Goal: Task Accomplishment & Management: Manage account settings

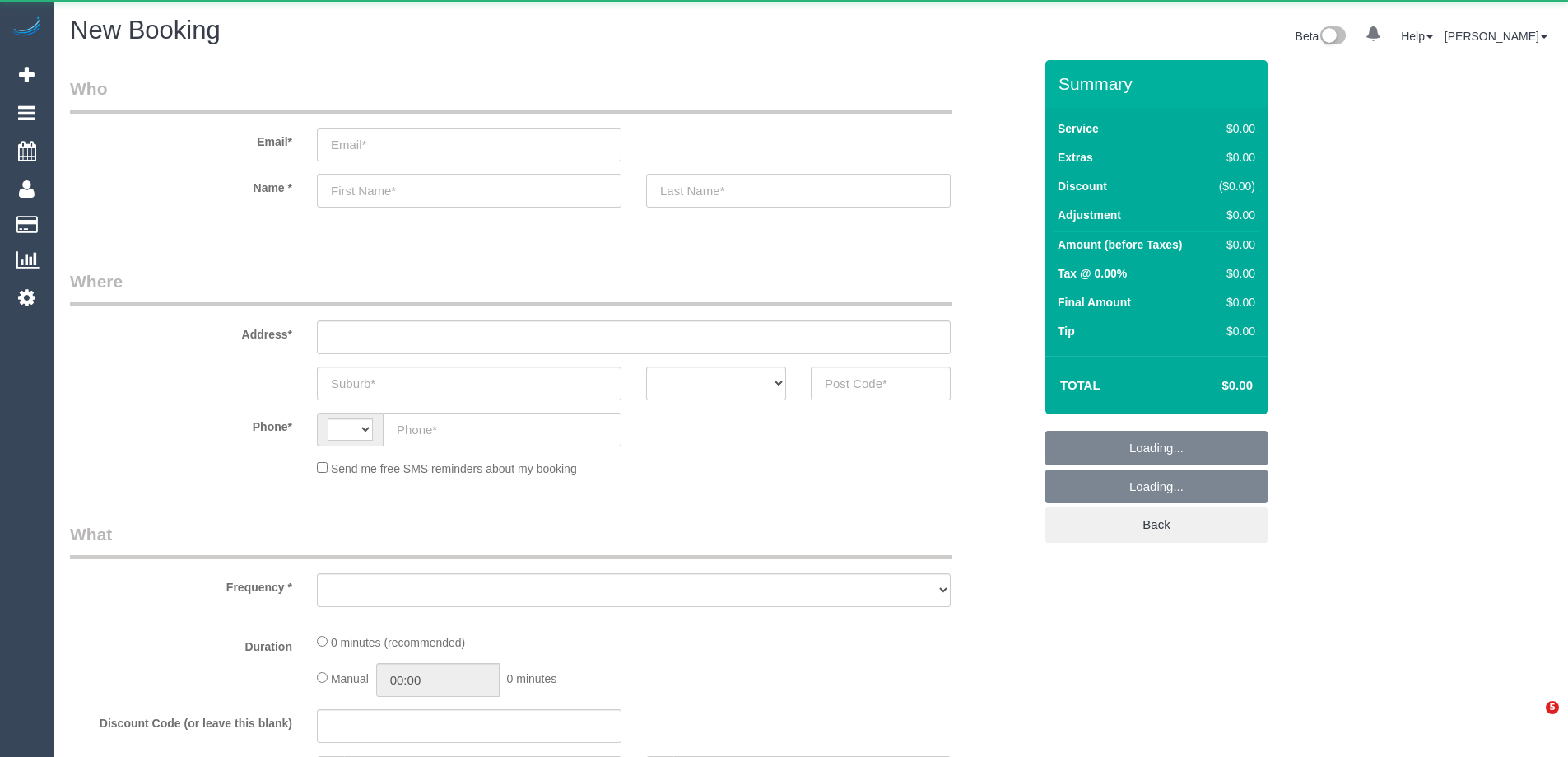
select select "string:AU"
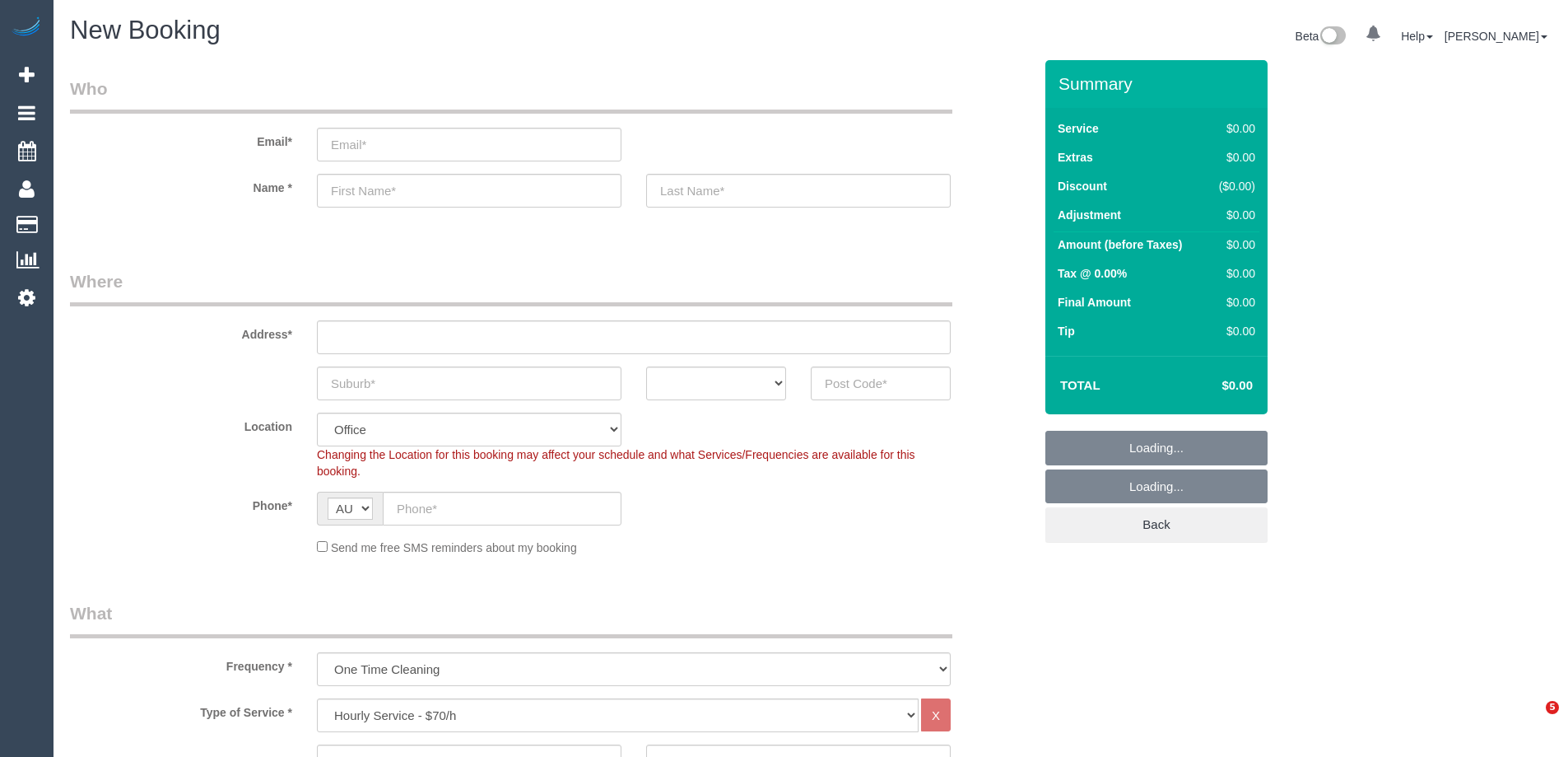
select select "object:1704"
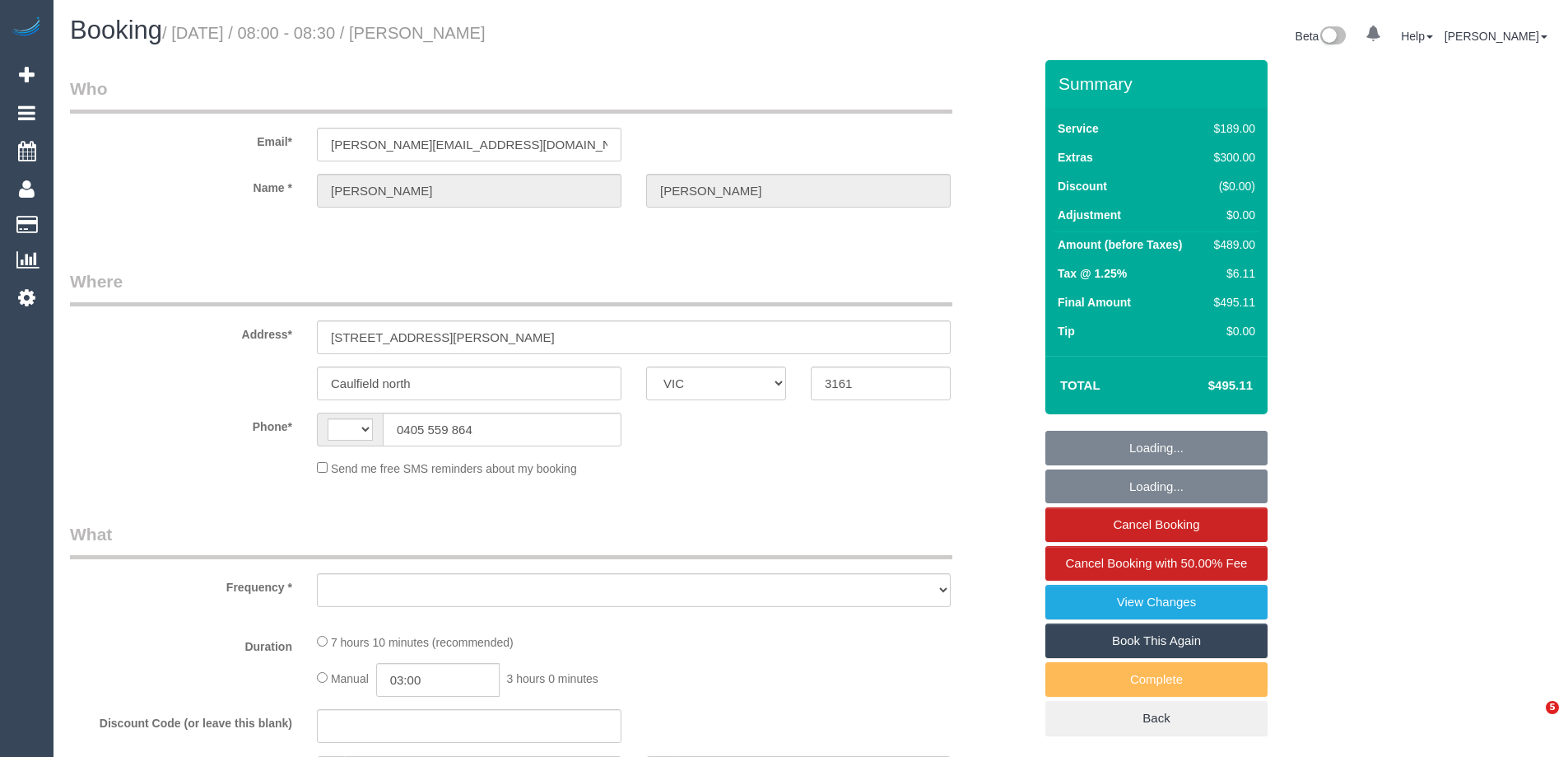
select select "VIC"
select select "string:stripe-pm_1S6i1D2GScqysDRVw8wn1IZk"
select select "number:29"
select select "number:14"
select select "number:19"
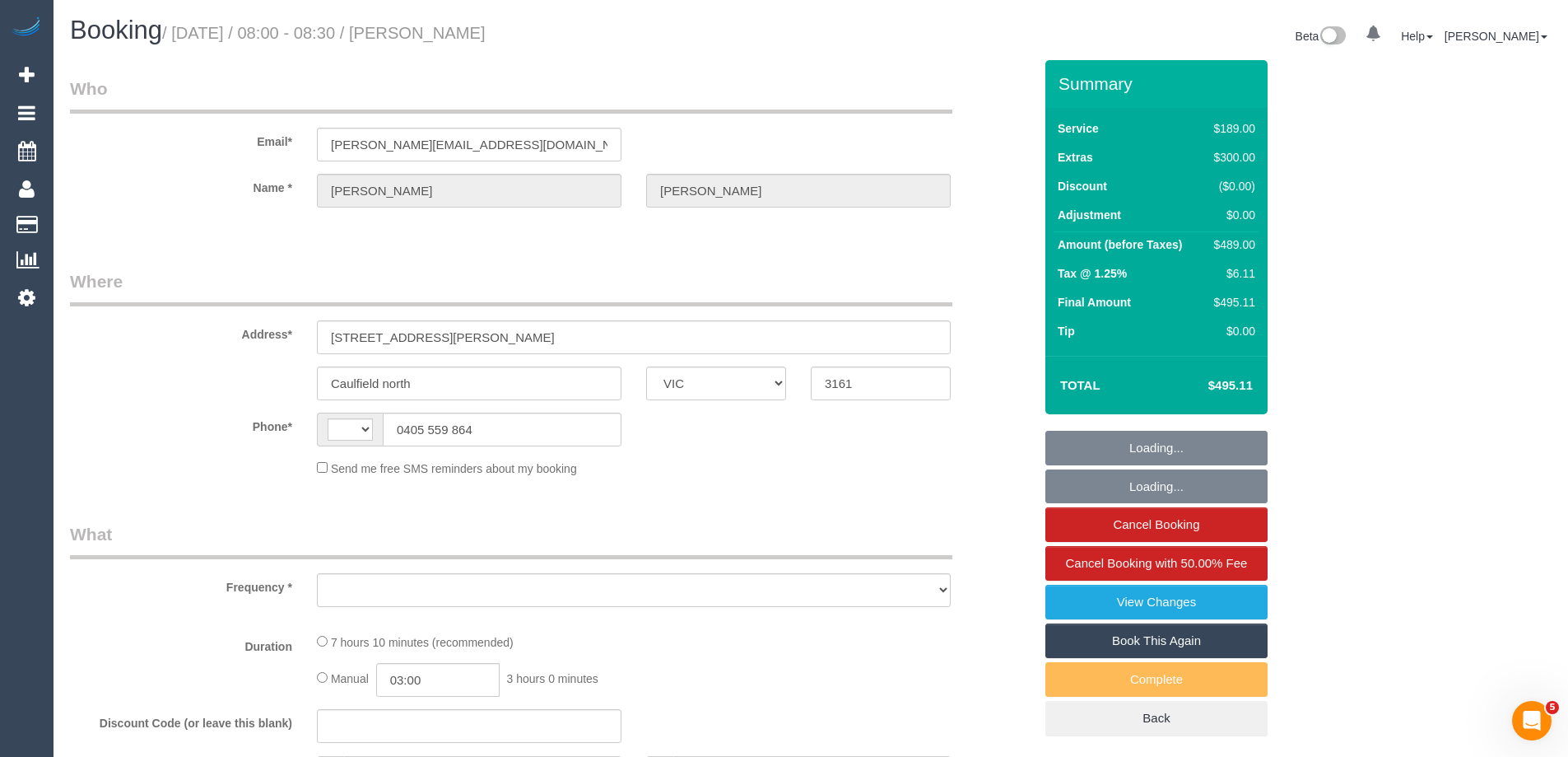
select select "number:36"
select select "number:13"
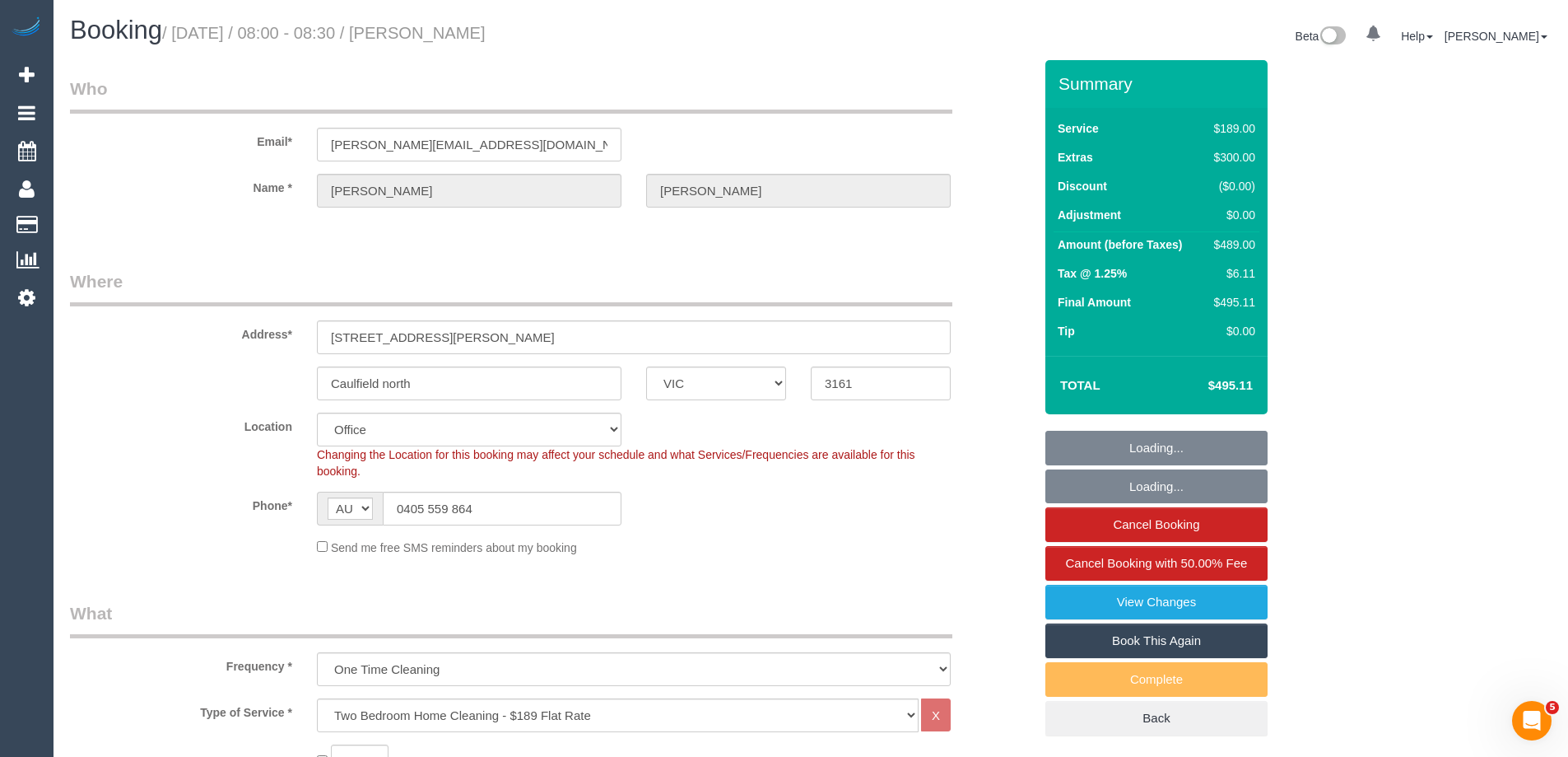
select select "string:AU"
select select "object:2136"
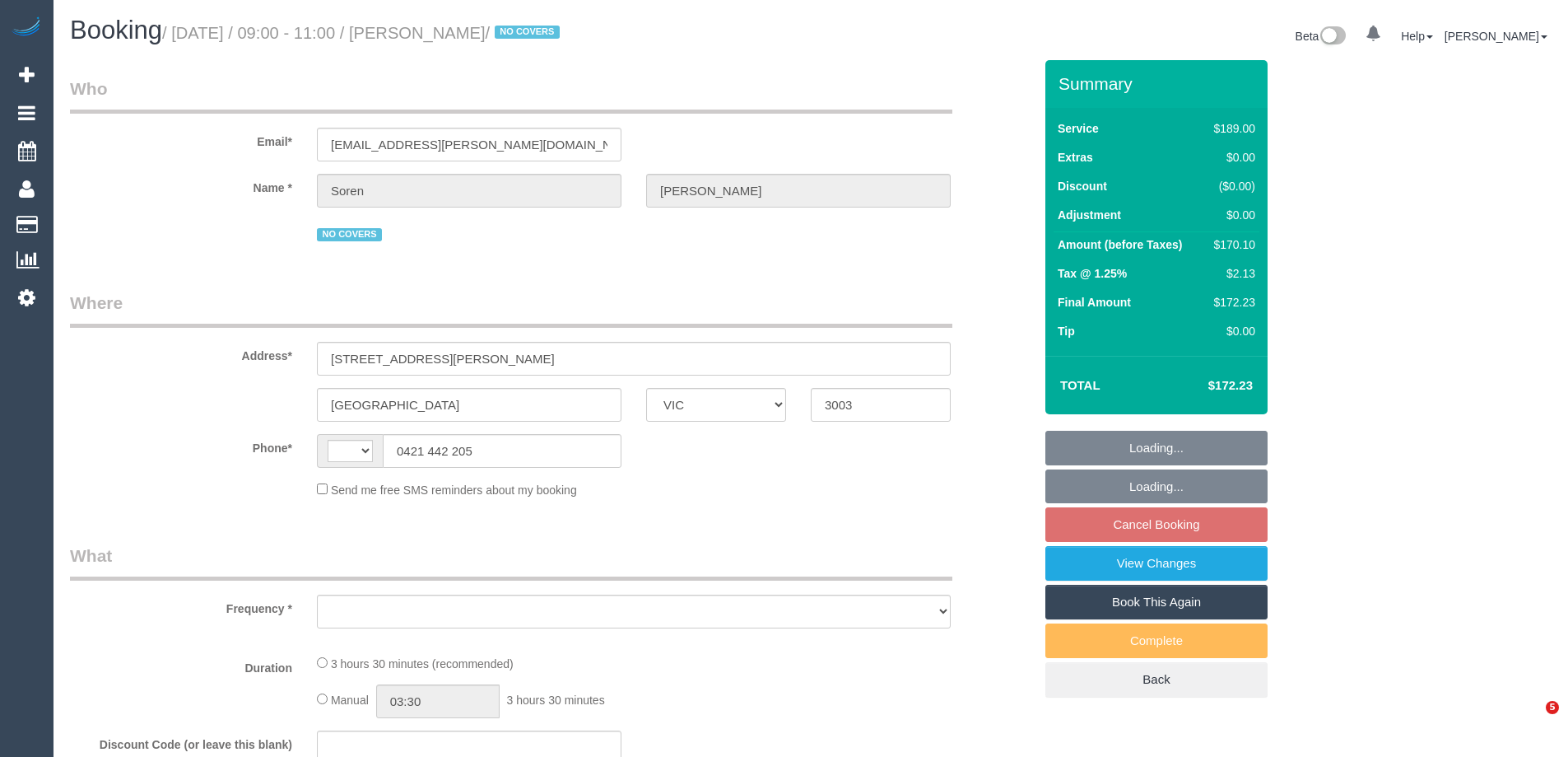
select select "VIC"
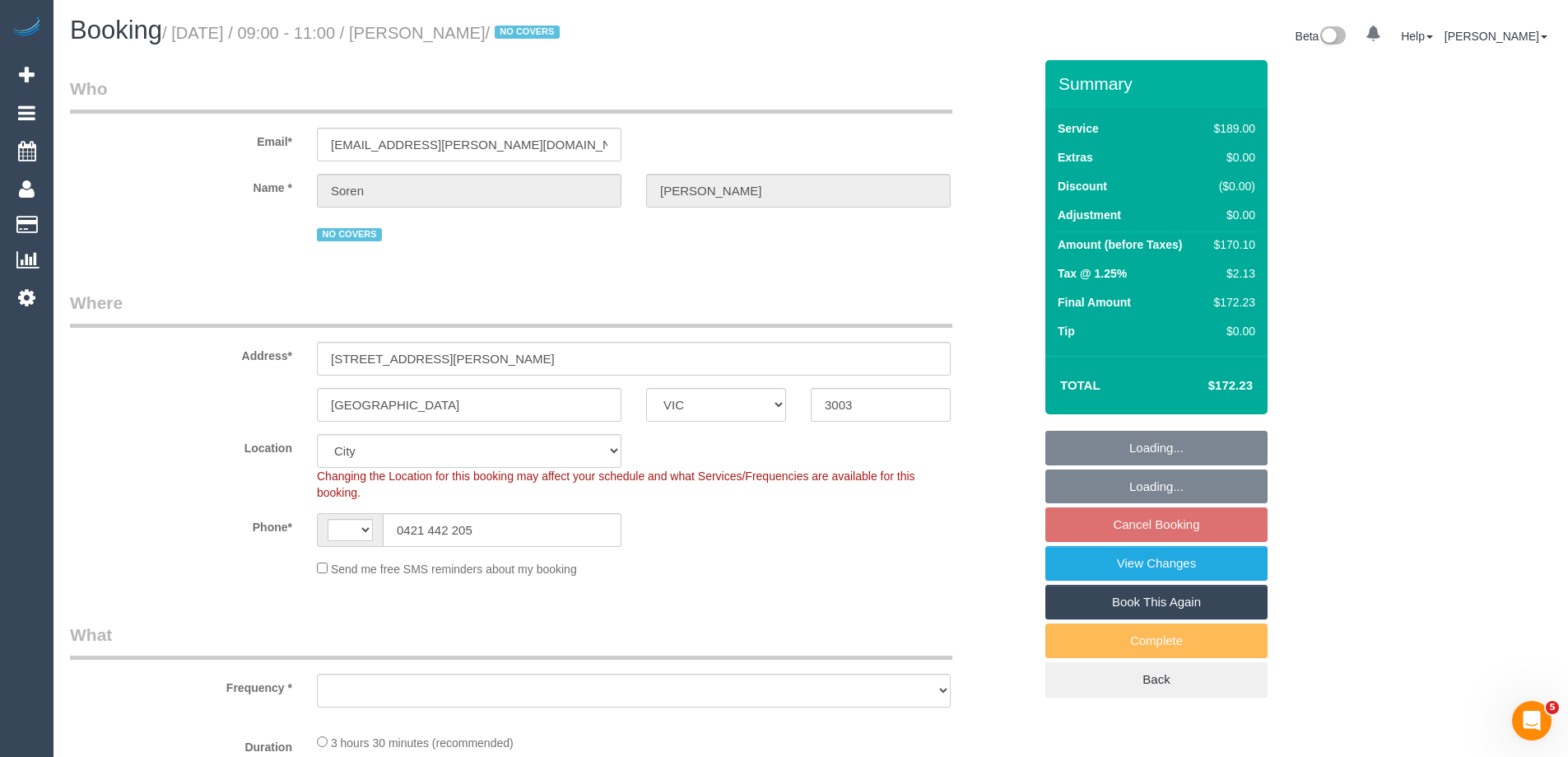
select select "string:AU"
select select "object:325"
select select "string:stripe-pm_1R8Ak02GScqysDRVDO5Pc8JE"
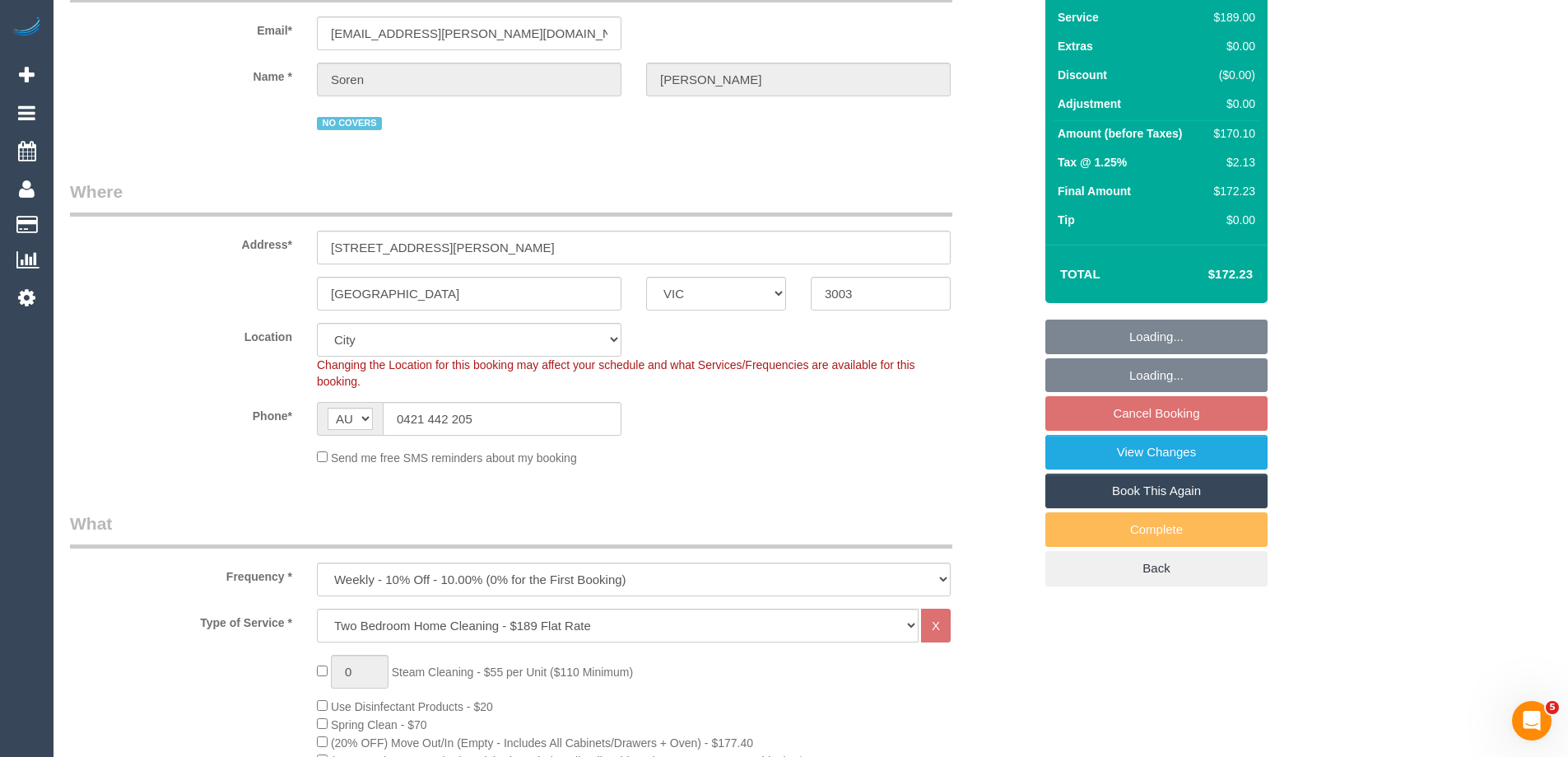
select select "object:1224"
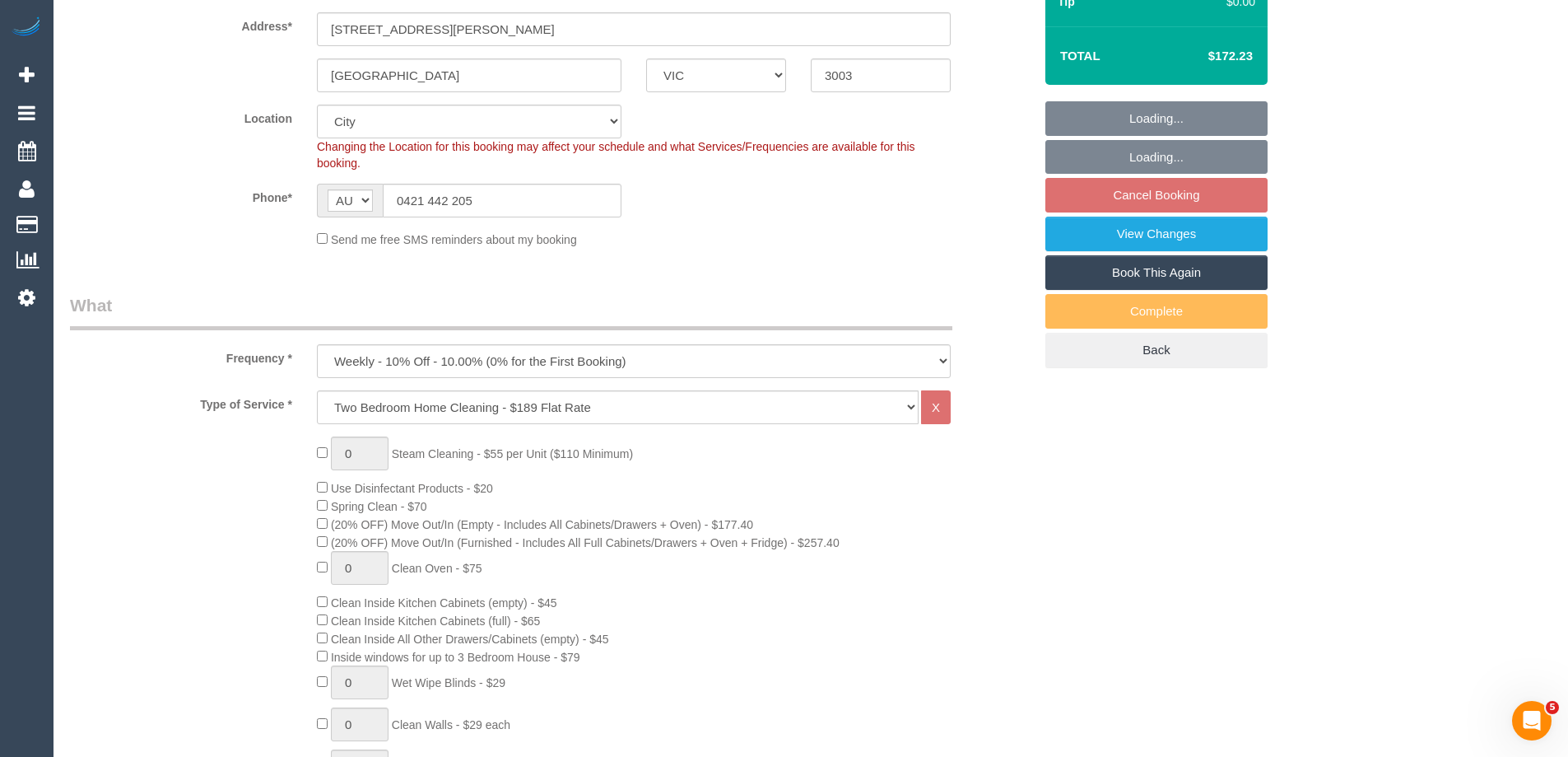
select select "number:29"
select select "number:17"
select select "number:21"
select select "number:36"
select select "number:35"
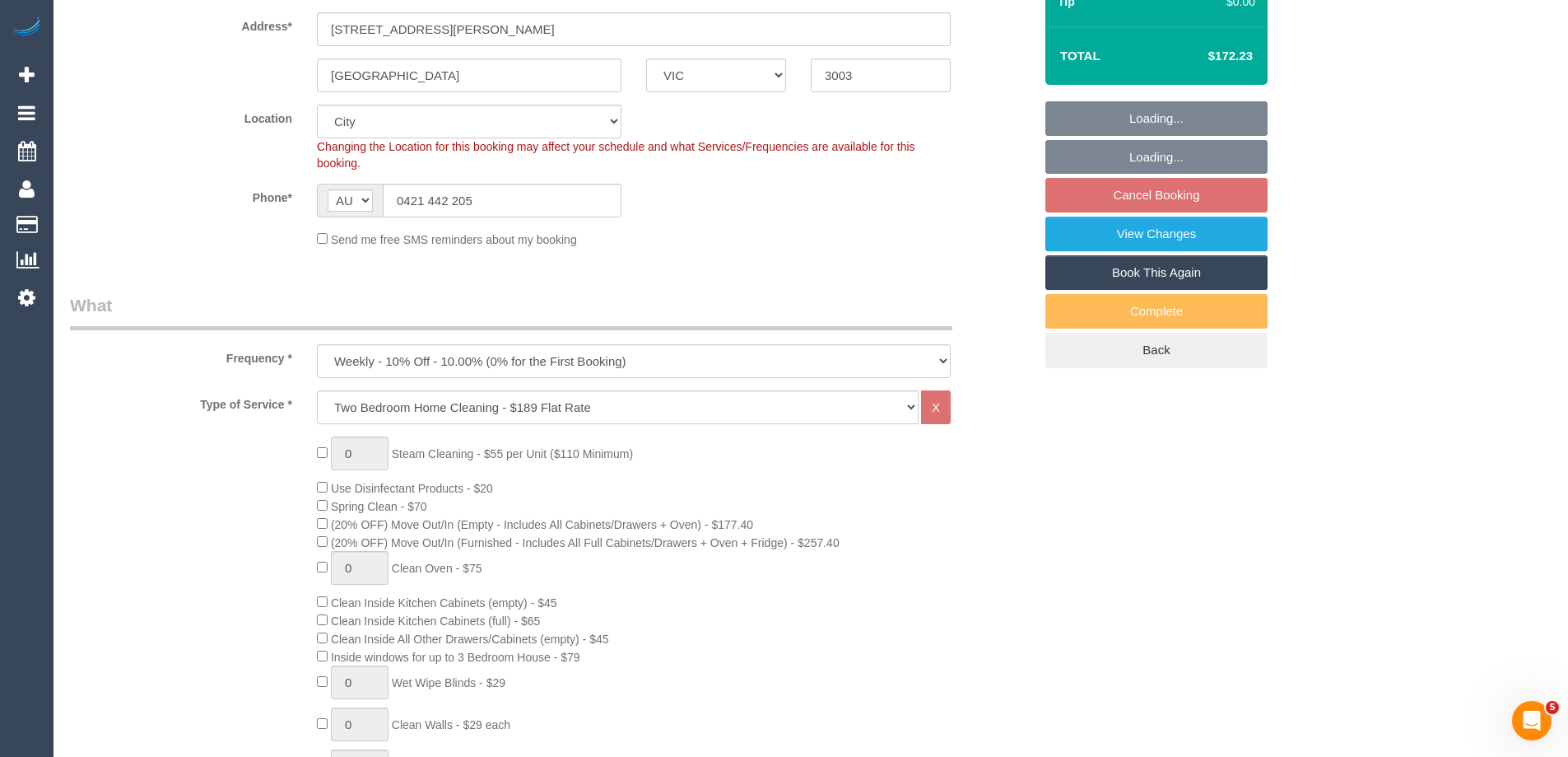
select select "number:12"
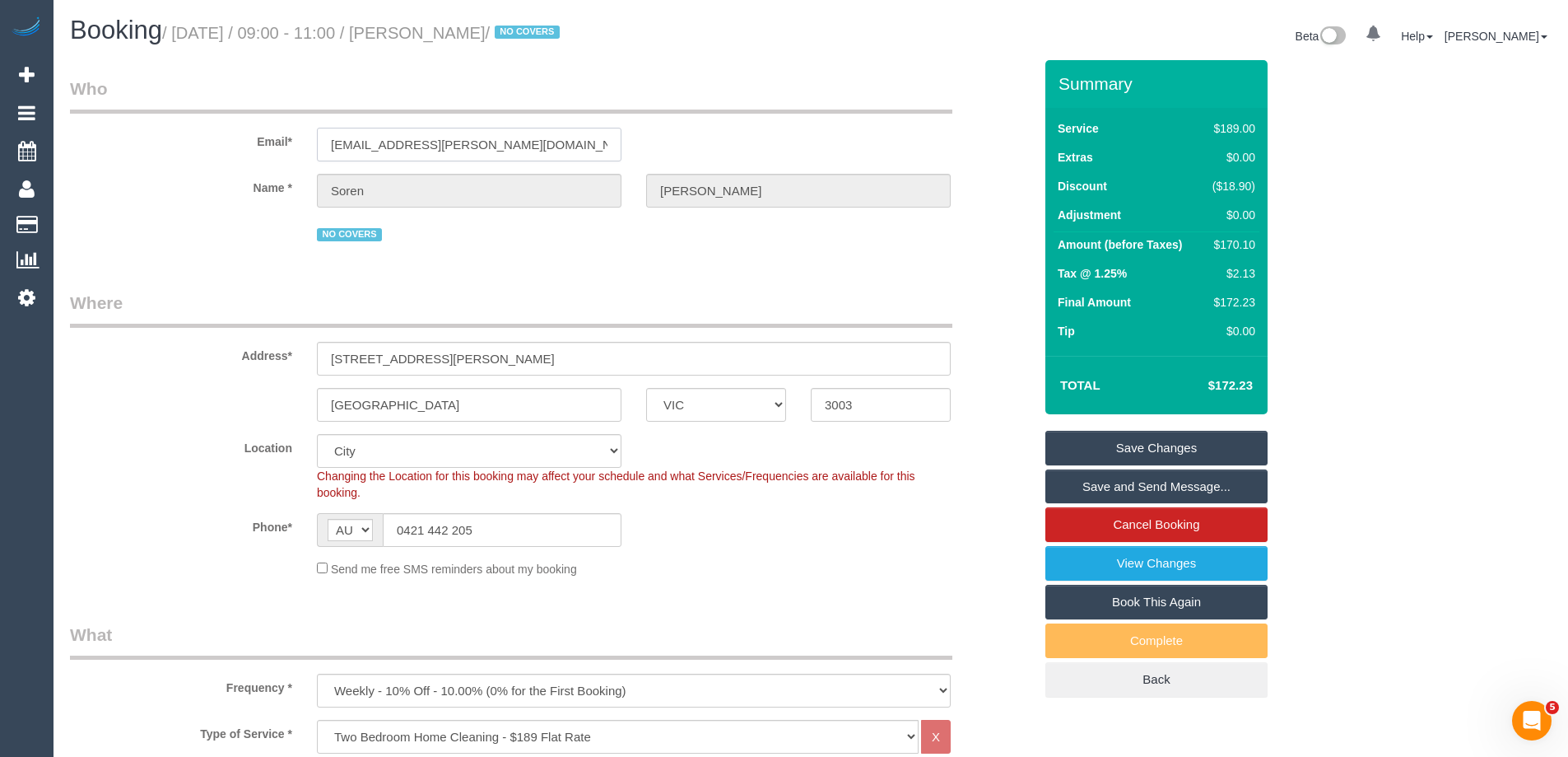
drag, startPoint x: 269, startPoint y: 148, endPoint x: 226, endPoint y: 143, distance: 43.3
click at [226, 143] on div "Email* soren@heggie.me" at bounding box center [552, 118] width 988 height 85
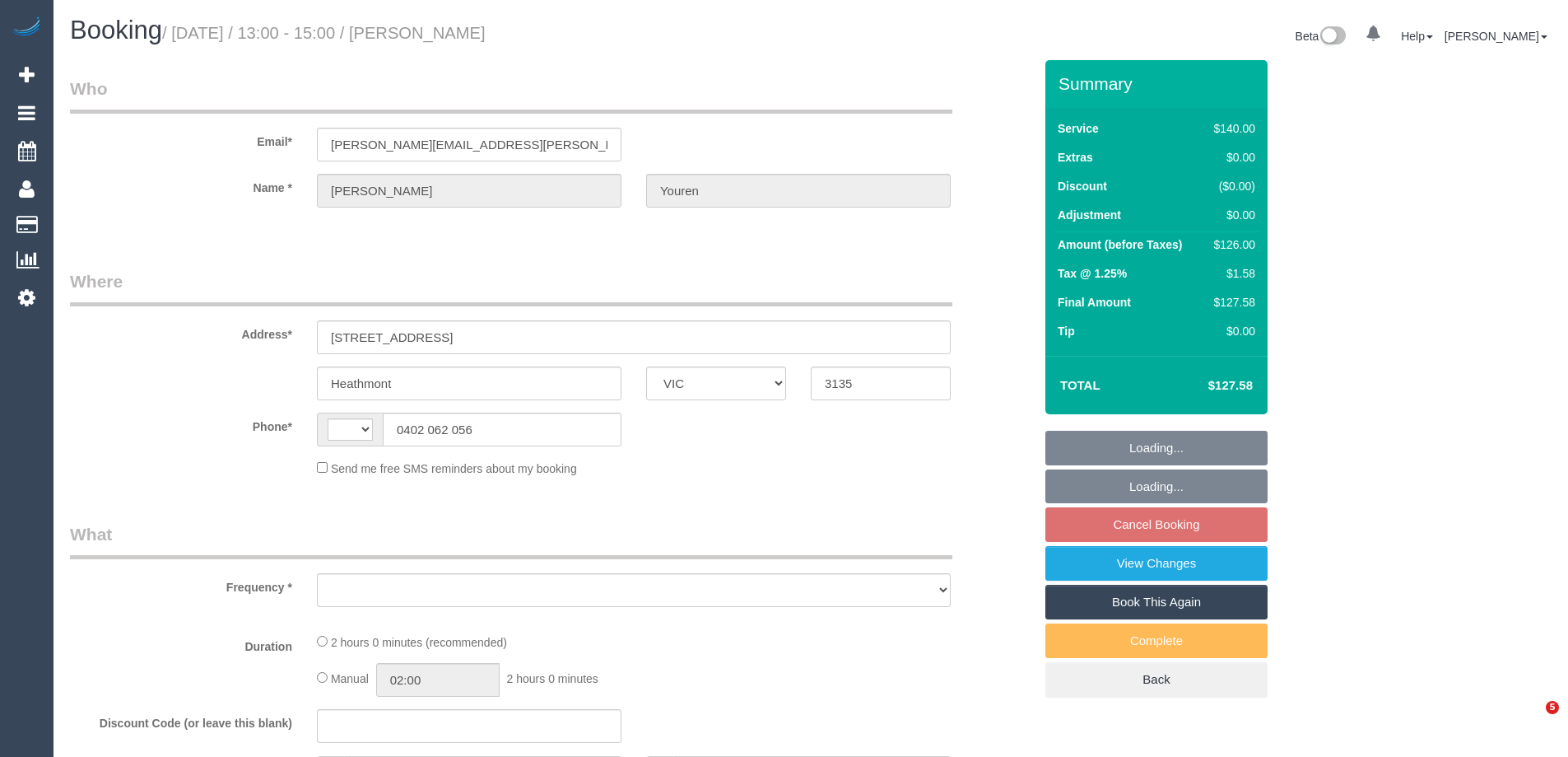
select select "VIC"
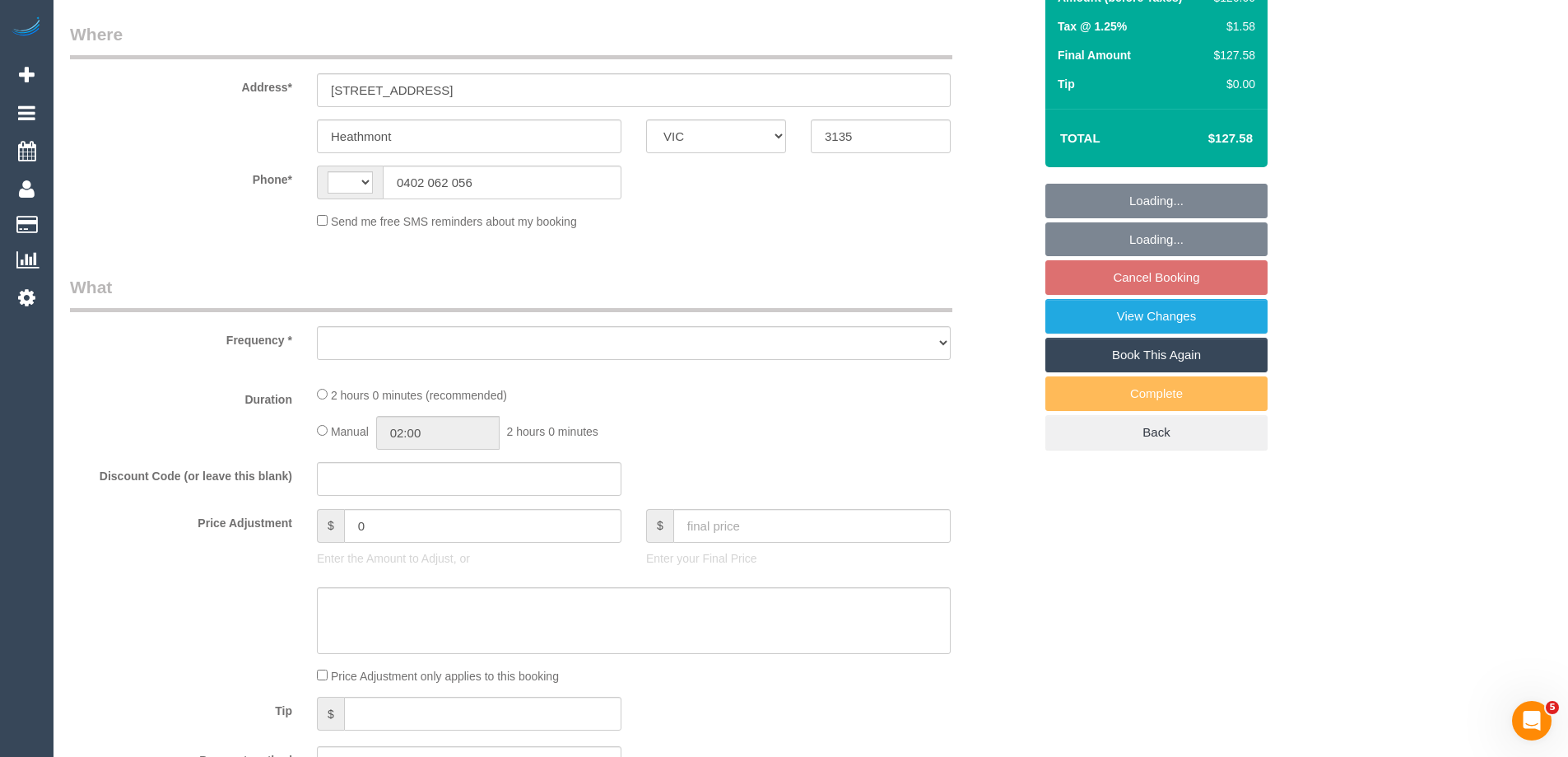
select select "string:AU"
select select "object:283"
select select "number:27"
select select "number:14"
select select "number:19"
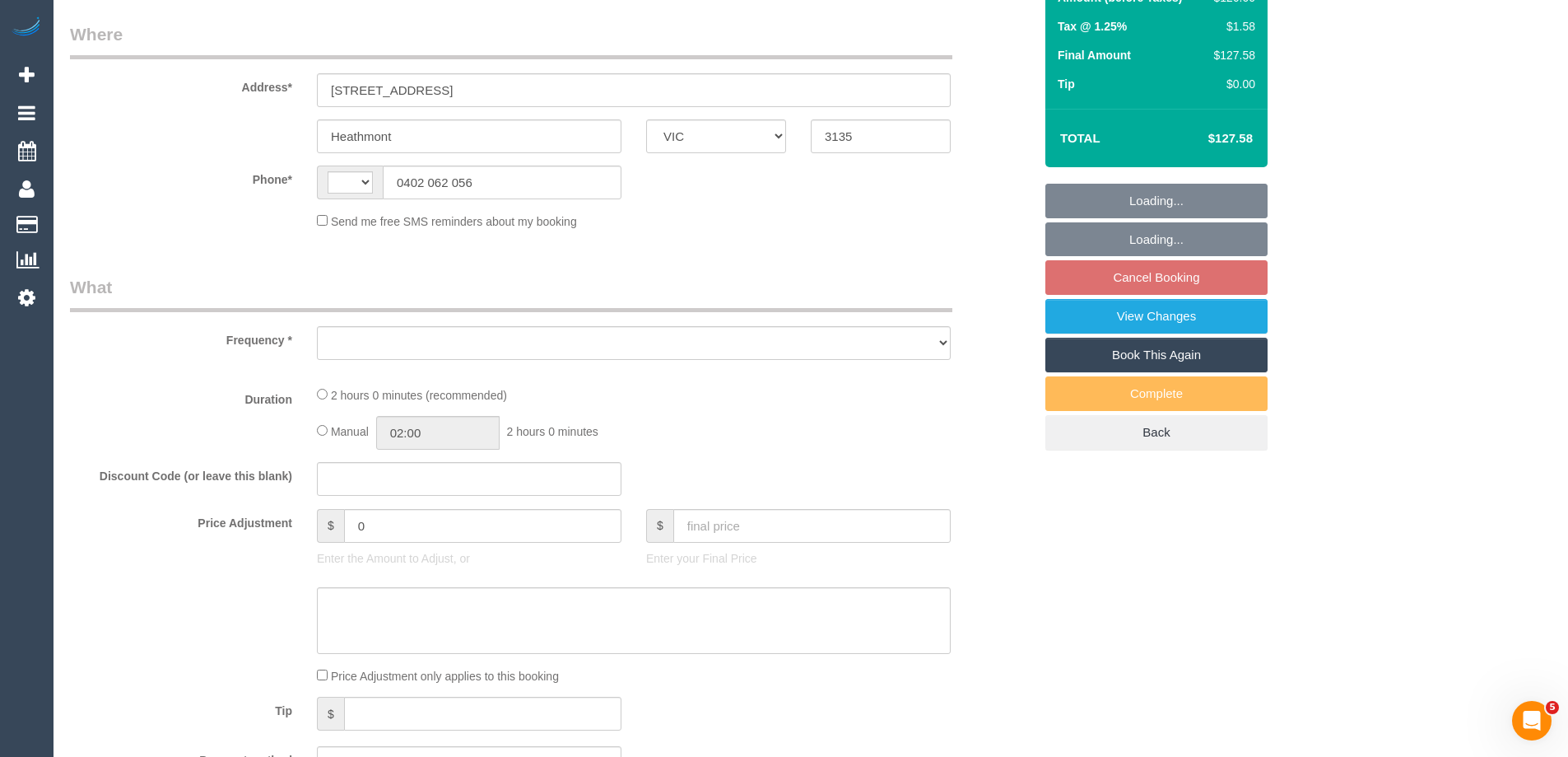
select select "number:36"
select select "number:34"
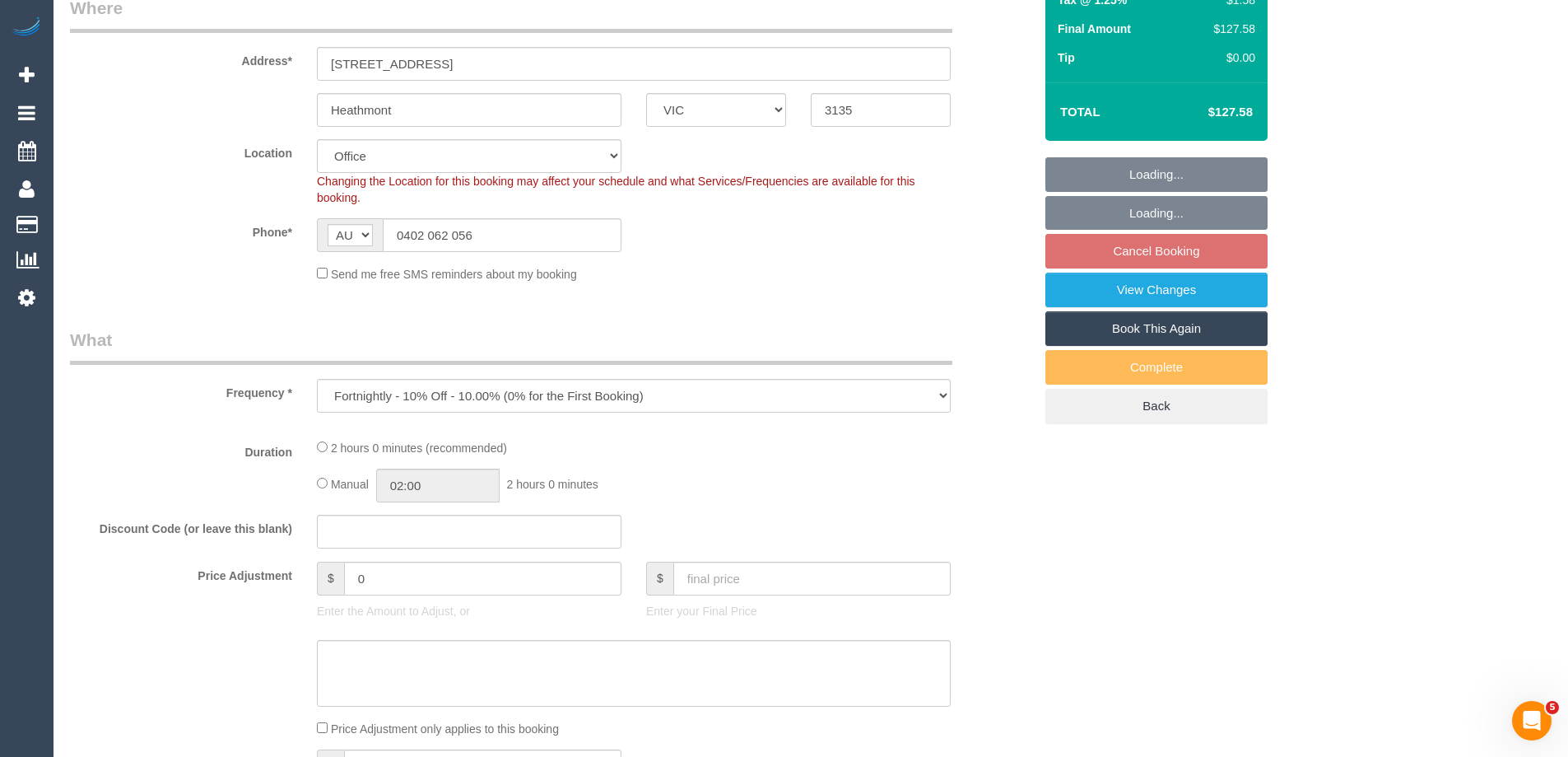
select select "string:stripe-pm_1OvXjo2GScqysDRVTdEVGb5D"
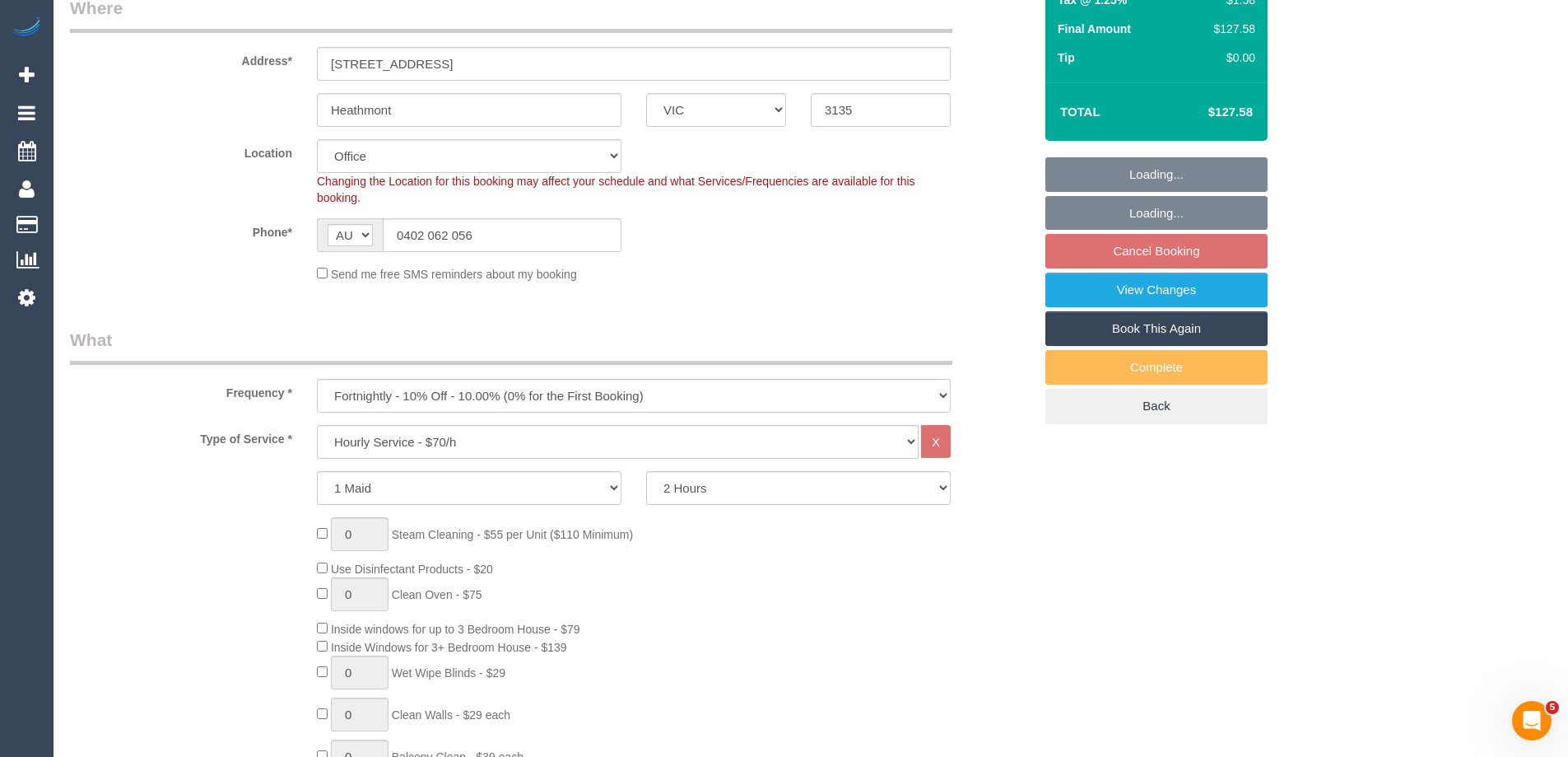
select select "object:2153"
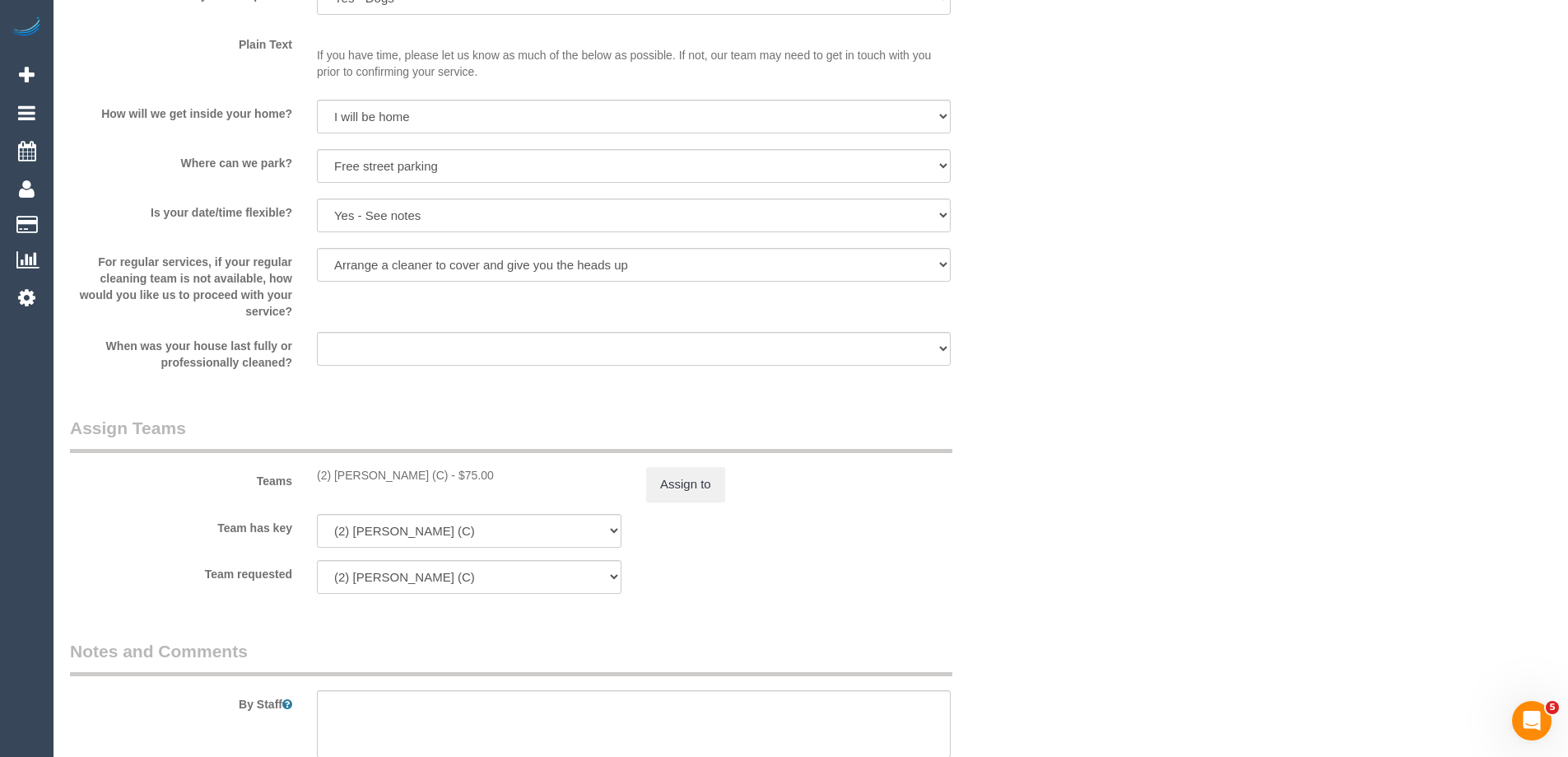
scroll to position [2344, 0]
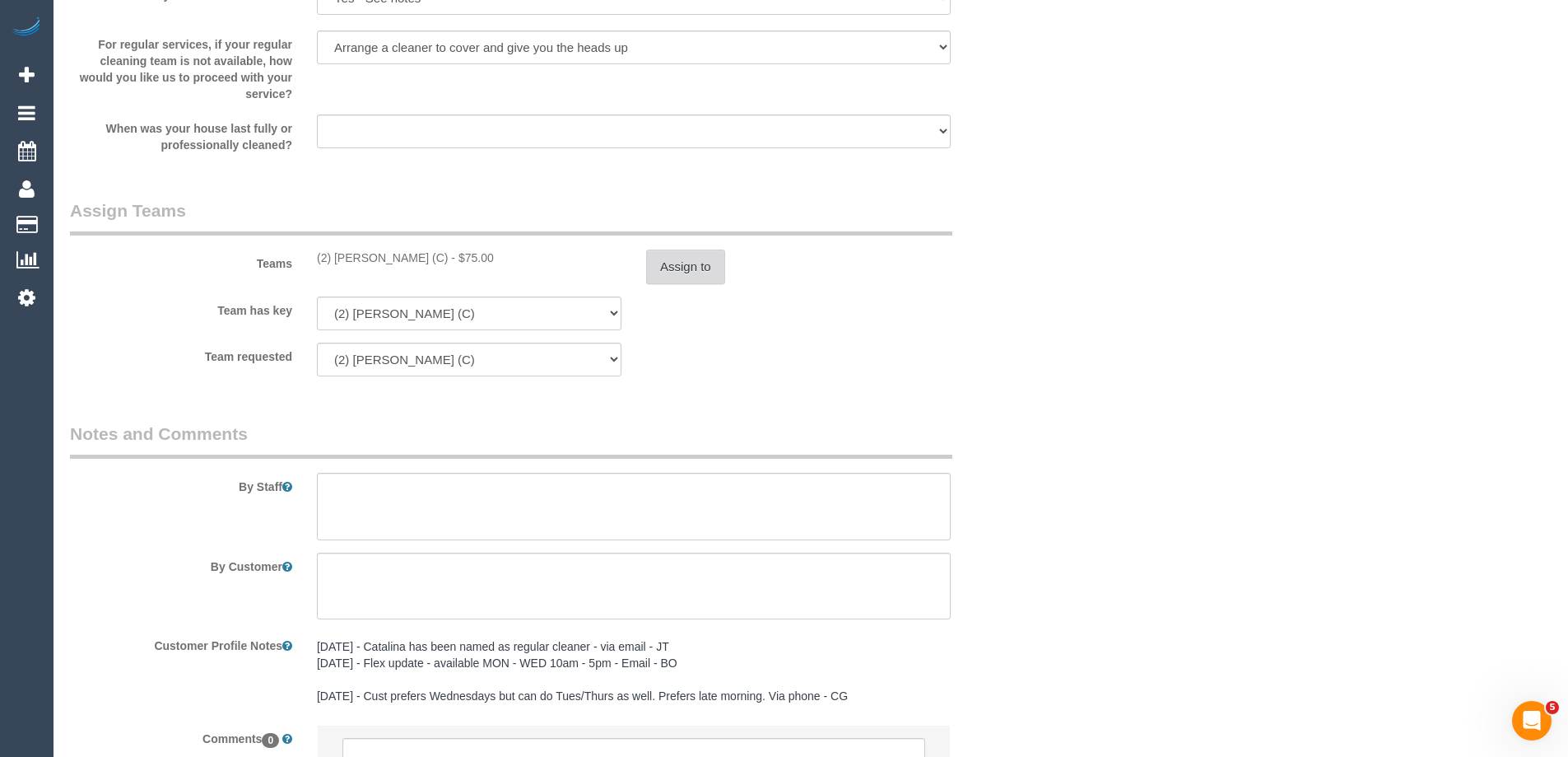
click at [690, 270] on button "Assign to" at bounding box center [685, 266] width 79 height 34
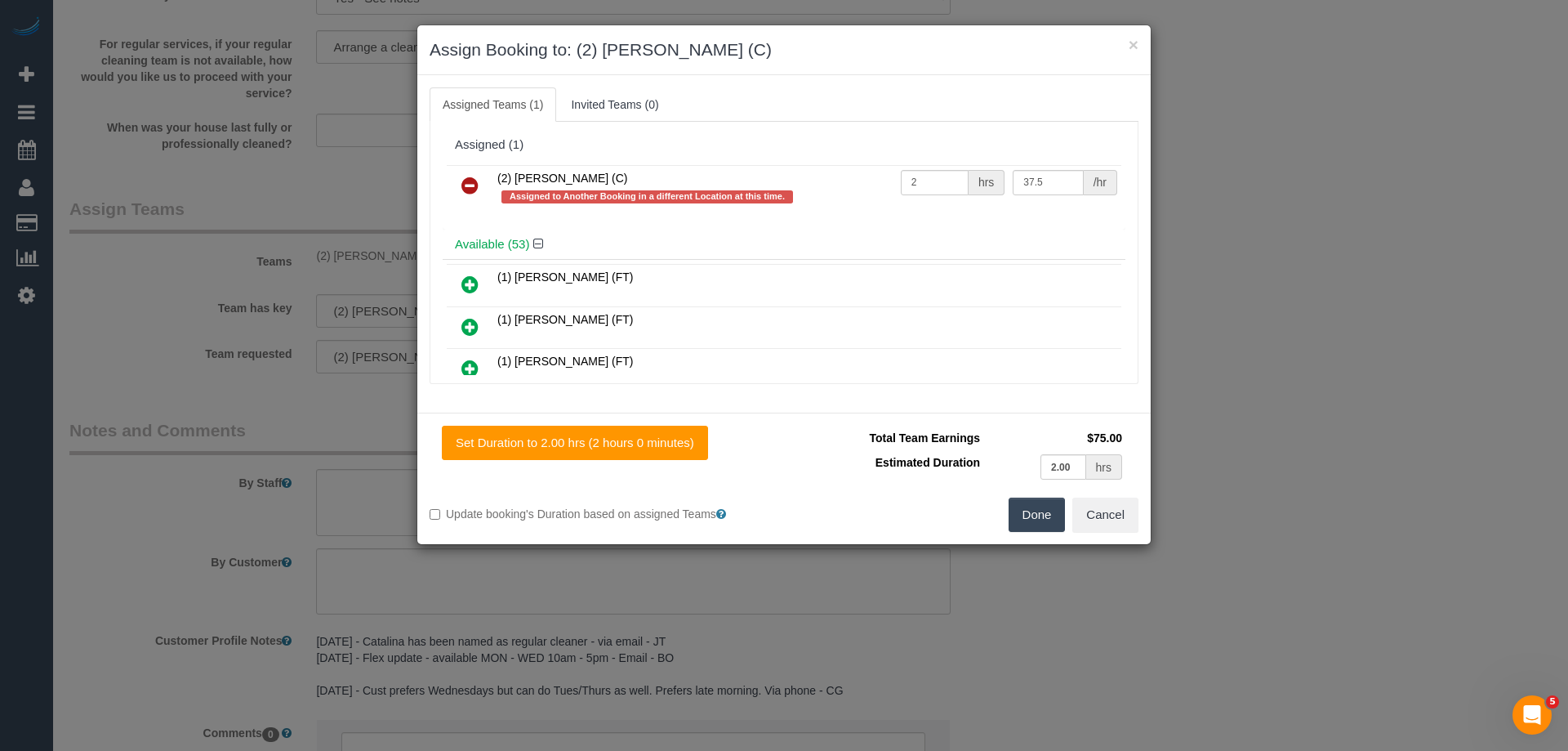
click at [468, 173] on link at bounding box center [470, 186] width 39 height 33
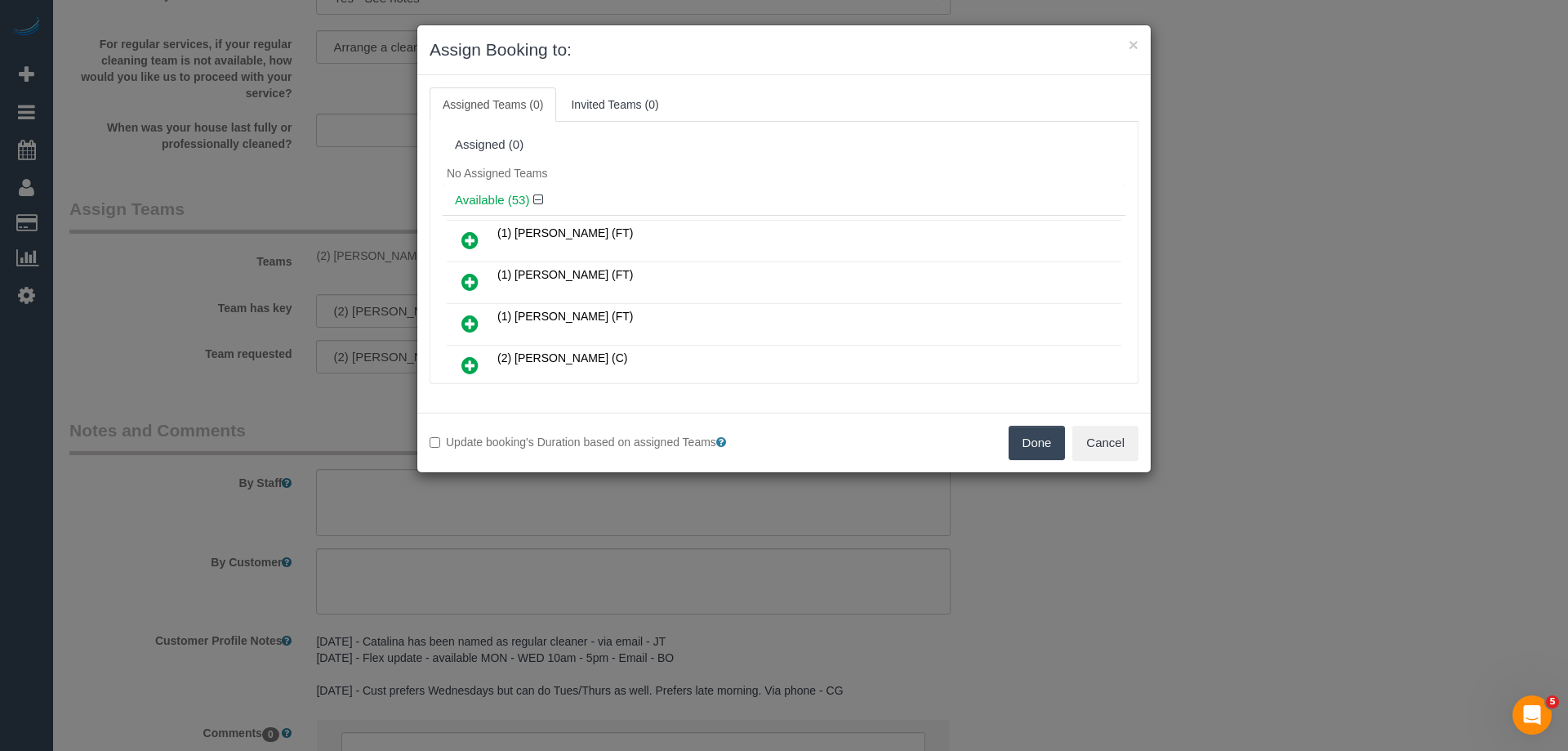
click at [1035, 448] on button "Done" at bounding box center [1037, 442] width 57 height 34
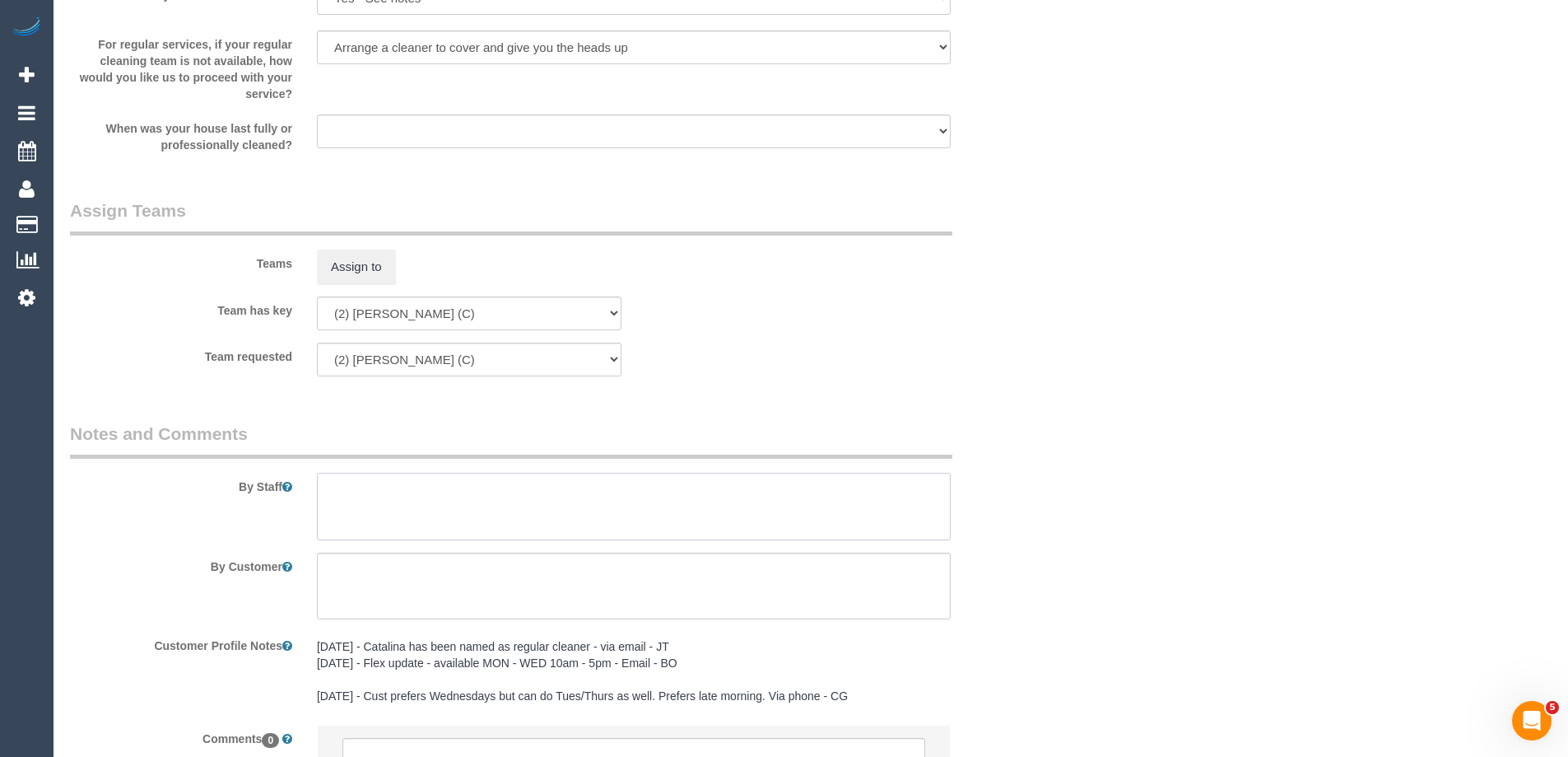
click at [388, 502] on textarea at bounding box center [634, 506] width 634 height 67
type textarea "U/A from Catalina as"
drag, startPoint x: 480, startPoint y: 490, endPoint x: 151, endPoint y: 487, distance: 329.0
click at [151, 487] on div "By Staff" at bounding box center [552, 481] width 988 height 118
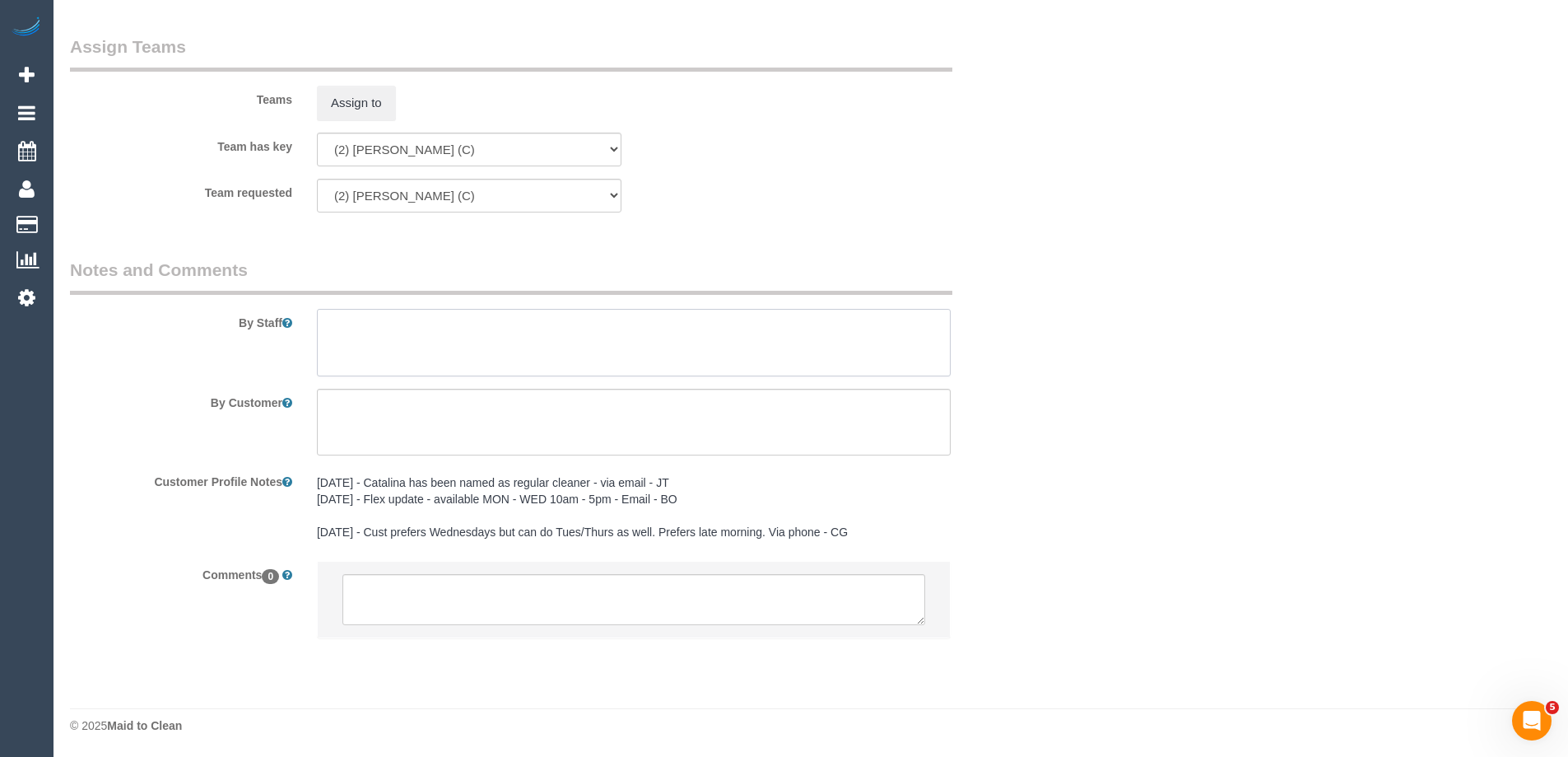
scroll to position [2508, 0]
click at [375, 608] on textarea at bounding box center [634, 599] width 583 height 51
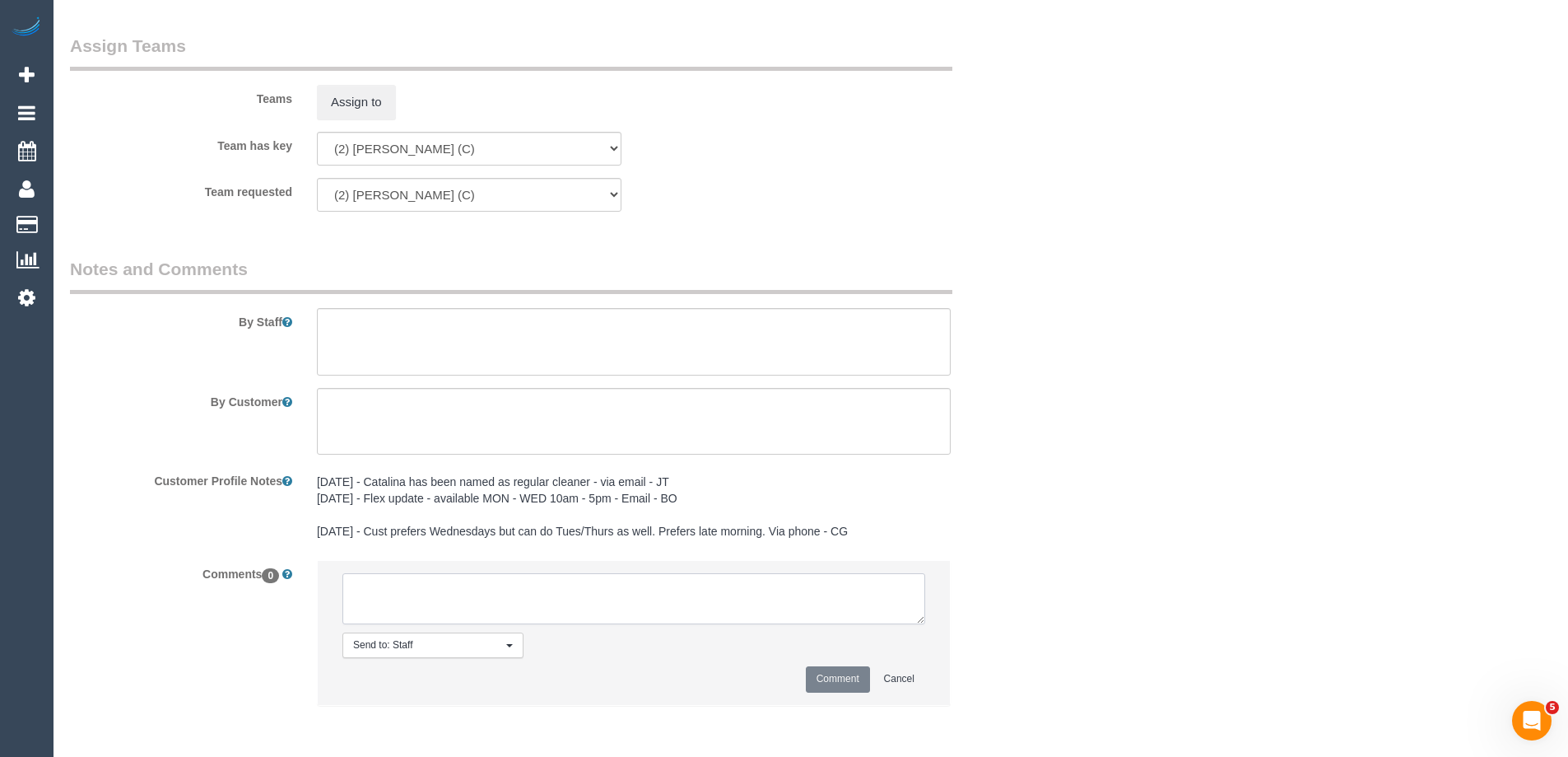
paste textarea "U/A from Catalina as"
type textarea "U/A from Catalina as is only able to do 3 jobs on Monday"
click at [825, 675] on button "Comment" at bounding box center [838, 679] width 64 height 25
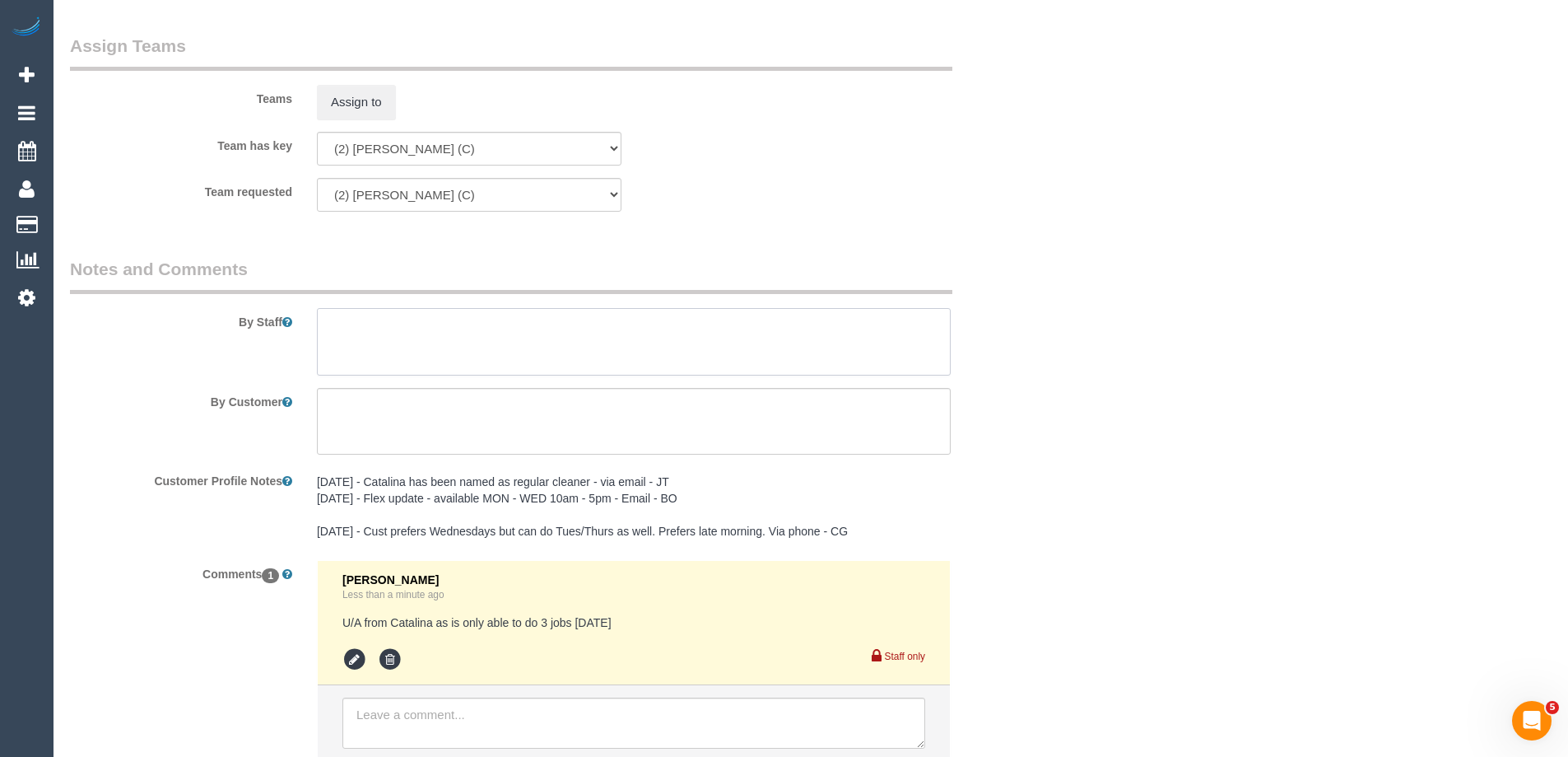
click at [351, 339] on textarea at bounding box center [634, 341] width 634 height 67
type textarea "*Cover*"
click at [350, 657] on icon at bounding box center [354, 659] width 24 height 24
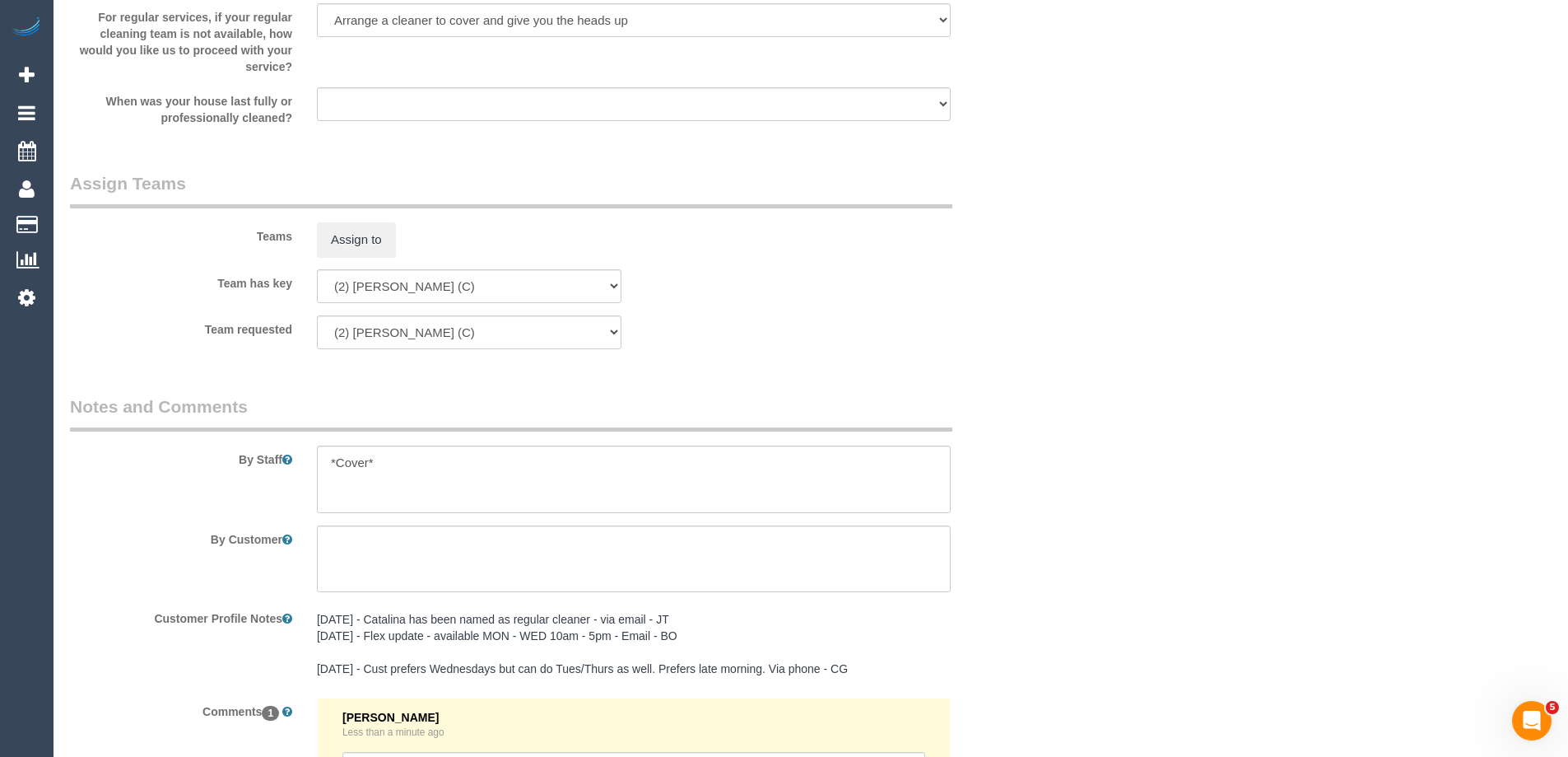
scroll to position [2591, 0]
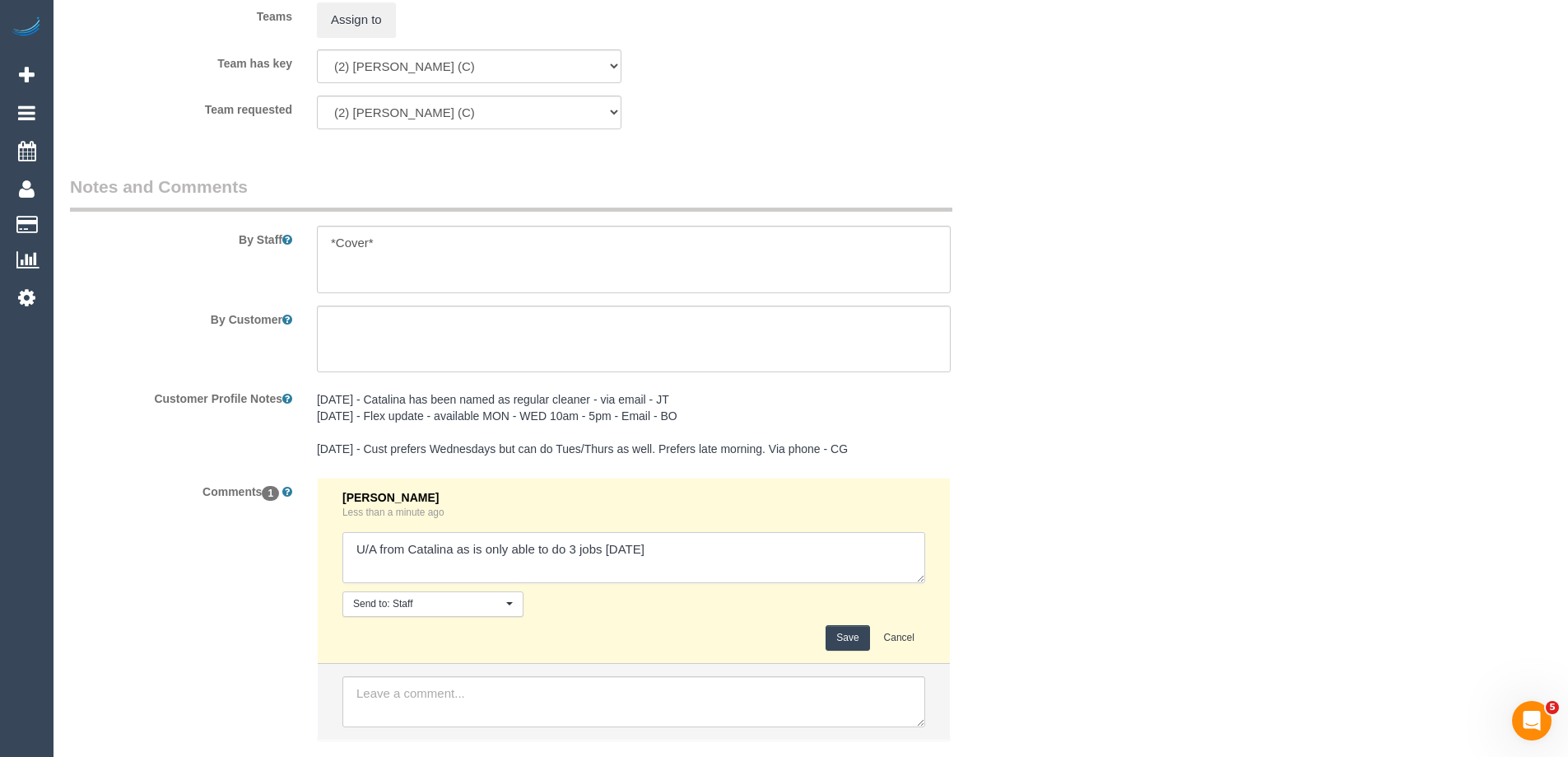
click at [663, 557] on textarea at bounding box center [634, 558] width 583 height 51
click at [688, 553] on textarea at bounding box center [634, 558] width 583 height 51
type textarea "U/A from Catalina as is only able to do 3 jobs on Monday. Customer notified via…"
click at [841, 639] on button "Save" at bounding box center [846, 638] width 44 height 25
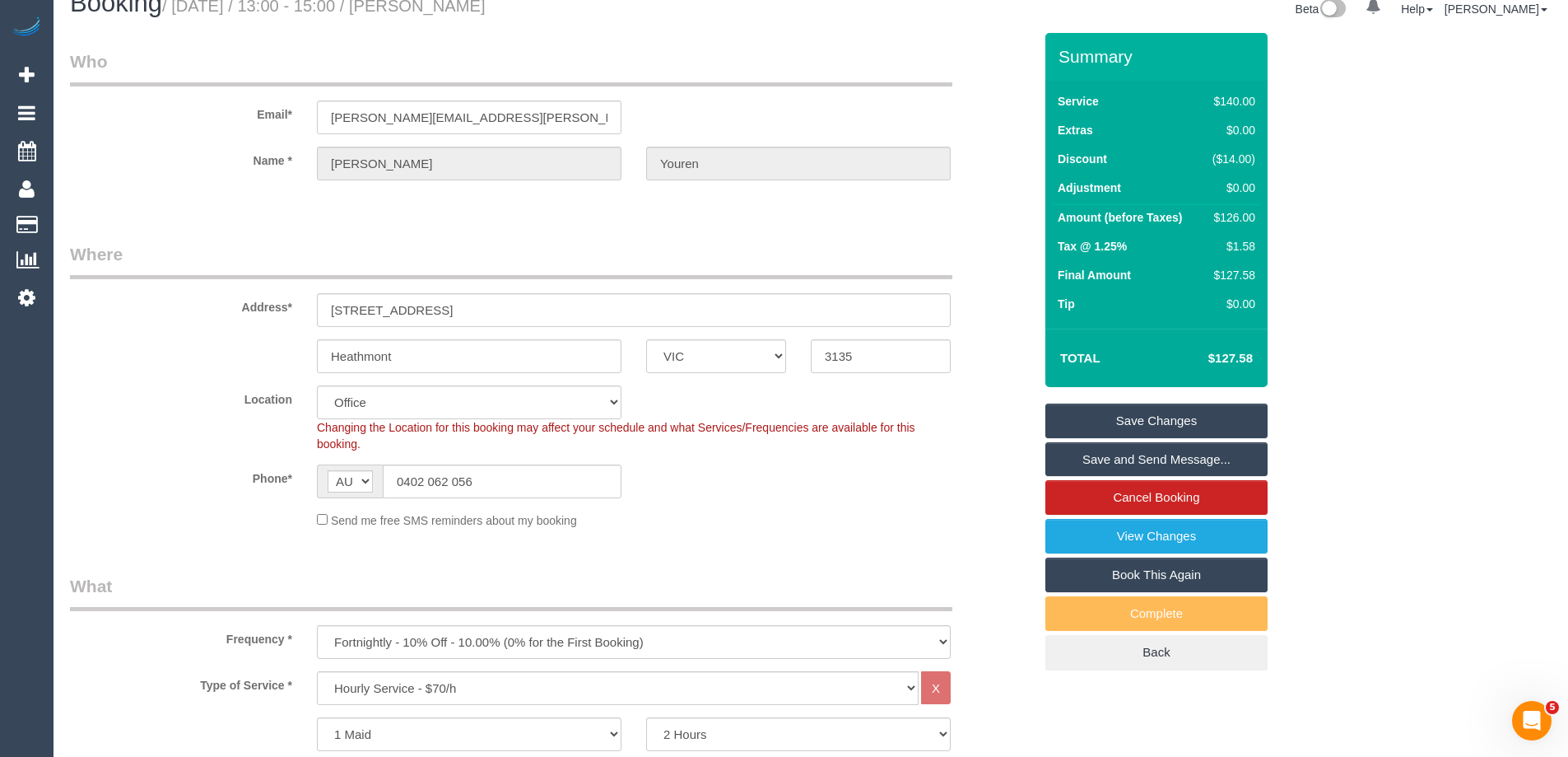
scroll to position [0, 0]
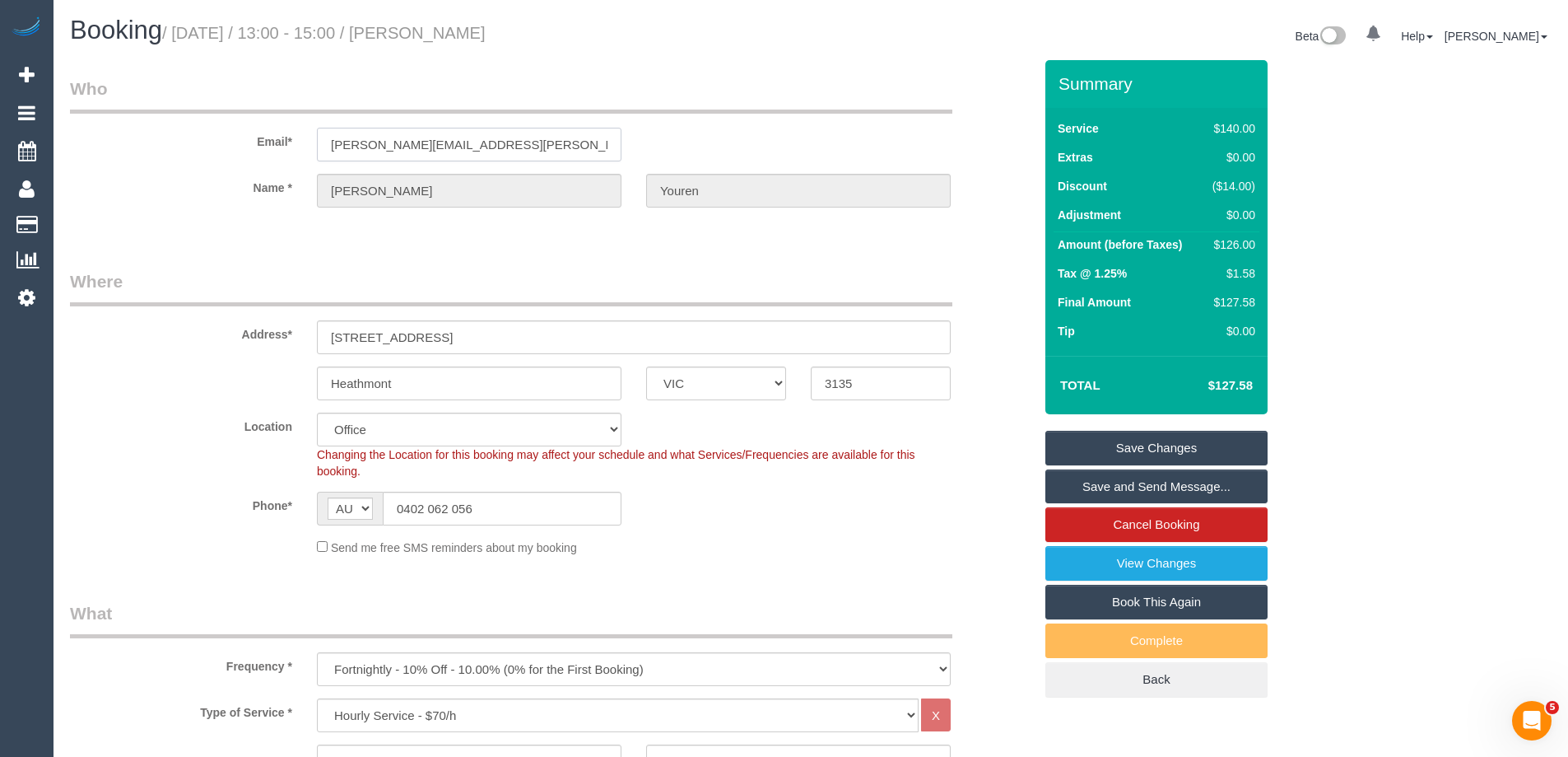
drag, startPoint x: 509, startPoint y: 152, endPoint x: 201, endPoint y: 160, distance: 308.1
click at [202, 160] on div "Email* sandy.youren@gmail.com" at bounding box center [552, 118] width 988 height 85
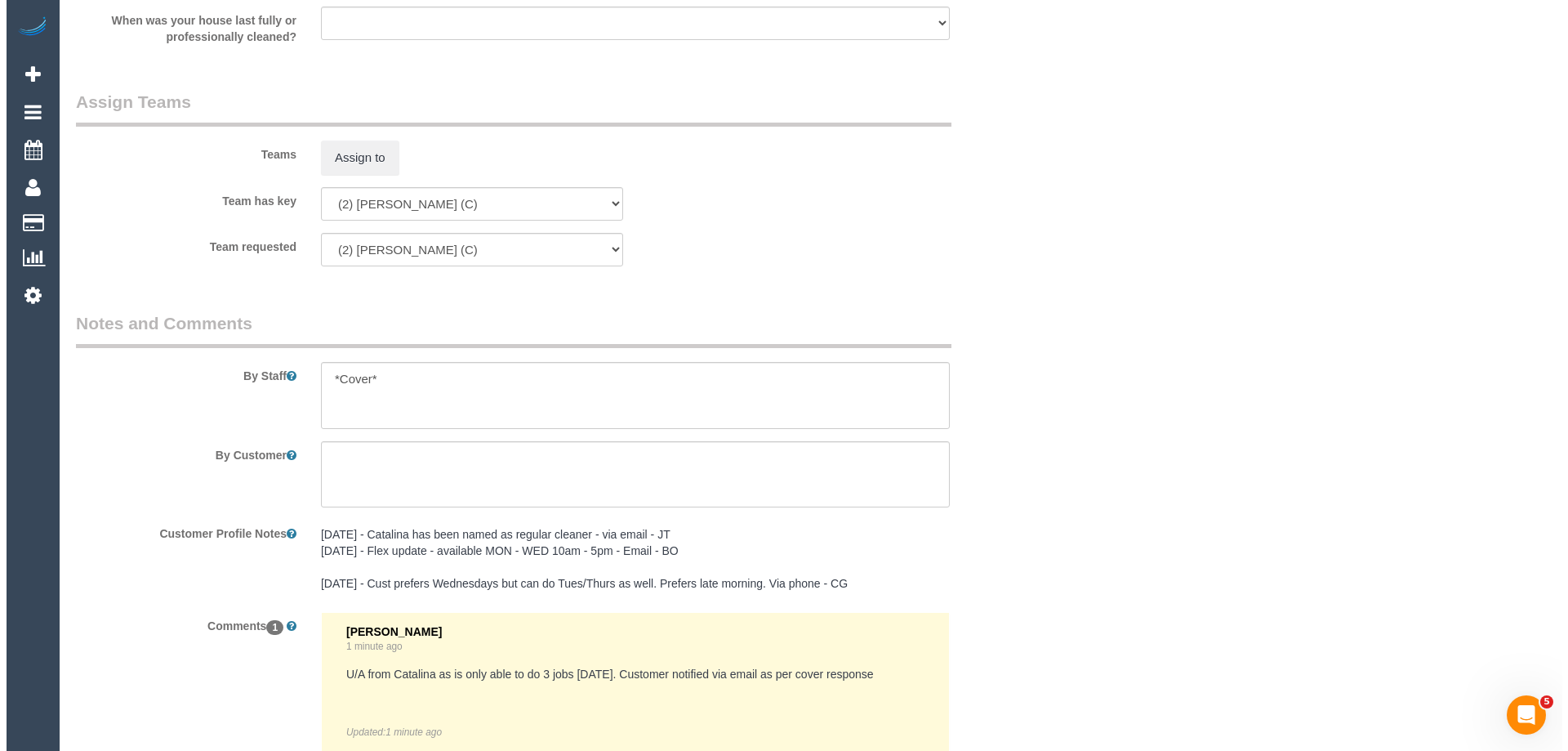
scroll to position [2425, 0]
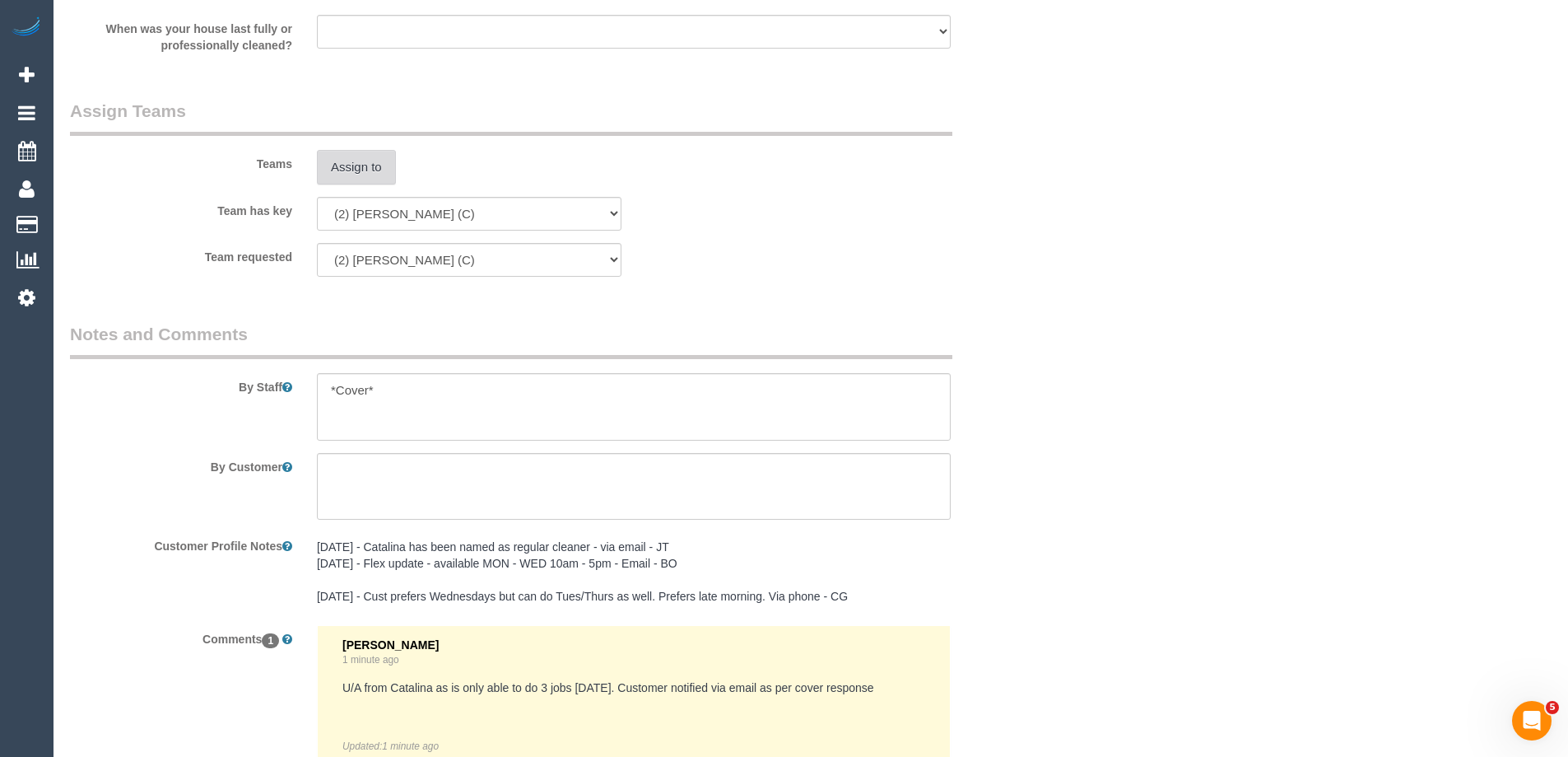
click at [340, 165] on button "Assign to" at bounding box center [356, 166] width 79 height 34
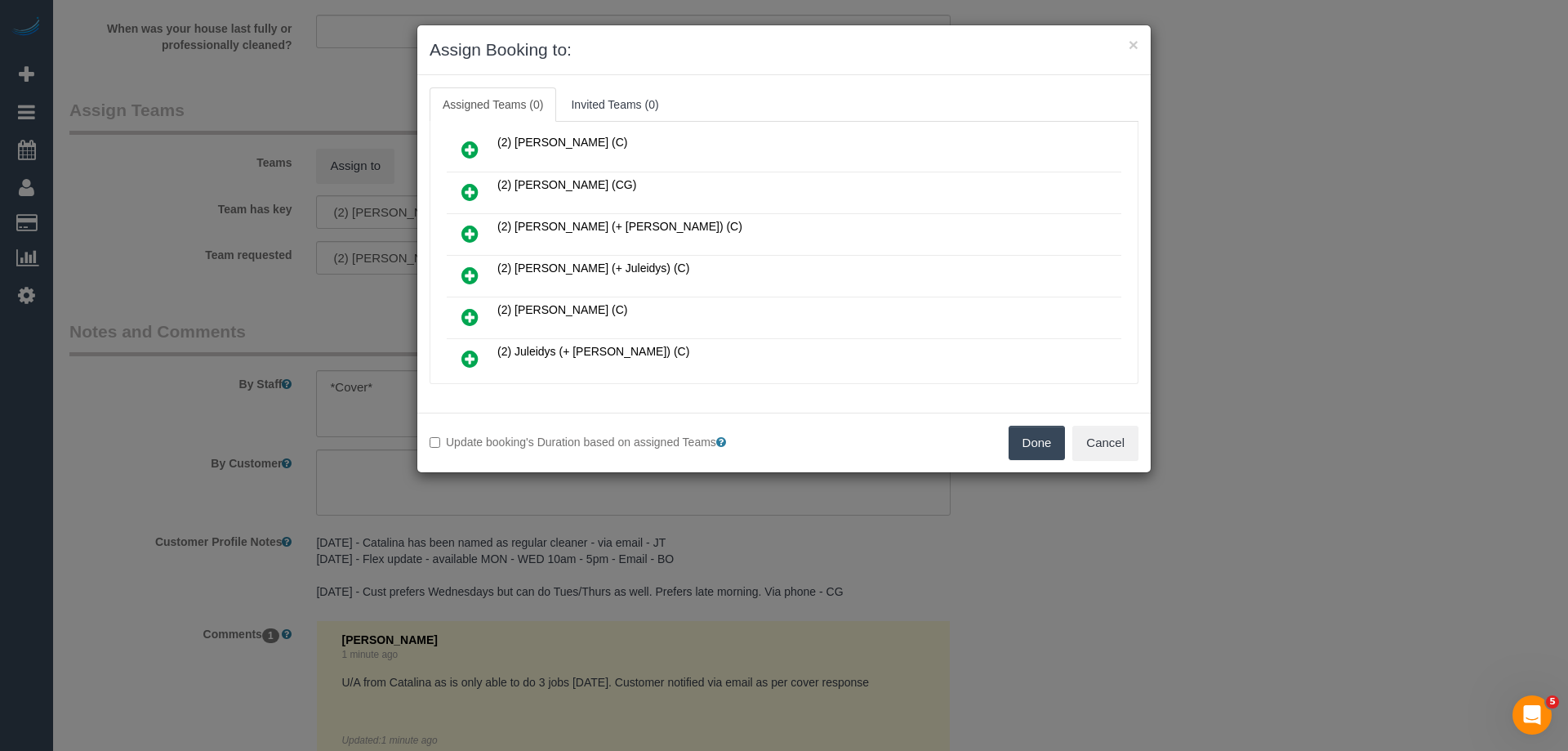
scroll to position [245, 0]
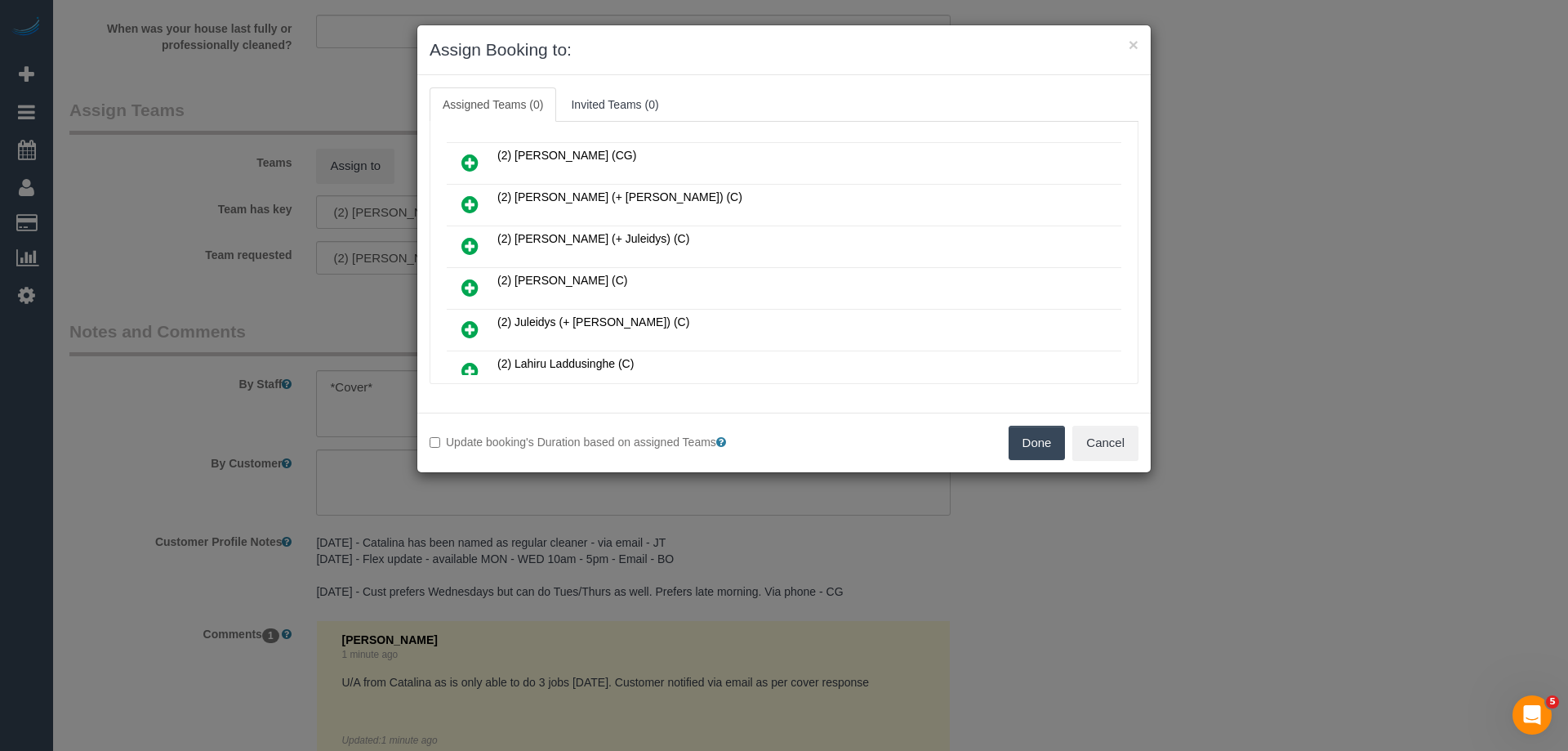
click at [465, 284] on icon at bounding box center [470, 288] width 17 height 19
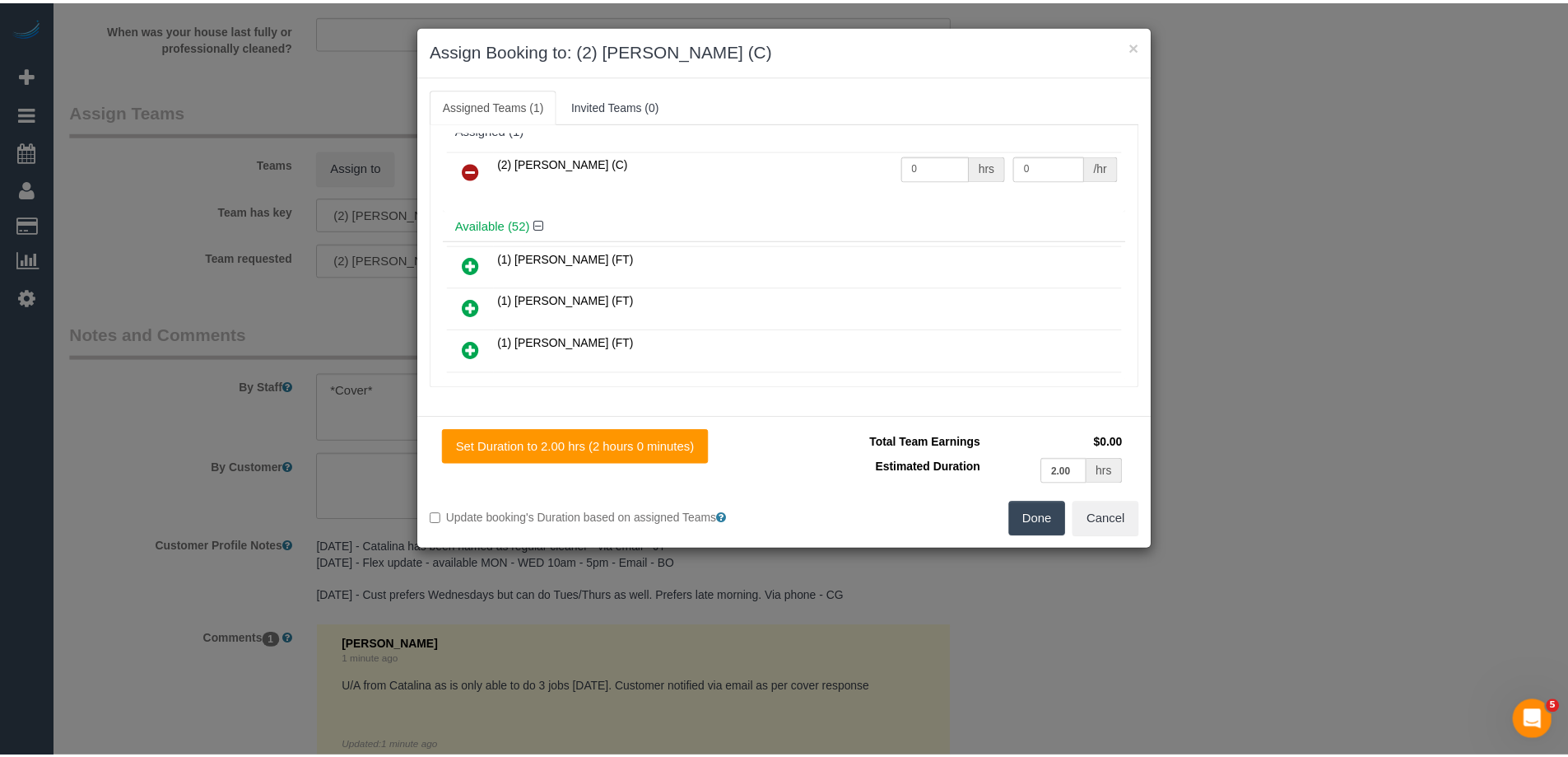
scroll to position [0, 0]
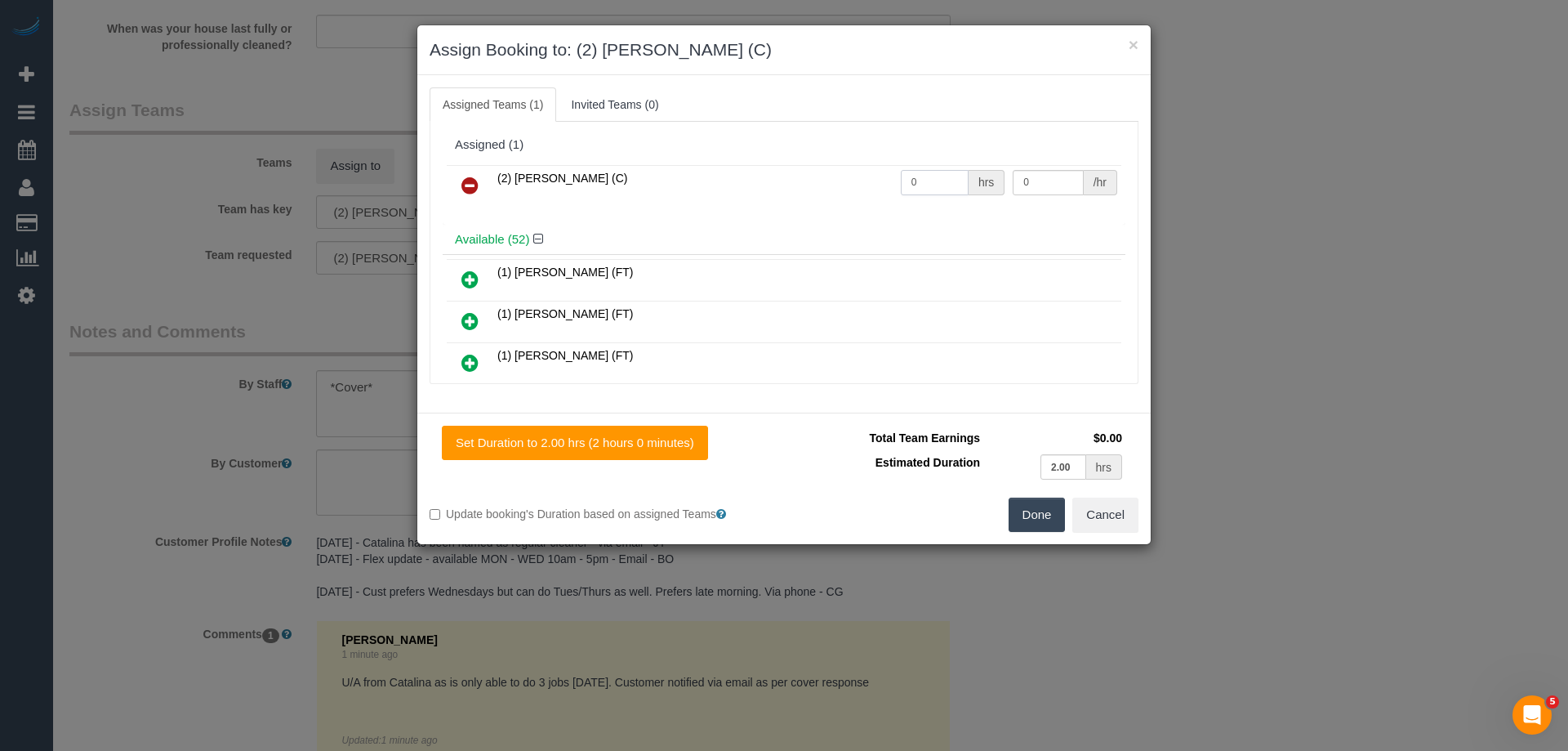
click at [849, 176] on tr "(2) Danielle Wheeler (C) 0 hrs 0 /hr" at bounding box center [784, 185] width 674 height 42
type input "2"
drag, startPoint x: 1034, startPoint y: 182, endPoint x: 871, endPoint y: 179, distance: 163.0
click at [871, 179] on tr "(2) Danielle Wheeler (C) 2 hrs 0 /hr" at bounding box center [784, 185] width 674 height 42
type input "37.5"
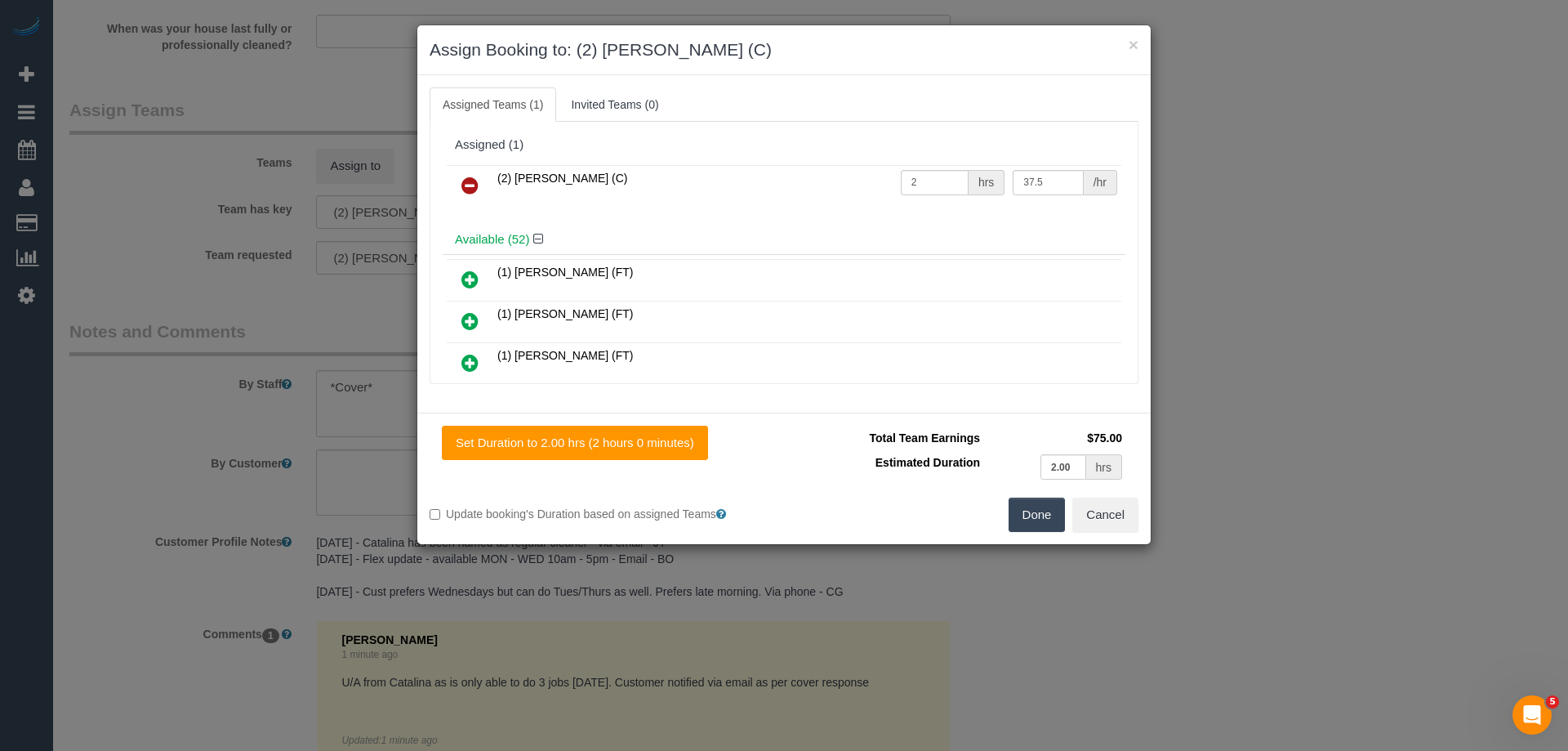
click at [1043, 507] on button "Done" at bounding box center [1037, 514] width 57 height 34
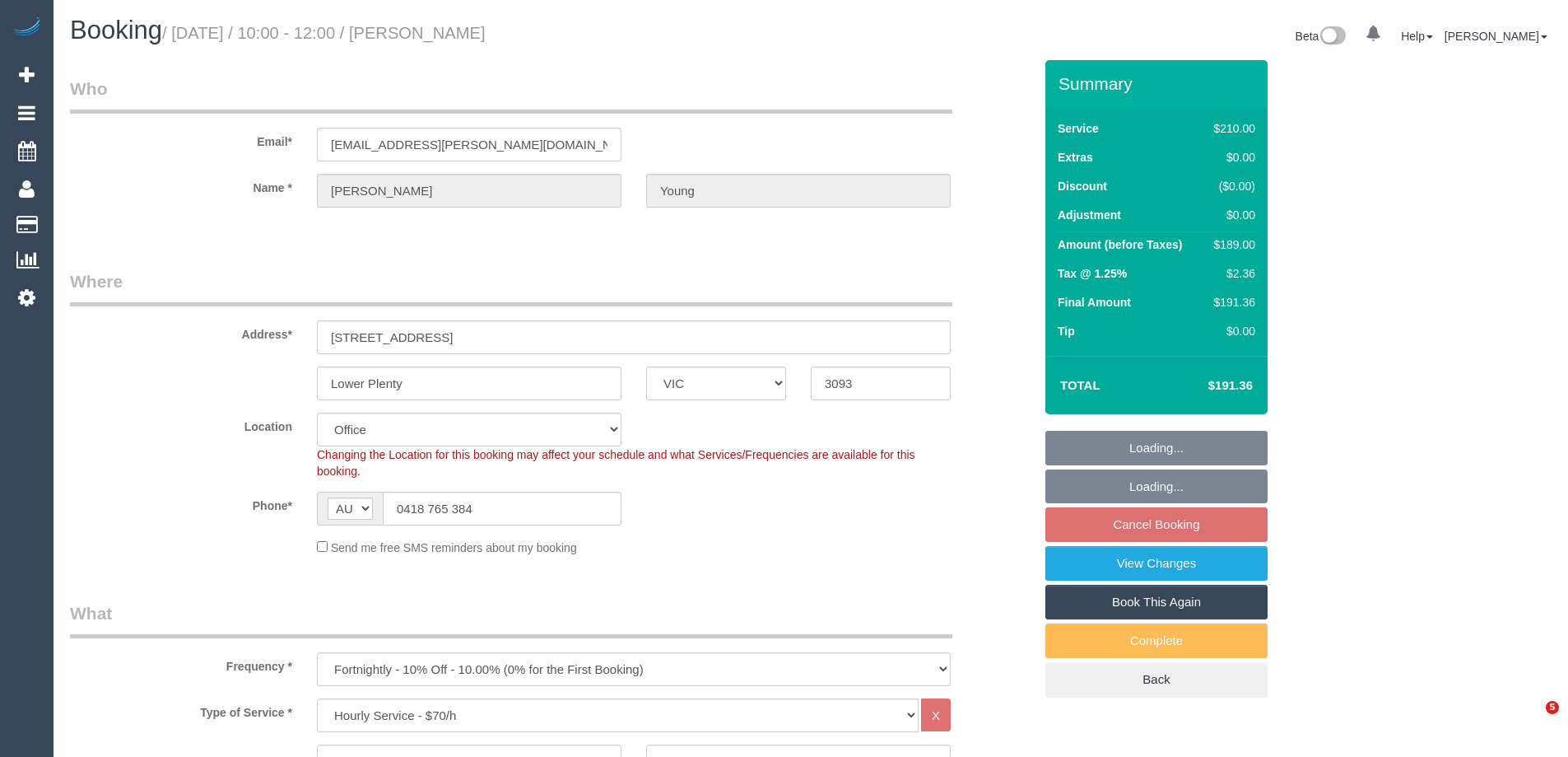
select select "VIC"
select select "180"
select select "number:28"
select select "number:14"
select select "number:18"
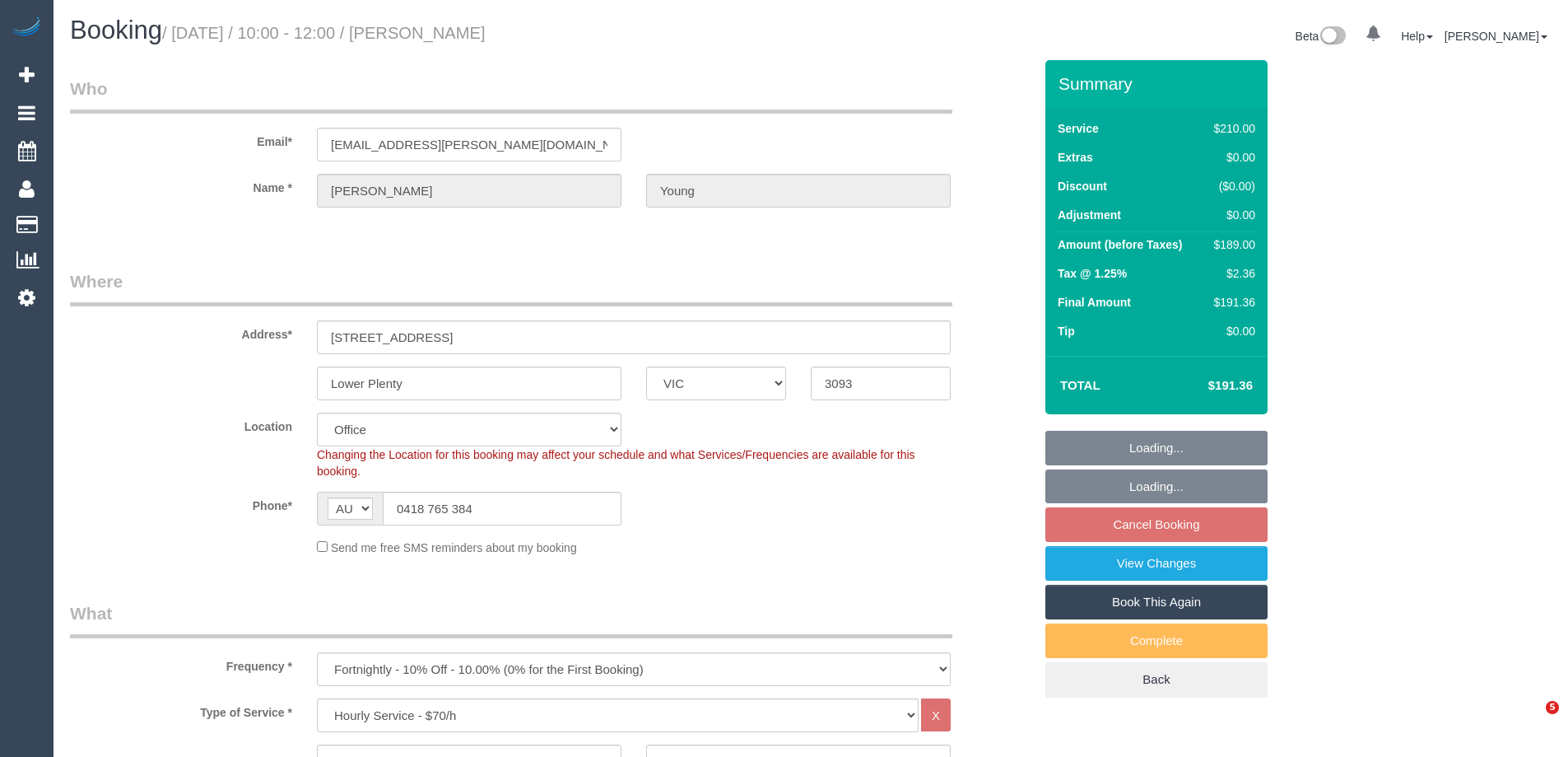
select select "number:22"
select select "number:34"
select select "number:12"
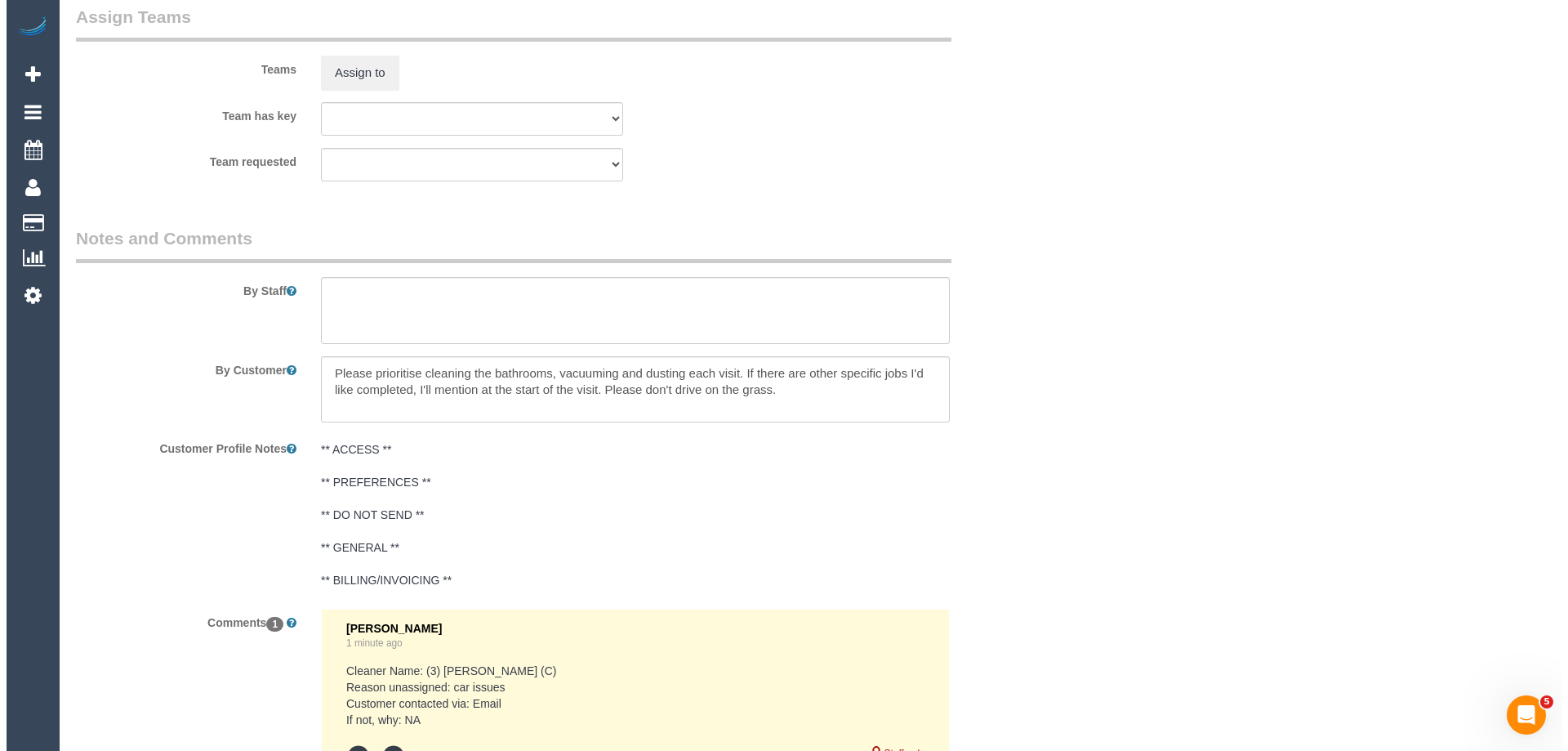
scroll to position [2532, 0]
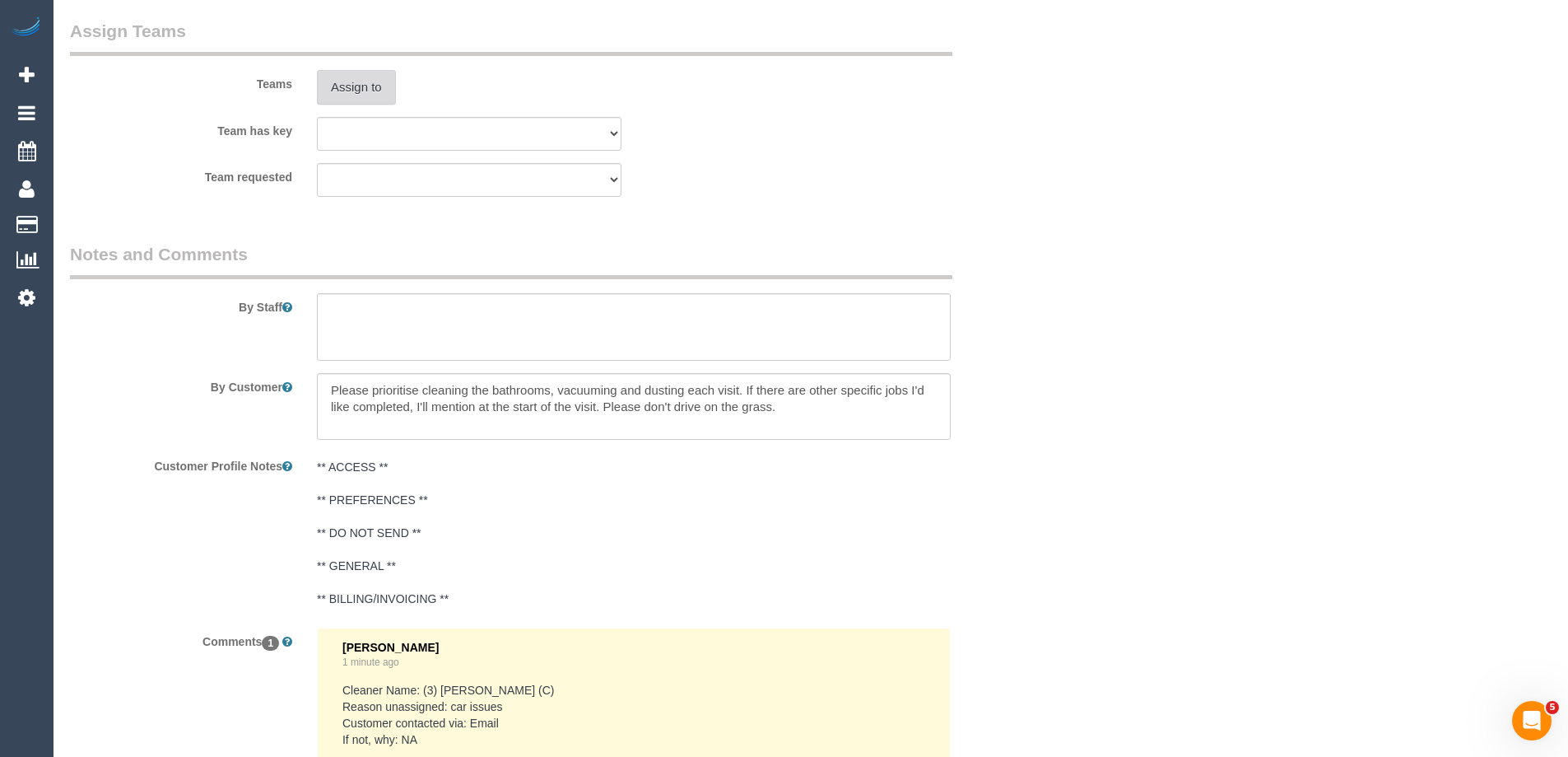
click at [363, 94] on button "Assign to" at bounding box center [356, 87] width 79 height 34
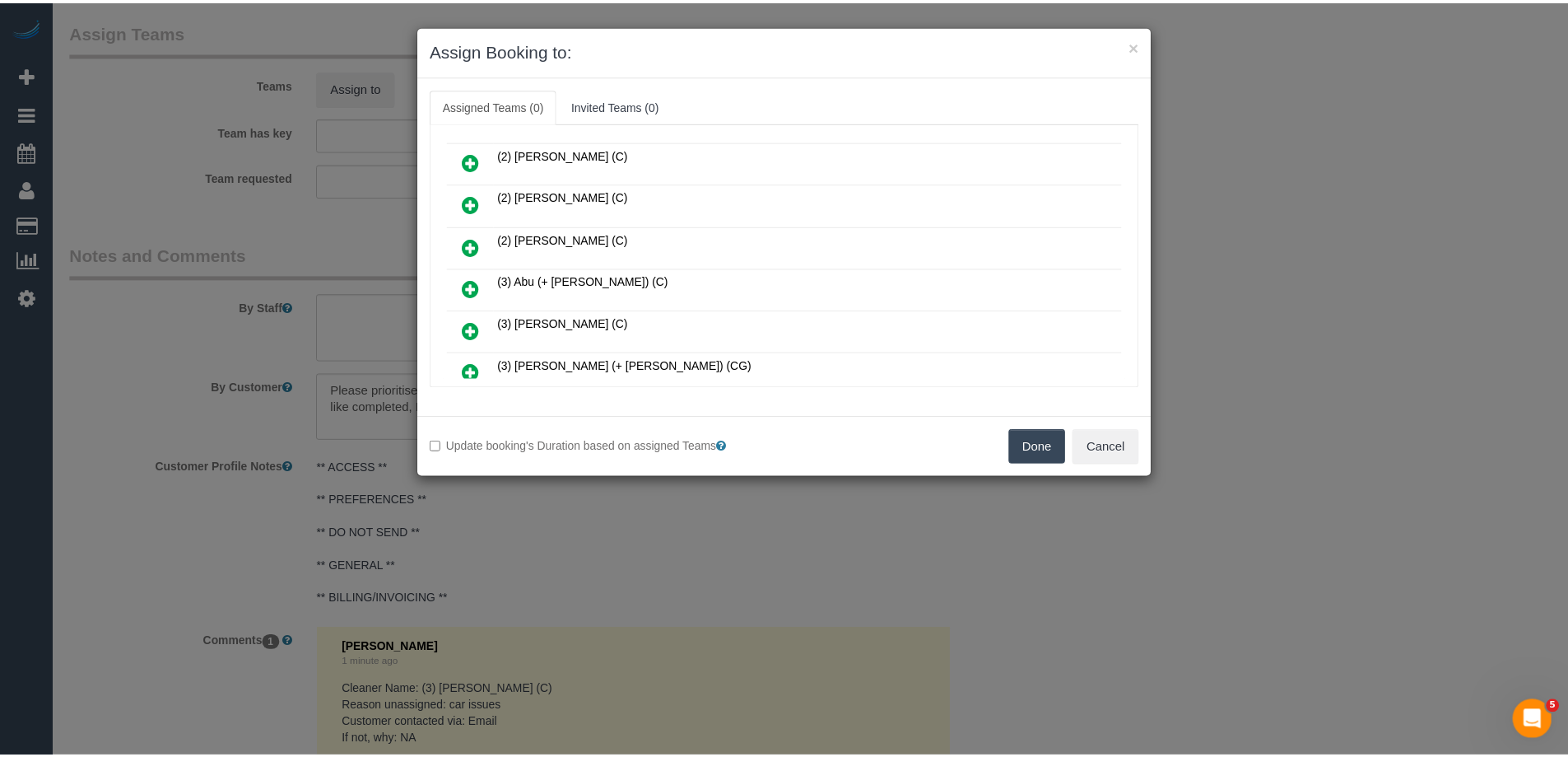
scroll to position [247, 0]
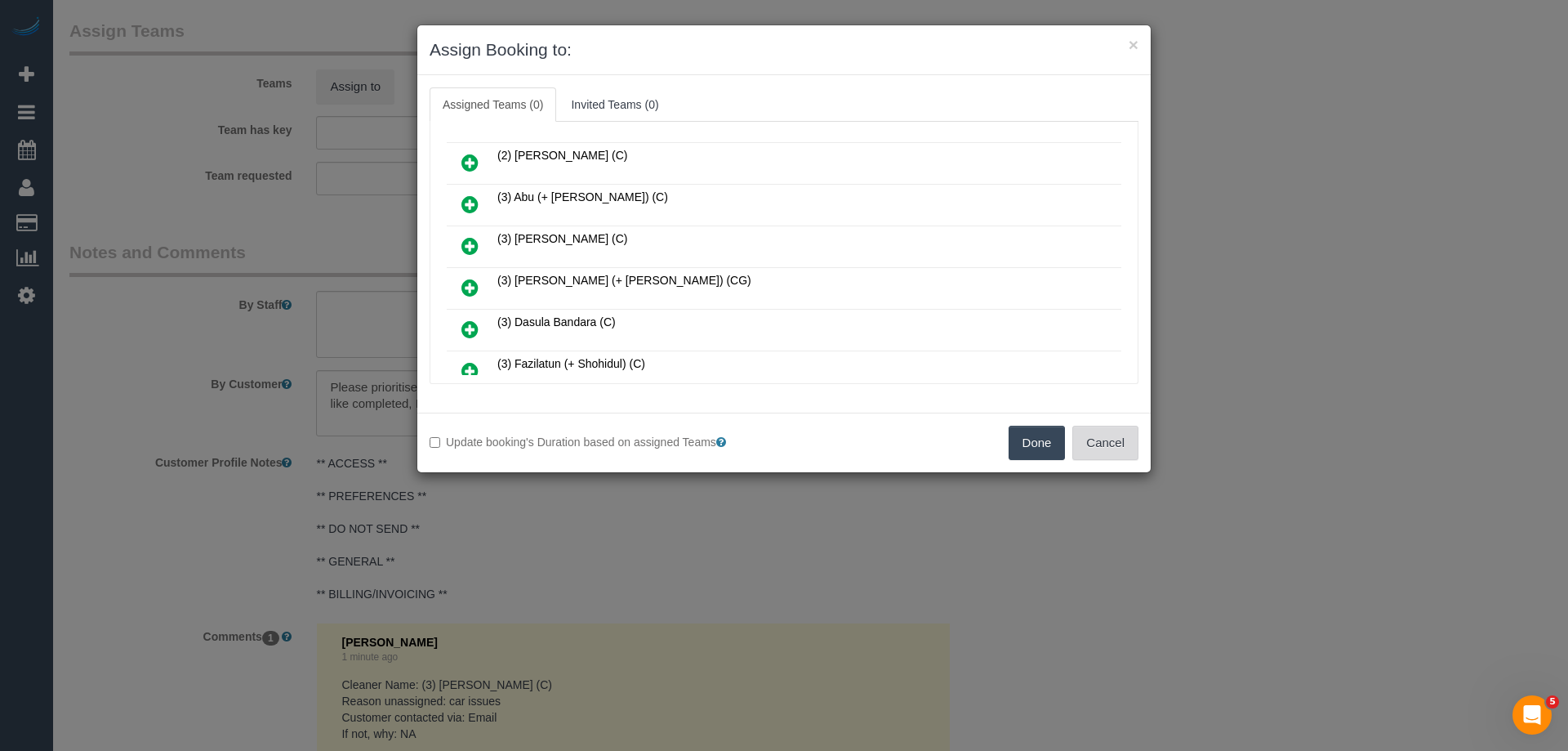
click at [1118, 434] on button "Cancel" at bounding box center [1106, 442] width 66 height 34
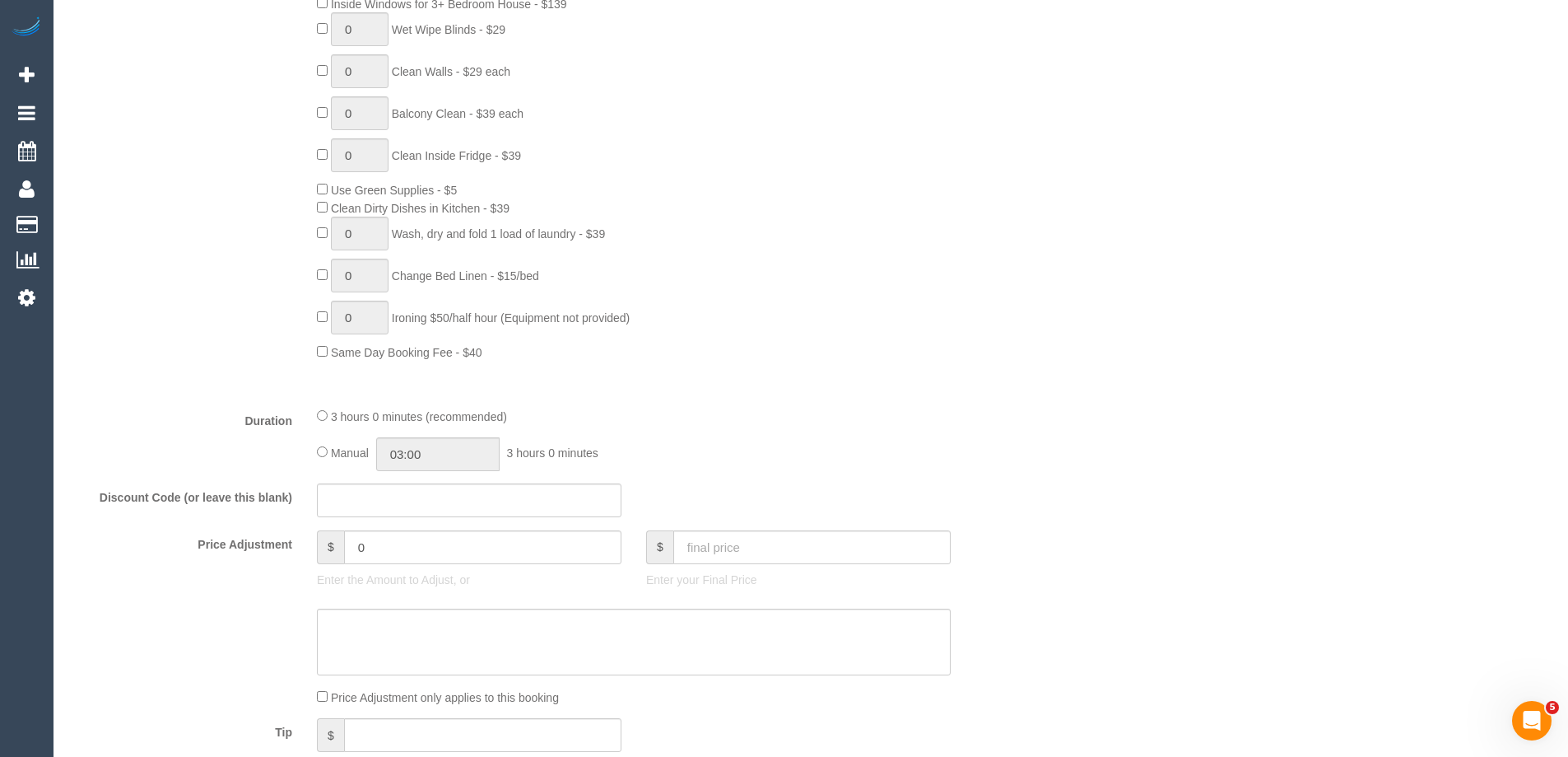
scroll to position [0, 0]
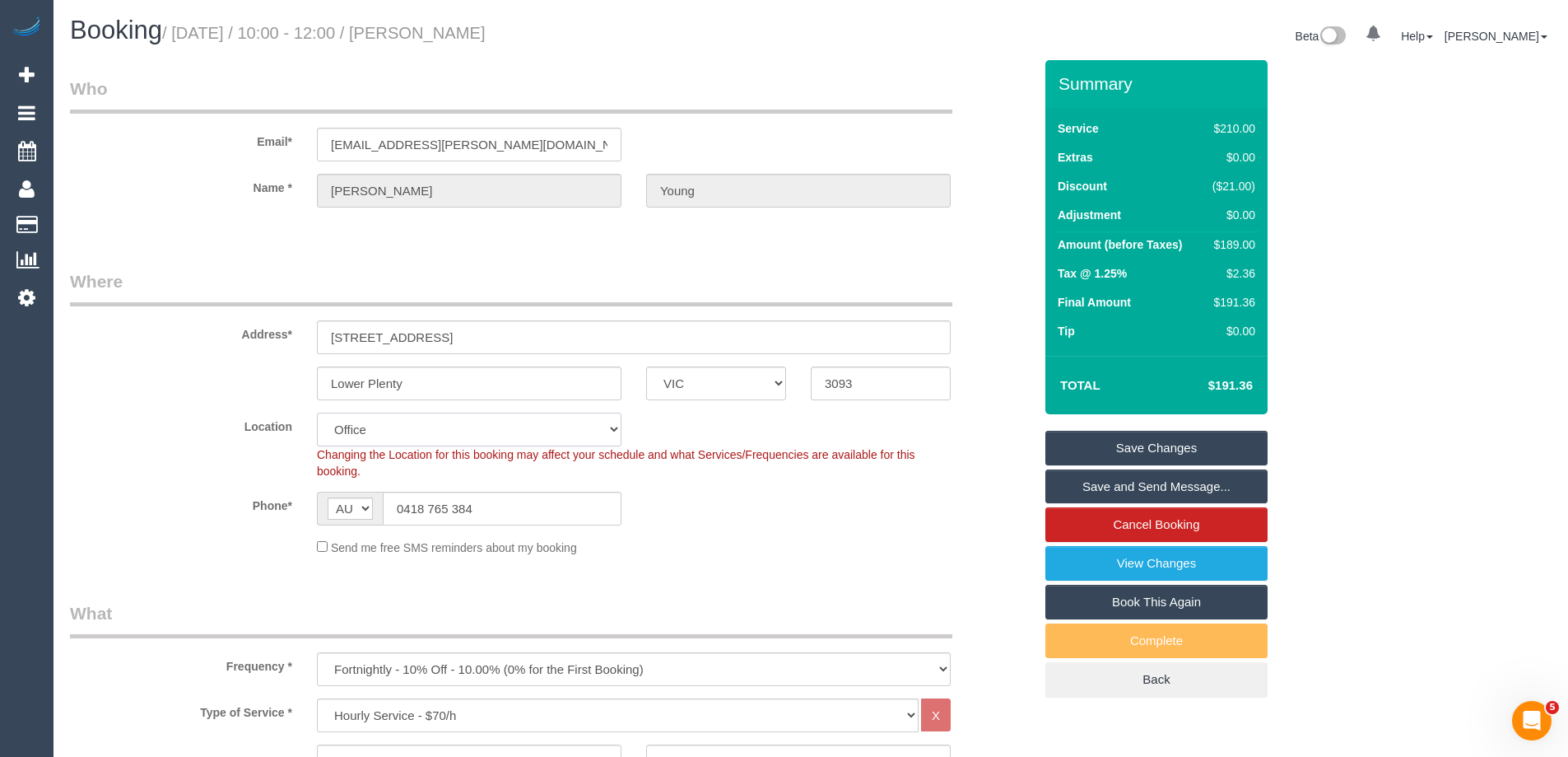
click at [357, 433] on select "Office City East (North) East (South) Inner East Inner North (East) Inner North…" at bounding box center [470, 429] width 305 height 34
select select "60"
click at [317, 412] on select "Office City East (North) East (South) Inner East Inner North (East) Inner North…" at bounding box center [470, 429] width 305 height 34
select select "object:8108"
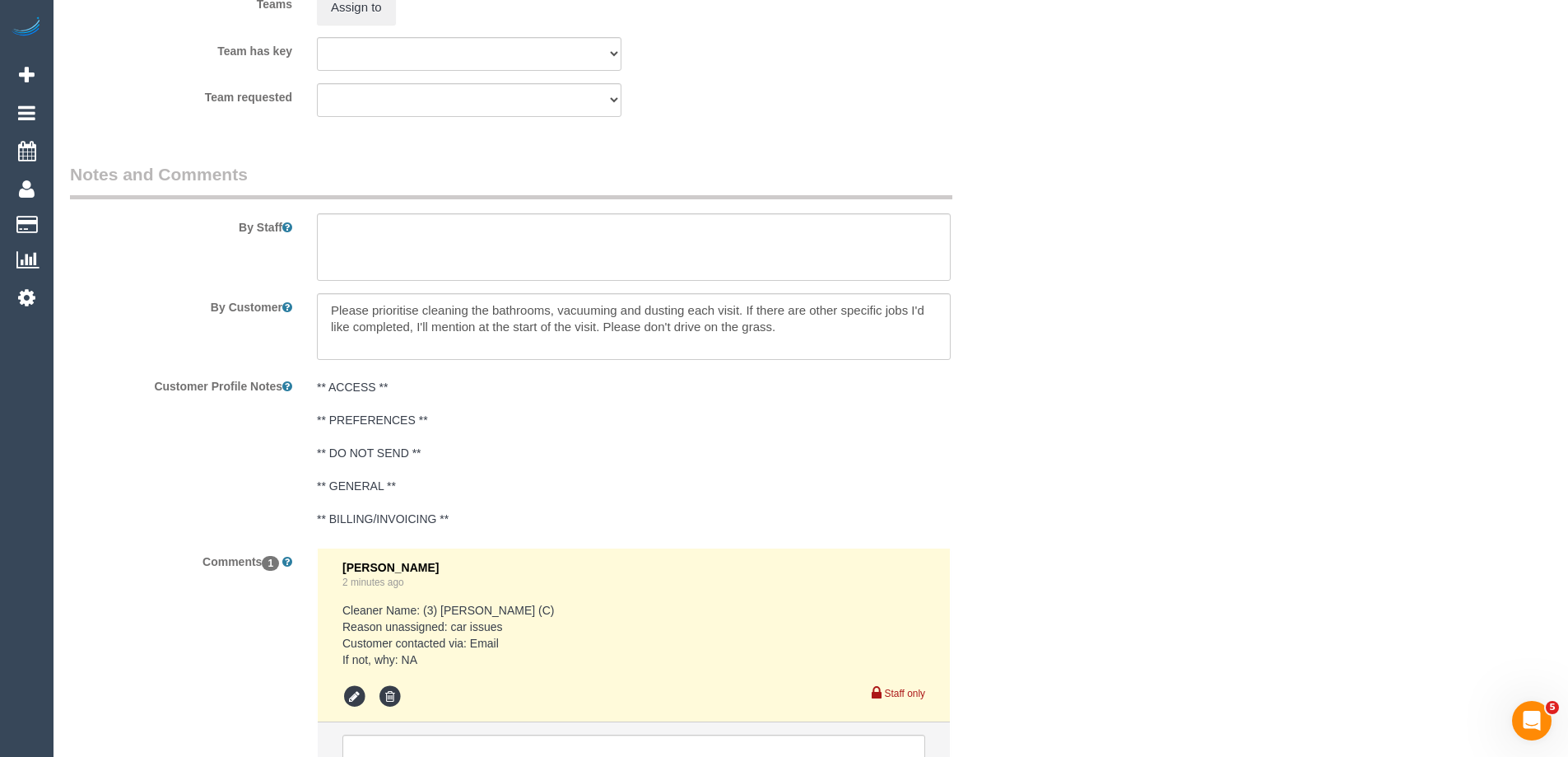
scroll to position [2628, 0]
click at [331, 257] on textarea at bounding box center [634, 250] width 634 height 67
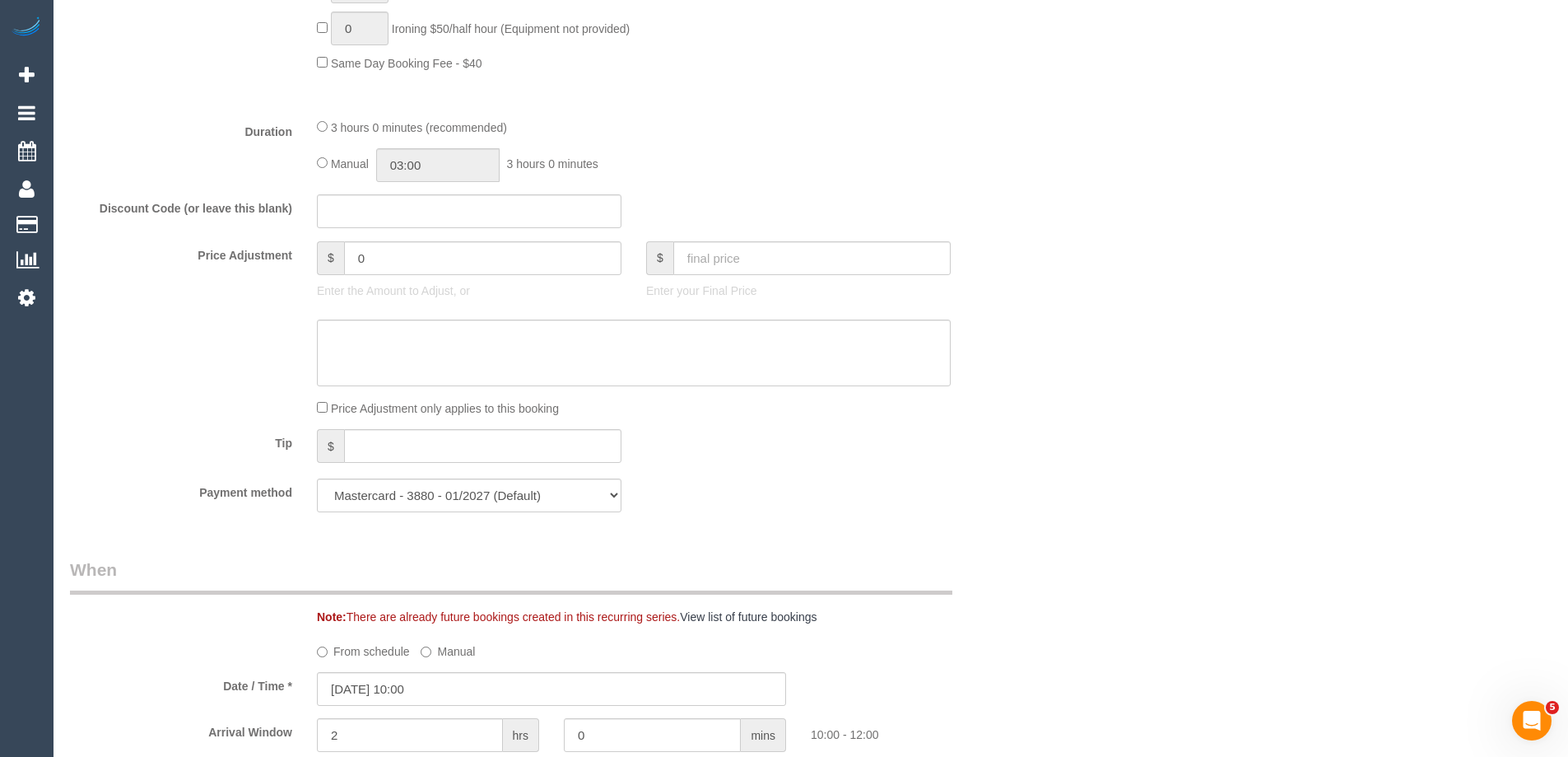
scroll to position [1147, 0]
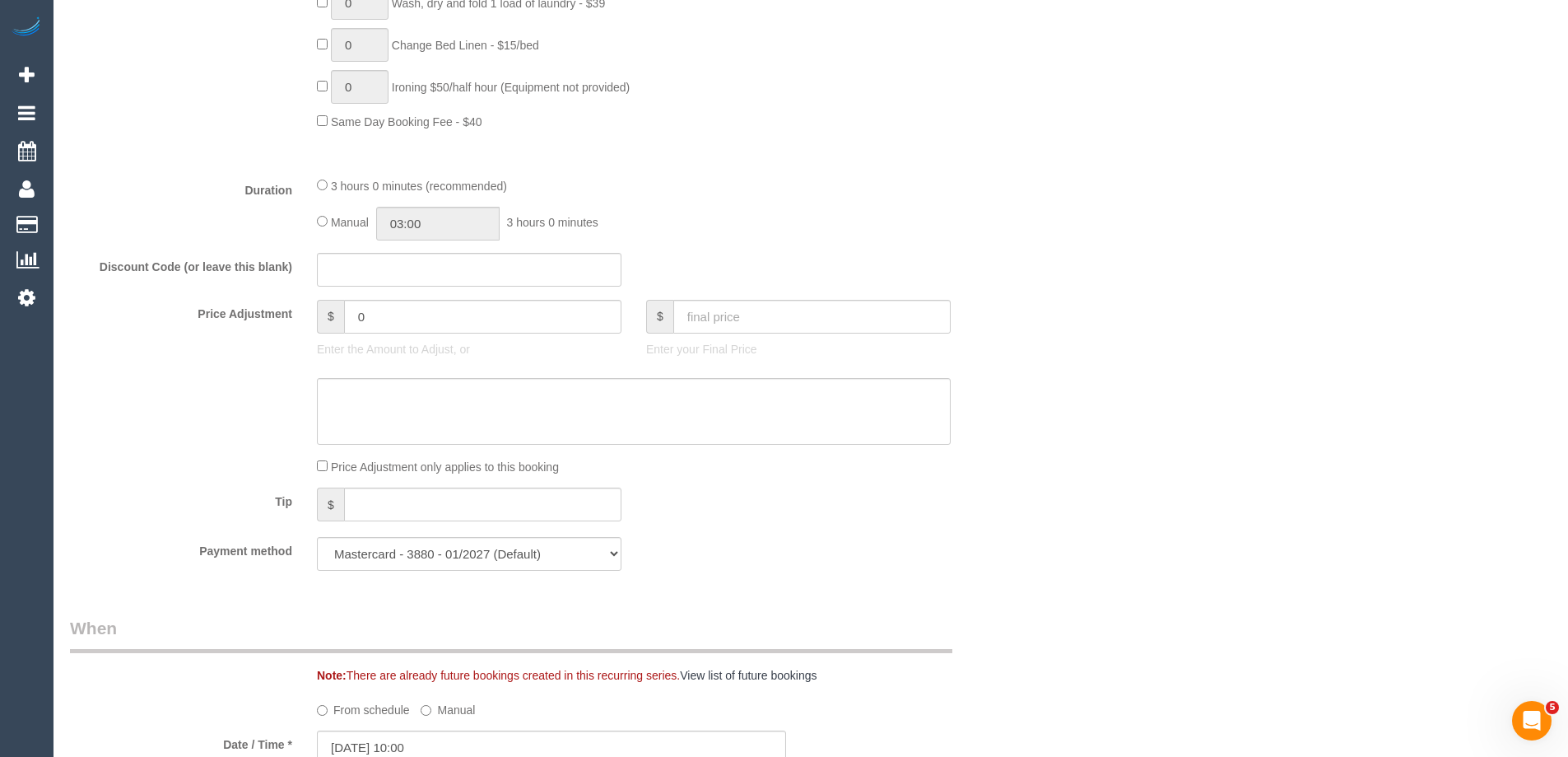
type textarea "*Cover*"
click at [430, 222] on input "03:00" at bounding box center [437, 224] width 123 height 34
type input "01:30"
click at [421, 250] on li "01:30" at bounding box center [419, 242] width 73 height 21
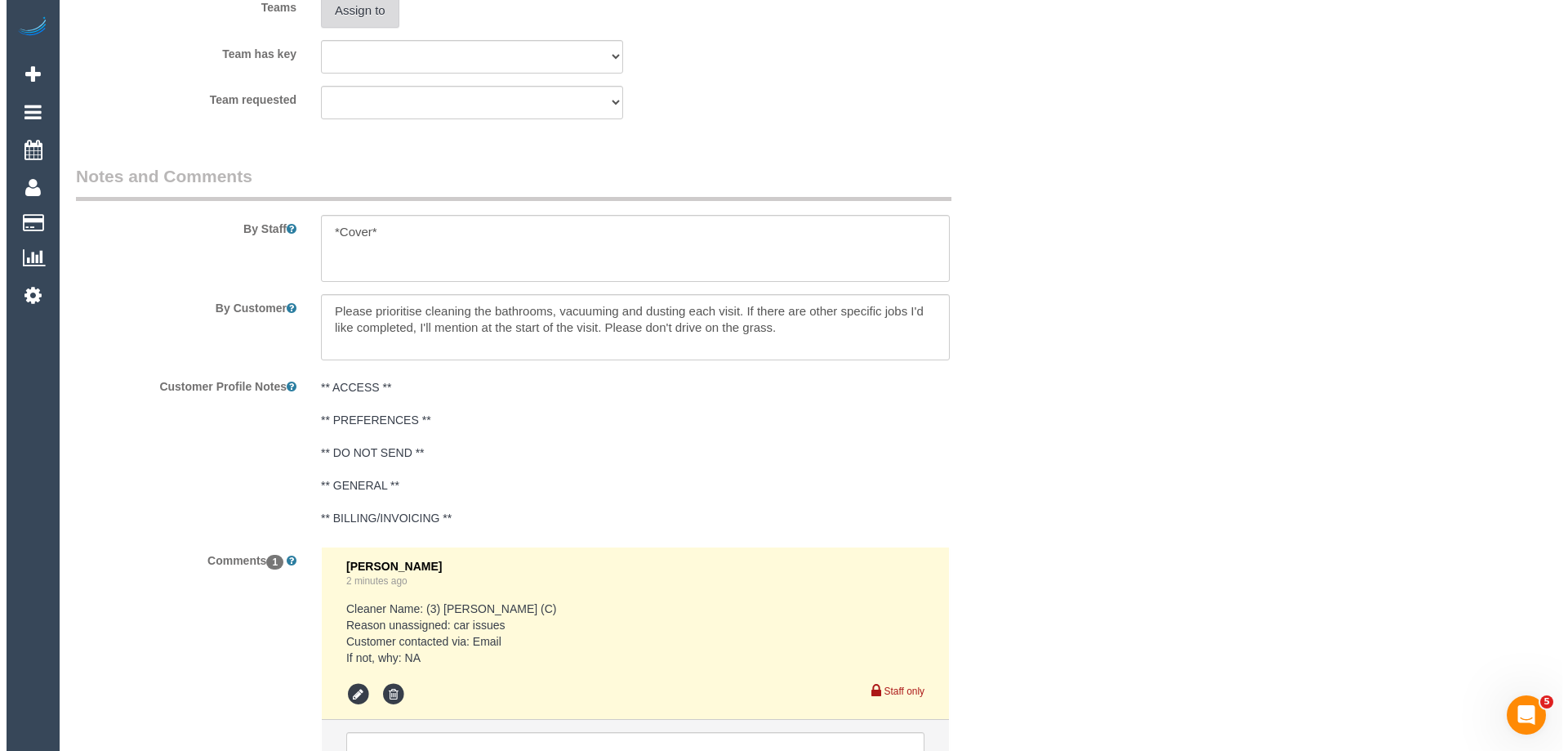
scroll to position [2526, 0]
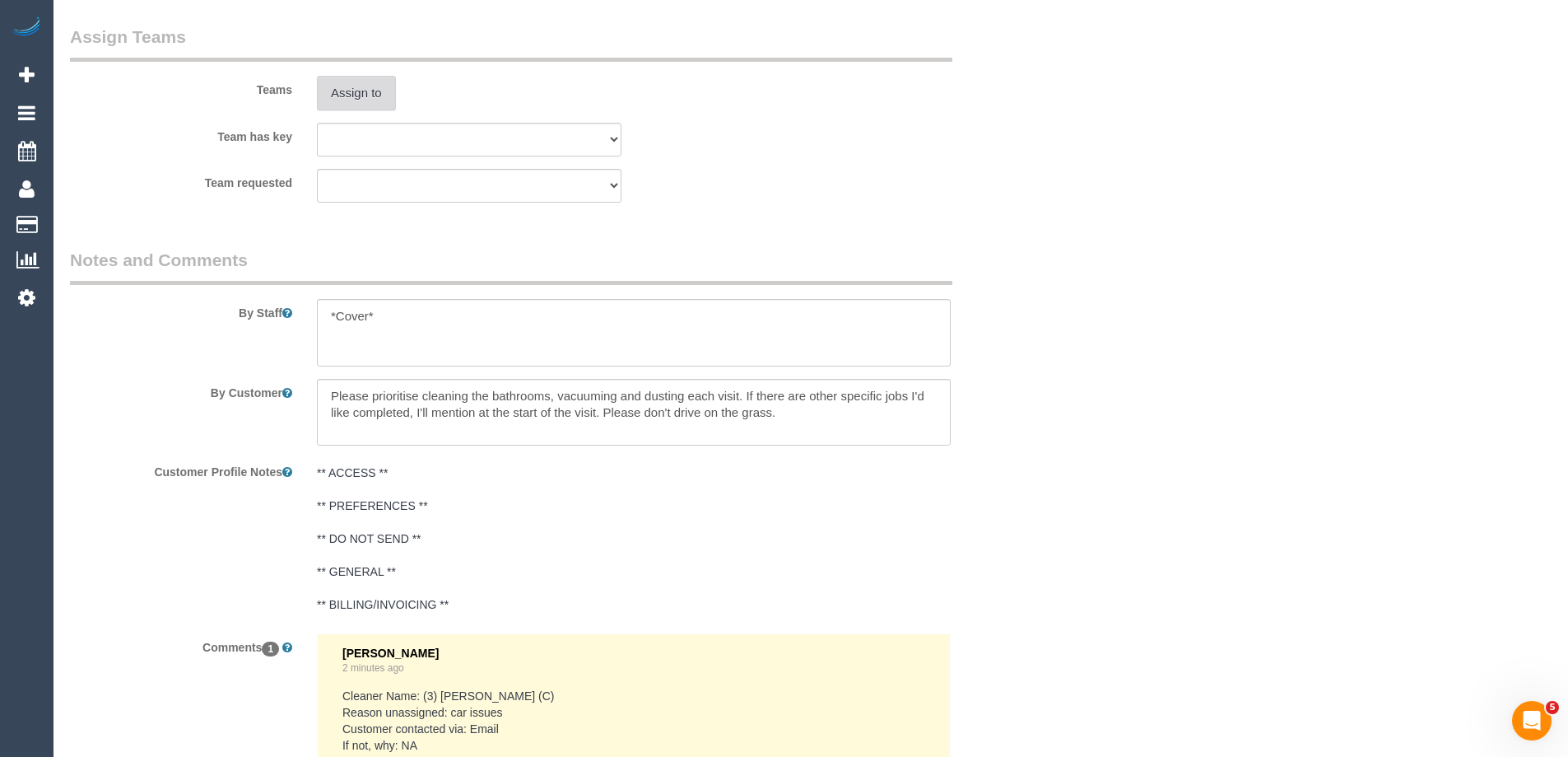
click at [350, 81] on button "Assign to" at bounding box center [356, 93] width 79 height 34
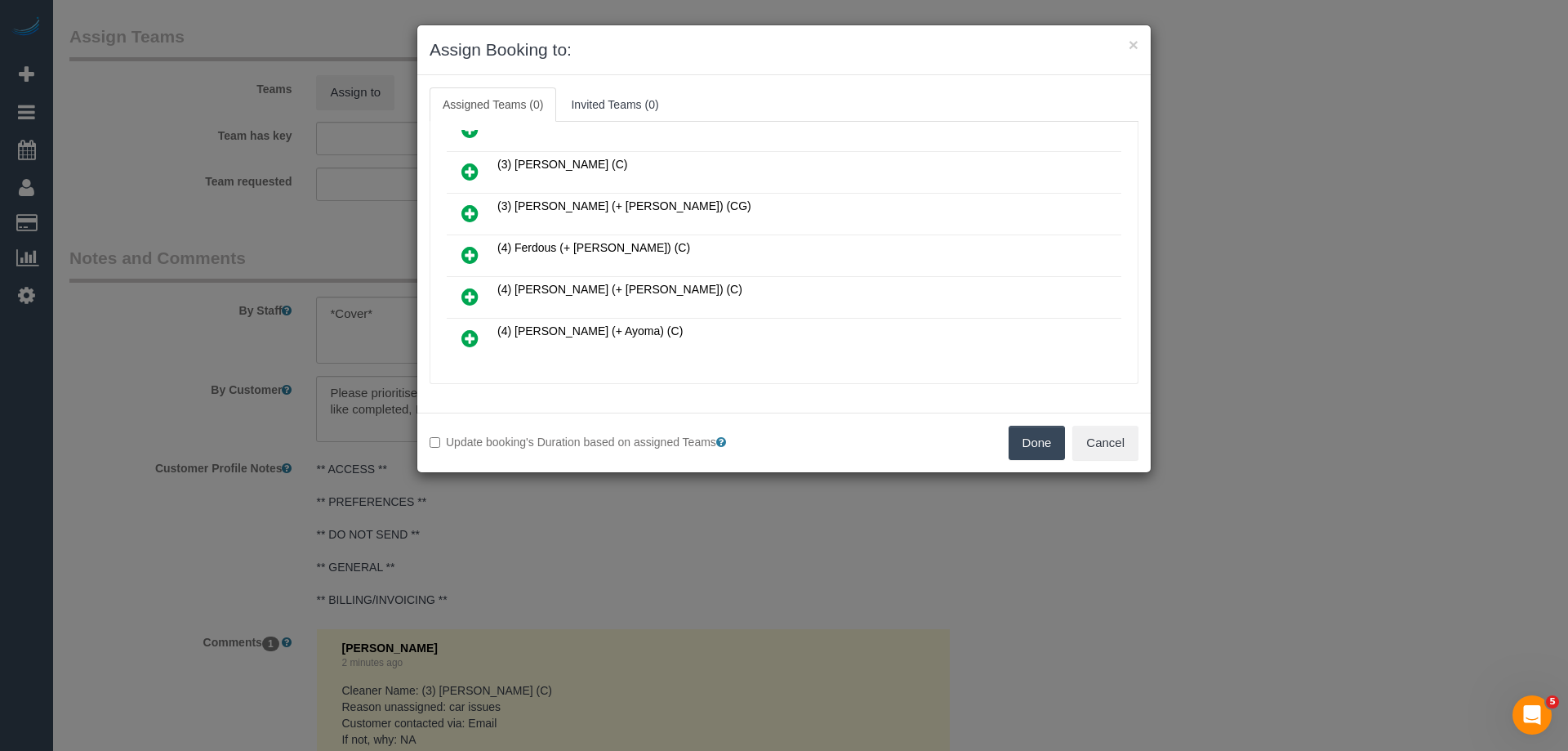
scroll to position [245, 0]
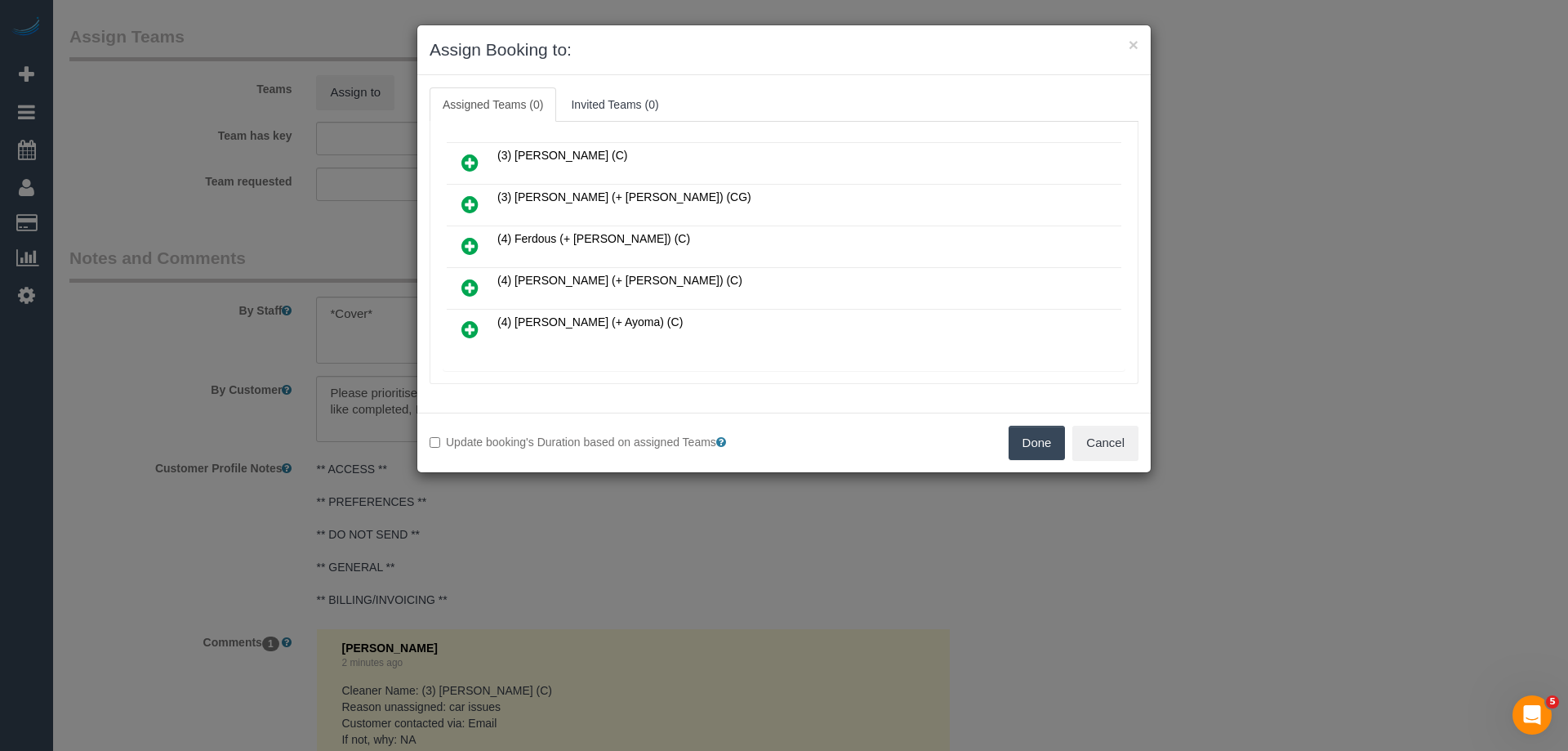
click at [471, 240] on icon at bounding box center [470, 246] width 17 height 19
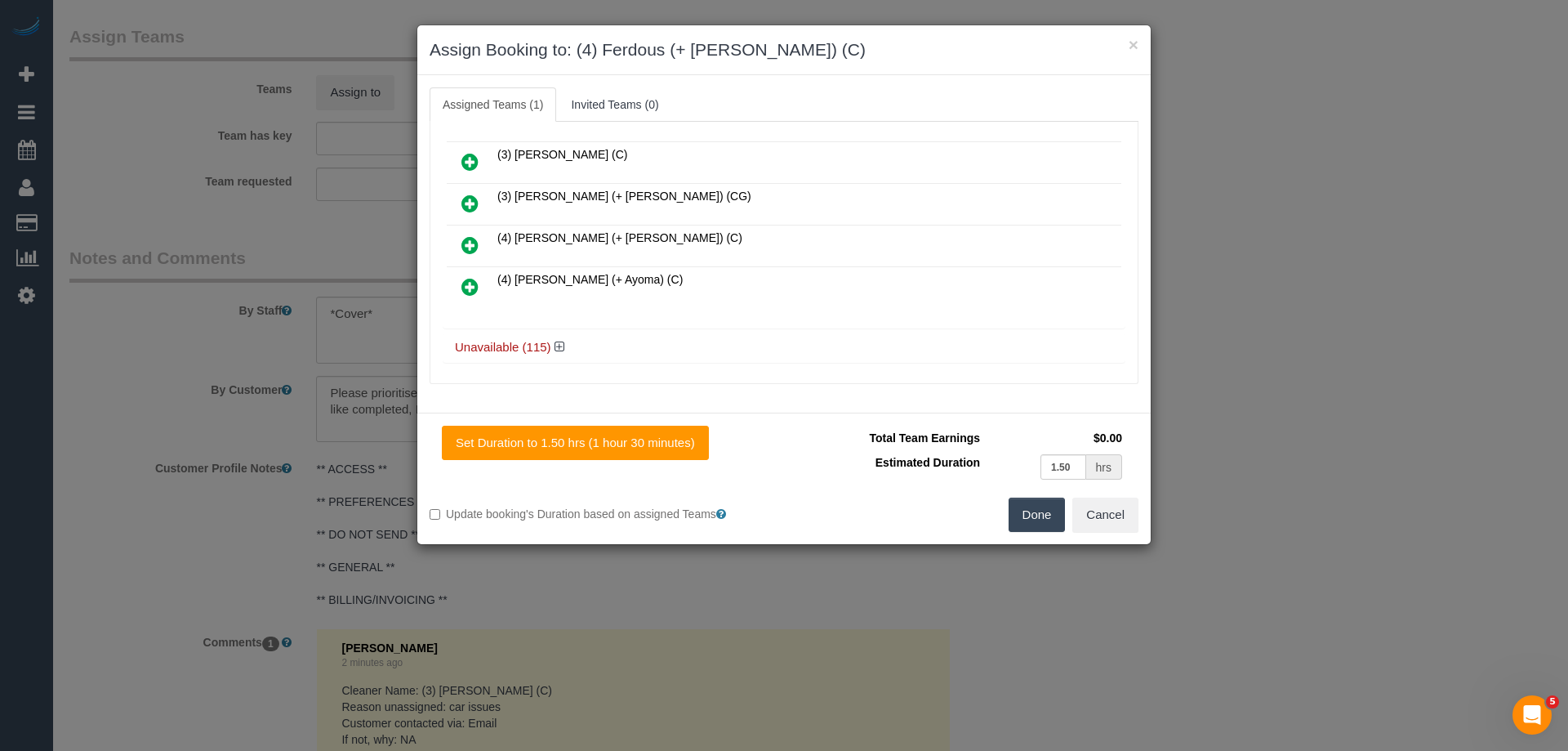
click at [471, 240] on icon at bounding box center [470, 245] width 17 height 19
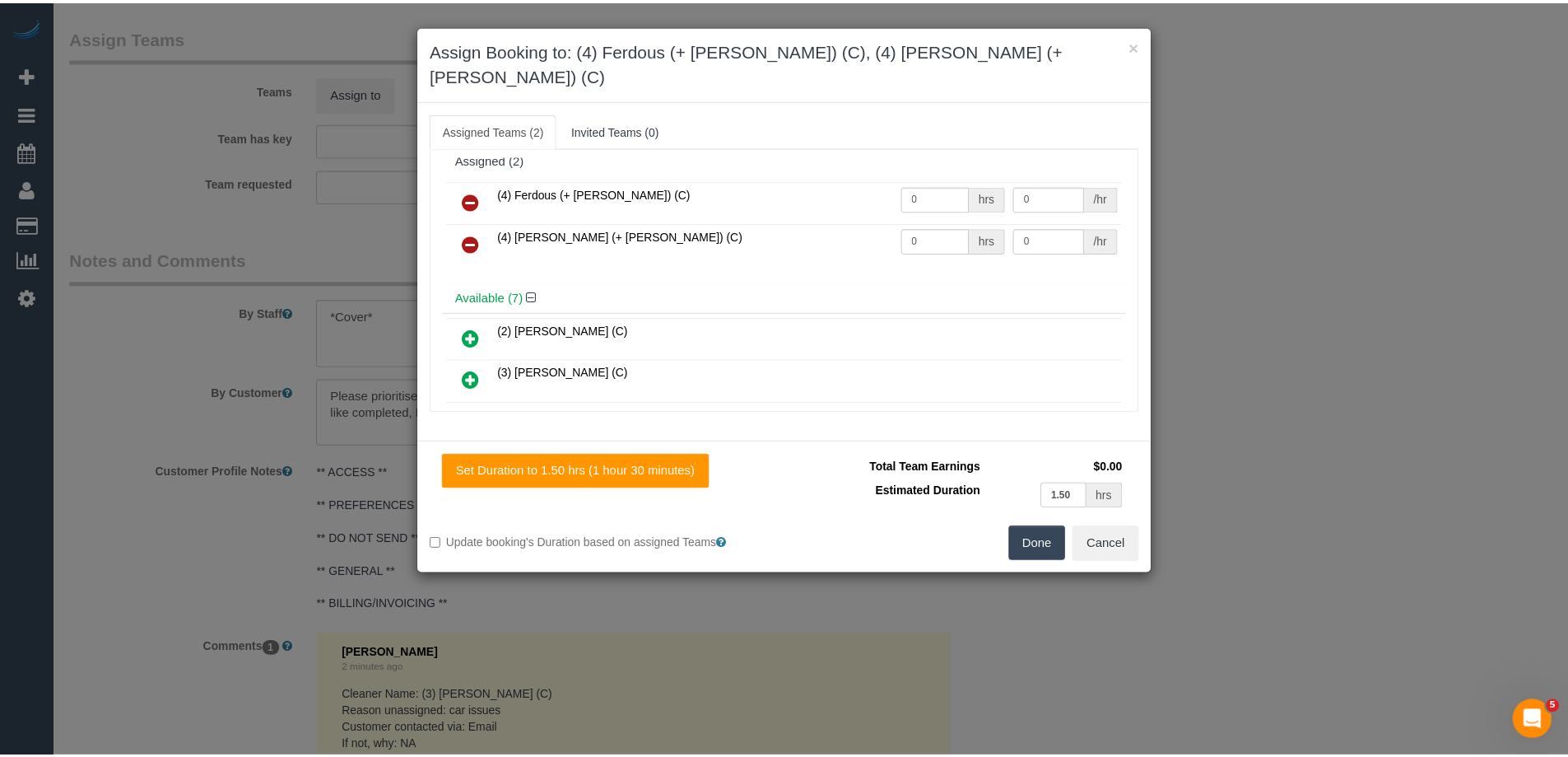
scroll to position [0, 0]
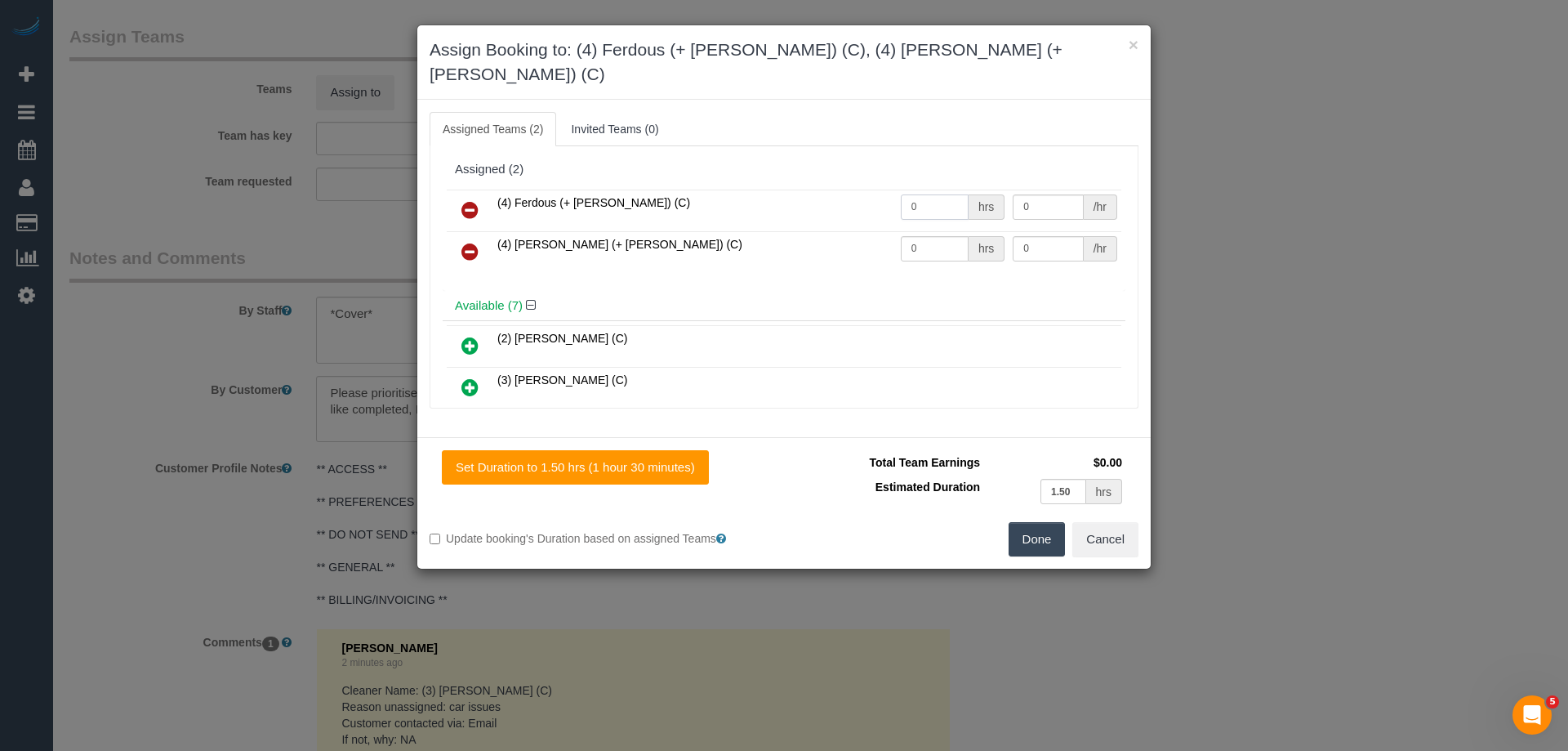
drag, startPoint x: 923, startPoint y: 183, endPoint x: 845, endPoint y: 180, distance: 78.1
click at [845, 190] on tr "(4) Ferdous (+ Forkan) (C) 0 hrs 0 /hr" at bounding box center [784, 210] width 674 height 42
type input "1.5"
drag, startPoint x: 934, startPoint y: 221, endPoint x: 842, endPoint y: 213, distance: 92.3
click at [842, 232] on tr "(4) Forkan (+ Ferdous) (C) 0 hrs 0 /hr" at bounding box center [784, 252] width 674 height 42
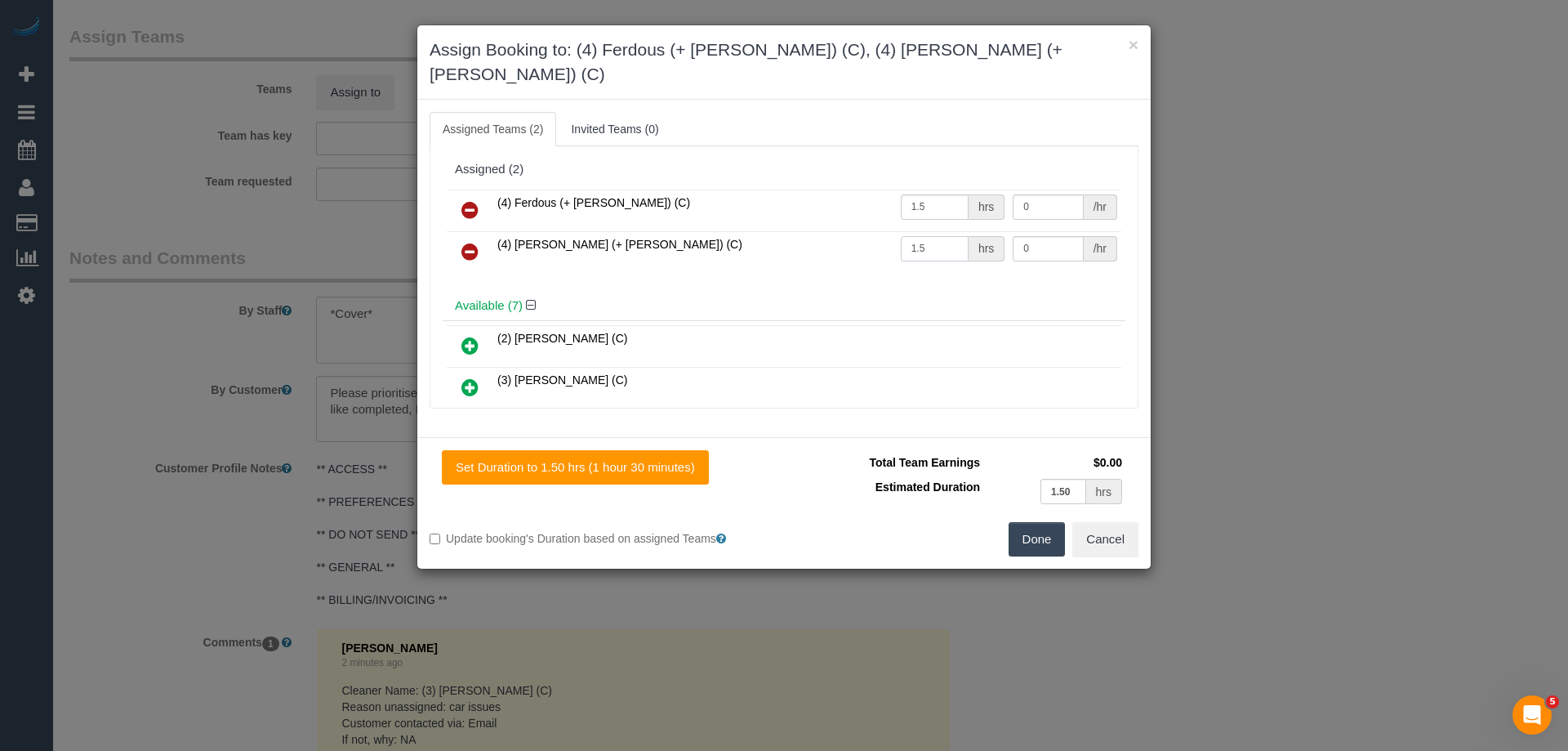
type input "1.5"
drag, startPoint x: 1034, startPoint y: 227, endPoint x: 936, endPoint y: 217, distance: 98.5
click at [939, 232] on tr "(4) Forkan (+ Ferdous) (C) 1.5 hrs 0 /hr" at bounding box center [784, 252] width 674 height 42
type input "35"
drag, startPoint x: 955, startPoint y: 179, endPoint x: 943, endPoint y: 174, distance: 13.0
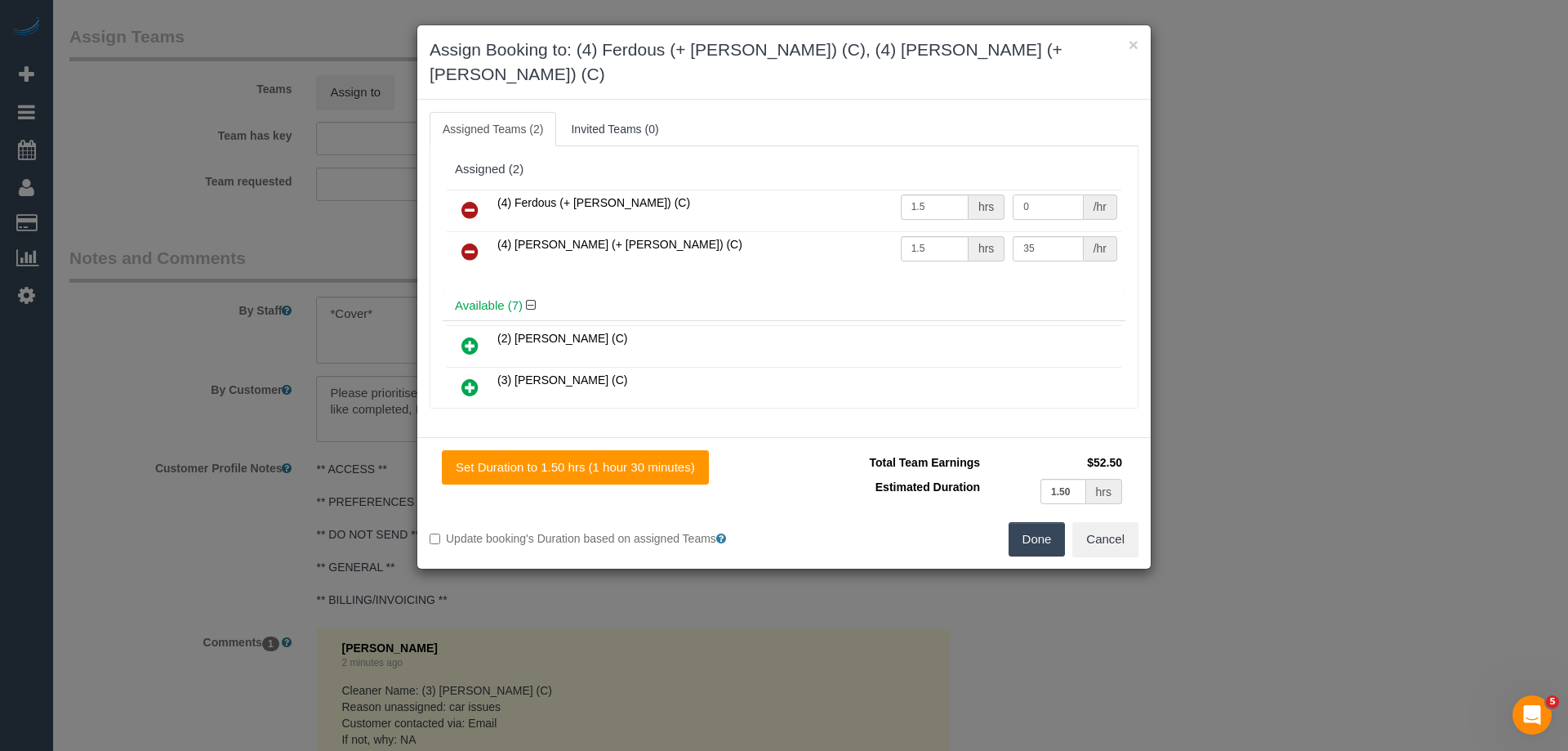
click at [945, 190] on tr "(4) Ferdous (+ Forkan) (C) 1.5 hrs 0 /hr" at bounding box center [784, 210] width 674 height 42
type input "35"
click at [1038, 527] on button "Done" at bounding box center [1037, 539] width 57 height 34
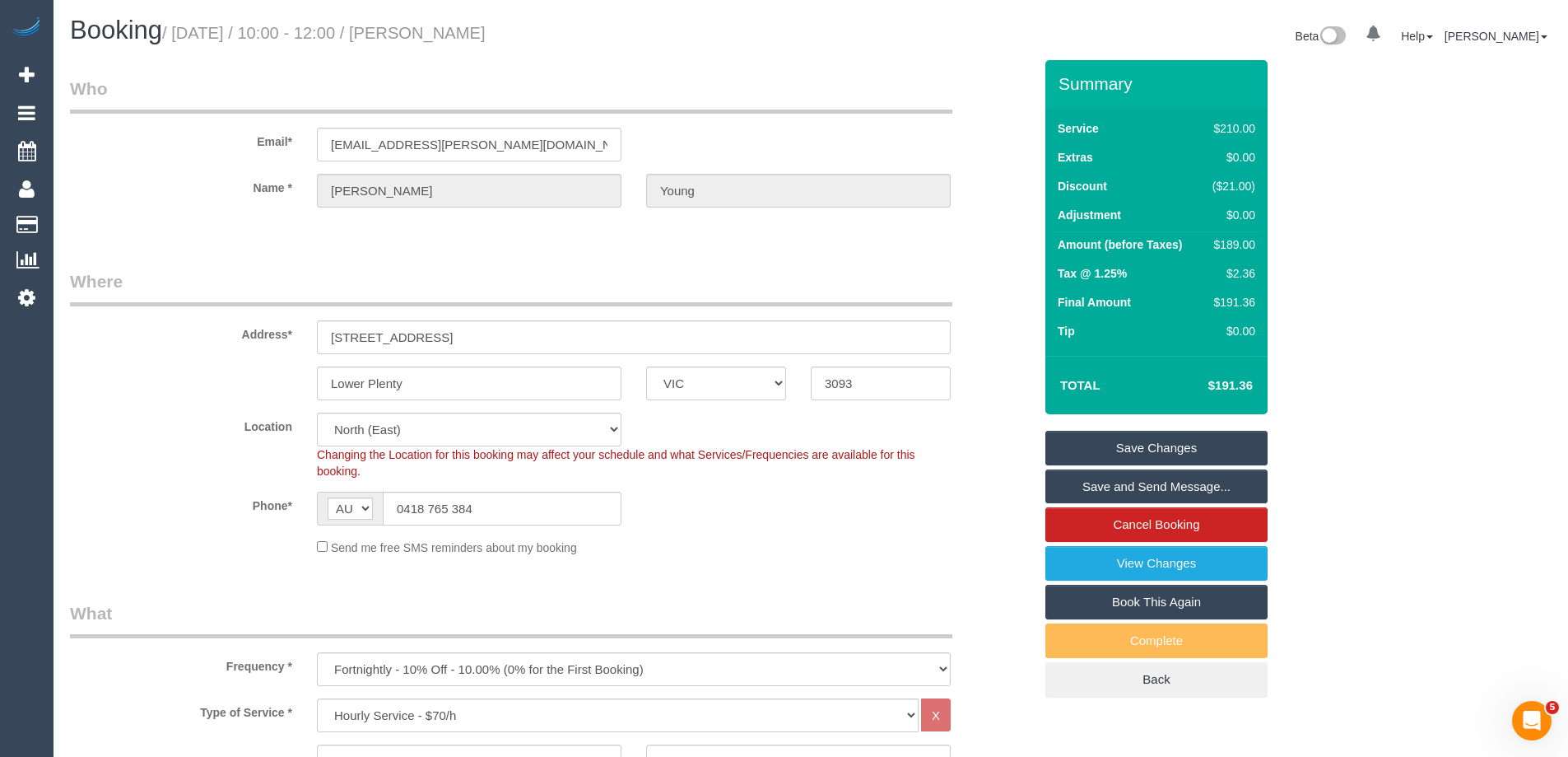
drag, startPoint x: 529, startPoint y: 34, endPoint x: 454, endPoint y: 32, distance: 75.0
click at [454, 32] on h1 "Booking / September 22, 2025 / 10:00 - 12:00 / Ali Young" at bounding box center [434, 30] width 728 height 28
copy small "Ali Young"
click at [1092, 484] on link "Save and Send Message..." at bounding box center [1157, 485] width 223 height 34
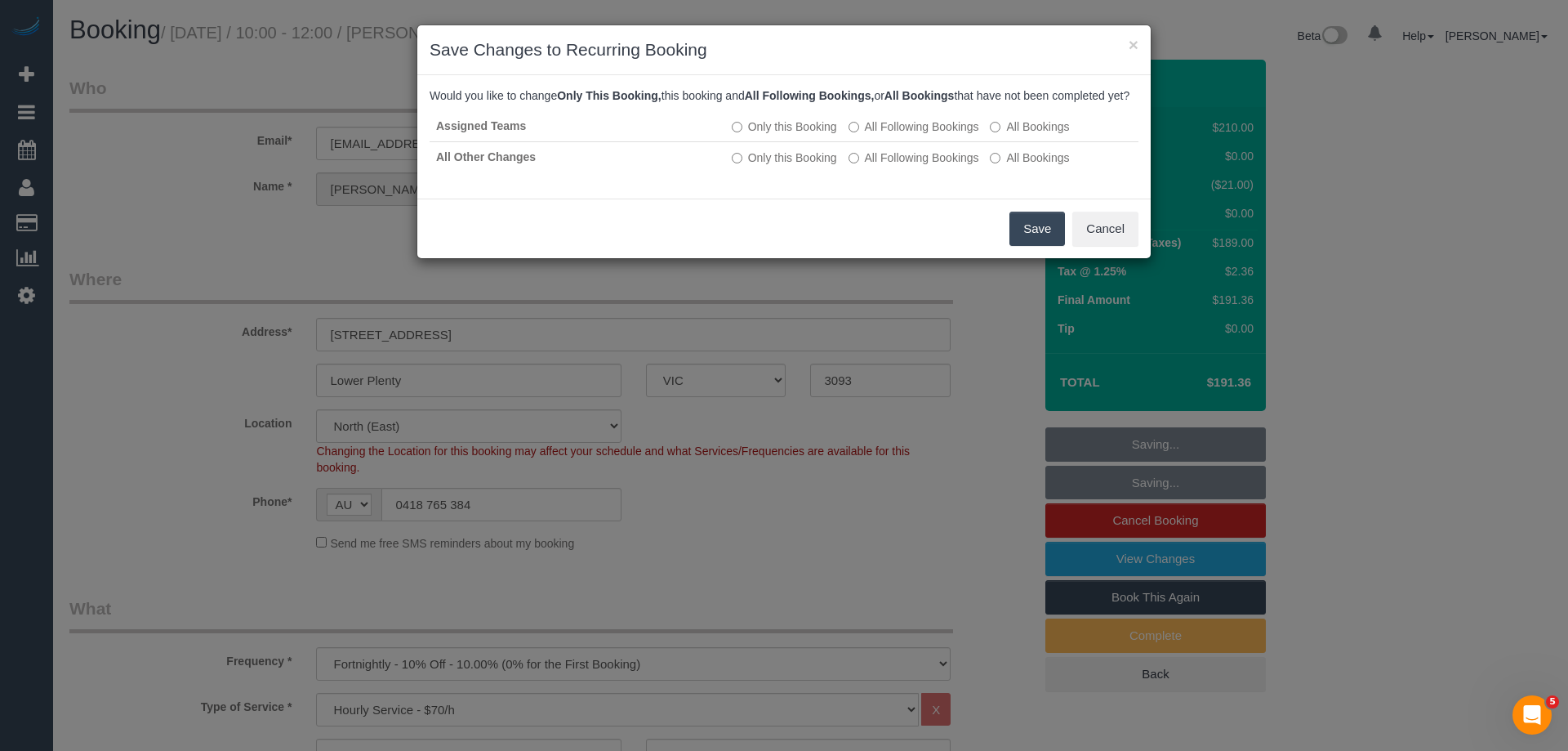
click at [1031, 246] on button "Save" at bounding box center [1037, 228] width 55 height 34
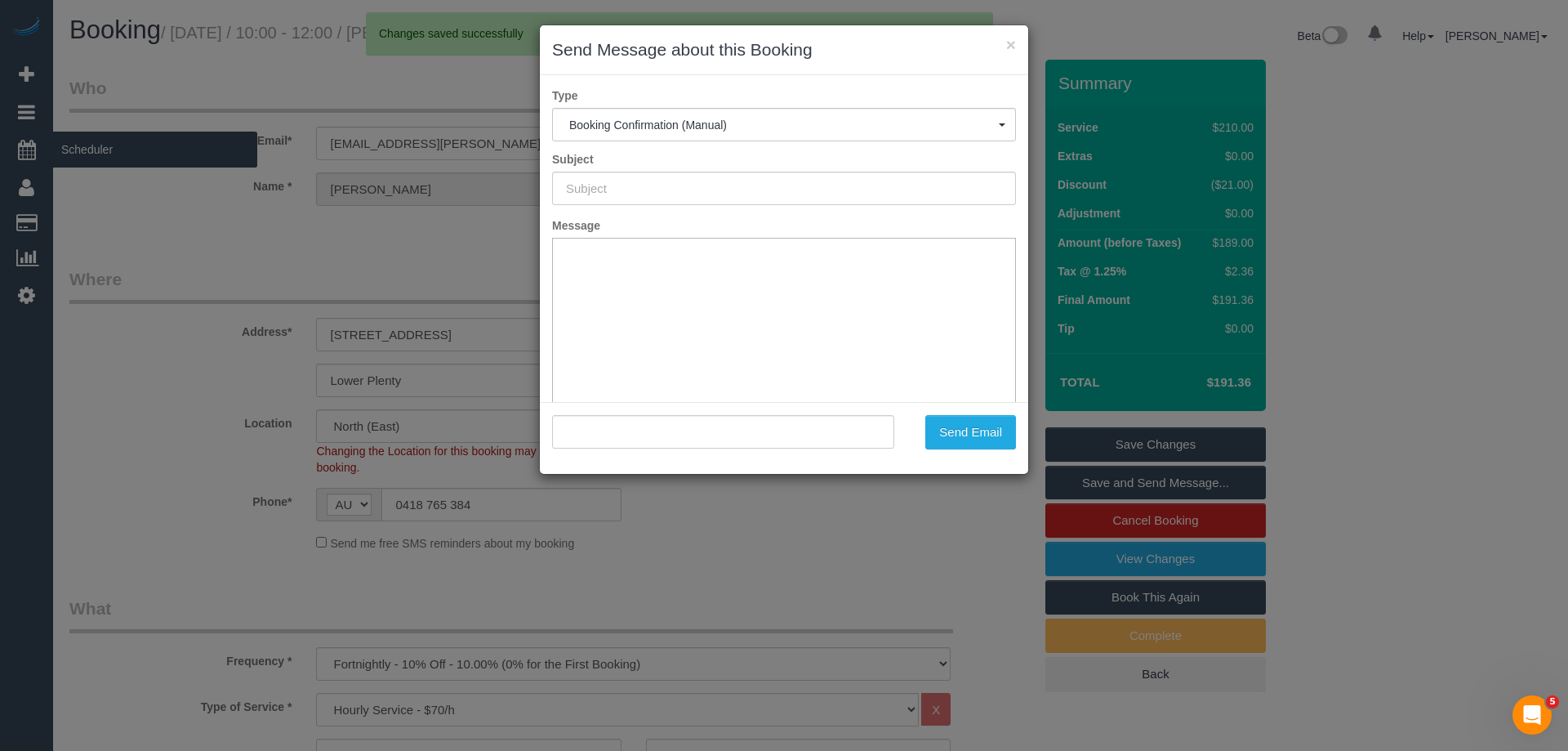
type input "Booking Confirmed"
type input ""Ali Young" <ali.exner@gmail.com>"
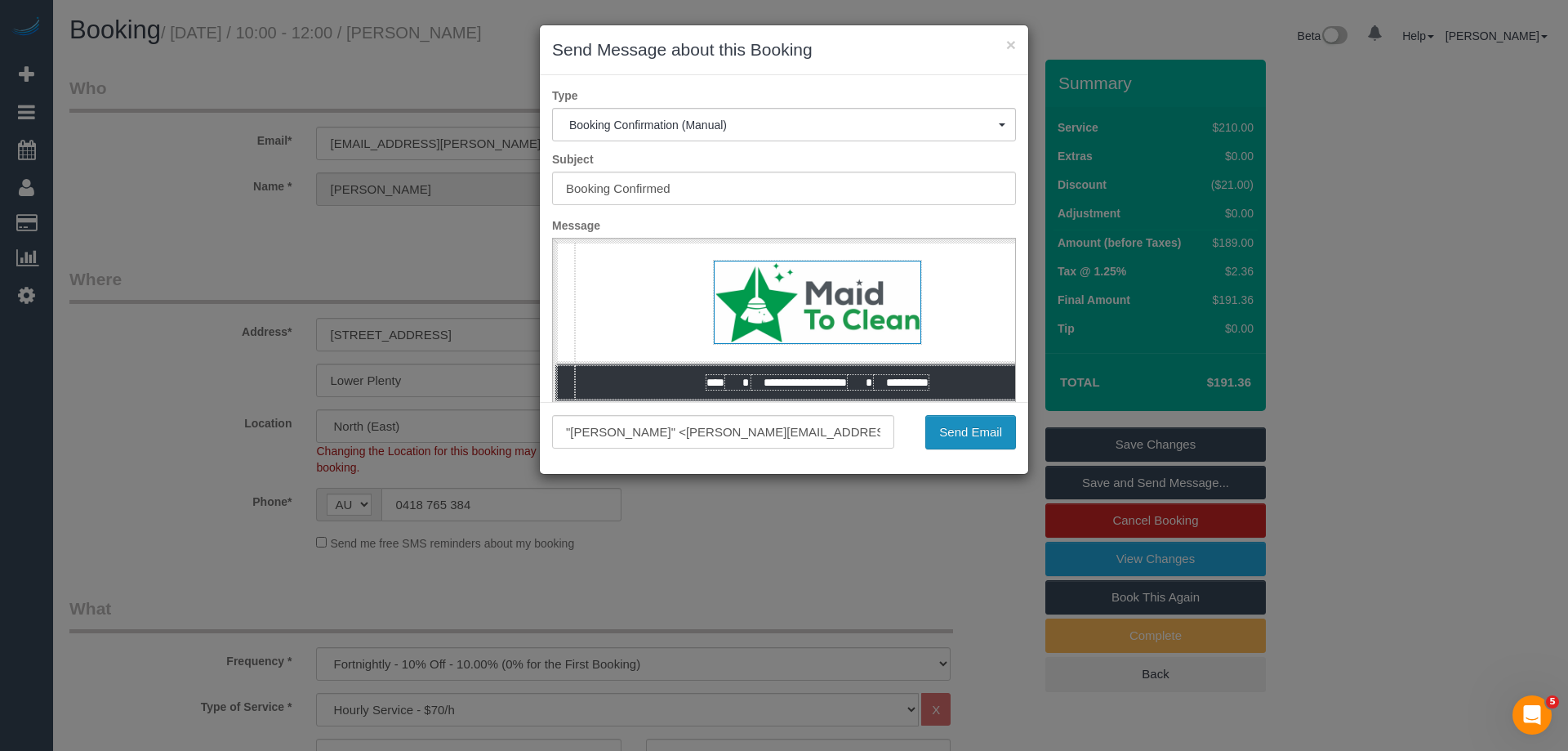
click at [977, 426] on button "Send Email" at bounding box center [971, 431] width 91 height 34
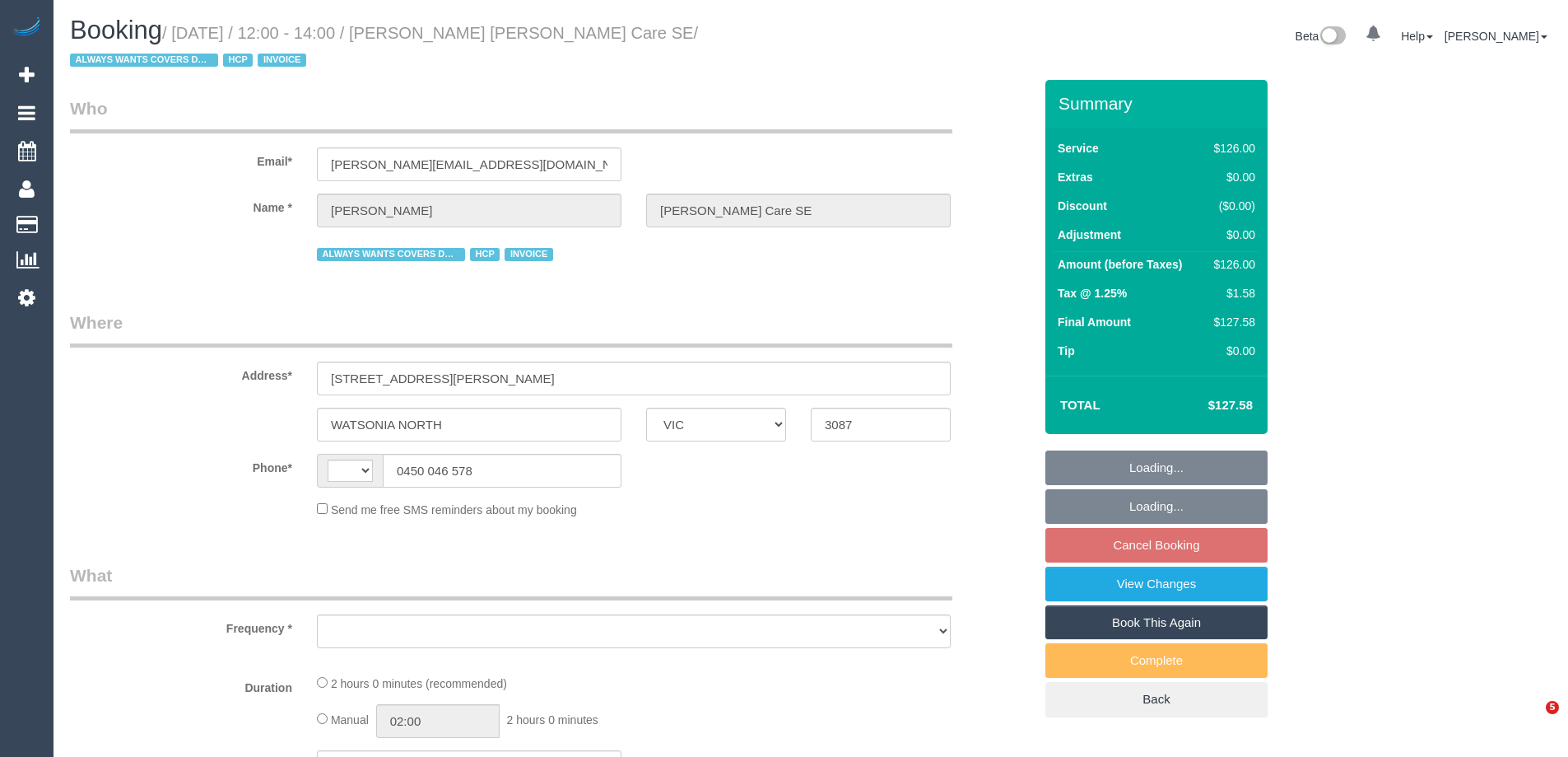
select select "VIC"
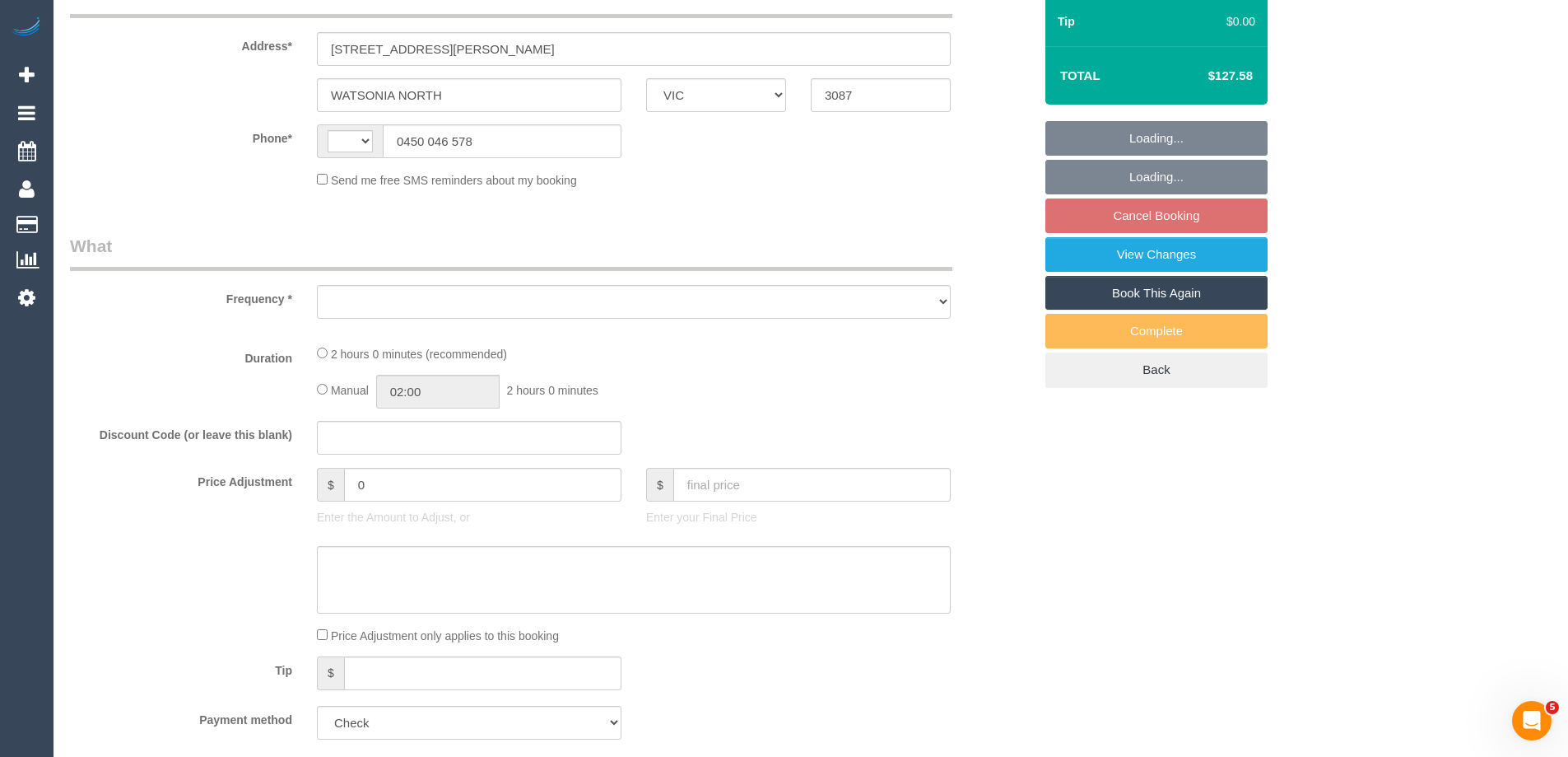
select select "string:AU"
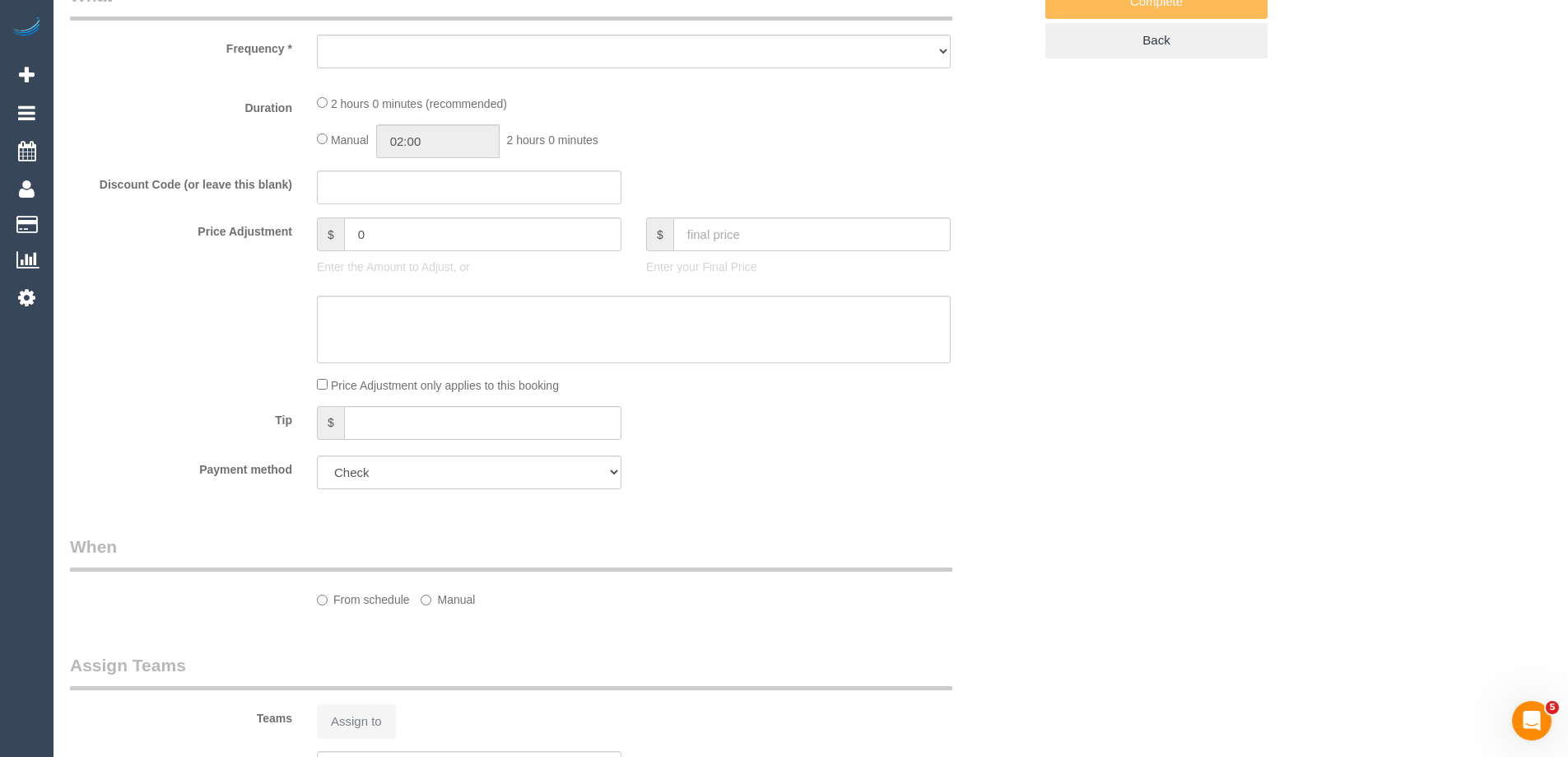
select select "object:546"
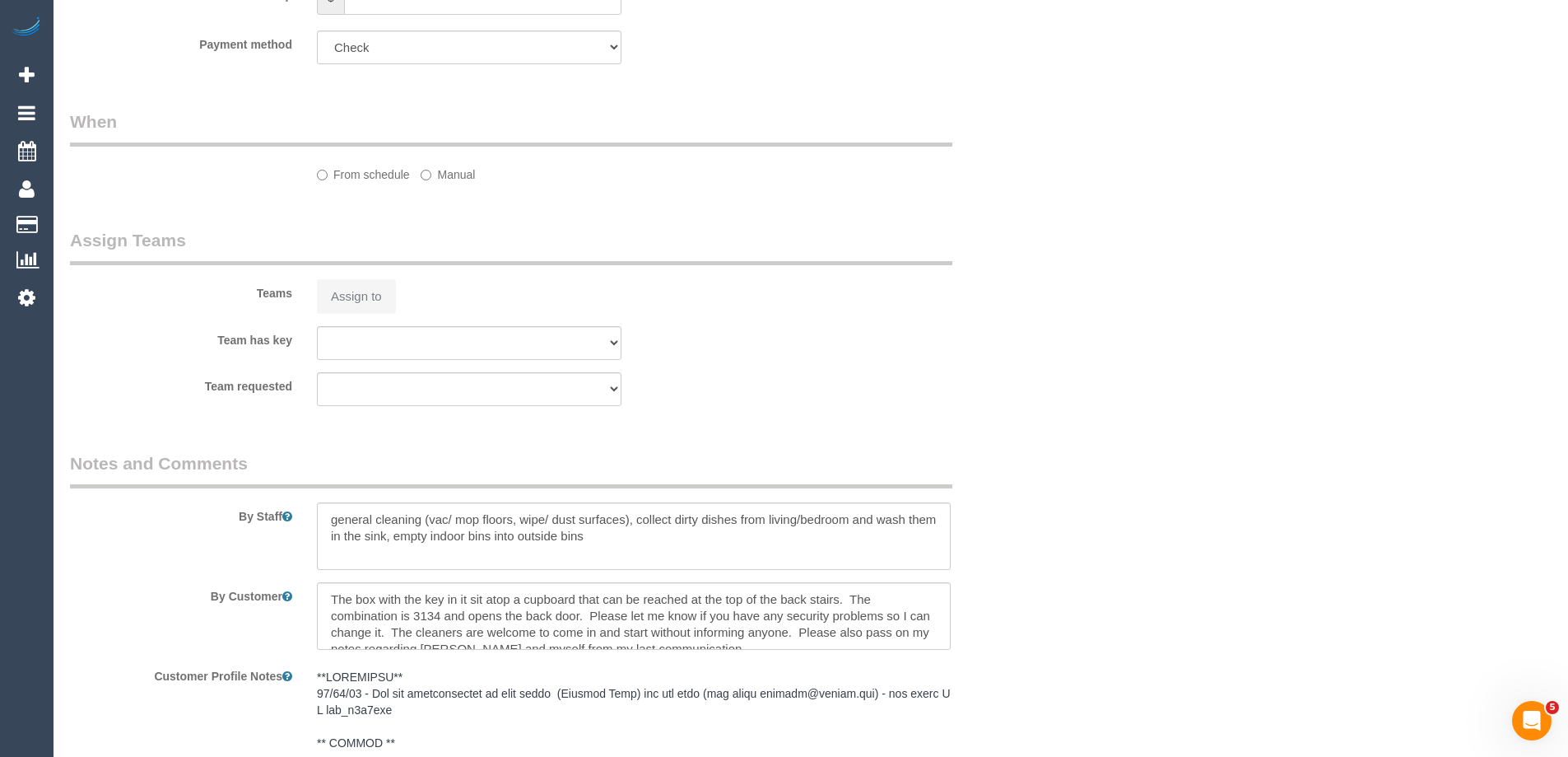
select select "120"
select select "number:28"
select select "number:14"
select select "number:19"
select select "number:36"
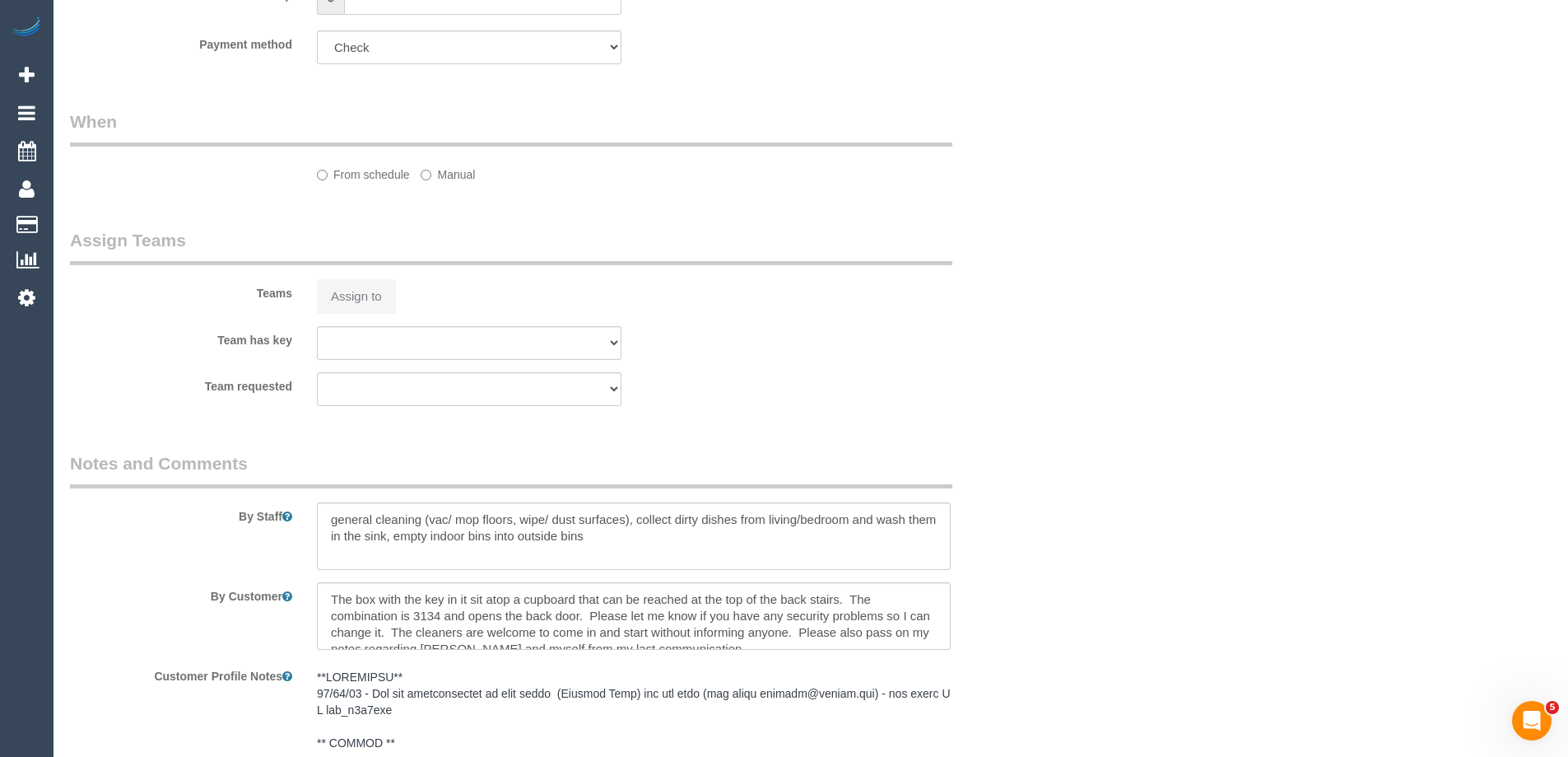
select select "number:34"
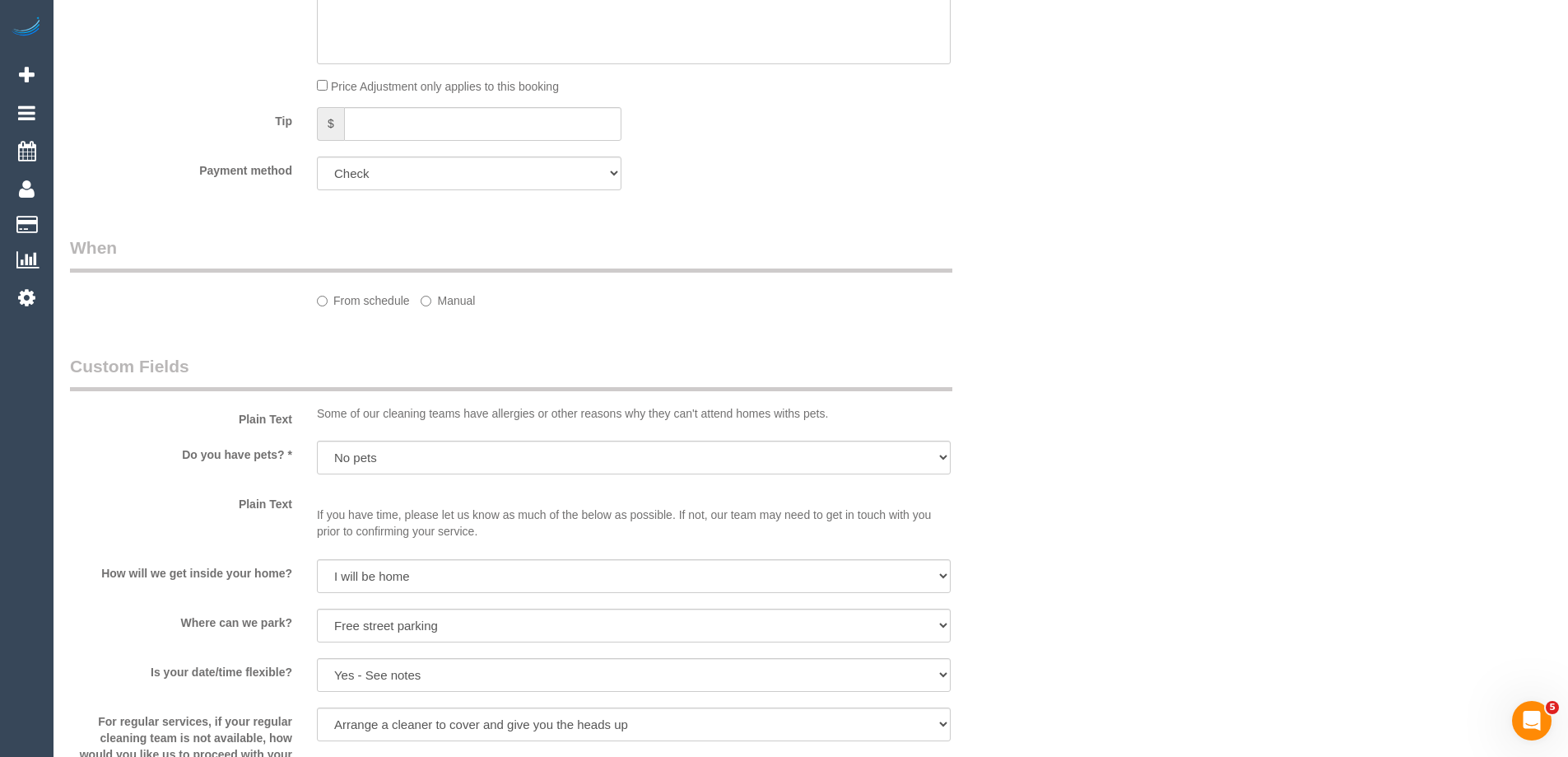
select select "object:1386"
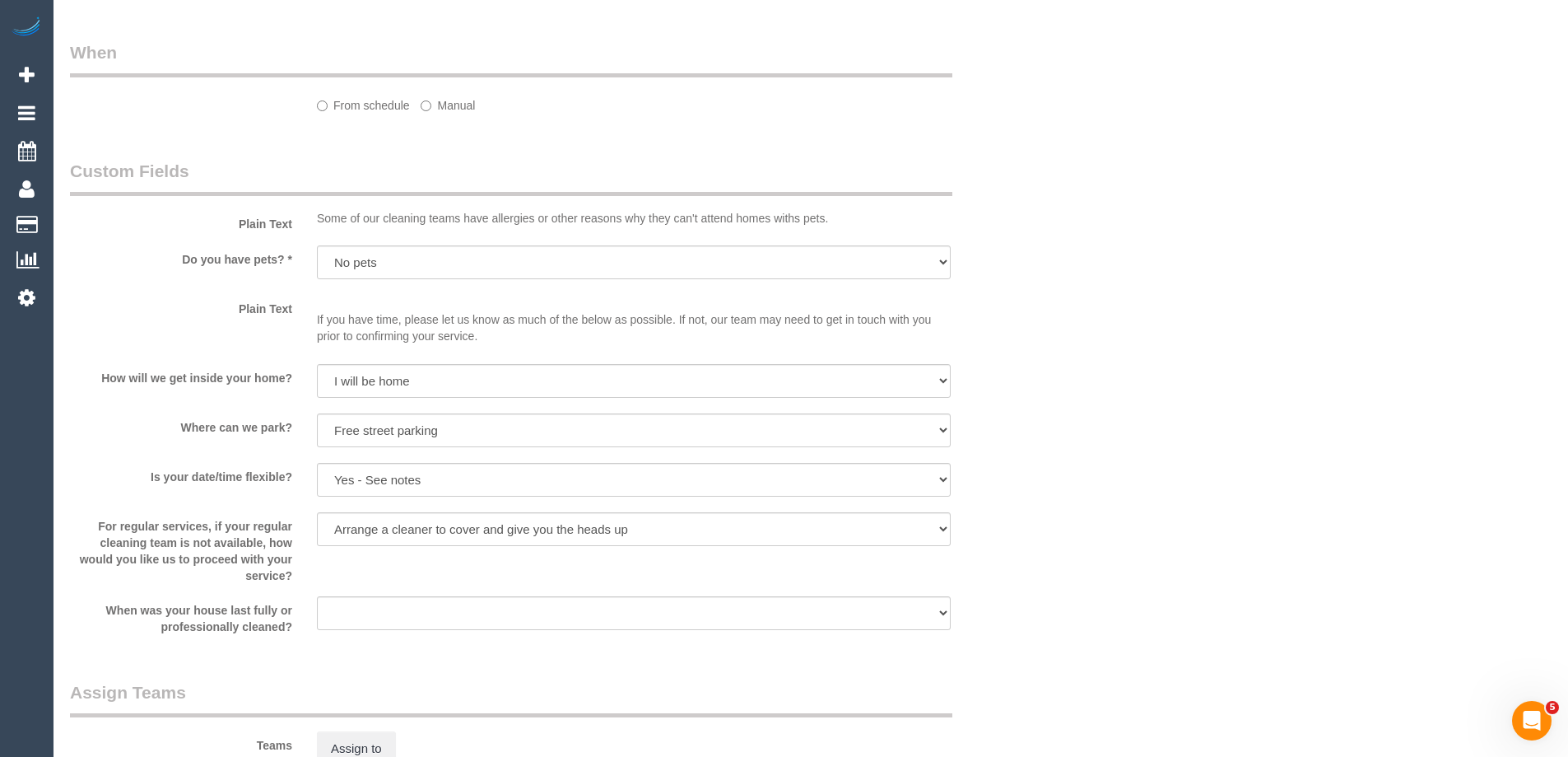
select select "spot1"
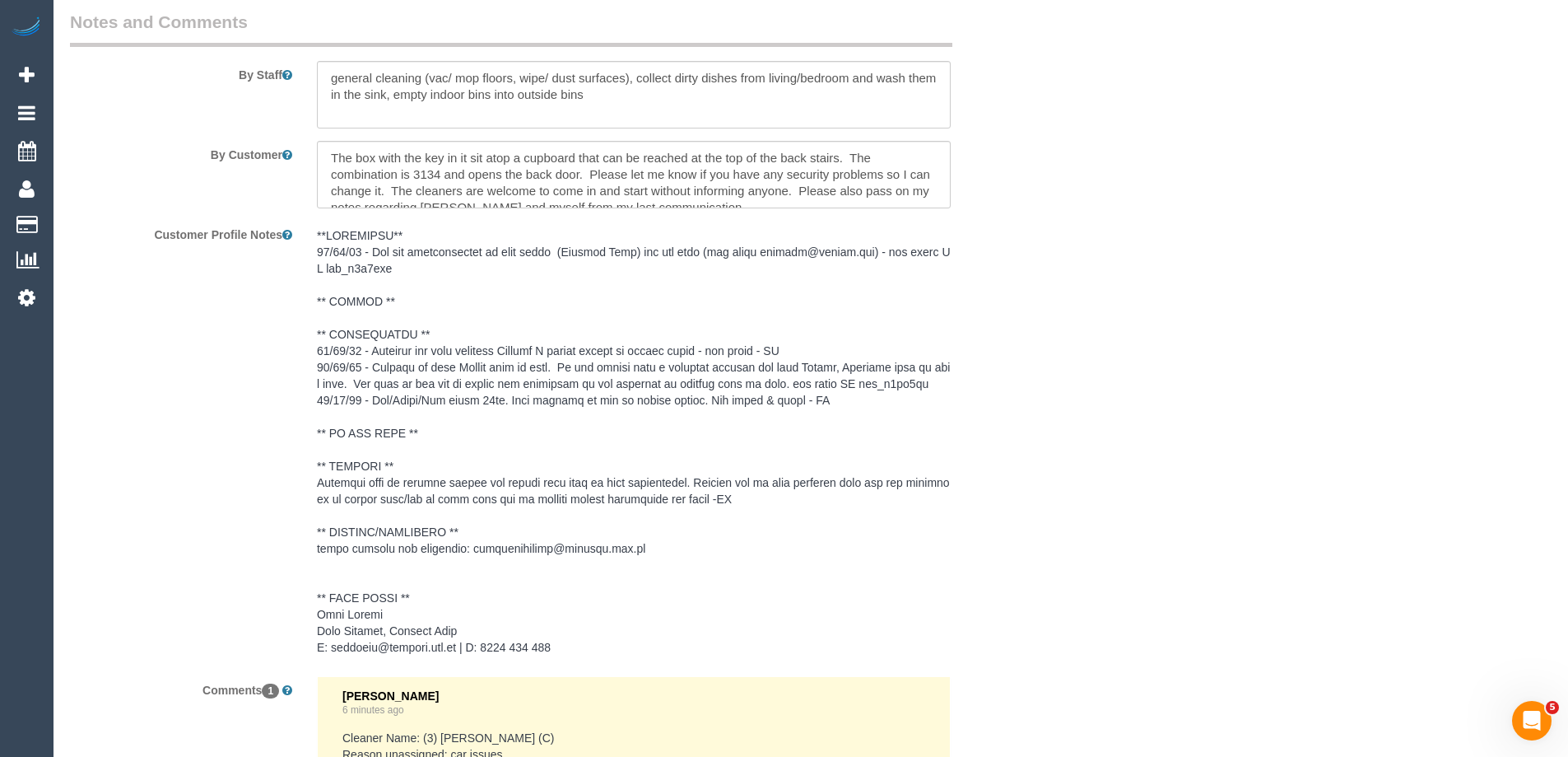
scroll to position [2184, 0]
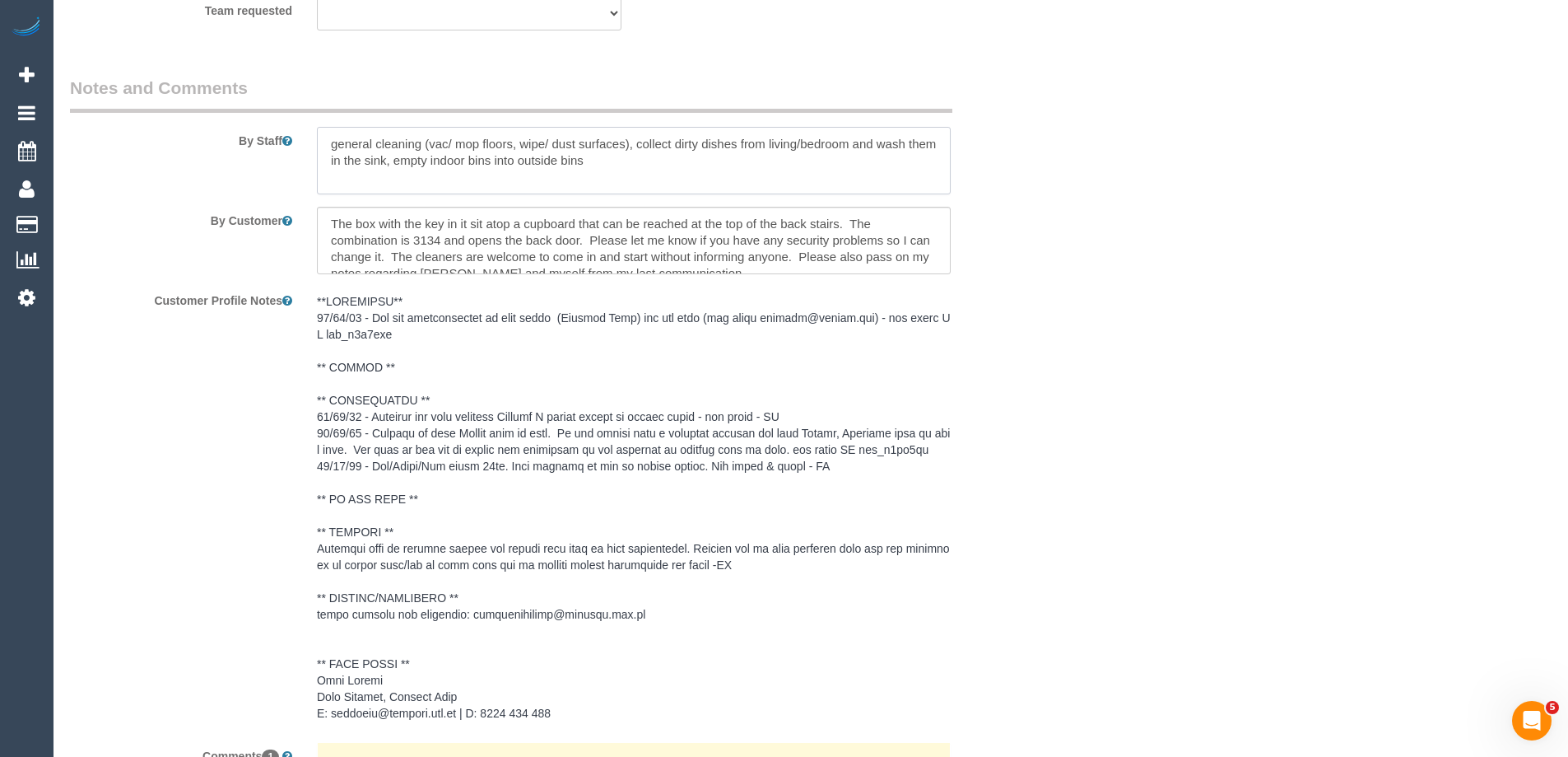
drag, startPoint x: 326, startPoint y: 138, endPoint x: 343, endPoint y: 145, distance: 18.4
click at [325, 138] on textarea at bounding box center [634, 160] width 634 height 67
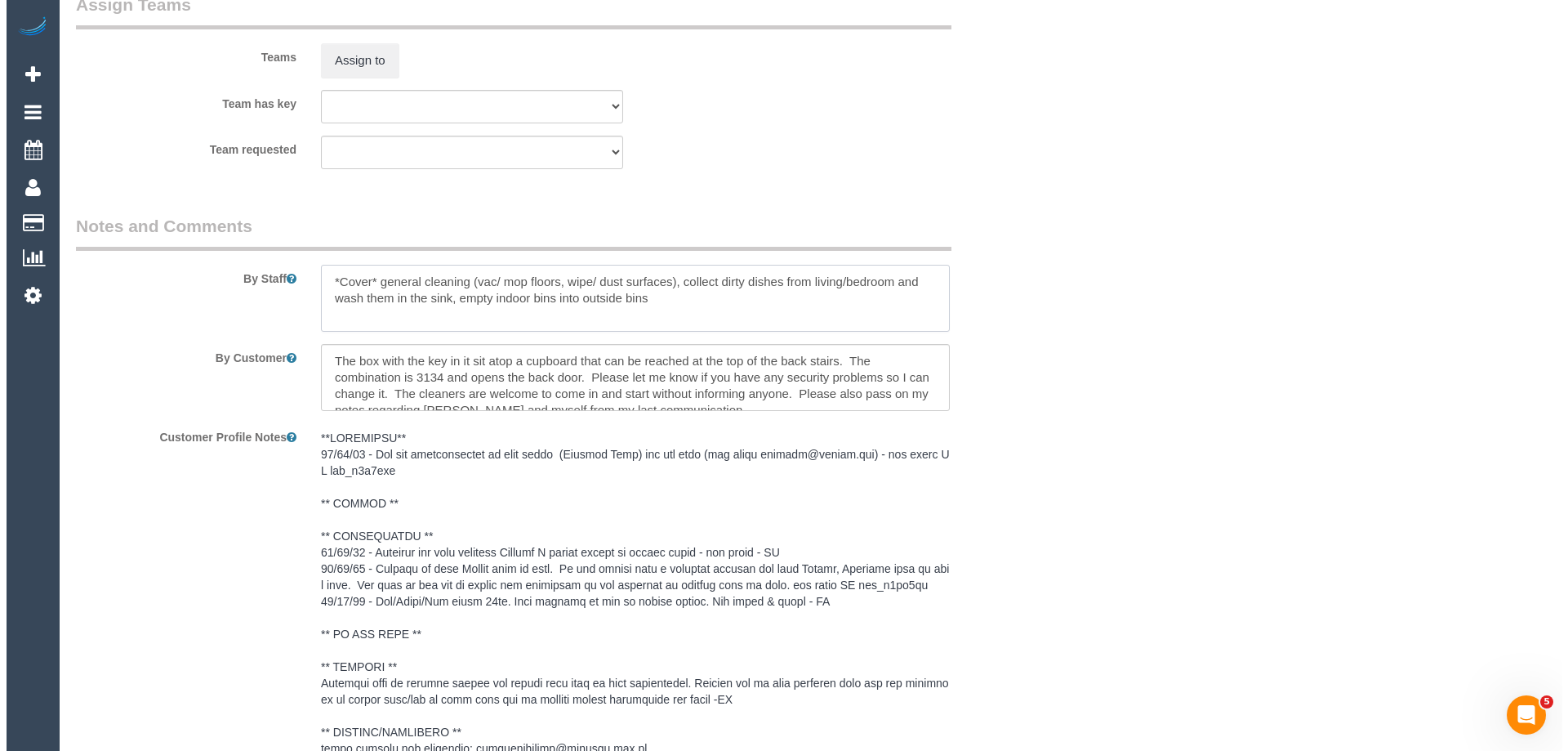
scroll to position [2004, 0]
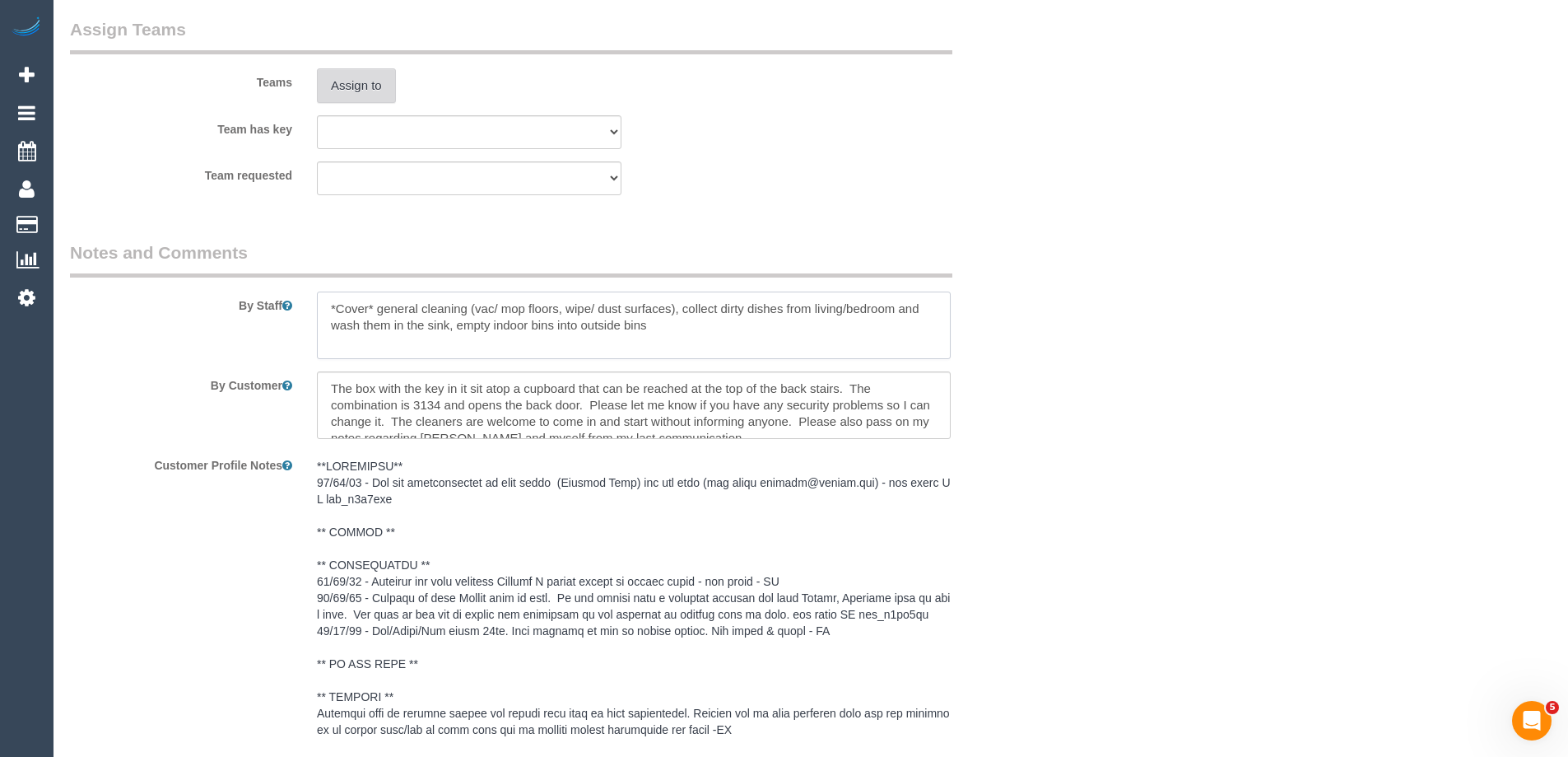
type textarea "*Cover* general cleaning (vac/ mop floors, wipe/ dust surfaces), collect dirty …"
click at [365, 95] on button "Assign to" at bounding box center [356, 85] width 79 height 34
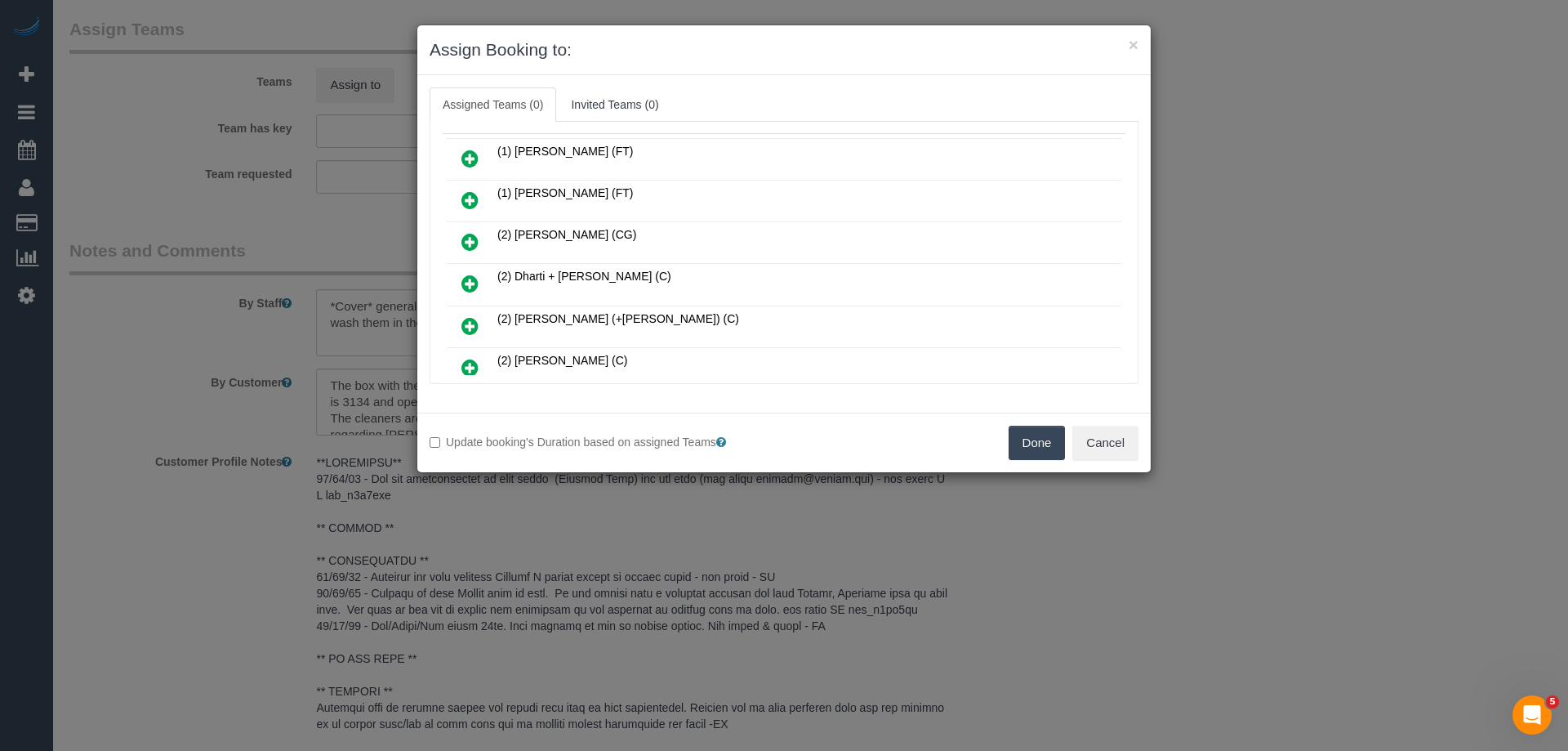
click at [471, 236] on icon at bounding box center [470, 241] width 17 height 19
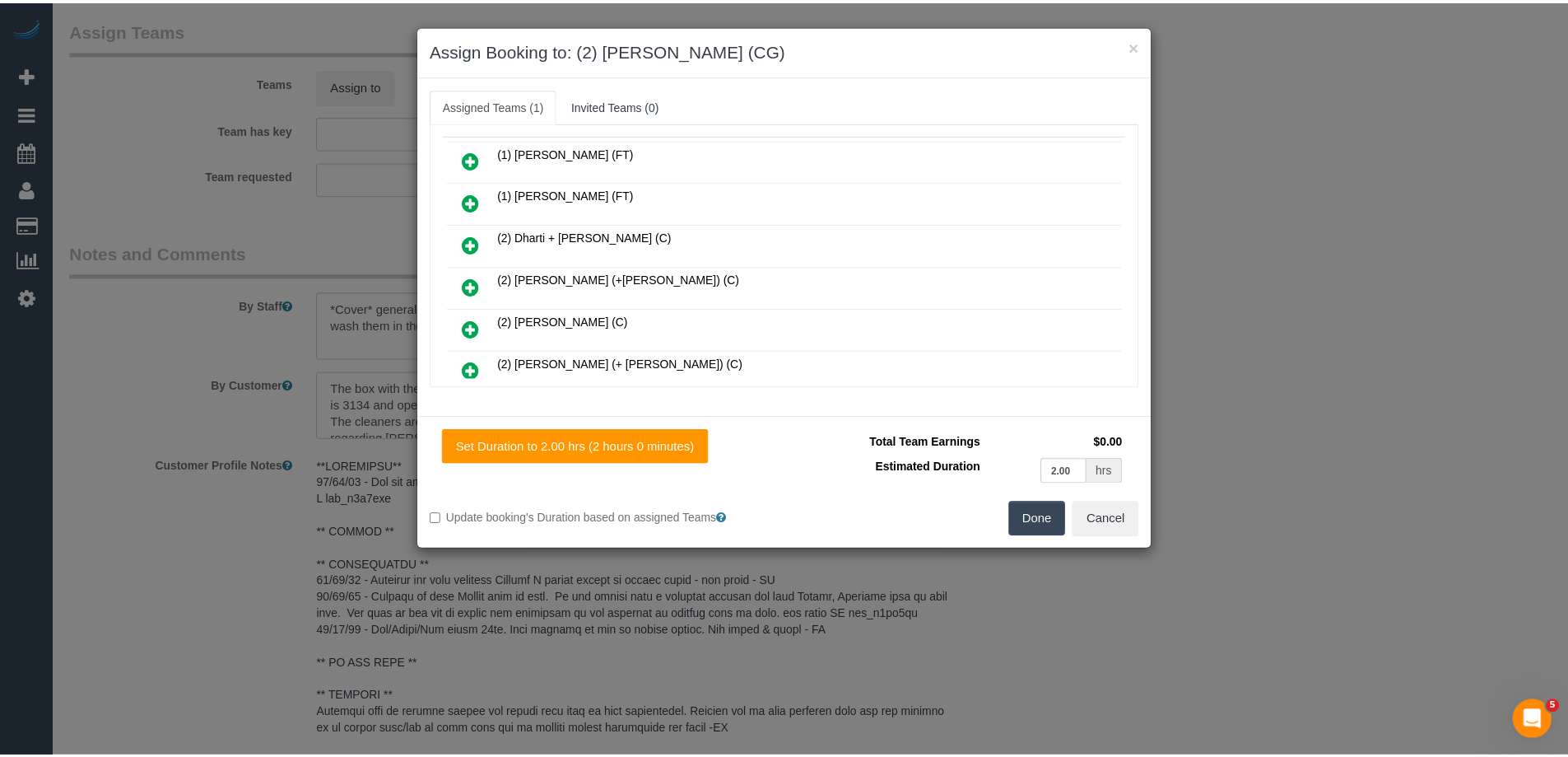
scroll to position [0, 0]
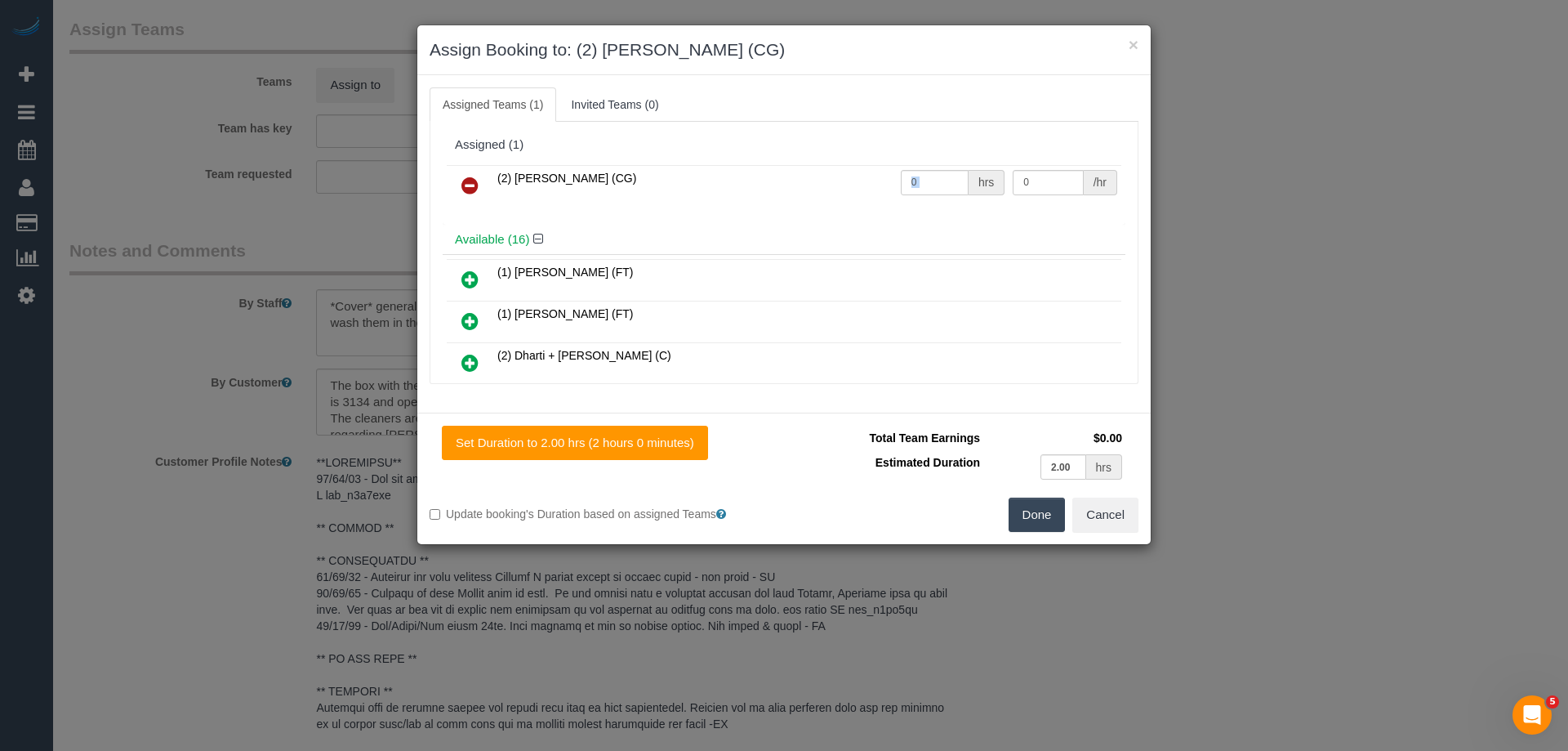
drag, startPoint x: 940, startPoint y: 174, endPoint x: 911, endPoint y: 174, distance: 29.0
click at [841, 174] on tr "(2) Binoy Adheesha (CG) 0 hrs 0 /hr" at bounding box center [784, 185] width 674 height 42
drag, startPoint x: 1044, startPoint y: 176, endPoint x: 956, endPoint y: 176, distance: 88.0
click at [956, 176] on tr "(2) Binoy Adheesha (CG) 0 hrs 0 /hr" at bounding box center [784, 185] width 674 height 42
drag, startPoint x: 907, startPoint y: 187, endPoint x: 876, endPoint y: 182, distance: 31.4
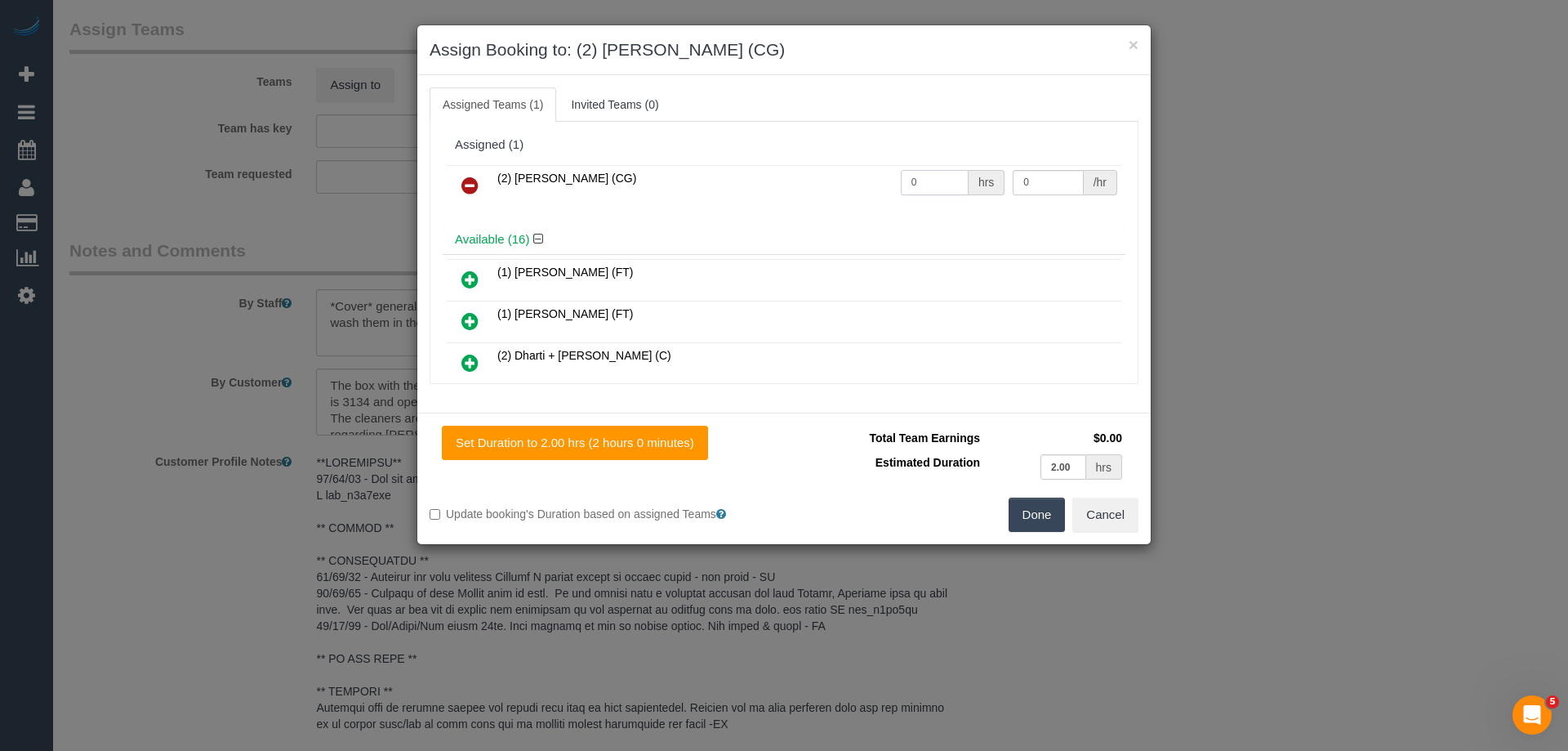
click at [876, 182] on tr "(2) Binoy Adheesha (CG) 0 hrs 0 /hr" at bounding box center [784, 185] width 674 height 42
type input "2"
drag, startPoint x: 1038, startPoint y: 182, endPoint x: 941, endPoint y: 189, distance: 97.3
click at [942, 189] on tr "(2) Binoy Adheesha (CG) 2 hrs 0 /hr" at bounding box center [784, 185] width 674 height 42
type input "41.25"
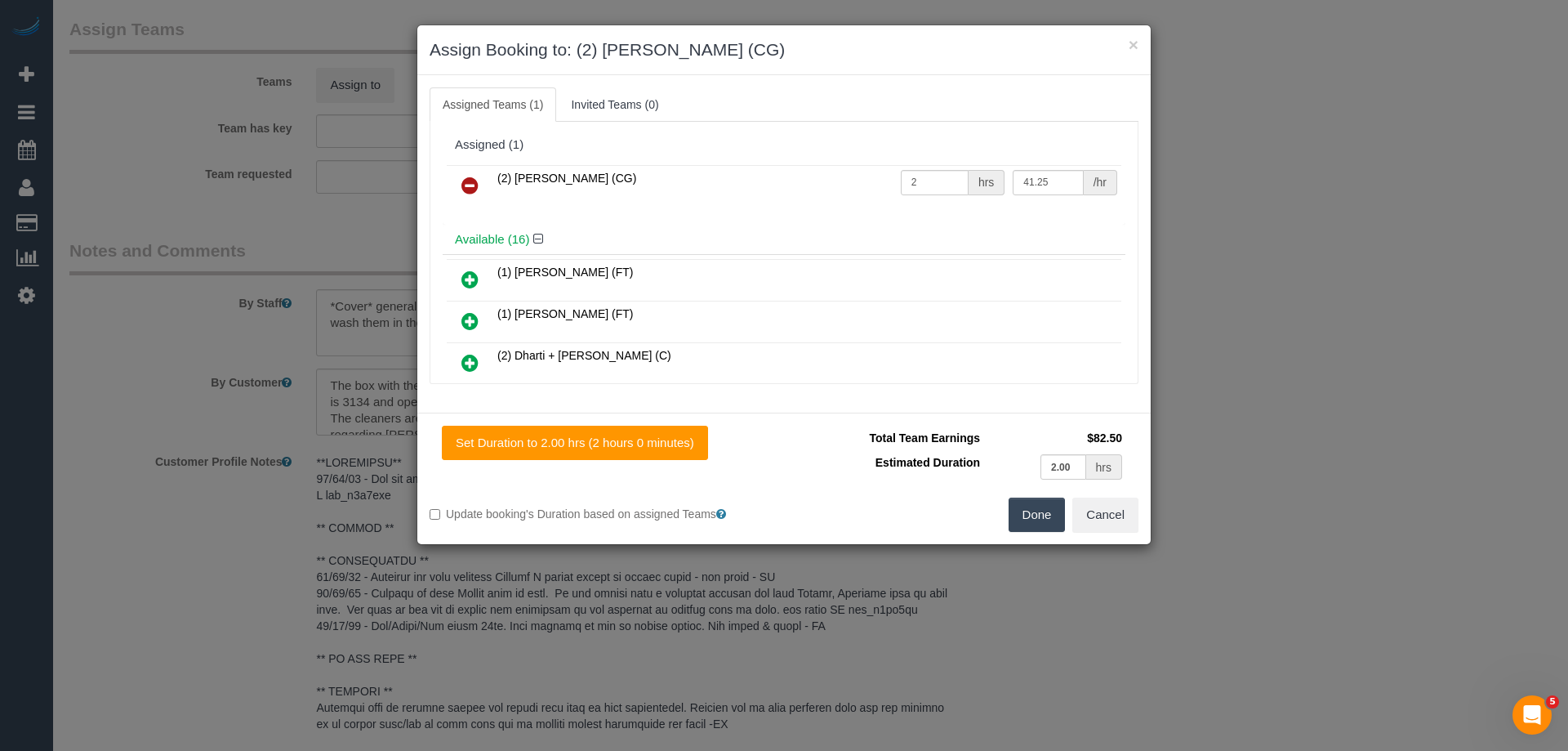
click at [1040, 518] on button "Done" at bounding box center [1037, 514] width 57 height 34
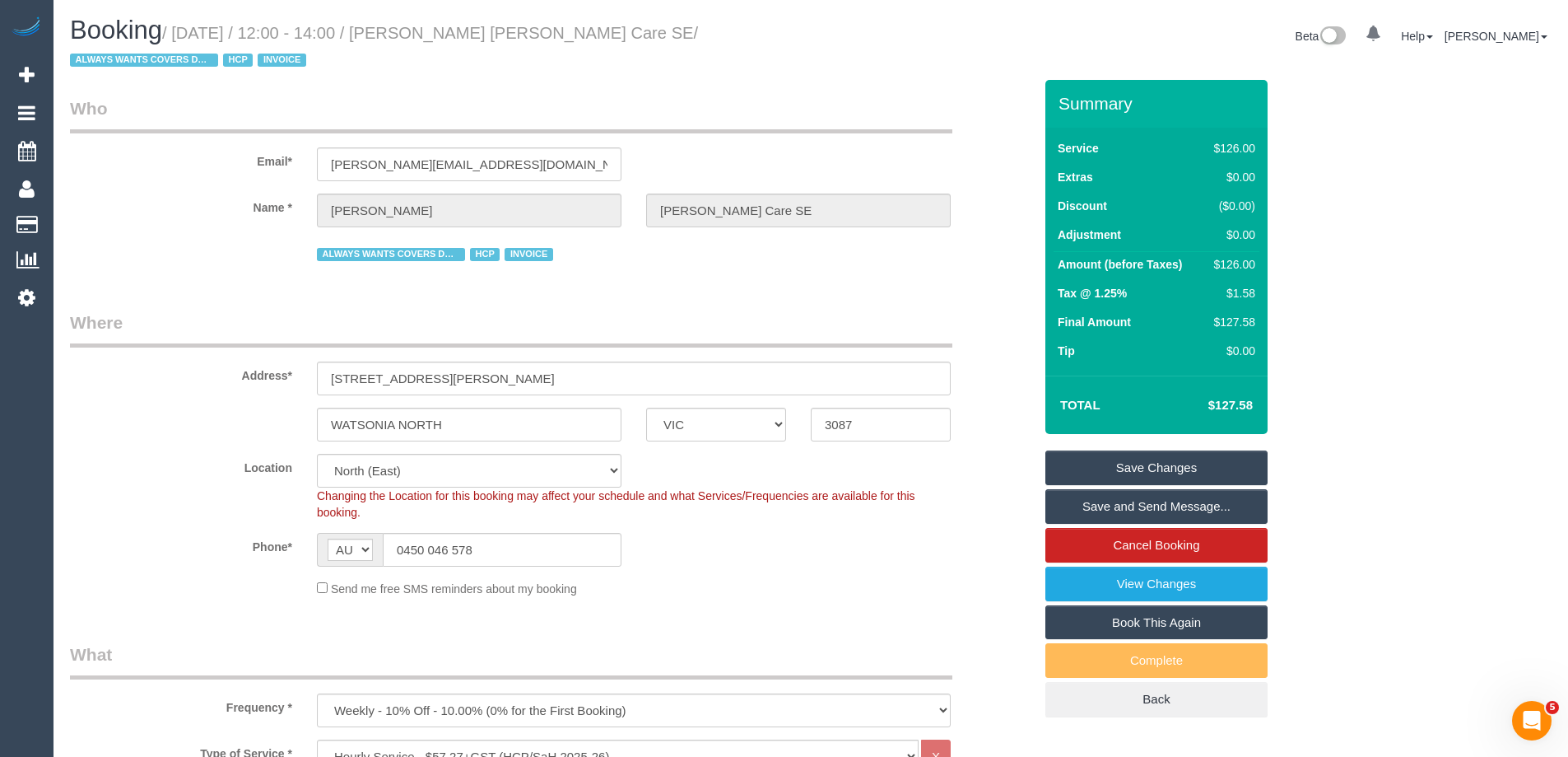
drag, startPoint x: 718, startPoint y: 31, endPoint x: 455, endPoint y: 26, distance: 263.0
click at [455, 26] on small "/ September 22, 2025 / 12:00 - 14:00 / Bernard Jensen Hammond Care SE / ALWAYS …" at bounding box center [384, 46] width 628 height 46
copy small "Bernard Jensen Hammond Care SE"
click at [1100, 474] on link "Save Changes" at bounding box center [1157, 467] width 223 height 34
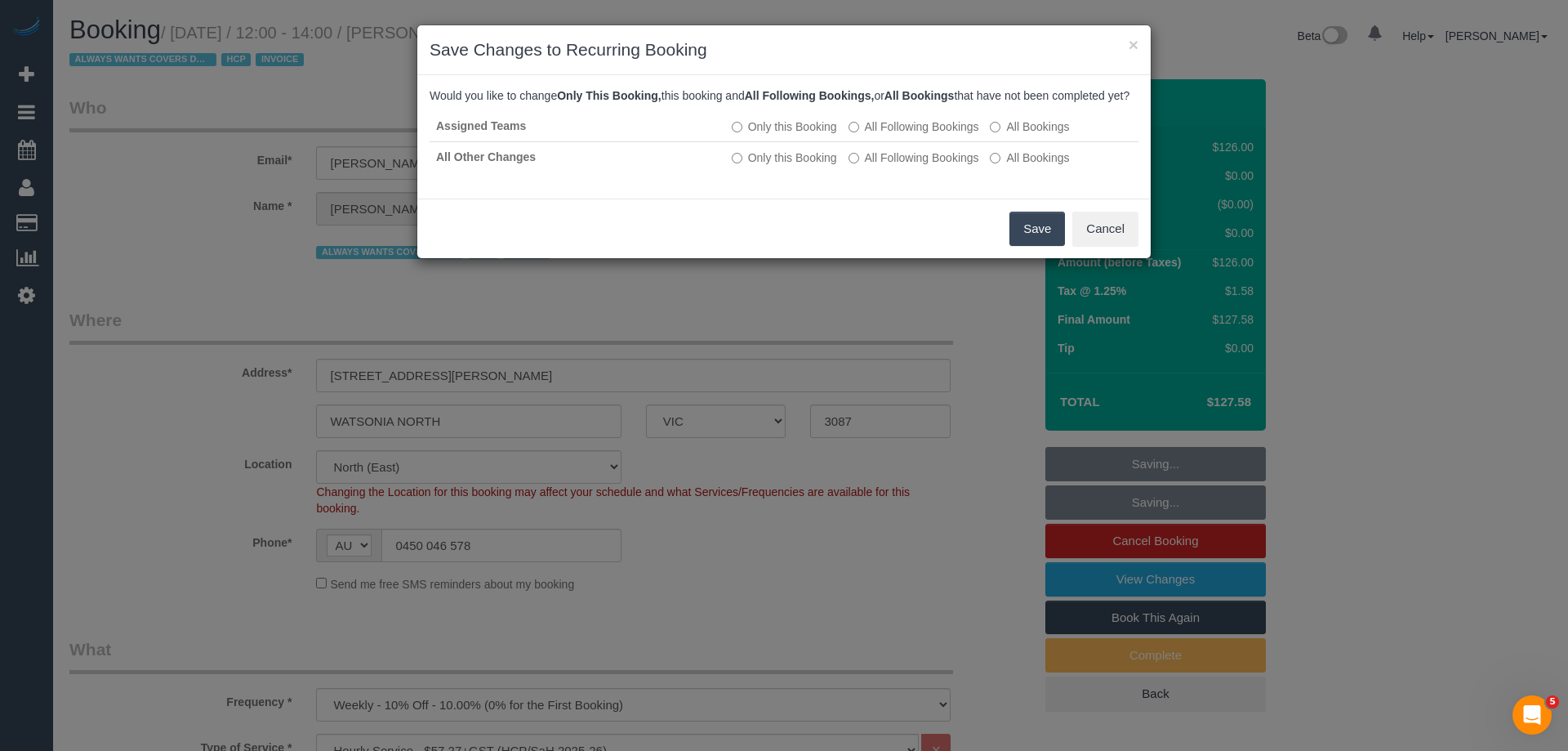
click at [1030, 242] on button "Save" at bounding box center [1037, 228] width 55 height 34
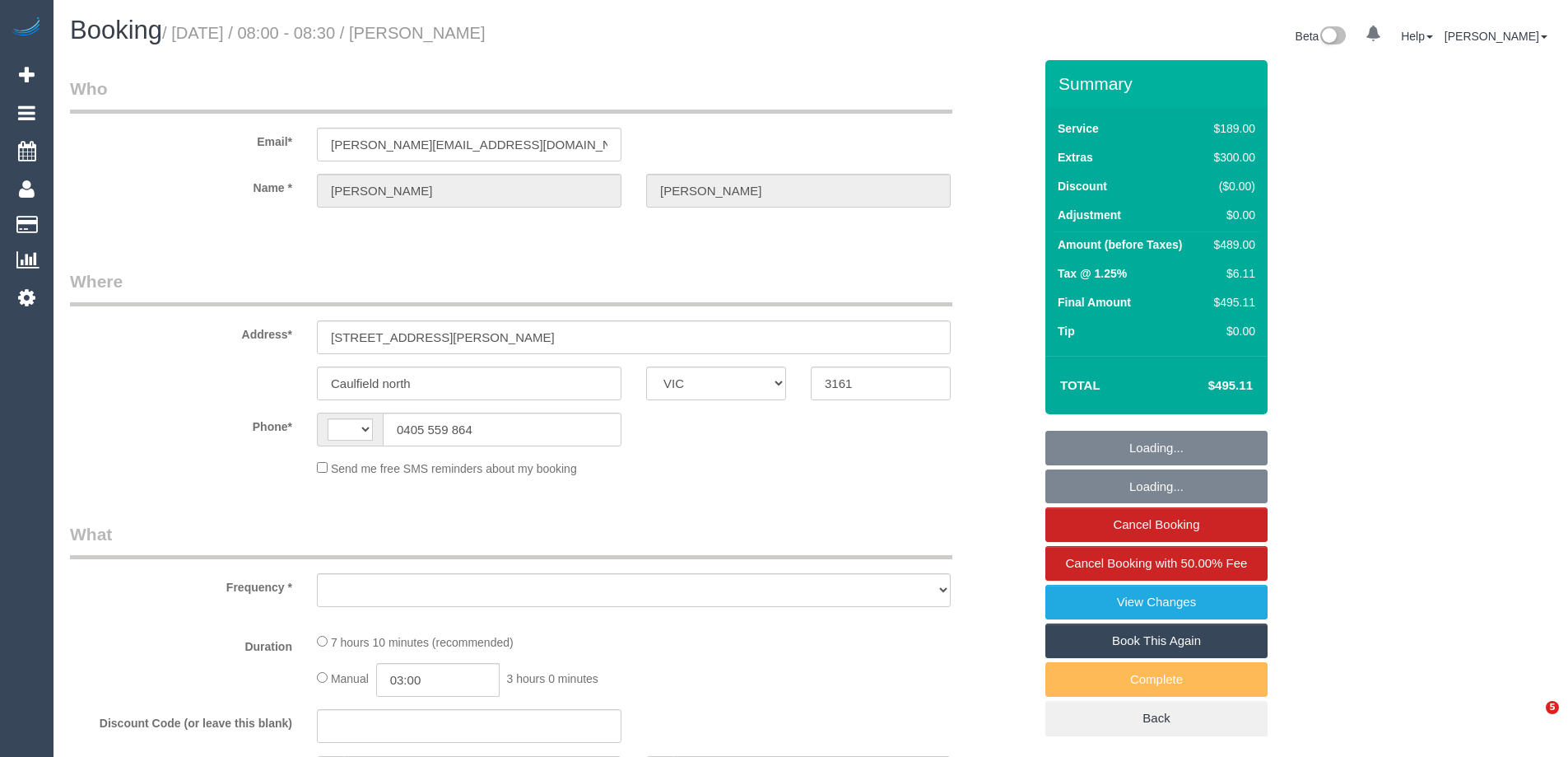
select select "VIC"
select select "string:AU"
select select "object:321"
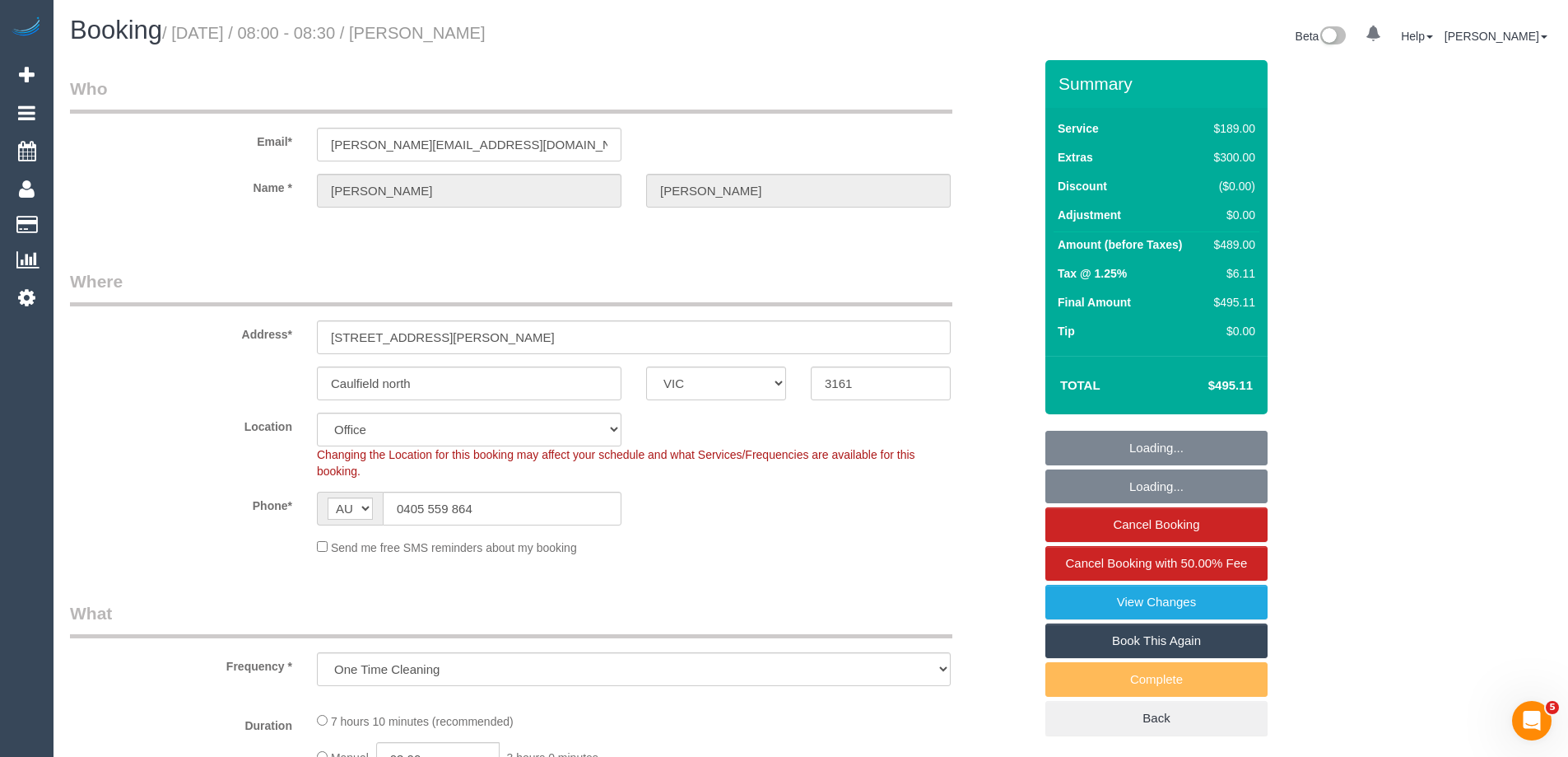
select select "string:stripe-pm_1S6i1D2GScqysDRVw8wn1IZk"
select select "number:29"
select select "number:14"
select select "number:19"
select select "number:36"
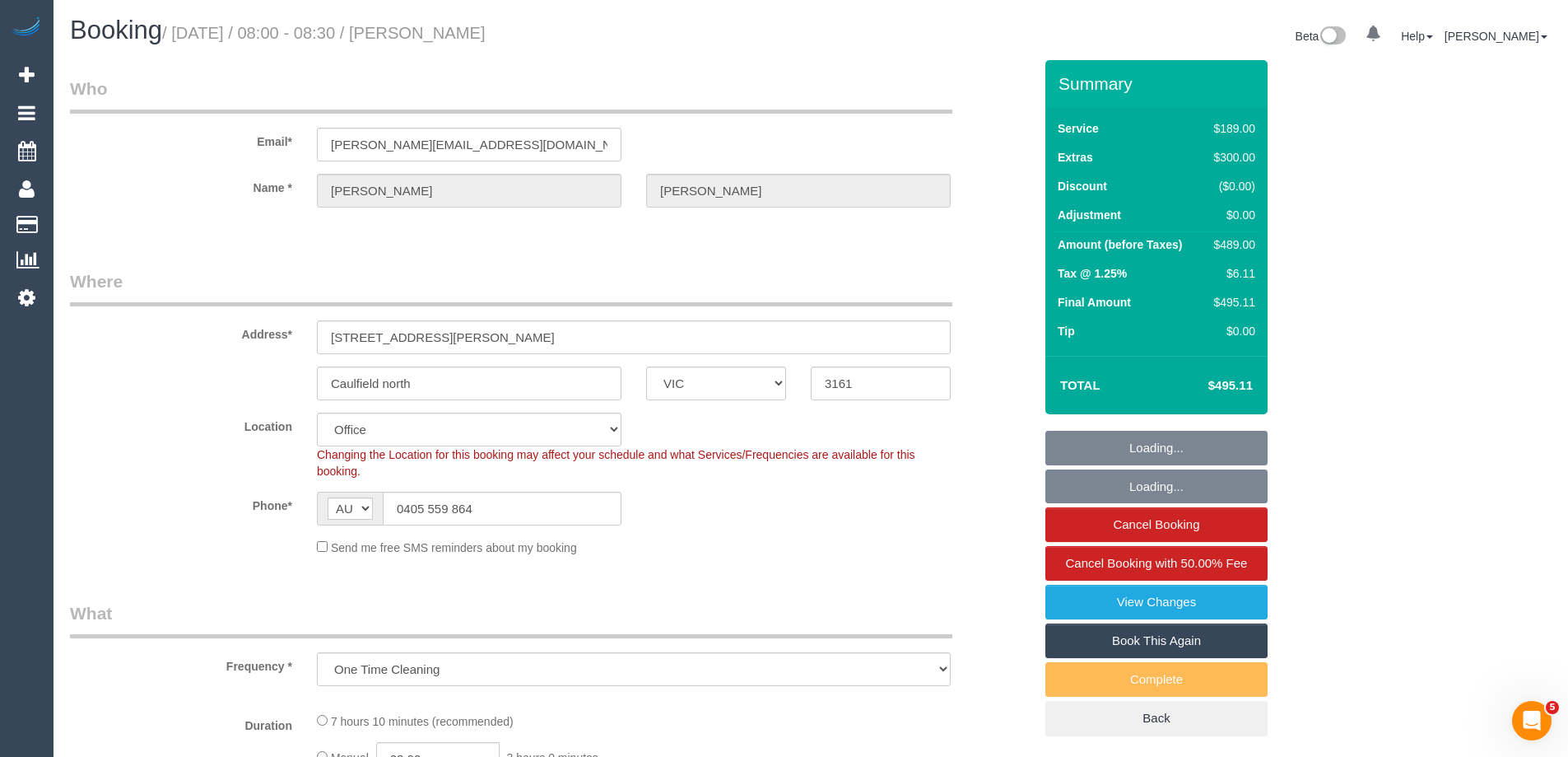
select select "number:13"
select select "object:817"
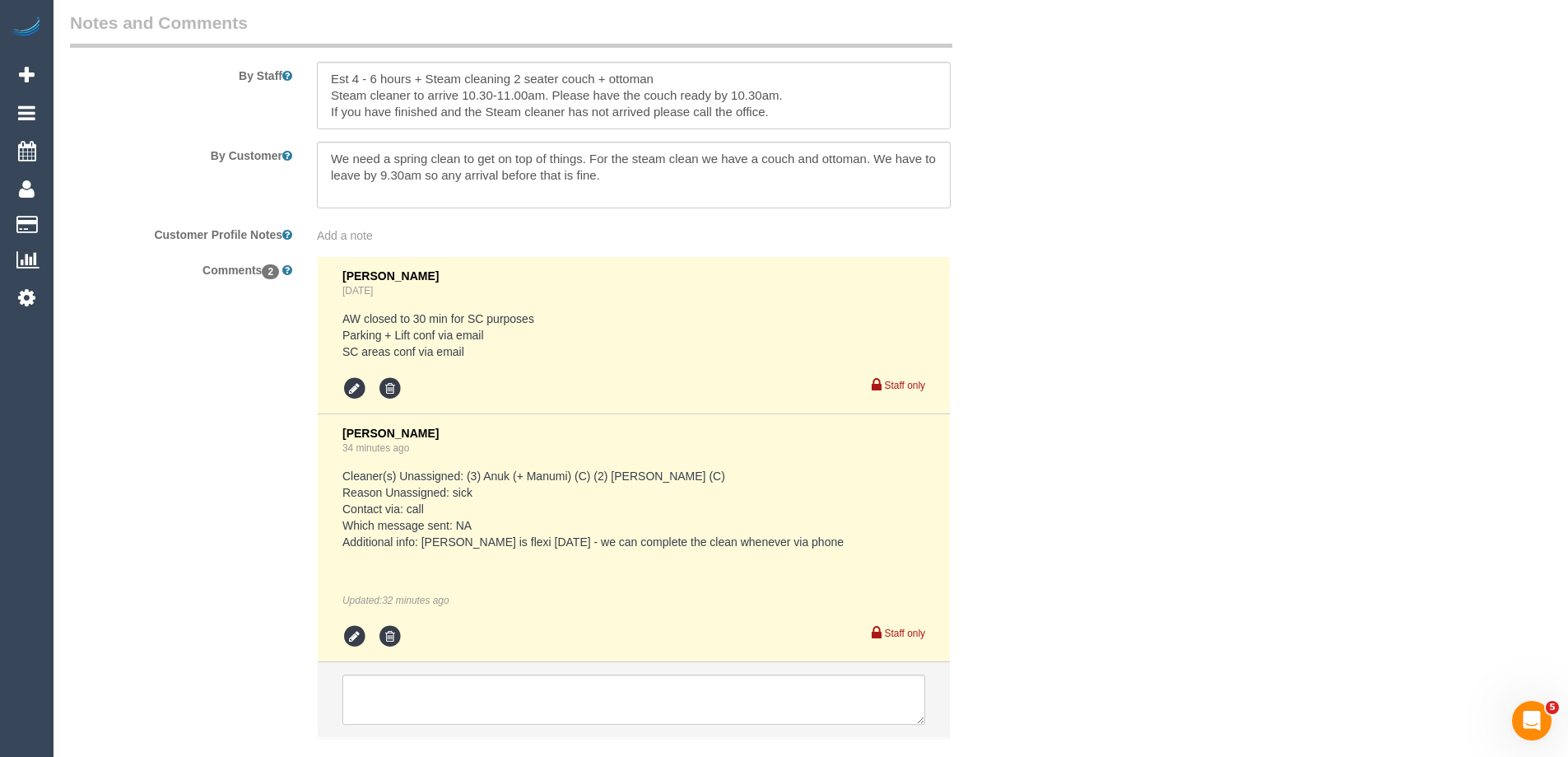
scroll to position [2900, 0]
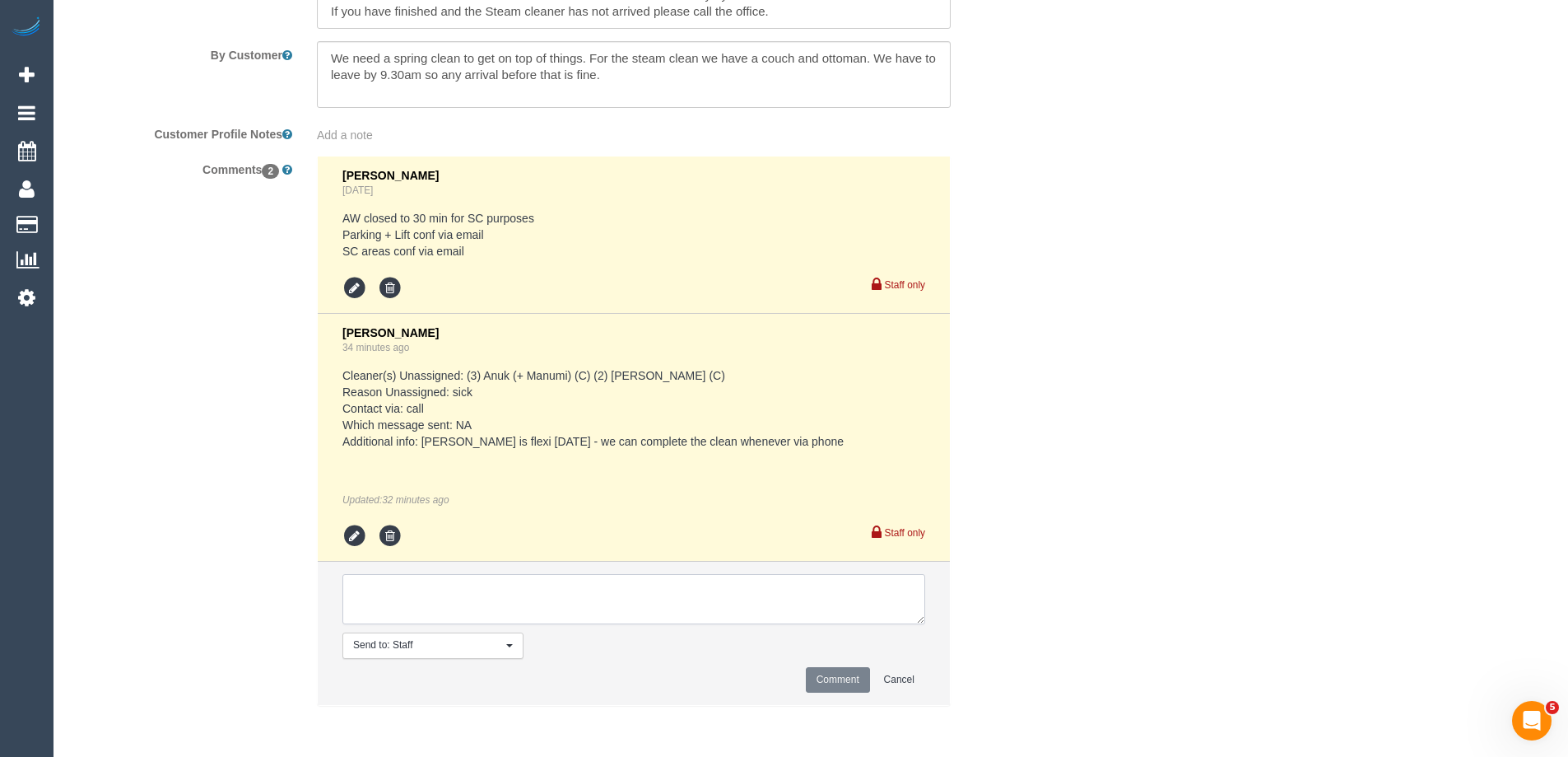
click at [411, 587] on textarea at bounding box center [634, 600] width 583 height 51
type textarea "Posted on Connectteam"
click at [820, 681] on button "Comment" at bounding box center [838, 680] width 64 height 25
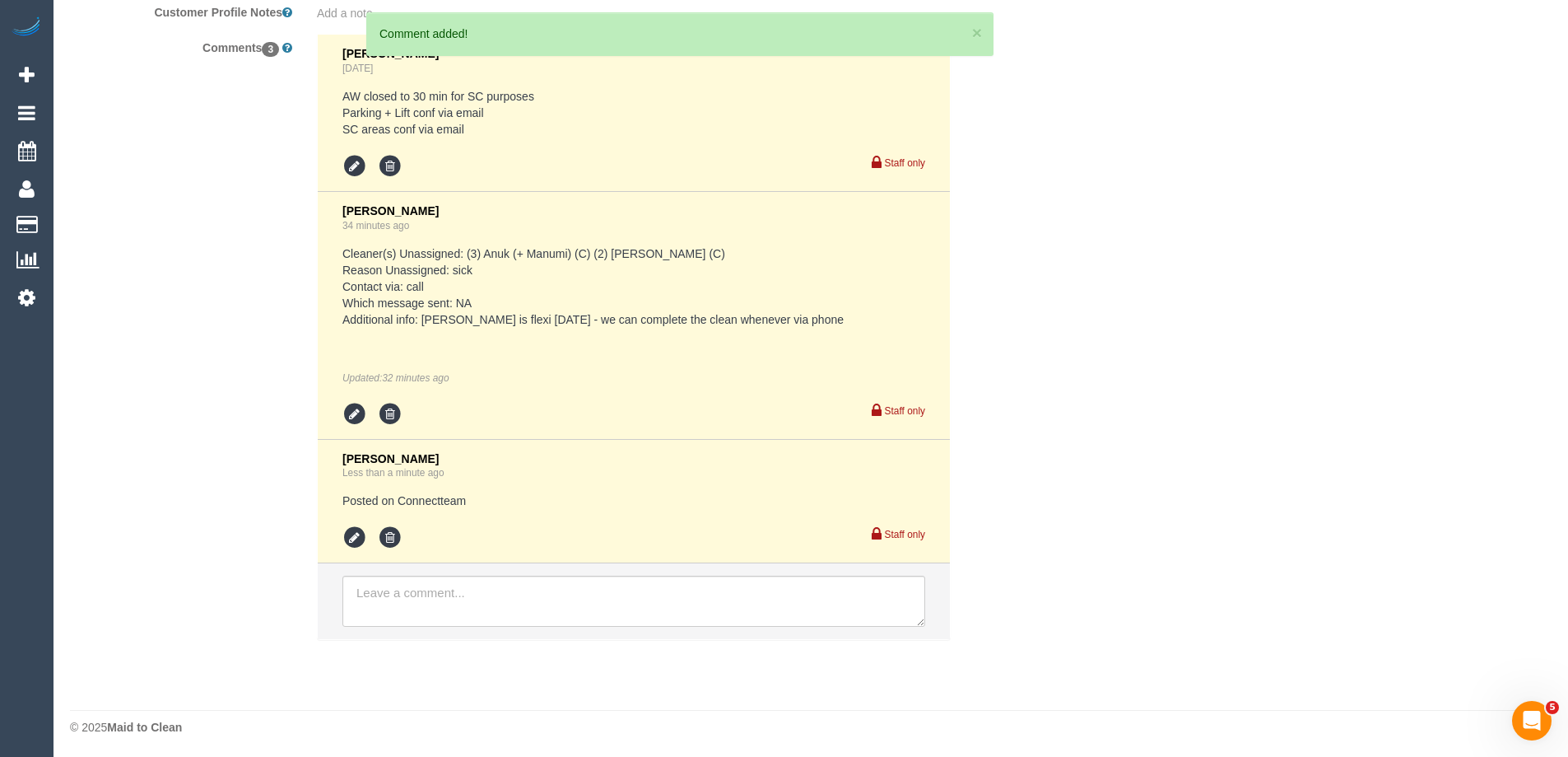
scroll to position [3024, 0]
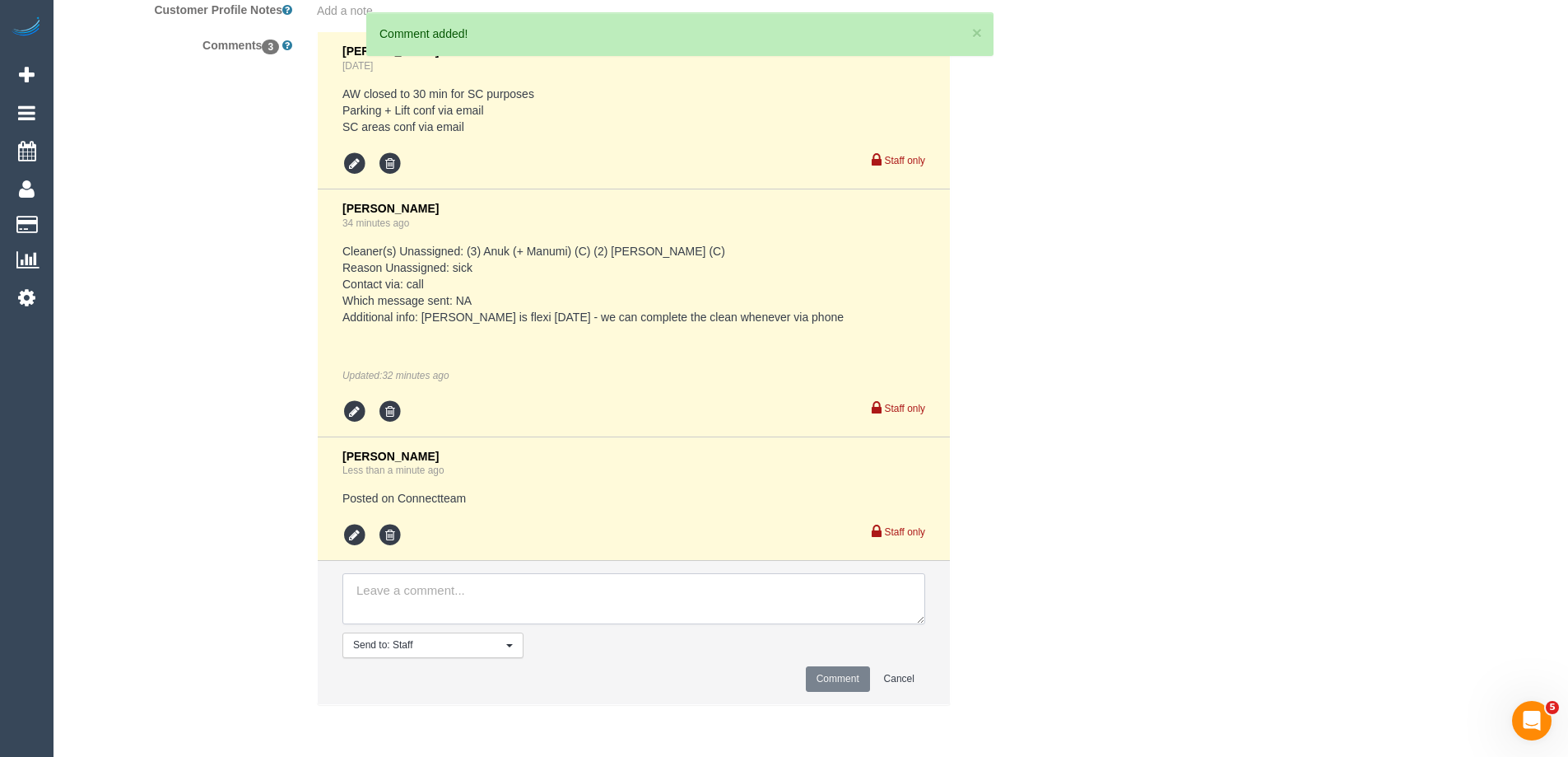
click at [379, 606] on textarea at bounding box center [634, 599] width 583 height 51
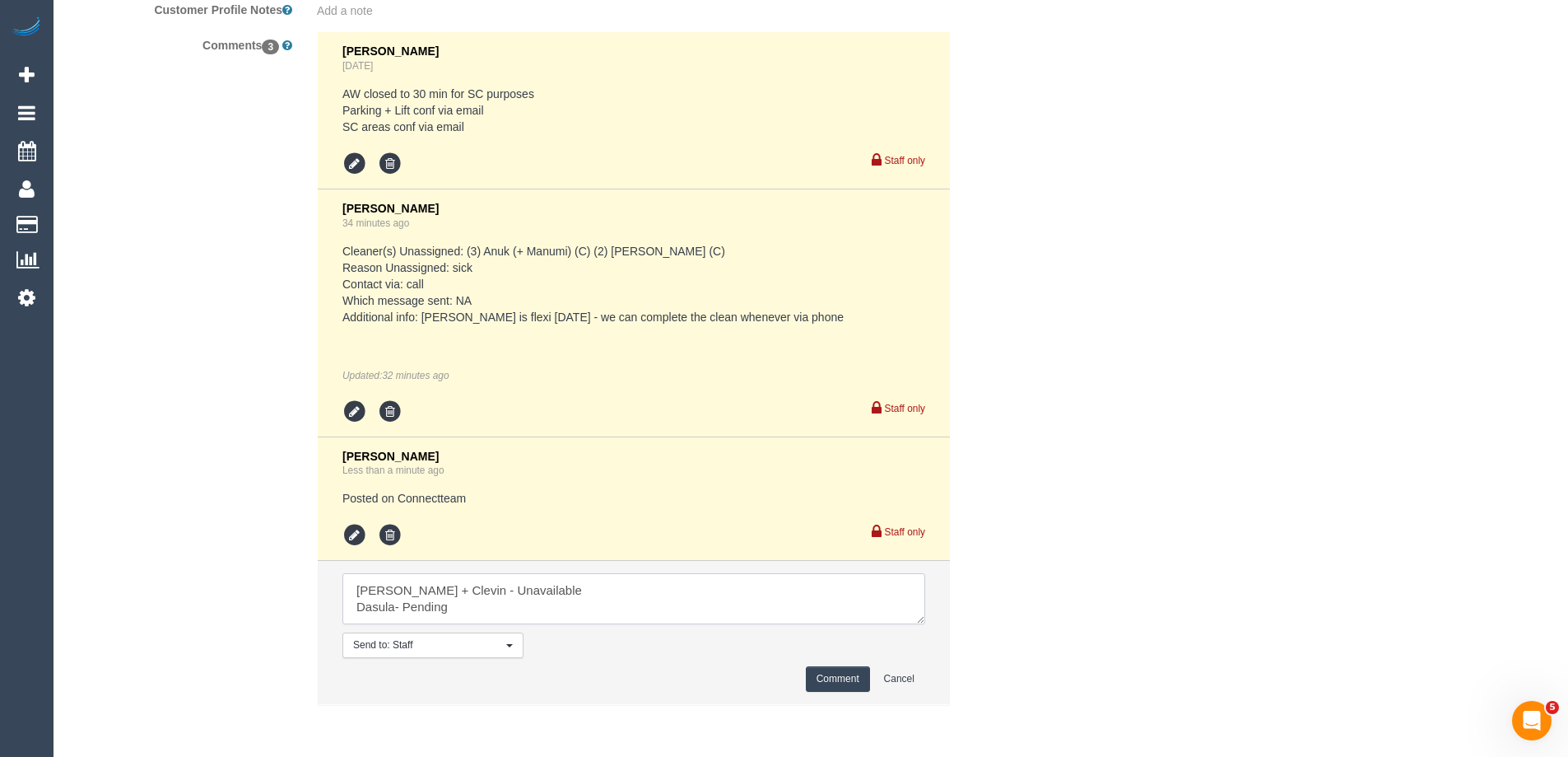
scroll to position [8, 0]
type textarea "Noel + Clevin - Unavailable Dasula- Pending Kelvin + Vishv - Pending"
click at [837, 678] on button "Comment" at bounding box center [838, 679] width 64 height 25
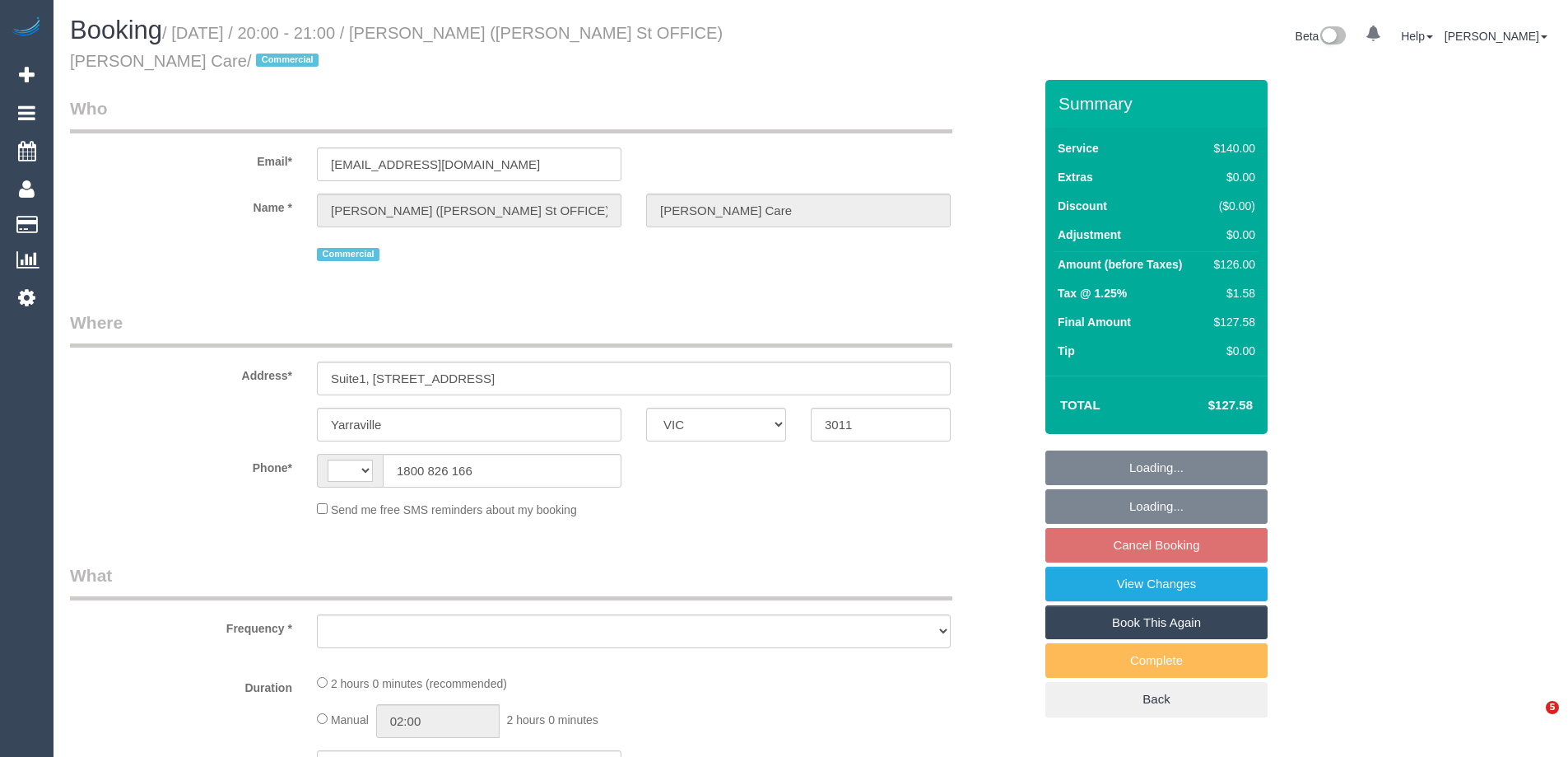
select select "VIC"
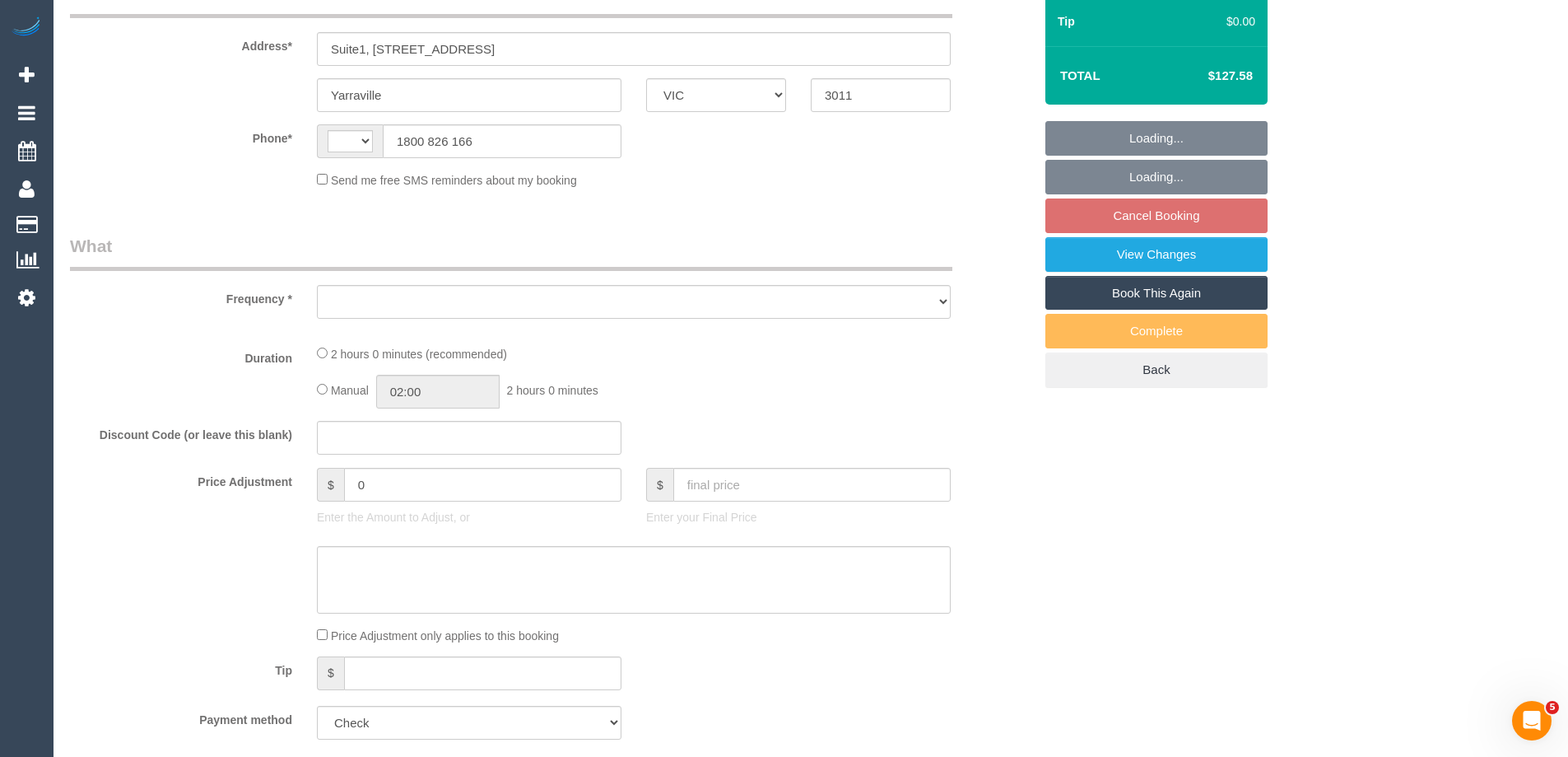
select select "number:28"
select select "number:17"
select select "number:18"
select select "number:24"
select select "number:35"
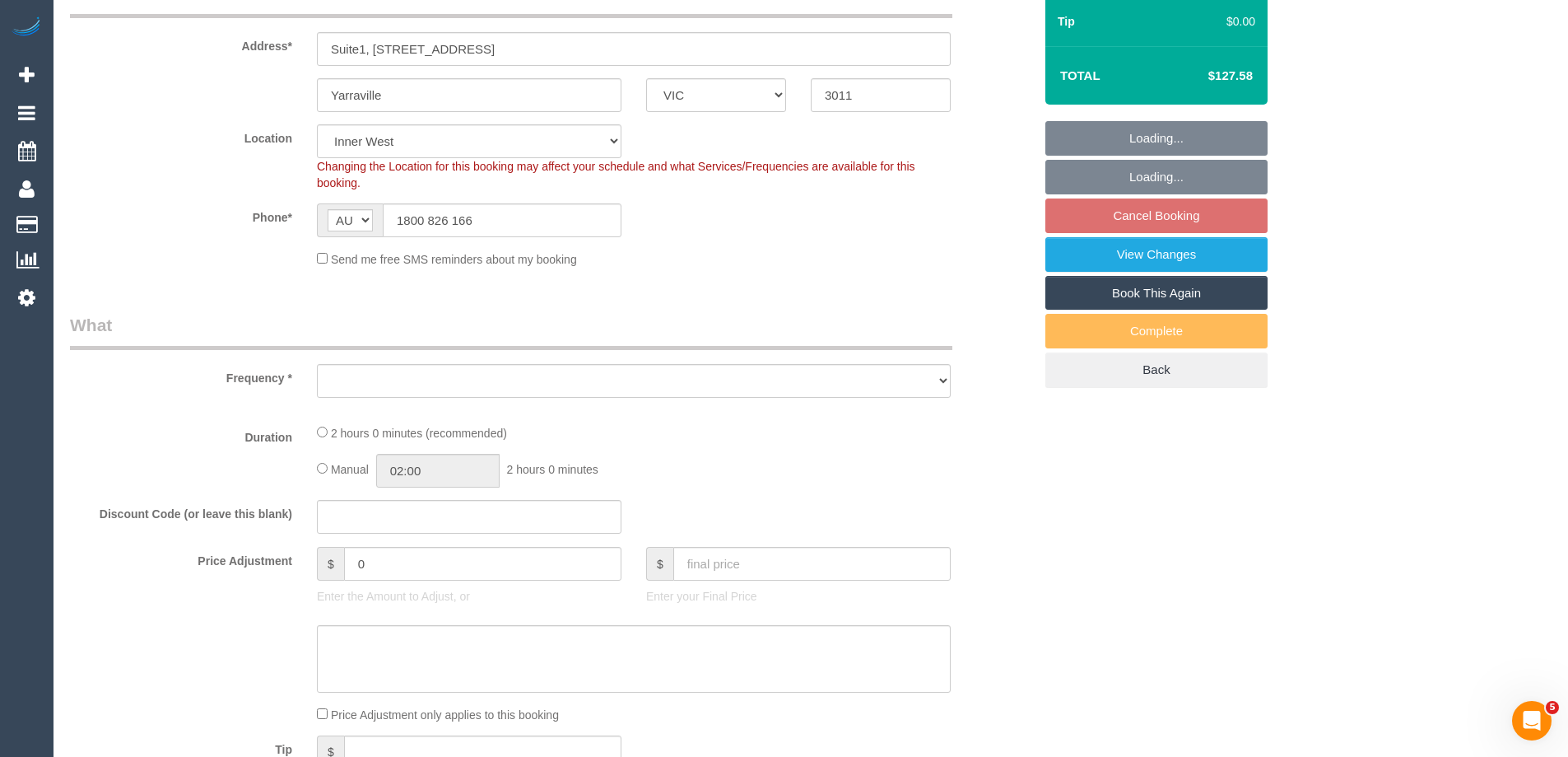
select select "string:AU"
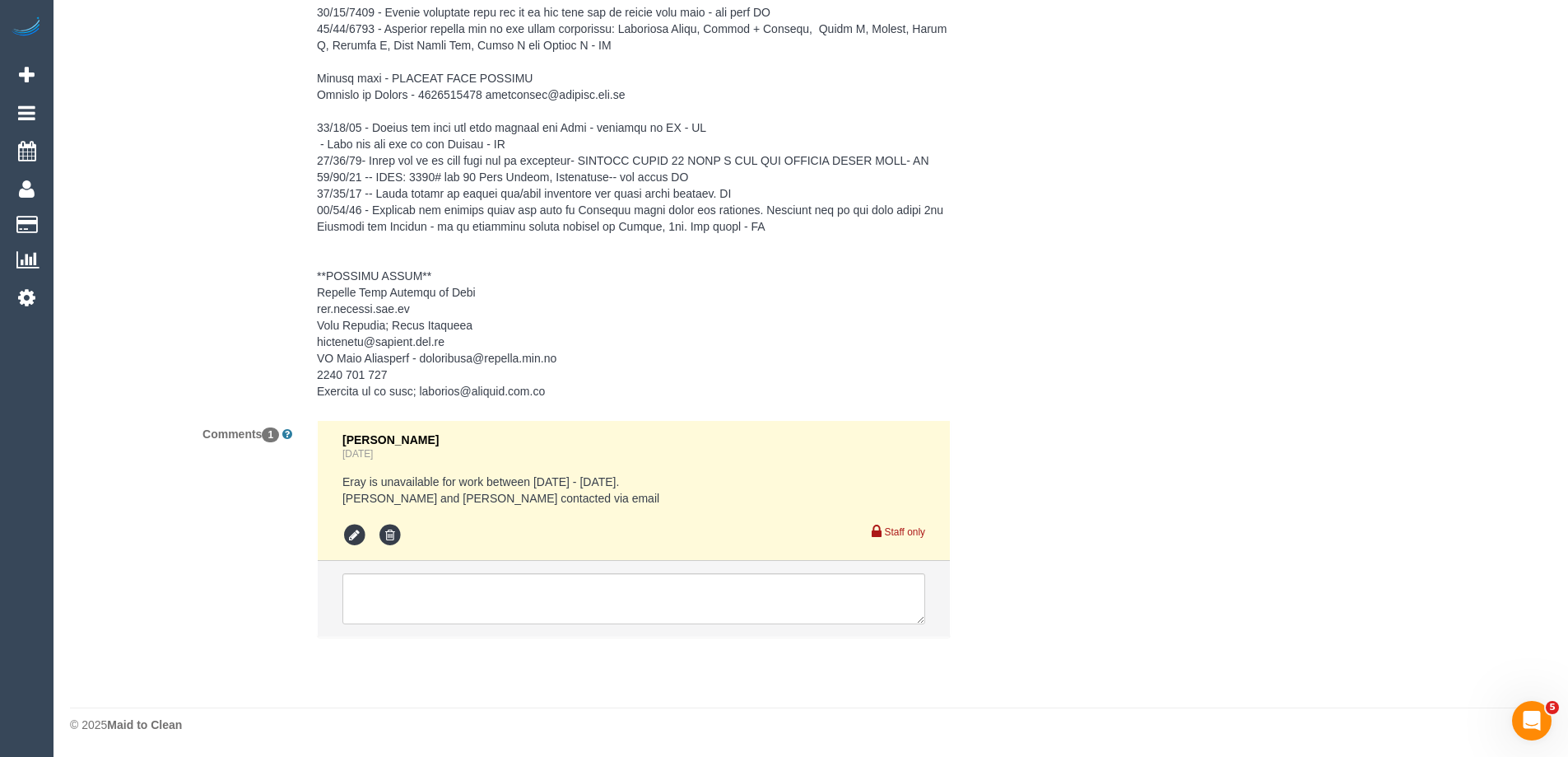
select select "object:1553"
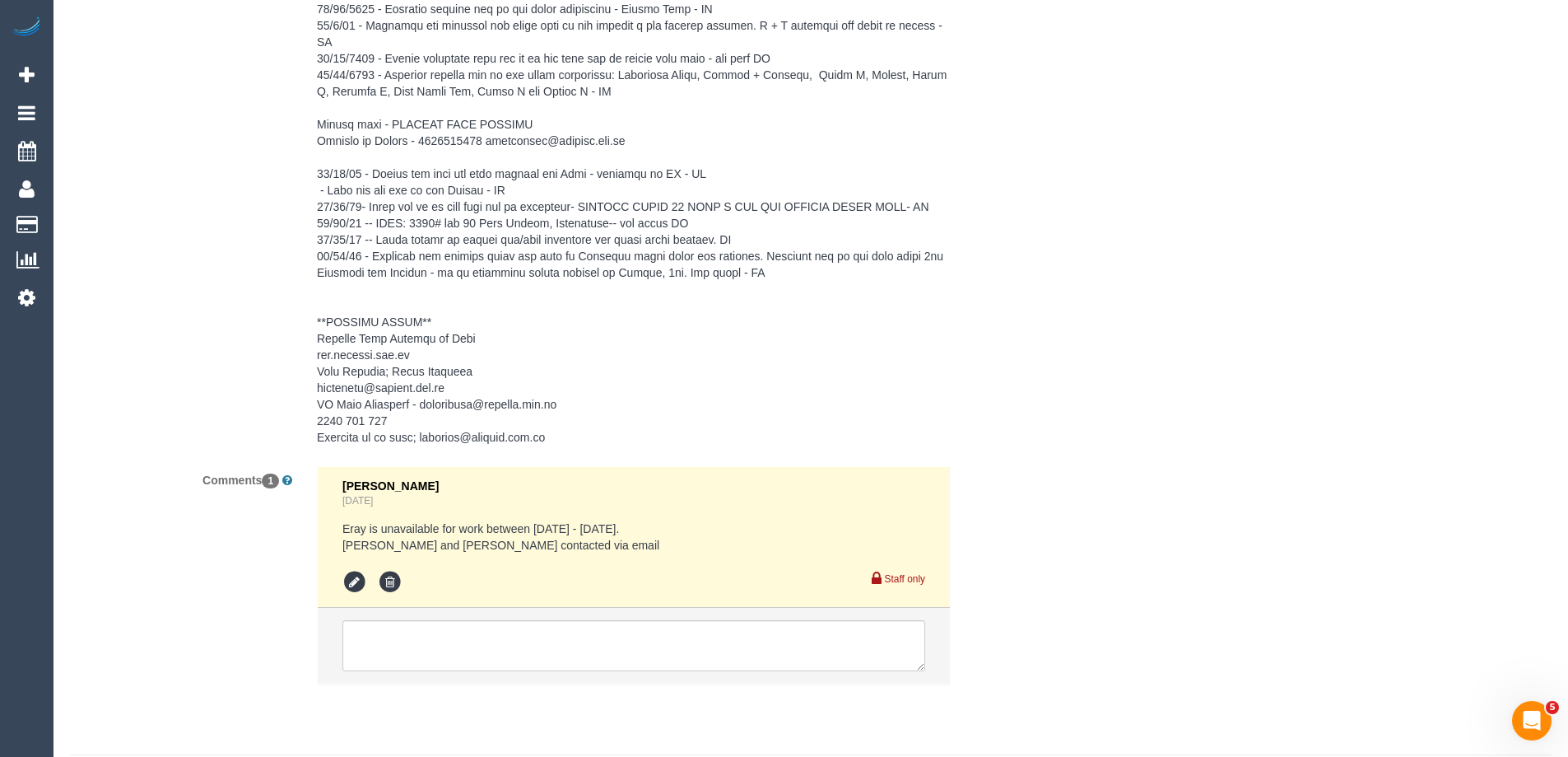
scroll to position [3168, 0]
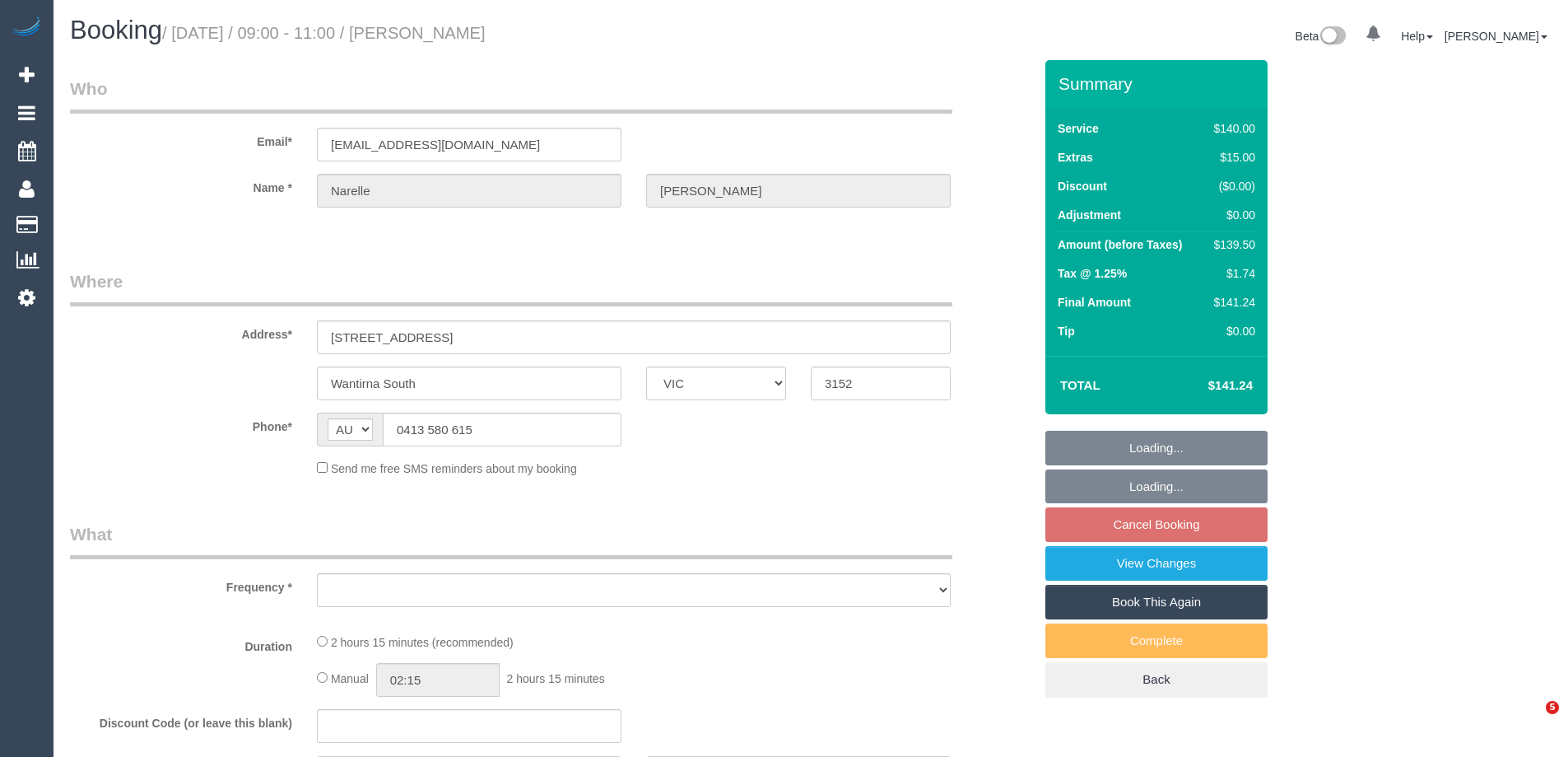
select select "VIC"
select select "object:543"
select select "string:stripe-pm_1RHEqW2GScqysDRVAbk7bXHK"
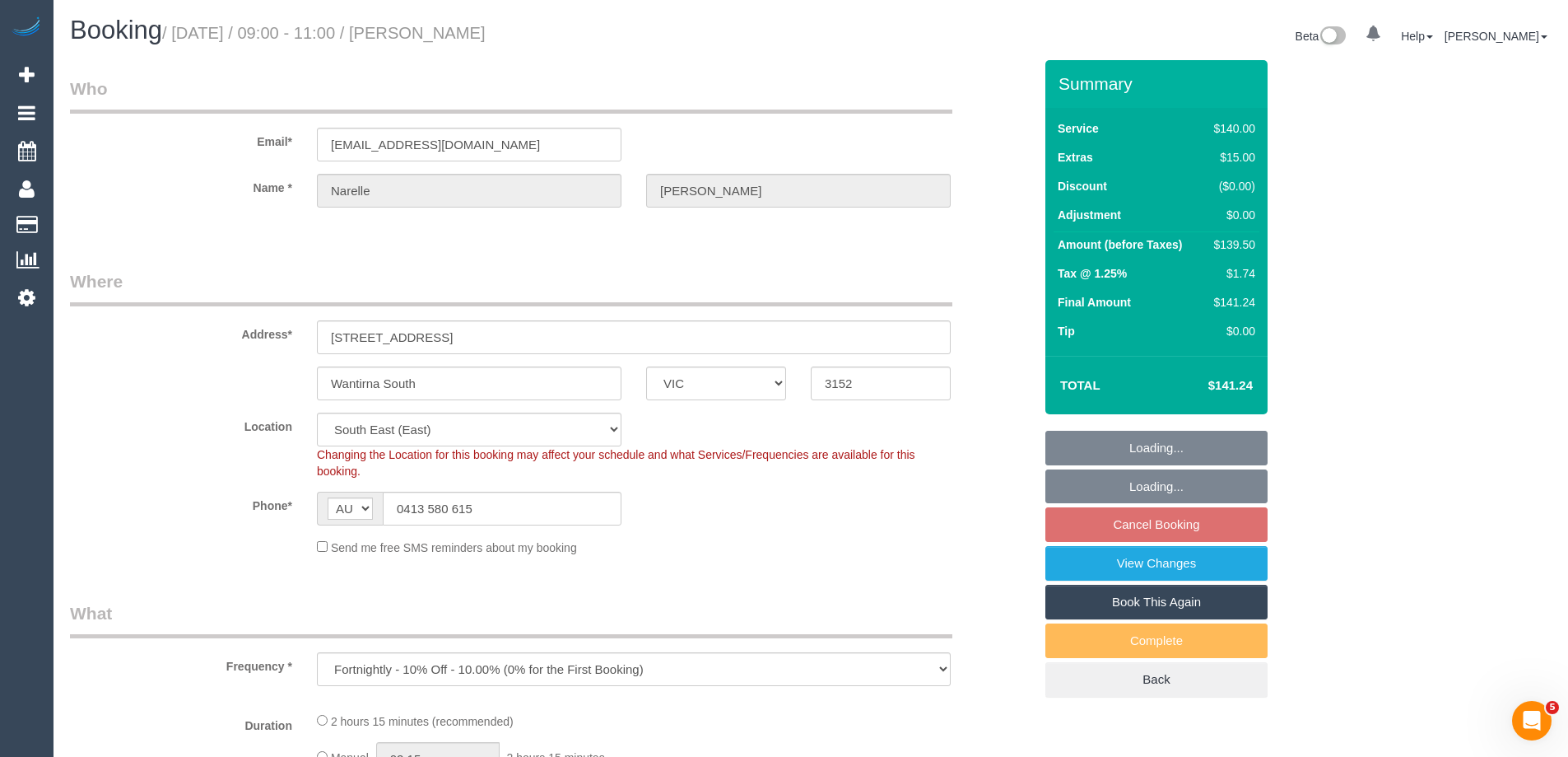
select select "object:1080"
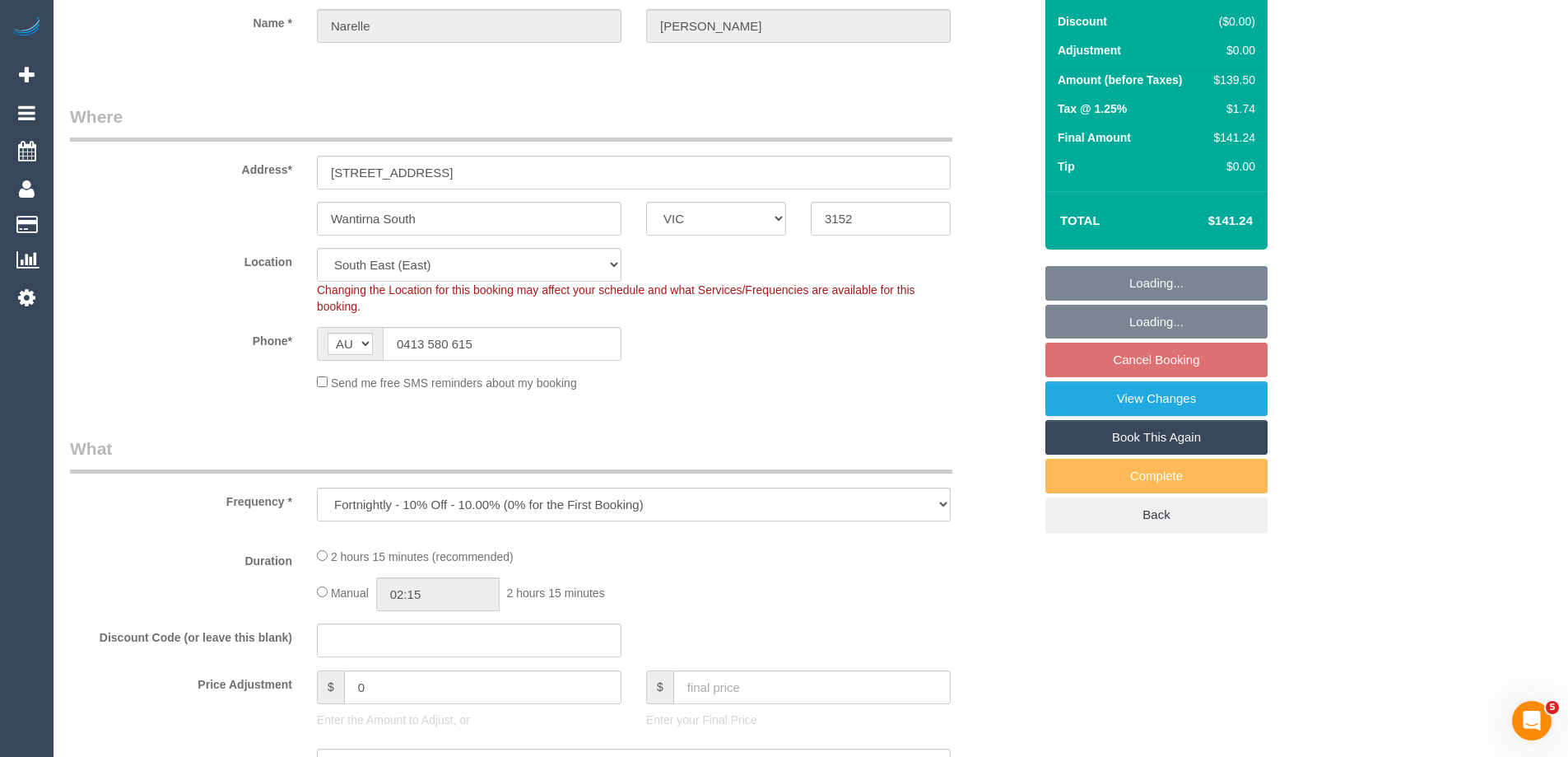
select select "number:30"
select select "number:14"
select select "number:19"
select select "number:22"
select select "number:12"
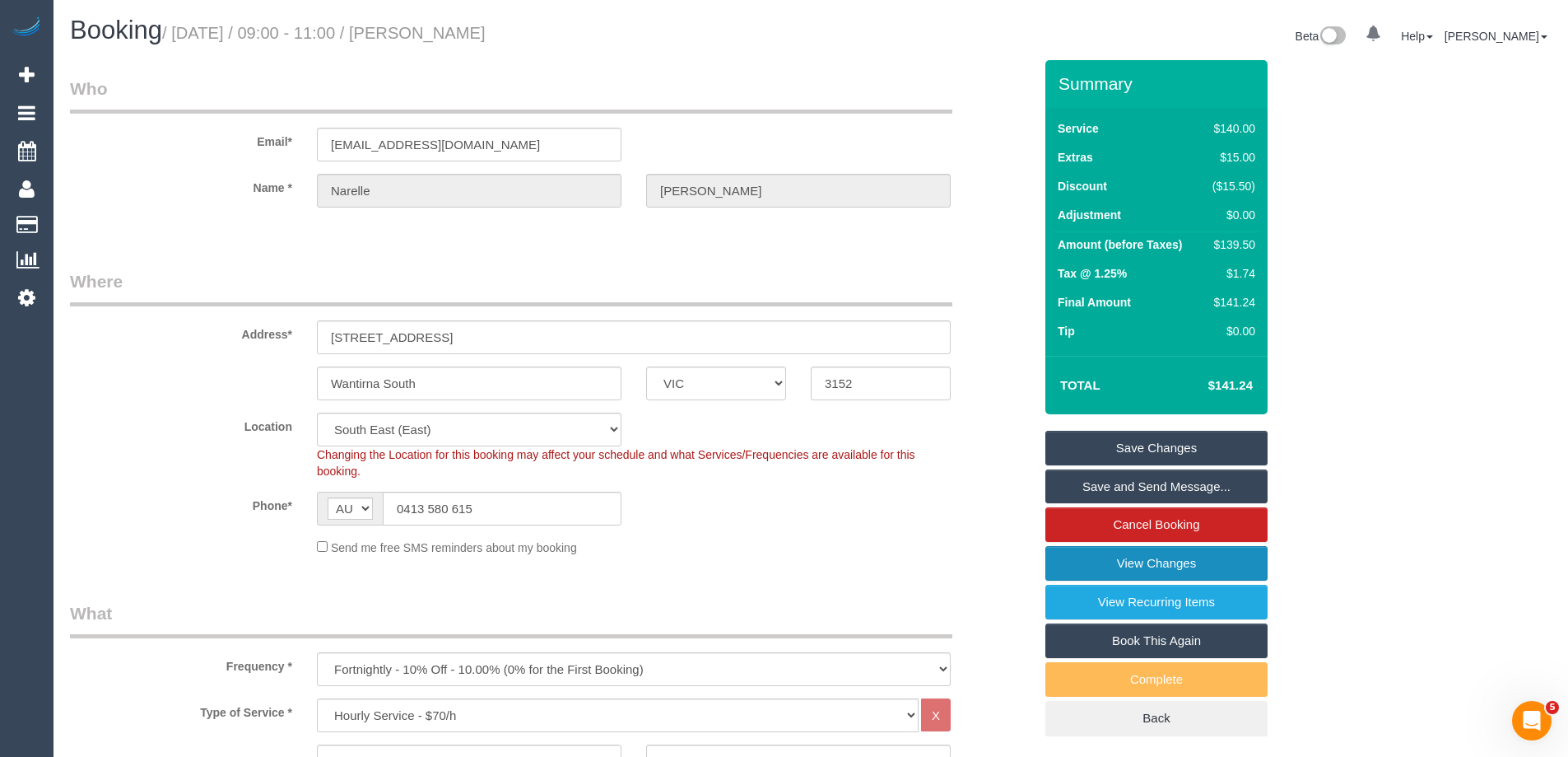
click at [1062, 563] on link "View Changes" at bounding box center [1157, 563] width 223 height 34
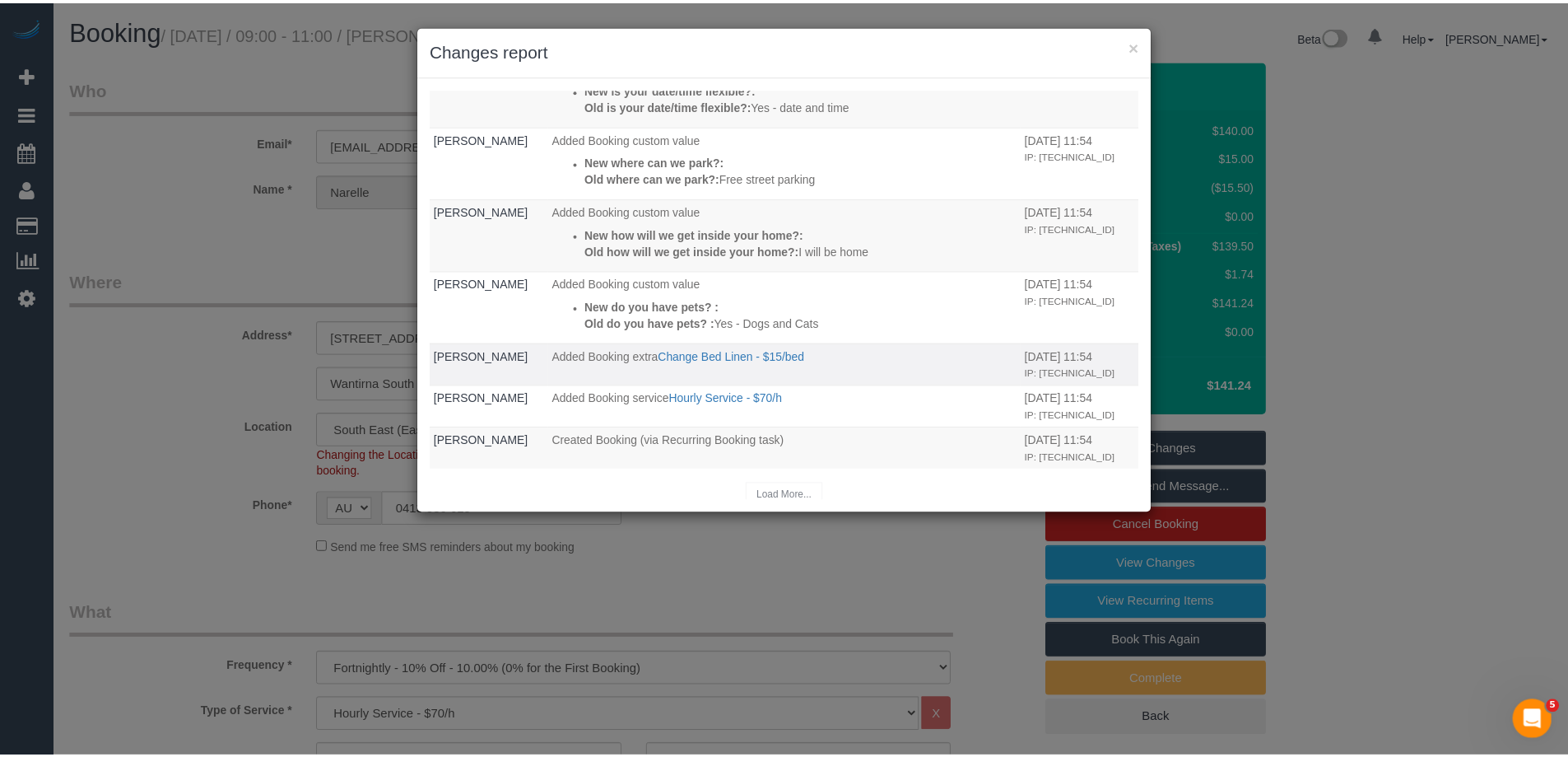
scroll to position [437, 0]
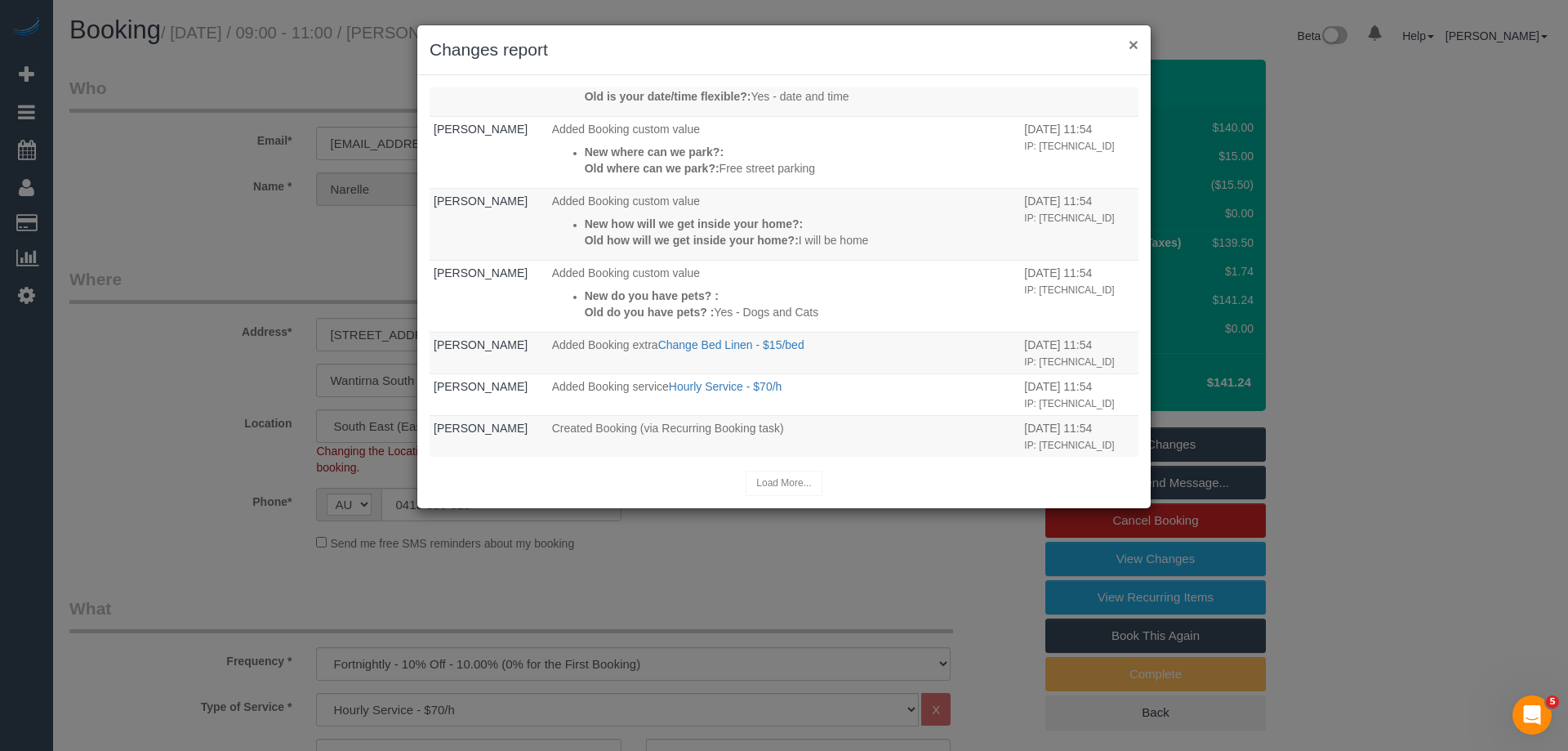
click at [1130, 41] on button "×" at bounding box center [1134, 45] width 10 height 17
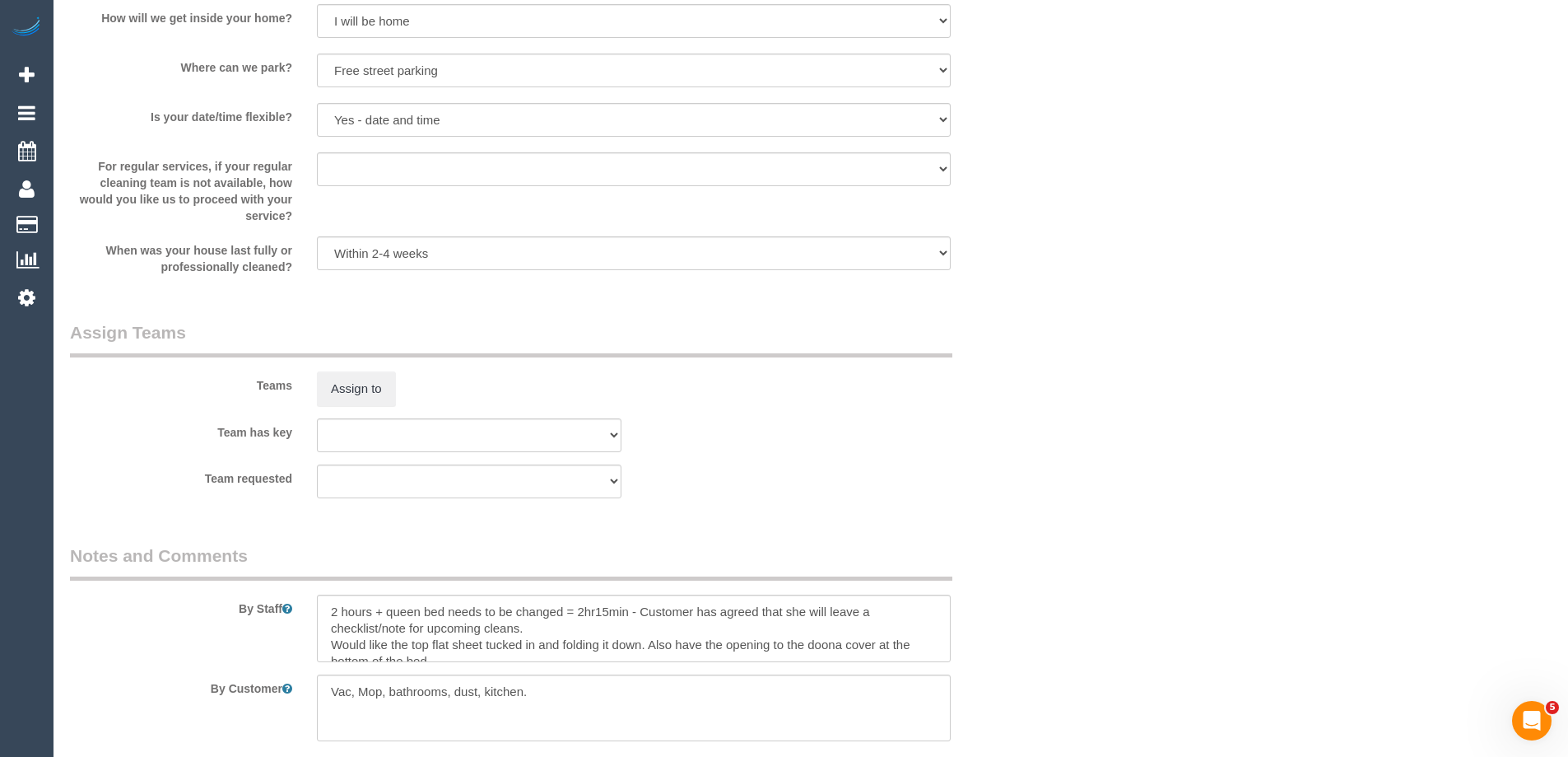
scroll to position [0, 0]
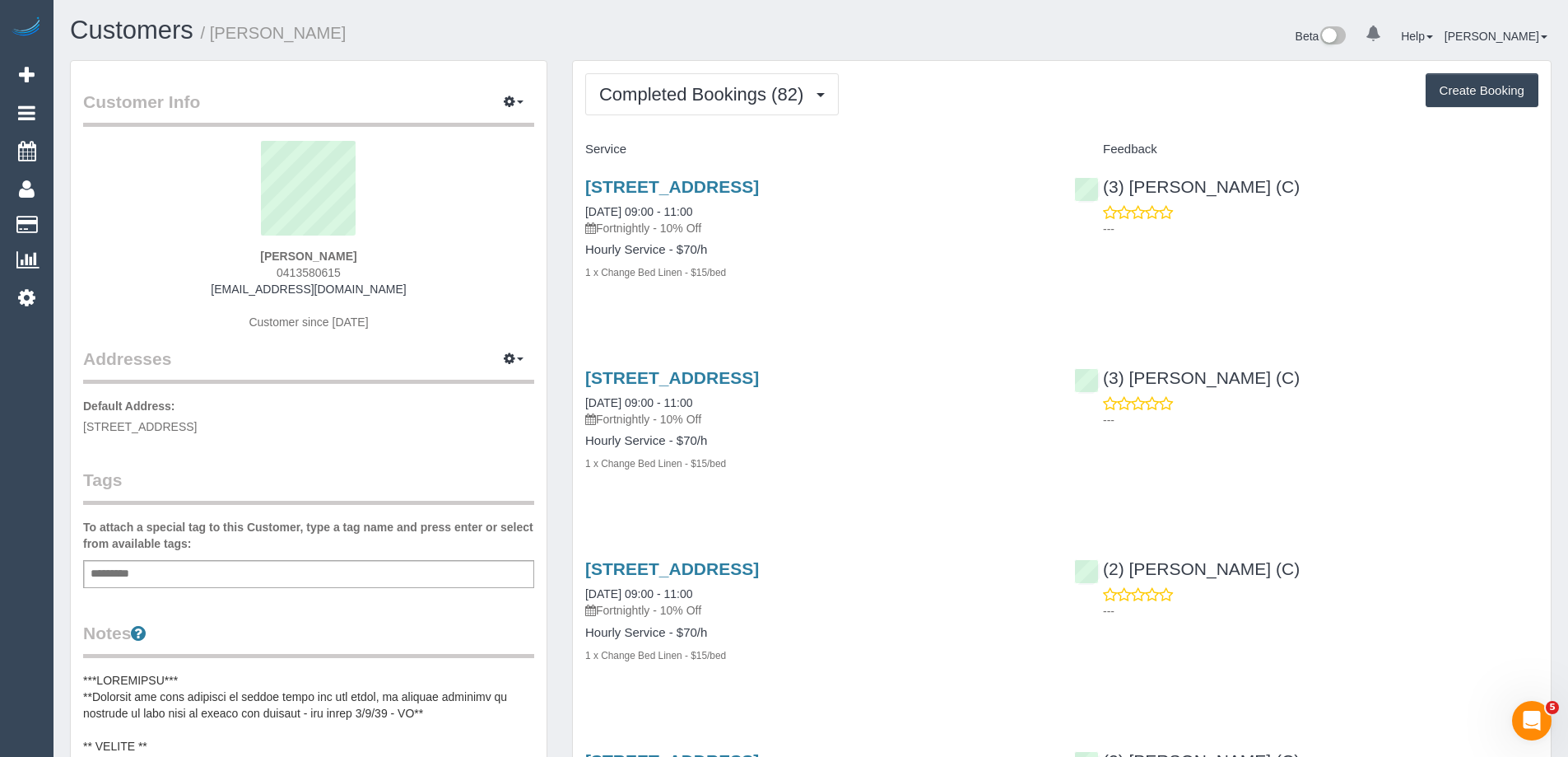
click at [841, 282] on div "[STREET_ADDRESS] [DATE] 09:00 - 11:00 Fortnightly - 10% Off Hourly Service - $7…" at bounding box center [817, 237] width 489 height 149
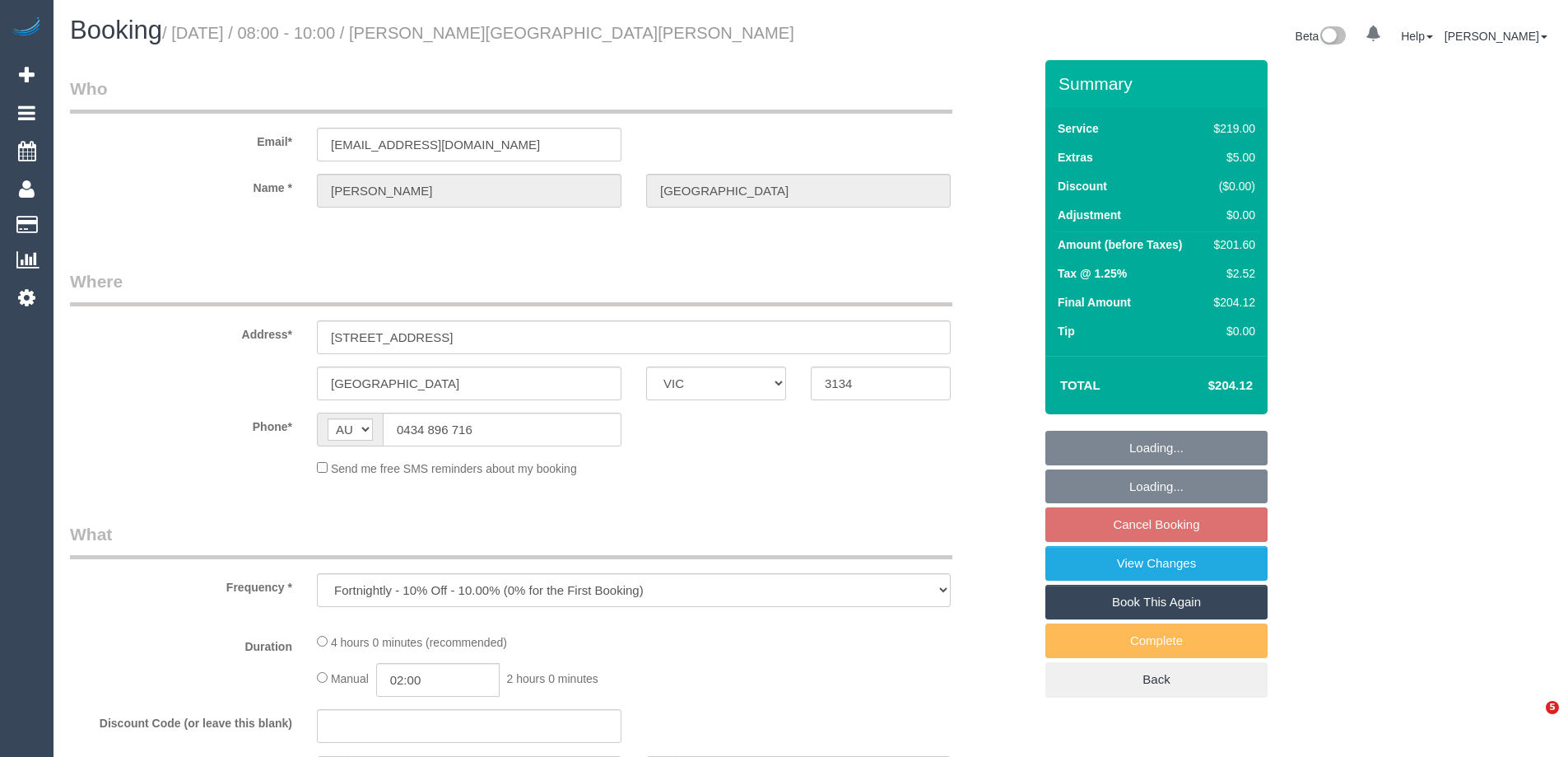
select select "VIC"
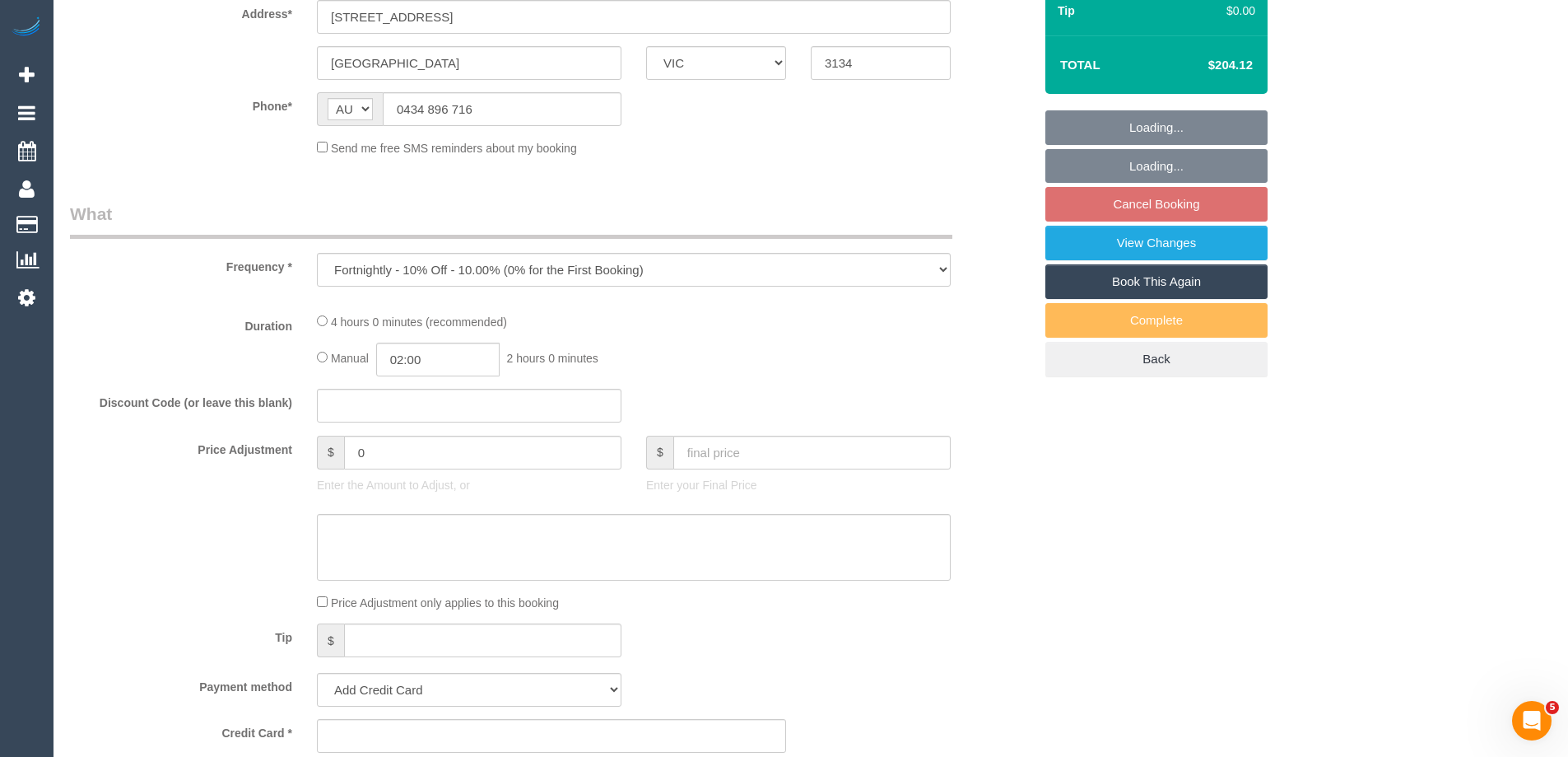
select select "number:27"
select select "number:15"
select select "number:19"
select select "number:22"
select select "number:33"
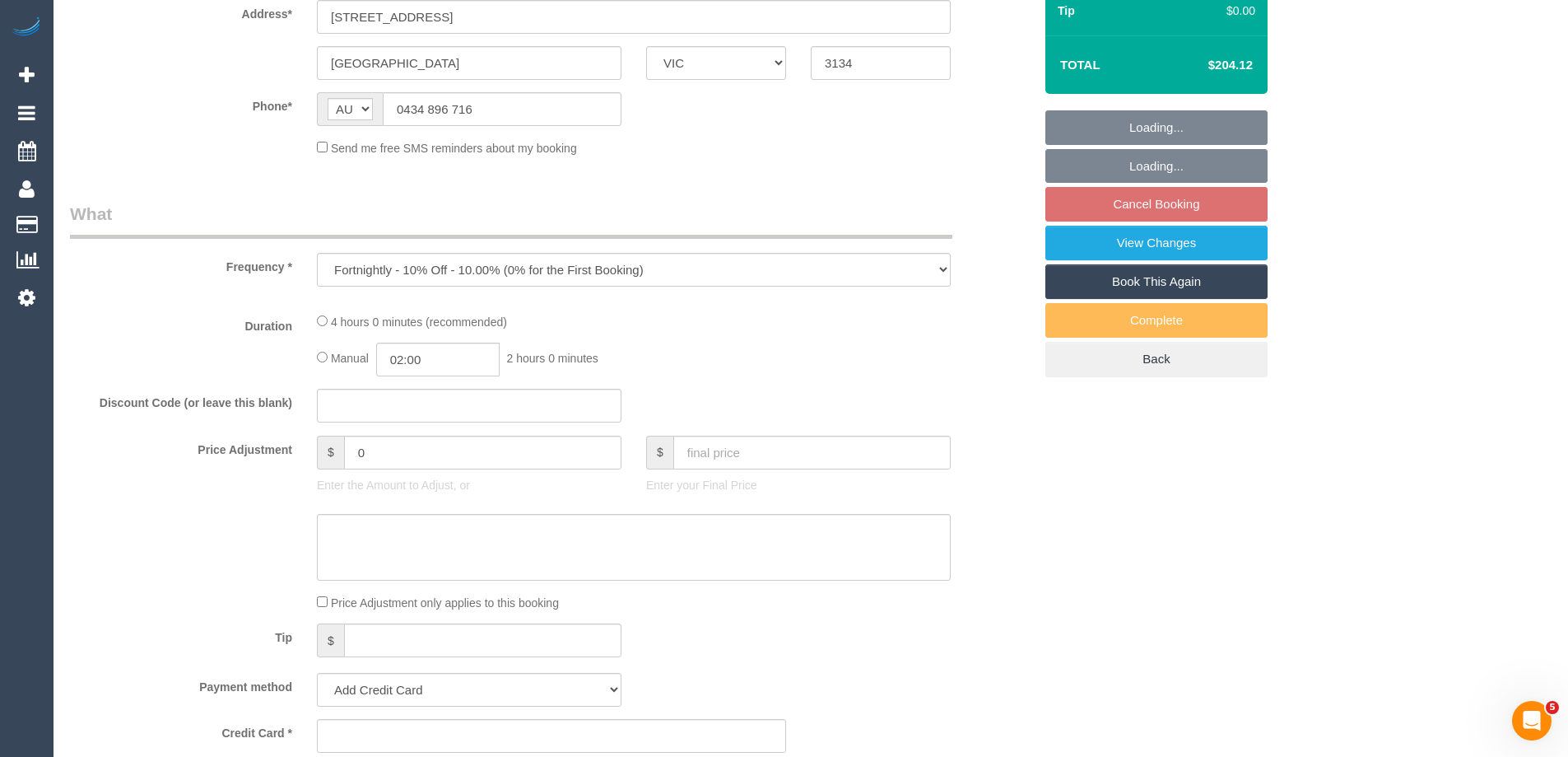
select select "number:12"
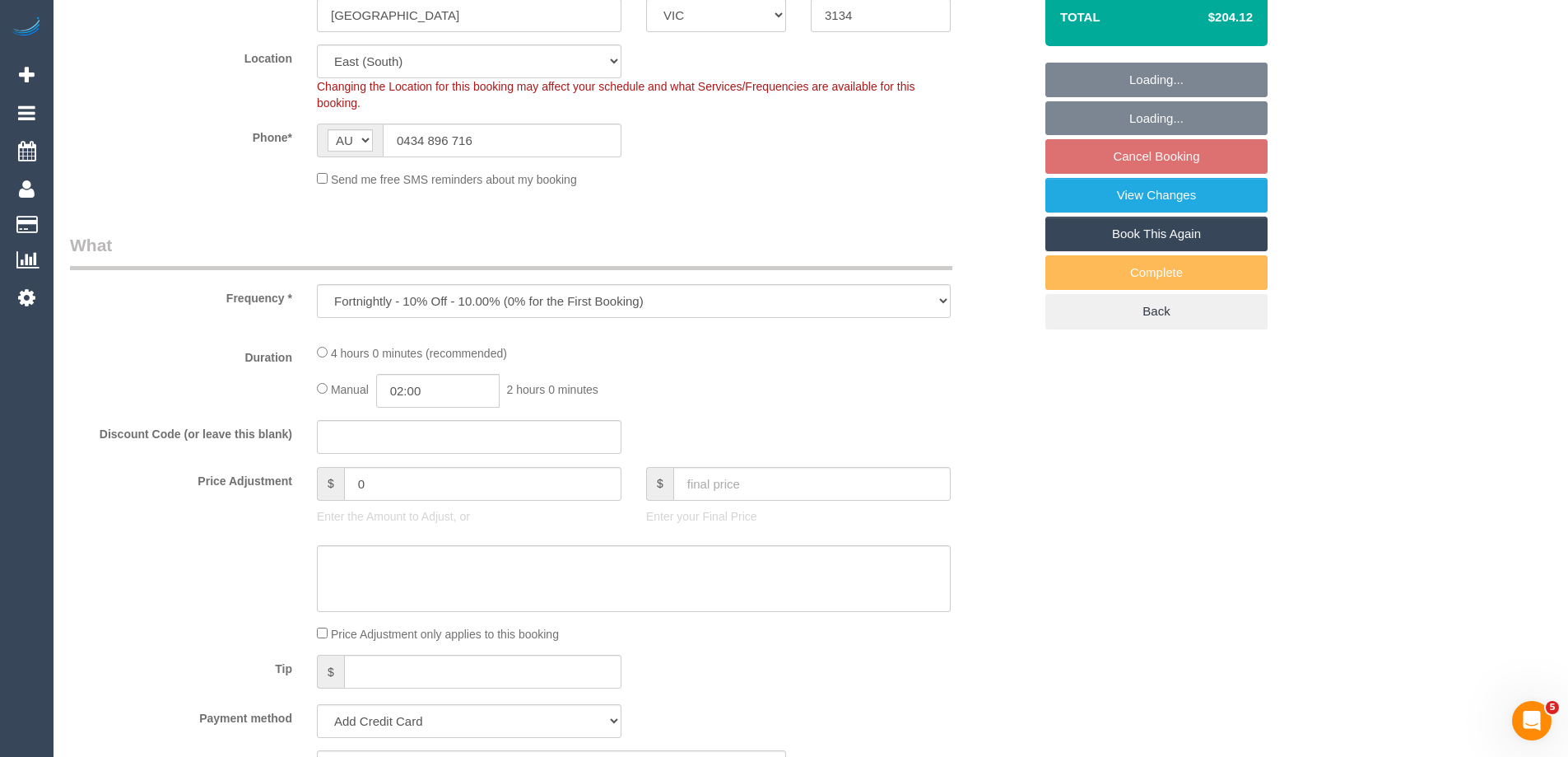
select select "object:1156"
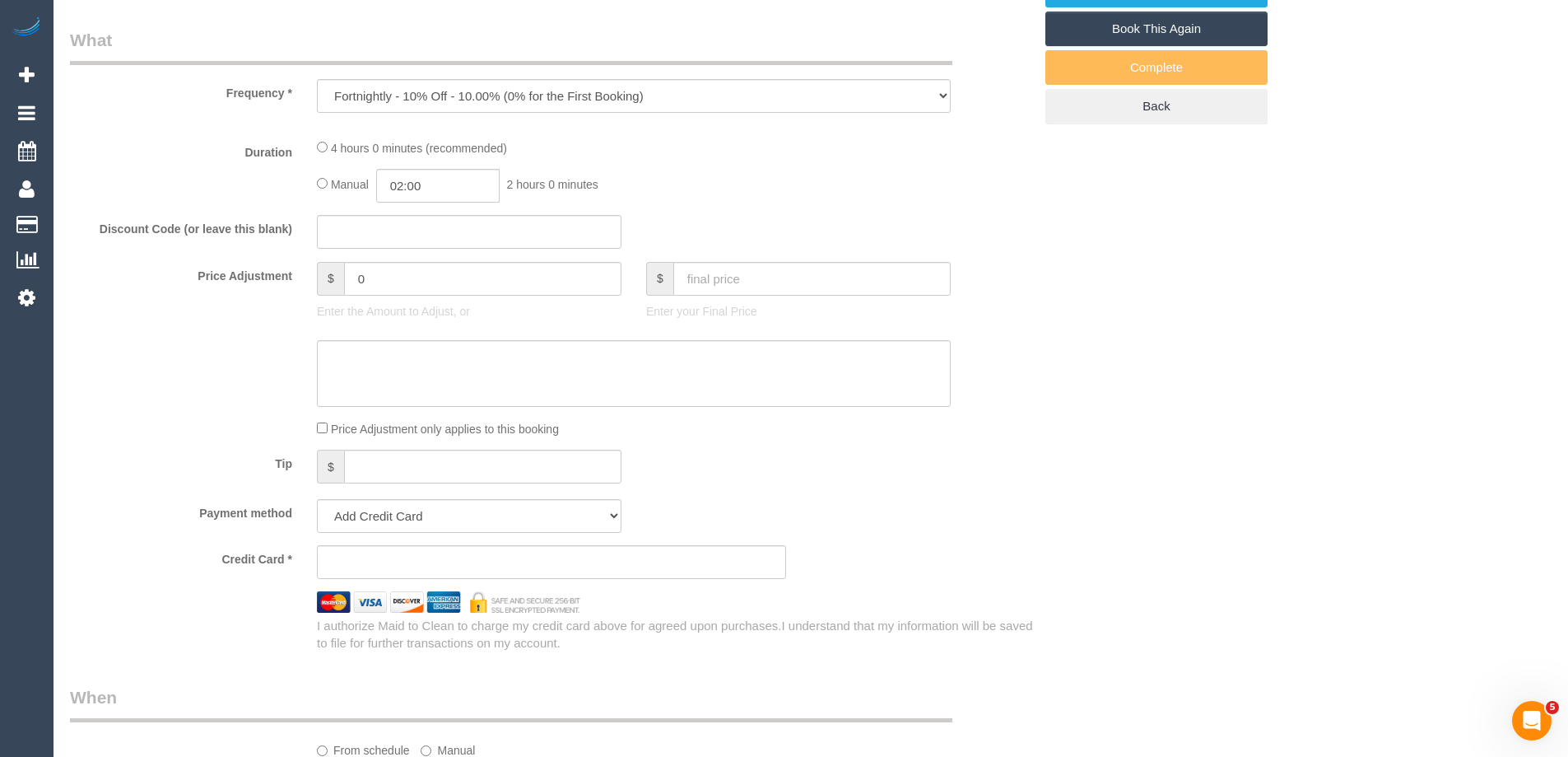
select select "string:stripe-pm_1S0a3t2GScqysDRVHFQgDIgs"
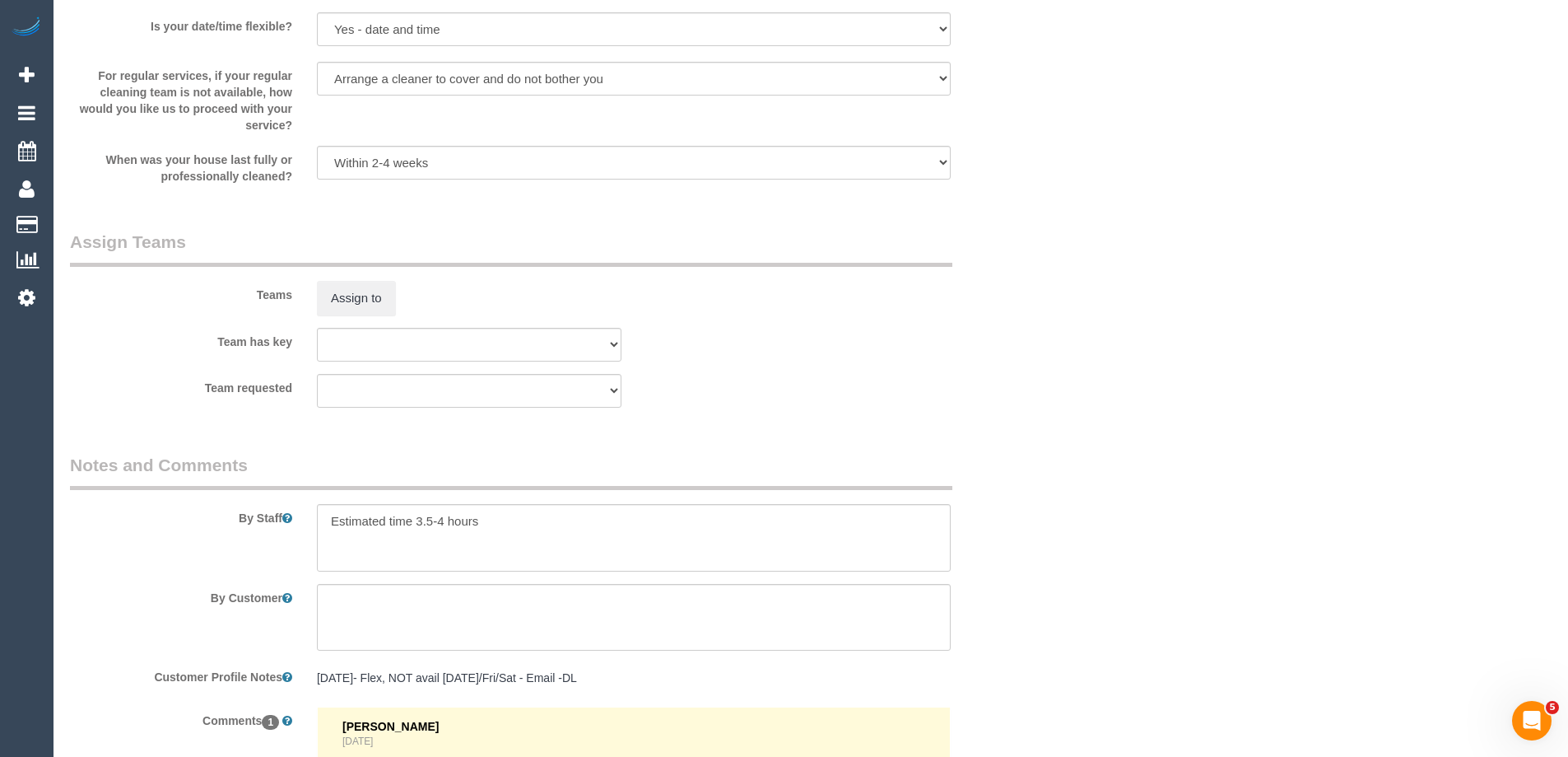
scroll to position [2344, 0]
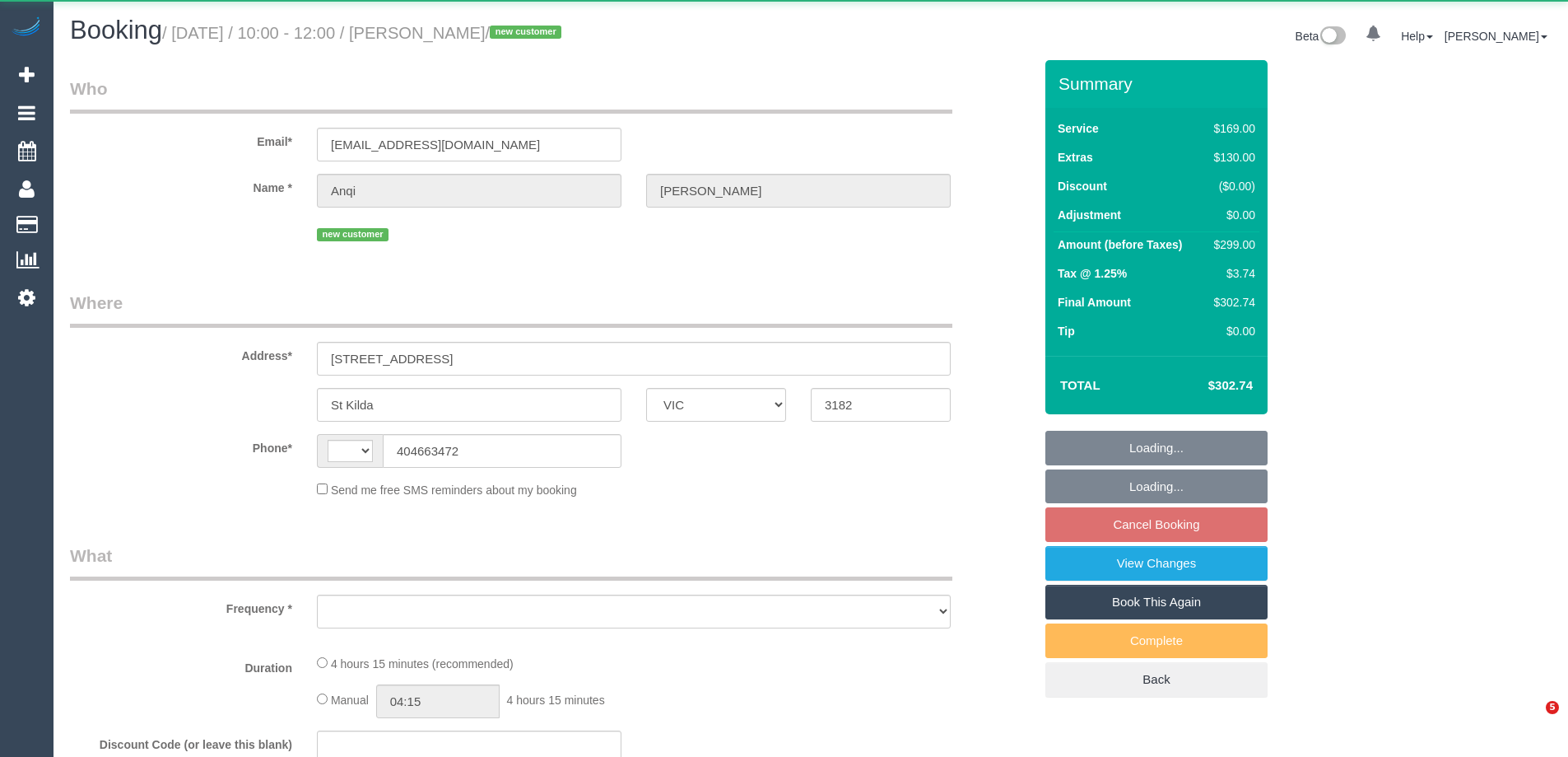
select select "VIC"
select select "string:AU"
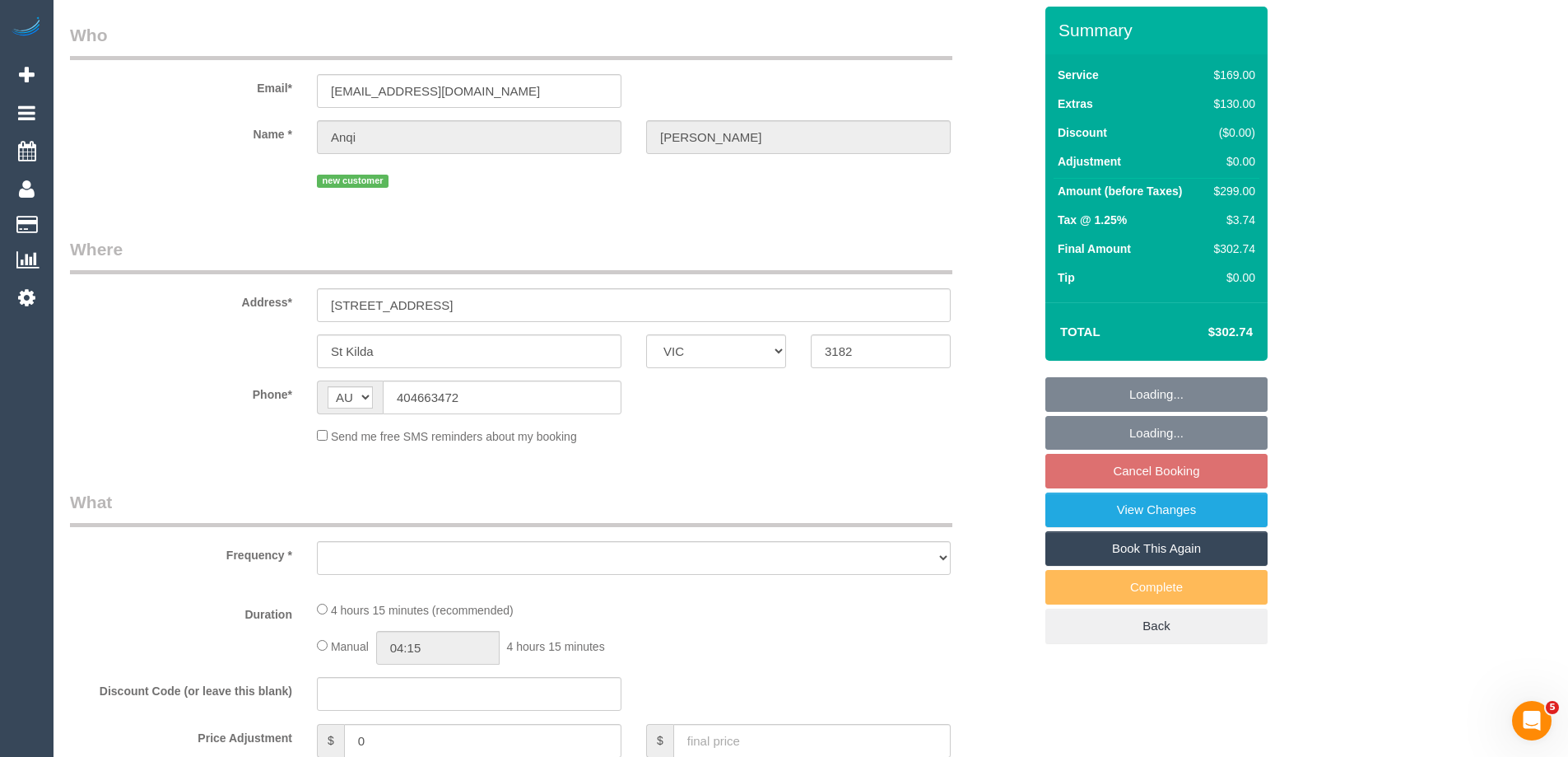
select select "object:552"
select select "string:stripe-pm_1S7TZt2GScqysDRVTgZ9Tdd7"
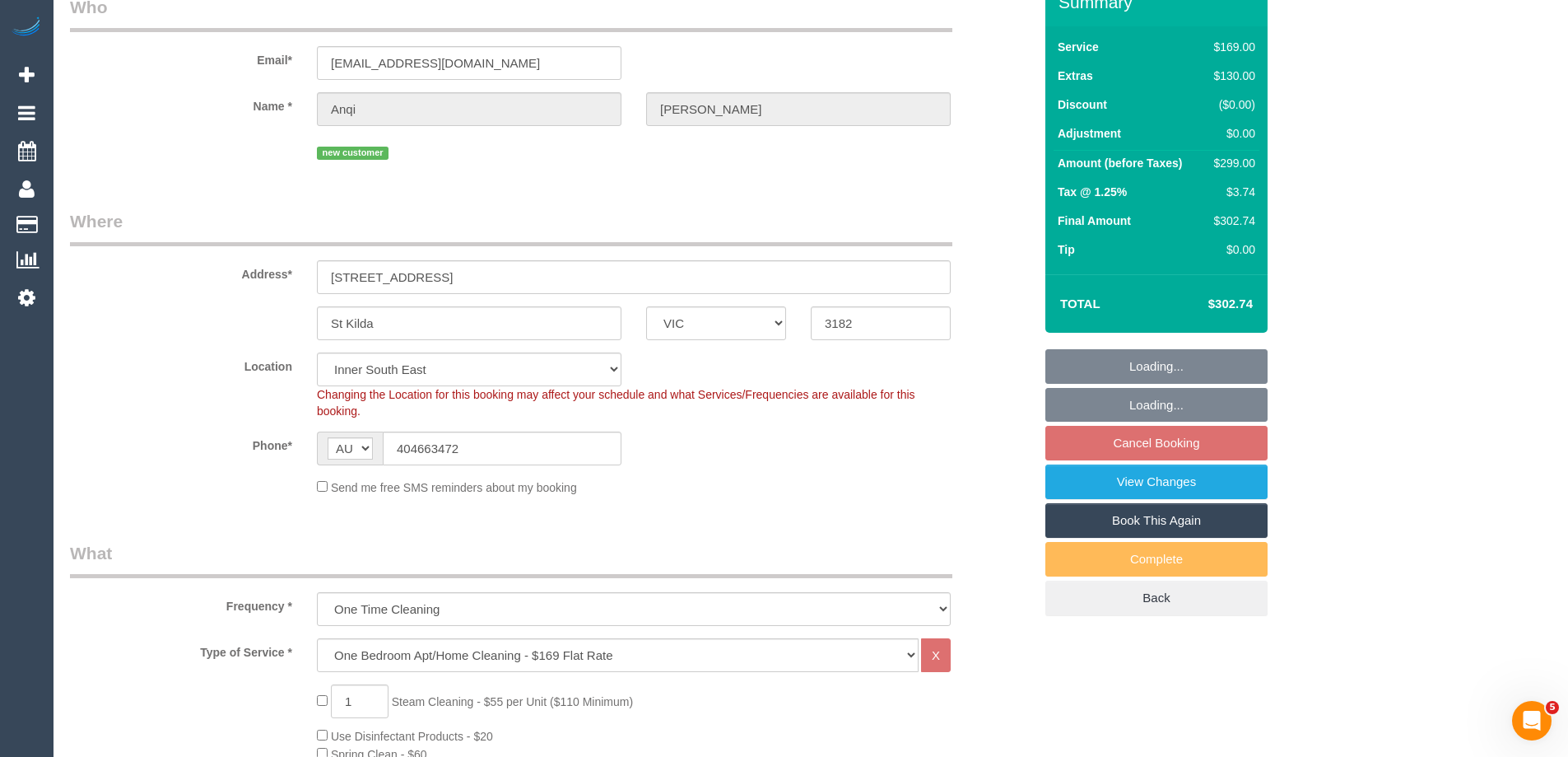
select select "object:815"
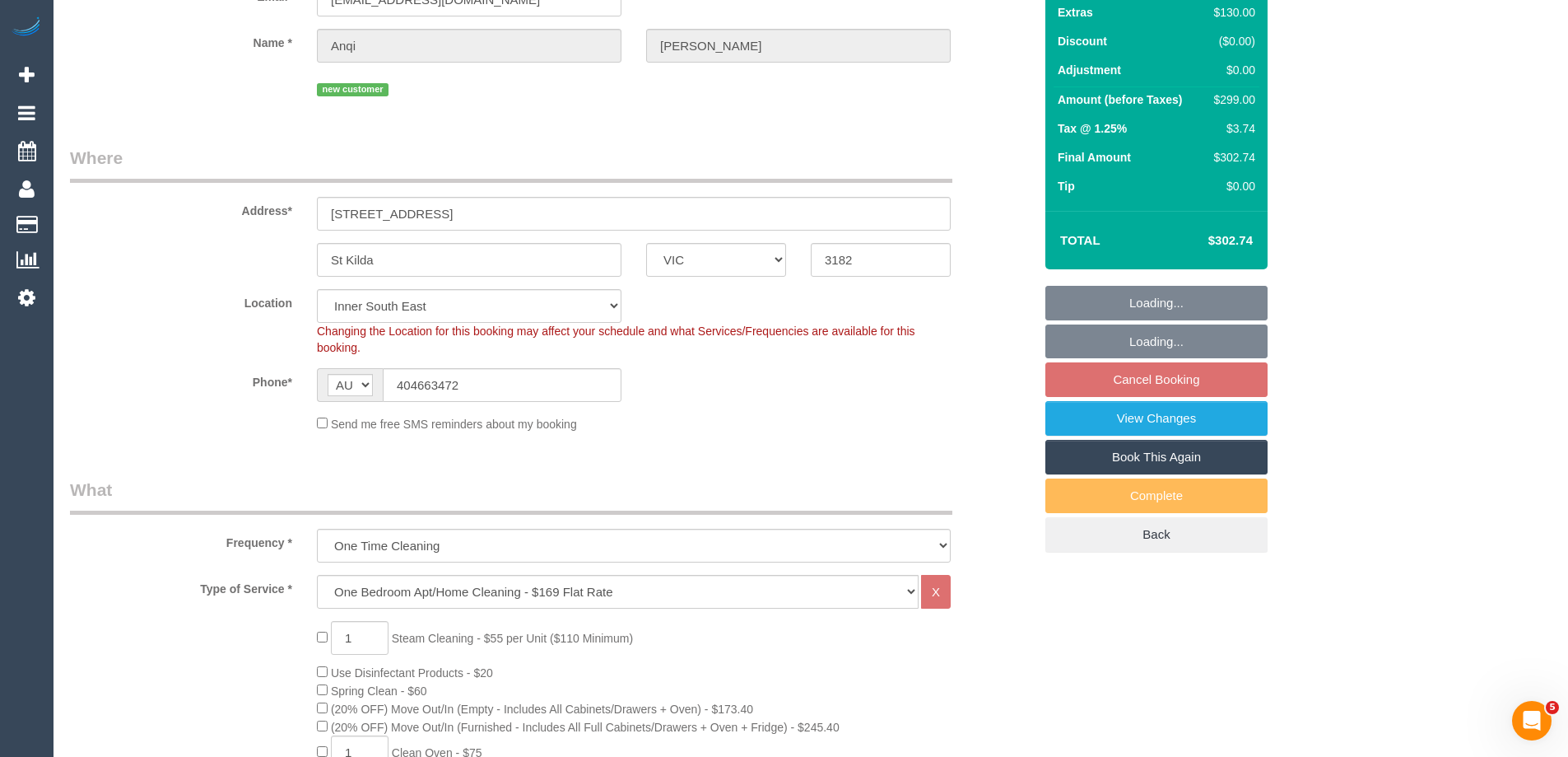
select select "number:28"
select select "number:17"
select select "number:19"
select select "number:22"
select select "number:26"
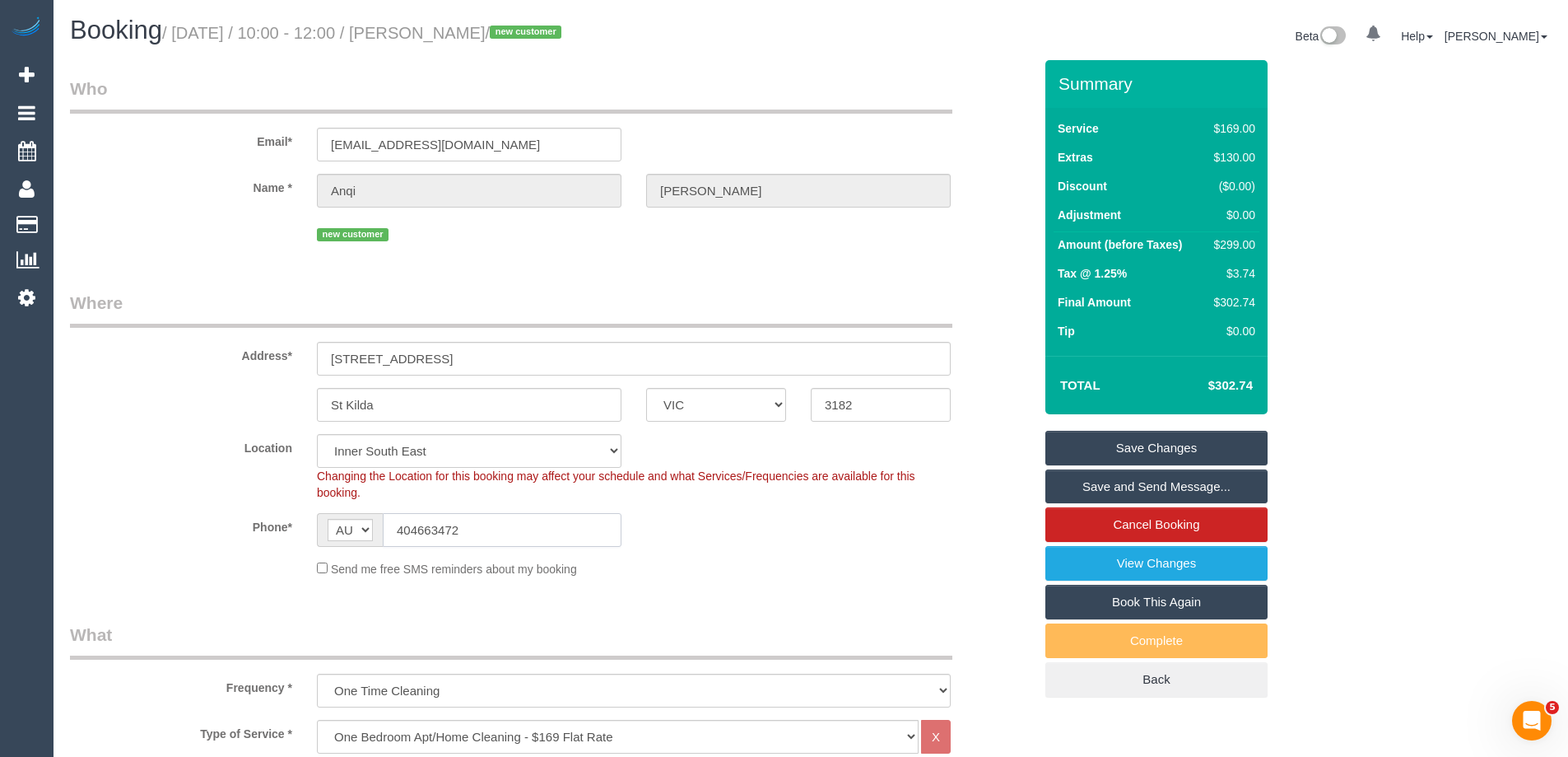
drag, startPoint x: 482, startPoint y: 532, endPoint x: 335, endPoint y: 514, distance: 148.1
click at [340, 515] on div "AF AL DZ AD AO AI AQ AG AR AM AW AU AT AZ BS BH BD BB BY BE BZ BJ BM BT BO BA B…" at bounding box center [470, 529] width 305 height 34
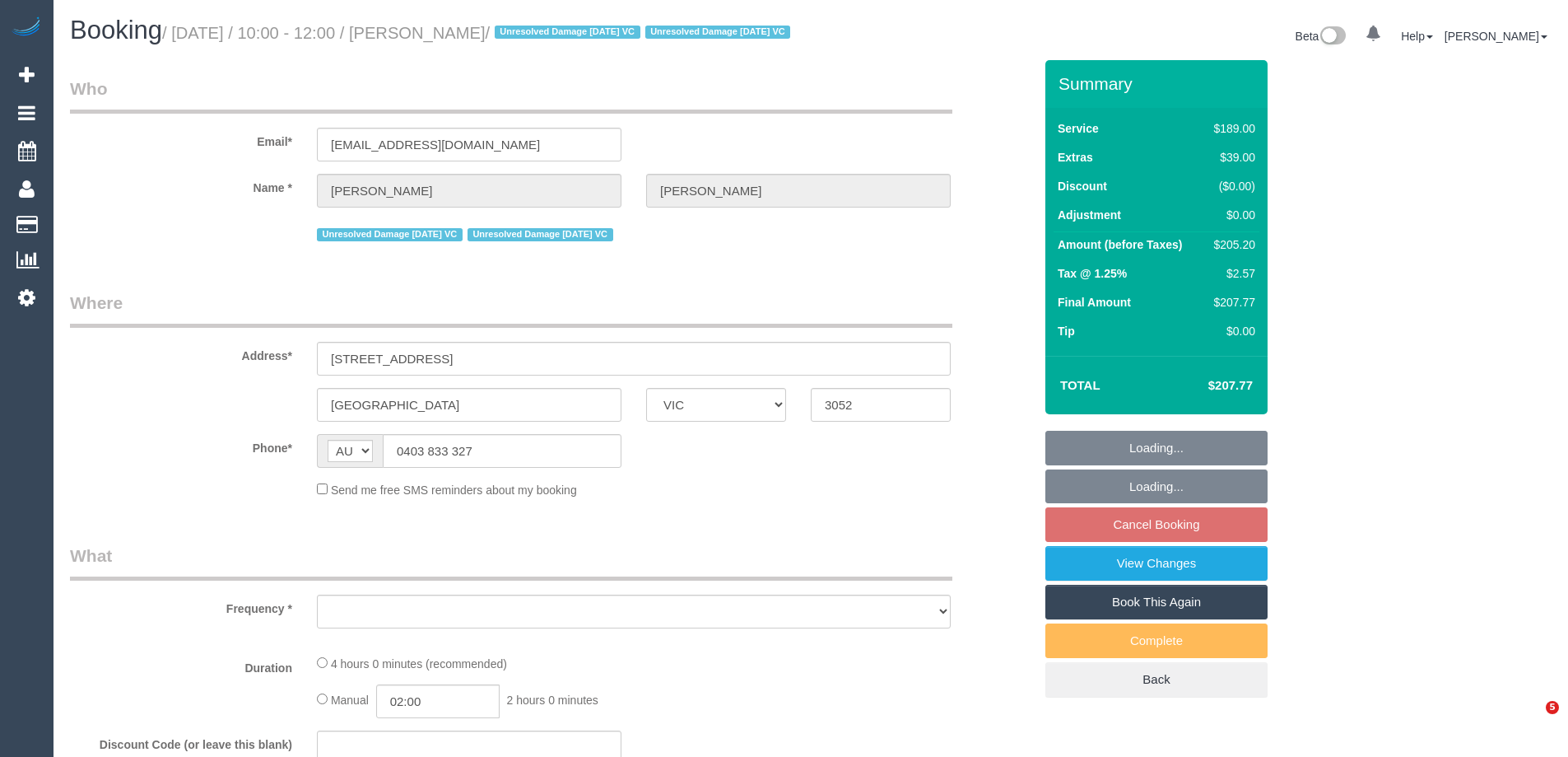
select select "VIC"
select select "object:656"
select select "number:29"
select select "number:14"
select select "number:21"
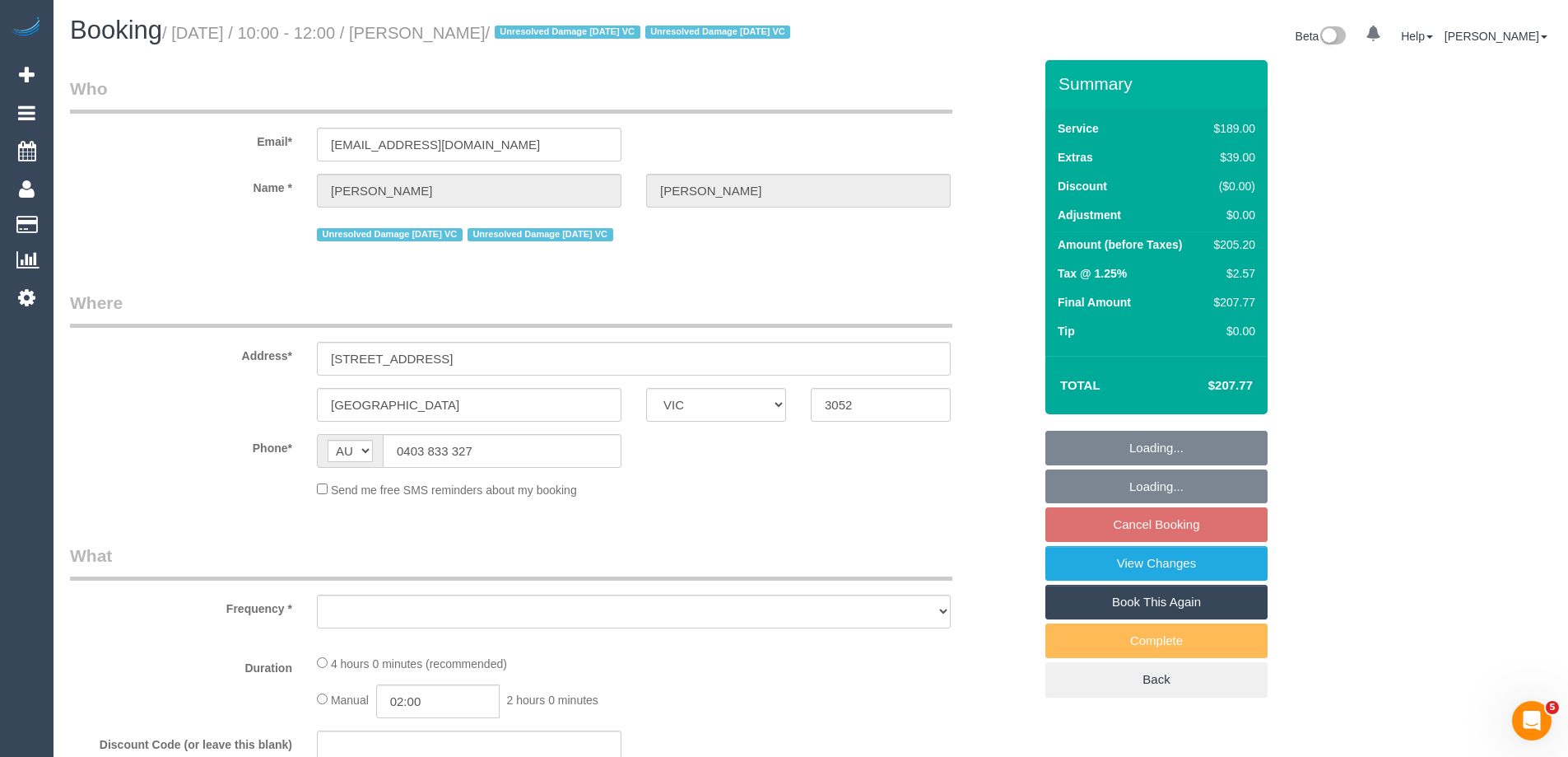
select select "number:36"
select select "number:34"
select select "number:13"
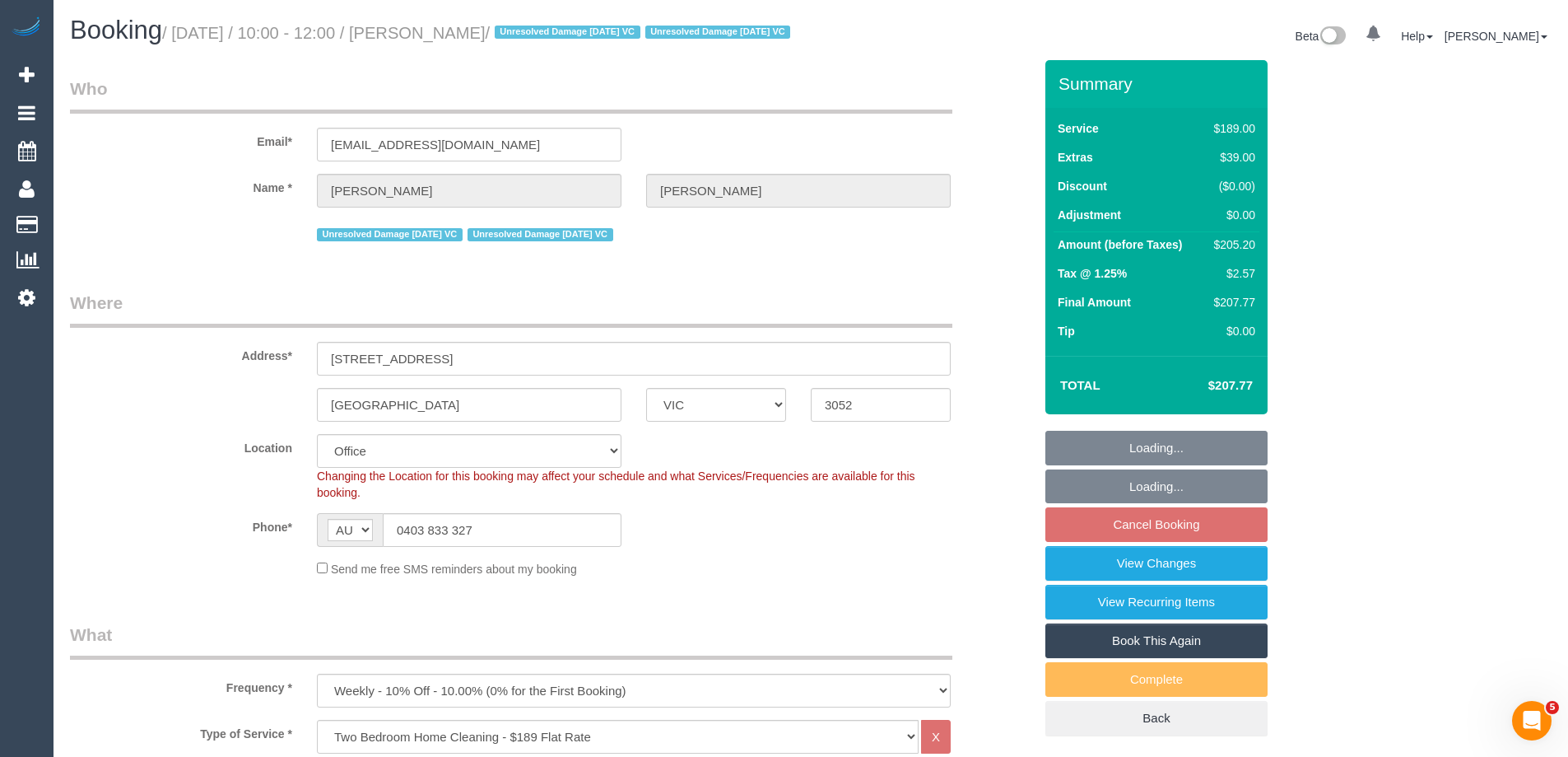
select select "object:821"
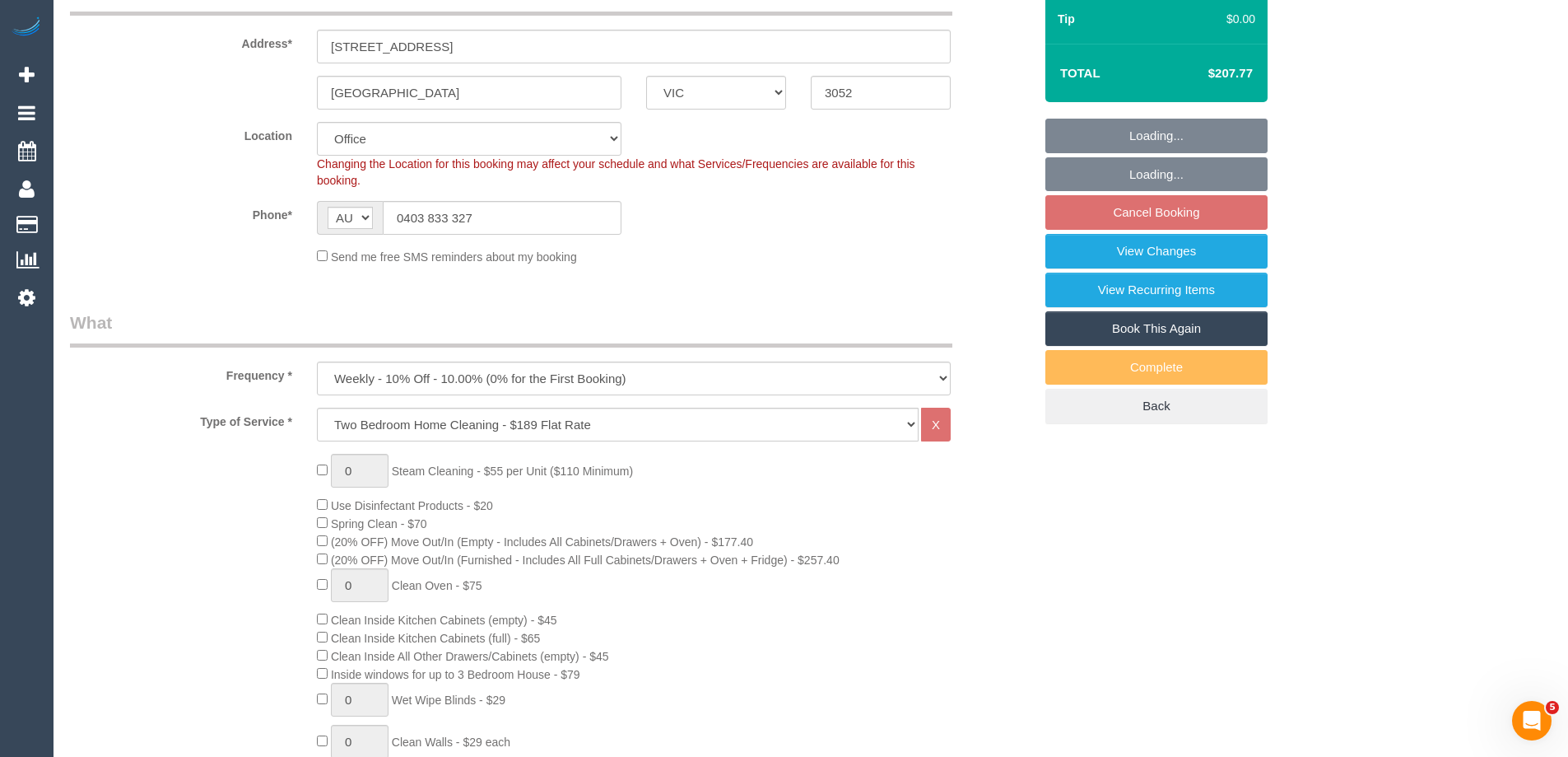
select select "string:stripe-pm_1PvTZw2GScqysDRVe0SddR0N"
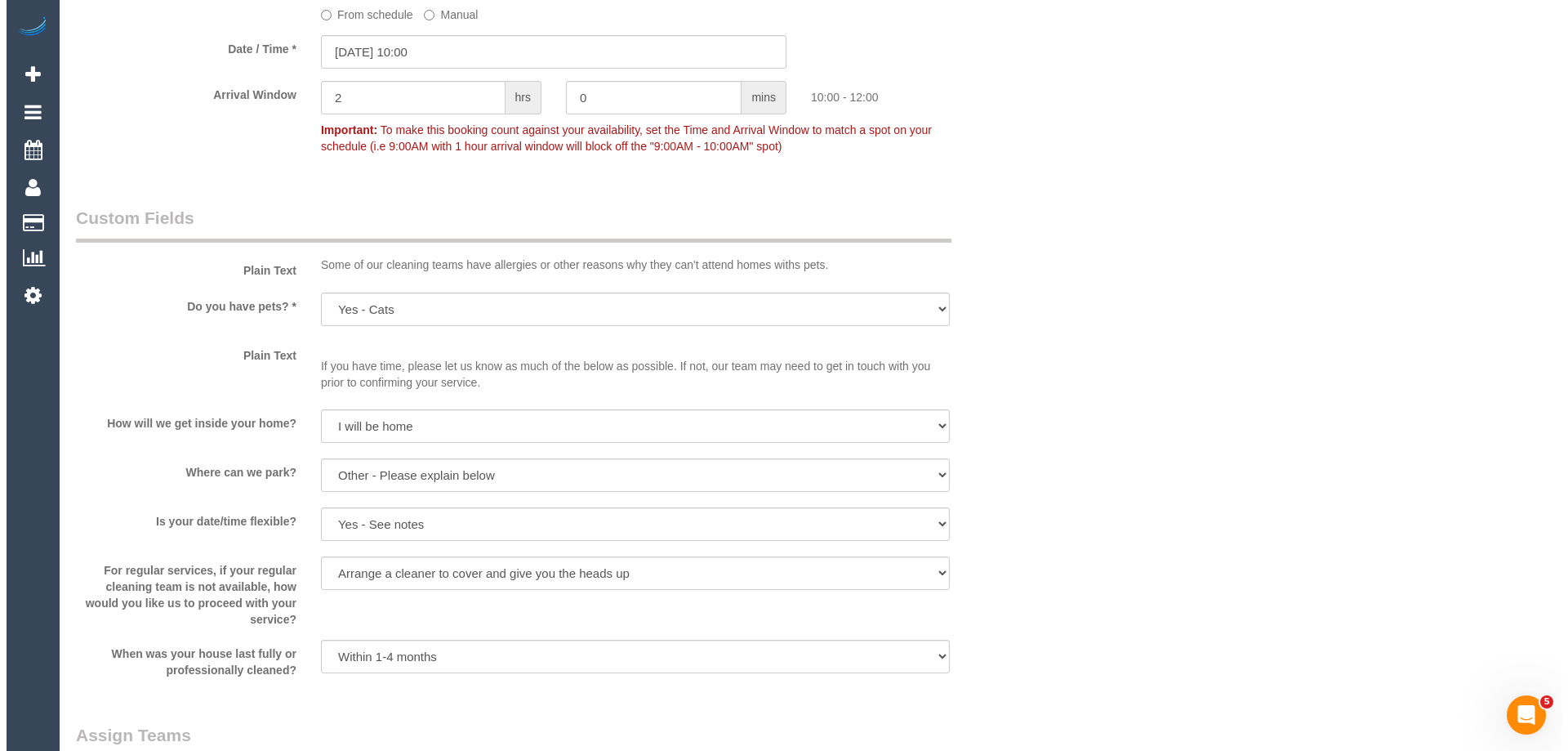
scroll to position [2192, 0]
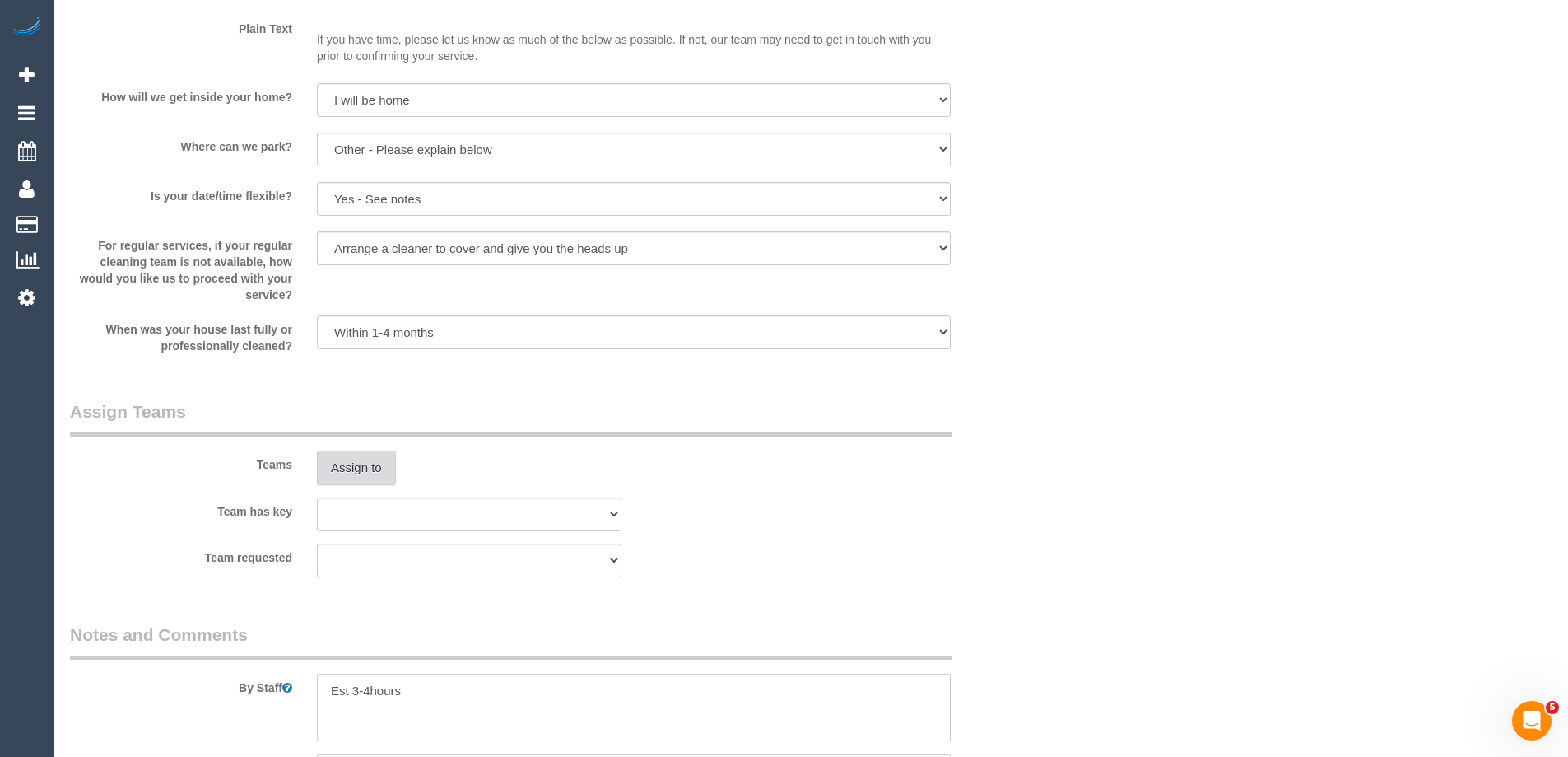
click at [332, 484] on button "Assign to" at bounding box center [356, 467] width 79 height 34
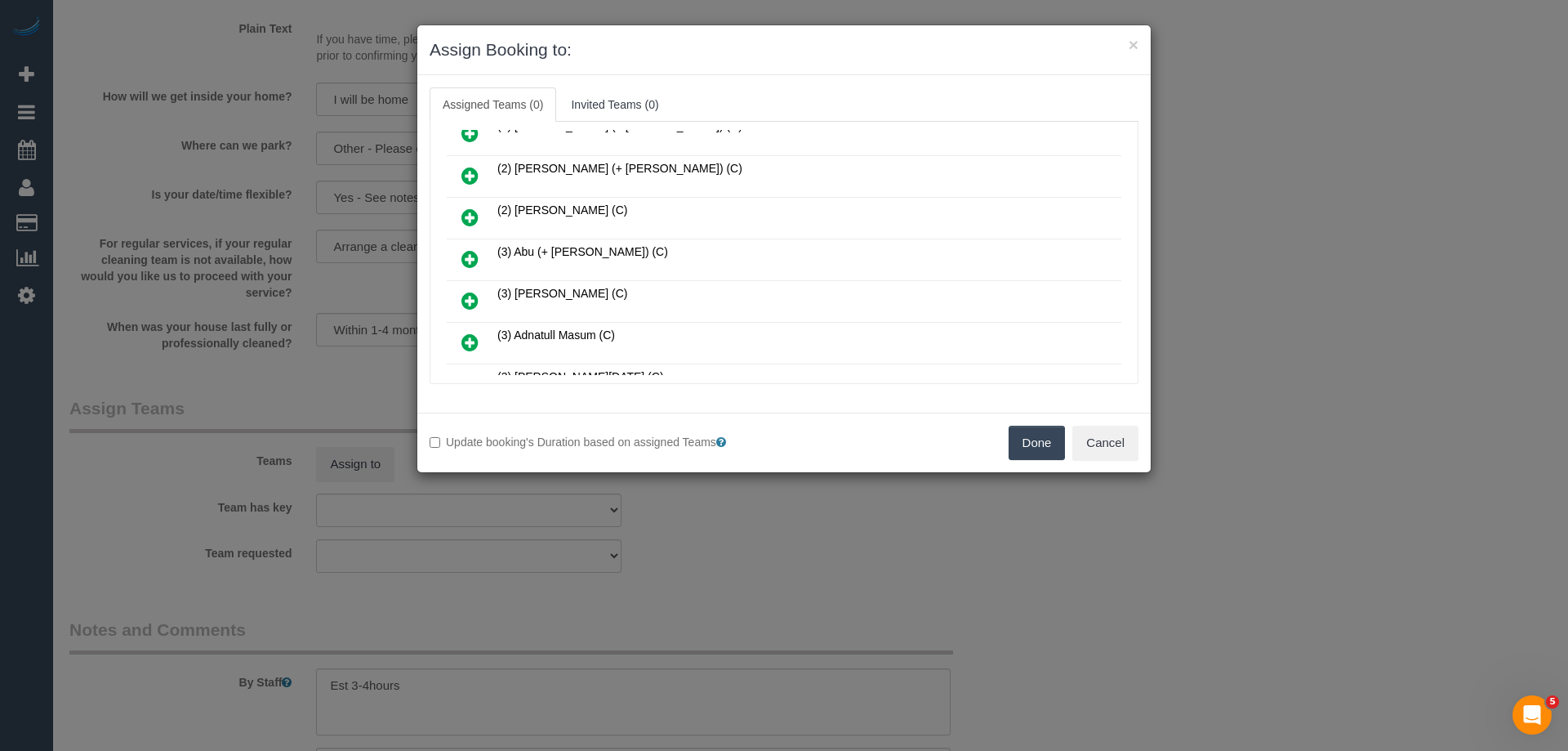
scroll to position [245, 0]
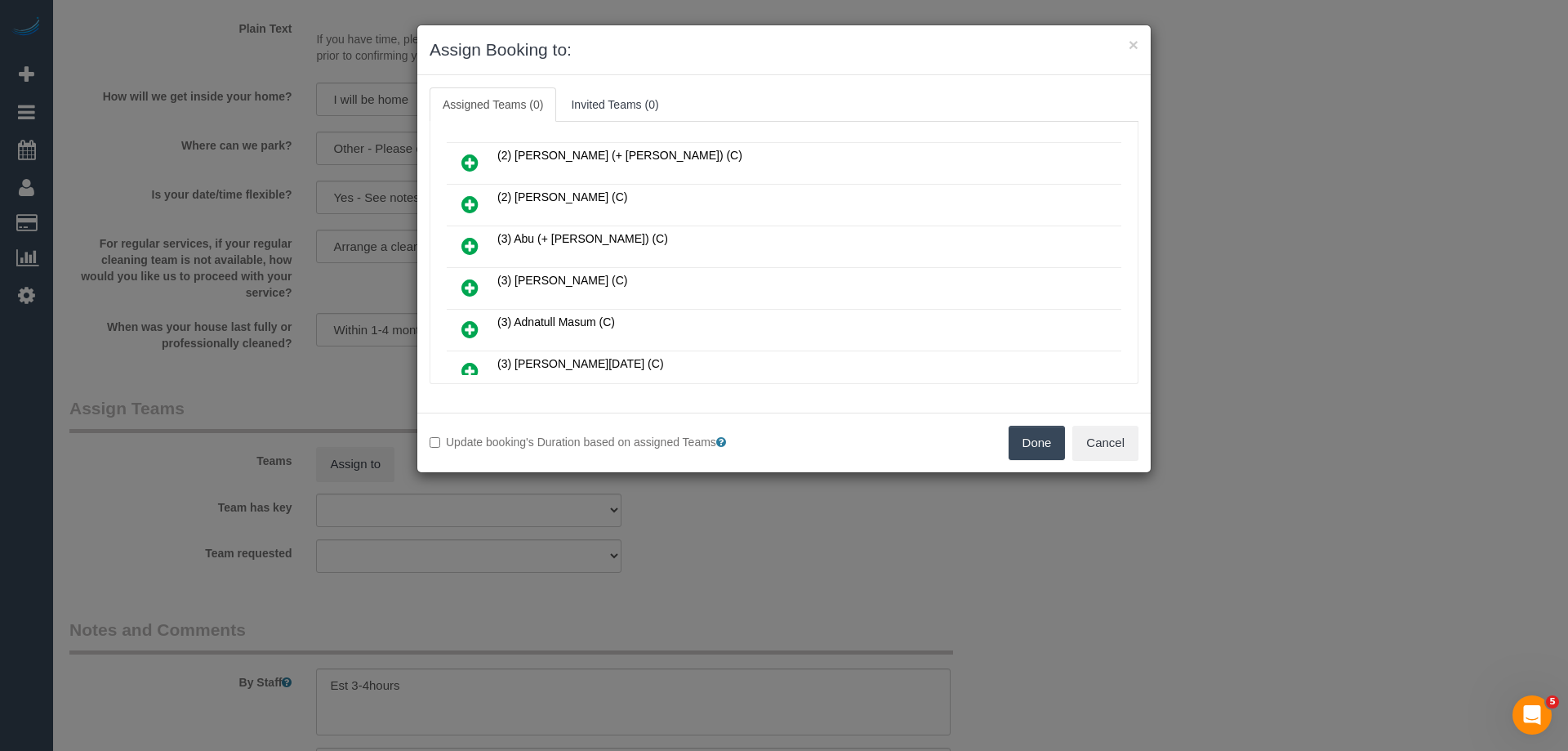
click at [466, 242] on icon at bounding box center [470, 246] width 17 height 19
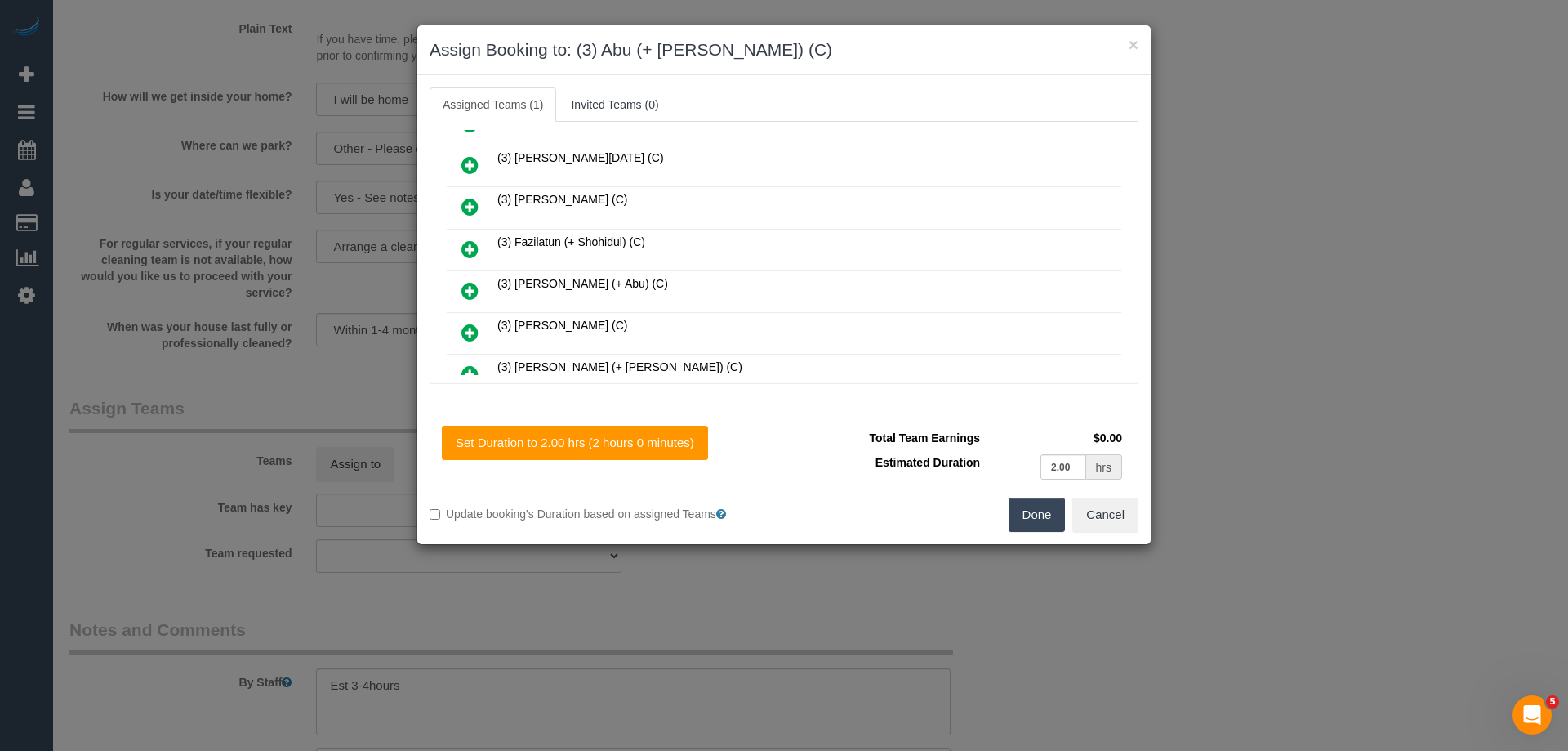
click at [467, 289] on icon at bounding box center [470, 291] width 17 height 19
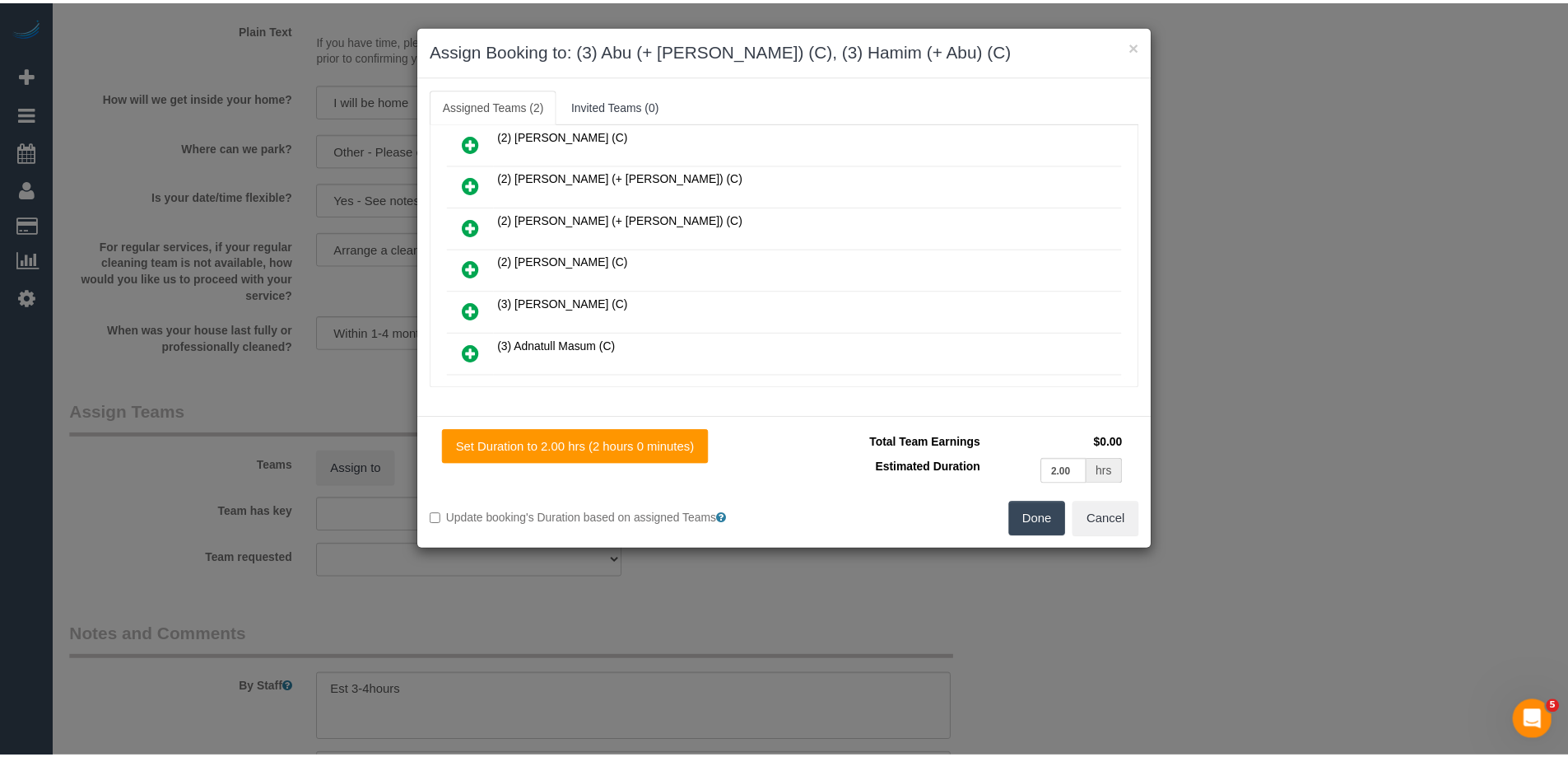
scroll to position [0, 0]
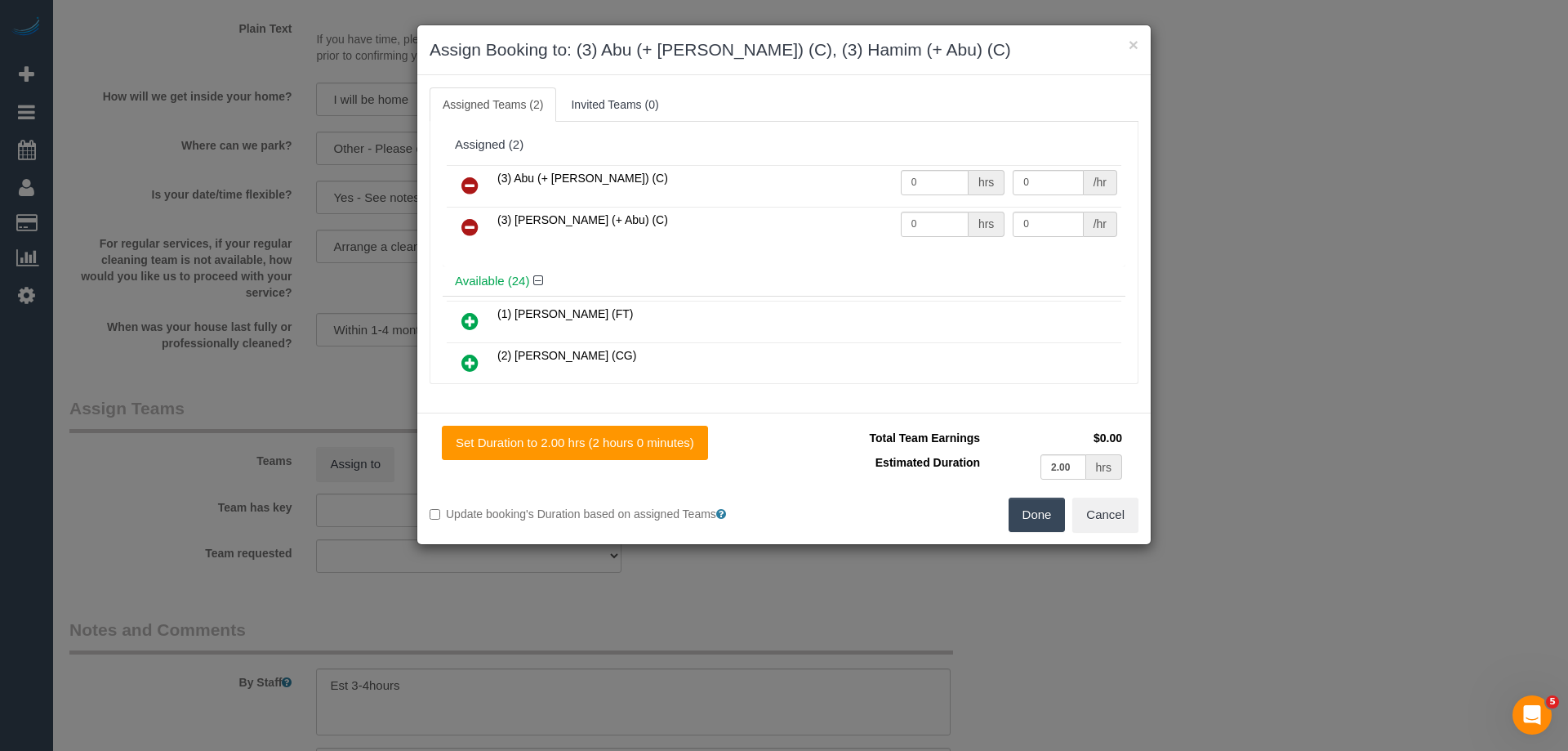
click at [1048, 522] on button "Done" at bounding box center [1037, 514] width 57 height 34
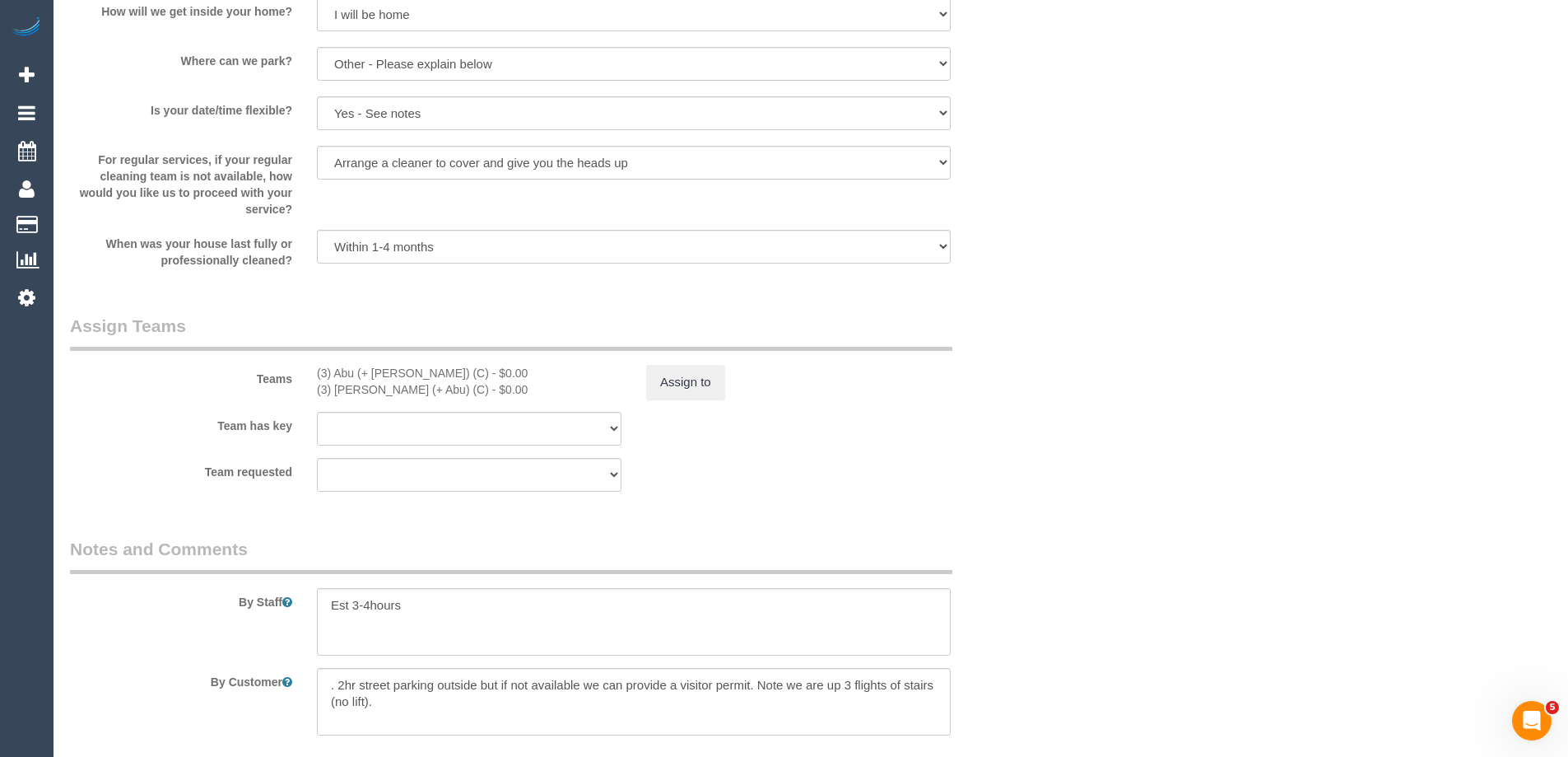
scroll to position [2470, 0]
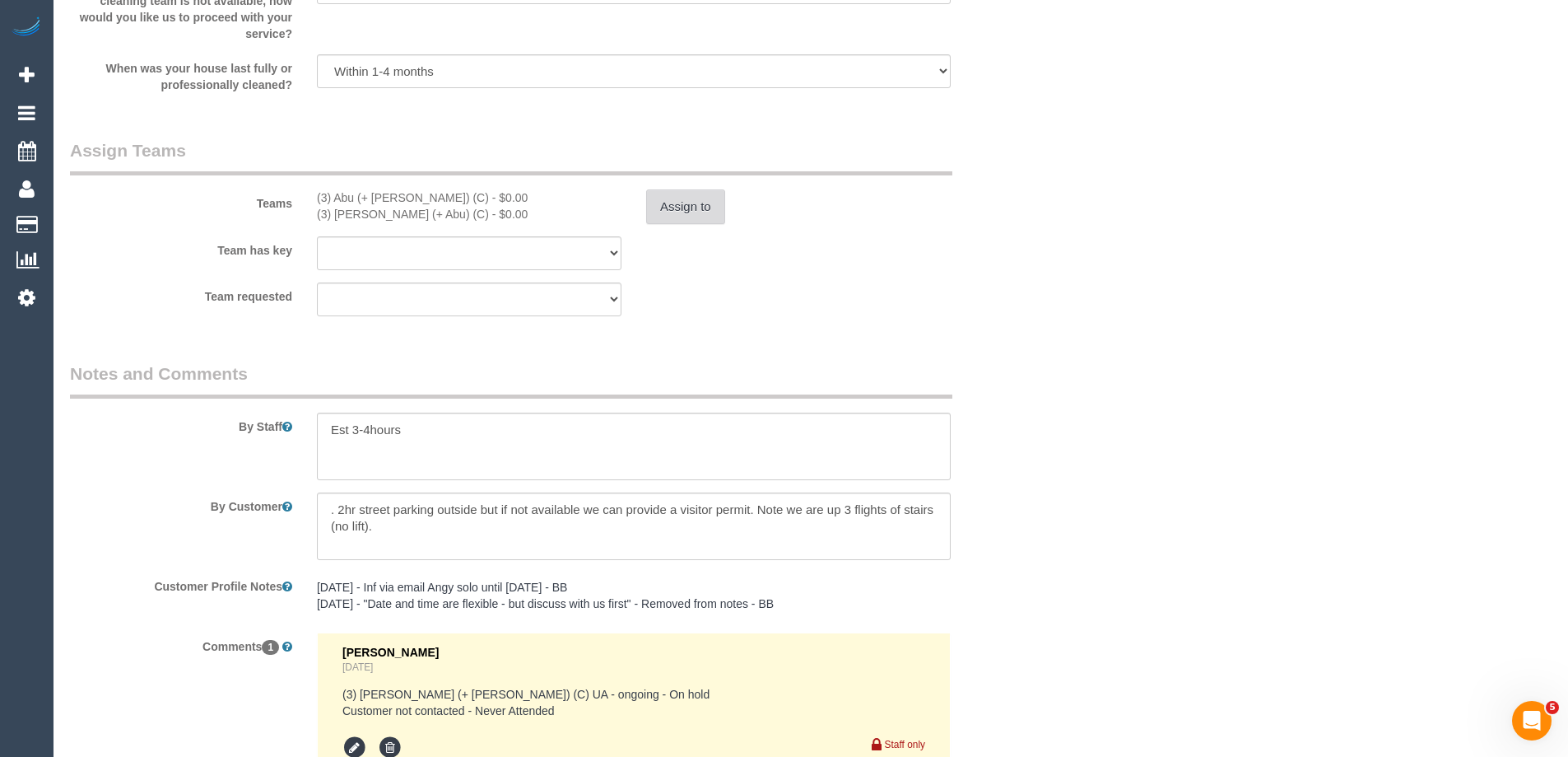
click at [689, 224] on button "Assign to" at bounding box center [685, 206] width 79 height 34
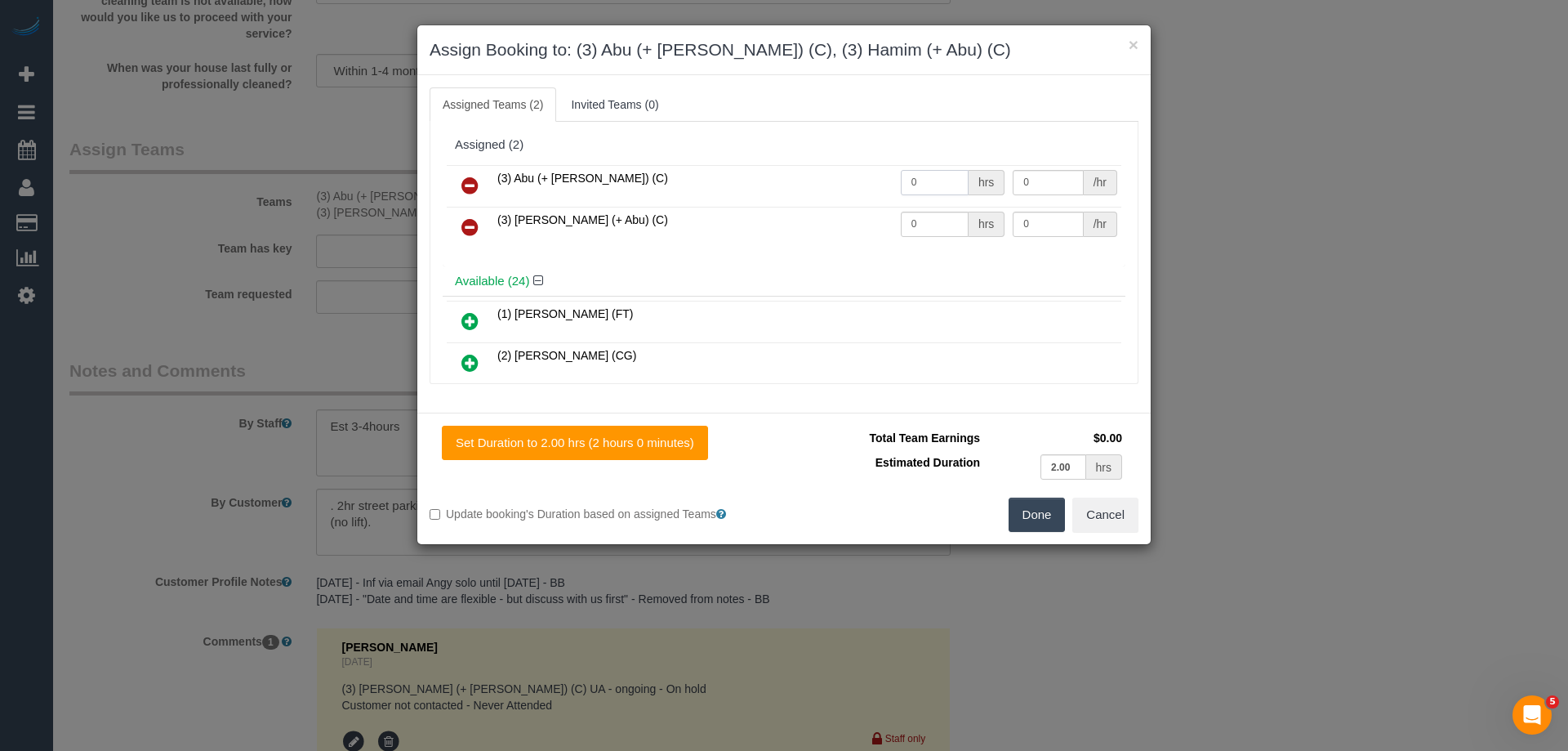
drag, startPoint x: 901, startPoint y: 179, endPoint x: 844, endPoint y: 178, distance: 57.0
click at [821, 174] on tr "(3) Abu (+ Hamim) (C) 0 hrs 0 /hr" at bounding box center [784, 185] width 674 height 42
type input "1"
drag, startPoint x: 917, startPoint y: 213, endPoint x: 830, endPoint y: 218, distance: 87.1
click at [830, 218] on tr "(3) Hamim (+ Abu) (C) 0 hrs 0 /hr" at bounding box center [784, 227] width 674 height 42
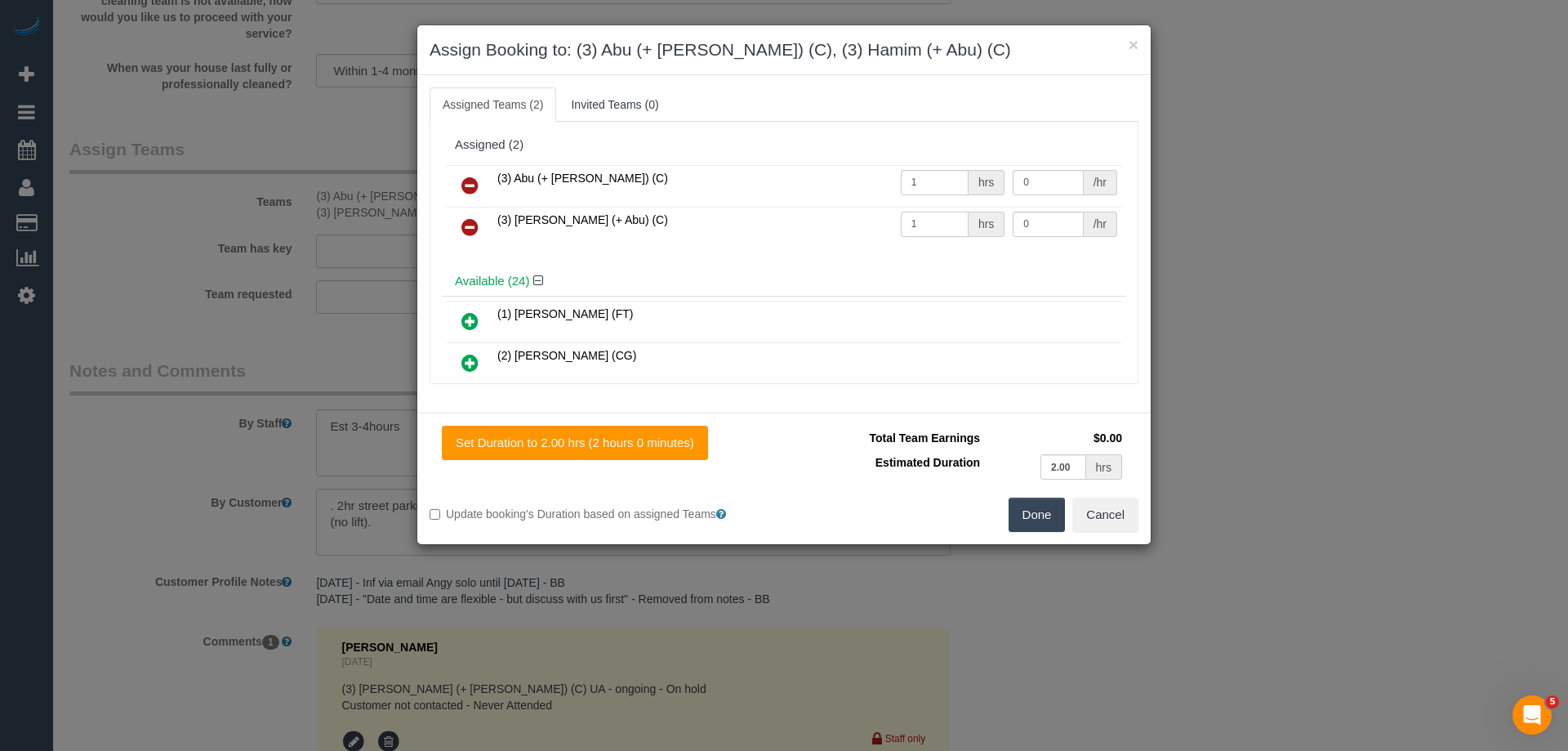
type input "1"
drag, startPoint x: 1031, startPoint y: 182, endPoint x: 857, endPoint y: 177, distance: 174.1
click at [869, 177] on tr "(3) Abu (+ Hamim) (C) 1 hrs 0 /hr" at bounding box center [784, 185] width 674 height 42
type input "65"
drag, startPoint x: 1029, startPoint y: 213, endPoint x: 856, endPoint y: 211, distance: 173.0
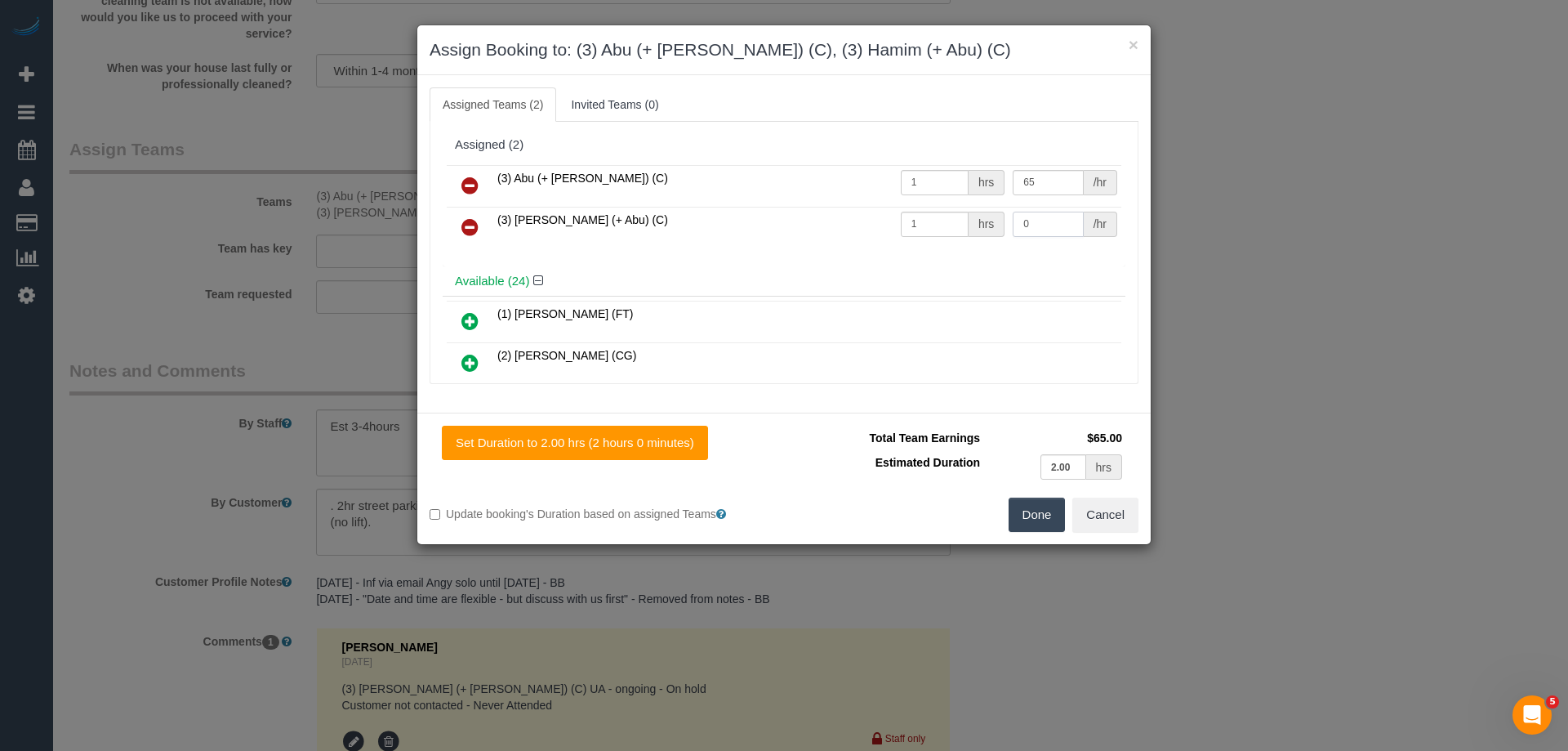
click at [879, 212] on tr "(3) Hamim (+ Abu) (C) 1 hrs 0 /hr" at bounding box center [784, 227] width 674 height 42
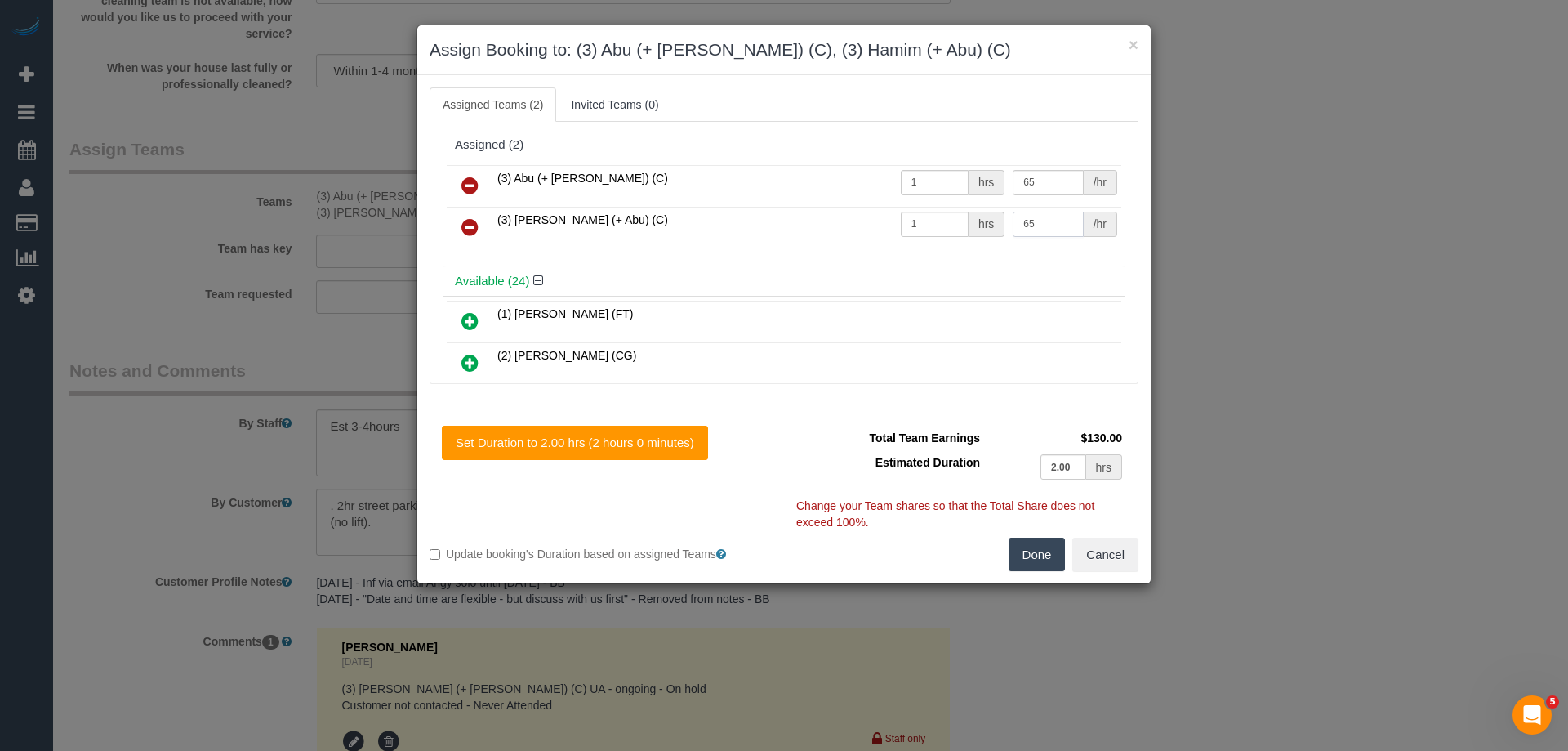
type input "65"
click at [1049, 565] on button "Done" at bounding box center [1037, 554] width 57 height 34
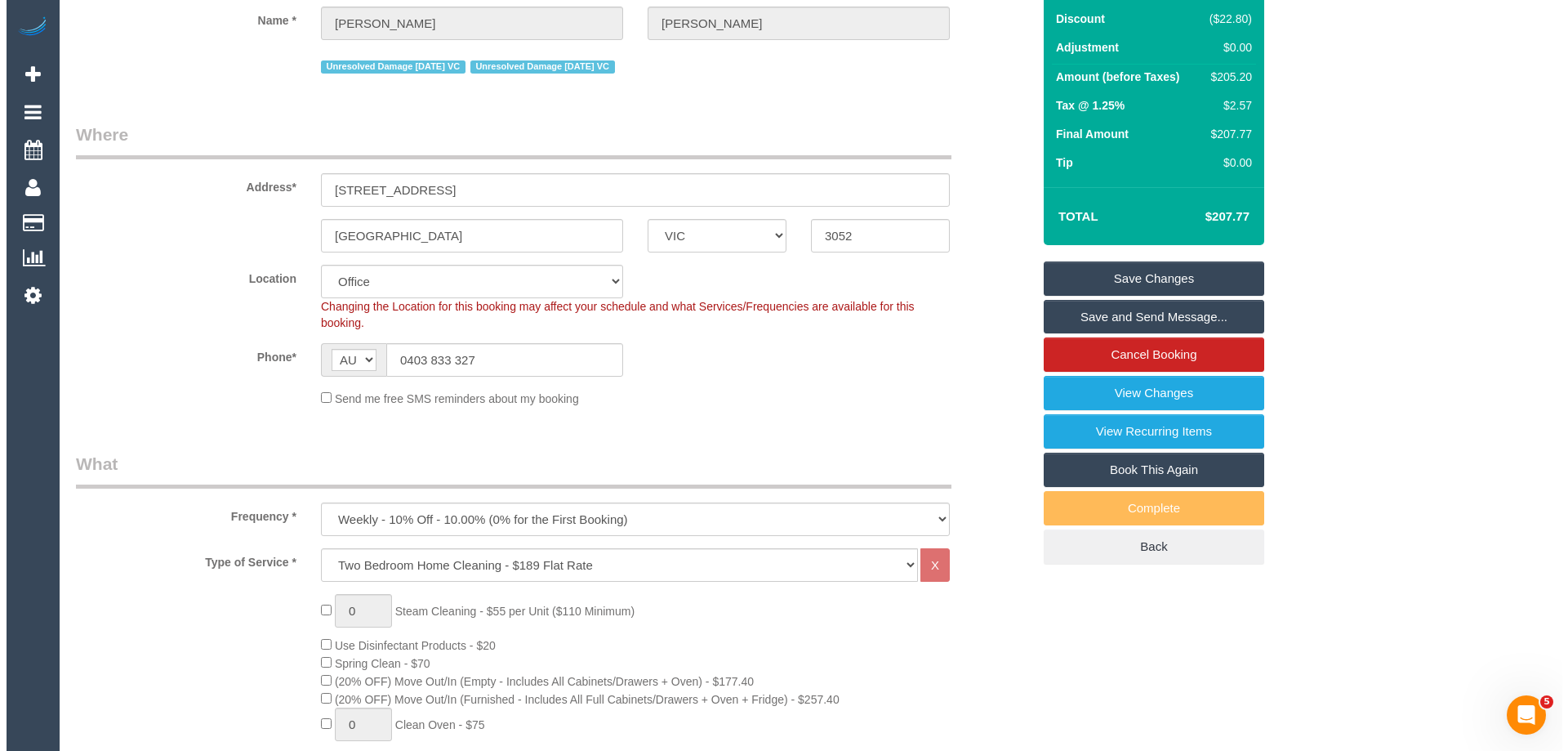
scroll to position [0, 0]
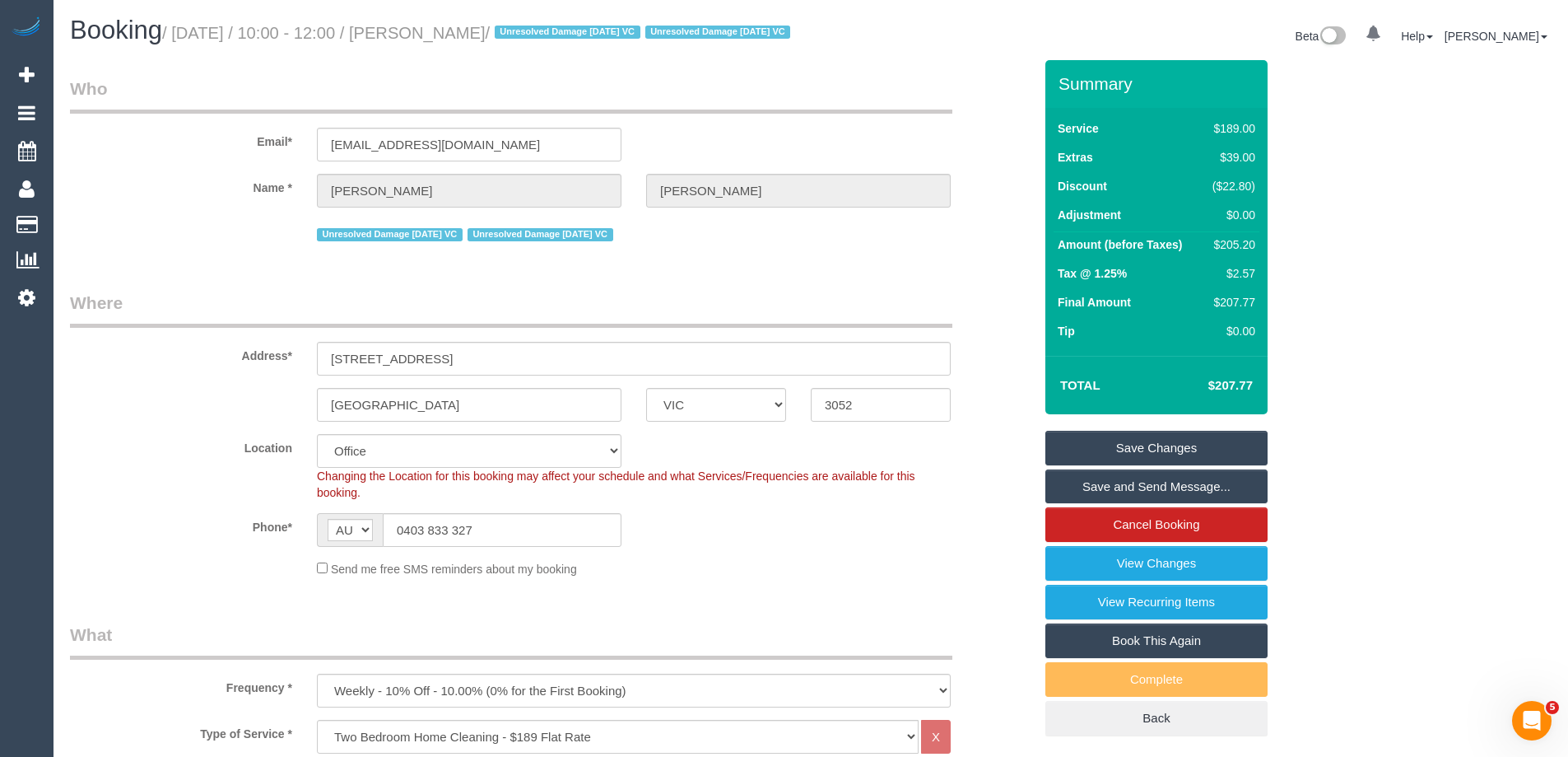
drag, startPoint x: 530, startPoint y: 34, endPoint x: 465, endPoint y: 37, distance: 65.1
click at [457, 29] on small "/ September 24, 2025 / 10:00 - 12:00 / Emily Holt / Unresolved Damage 02/10/24 …" at bounding box center [478, 32] width 633 height 19
copy small "Emily Holt"
click at [1079, 462] on link "Save Changes" at bounding box center [1157, 447] width 223 height 34
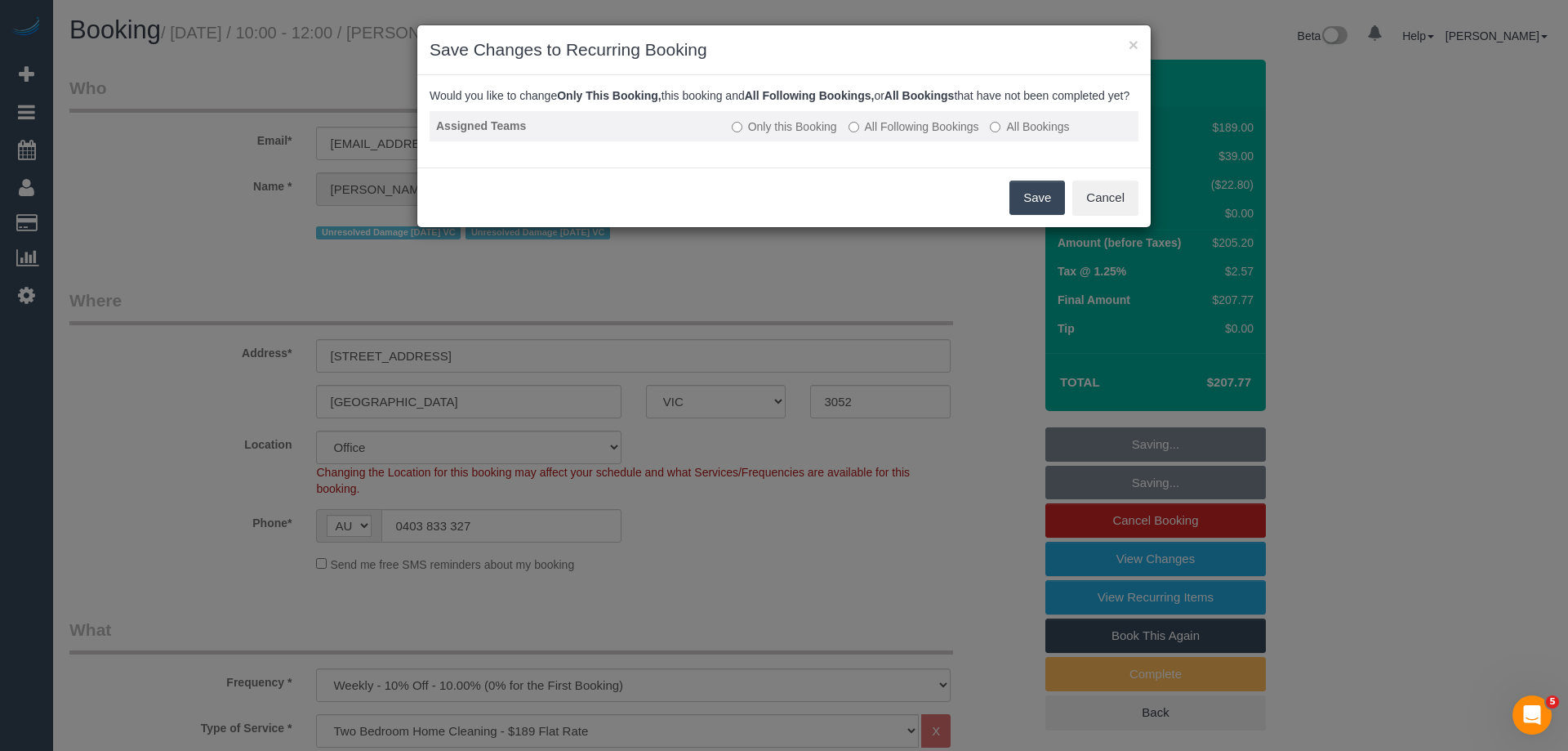
click at [903, 135] on label "All Following Bookings" at bounding box center [914, 126] width 131 height 16
click at [1032, 211] on button "Save" at bounding box center [1037, 197] width 55 height 34
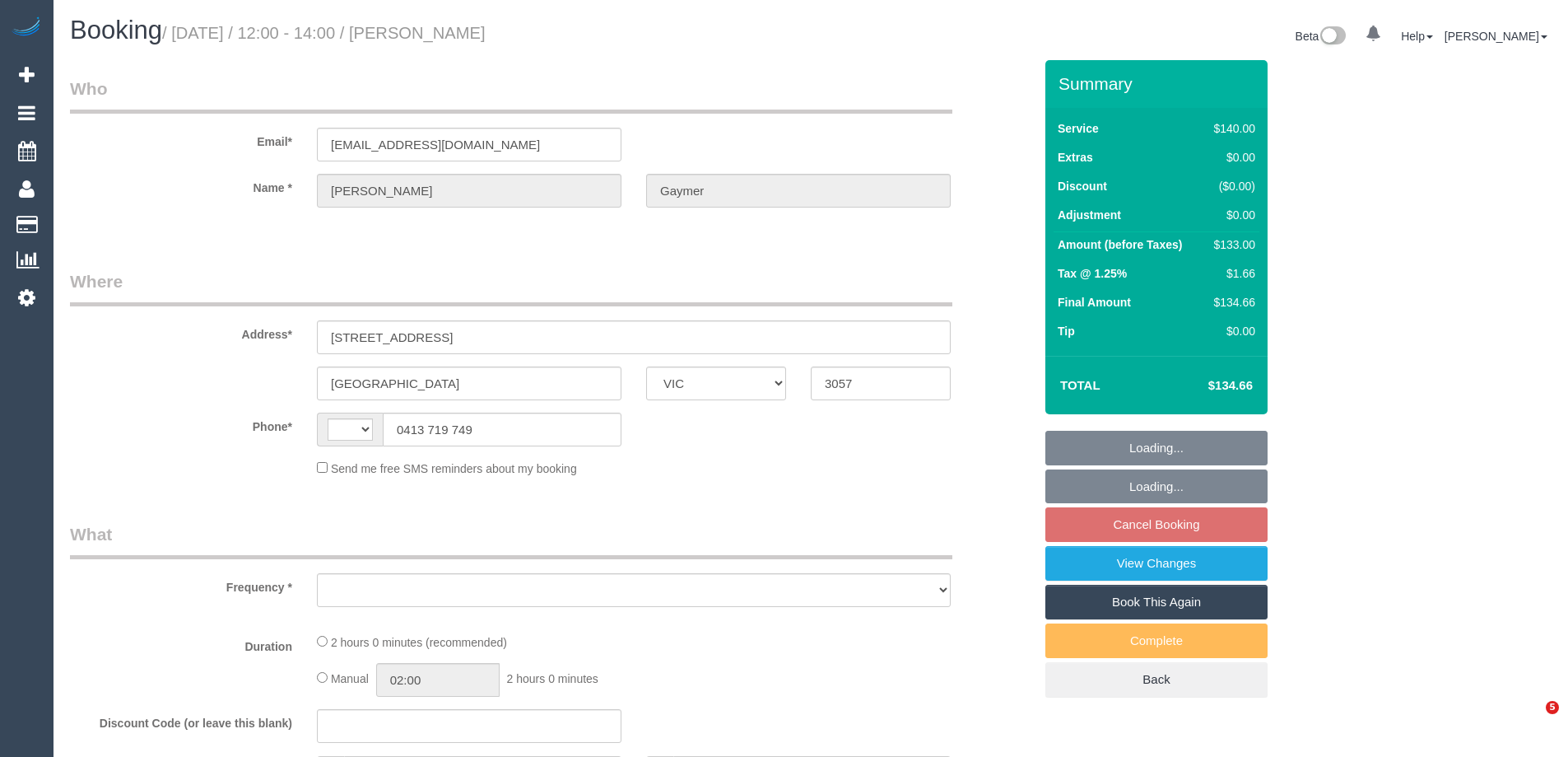
select select "VIC"
select select "object:281"
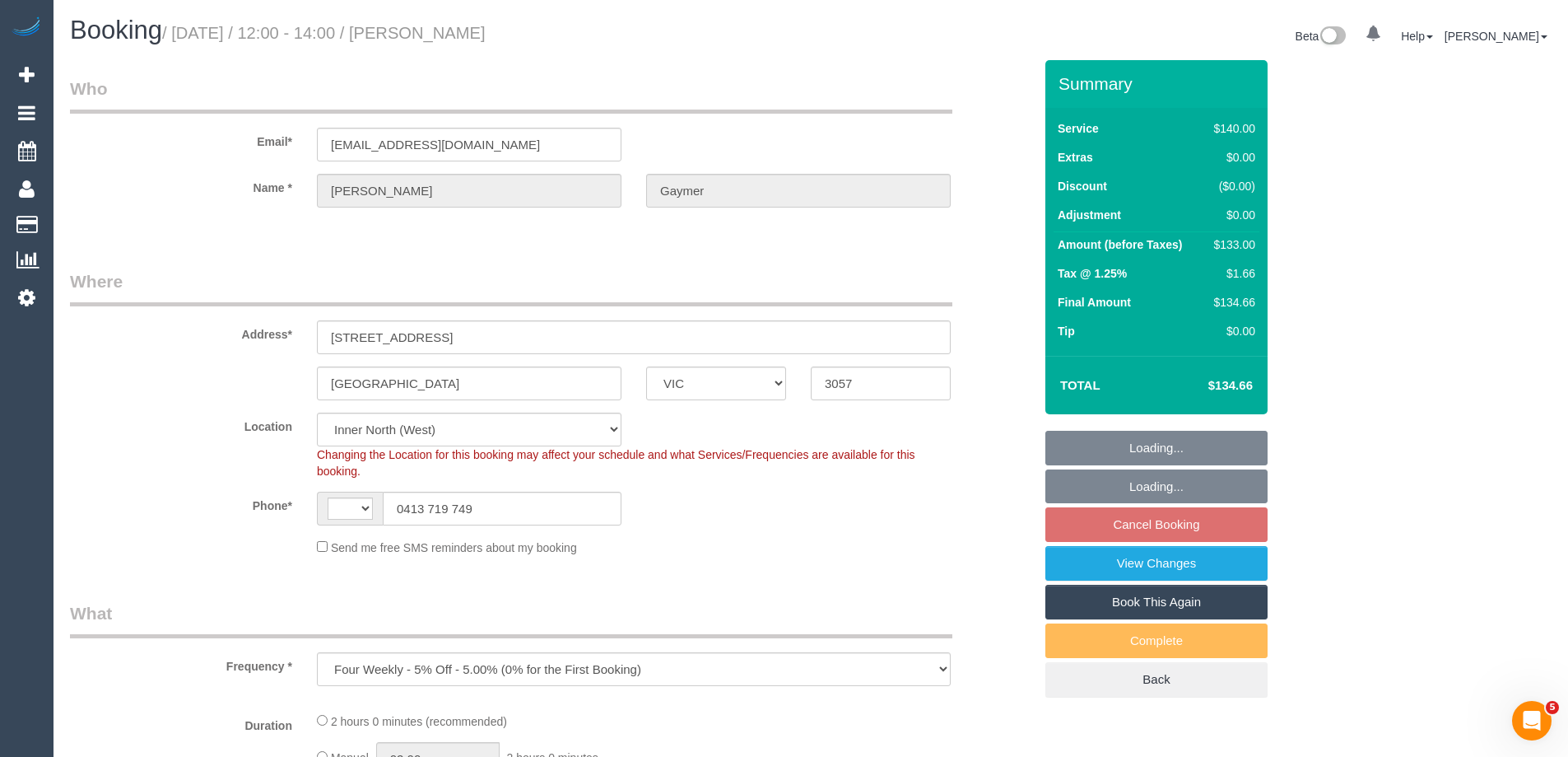
select select "string:stripe-pm_1MQQEO2GScqysDRVNc2EcqT1"
select select "number:28"
select select "number:14"
select select "number:19"
select select "number:22"
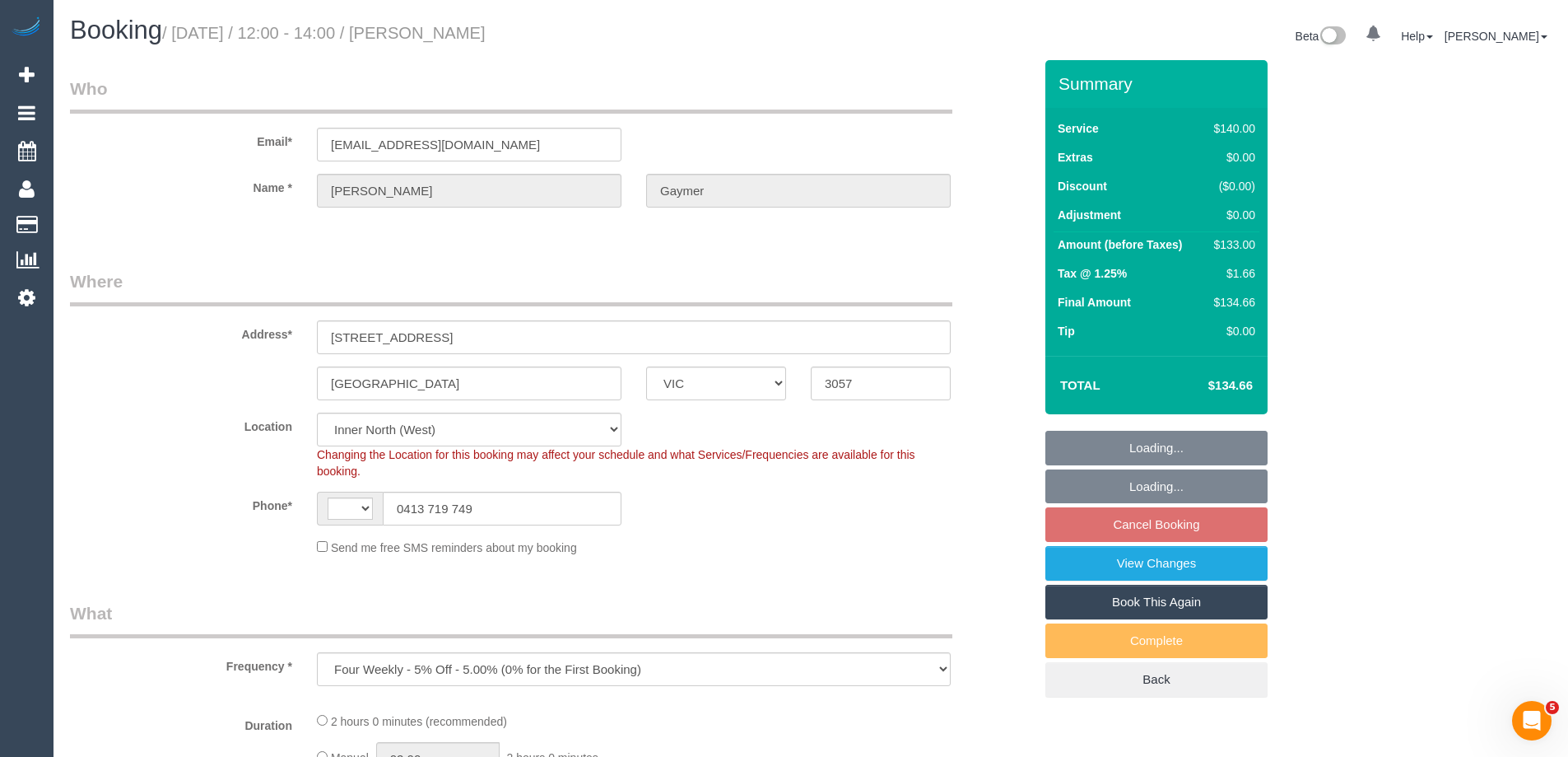
select select "number:34"
select select "string:AU"
select select "object:1569"
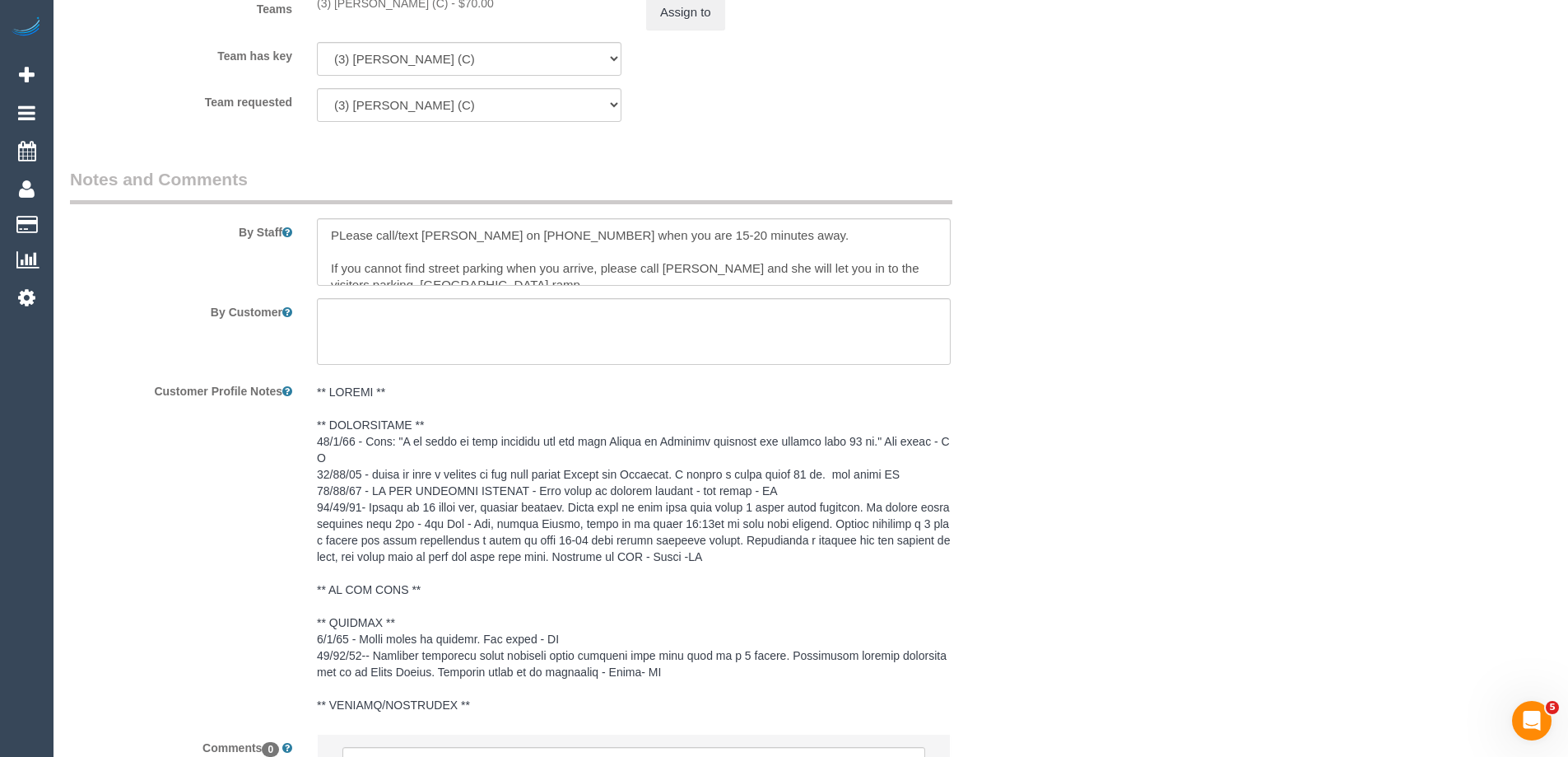
scroll to position [2634, 0]
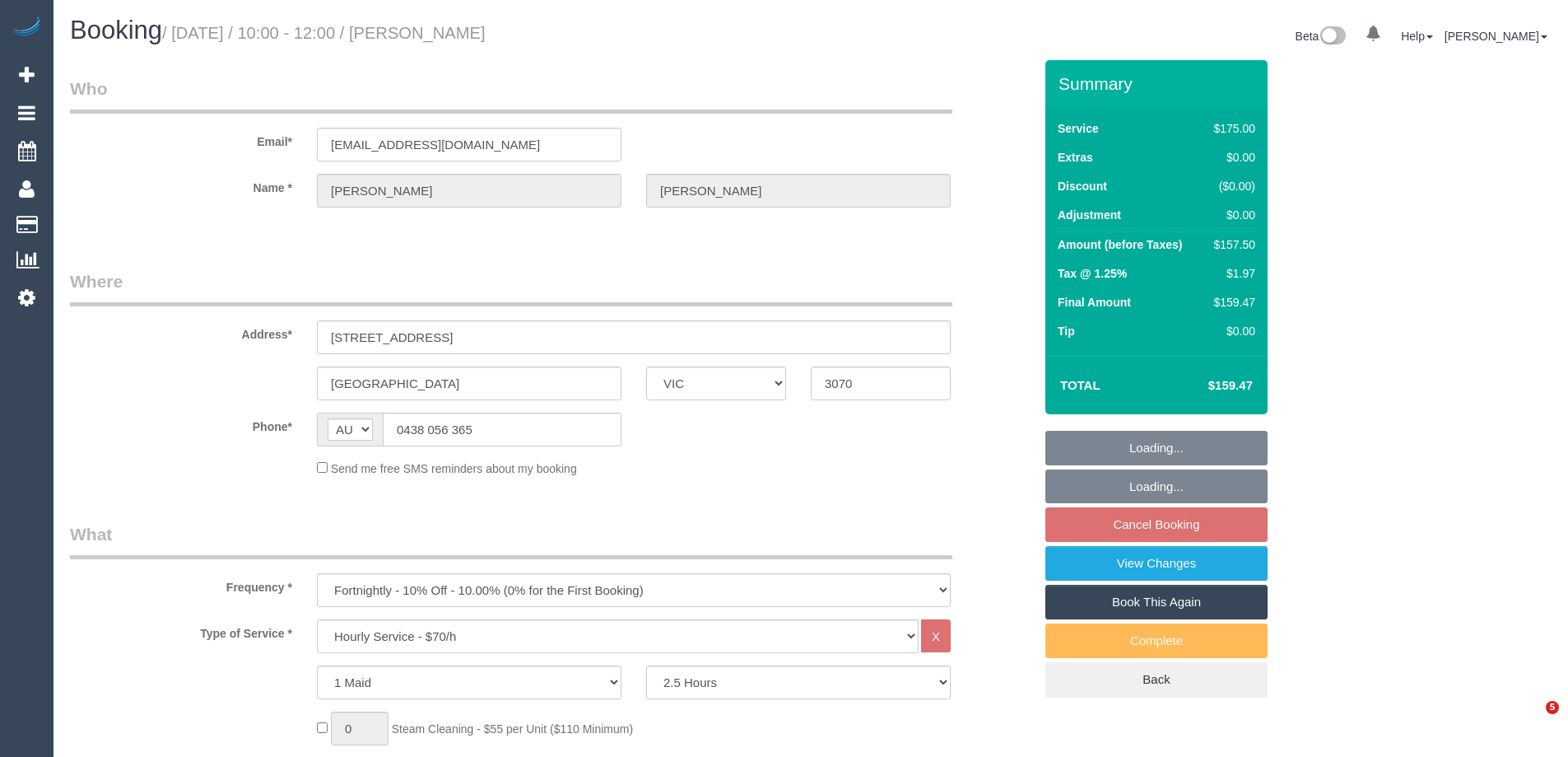
select select "VIC"
select select "150"
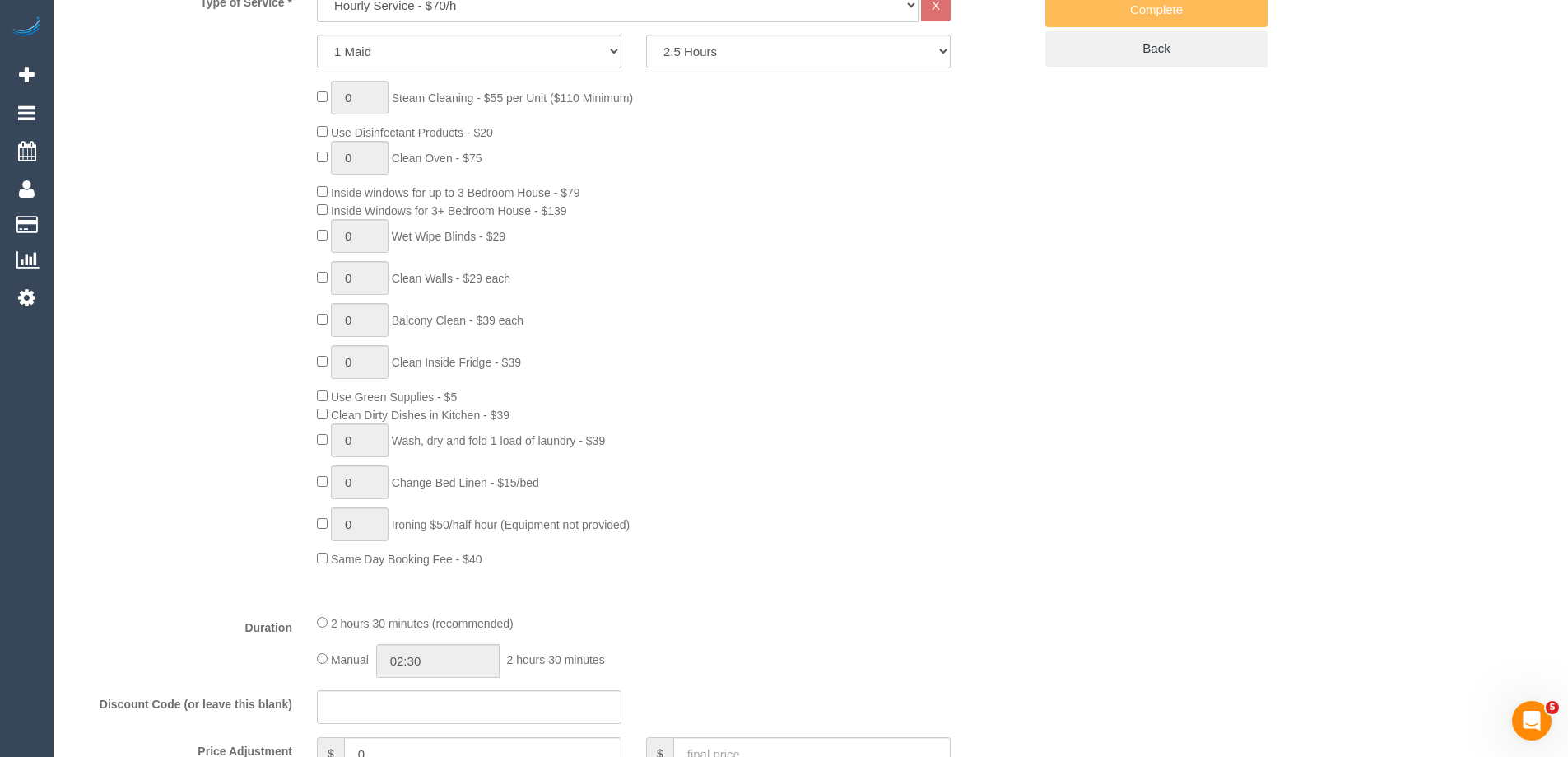
select select "string:stripe-pm_1ReSs12GScqysDRVy3CA21GY"
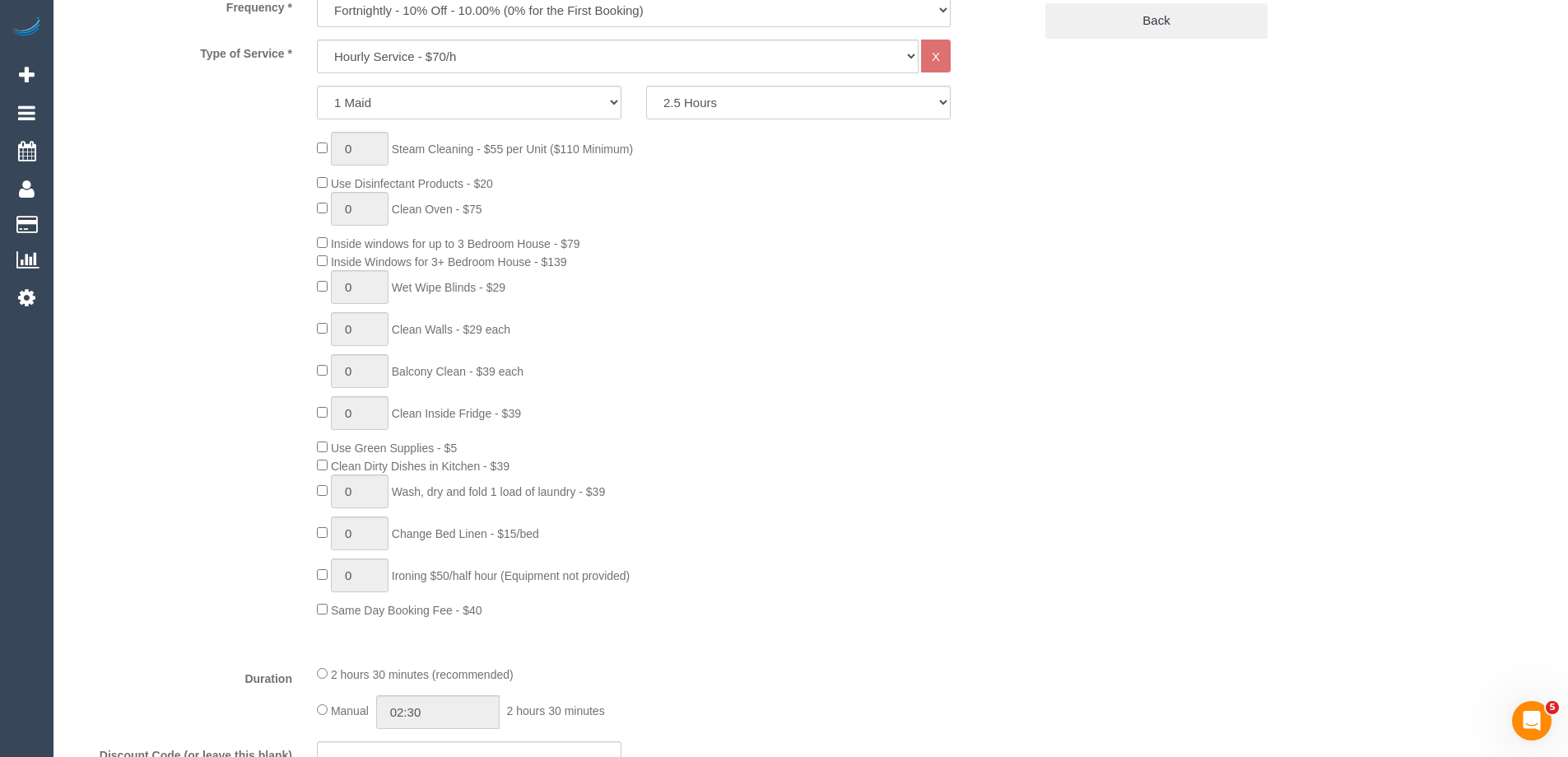
select select "object:731"
select select "number:27"
select select "number:16"
select select "number:19"
select select "number:25"
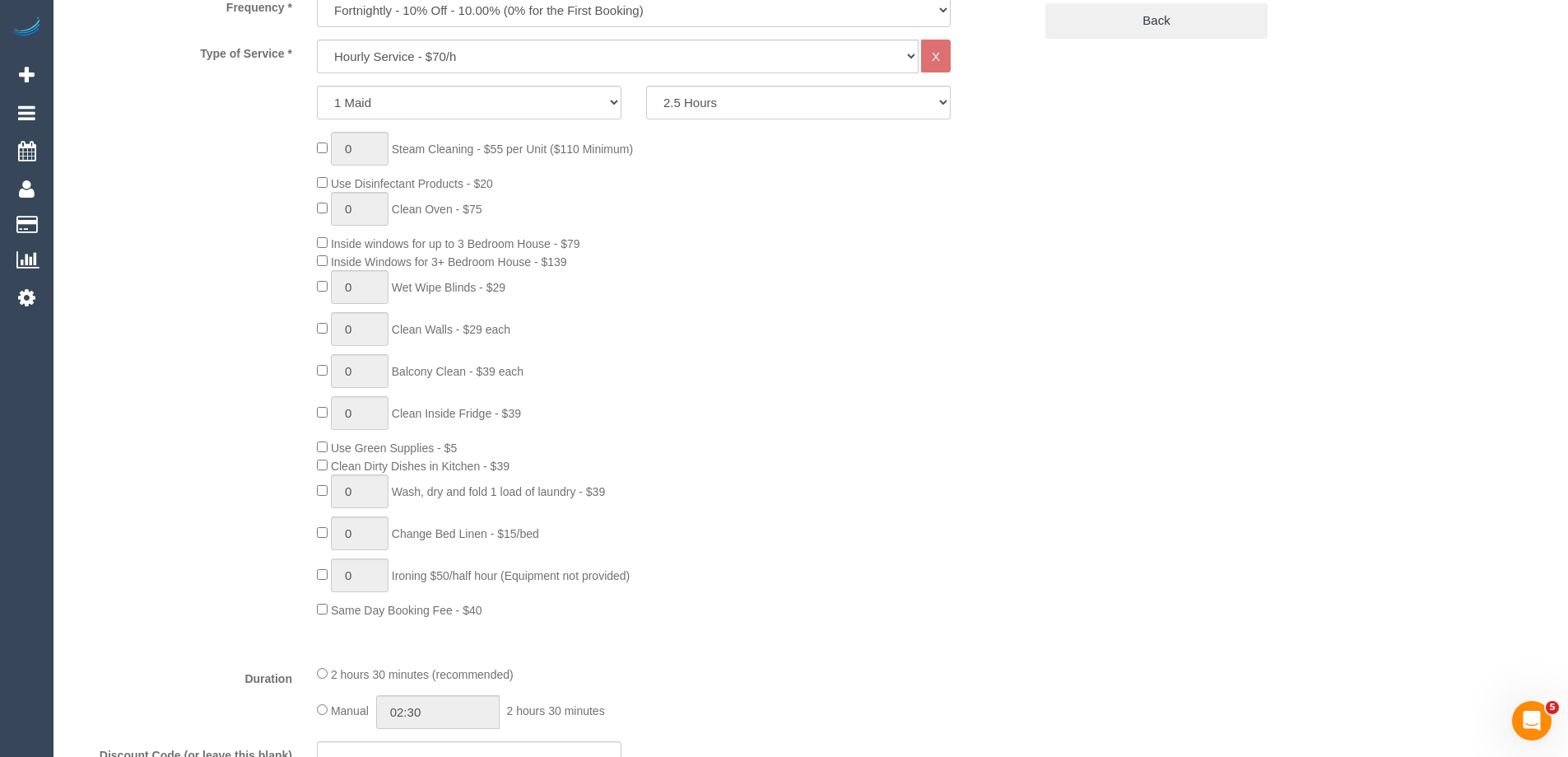
select select "number:34"
select select "number:12"
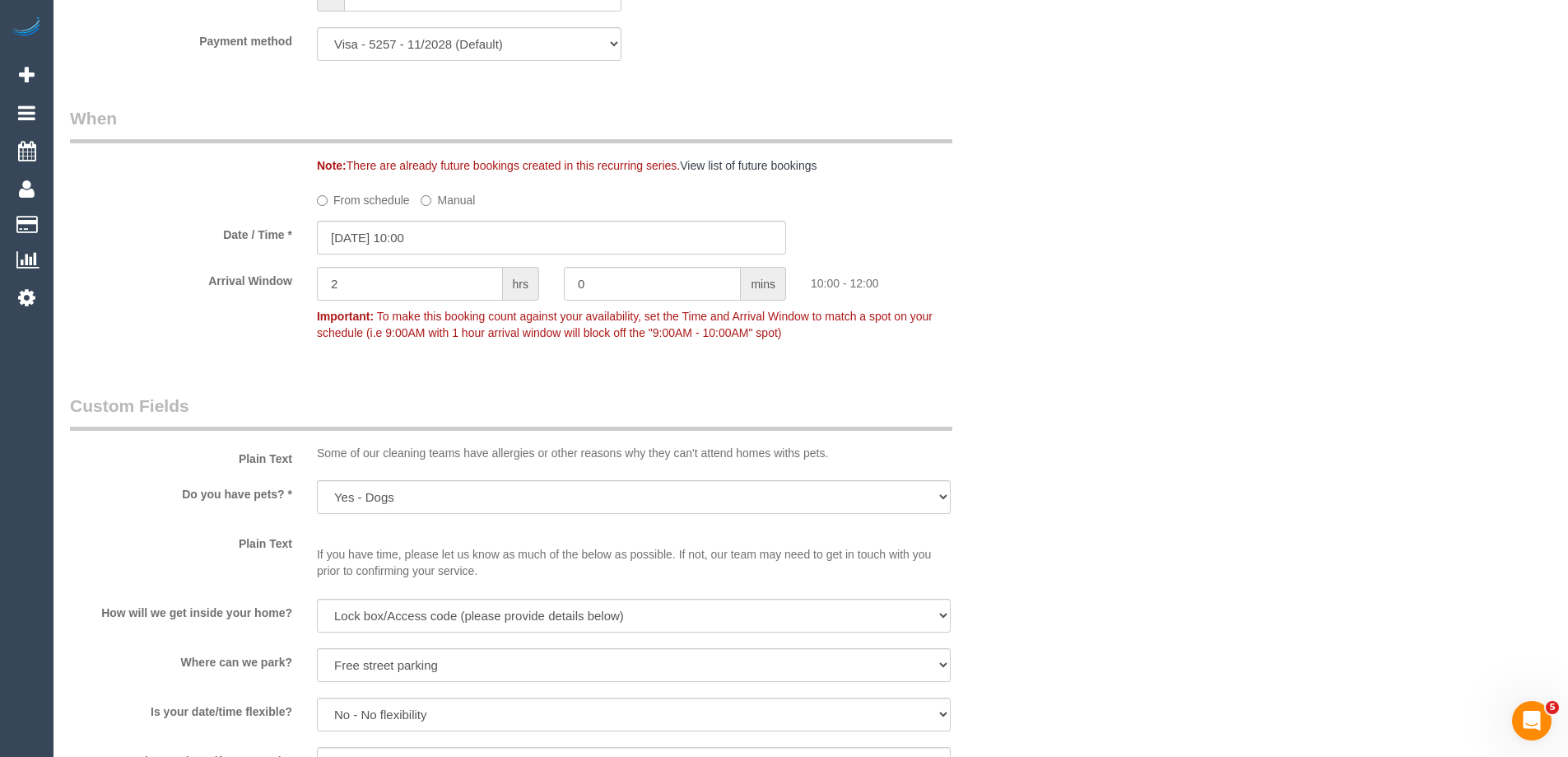
scroll to position [1647, 0]
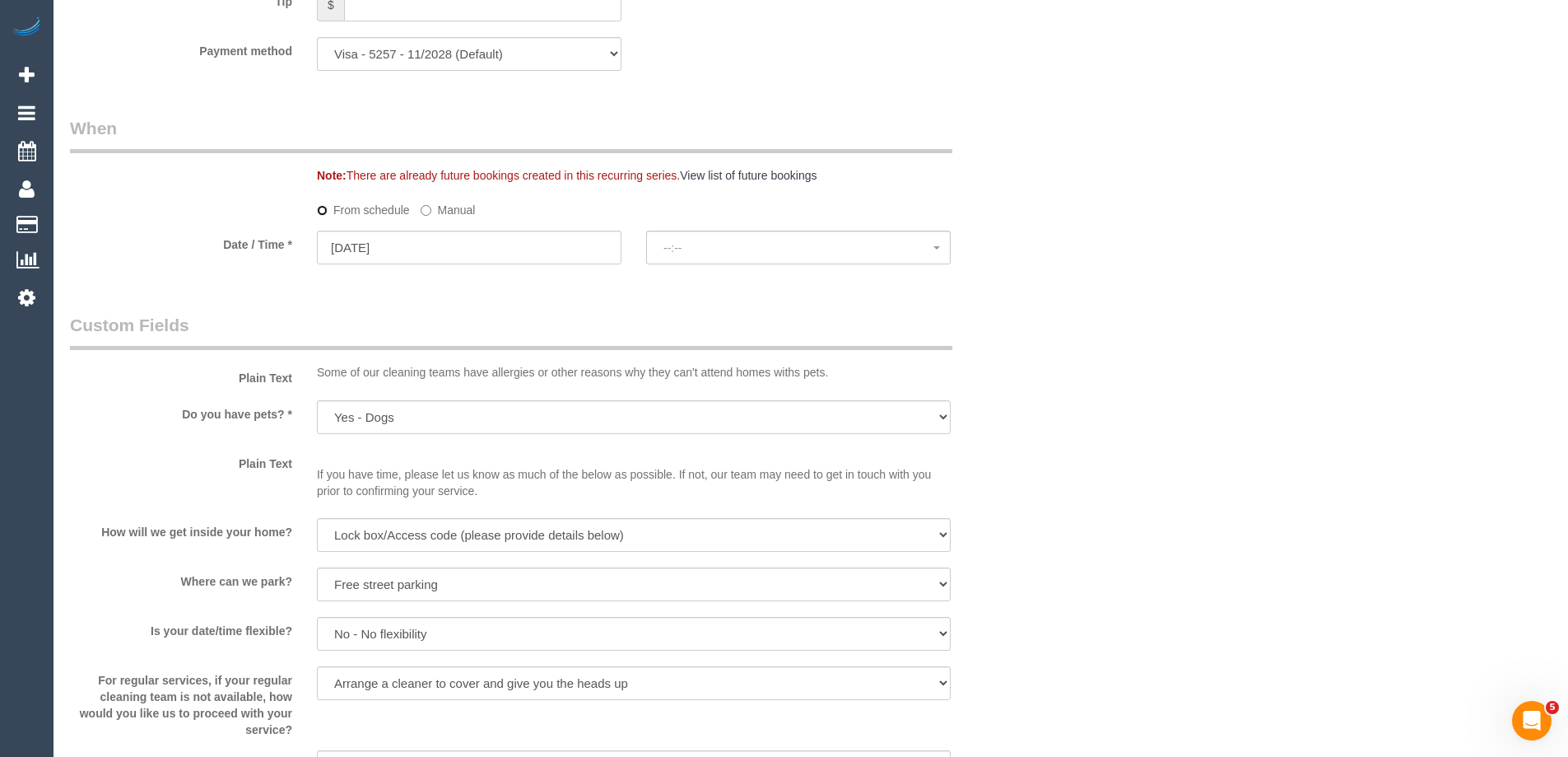
select select "spot10"
click at [708, 254] on span "No spots available" at bounding box center [798, 247] width 269 height 13
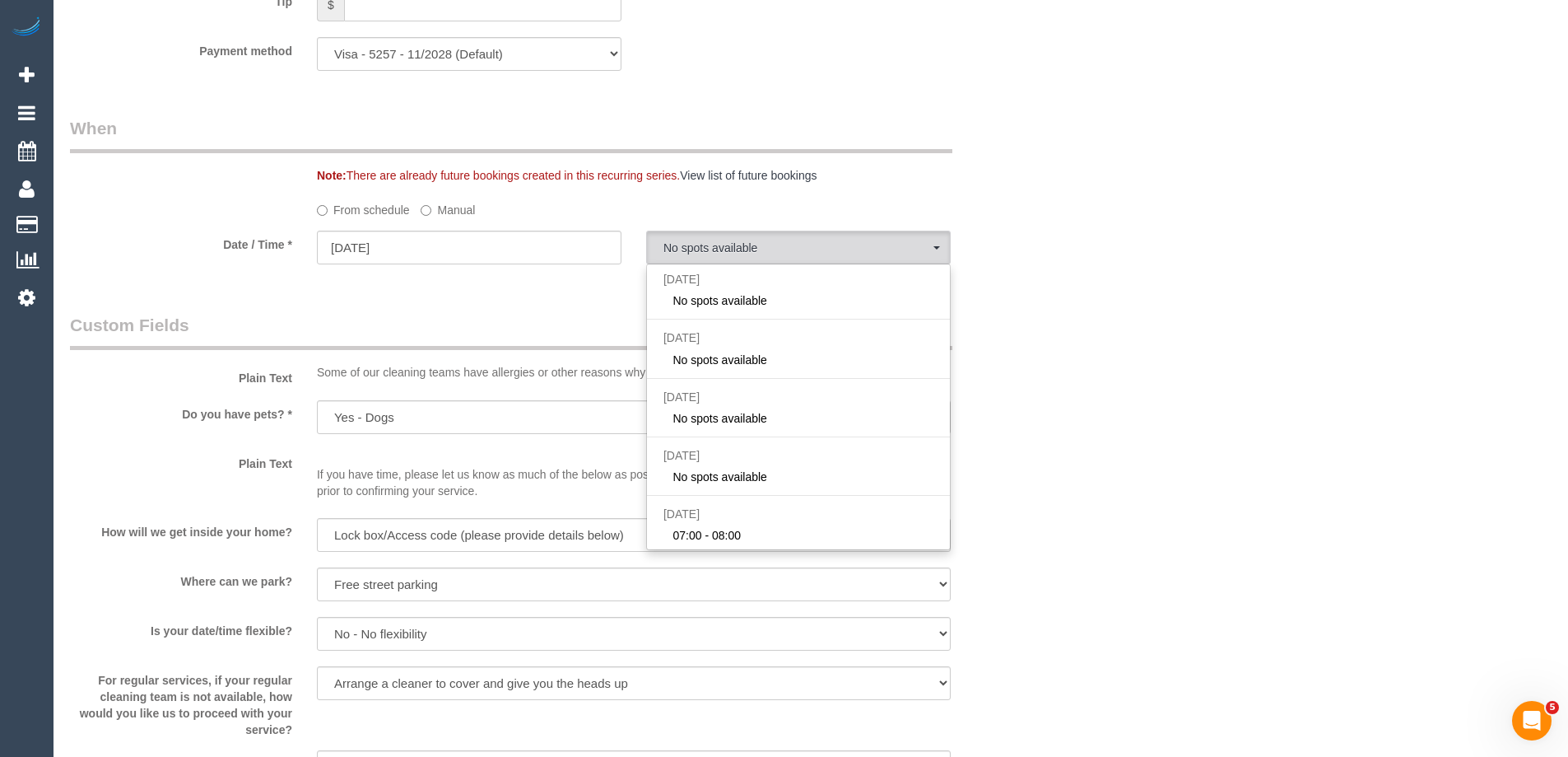
click at [483, 287] on div "Who Email* [EMAIL_ADDRESS][DOMAIN_NAME] Name * [PERSON_NAME][GEOGRAPHIC_DATA] W…" at bounding box center [552, 150] width 988 height 3474
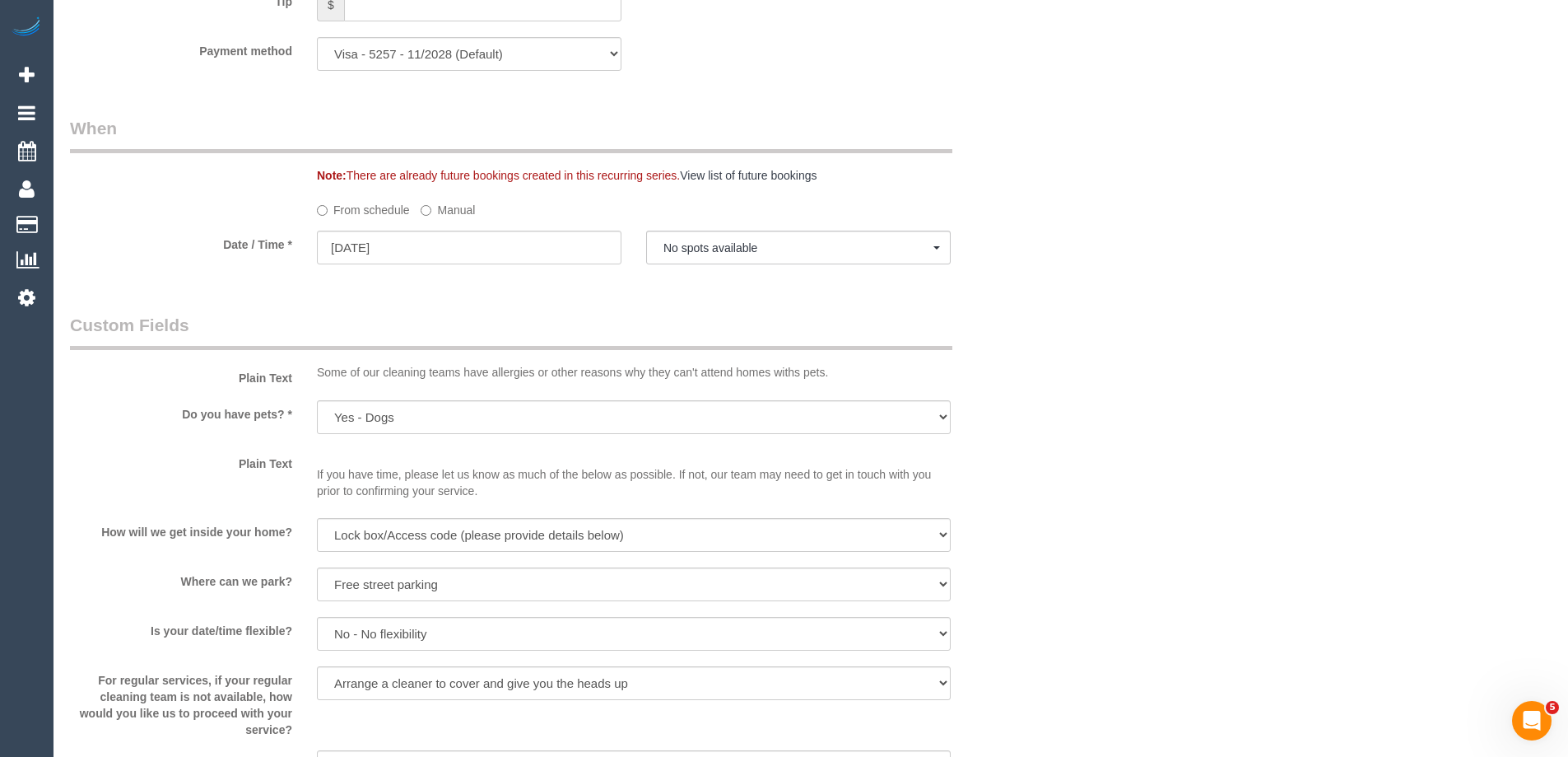
click at [433, 210] on label "Manual" at bounding box center [448, 207] width 55 height 22
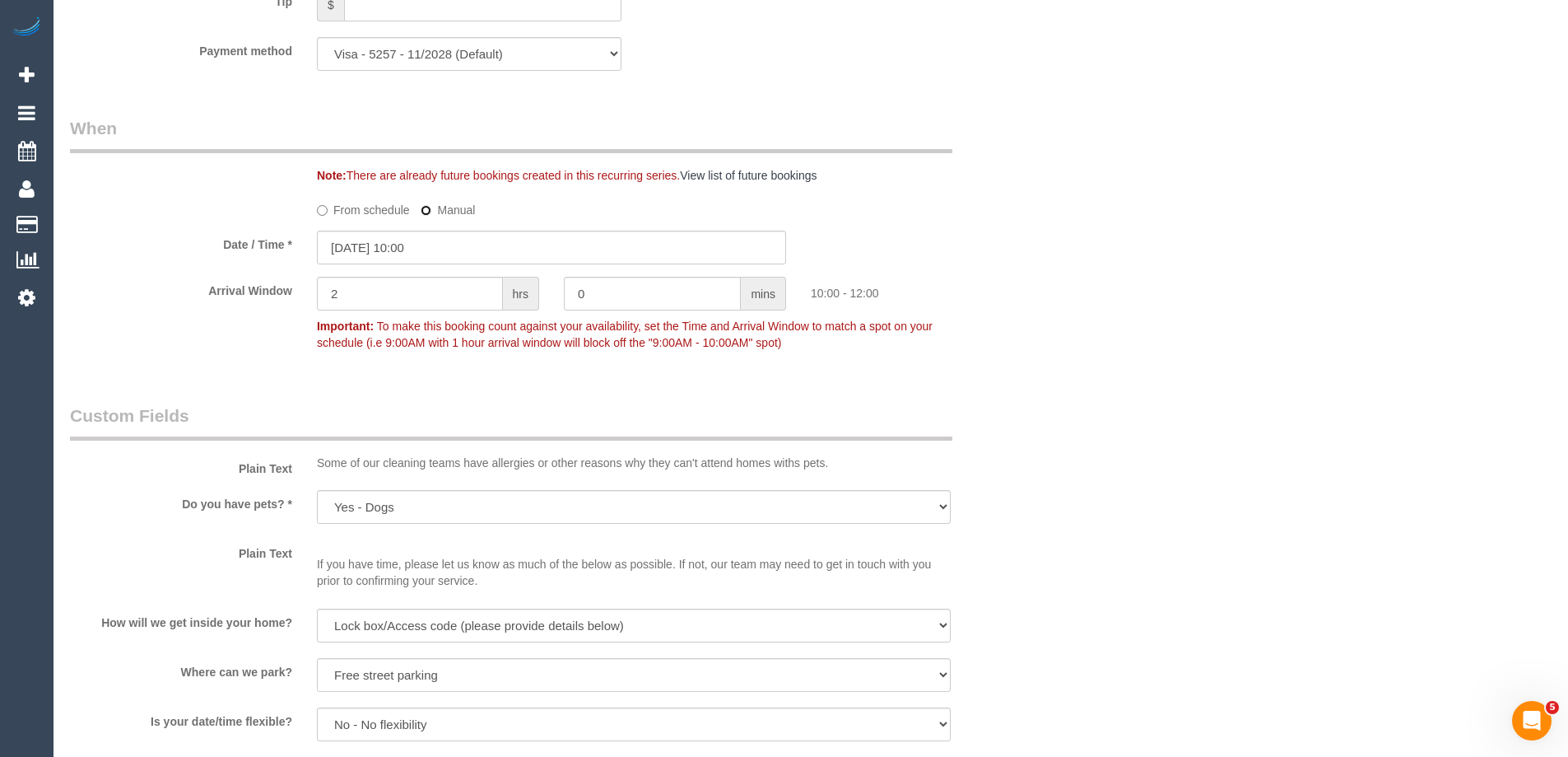
type input "25/09/2025 08:00"
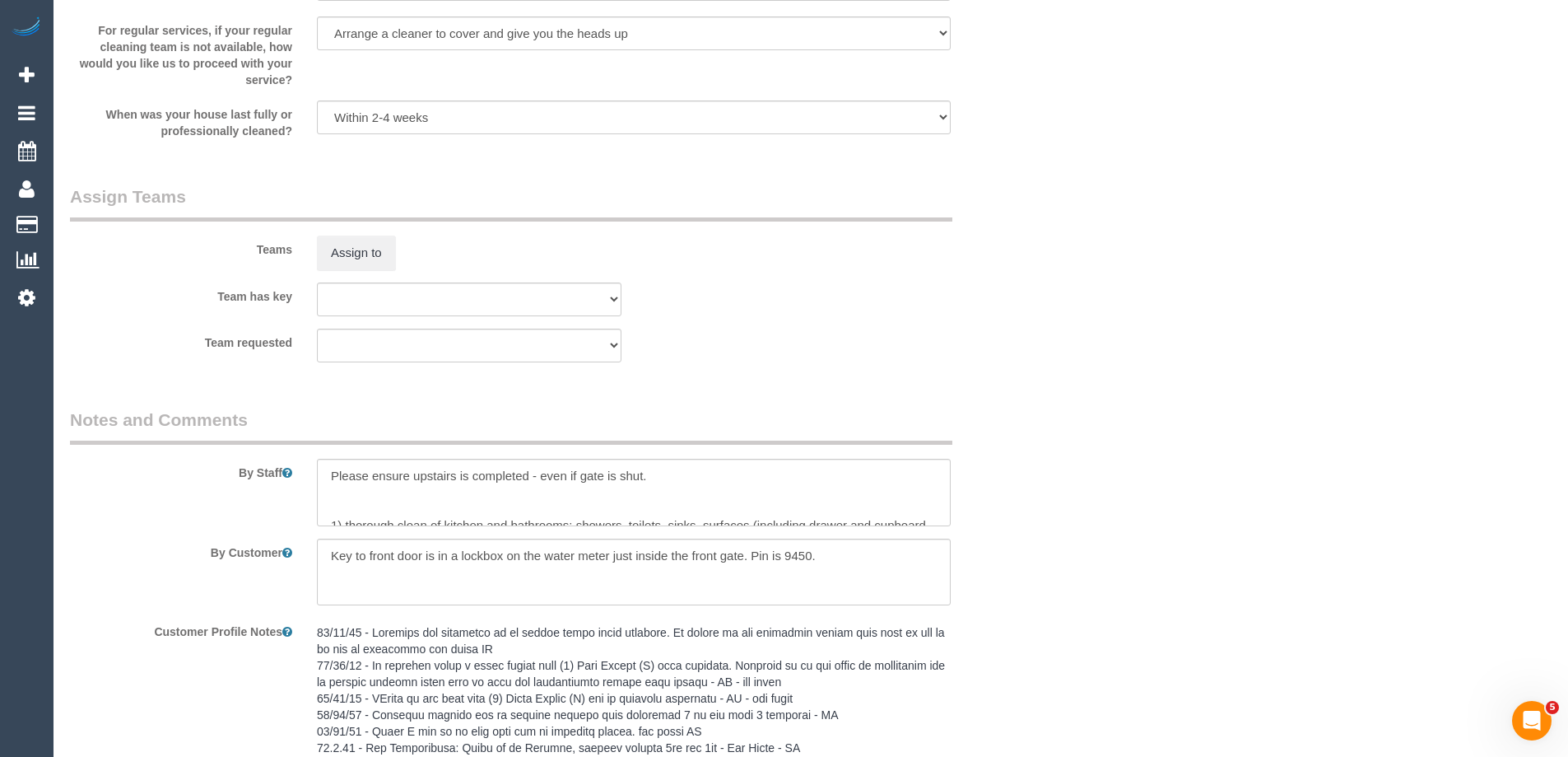
scroll to position [2552, 0]
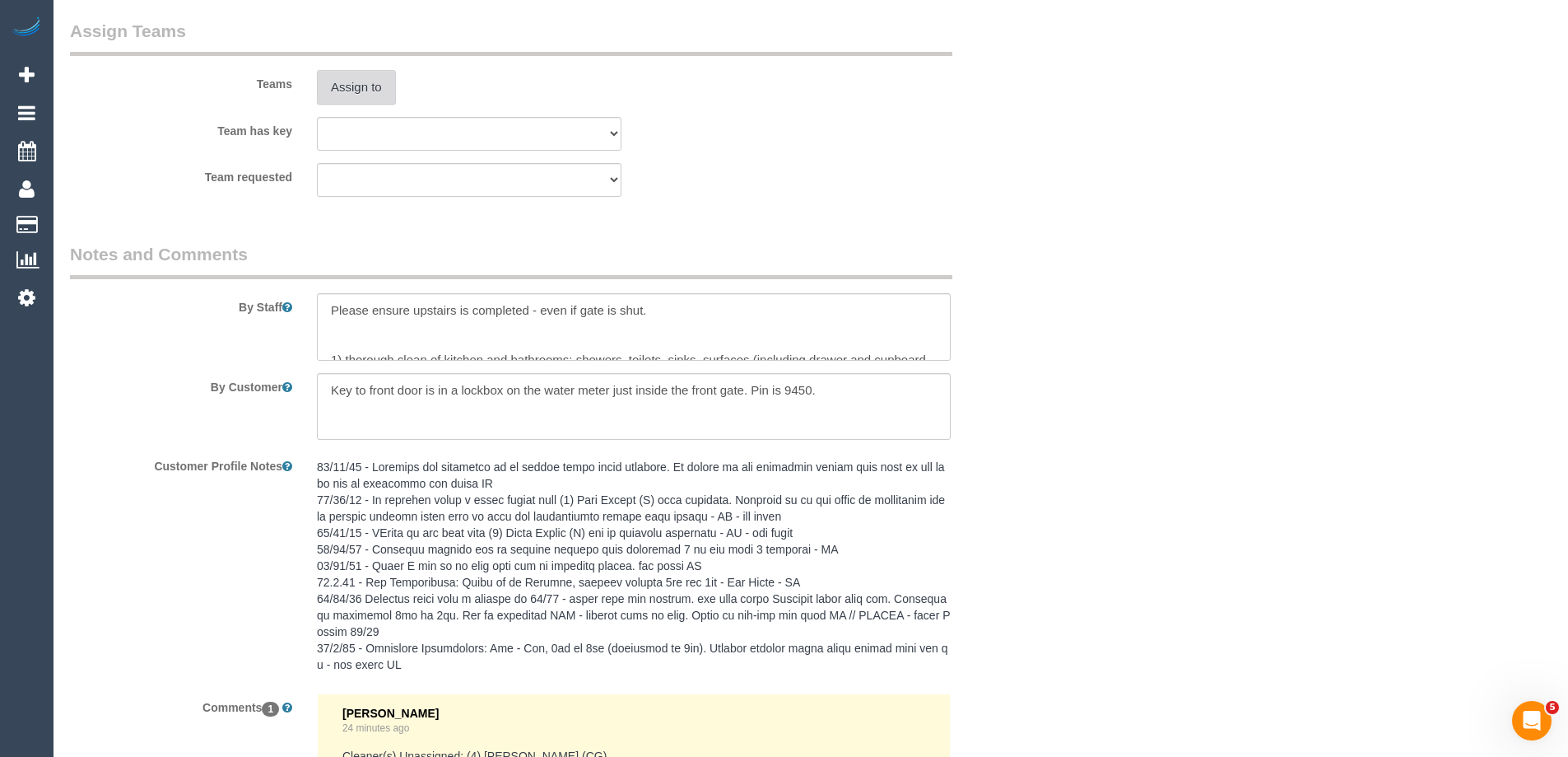
click at [351, 88] on button "Assign to" at bounding box center [356, 87] width 79 height 34
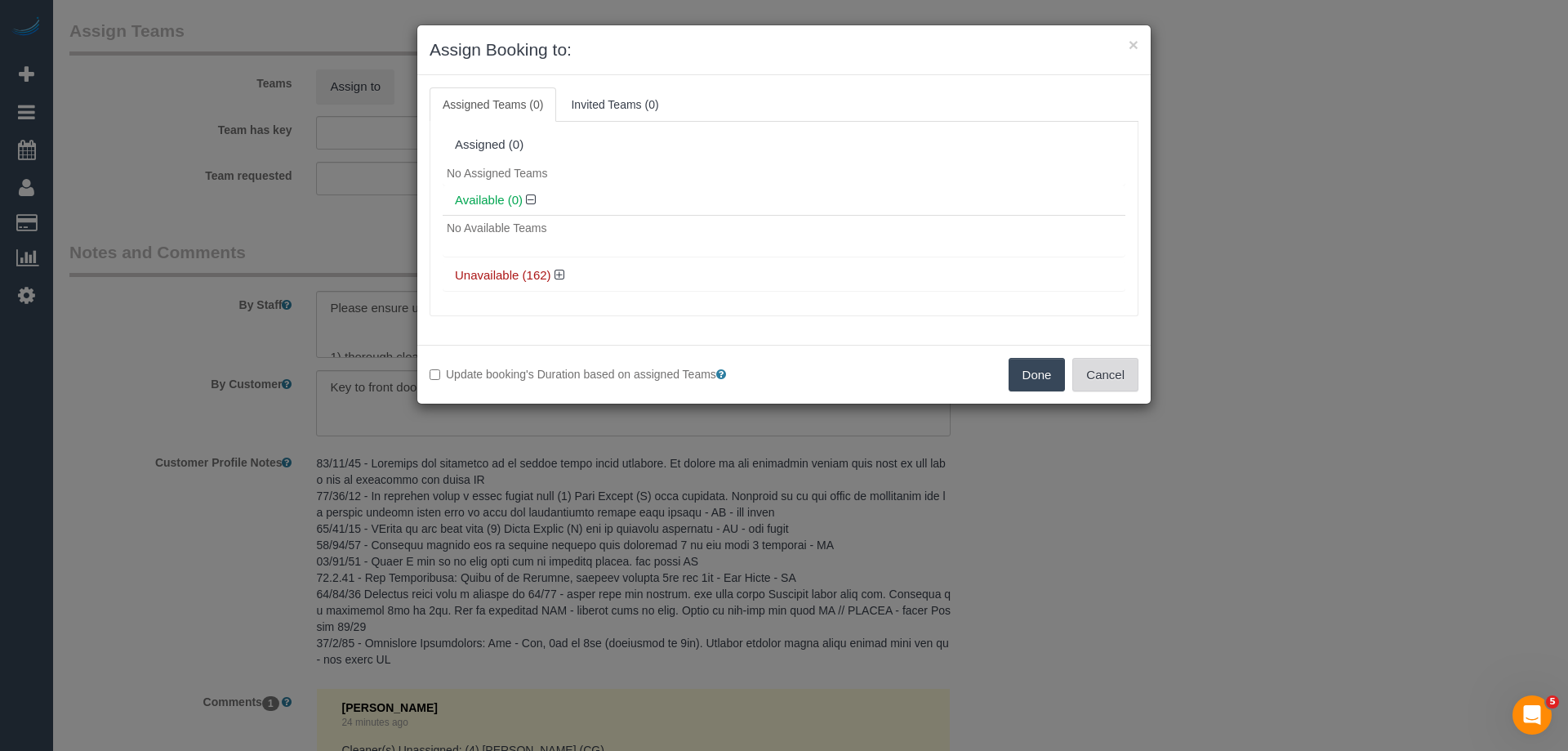
drag, startPoint x: 1124, startPoint y: 369, endPoint x: 1034, endPoint y: 364, distance: 90.1
click at [1122, 369] on button "Cancel" at bounding box center [1106, 374] width 66 height 34
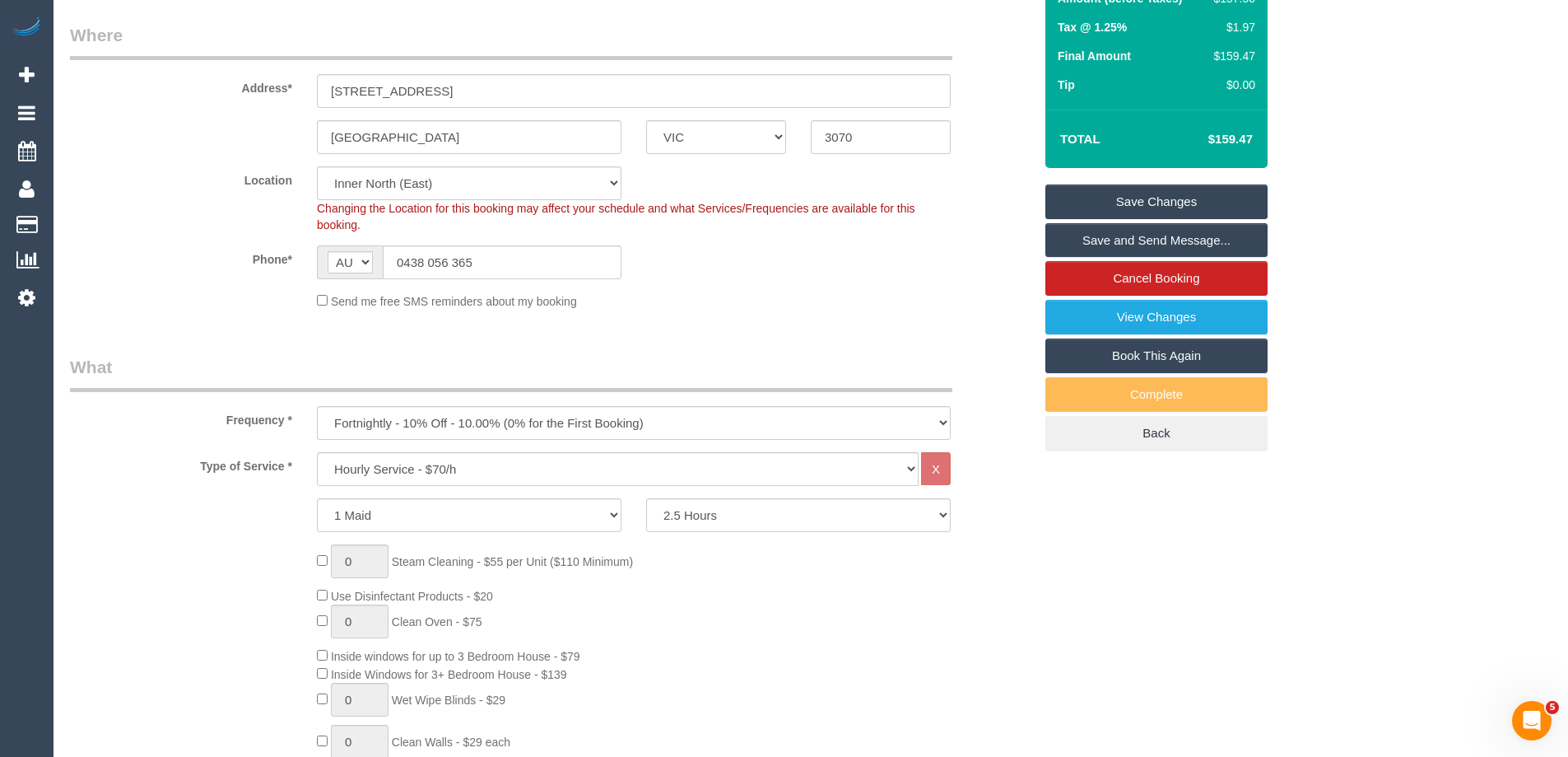
scroll to position [0, 0]
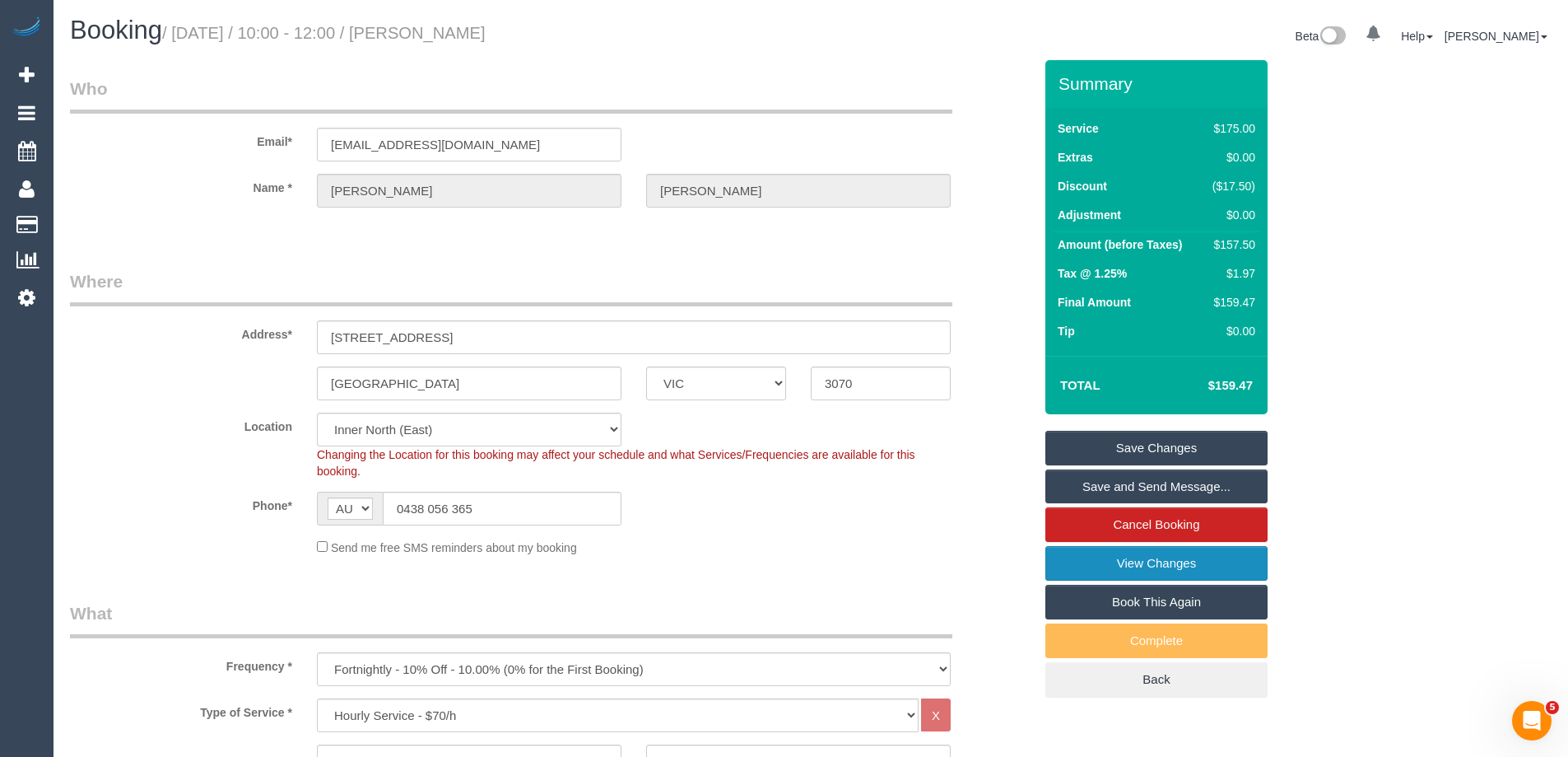
click at [1073, 559] on link "View Changes" at bounding box center [1157, 563] width 223 height 34
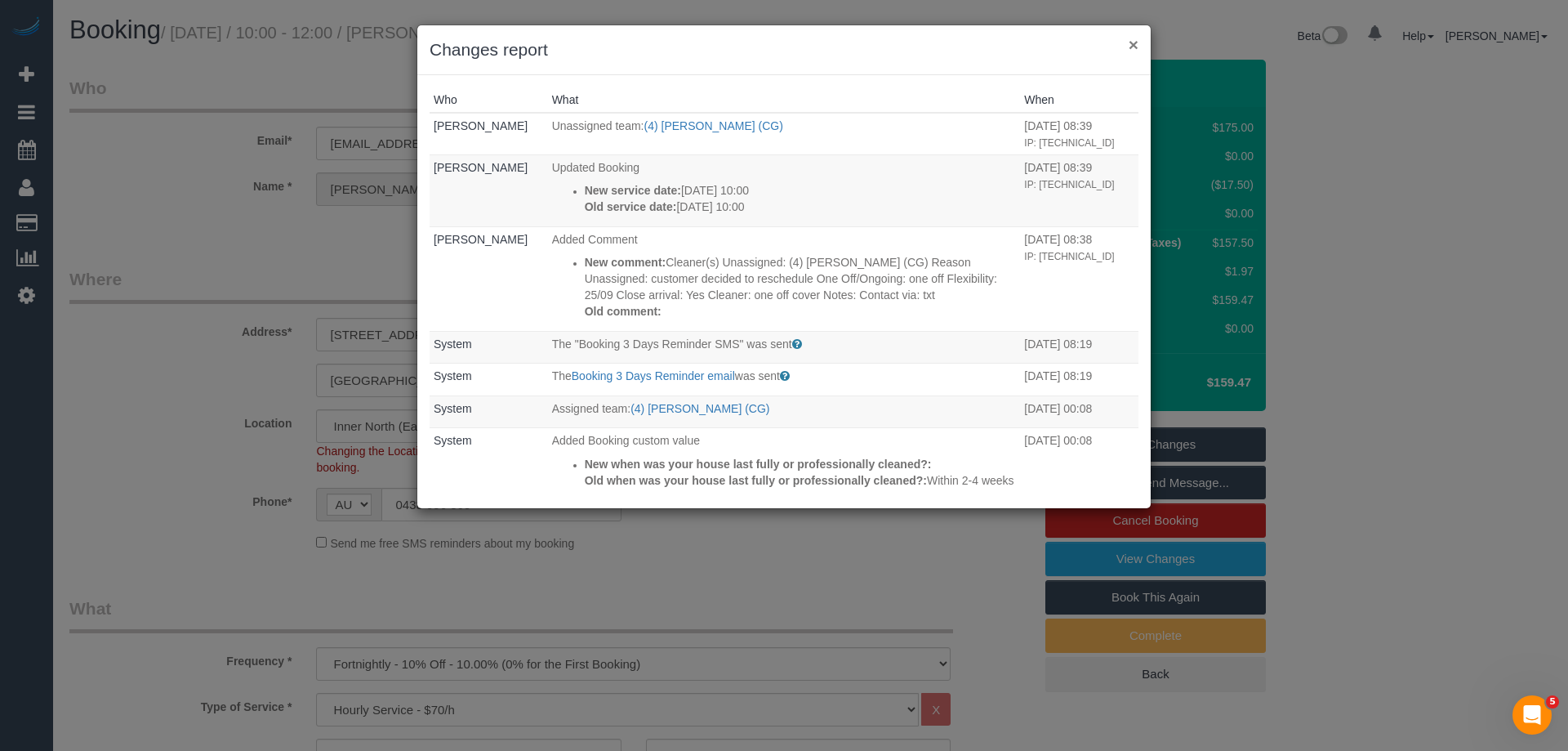
click at [1134, 41] on button "×" at bounding box center [1134, 45] width 10 height 17
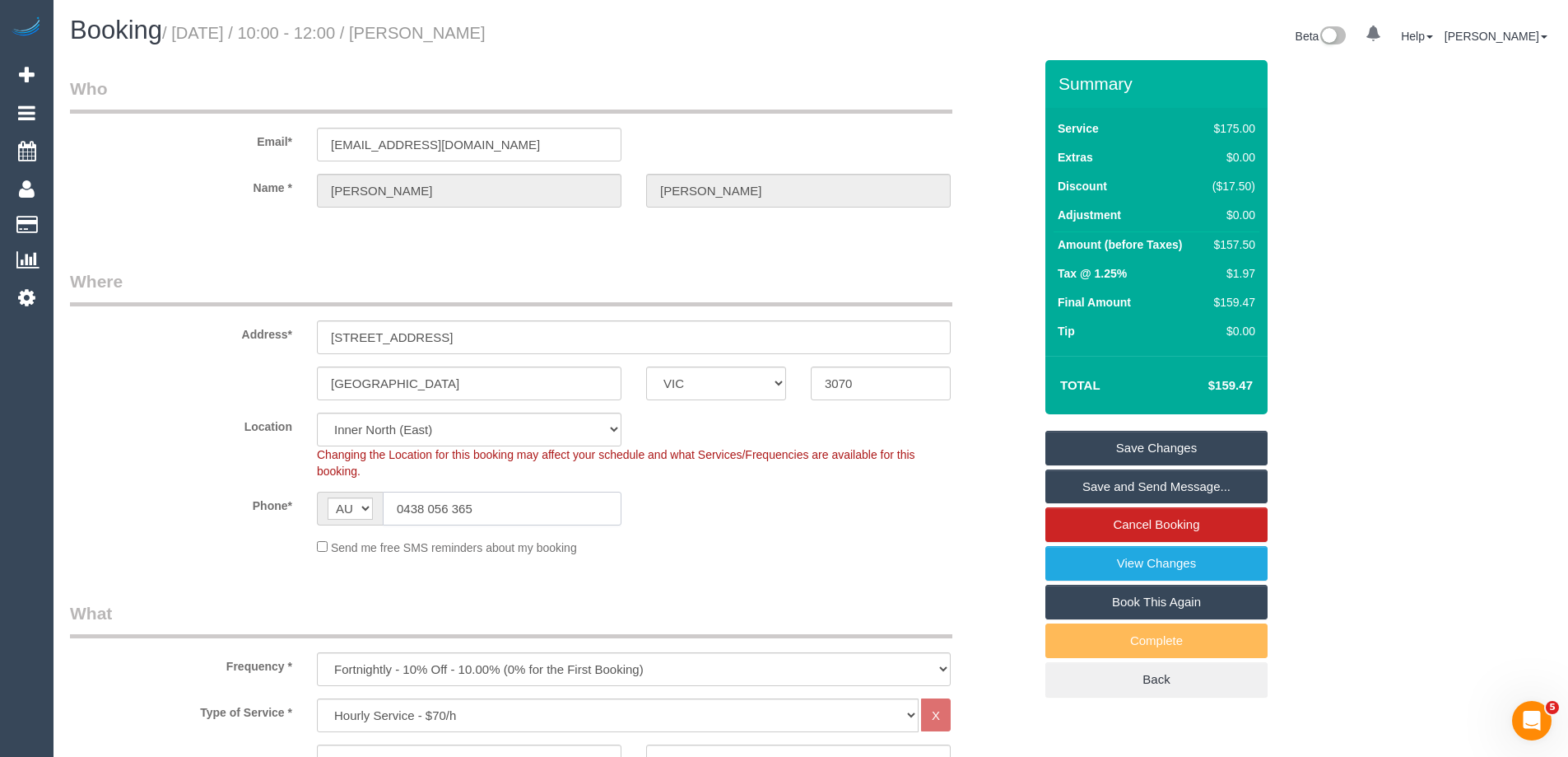
drag, startPoint x: 493, startPoint y: 502, endPoint x: 230, endPoint y: 499, distance: 263.0
click at [230, 499] on div "Phone* AF AL DZ AD AO AI AQ AG AR AM AW AU AT AZ BS BH BD BB BY BE BZ BJ BM BT …" at bounding box center [552, 508] width 988 height 34
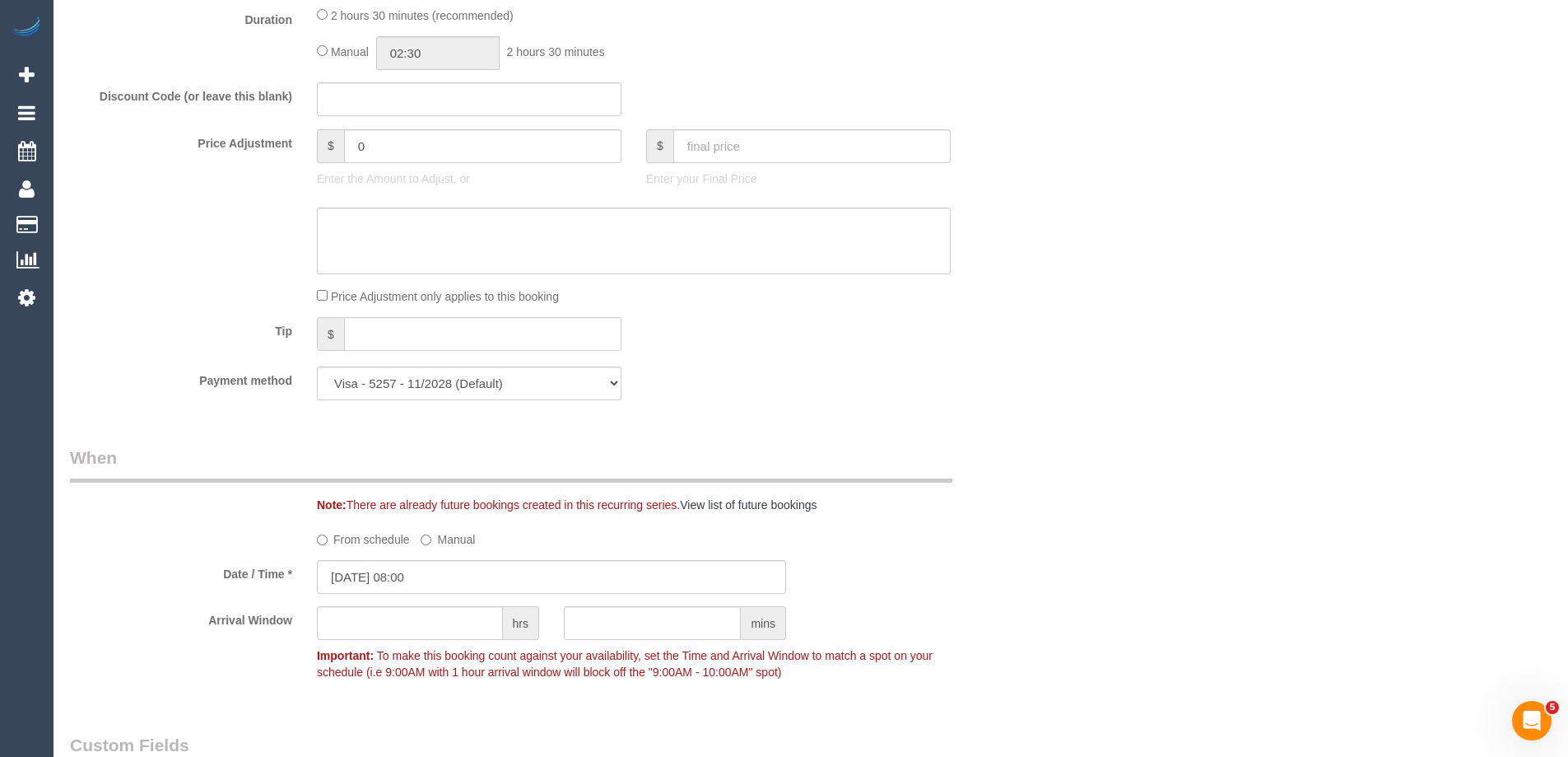
scroll to position [1482, 0]
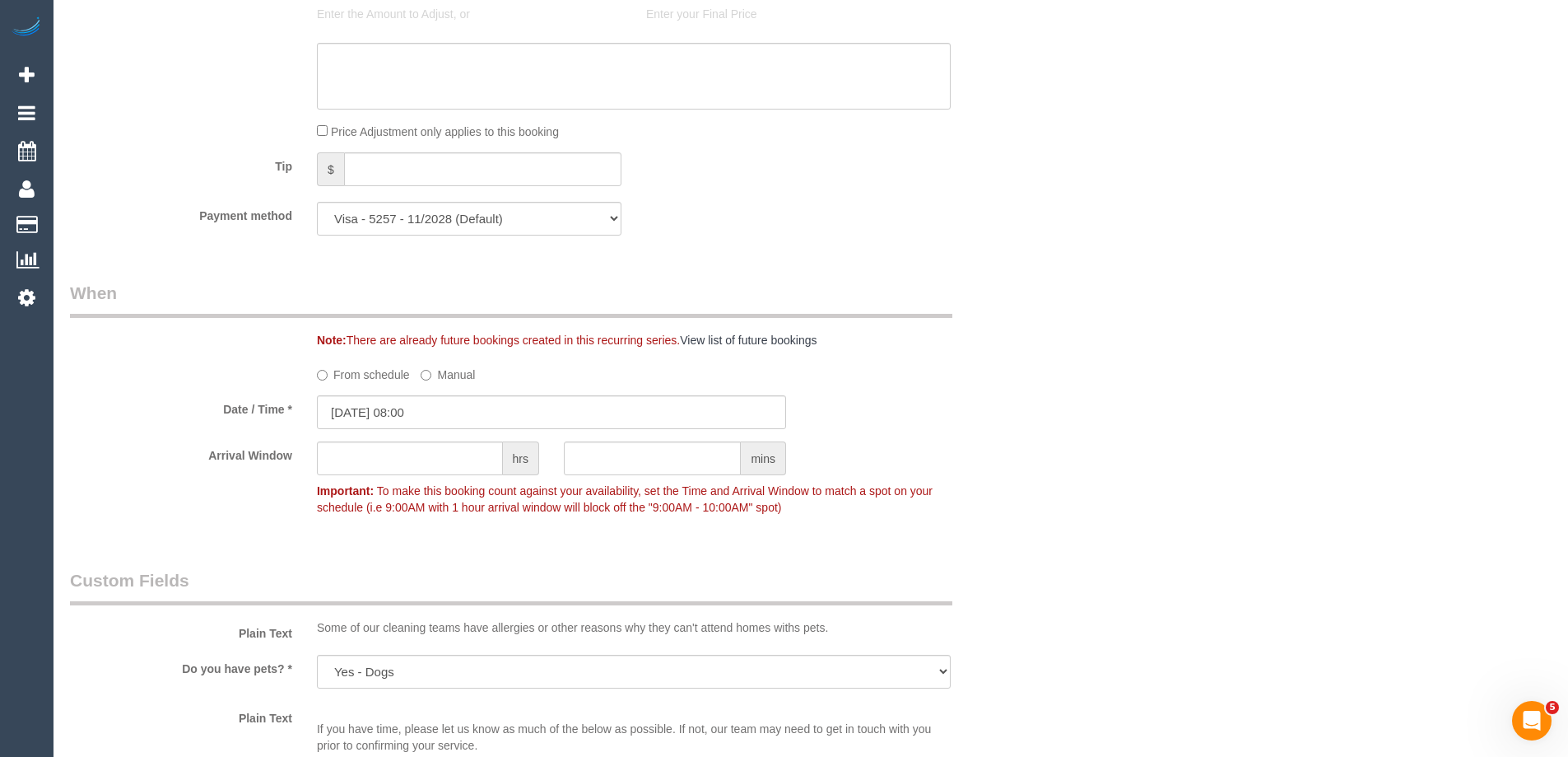
click at [328, 375] on label "From schedule" at bounding box center [363, 371] width 93 height 22
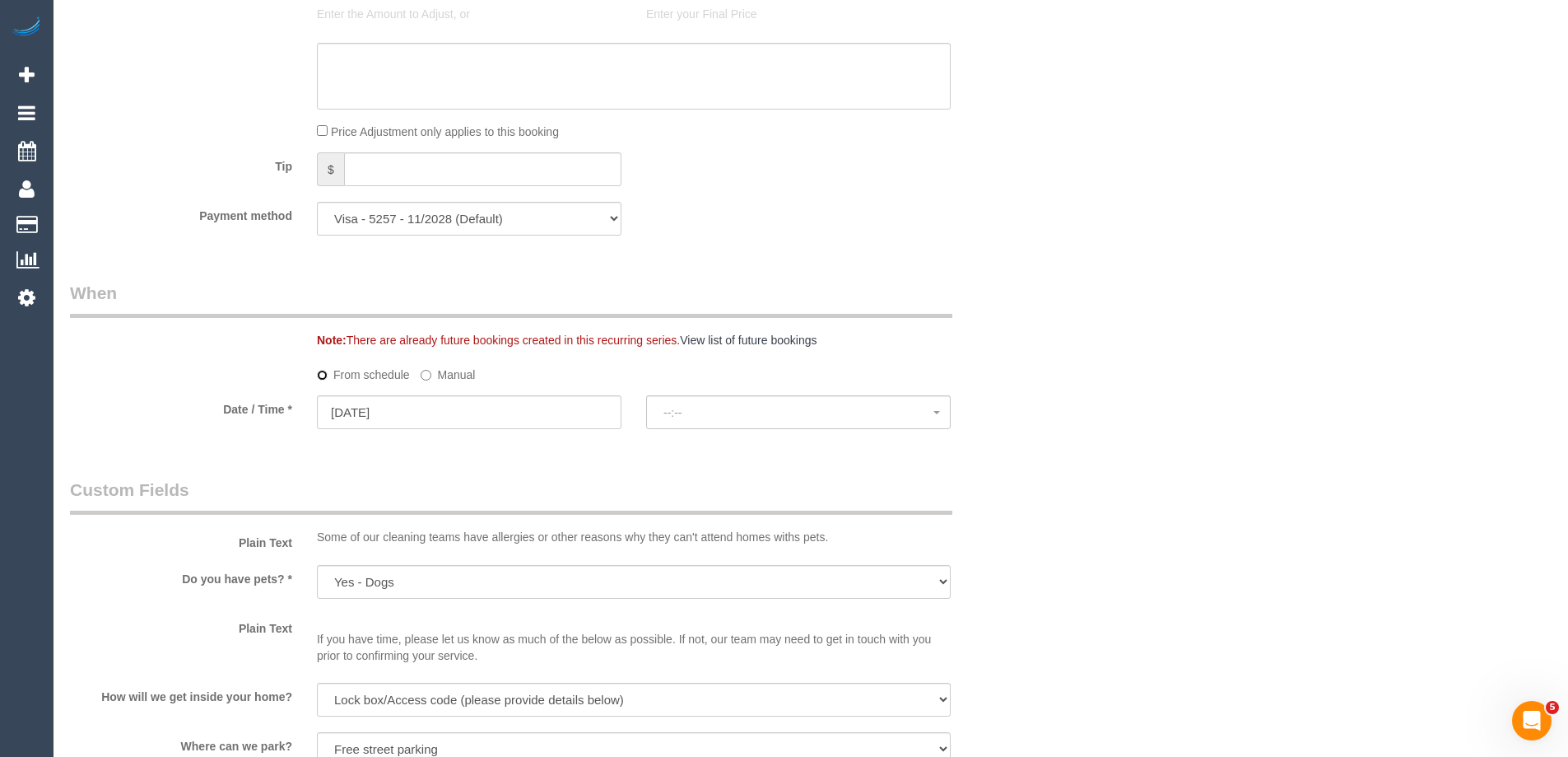
select select "spot19"
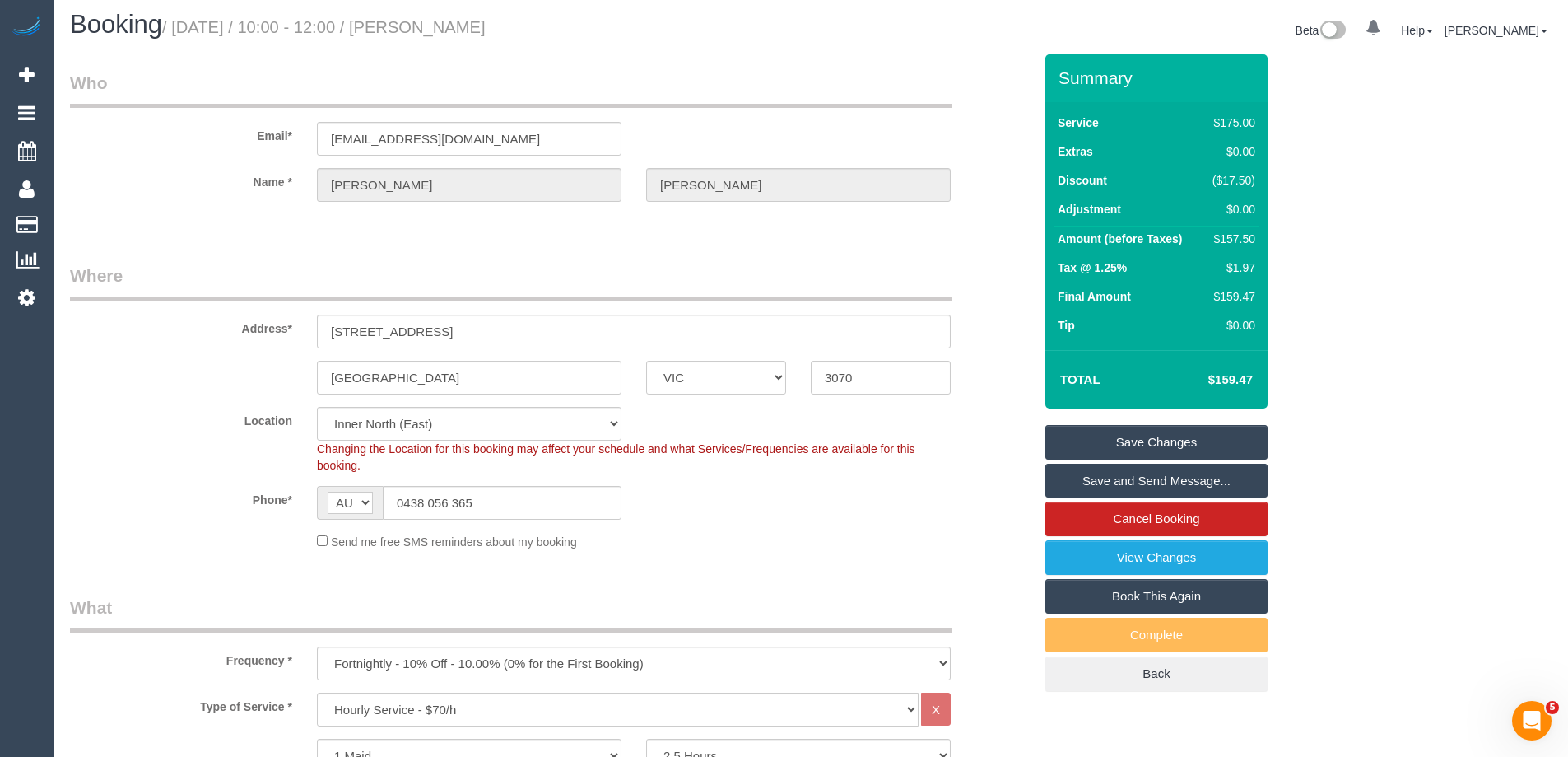
scroll to position [0, 0]
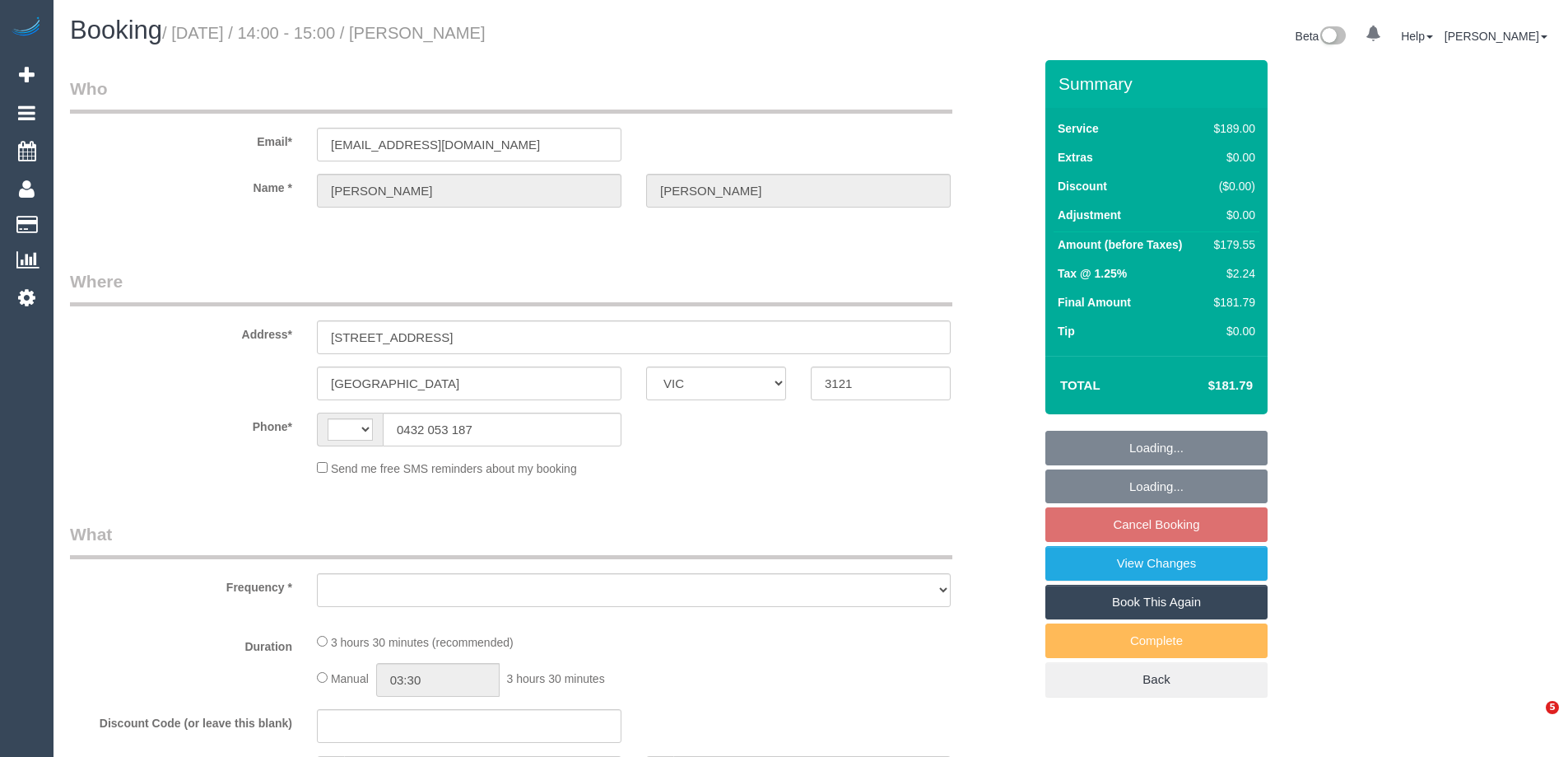
select select "VIC"
select select "string:stripe-pm_1Pnf6P2GScqysDRVzc5aGLVd"
select select "number:27"
select select "number:14"
select select "number:19"
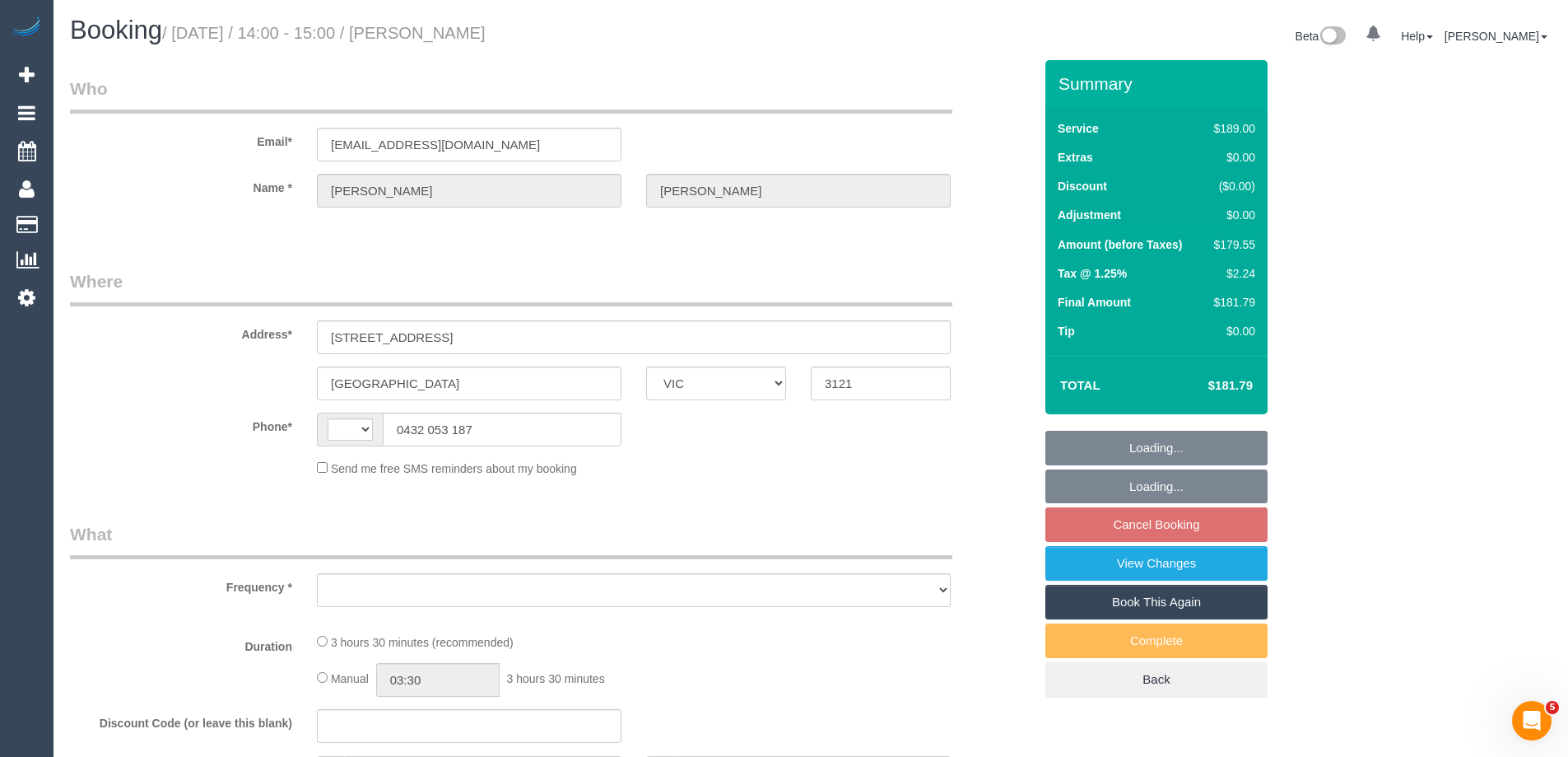
select select "number:24"
select select "number:33"
select select "number:12"
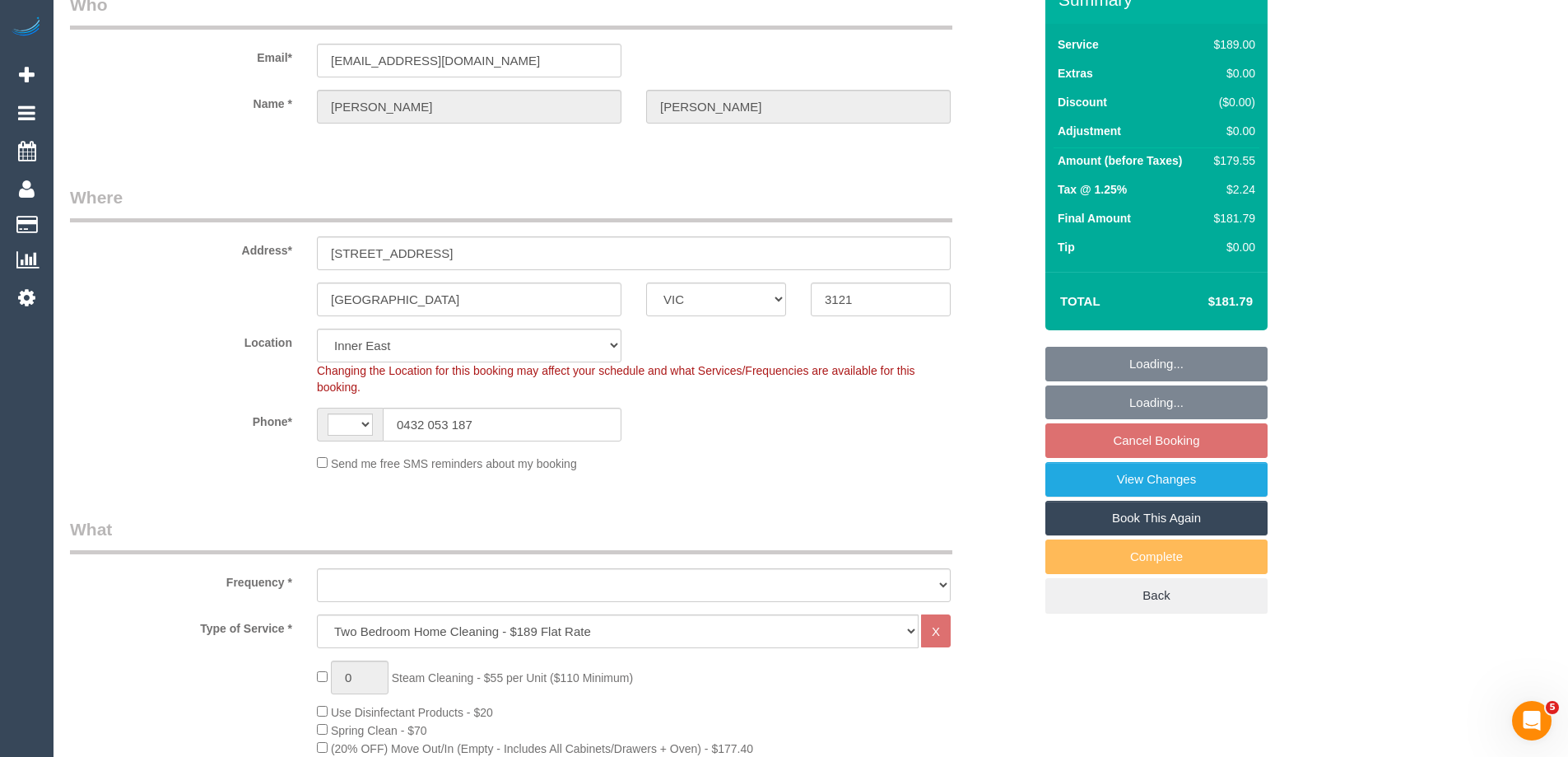
select select "string:AU"
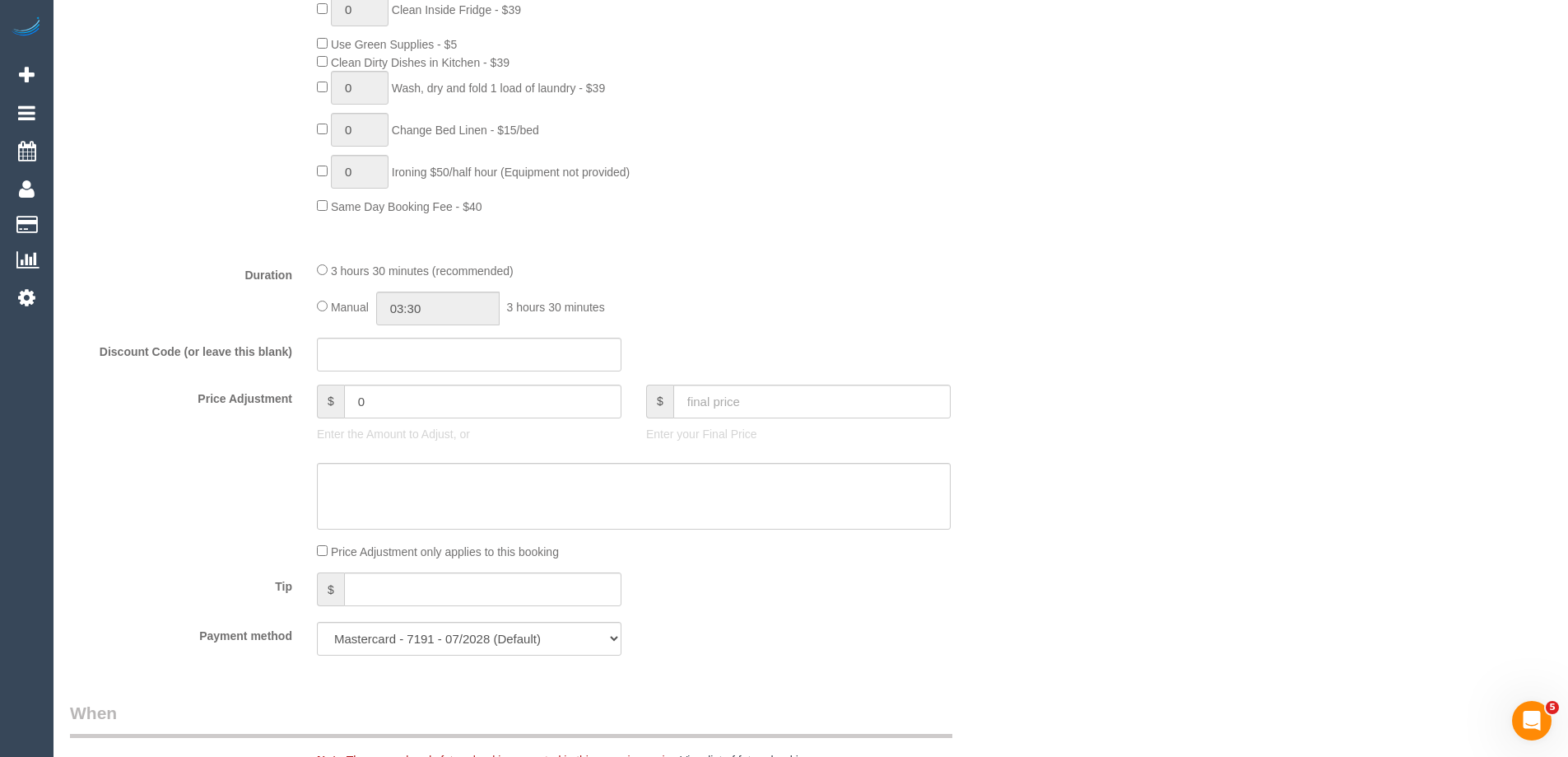
scroll to position [1318, 0]
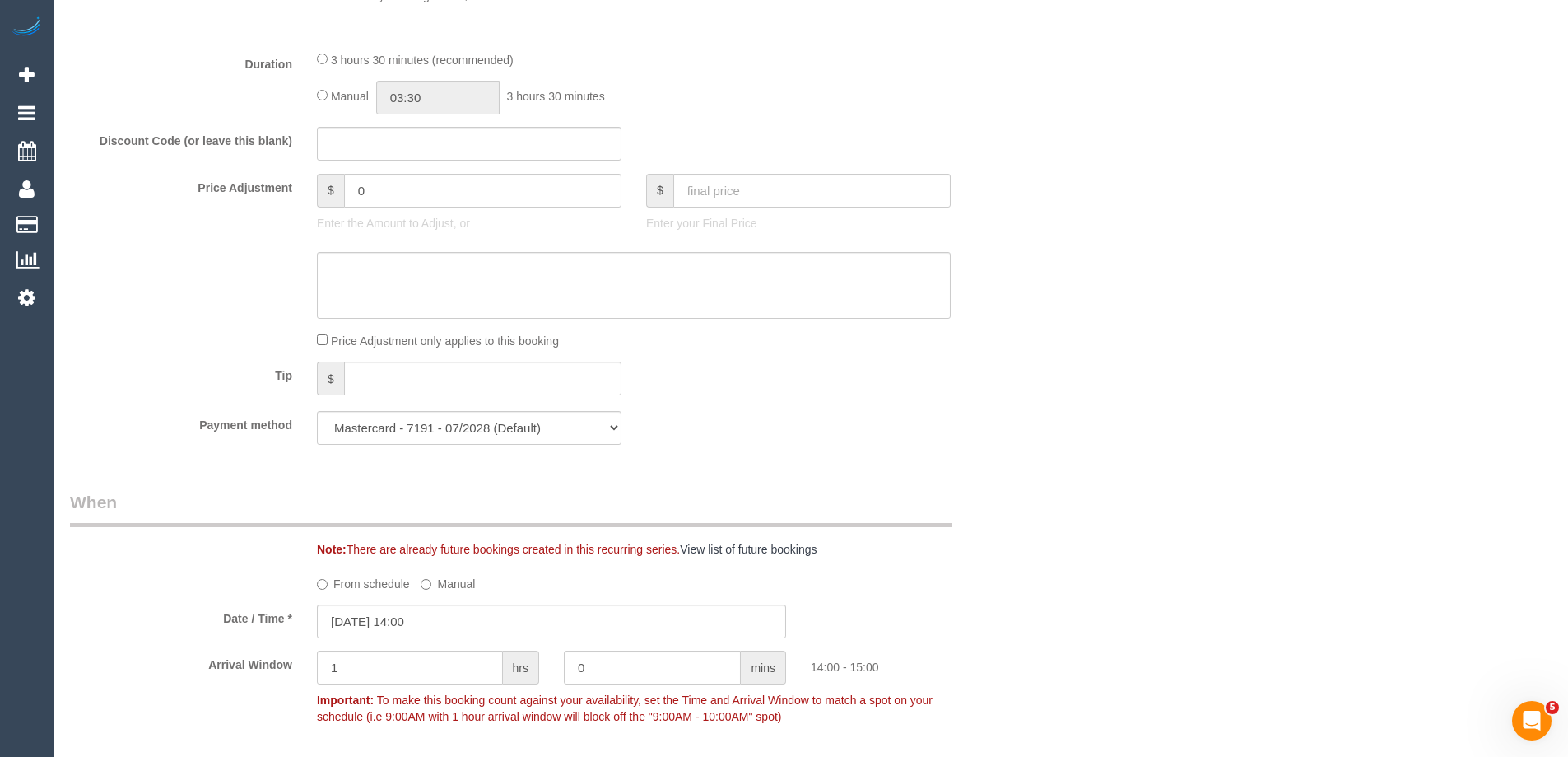
select select "object:1438"
click at [432, 95] on input "03:30" at bounding box center [437, 98] width 123 height 34
click at [415, 131] on li "01:30" at bounding box center [419, 128] width 73 height 21
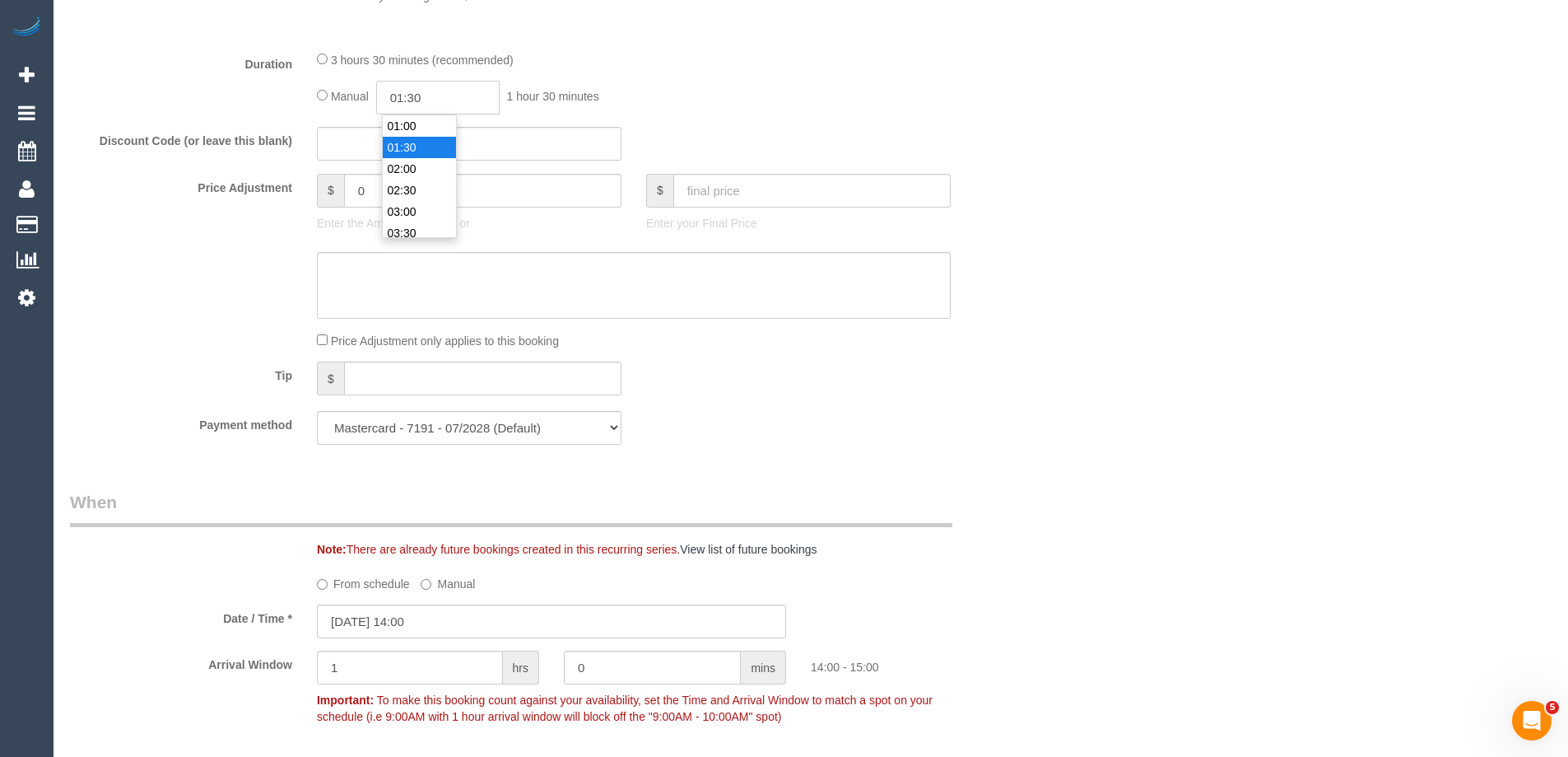
drag, startPoint x: 428, startPoint y: 105, endPoint x: 416, endPoint y: 100, distance: 13.0
click at [416, 100] on input "01:30" at bounding box center [437, 98] width 123 height 34
type input "01:45"
click at [552, 71] on div "3 hours 30 minutes (recommended) Manual 01:45 1 hour 45 minutes" at bounding box center [634, 82] width 658 height 64
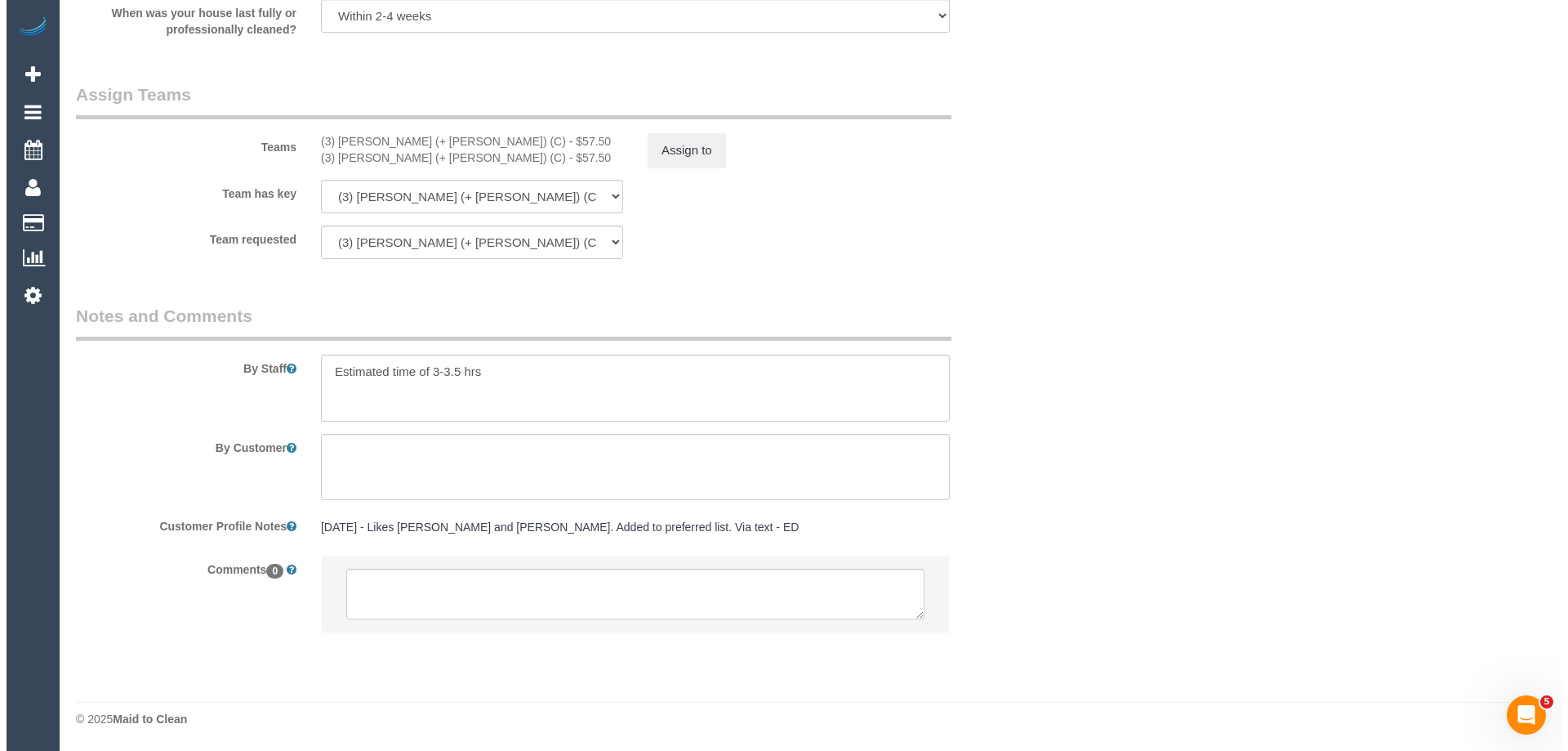
scroll to position [0, 0]
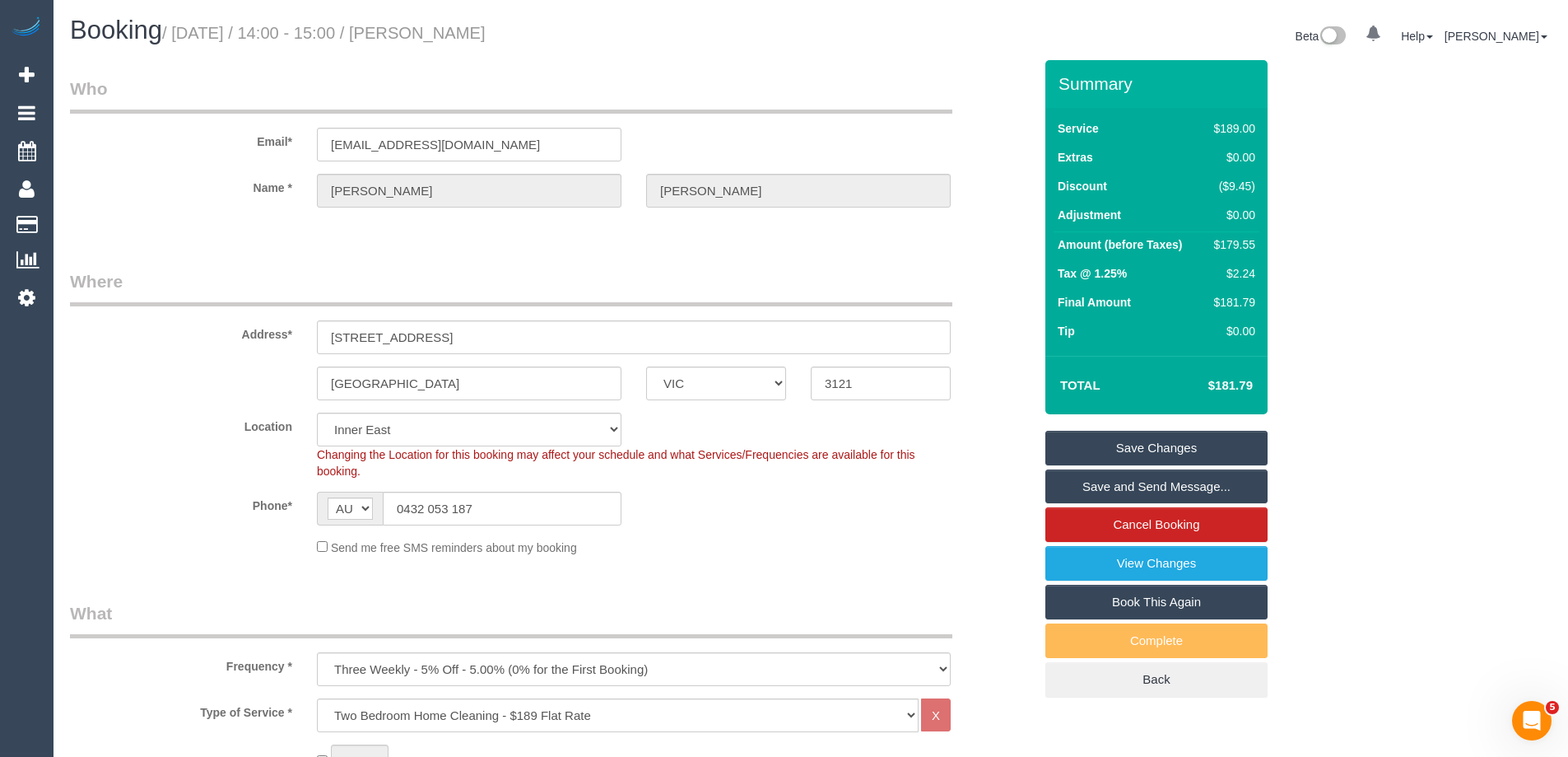
click at [1096, 453] on link "Save Changes" at bounding box center [1157, 447] width 223 height 34
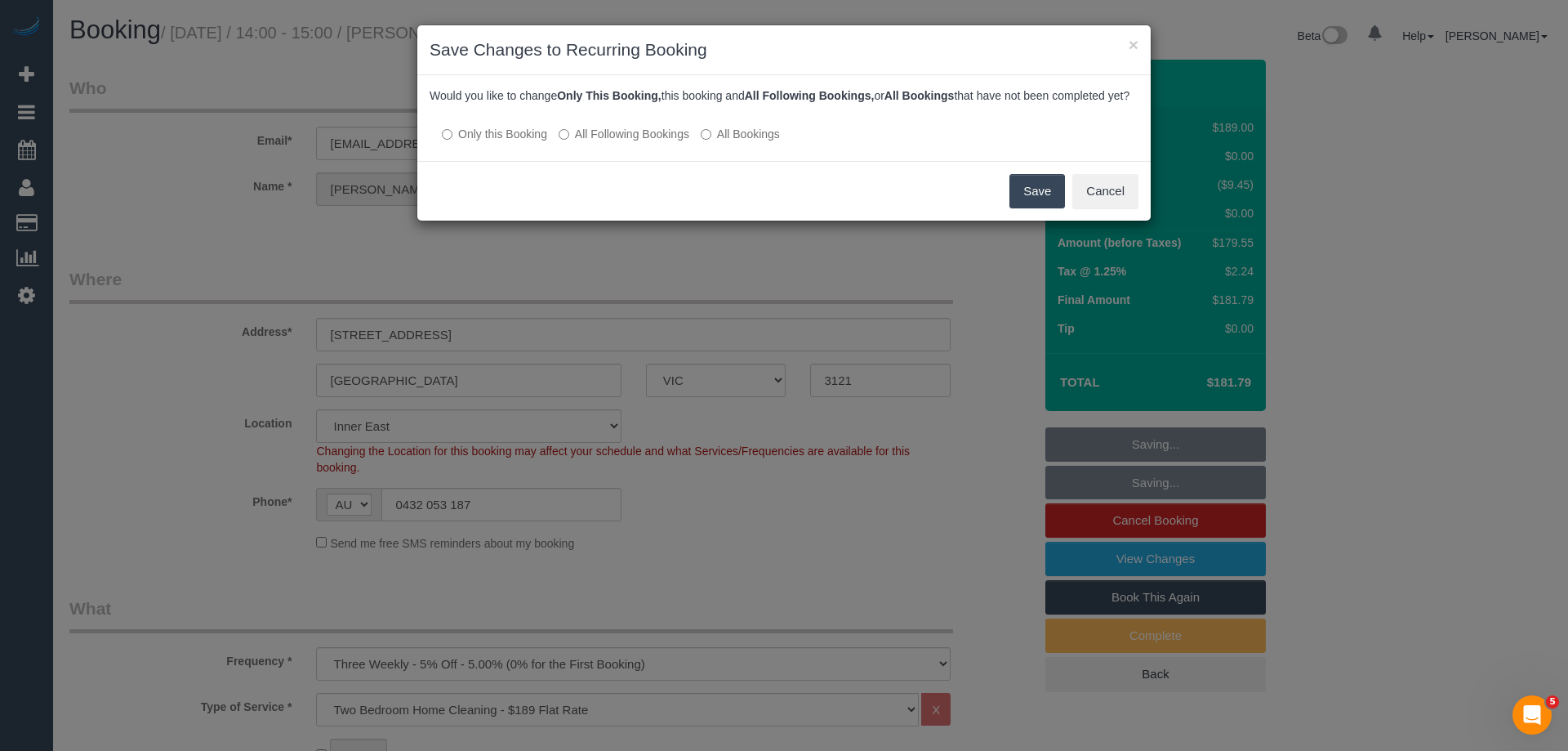
click at [1029, 201] on button "Save" at bounding box center [1037, 191] width 55 height 34
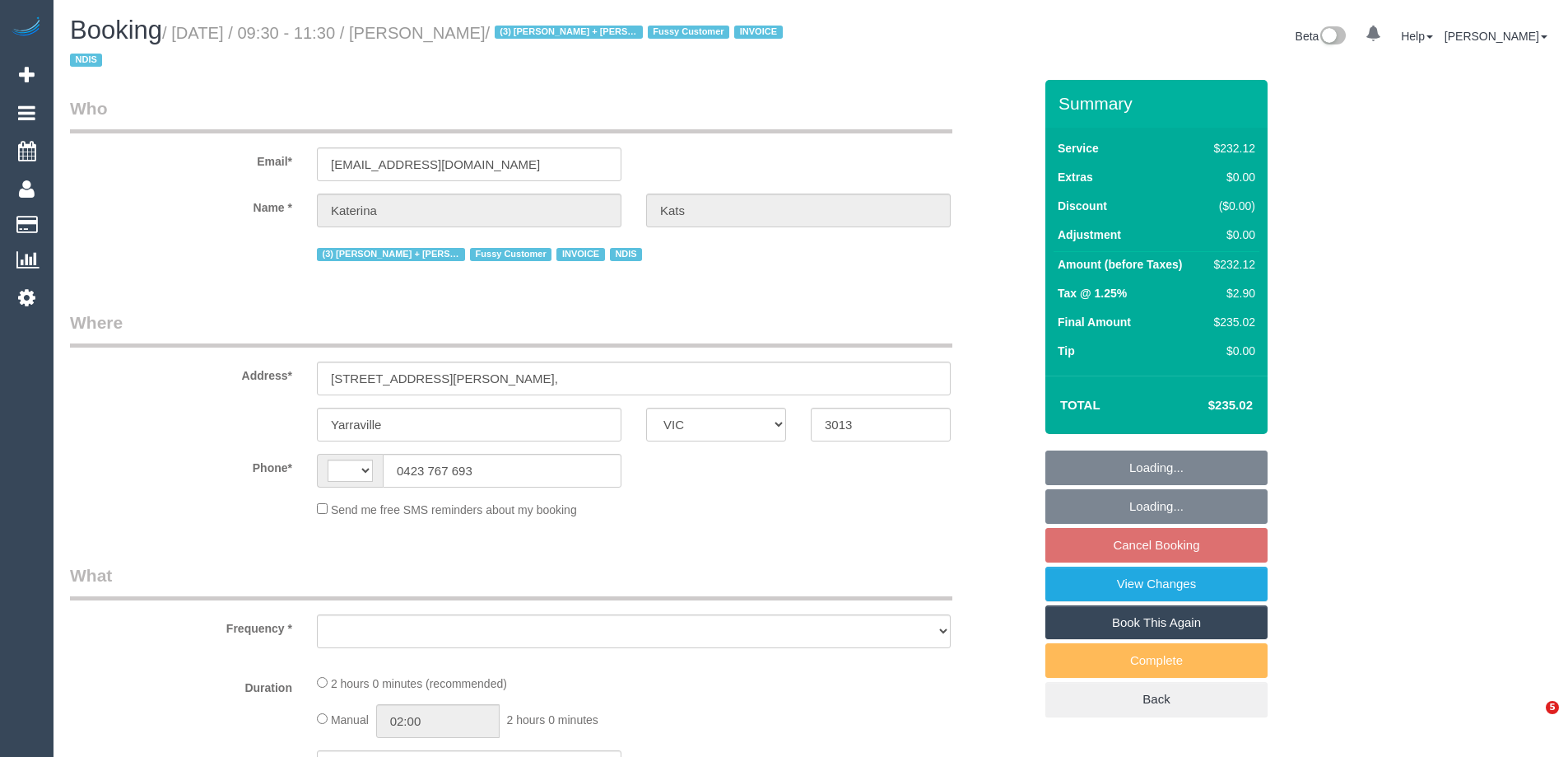
select select "VIC"
select select "string:AU"
select select "object:533"
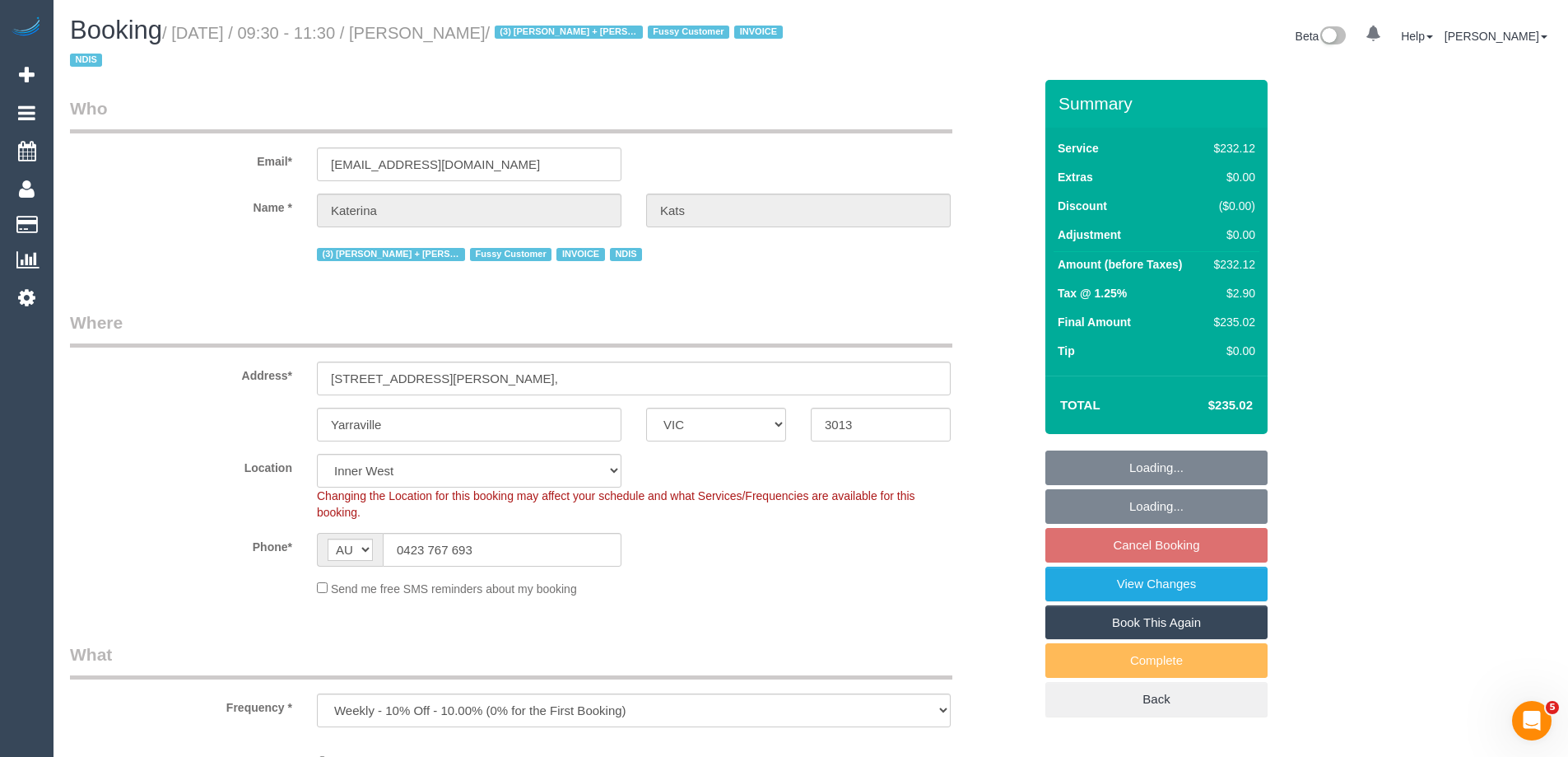
select select "2"
select select "number:28"
select select "number:16"
select select "number:19"
select select "number:36"
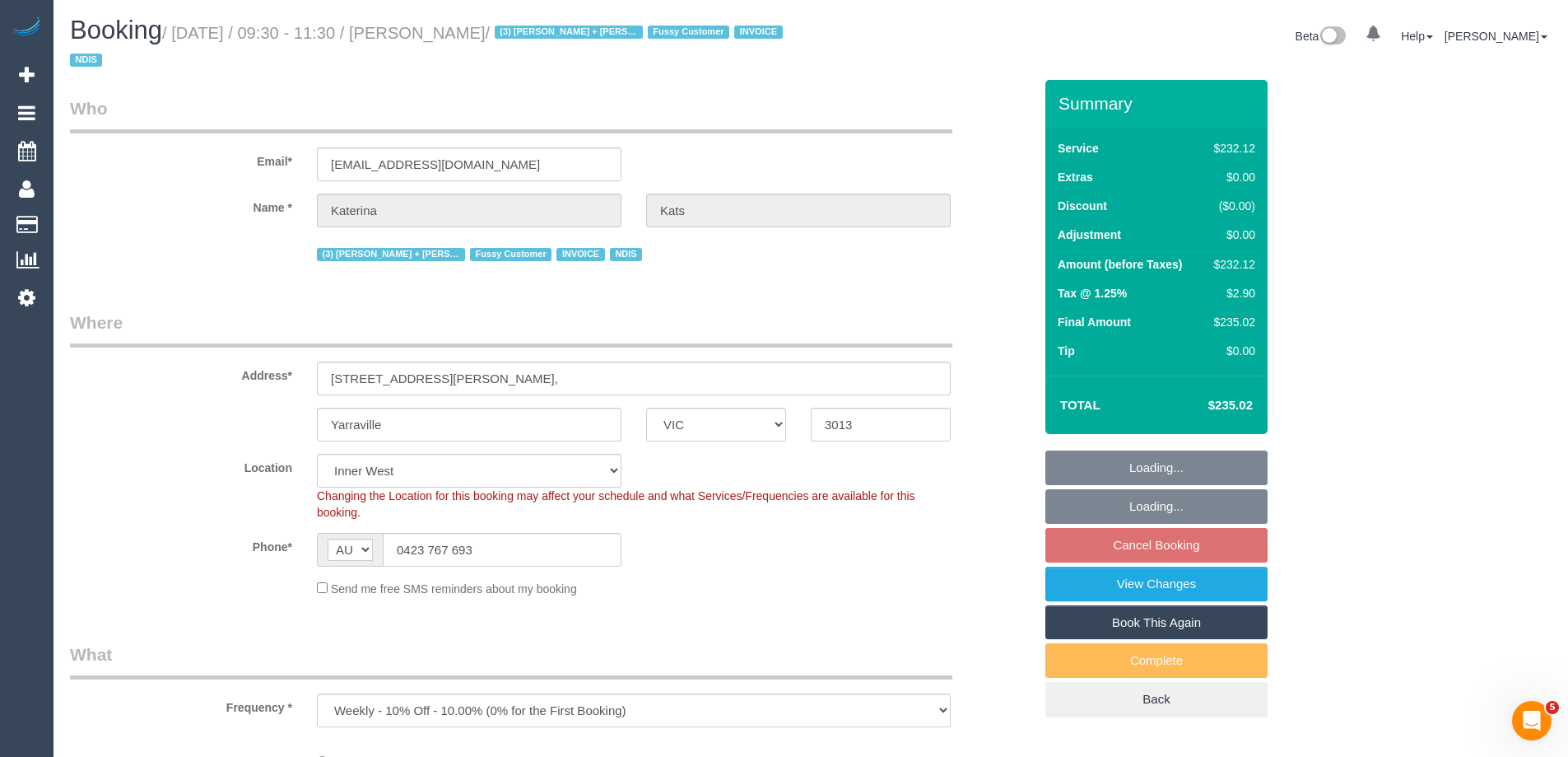
select select "number:34"
select select "object:1447"
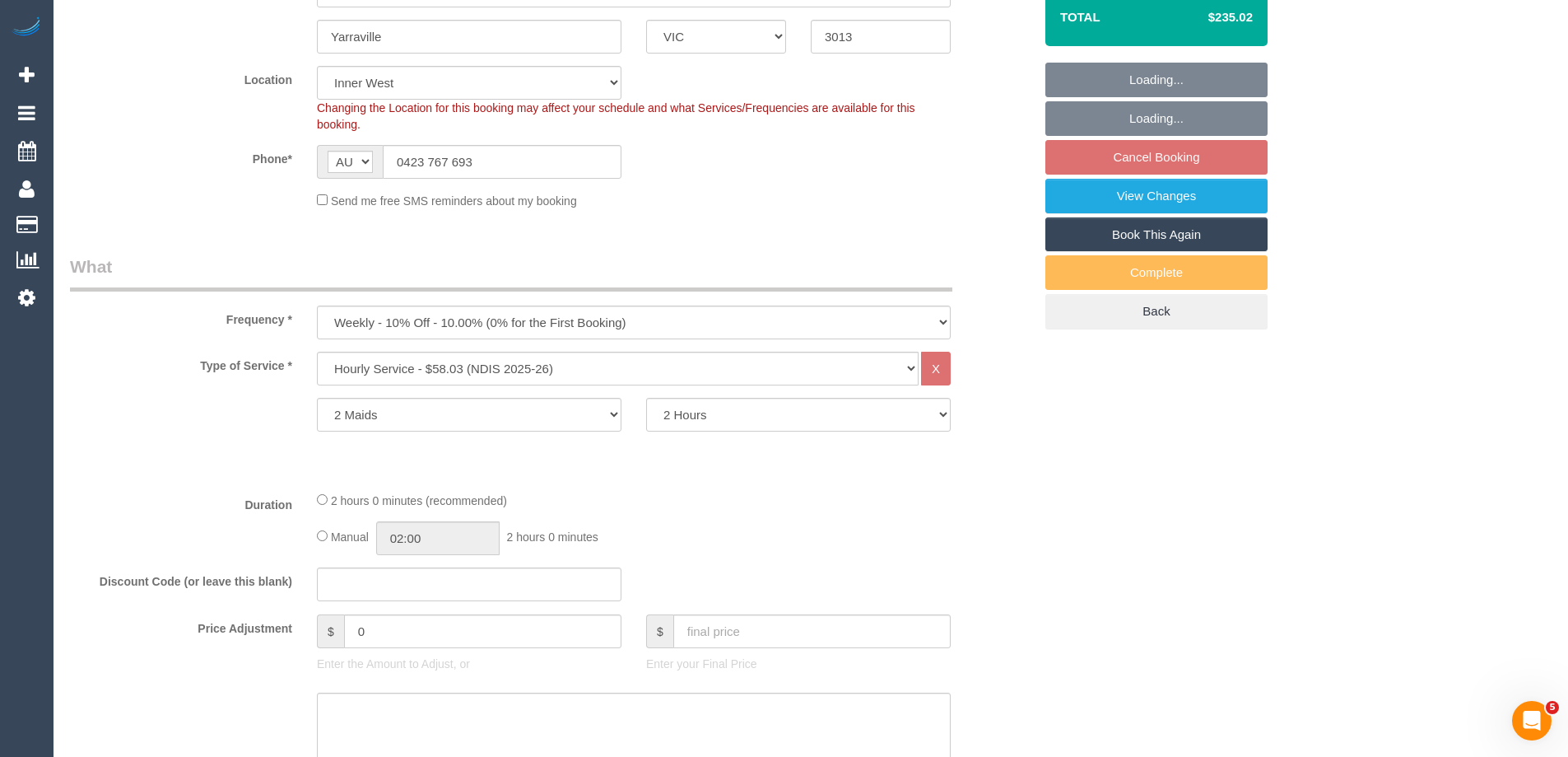
scroll to position [411, 0]
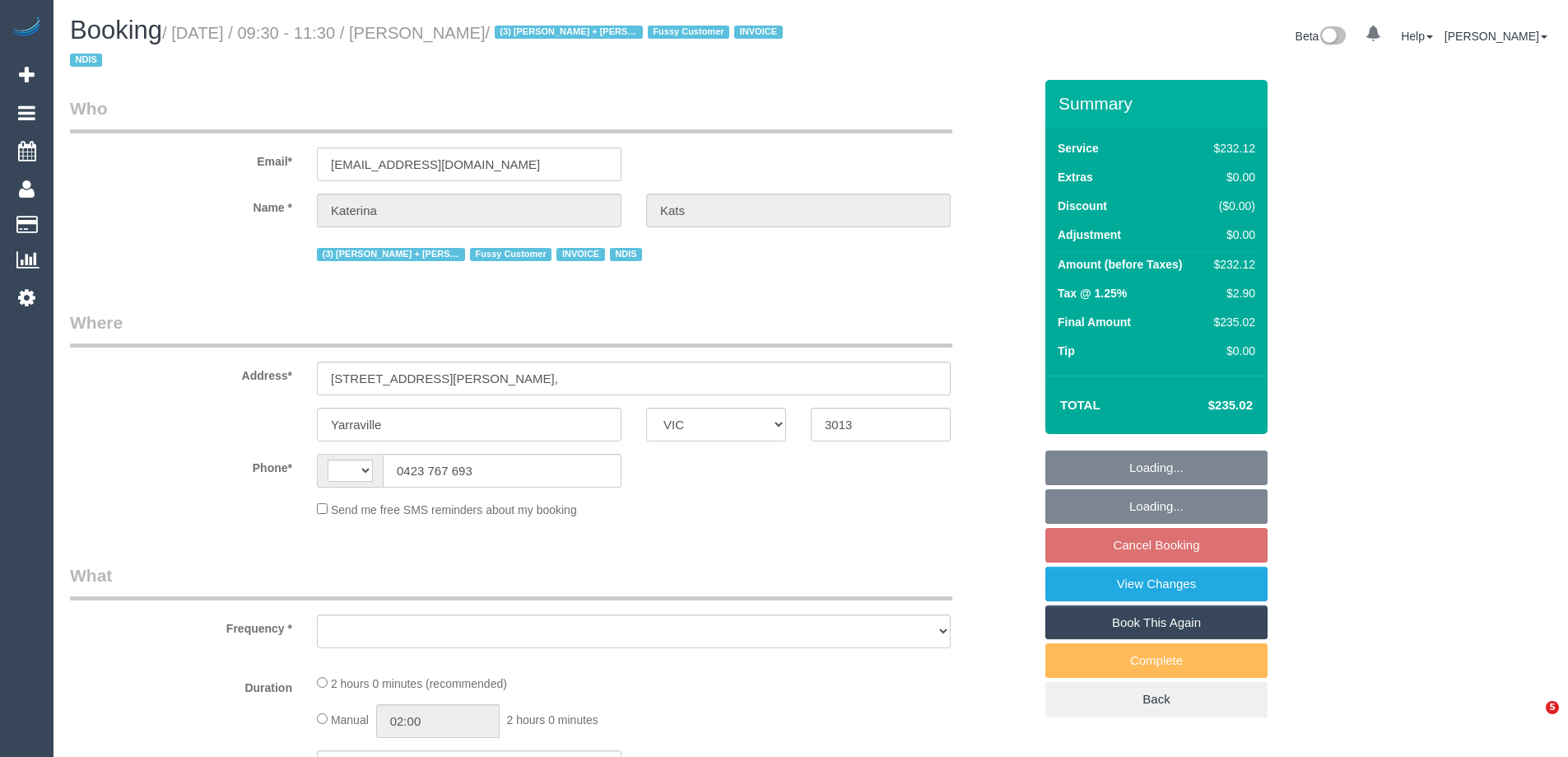
select select "VIC"
select select "string:AU"
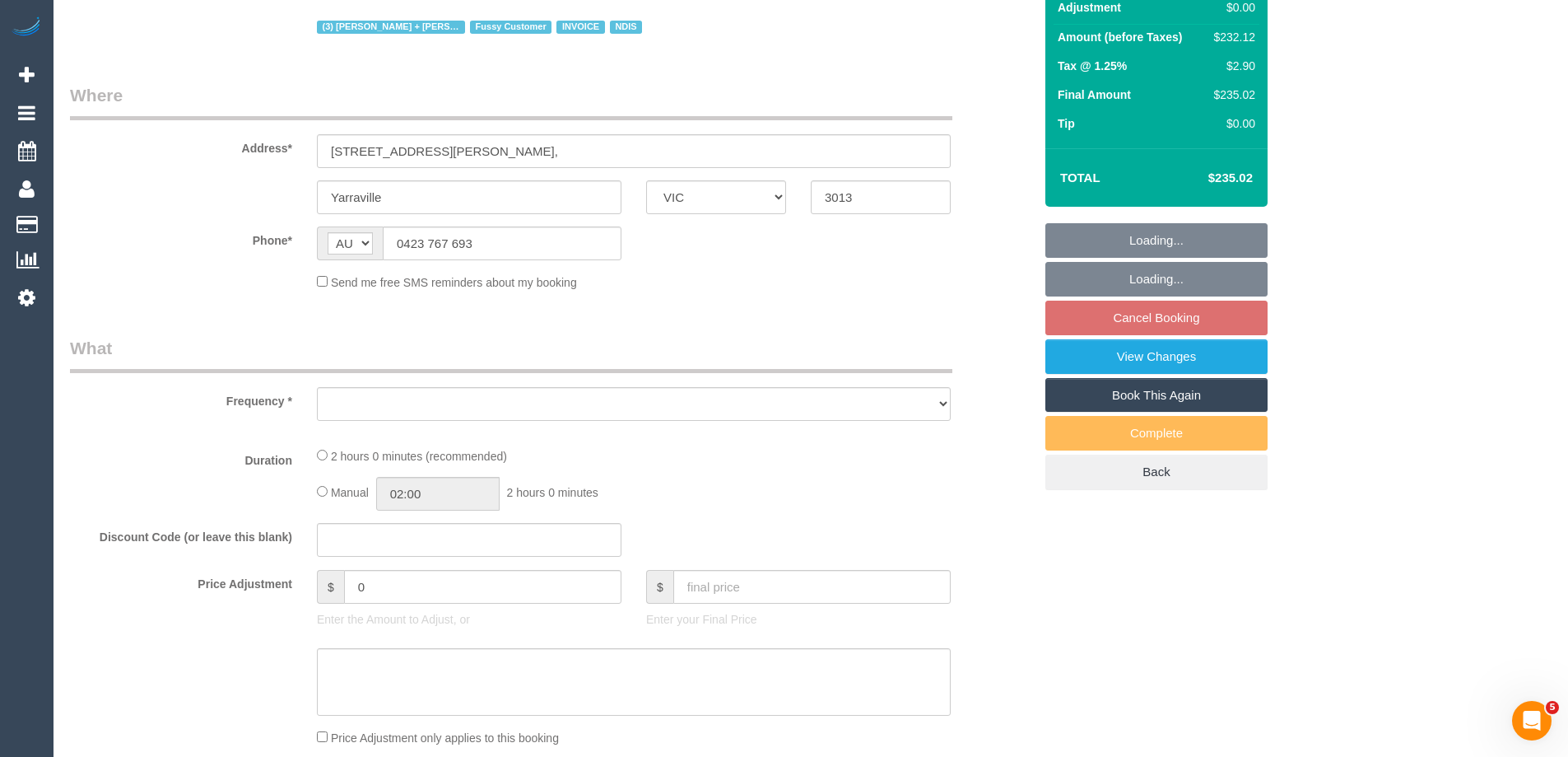
select select "object:535"
select select "number:28"
select select "number:16"
select select "number:19"
select select "number:36"
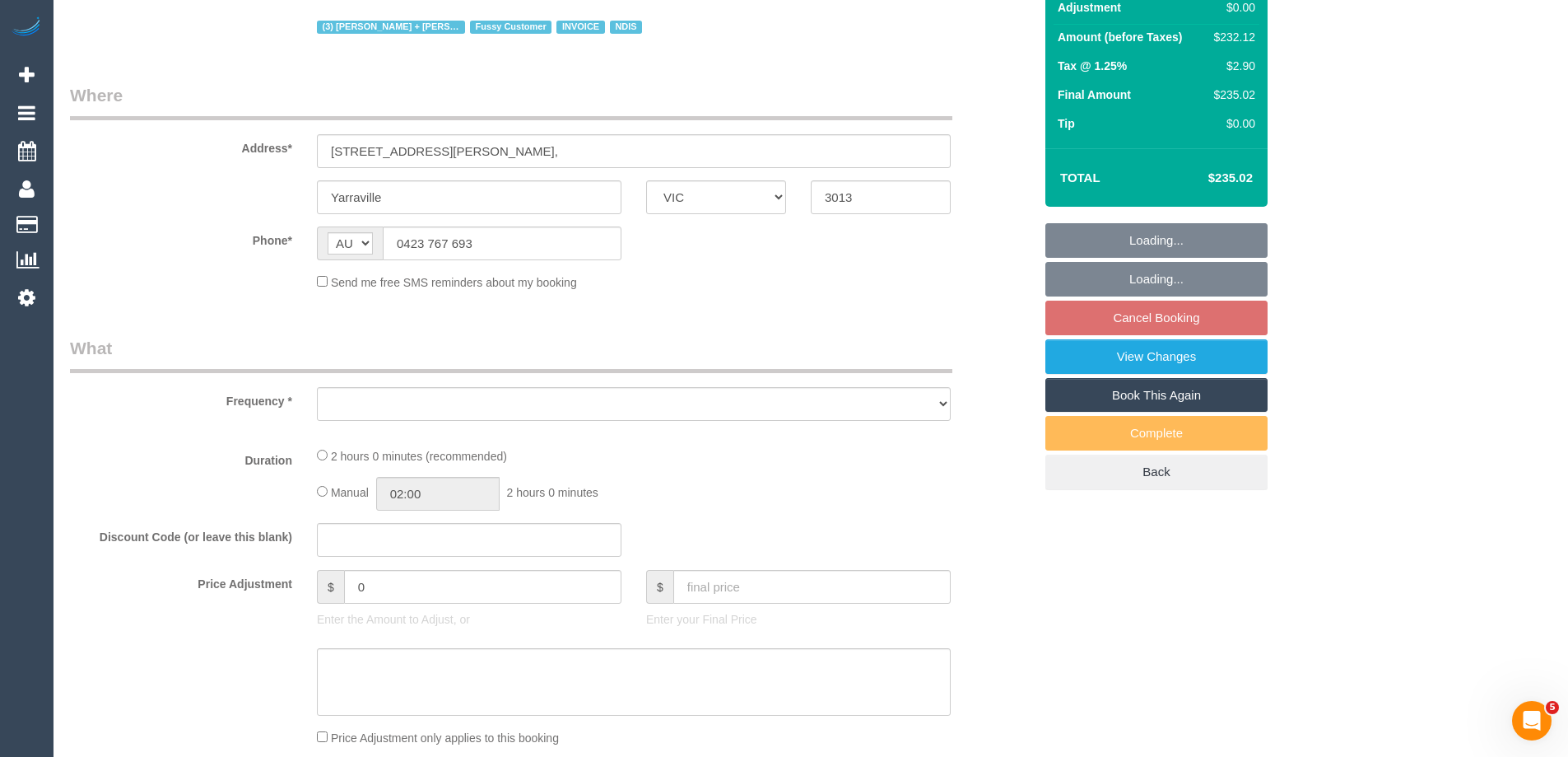
select select "number:34"
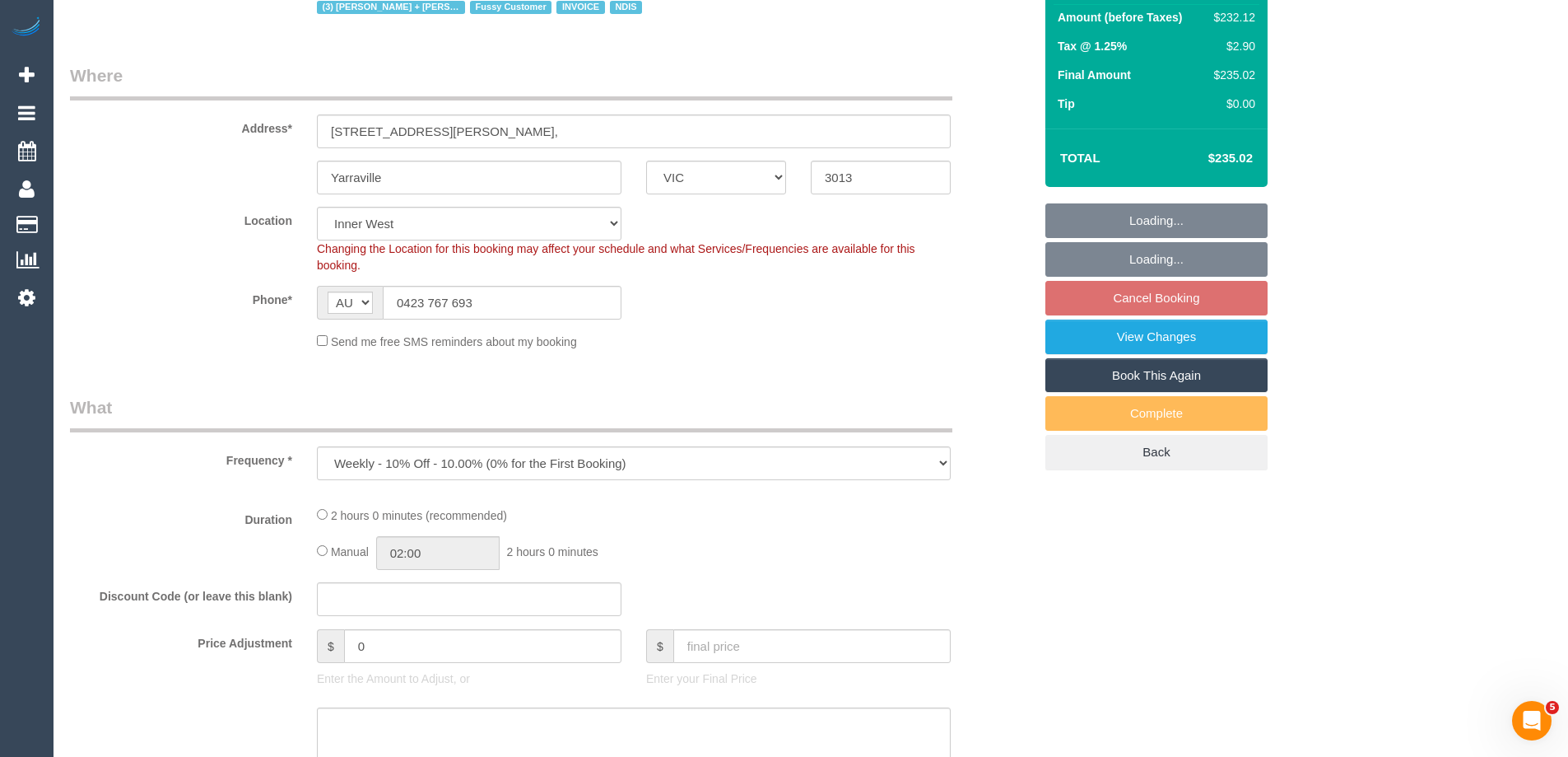
select select "object:700"
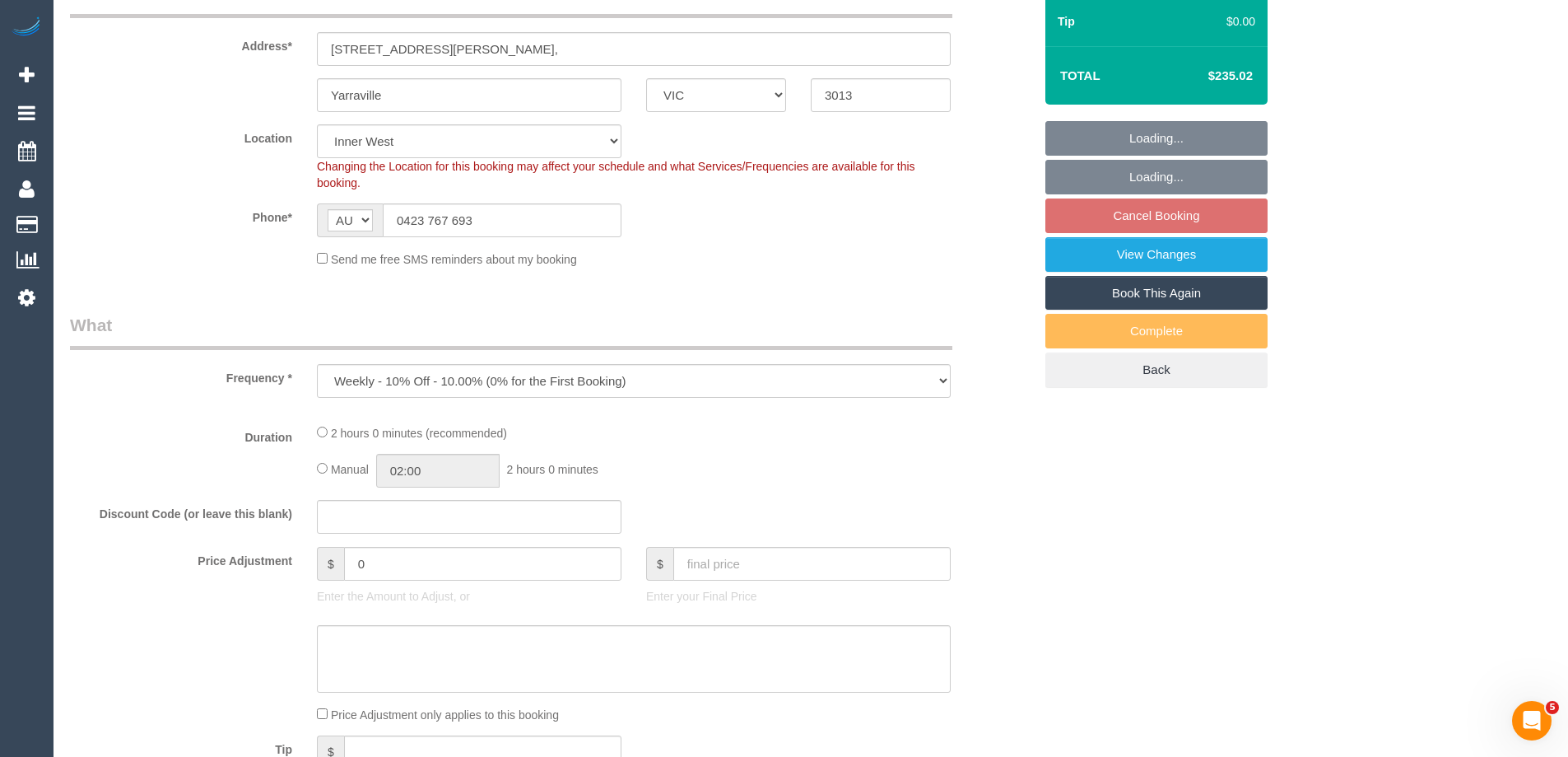
select select "2"
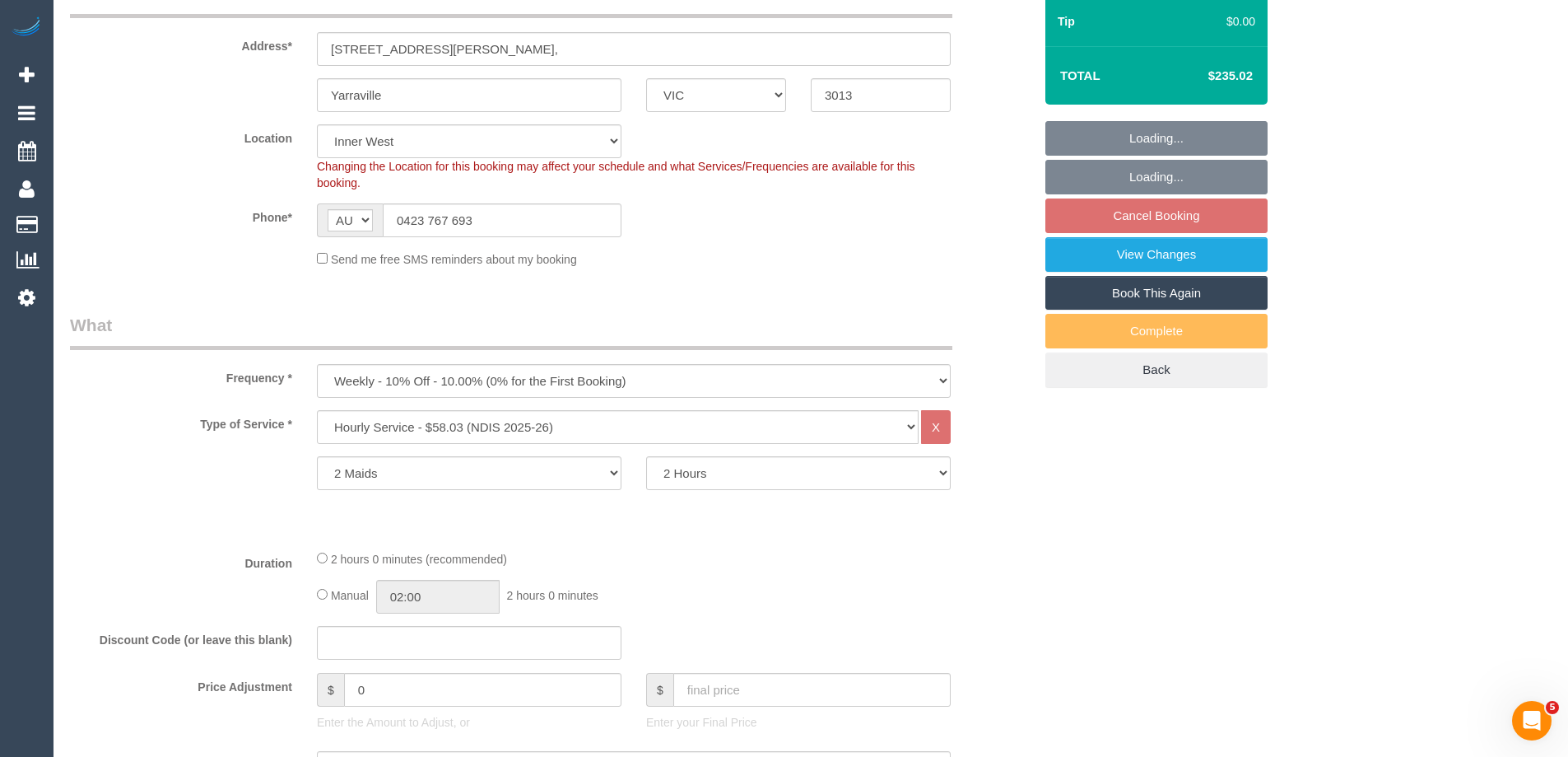
scroll to position [494, 0]
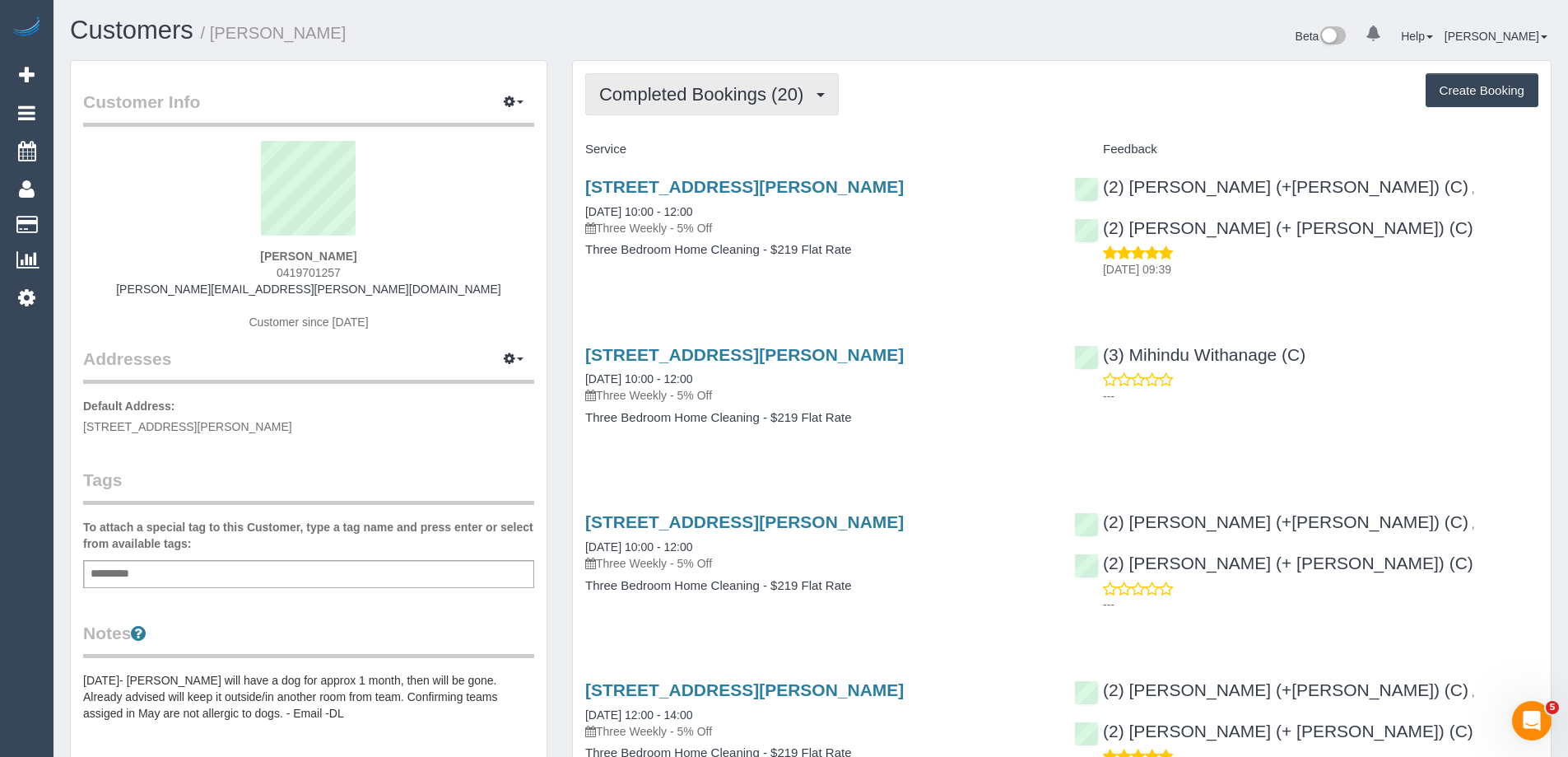
click at [733, 95] on span "Completed Bookings (20)" at bounding box center [705, 94] width 212 height 21
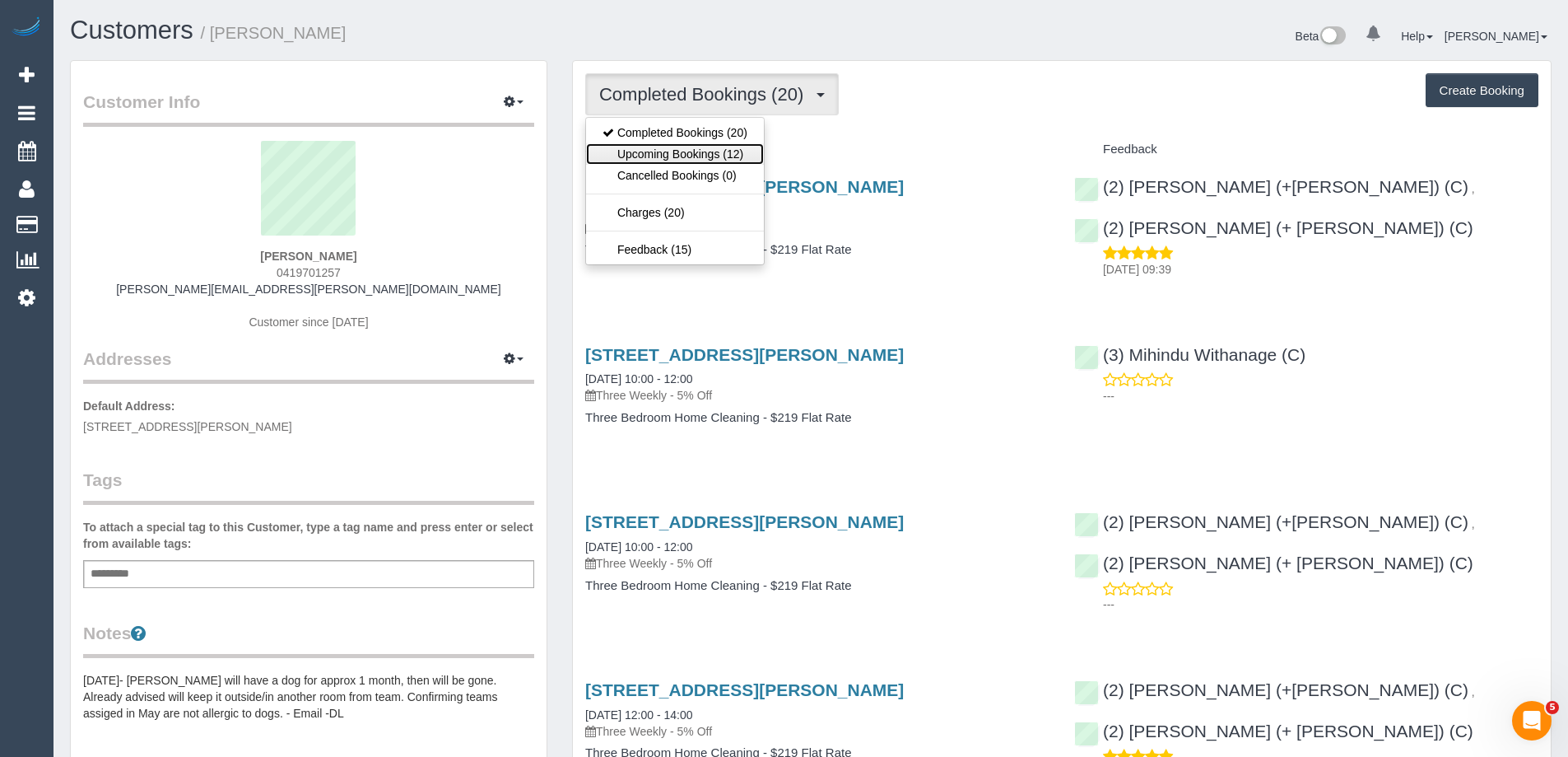
click at [733, 144] on link "Upcoming Bookings (12)" at bounding box center [675, 154] width 178 height 21
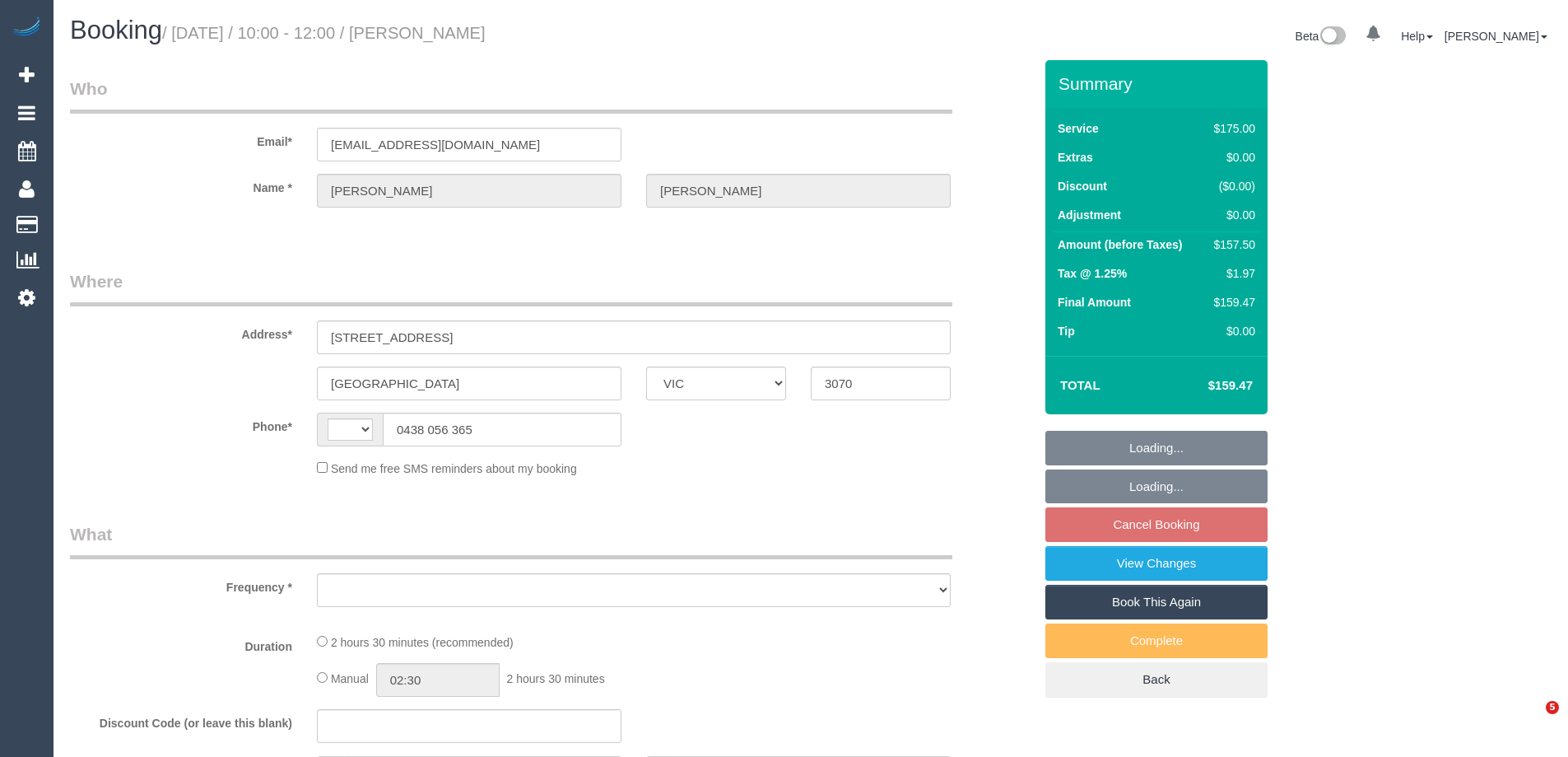
select select "VIC"
select select "string:AU"
select select "object:522"
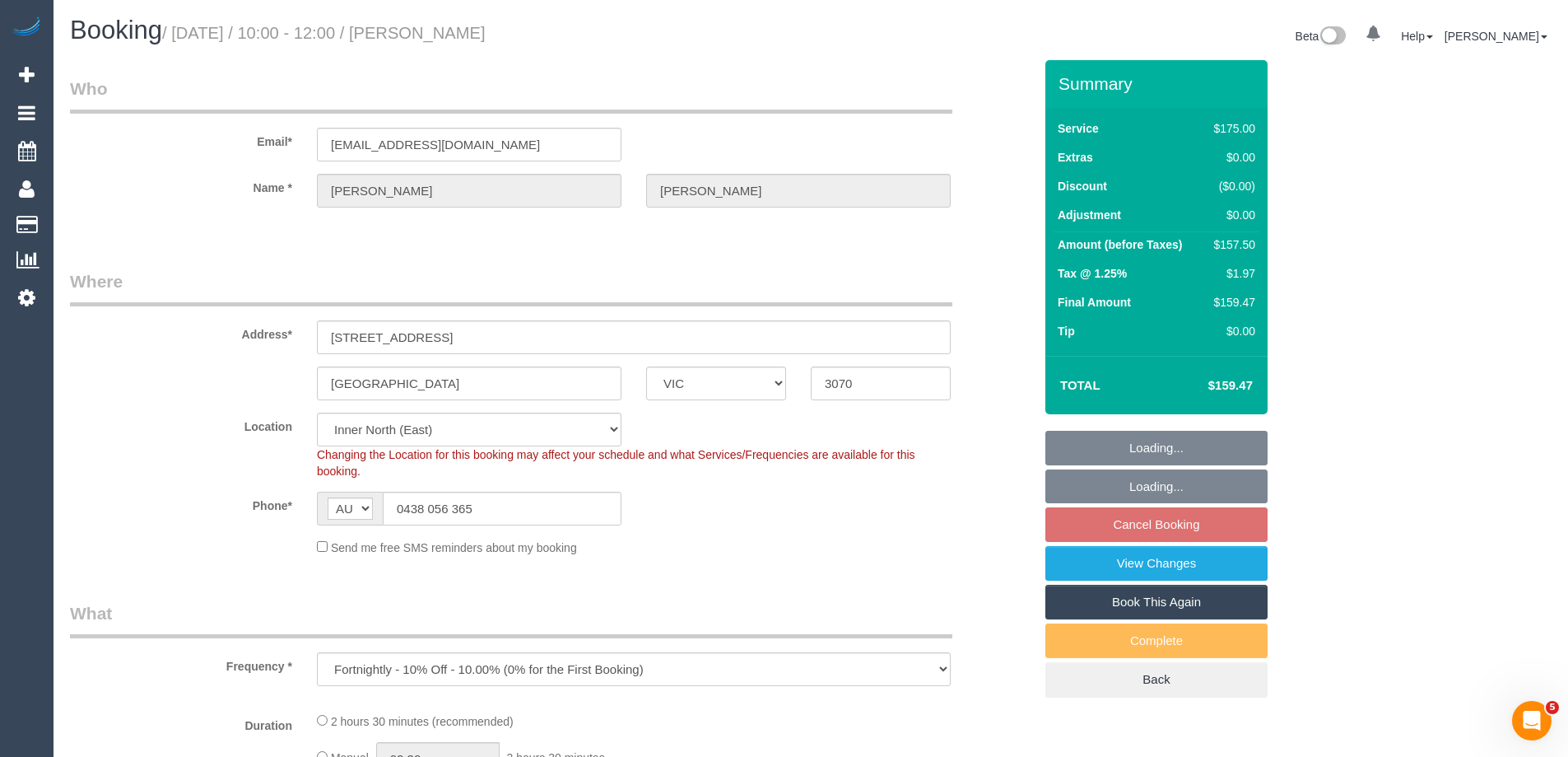
select select "string:stripe-pm_1ReSs12GScqysDRVy3CA21GY"
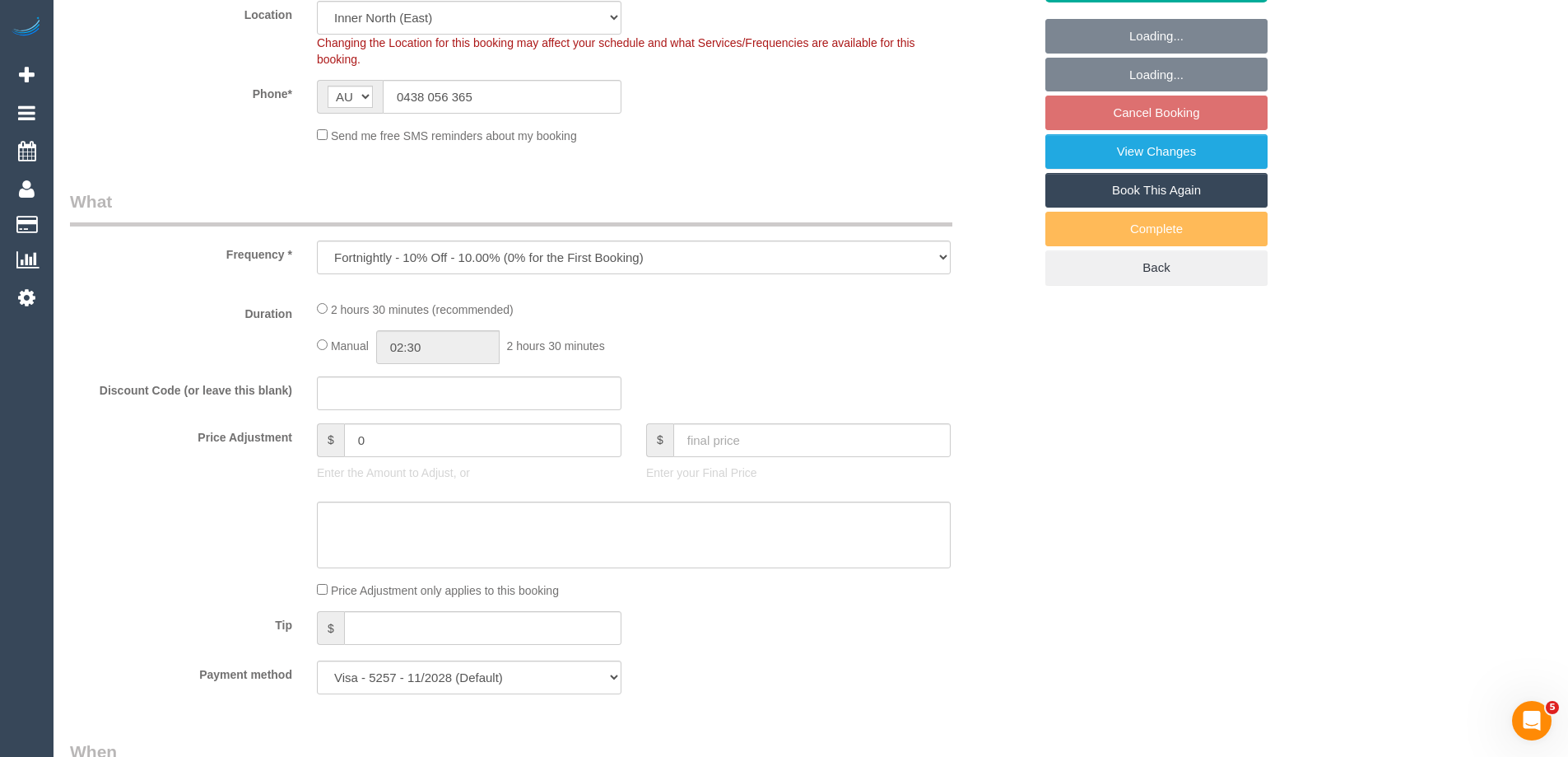
select select "150"
select select "number:27"
select select "number:16"
select select "number:19"
select select "number:25"
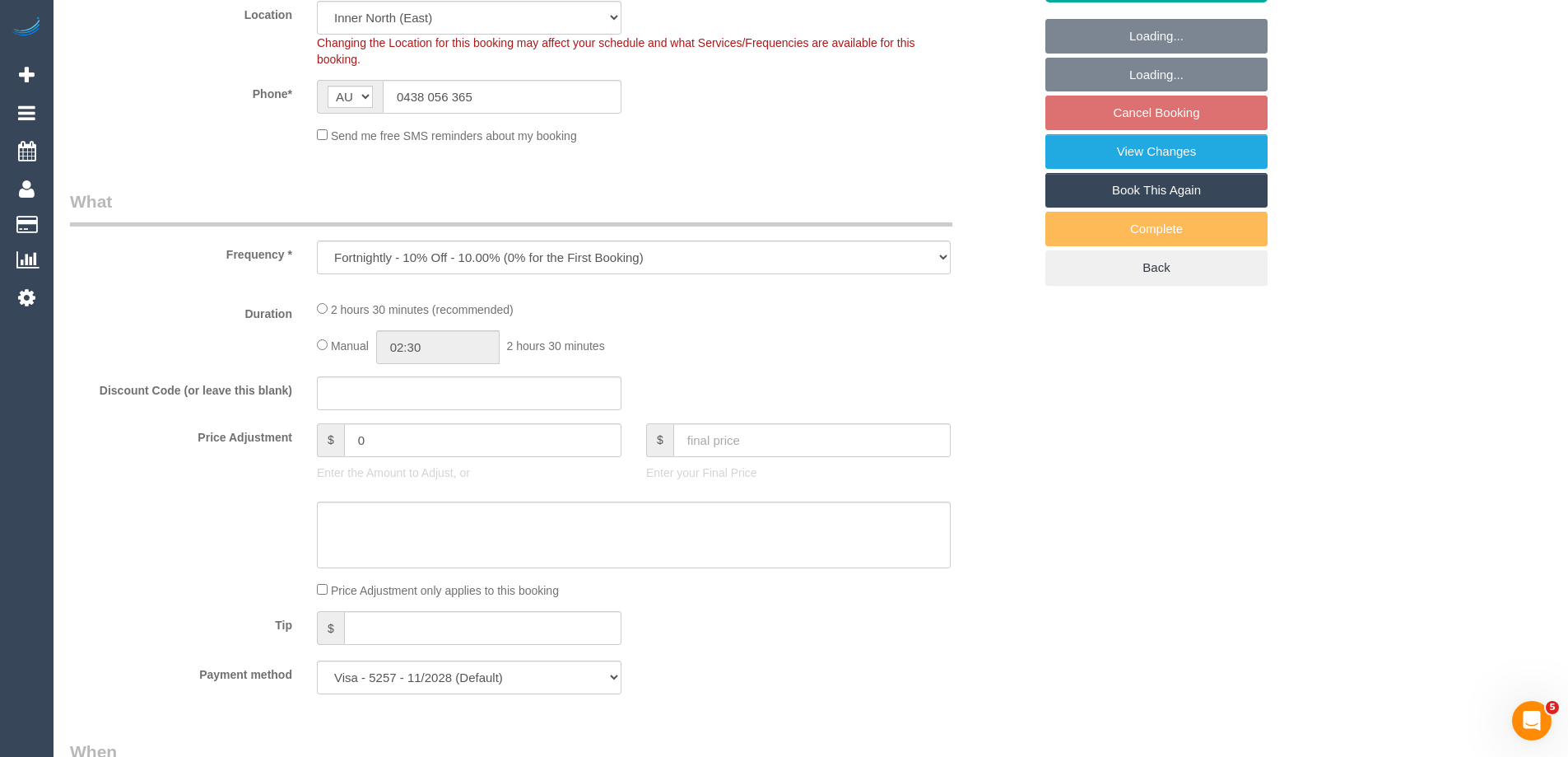
select select "number:34"
select select "number:12"
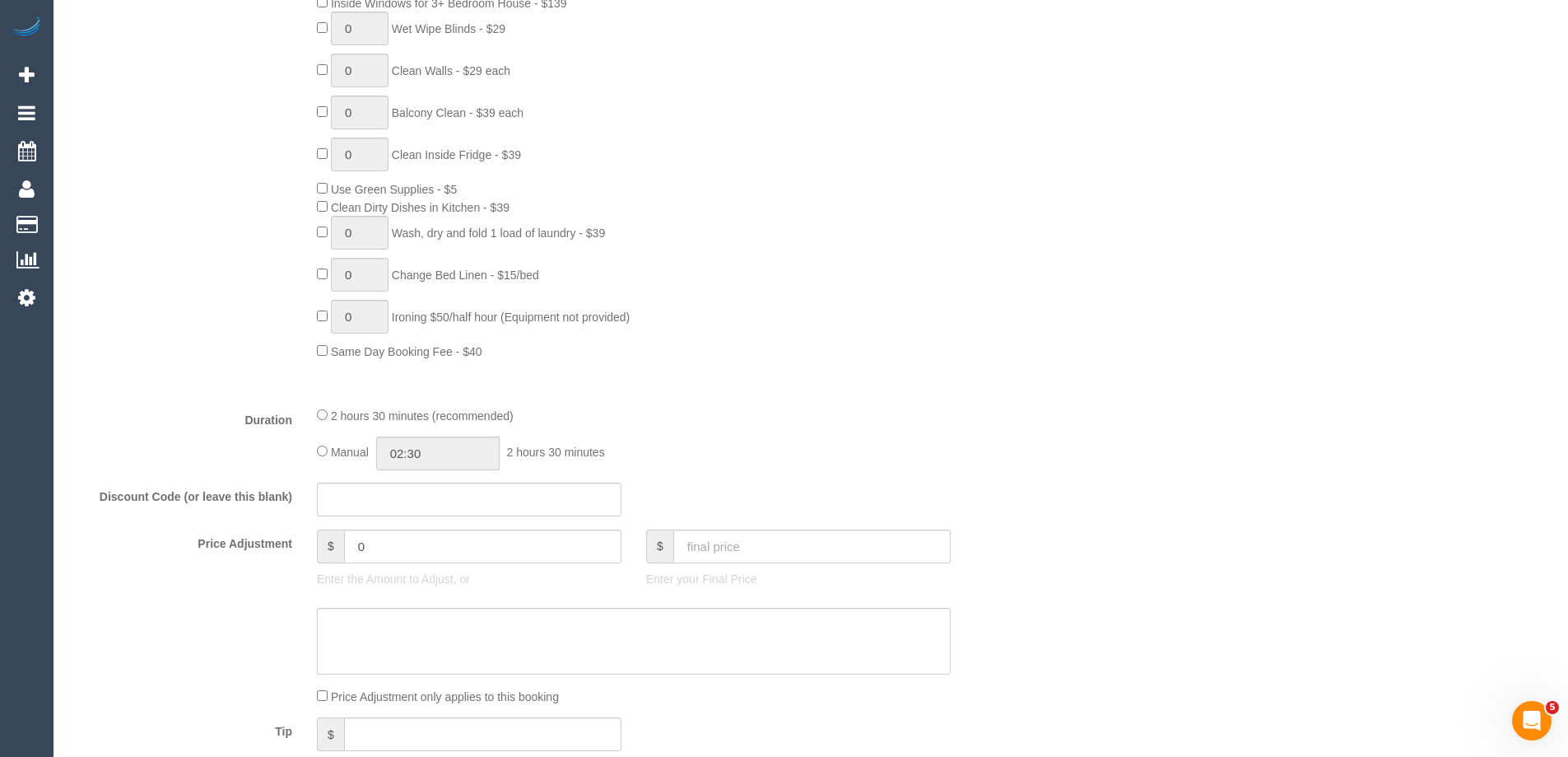
select select "object:1676"
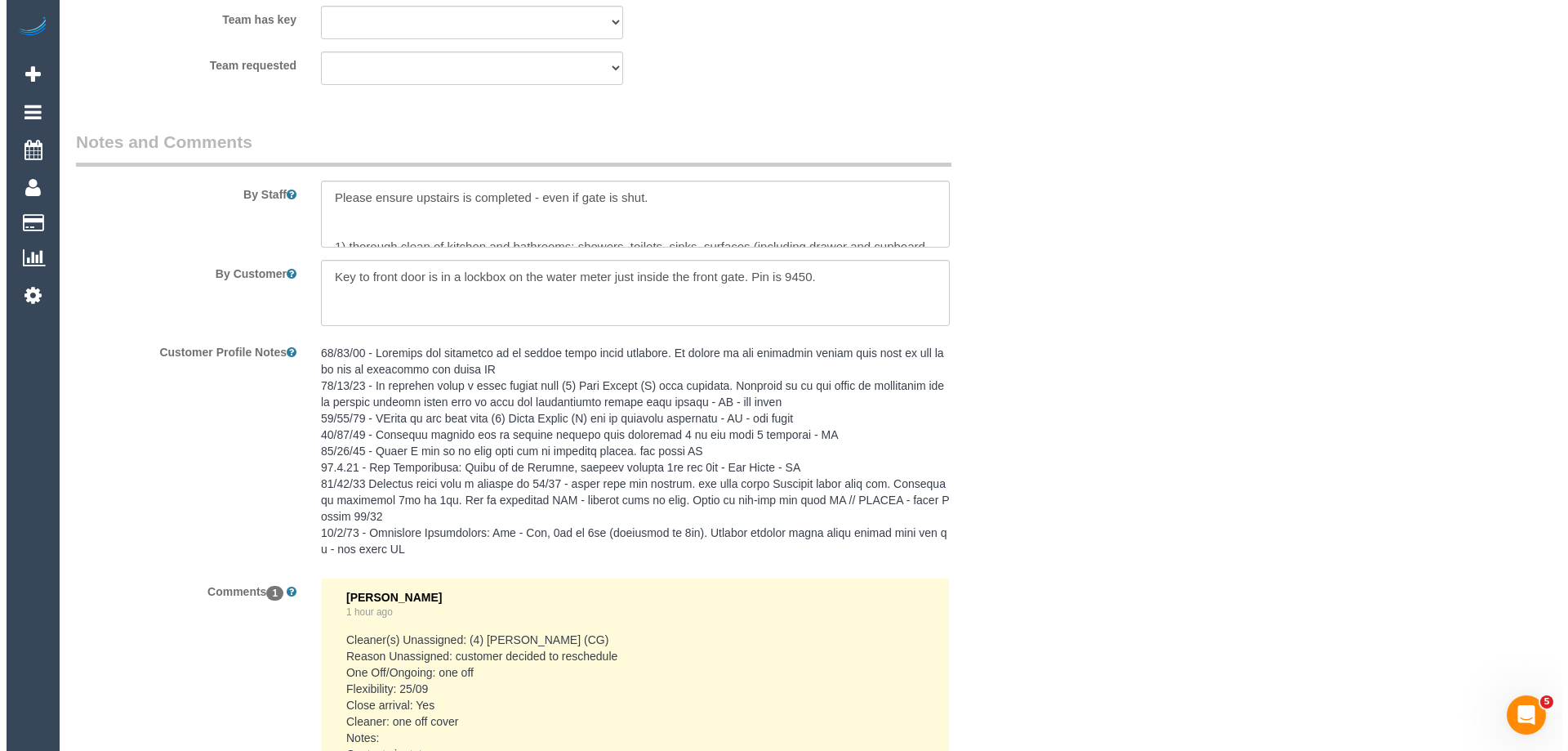
scroll to position [2613, 0]
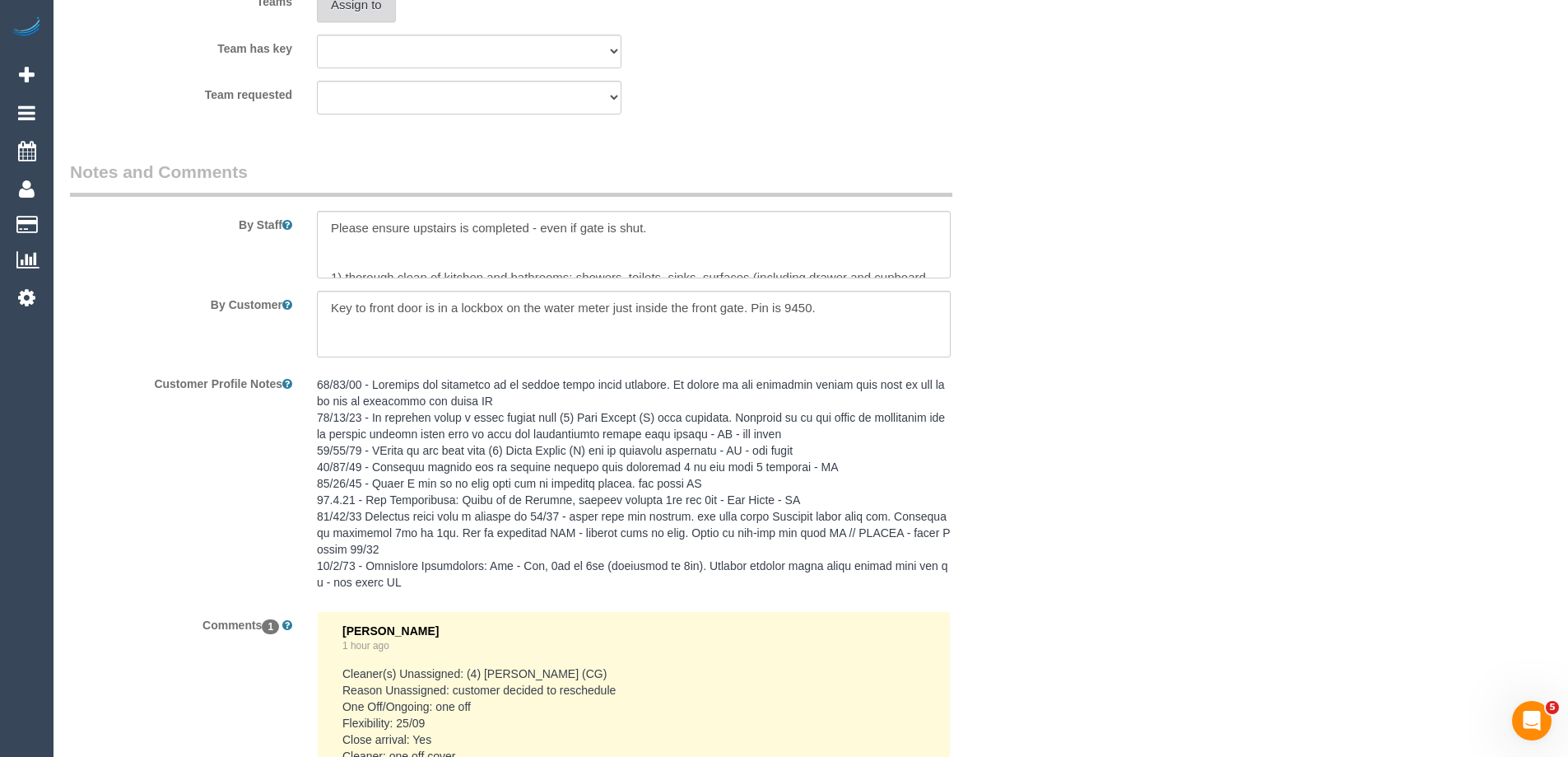
click at [355, 6] on button "Assign to" at bounding box center [356, 4] width 79 height 34
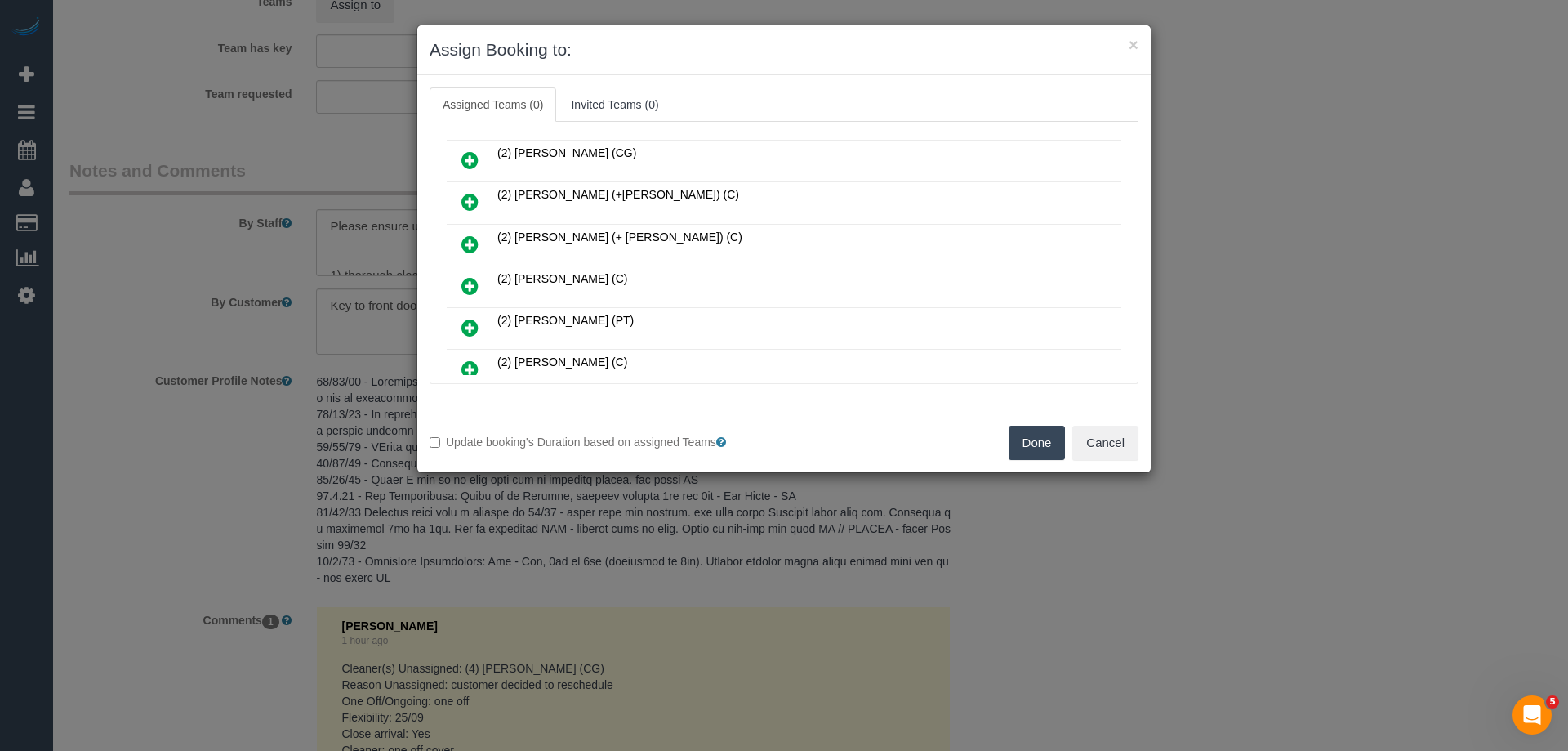
scroll to position [245, 0]
click at [1093, 432] on button "Cancel" at bounding box center [1106, 442] width 66 height 34
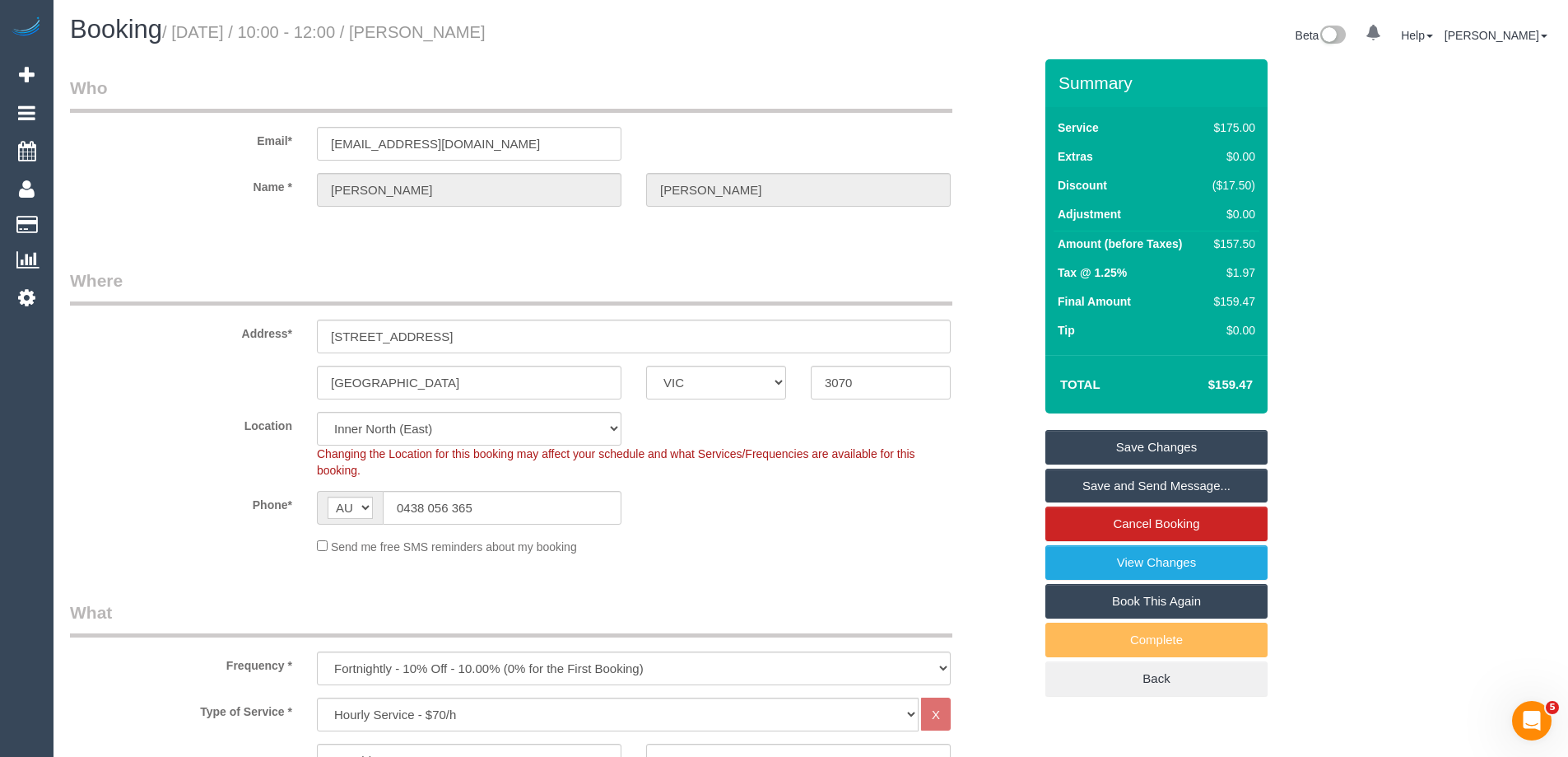
scroll to position [0, 0]
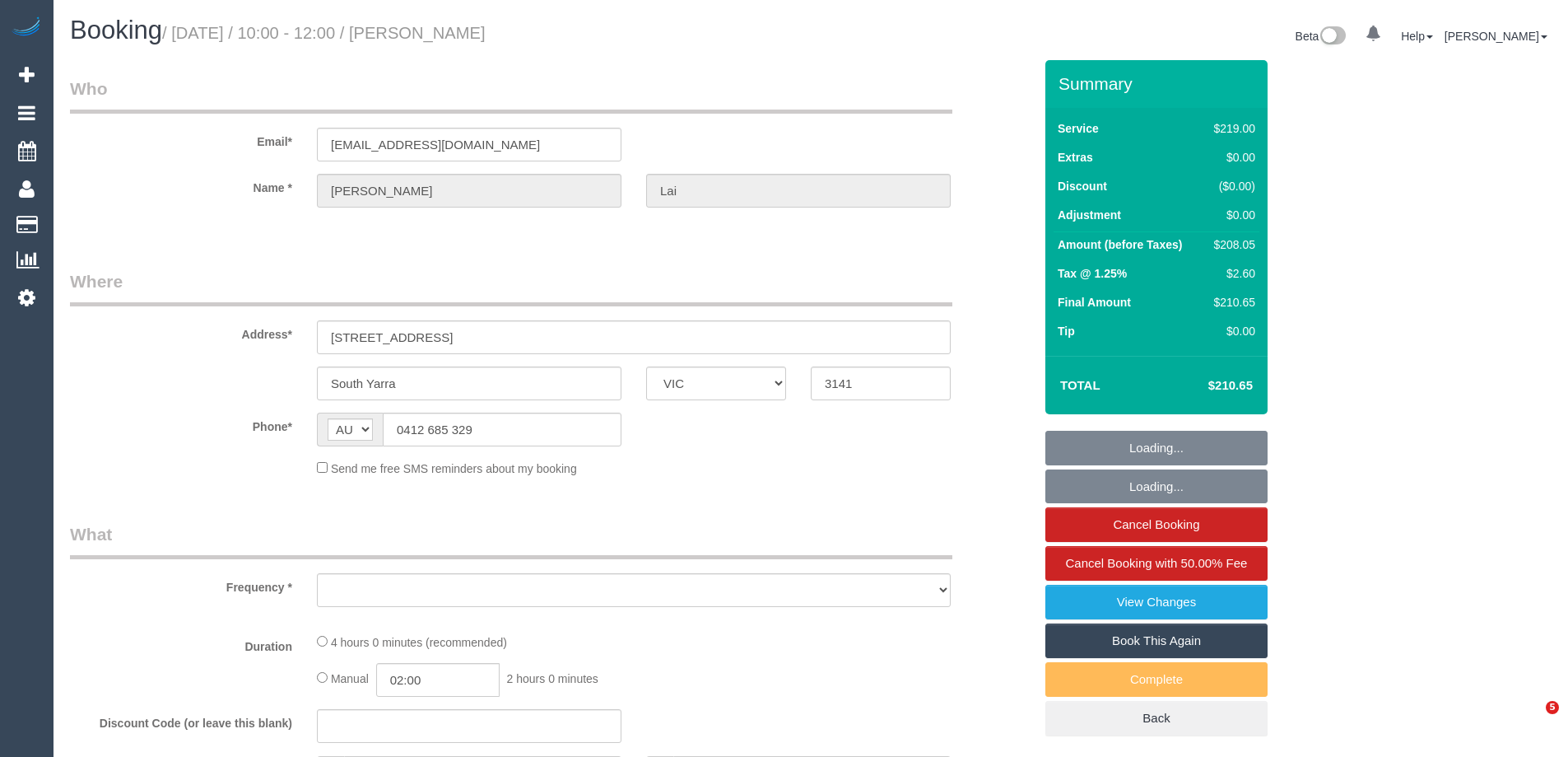
select select "VIC"
select select "object:569"
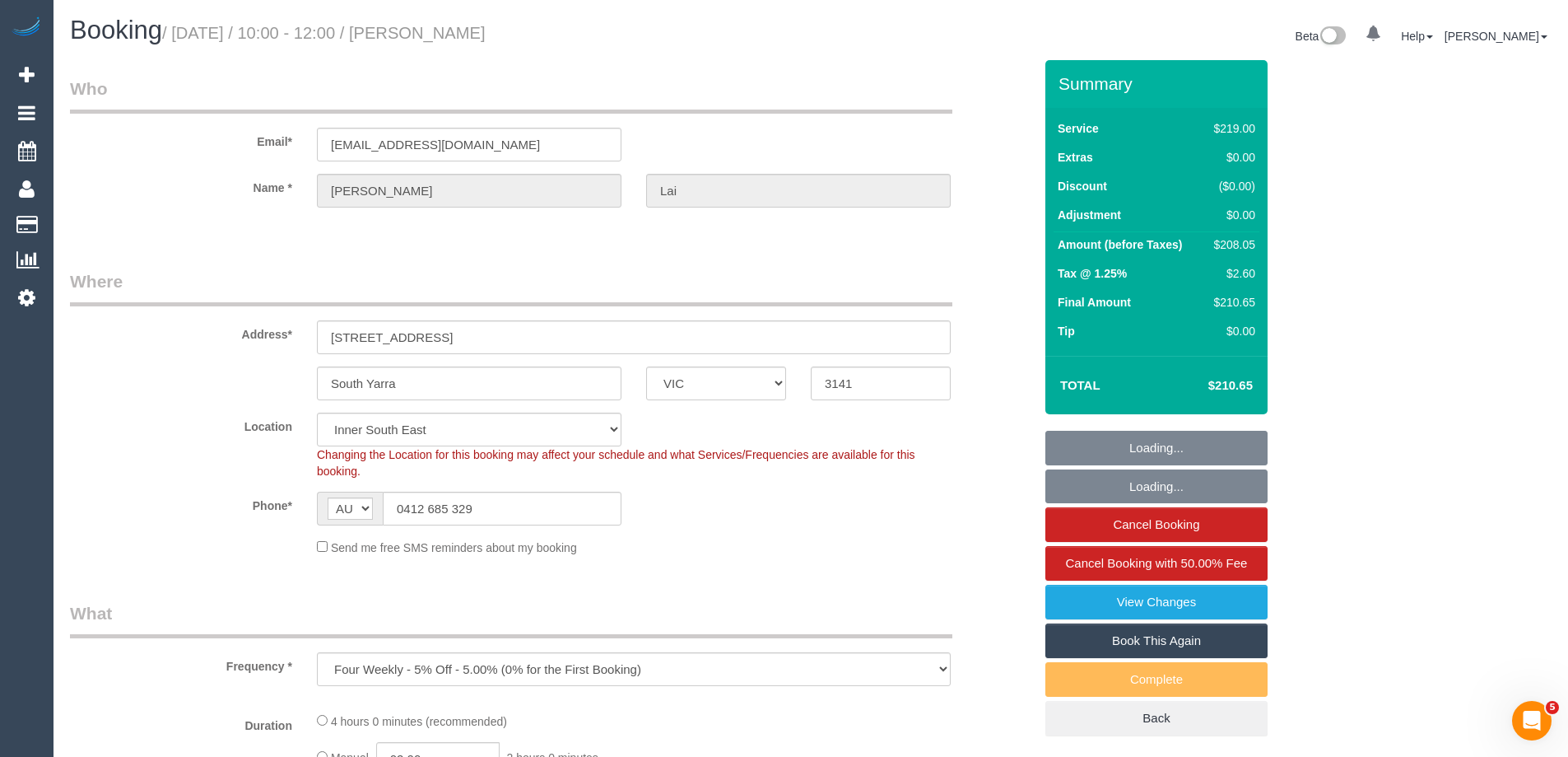
select select "string:stripe-pm_1MnYJT2GScqysDRVNRQdAddP"
select select "number:27"
select select "number:14"
select select "number:19"
select select "number:36"
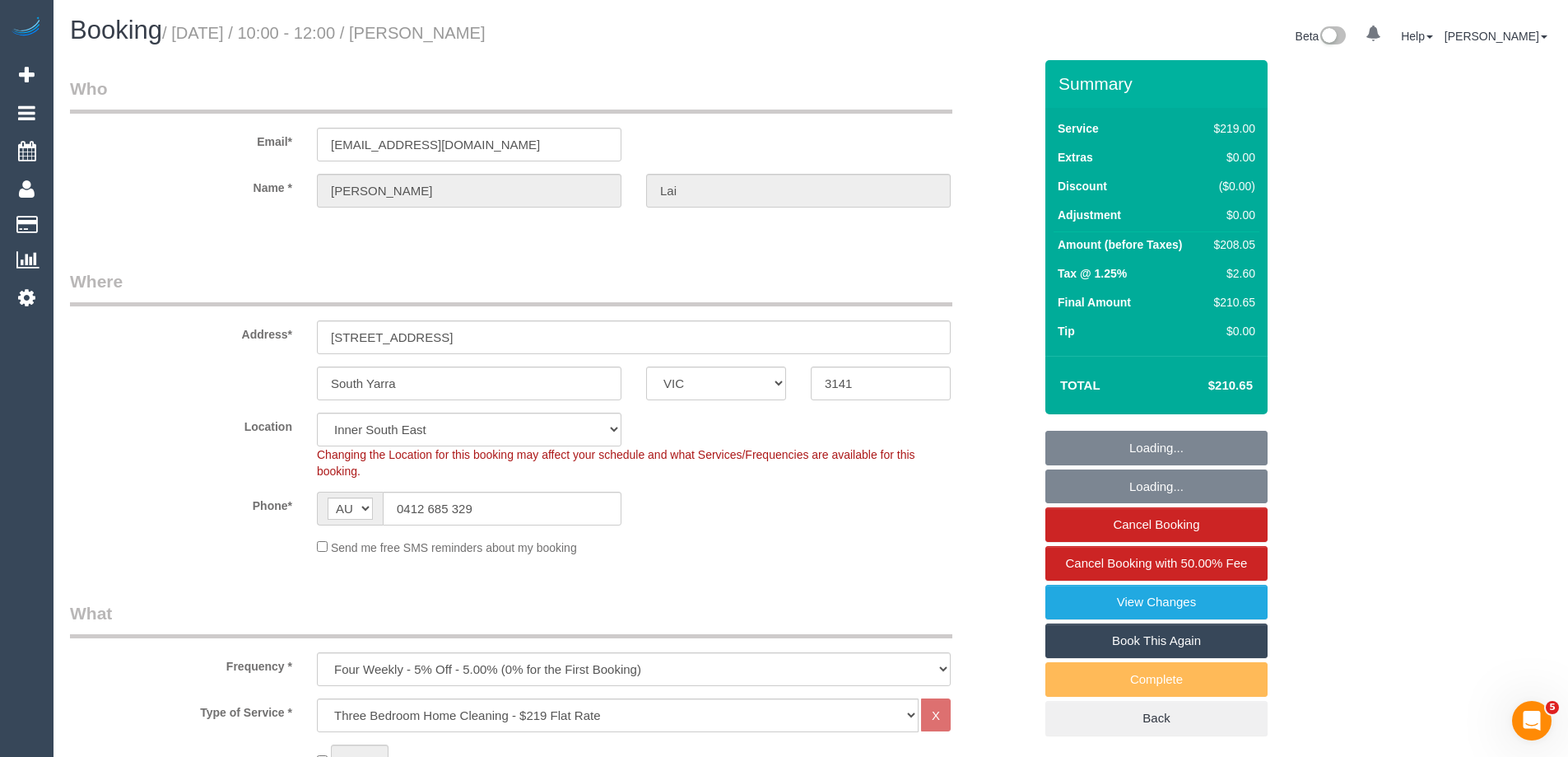
select select "object:1414"
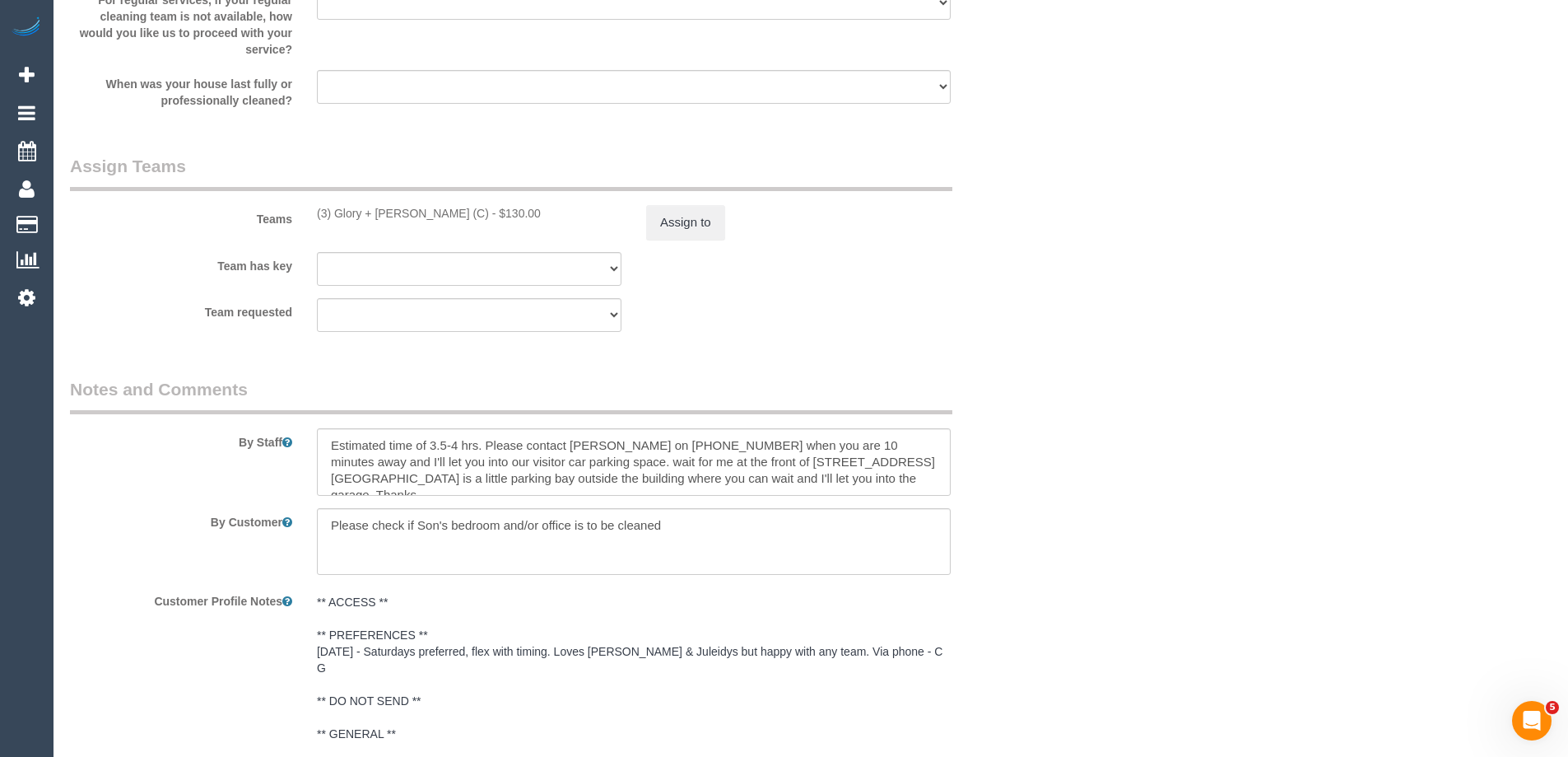
scroll to position [2470, 0]
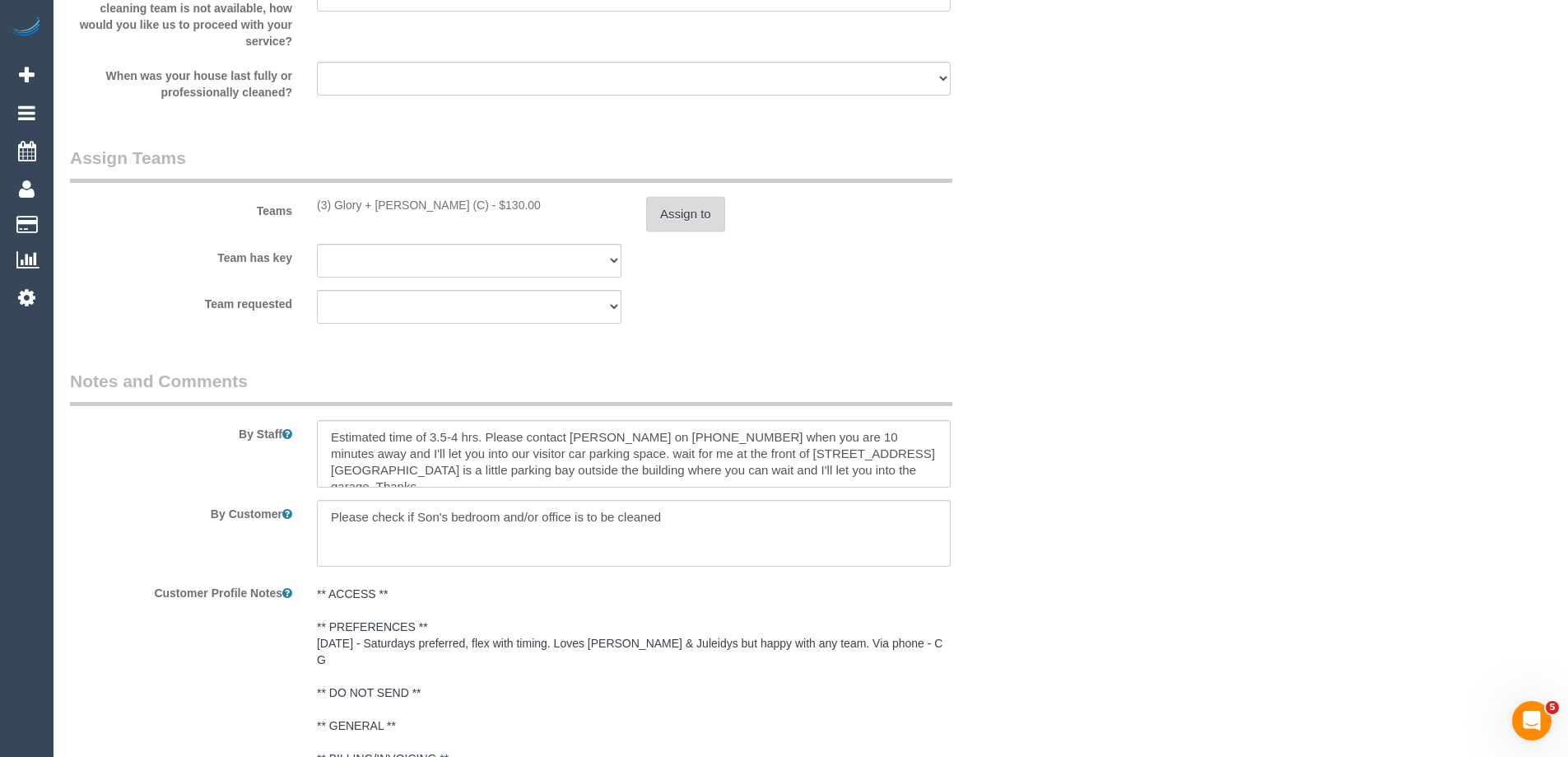
click at [693, 231] on button "Assign to" at bounding box center [685, 213] width 79 height 34
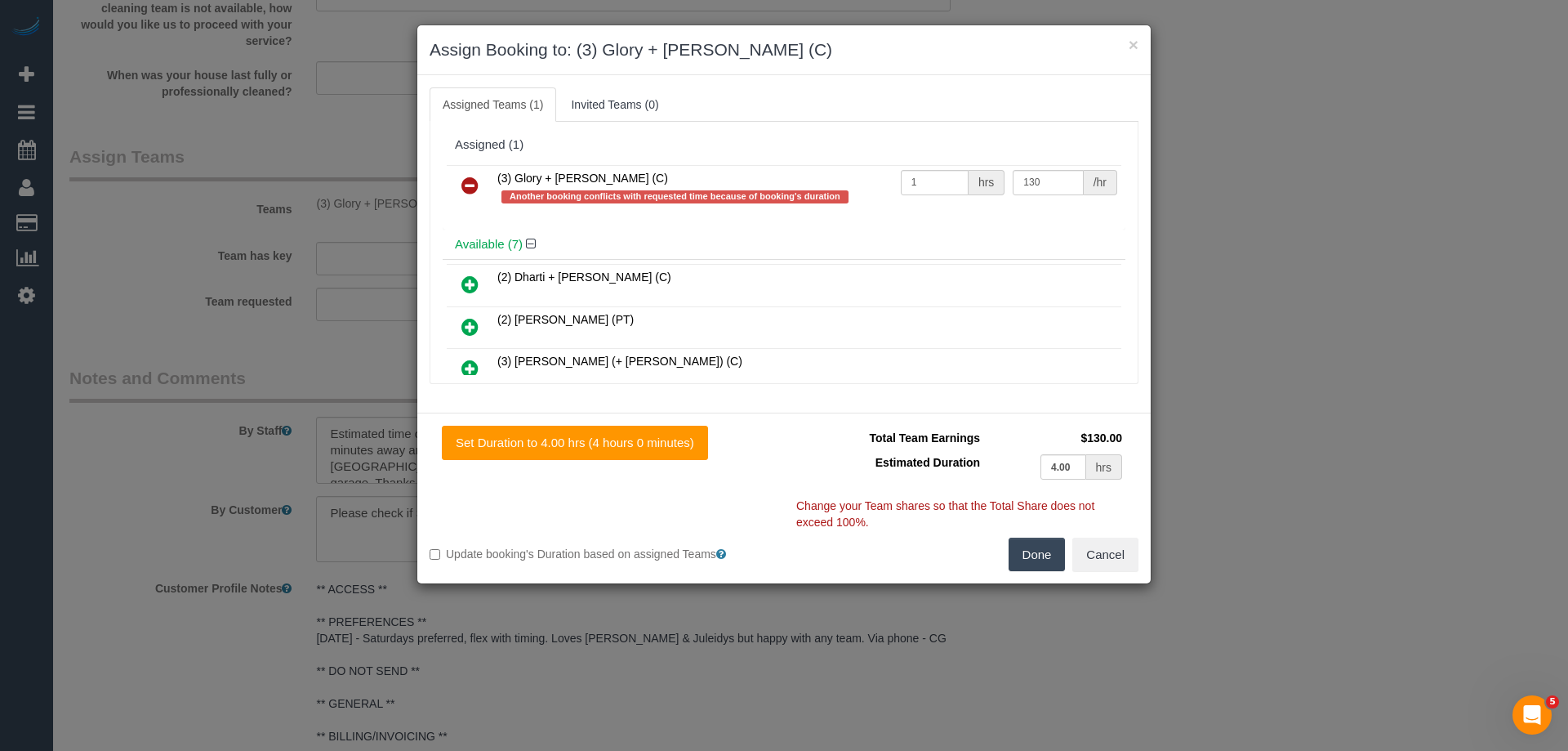
click at [465, 178] on icon at bounding box center [470, 185] width 17 height 19
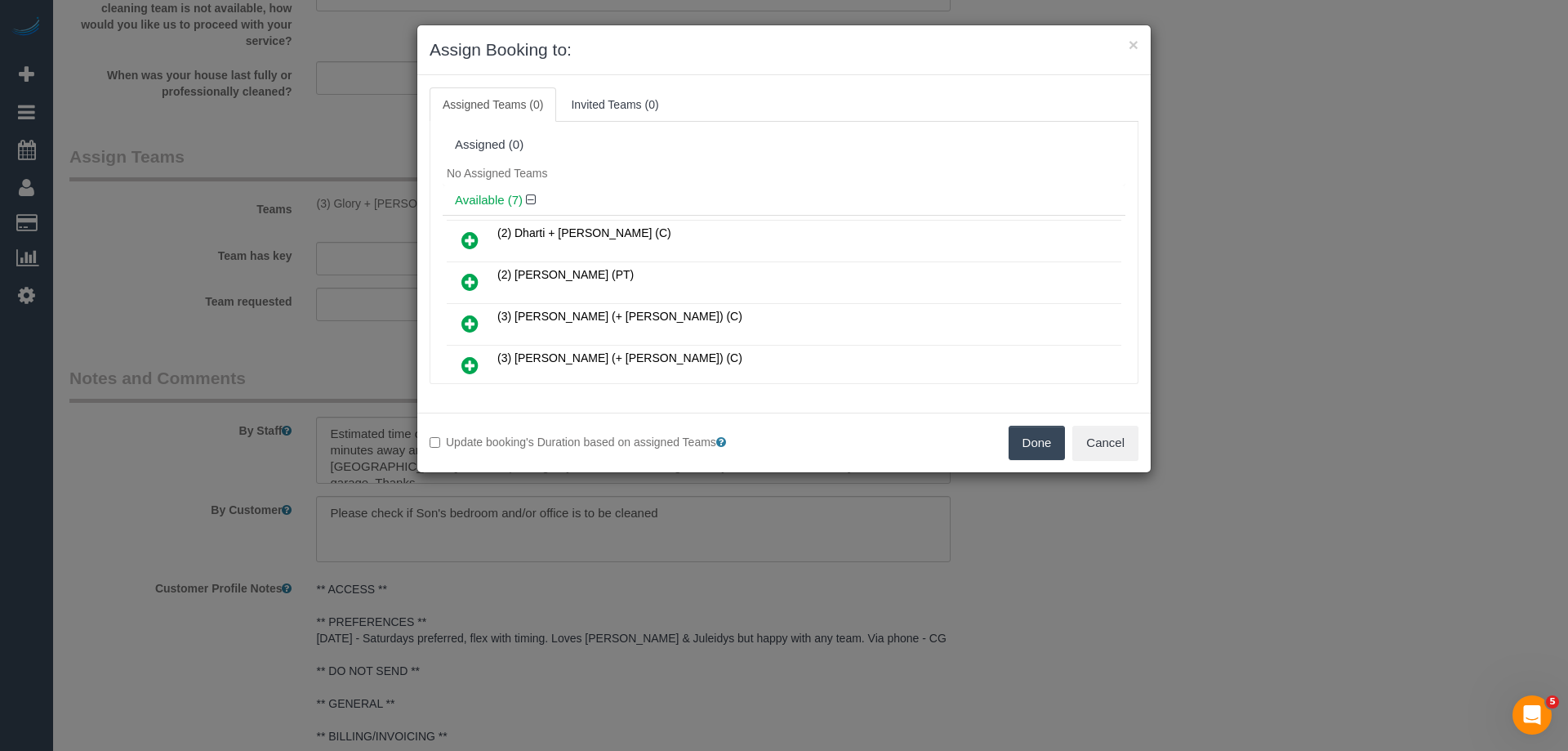
click at [1017, 438] on button "Done" at bounding box center [1037, 442] width 57 height 34
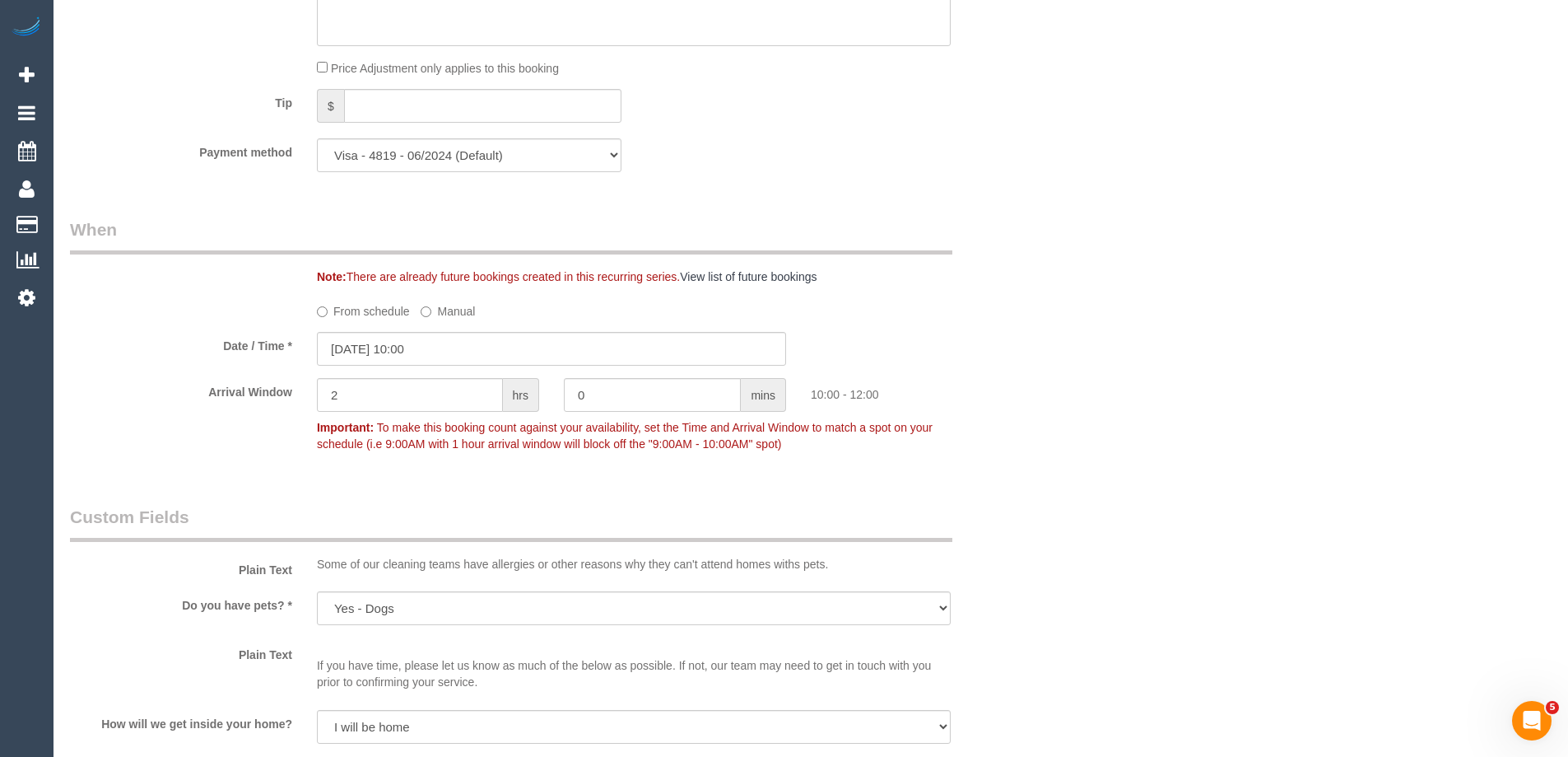
scroll to position [1565, 0]
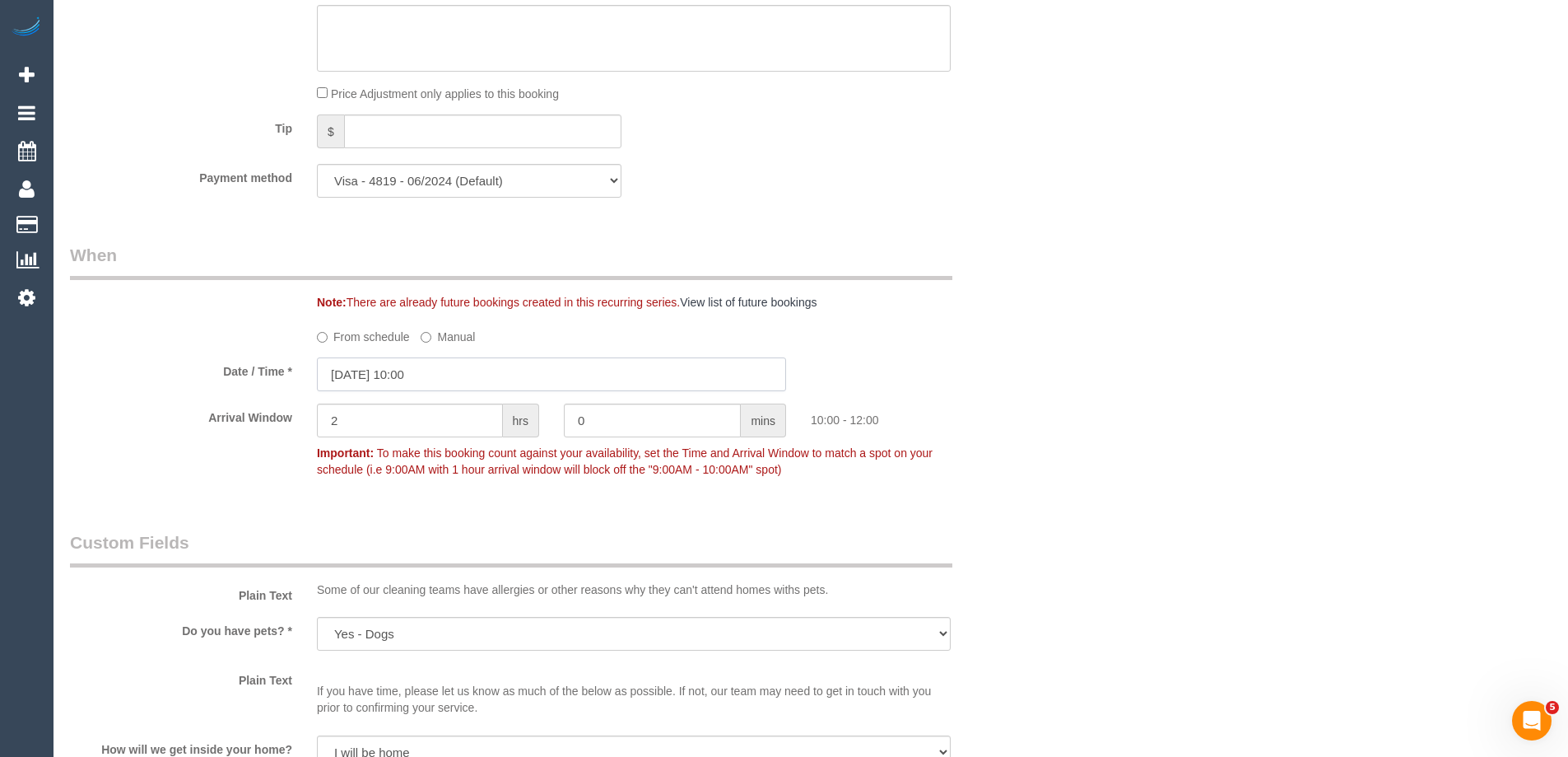
click at [375, 380] on input "20/09/2025 10:00" at bounding box center [552, 374] width 469 height 34
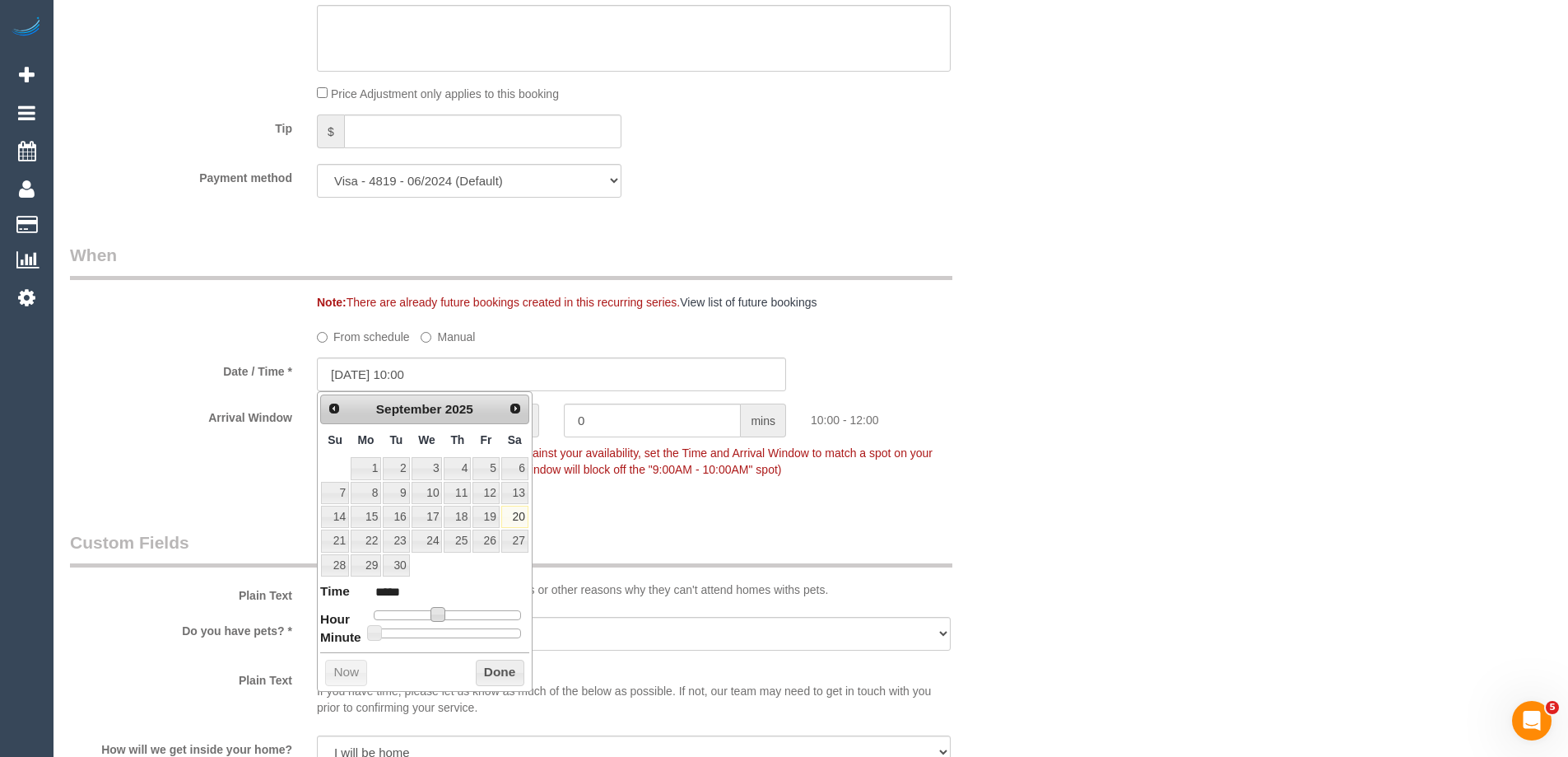
type input "20/09/2025 11:00"
type input "*****"
type input "20/09/2025 12:00"
type input "*****"
drag, startPoint x: 438, startPoint y: 616, endPoint x: 451, endPoint y: 618, distance: 13.2
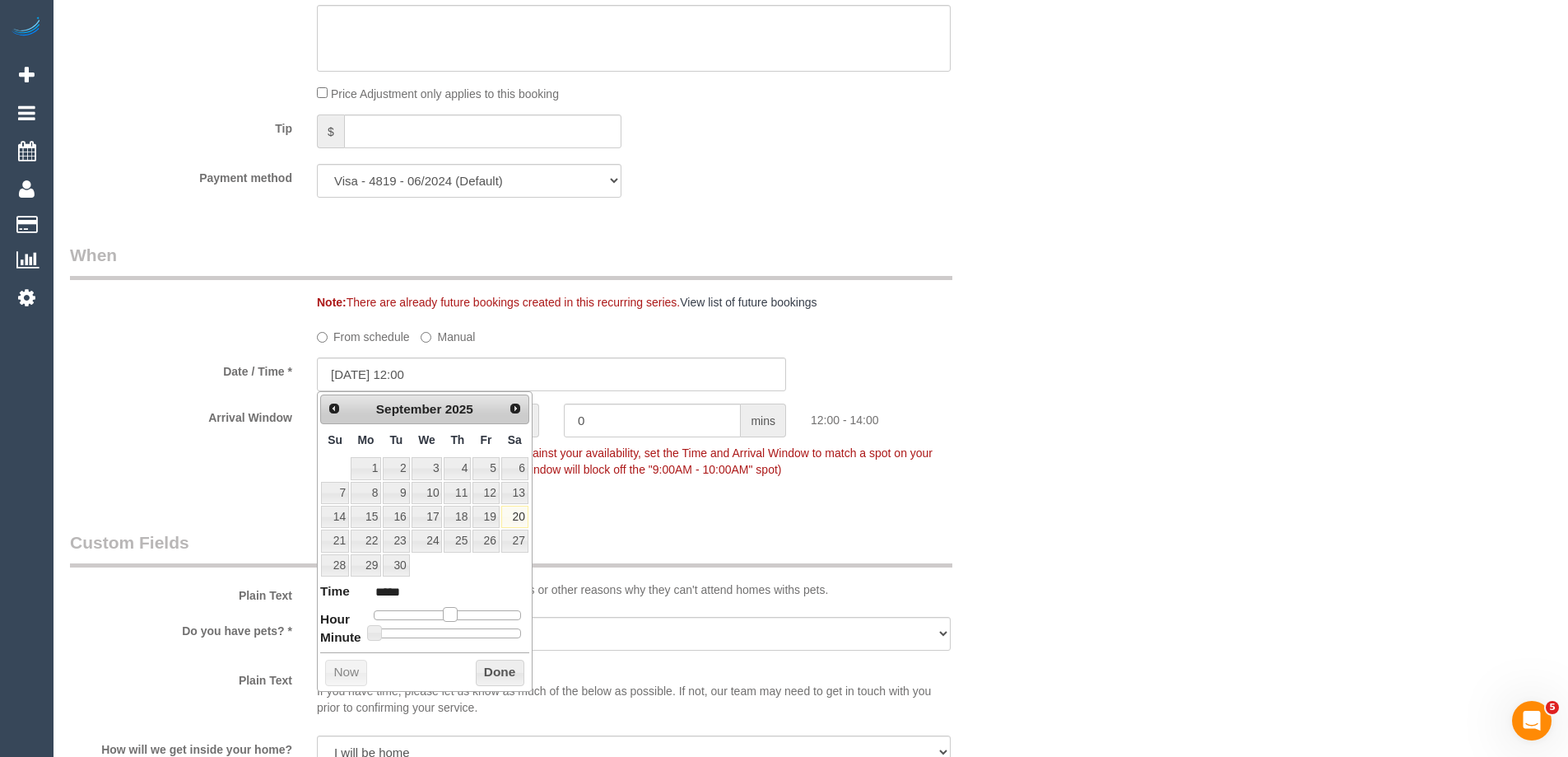
click at [451, 618] on span at bounding box center [449, 613] width 15 height 15
click at [509, 671] on button "Done" at bounding box center [500, 672] width 49 height 26
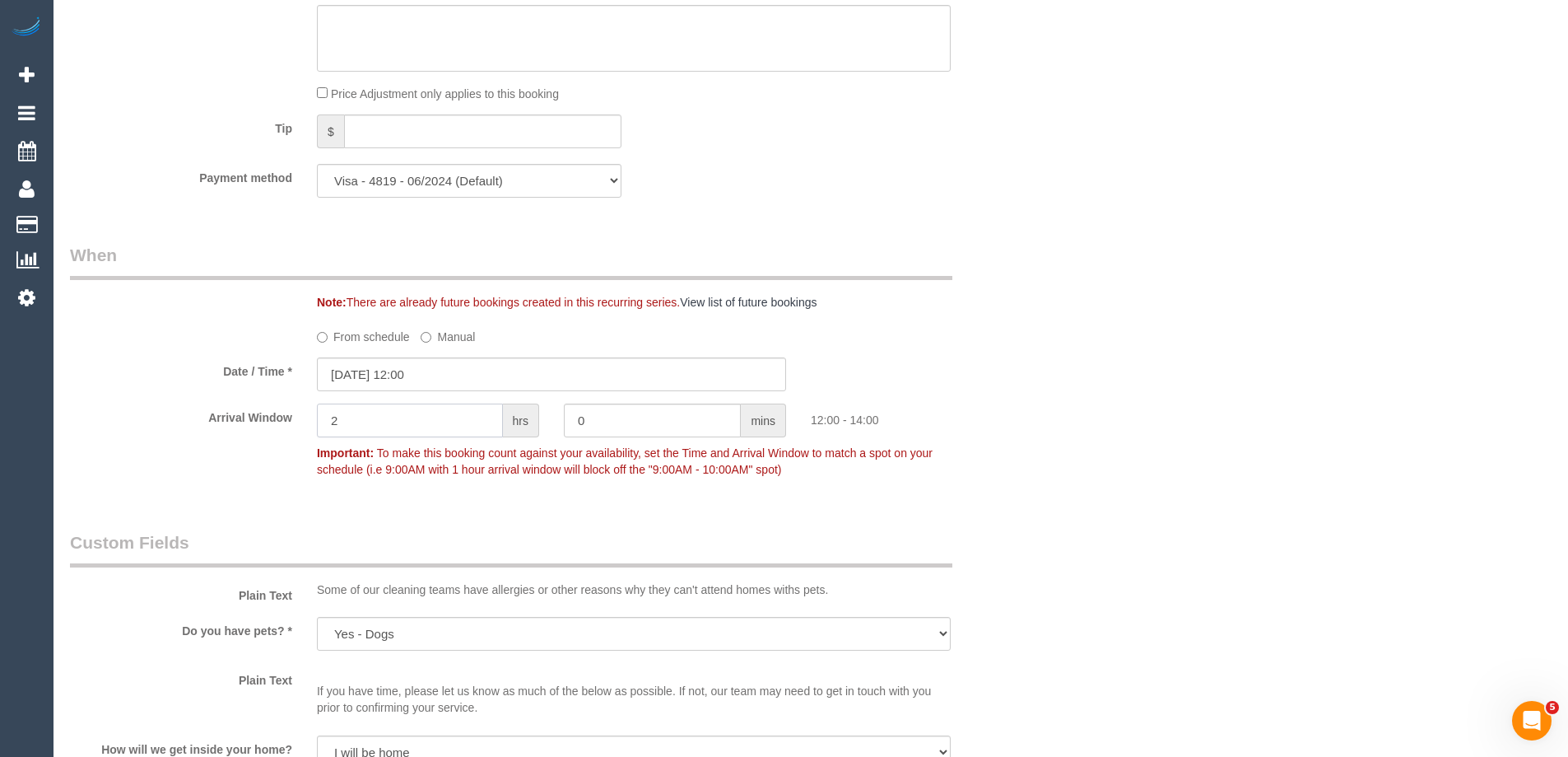
drag, startPoint x: 369, startPoint y: 411, endPoint x: 203, endPoint y: 411, distance: 166.0
click at [205, 411] on div "Arrival Window 2 hrs 0 mins 12:00 - 14:00 Important: To make this booking count…" at bounding box center [552, 443] width 988 height 81
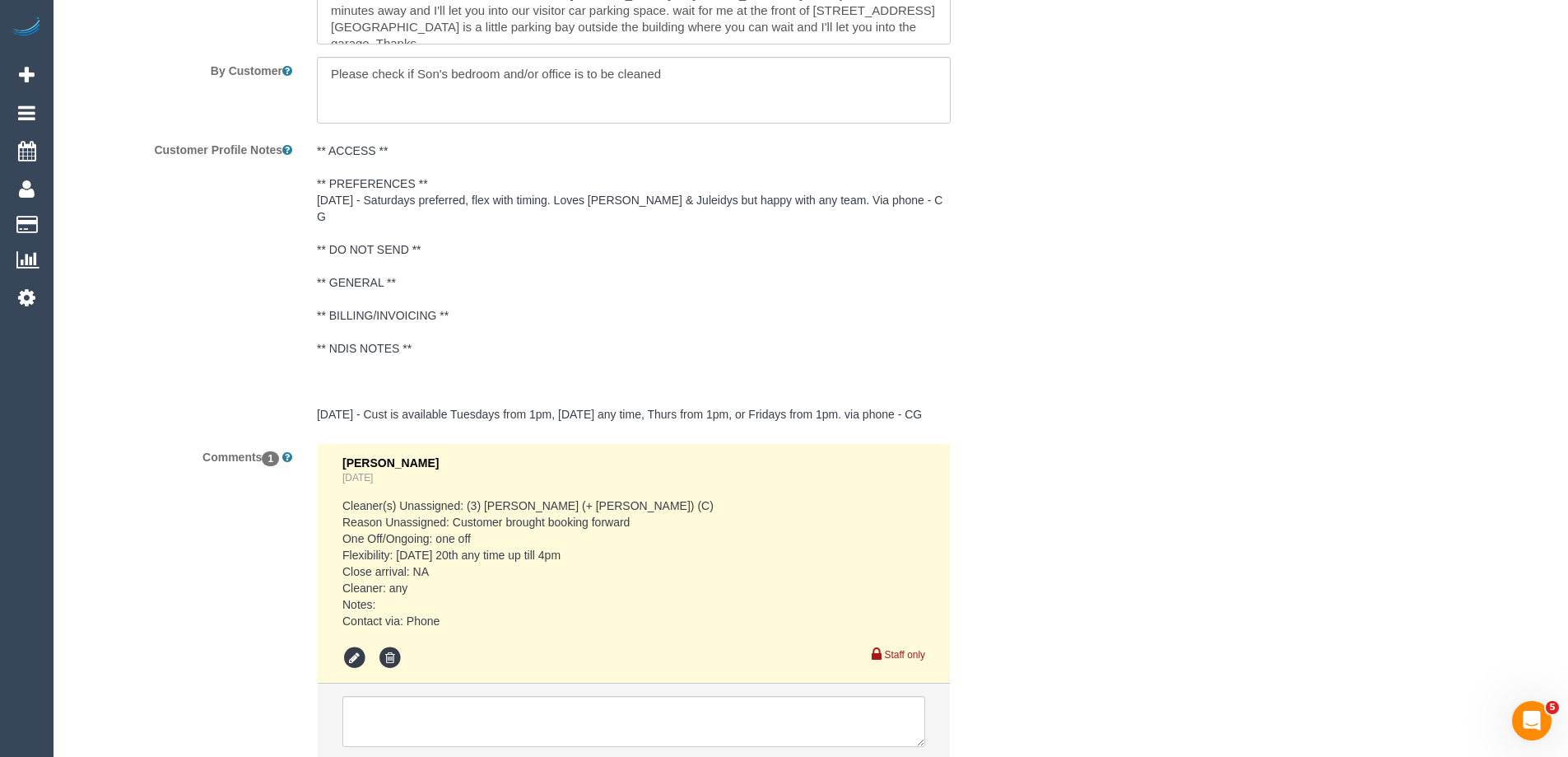
scroll to position [3036, 0]
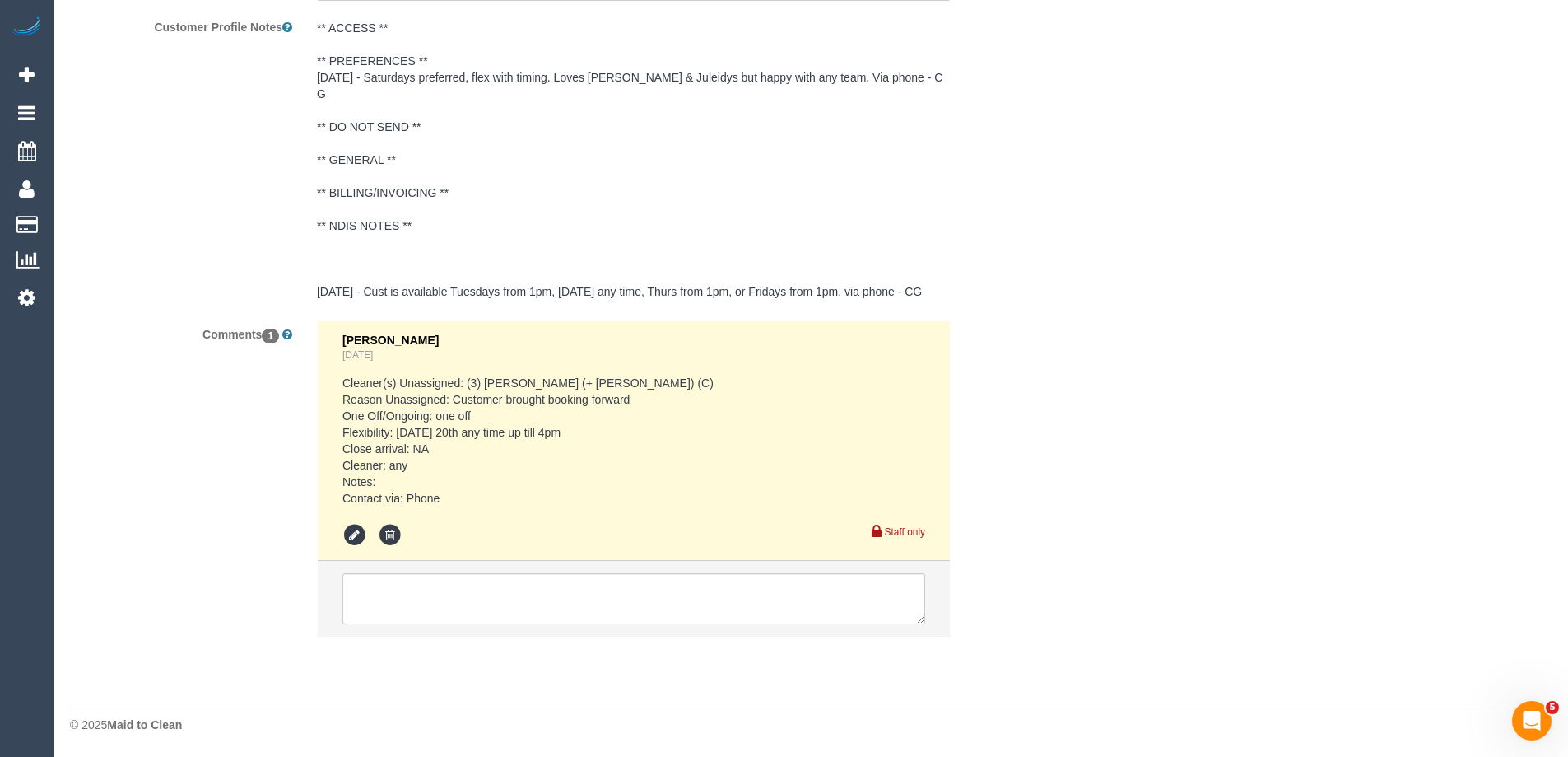
type input "1"
click at [383, 589] on textarea at bounding box center [634, 599] width 583 height 51
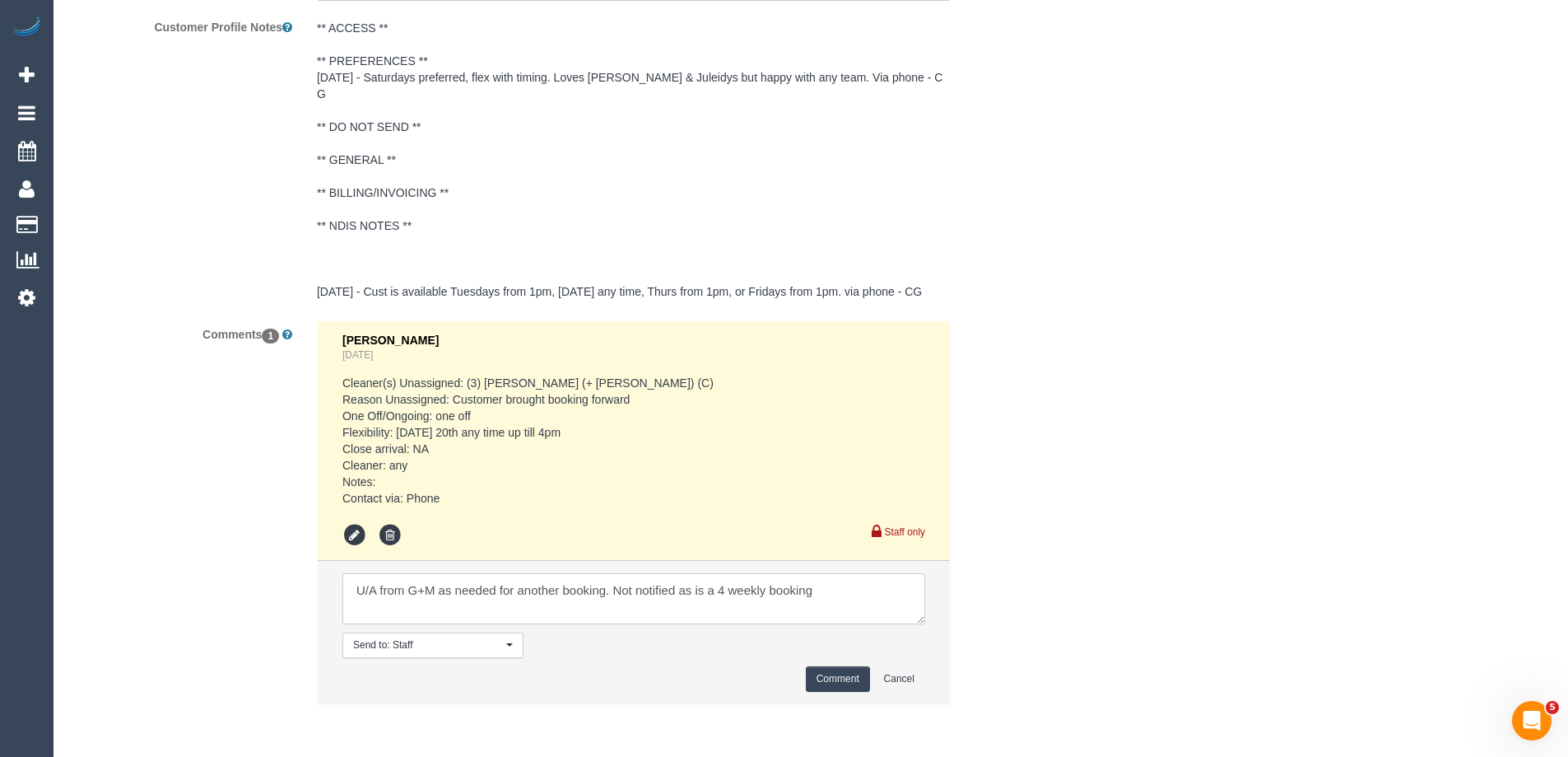
type textarea "U/A from G+M as needed for another booking. Not notified as is a 4 weekly booki…"
click at [840, 679] on button "Comment" at bounding box center [838, 679] width 64 height 25
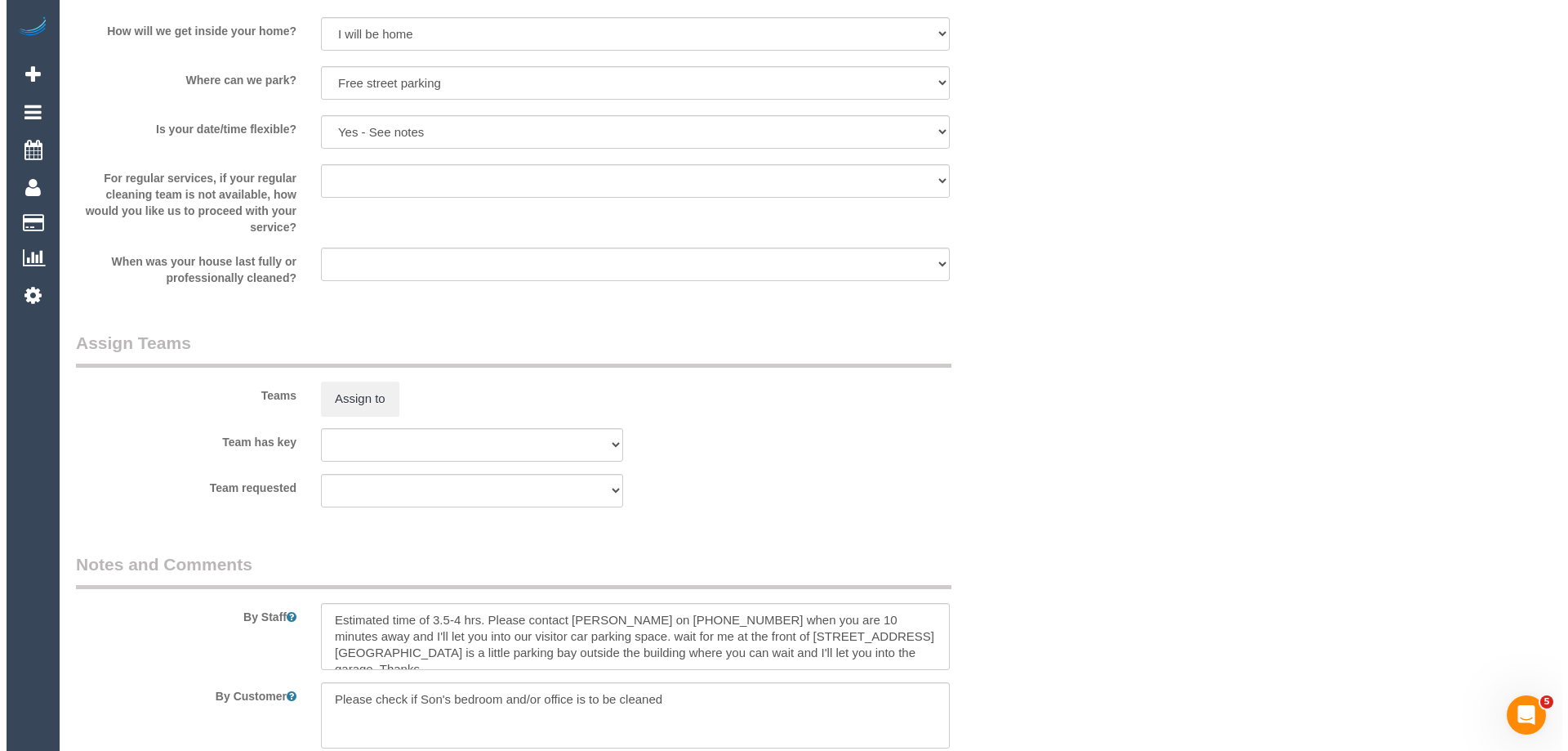
scroll to position [2276, 0]
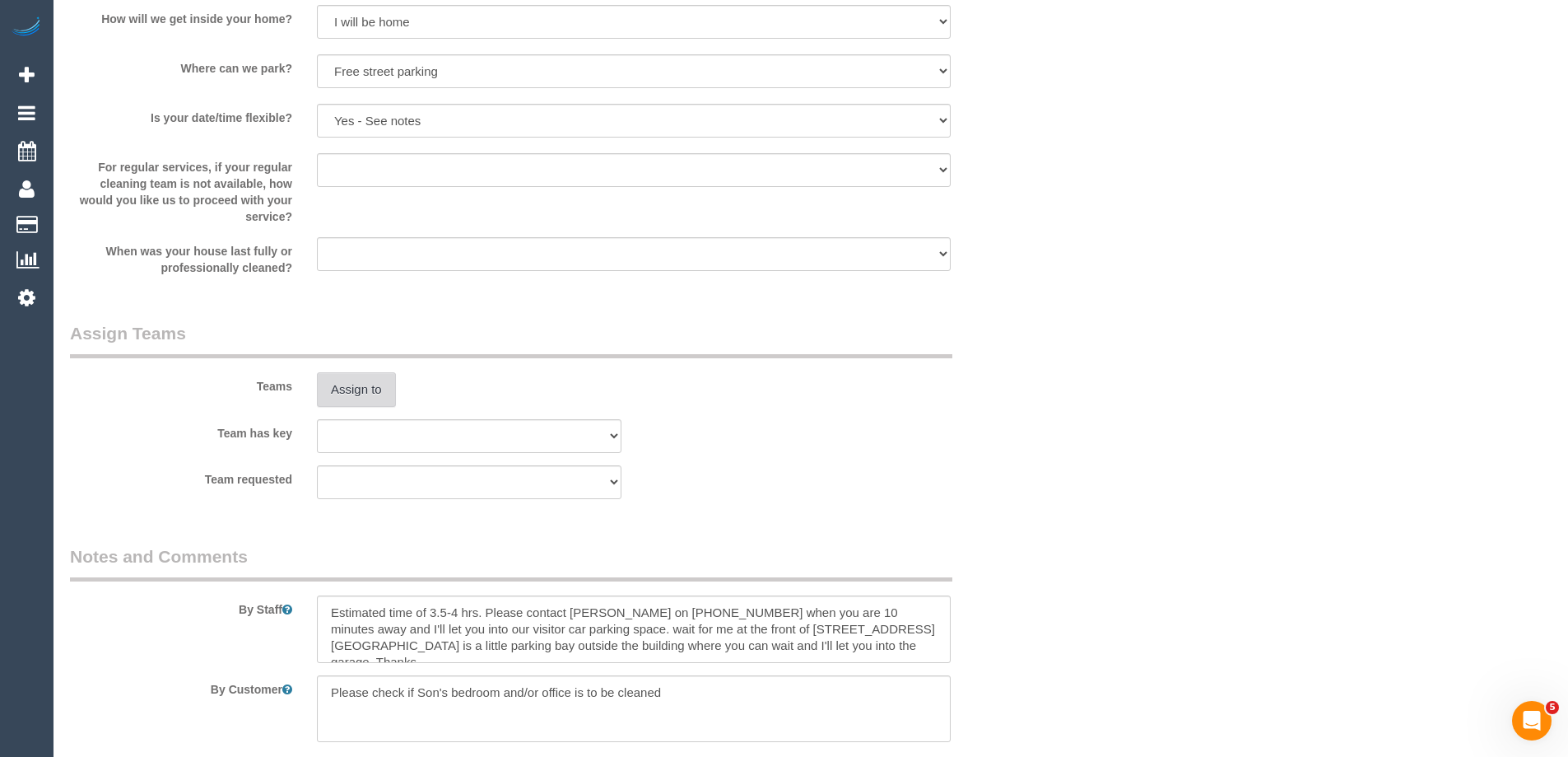
click at [353, 396] on button "Assign to" at bounding box center [356, 389] width 79 height 34
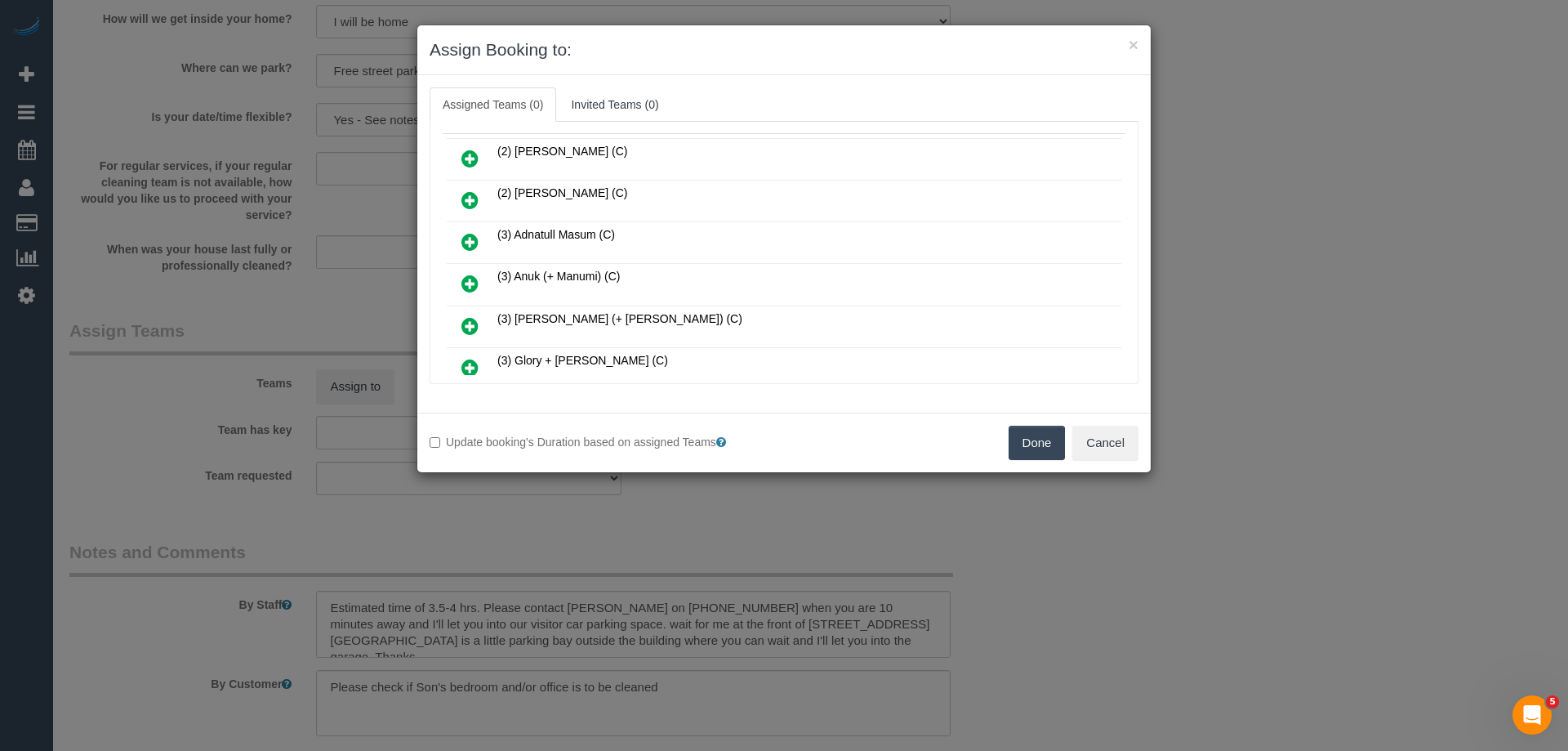
scroll to position [164, 0]
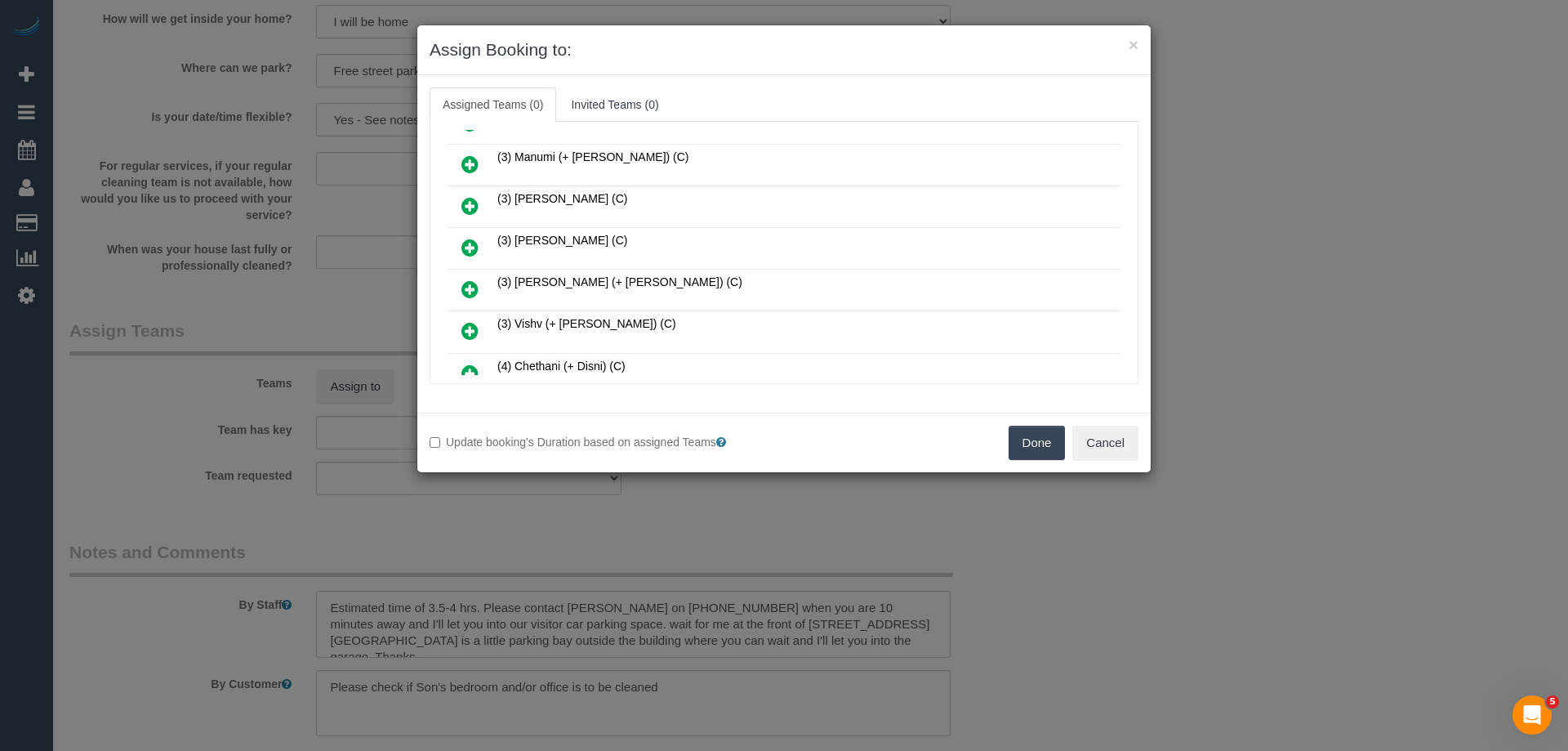
click at [464, 243] on icon at bounding box center [470, 247] width 17 height 19
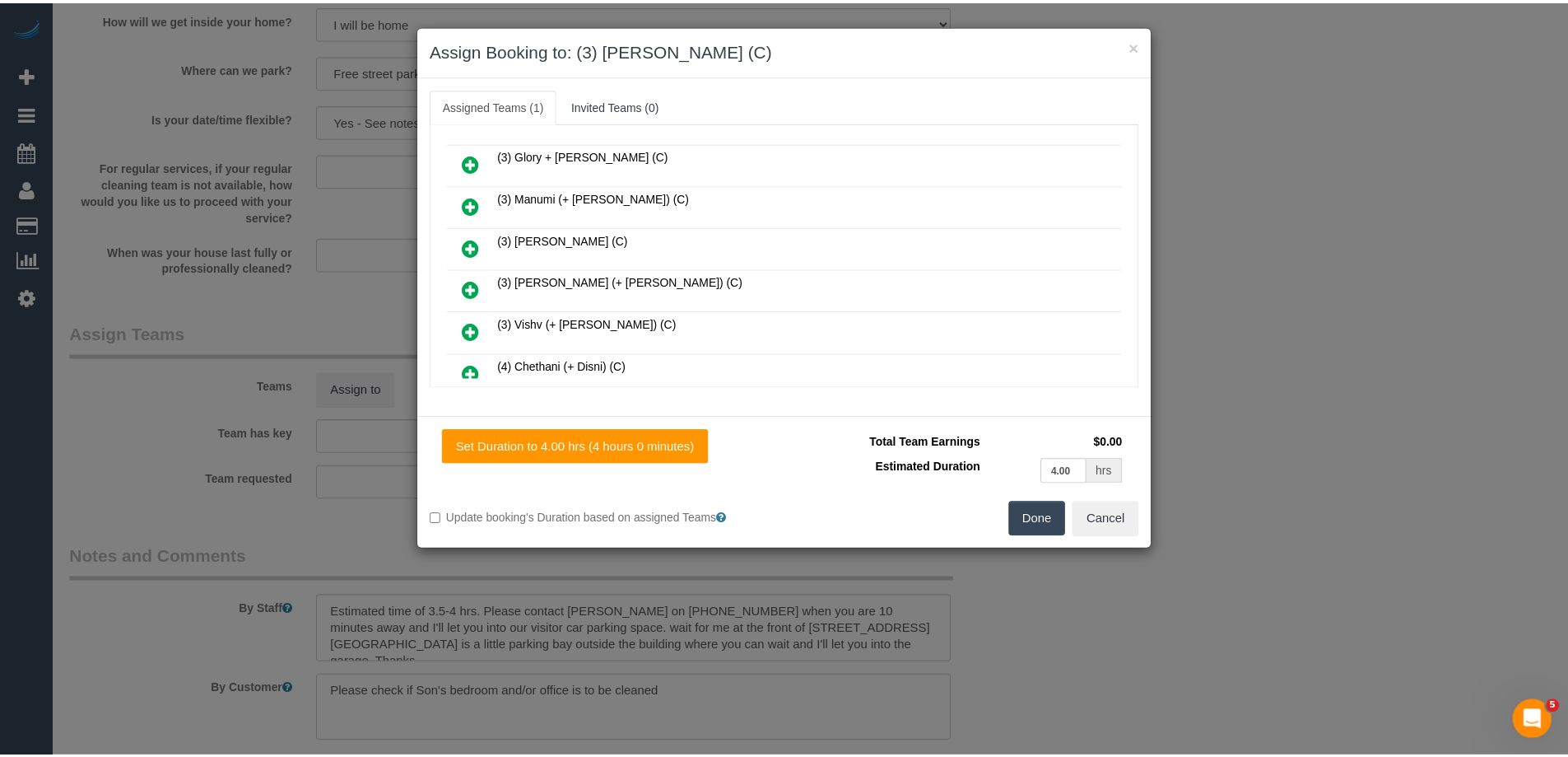
scroll to position [369, 0]
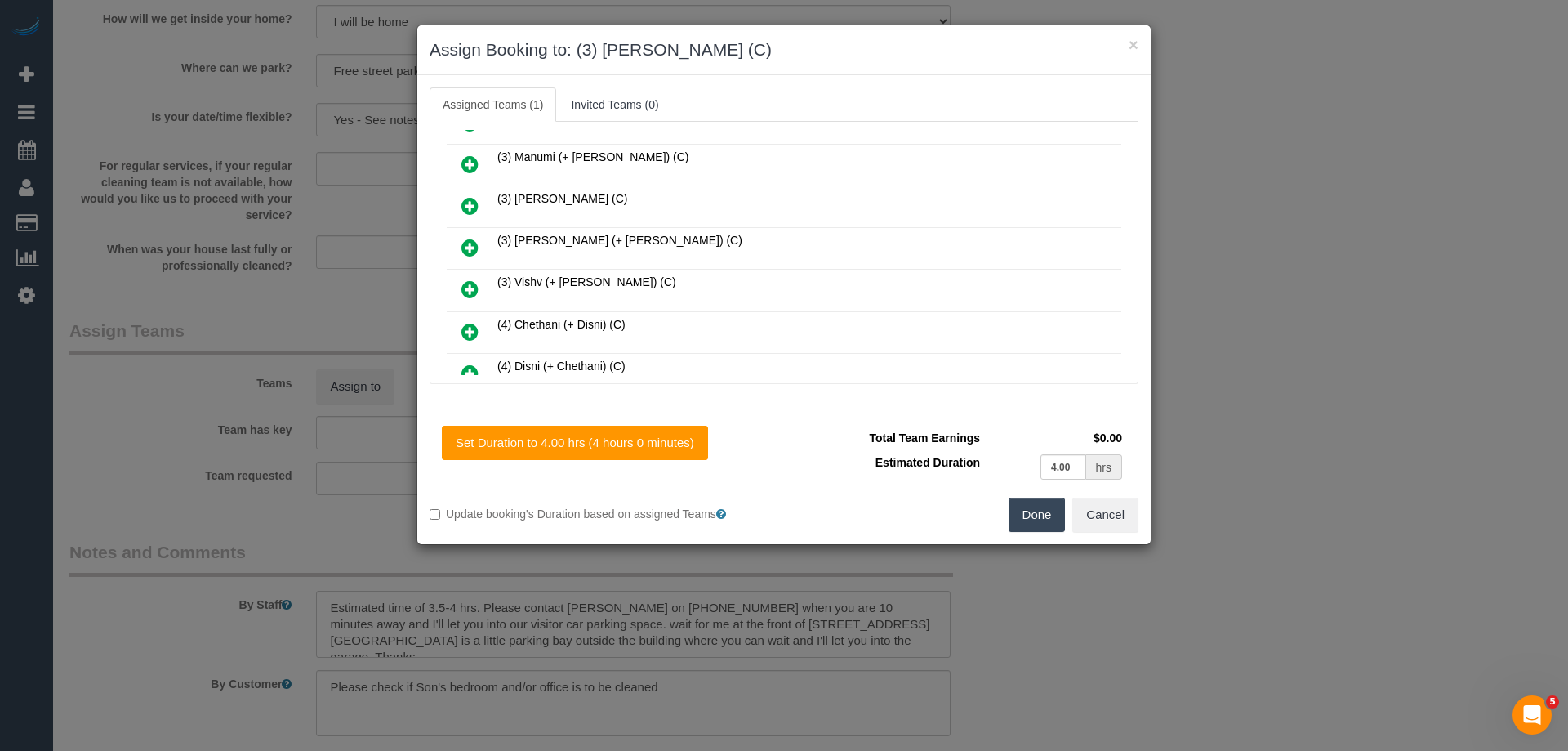
click at [1055, 508] on button "Done" at bounding box center [1037, 514] width 57 height 34
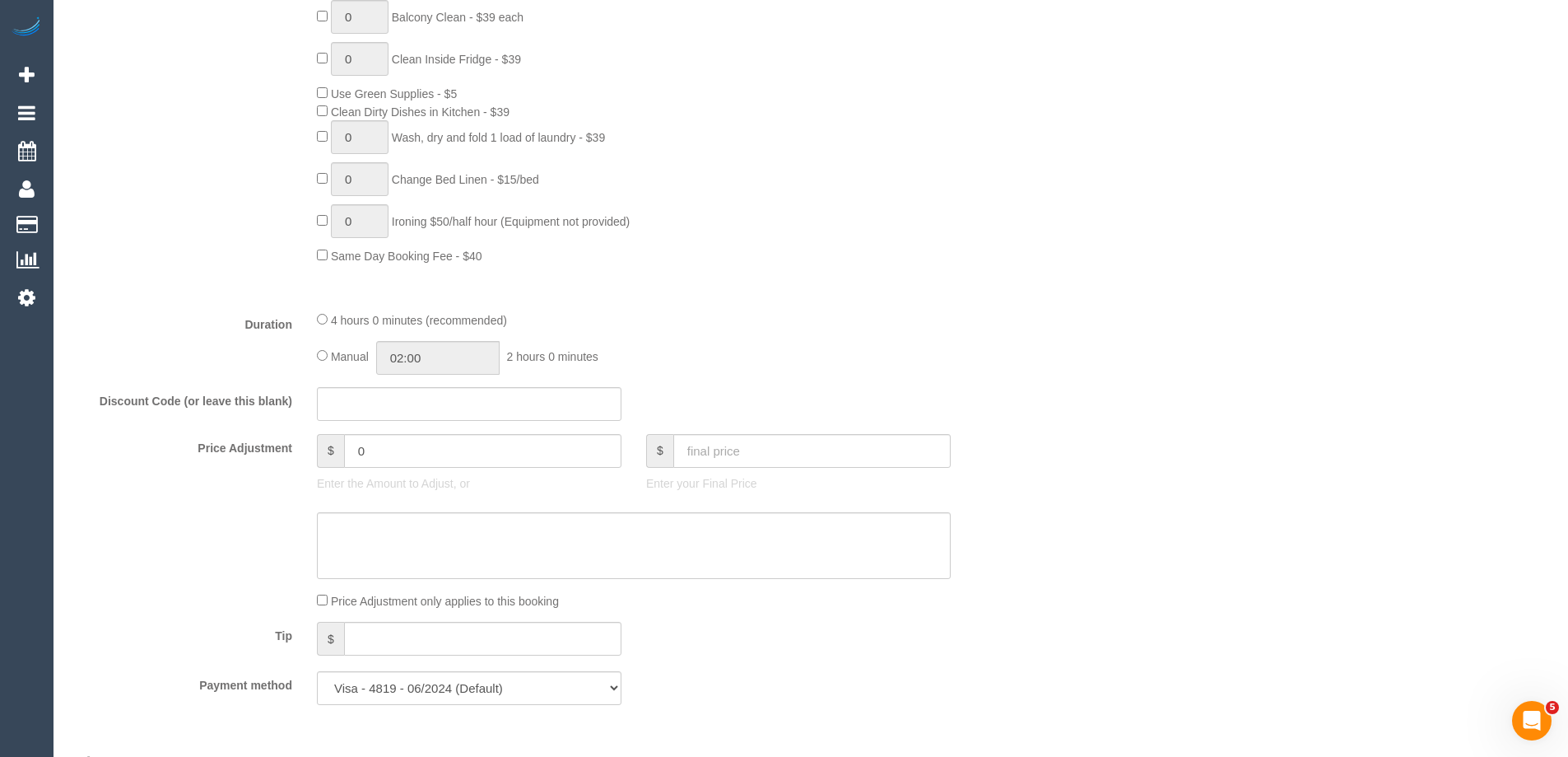
scroll to position [1071, 0]
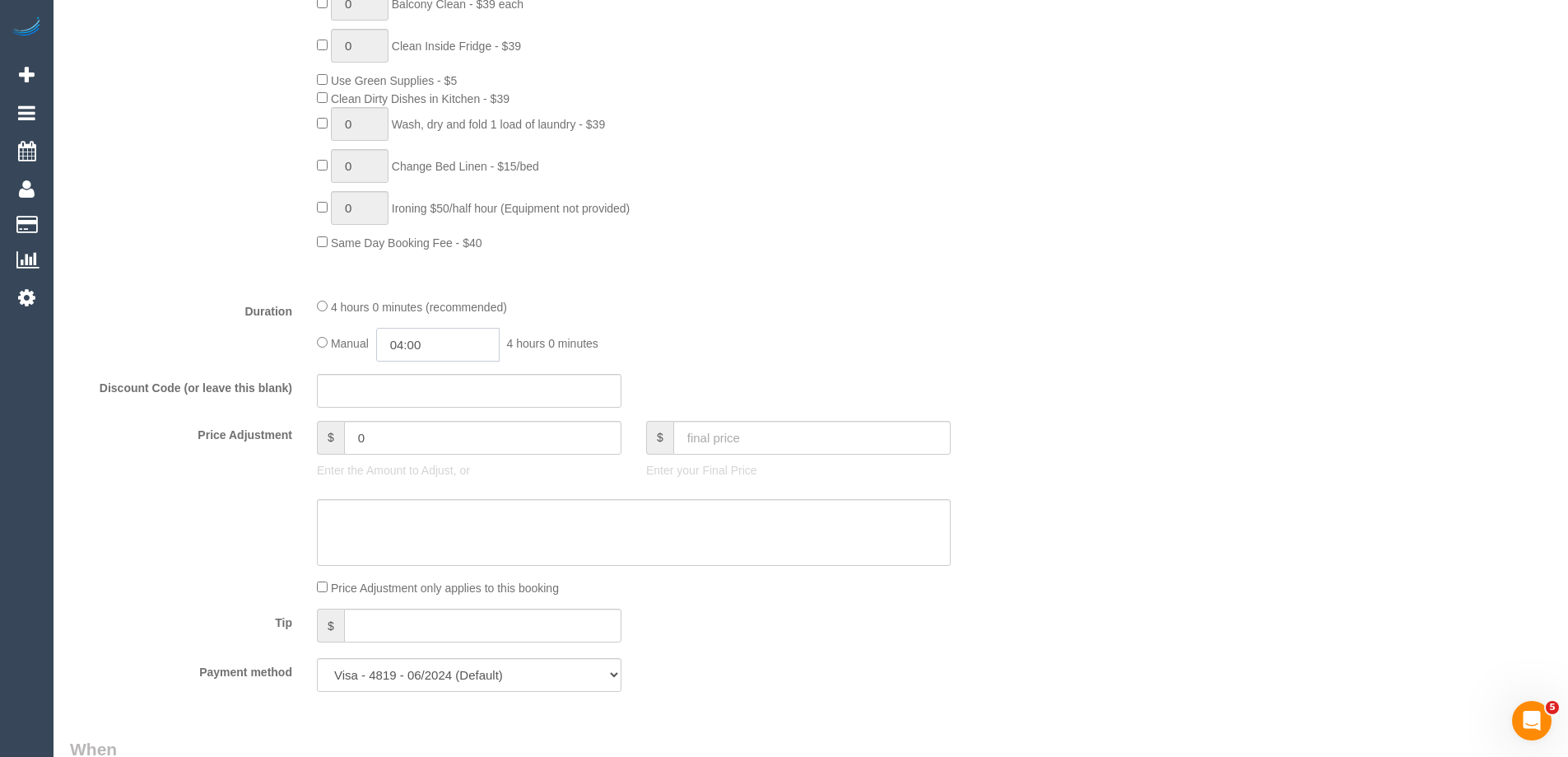
click at [438, 339] on input "04:00" at bounding box center [437, 344] width 123 height 34
type input "03:30"
click at [426, 380] on li "03:30" at bounding box center [419, 373] width 73 height 21
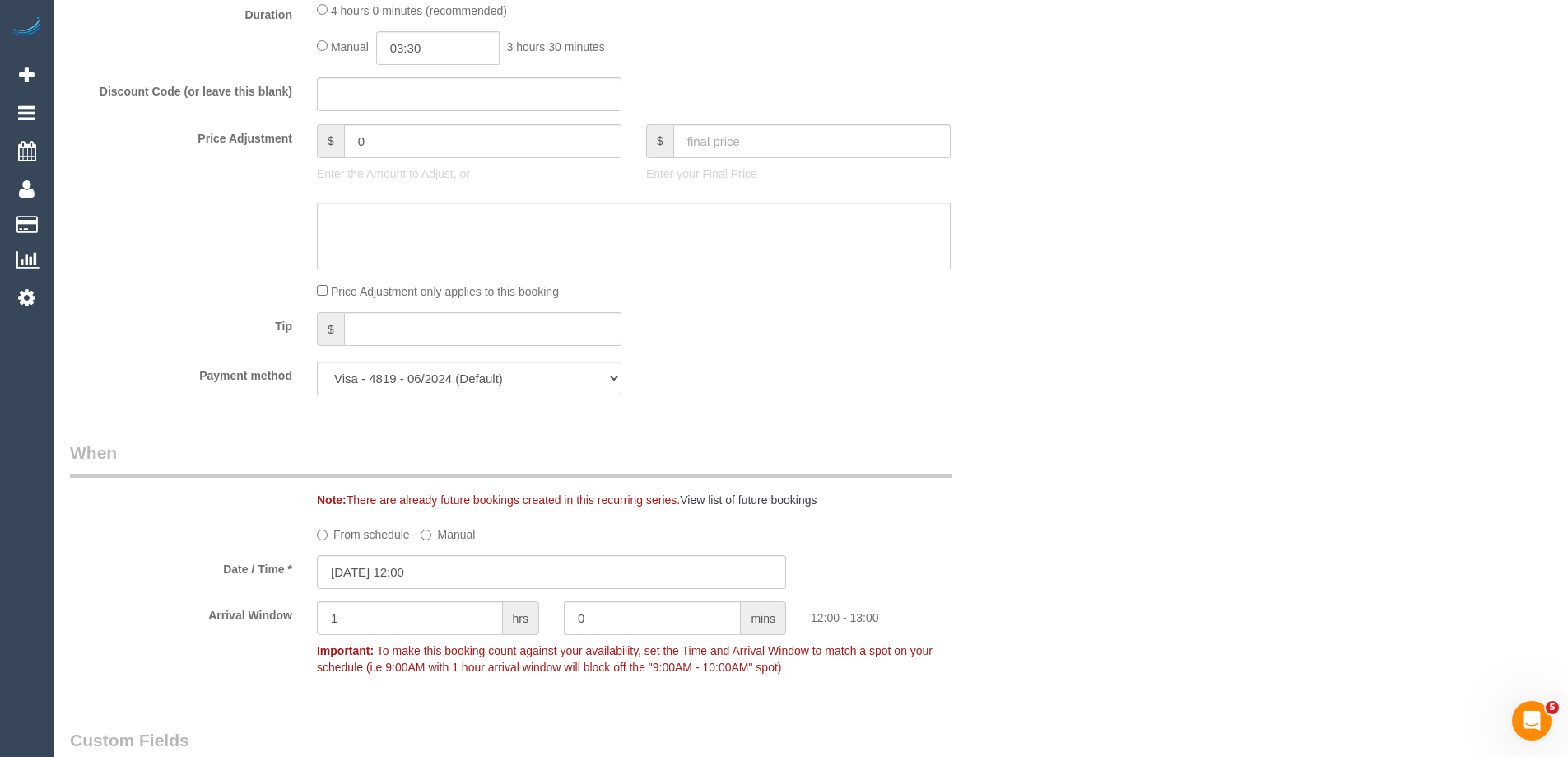
scroll to position [3159, 0]
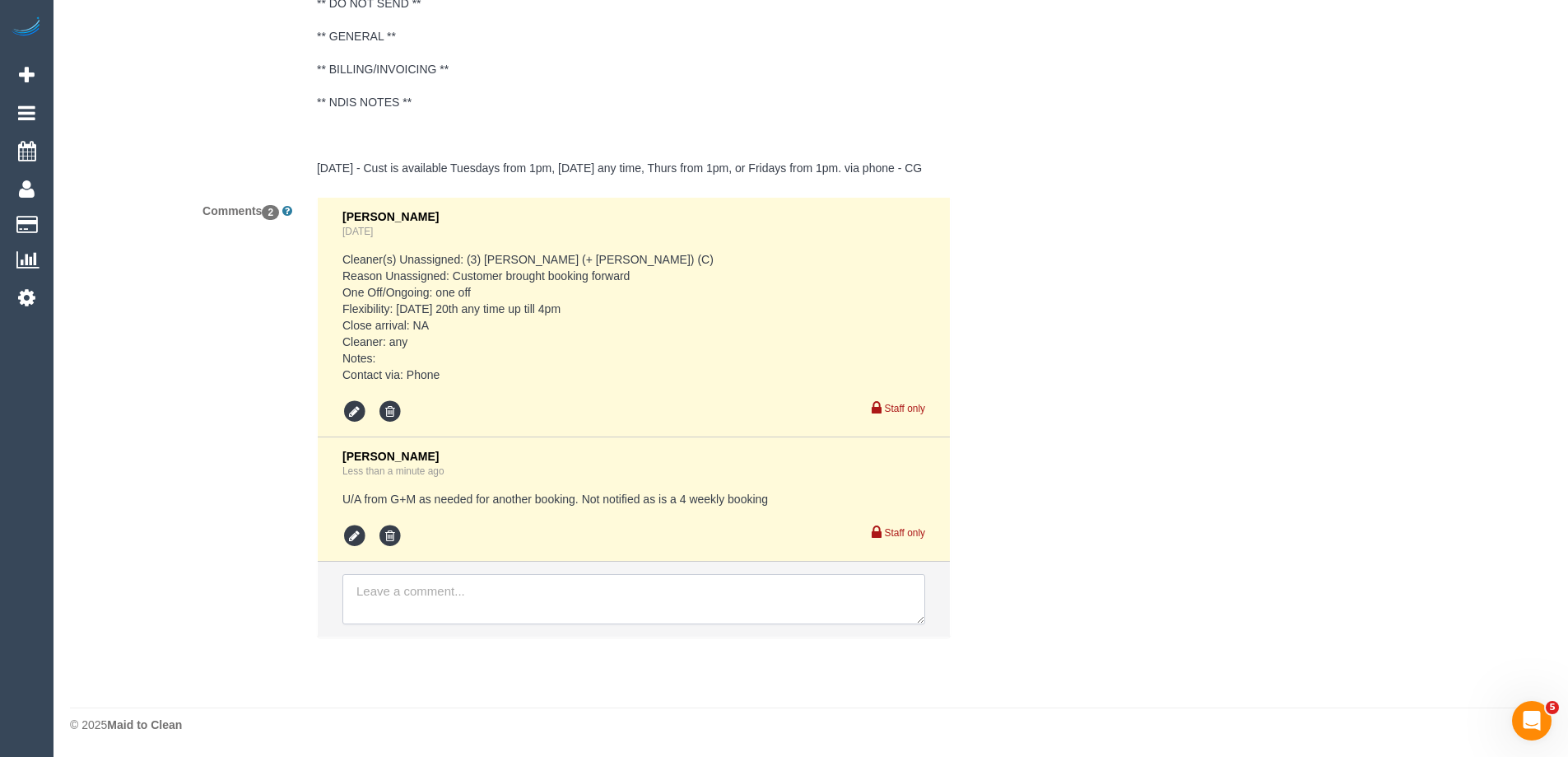
click at [415, 600] on textarea at bounding box center [634, 600] width 583 height 51
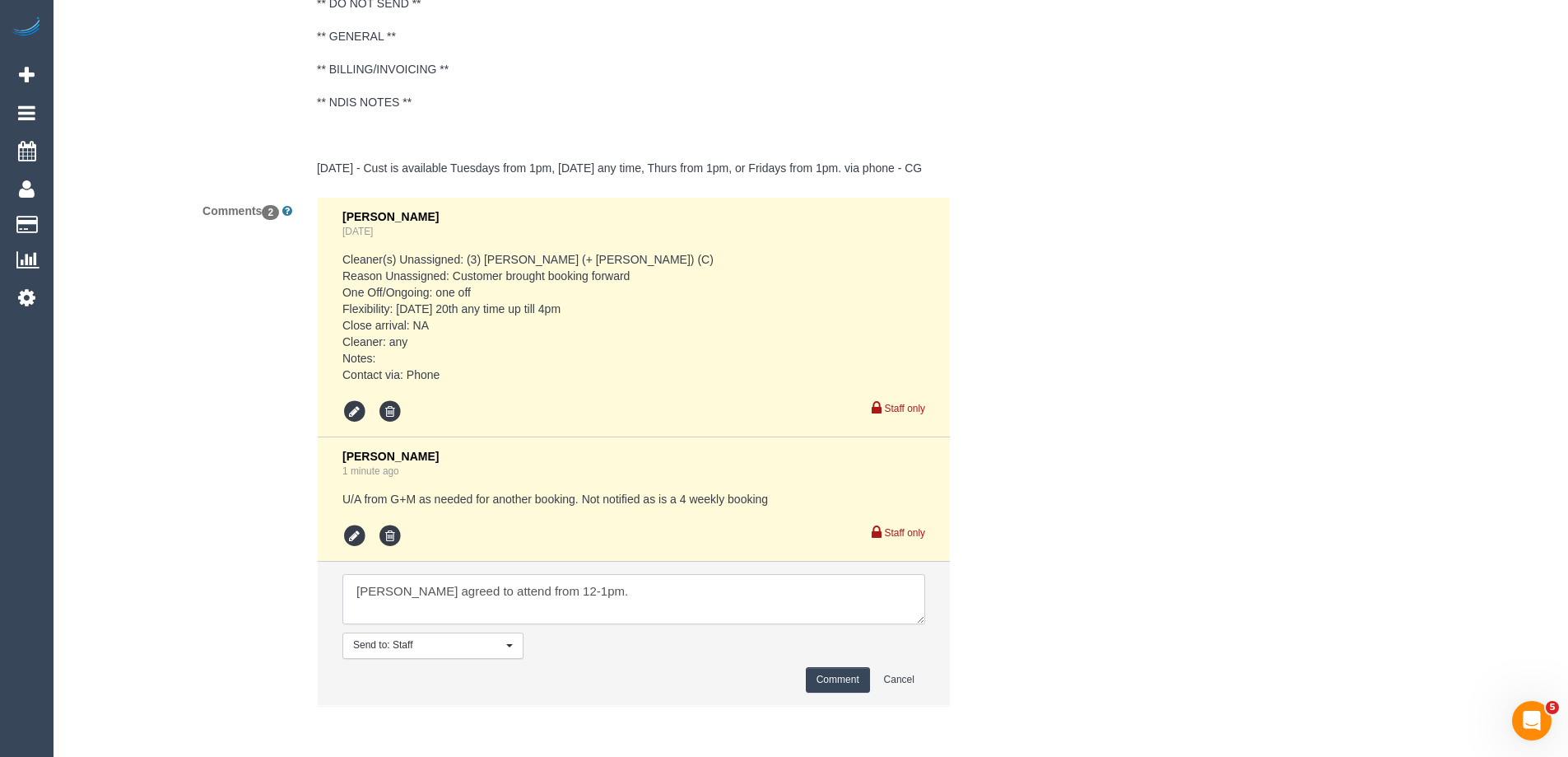
click at [617, 605] on textarea at bounding box center [634, 600] width 583 height 51
type textarea "Rowan agreed to attend from 12-1pm. Customer notified via text"
click at [837, 678] on button "Comment" at bounding box center [838, 680] width 64 height 25
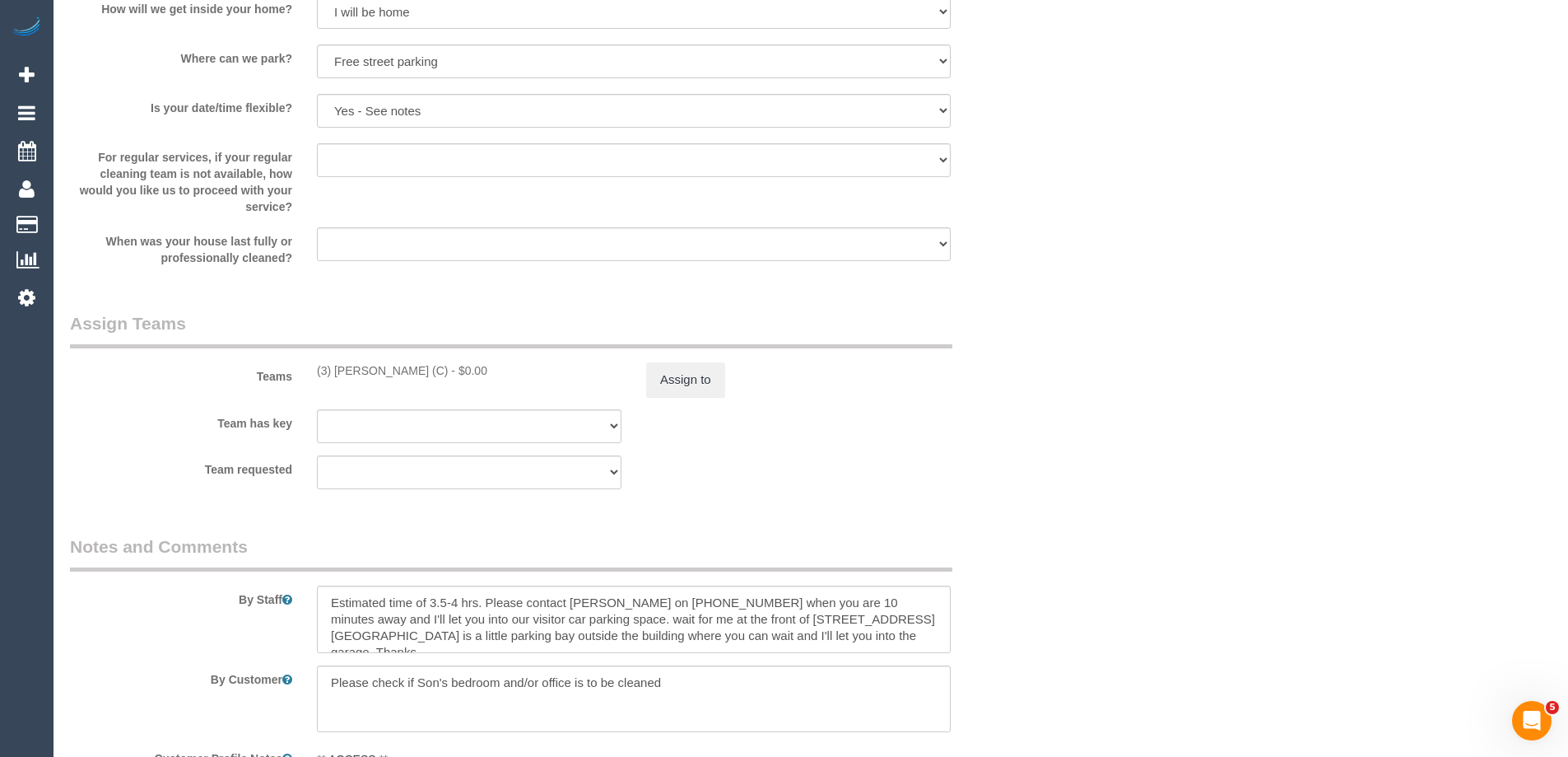
scroll to position [2305, 0]
click at [693, 383] on button "Assign to" at bounding box center [685, 378] width 79 height 34
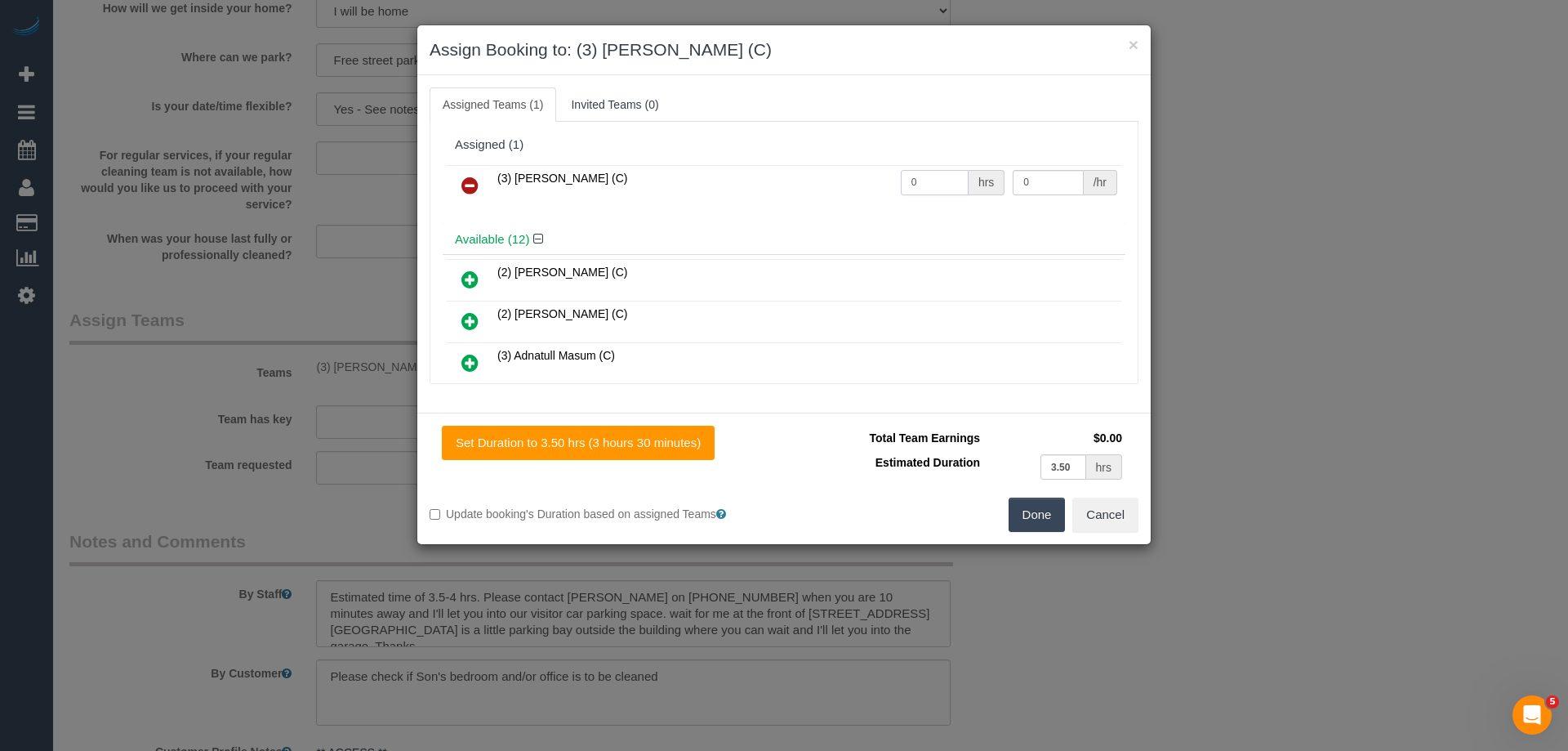
drag, startPoint x: 788, startPoint y: 174, endPoint x: 776, endPoint y: 174, distance: 12.0
click at [779, 174] on tr "(3) Rowan Walia (C) 0 hrs 0 /hr" at bounding box center [784, 185] width 674 height 42
type input "1"
drag, startPoint x: 1021, startPoint y: 181, endPoint x: 937, endPoint y: 176, distance: 84.1
click at [960, 179] on tr "(3) Rowan Walia (C) 1 hrs 0 /hr" at bounding box center [784, 185] width 674 height 42
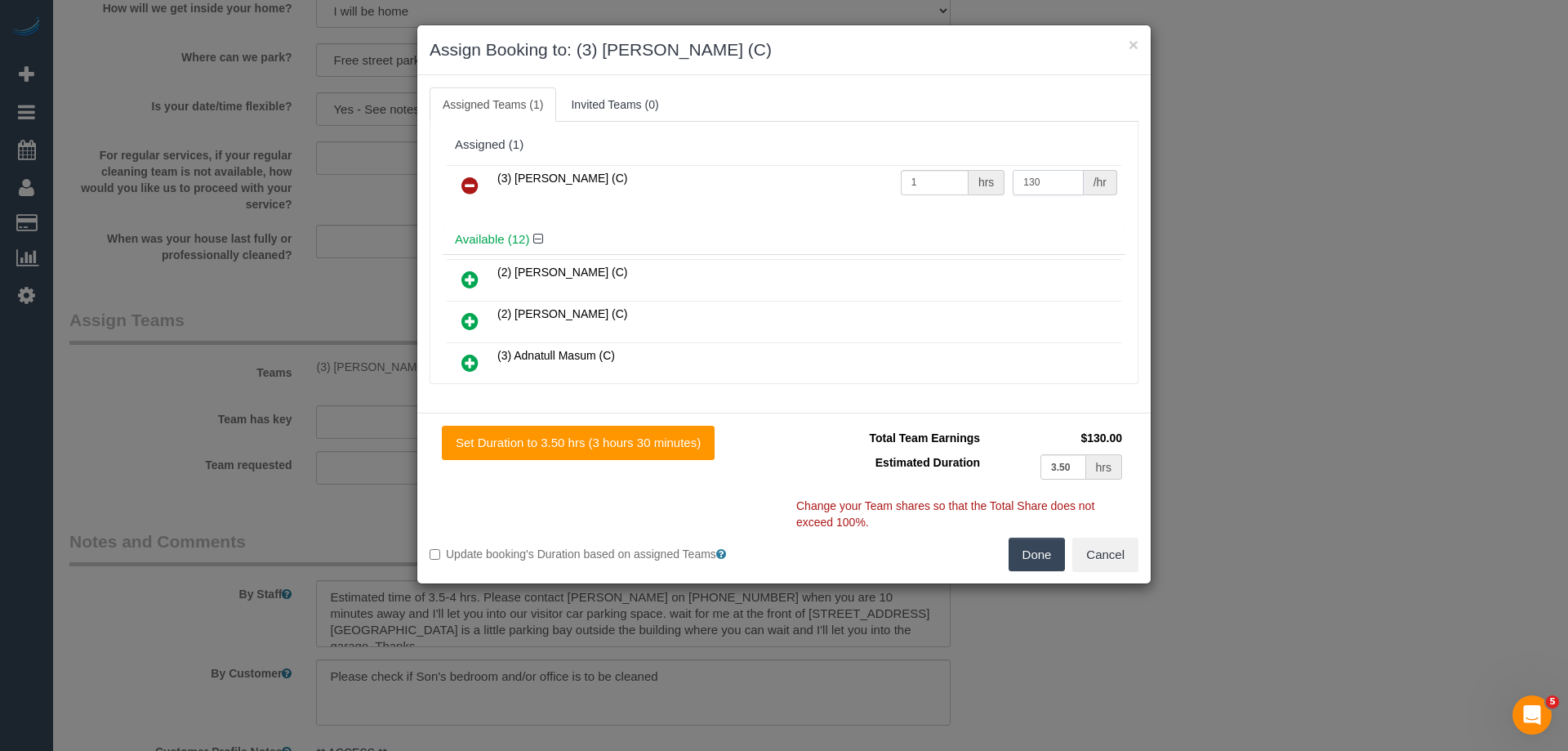
type input "130"
click at [1039, 543] on button "Done" at bounding box center [1037, 554] width 57 height 34
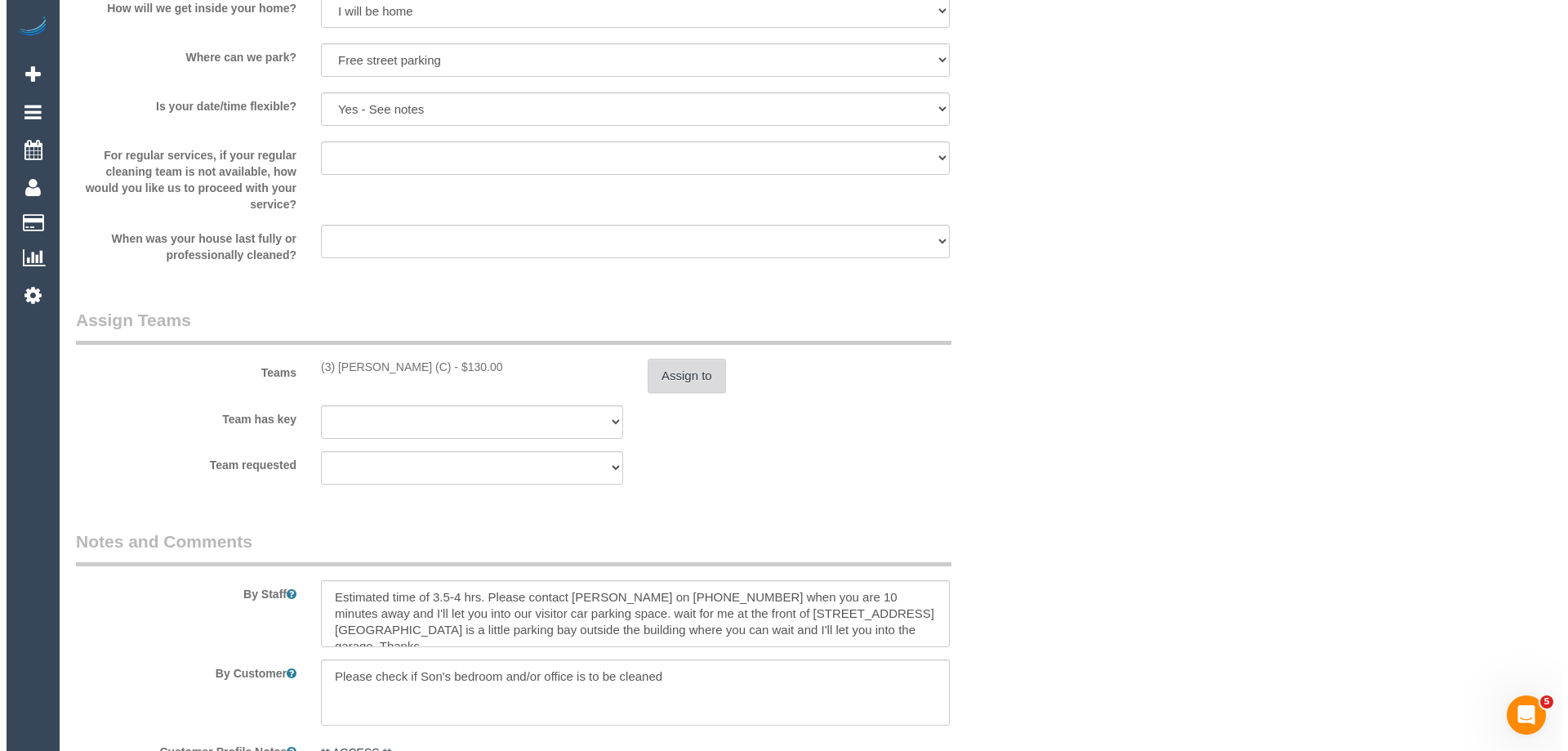
scroll to position [0, 0]
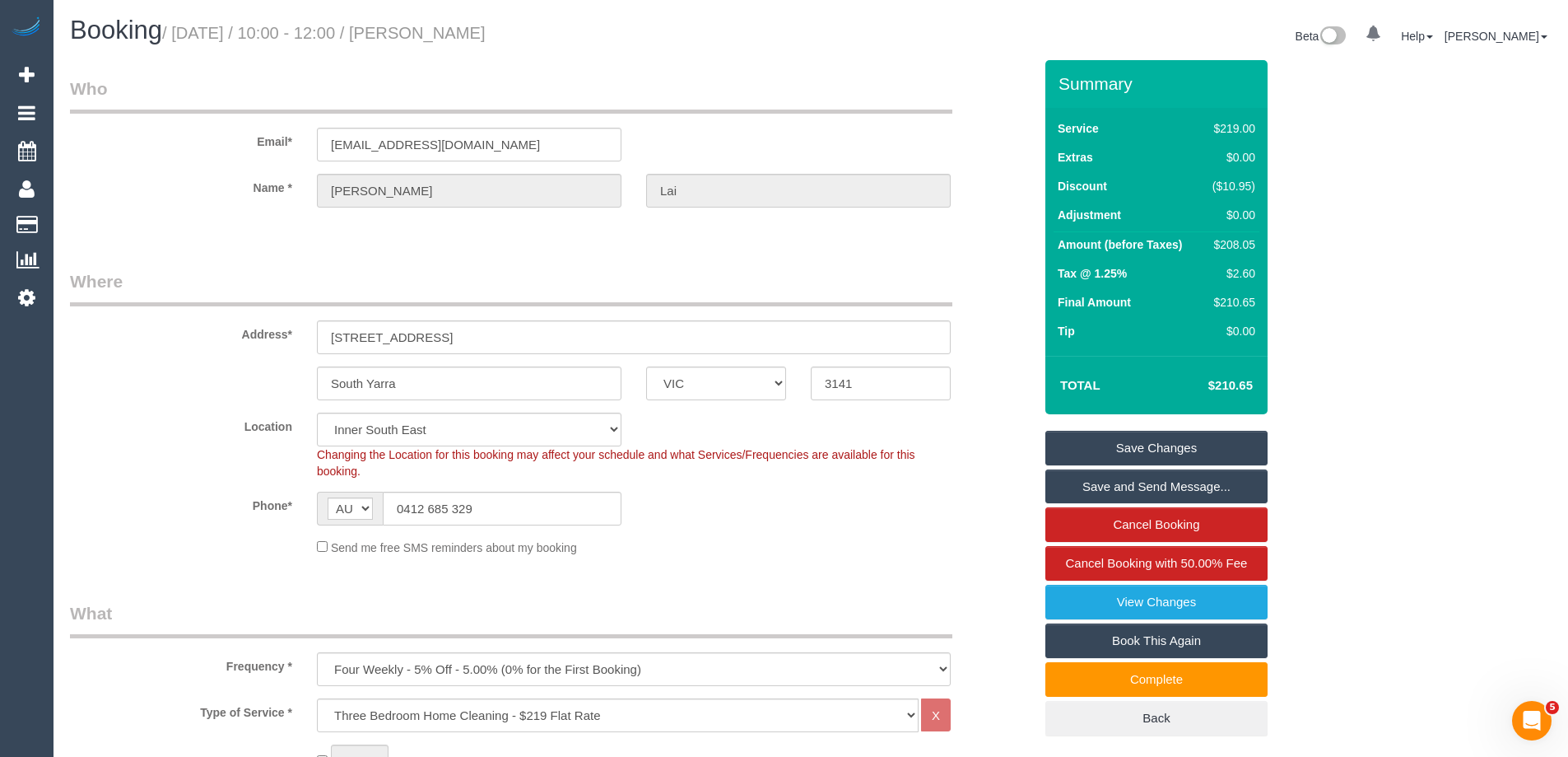
drag, startPoint x: 478, startPoint y: 28, endPoint x: 451, endPoint y: 28, distance: 27.0
click at [451, 28] on h1 "Booking / September 20, 2025 / 10:00 - 12:00 / Doreen Lai" at bounding box center [434, 30] width 728 height 28
copy small "Doreen Lai"
click at [1116, 448] on link "Save Changes" at bounding box center [1157, 447] width 223 height 34
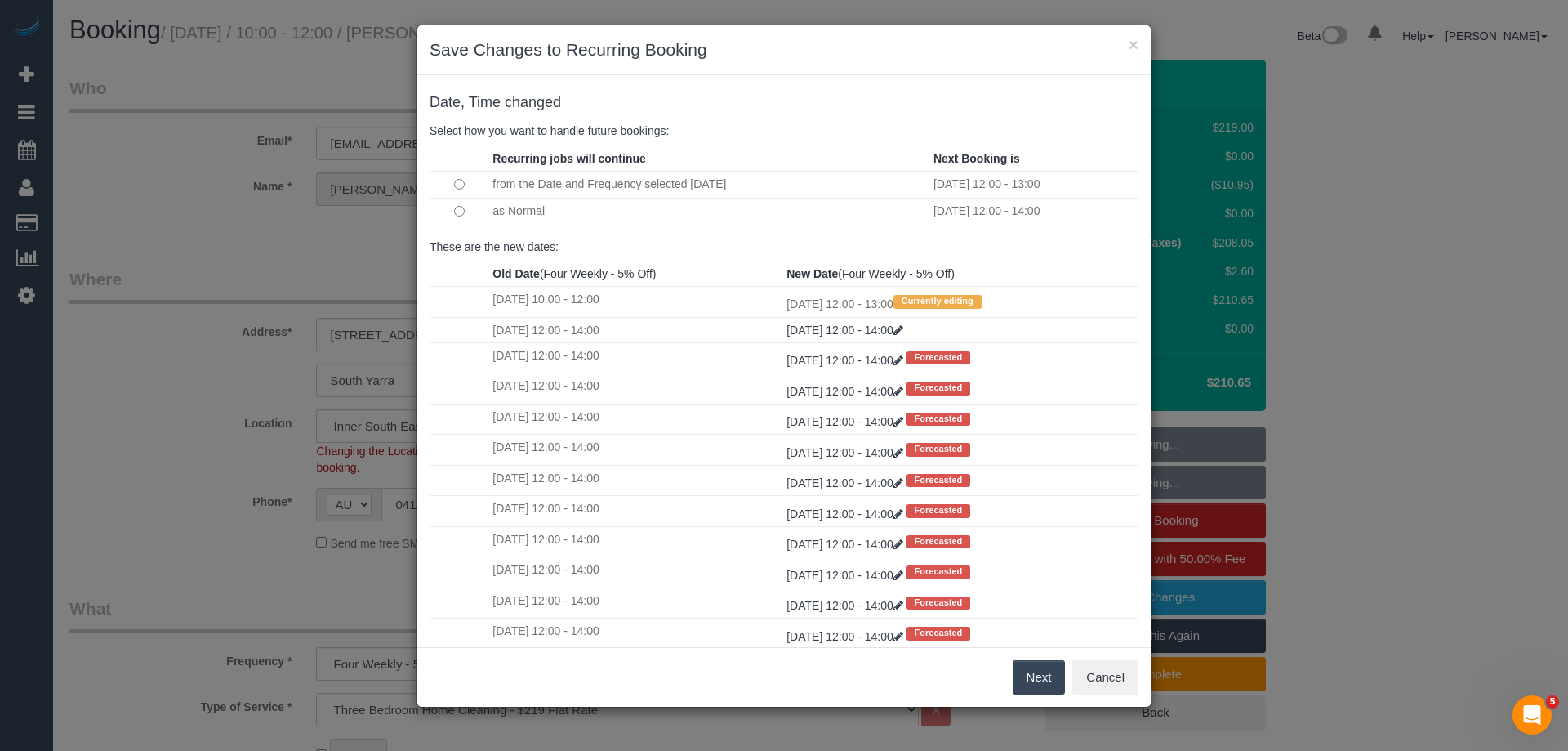
click at [1035, 675] on button "Next" at bounding box center [1039, 676] width 53 height 34
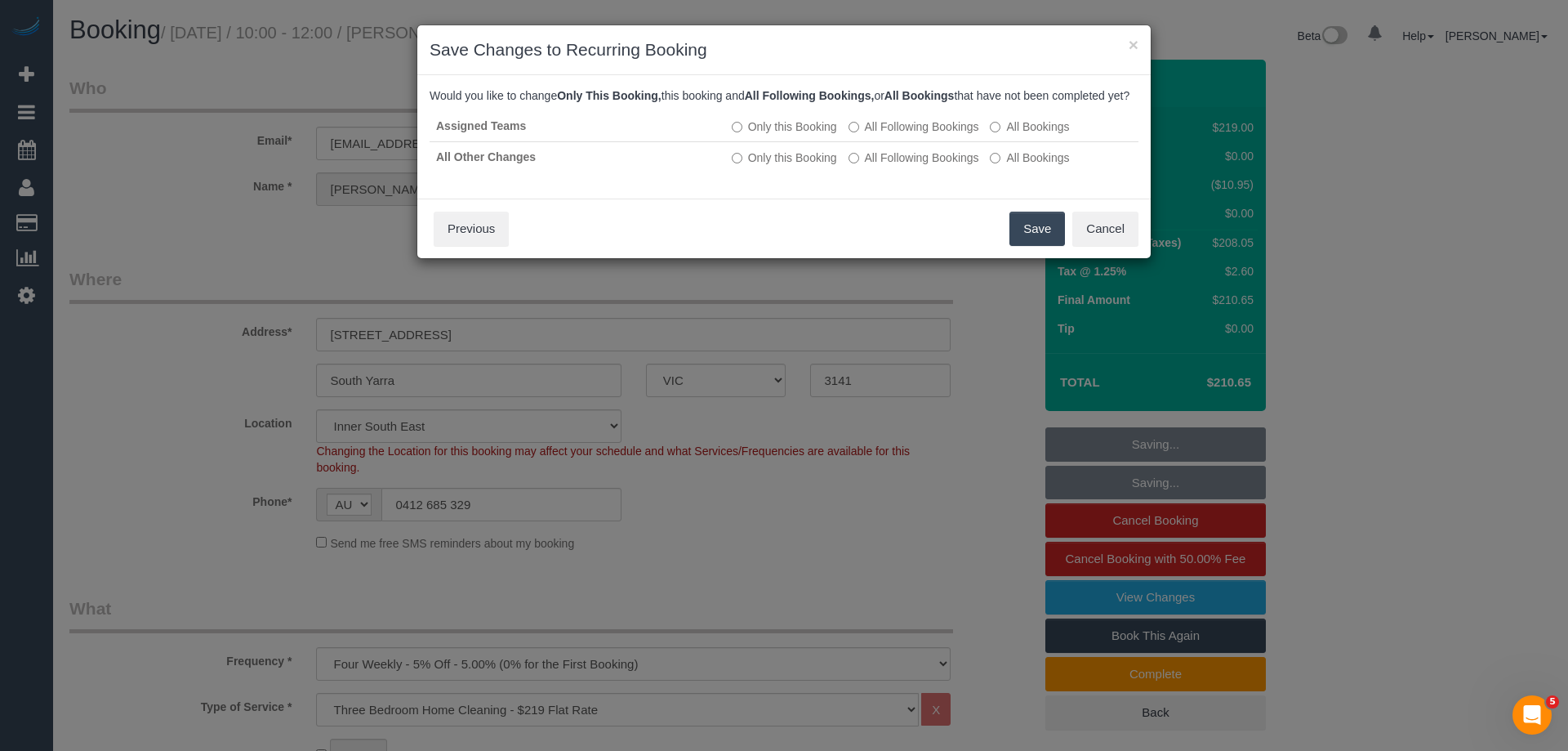
click at [1029, 241] on button "Save" at bounding box center [1037, 228] width 55 height 34
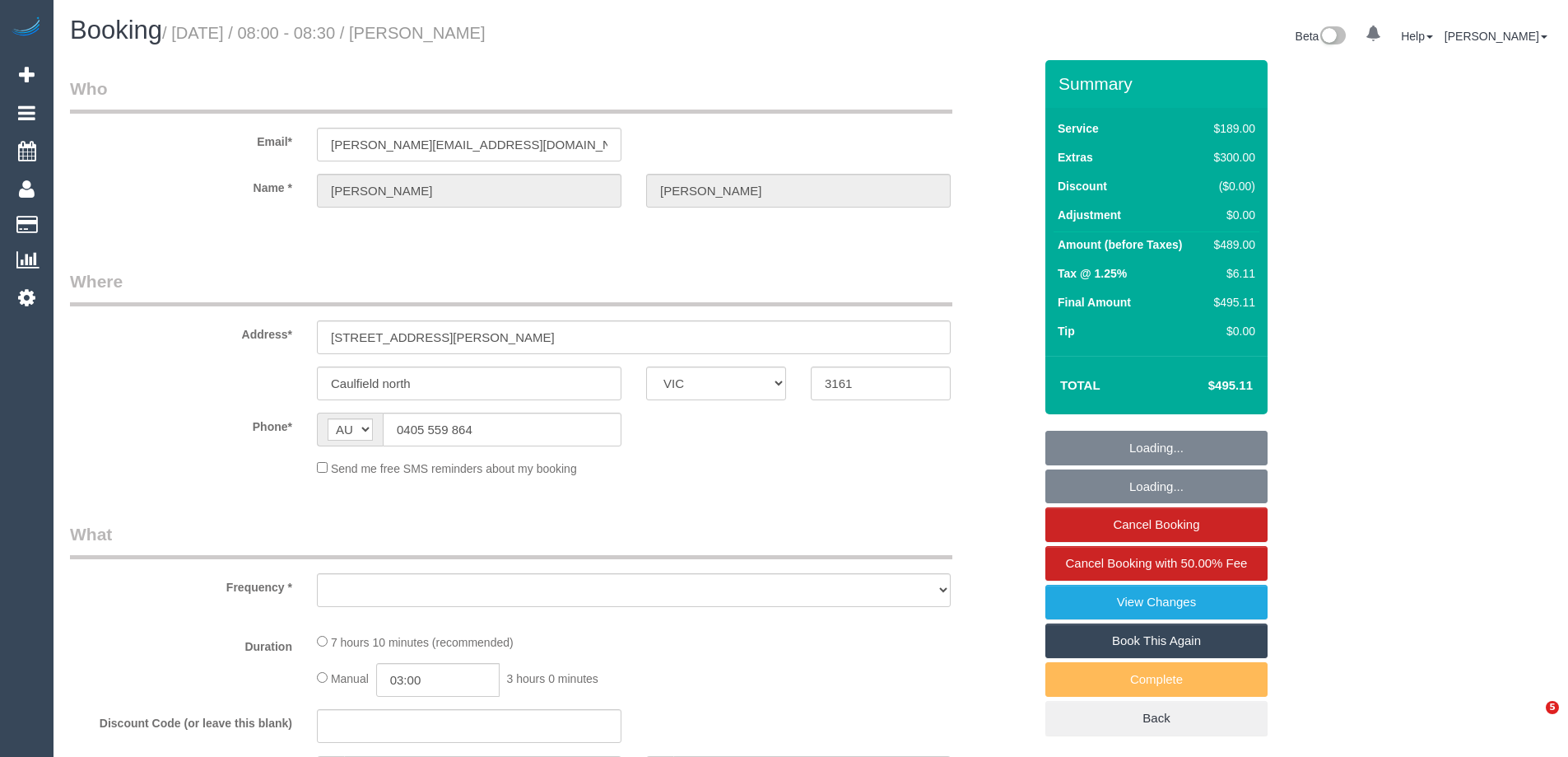
select select "VIC"
select select "object:526"
select select "string:stripe-pm_1S6i1D2GScqysDRVw8wn1IZk"
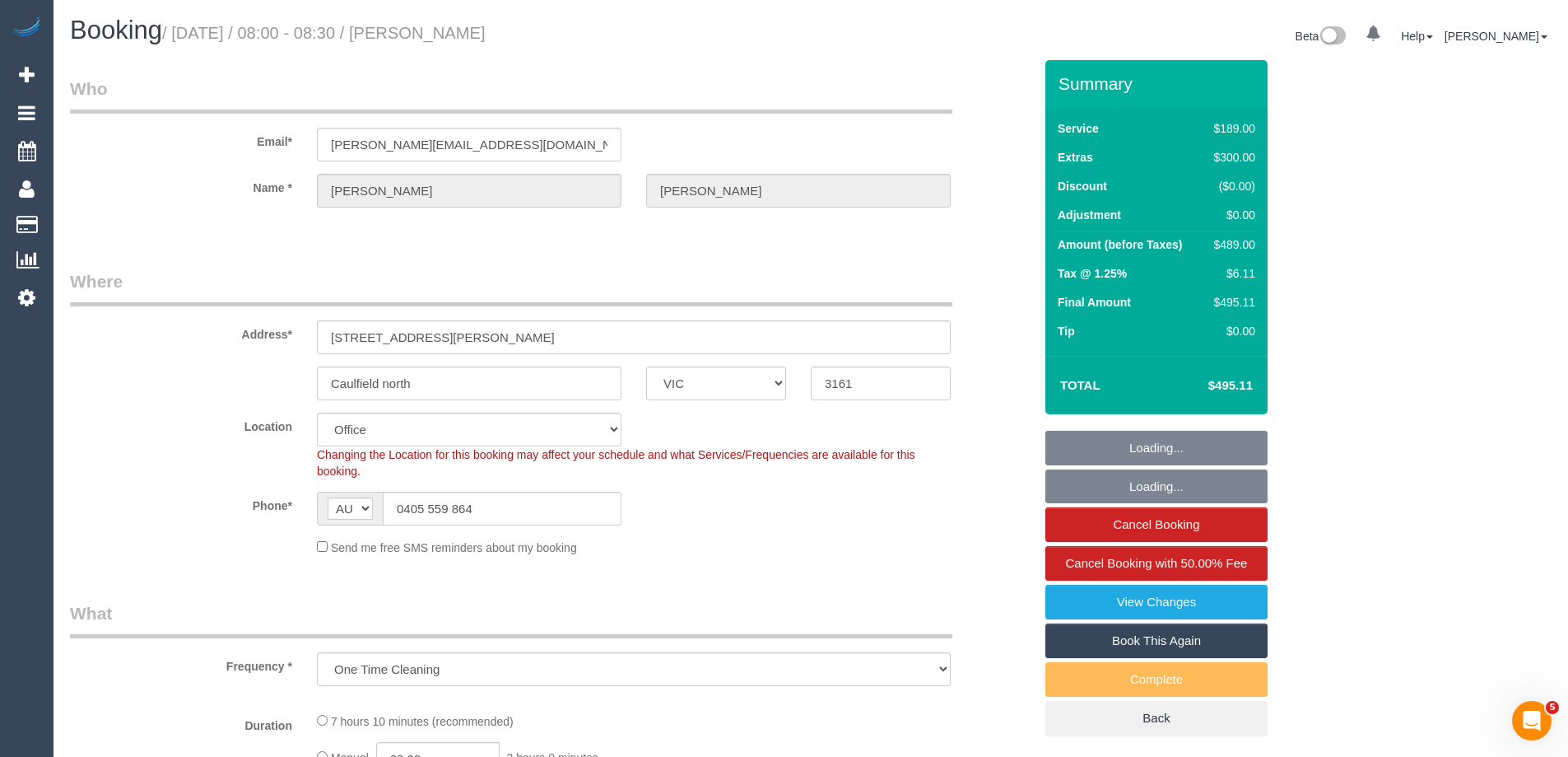
select select "number:29"
select select "number:14"
select select "number:19"
select select "number:36"
select select "number:13"
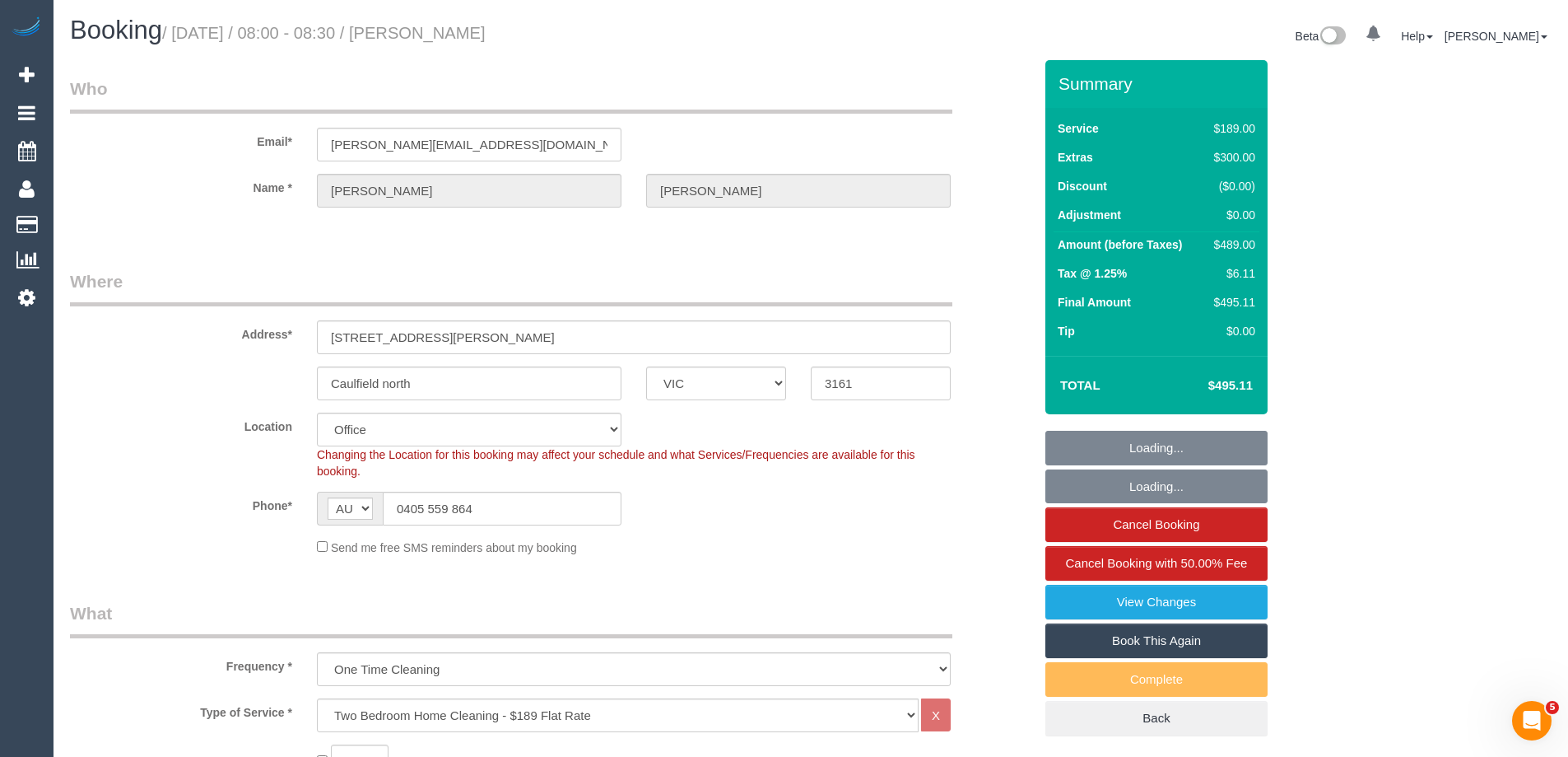
select select "object:2173"
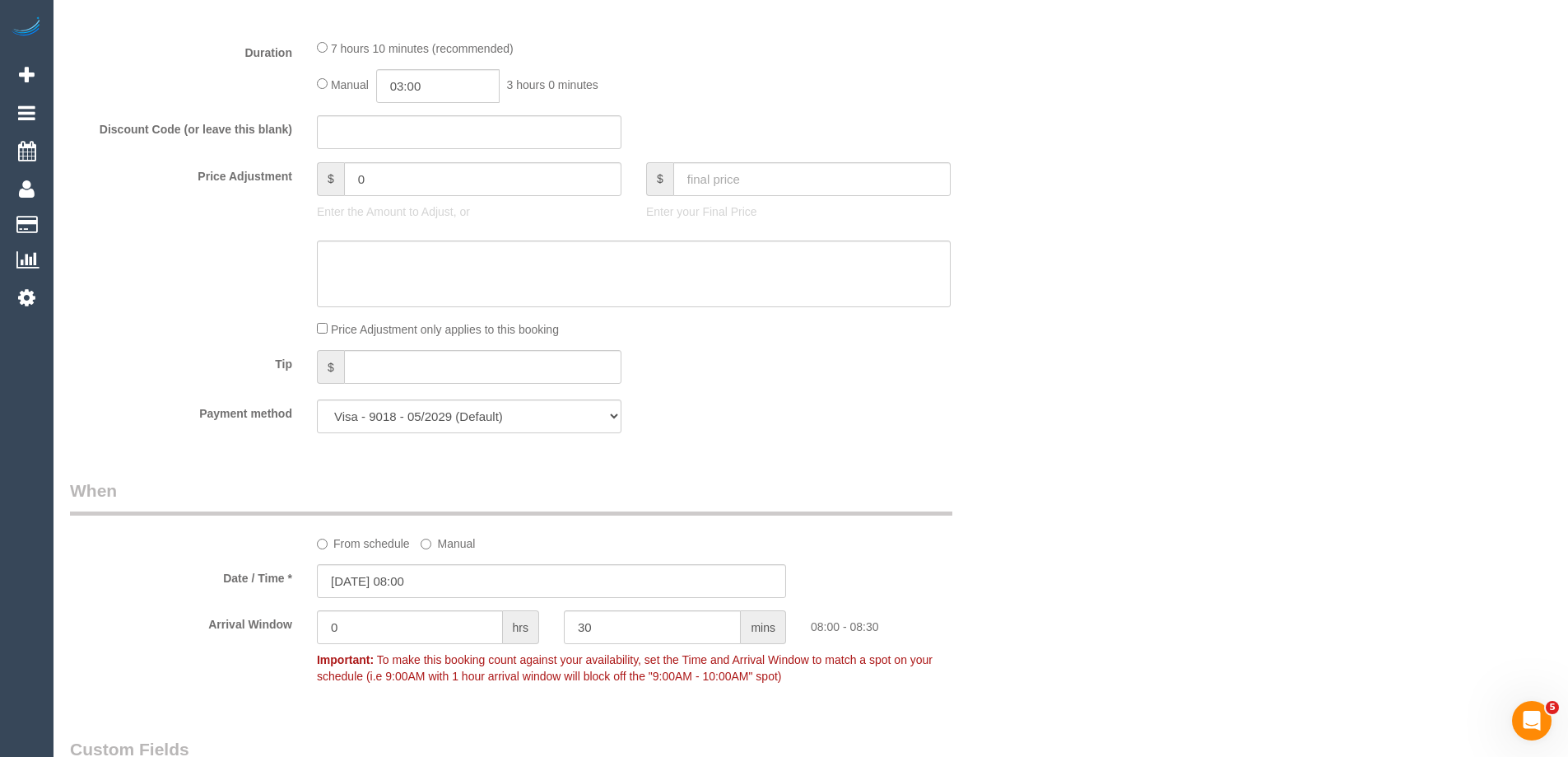
scroll to position [1565, 0]
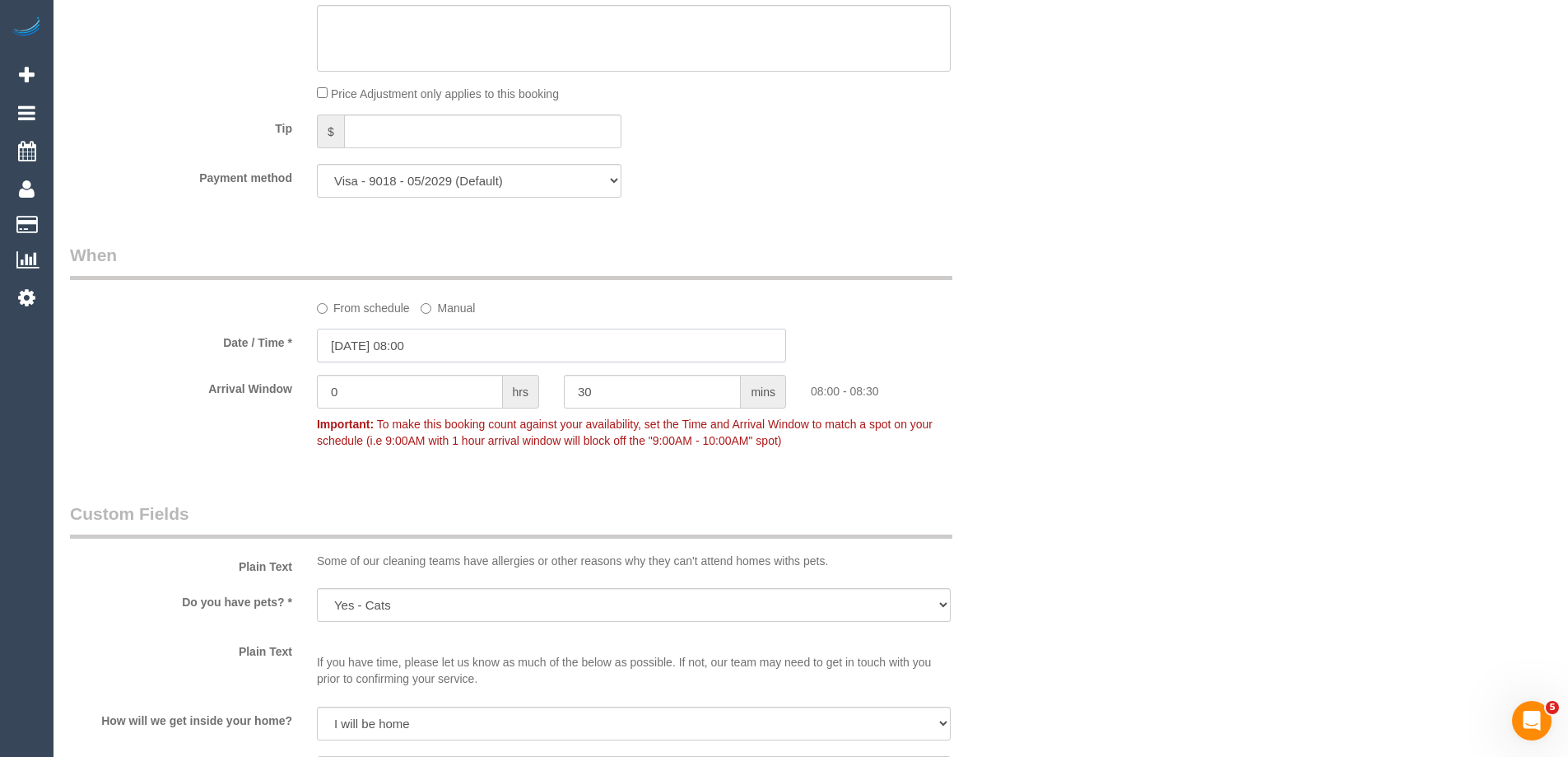
click at [401, 338] on input "20/09/2025 08:00" at bounding box center [552, 345] width 469 height 34
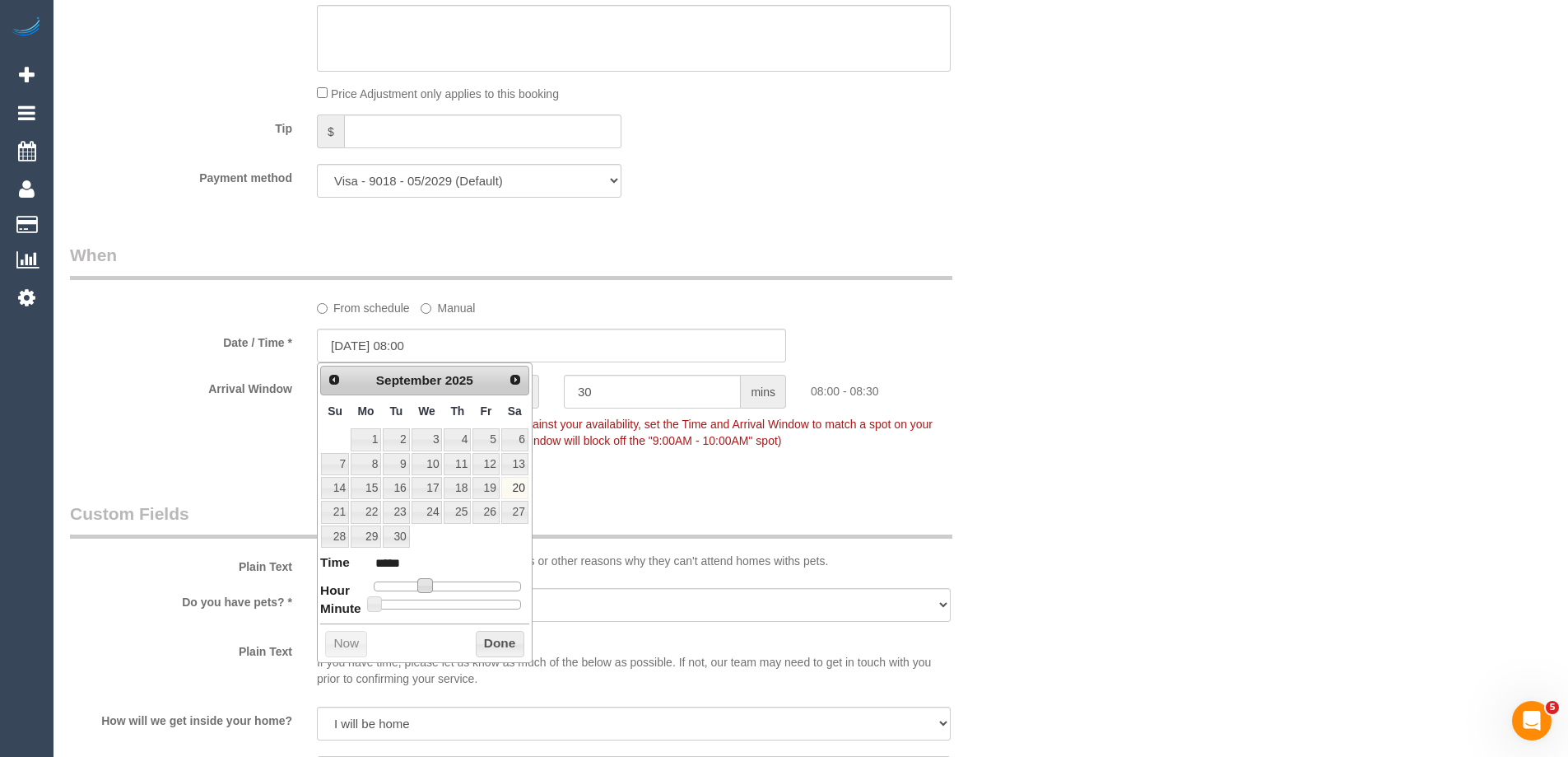
type input "20/09/2025 09:00"
type input "*****"
type input "20/09/2025 10:00"
type input "*****"
type input "20/09/2025 11:00"
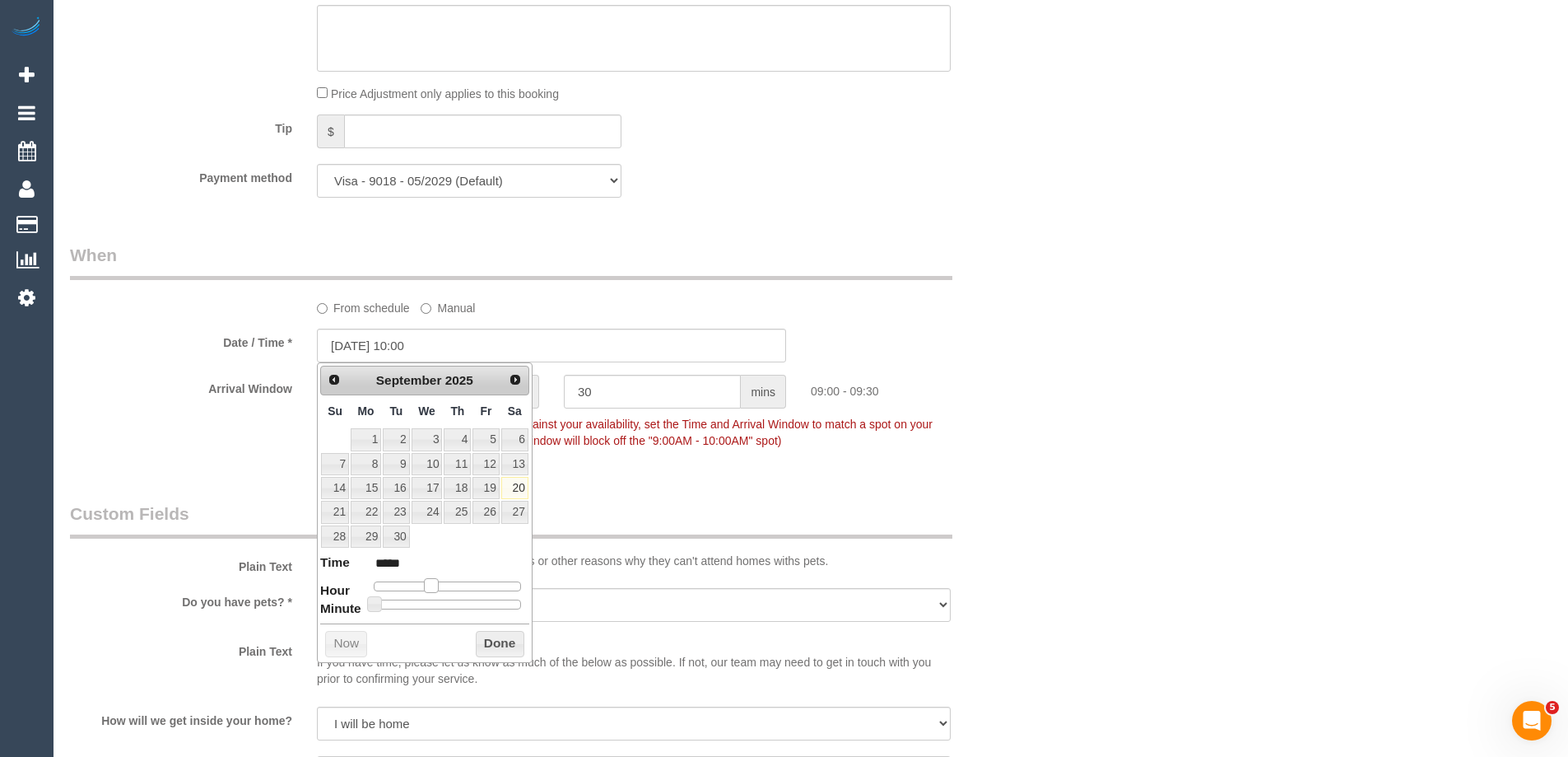
type input "*****"
type input "20/09/2025 12:00"
type input "*****"
drag, startPoint x: 419, startPoint y: 589, endPoint x: 445, endPoint y: 590, distance: 26.0
click at [445, 590] on span at bounding box center [449, 585] width 15 height 15
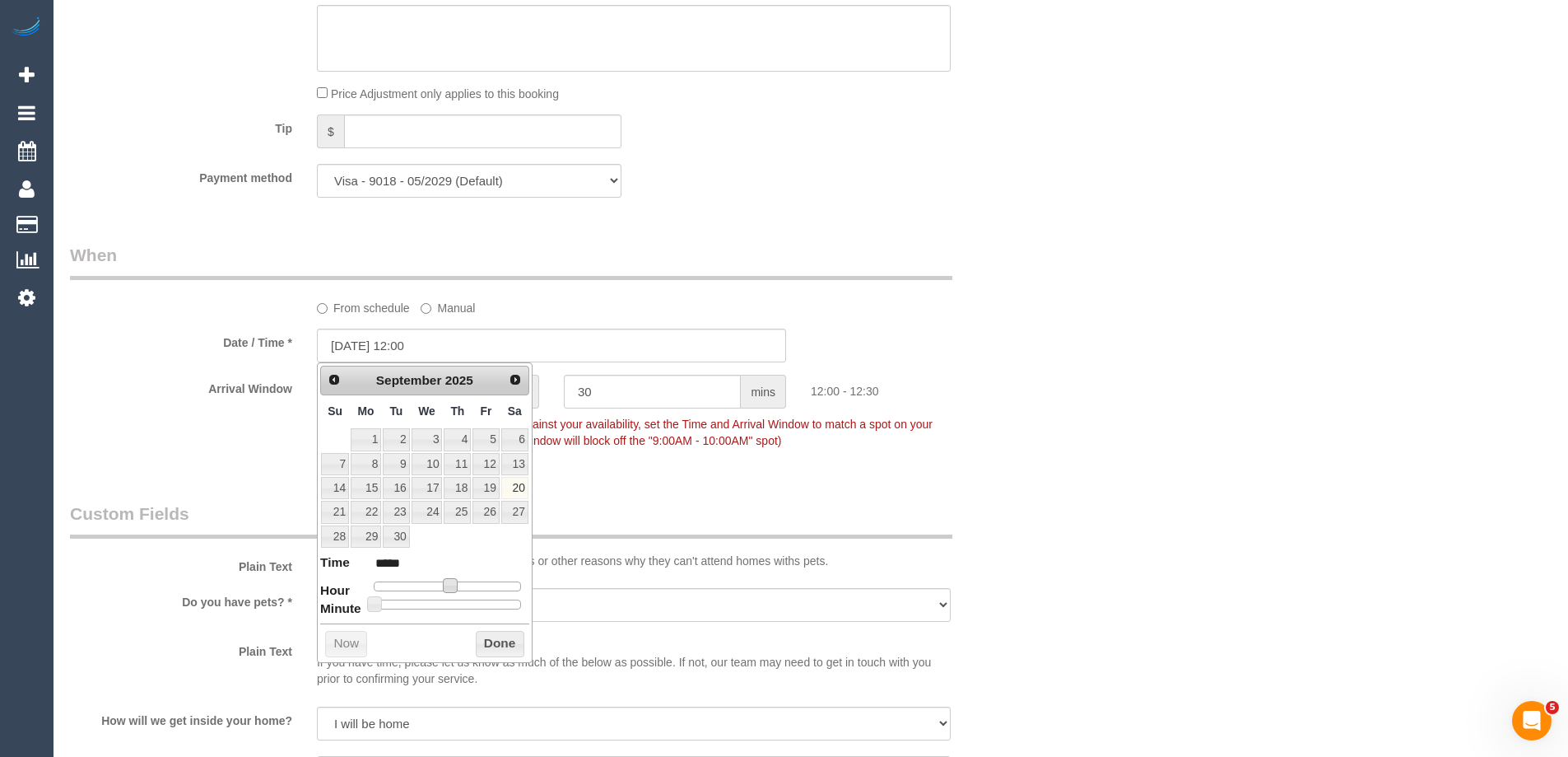
click at [492, 649] on button "Done" at bounding box center [500, 644] width 49 height 26
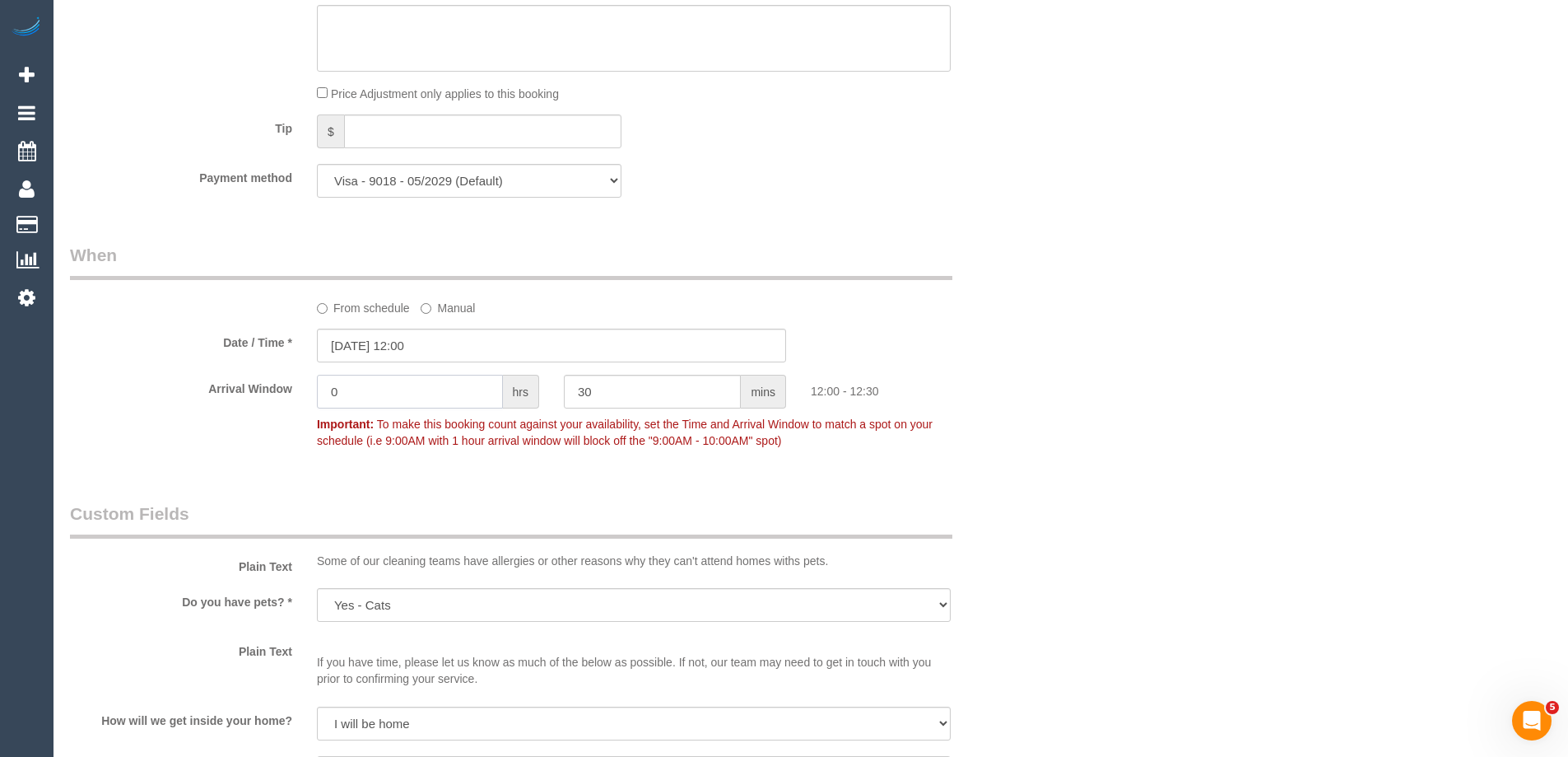
click at [267, 382] on div "Arrival Window 0 hrs 30 mins 12:00 - 12:30 Important: To make this booking coun…" at bounding box center [552, 415] width 988 height 81
type input "1"
drag, startPoint x: 621, startPoint y: 392, endPoint x: 358, endPoint y: 386, distance: 263.1
click at [358, 386] on div "Arrival Window 1 hrs 30 mins 12:00 - 13:30 Important: To make this booking coun…" at bounding box center [552, 415] width 988 height 81
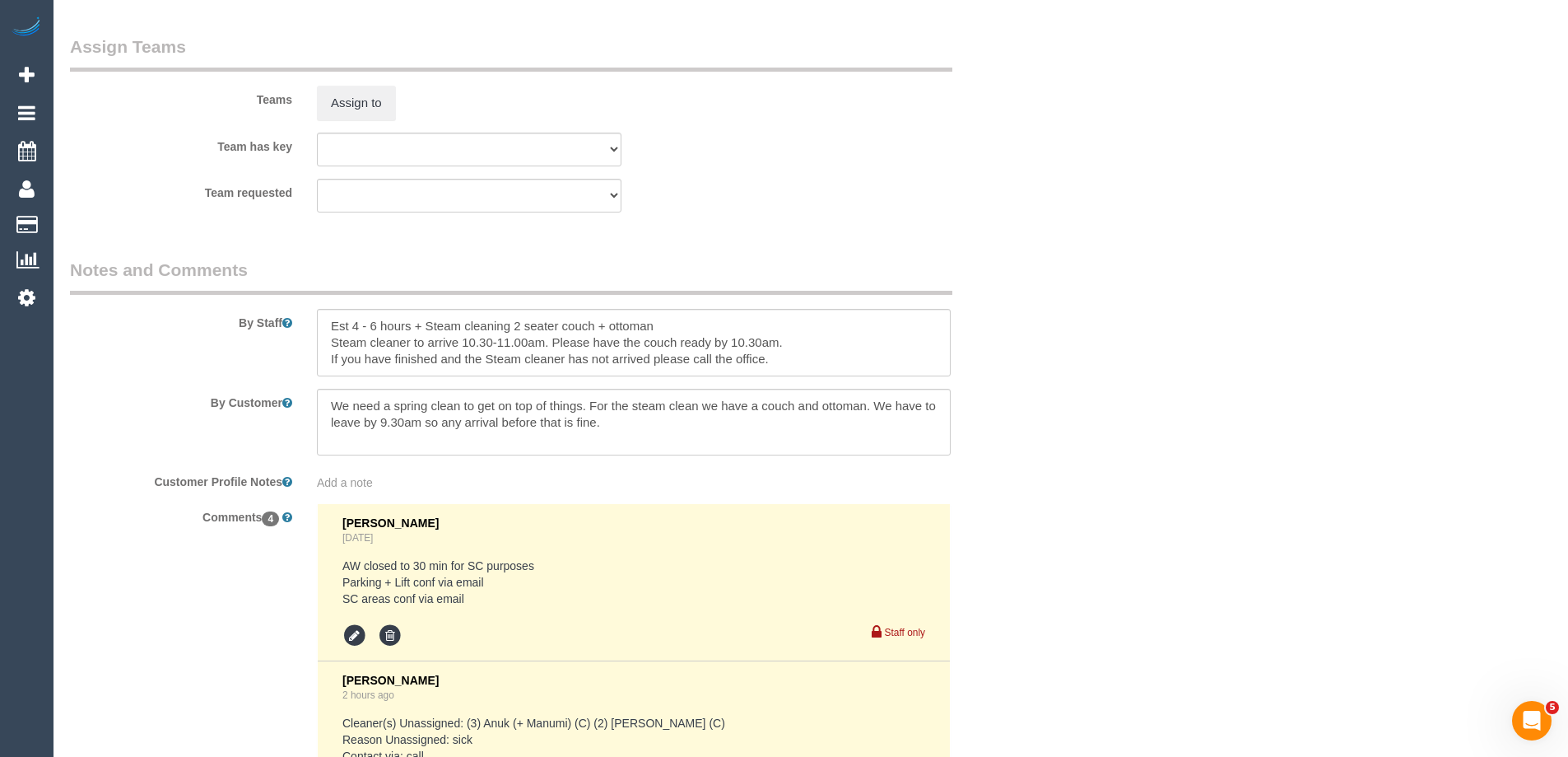
scroll to position [2634, 0]
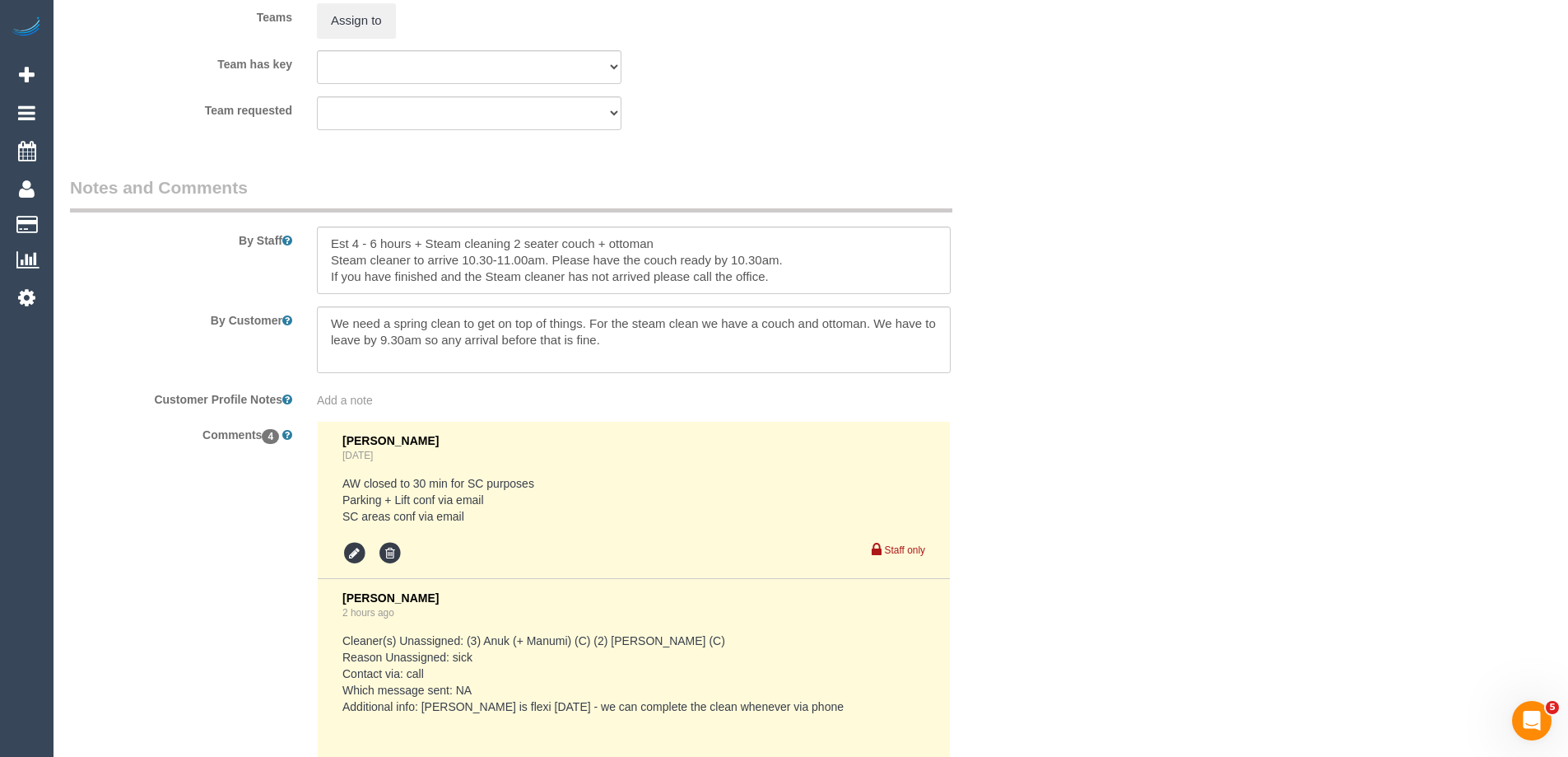
type input "0"
drag, startPoint x: 523, startPoint y: 261, endPoint x: 464, endPoint y: 259, distance: 59.0
click at [464, 259] on textarea at bounding box center [634, 260] width 634 height 67
drag, startPoint x: 756, startPoint y: 256, endPoint x: 718, endPoint y: 254, distance: 38.1
click at [718, 254] on textarea at bounding box center [634, 260] width 634 height 67
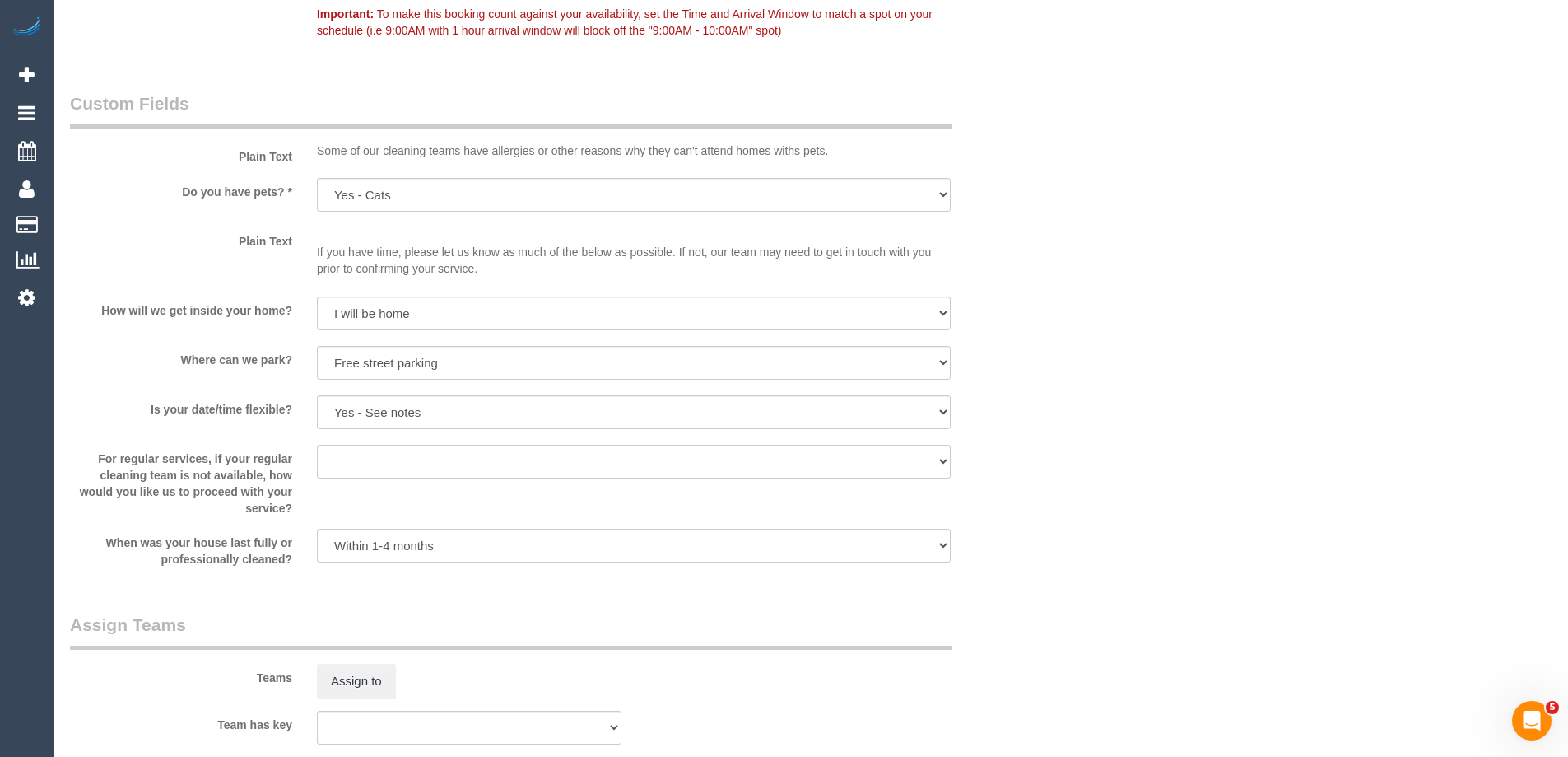
scroll to position [1947, 0]
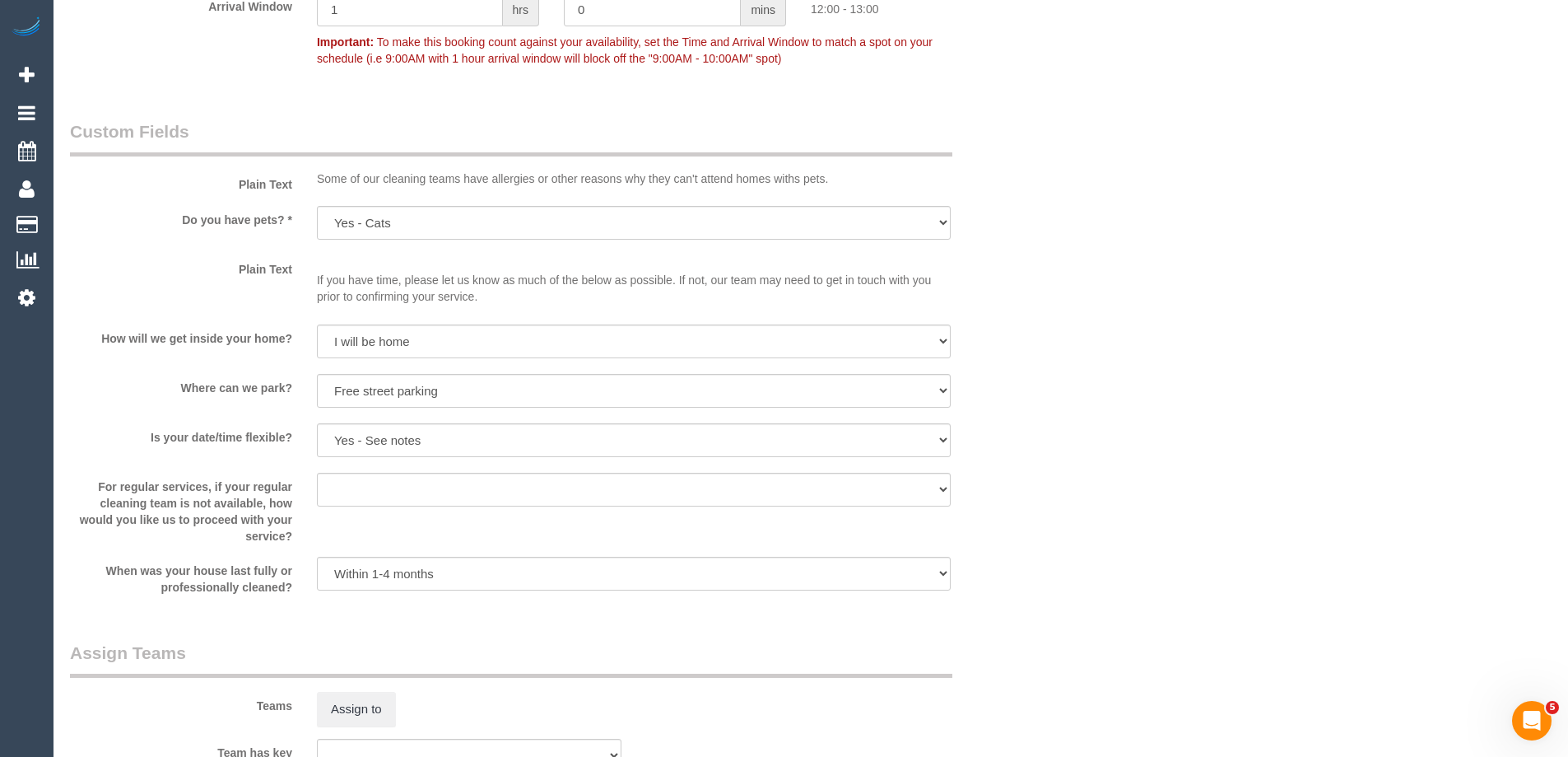
type textarea "Est 4 - 6 hours + Steam cleaning 2 seater couch + ottoman Steam cleaner to arri…"
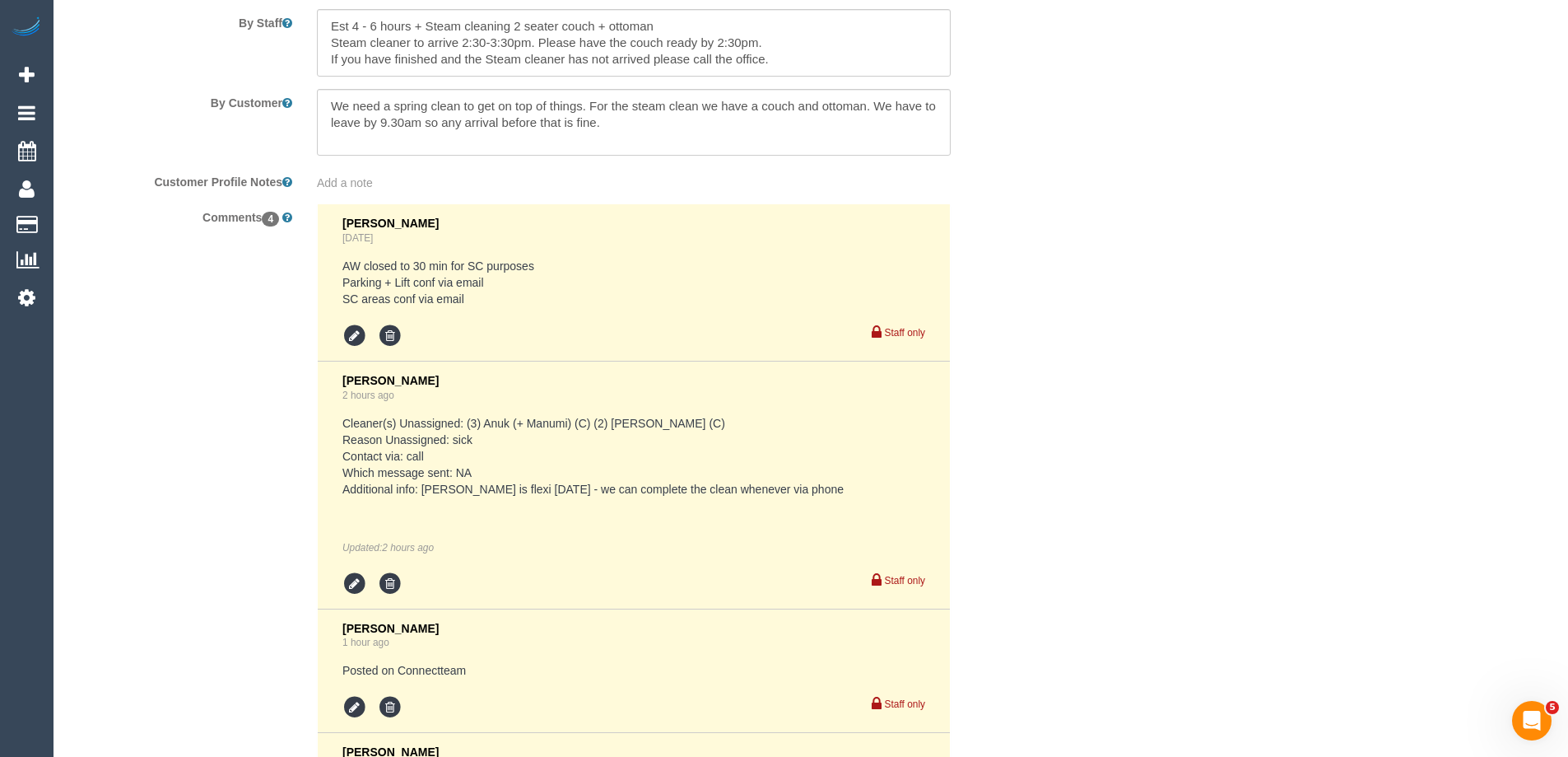
scroll to position [3181, 0]
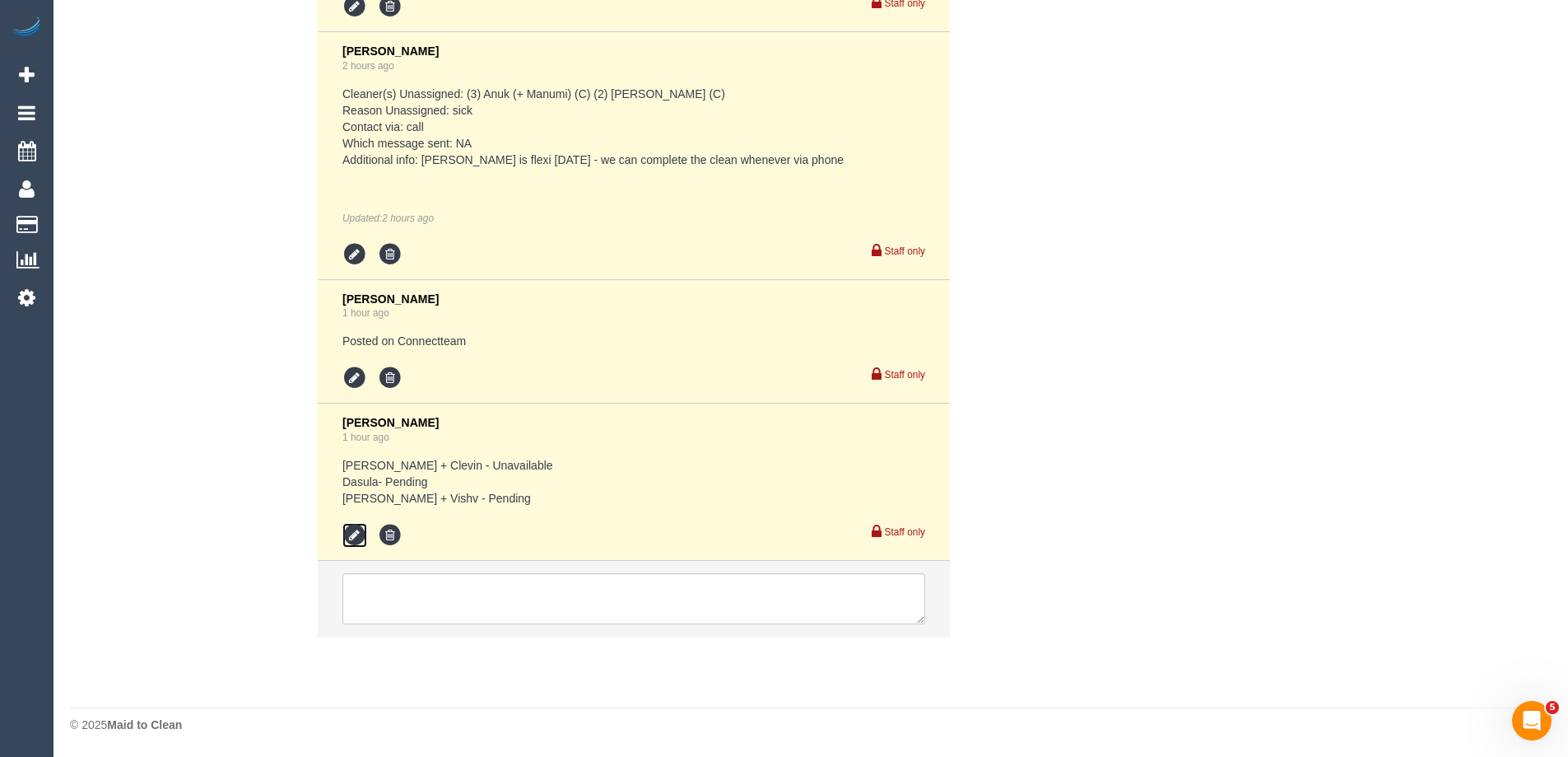
click at [348, 531] on icon at bounding box center [354, 534] width 24 height 24
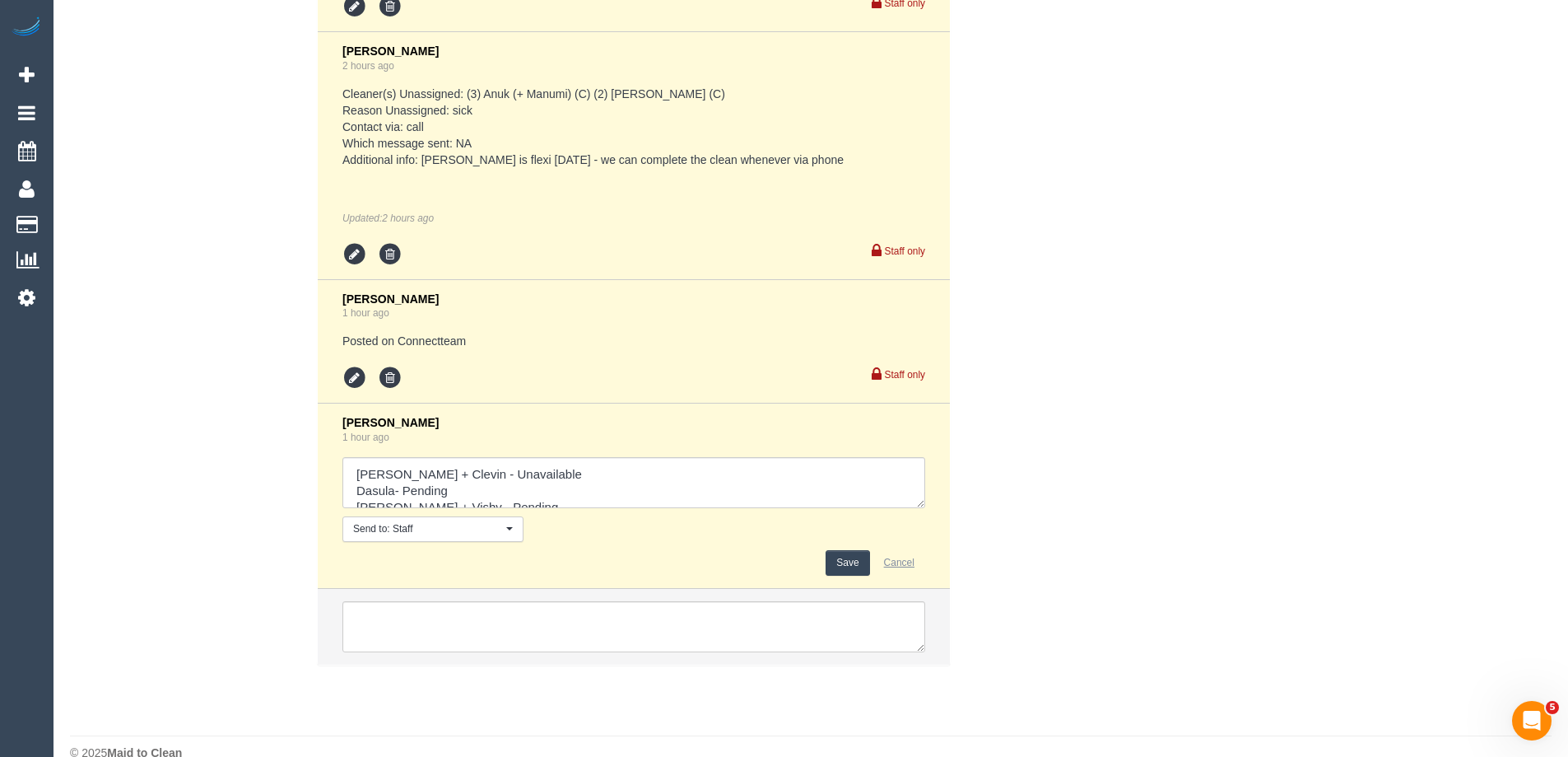
click at [904, 563] on button "Cancel" at bounding box center [898, 563] width 52 height 25
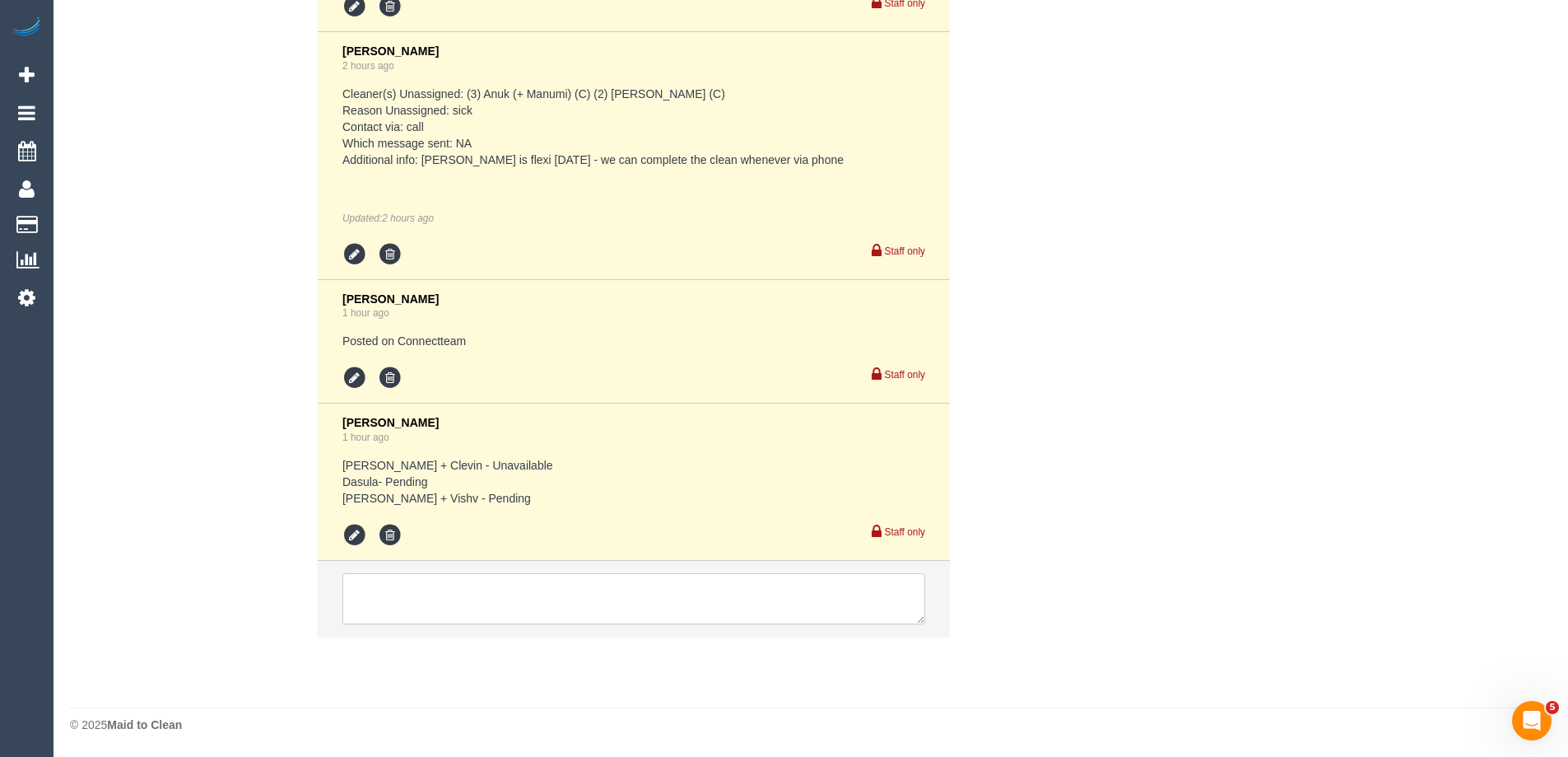
click at [378, 597] on textarea at bounding box center [634, 599] width 583 height 51
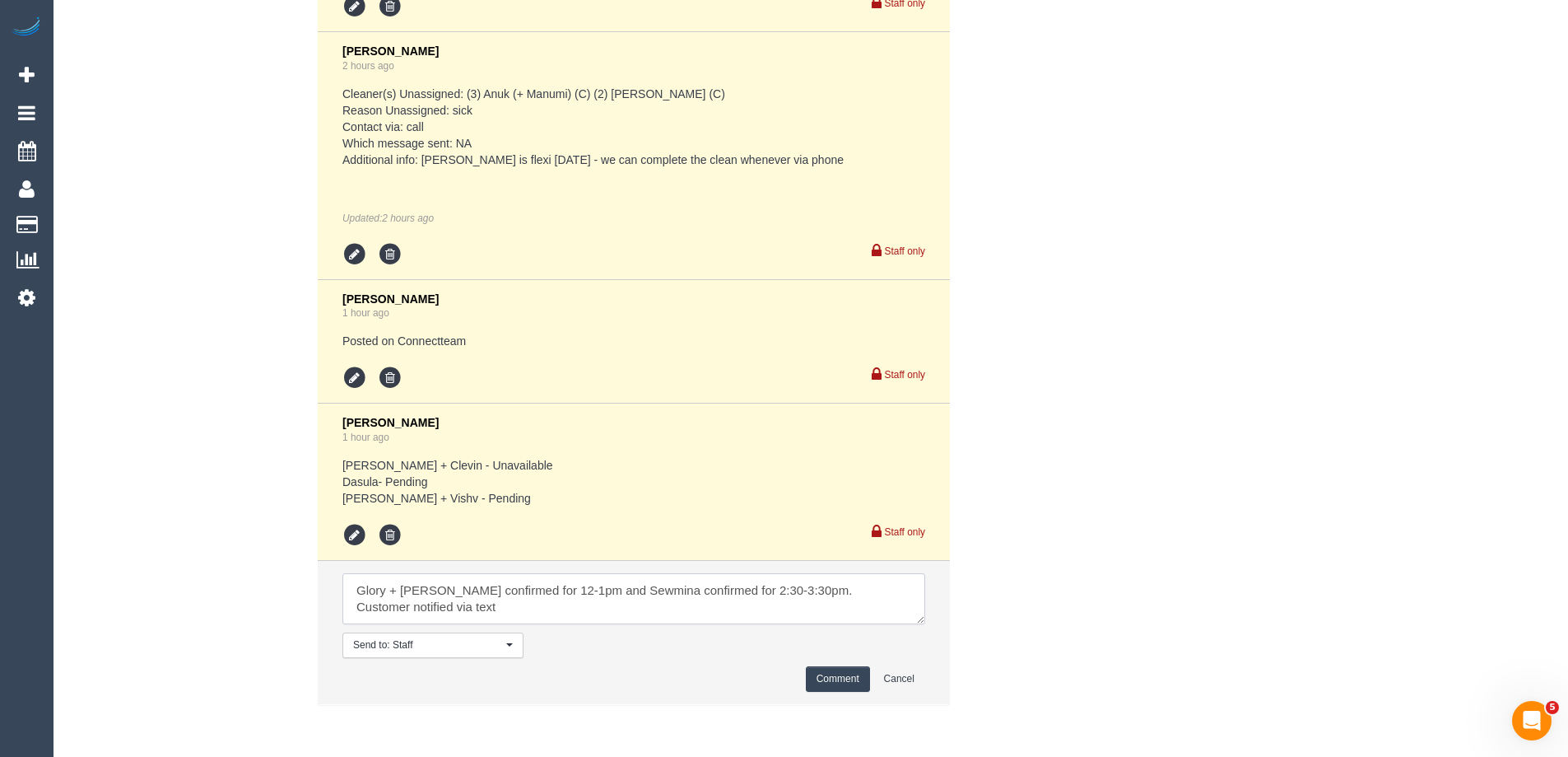
type textarea "Glory + Mary confirmed for 12-1pm and Sewmina confirmed for 2:30-3:30pm. Custom…"
click at [834, 683] on button "Comment" at bounding box center [838, 679] width 64 height 25
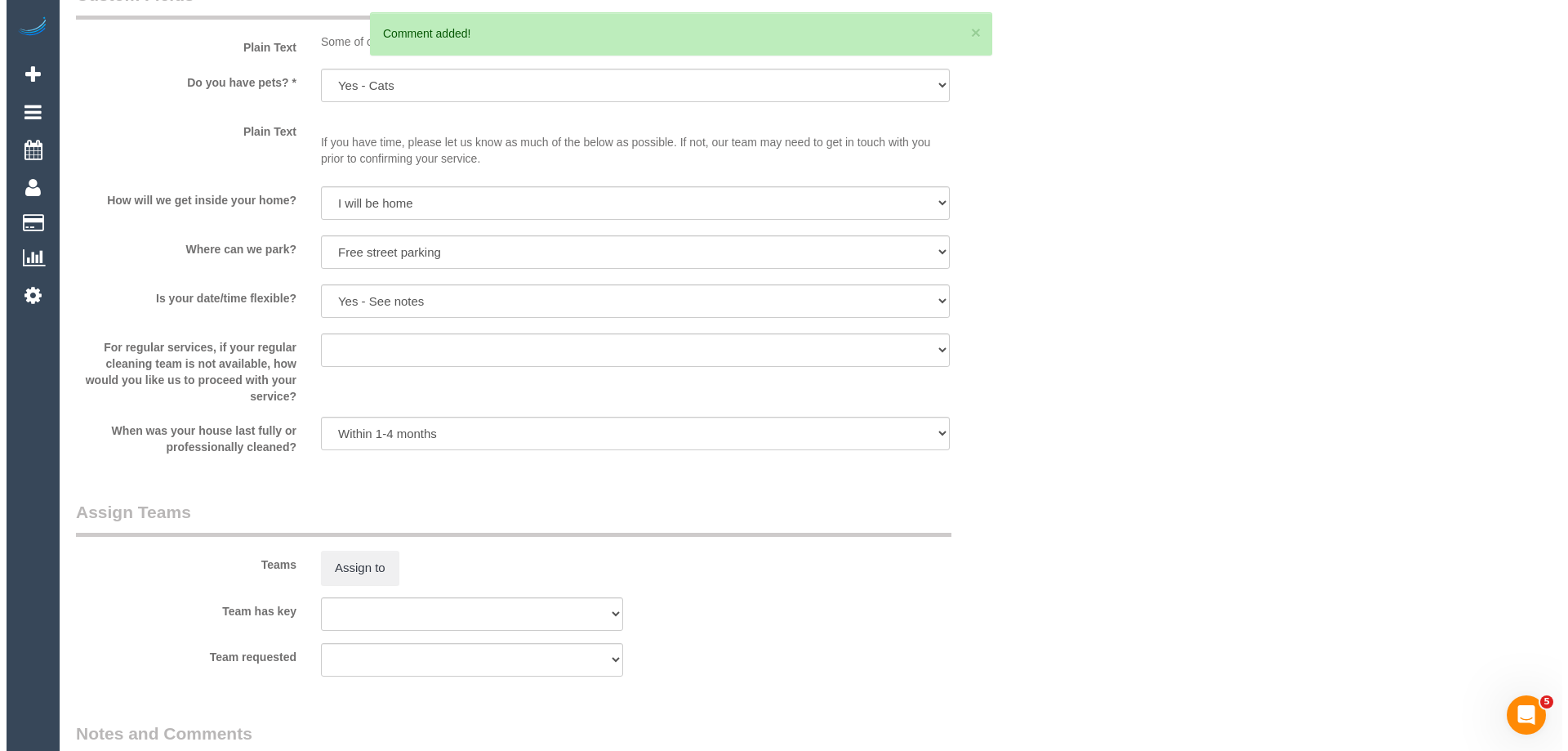
scroll to position [1988, 0]
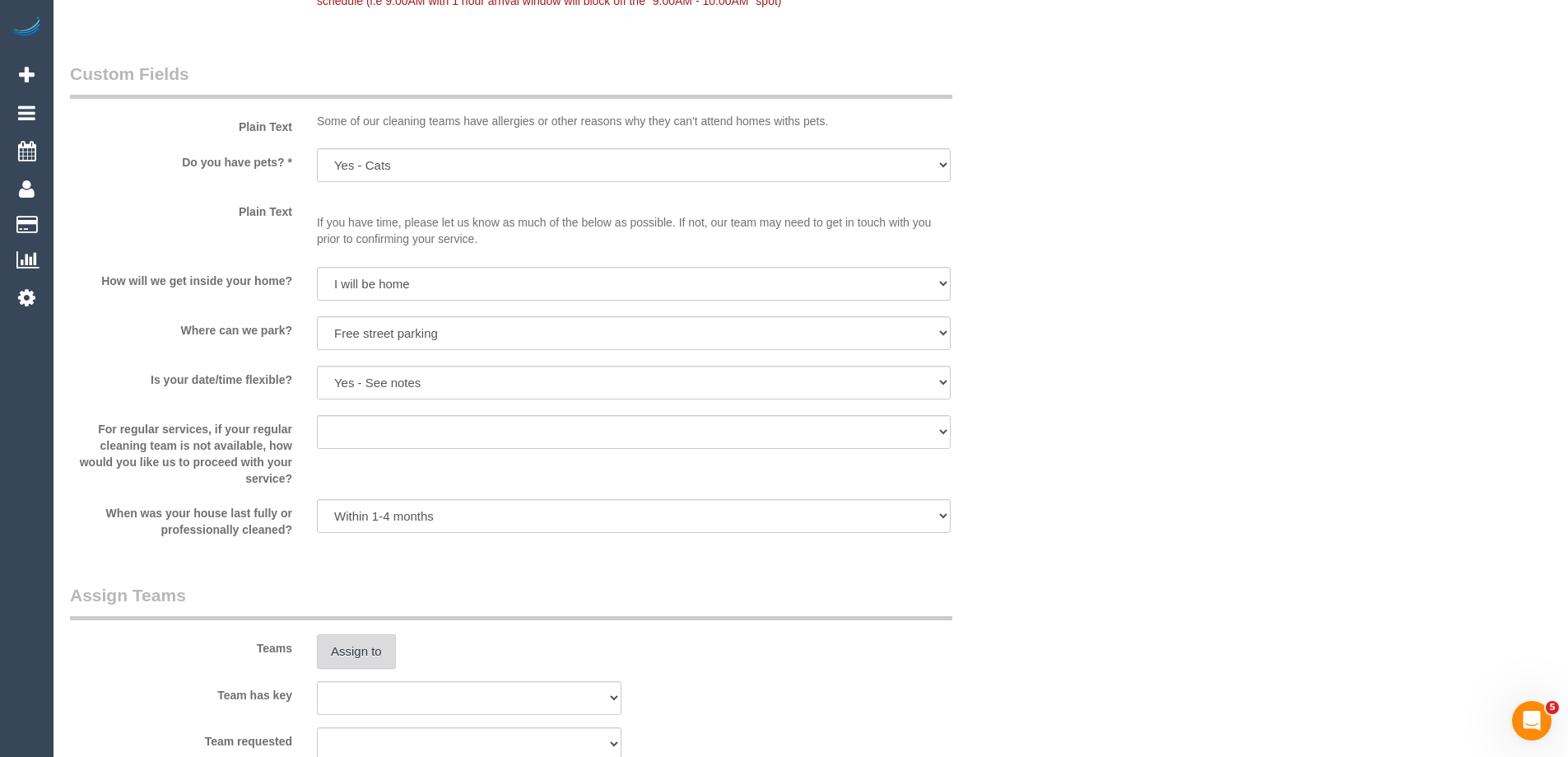
click at [349, 644] on button "Assign to" at bounding box center [356, 651] width 79 height 34
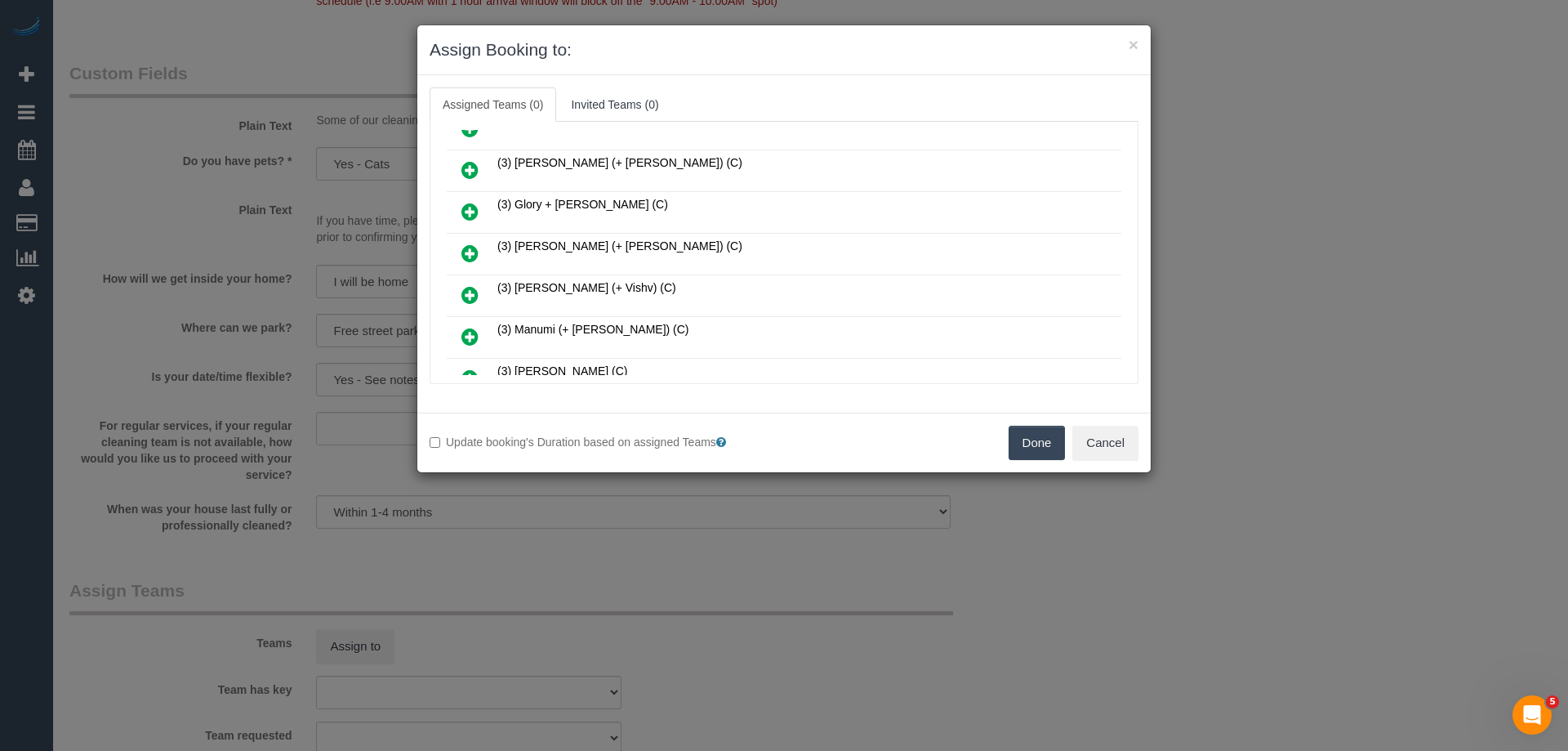
click at [462, 203] on icon at bounding box center [470, 211] width 17 height 19
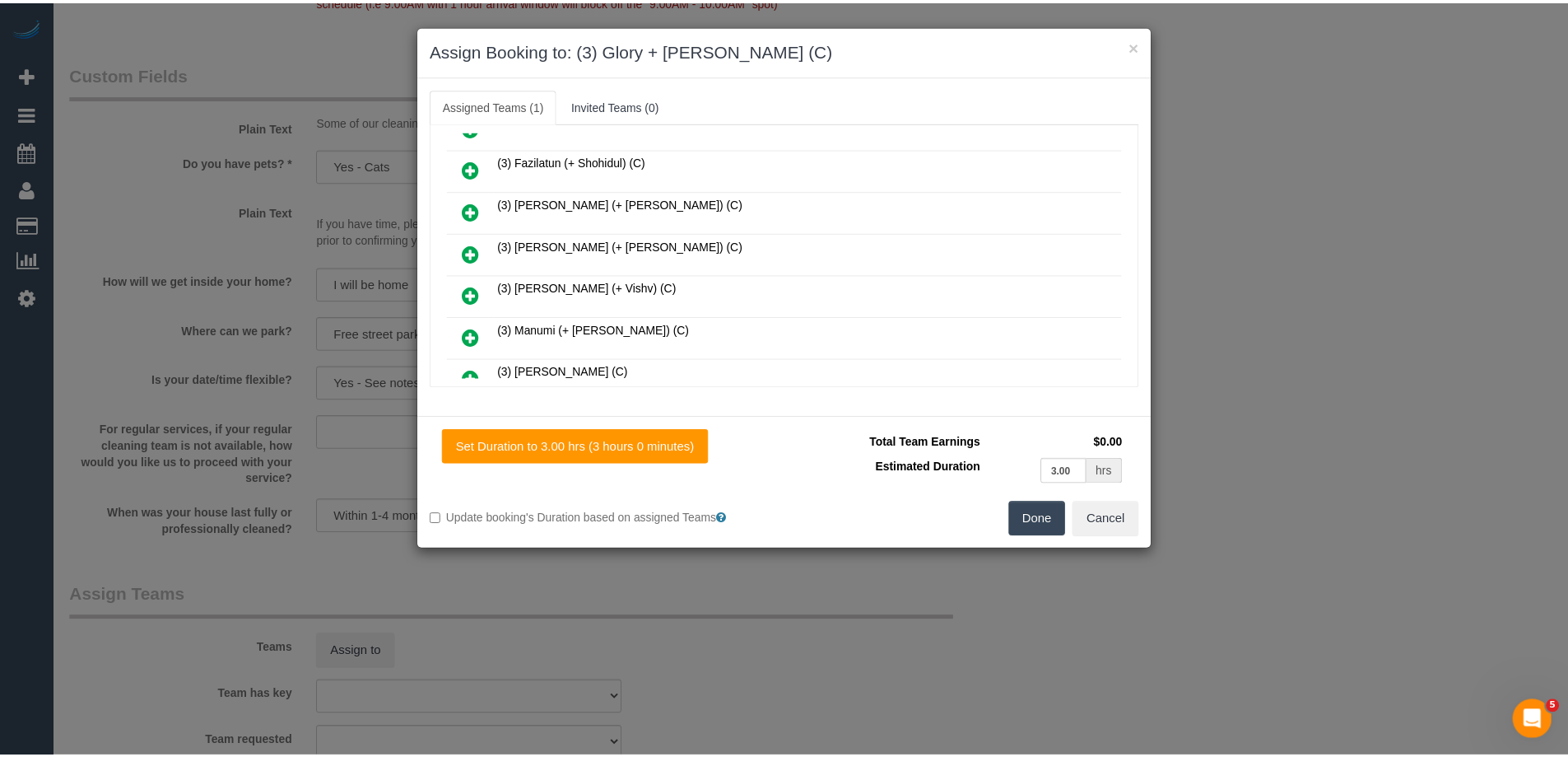
scroll to position [616, 0]
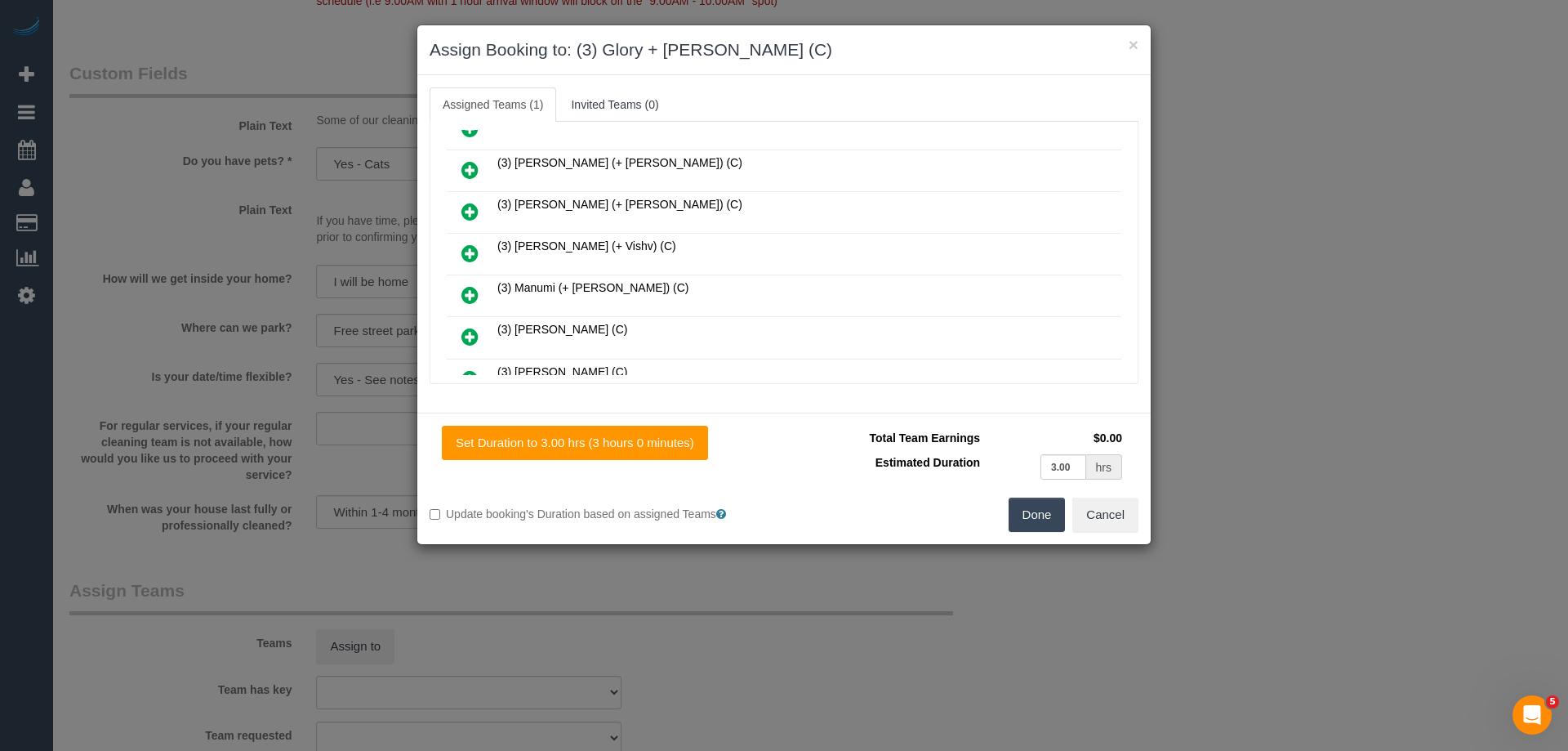
click at [1028, 515] on button "Done" at bounding box center [1037, 514] width 57 height 34
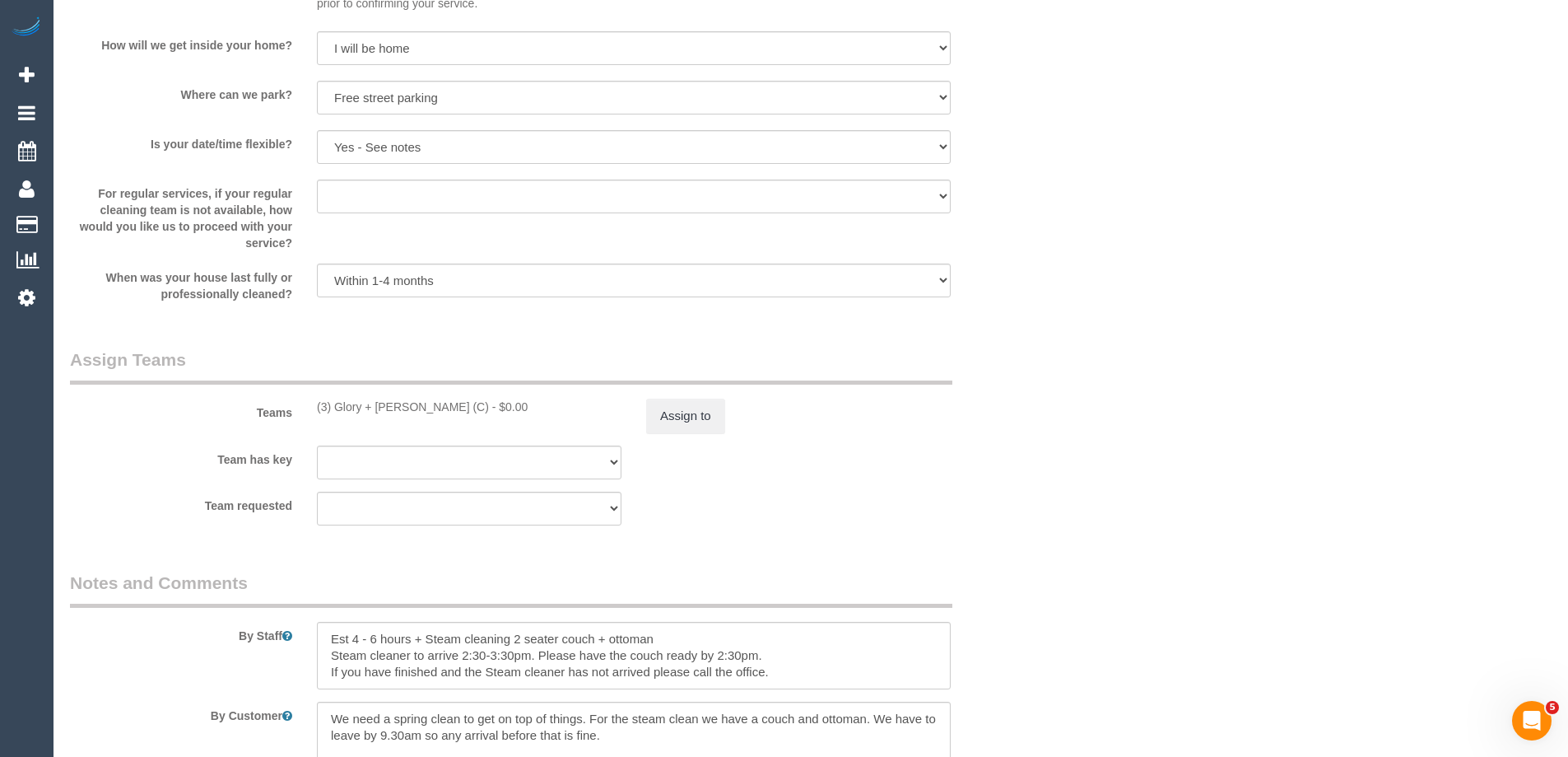
scroll to position [2470, 0]
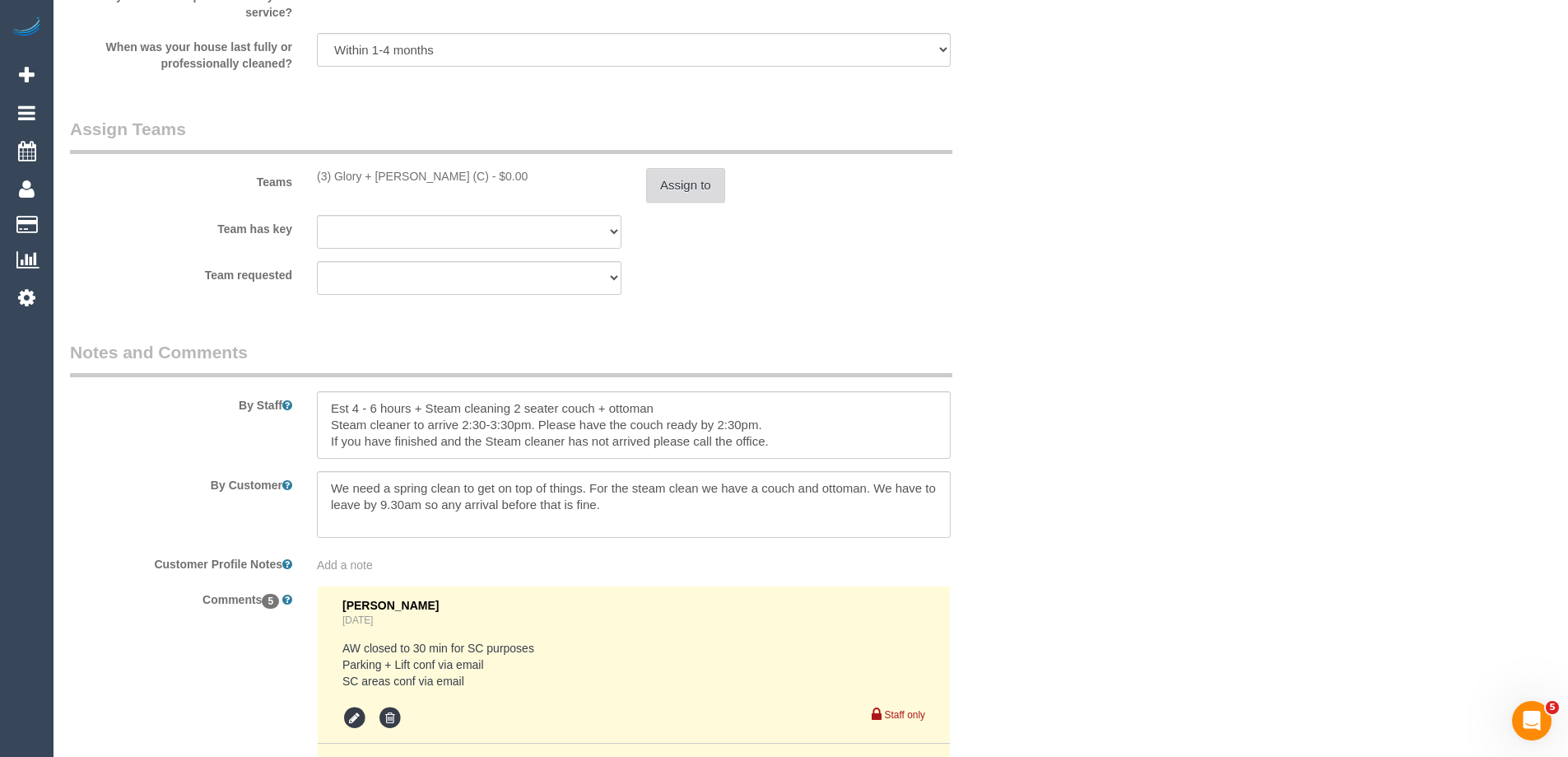
click at [704, 174] on button "Assign to" at bounding box center [685, 185] width 79 height 34
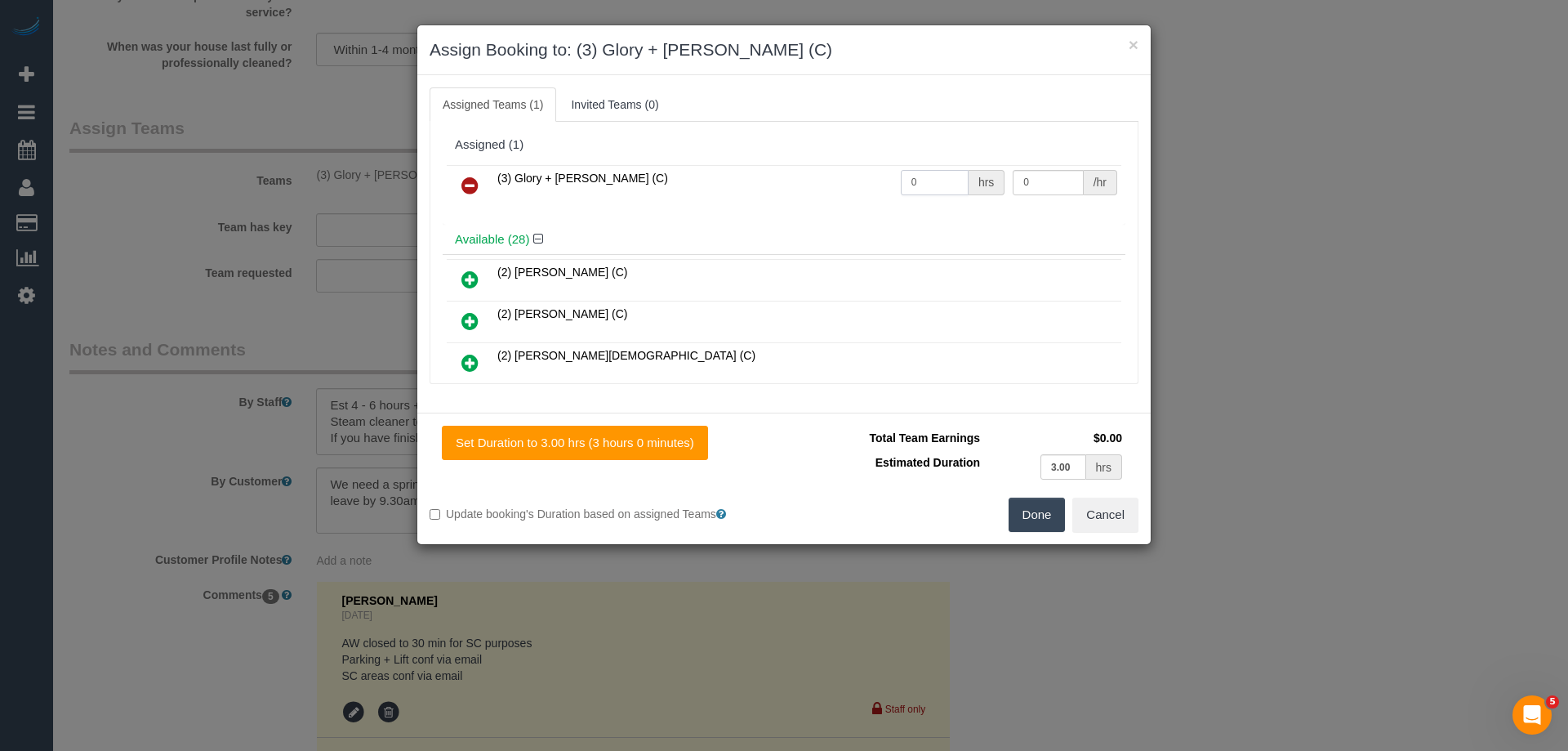
click at [824, 184] on tr "(3) Glory + Mary (C) 0 hrs 0 /hr" at bounding box center [784, 185] width 674 height 42
type input "1"
drag, startPoint x: 1041, startPoint y: 183, endPoint x: 913, endPoint y: 179, distance: 128.1
click at [913, 179] on tr "(3) Glory + Mary (C) 1 hrs 0 /hr" at bounding box center [784, 185] width 674 height 42
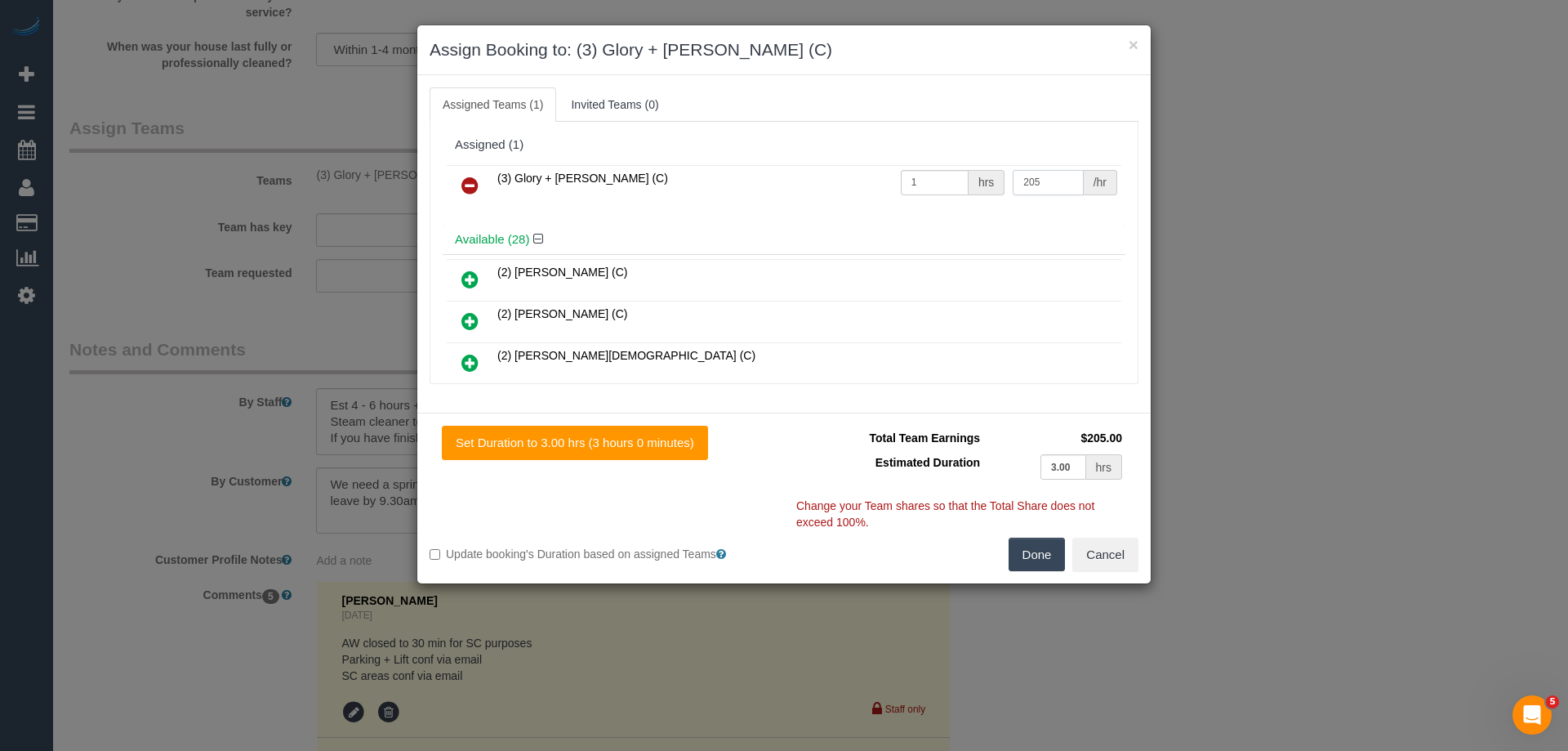
type input "205"
click at [1046, 557] on button "Done" at bounding box center [1037, 554] width 57 height 34
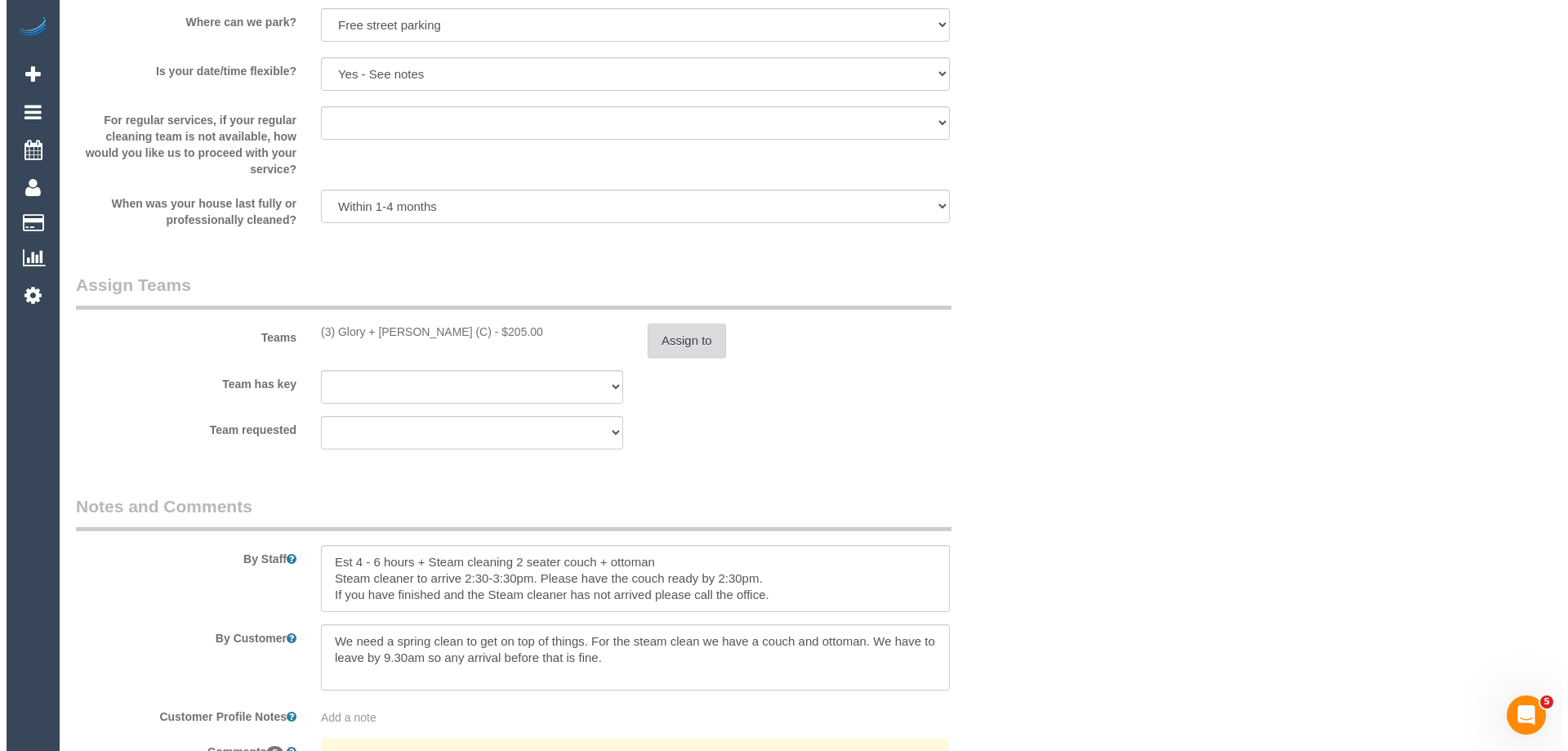
scroll to position [2287, 0]
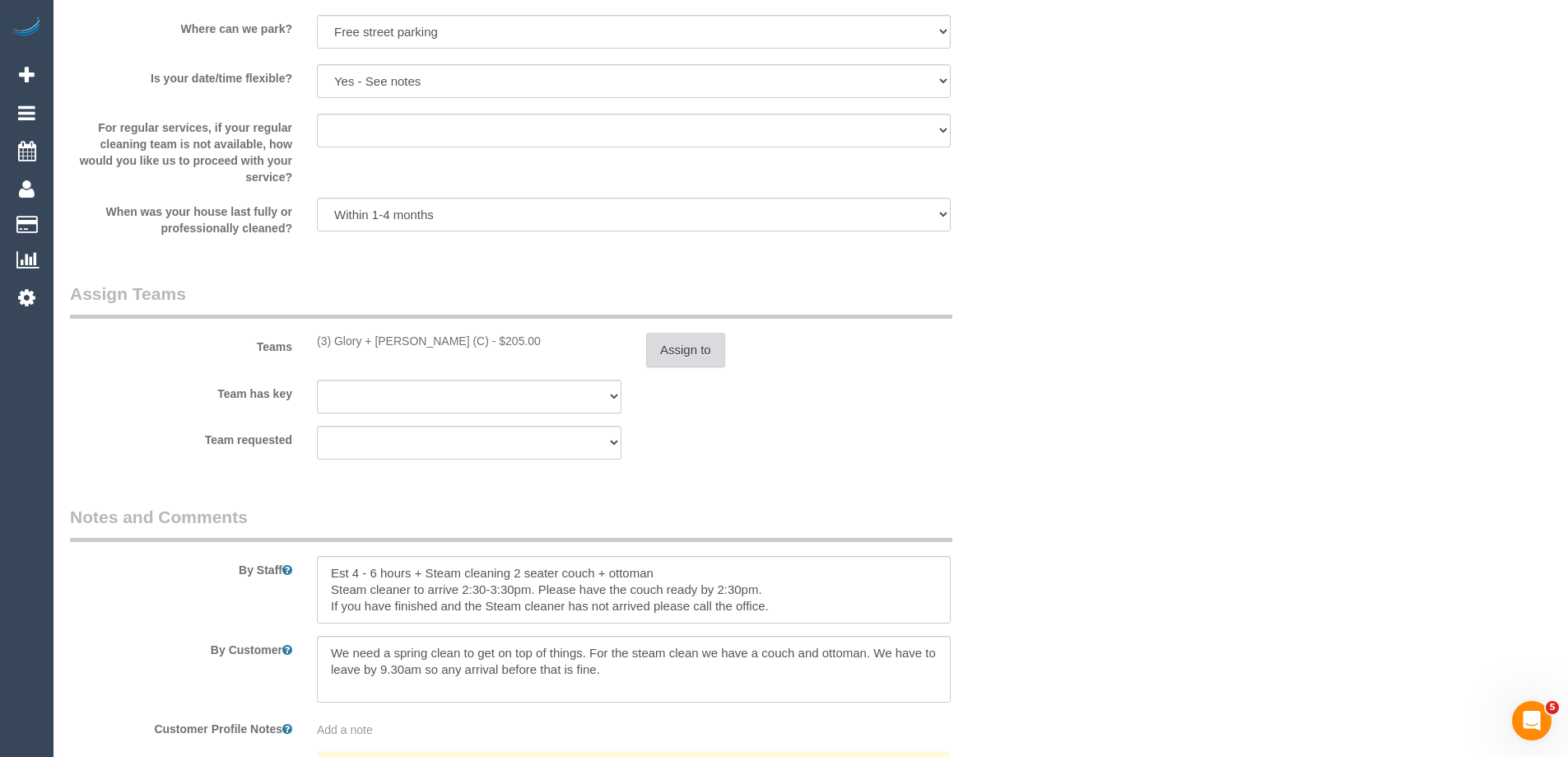
click at [687, 349] on button "Assign to" at bounding box center [685, 350] width 79 height 34
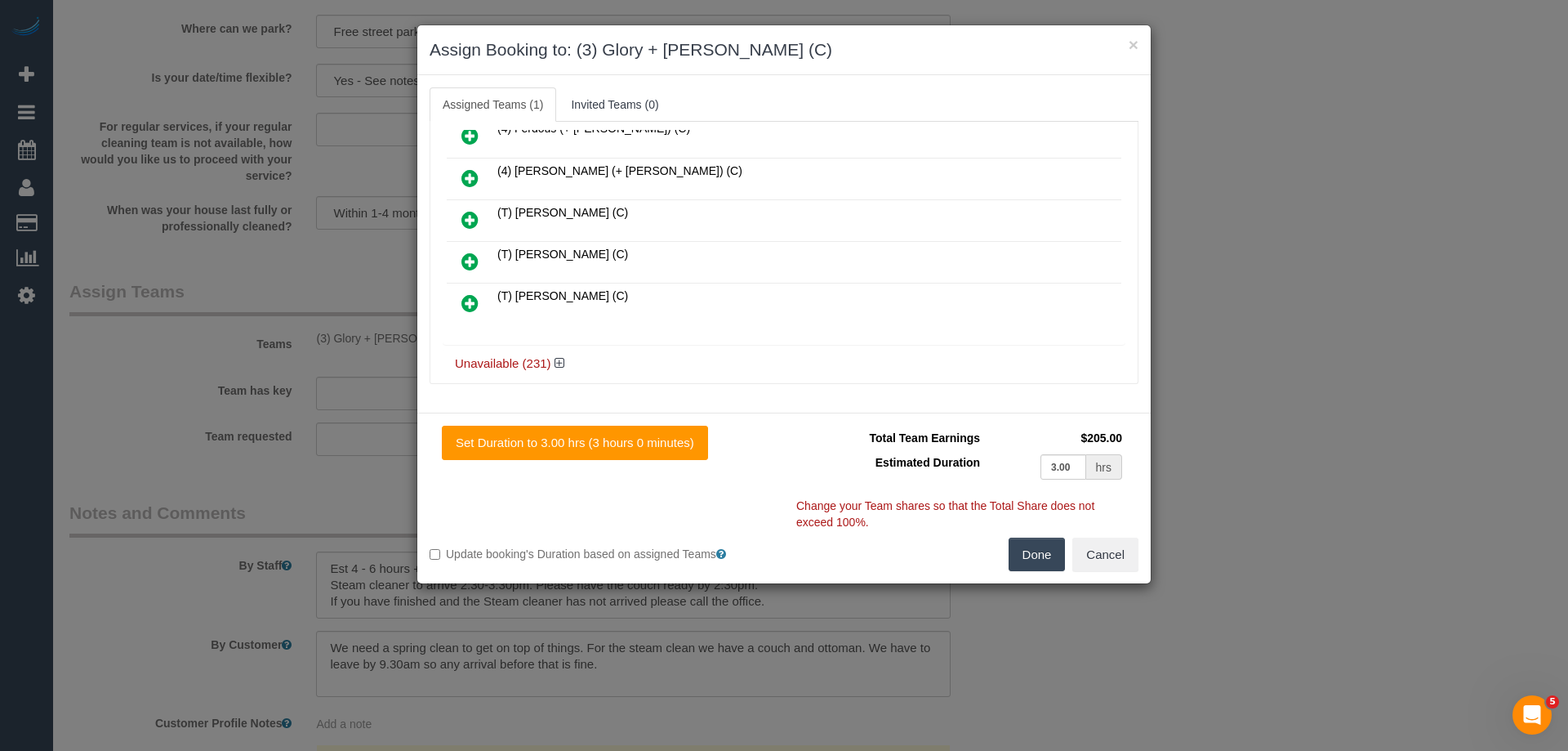
scroll to position [1125, 0]
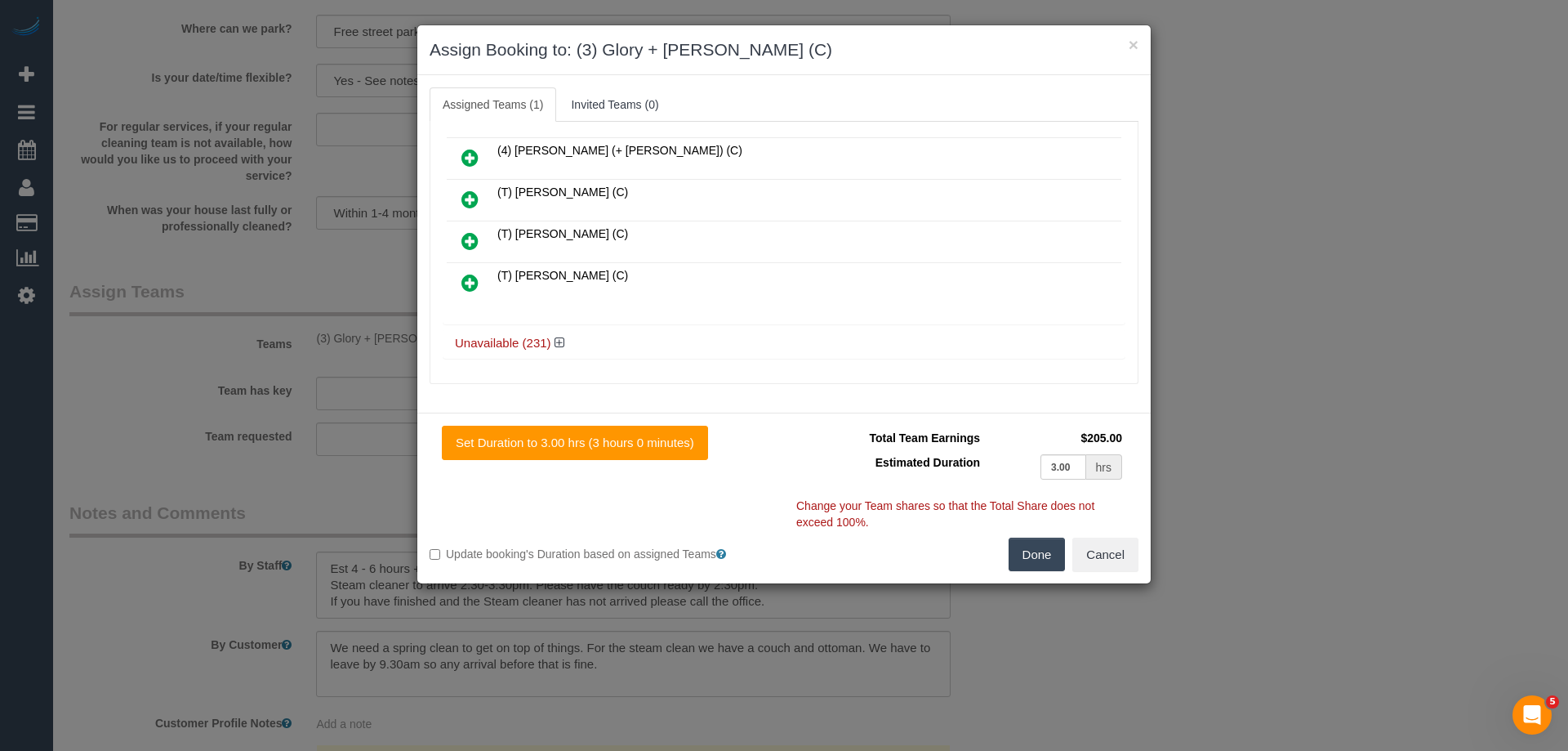
click at [558, 335] on div "Unavailable (231)" at bounding box center [784, 343] width 683 height 30
click at [559, 338] on icon at bounding box center [559, 342] width 10 height 13
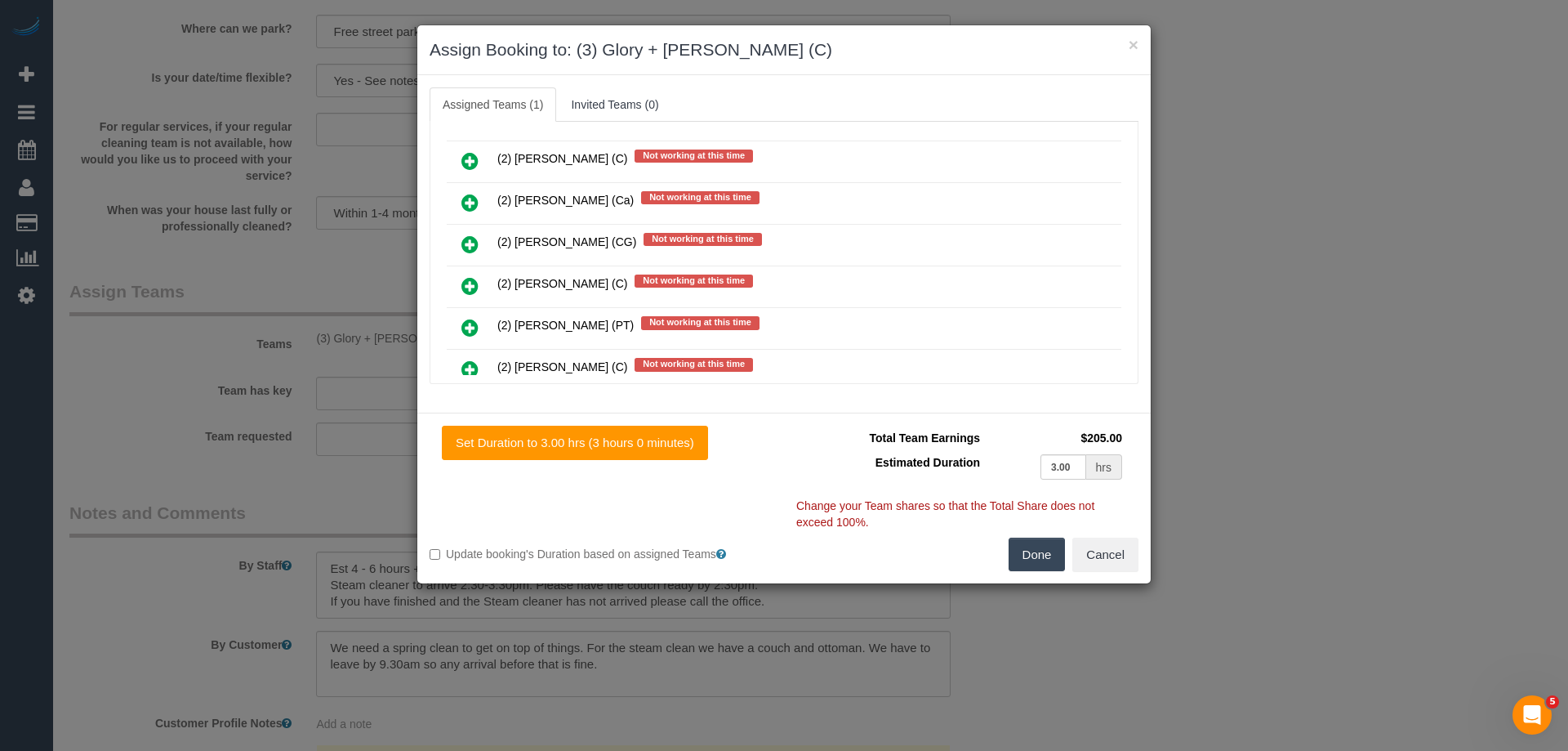
scroll to position [10235, 0]
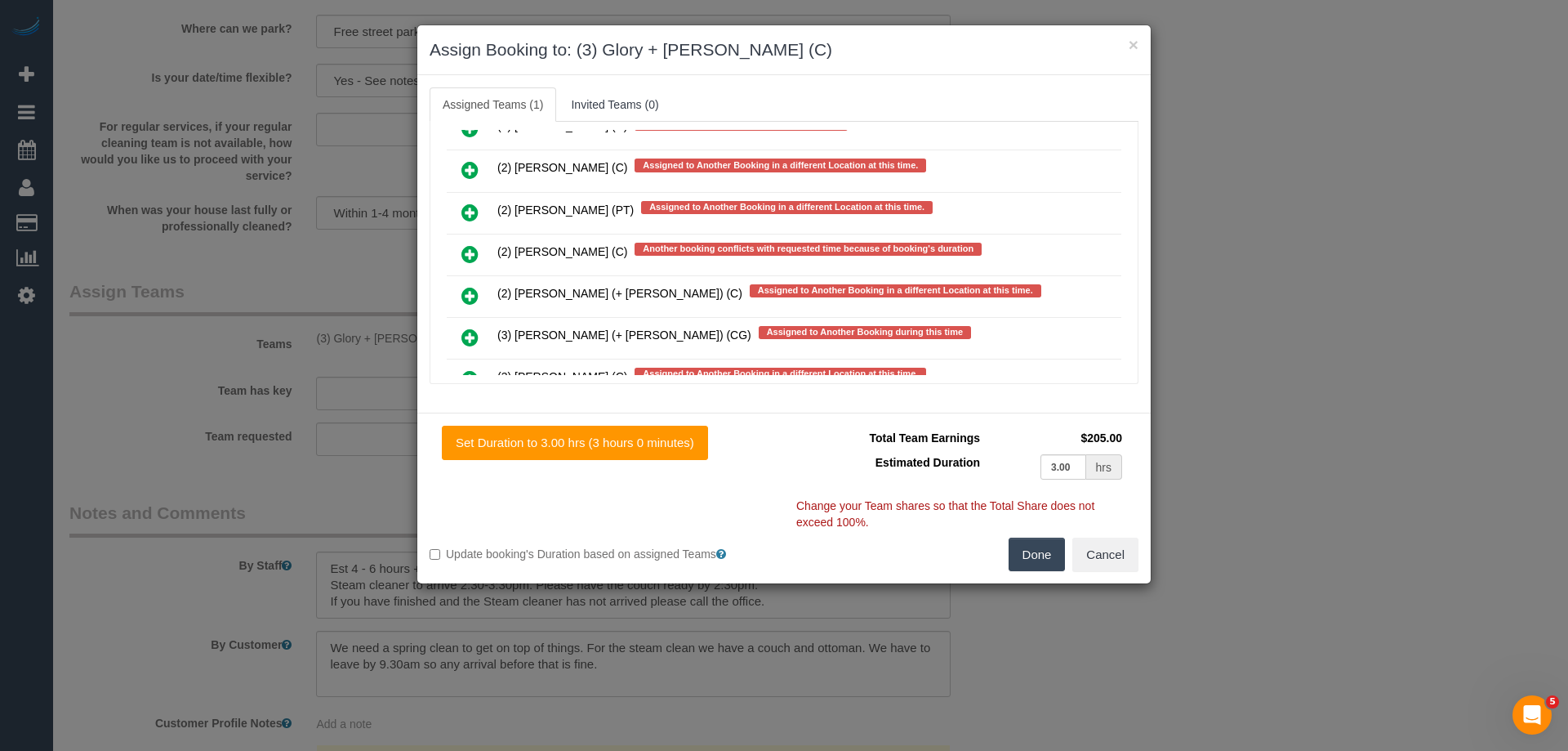
click at [468, 250] on icon at bounding box center [470, 254] width 17 height 19
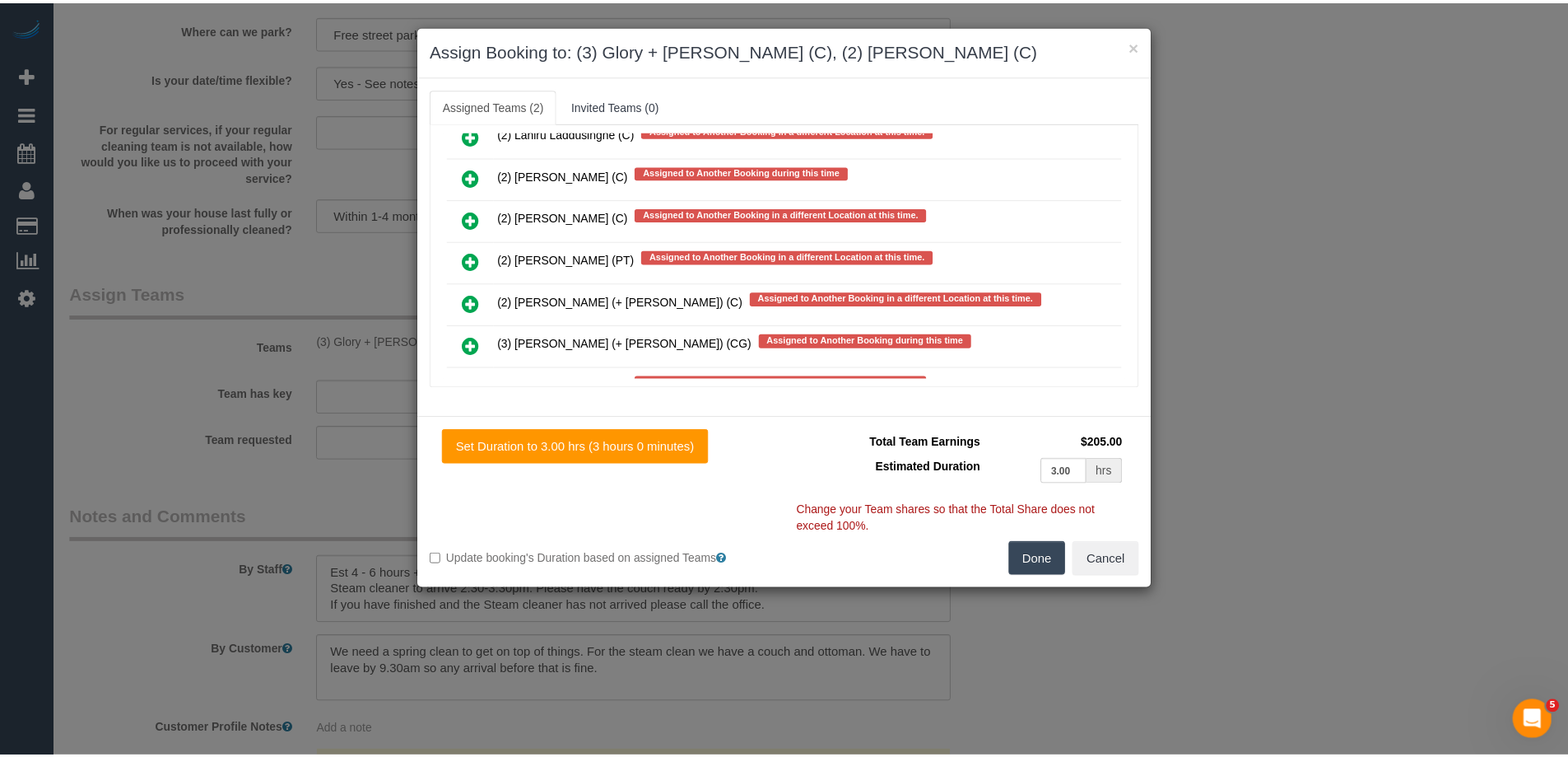
scroll to position [10365, 0]
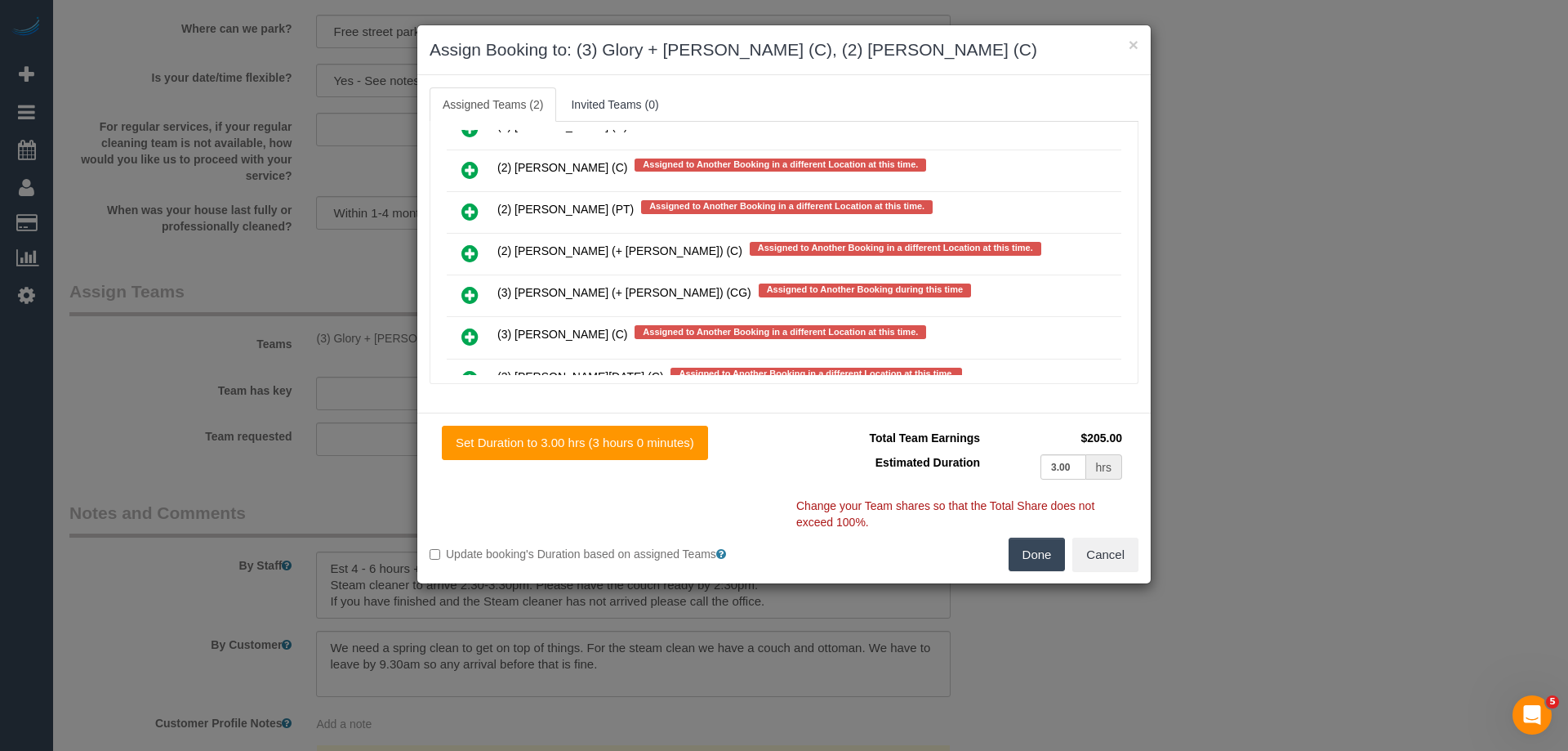
click at [1052, 547] on button "Done" at bounding box center [1037, 554] width 57 height 34
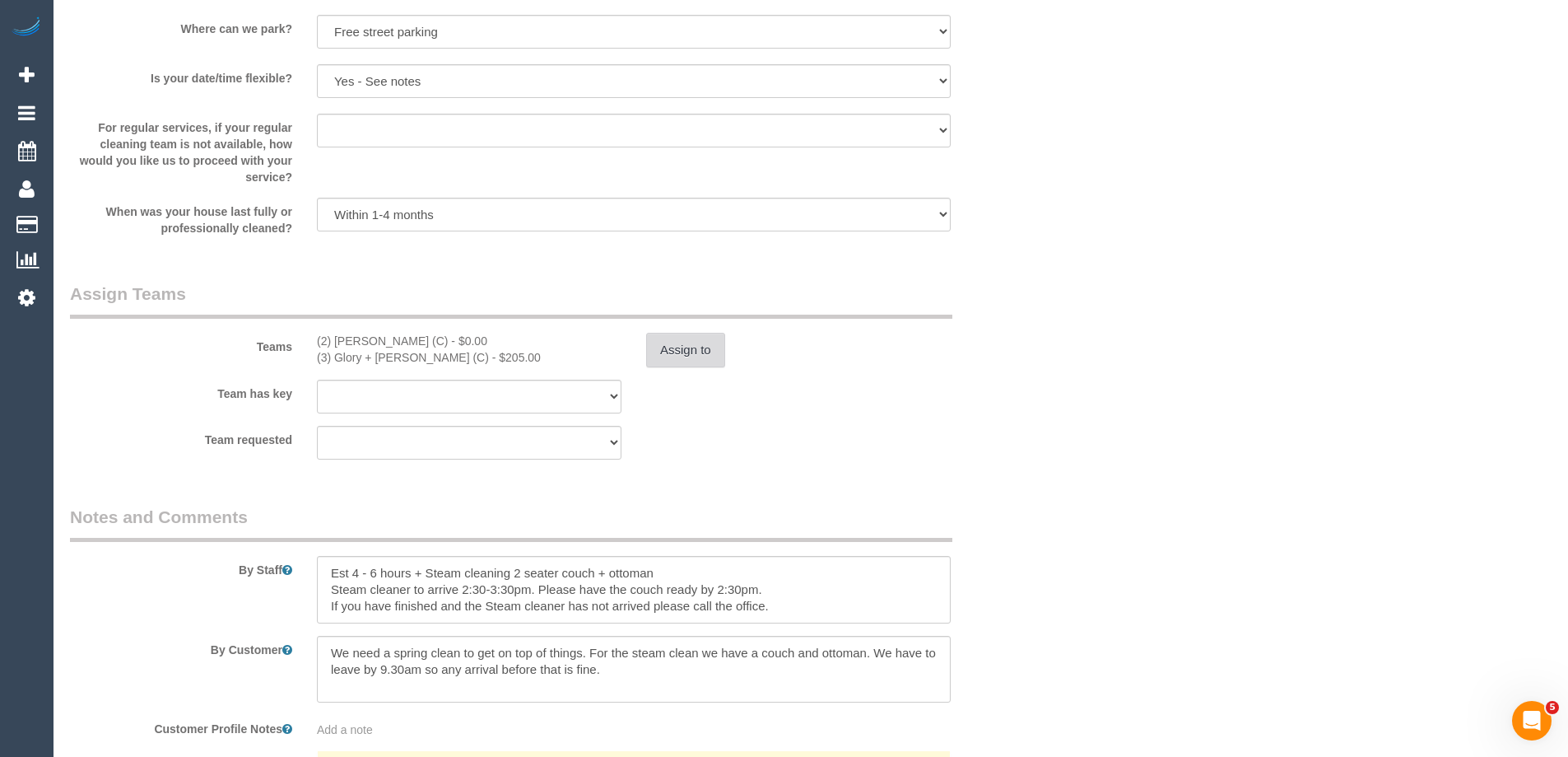
click at [668, 341] on button "Assign to" at bounding box center [685, 350] width 79 height 34
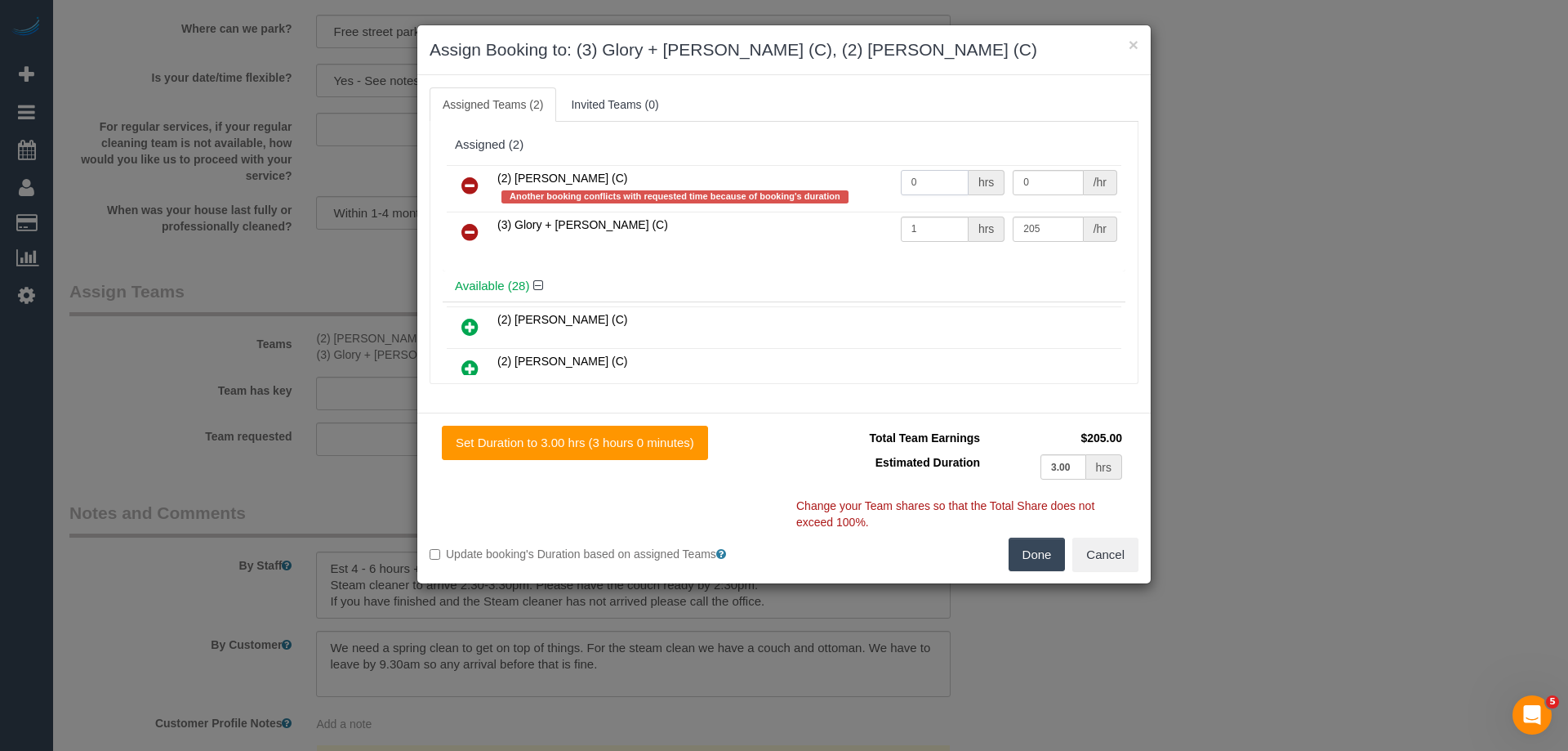
drag, startPoint x: 929, startPoint y: 179, endPoint x: 849, endPoint y: 179, distance: 80.0
click at [849, 179] on tr "(2) Sewmina De Silva (C) Another booking conflicts with requested time because …" at bounding box center [784, 188] width 674 height 47
type input "1"
drag, startPoint x: 1041, startPoint y: 176, endPoint x: 961, endPoint y: 177, distance: 80.0
click at [963, 178] on tr "(2) Sewmina De Silva (C) Another booking conflicts with requested time because …" at bounding box center [784, 188] width 674 height 47
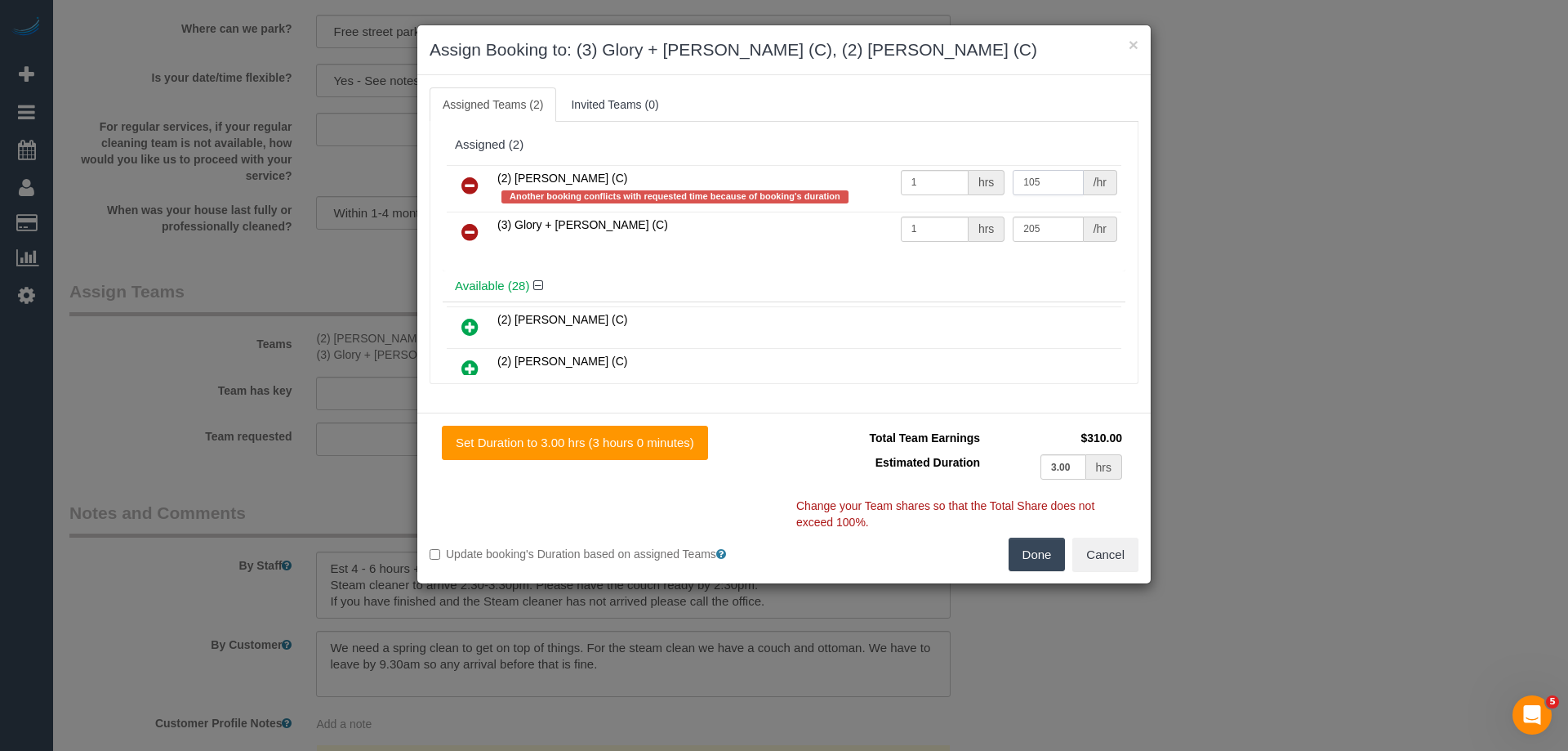
type input "105"
click at [1030, 559] on button "Done" at bounding box center [1037, 554] width 57 height 34
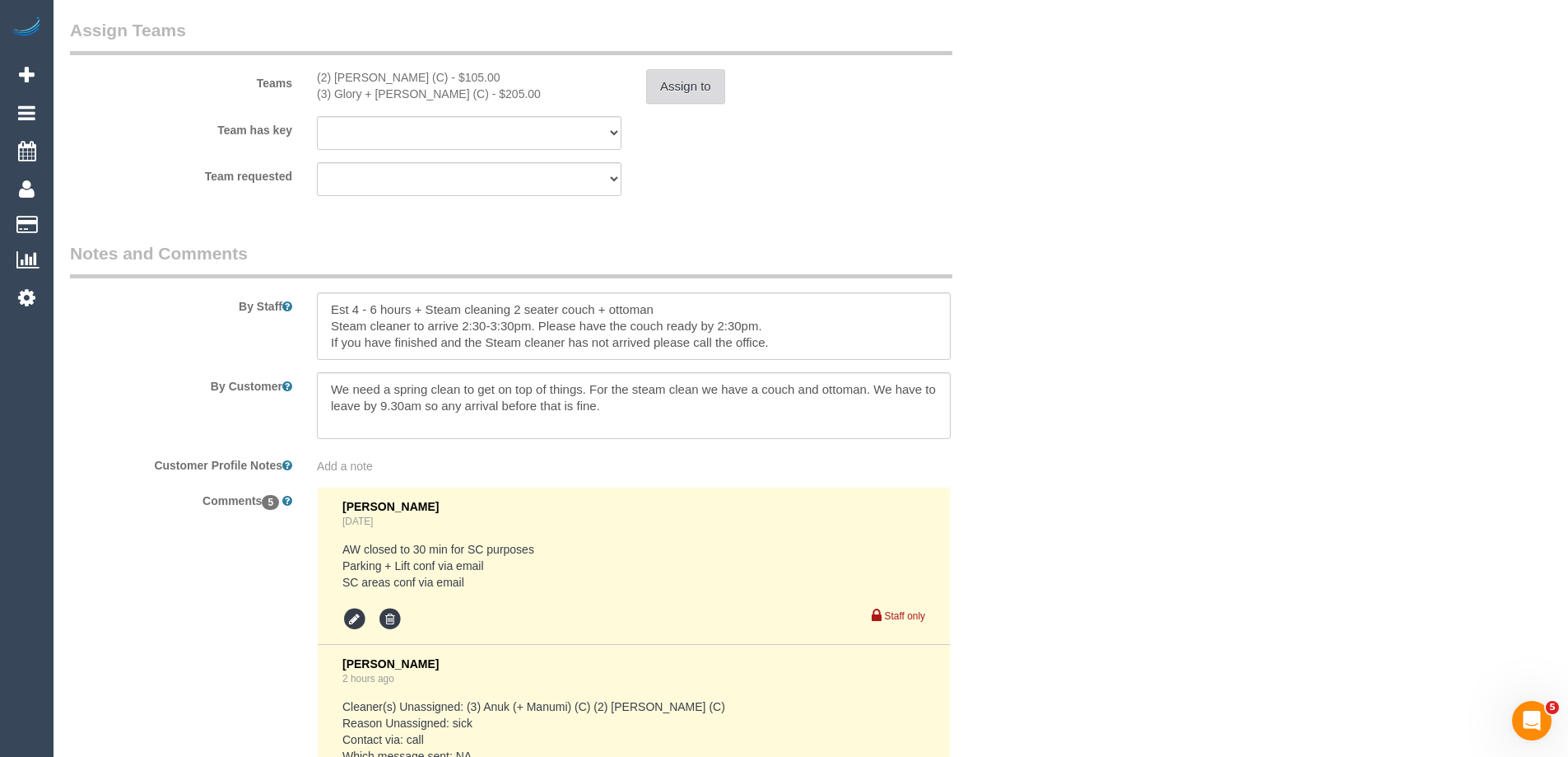
scroll to position [0, 0]
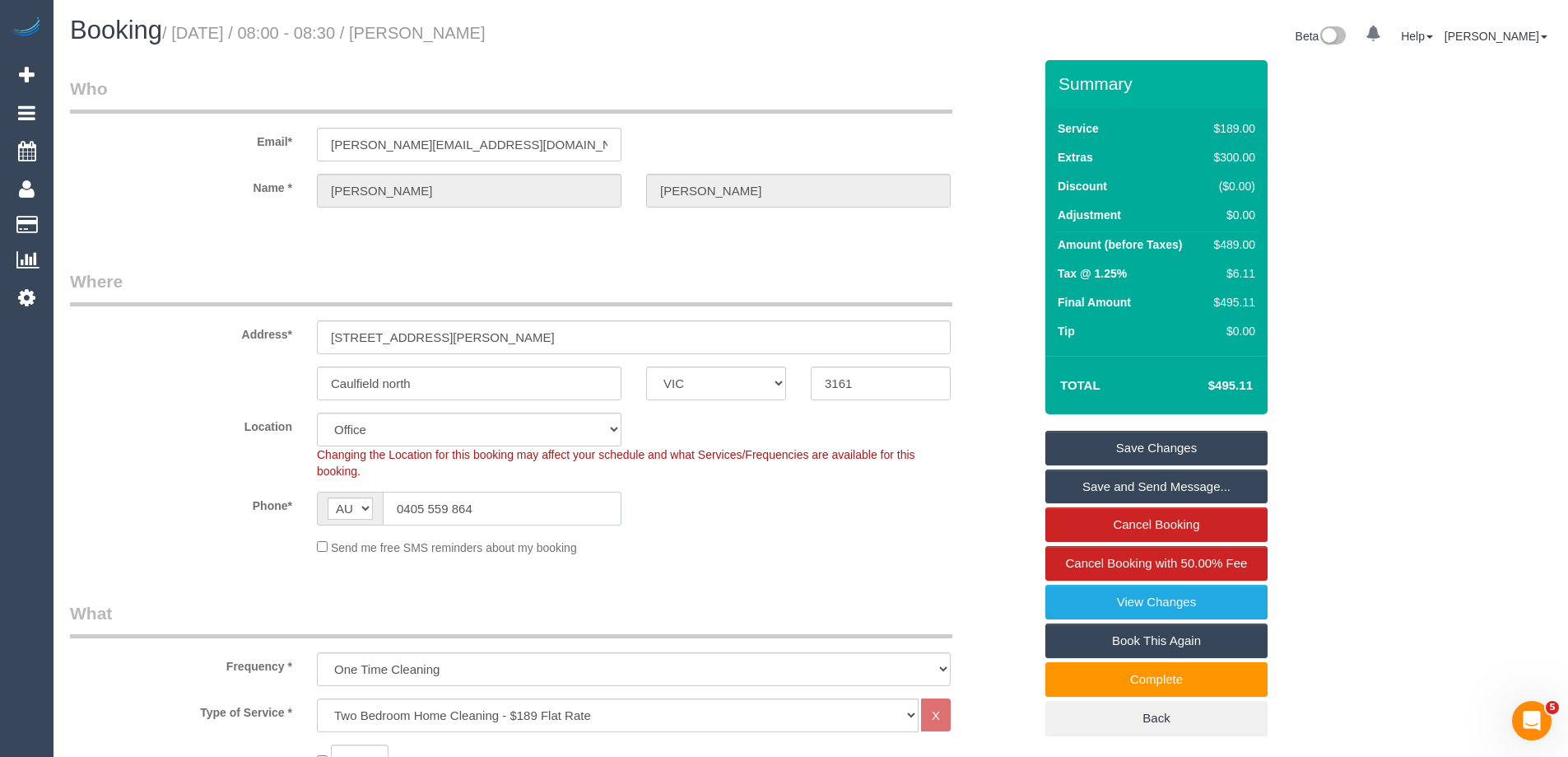
drag, startPoint x: 484, startPoint y: 515, endPoint x: 326, endPoint y: 492, distance: 159.7
click at [326, 492] on div "AF AL DZ AD AO AI AQ AG AR AM AW AU AT AZ BS BH BD BB BY BE BZ BJ BM BT BO BA B…" at bounding box center [470, 508] width 305 height 34
drag, startPoint x: 546, startPoint y: 32, endPoint x: 453, endPoint y: 32, distance: 93.0
click at [453, 32] on h1 "Booking / September 20, 2025 / 08:00 - 08:30 / Daniel Shutt" at bounding box center [434, 30] width 728 height 28
copy small "Daniel Shutt"
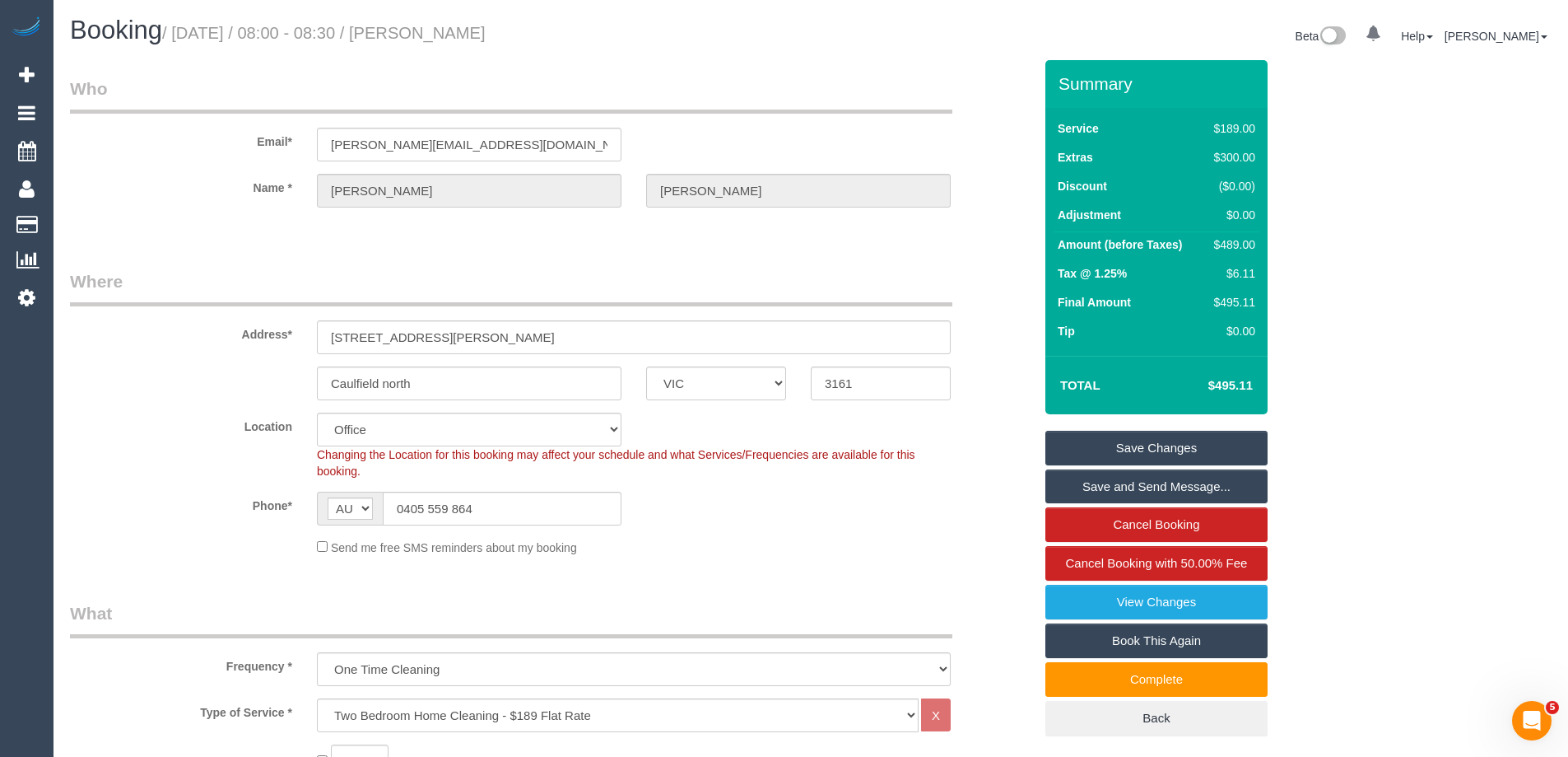
click at [1072, 446] on link "Save Changes" at bounding box center [1157, 447] width 223 height 34
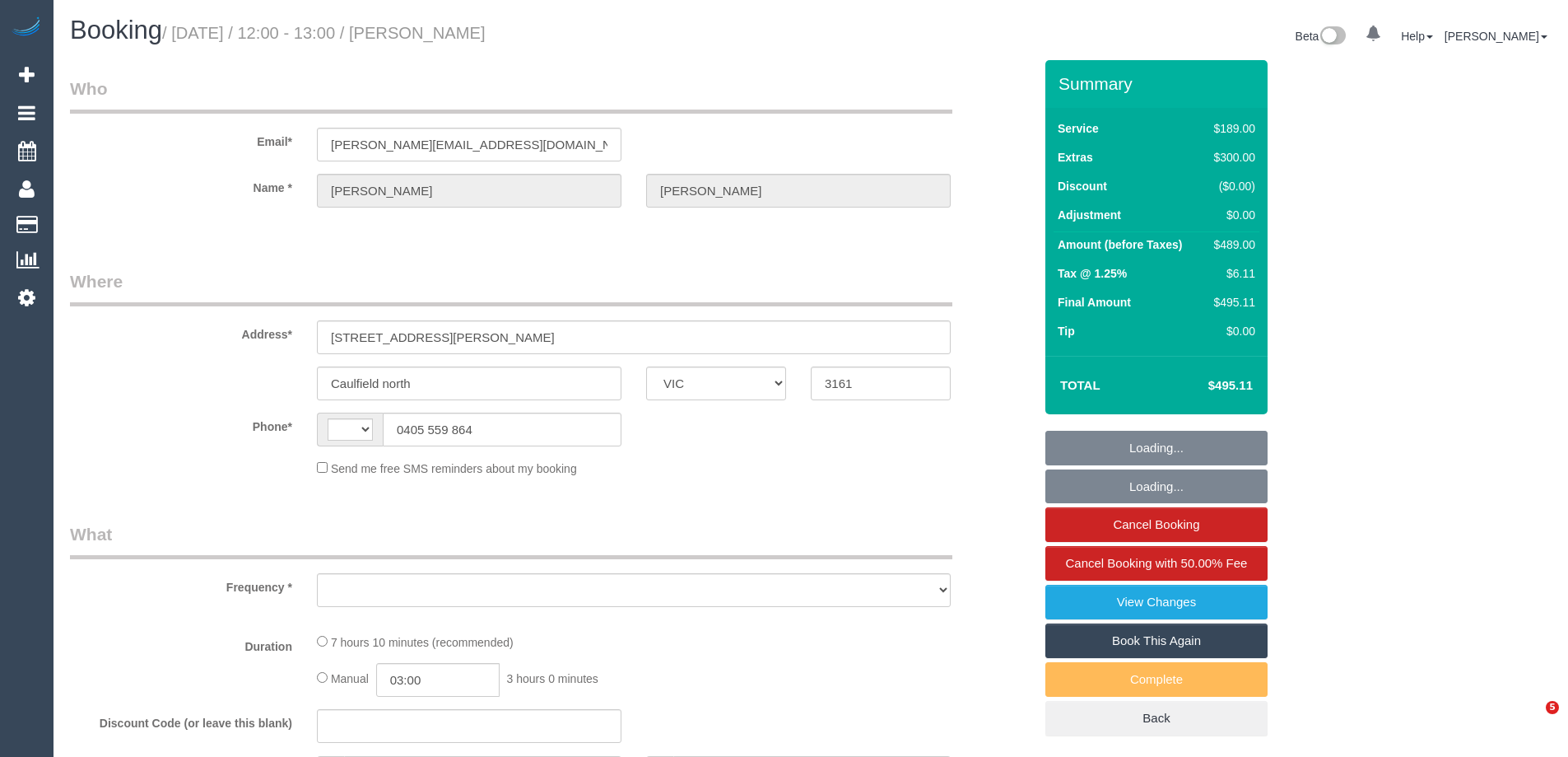
select select "VIC"
select select "string:AU"
select select "object:385"
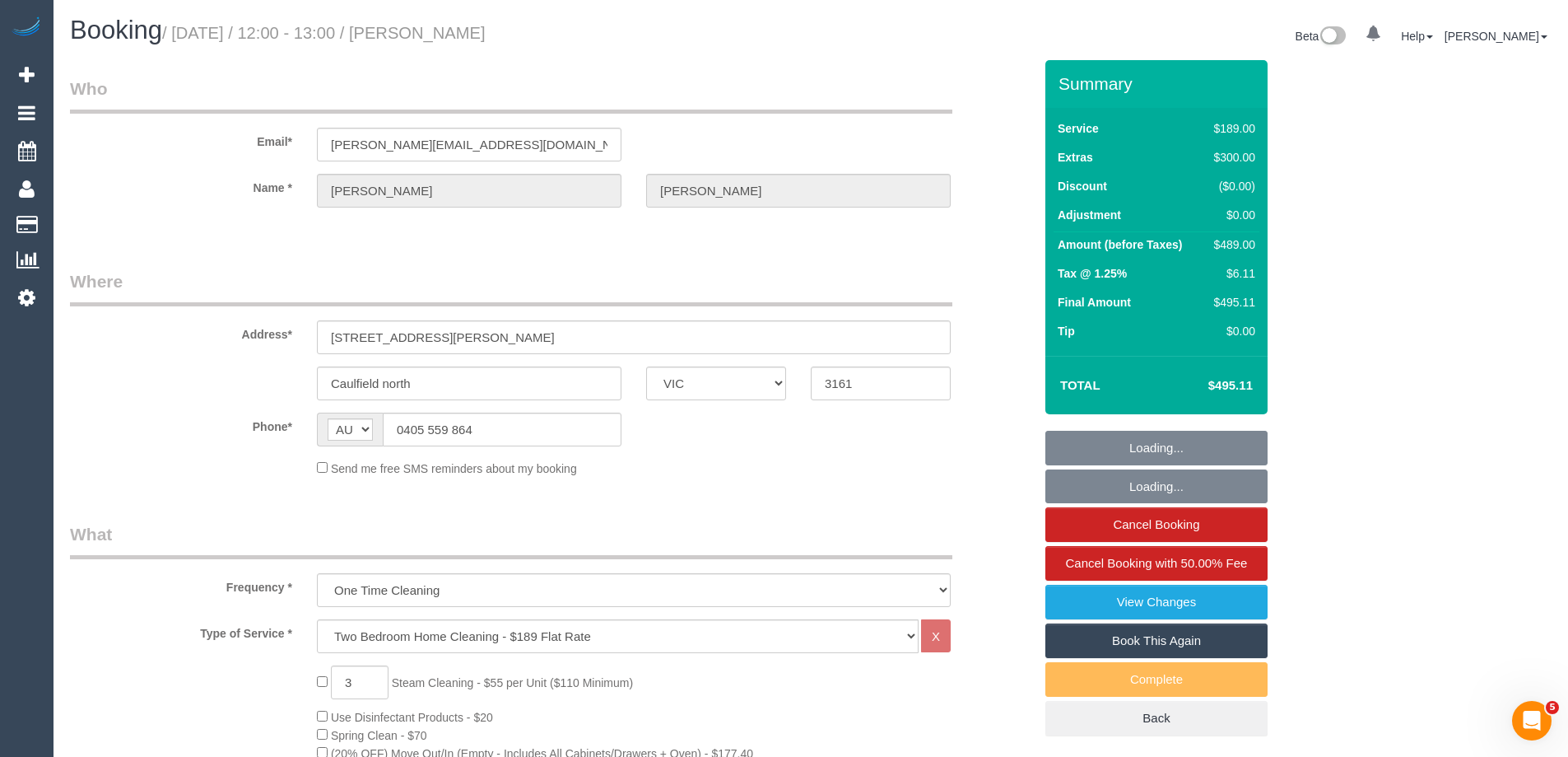
select select "string:stripe-pm_1S6i1D2GScqysDRVw8wn1IZk"
select select "number:29"
select select "number:14"
select select "number:19"
select select "number:36"
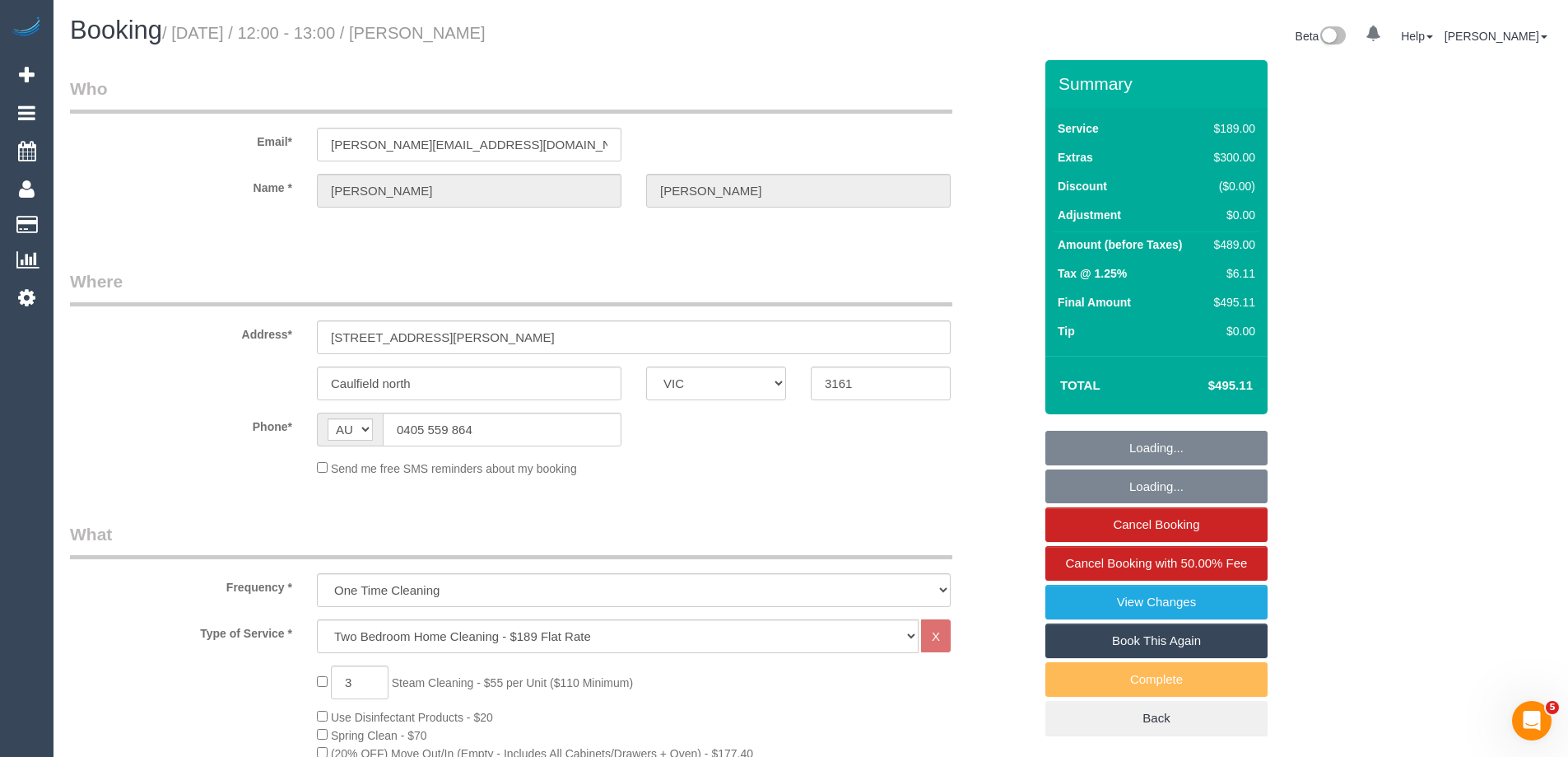
select select "number:13"
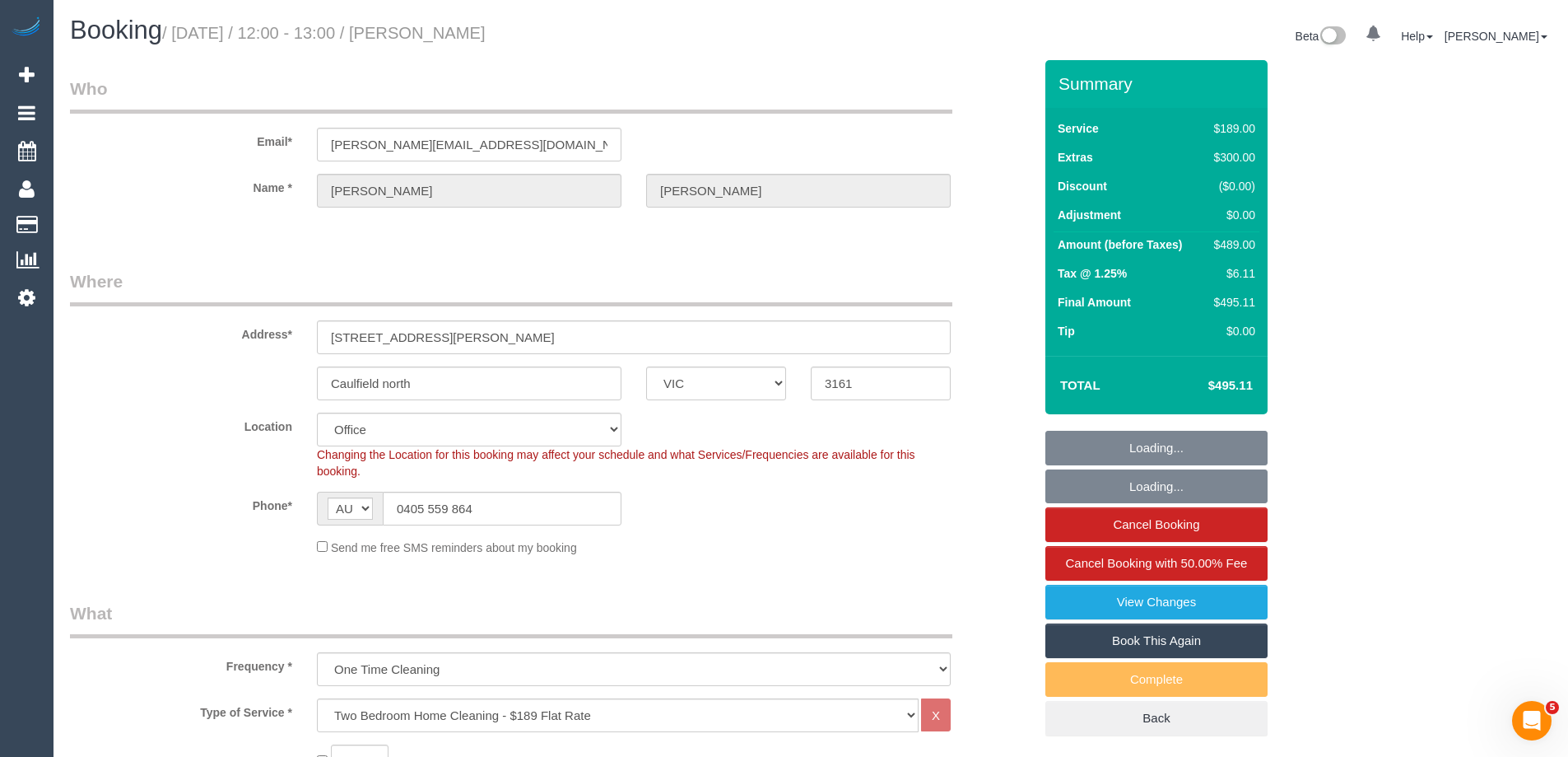
select select "object:881"
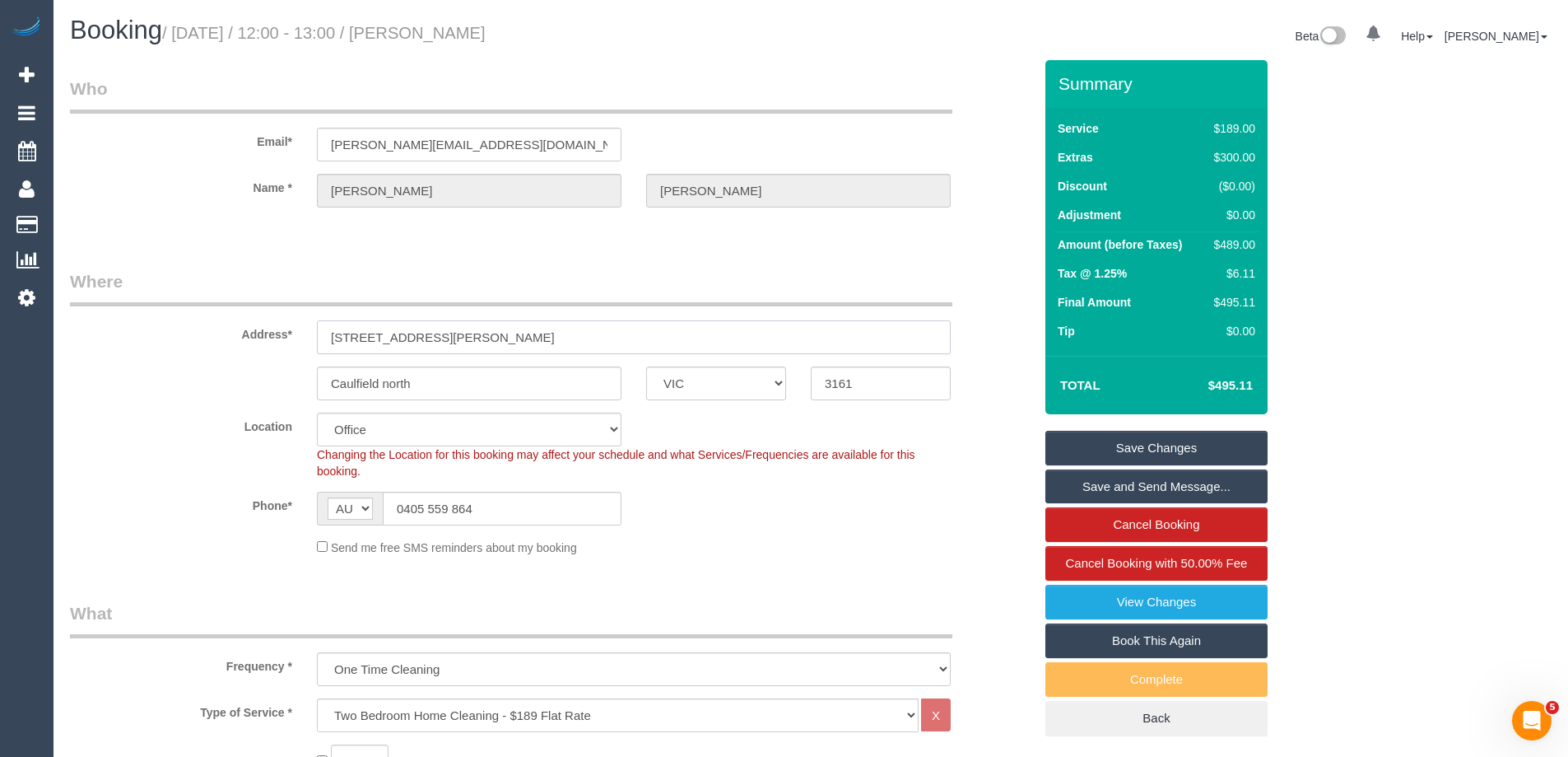
drag, startPoint x: 460, startPoint y: 342, endPoint x: 183, endPoint y: 328, distance: 277.4
click at [186, 329] on div "Address* [STREET_ADDRESS][PERSON_NAME]" at bounding box center [552, 312] width 988 height 85
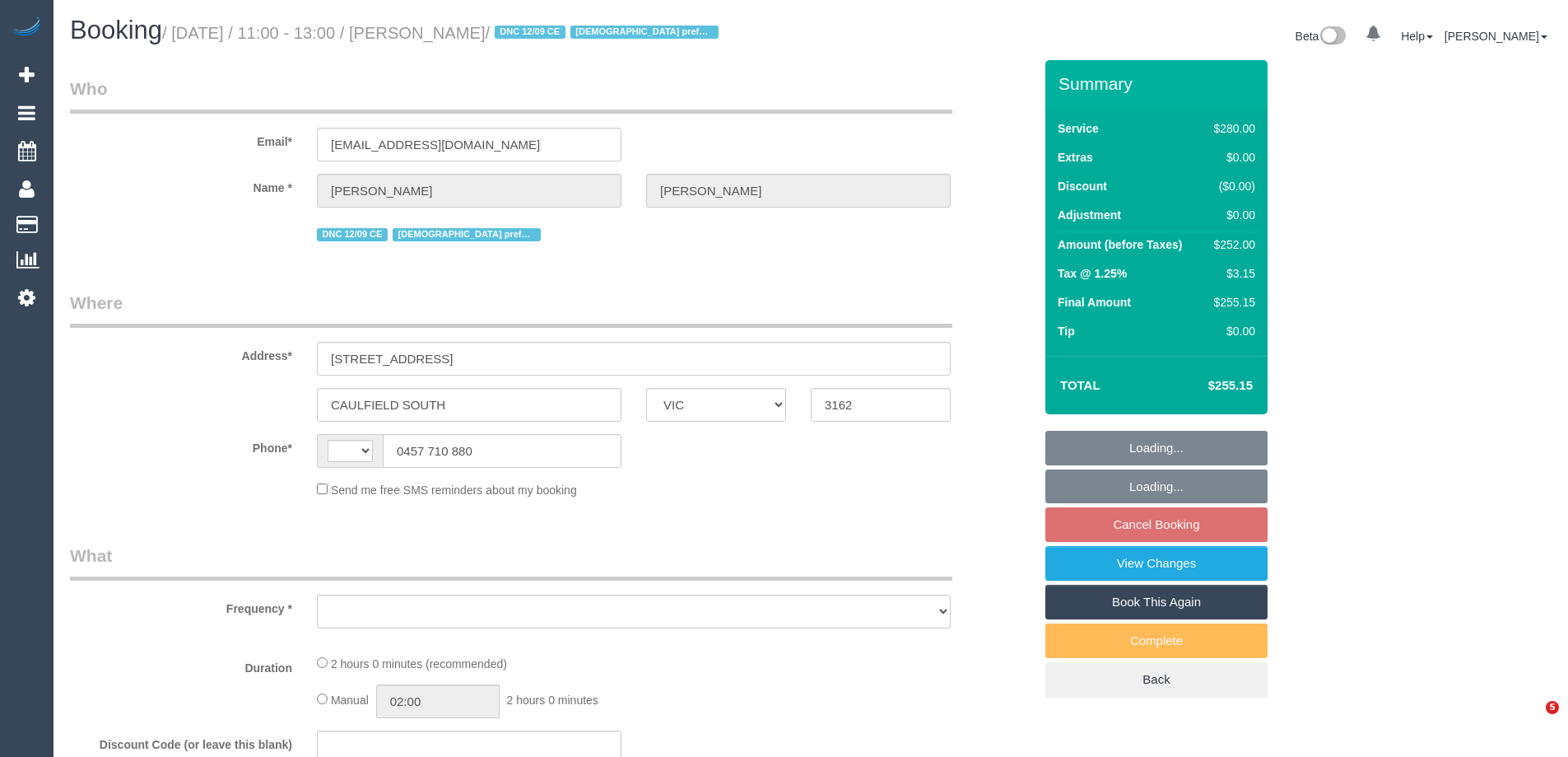
select select "VIC"
select select "string:AU"
select select "string:stripe-pm_1Qsgjw2GScqysDRVvMk6fOVD"
select select "object:1248"
select select "2"
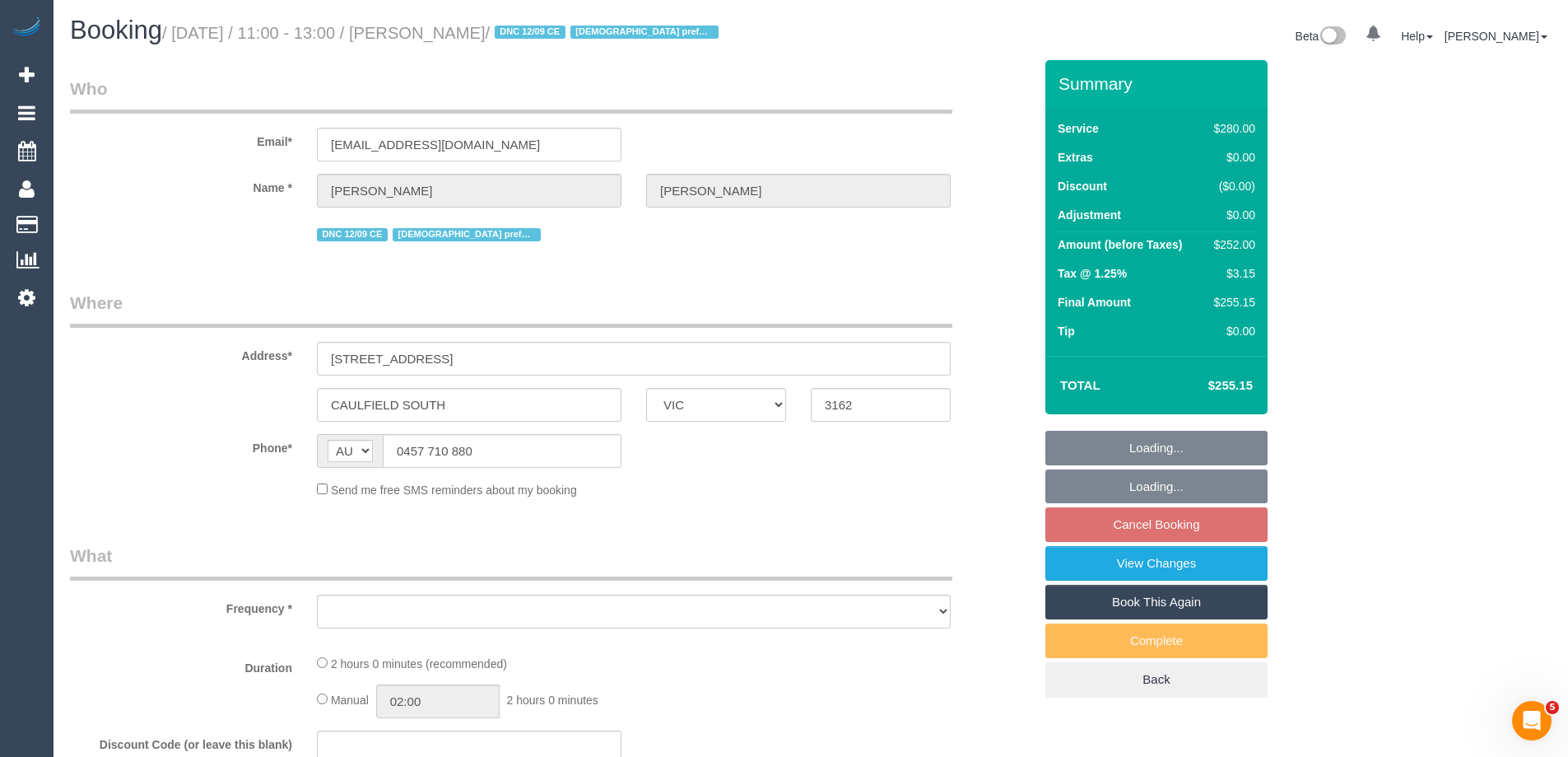
select select "number:27"
select select "number:14"
select select "number:19"
select select "number:24"
select select "number:35"
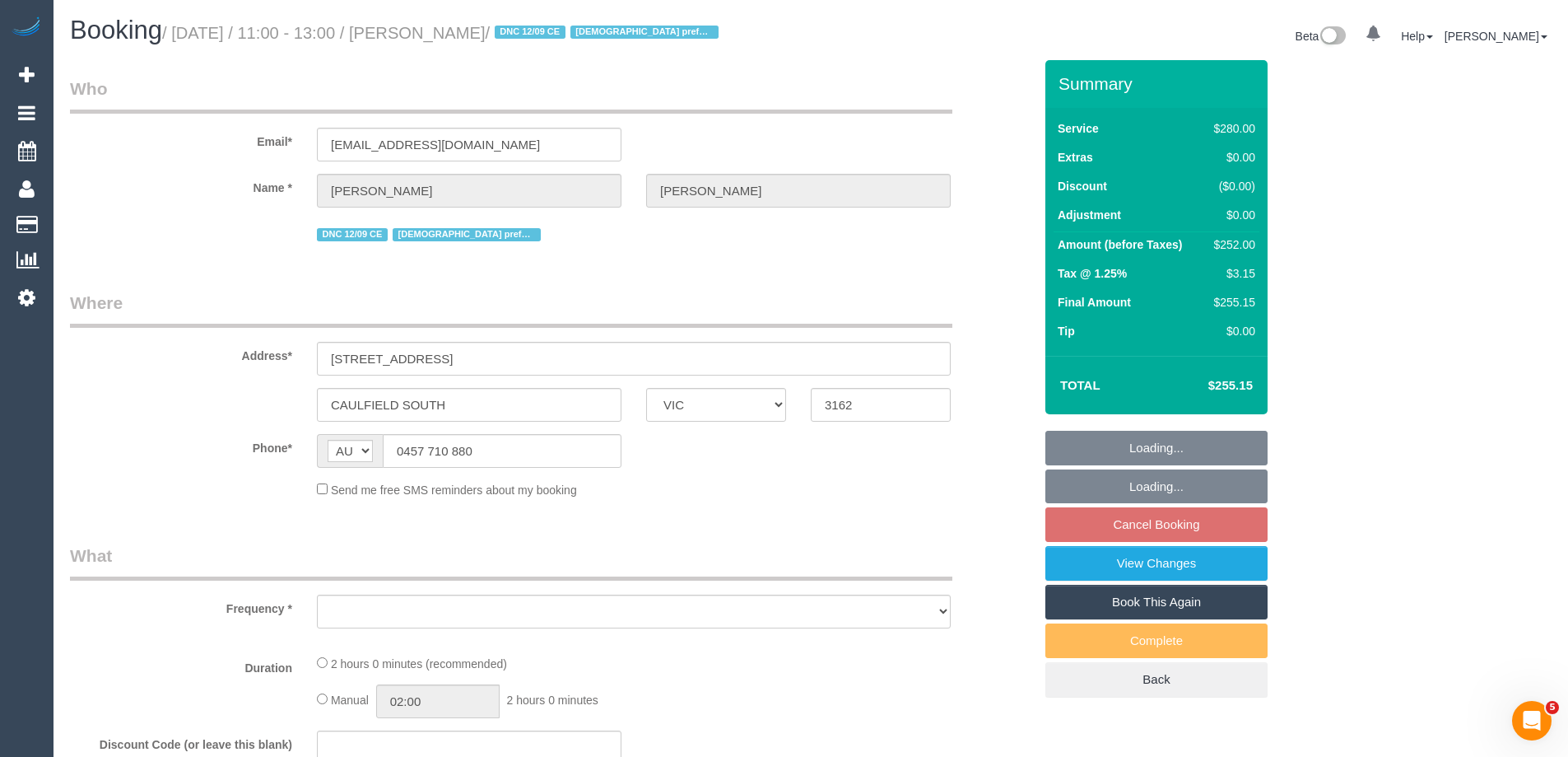
select select "number:12"
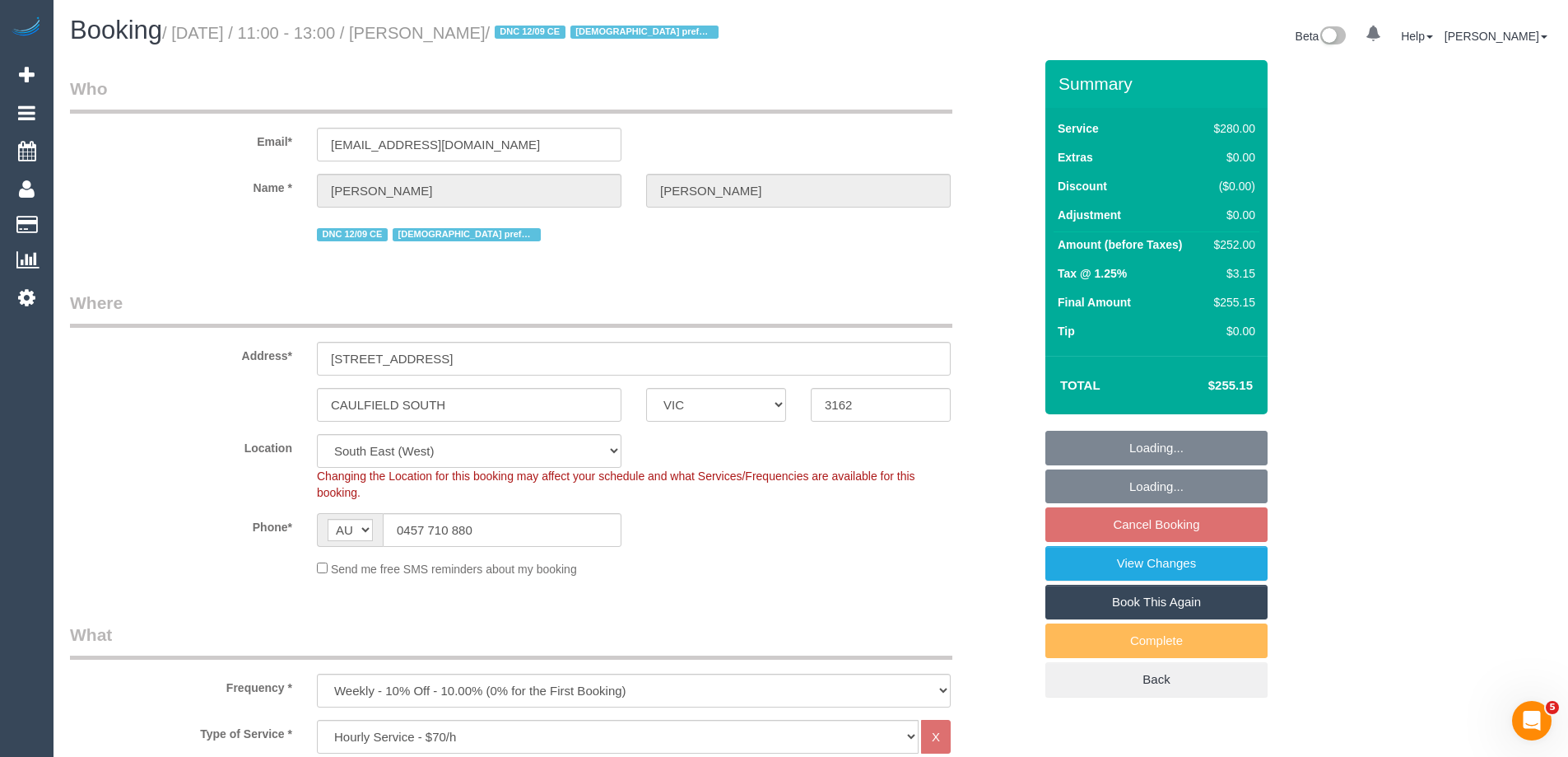
select select "object:1401"
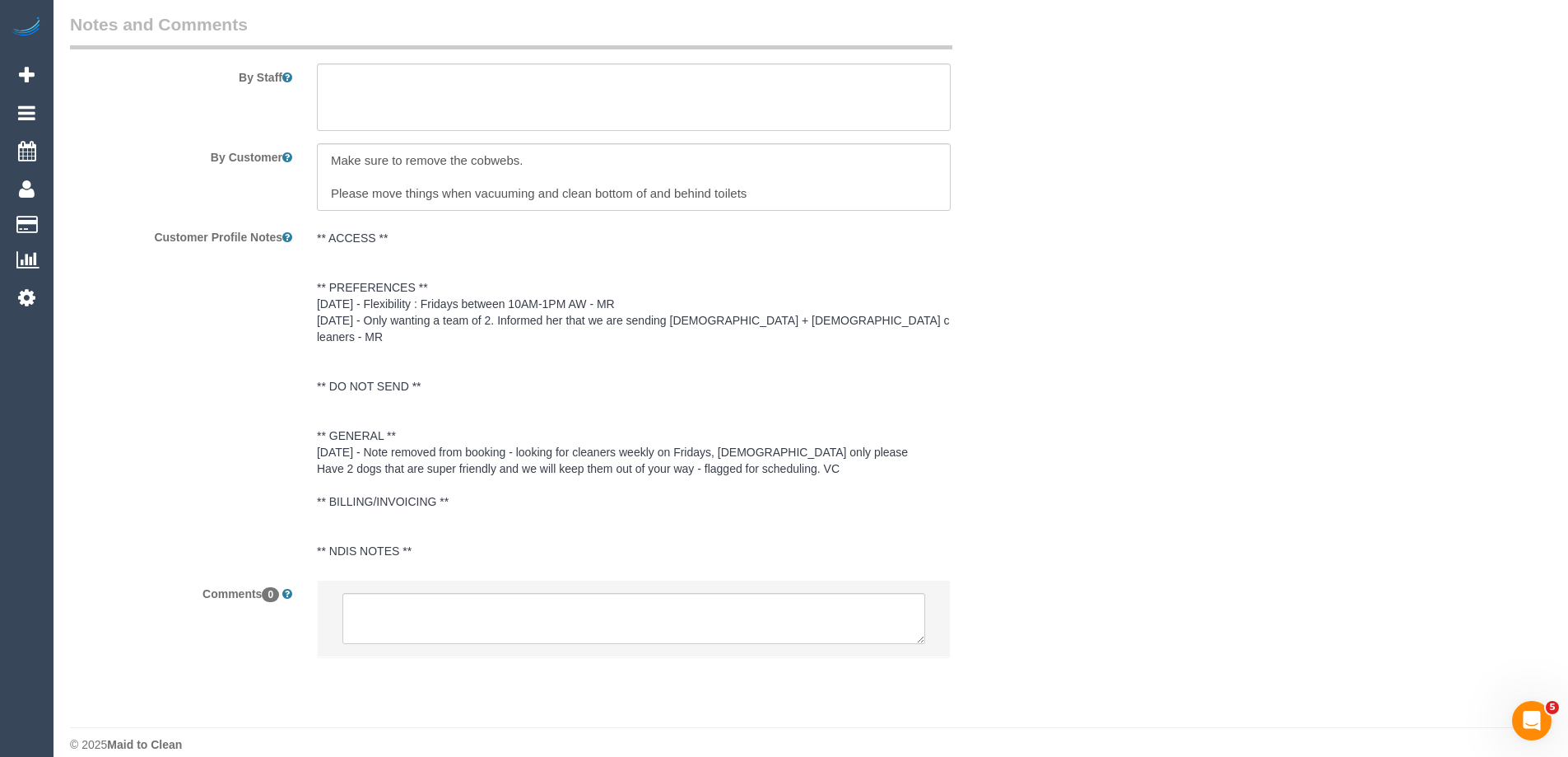
scroll to position [2778, 0]
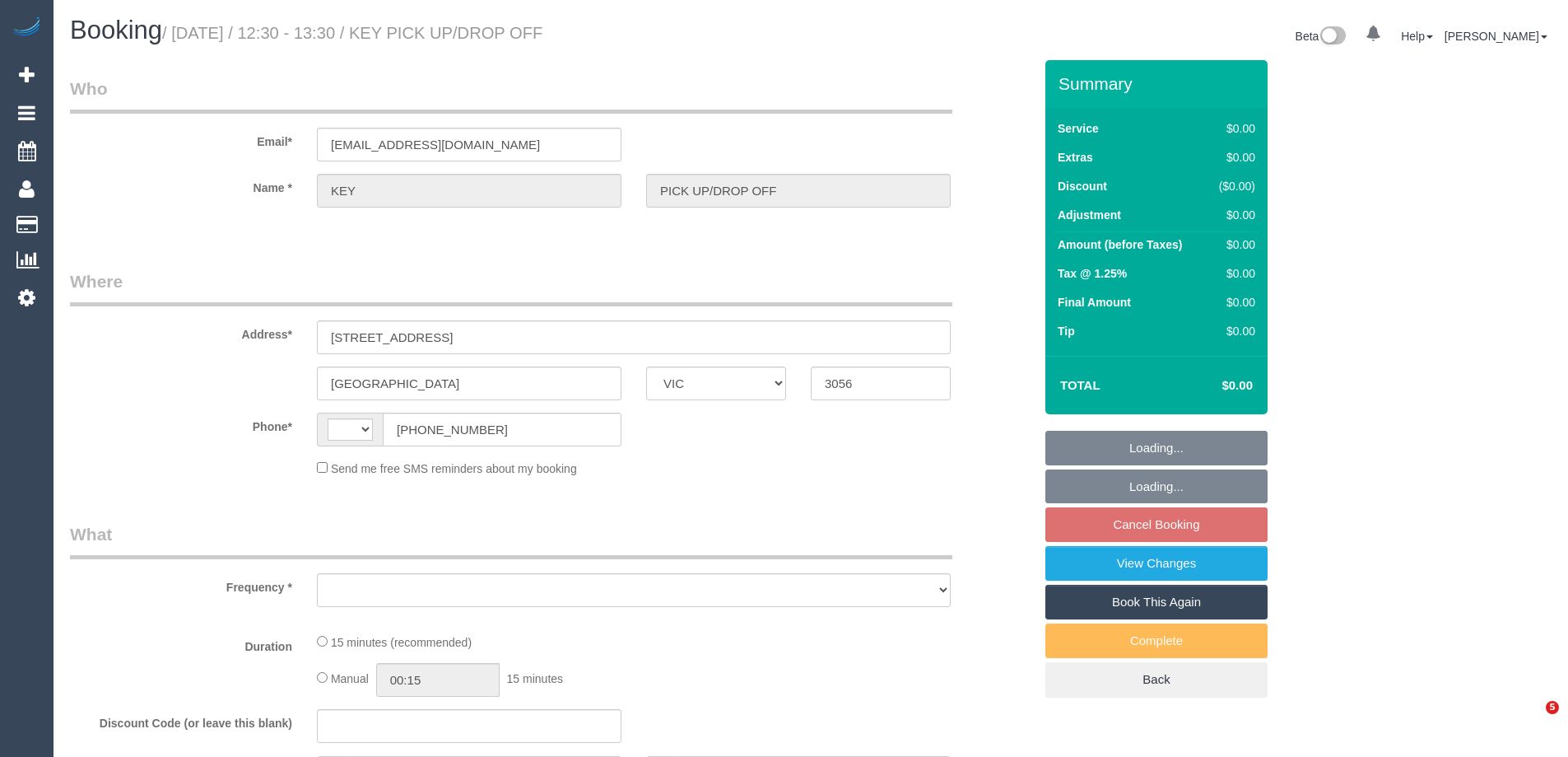
select select "VIC"
select select "string:AU"
select select "object:514"
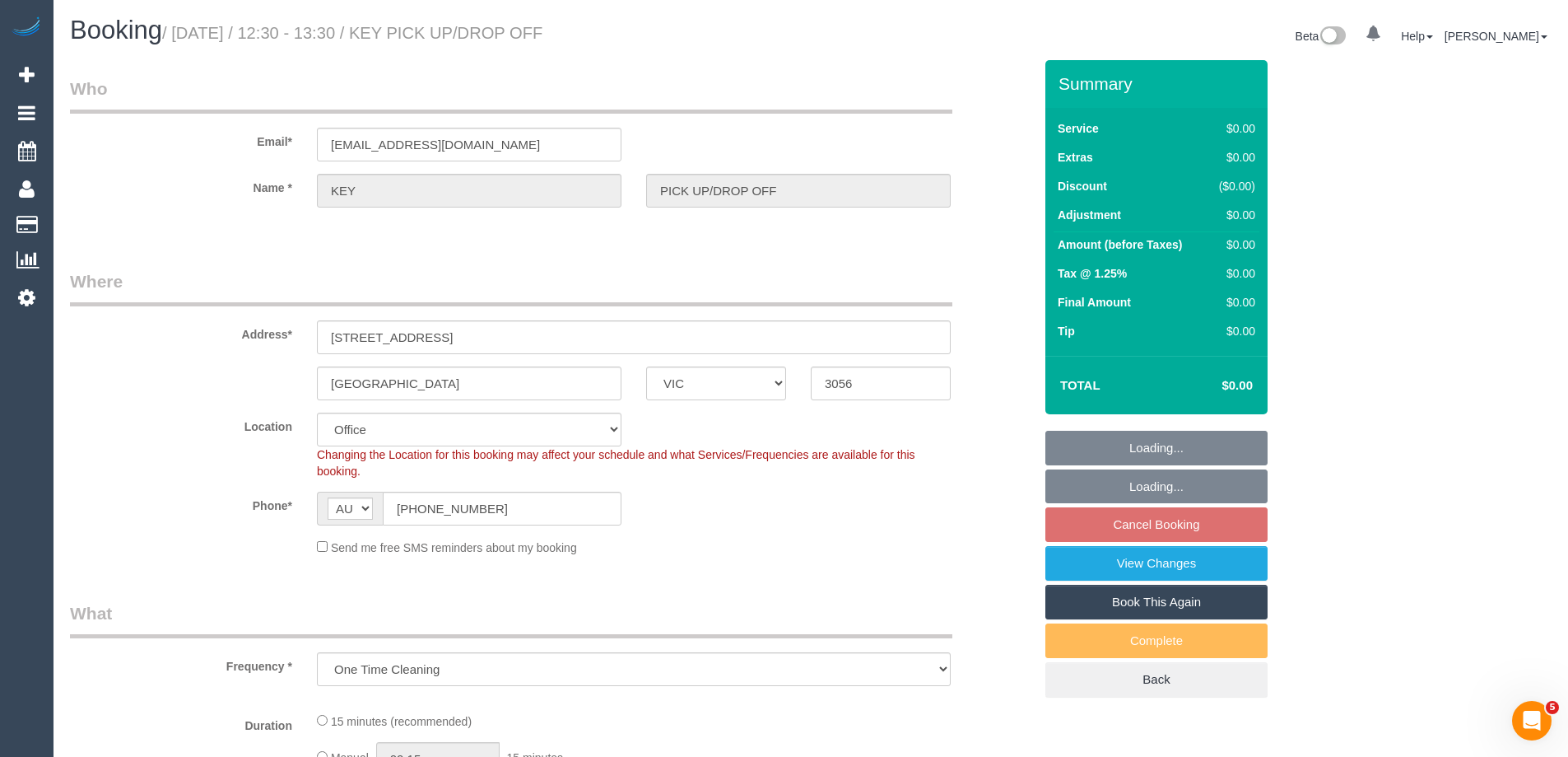
select select "number:28"
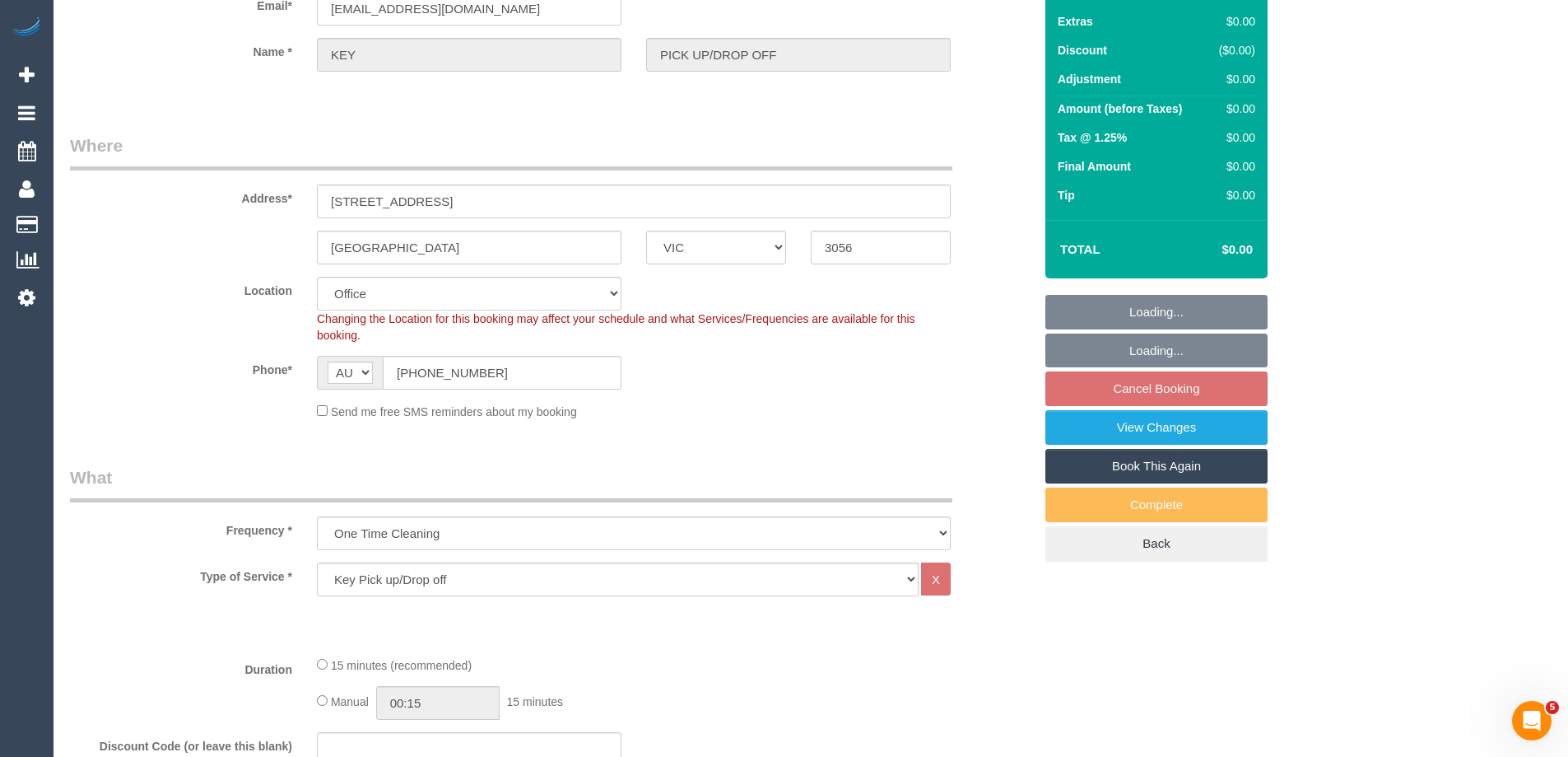
select select "object:681"
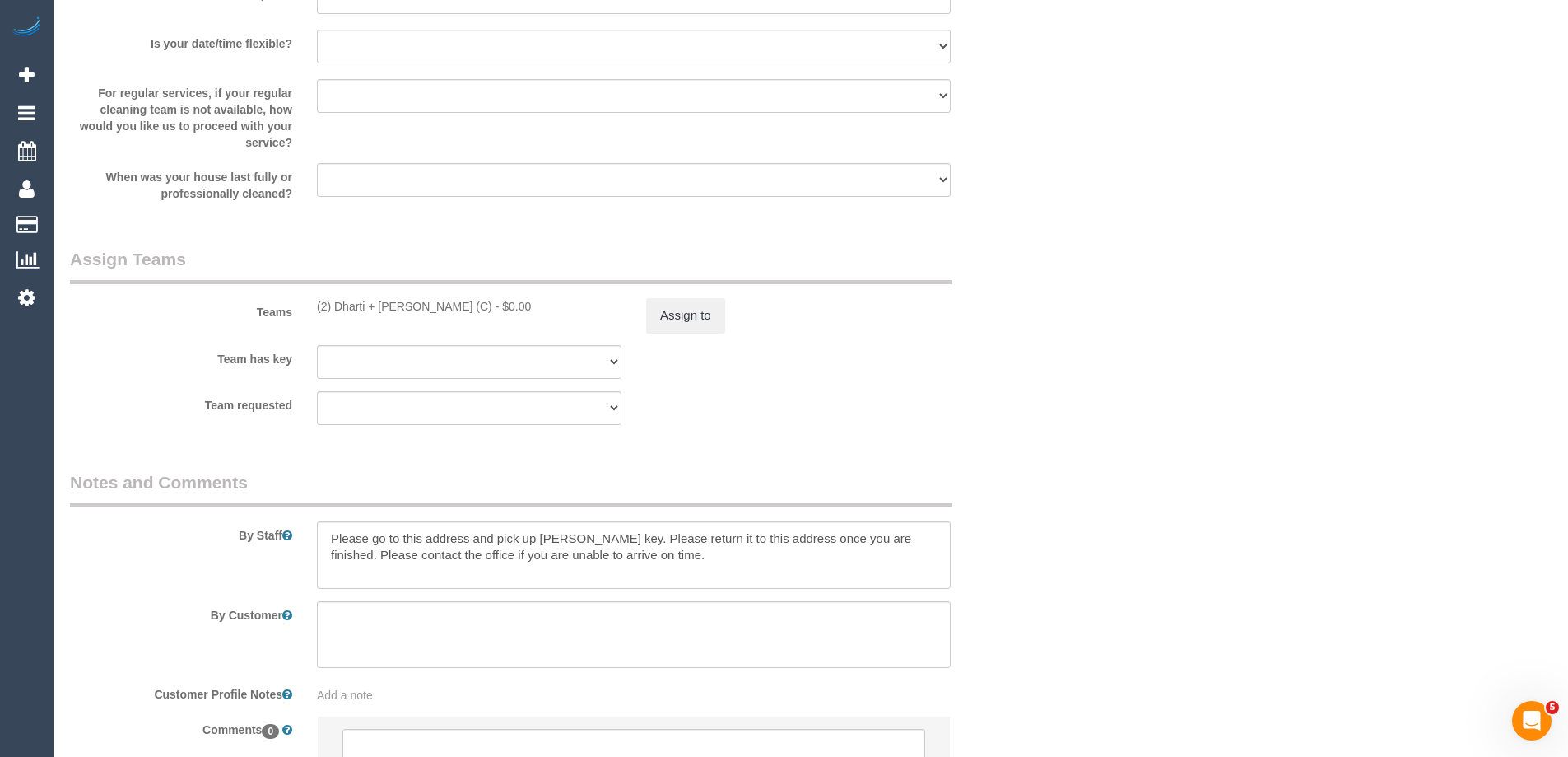
scroll to position [1811, 0]
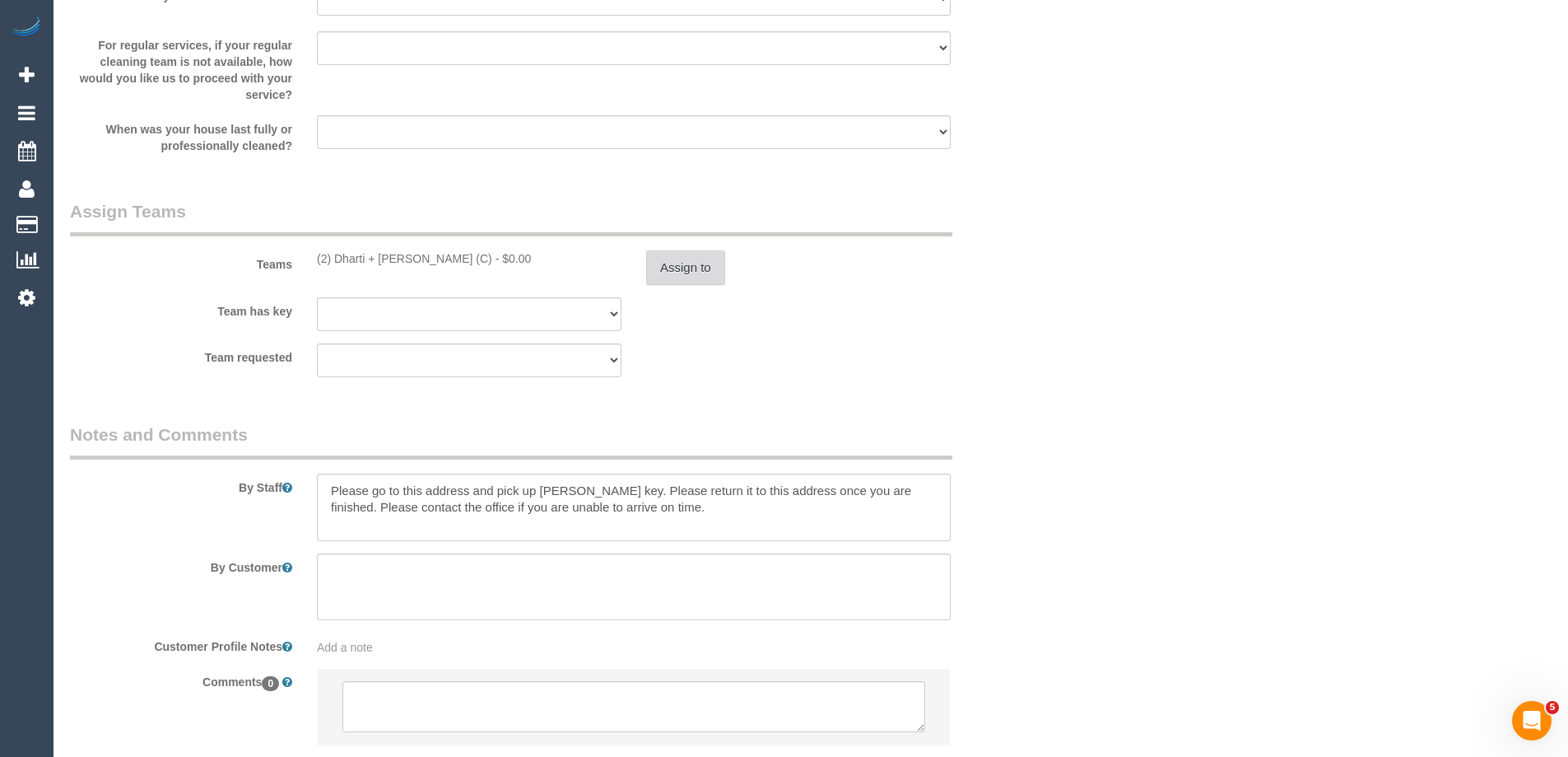
click at [694, 260] on button "Assign to" at bounding box center [685, 267] width 79 height 34
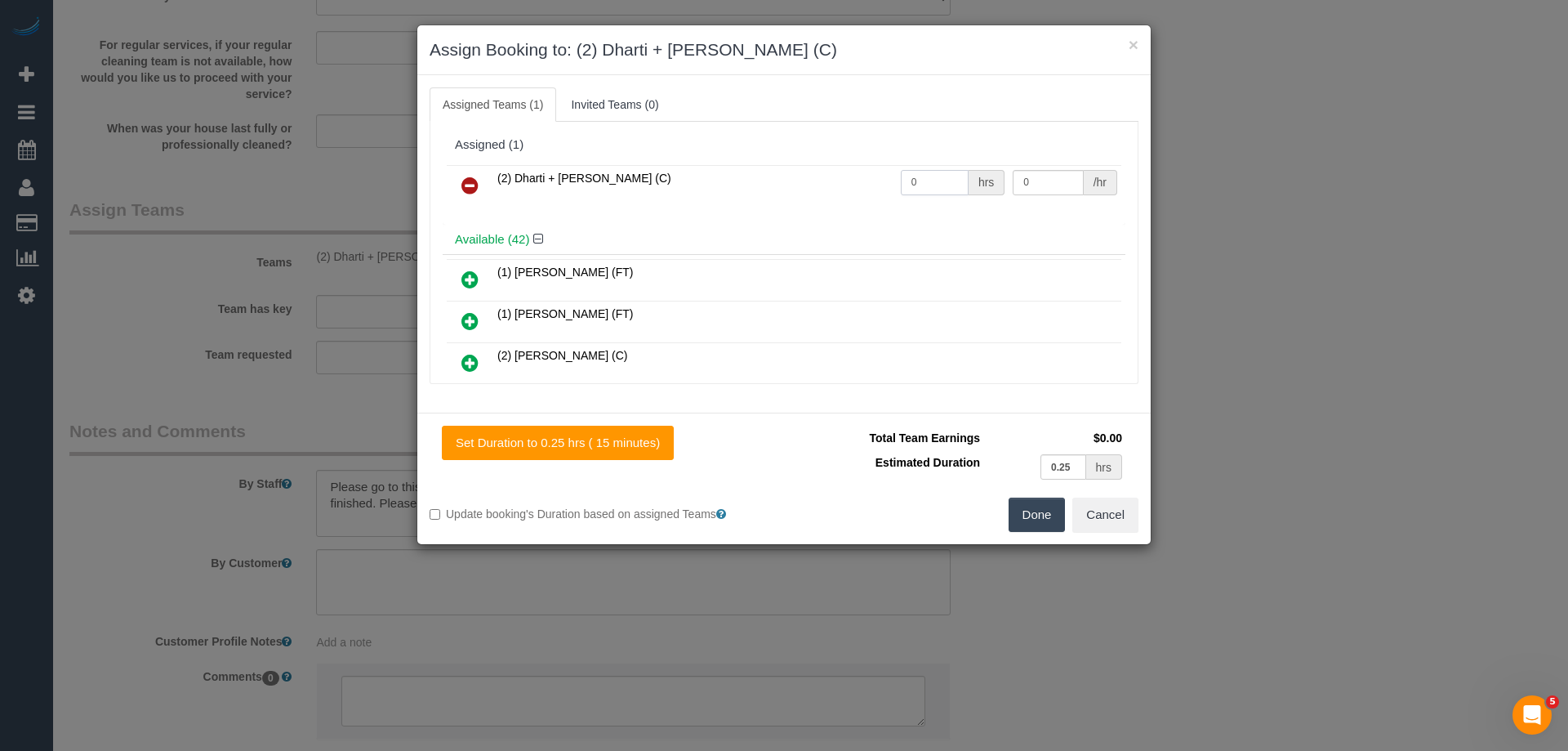
click at [796, 179] on tr "(2) Dharti + Kishan (C) 0 hrs 0 /hr" at bounding box center [784, 185] width 674 height 42
type input "1"
drag, startPoint x: 1037, startPoint y: 182, endPoint x: 925, endPoint y: 176, distance: 112.2
click at [925, 176] on tr "(2) Dharti + Kishan (C) 1 hrs 0 /hr" at bounding box center [784, 185] width 674 height 42
type input "17.5"
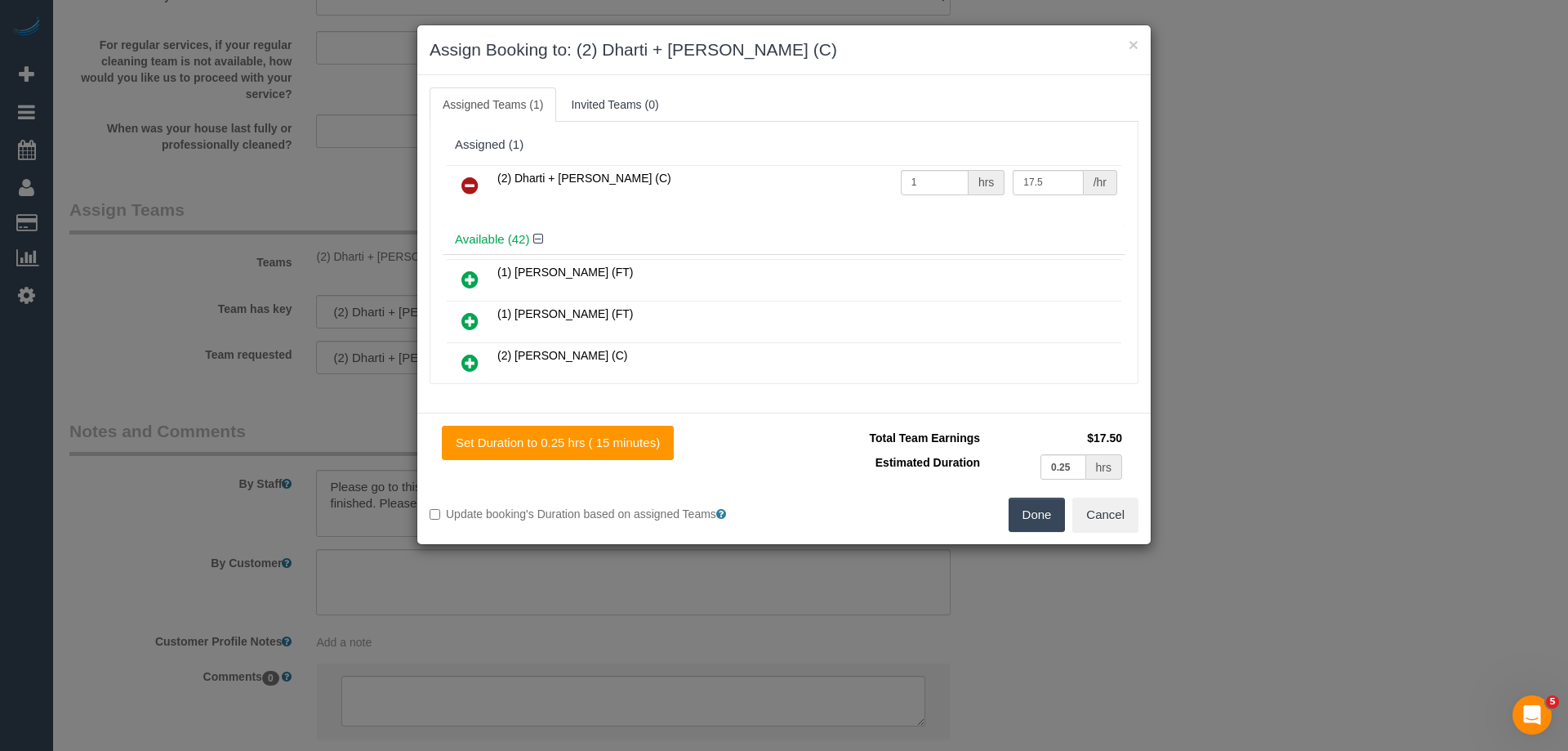
click at [1035, 508] on button "Done" at bounding box center [1037, 514] width 57 height 34
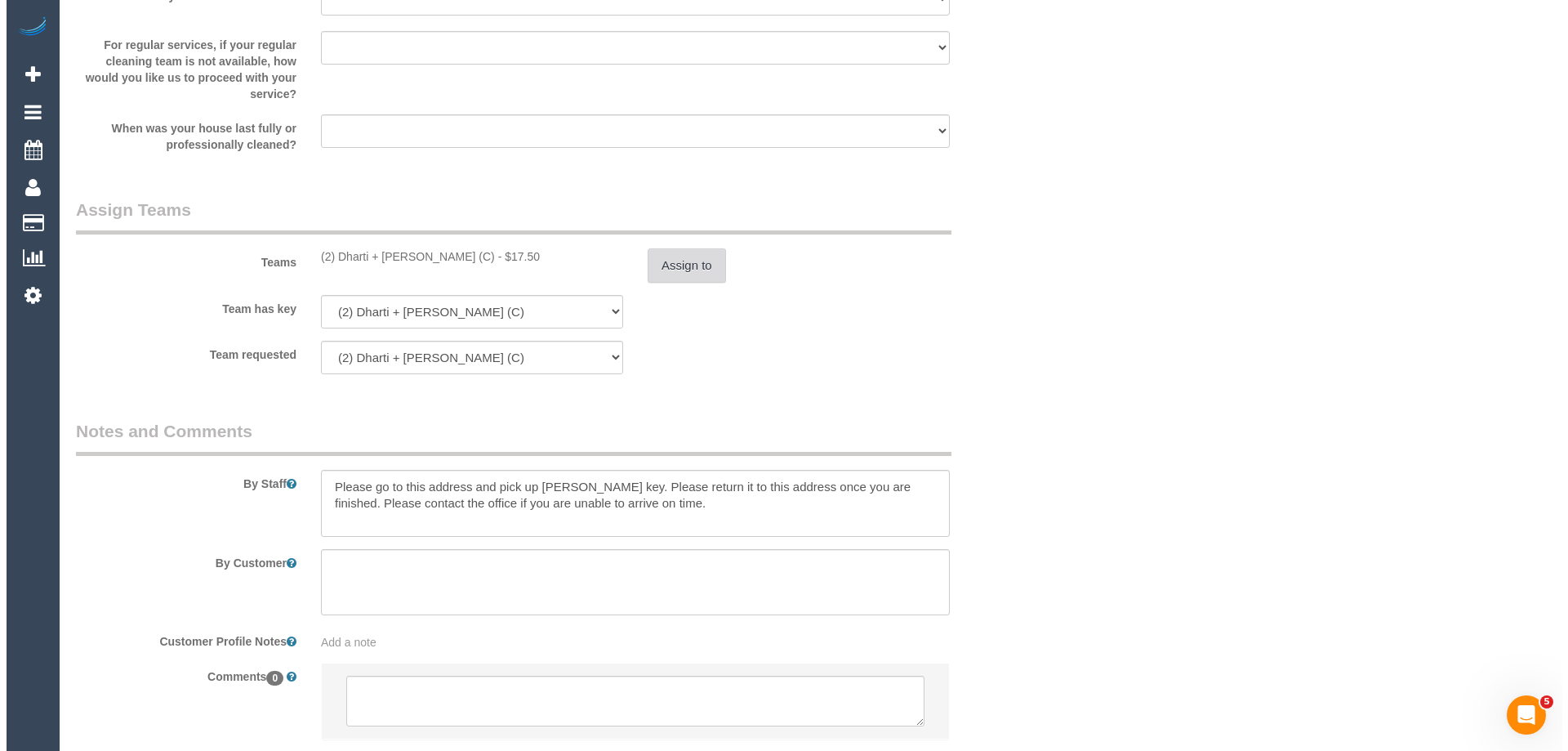
scroll to position [0, 0]
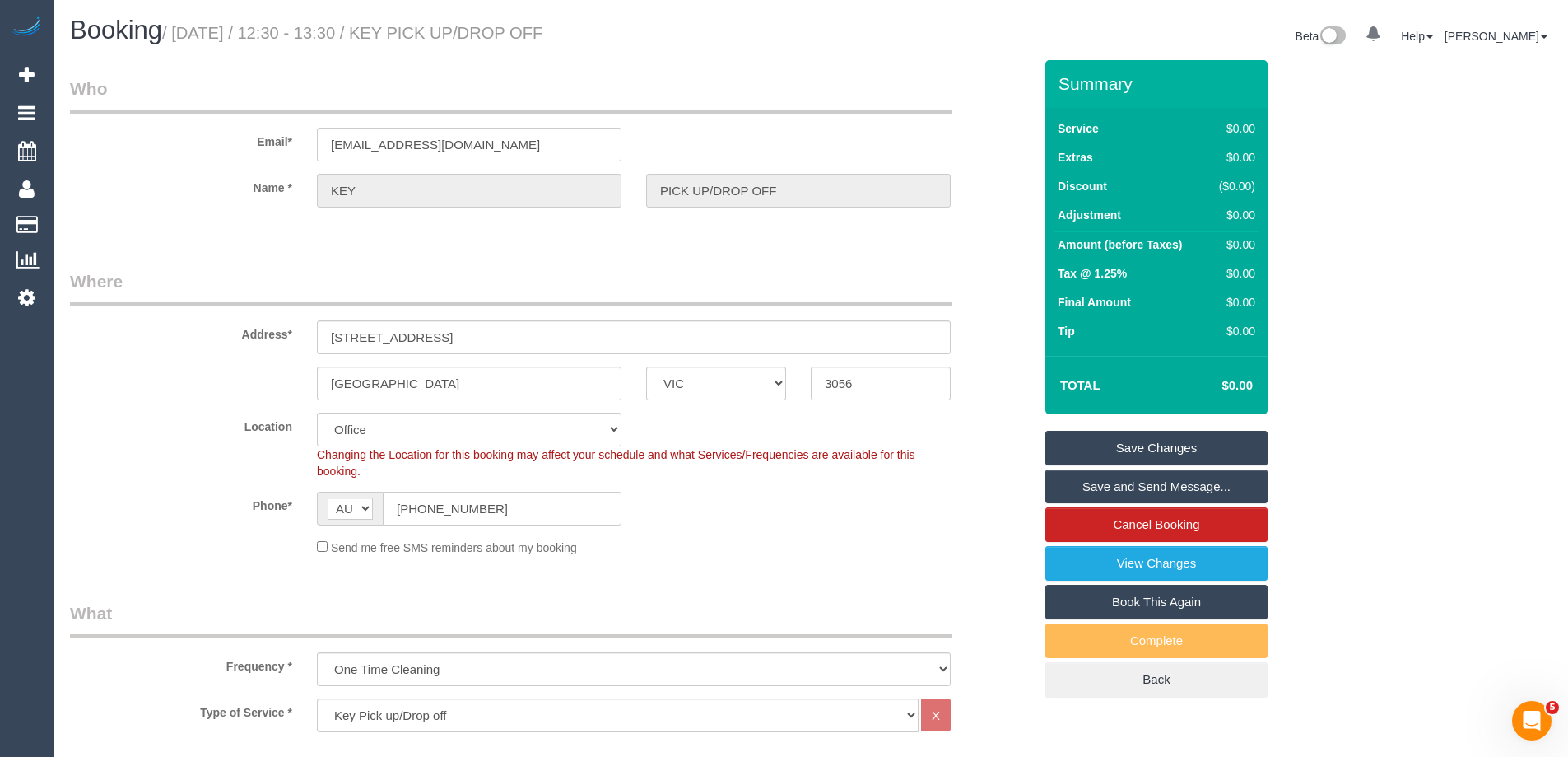
click at [1106, 453] on link "Save Changes" at bounding box center [1157, 447] width 223 height 34
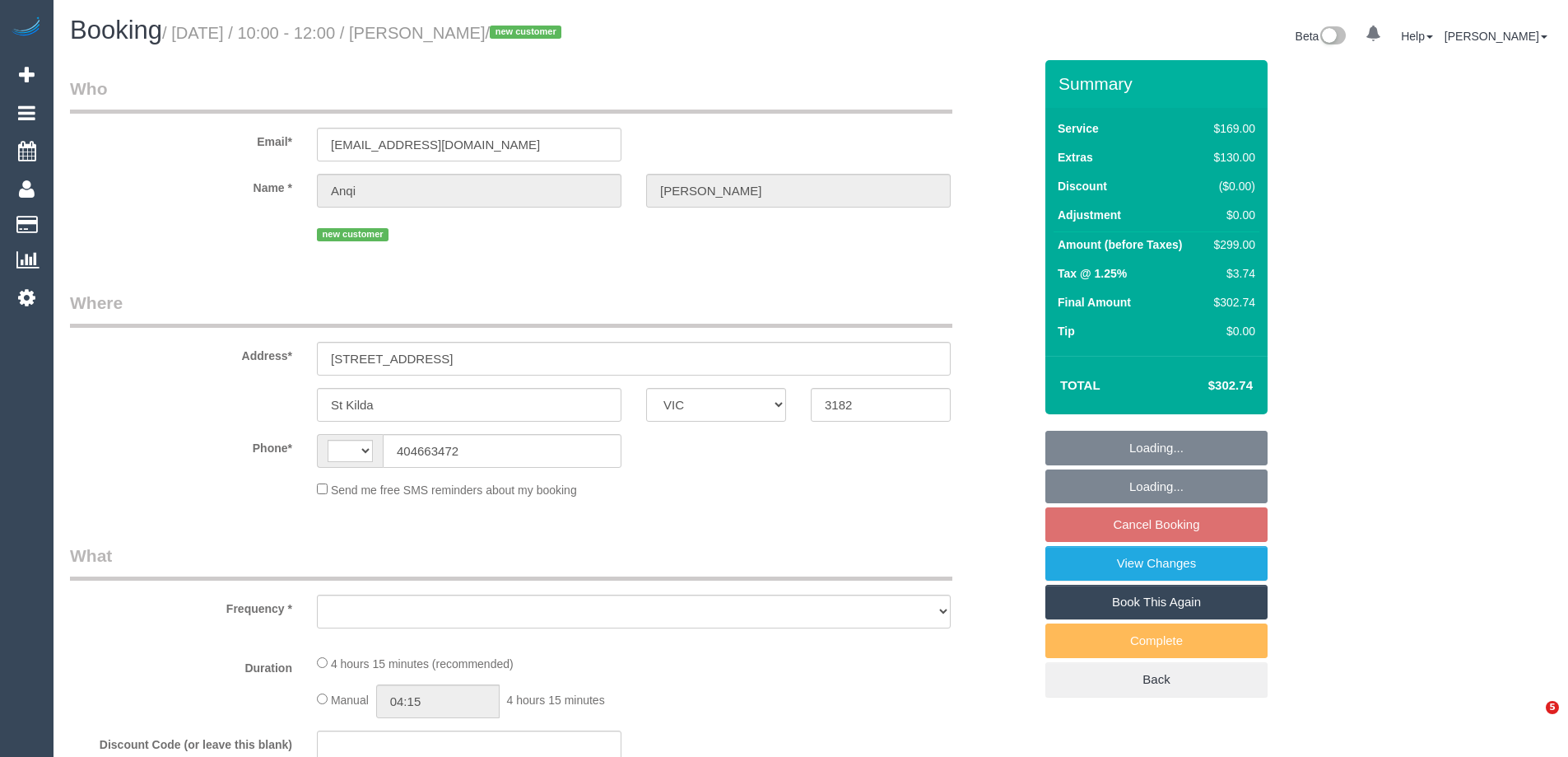
select select "VIC"
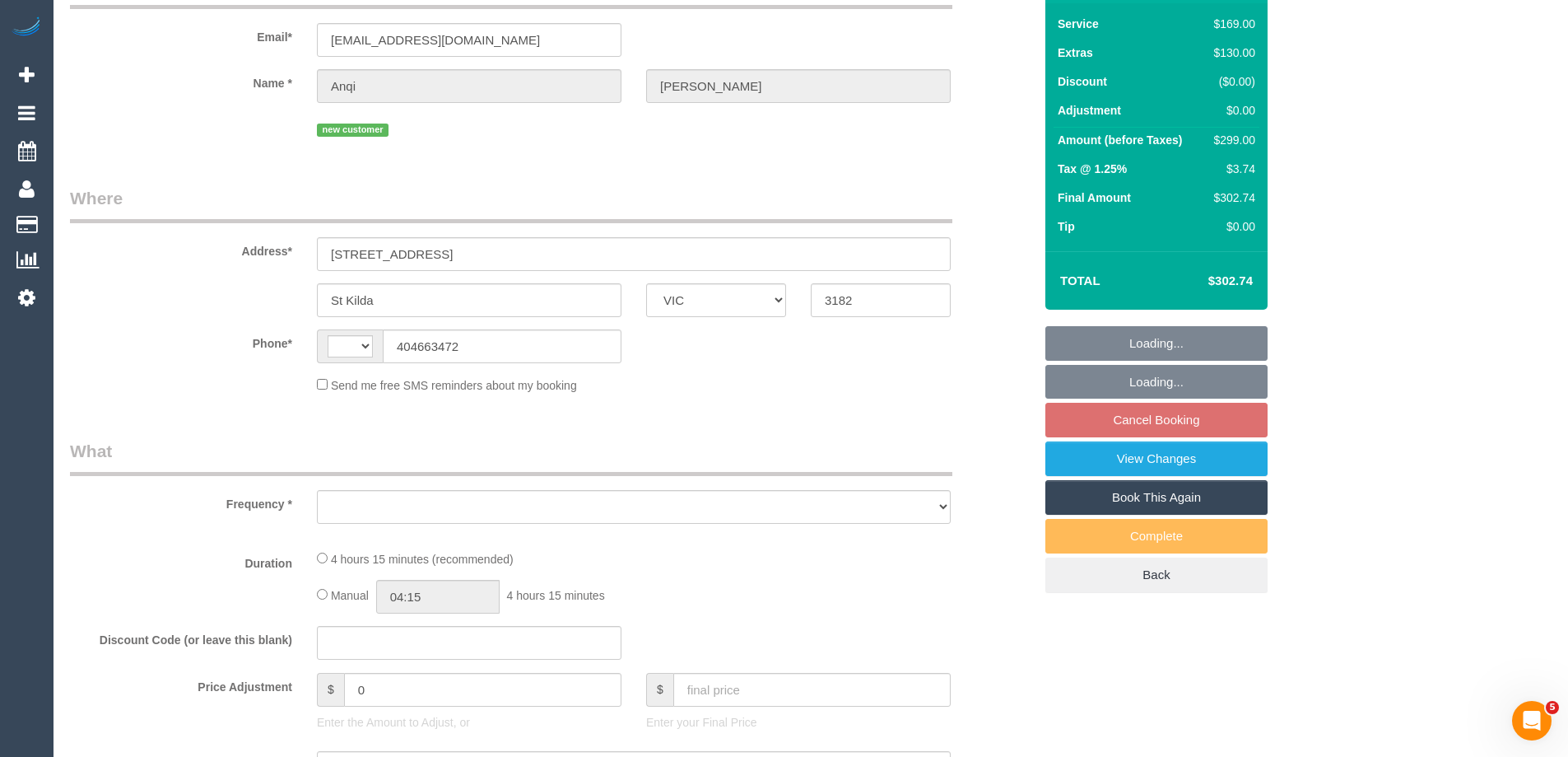
select select "string:AU"
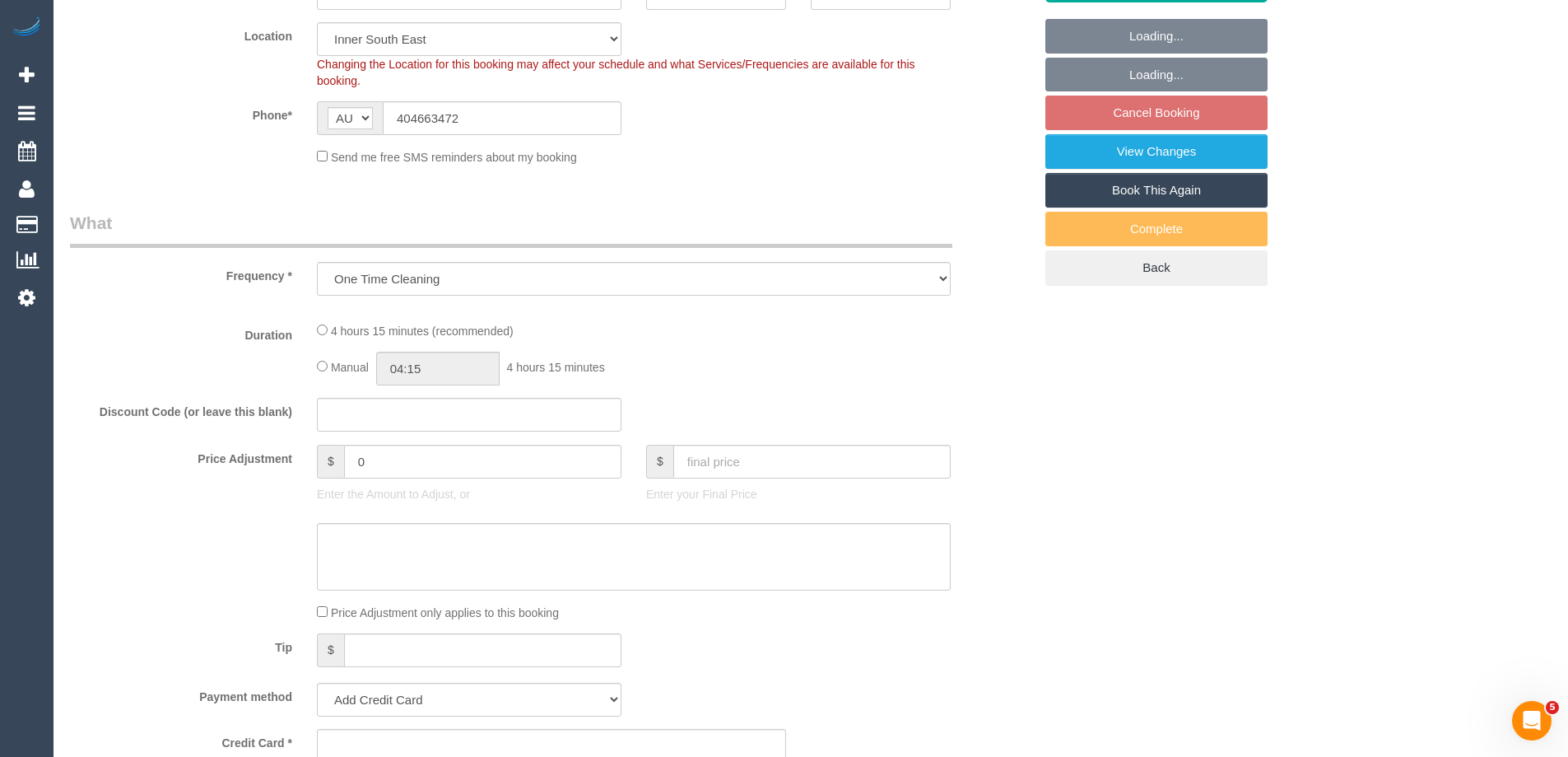
select select "object:705"
select select "string:stripe-pm_1S7TZt2GScqysDRVTgZ9Tdd7"
select select "number:28"
select select "number:17"
select select "number:19"
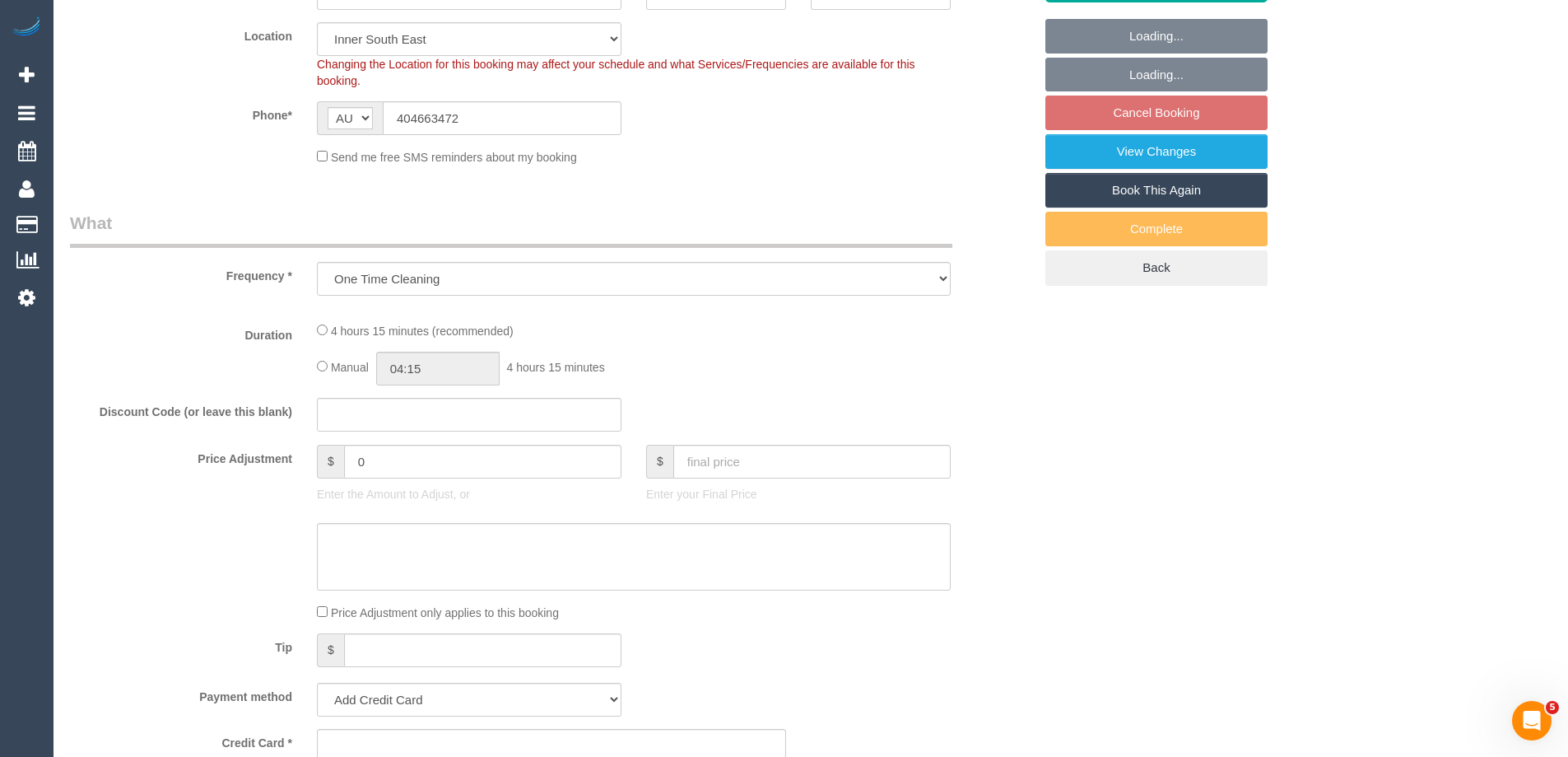
select select "number:22"
select select "number:26"
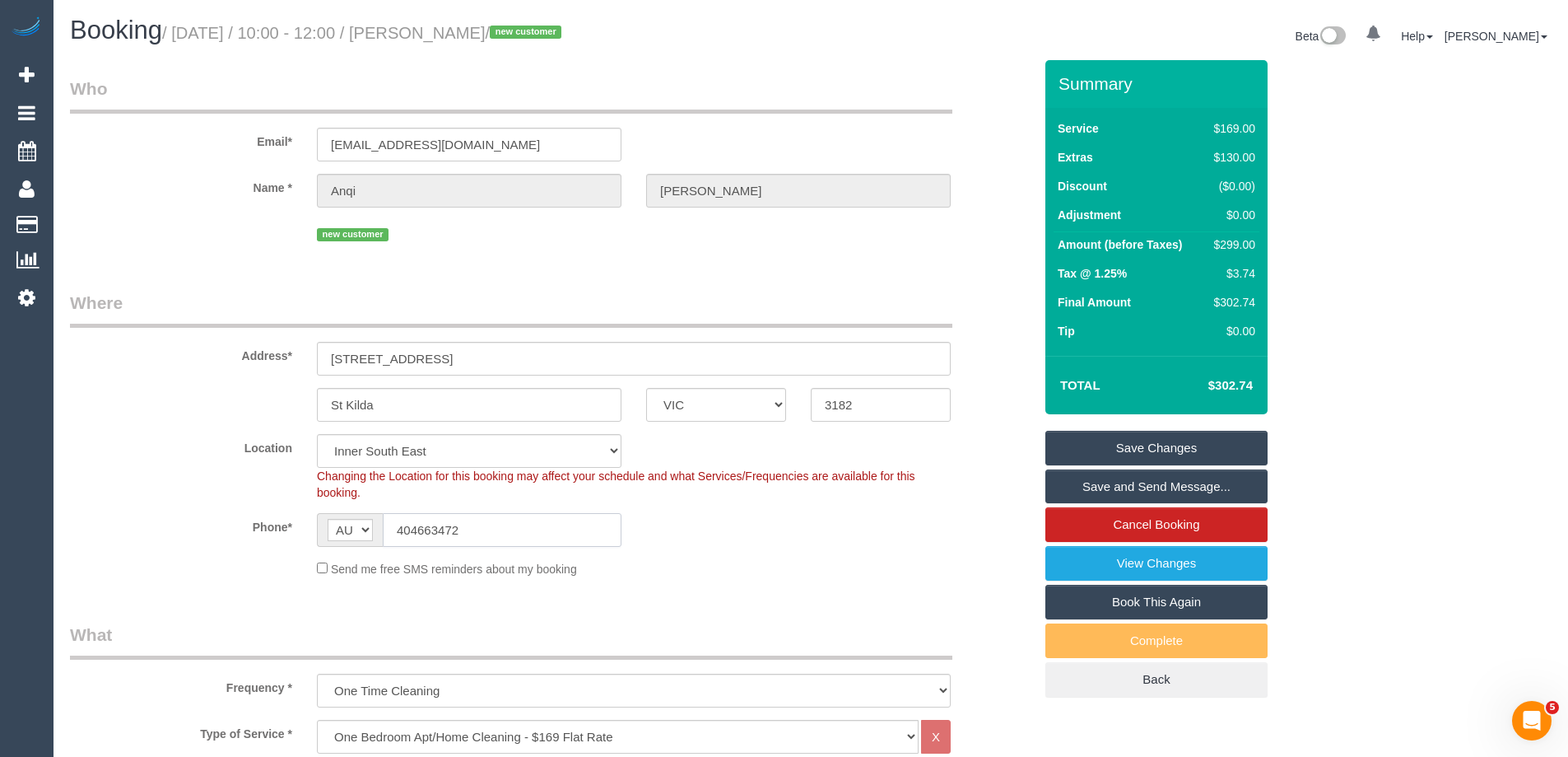
drag, startPoint x: 480, startPoint y: 530, endPoint x: 244, endPoint y: 524, distance: 236.1
click at [244, 524] on div "Phone* AF AL DZ AD AO AI AQ AG AR AM AW AU AT AZ BS BH BD BB BY BE BZ BJ BM BT …" at bounding box center [552, 529] width 988 height 34
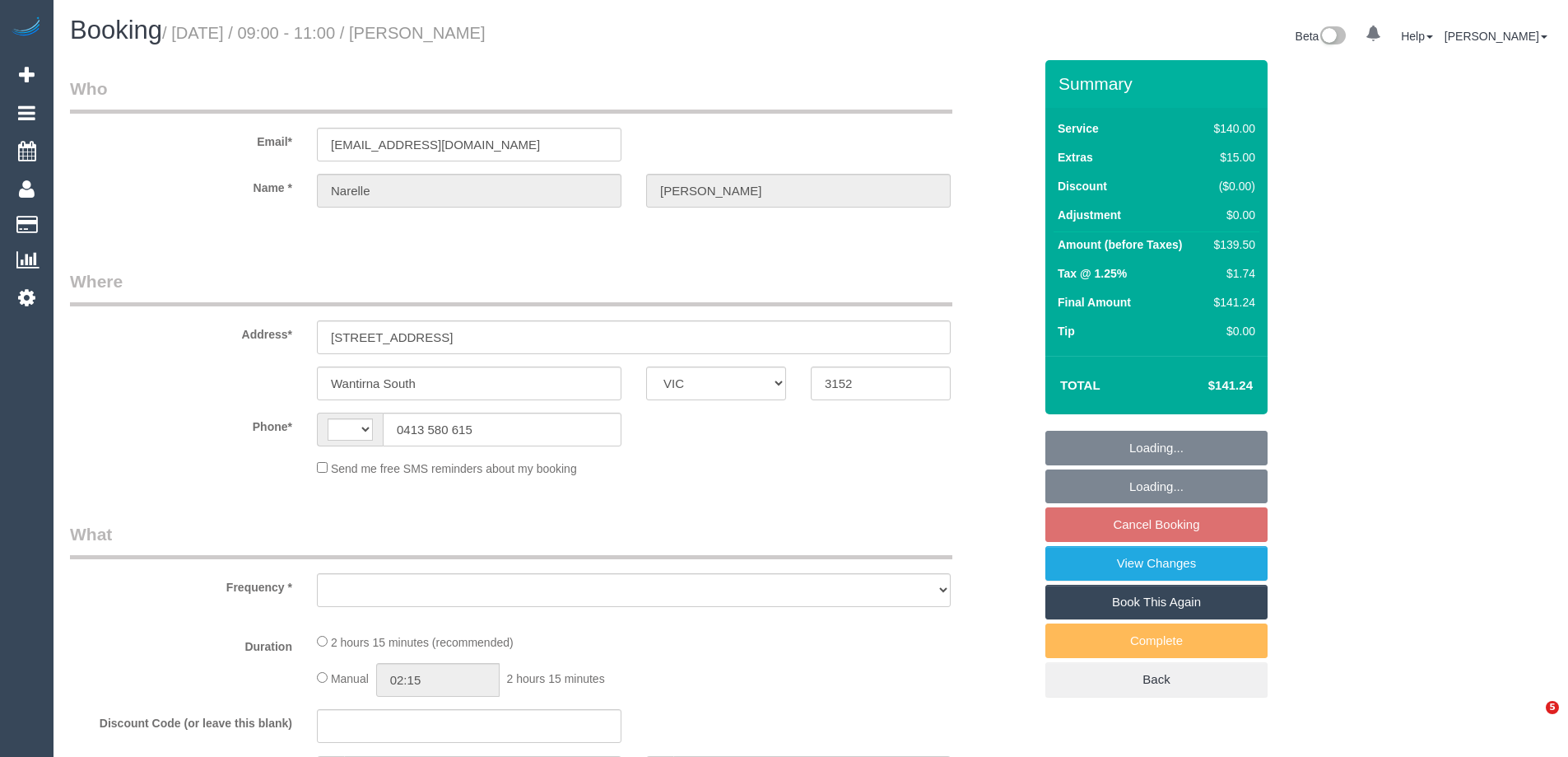
select select "VIC"
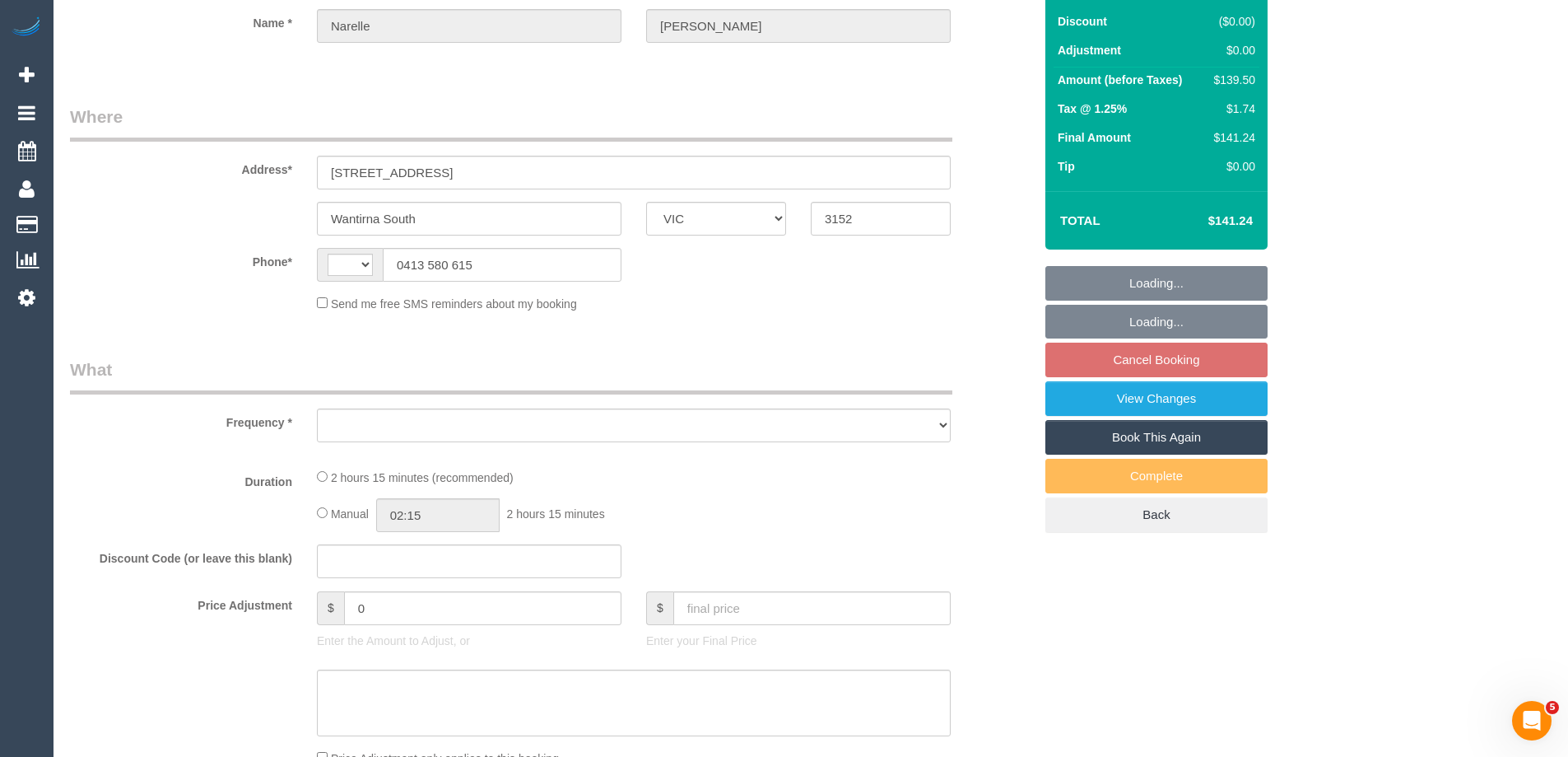
select select "string:stripe-pm_1RHEqW2GScqysDRVAbk7bXHK"
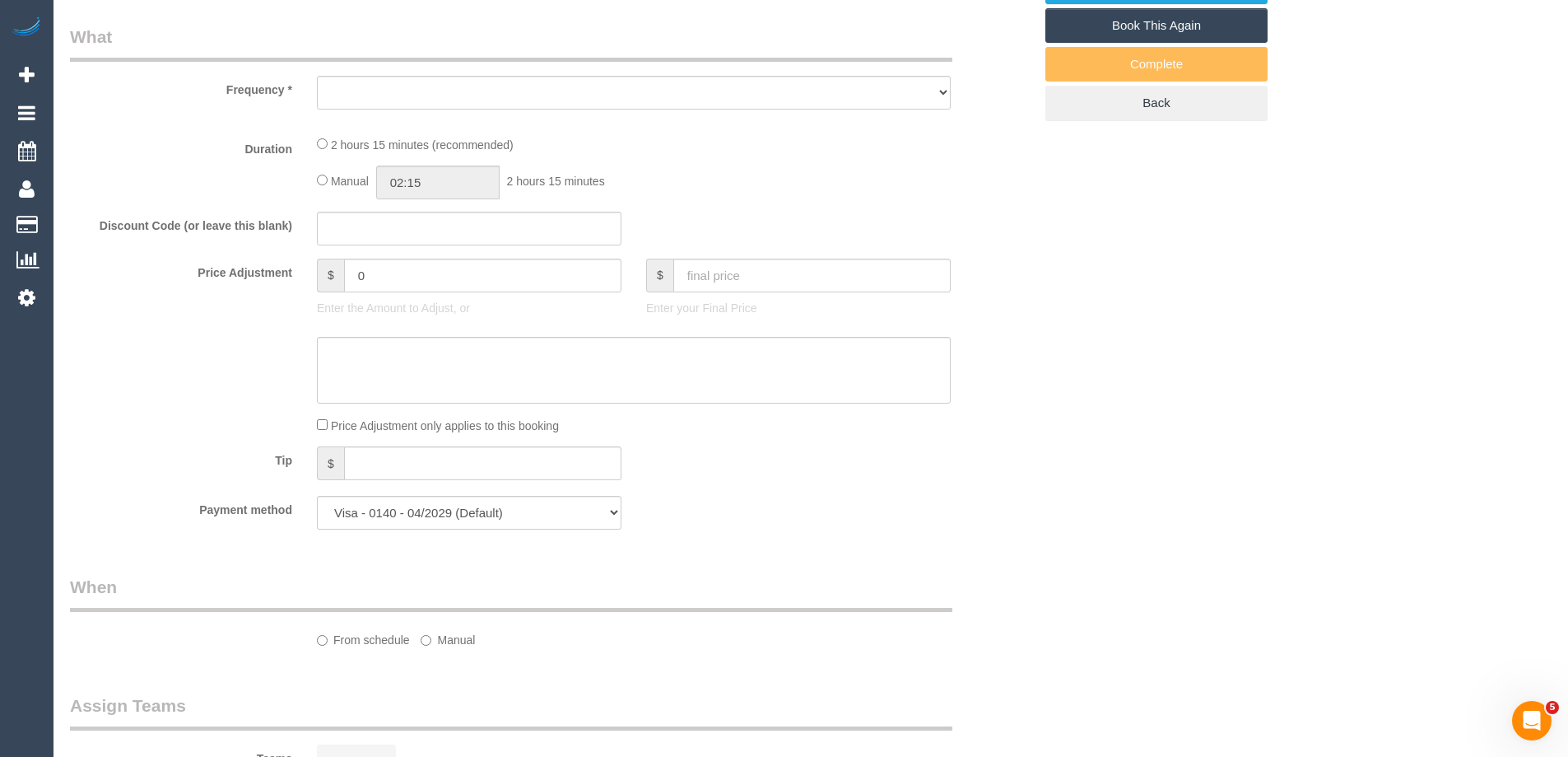
select select "string:AU"
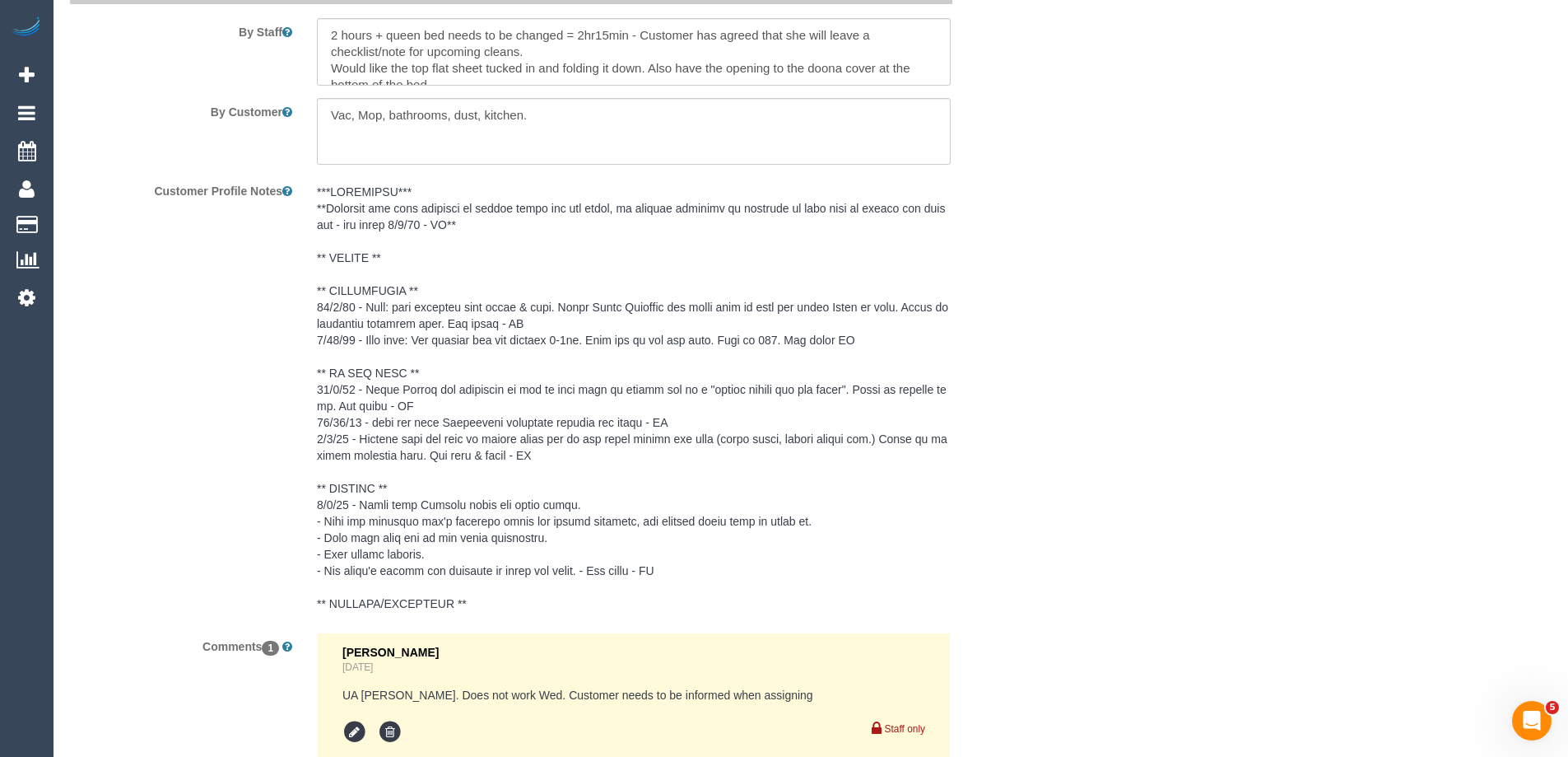
select select "object:1392"
select select "number:30"
select select "number:14"
select select "number:19"
select select "number:22"
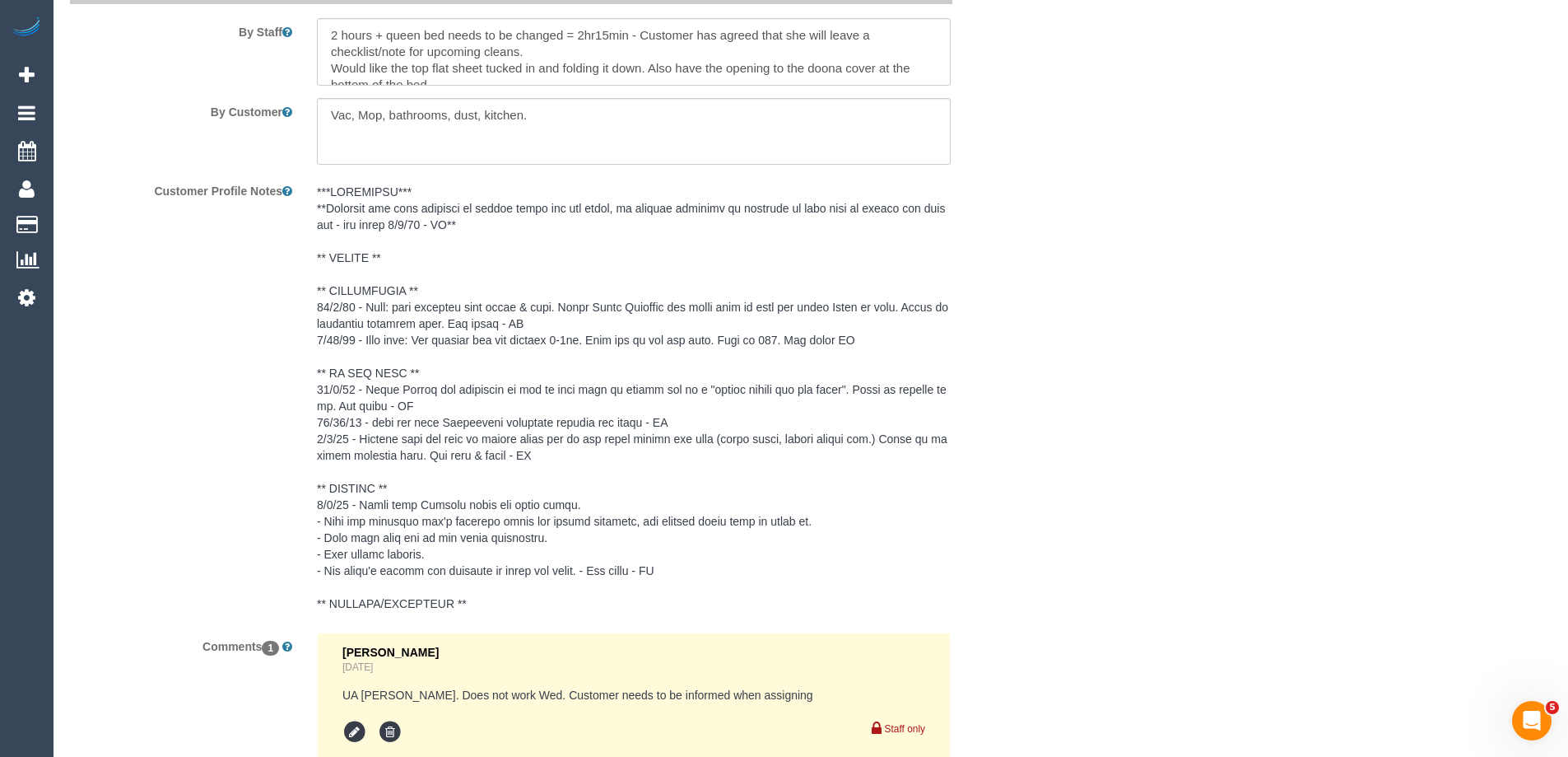
select select "number:12"
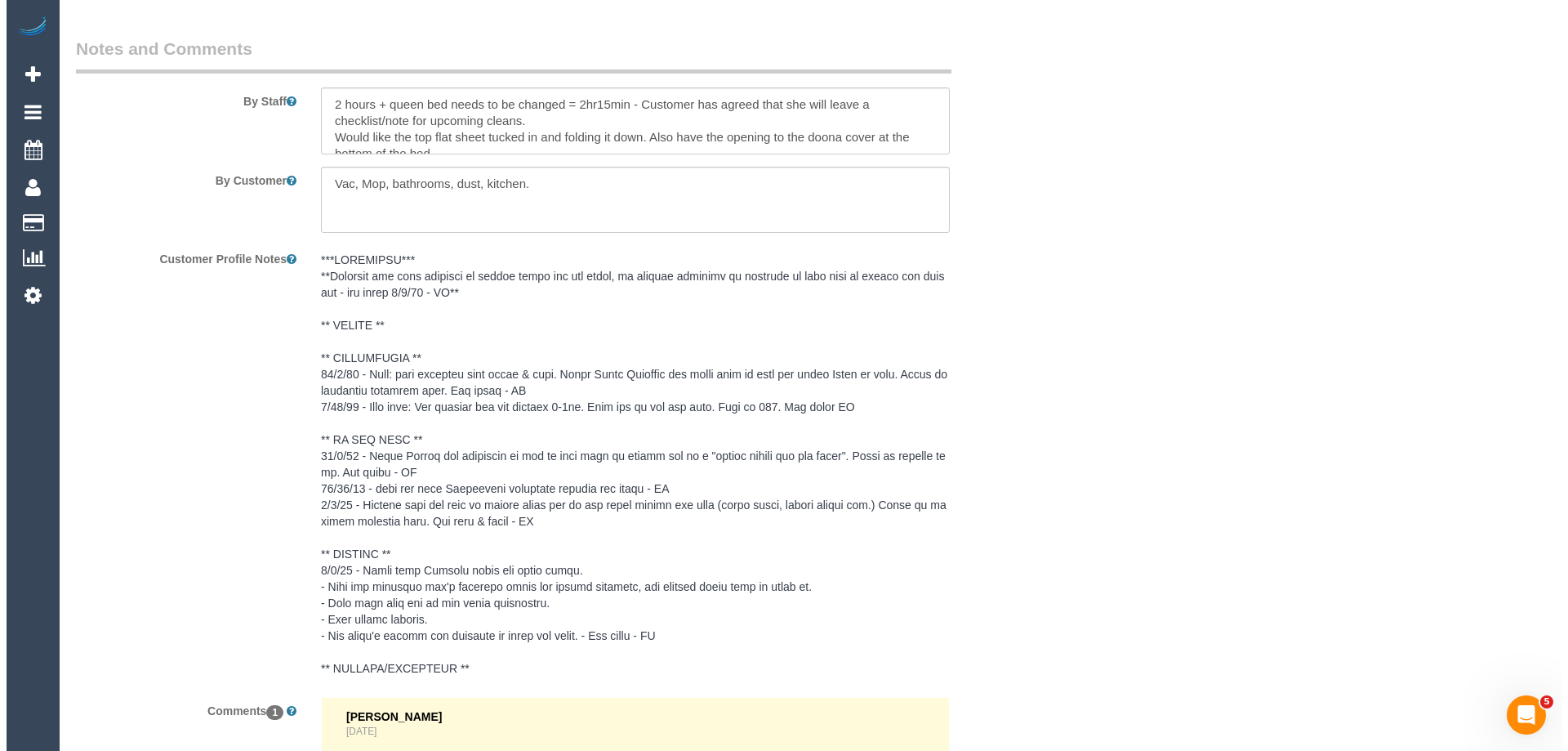
scroll to position [2400, 0]
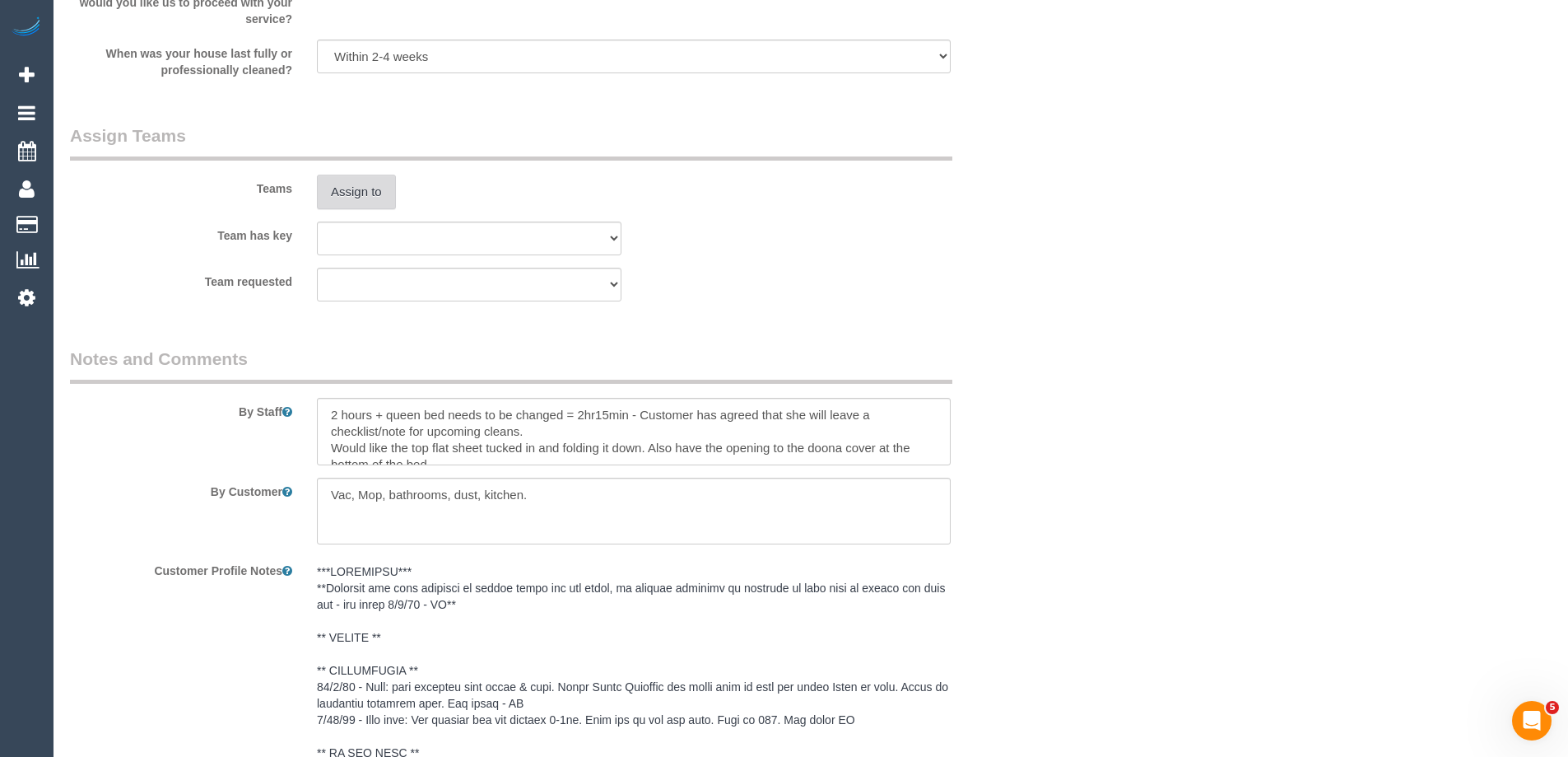
click at [360, 190] on button "Assign to" at bounding box center [356, 191] width 79 height 34
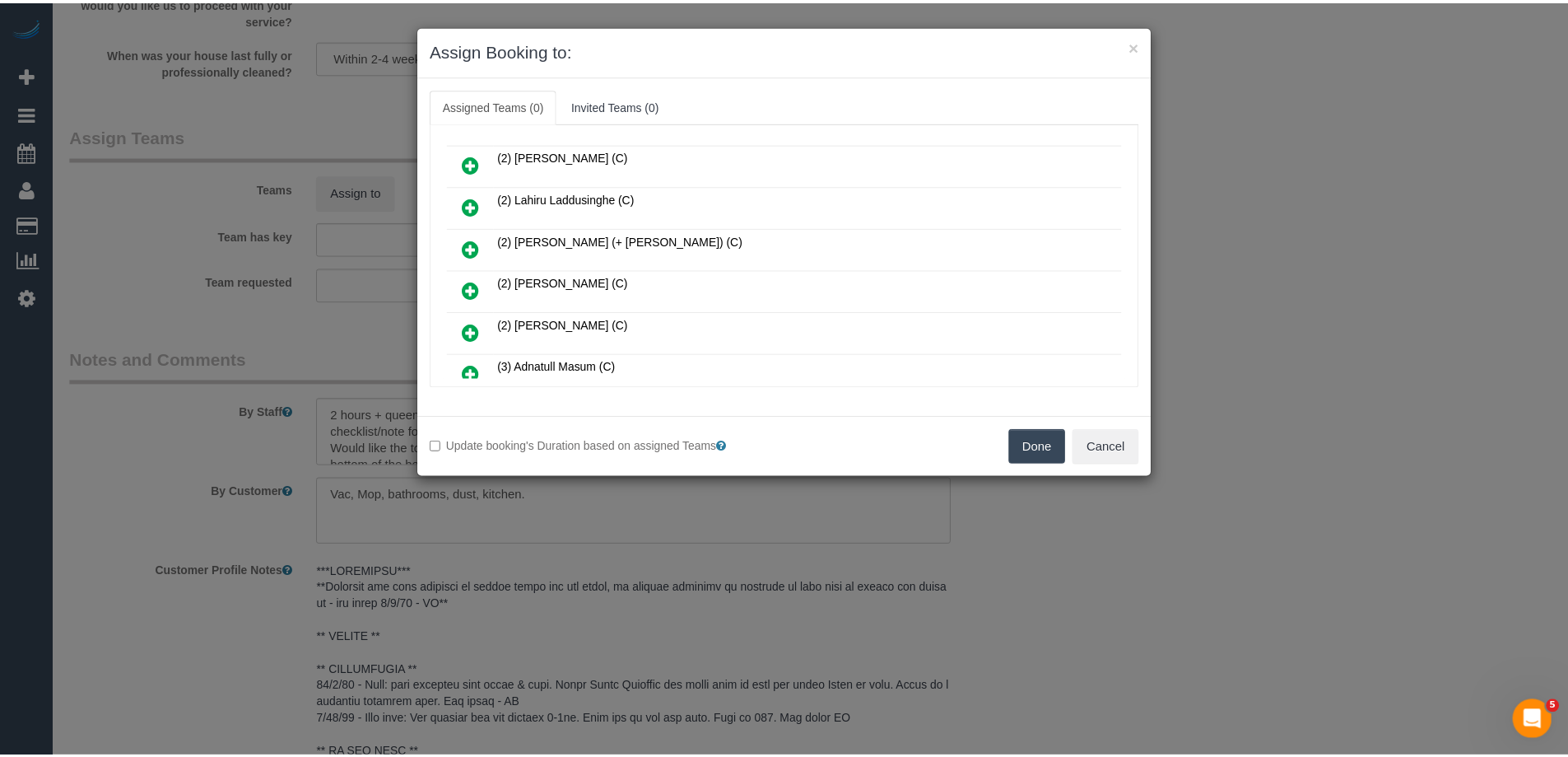
scroll to position [329, 0]
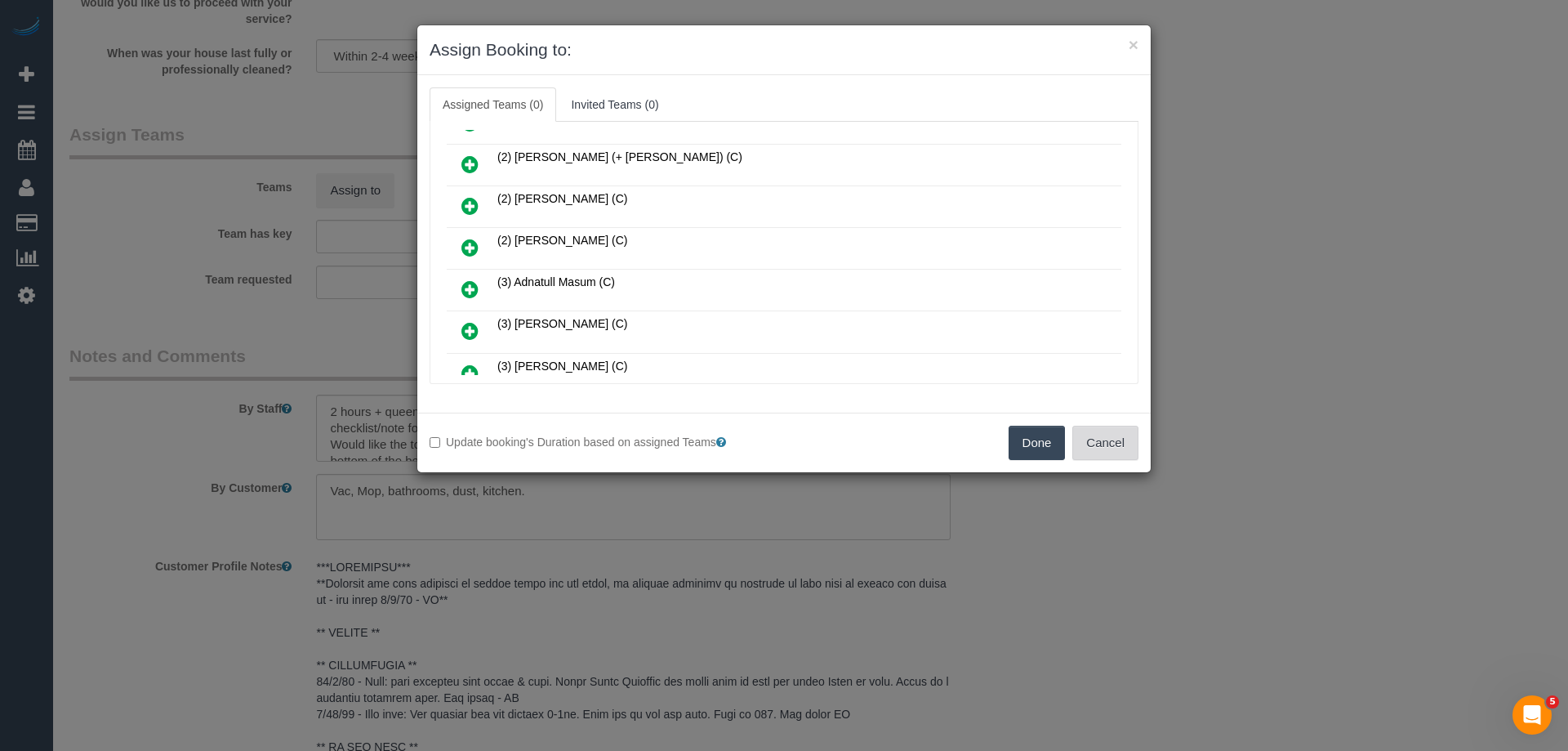
click at [1113, 444] on button "Cancel" at bounding box center [1106, 442] width 66 height 34
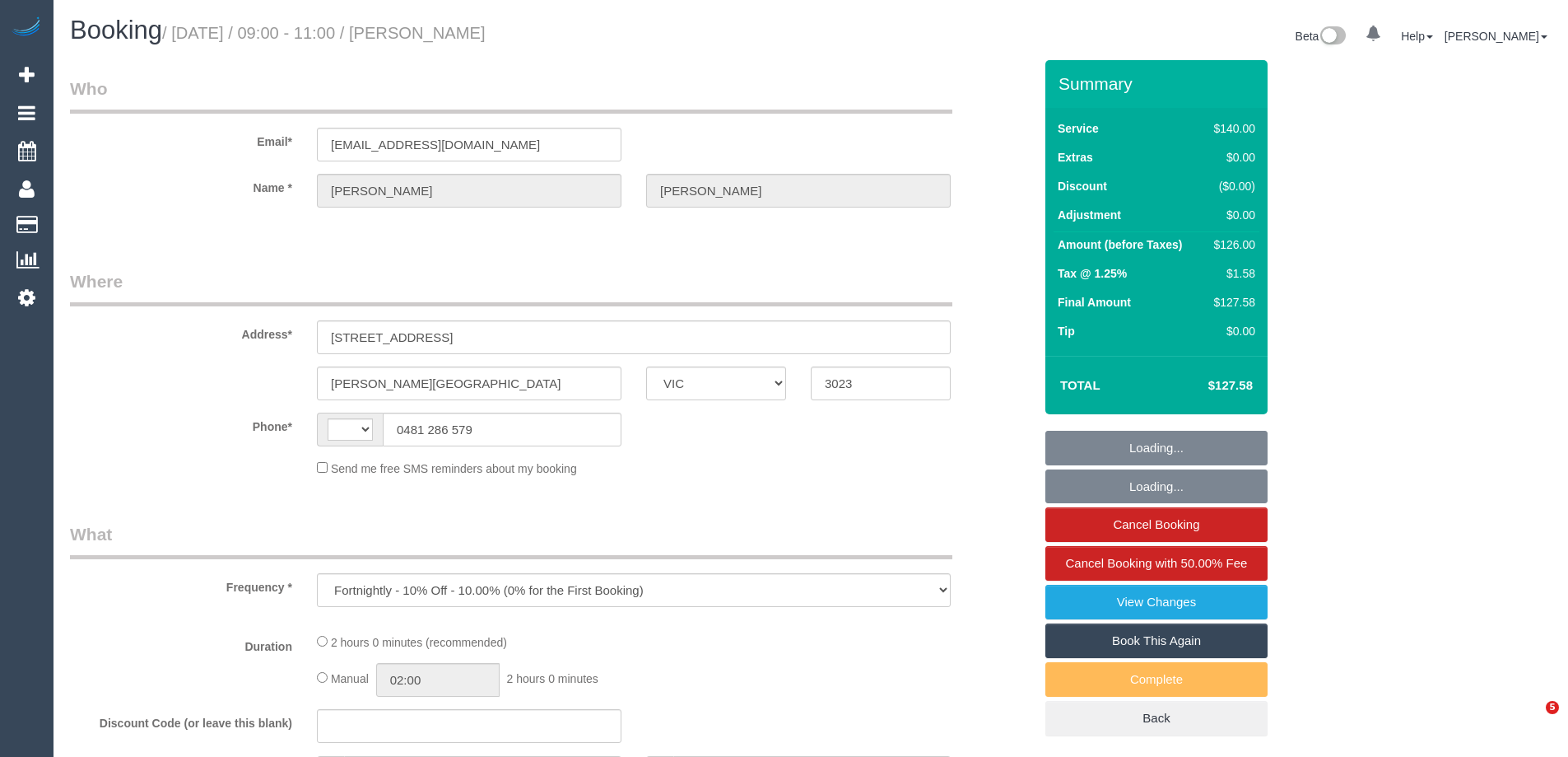
select select "VIC"
select select "number:28"
select select "number:14"
select select "number:19"
select select "number:25"
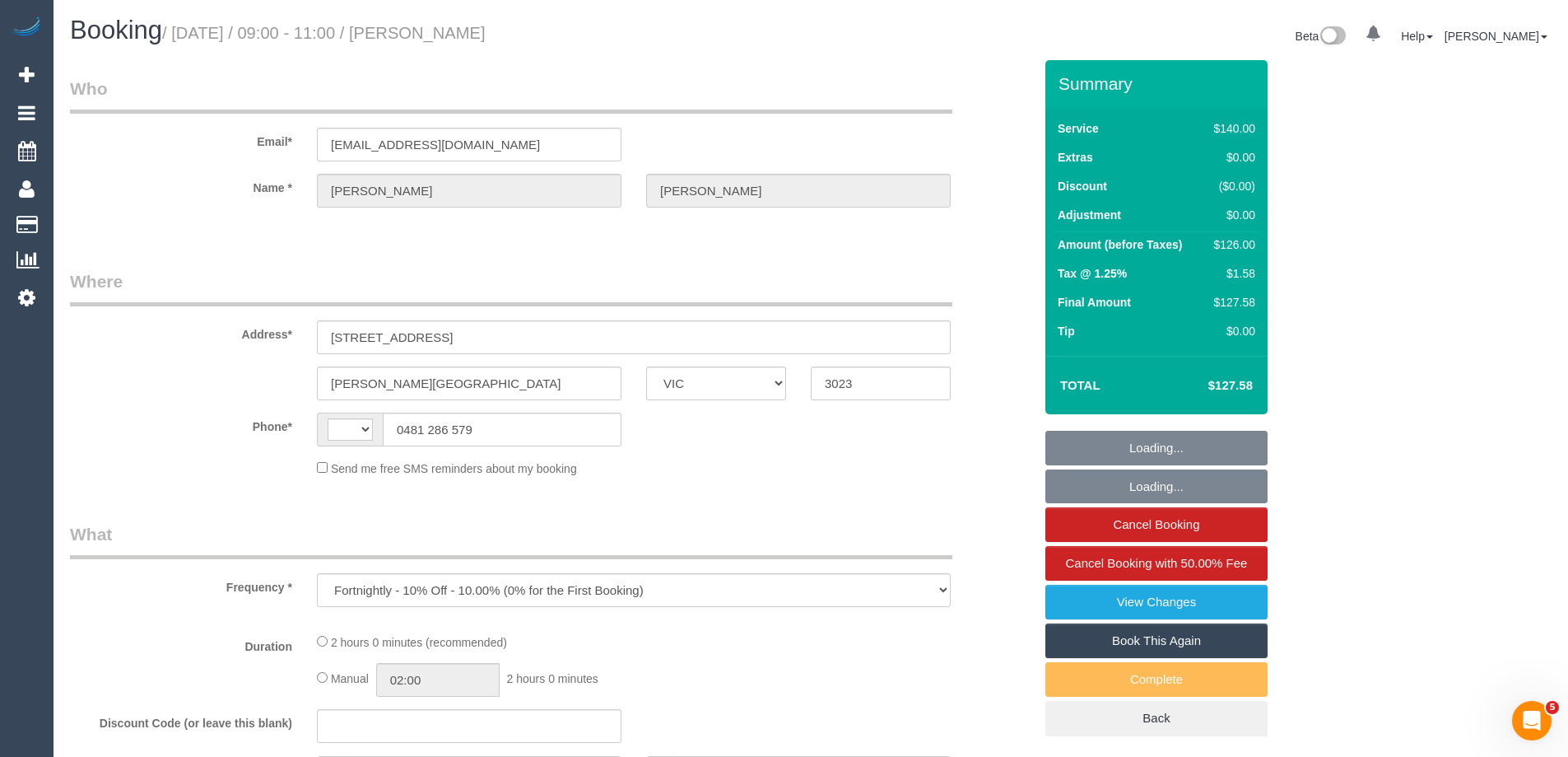
select select "number:34"
select select "number:13"
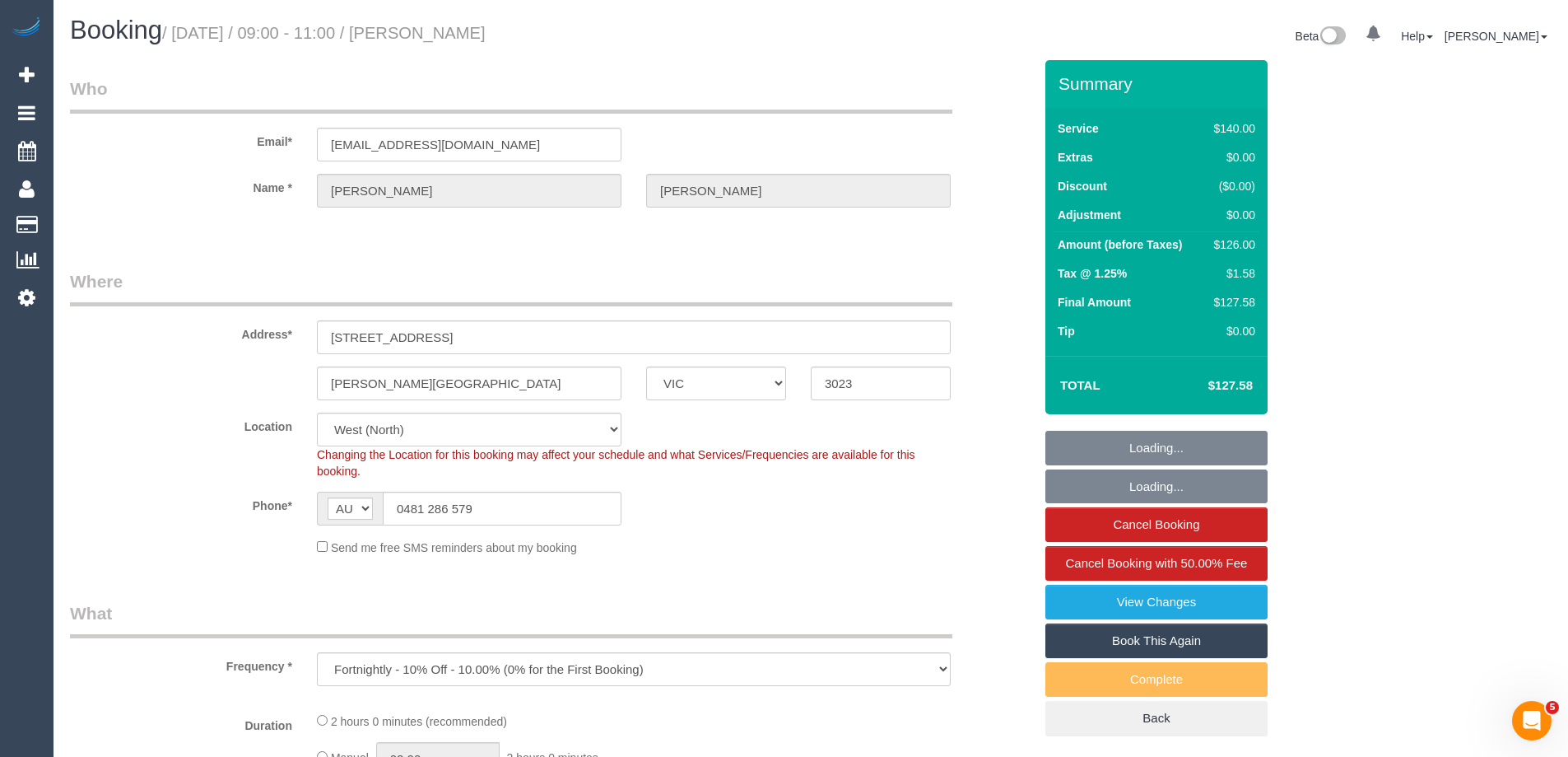
select select "string:AU"
select select "string:stripe-pm_1Rqmtu2GScqysDRVgDkbjsr6"
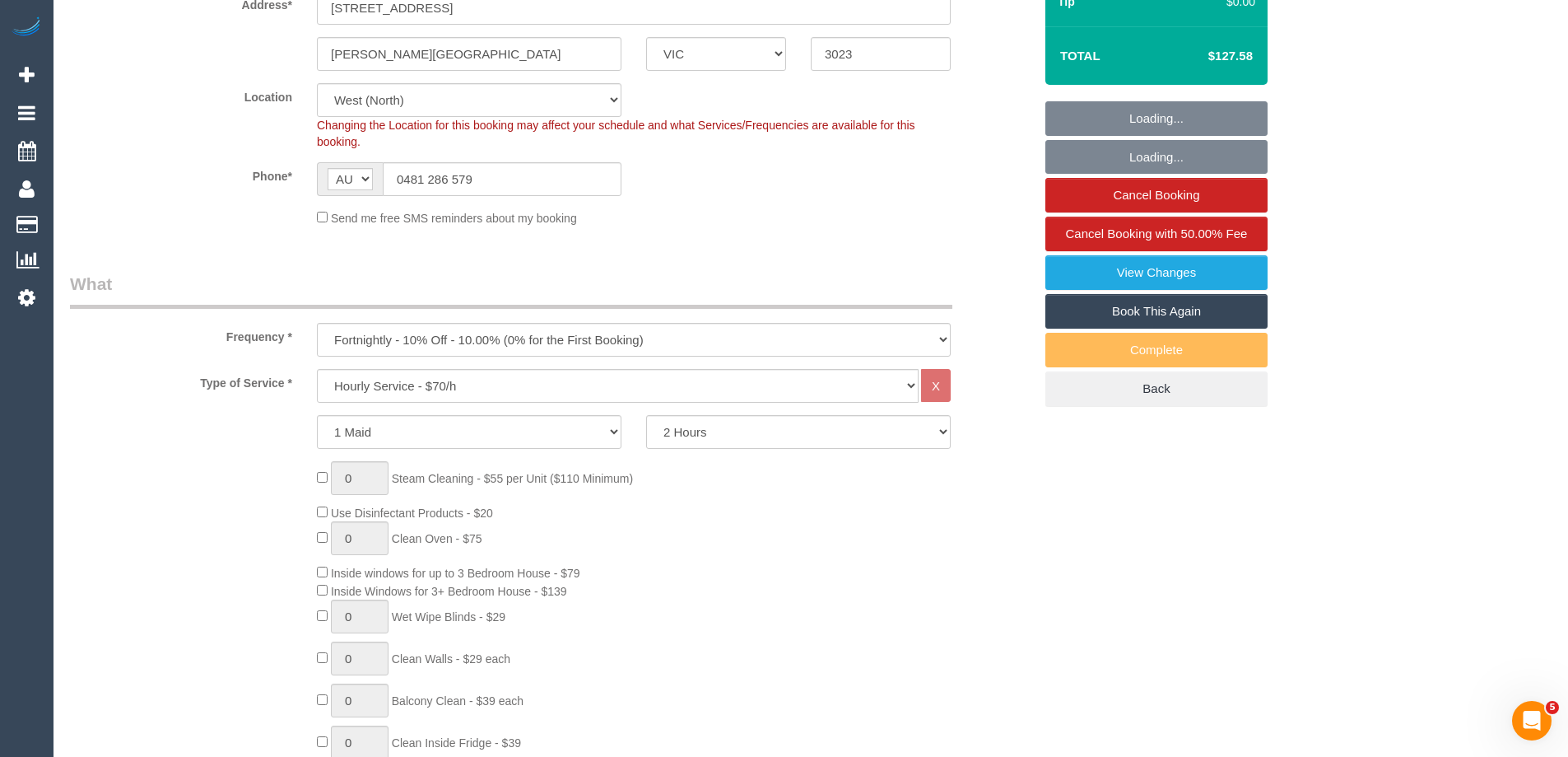
select select "object:1512"
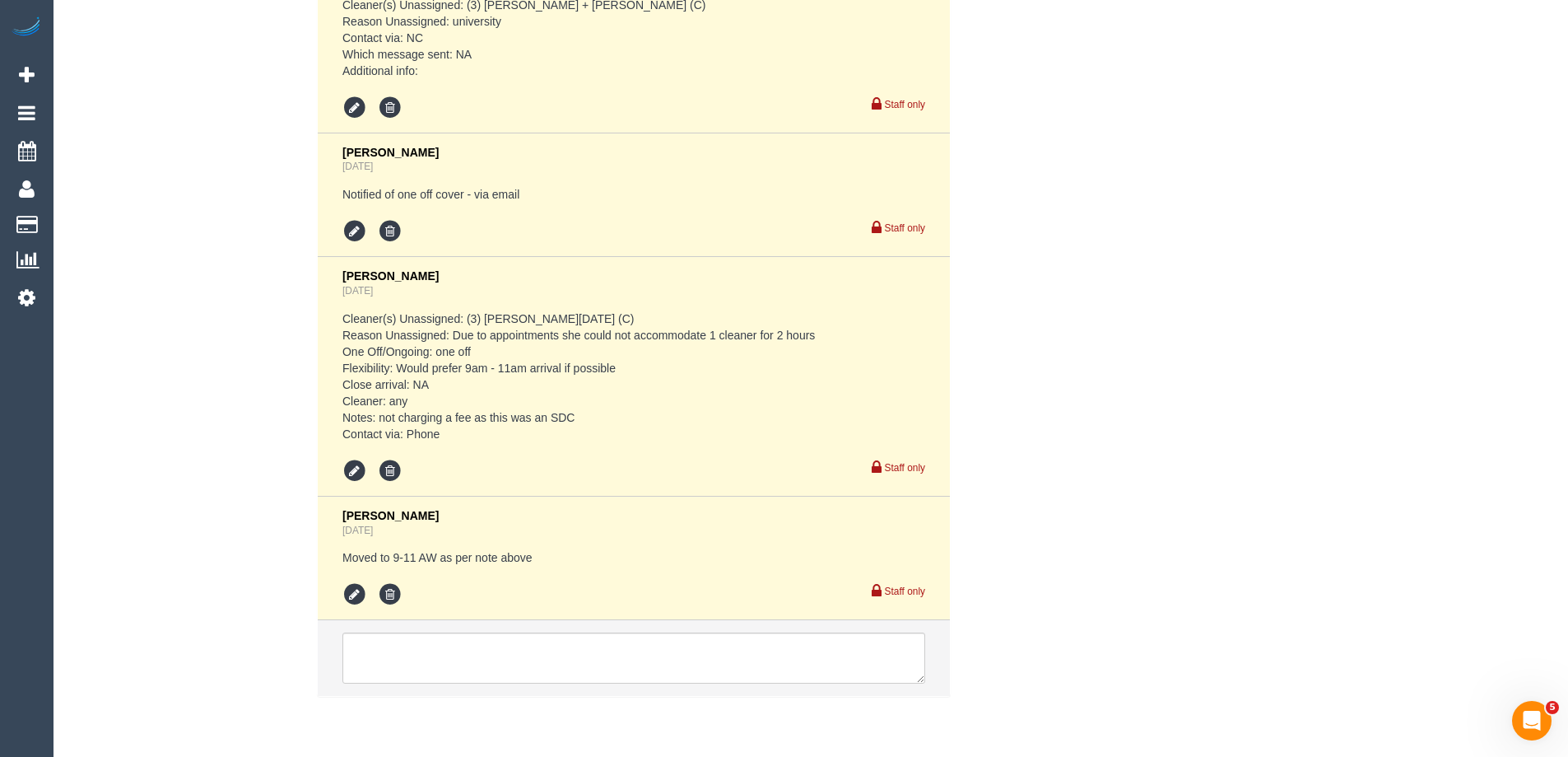
scroll to position [3281, 0]
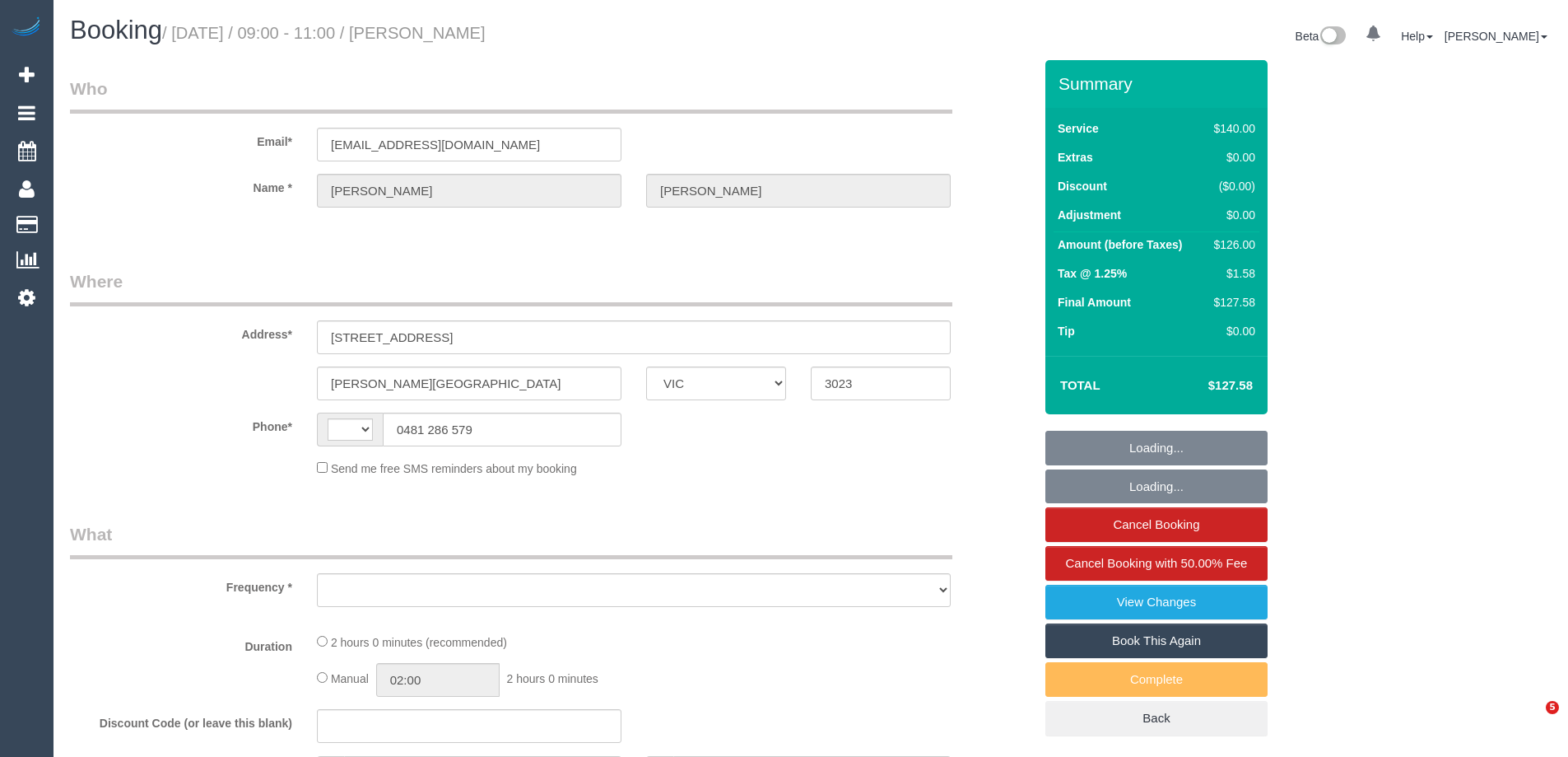
select select "VIC"
select select "string:AU"
select select "object:637"
select select "string:stripe-pm_1Rqmtu2GScqysDRVgDkbjsr6"
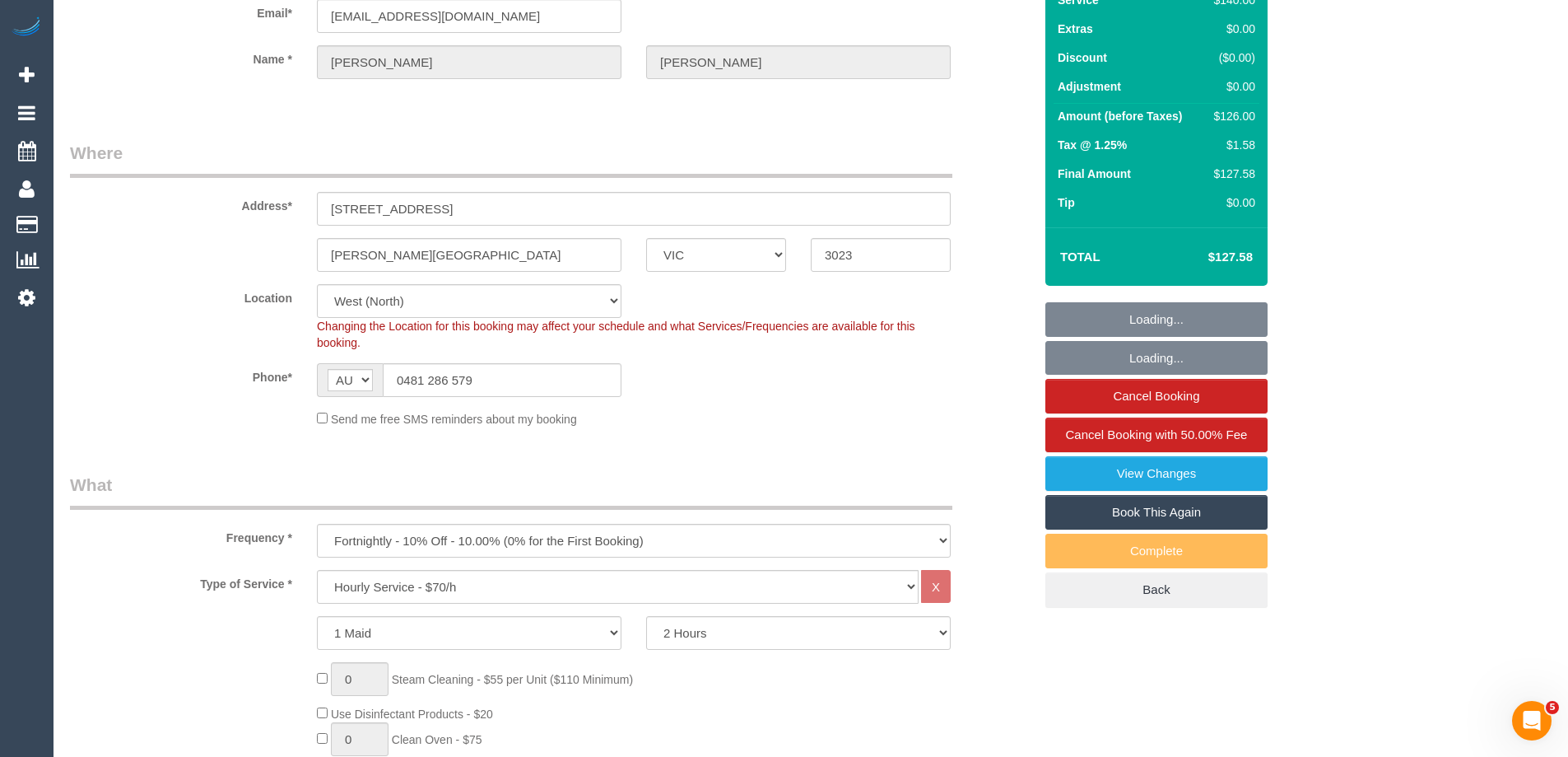
select select "number:28"
select select "number:14"
select select "number:19"
select select "number:25"
select select "number:34"
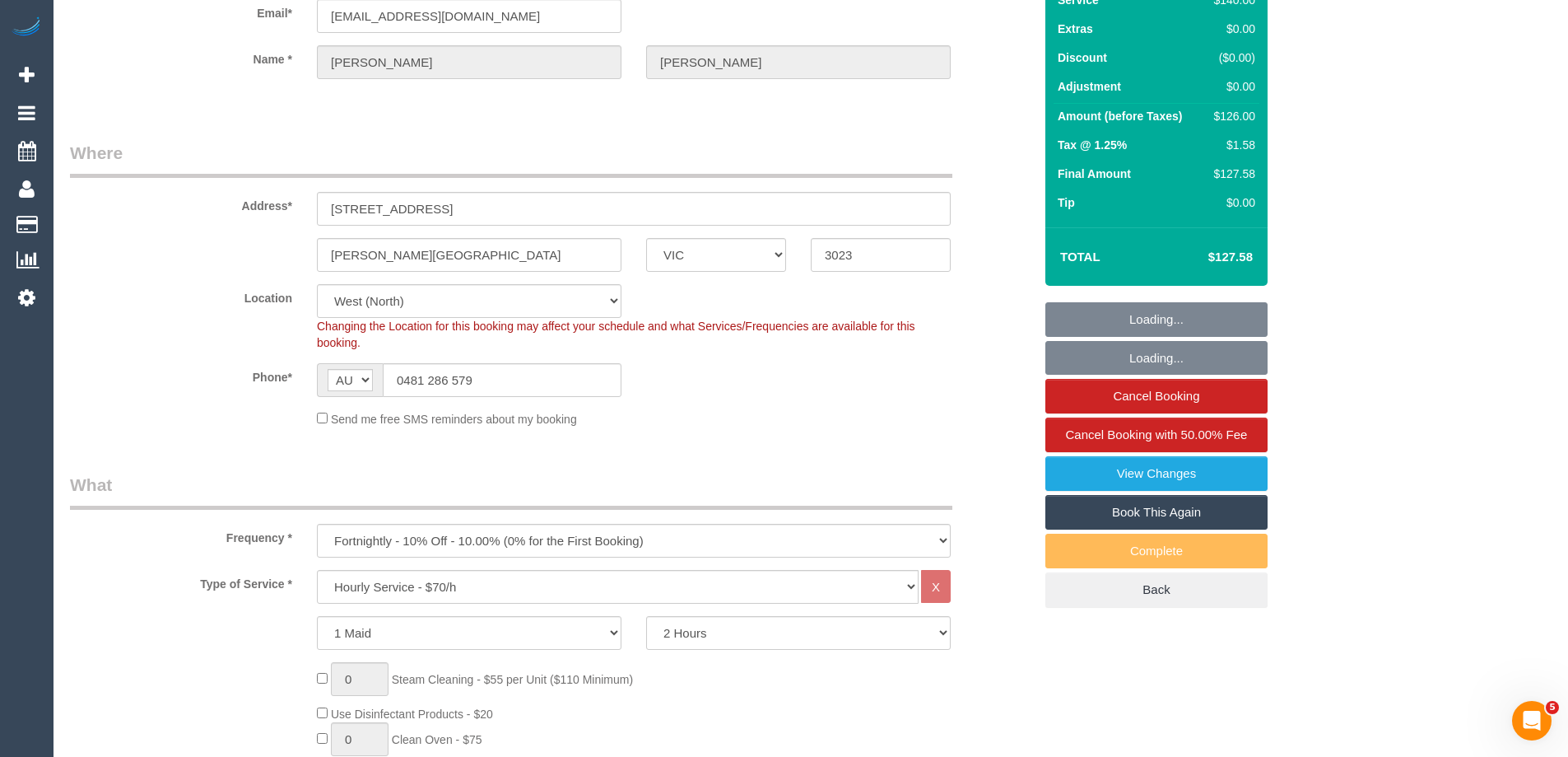
select select "number:13"
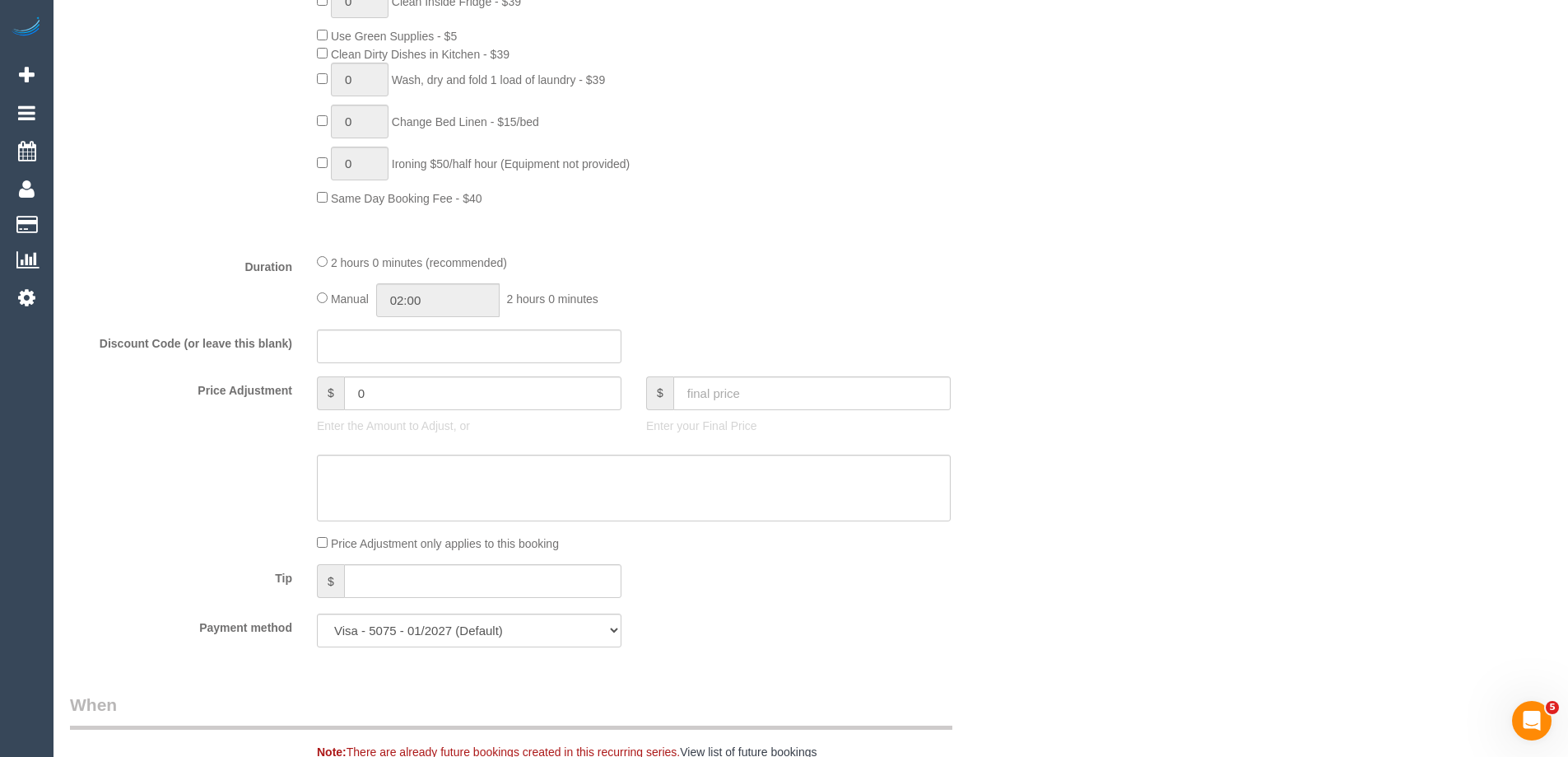
select select "object:1522"
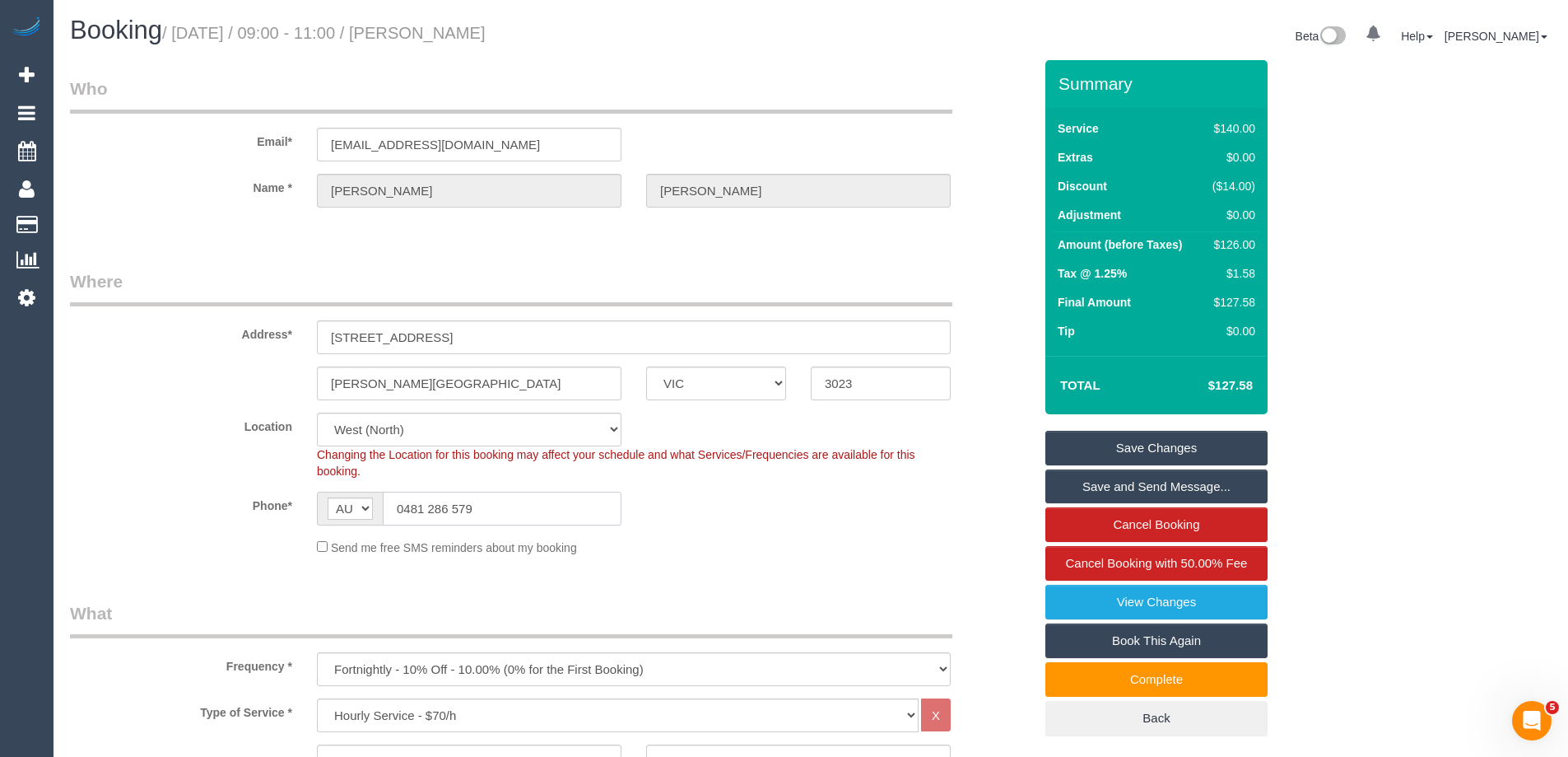
drag, startPoint x: 484, startPoint y: 511, endPoint x: 281, endPoint y: 505, distance: 203.1
click at [285, 504] on div "Phone* AF AL DZ AD AO AI AQ AG AR AM AW AU AT AZ BS BH BD BB BY BE BZ BJ BM BT …" at bounding box center [552, 508] width 988 height 34
click at [487, 498] on input "0481 286 579" at bounding box center [502, 508] width 238 height 34
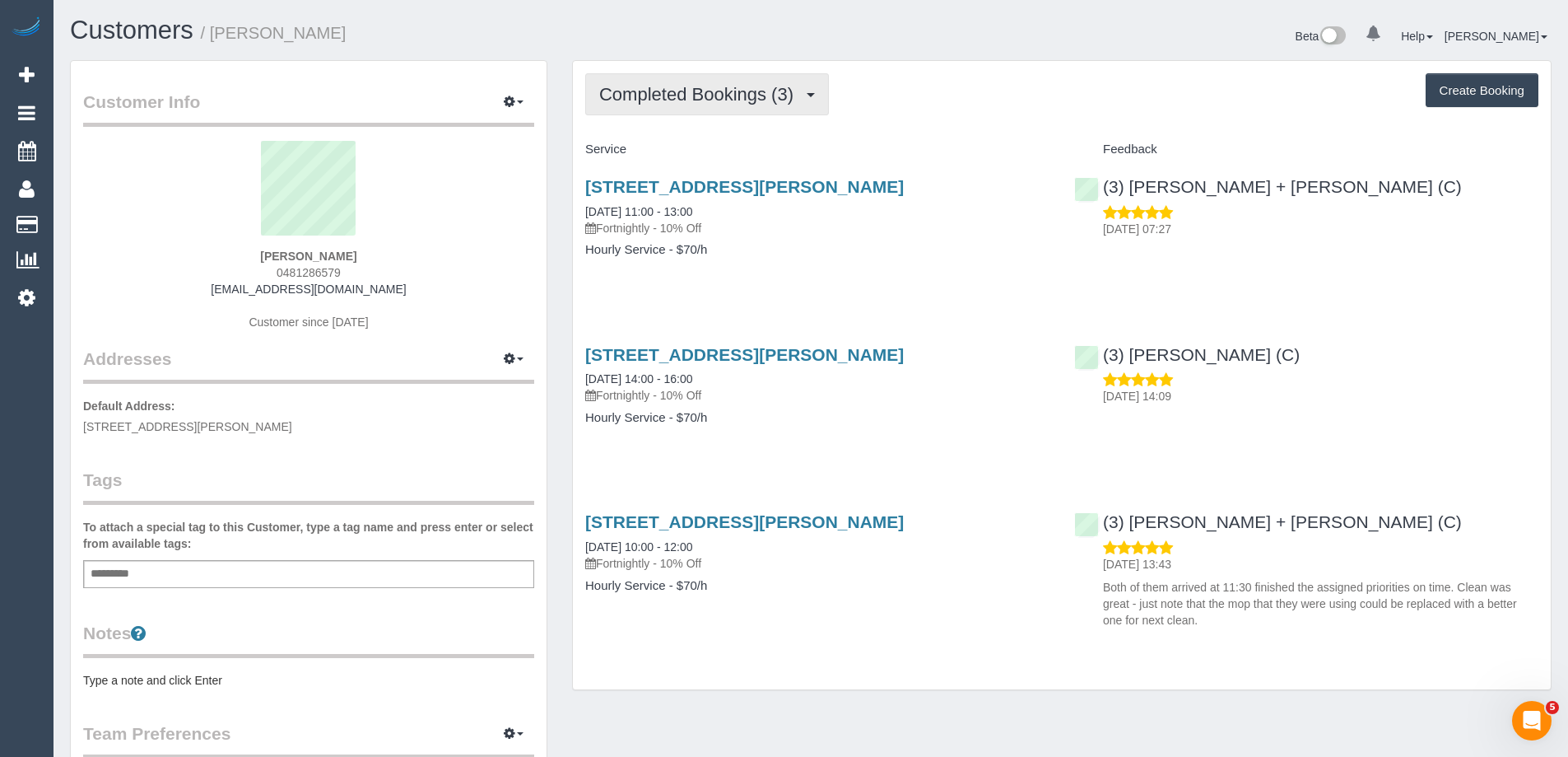
click at [725, 98] on span "Completed Bookings (3)" at bounding box center [700, 94] width 202 height 21
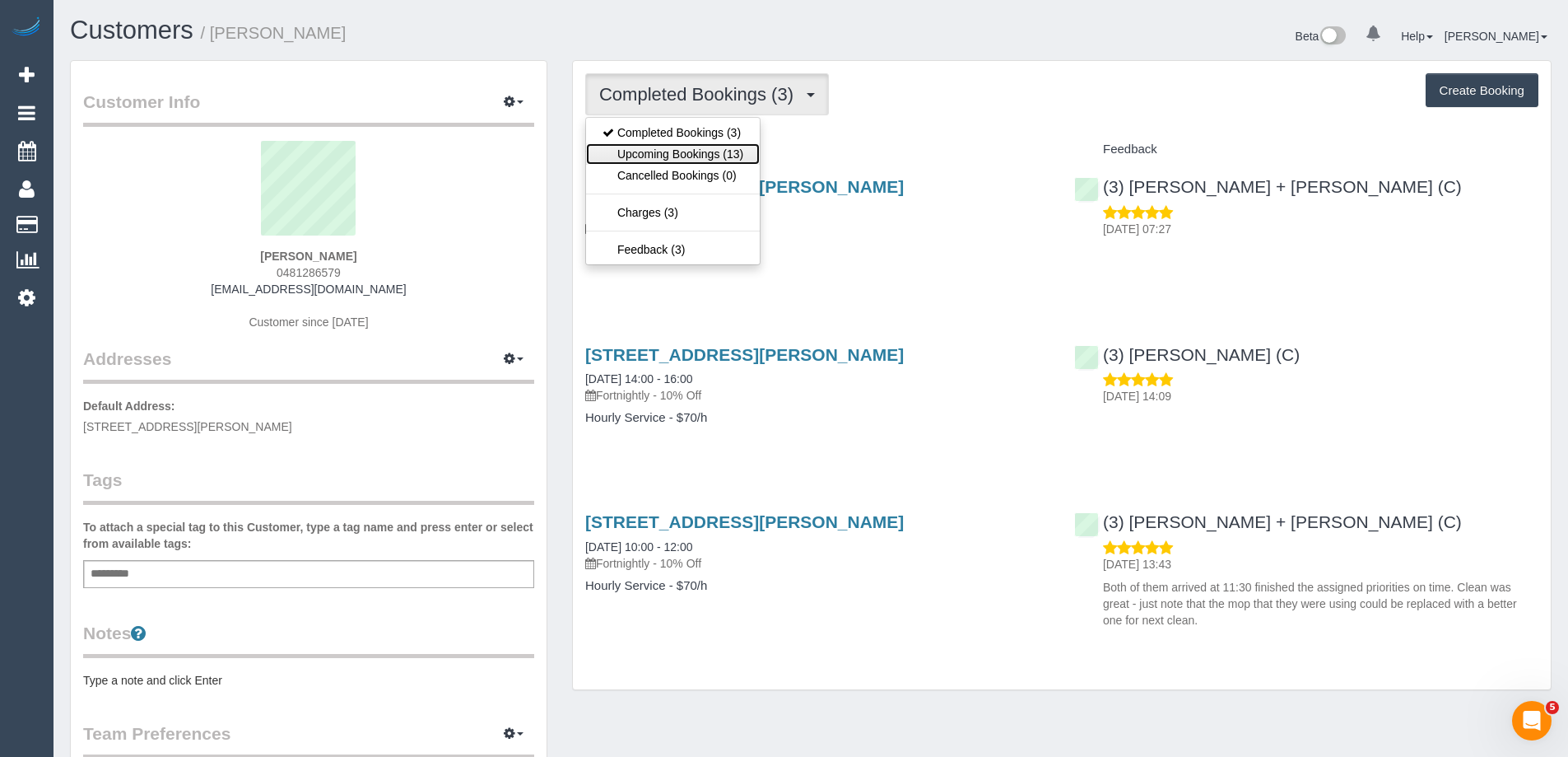
click at [712, 151] on link "Upcoming Bookings (13)" at bounding box center [673, 154] width 174 height 21
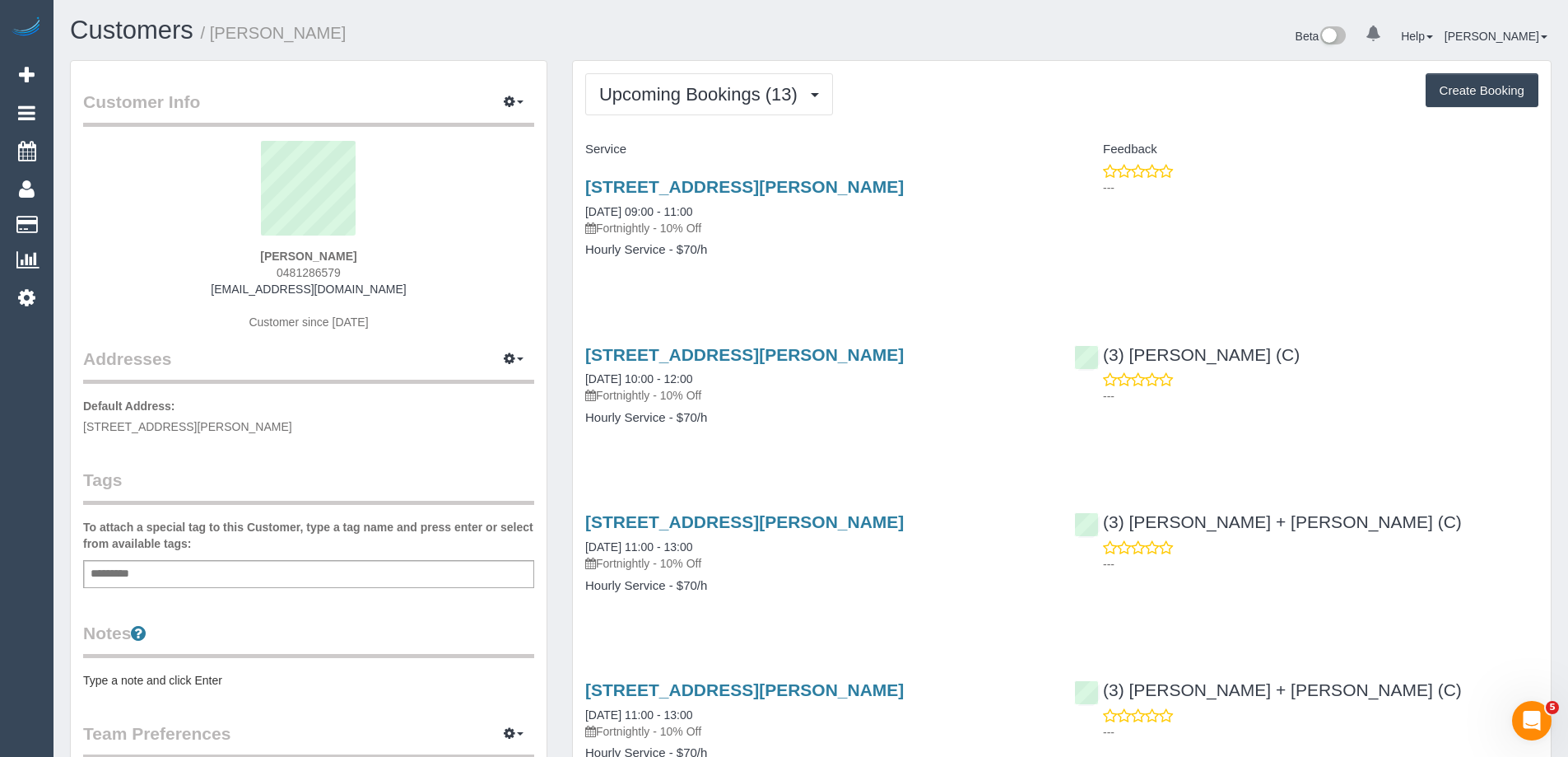
click at [807, 278] on div "44 Salina Walk, Caroline Springs, VIC 3023 20/09/2025 09:00 - 11:00 Fortnightly…" at bounding box center [817, 227] width 489 height 127
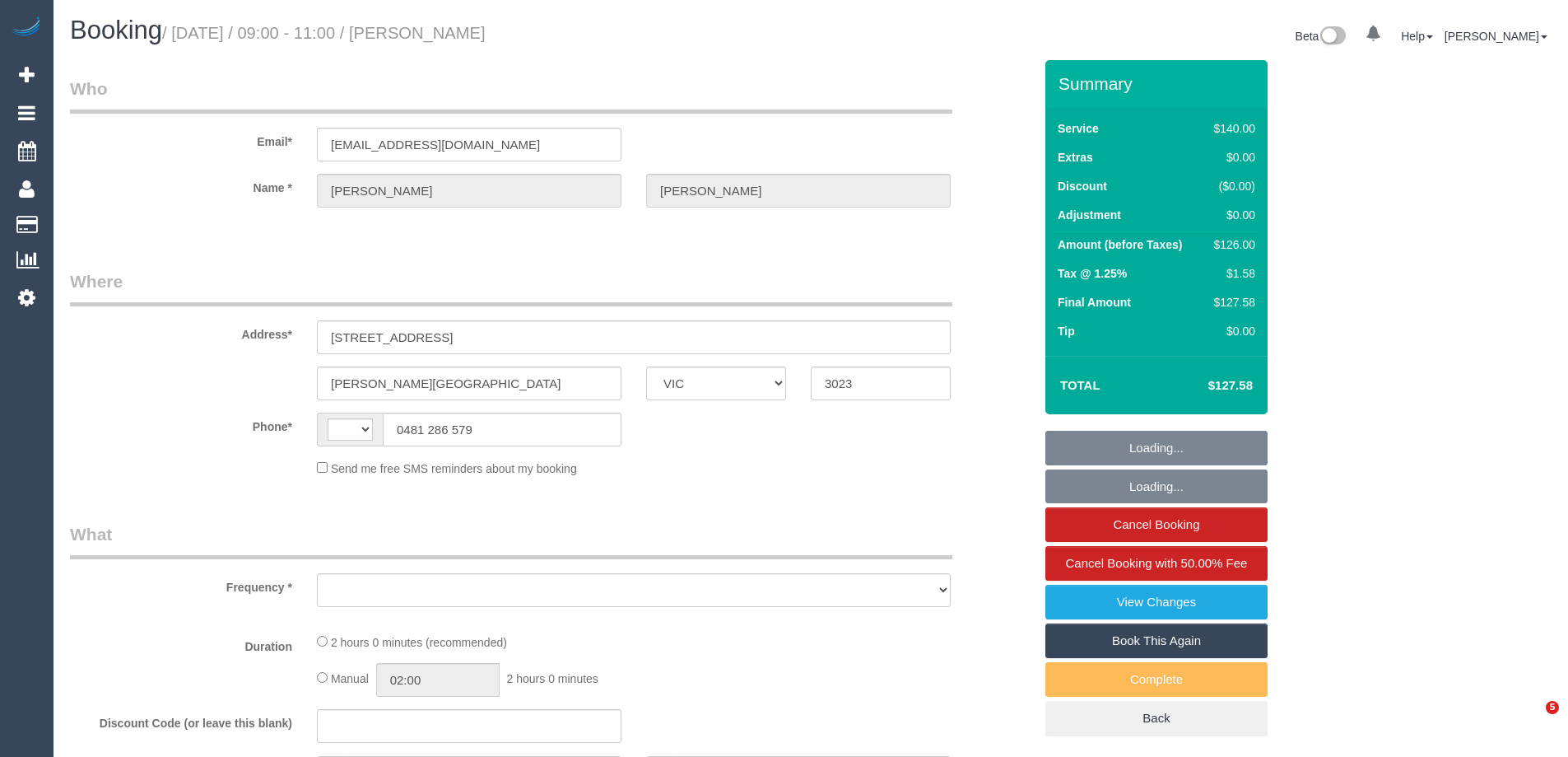
select select "VIC"
select select "string:AU"
select select "object:637"
select select "string:stripe-pm_1Rqmtu2GScqysDRVgDkbjsr6"
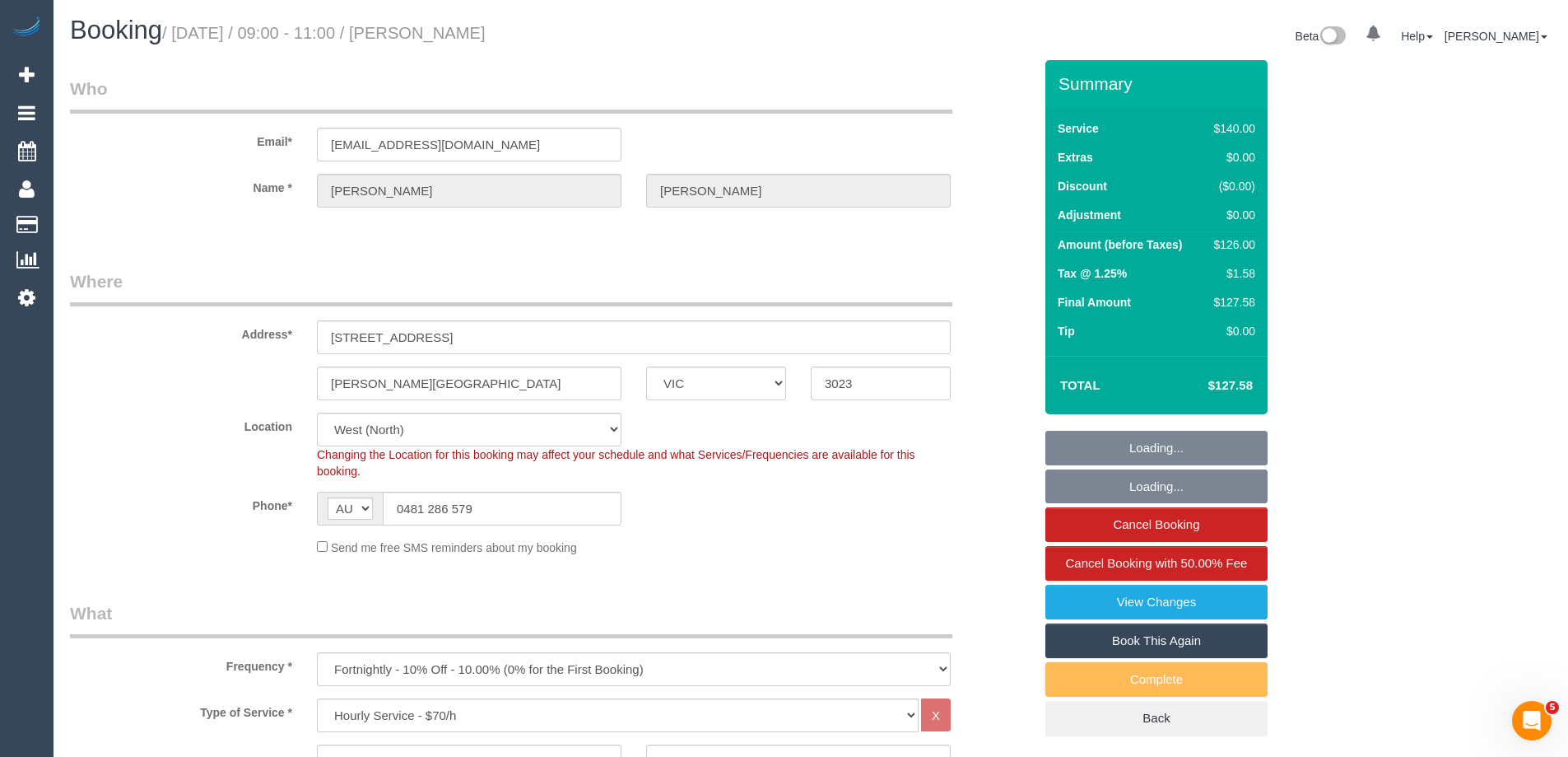
select select "number:28"
select select "number:14"
select select "number:19"
select select "number:25"
select select "number:34"
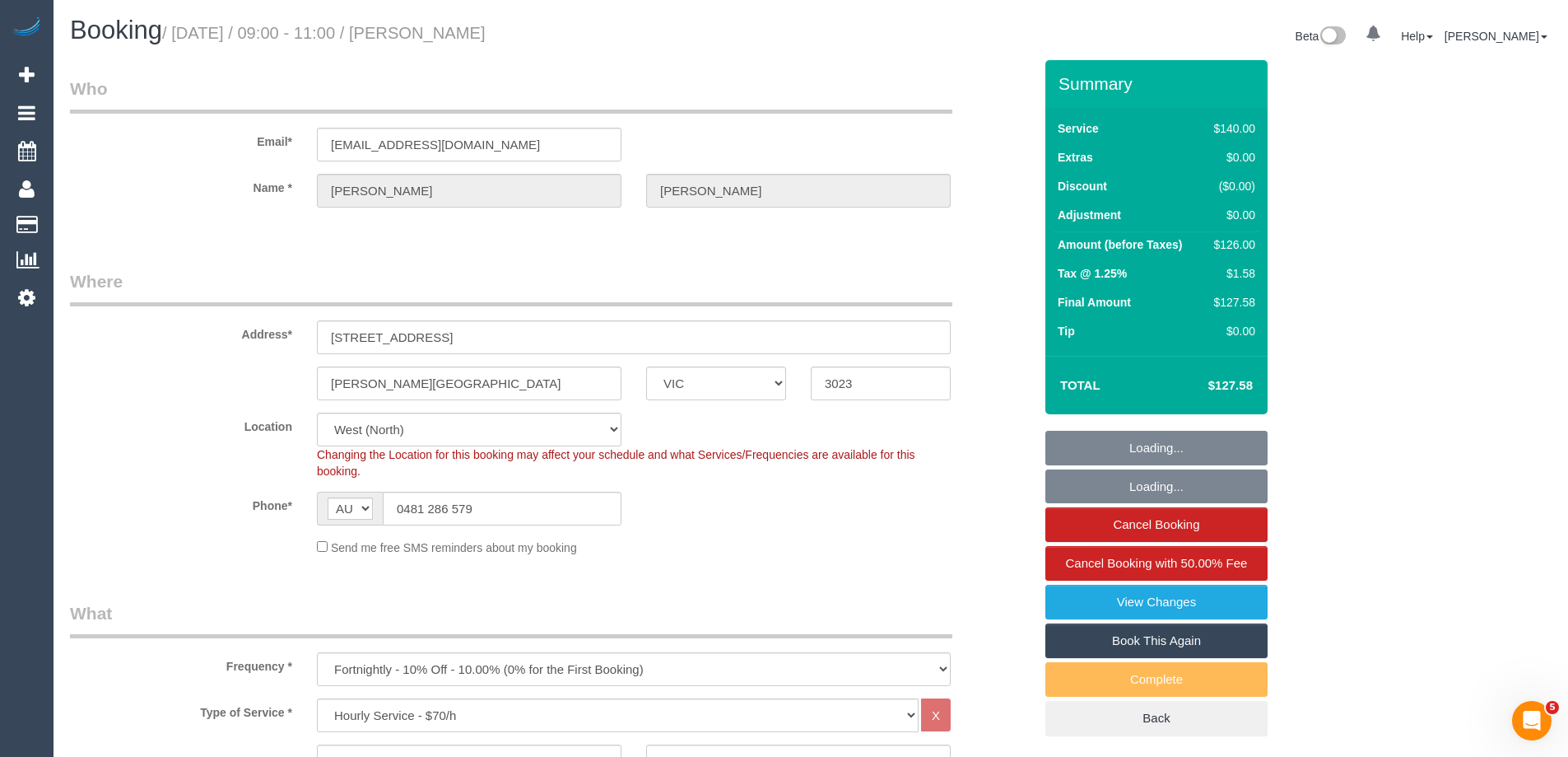
select select "number:13"
select select "object:1519"
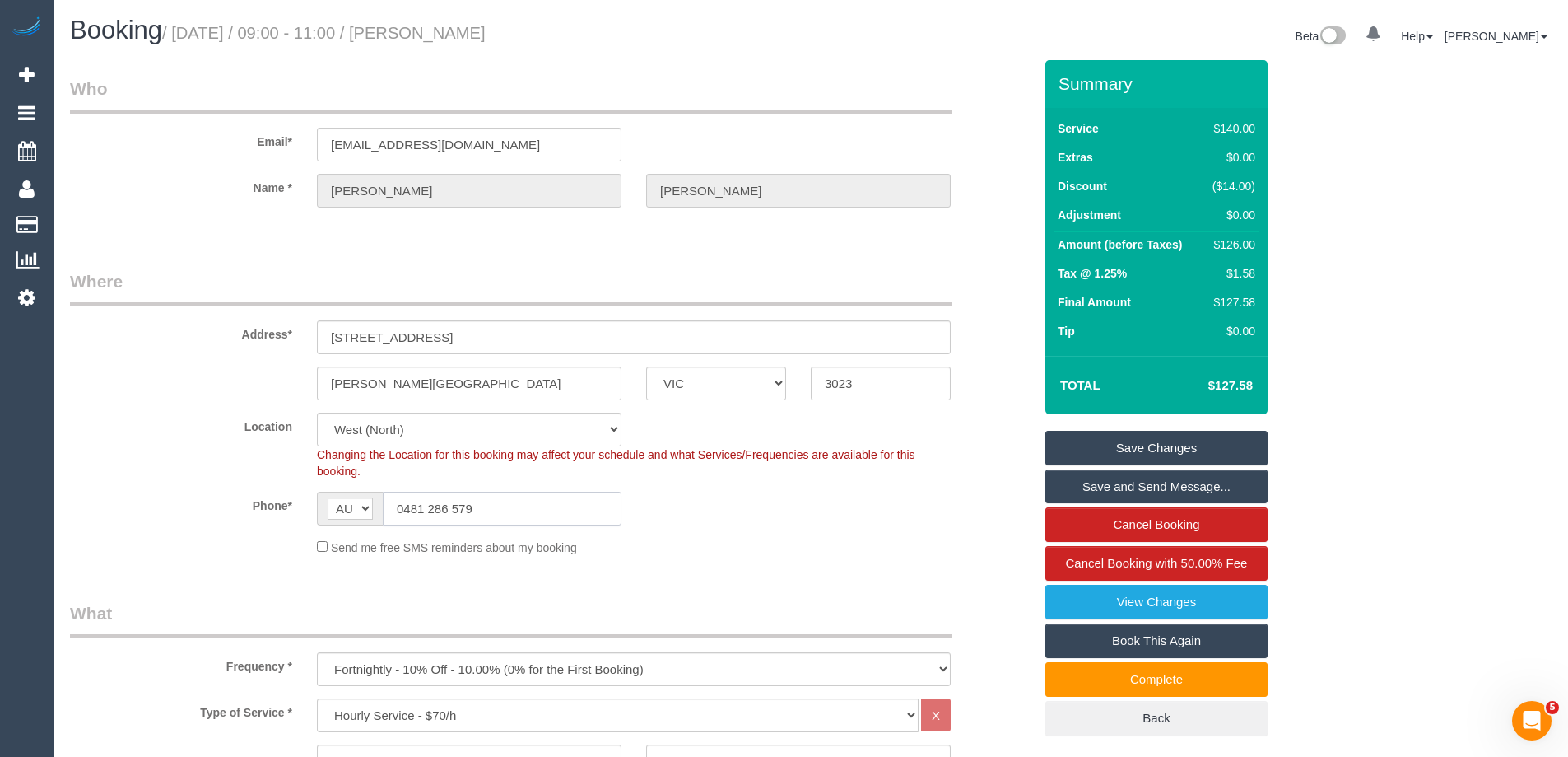
drag, startPoint x: 495, startPoint y: 513, endPoint x: 267, endPoint y: 507, distance: 228.1
click at [267, 507] on div "Phone* AF AL DZ AD AO AI AQ AG AR AM AW AU AT AZ BS BH BD BB BY BE BZ BJ BM BT …" at bounding box center [552, 508] width 988 height 34
click at [1075, 524] on link "Cancel Booking" at bounding box center [1157, 524] width 223 height 34
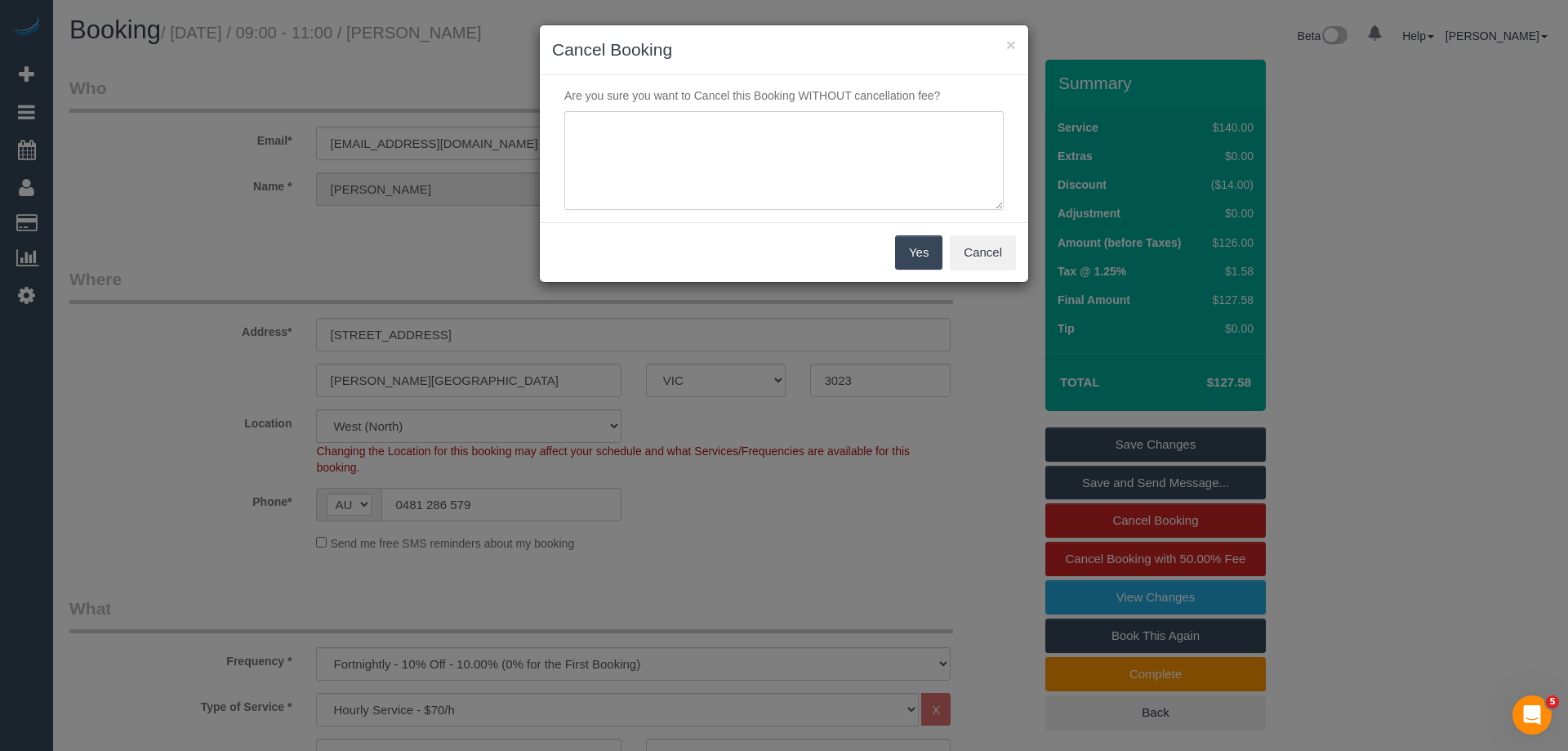
click at [672, 174] on textarea at bounding box center [783, 161] width 439 height 100
type textarea "Skipped to next service as have no teams available. Notified via text - SC"
click at [911, 253] on button "Yes" at bounding box center [919, 252] width 47 height 34
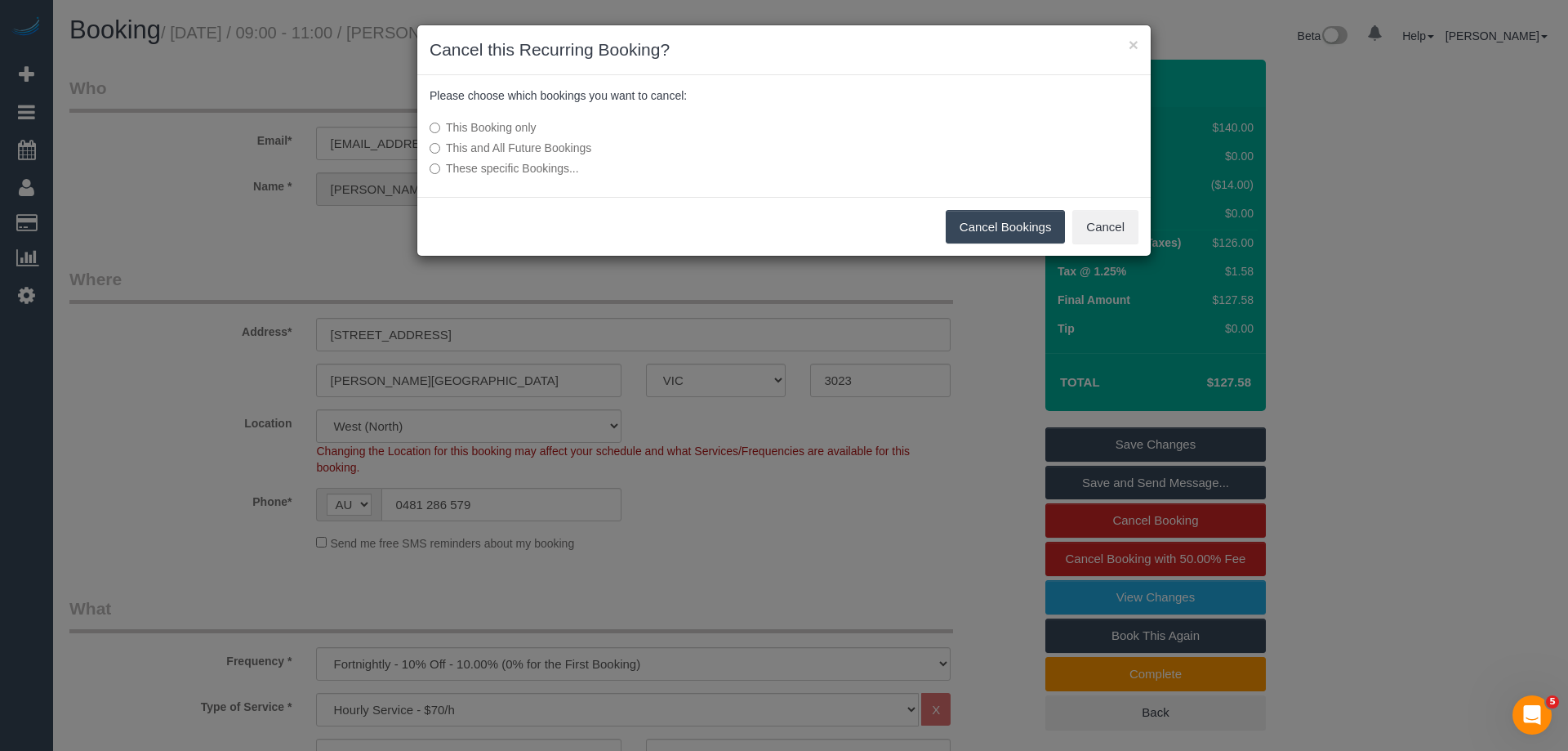
click at [970, 230] on button "Cancel Bookings" at bounding box center [1006, 227] width 120 height 34
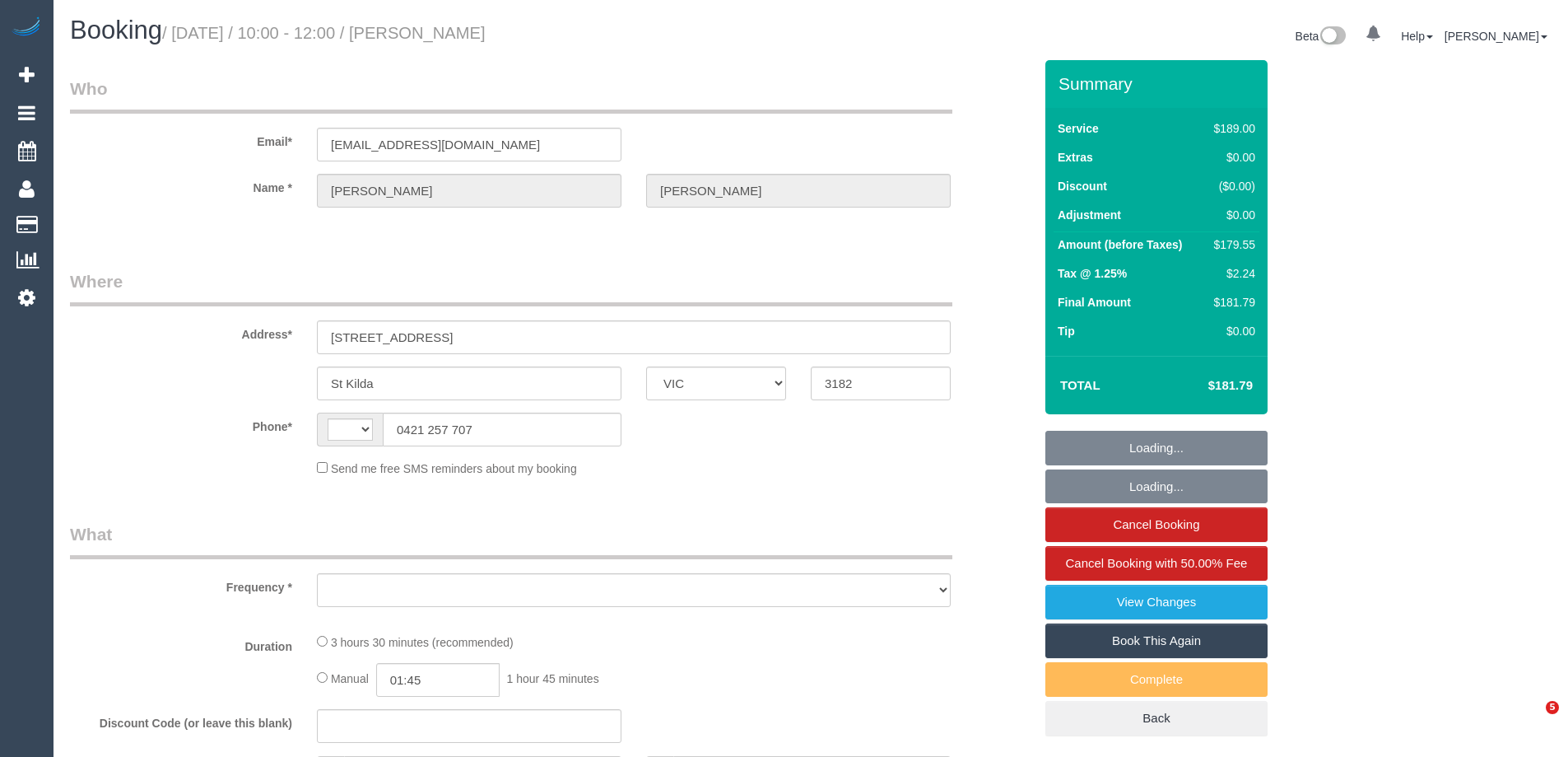
select select "VIC"
select select "string:AU"
select select "object:583"
select select "string:stripe-pm_1MeQaW2GScqysDRVGLPyKJgO"
select select "number:29"
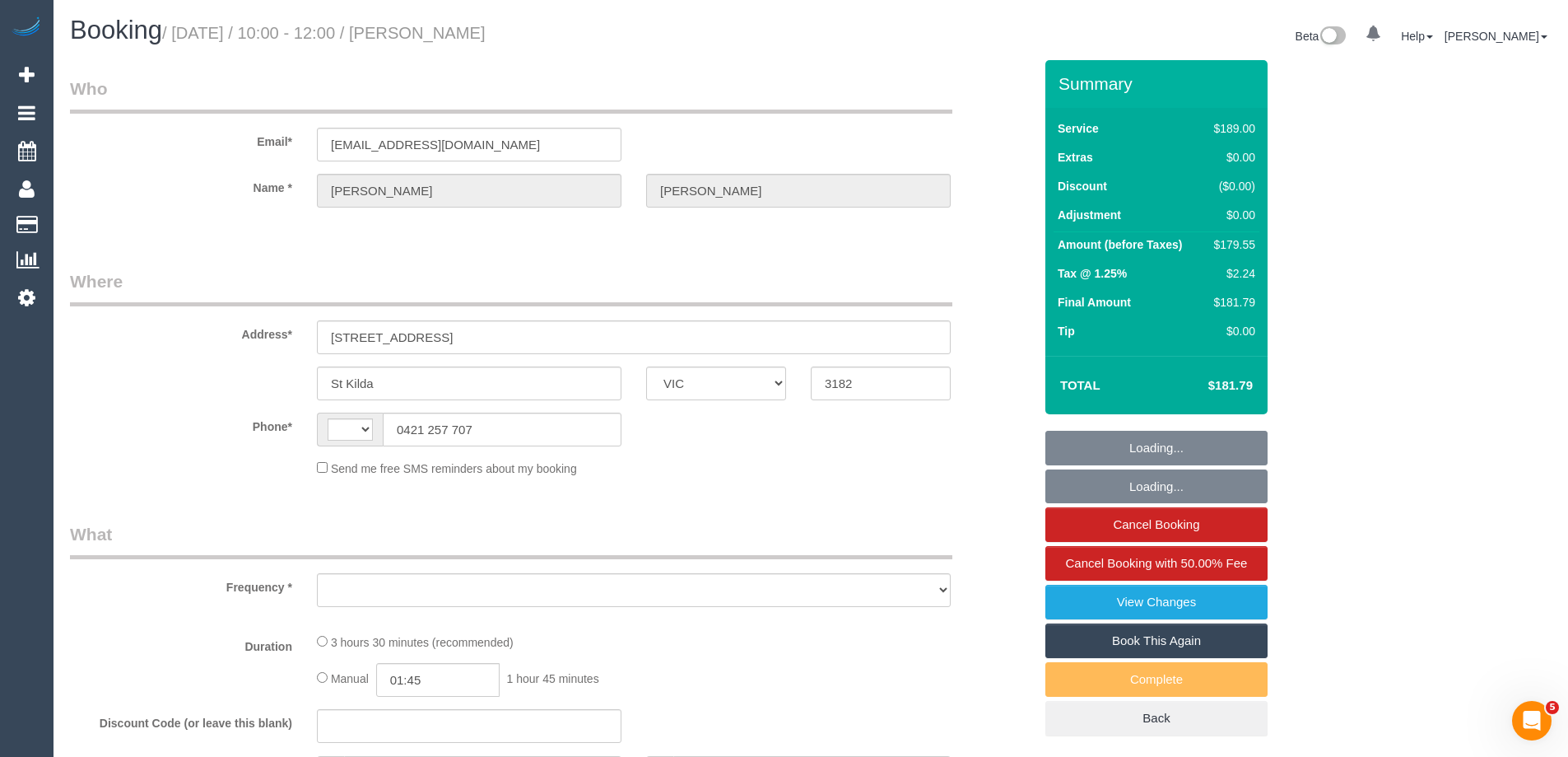
select select "number:14"
select select "number:18"
select select "number:36"
select select "number:34"
select select "number:13"
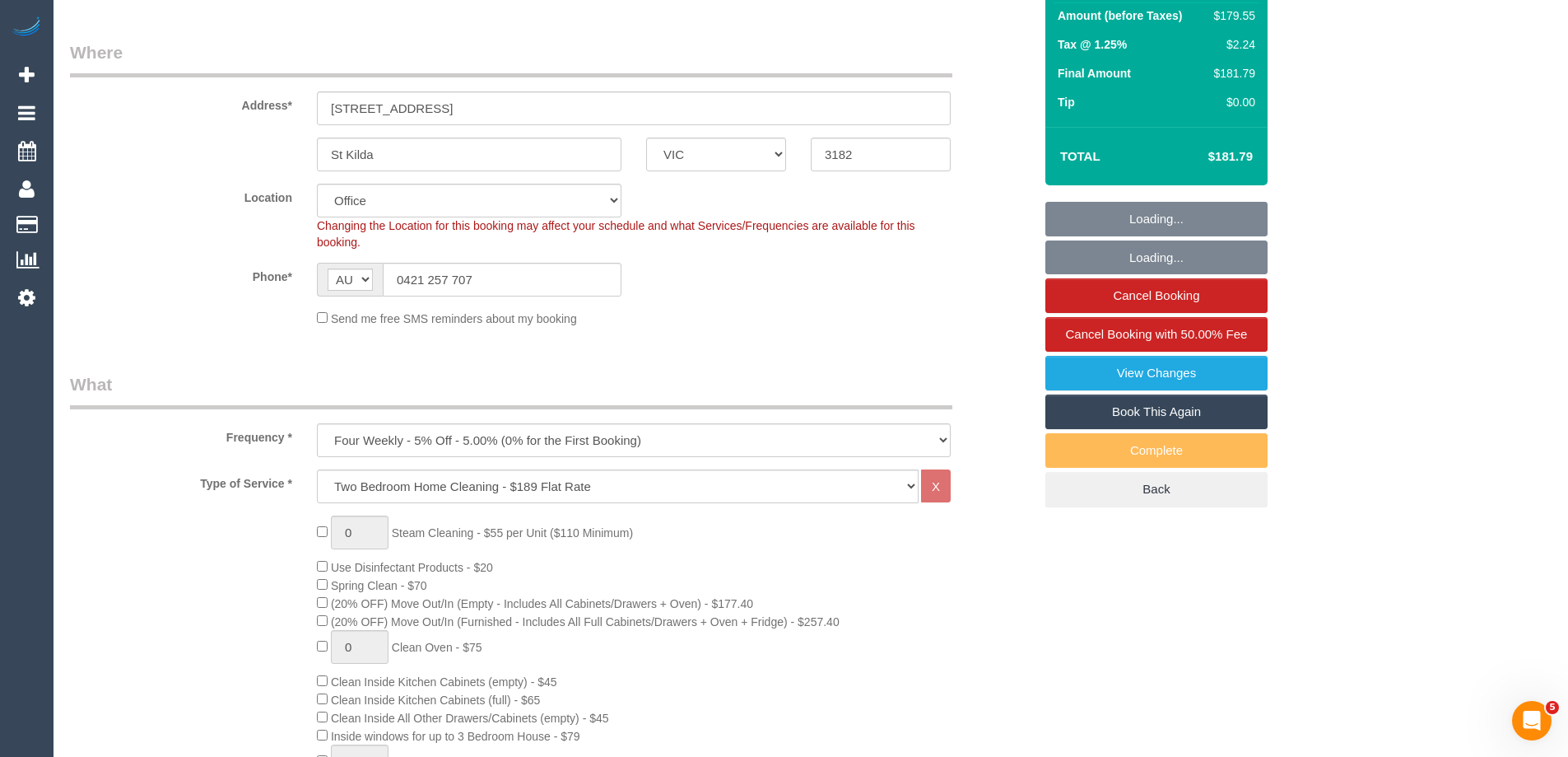
select select "object:2152"
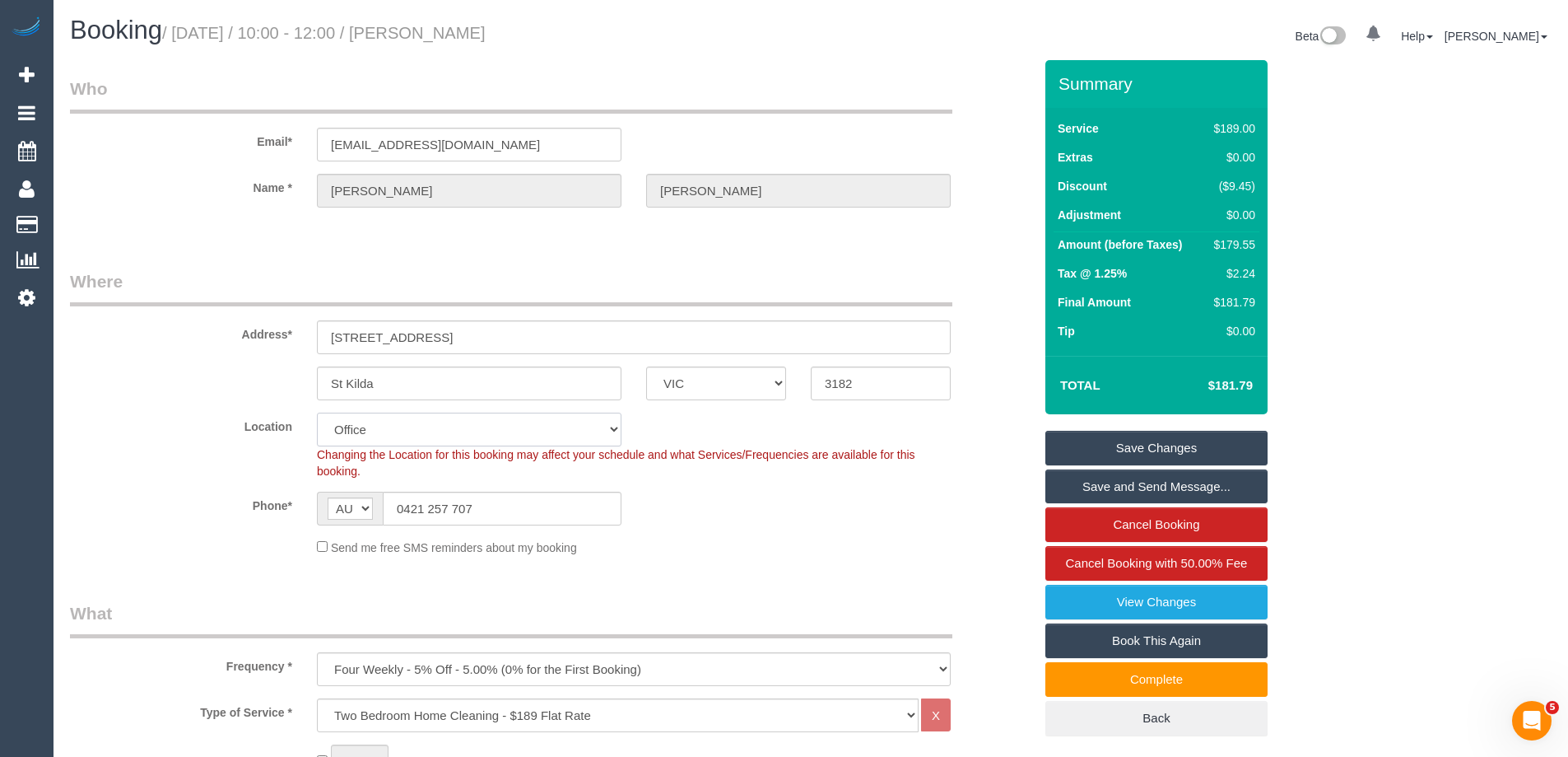
click at [382, 433] on select "Office [GEOGRAPHIC_DATA] (North) East (South) [GEOGRAPHIC_DATA] (East) [GEOGRAP…" at bounding box center [470, 429] width 305 height 34
select select "55"
click at [317, 412] on select "Office [GEOGRAPHIC_DATA] (North) East (South) [GEOGRAPHIC_DATA] (East) [GEOGRAP…" at bounding box center [470, 429] width 305 height 34
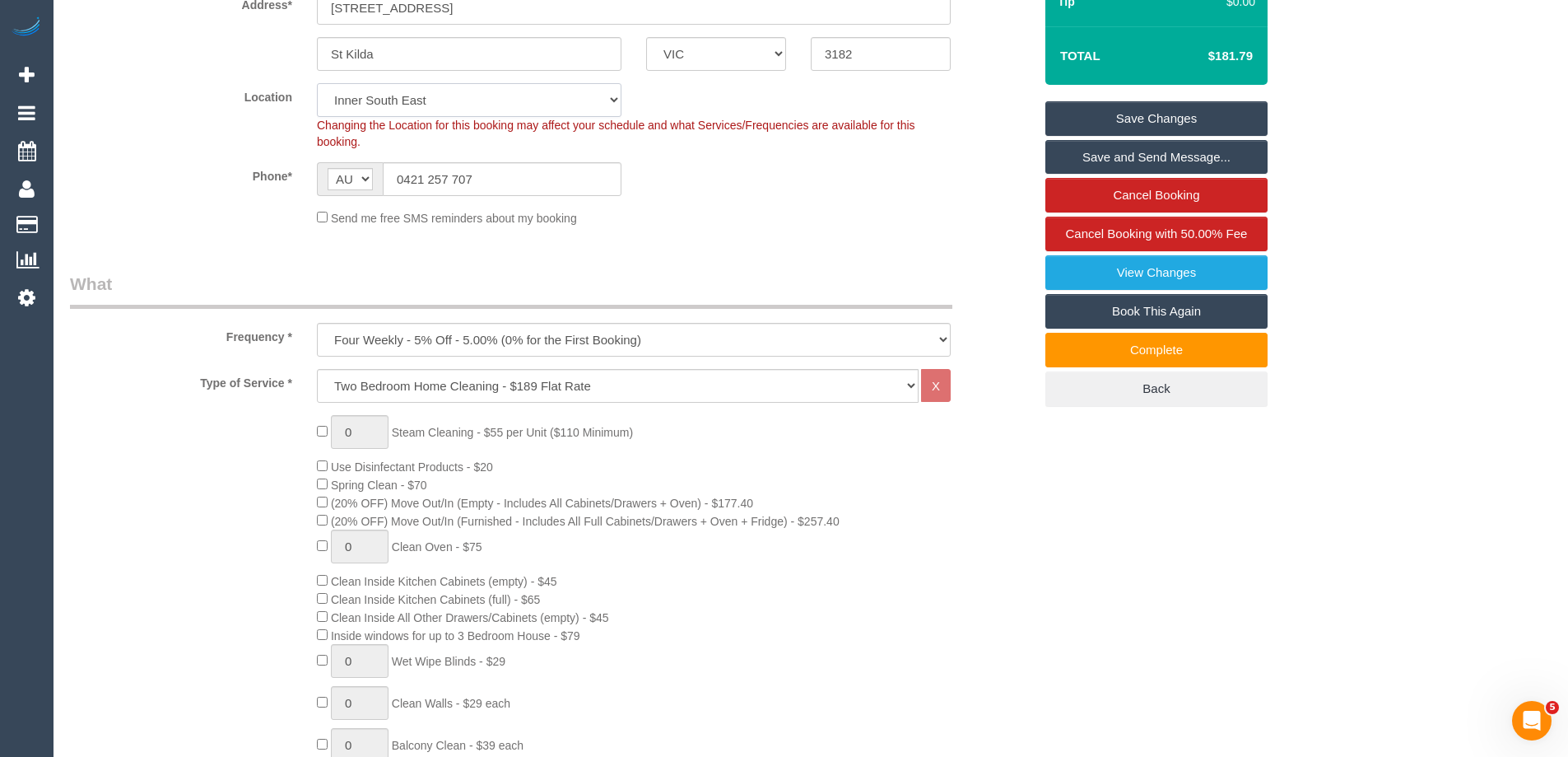
select select "object:2164"
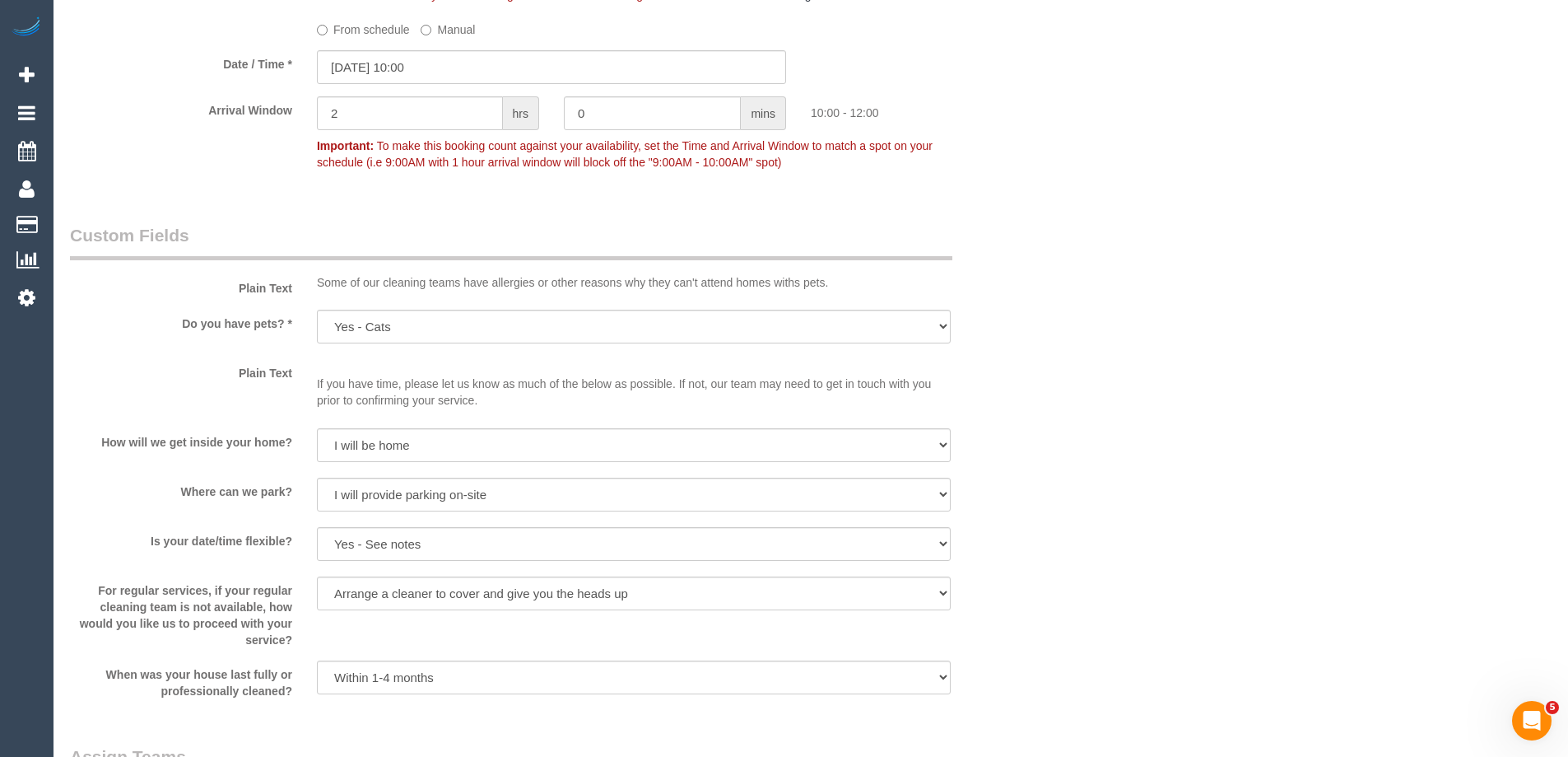
scroll to position [1811, 0]
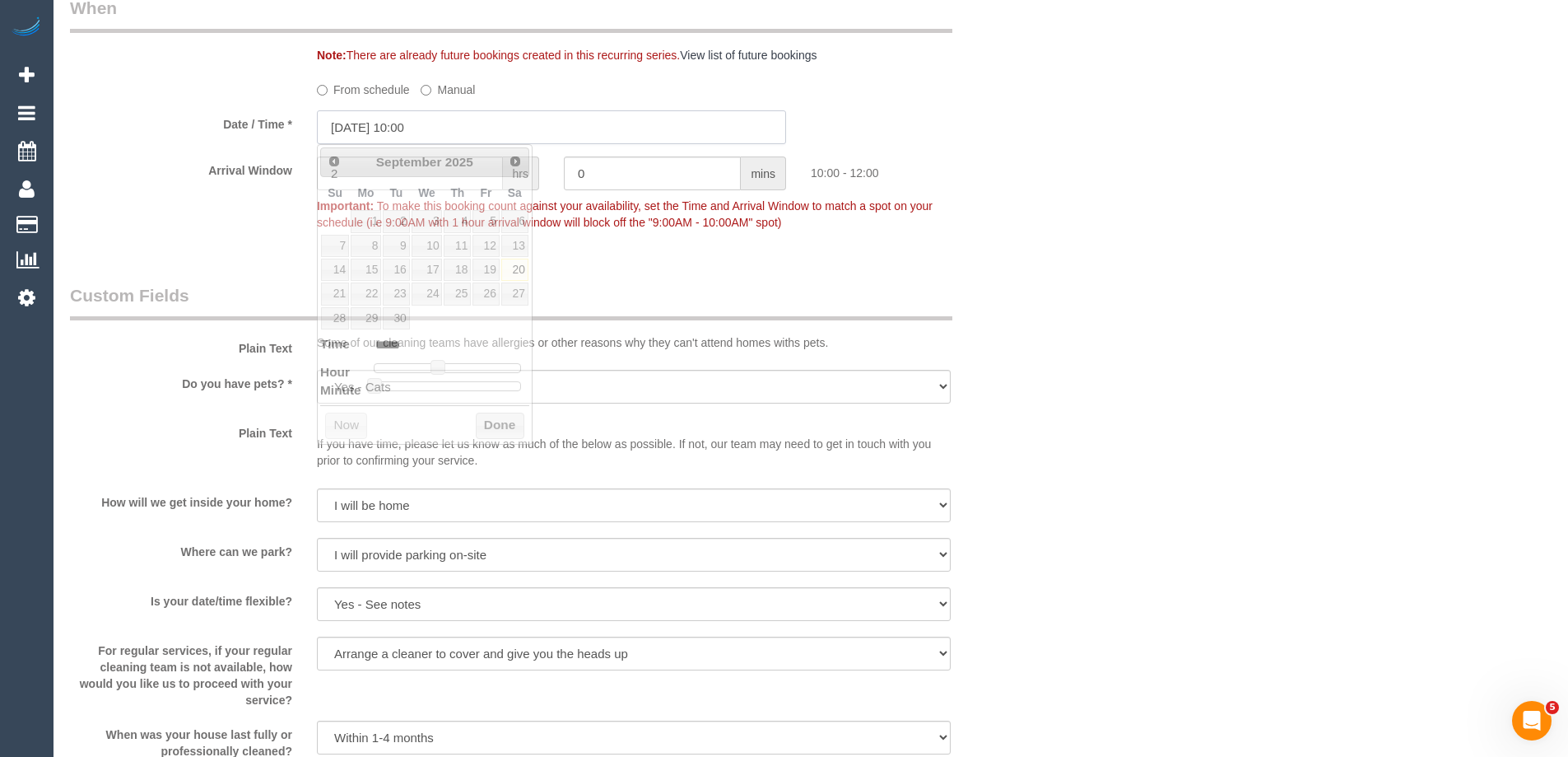
click at [358, 122] on input "[DATE] 10:00" at bounding box center [552, 127] width 469 height 34
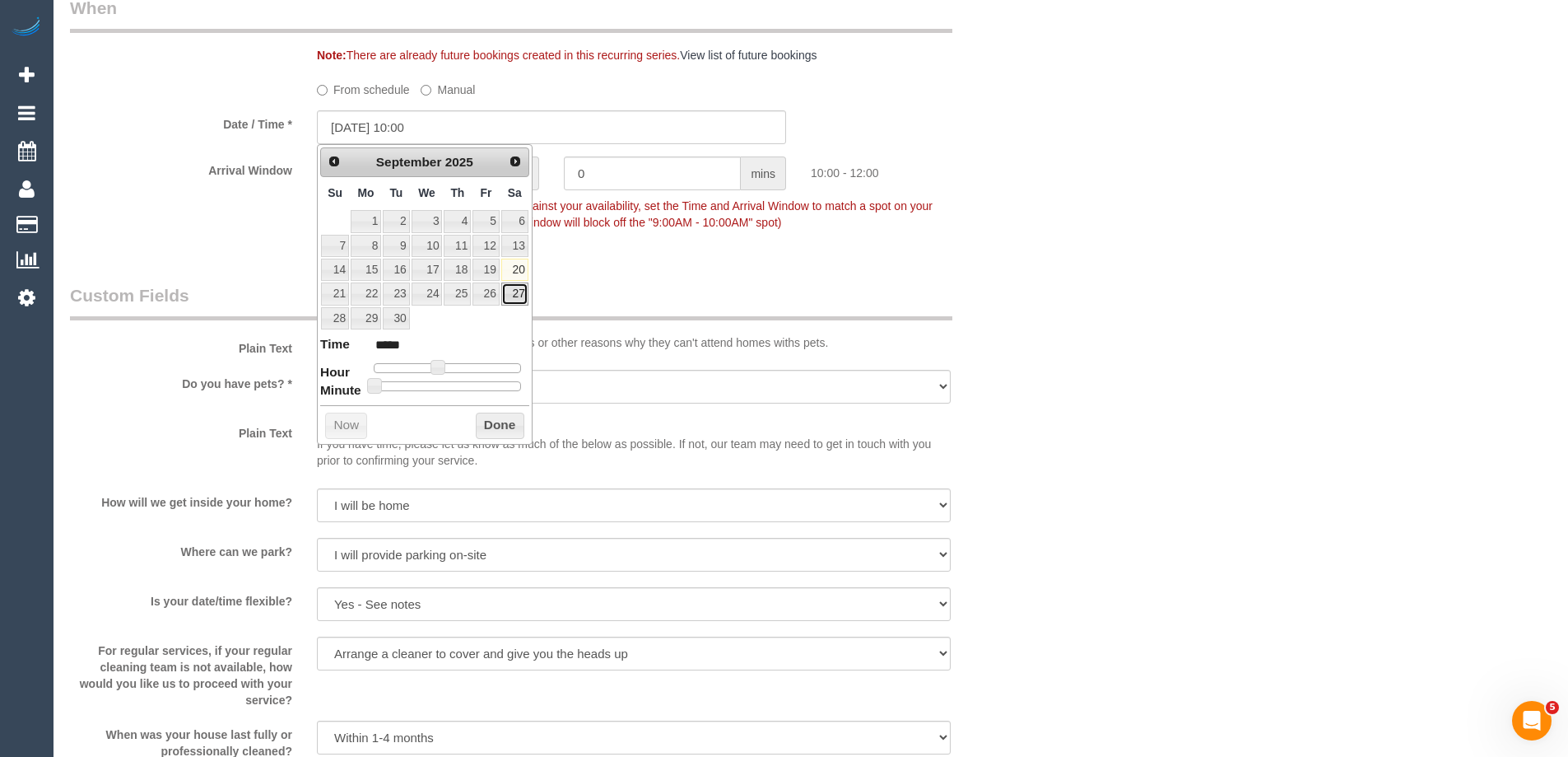
click at [517, 290] on link "27" at bounding box center [515, 293] width 27 height 22
type input "[DATE] 10:00"
click at [496, 425] on button "Done" at bounding box center [500, 425] width 49 height 26
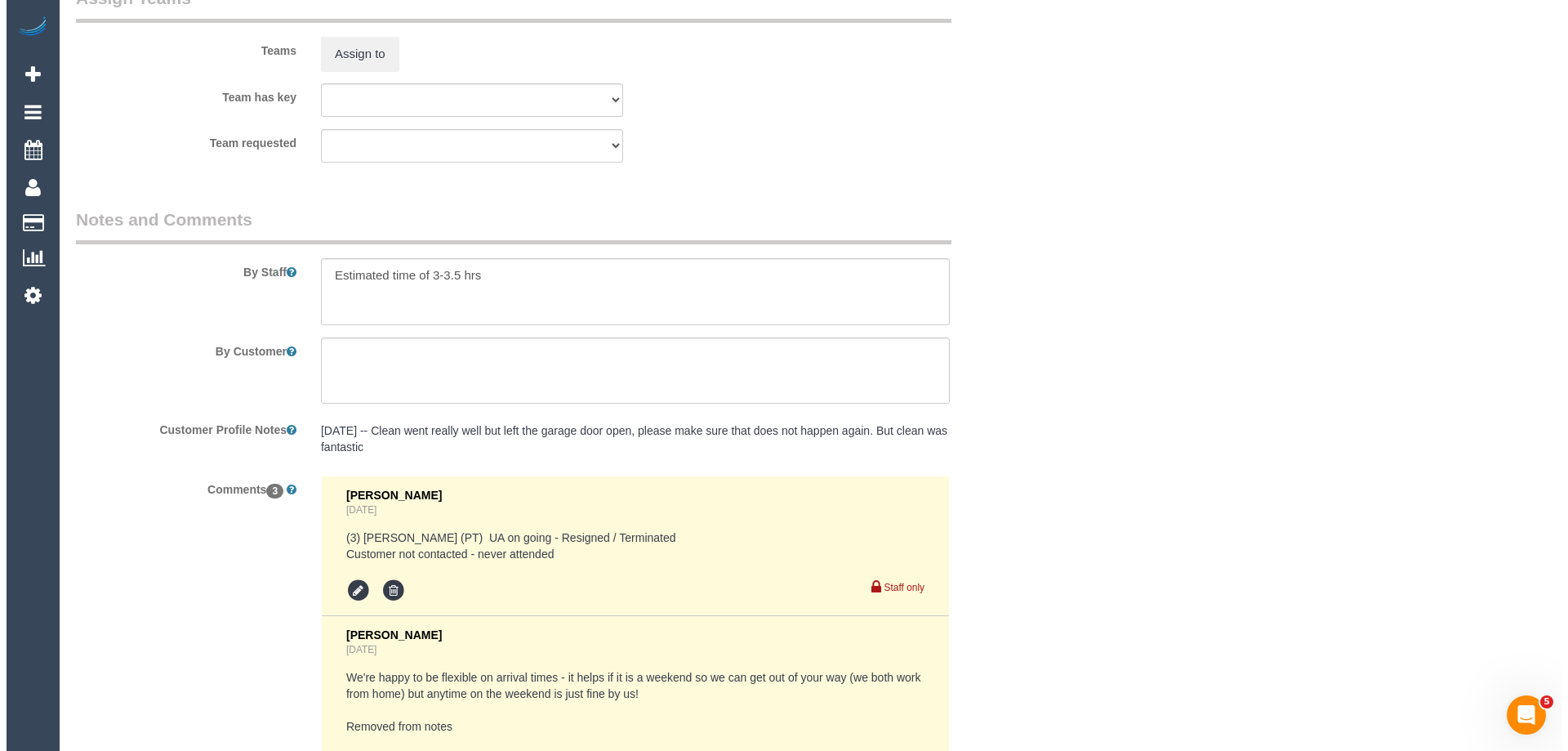
scroll to position [2613, 0]
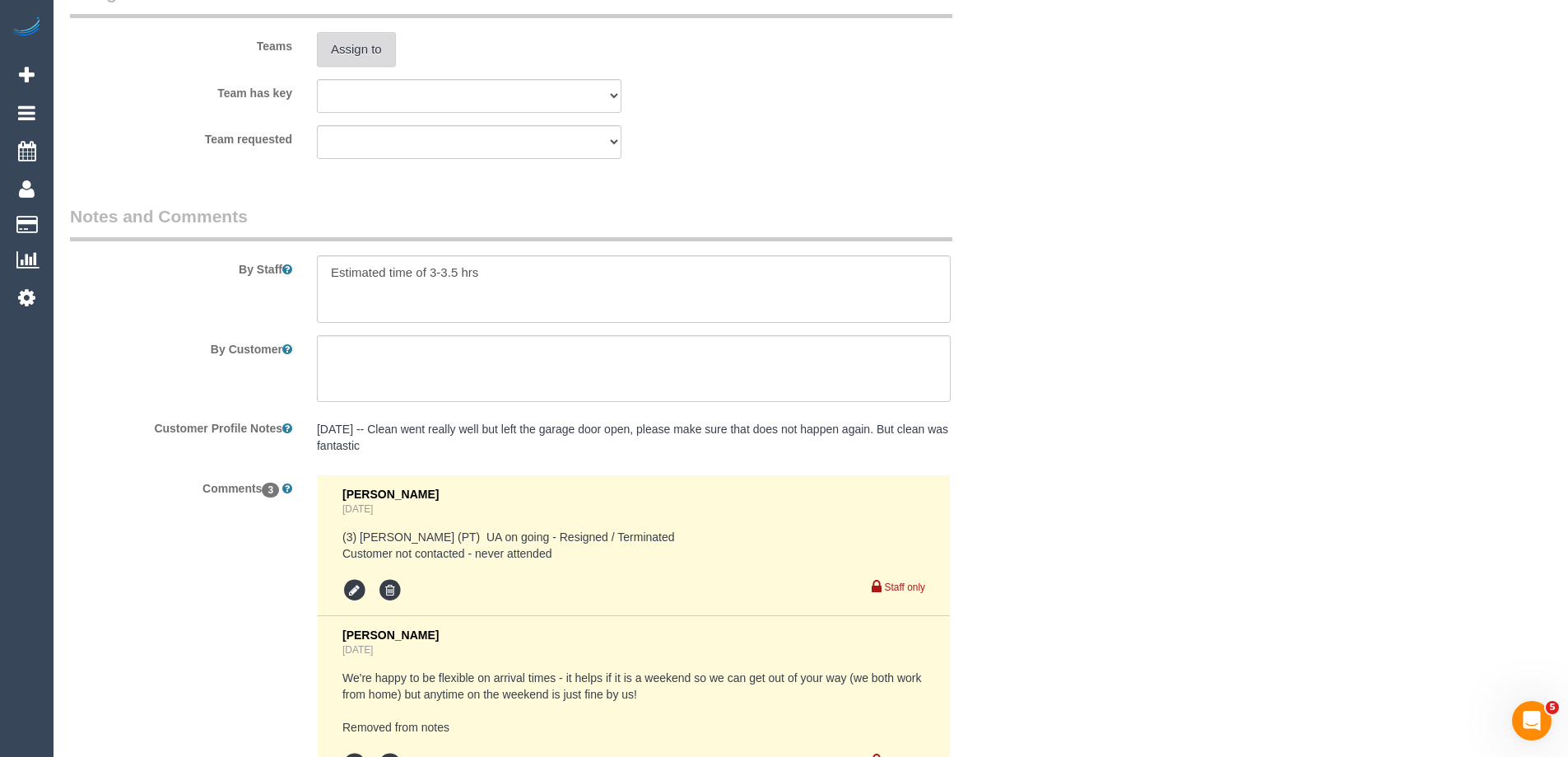
click at [342, 47] on button "Assign to" at bounding box center [356, 49] width 79 height 34
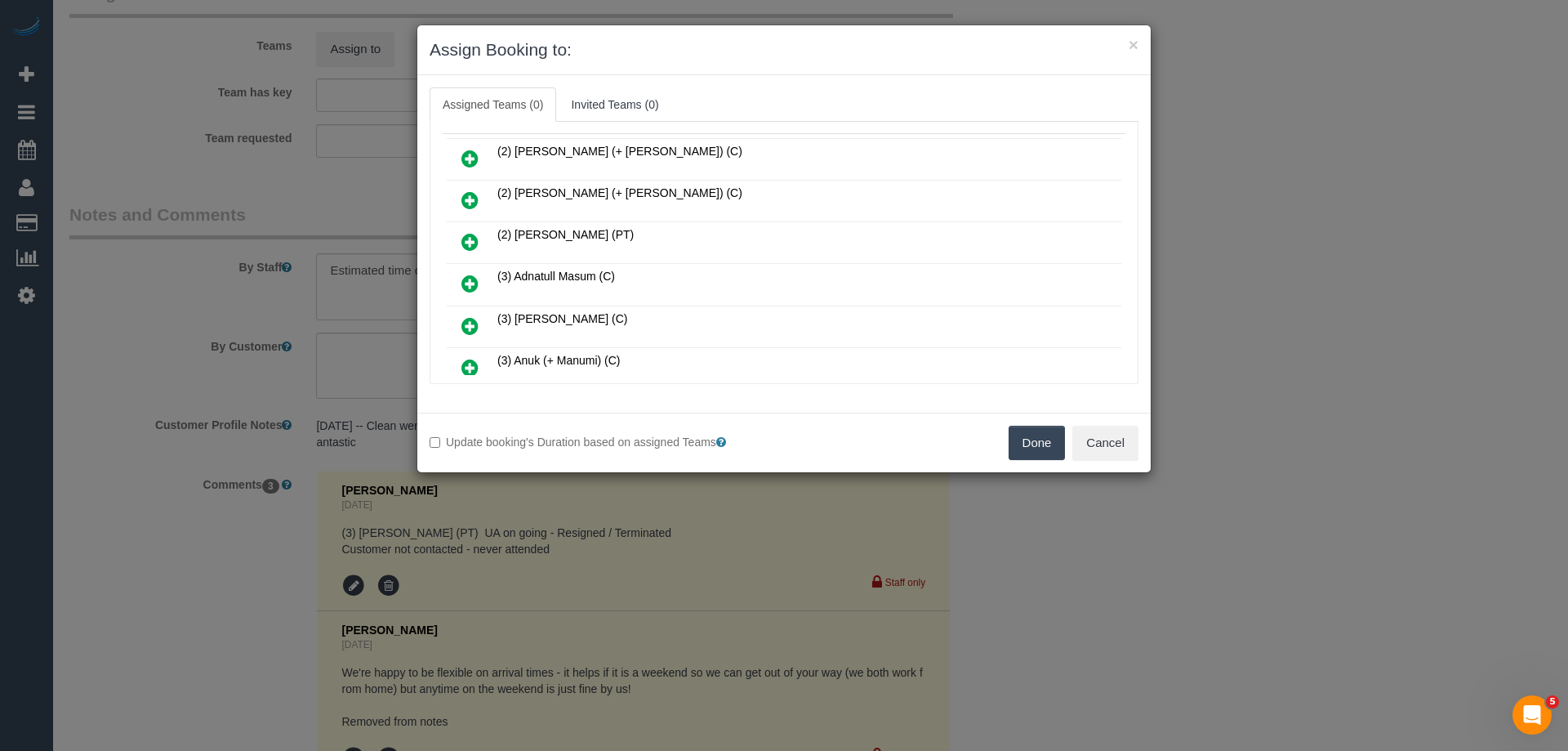
scroll to position [164, 0]
click at [469, 193] on icon at bounding box center [470, 202] width 17 height 19
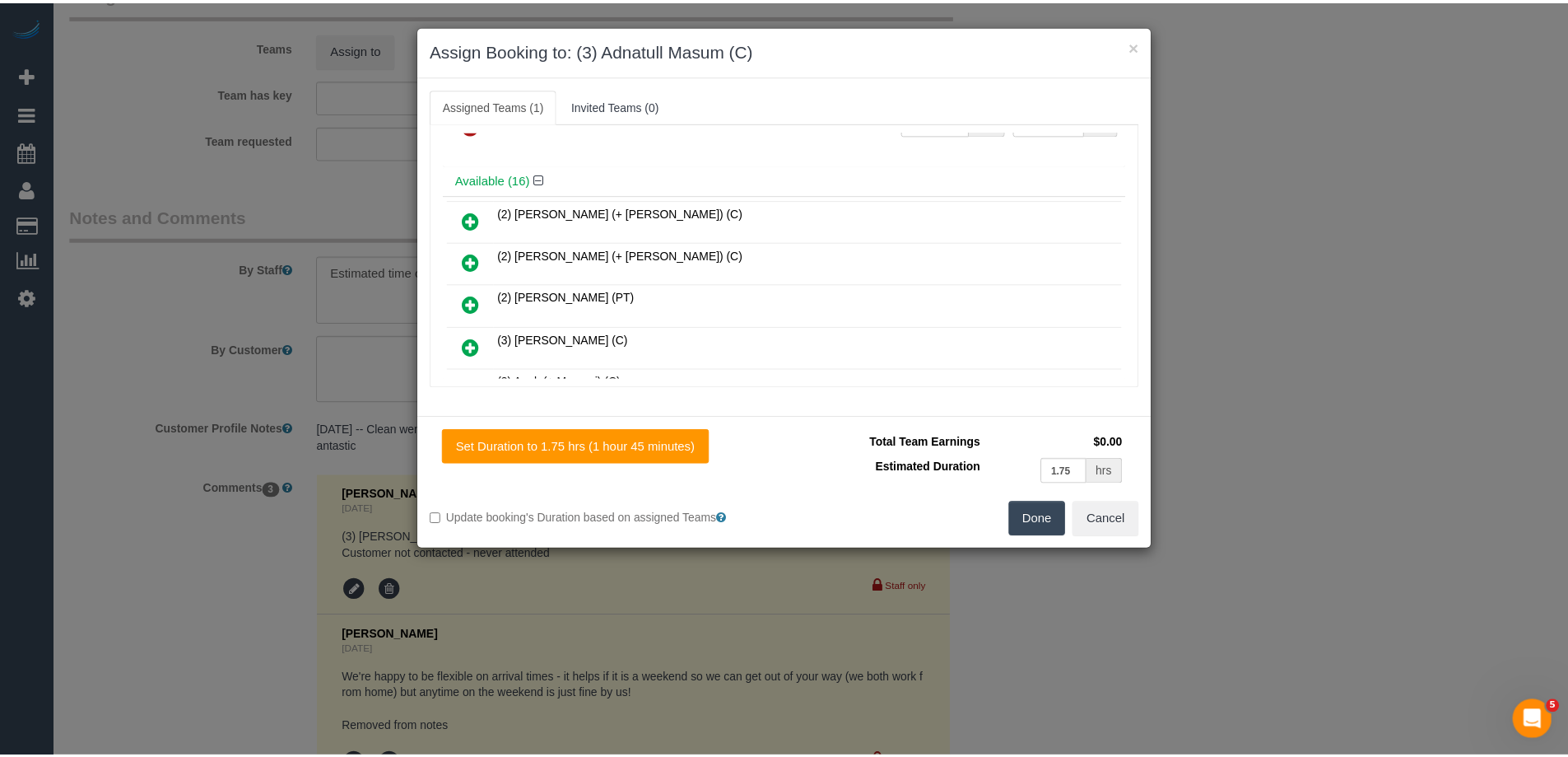
scroll to position [0, 0]
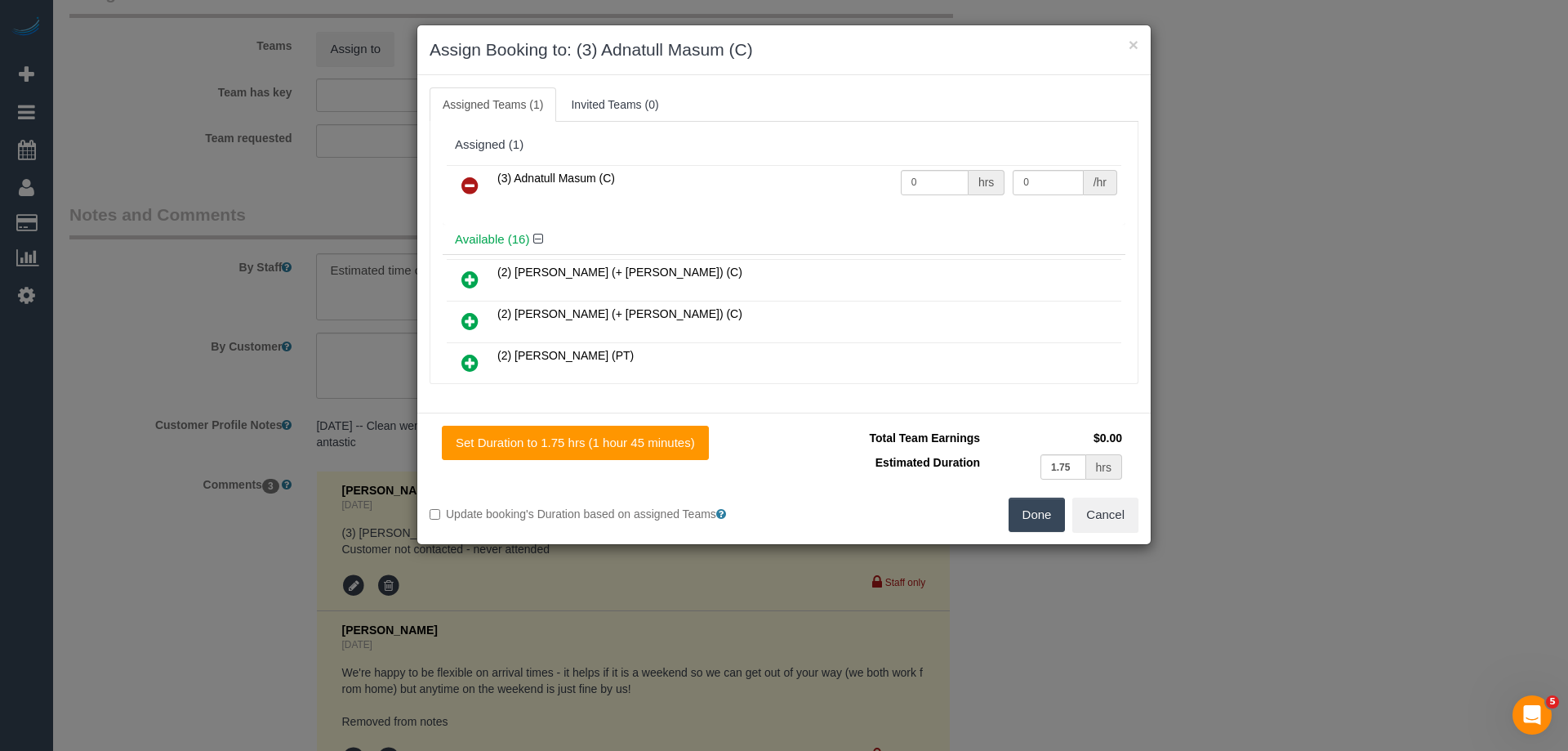
click at [1032, 517] on button "Done" at bounding box center [1037, 514] width 57 height 34
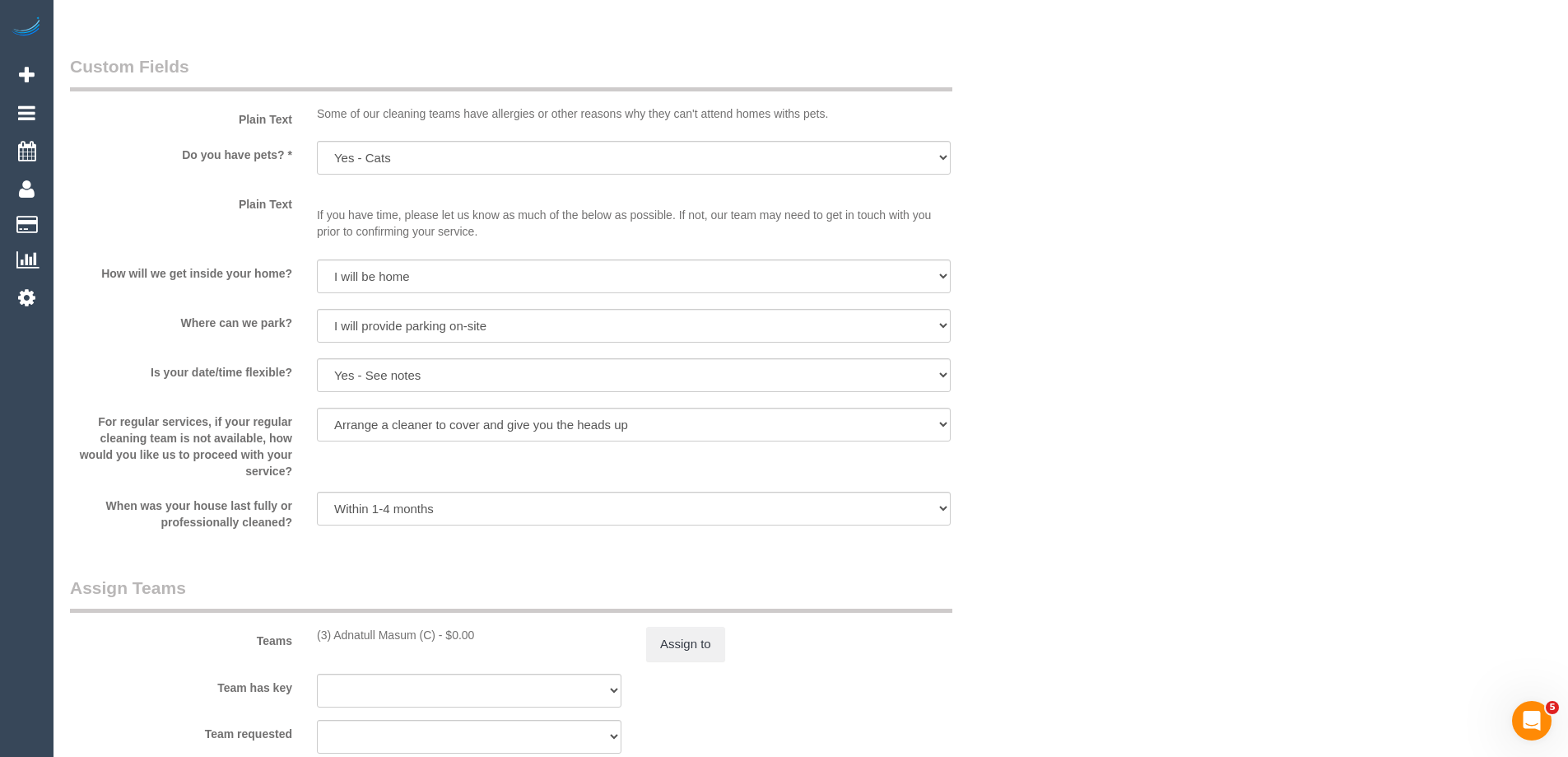
scroll to position [2552, 0]
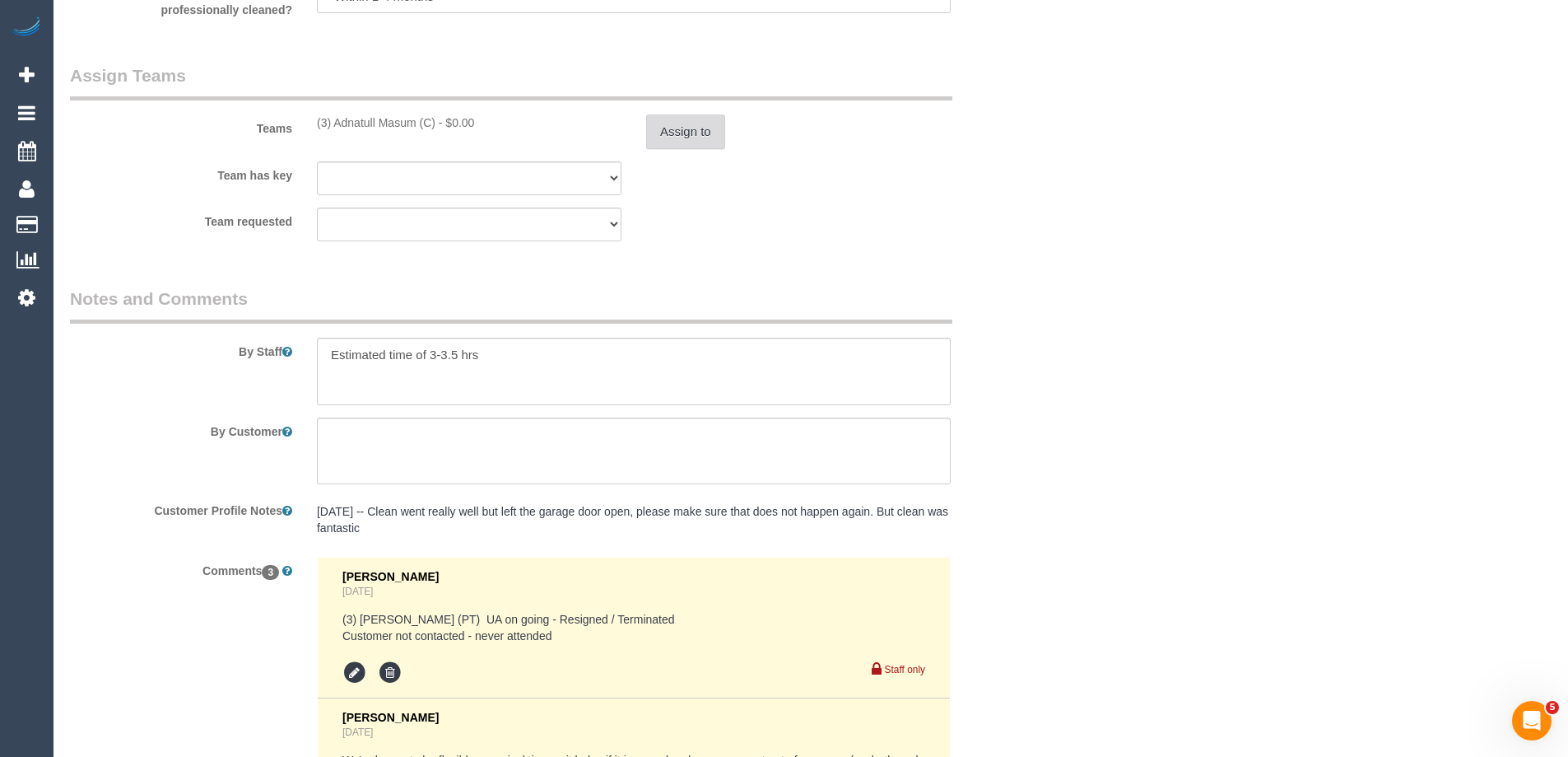
click at [673, 119] on button "Assign to" at bounding box center [685, 131] width 79 height 34
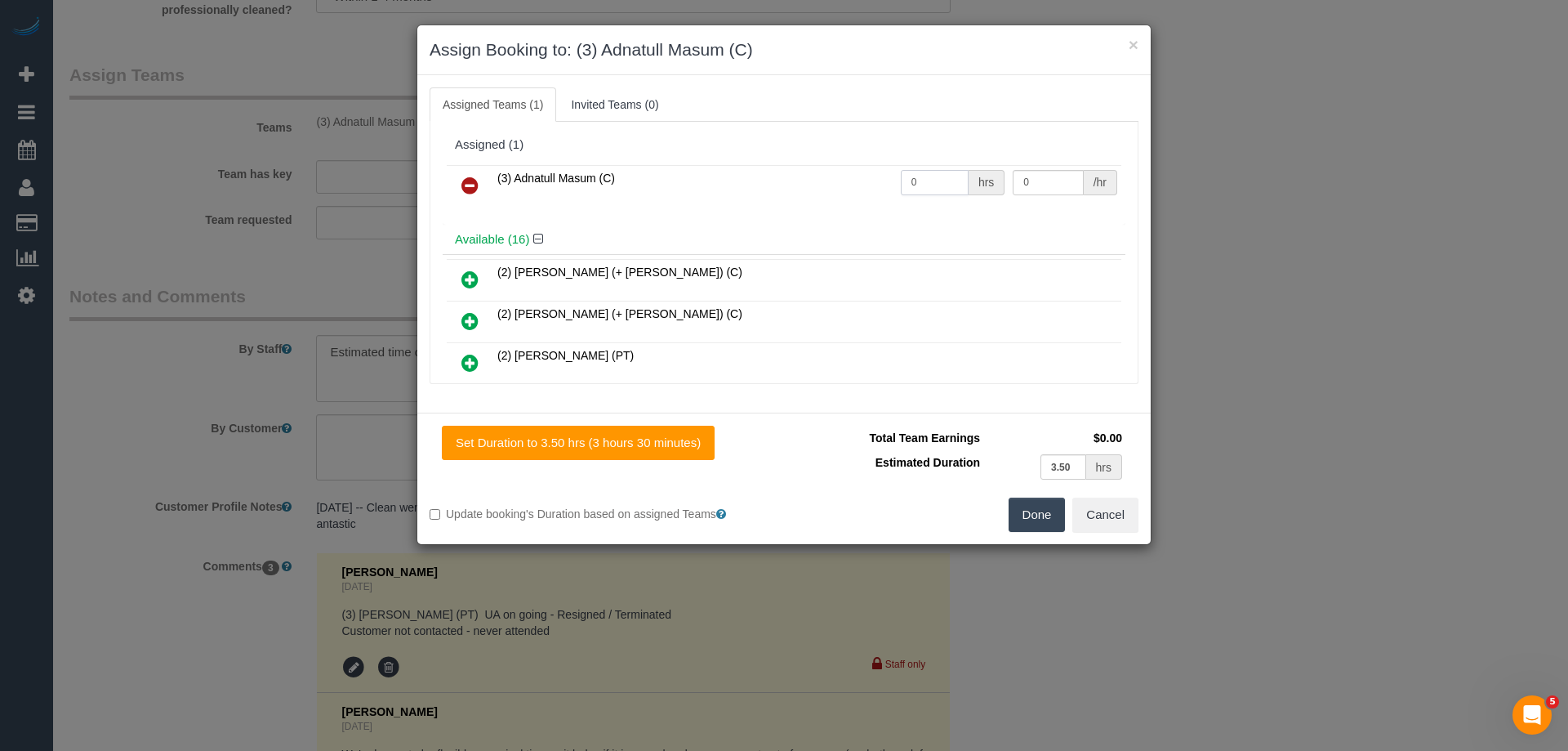
drag, startPoint x: 918, startPoint y: 169, endPoint x: 840, endPoint y: 172, distance: 78.1
click at [837, 172] on tr "(3) Adnatull Masum (C) 0 hrs 0 /hr" at bounding box center [784, 185] width 674 height 42
type input "1"
drag, startPoint x: 1052, startPoint y: 185, endPoint x: 919, endPoint y: 177, distance: 133.2
click at [920, 177] on tr "(3) Adnatull Masum (C) 1 hrs 0 /hr" at bounding box center [784, 185] width 674 height 42
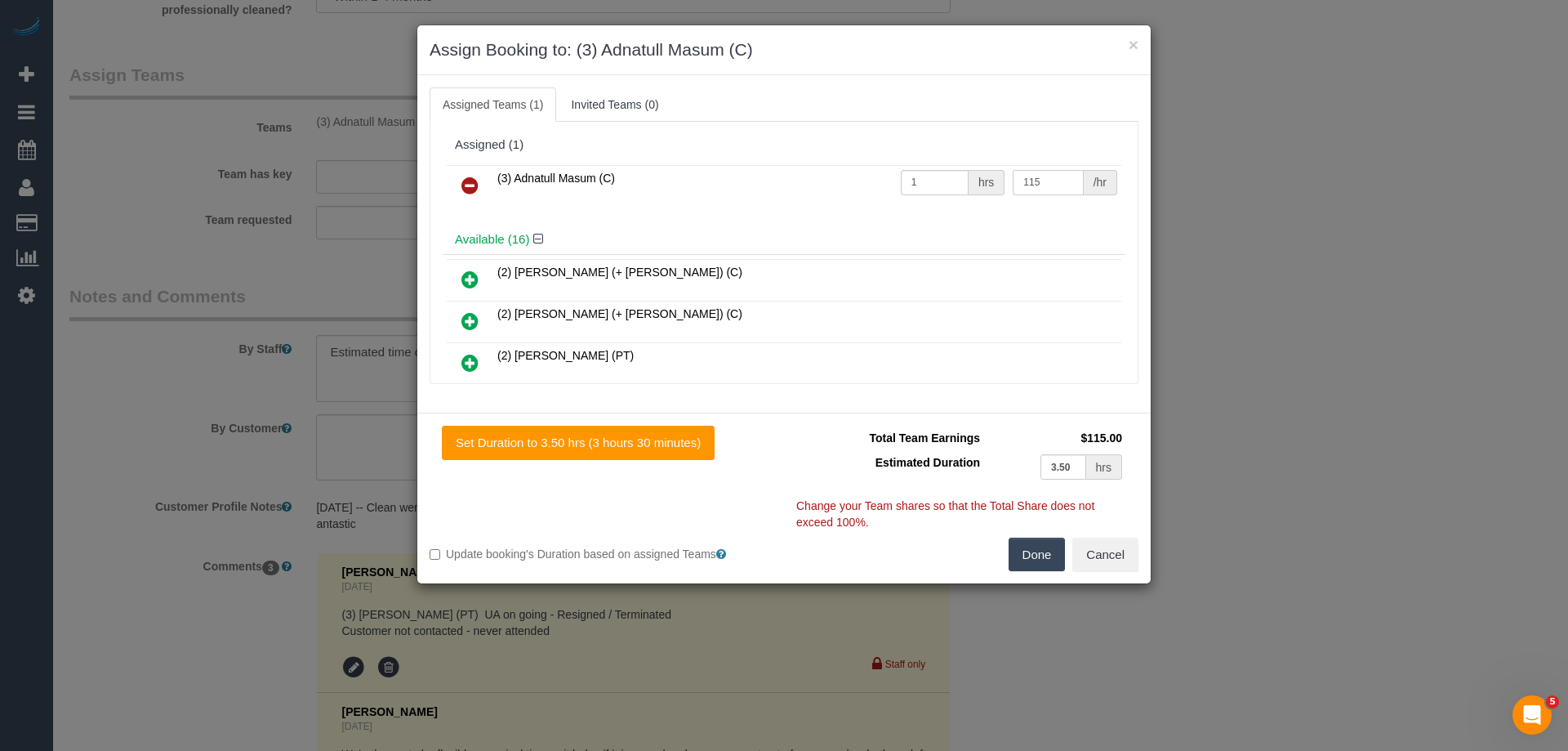
type input "115"
drag, startPoint x: 1032, startPoint y: 563, endPoint x: 1036, endPoint y: 554, distance: 9.8
click at [1032, 563] on button "Done" at bounding box center [1037, 554] width 57 height 34
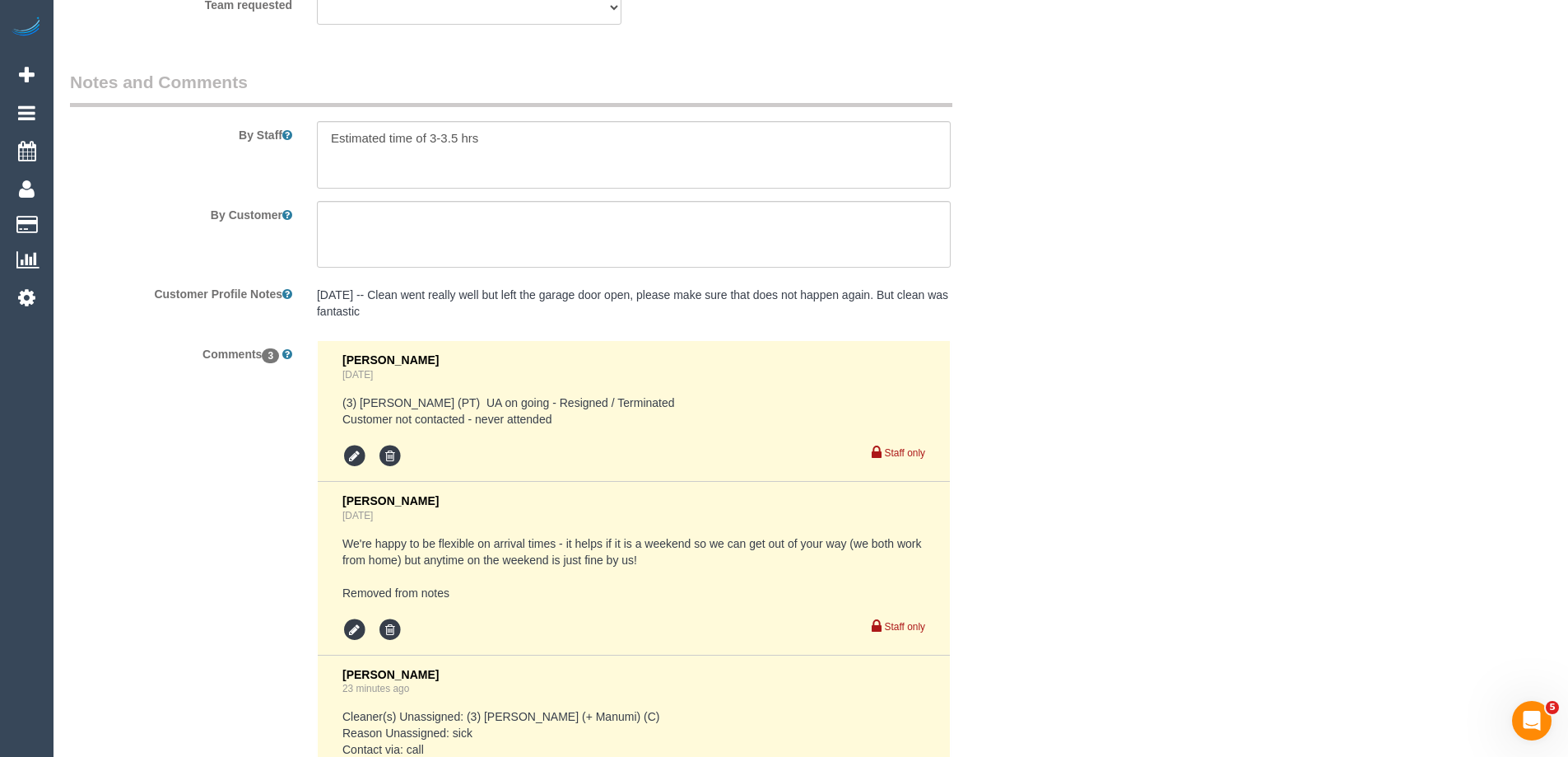
scroll to position [3053, 0]
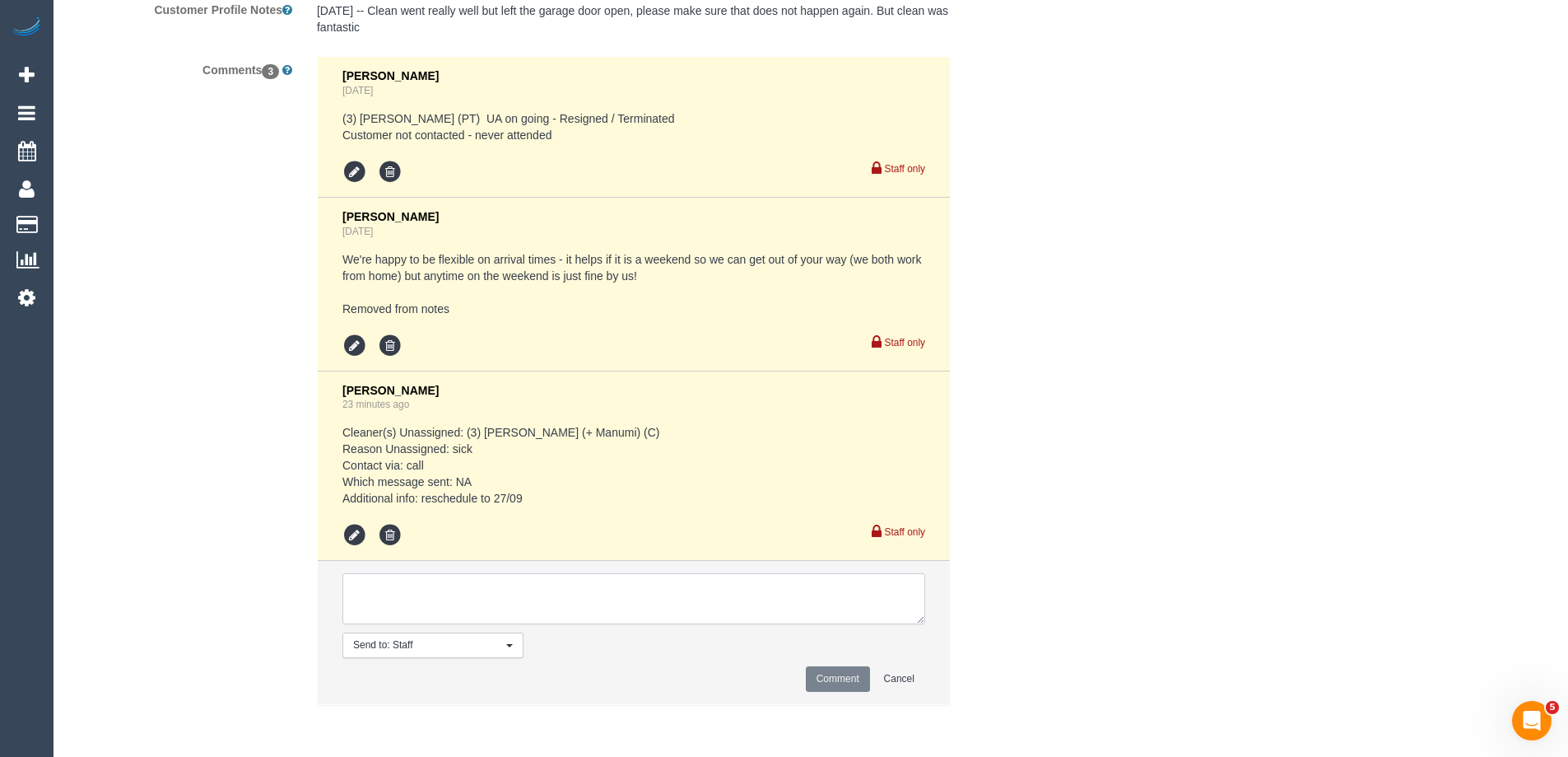
click at [496, 579] on textarea at bounding box center [634, 599] width 583 height 51
type textarea "Rescheduled to the 27/09 as per flex"
click at [838, 679] on button "Comment" at bounding box center [838, 679] width 64 height 25
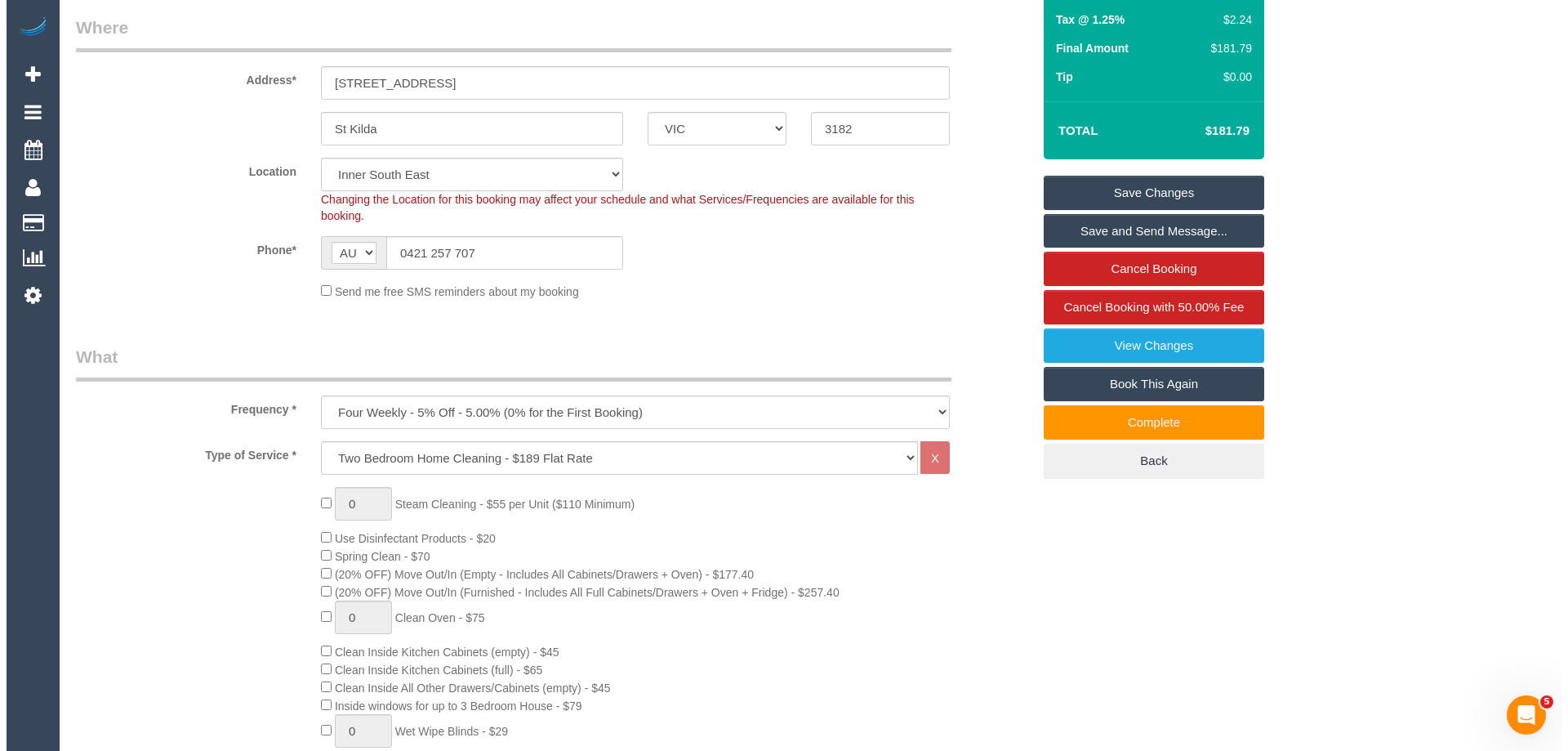
scroll to position [0, 0]
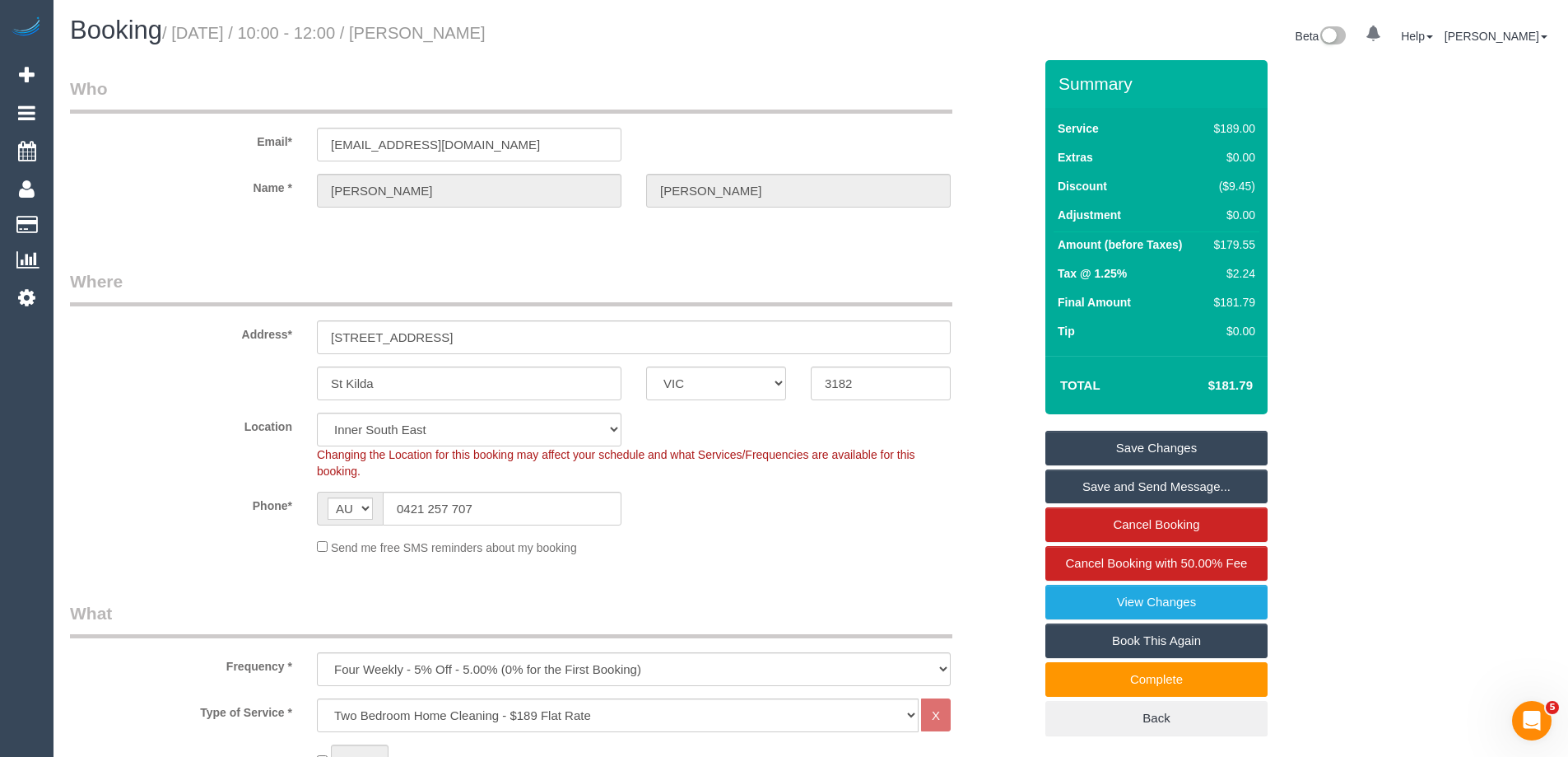
drag, startPoint x: 643, startPoint y: 30, endPoint x: 455, endPoint y: 32, distance: 188.0
click at [455, 32] on h1 "Booking / September 20, 2025 / 10:00 - 12:00 / Jennifer Keene-McCann" at bounding box center [434, 30] width 728 height 28
copy small "Jennifer Keene-McCann"
click at [1113, 484] on link "Save and Send Message..." at bounding box center [1157, 485] width 223 height 34
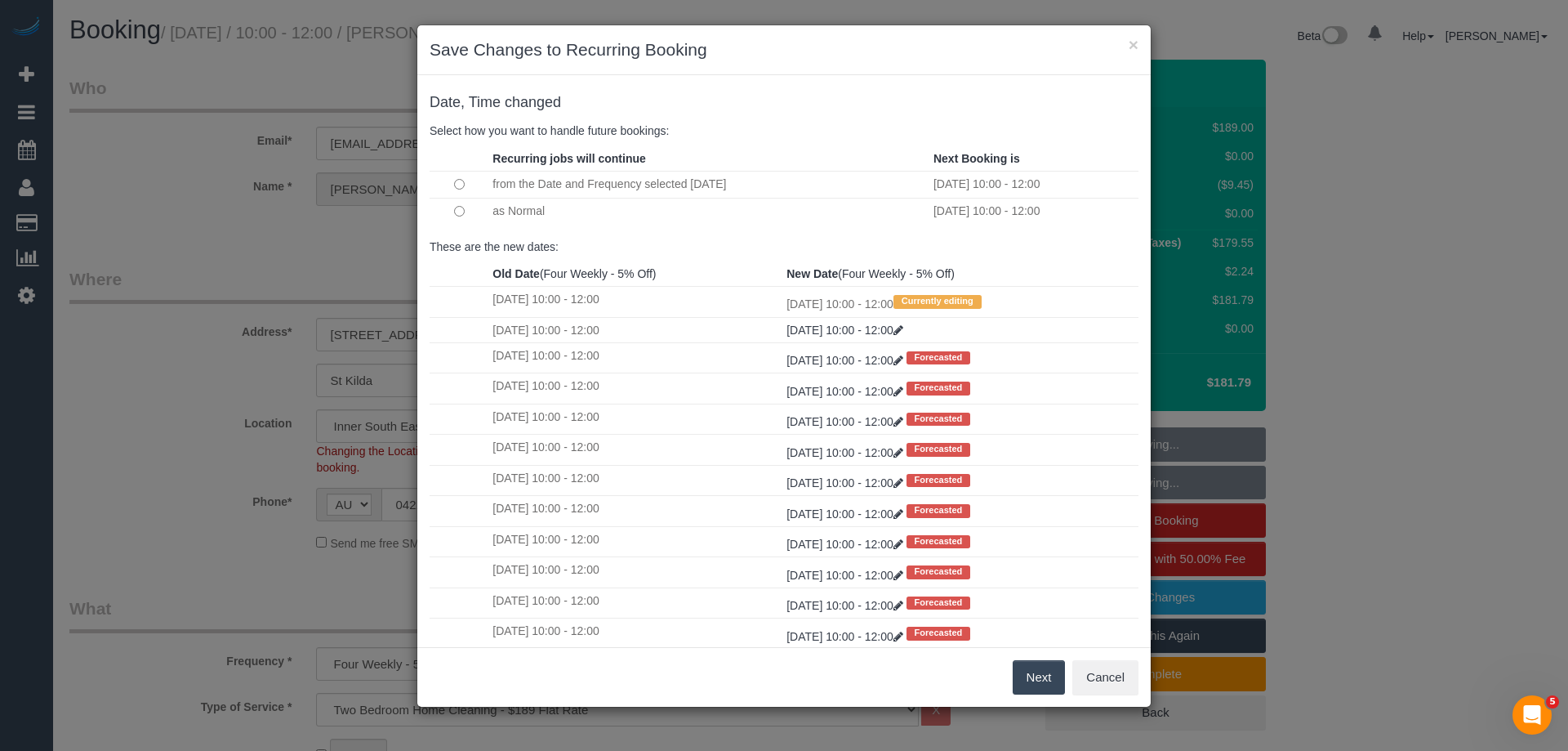
click at [1031, 671] on button "Next" at bounding box center [1039, 676] width 53 height 34
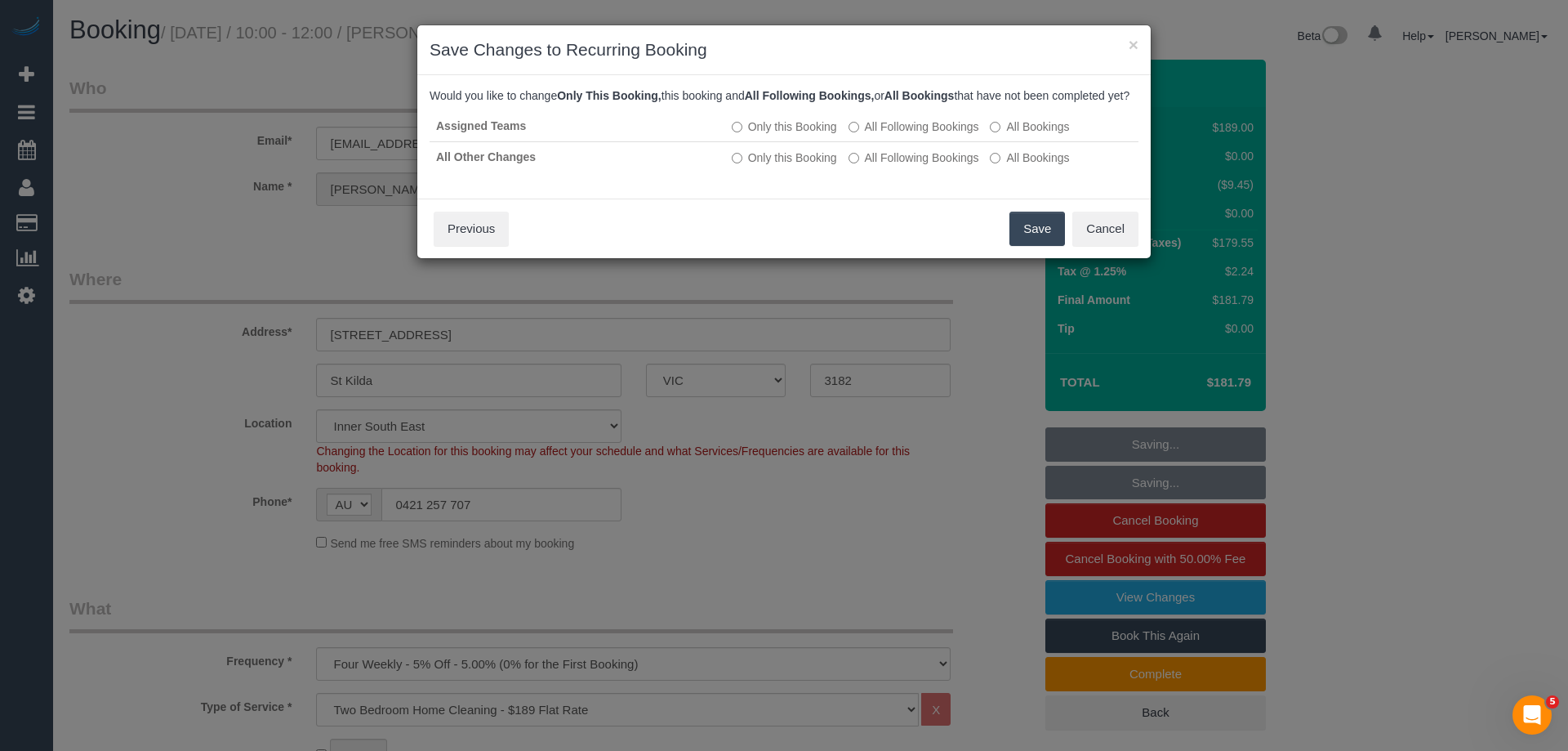
click at [1024, 246] on button "Save" at bounding box center [1037, 228] width 55 height 34
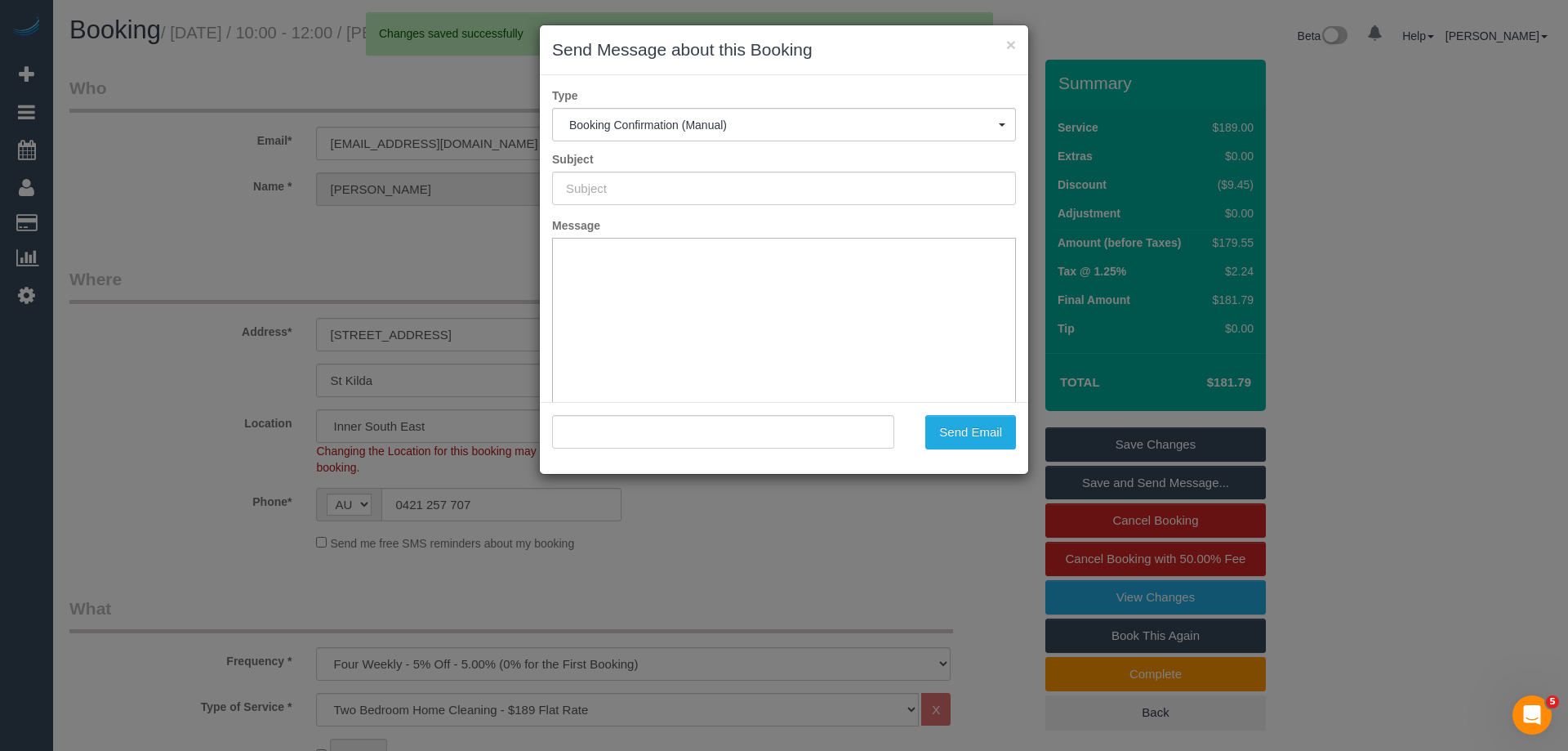
type input "Booking Confirmed"
type input ""Jennifer Keene-McCann" <jenniferekeenemccann@gmail.com>"
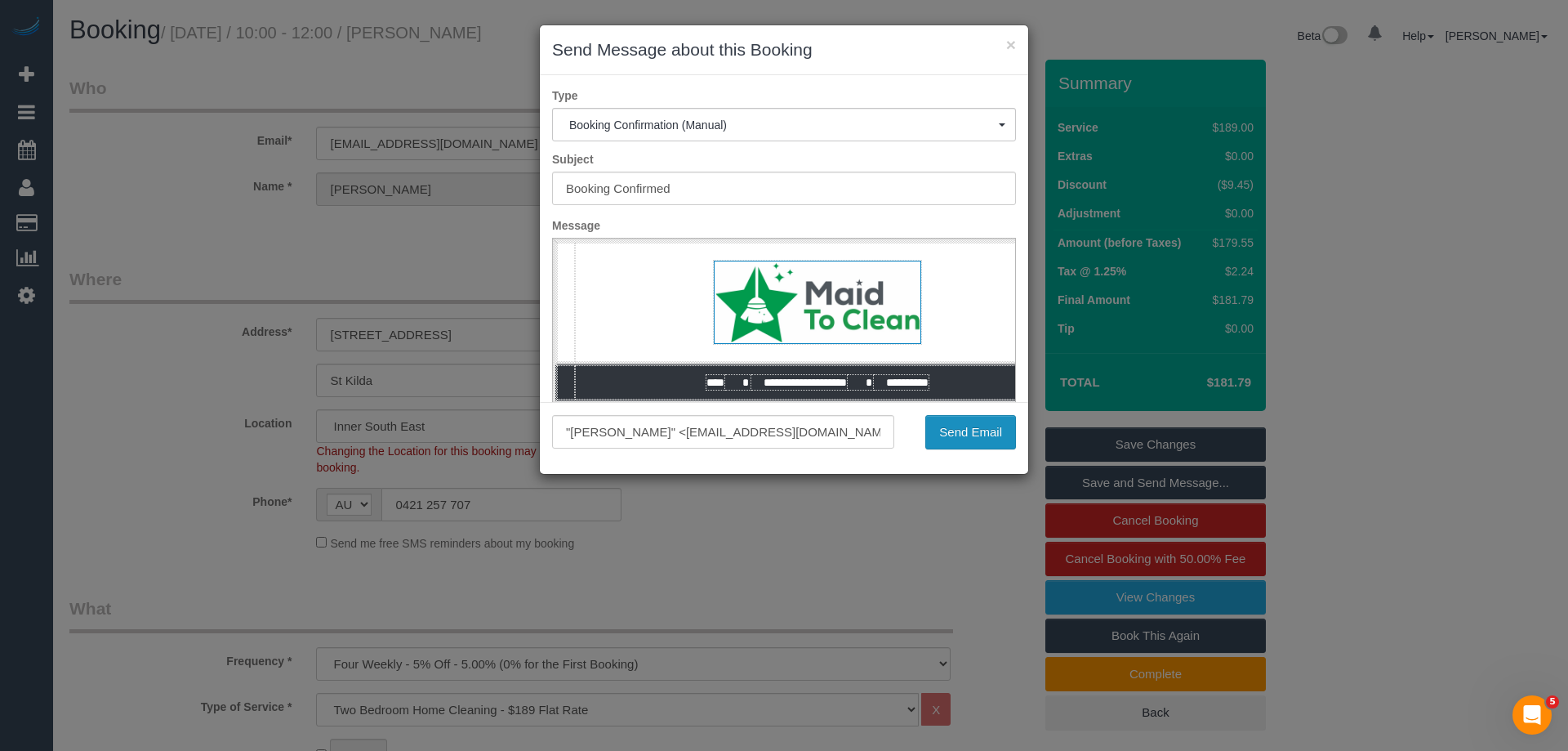
click at [972, 431] on button "Send Email" at bounding box center [971, 431] width 91 height 34
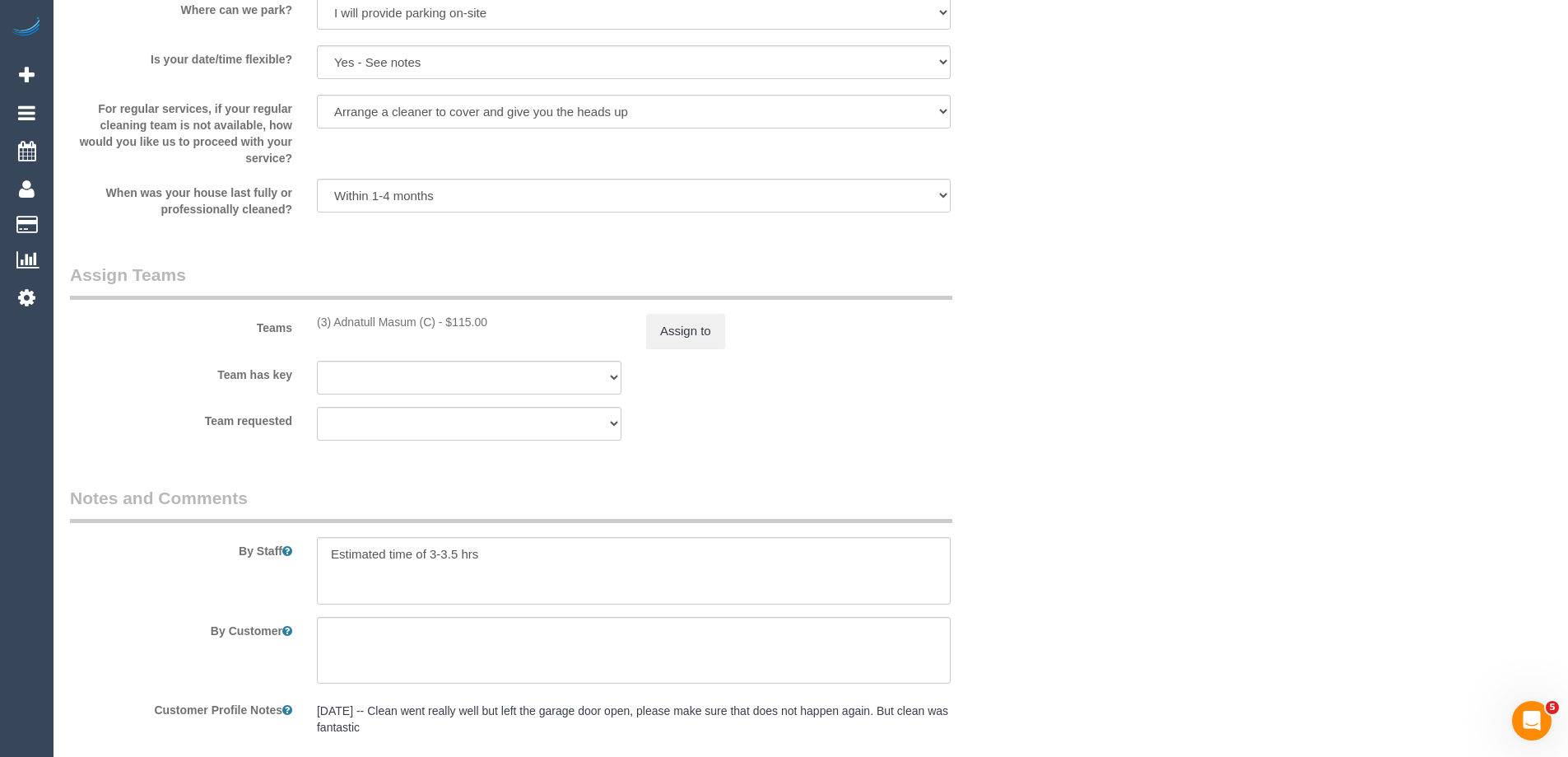
scroll to position [2470, 0]
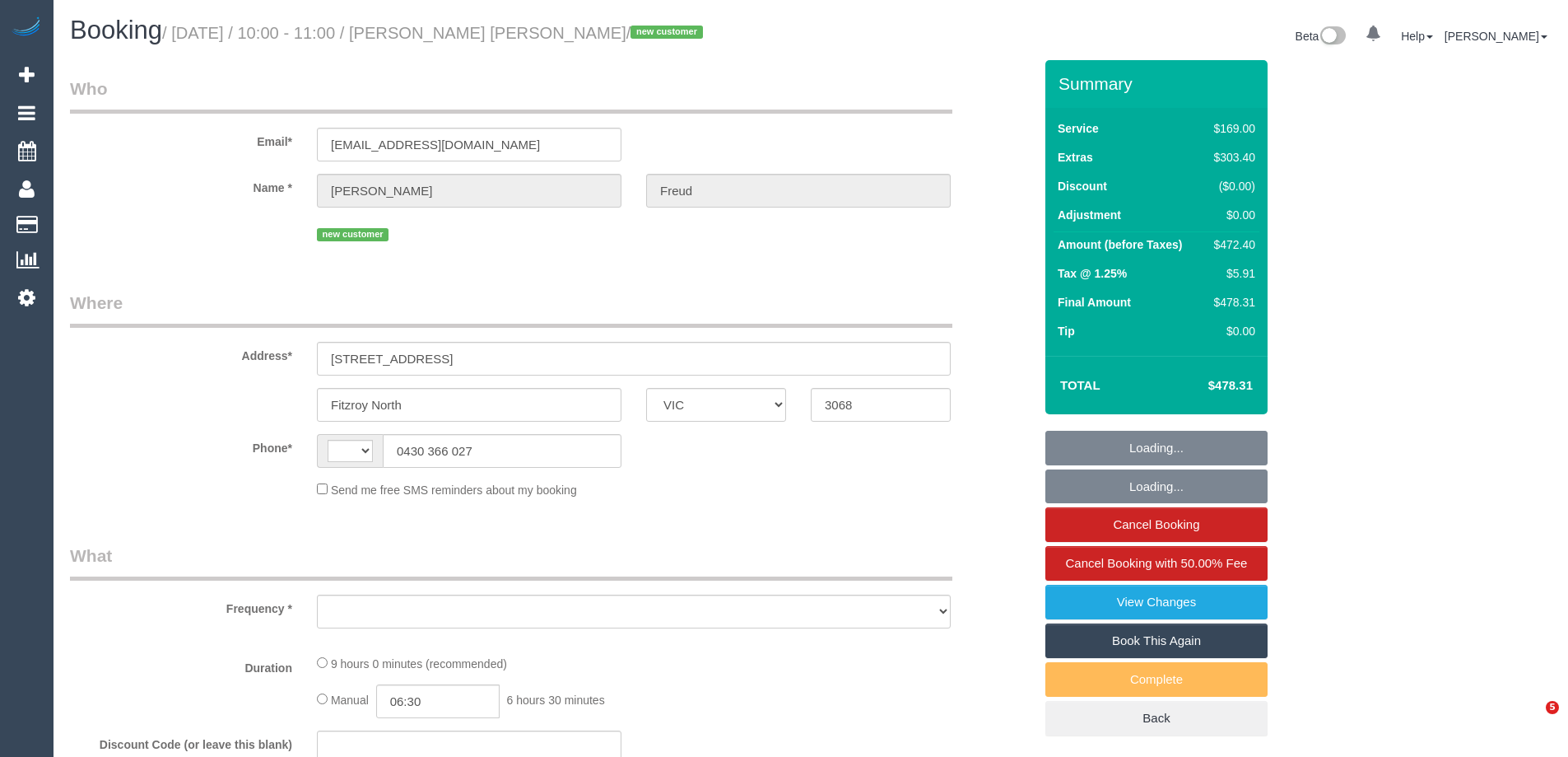
select select "VIC"
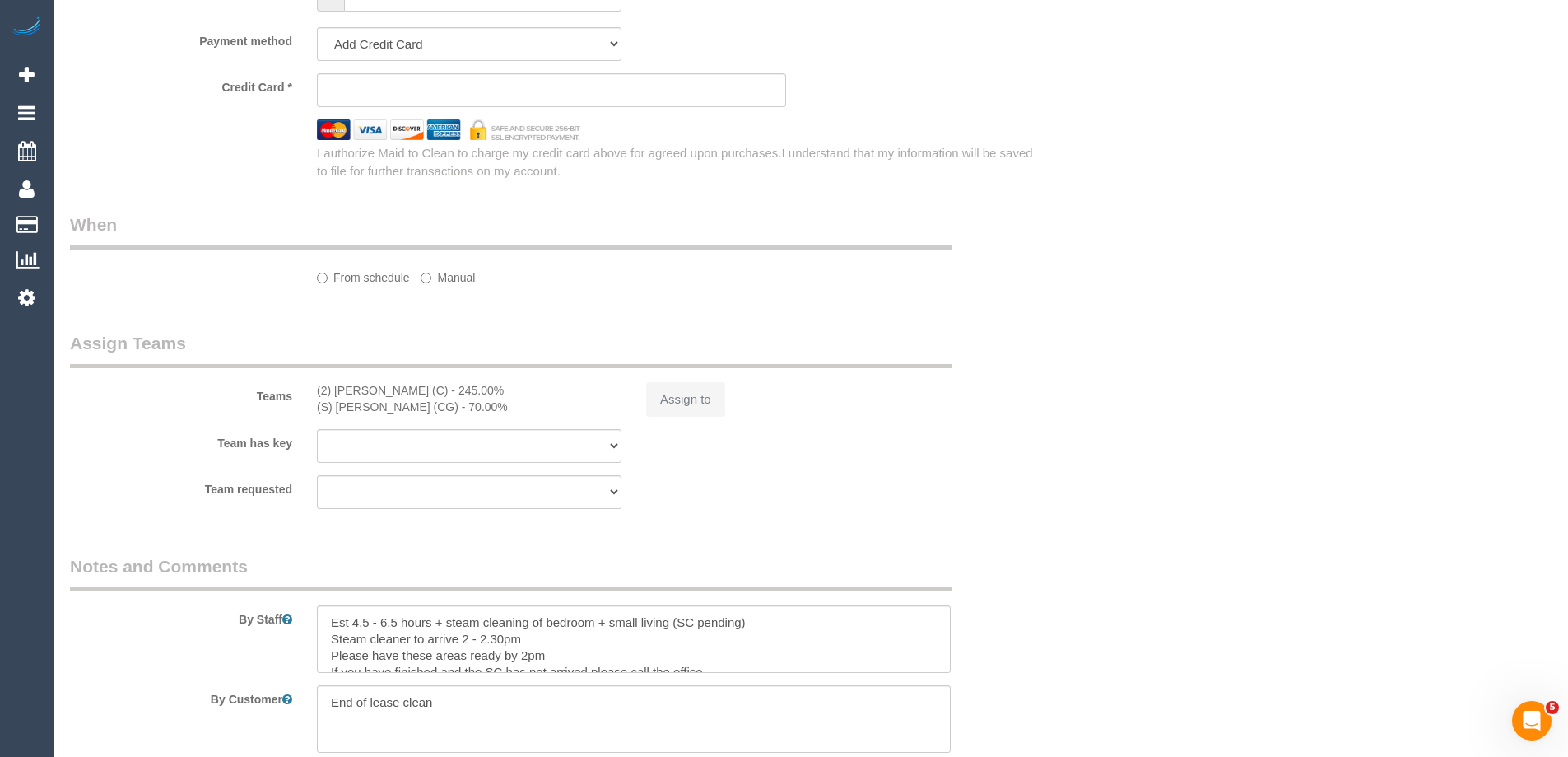
select select "string:AU"
select select "object:545"
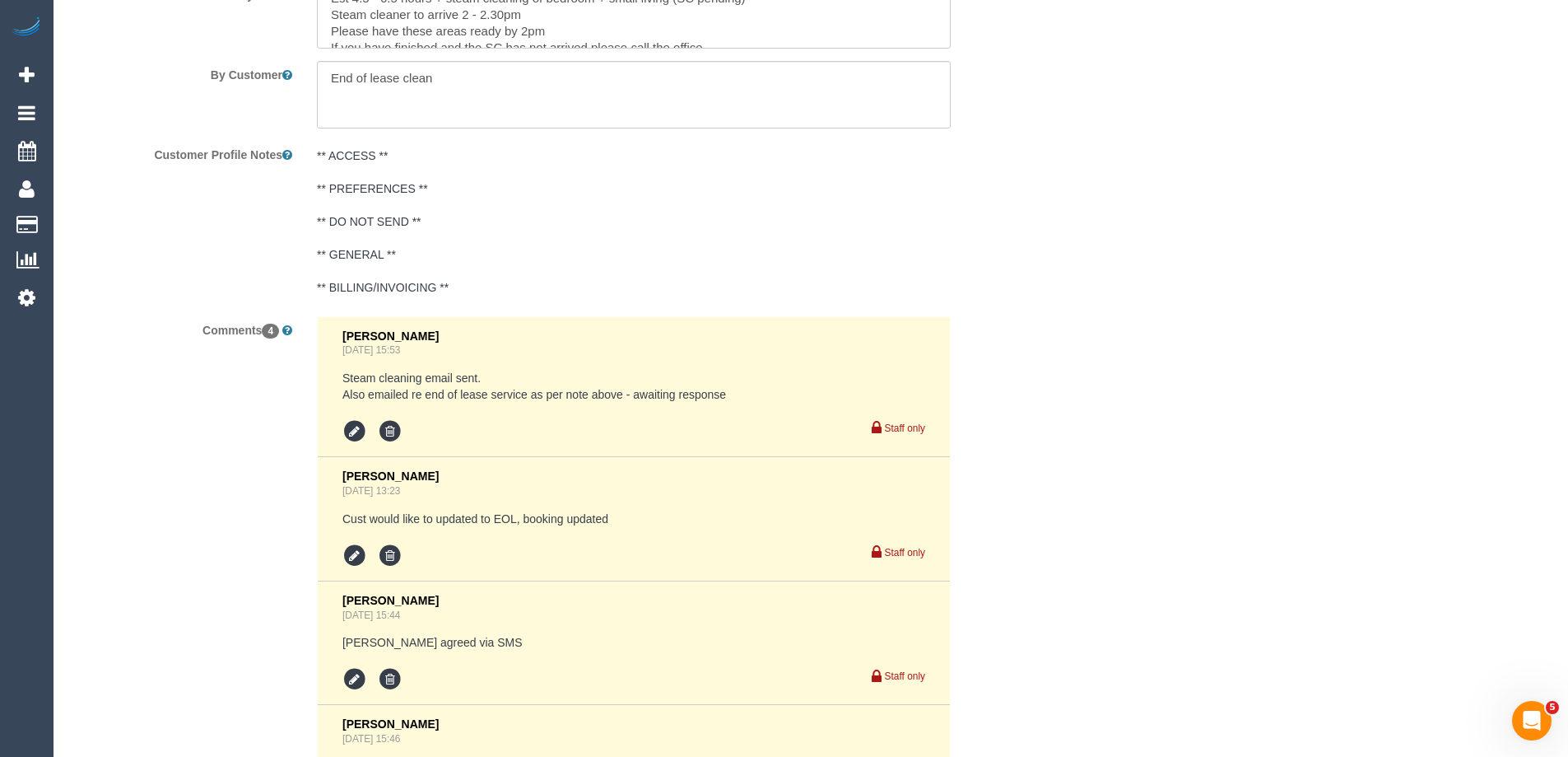
select select "number:29"
select select "number:14"
select select "number:18"
select select "number:24"
select select "number:26"
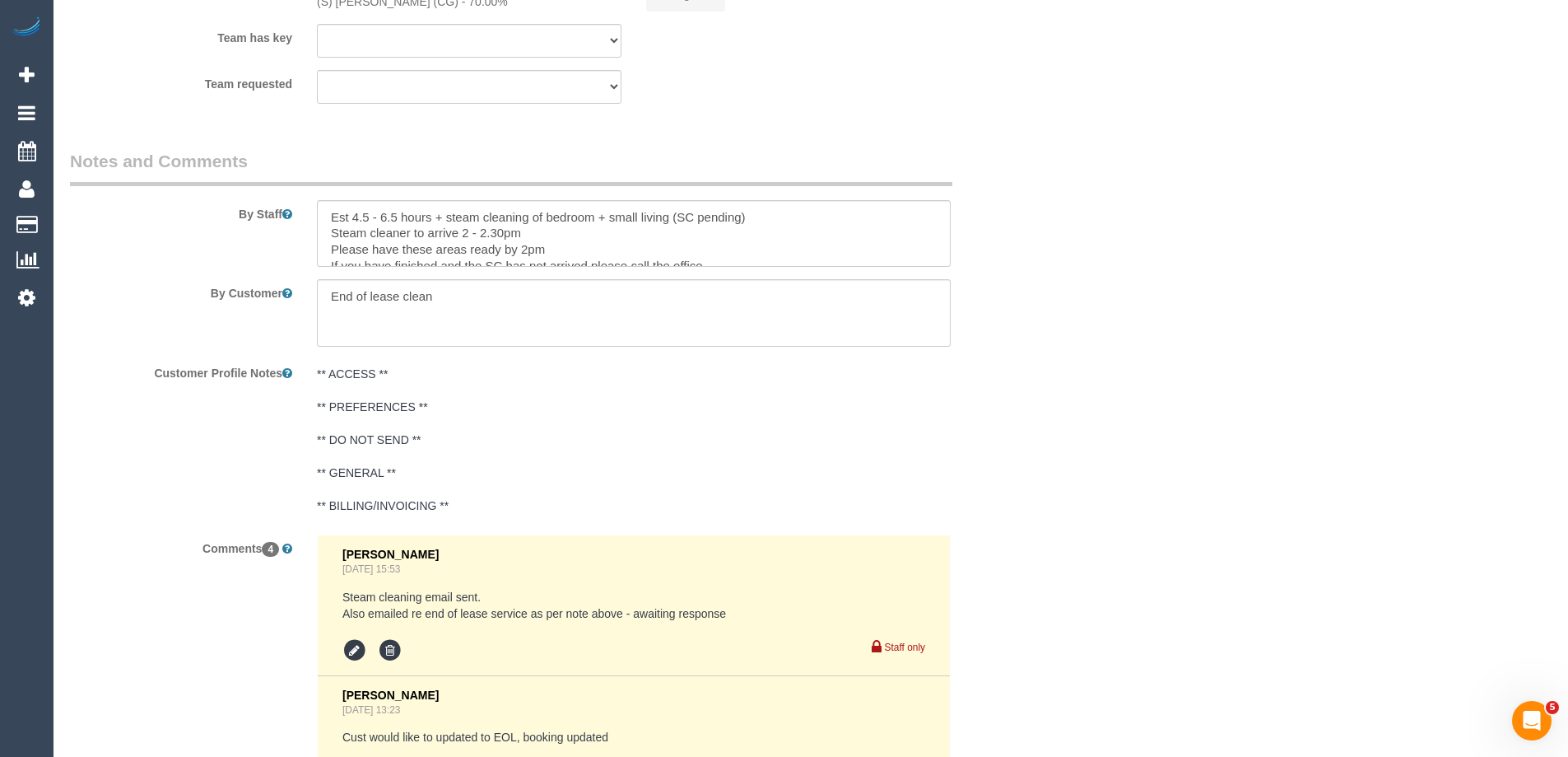
select select "string:stripe-pm_1S4SzZ2GScqysDRVora9Dtbn"
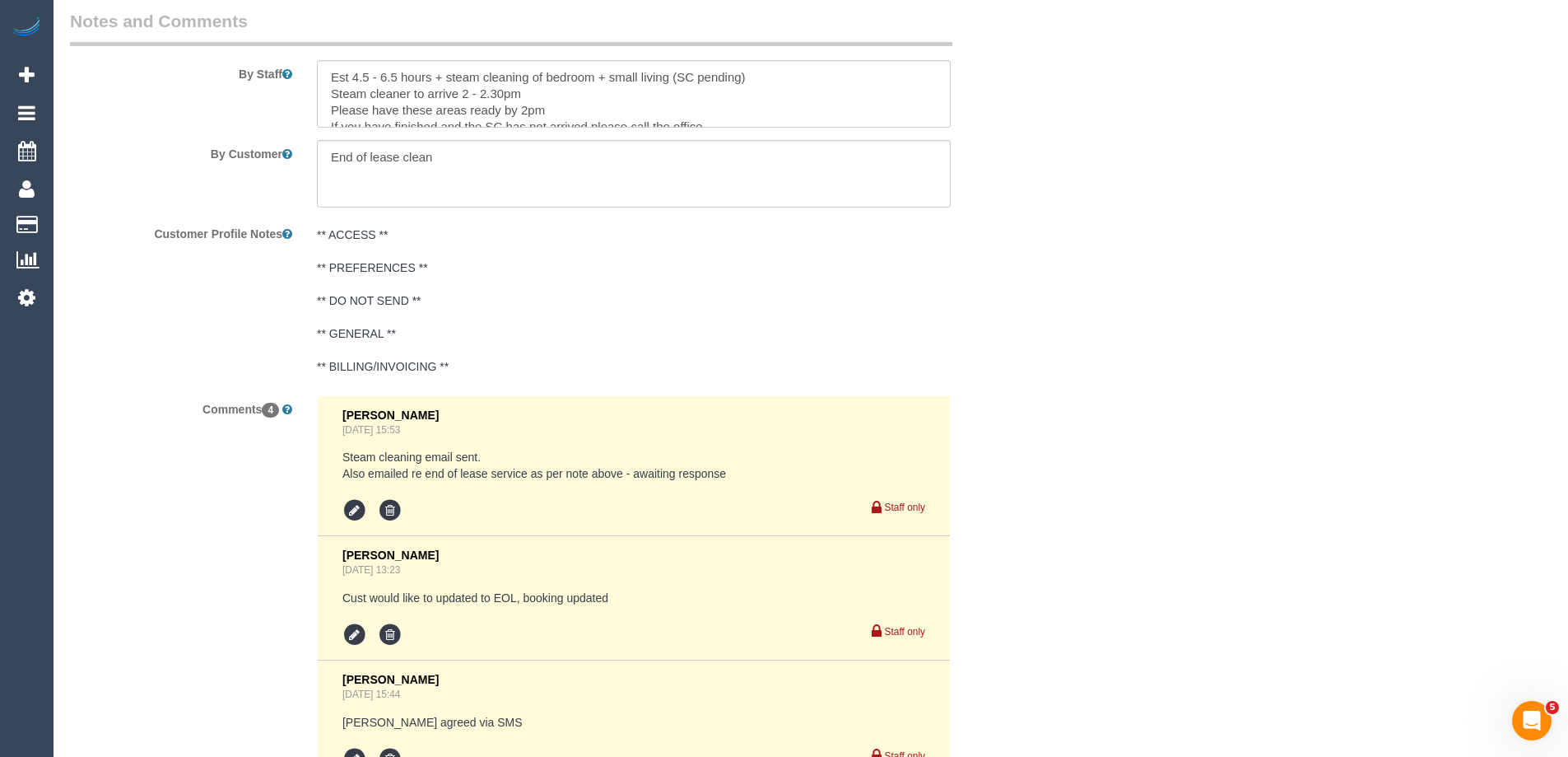
select select "object:787"
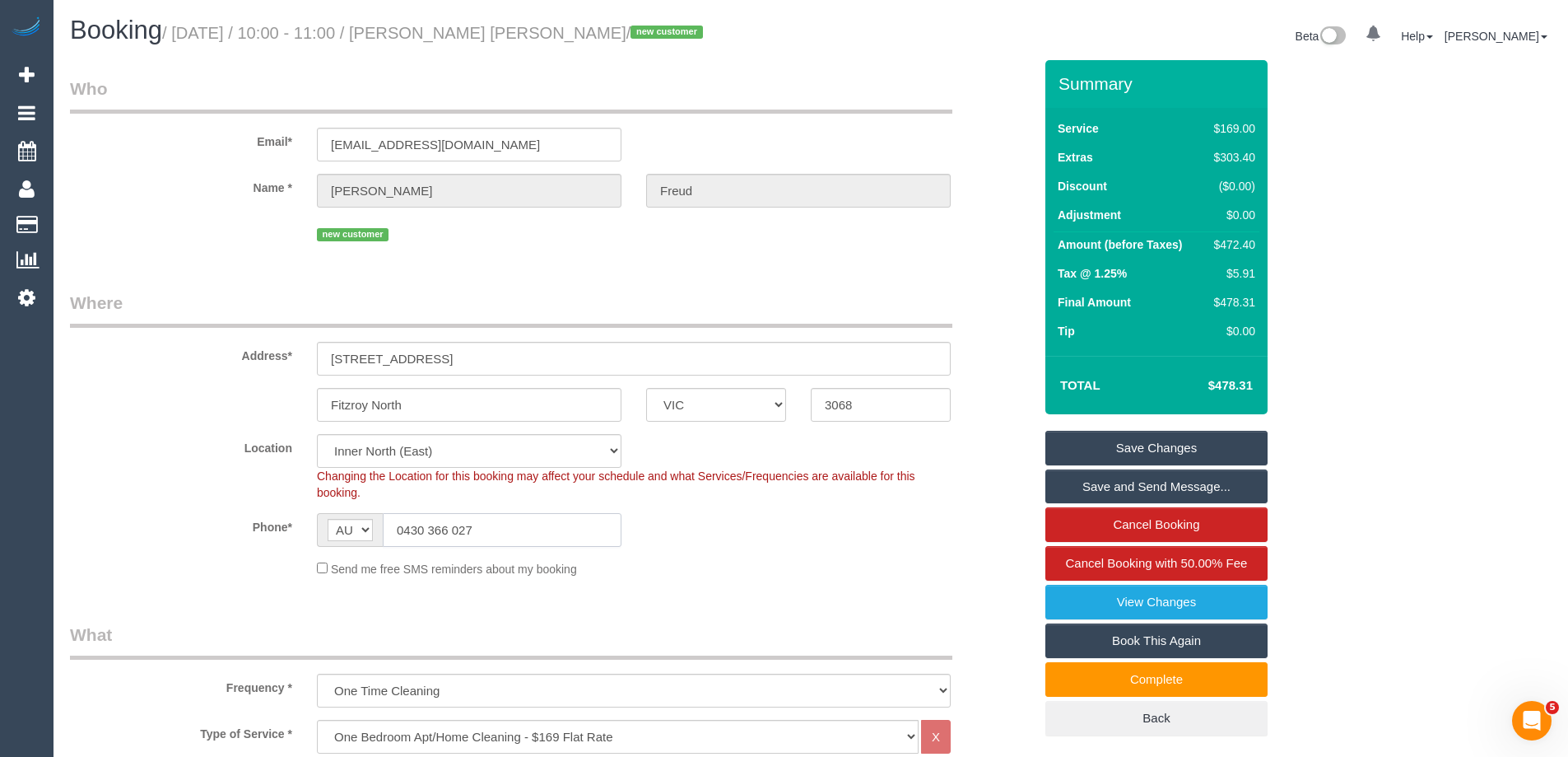
drag, startPoint x: 478, startPoint y: 532, endPoint x: 314, endPoint y: 514, distance: 165.0
click at [314, 514] on div "AF AL DZ AD AO AI AQ AG AR AM AW AU AT AZ BS BH BD BB BY BE BZ BJ BM BT BO BA B…" at bounding box center [469, 529] width 329 height 34
drag, startPoint x: 393, startPoint y: 145, endPoint x: 95, endPoint y: 117, distance: 299.3
click at [95, 117] on div "Email* [EMAIL_ADDRESS][DOMAIN_NAME]" at bounding box center [552, 118] width 988 height 85
click at [512, 151] on input "[EMAIL_ADDRESS][DOMAIN_NAME]" at bounding box center [470, 145] width 305 height 34
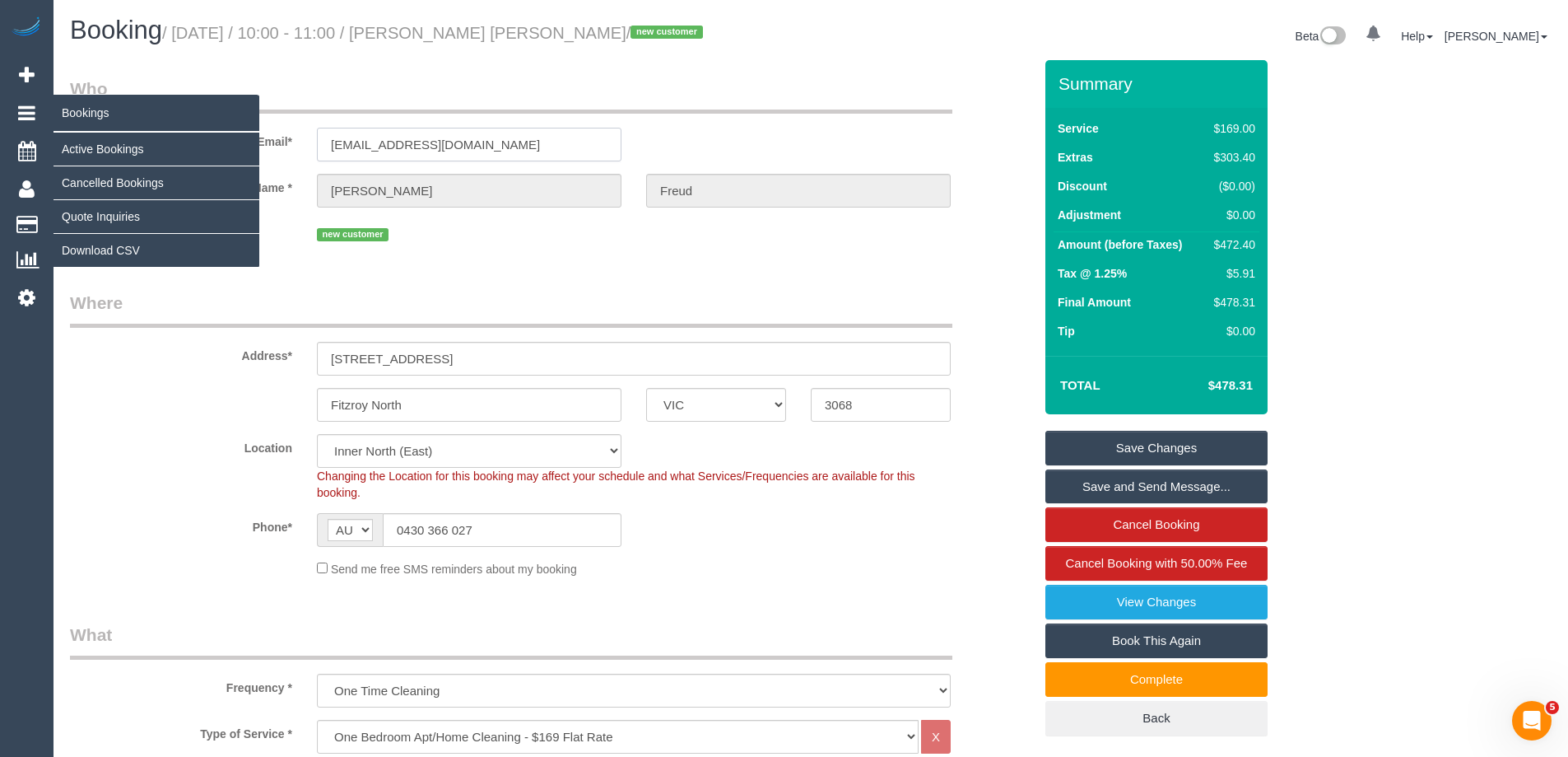
drag, startPoint x: 516, startPoint y: 149, endPoint x: 34, endPoint y: 103, distance: 484.2
click at [92, 112] on fieldset "Who Email* [EMAIL_ADDRESS][DOMAIN_NAME] Name * [PERSON_NAME] Freud new customer" at bounding box center [552, 166] width 963 height 181
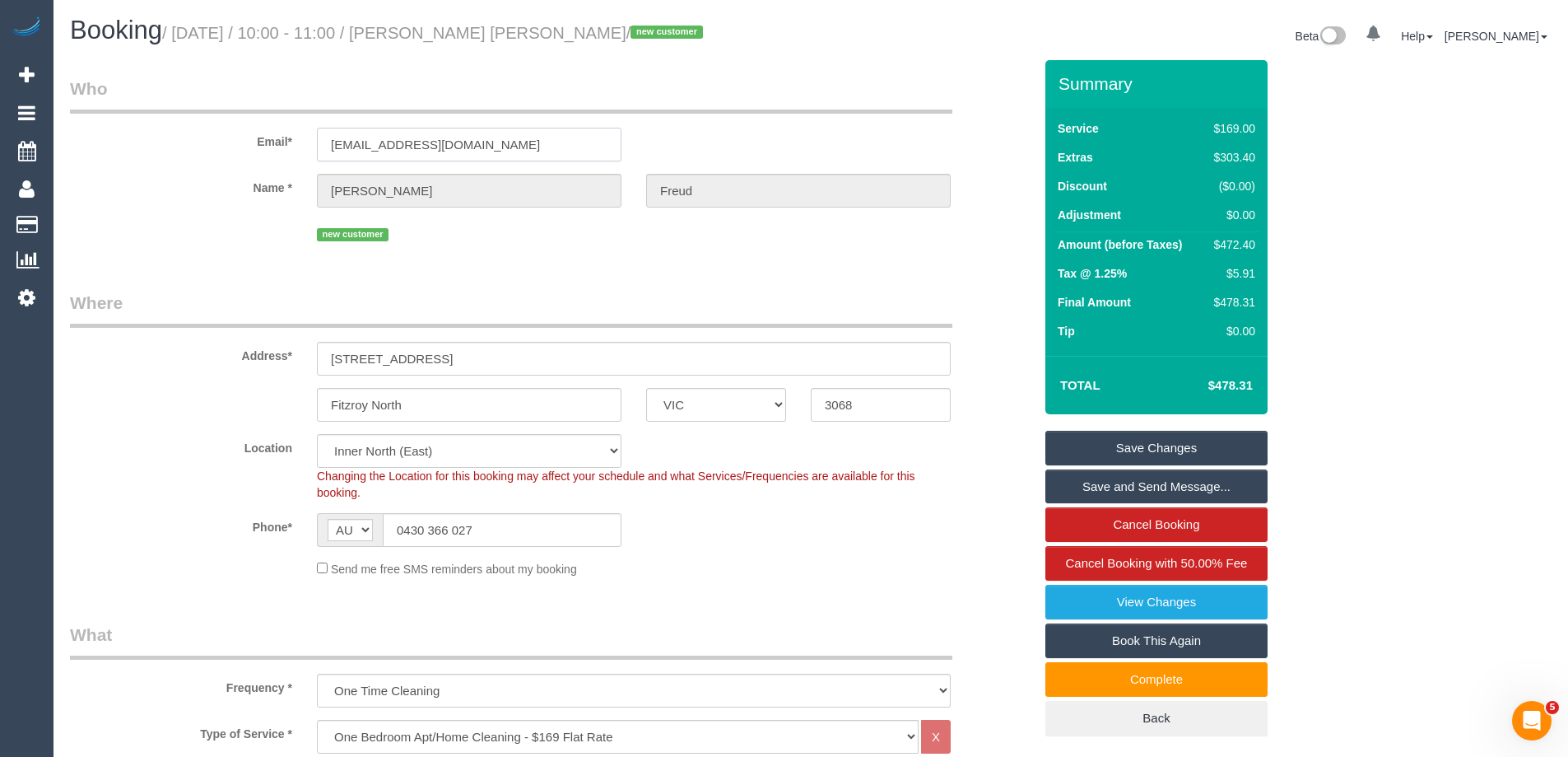
click at [519, 152] on input "[EMAIL_ADDRESS][DOMAIN_NAME]" at bounding box center [470, 145] width 305 height 34
click at [522, 147] on input "[EMAIL_ADDRESS][DOMAIN_NAME]" at bounding box center [470, 145] width 305 height 34
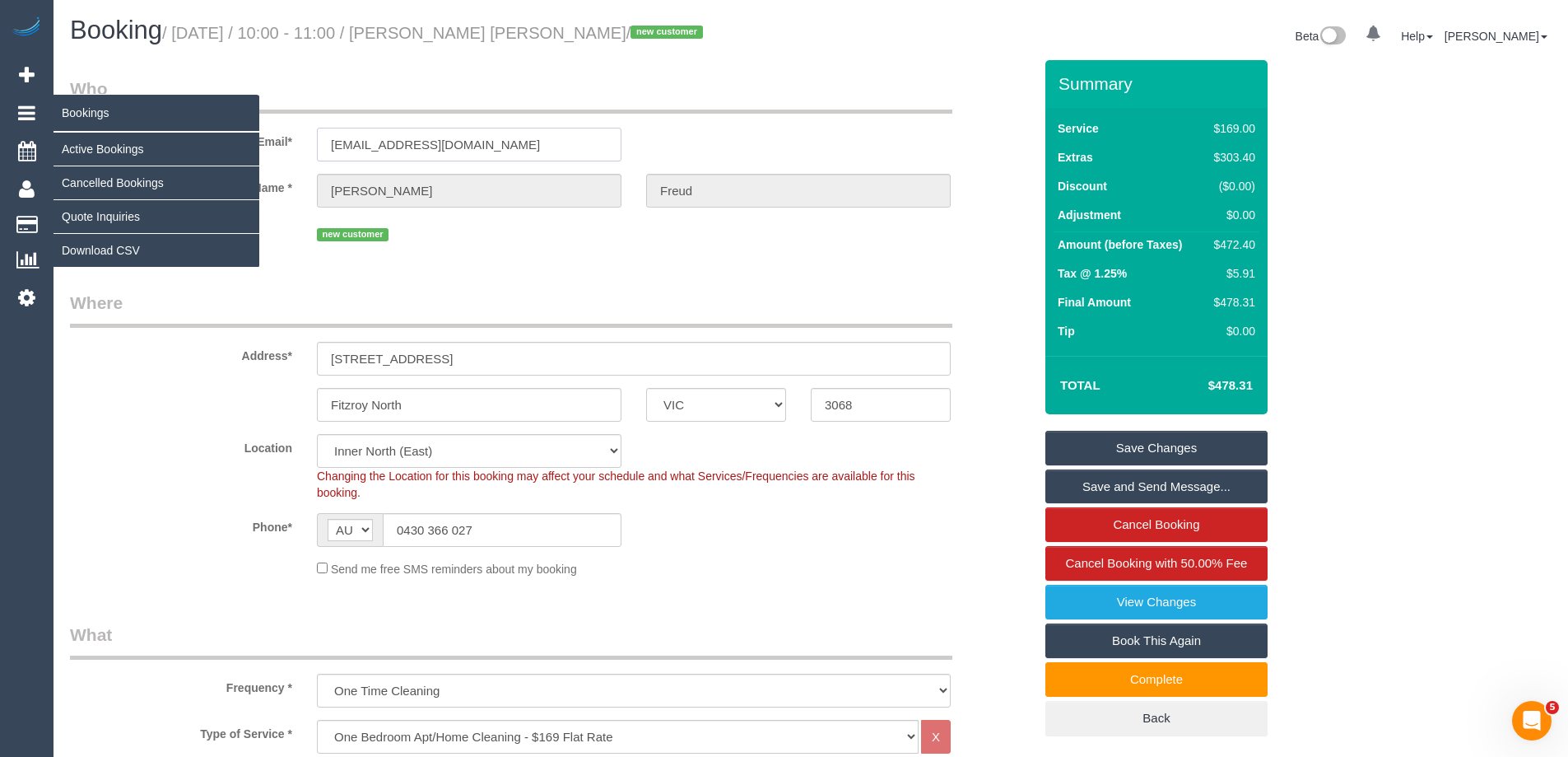
drag, startPoint x: 313, startPoint y: 137, endPoint x: 48, endPoint y: 123, distance: 265.4
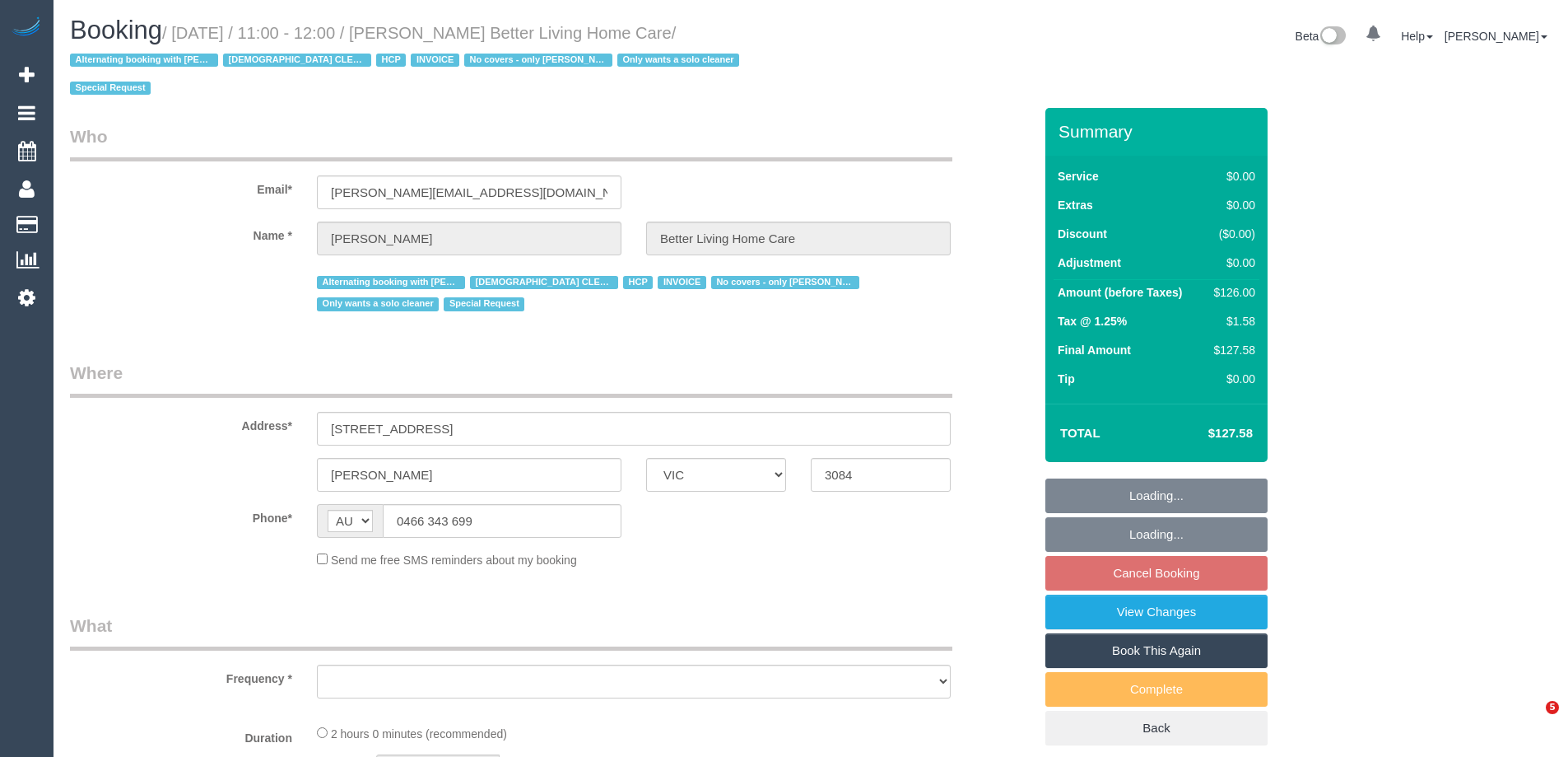
select select "VIC"
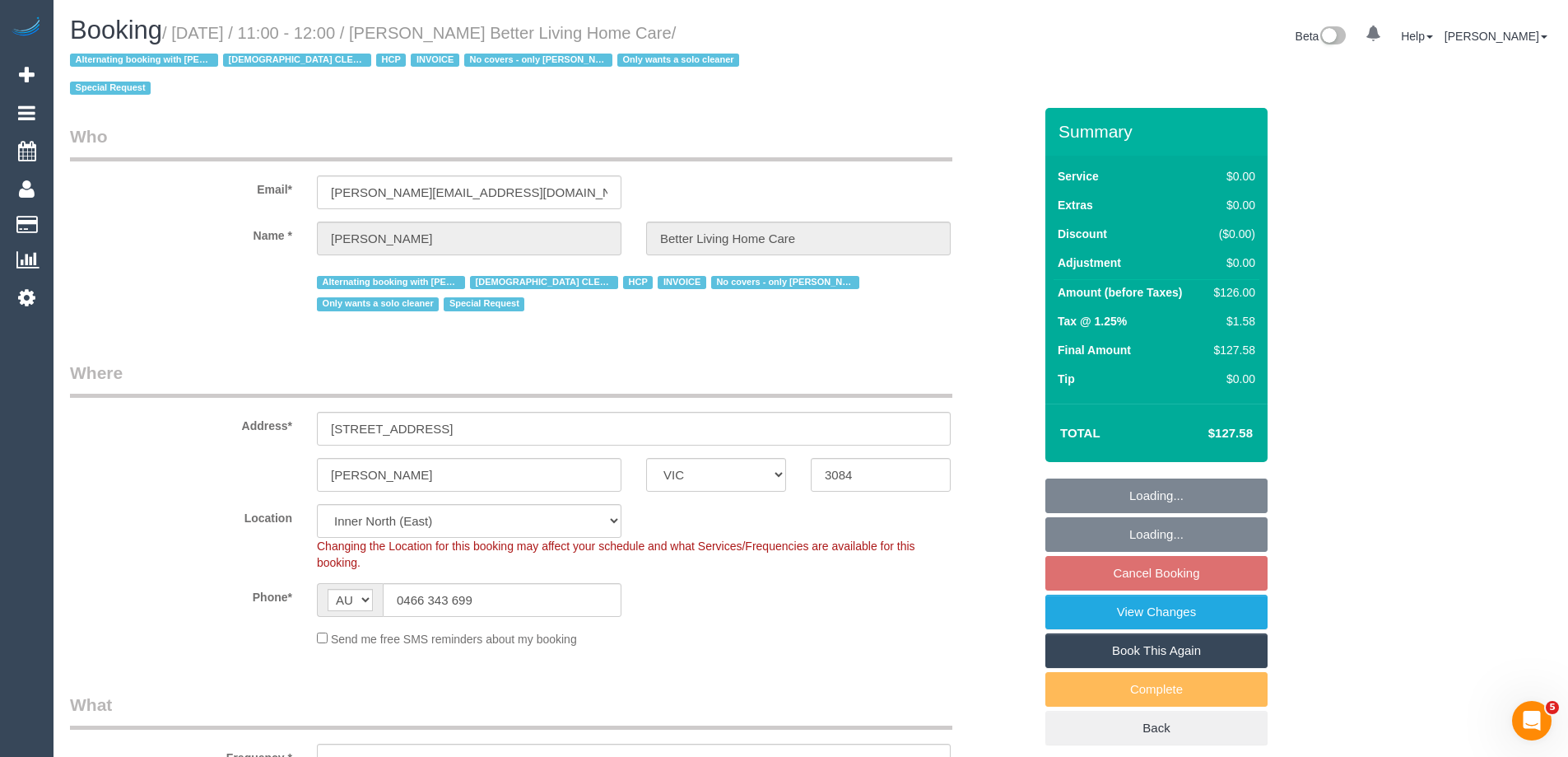
select select "object:608"
select select "number:28"
select select "number:14"
select select "number:19"
select select "number:25"
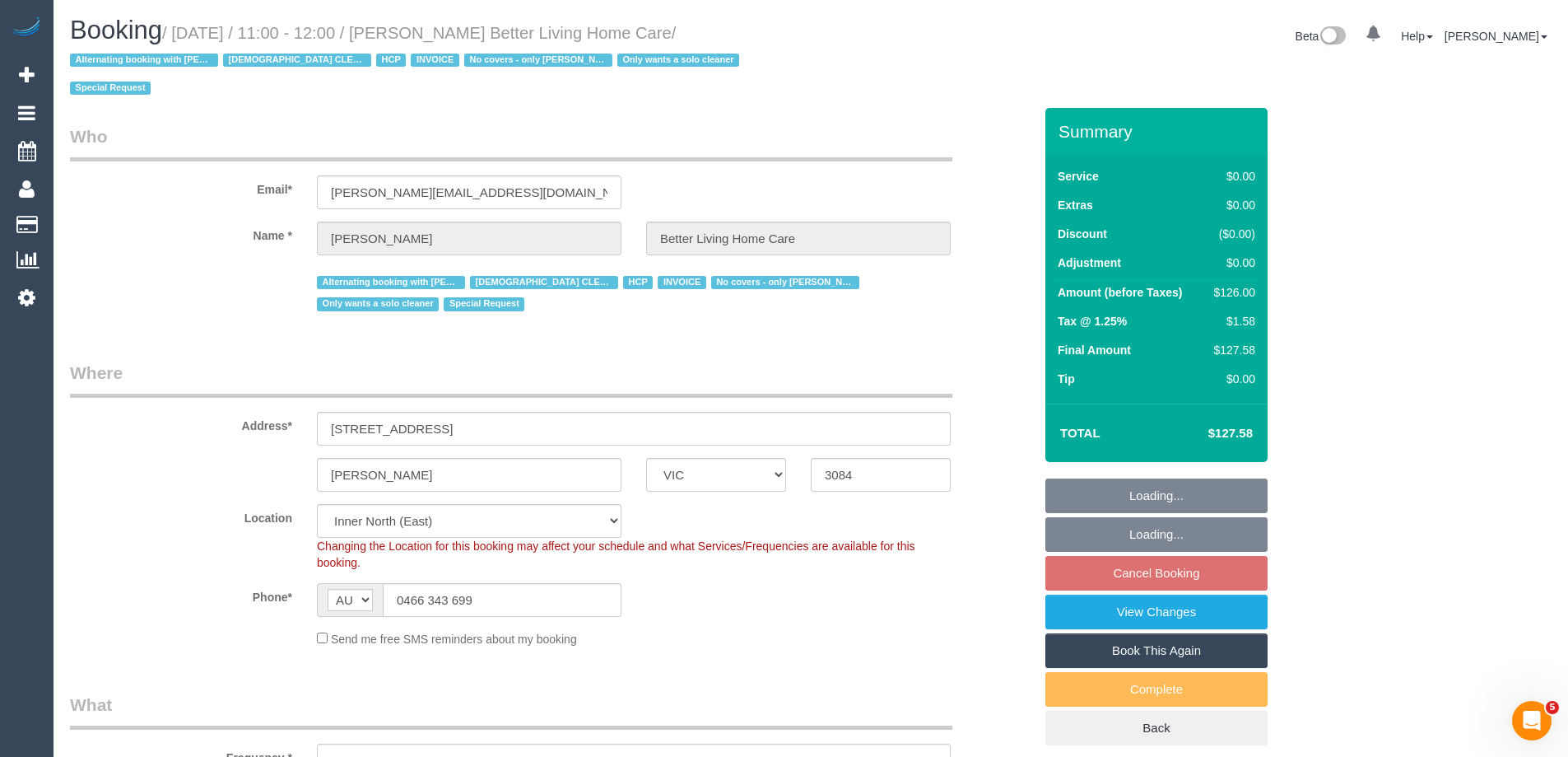
select select "number:35"
select select "object:1590"
select select "120"
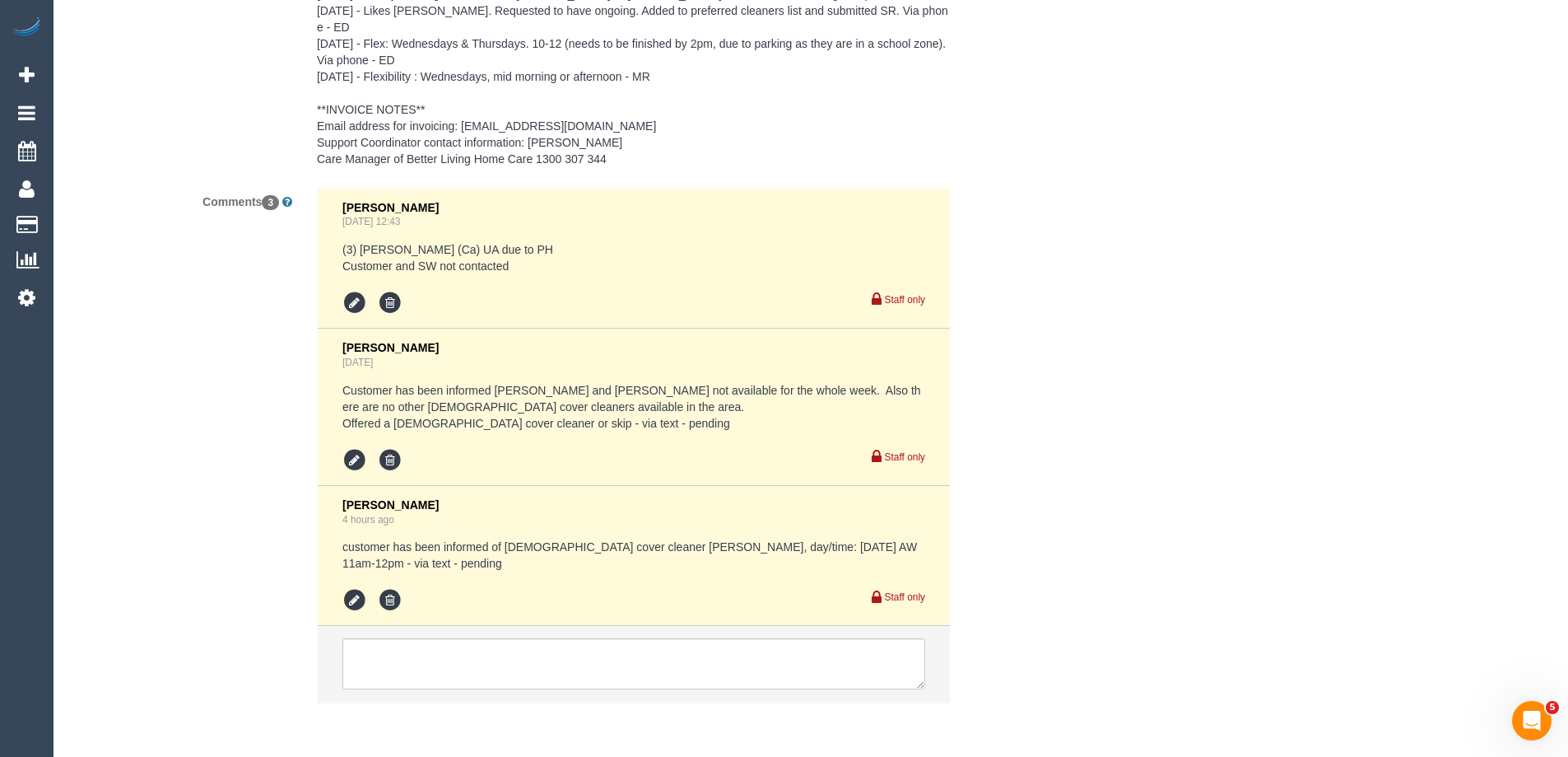
scroll to position [2717, 0]
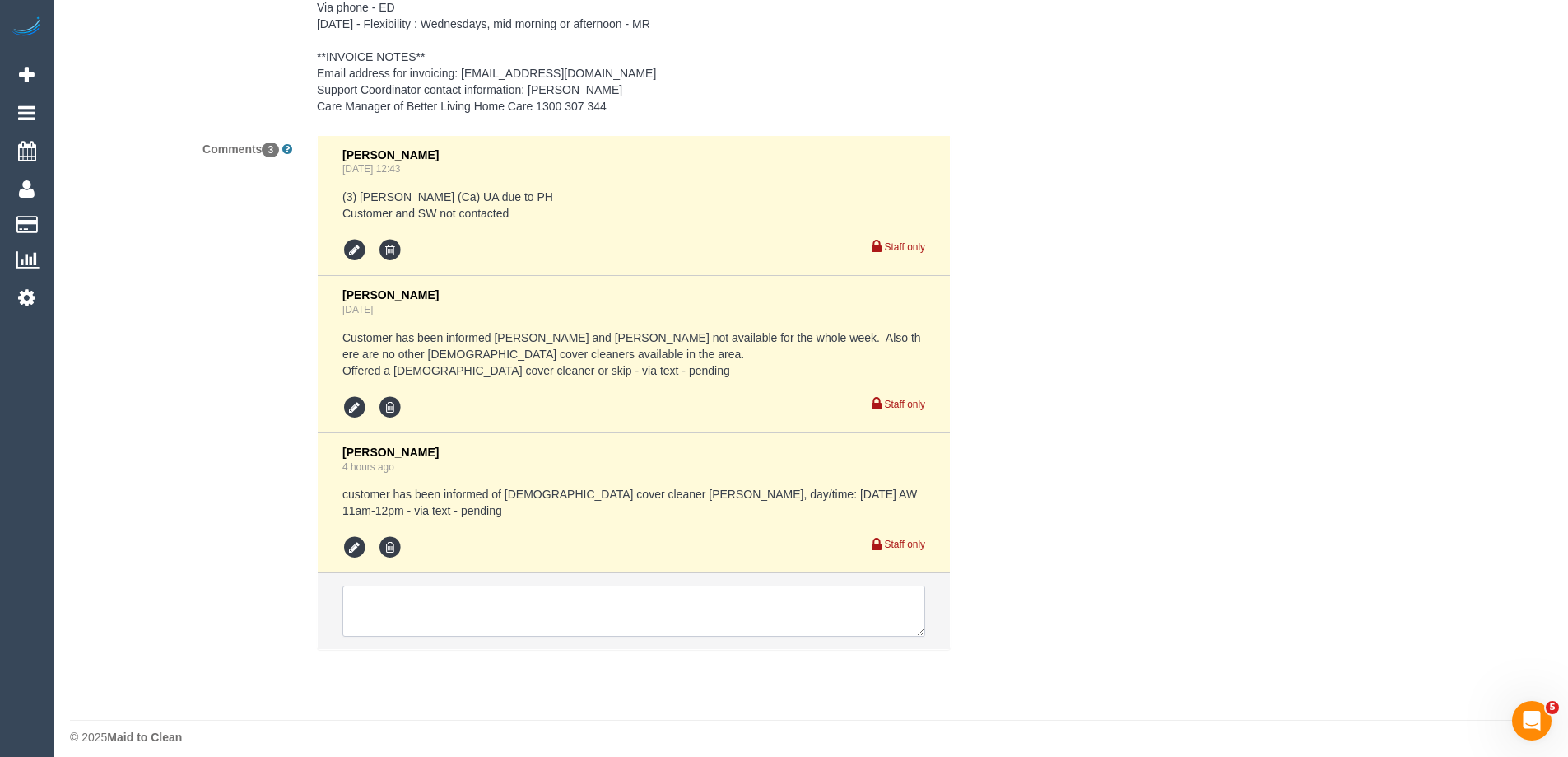
click at [359, 616] on textarea at bounding box center [634, 610] width 583 height 51
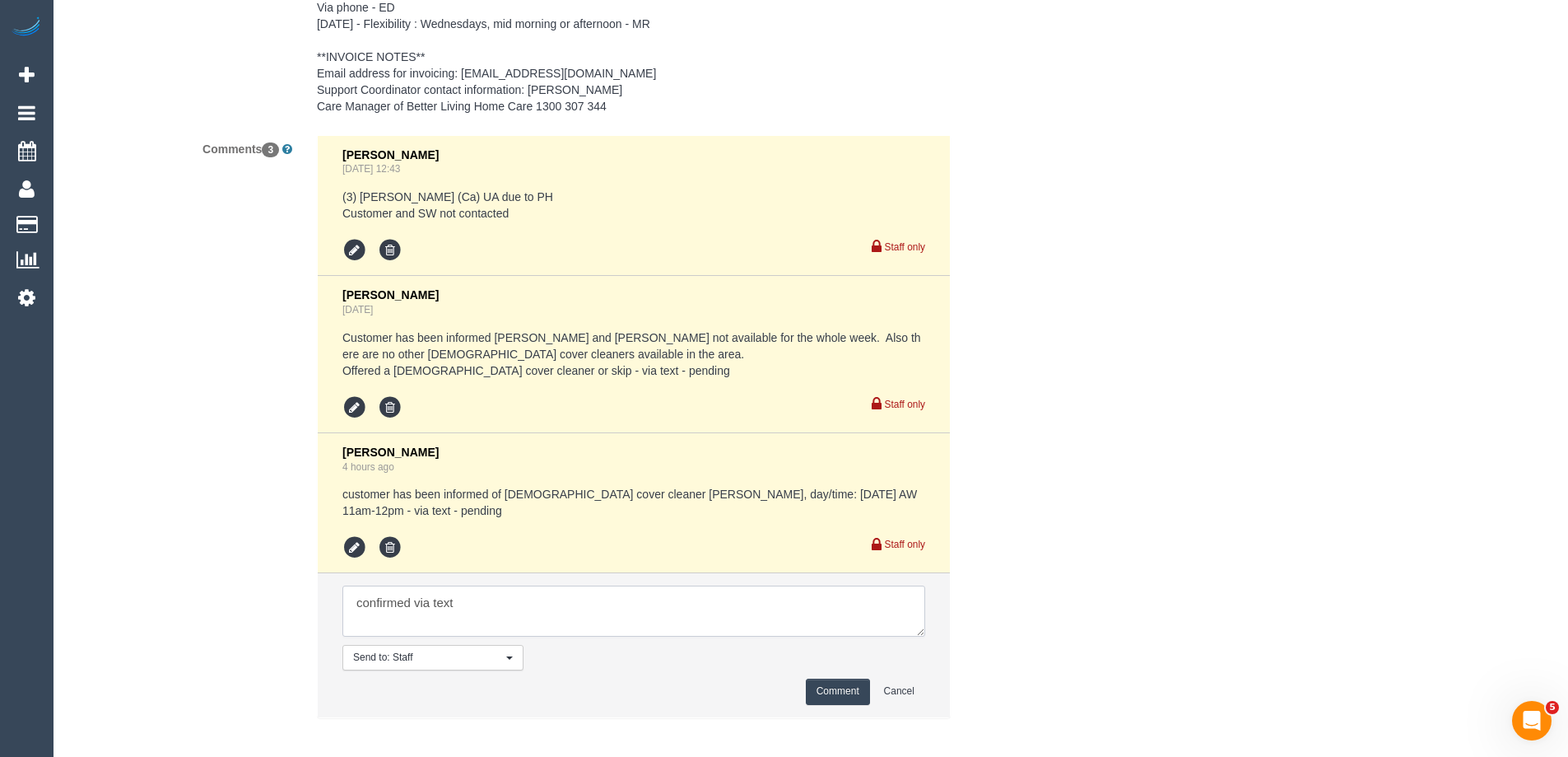
type textarea "confirmed via text"
click at [841, 684] on button "Comment" at bounding box center [838, 692] width 64 height 25
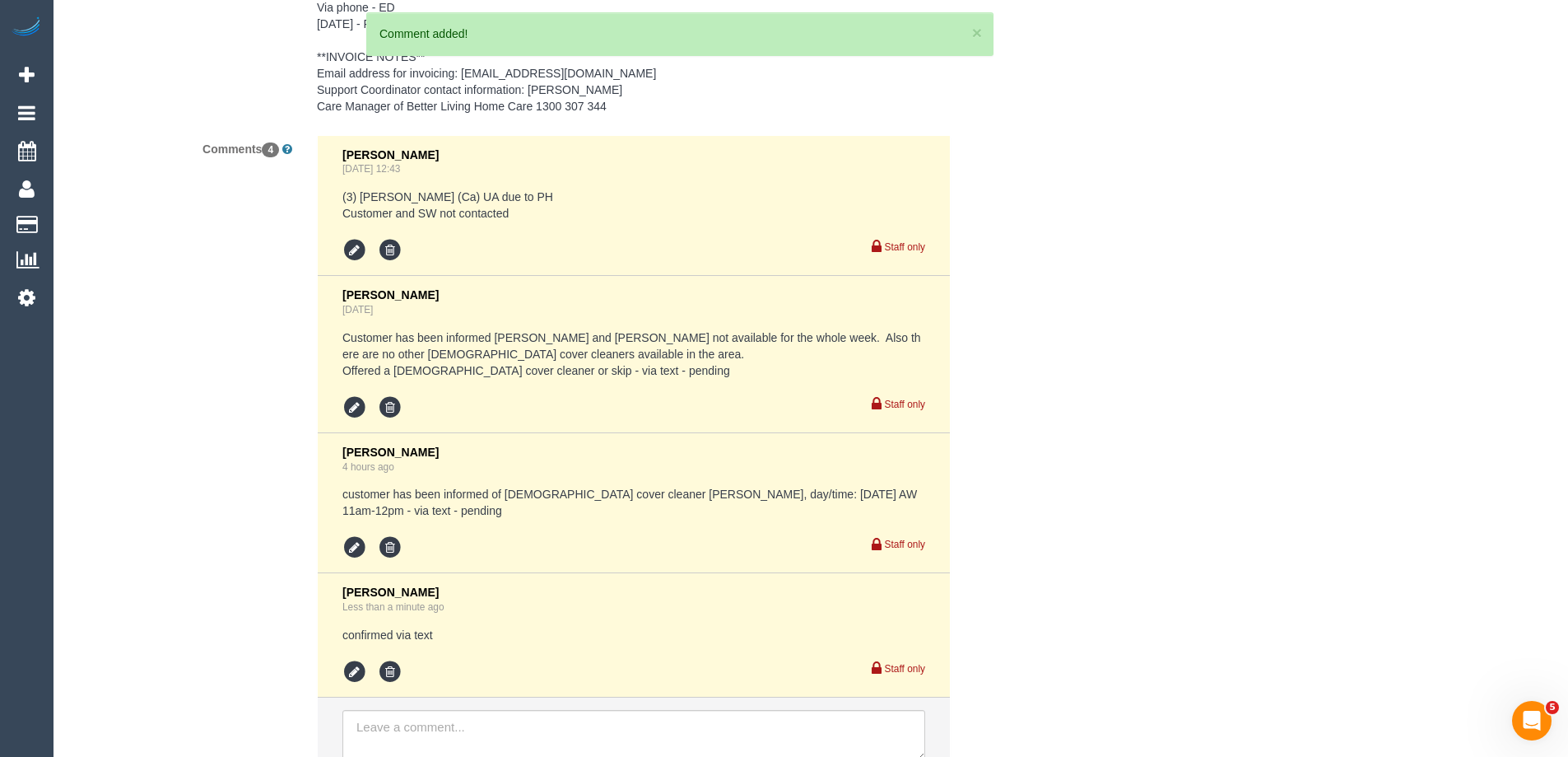
scroll to position [0, 0]
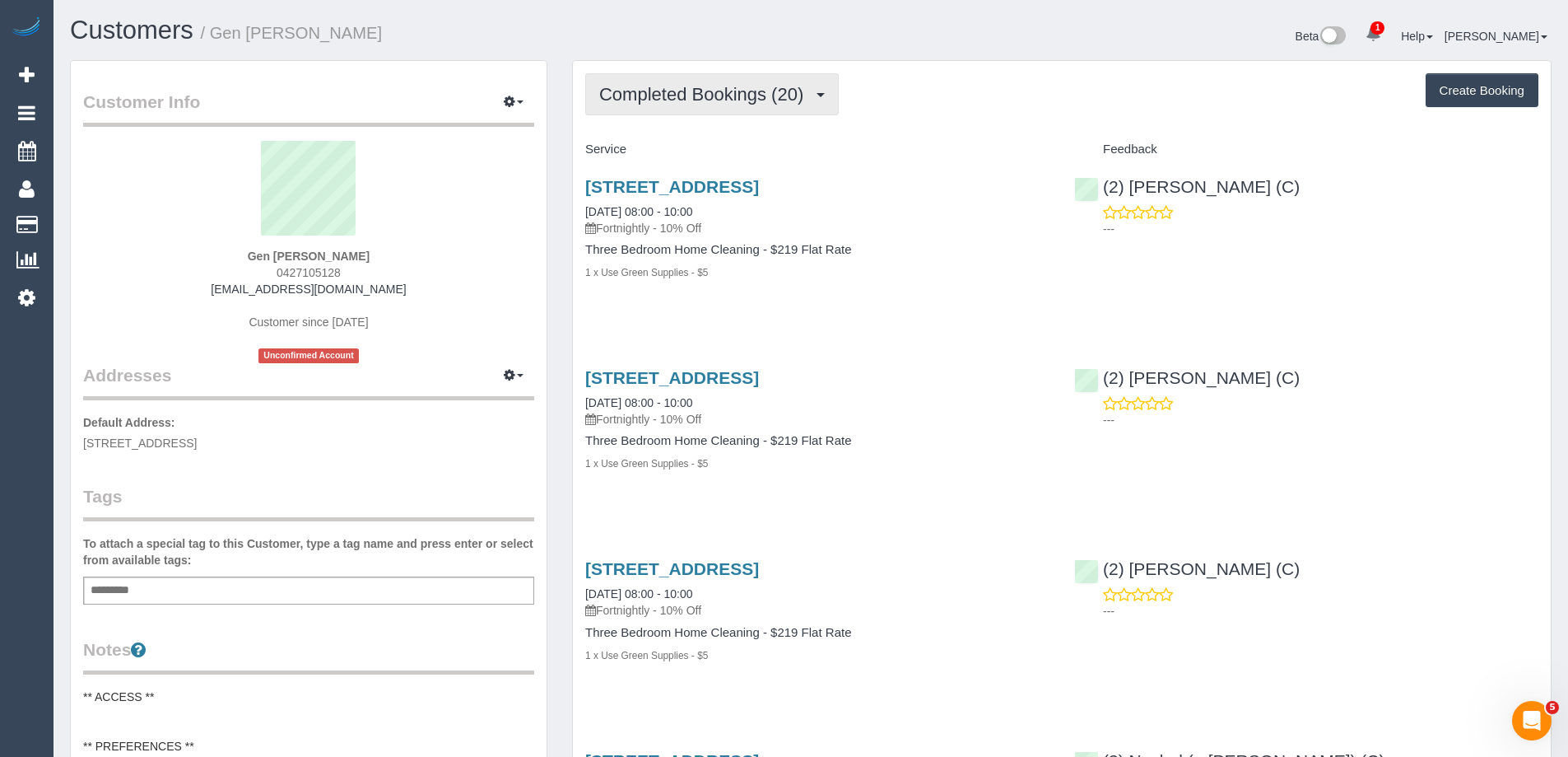
click at [696, 94] on span "Completed Bookings (20)" at bounding box center [705, 94] width 212 height 21
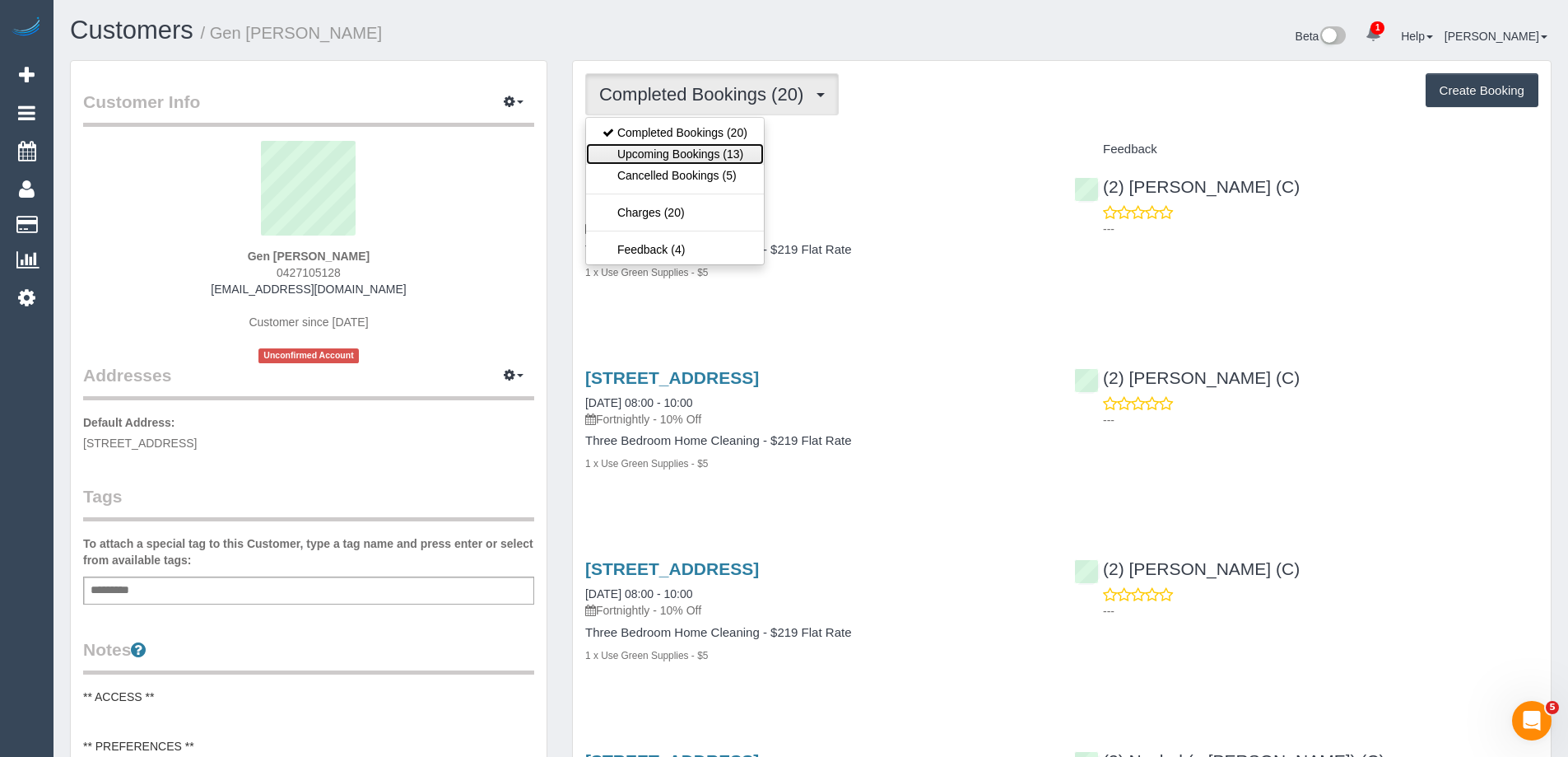
click at [707, 154] on link "Upcoming Bookings (13)" at bounding box center [675, 154] width 178 height 21
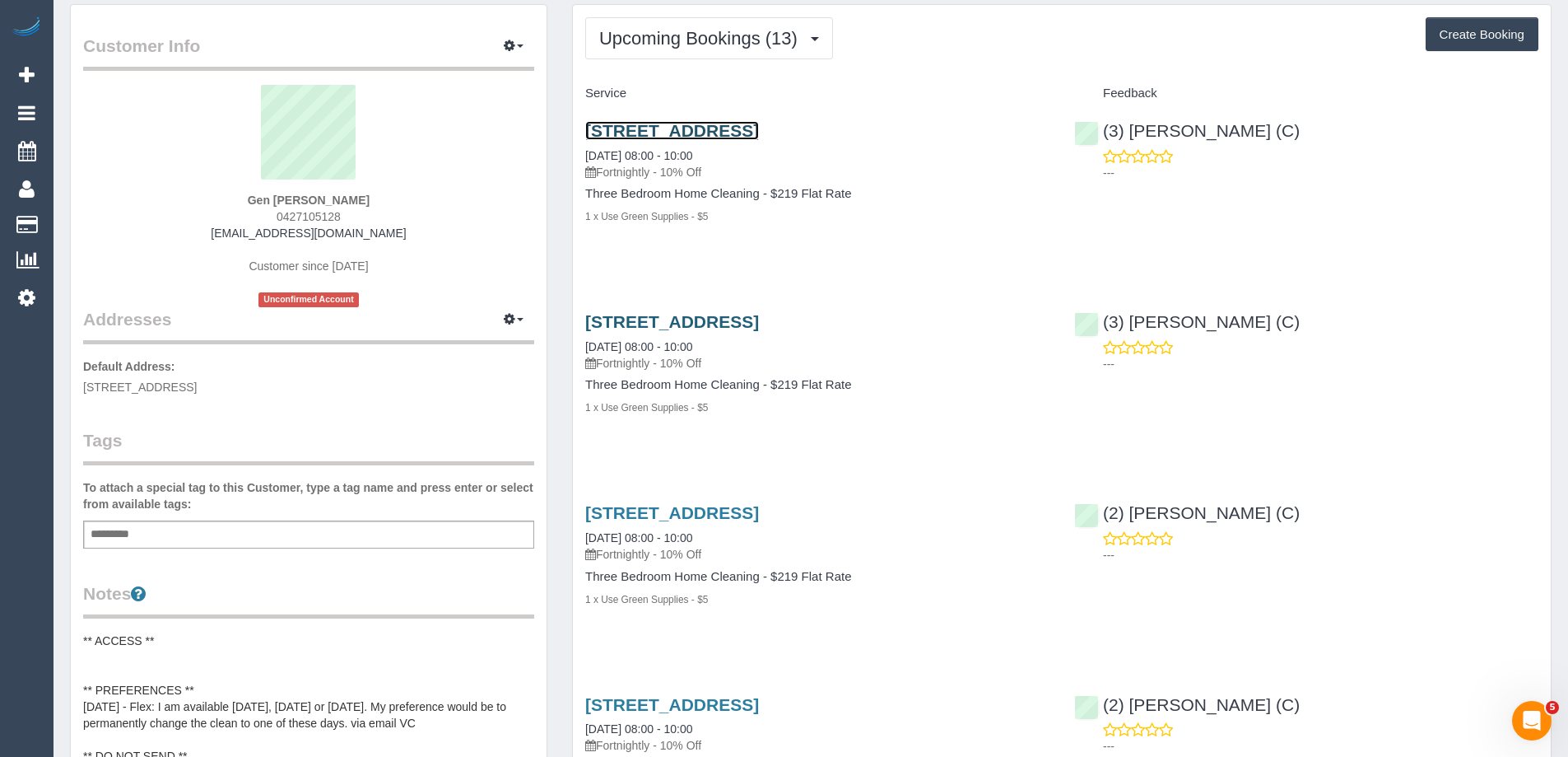
scroll to position [82, 0]
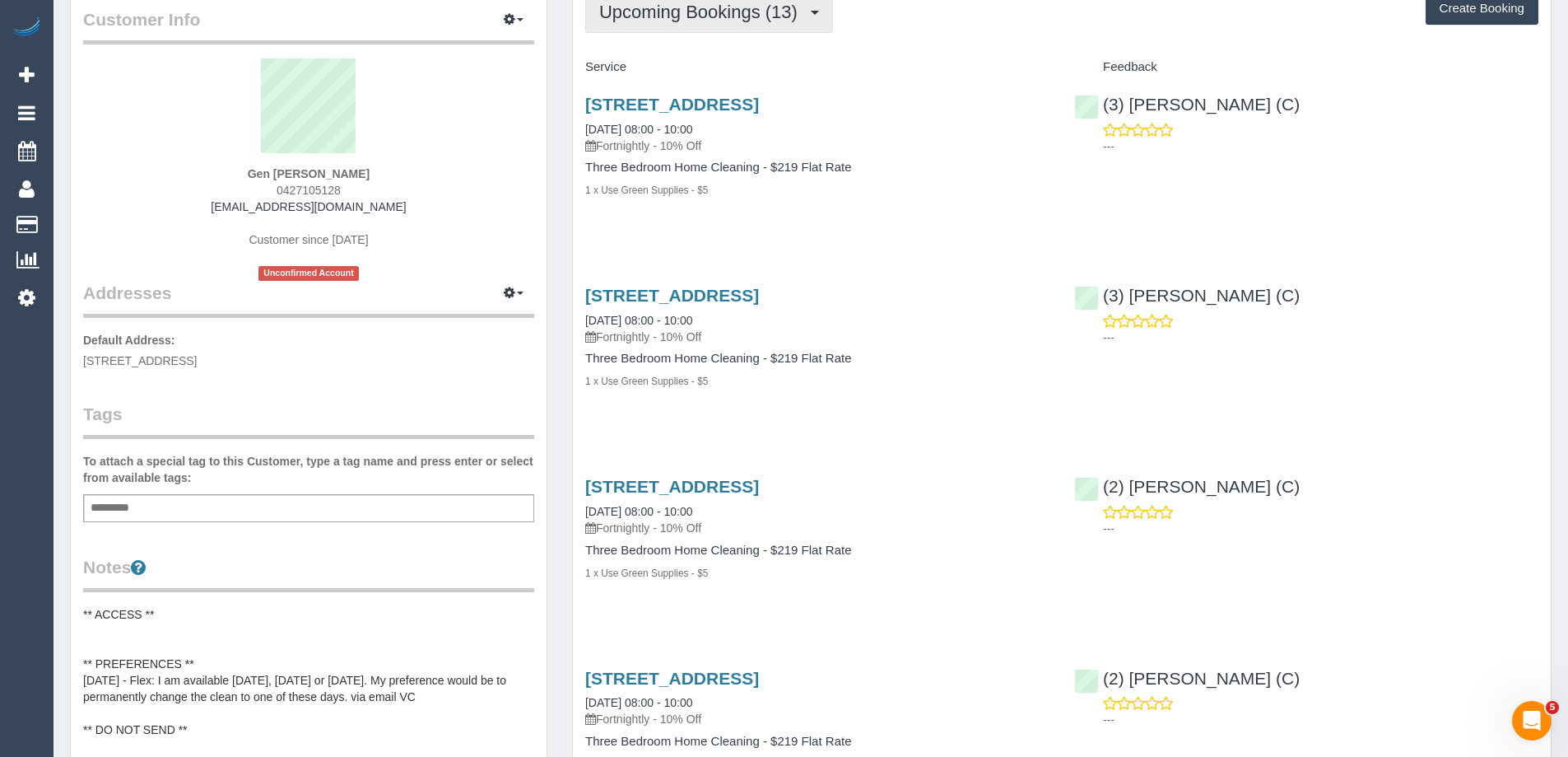
click at [692, 19] on span "Upcoming Bookings (13)" at bounding box center [703, 12] width 207 height 21
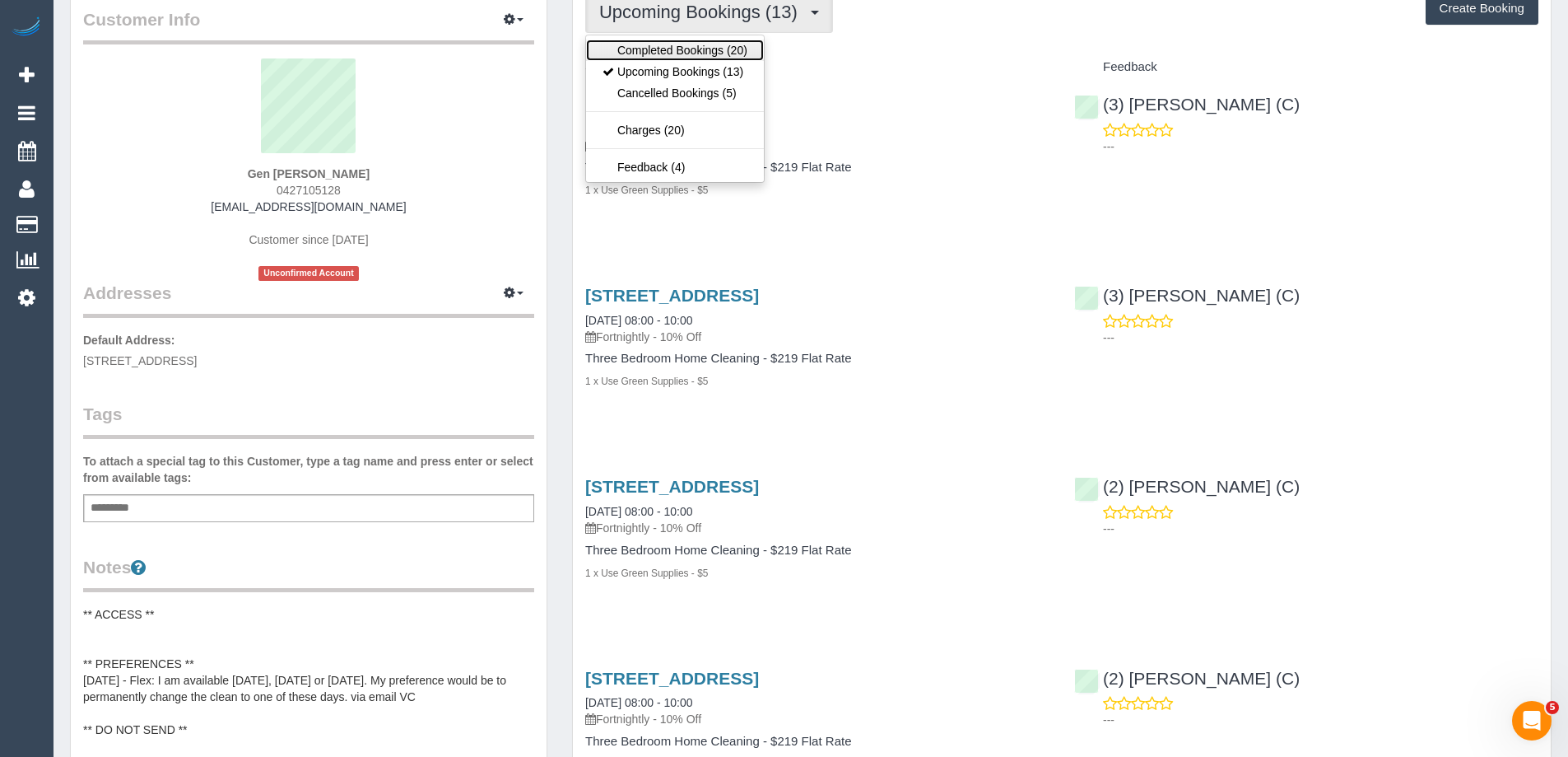
click at [682, 51] on link "Completed Bookings (20)" at bounding box center [675, 50] width 178 height 21
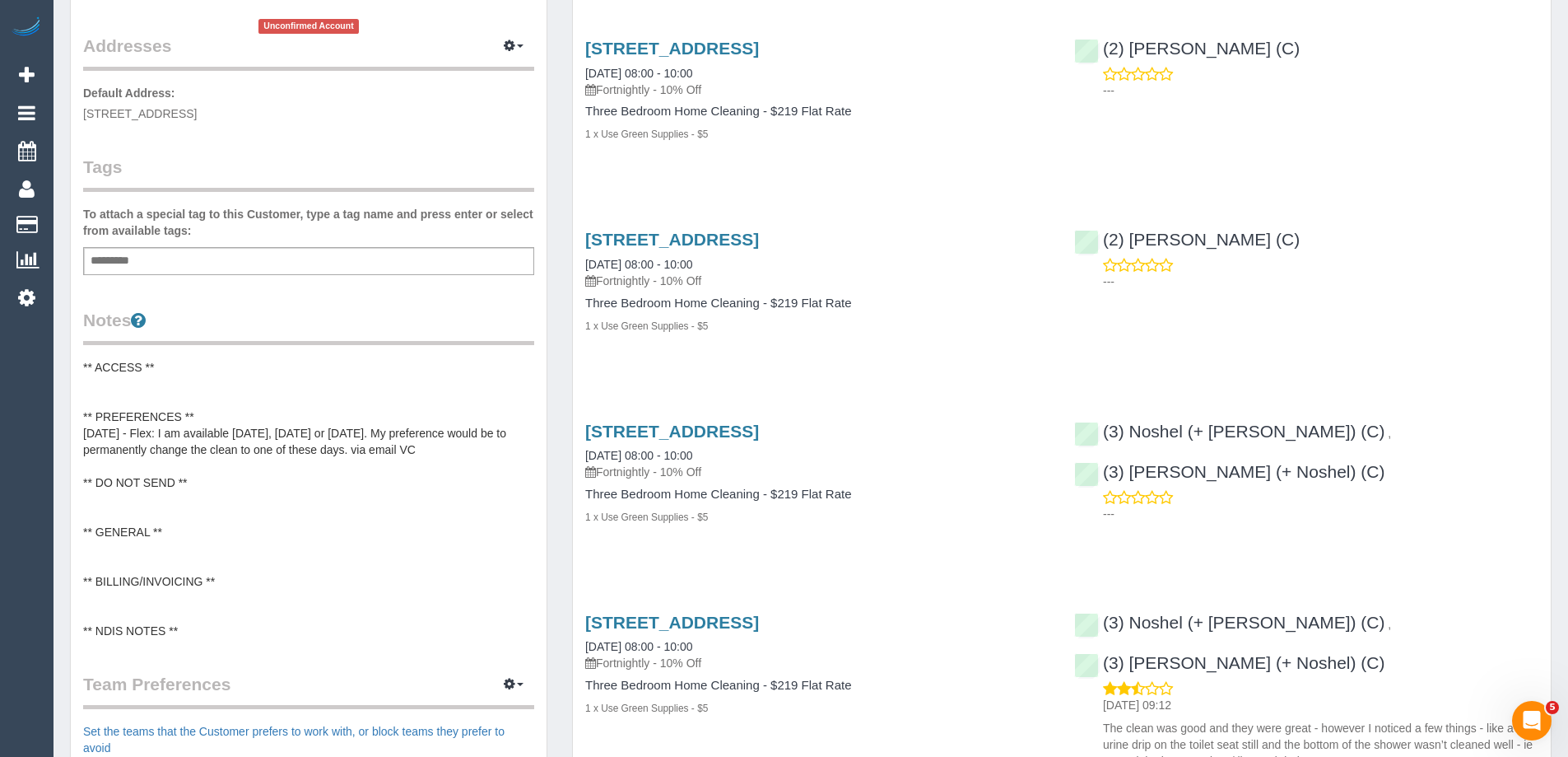
scroll to position [0, 0]
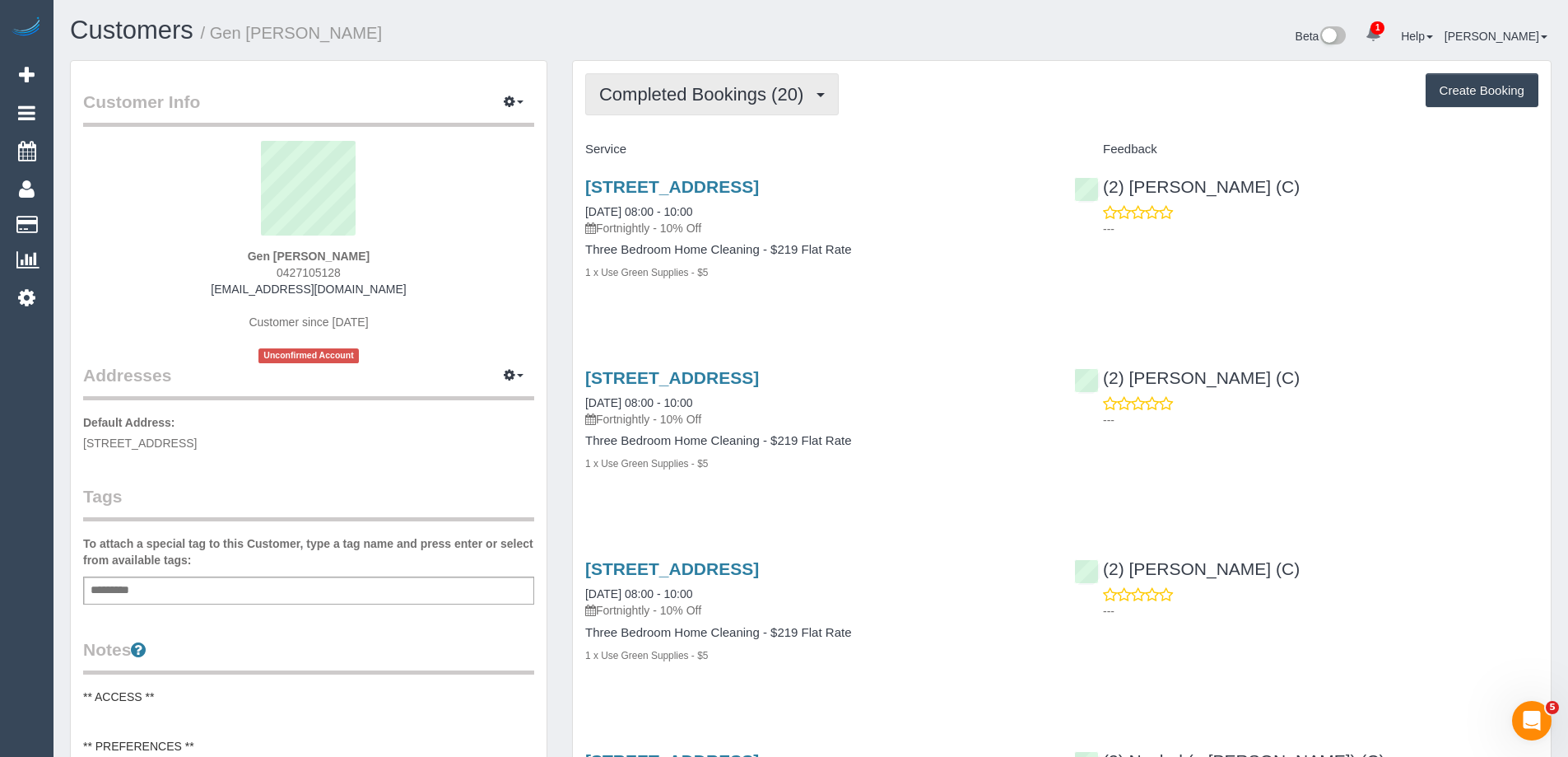
click at [691, 87] on span "Completed Bookings (20)" at bounding box center [705, 94] width 212 height 21
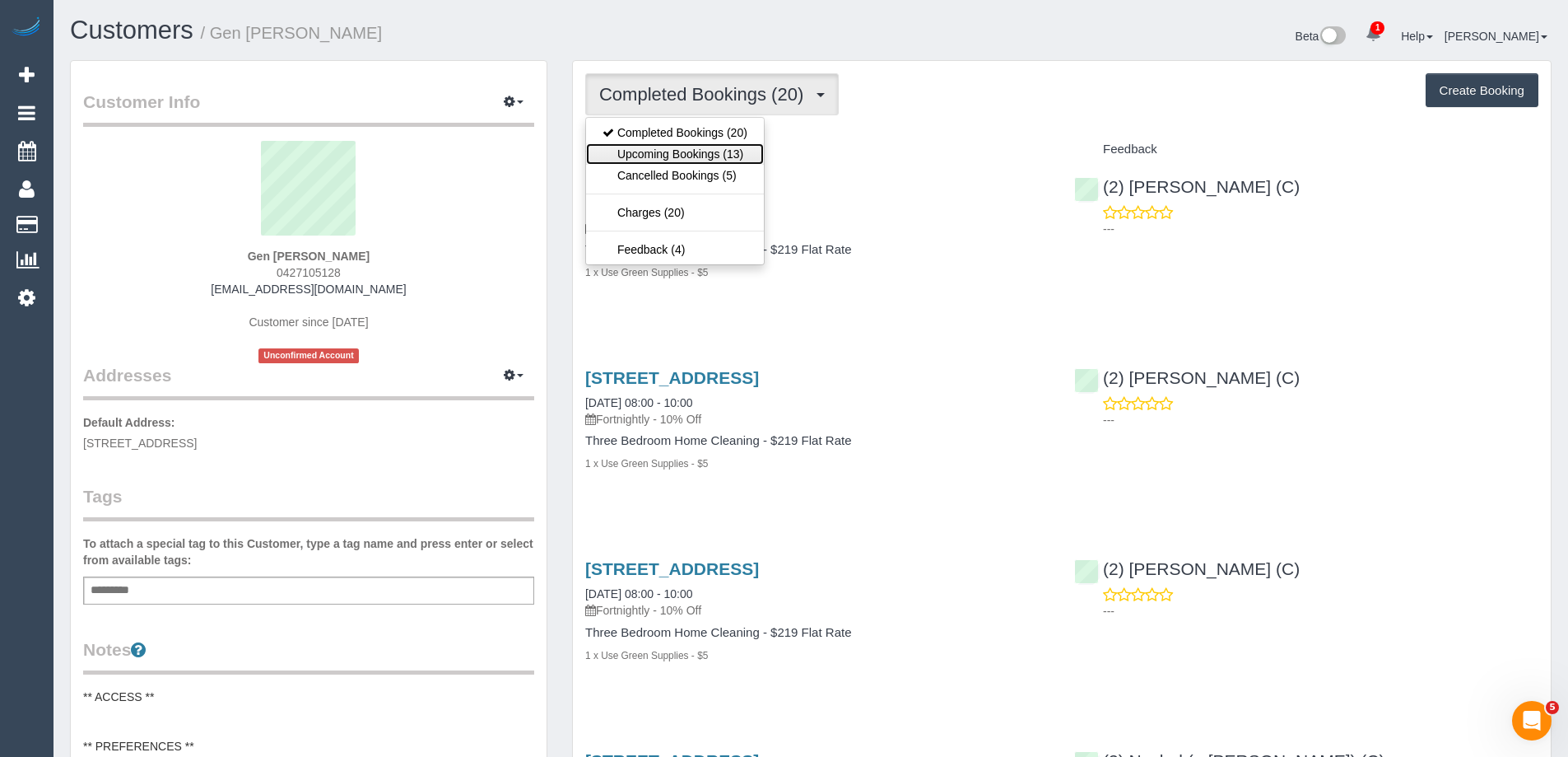
click at [687, 162] on link "Upcoming Bookings (13)" at bounding box center [675, 154] width 178 height 21
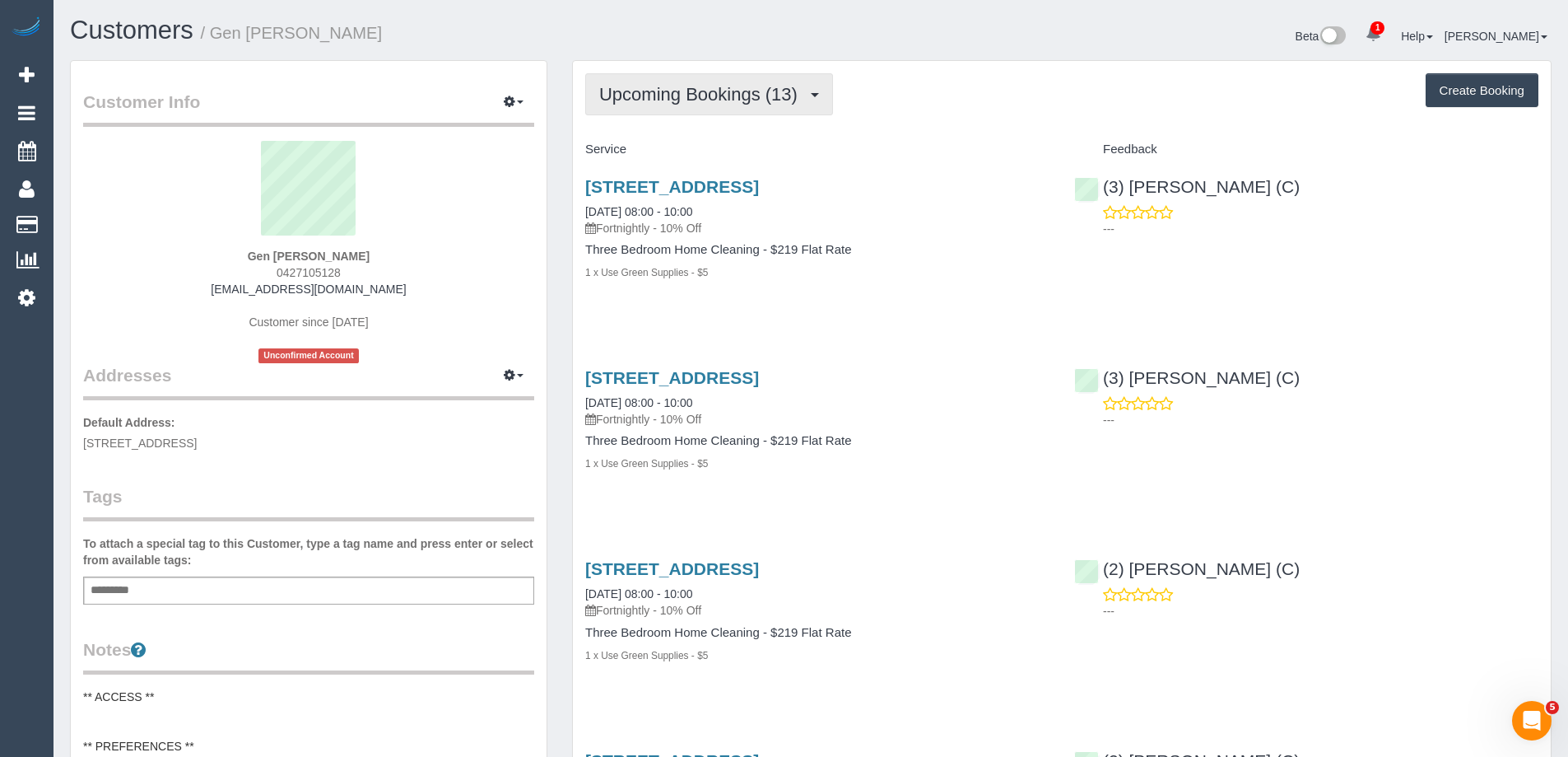
click at [652, 99] on span "Upcoming Bookings (13)" at bounding box center [703, 94] width 207 height 21
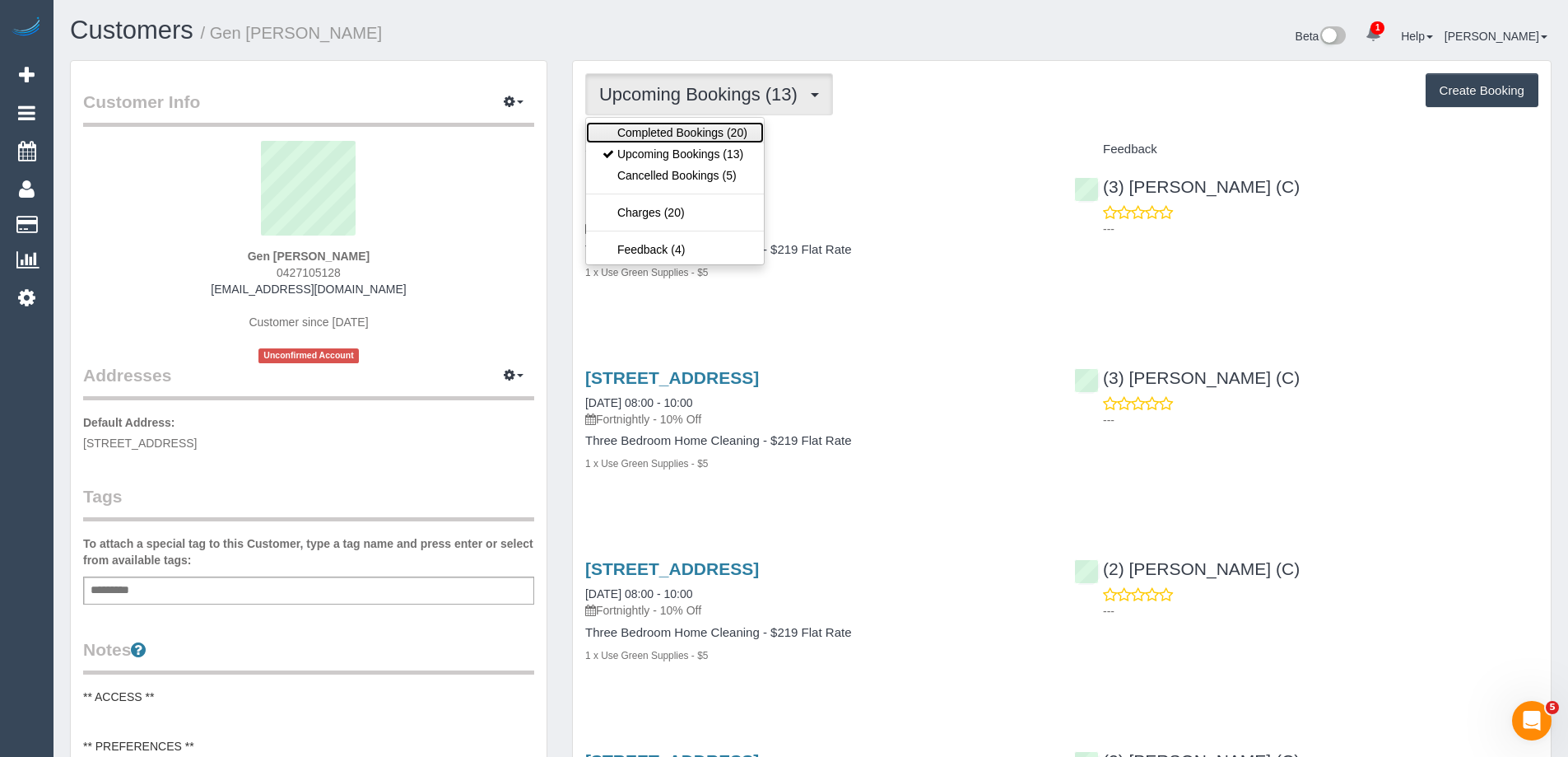
click at [654, 132] on link "Completed Bookings (20)" at bounding box center [675, 133] width 178 height 21
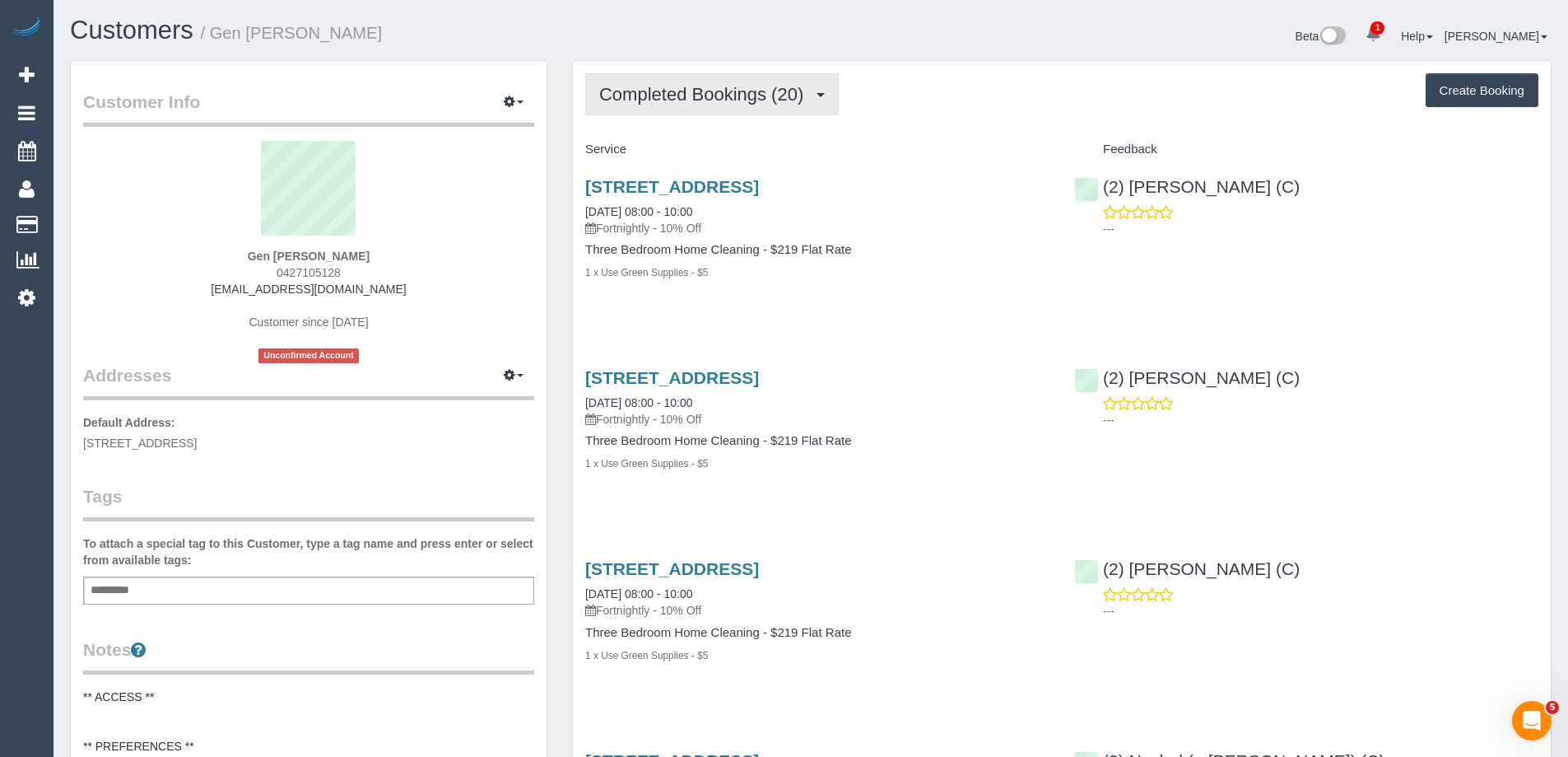
click at [705, 90] on span "Completed Bookings (20)" at bounding box center [705, 94] width 212 height 21
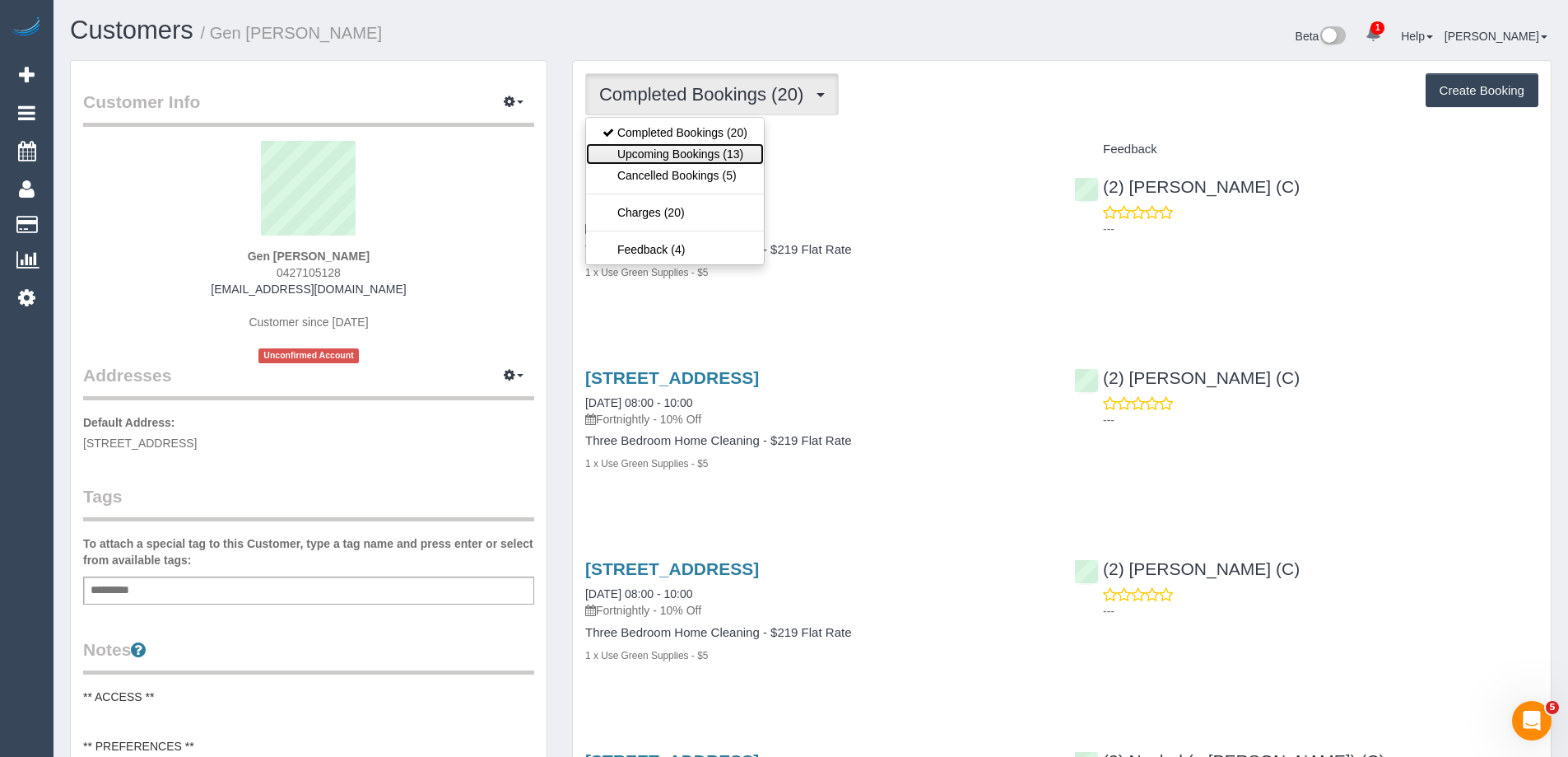
click at [674, 156] on link "Upcoming Bookings (13)" at bounding box center [675, 154] width 178 height 21
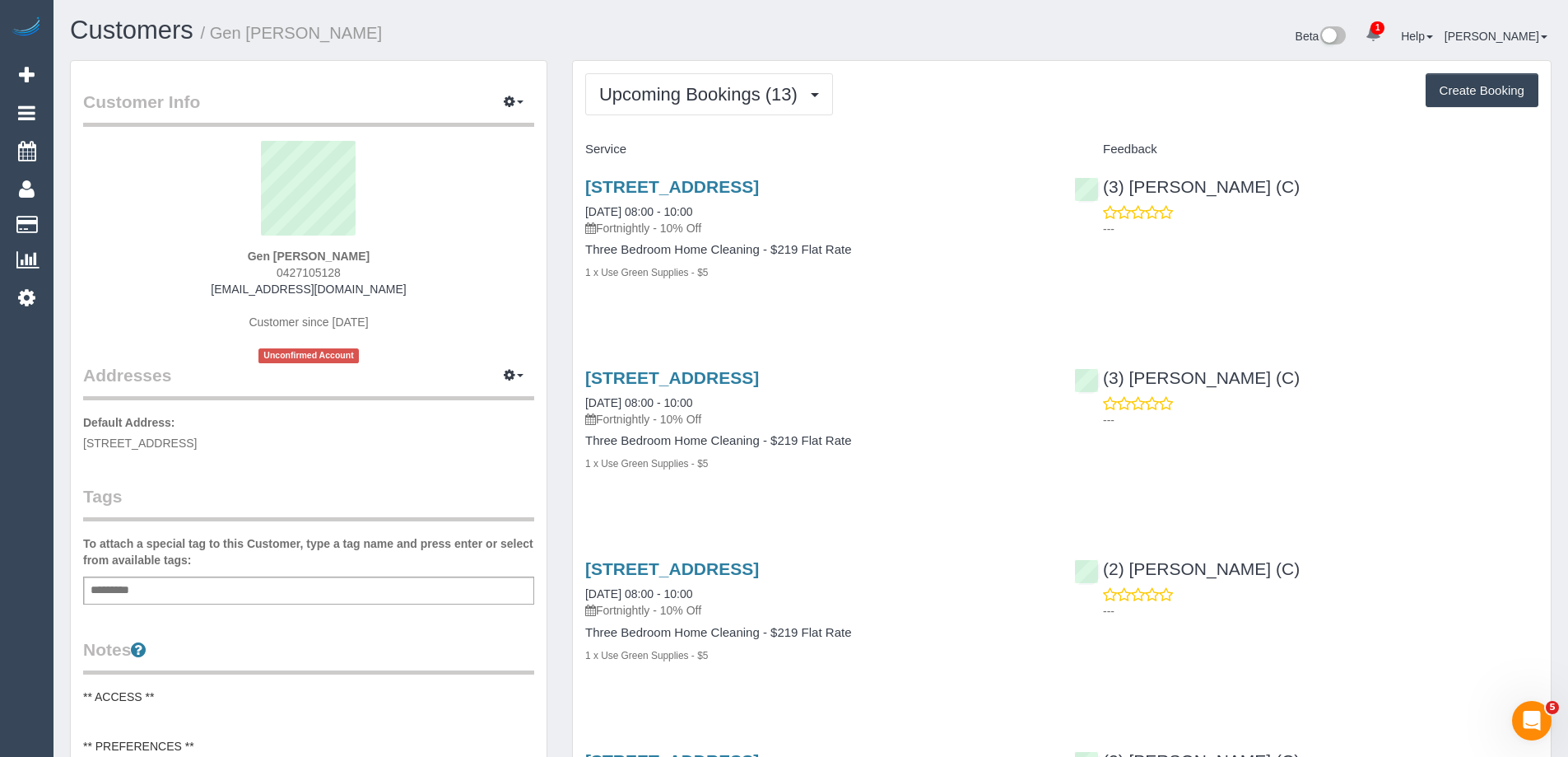
click at [767, 304] on div "3 Fairfield Road, Alphington, VIC 3078 23/09/2025 08:00 - 10:00 Fortnightly - 1…" at bounding box center [817, 237] width 489 height 149
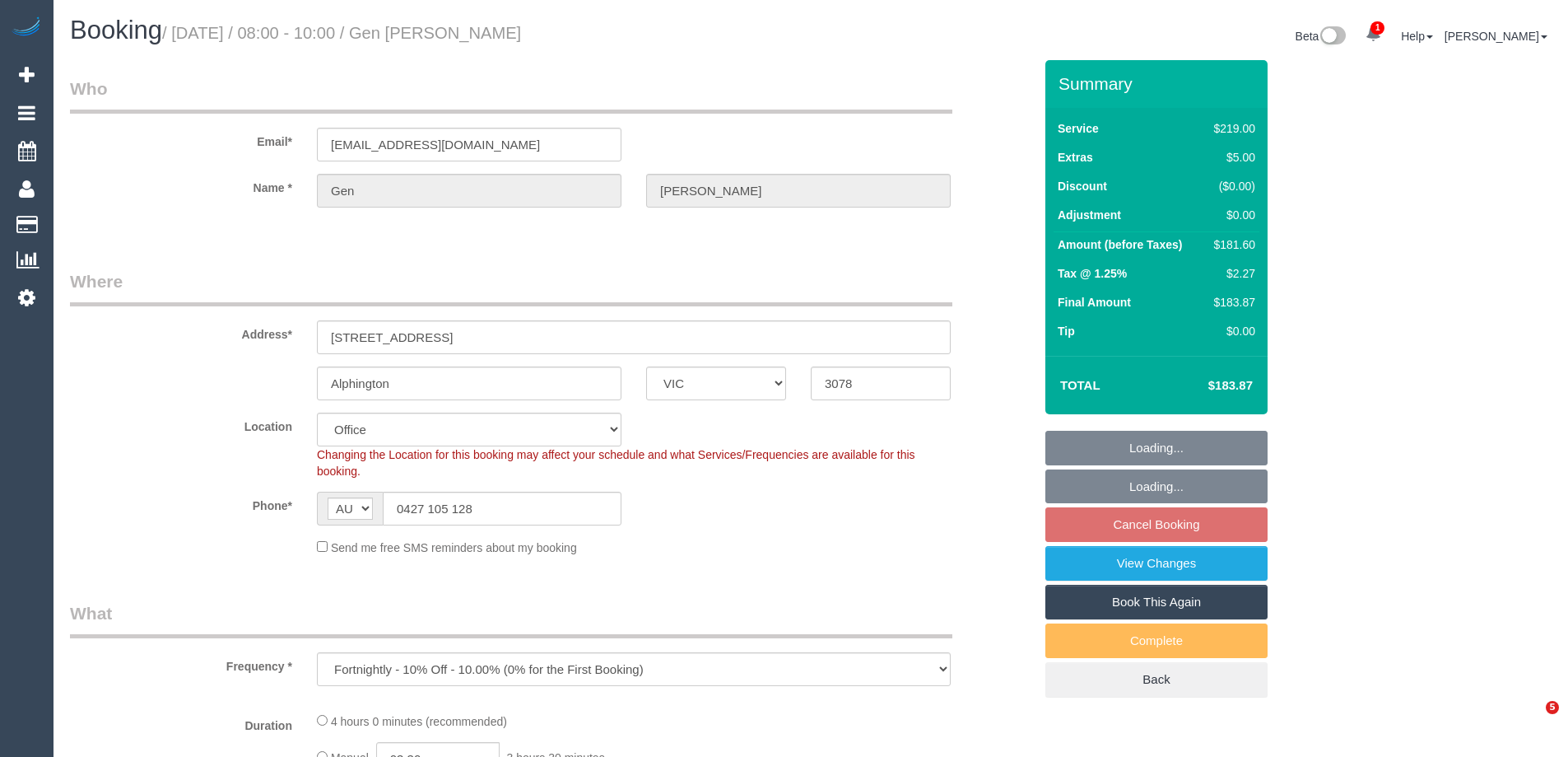
select select "VIC"
select select "object:1873"
select select "string:stripe-pm_1Q2QF22GScqysDRVlOpWqODP"
select select "number:28"
select select "number:14"
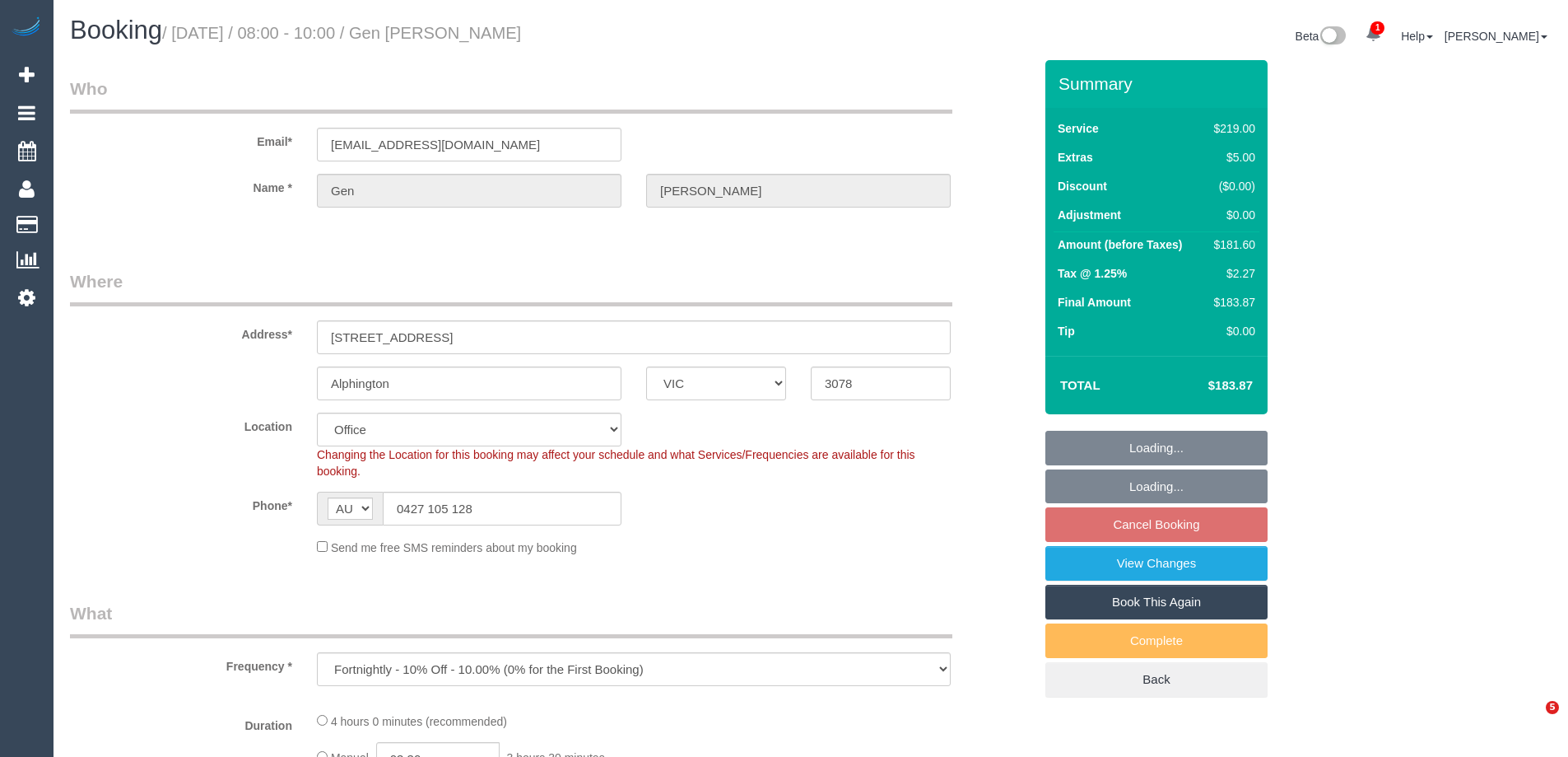
select select "number:19"
select select "number:22"
select select "number:34"
select select "number:11"
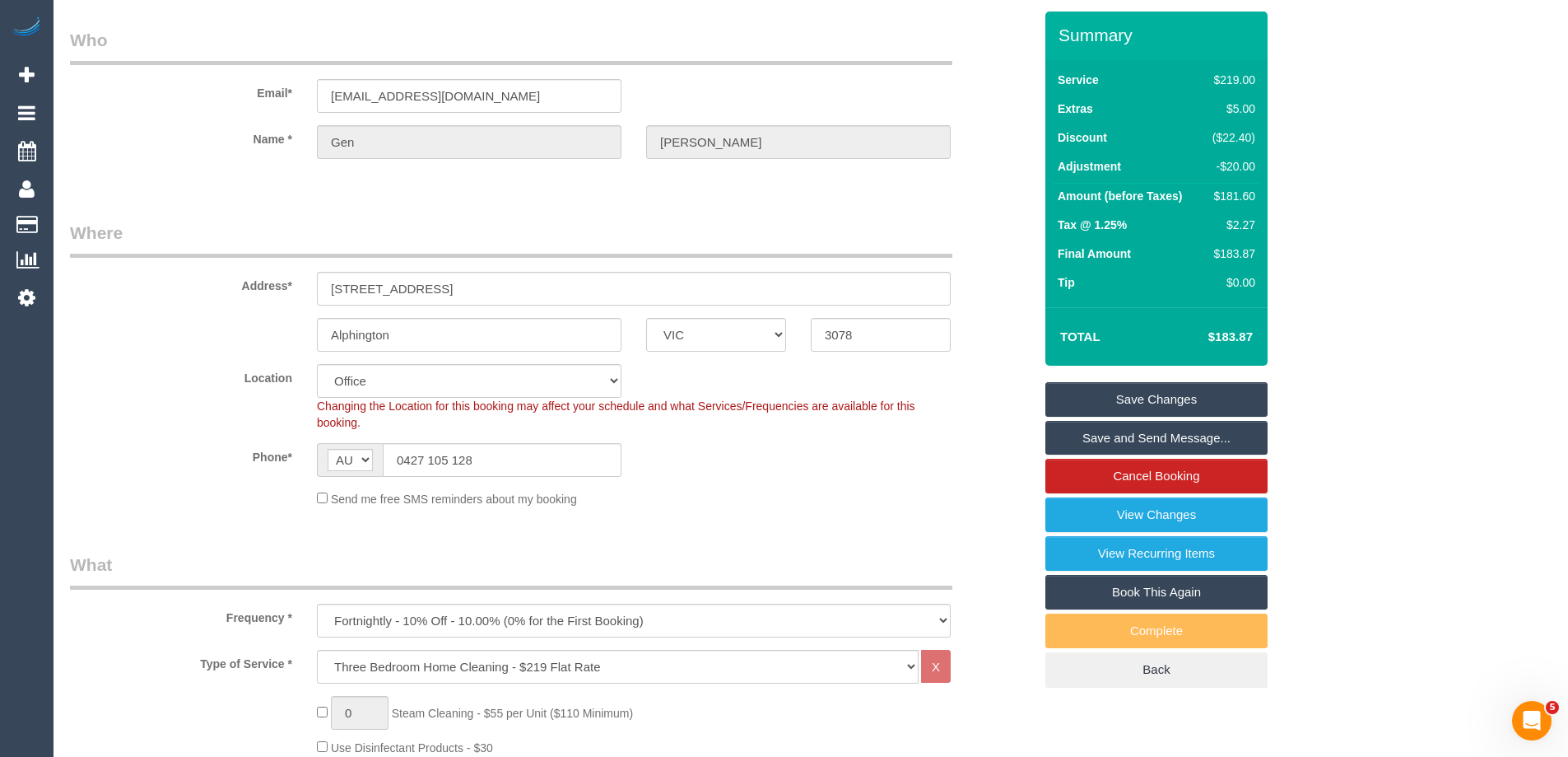
scroll to position [45, 0]
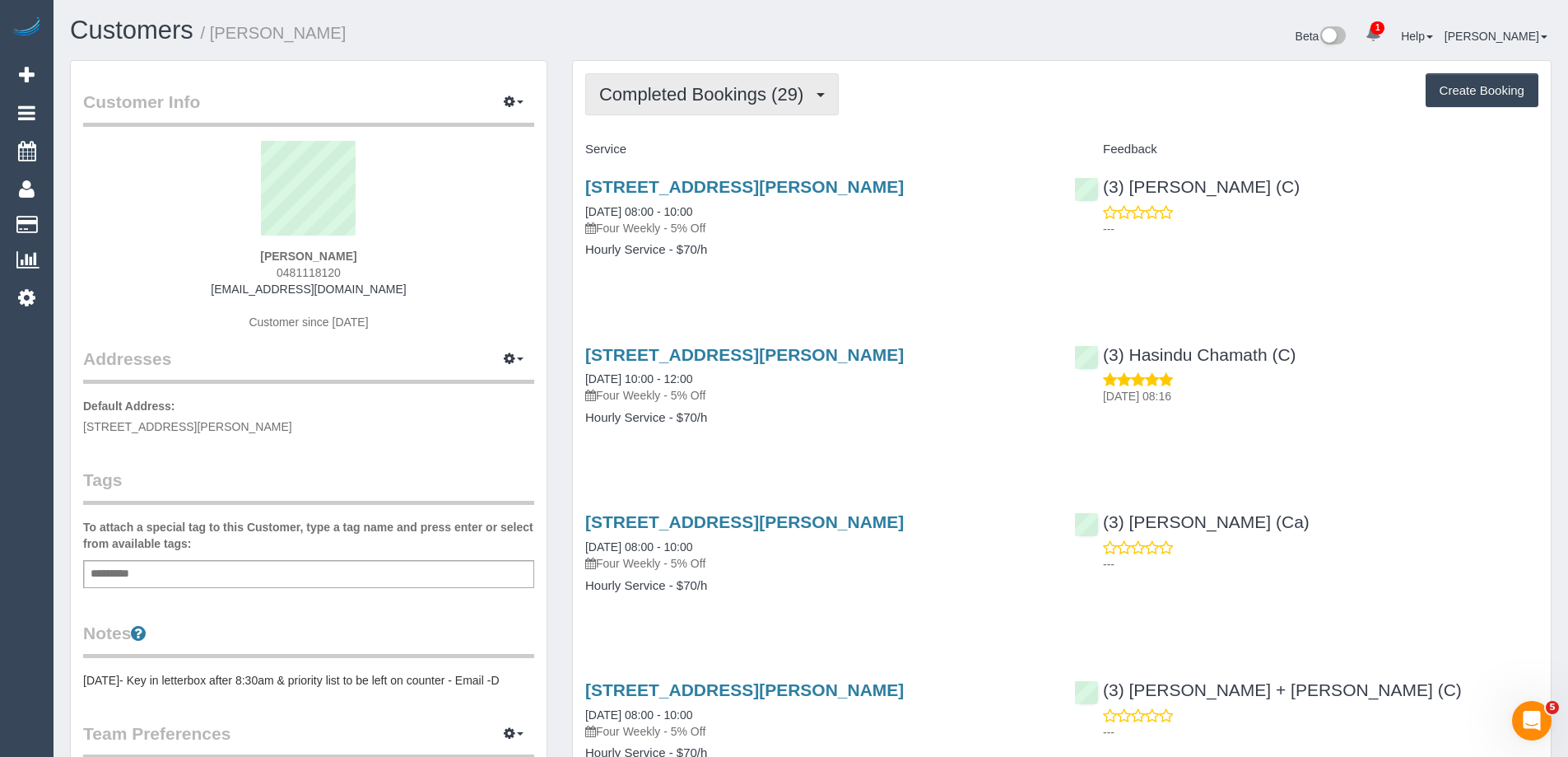
click at [702, 89] on span "Completed Bookings (29)" at bounding box center [705, 94] width 212 height 21
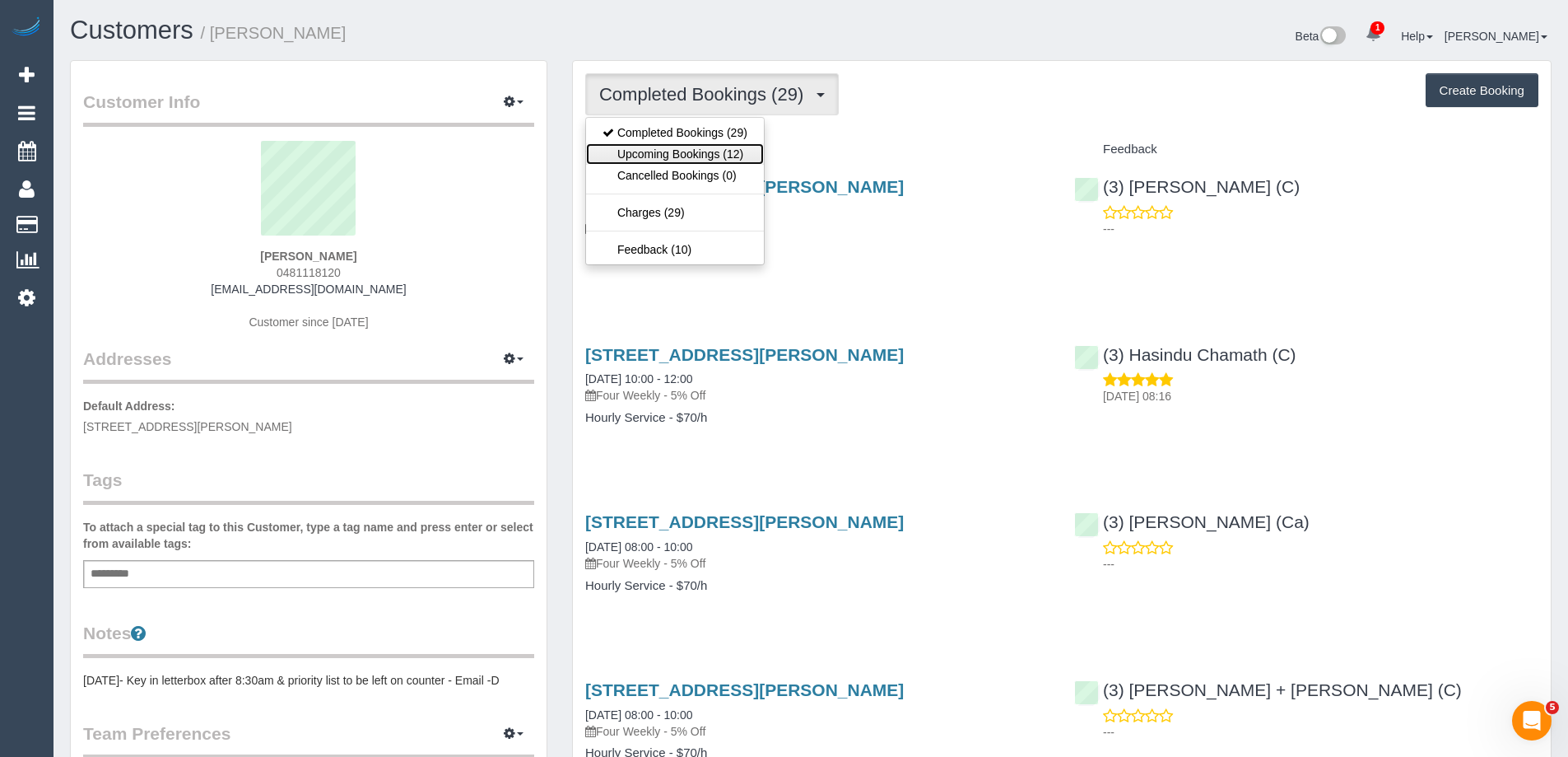
click at [685, 149] on link "Upcoming Bookings (12)" at bounding box center [675, 154] width 178 height 21
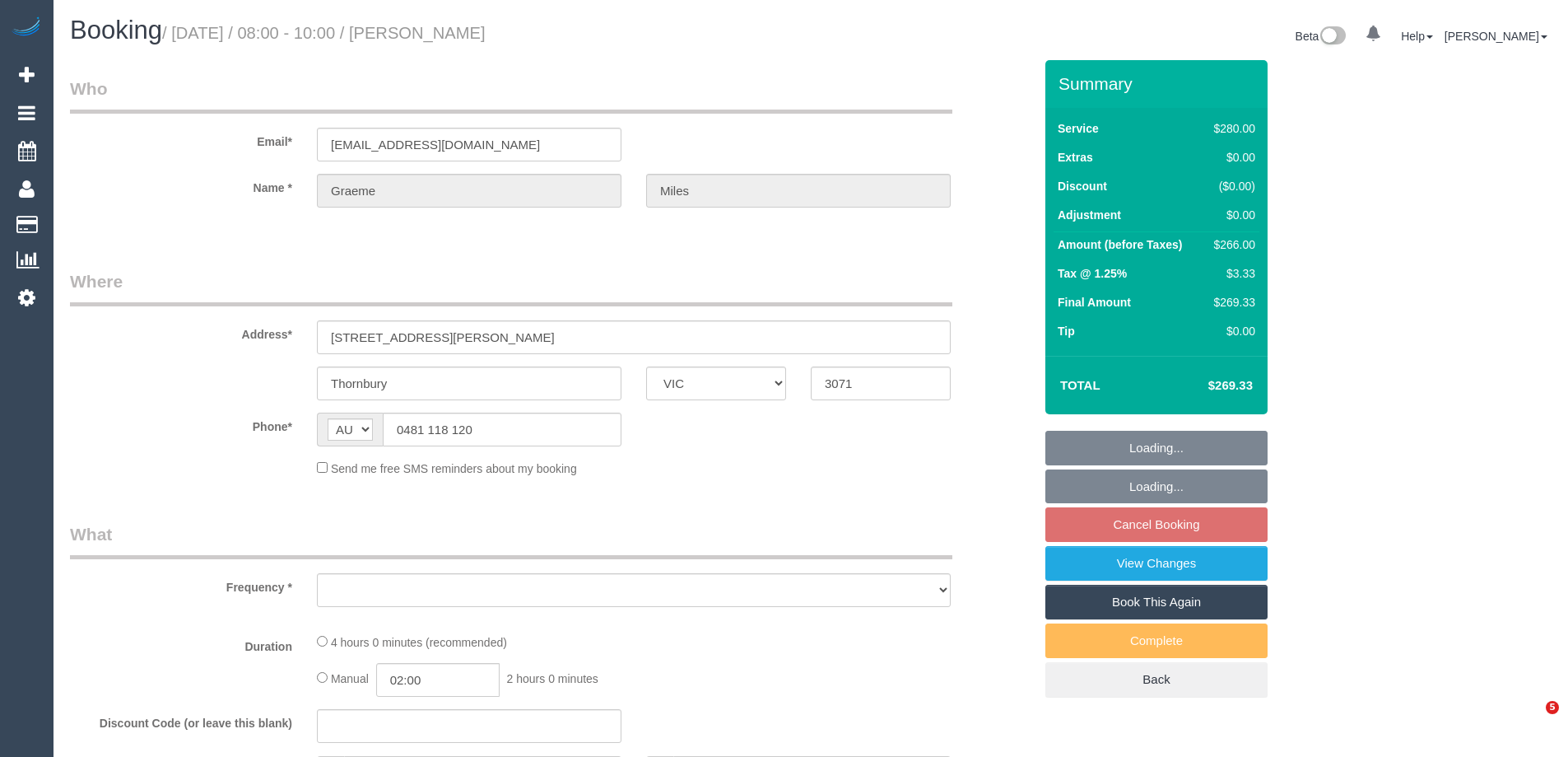
select select "VIC"
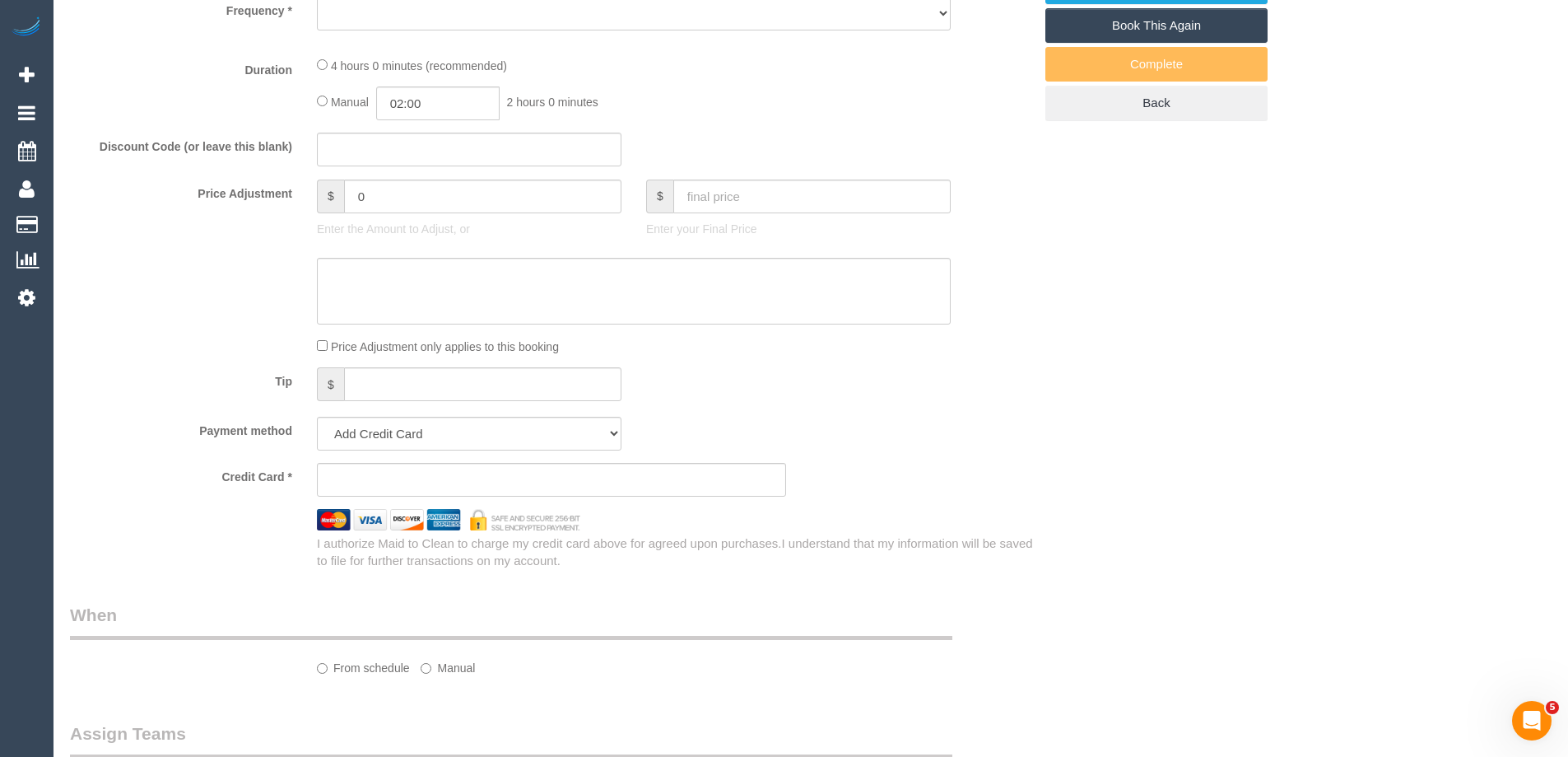
select select "object:541"
select select "240"
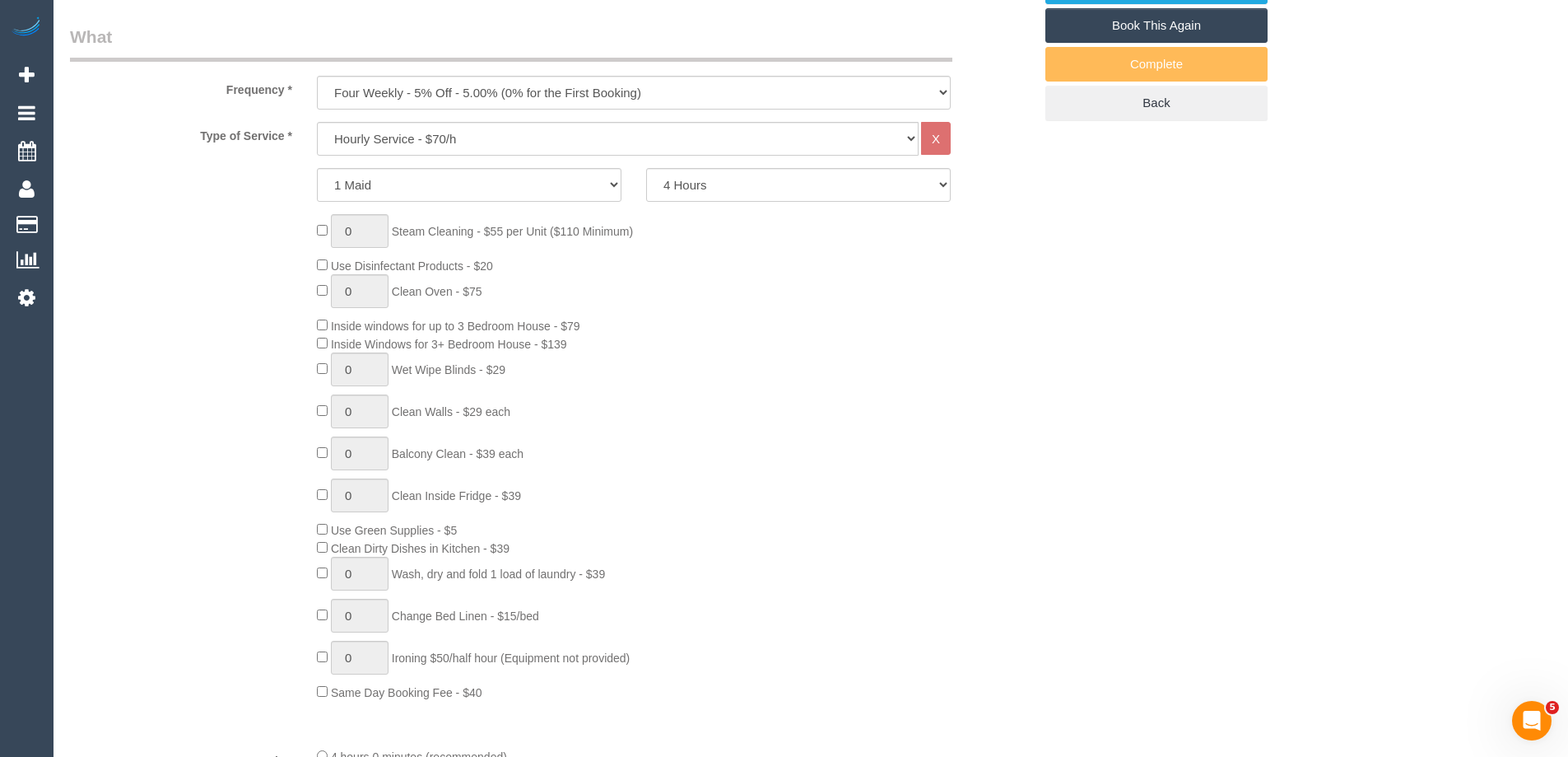
select select "object:1558"
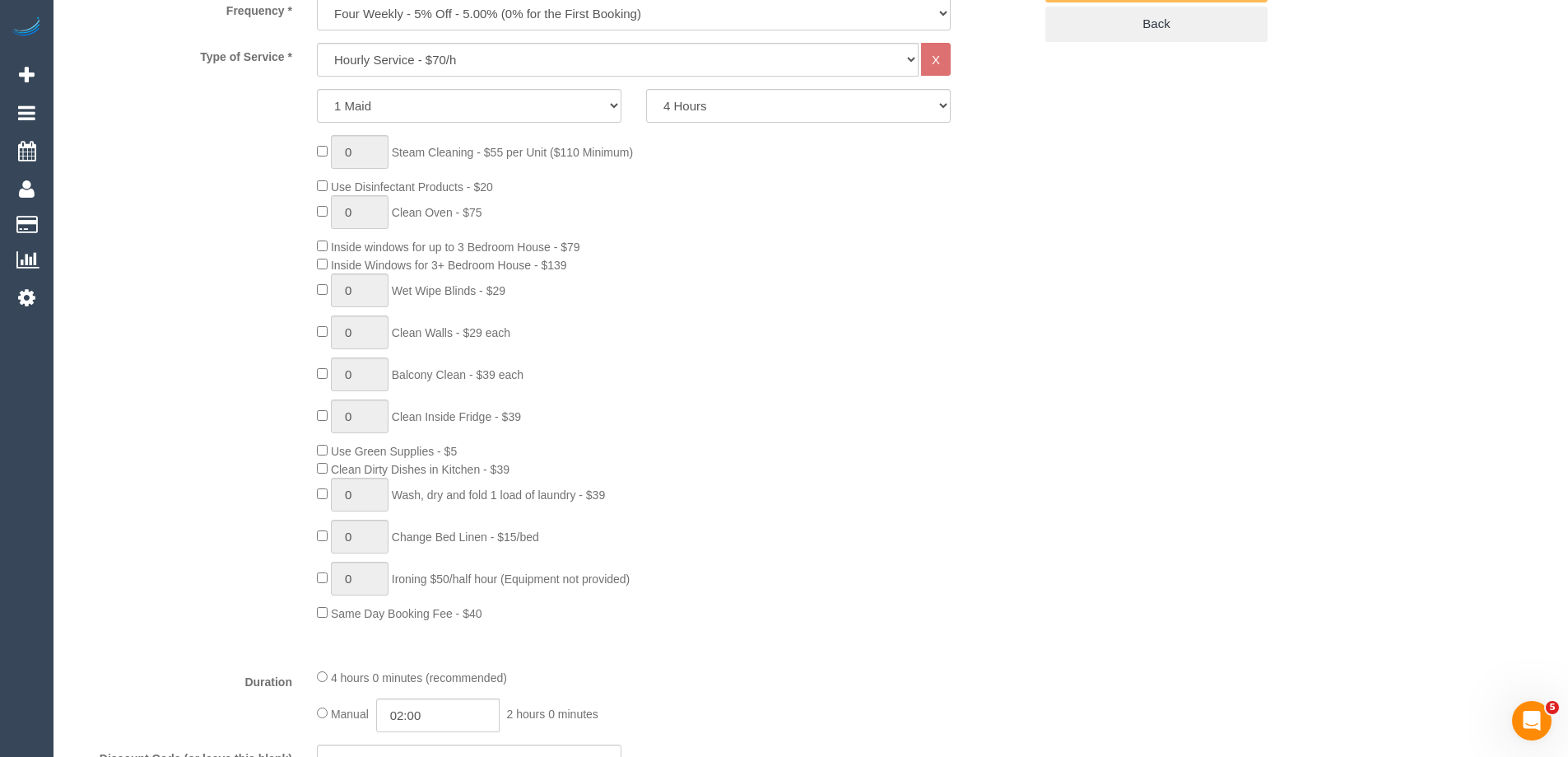
select select "spot2"
select select "string:stripe-pm_1NfYfE2GScqysDRV3IfncLo8"
select select "number:29"
select select "number:17"
select select "number:18"
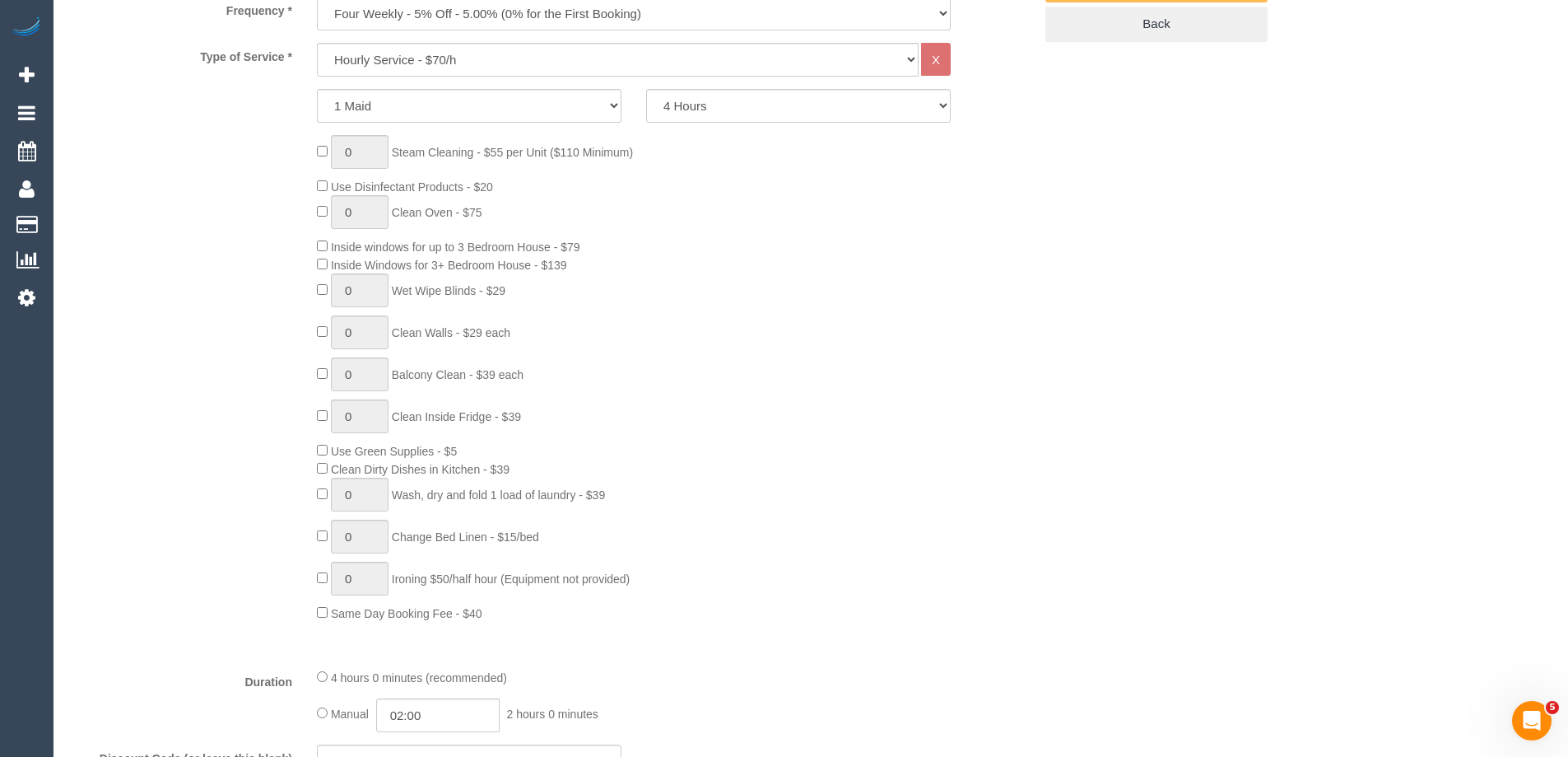
select select "number:22"
select select "number:34"
select select "number:12"
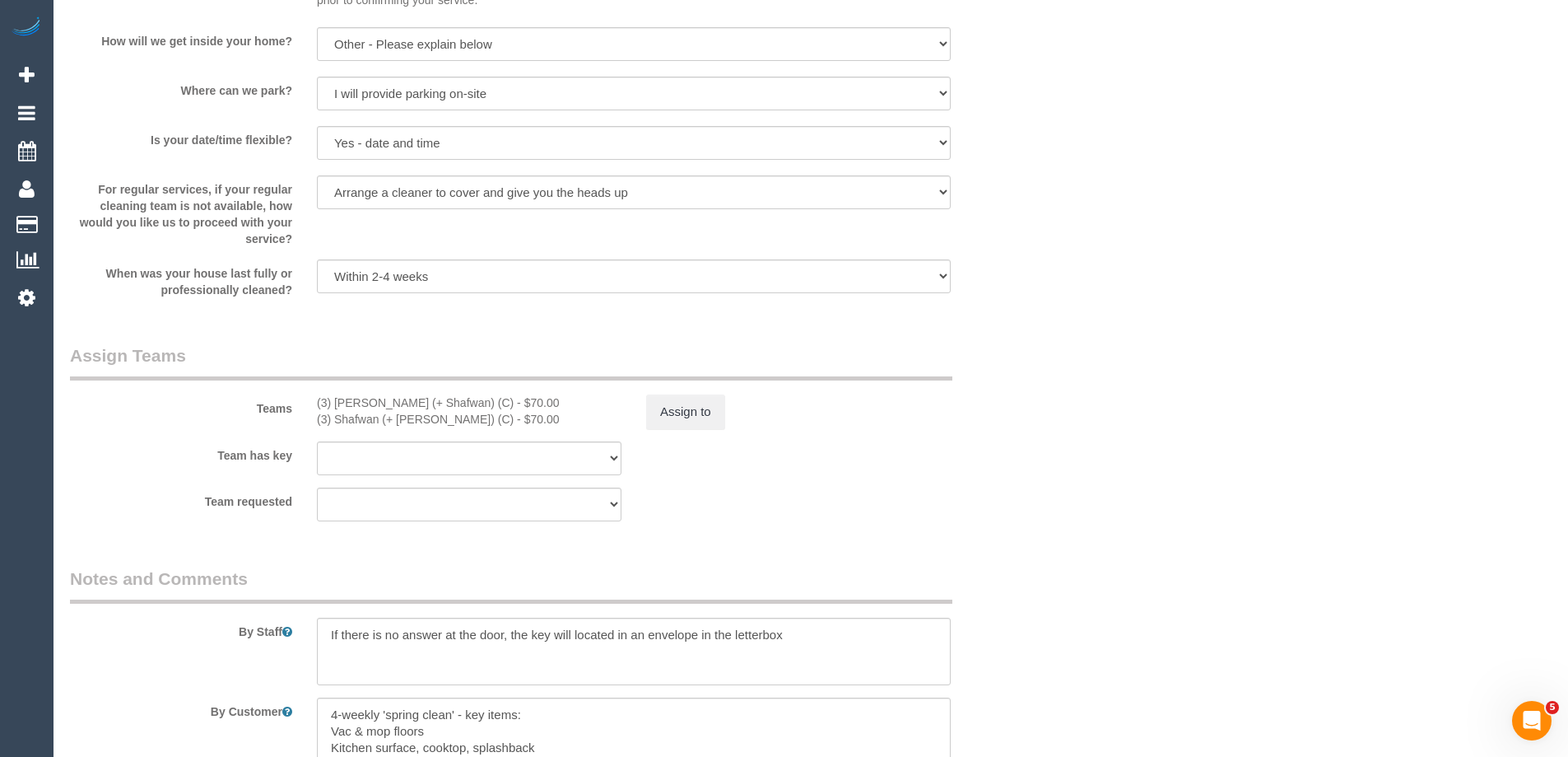
scroll to position [2522, 0]
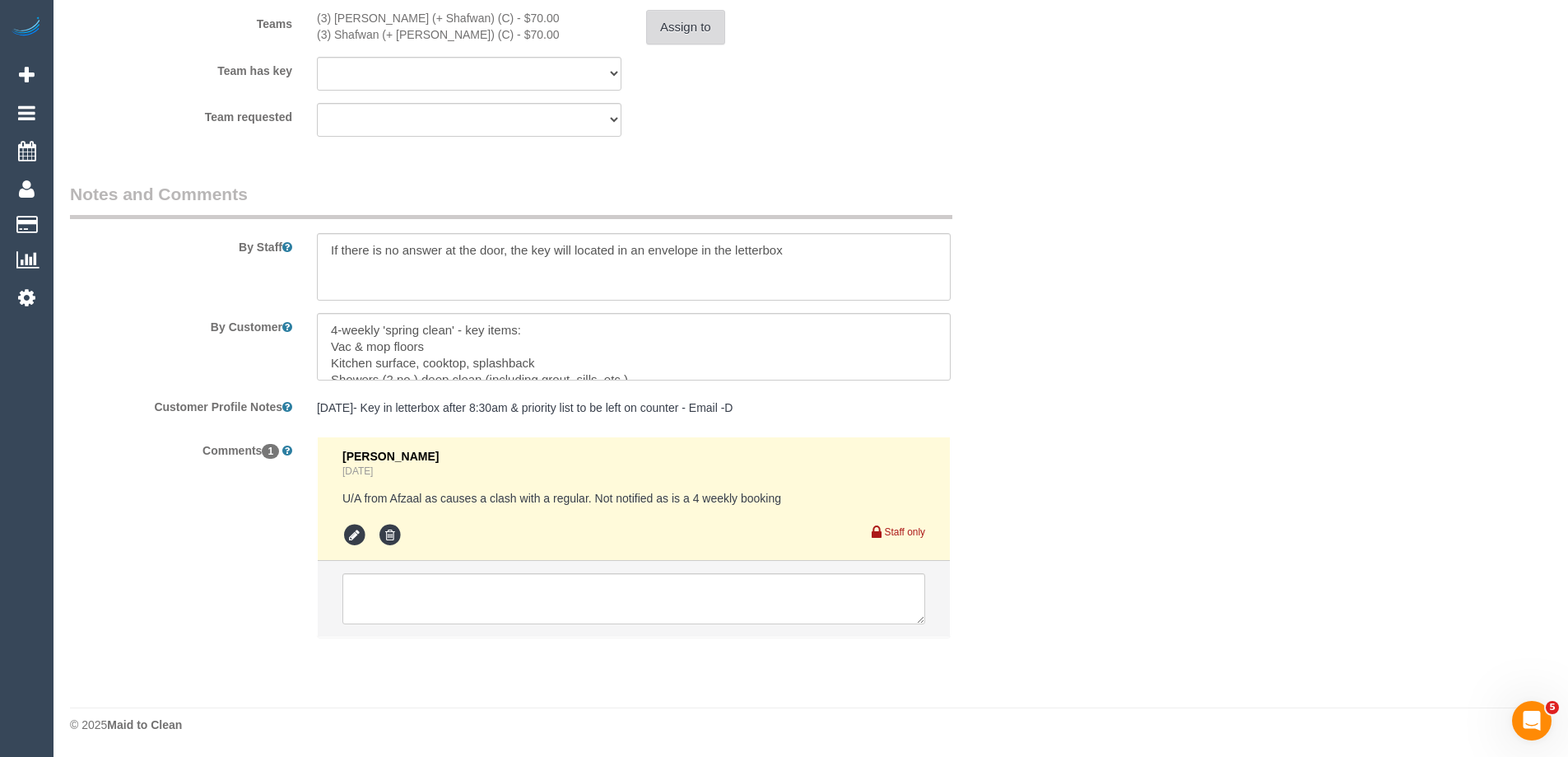
select select "spot23"
click at [718, 23] on button "Assign to" at bounding box center [685, 26] width 79 height 34
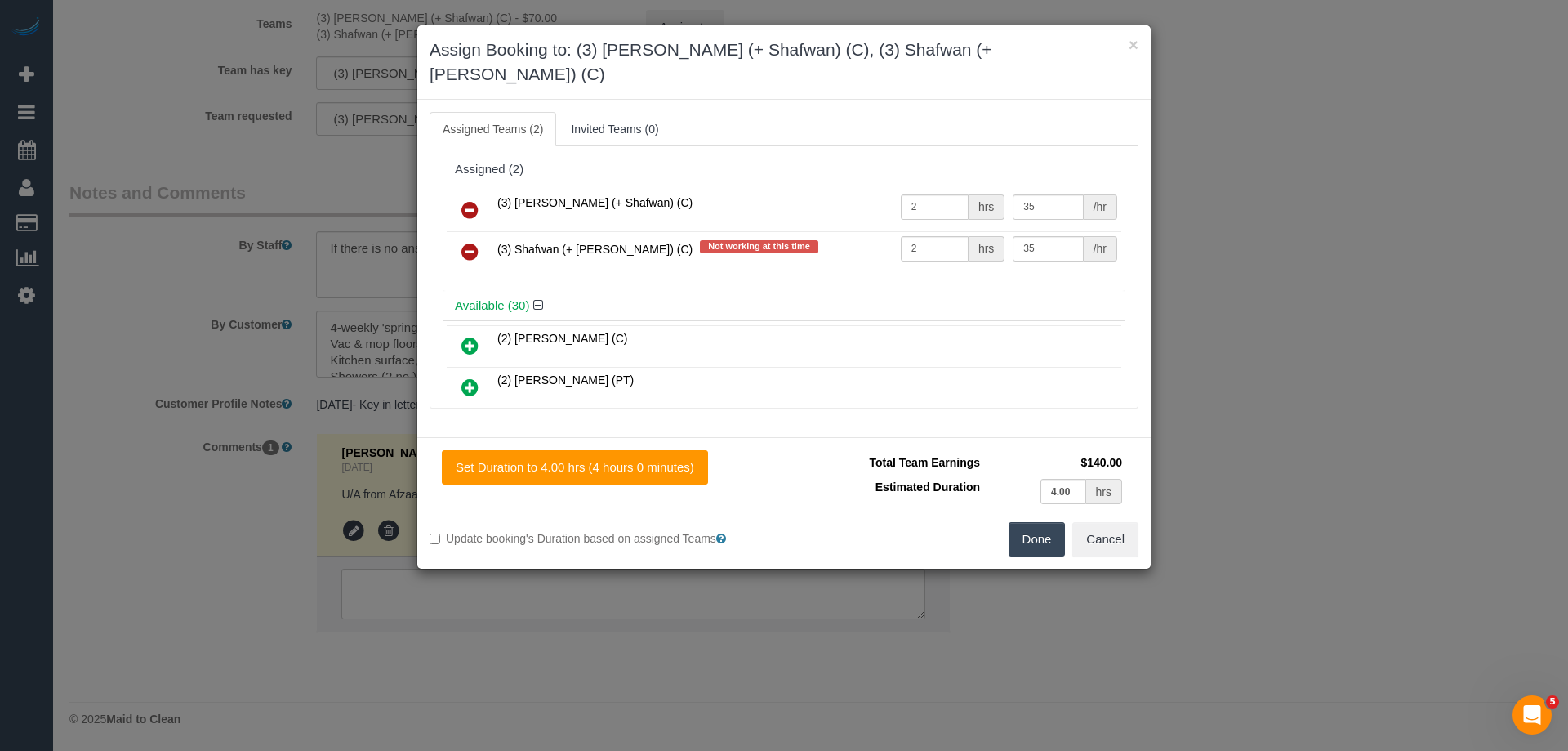
click at [471, 201] on icon at bounding box center [470, 210] width 17 height 19
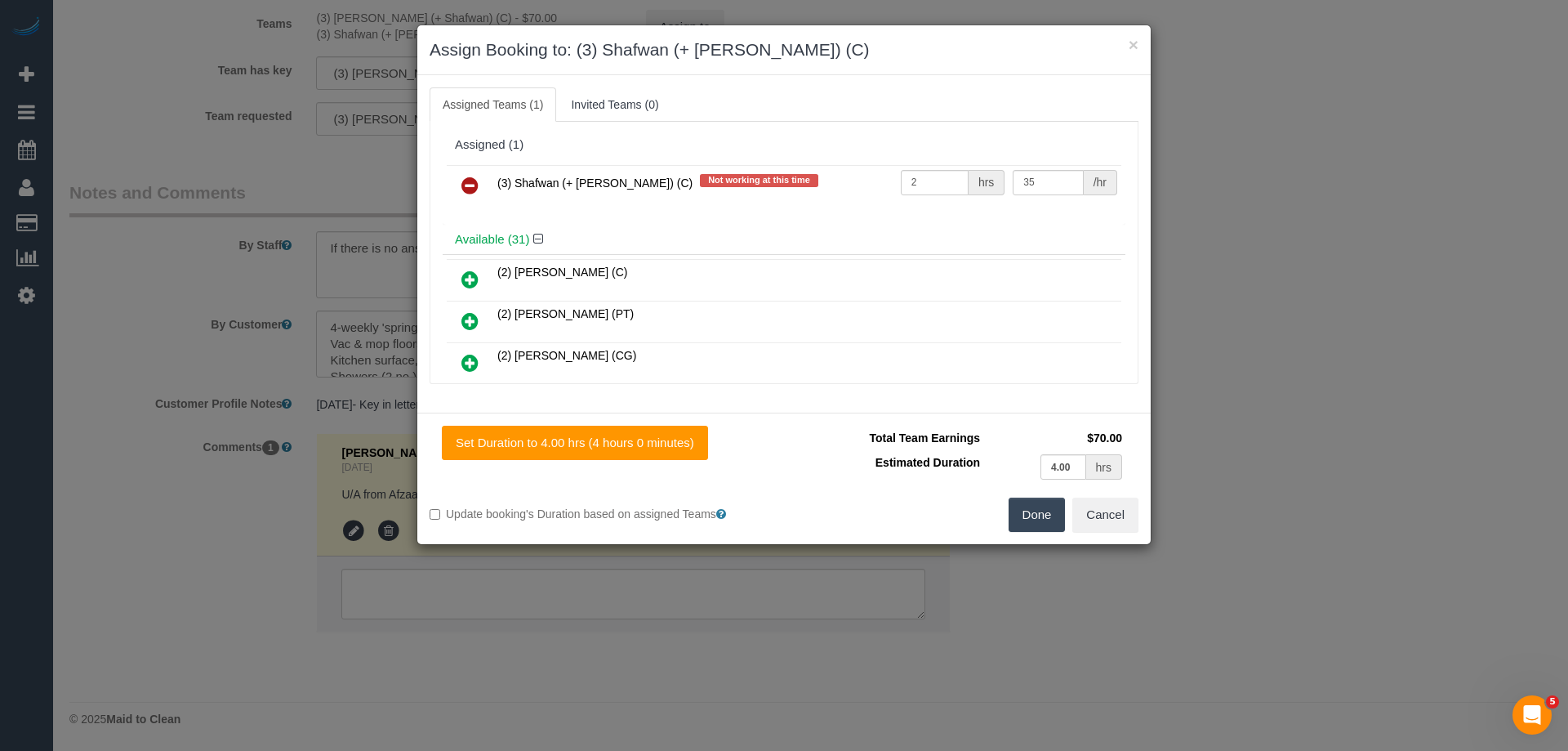
click at [469, 180] on icon at bounding box center [470, 185] width 17 height 19
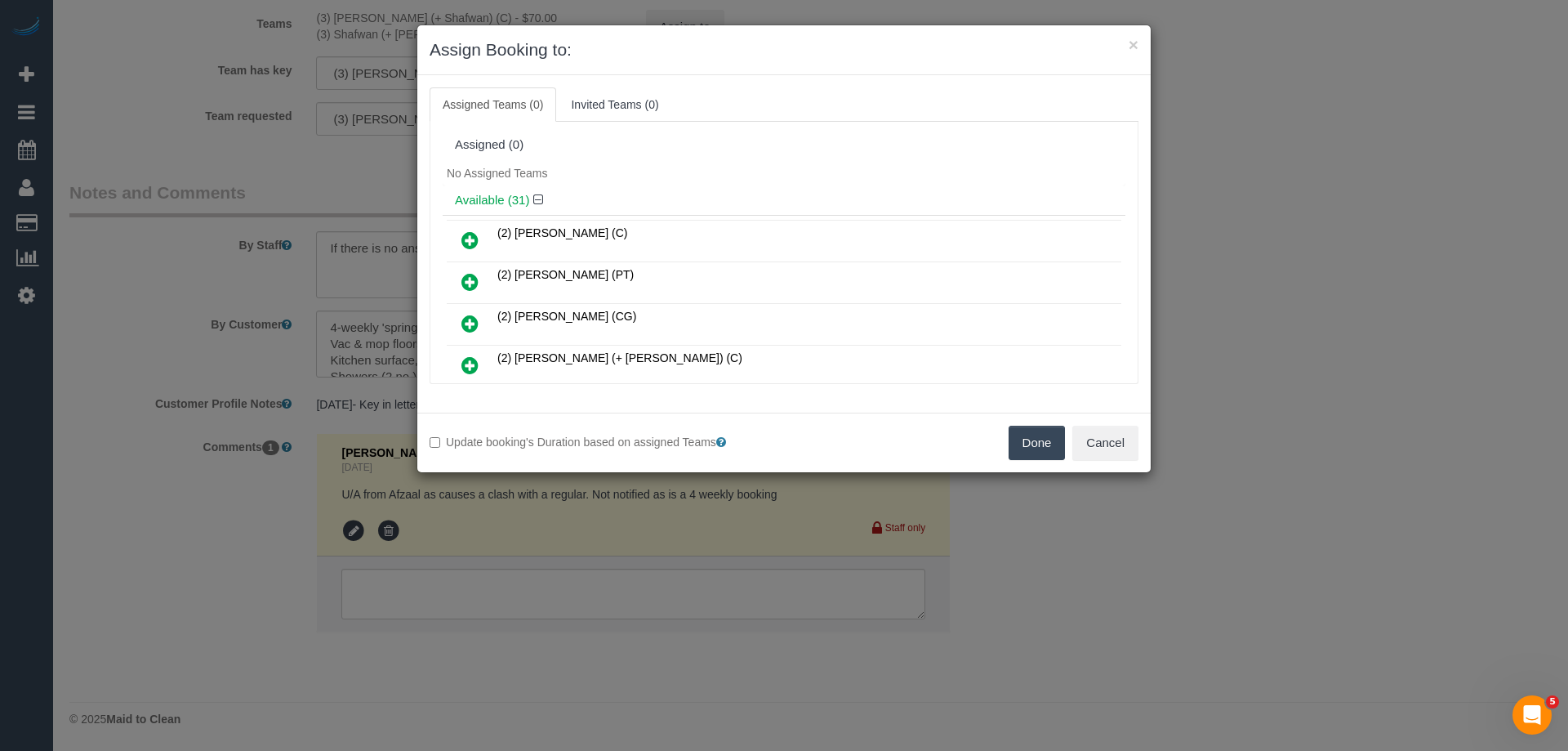
click at [1050, 447] on button "Done" at bounding box center [1037, 442] width 57 height 34
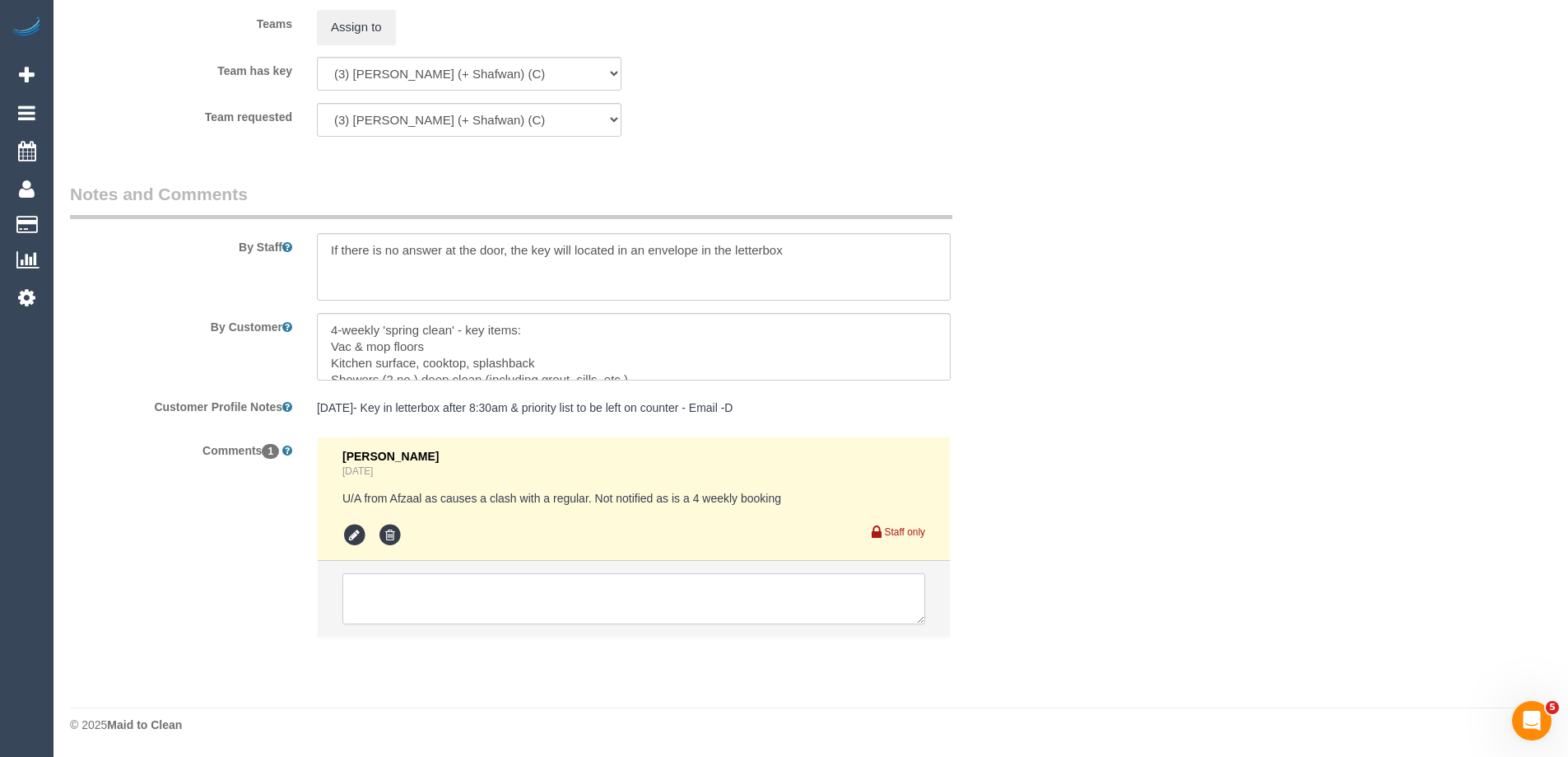
click at [460, 600] on textarea at bounding box center [634, 599] width 583 height 51
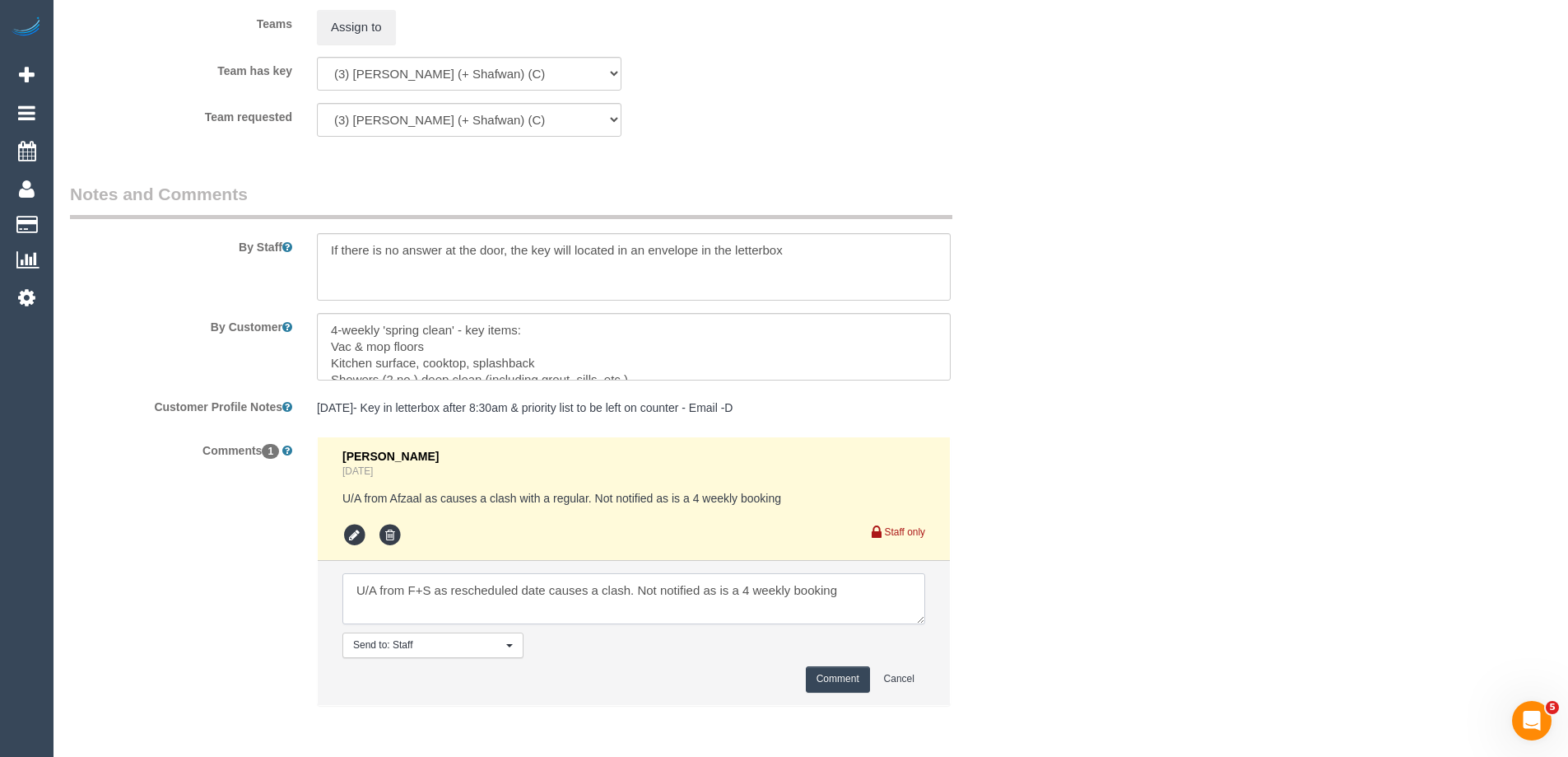
type textarea "U/A from F+S as rescheduled date causes a clash. Not notified as is a 4 weekly …"
click at [824, 675] on button "Comment" at bounding box center [838, 679] width 64 height 25
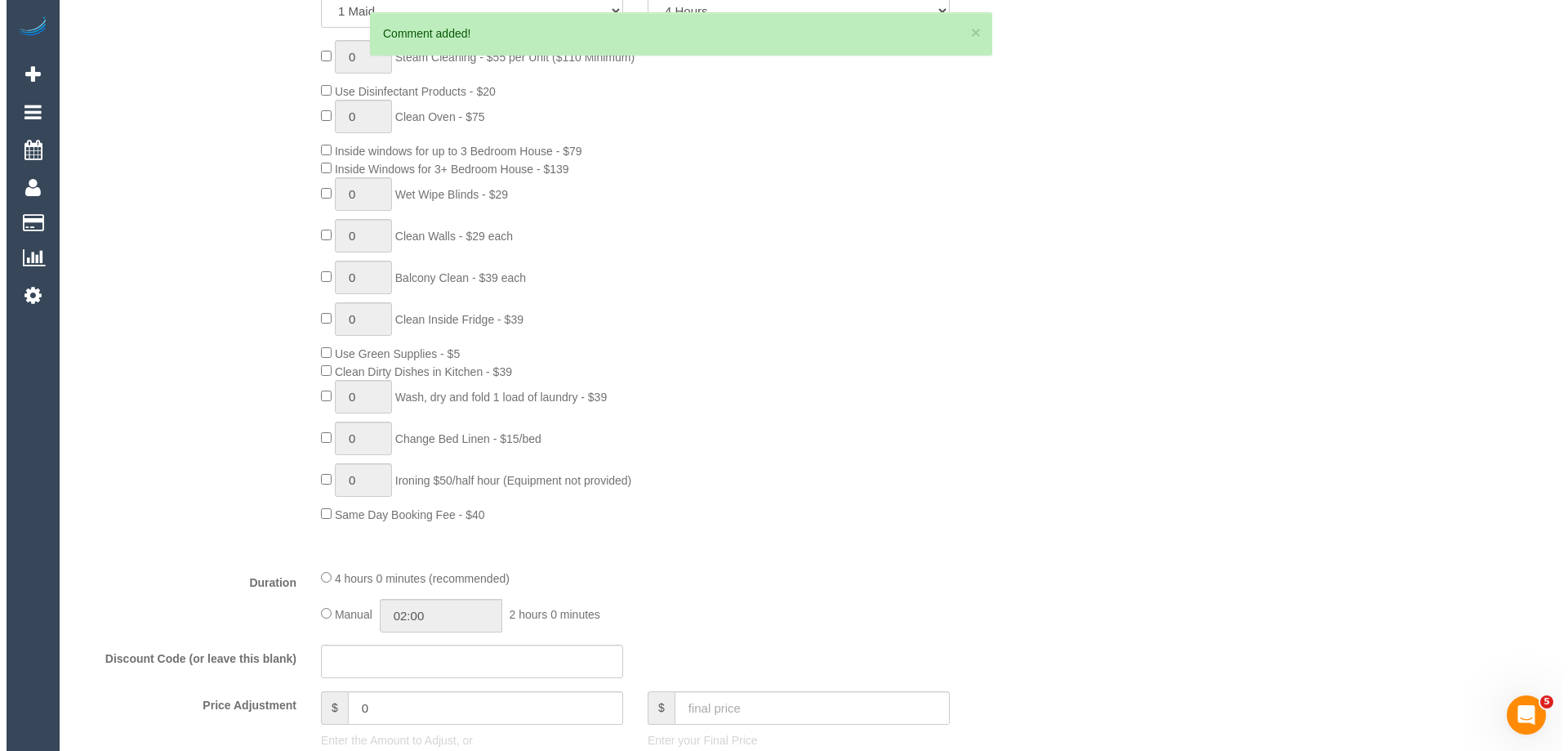
scroll to position [0, 0]
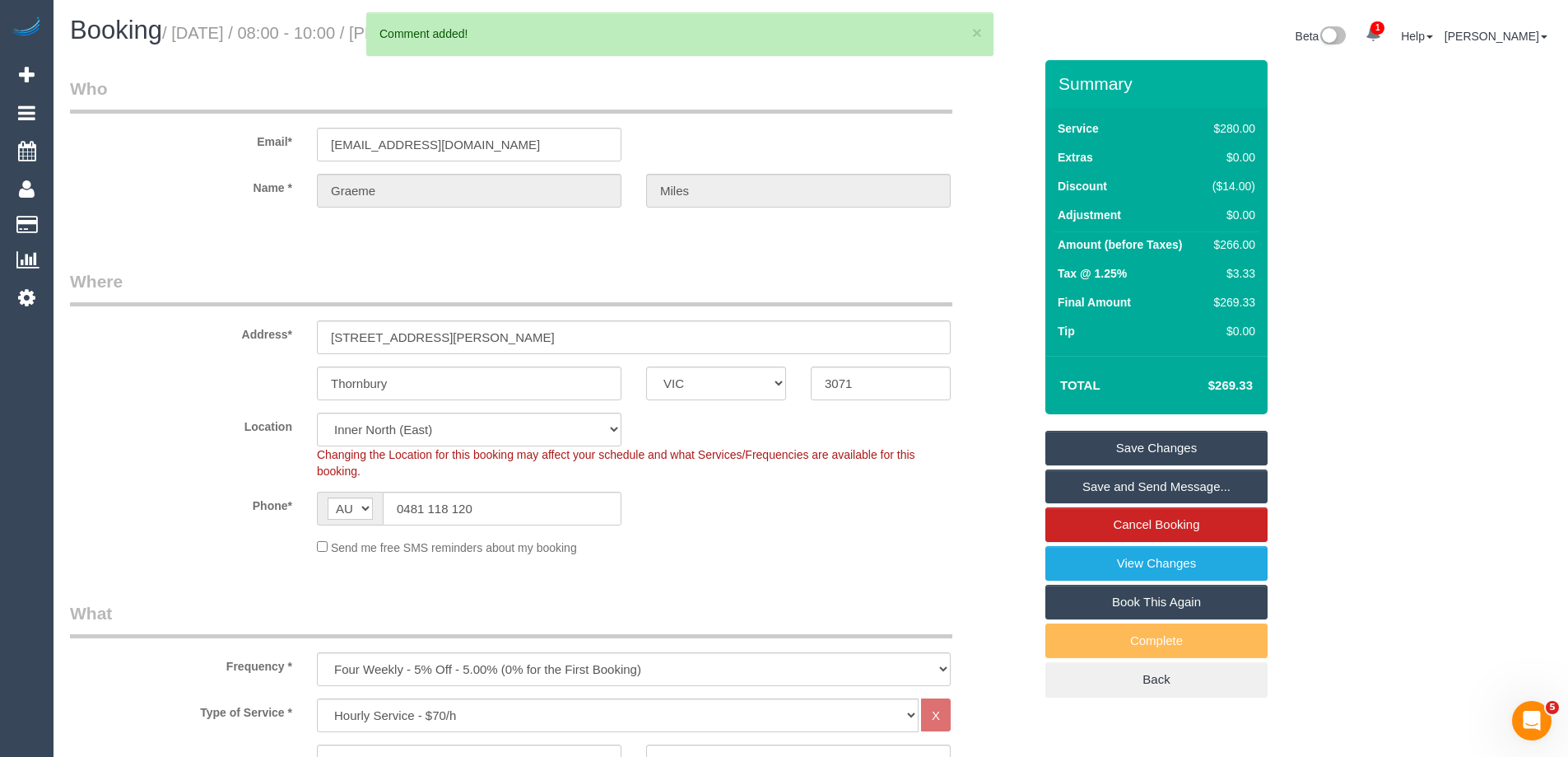
click at [1135, 454] on link "Save Changes" at bounding box center [1157, 447] width 223 height 34
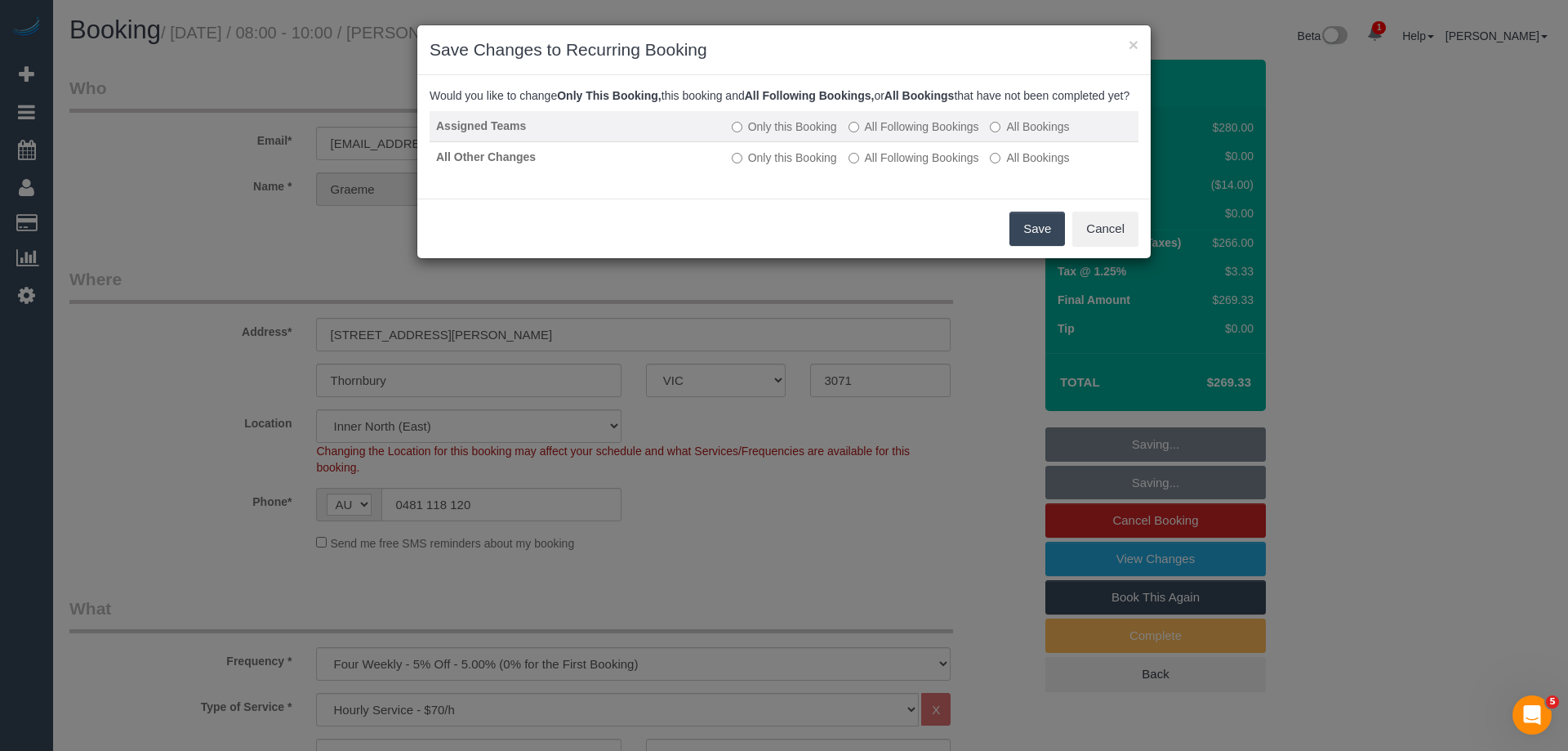
click at [903, 135] on label "All Following Bookings" at bounding box center [914, 126] width 131 height 16
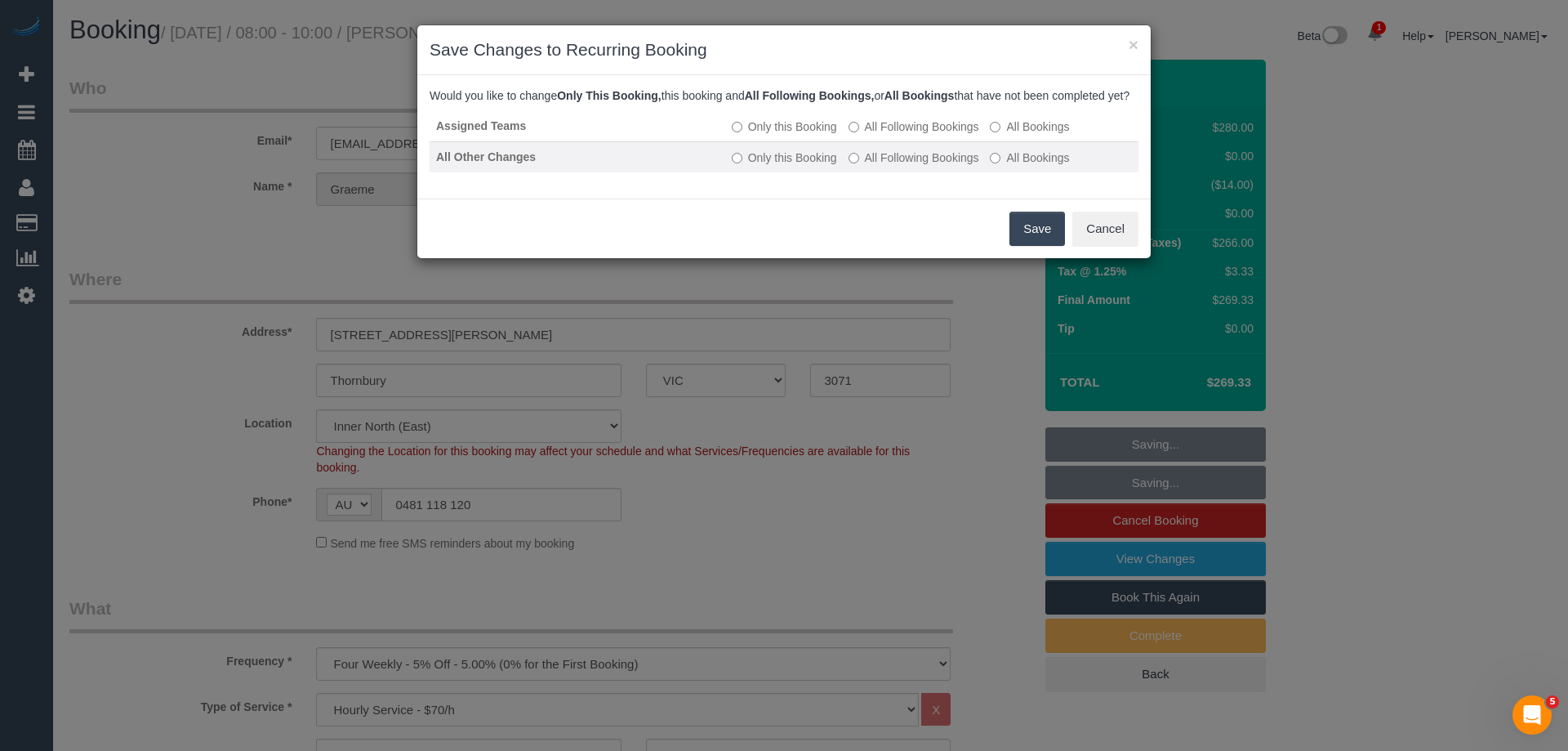
click at [898, 166] on label "All Following Bookings" at bounding box center [914, 157] width 131 height 16
click at [1021, 244] on button "Save" at bounding box center [1037, 228] width 55 height 34
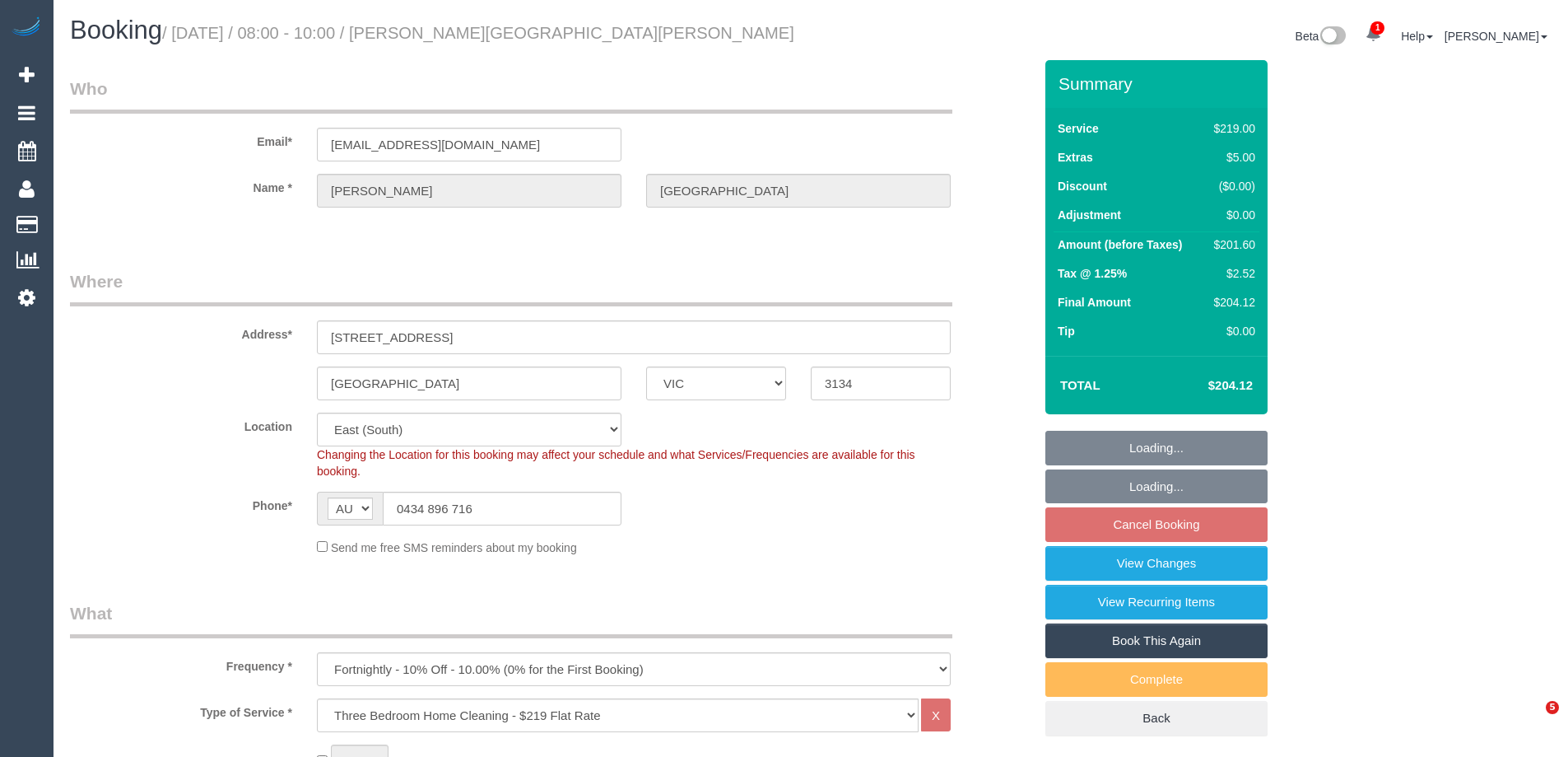
select select "VIC"
select select "string:stripe-pm_1S0a3t2GScqysDRVHFQgDIgs"
select select "number:27"
select select "number:15"
select select "number:19"
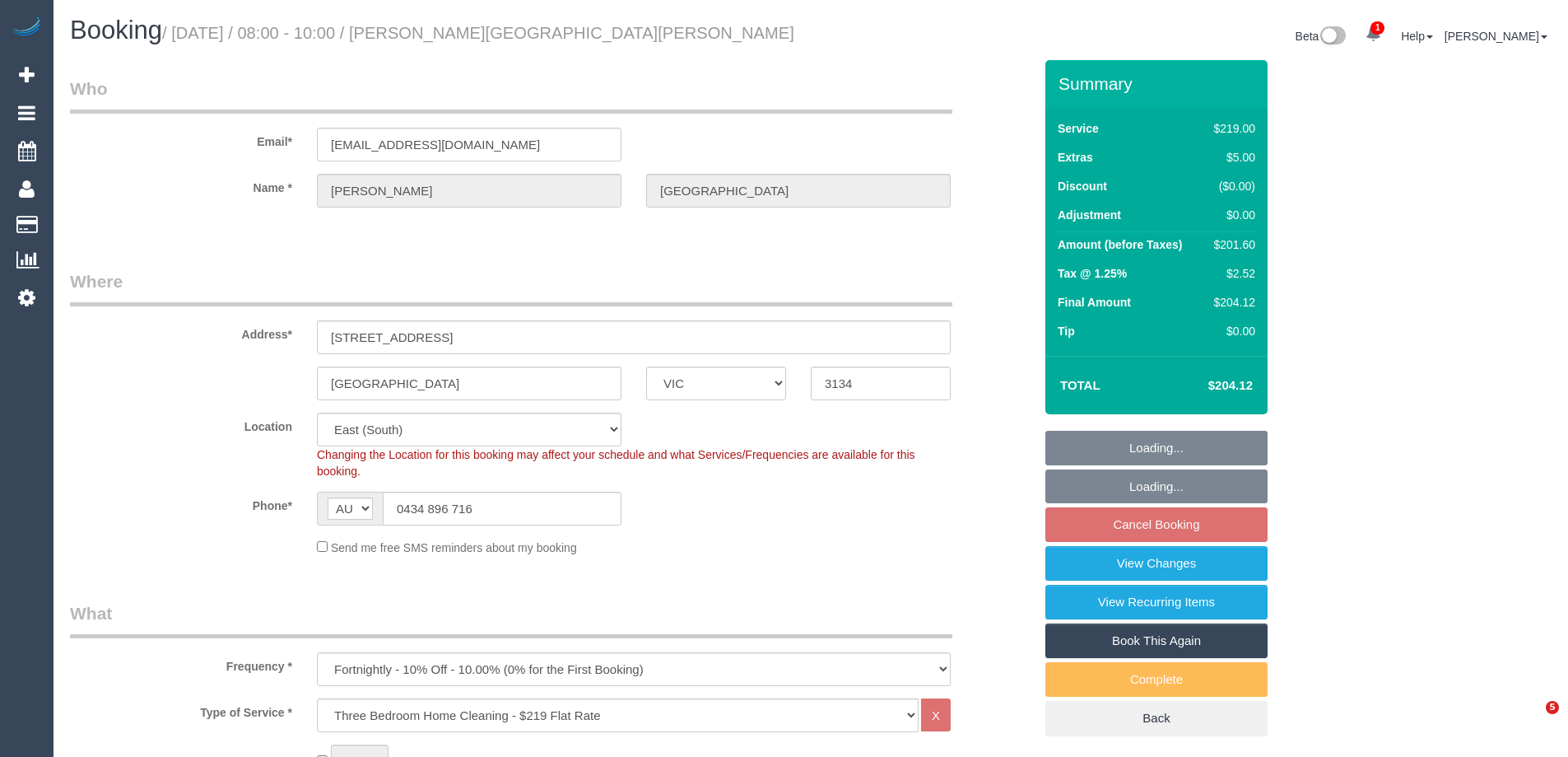
select select "number:22"
select select "number:33"
select select "number:12"
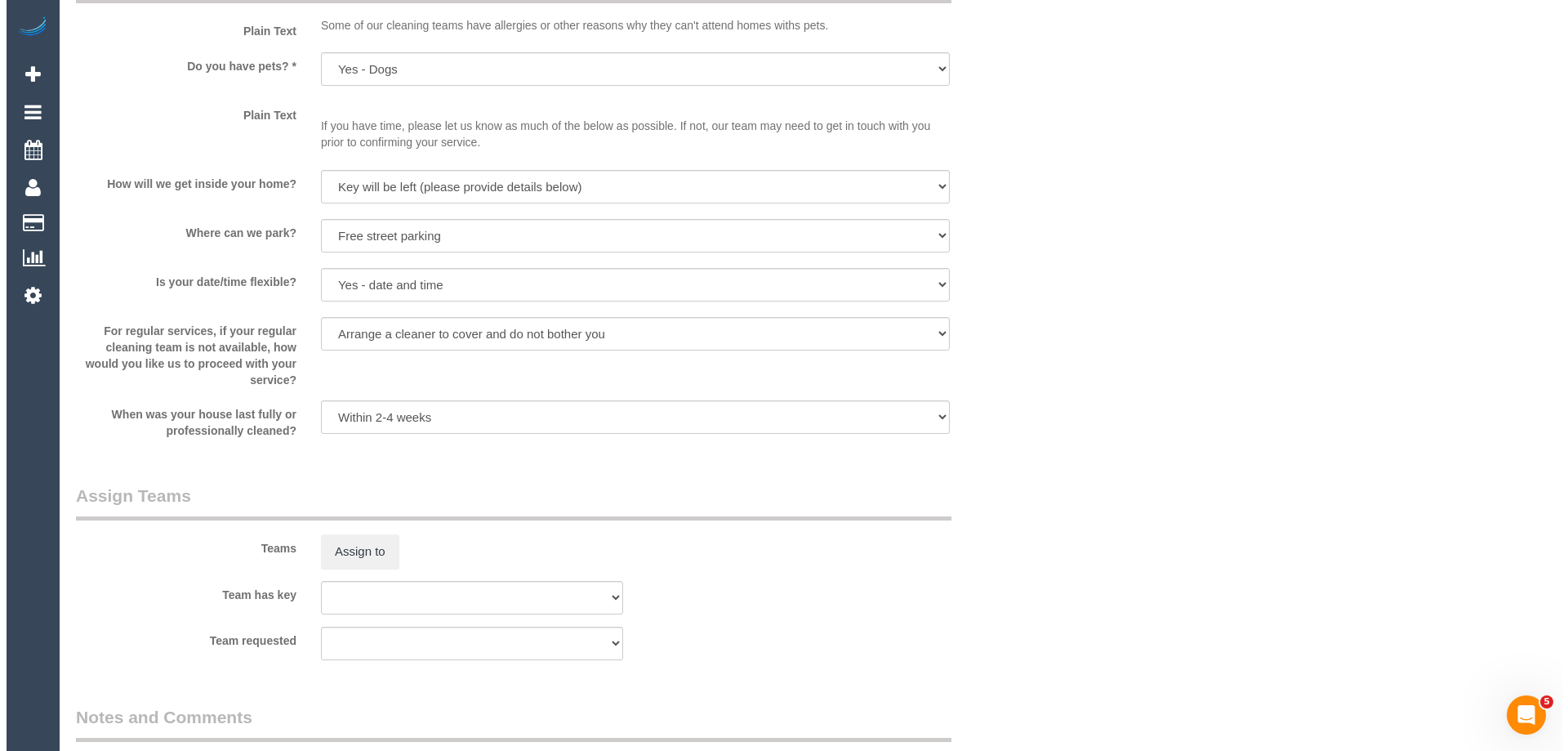
scroll to position [2206, 0]
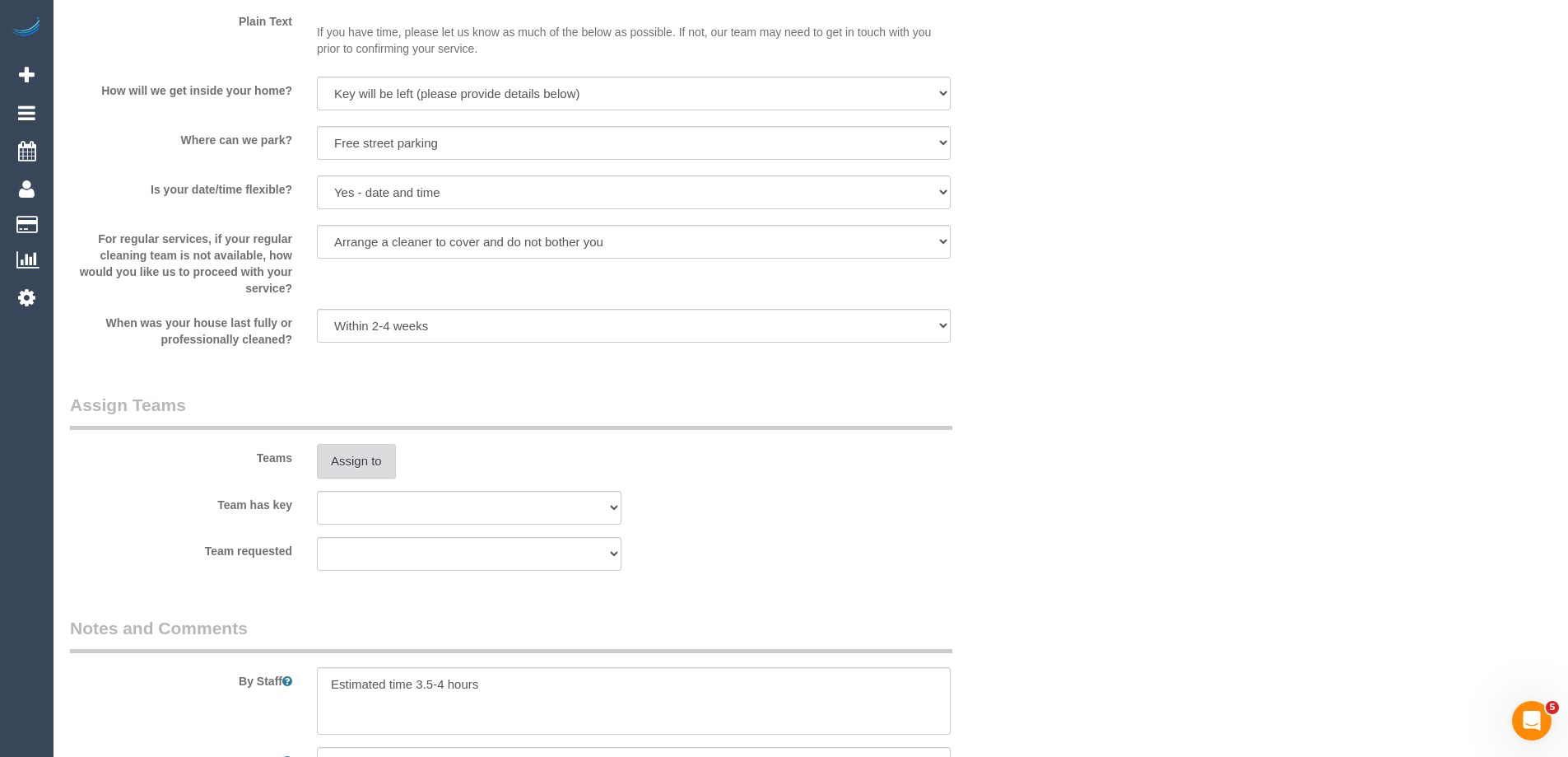
click at [369, 462] on button "Assign to" at bounding box center [356, 460] width 79 height 34
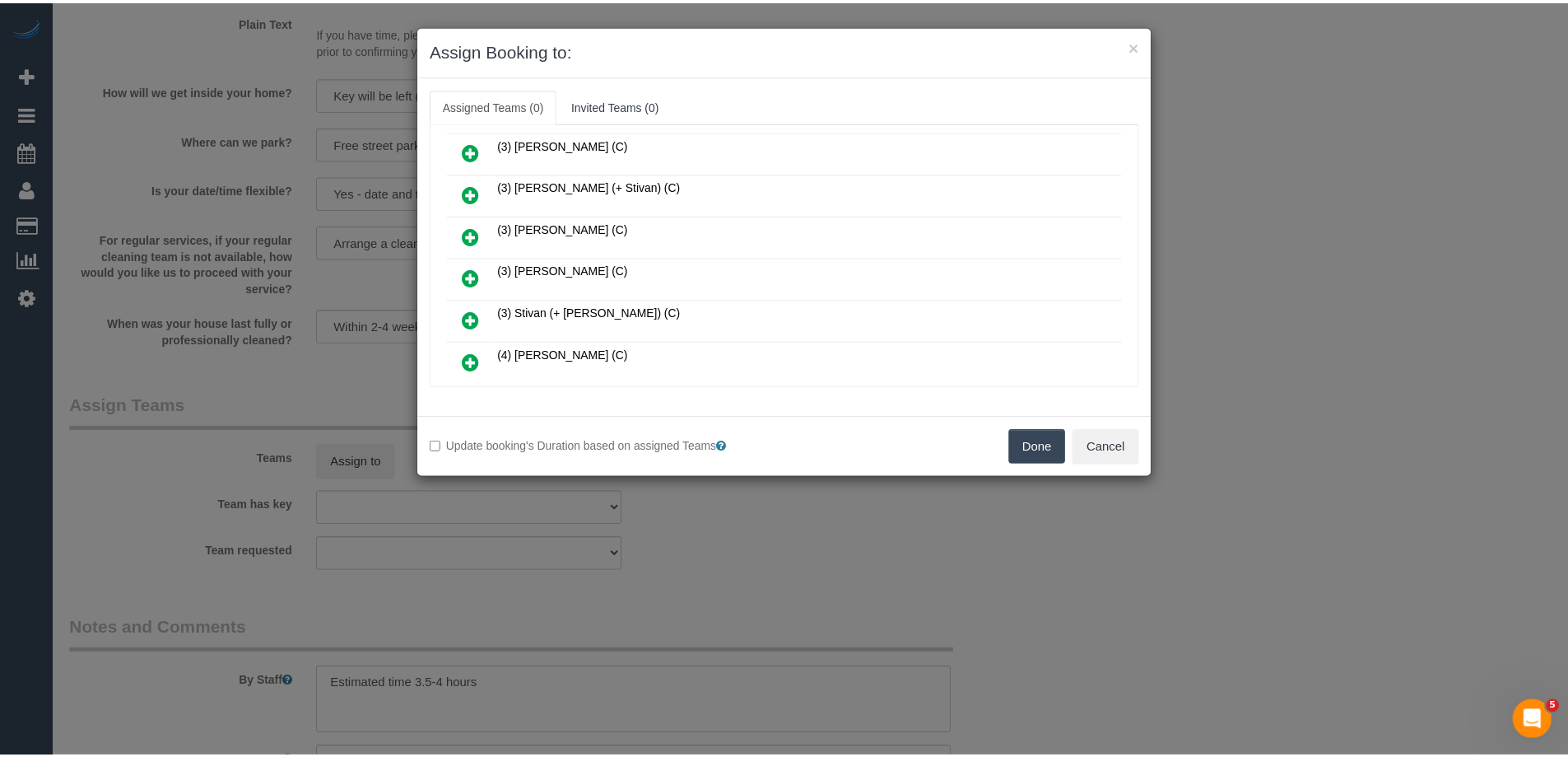
scroll to position [329, 0]
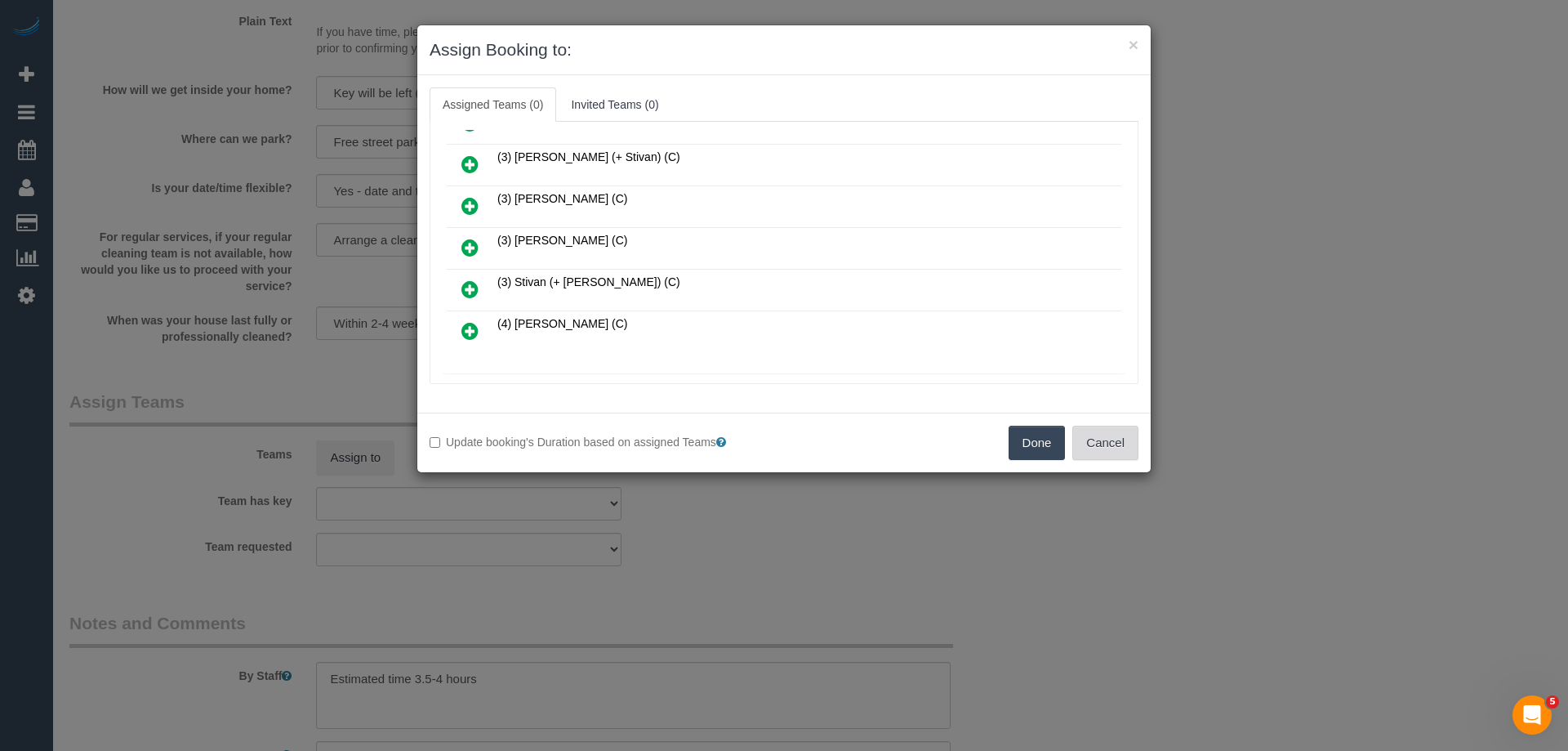
click at [1122, 450] on button "Cancel" at bounding box center [1106, 442] width 66 height 34
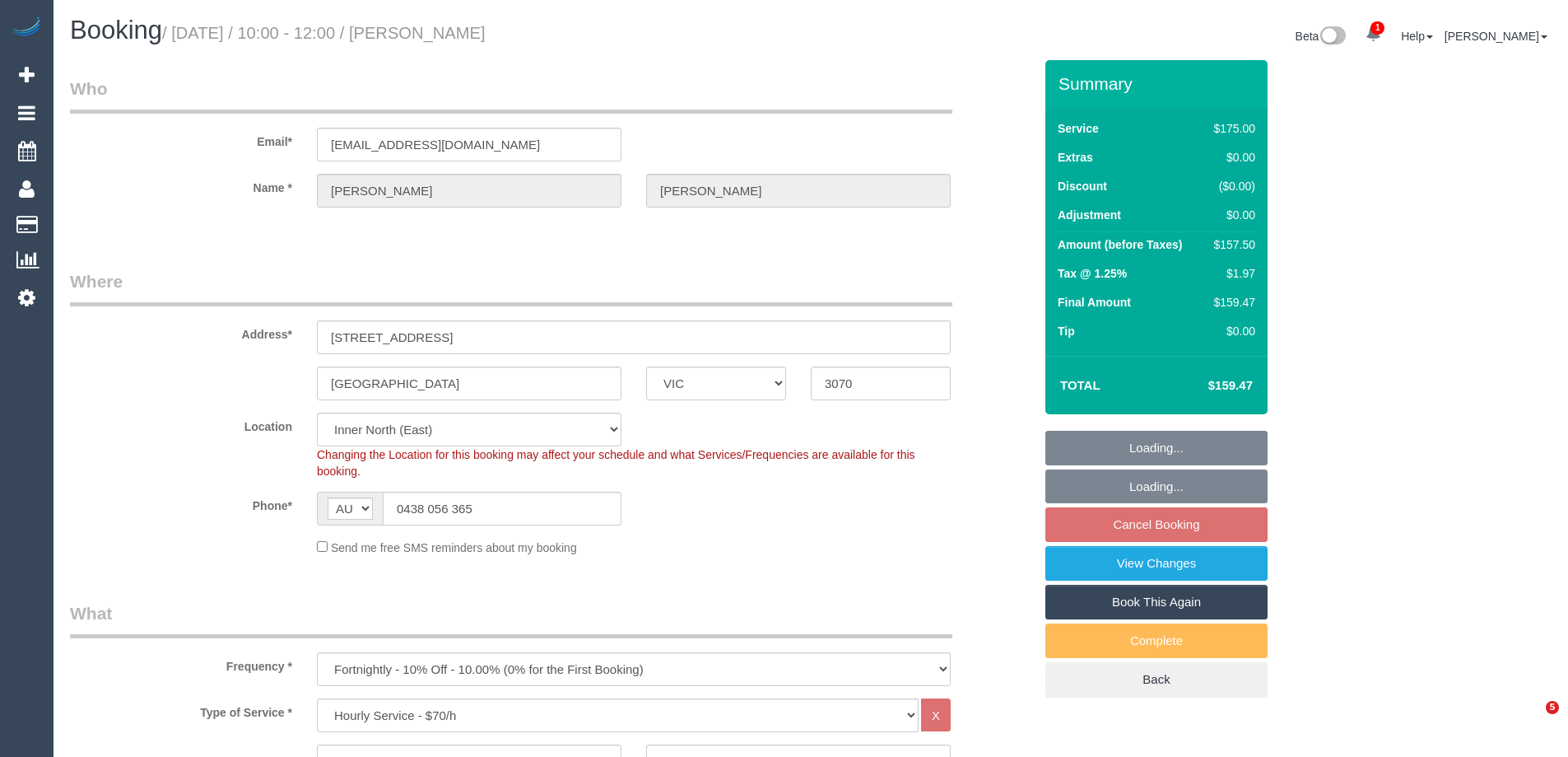
select select "VIC"
select select "150"
select select "number:27"
select select "number:16"
select select "number:19"
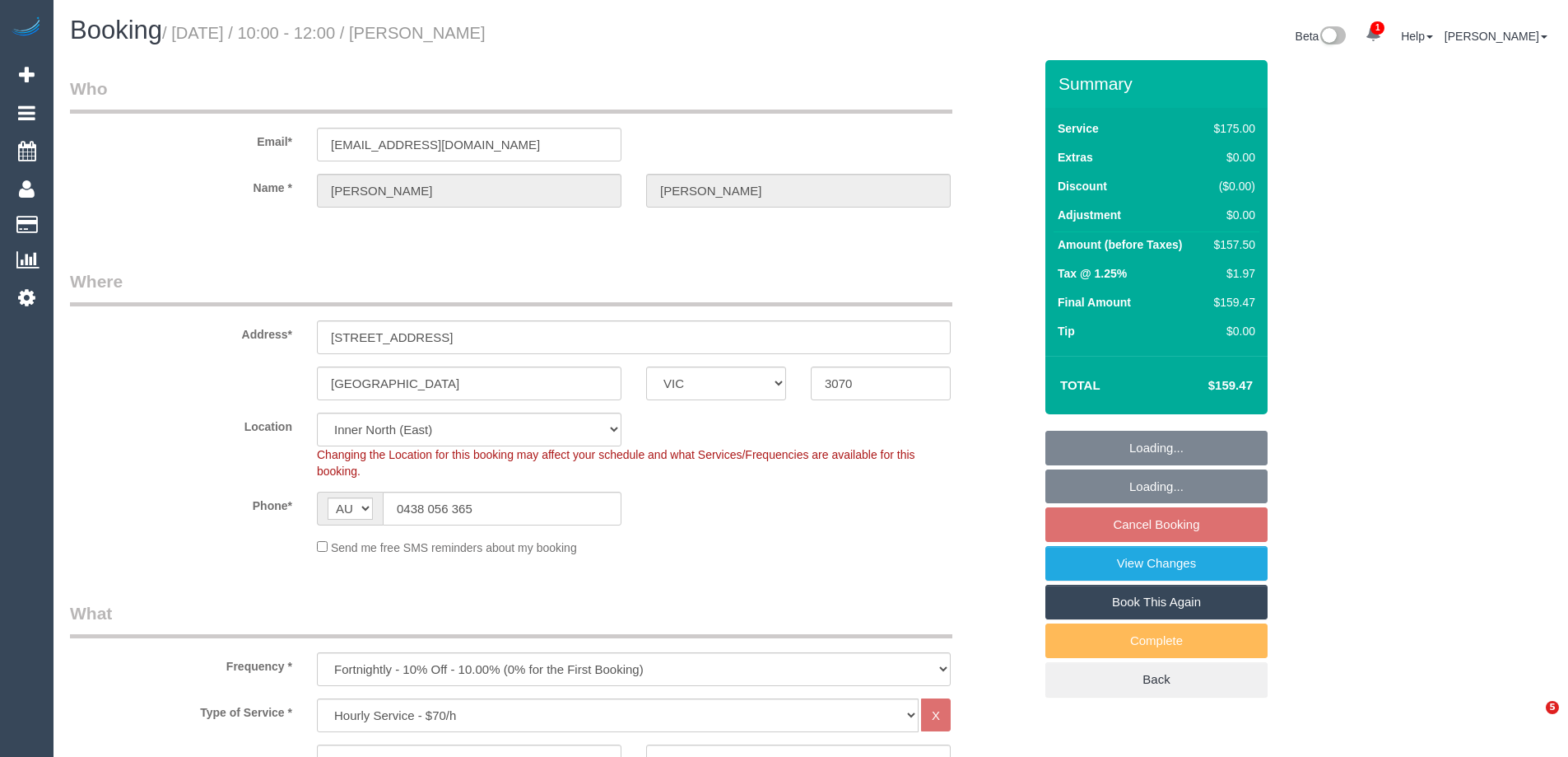
select select "number:25"
select select "number:34"
select select "number:12"
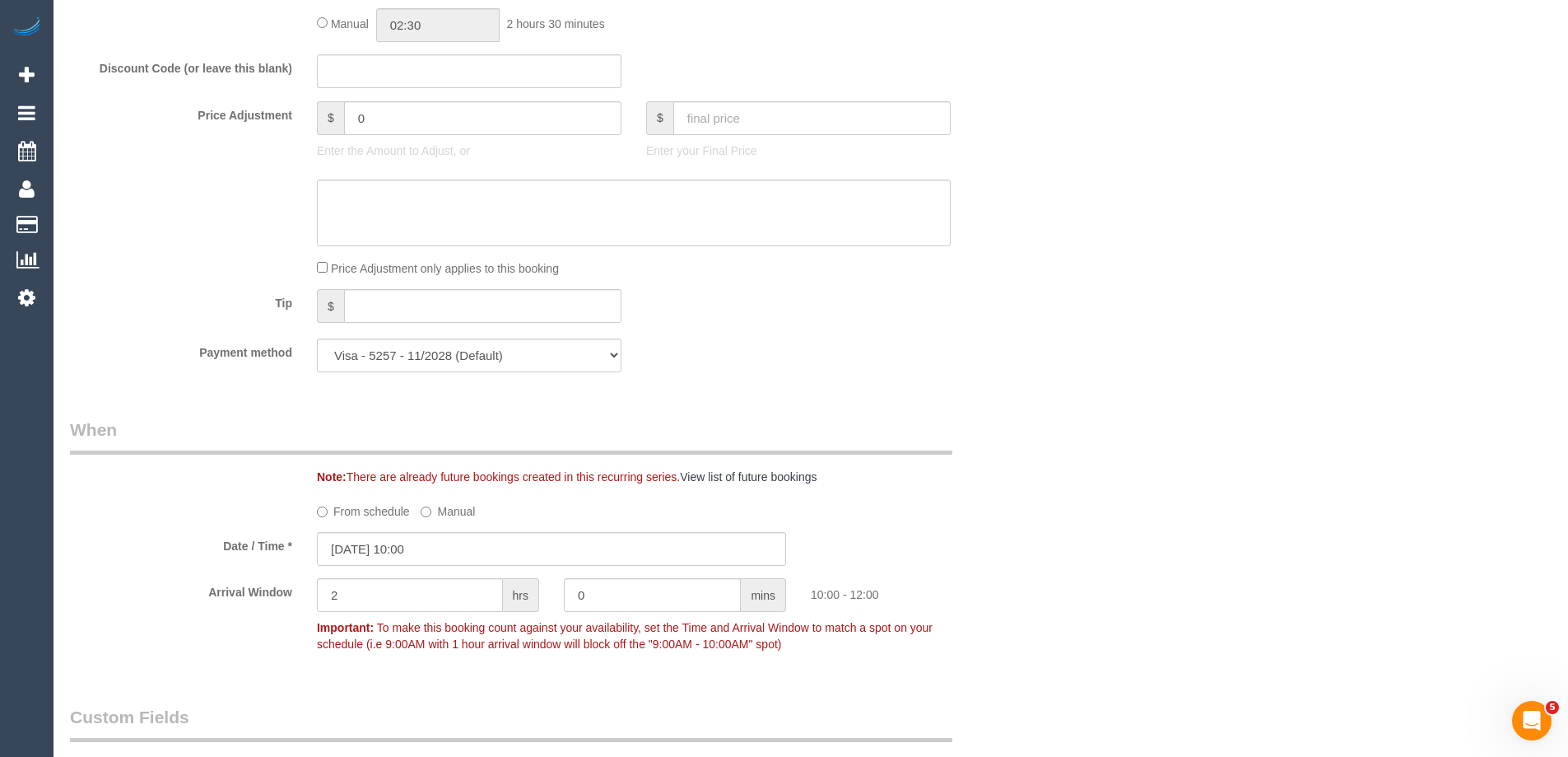
scroll to position [1482, 0]
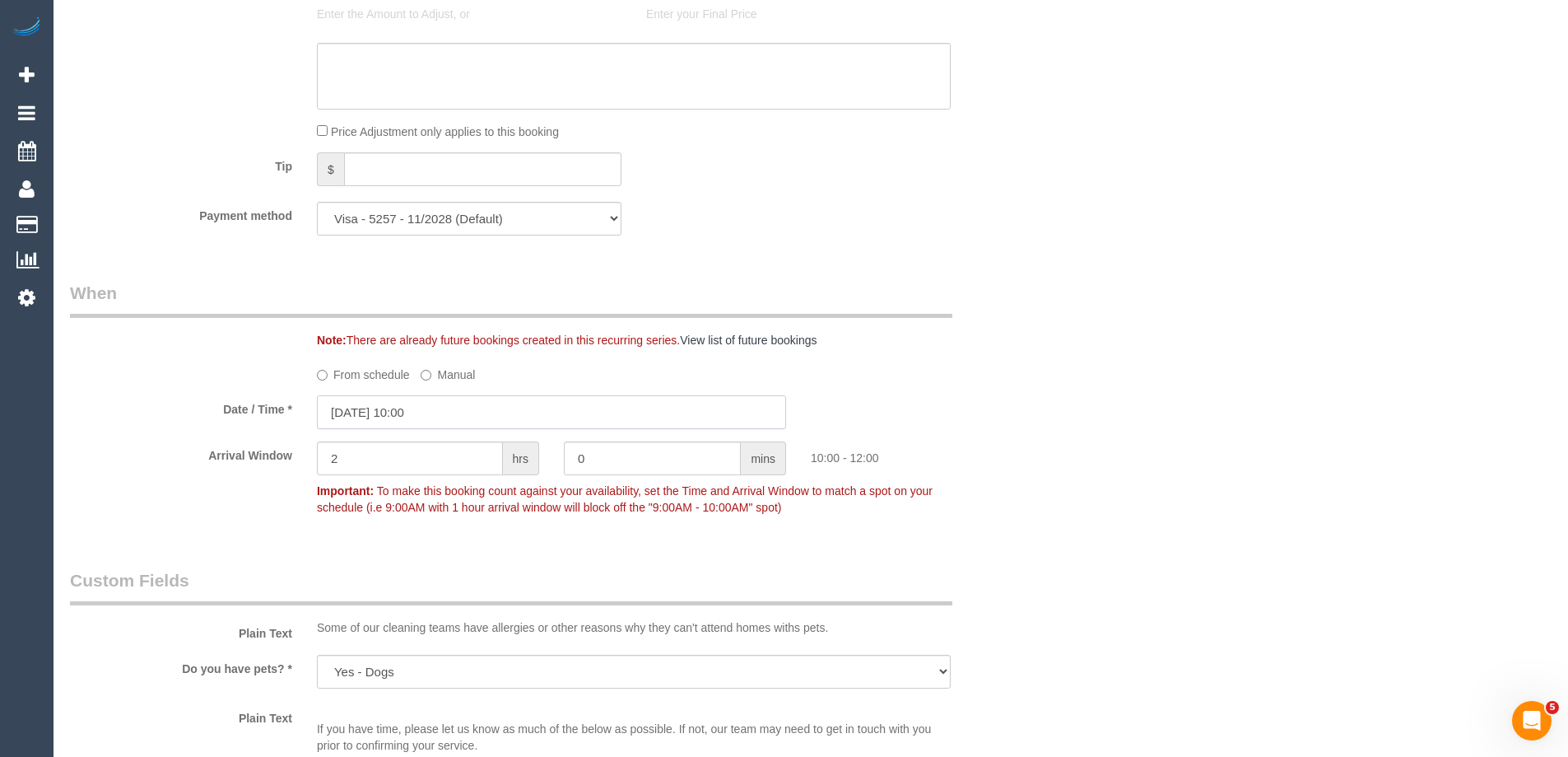
click at [406, 412] on input "[DATE] 10:00" at bounding box center [552, 412] width 469 height 34
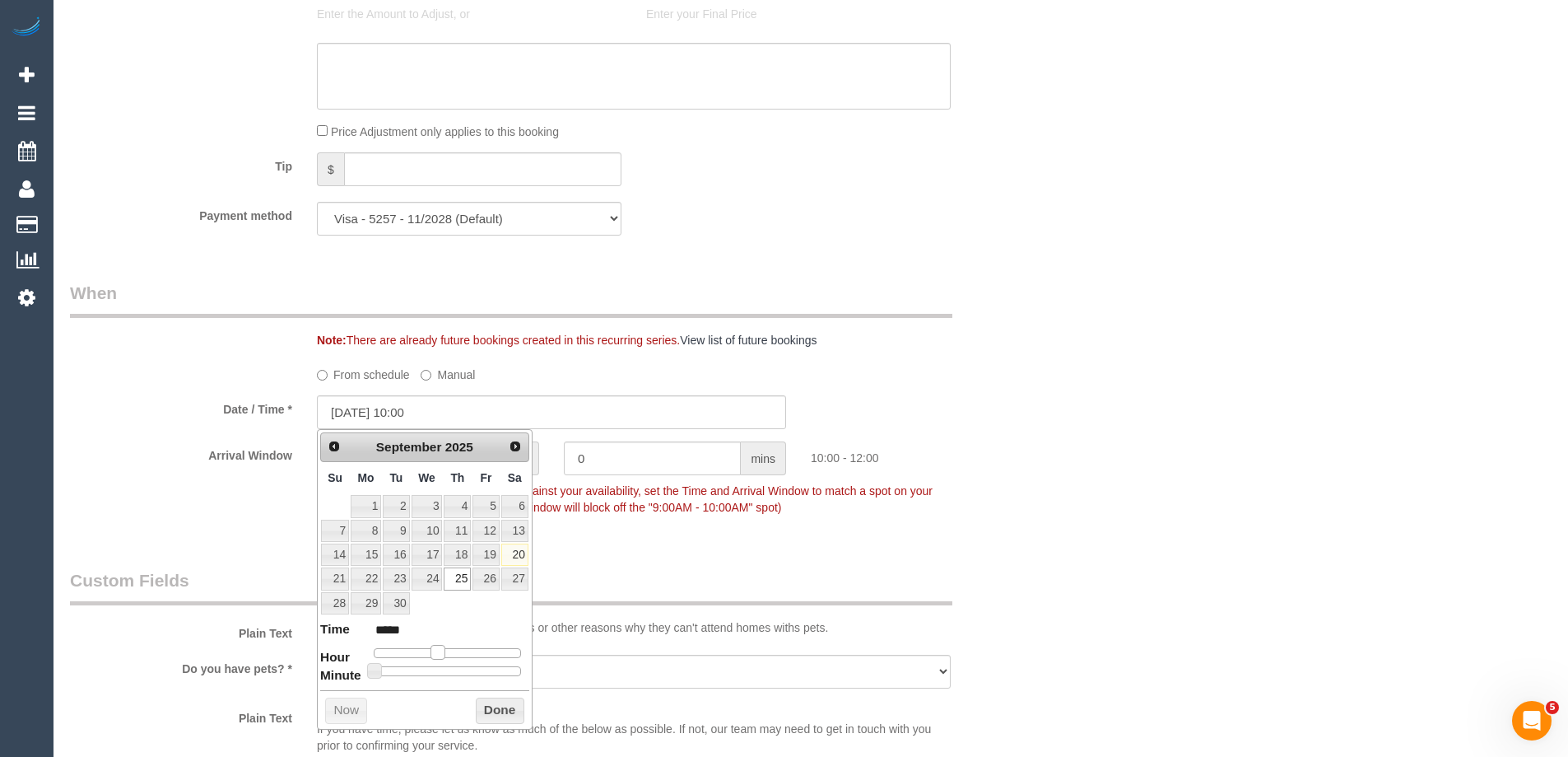
type input "[DATE] 09:00"
type input "*****"
click at [430, 656] on span at bounding box center [431, 652] width 15 height 15
click at [505, 710] on button "Done" at bounding box center [500, 710] width 49 height 26
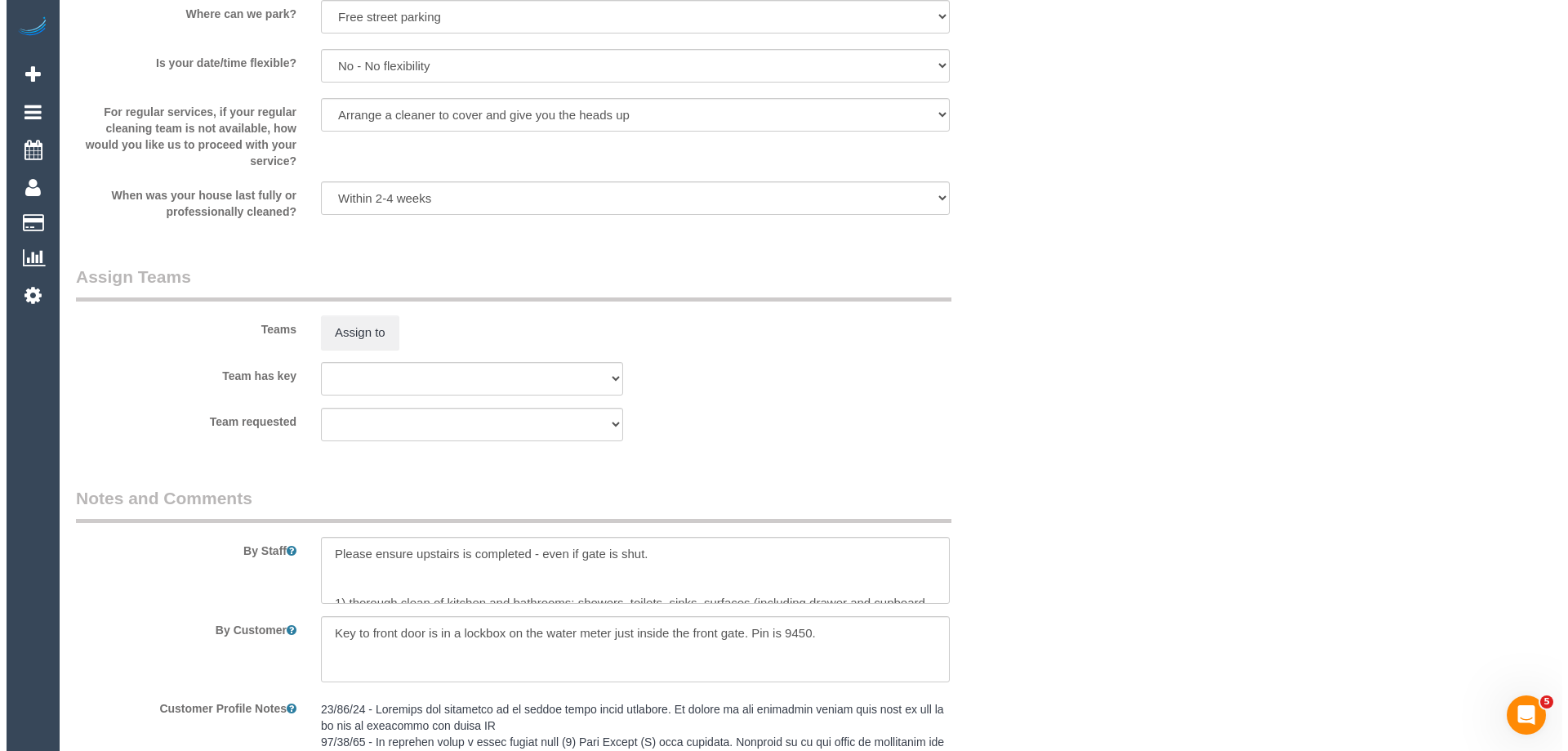
scroll to position [2287, 0]
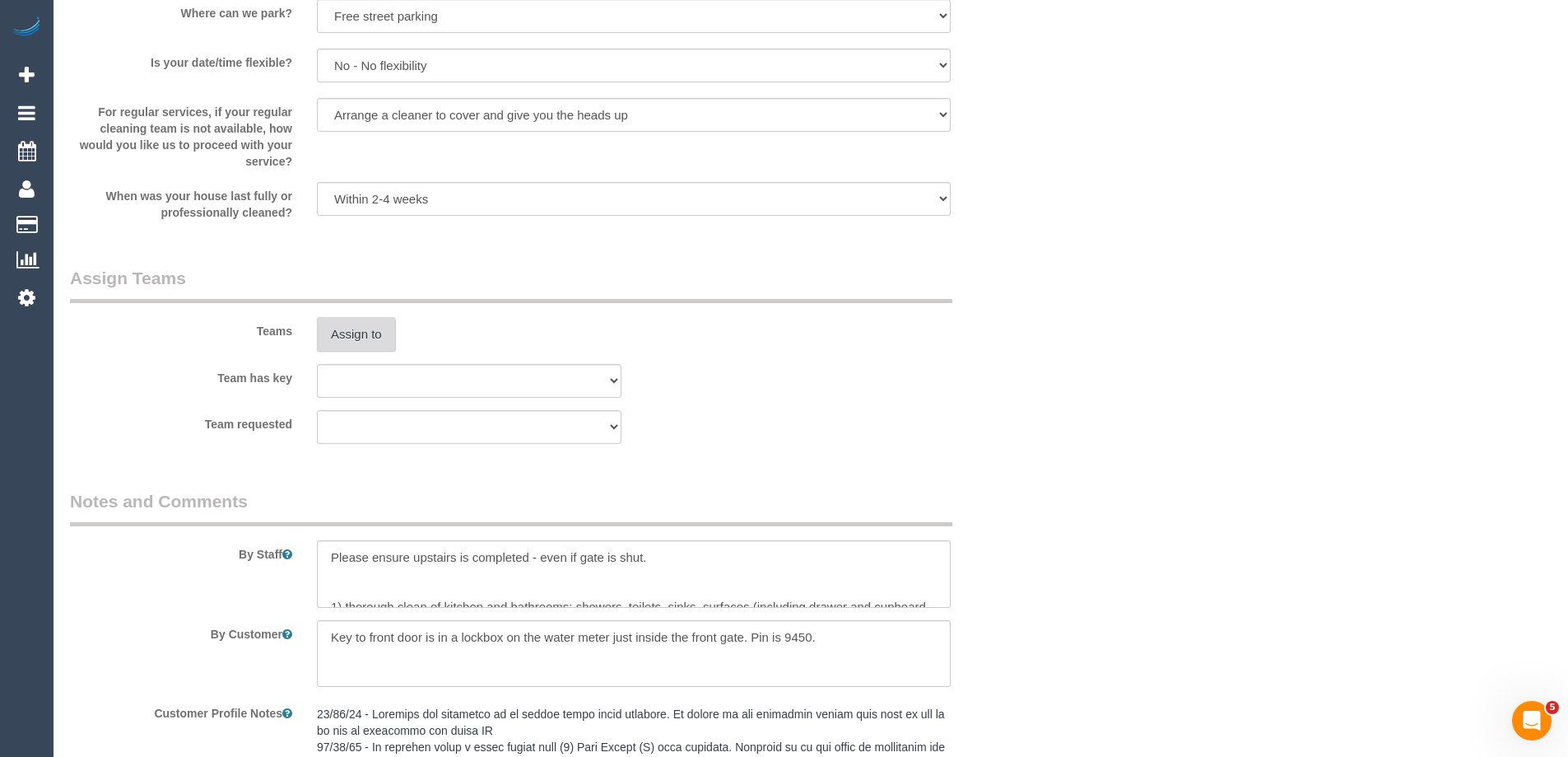
click at [367, 343] on button "Assign to" at bounding box center [356, 334] width 79 height 34
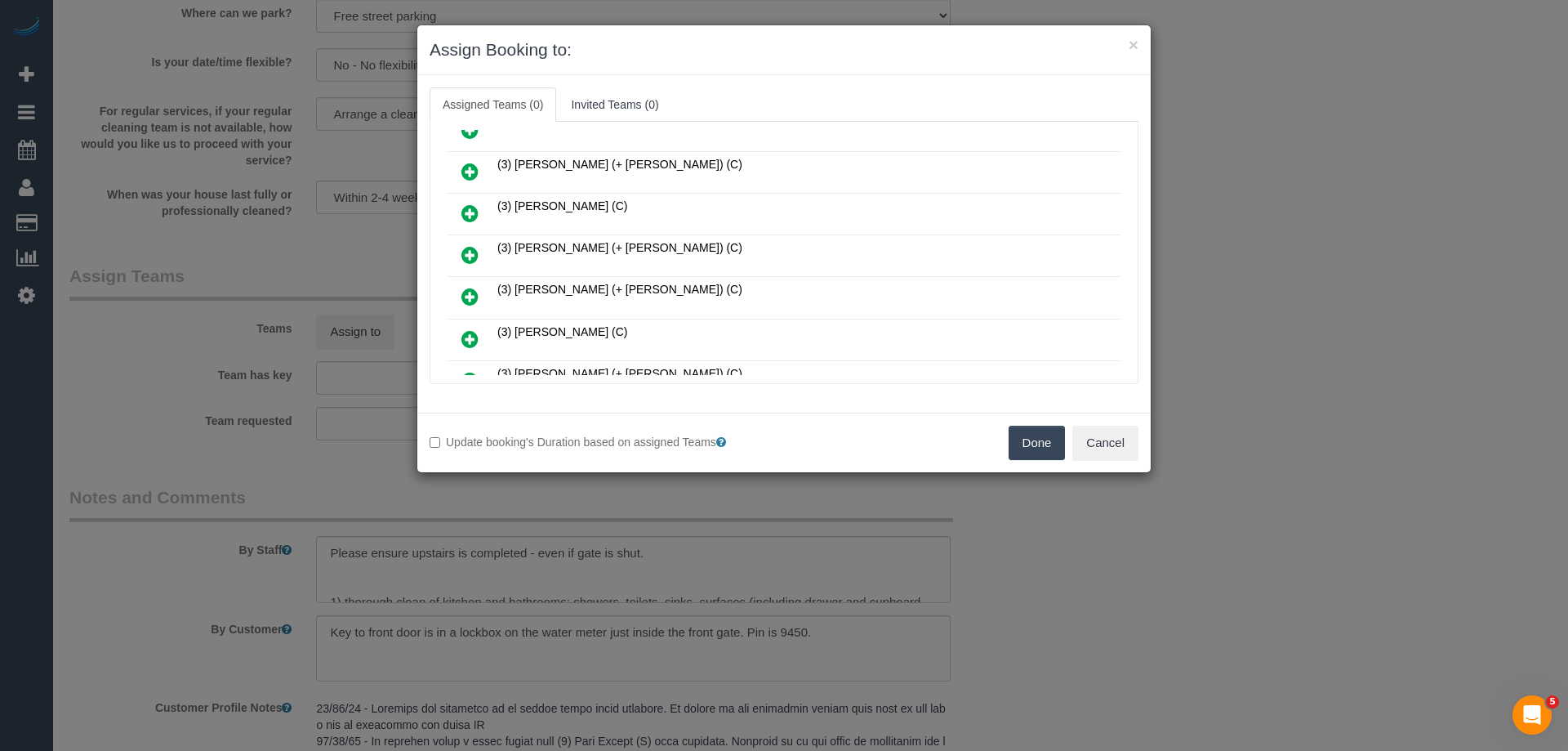
scroll to position [572, 0]
click at [467, 205] on icon at bounding box center [470, 211] width 17 height 19
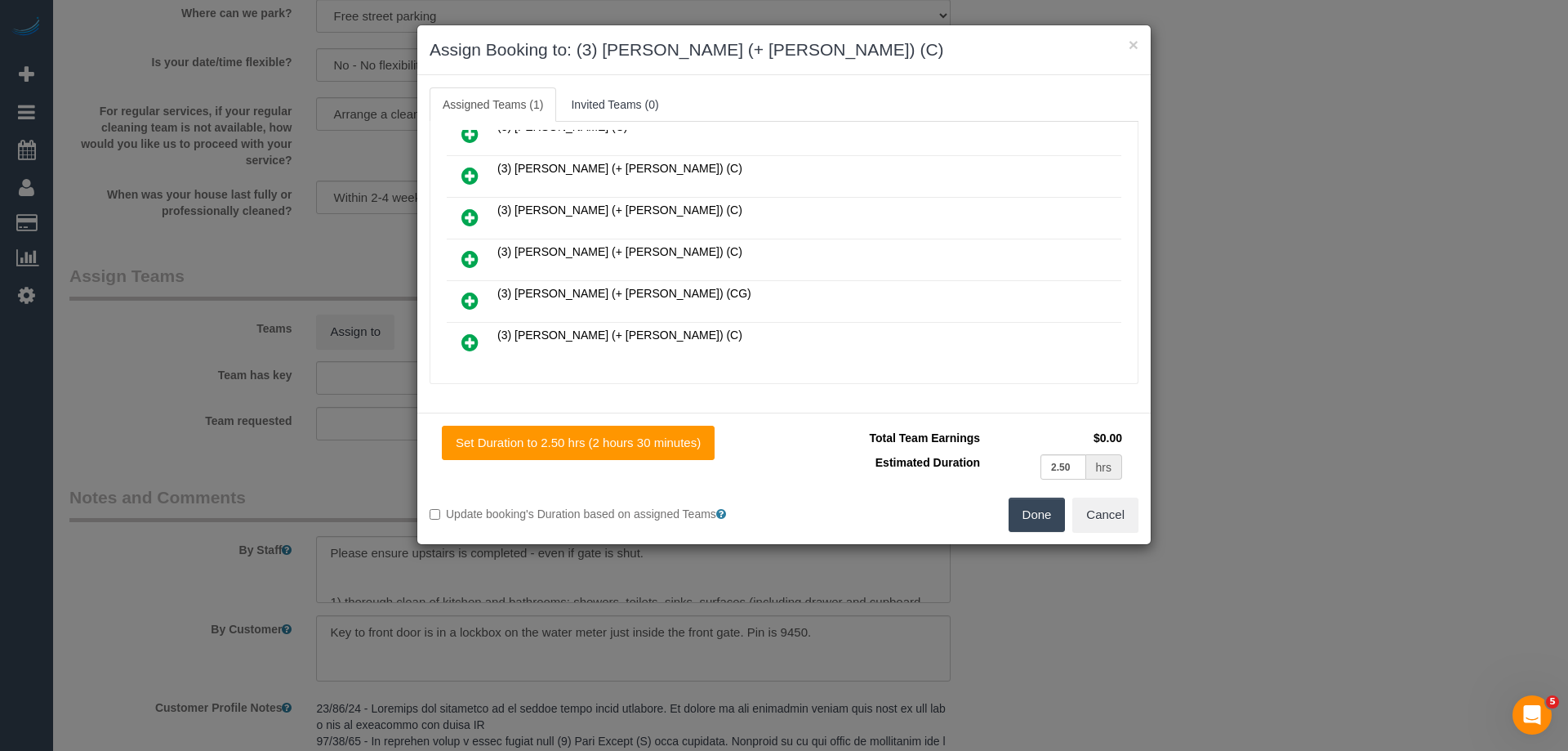
click at [475, 341] on icon at bounding box center [470, 342] width 17 height 19
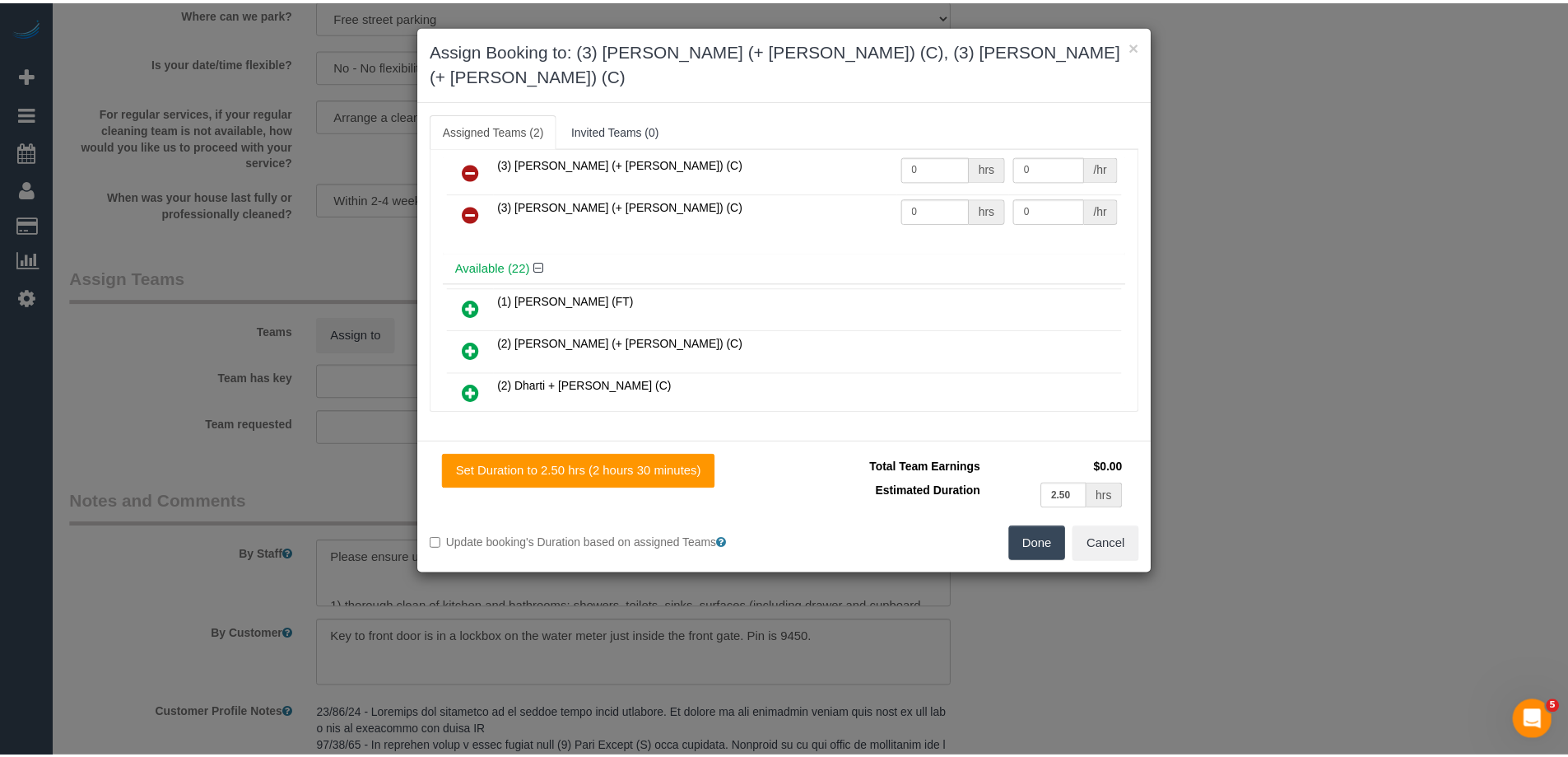
scroll to position [0, 0]
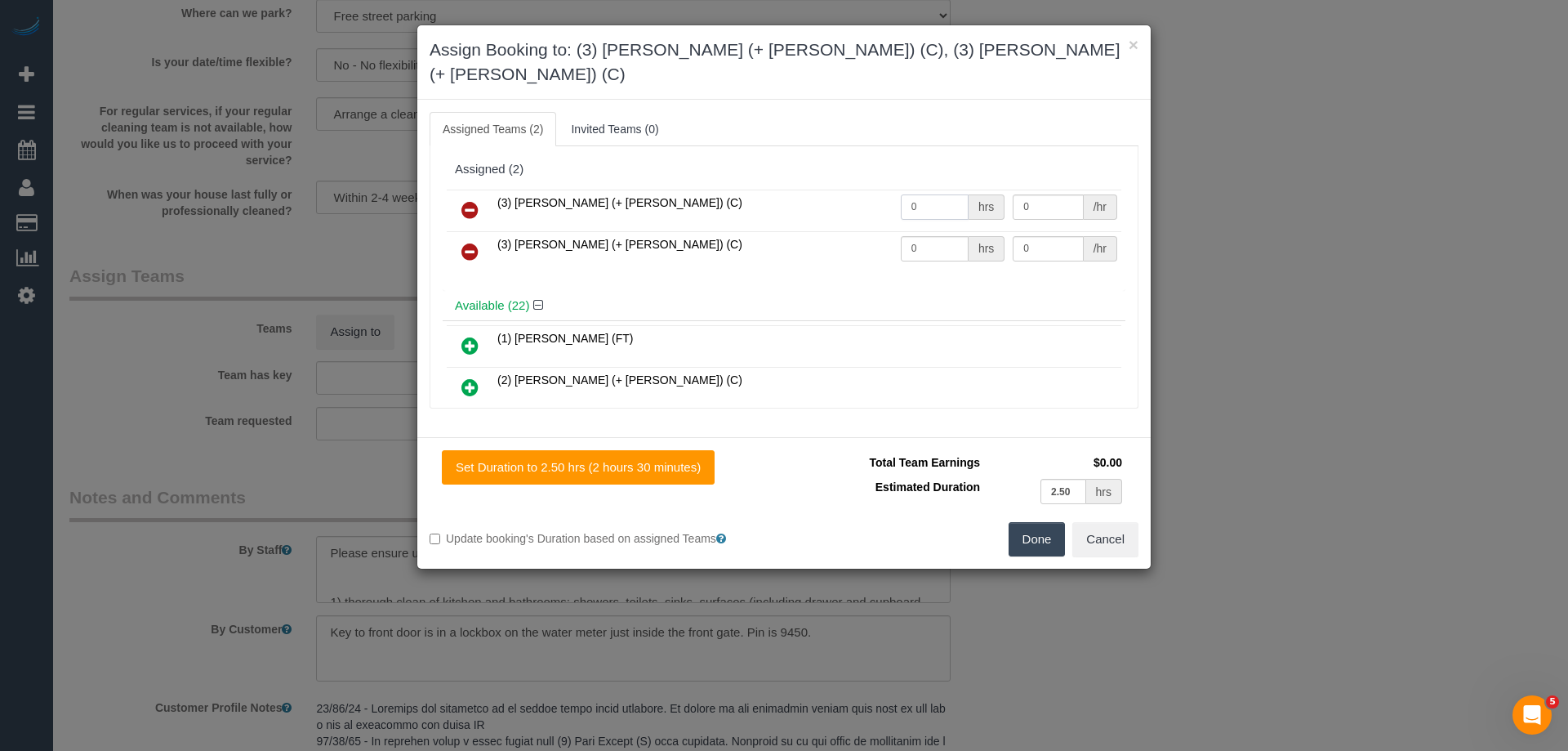
drag, startPoint x: 922, startPoint y: 176, endPoint x: 869, endPoint y: 170, distance: 53.3
click at [869, 190] on tr "(3) Cristian (+ Tania) (C) 0 hrs 0 /hr" at bounding box center [784, 210] width 674 height 42
type input "1.25"
click at [866, 232] on tr "(3) Tania (+ Cristian) (C) 0 hrs 0 /hr" at bounding box center [784, 252] width 674 height 42
type input "1.25"
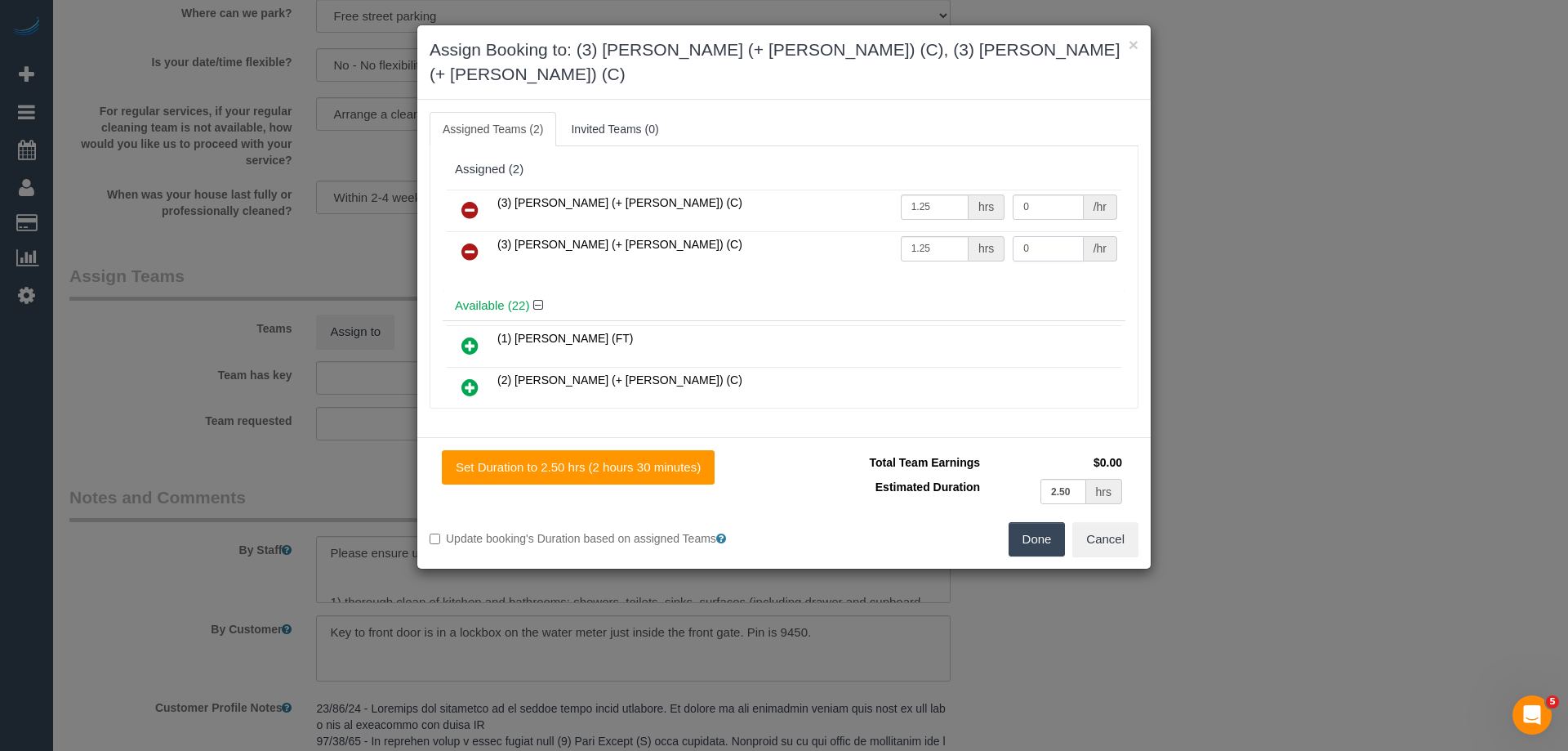
drag, startPoint x: 1041, startPoint y: 221, endPoint x: 947, endPoint y: 214, distance: 94.3
click at [948, 232] on tr "(3) Tania (+ Cristian) (C) 1.25 hrs 0 /hr" at bounding box center [784, 252] width 674 height 42
type input "35"
drag, startPoint x: 994, startPoint y: 179, endPoint x: 913, endPoint y: 169, distance: 81.6
click at [940, 190] on tr "(3) Cristian (+ Tania) (C) 1.25 hrs 0 /hr" at bounding box center [784, 210] width 674 height 42
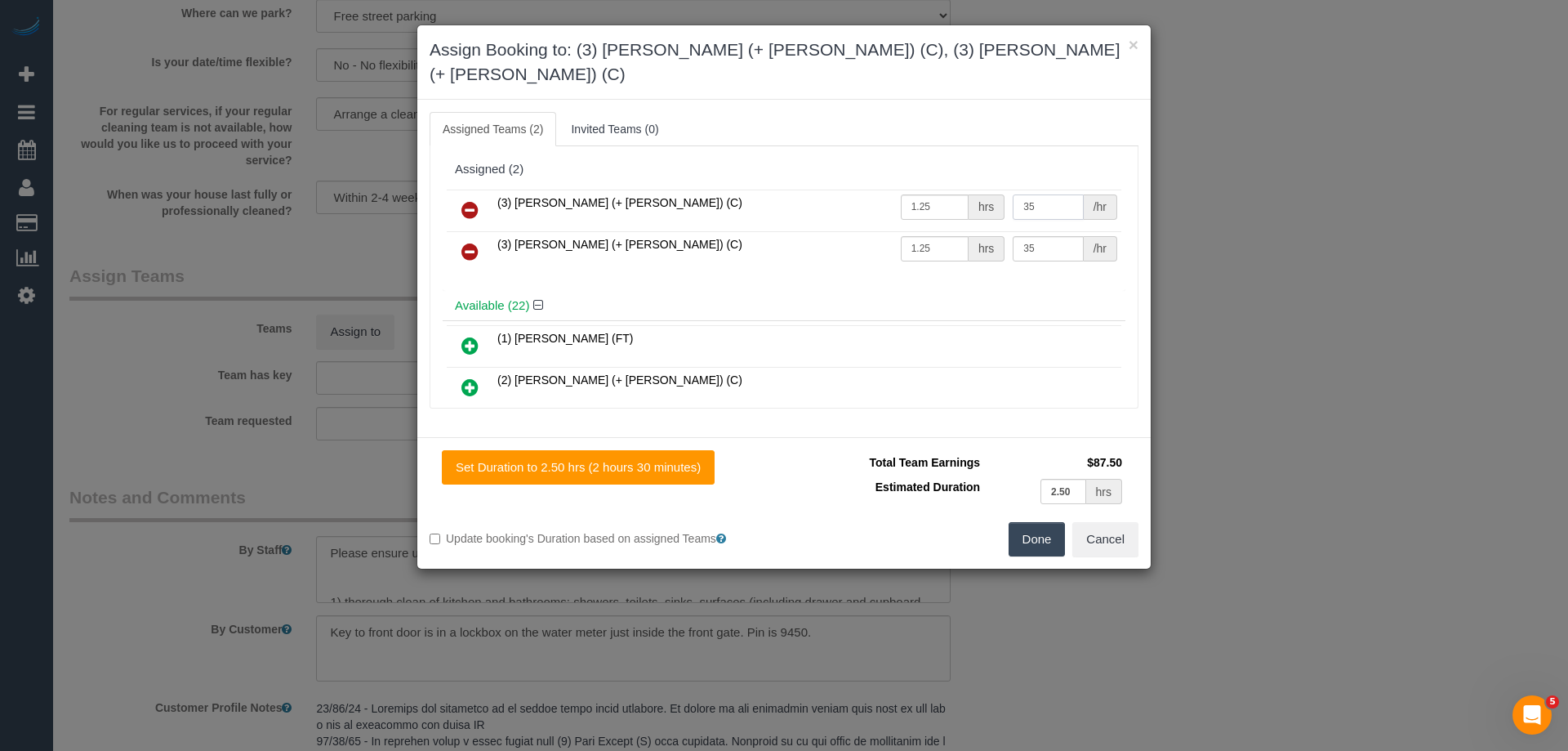
type input "35"
click at [1051, 522] on button "Done" at bounding box center [1037, 539] width 57 height 34
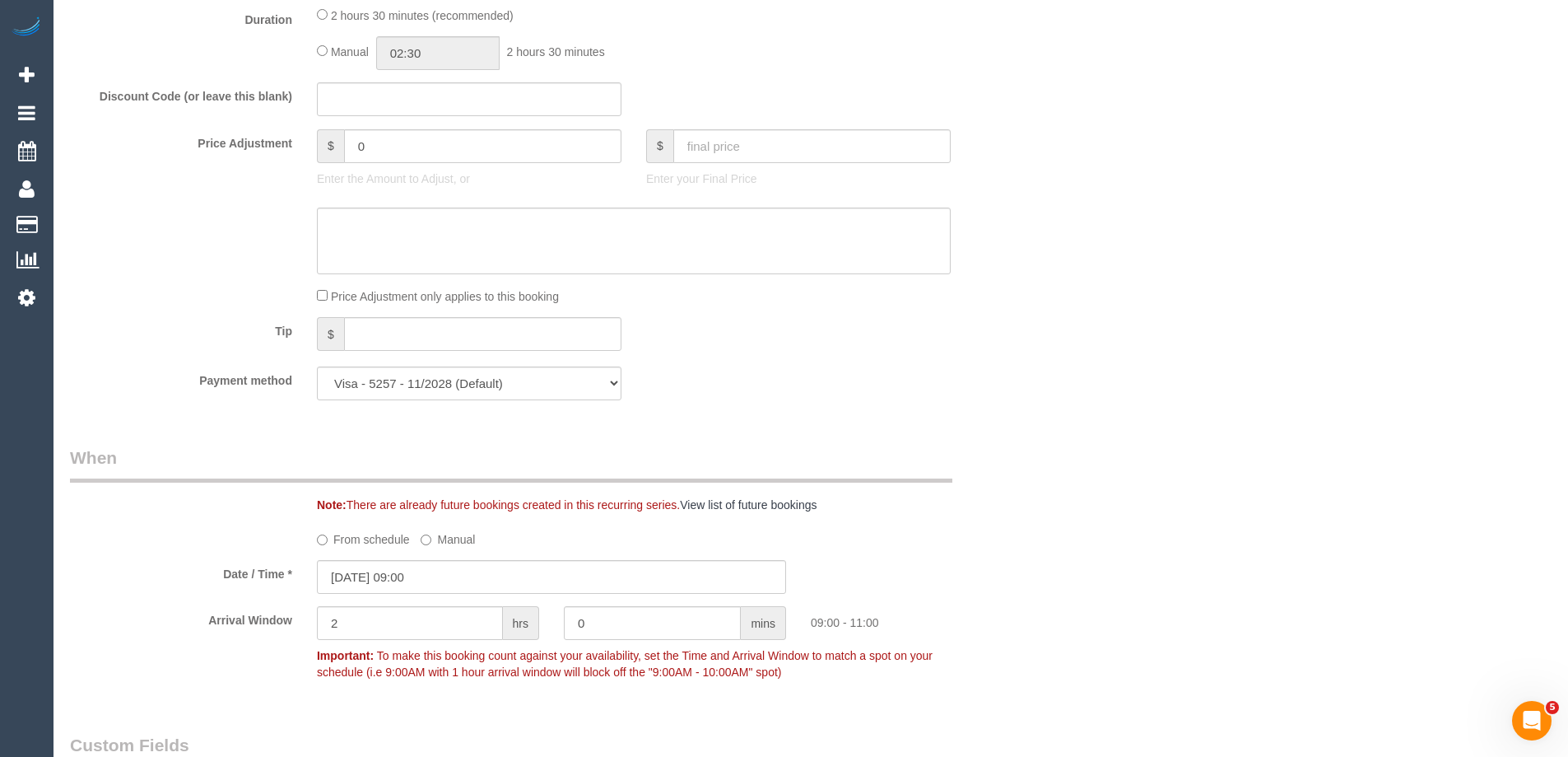
scroll to position [988, 0]
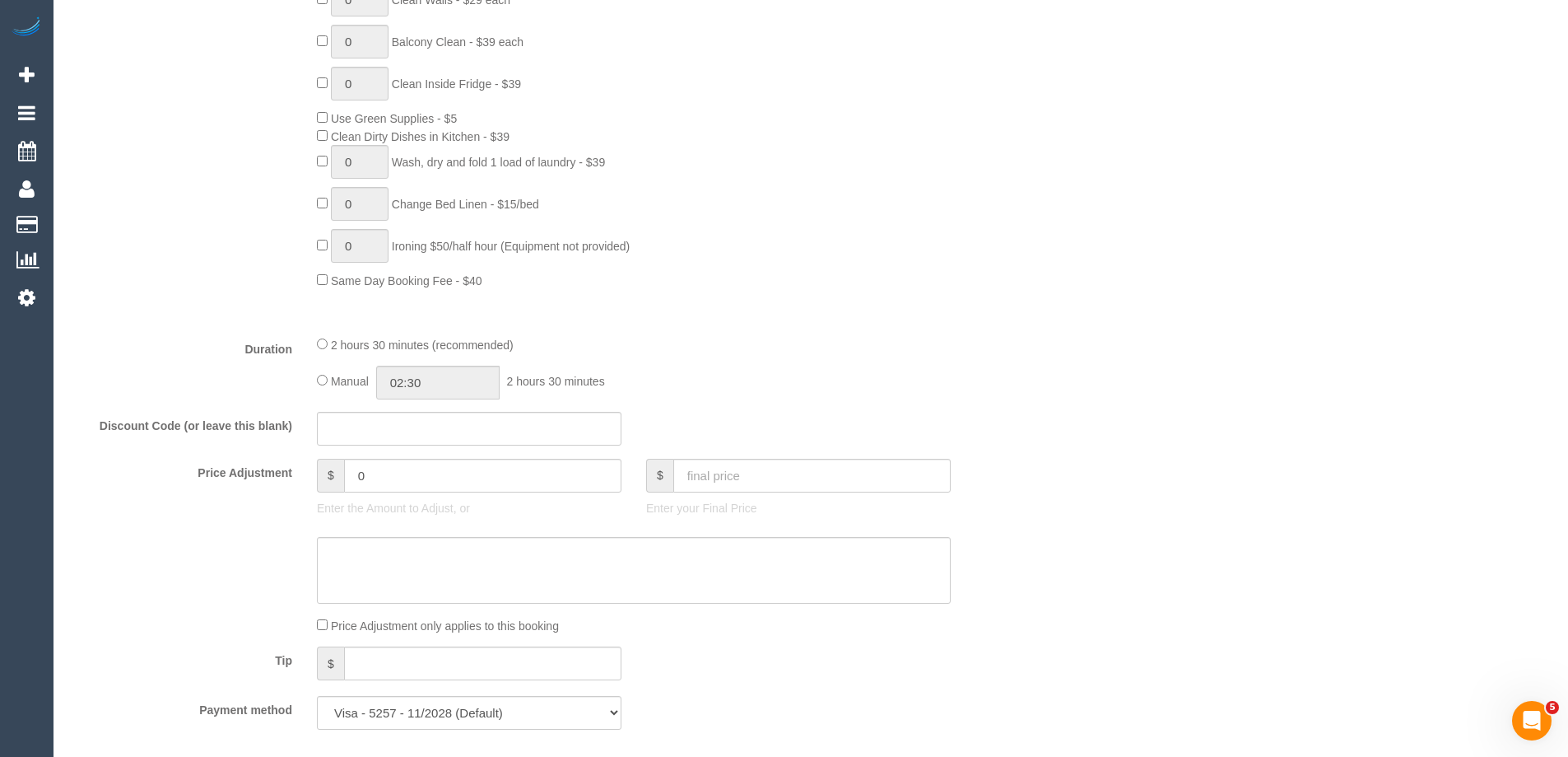
click at [319, 373] on div "Manual 02:30 2 hours 30 minutes" at bounding box center [634, 382] width 634 height 34
click at [319, 386] on div "Manual 02:30 2 hours 30 minutes" at bounding box center [634, 382] width 634 height 34
click at [411, 381] on input "02:30" at bounding box center [437, 382] width 123 height 34
click at [411, 427] on li "01:00" at bounding box center [419, 434] width 73 height 21
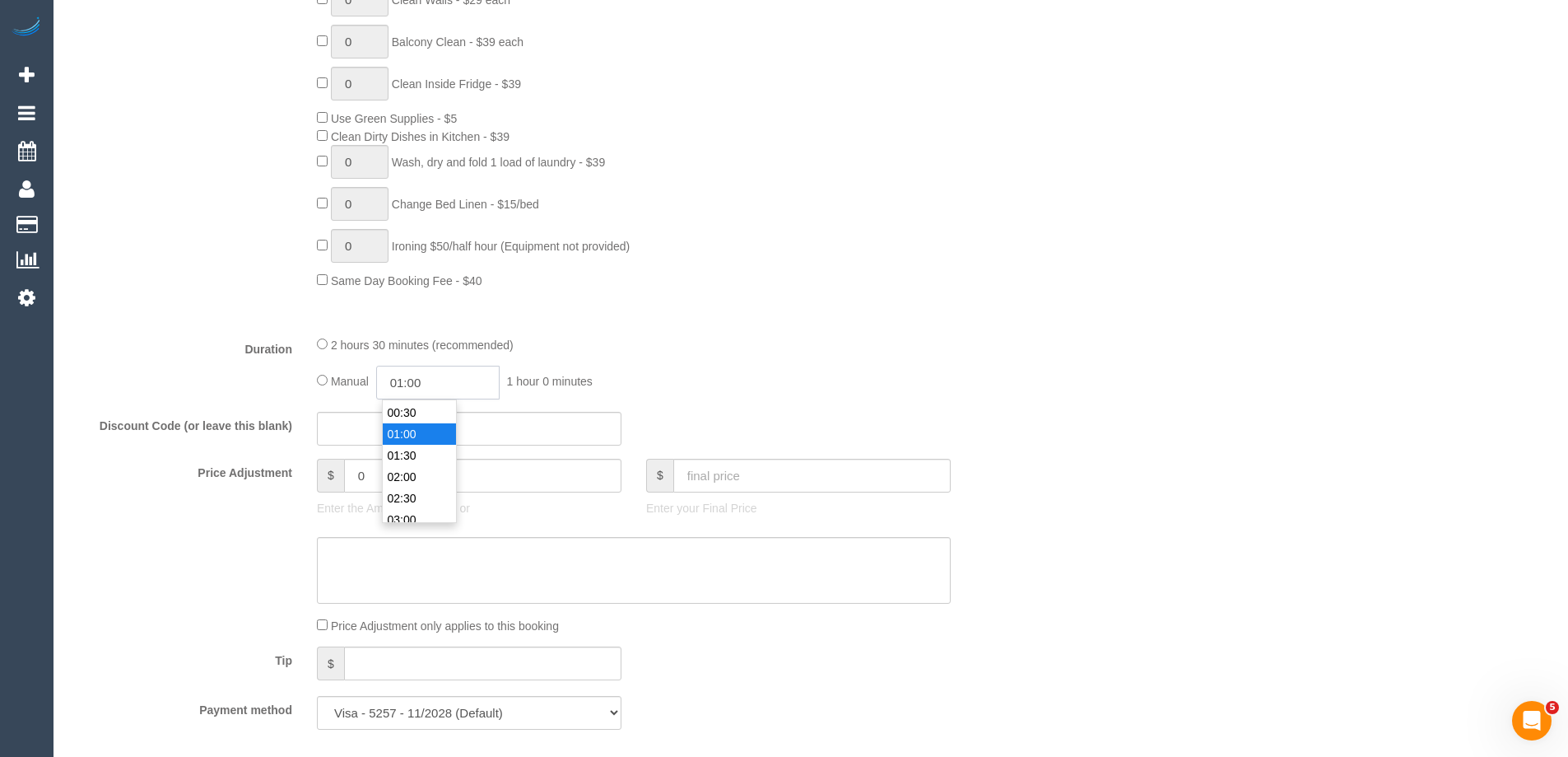
scroll to position [21, 0]
drag, startPoint x: 428, startPoint y: 386, endPoint x: 414, endPoint y: 383, distance: 14.3
click at [414, 383] on input "01:00" at bounding box center [437, 382] width 123 height 34
type input "01:15"
click at [641, 331] on fieldset "What Frequency * One Time Cleaning Weekly - 10% Off - 10.00% (0% for the First …" at bounding box center [552, 178] width 963 height 1129
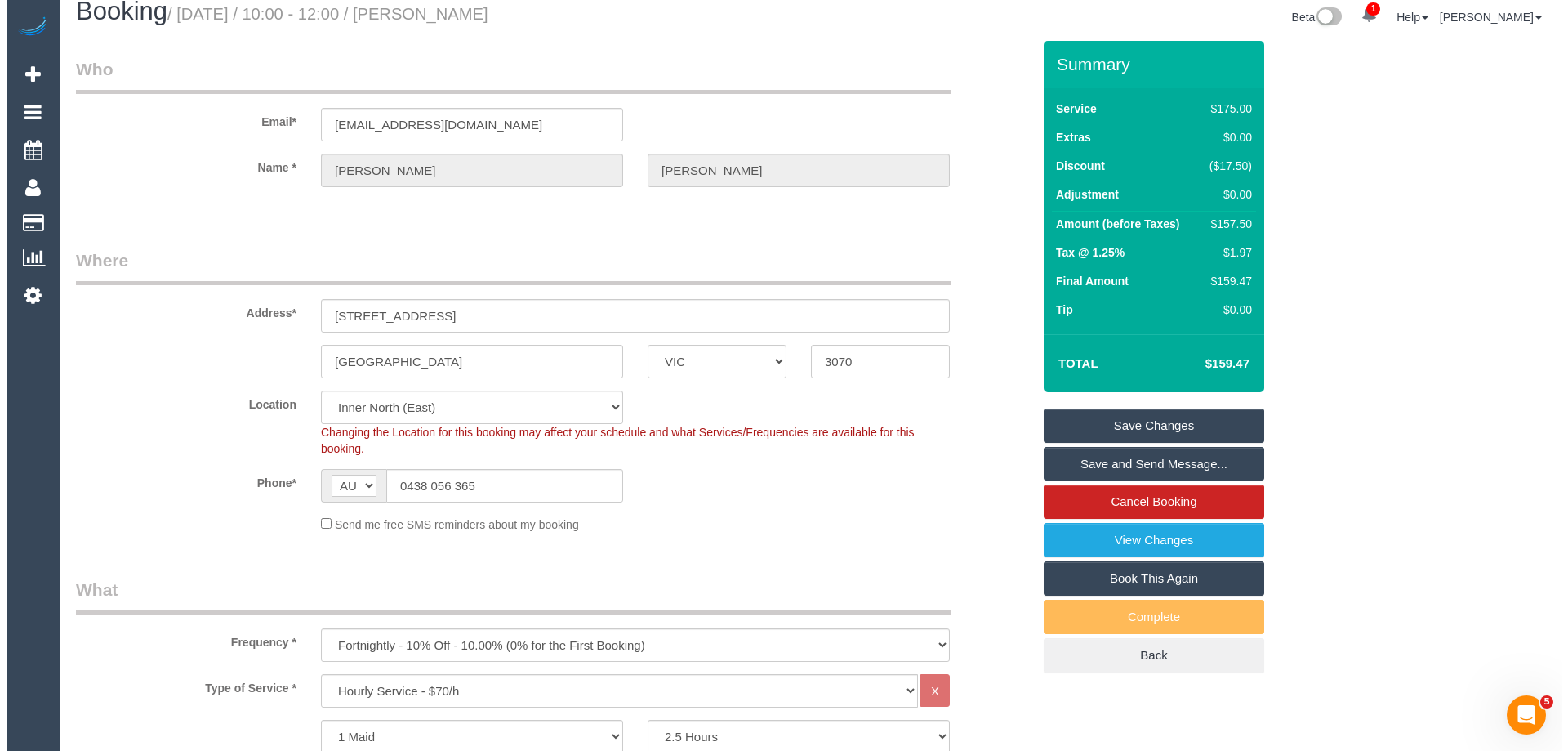
scroll to position [0, 0]
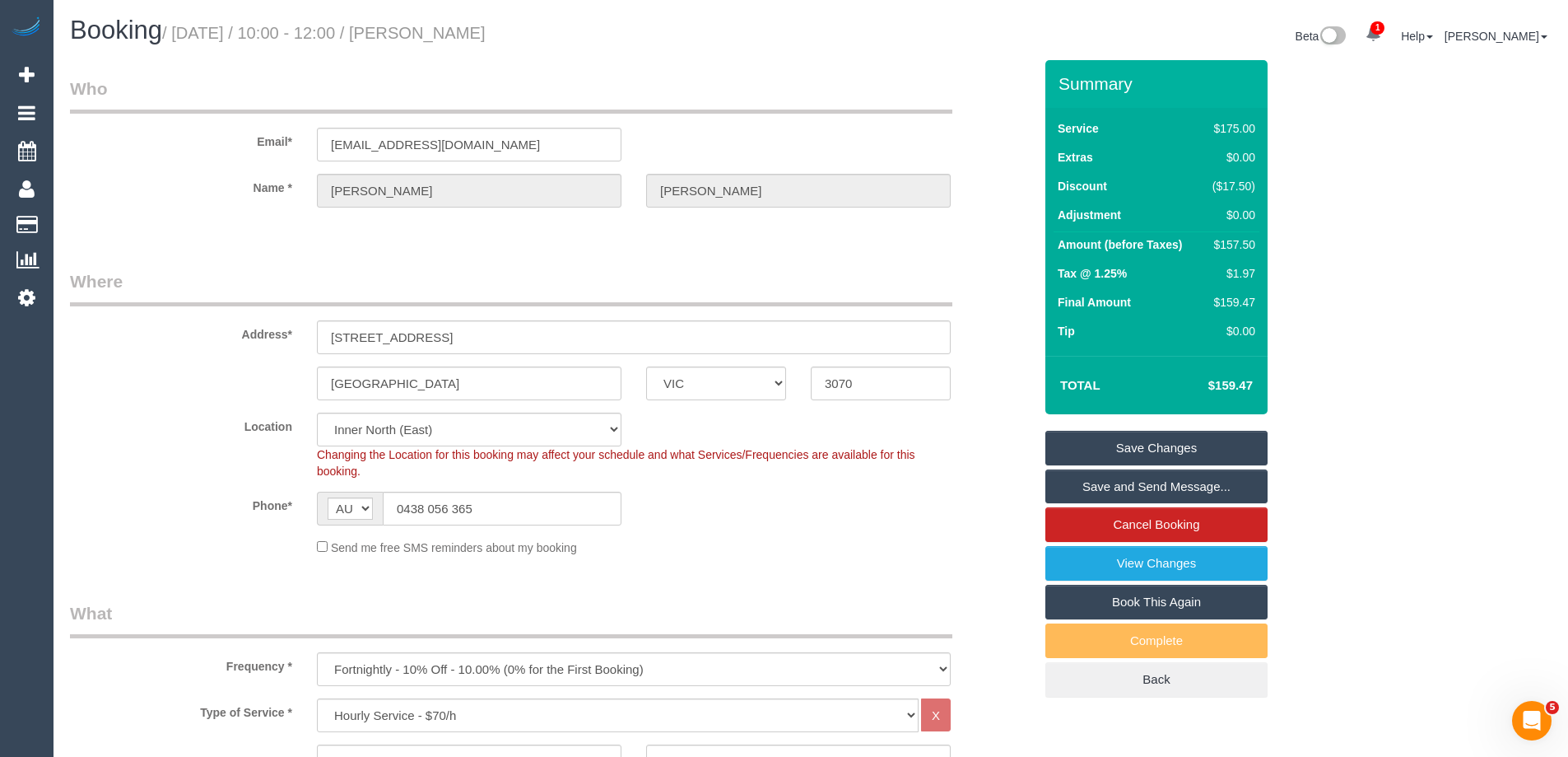
drag, startPoint x: 592, startPoint y: 42, endPoint x: 459, endPoint y: 30, distance: 133.5
click at [459, 30] on h1 "Booking / September 25, 2025 / 10:00 - 12:00 / Cameron Boland" at bounding box center [434, 30] width 728 height 28
copy small "Cameron Boland"
click at [1109, 448] on link "Save Changes" at bounding box center [1157, 447] width 223 height 34
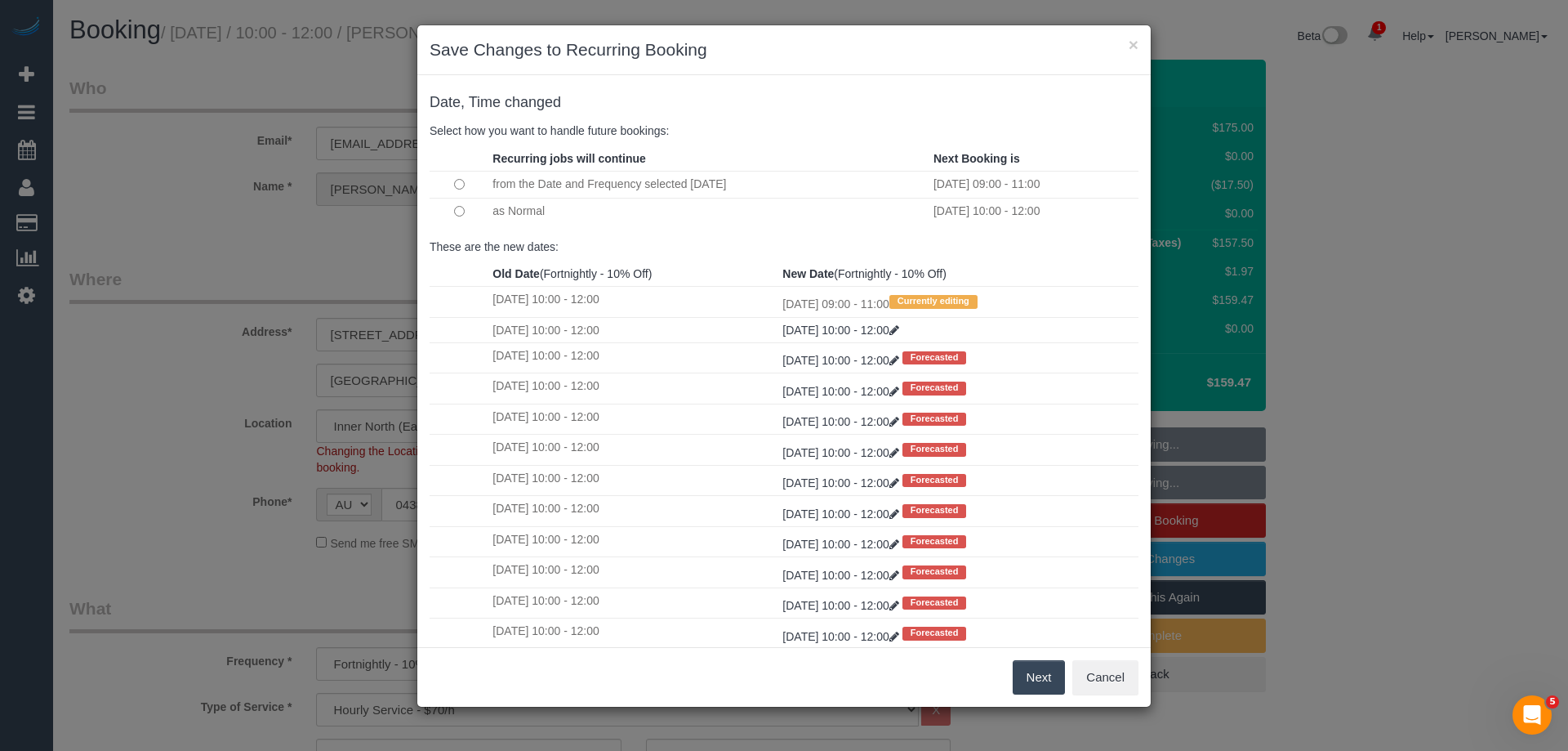
click at [1043, 678] on button "Next" at bounding box center [1039, 676] width 53 height 34
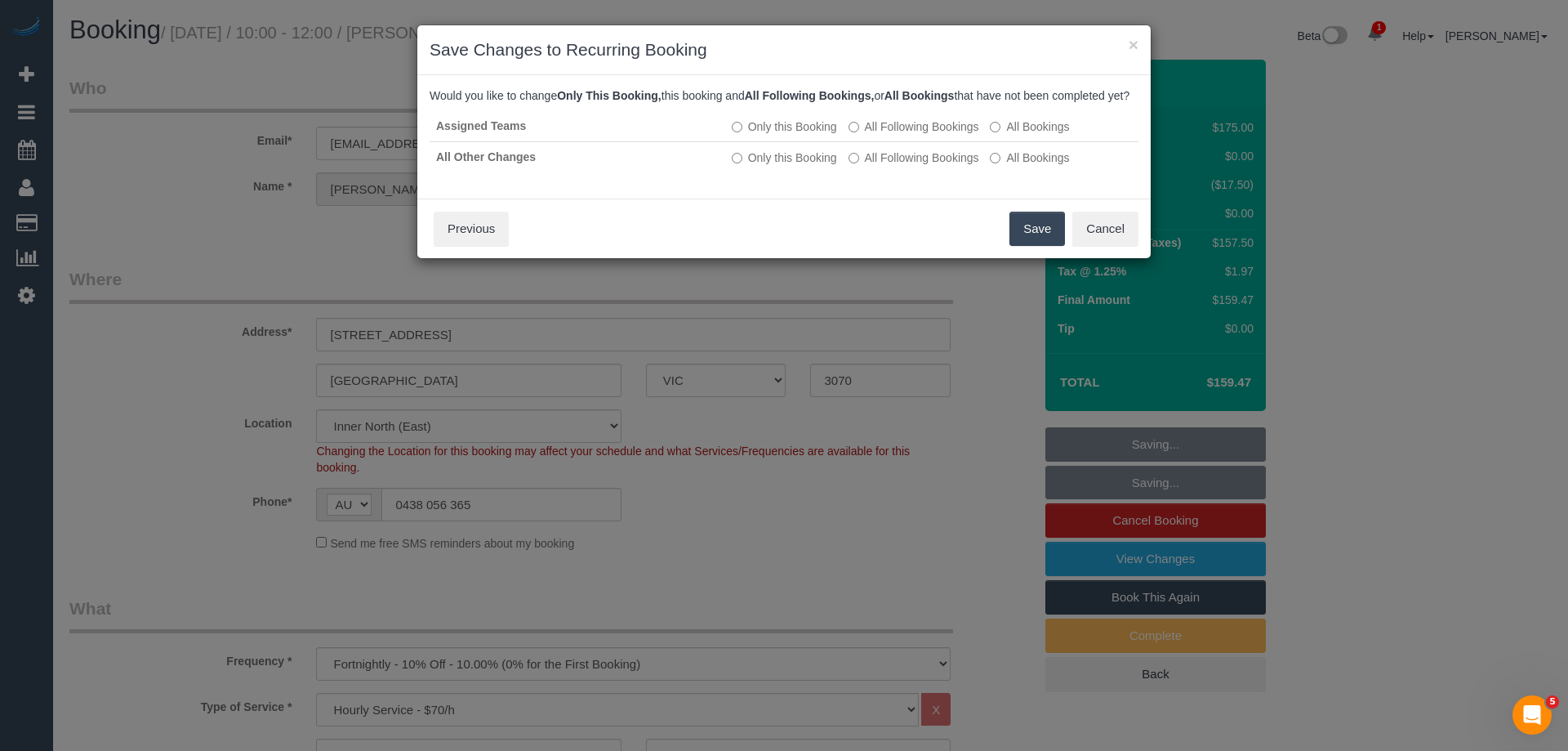
click at [1043, 246] on button "Save" at bounding box center [1037, 228] width 55 height 34
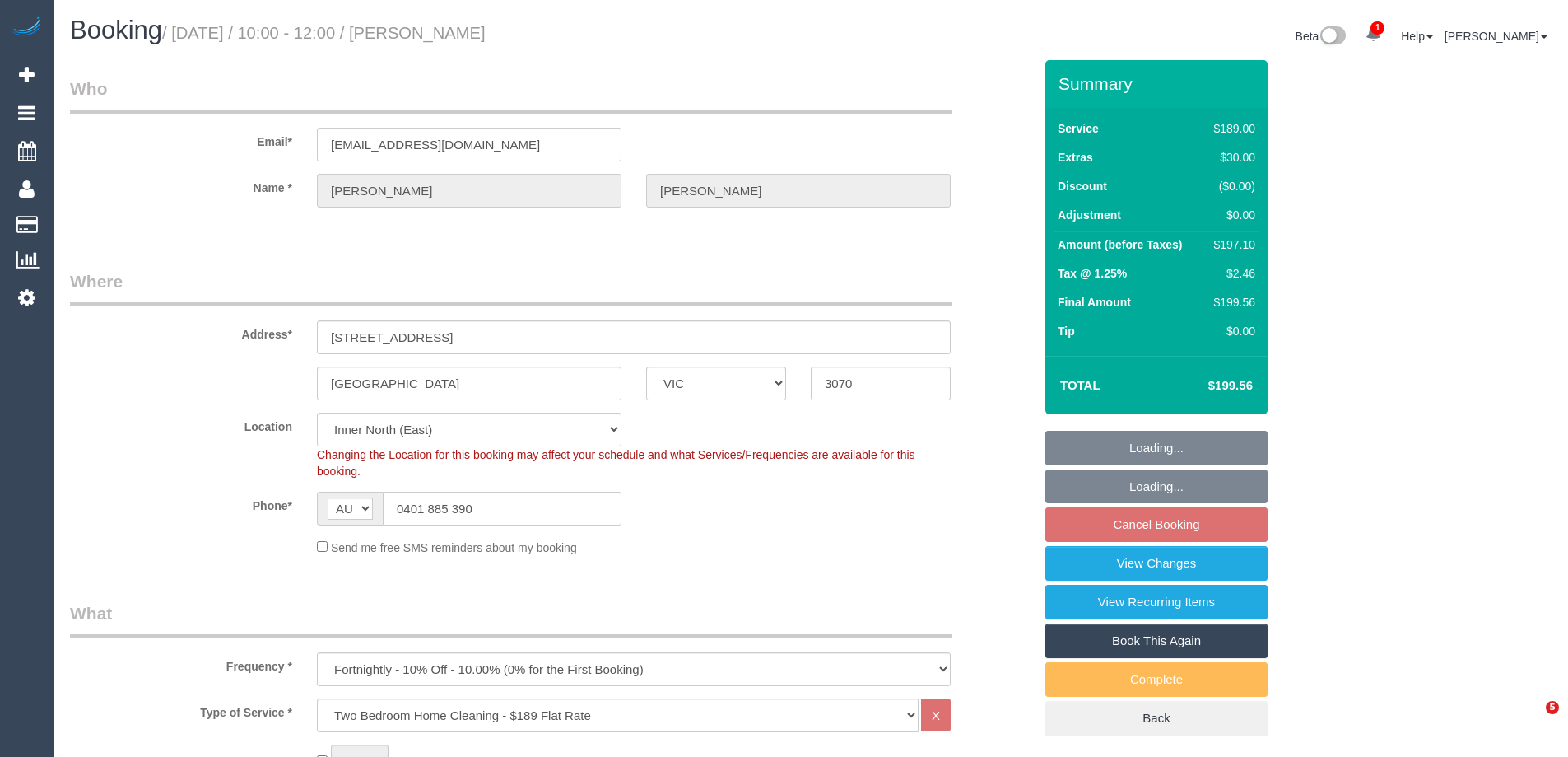
select select "VIC"
select select "object:657"
select select "string:stripe-pm_1LAUdz2GScqysDRVq1Zkc9jP"
select select "number:27"
select select "number:15"
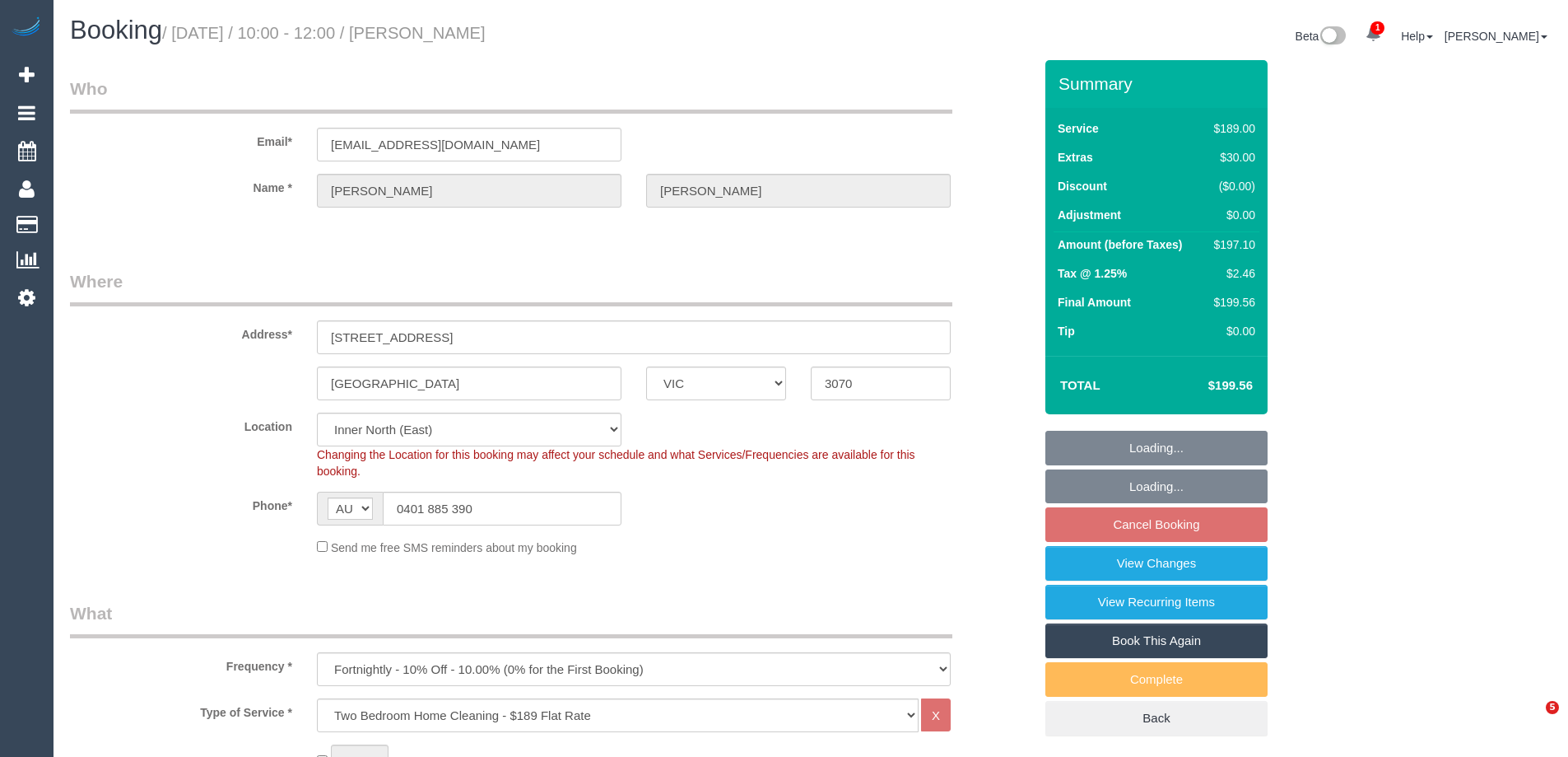
select select "number:19"
select select "number:22"
select select "number:34"
select select "number:13"
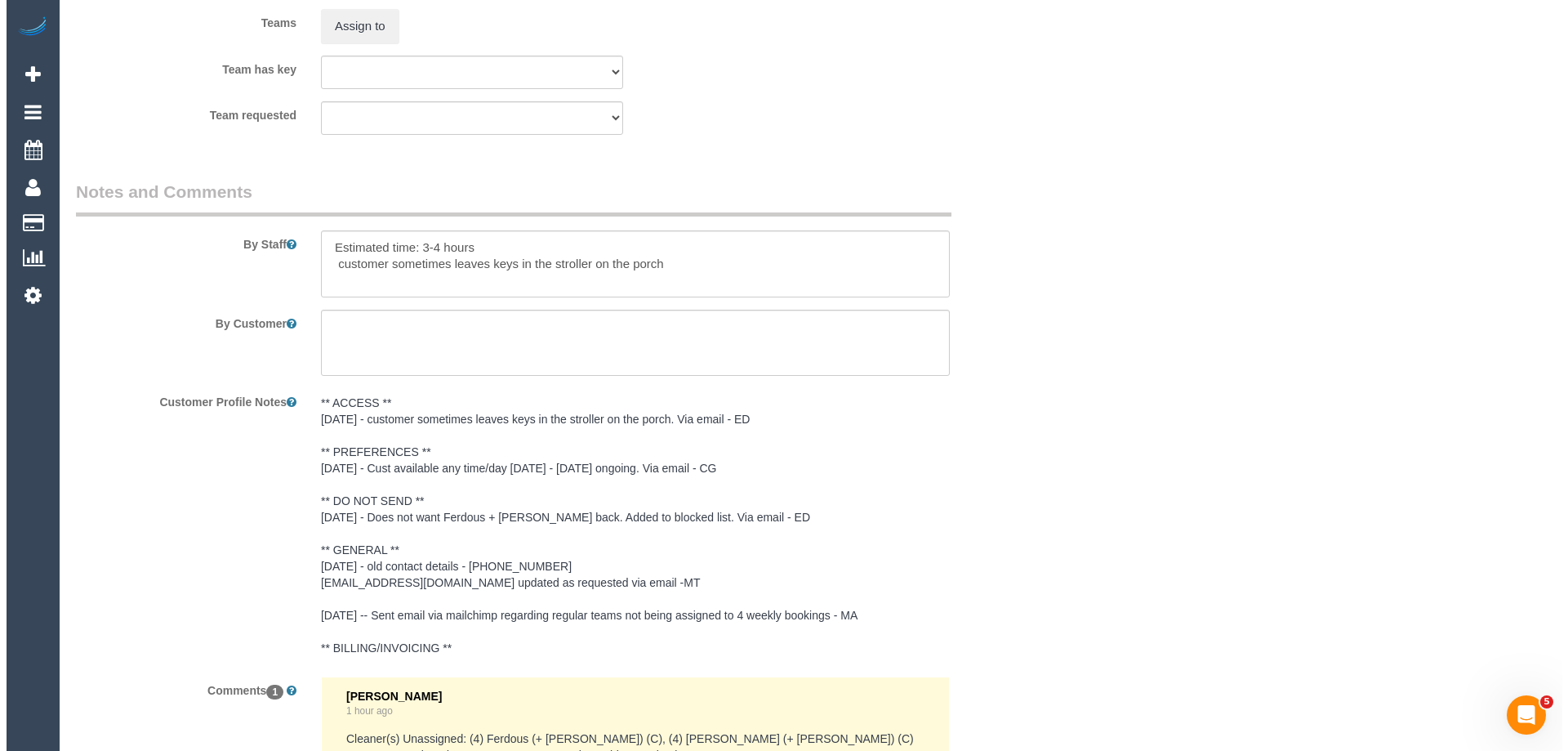
scroll to position [2614, 0]
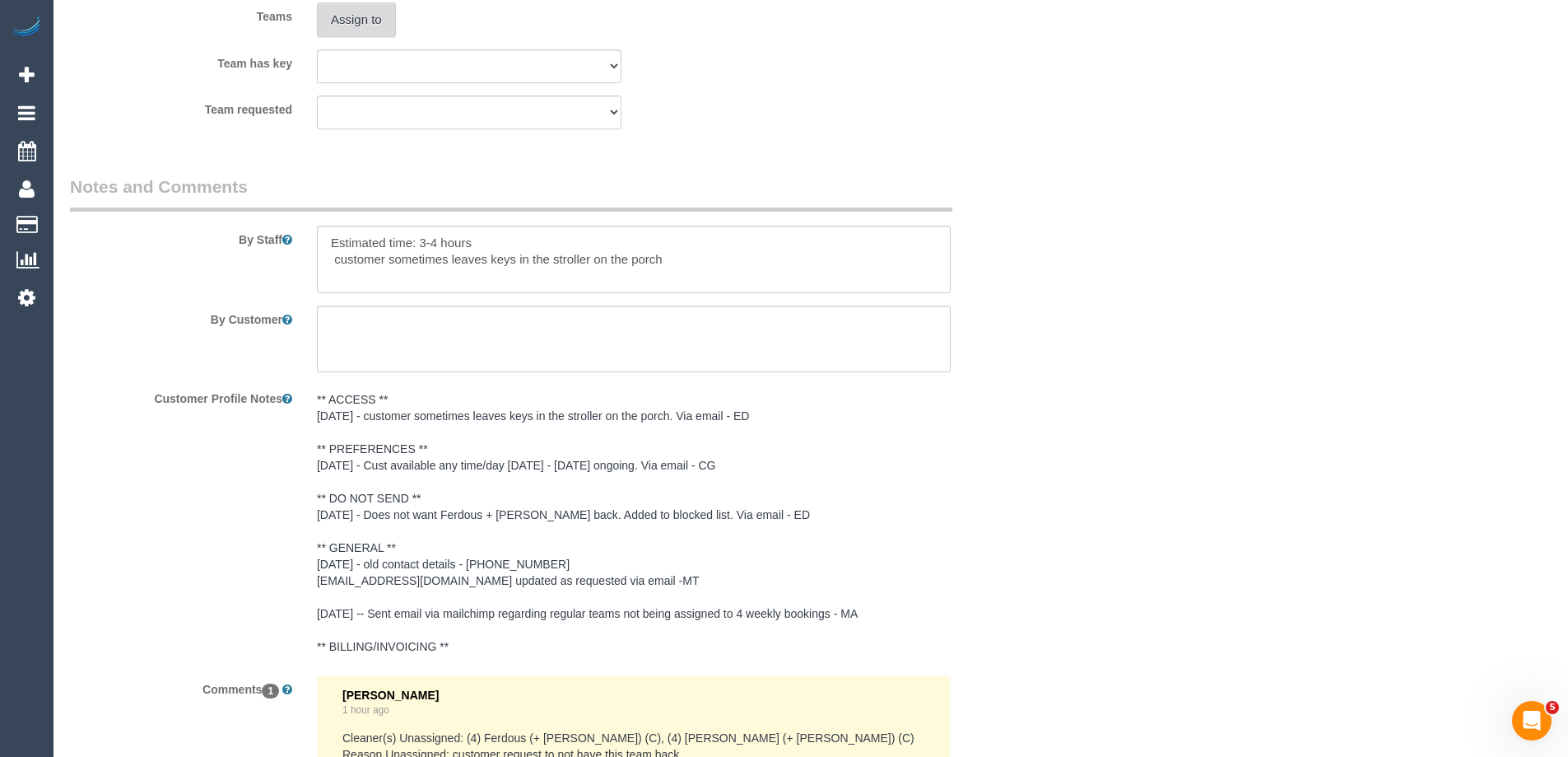
click at [353, 26] on button "Assign to" at bounding box center [356, 20] width 79 height 34
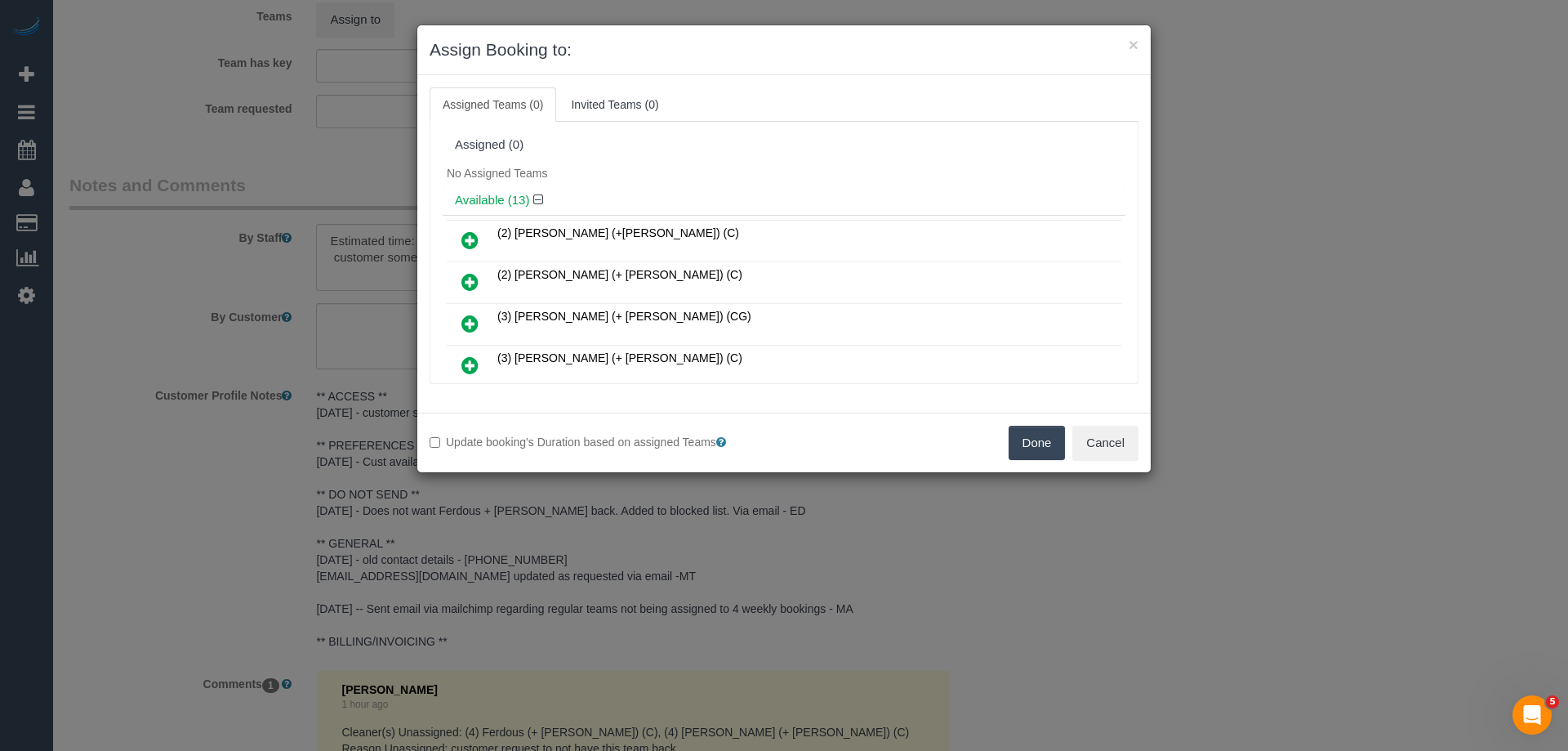
scroll to position [81, 0]
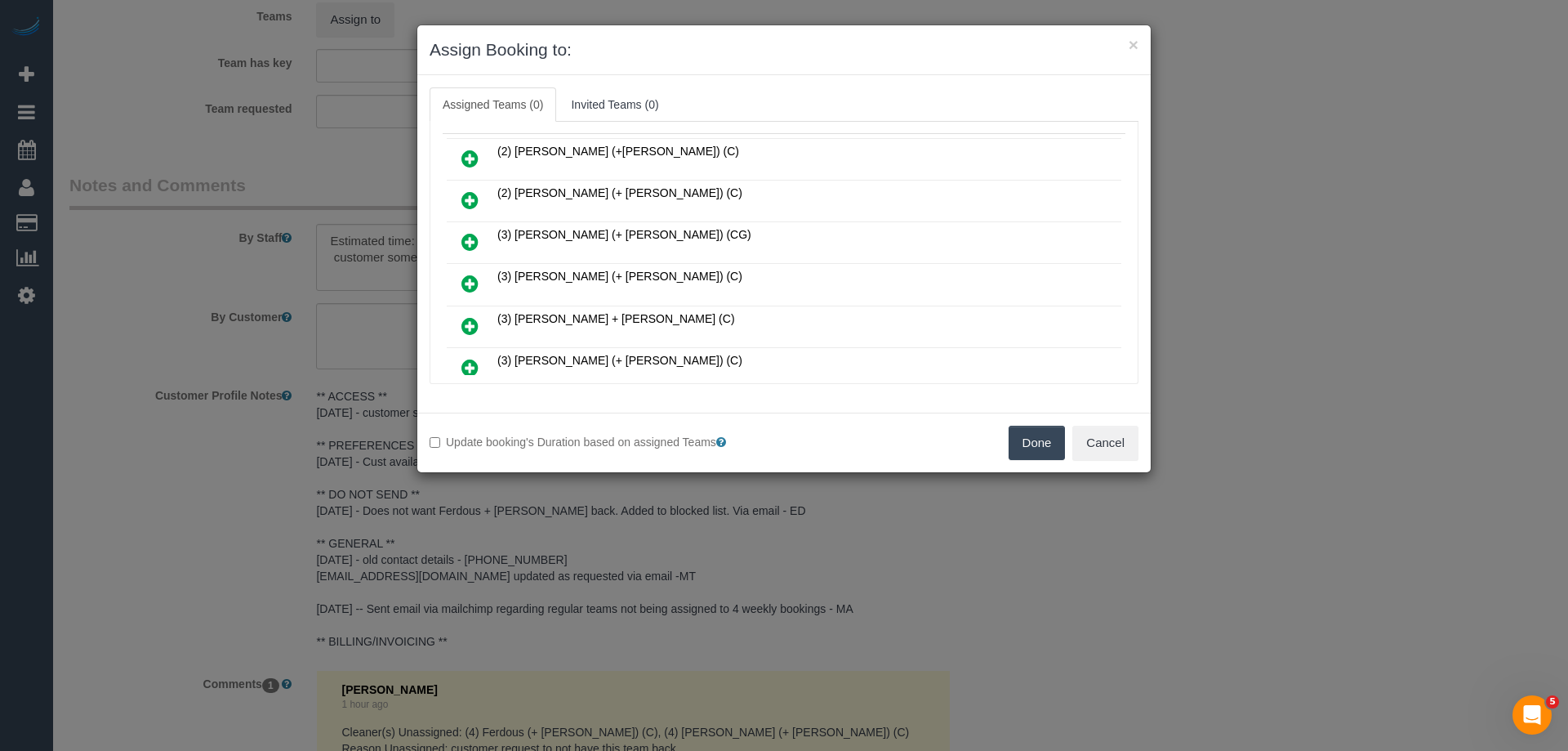
drag, startPoint x: 469, startPoint y: 281, endPoint x: 481, endPoint y: 284, distance: 12.4
click at [471, 281] on icon at bounding box center [470, 283] width 17 height 19
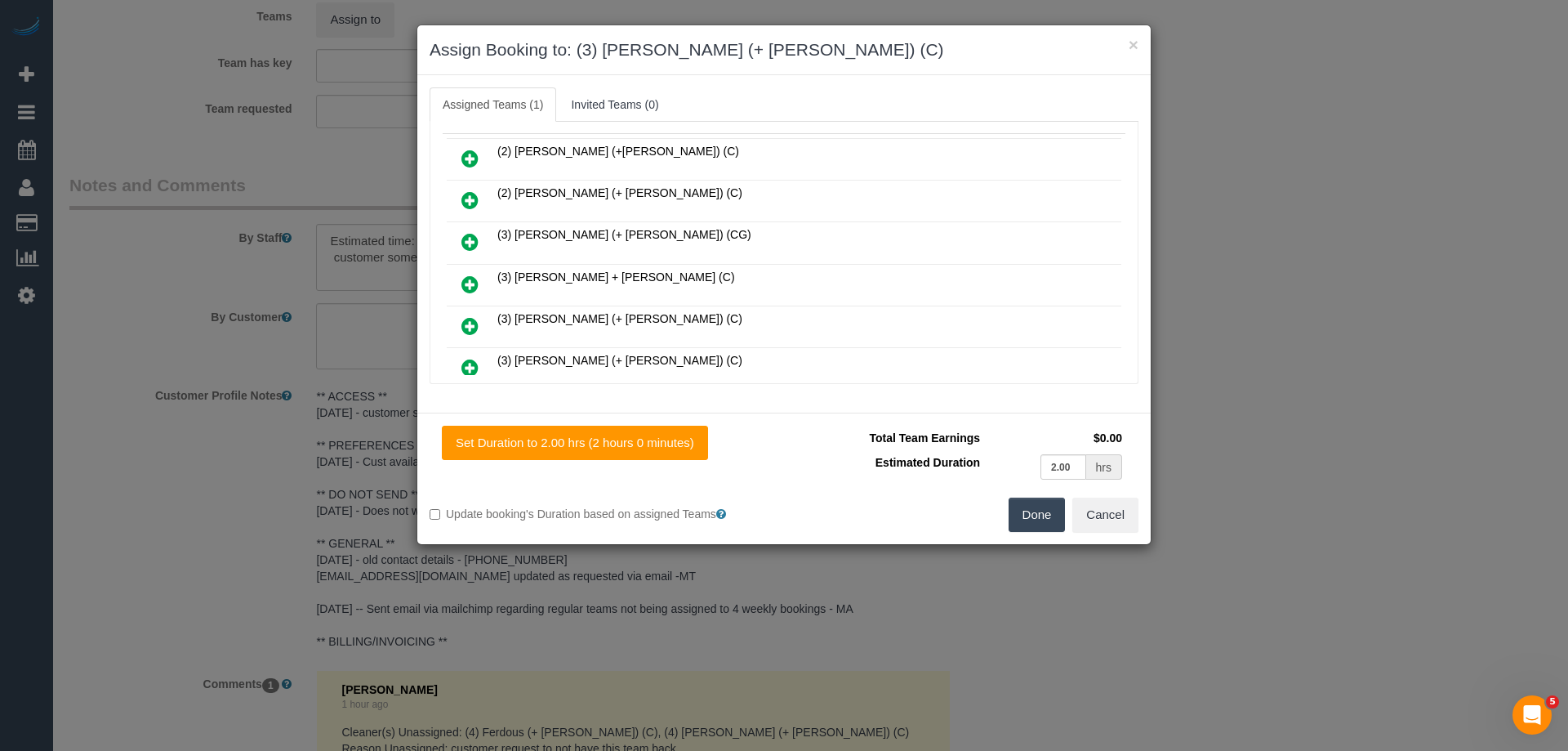
click at [471, 329] on icon at bounding box center [470, 326] width 17 height 19
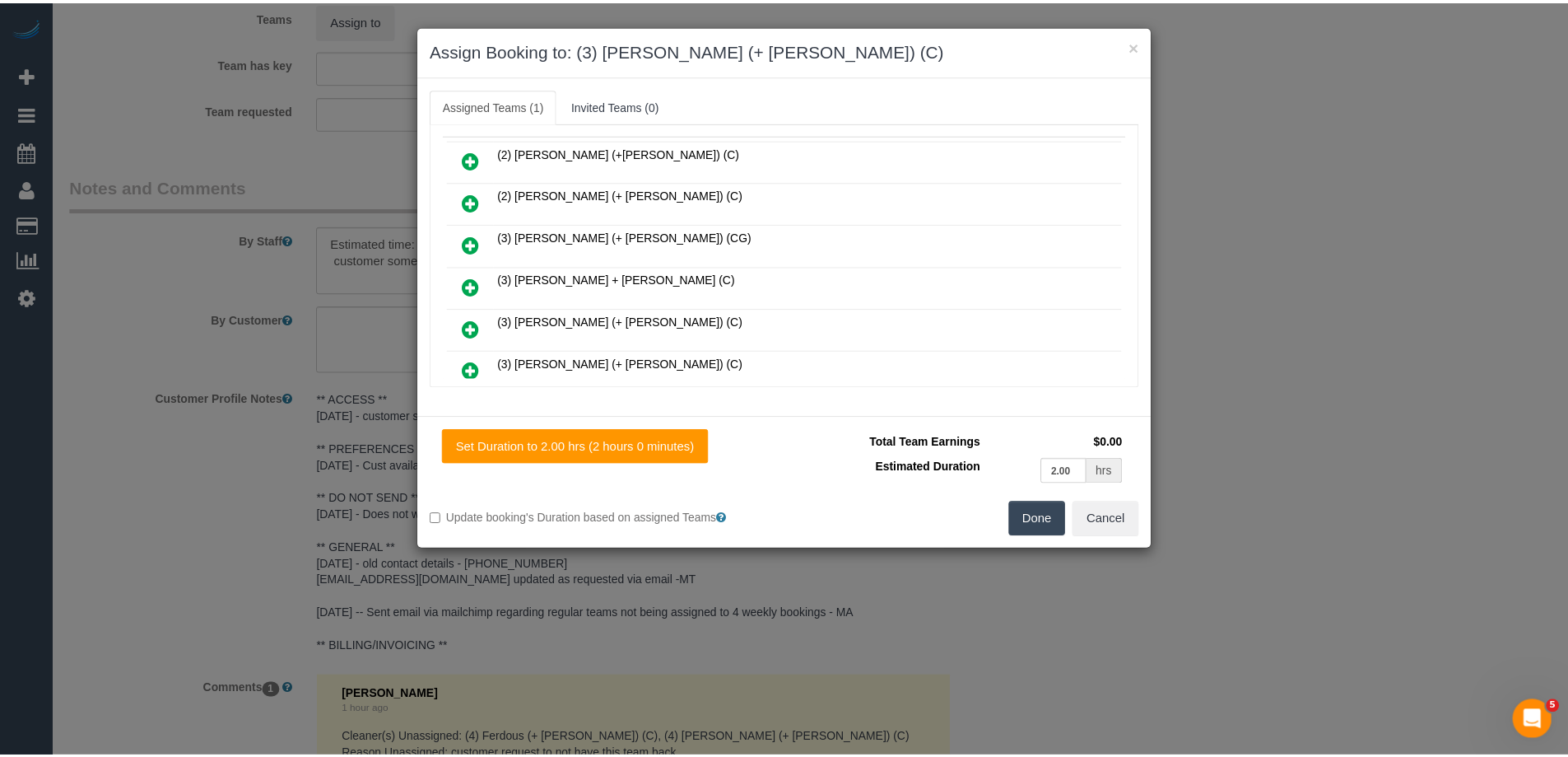
scroll to position [164, 0]
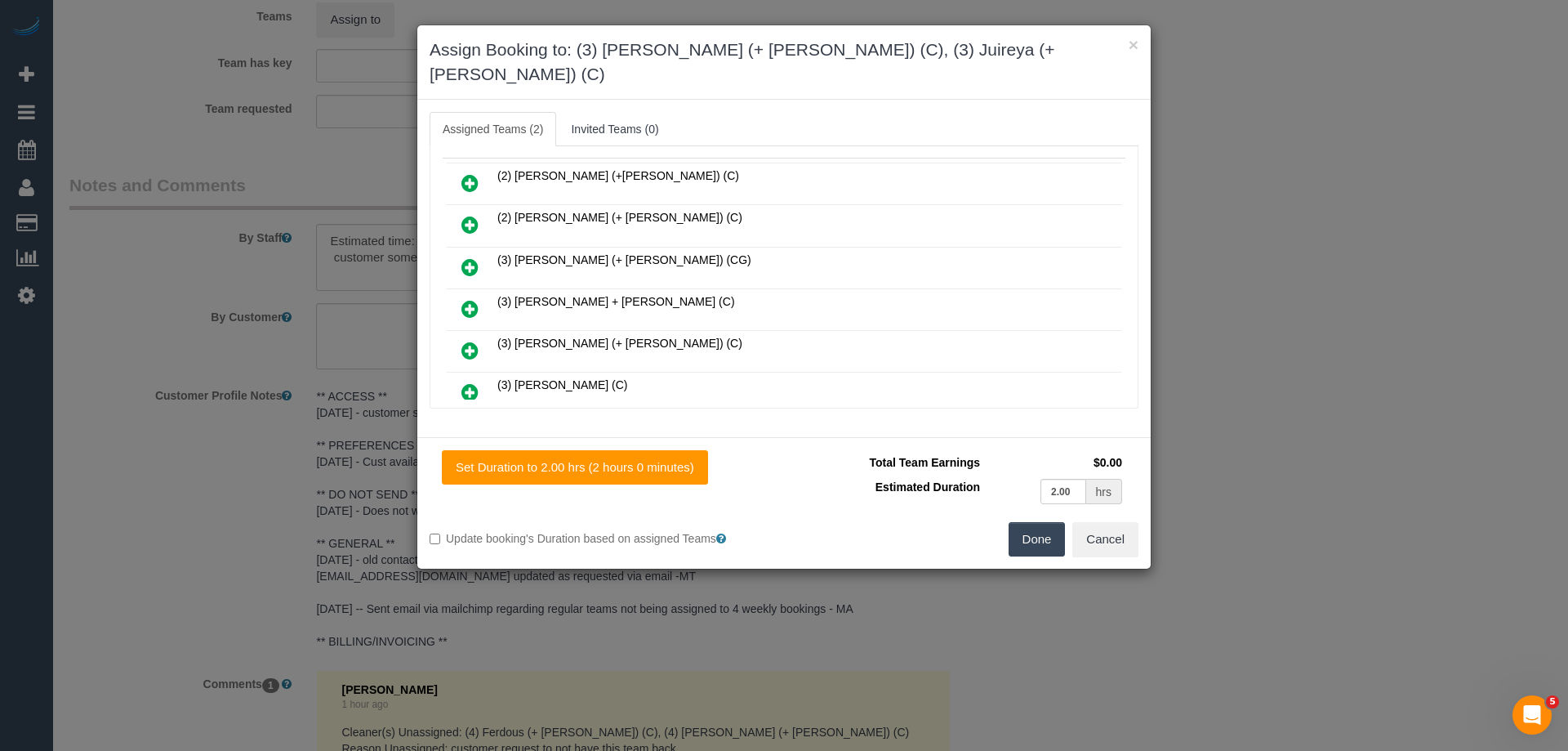
click at [1019, 522] on button "Done" at bounding box center [1037, 539] width 57 height 34
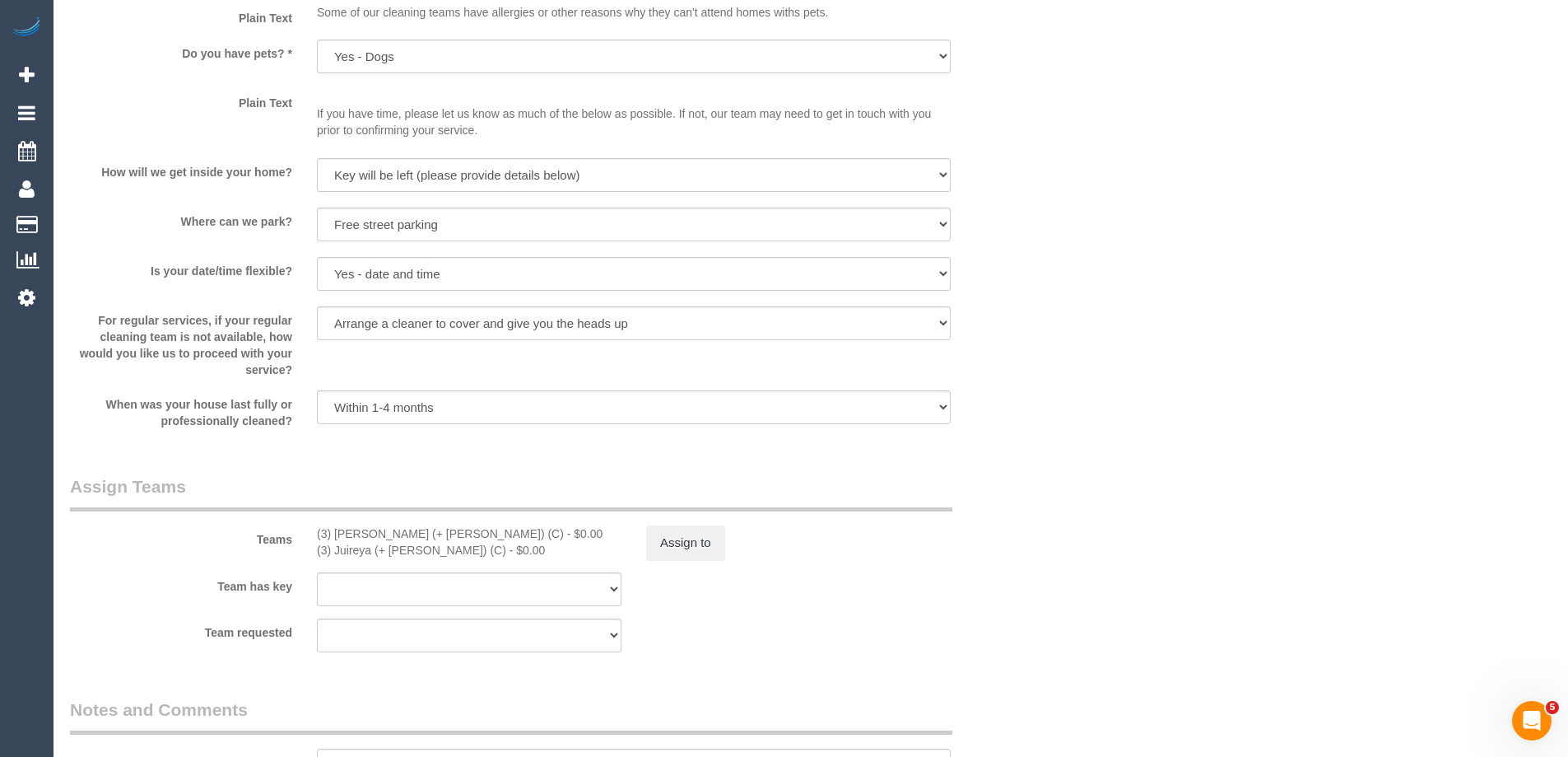
scroll to position [2552, 0]
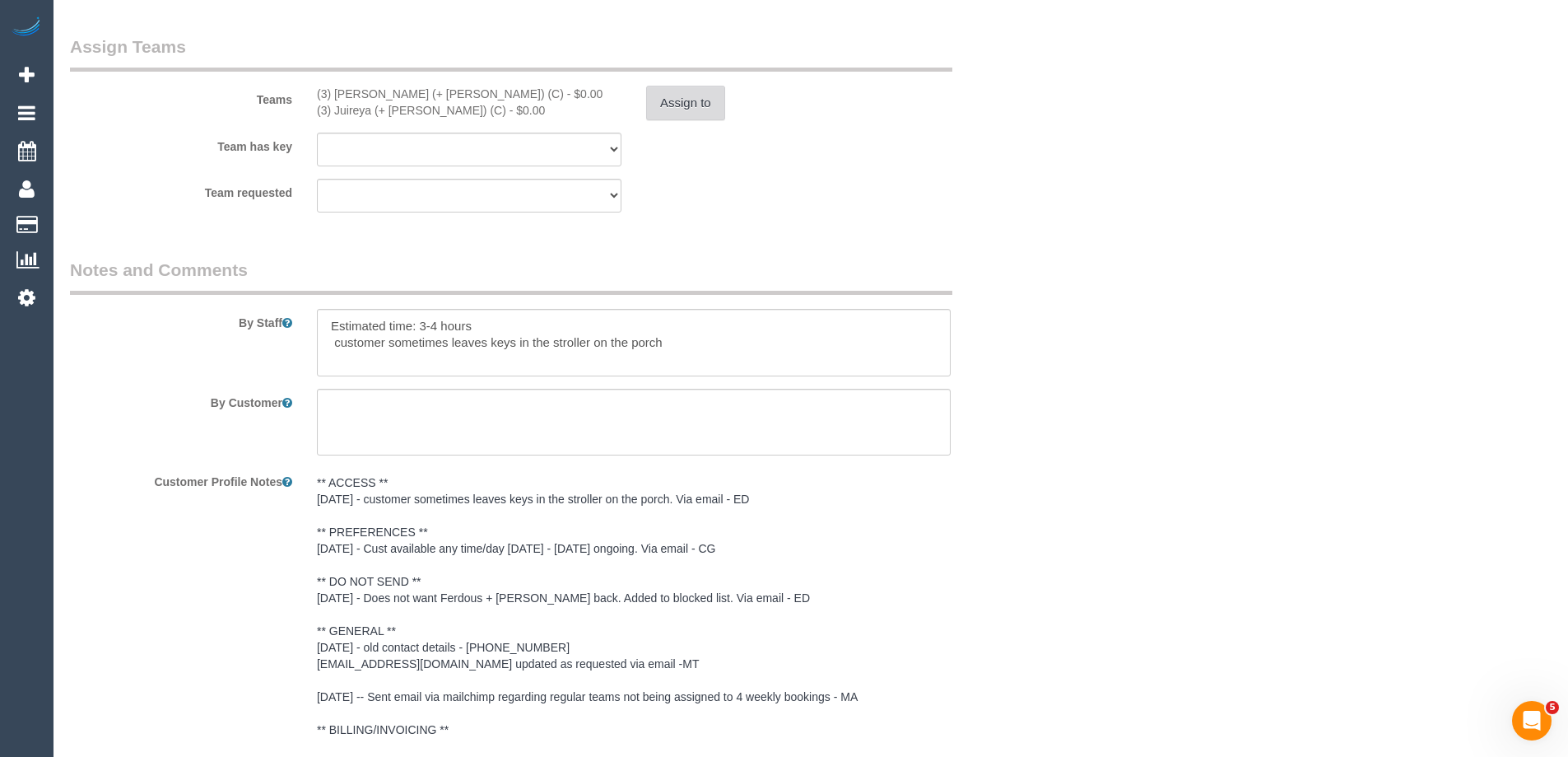
click at [661, 103] on button "Assign to" at bounding box center [685, 103] width 79 height 34
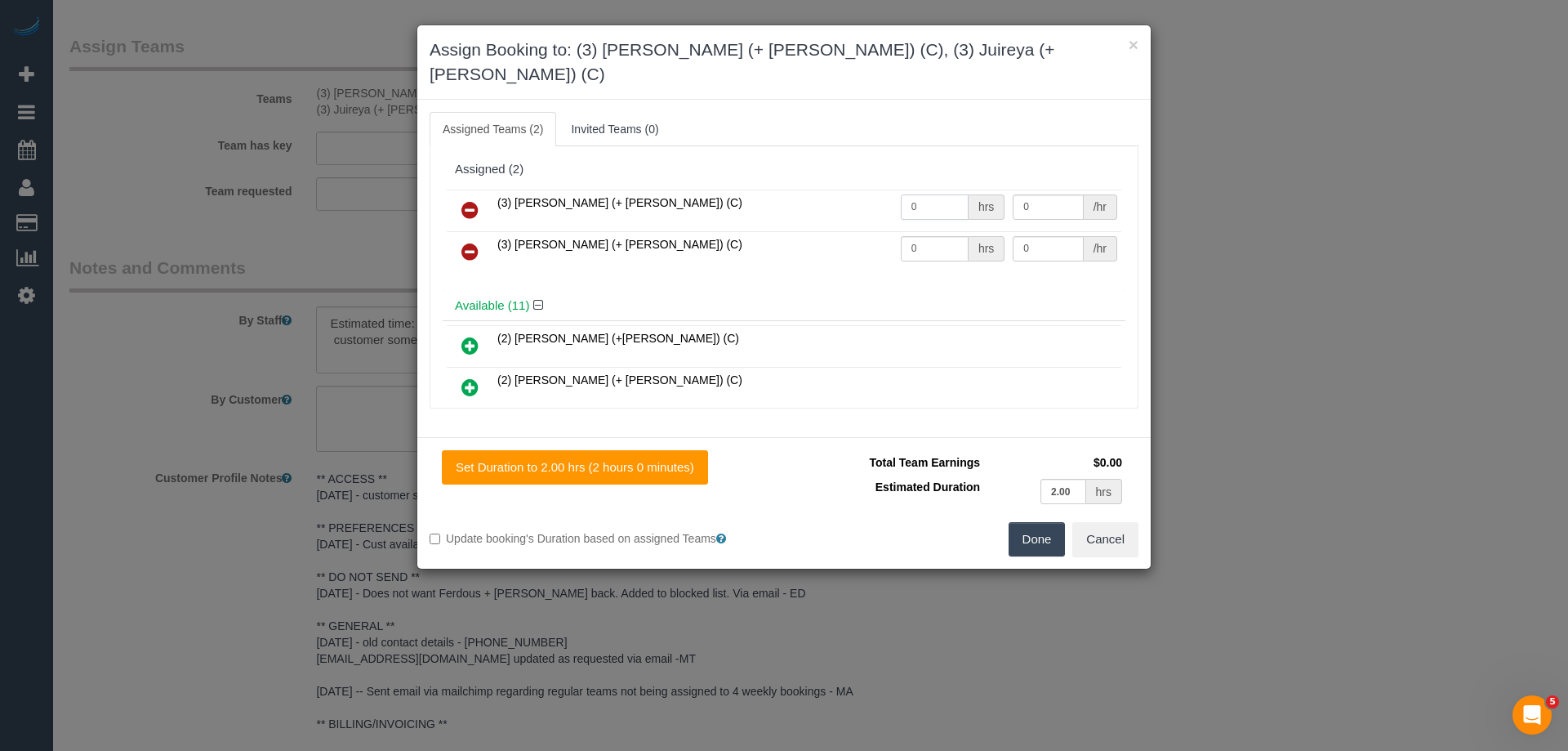
drag, startPoint x: 955, startPoint y: 184, endPoint x: 818, endPoint y: 169, distance: 137.8
click at [818, 190] on tr "(3) Gazi (+ Juireya) (C) 0 hrs 0 /hr" at bounding box center [784, 210] width 674 height 42
type input "1"
drag, startPoint x: 924, startPoint y: 223, endPoint x: 830, endPoint y: 217, distance: 94.2
click at [830, 232] on tr "(3) Juireya (+ Gazi) (C) 0 hrs 0 /hr" at bounding box center [784, 252] width 674 height 42
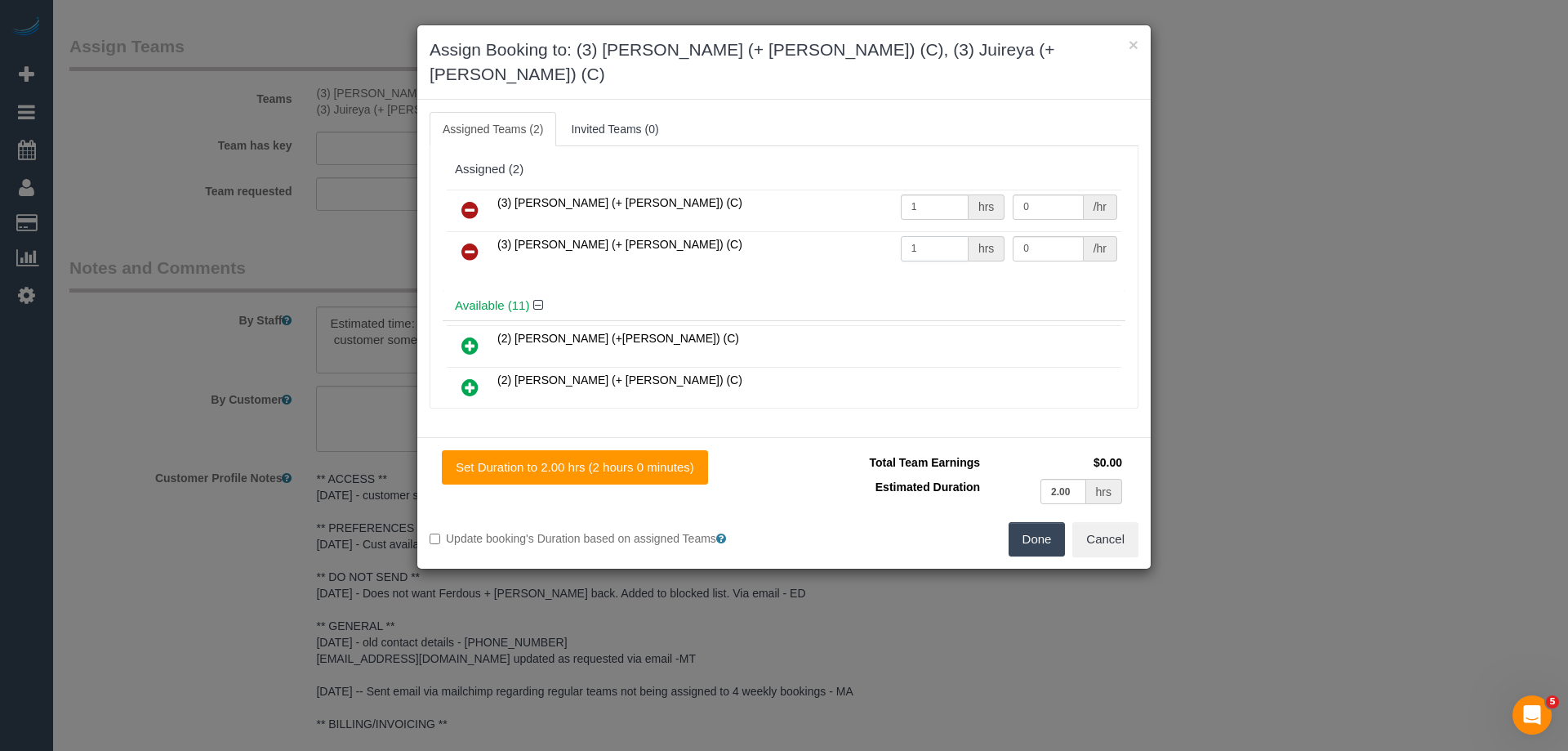
type input "1"
drag, startPoint x: 1035, startPoint y: 179, endPoint x: 954, endPoint y: 176, distance: 81.1
click at [954, 190] on tr "(3) Gazi (+ Juireya) (C) 1 hrs 0 /hr" at bounding box center [784, 210] width 674 height 42
type input "62.5"
drag, startPoint x: 1004, startPoint y: 217, endPoint x: 940, endPoint y: 213, distance: 64.1
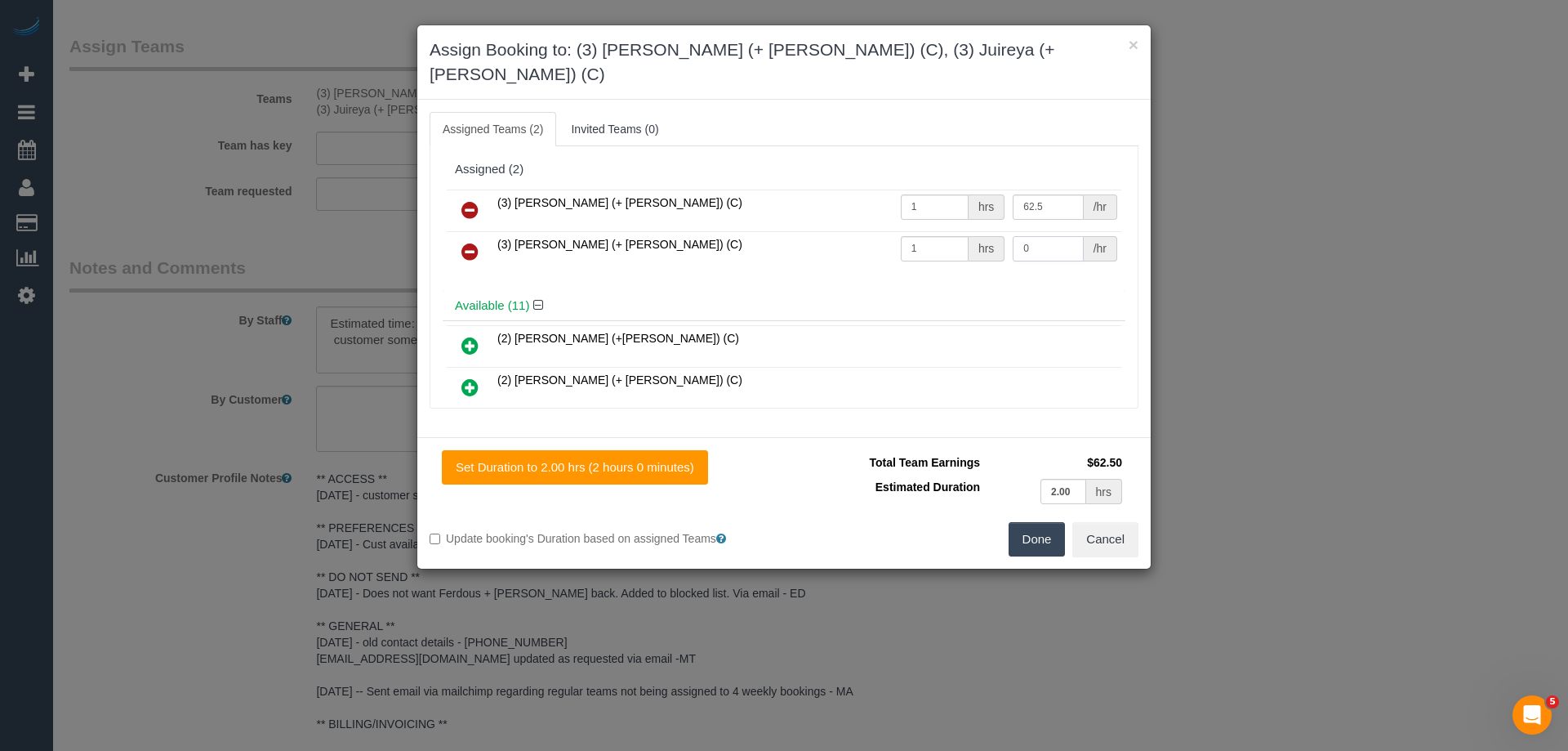
click at [940, 232] on tr "(3) Juireya (+ Gazi) (C) 1 hrs 0 /hr" at bounding box center [784, 252] width 674 height 42
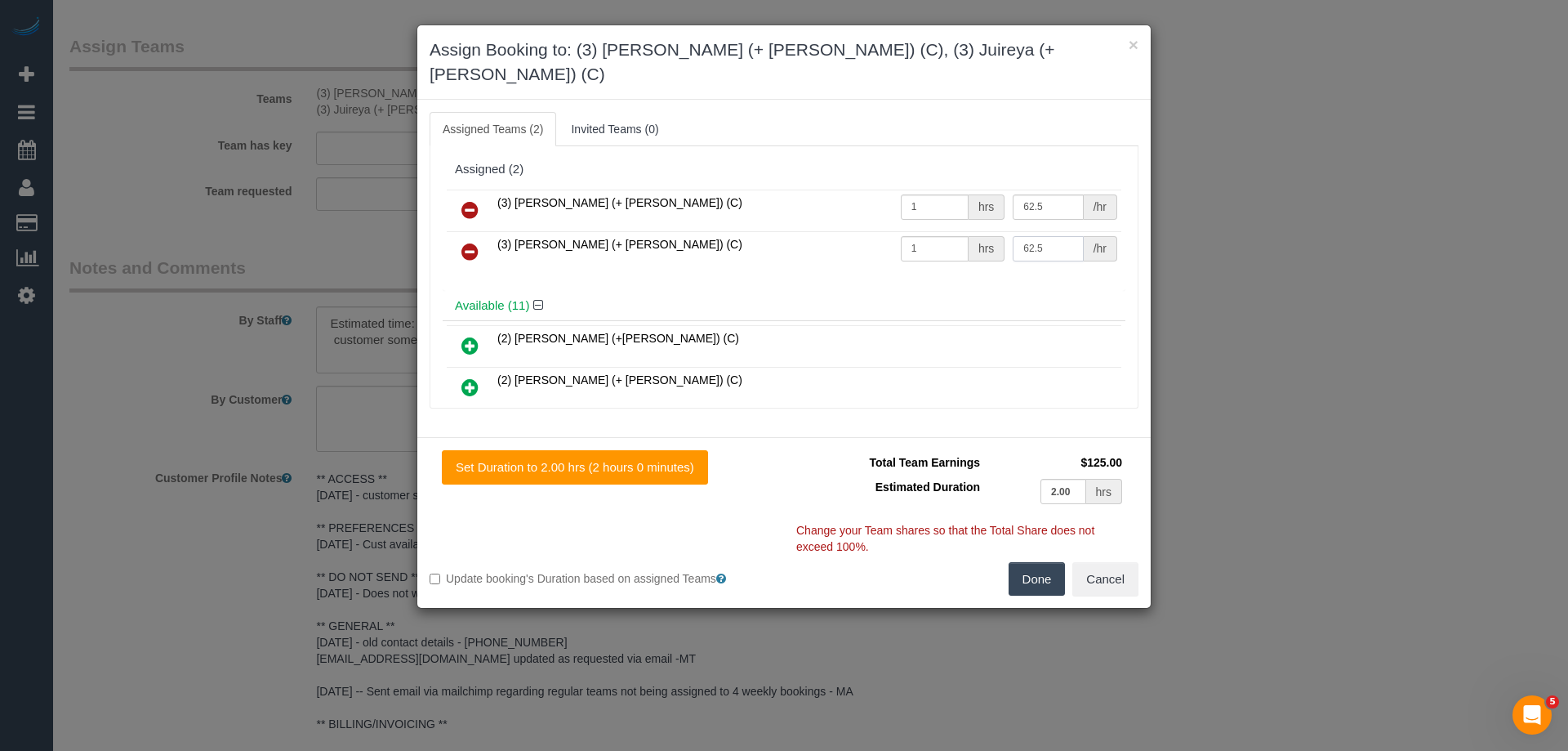
type input "62.5"
click at [1028, 562] on button "Done" at bounding box center [1037, 579] width 57 height 34
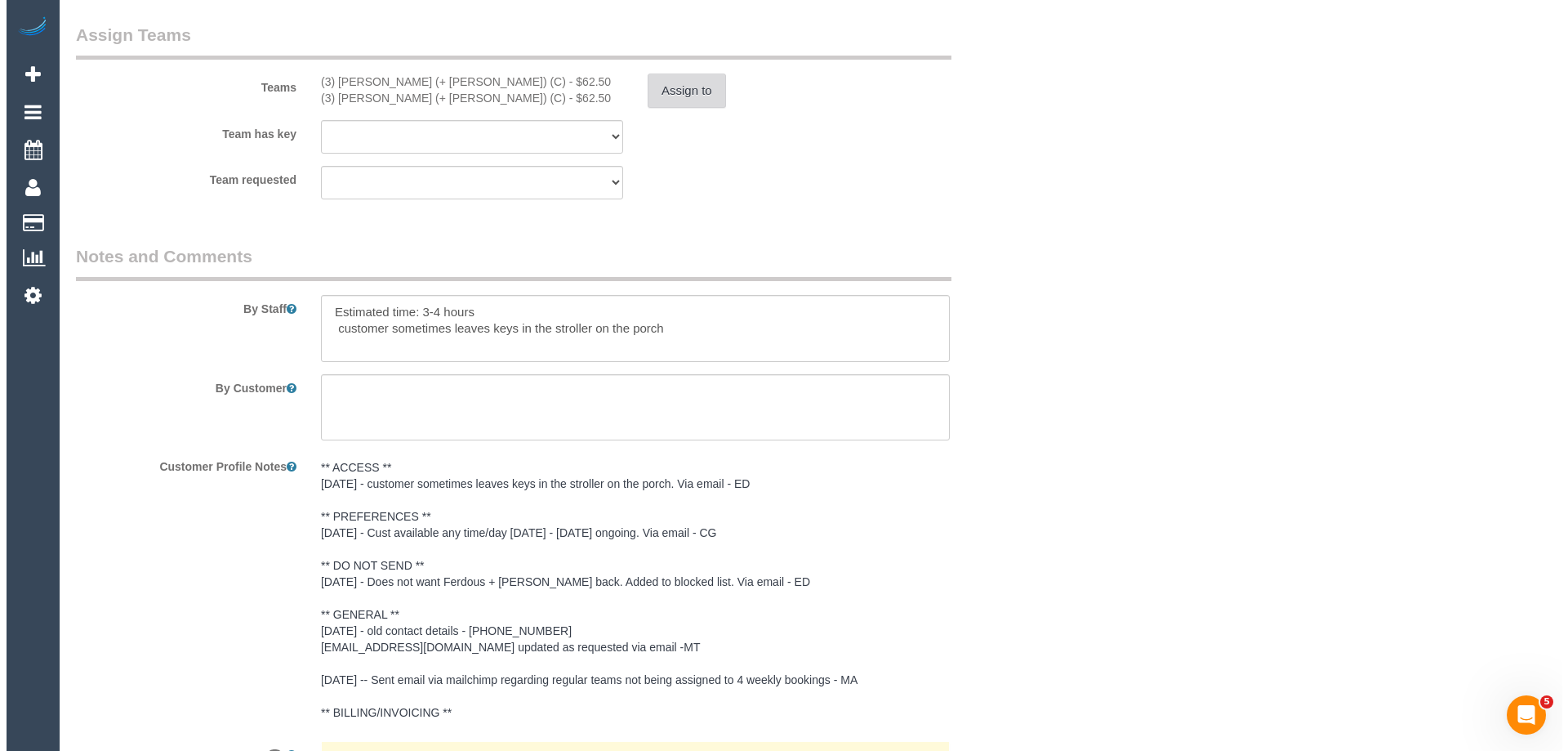
scroll to position [0, 0]
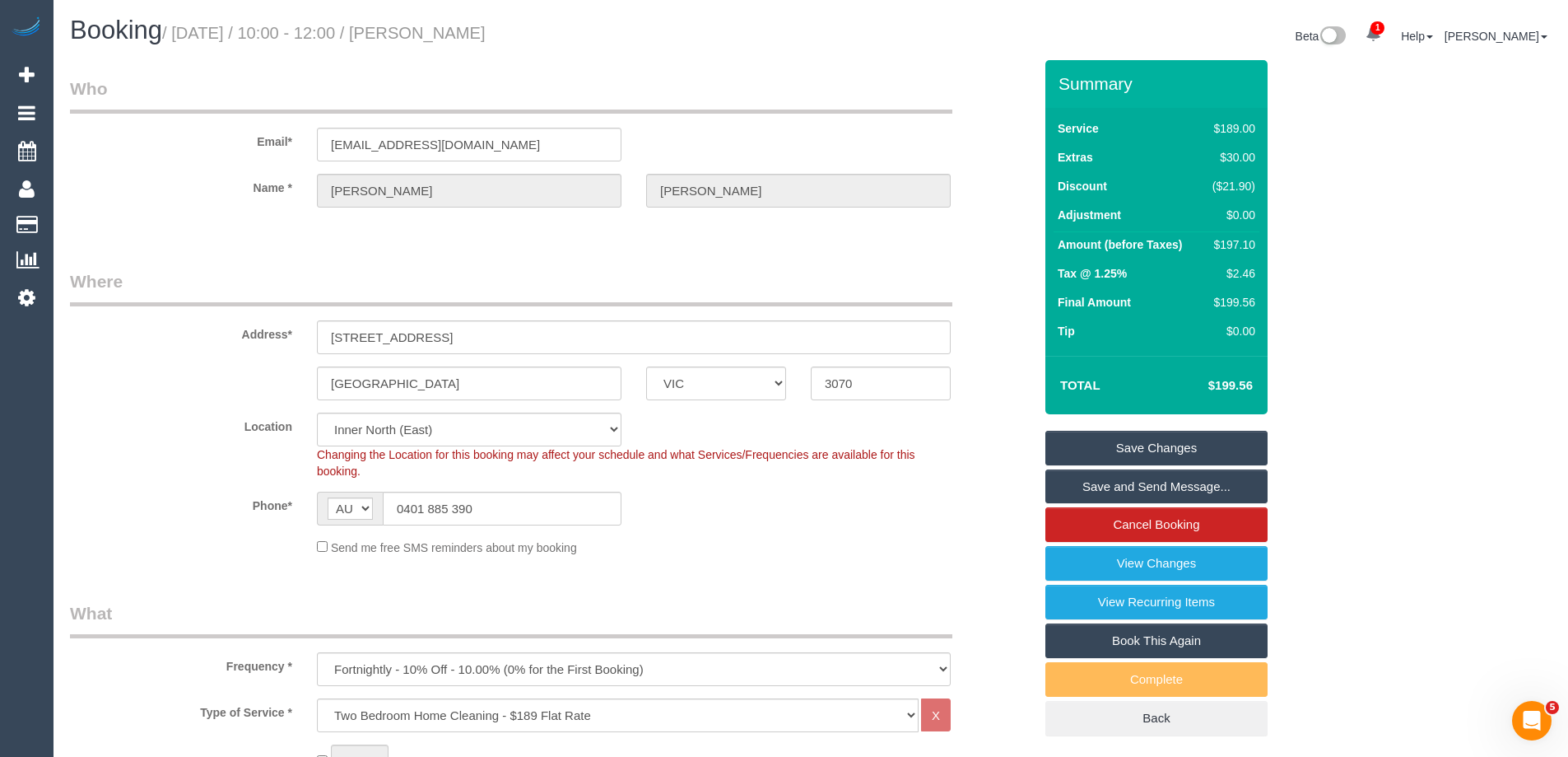
drag, startPoint x: 605, startPoint y: 28, endPoint x: 453, endPoint y: 27, distance: 152.0
click at [453, 27] on h1 "Booking / September 26, 2025 / 10:00 - 12:00 / Lee Bond-Kennedy" at bounding box center [434, 30] width 728 height 28
copy small "Lee Bond-Kennedy"
click at [1064, 486] on link "Save and Send Message..." at bounding box center [1157, 485] width 223 height 34
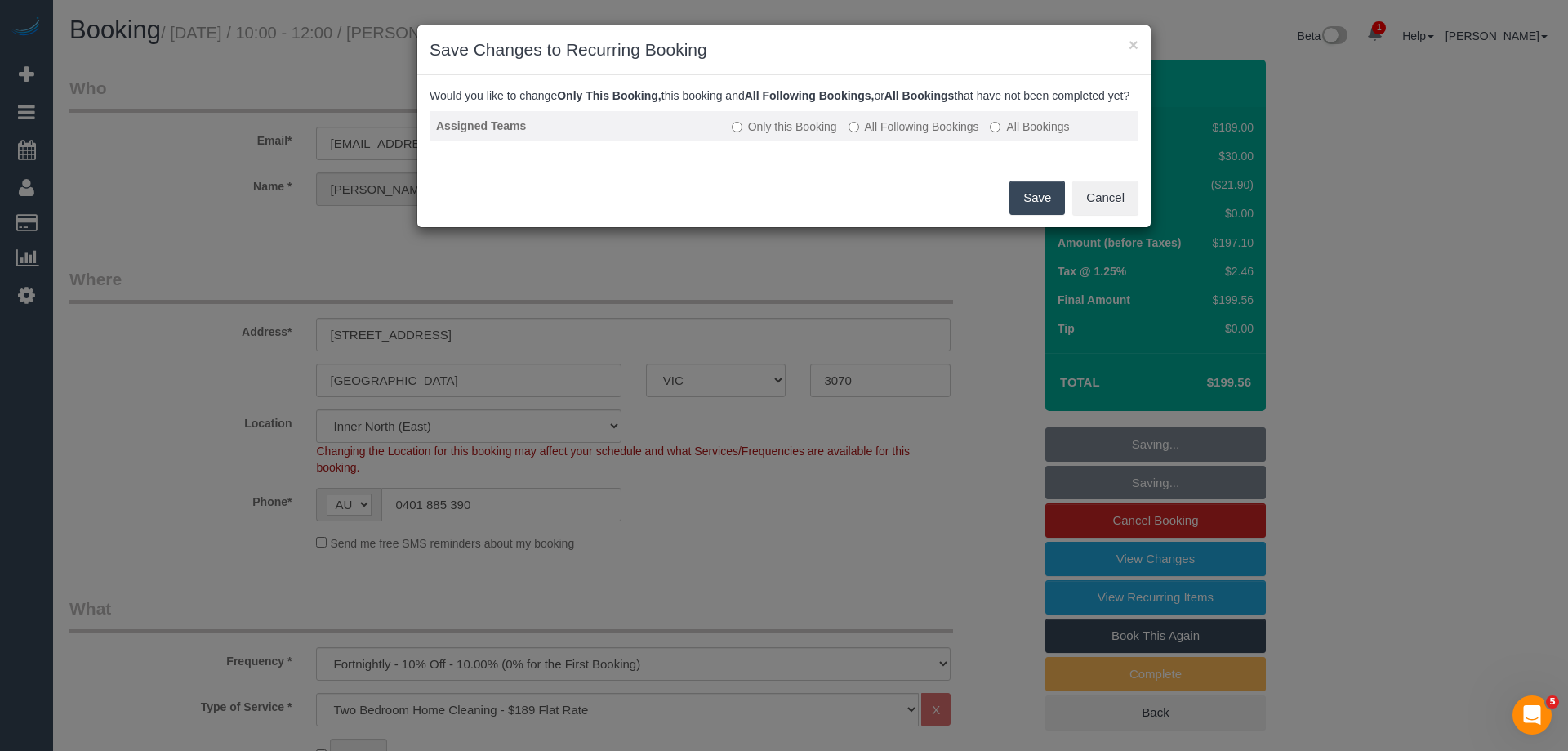
drag, startPoint x: 871, startPoint y: 147, endPoint x: 879, endPoint y: 140, distance: 10.6
click at [875, 135] on label "All Following Bookings" at bounding box center [914, 126] width 131 height 16
click at [894, 135] on label "All Following Bookings" at bounding box center [914, 126] width 131 height 16
click at [1038, 215] on button "Save" at bounding box center [1037, 197] width 55 height 34
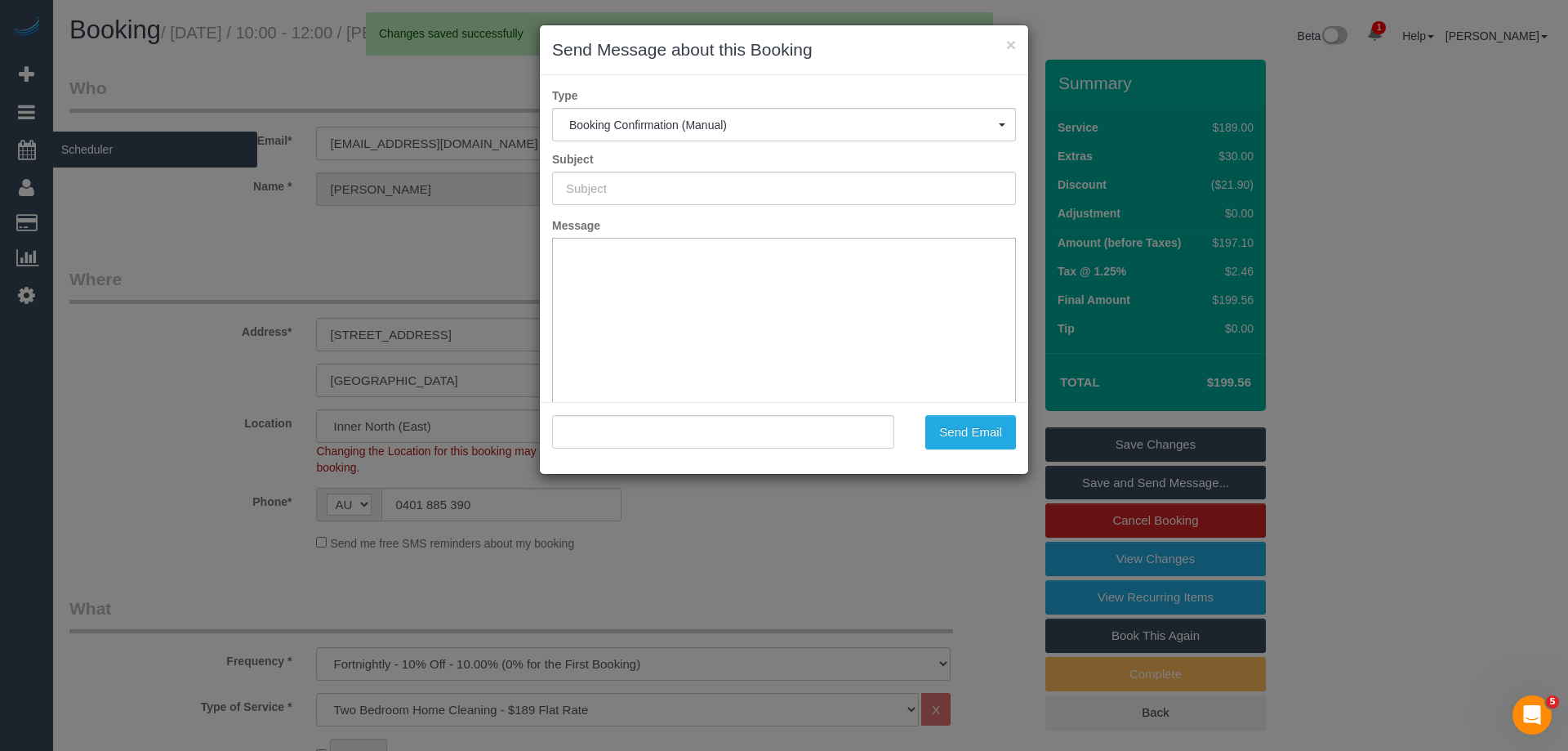
type input "Booking Confirmed"
type input ""Lee Bond-Kennedy" <ghalim@gmail.com>"
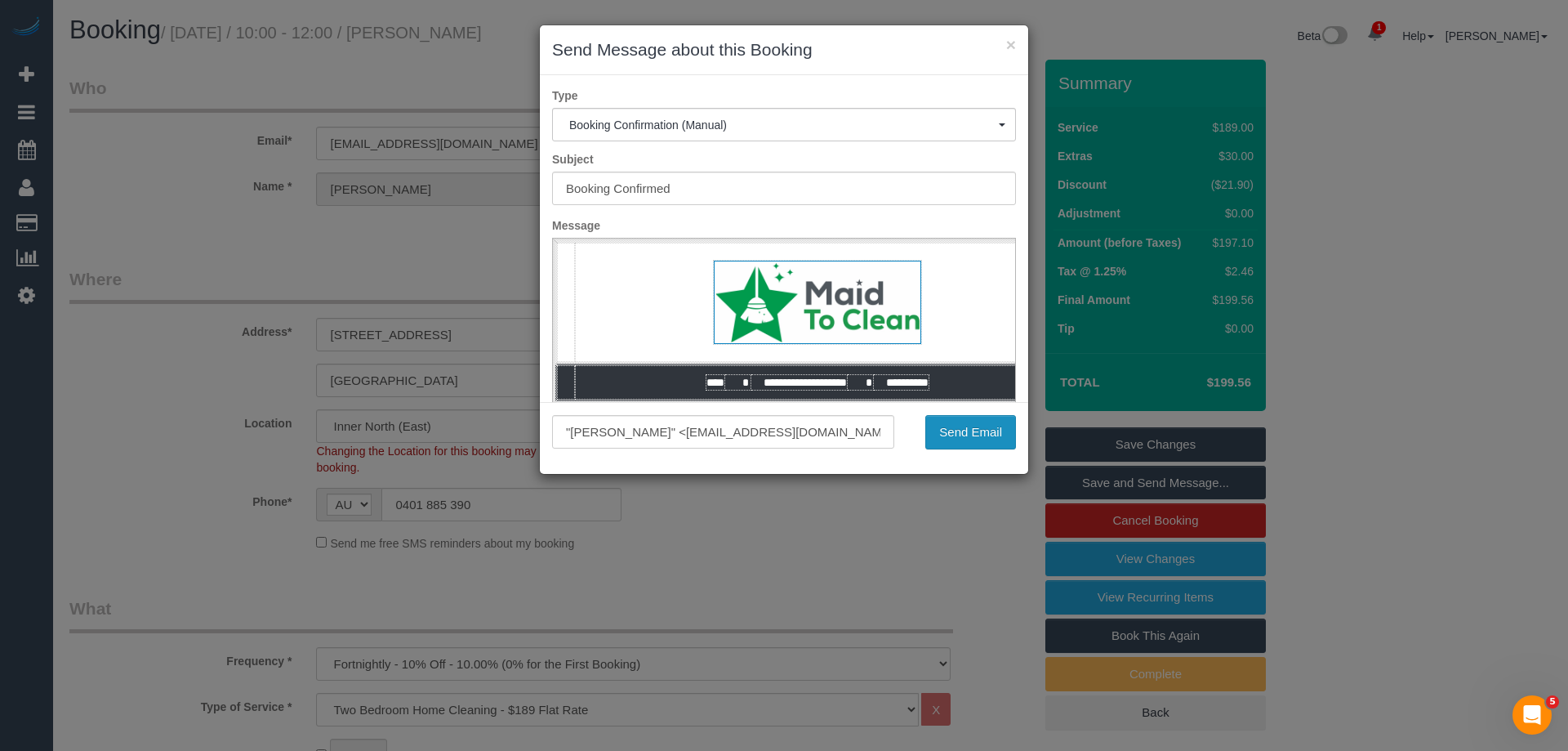
click at [975, 434] on button "Send Email" at bounding box center [971, 431] width 91 height 34
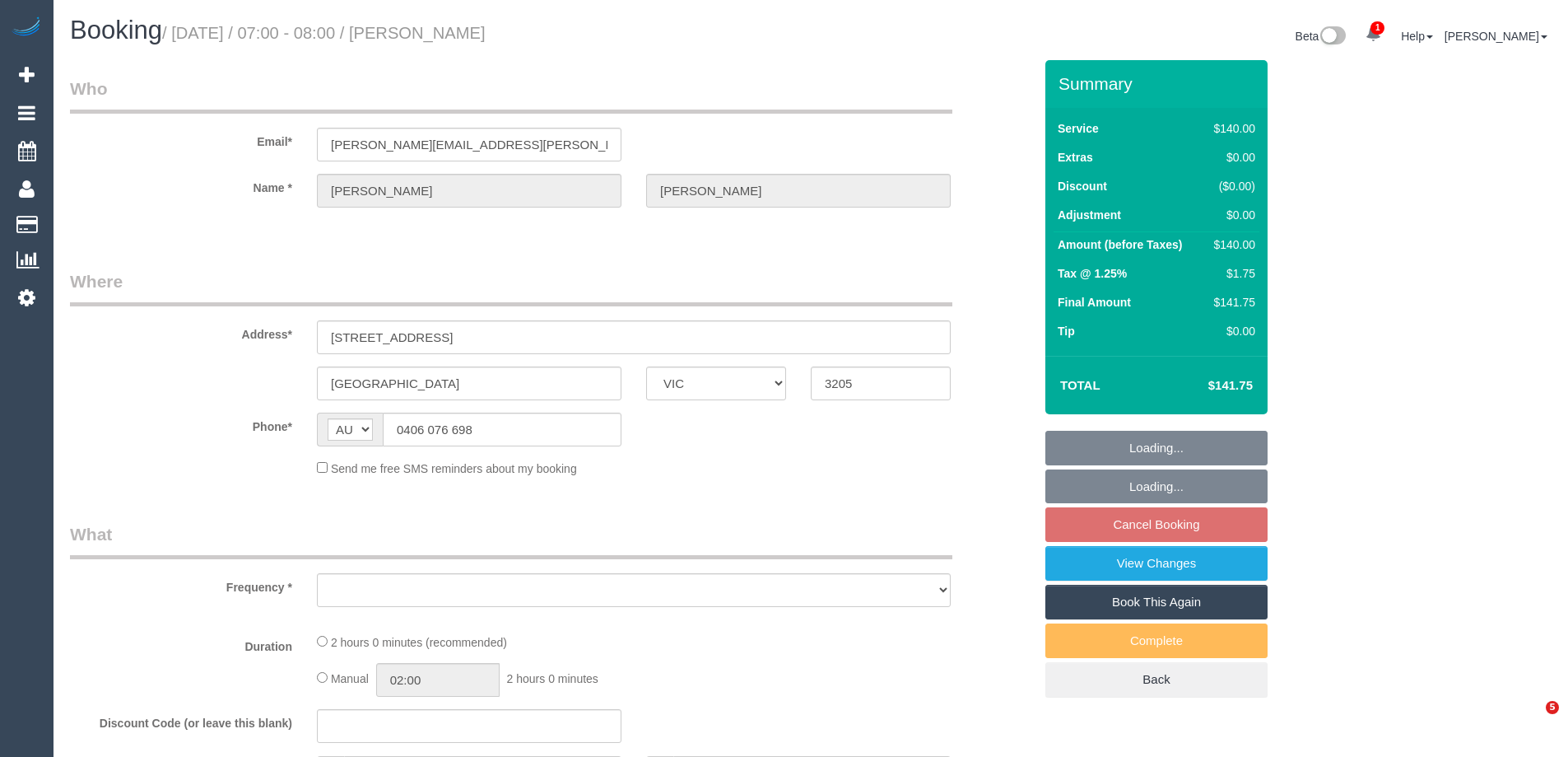
select select "VIC"
select select "object:531"
select select "string:stripe-pm_1RBTNH2GScqysDRVu6IZrVak"
select select "number:28"
select select "number:14"
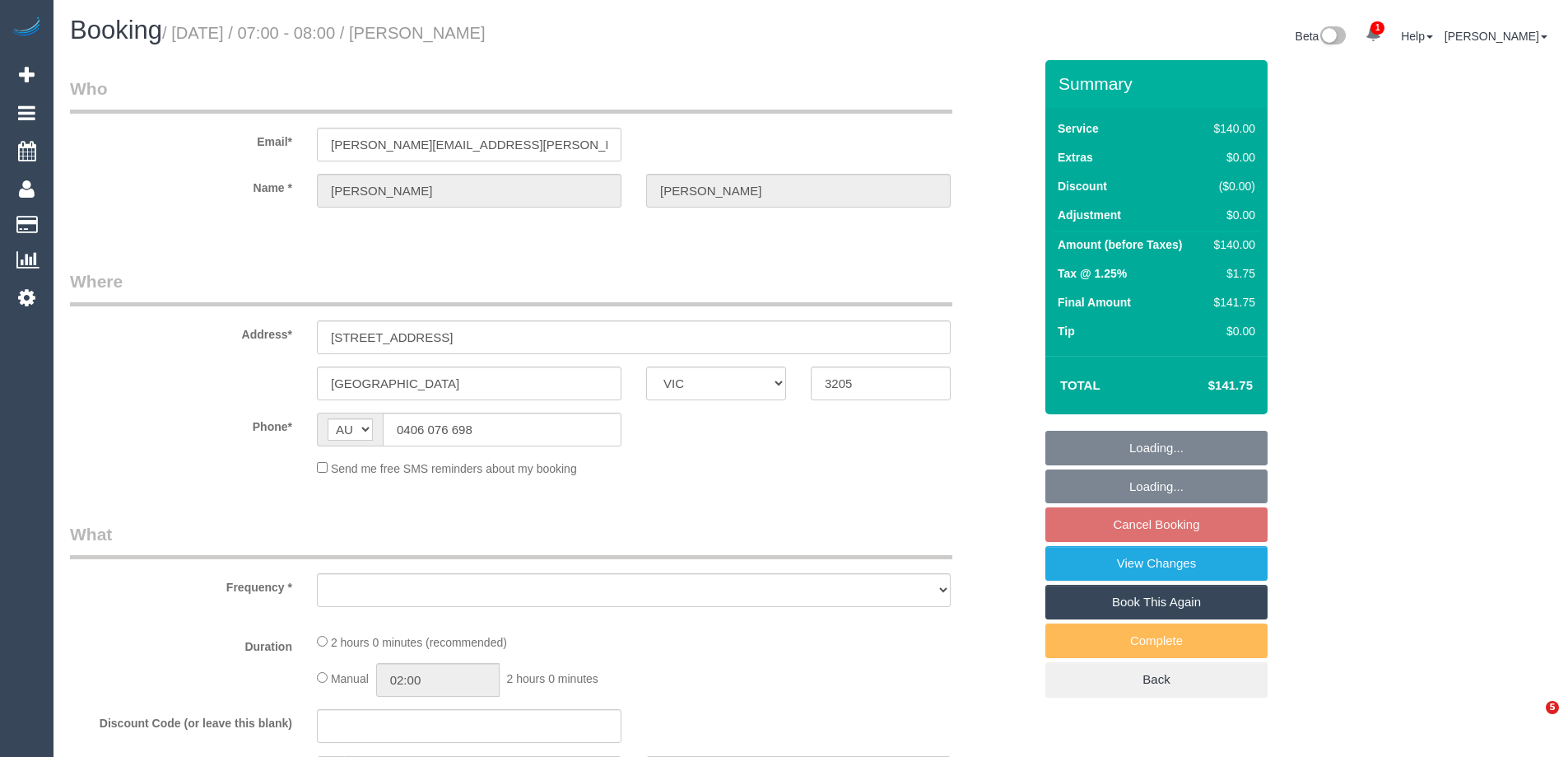
select select "number:19"
select select "number:25"
select select "number:13"
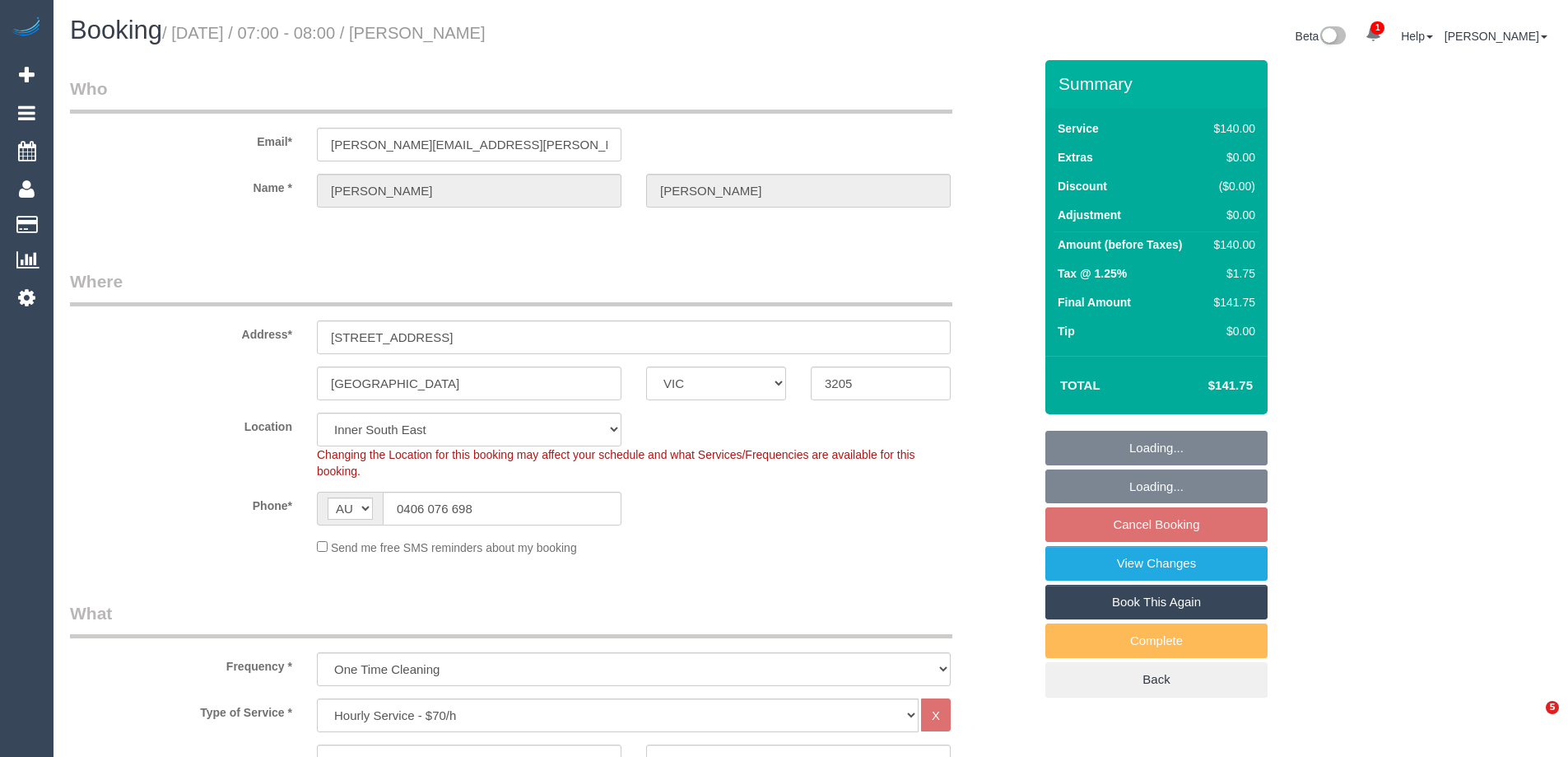
select select "object:1458"
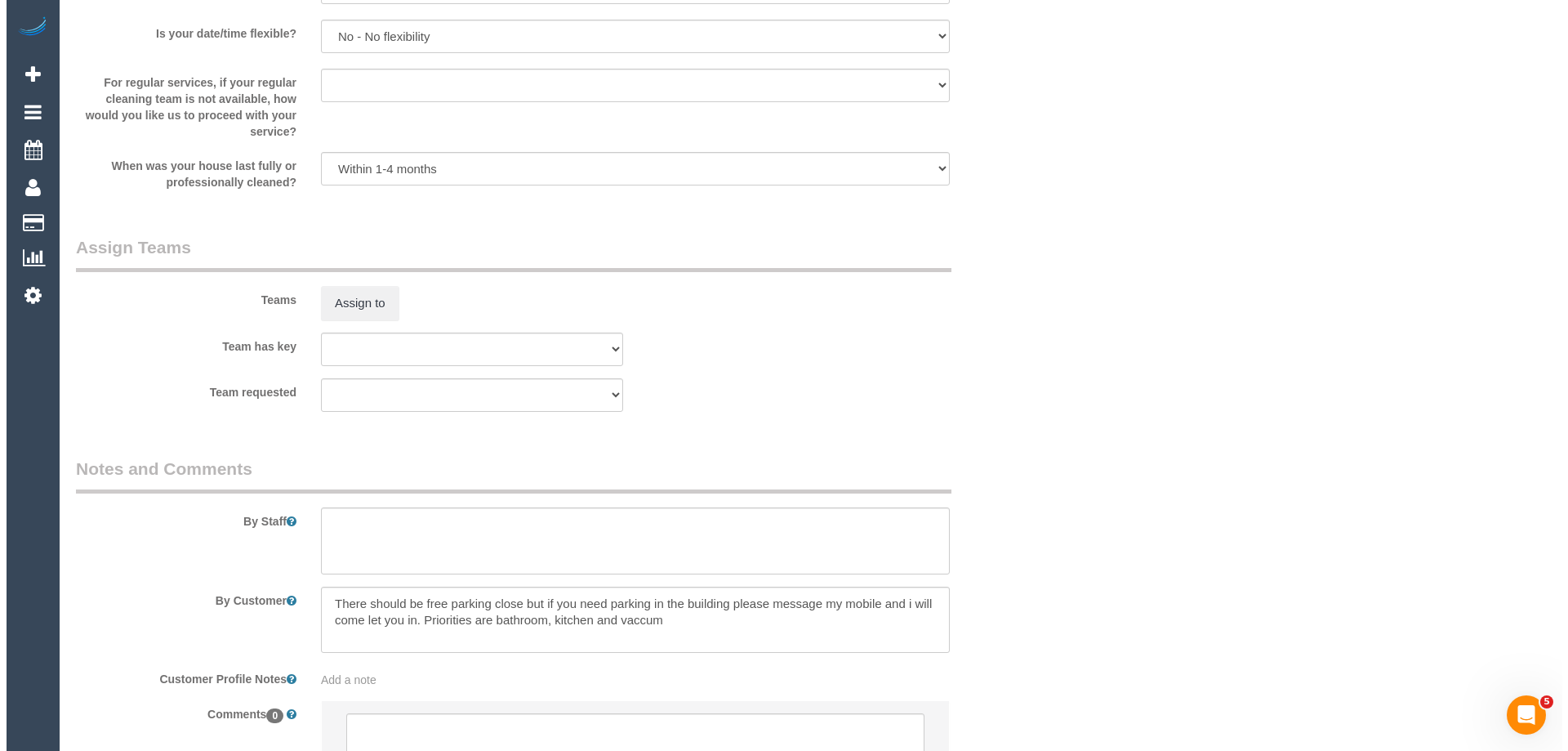
scroll to position [2431, 0]
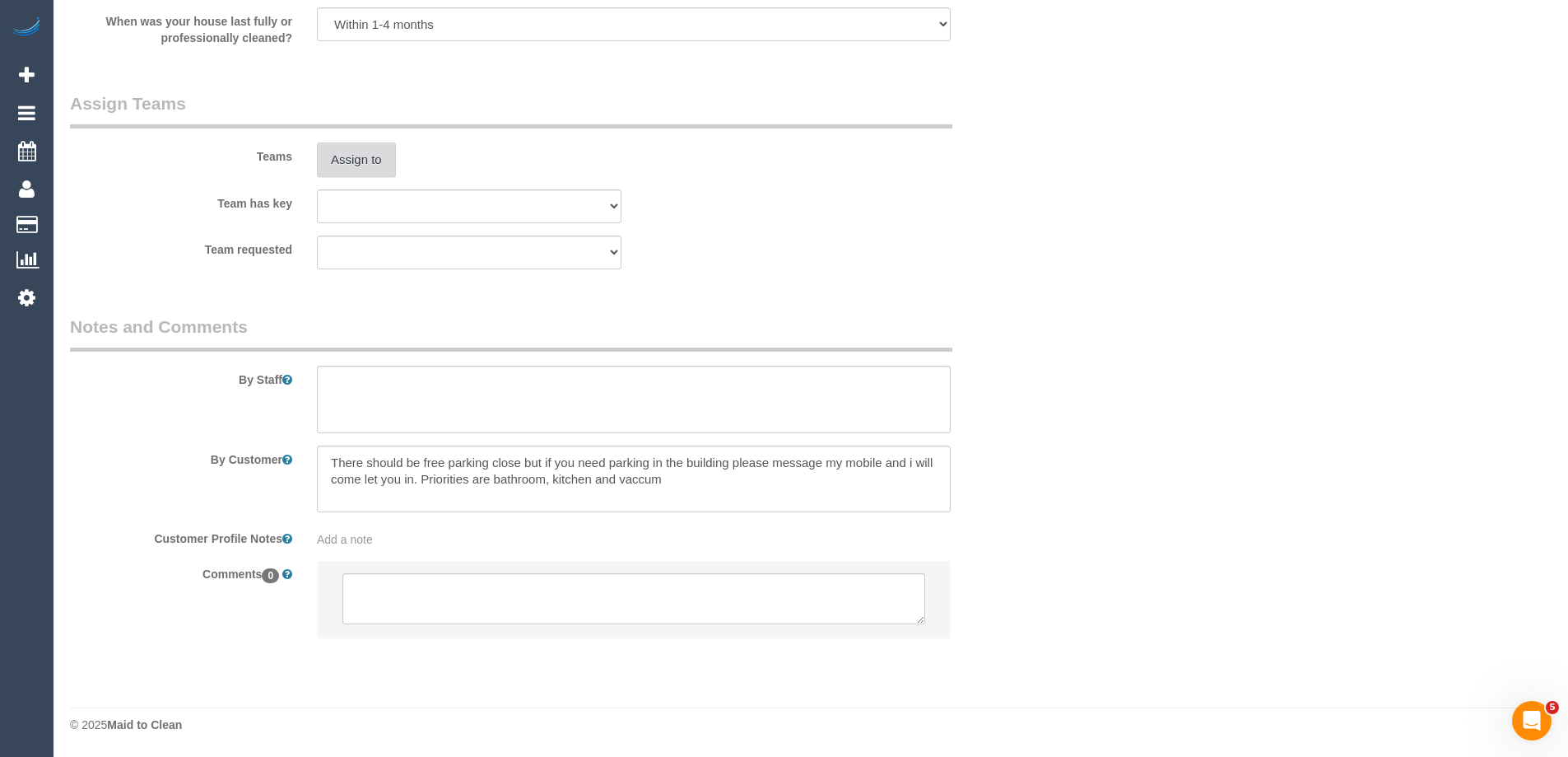
click at [361, 163] on button "Assign to" at bounding box center [356, 159] width 79 height 34
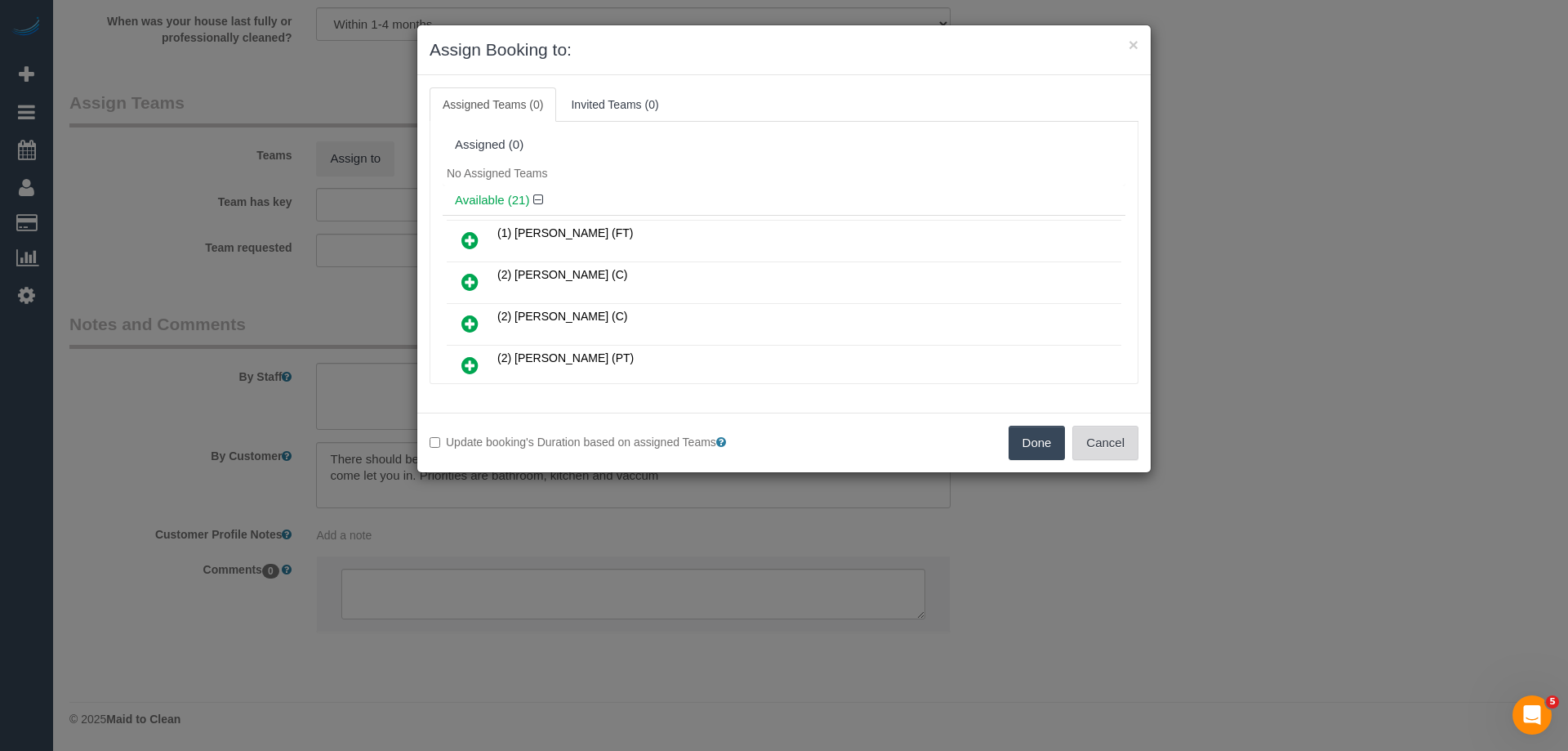
click at [1103, 438] on button "Cancel" at bounding box center [1106, 442] width 66 height 34
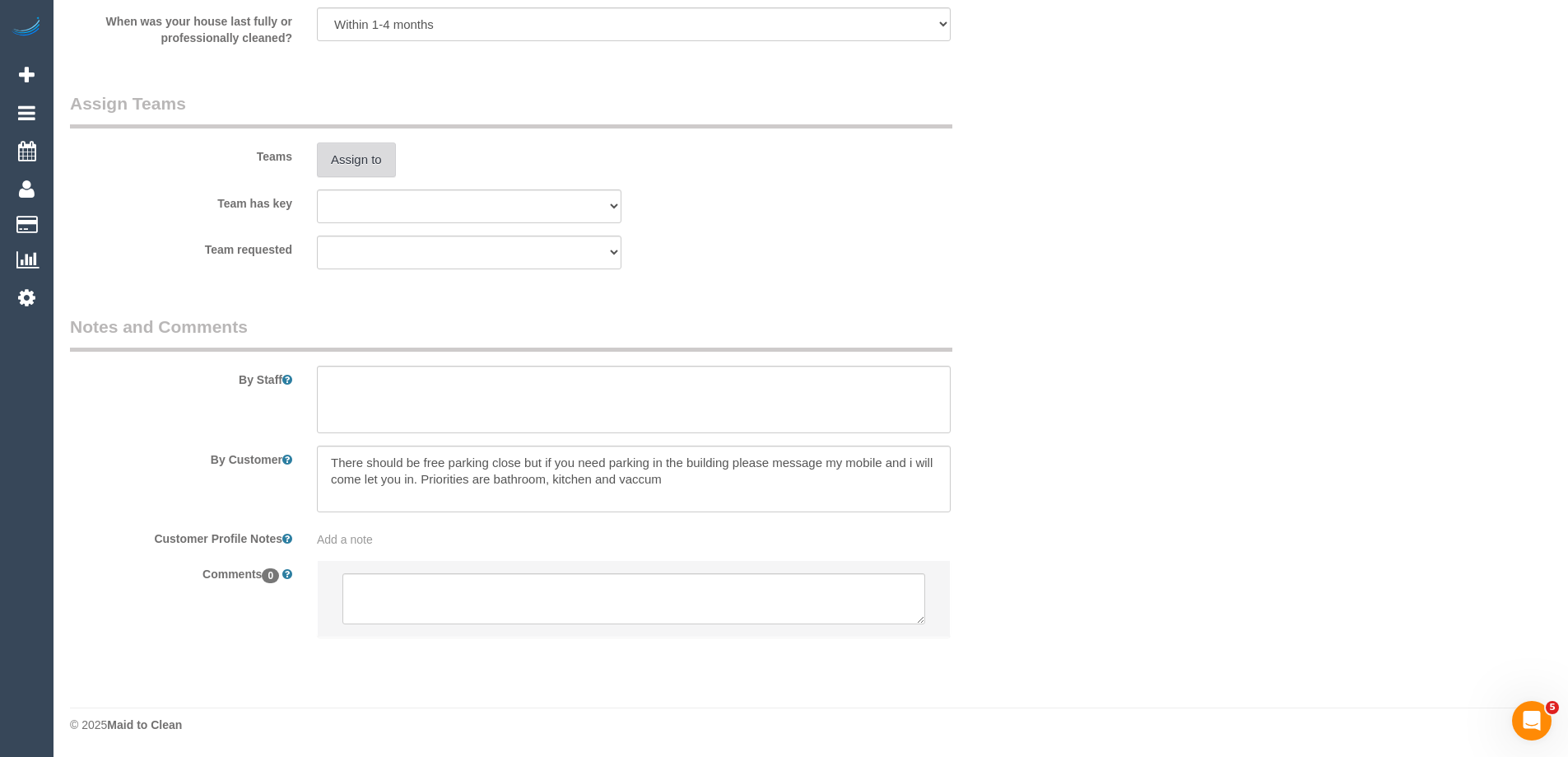
click at [357, 159] on button "Assign to" at bounding box center [356, 159] width 79 height 34
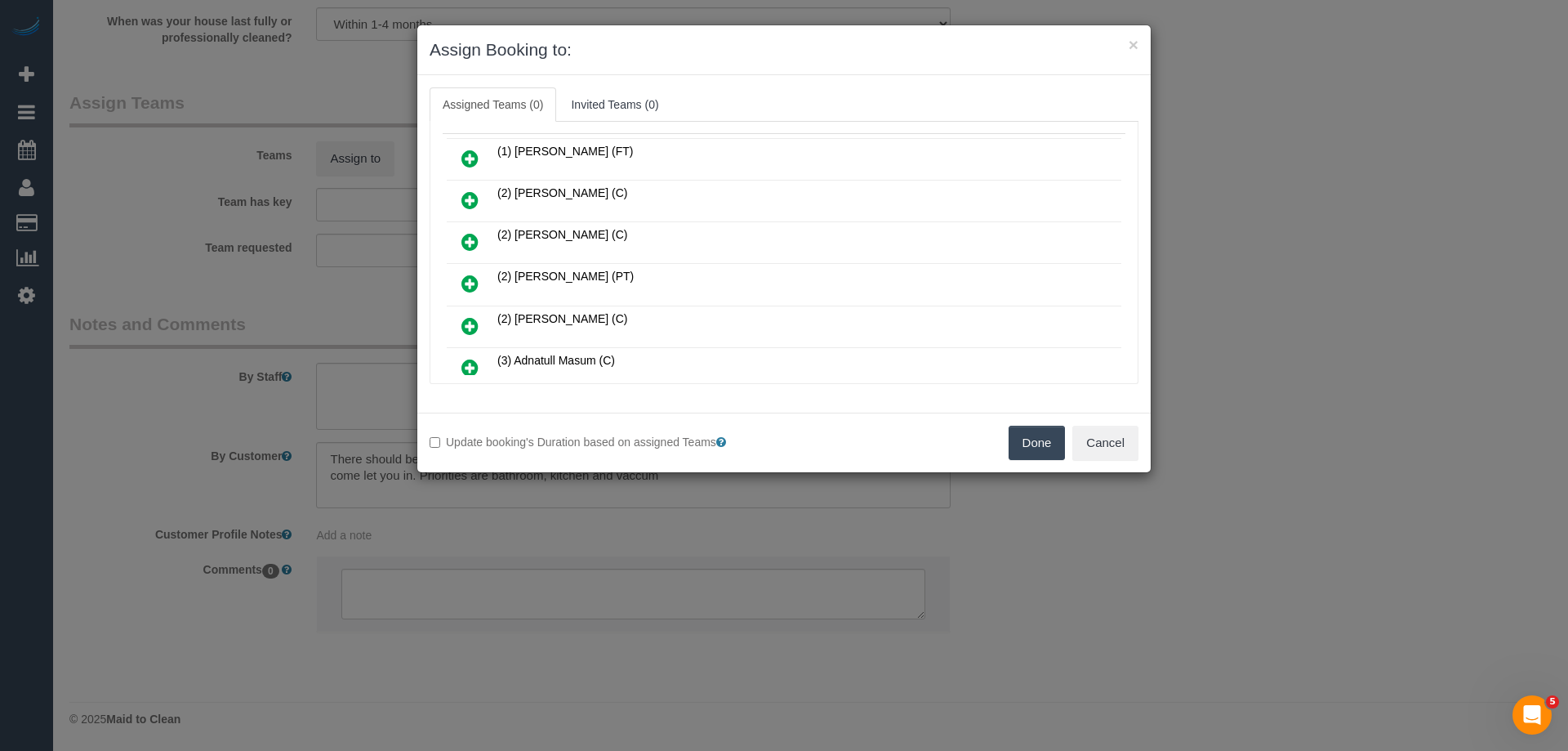
scroll to position [164, 0]
click at [473, 284] on icon at bounding box center [470, 286] width 17 height 19
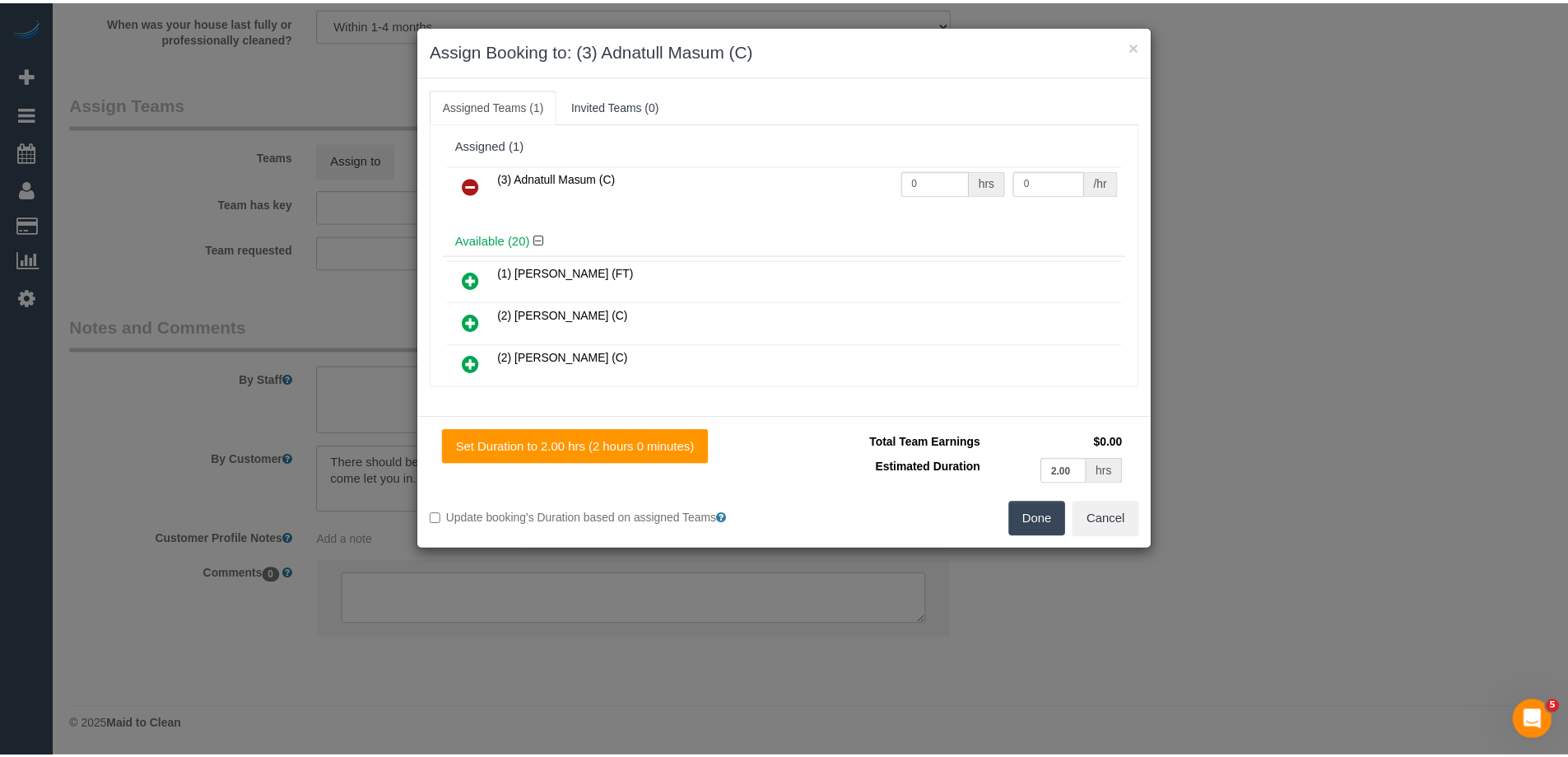
scroll to position [0, 0]
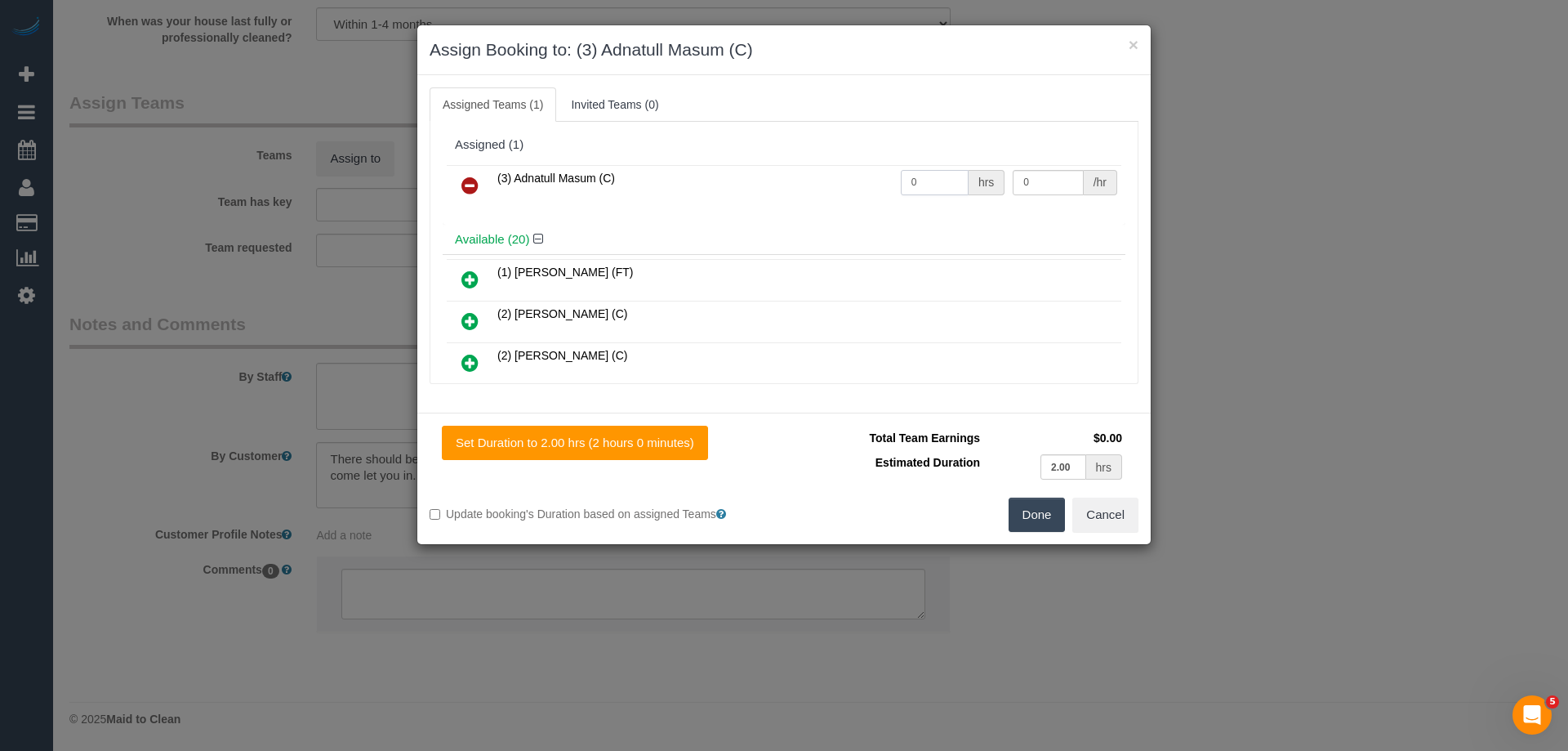
drag, startPoint x: 933, startPoint y: 188, endPoint x: 832, endPoint y: 181, distance: 101.2
click at [832, 181] on tr "(3) Adnatull Masum (C) 0 hrs 0 /hr" at bounding box center [784, 185] width 674 height 42
type input "2"
drag, startPoint x: 1032, startPoint y: 172, endPoint x: 912, endPoint y: 172, distance: 120.0
click at [913, 172] on tr "(3) Adnatull Masum (C) 2 hrs 0 /hr" at bounding box center [784, 185] width 674 height 42
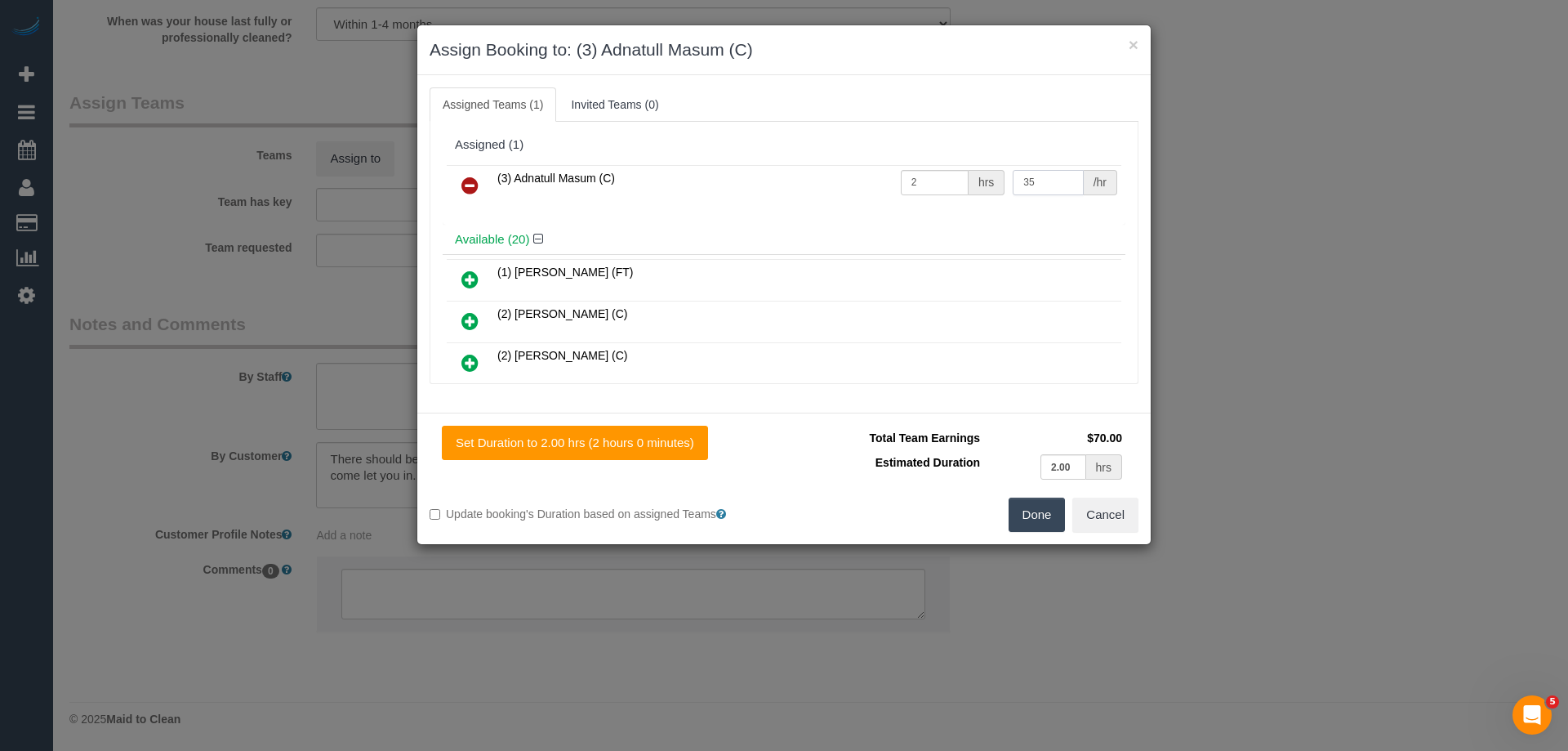
type input "35"
click at [1029, 513] on button "Done" at bounding box center [1037, 514] width 57 height 34
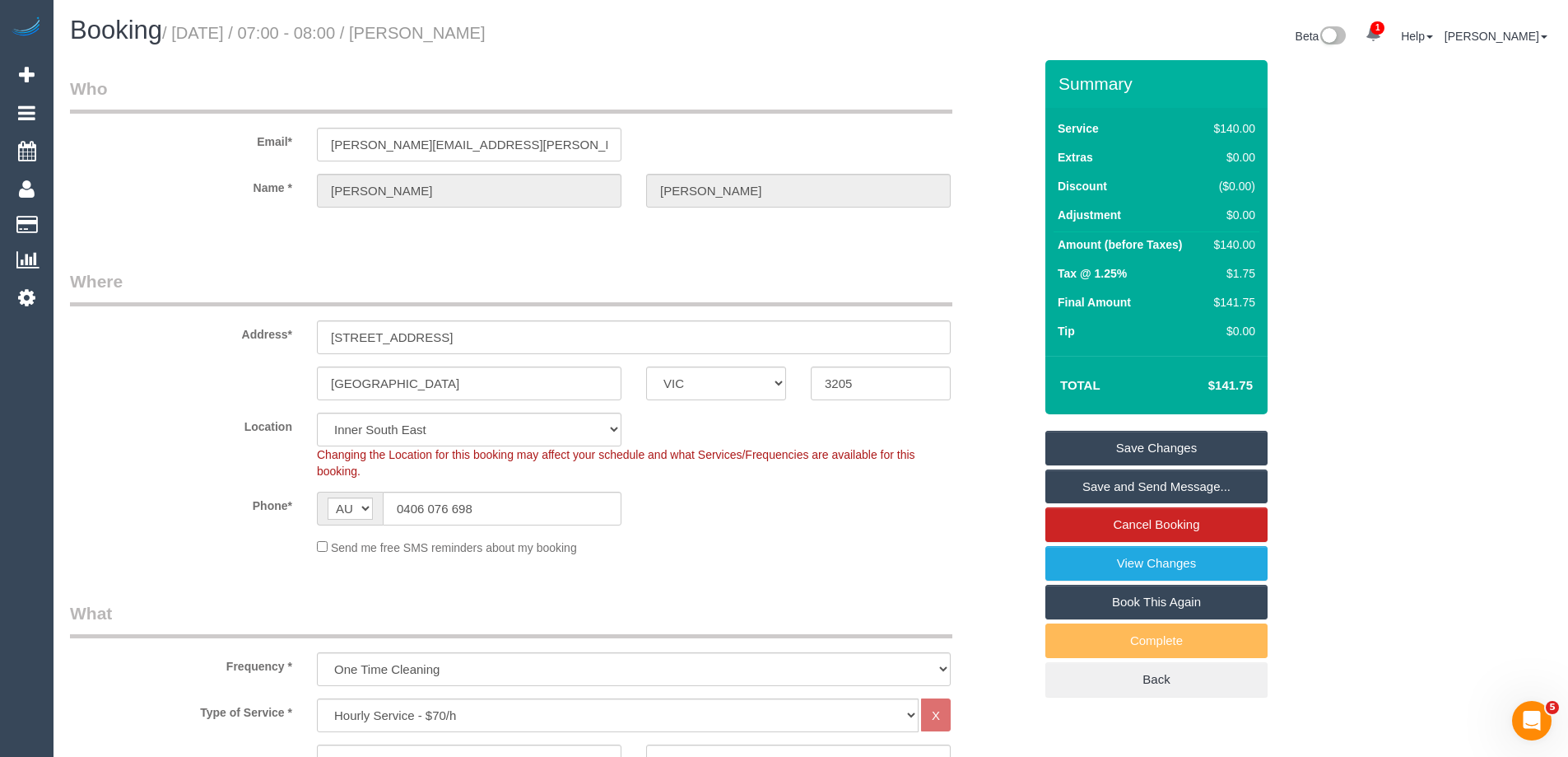
drag, startPoint x: 614, startPoint y: 37, endPoint x: 457, endPoint y: 26, distance: 157.4
click at [457, 26] on h1 "Booking / September 27, 2025 / 07:00 - 08:00 / Gopika Gnanakumar" at bounding box center [434, 30] width 728 height 28
copy small "Gopika Gnanakumar"
click at [1108, 489] on link "Save and Send Message..." at bounding box center [1157, 485] width 223 height 34
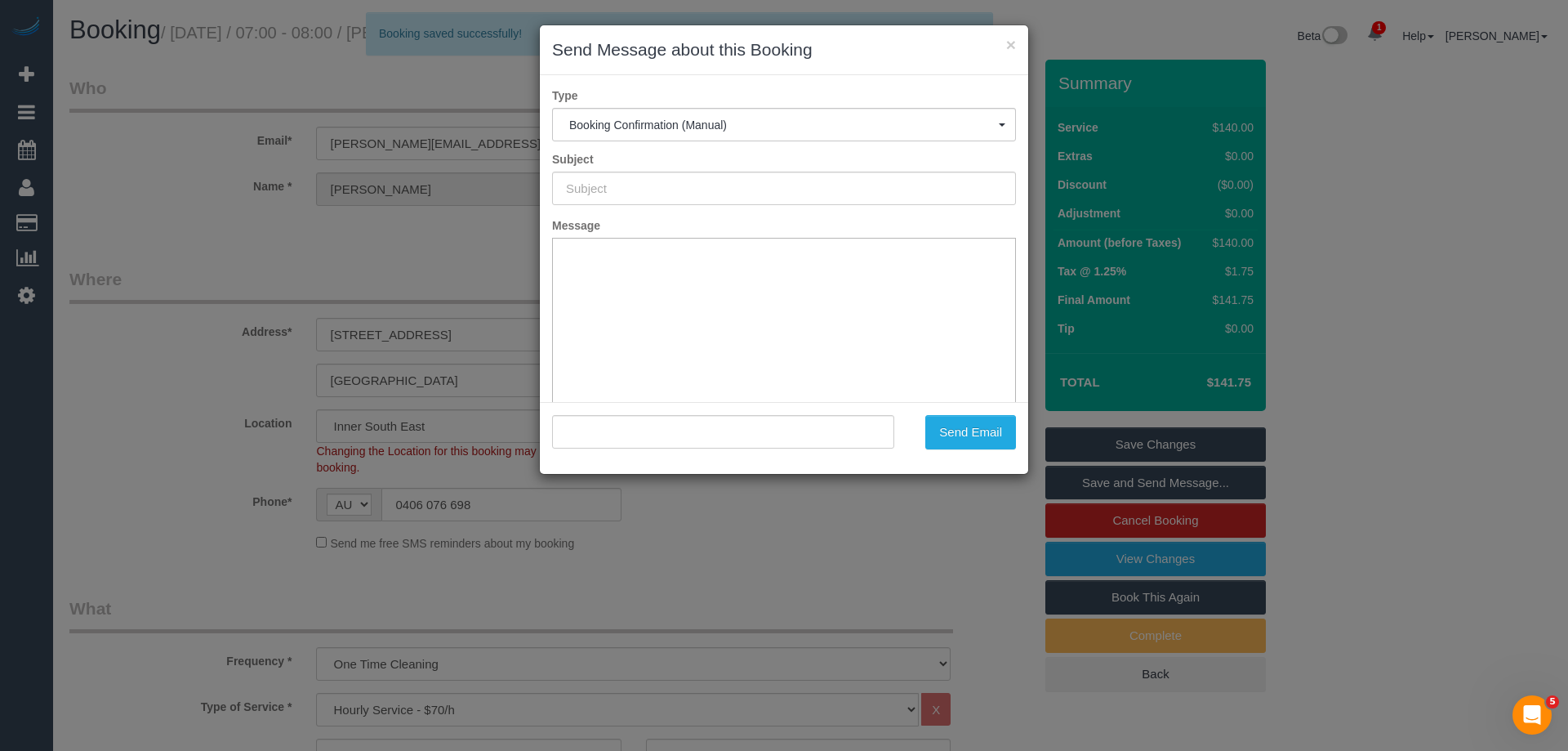
type input "Booking Confirmed"
type input ""Gopika Gnanakumar" <gopika.gnanakumar@gmail.com>"
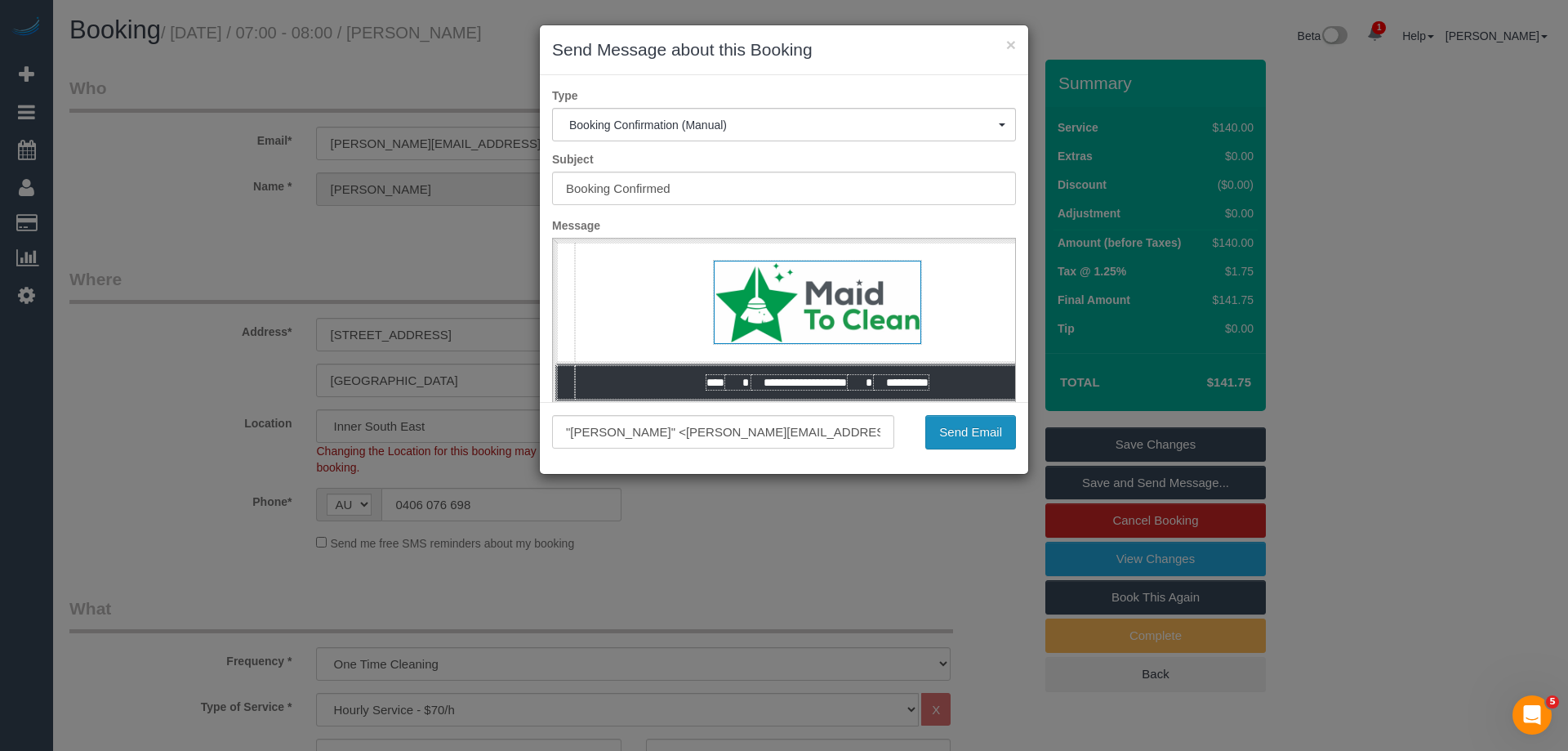
click at [960, 440] on button "Send Email" at bounding box center [971, 431] width 91 height 34
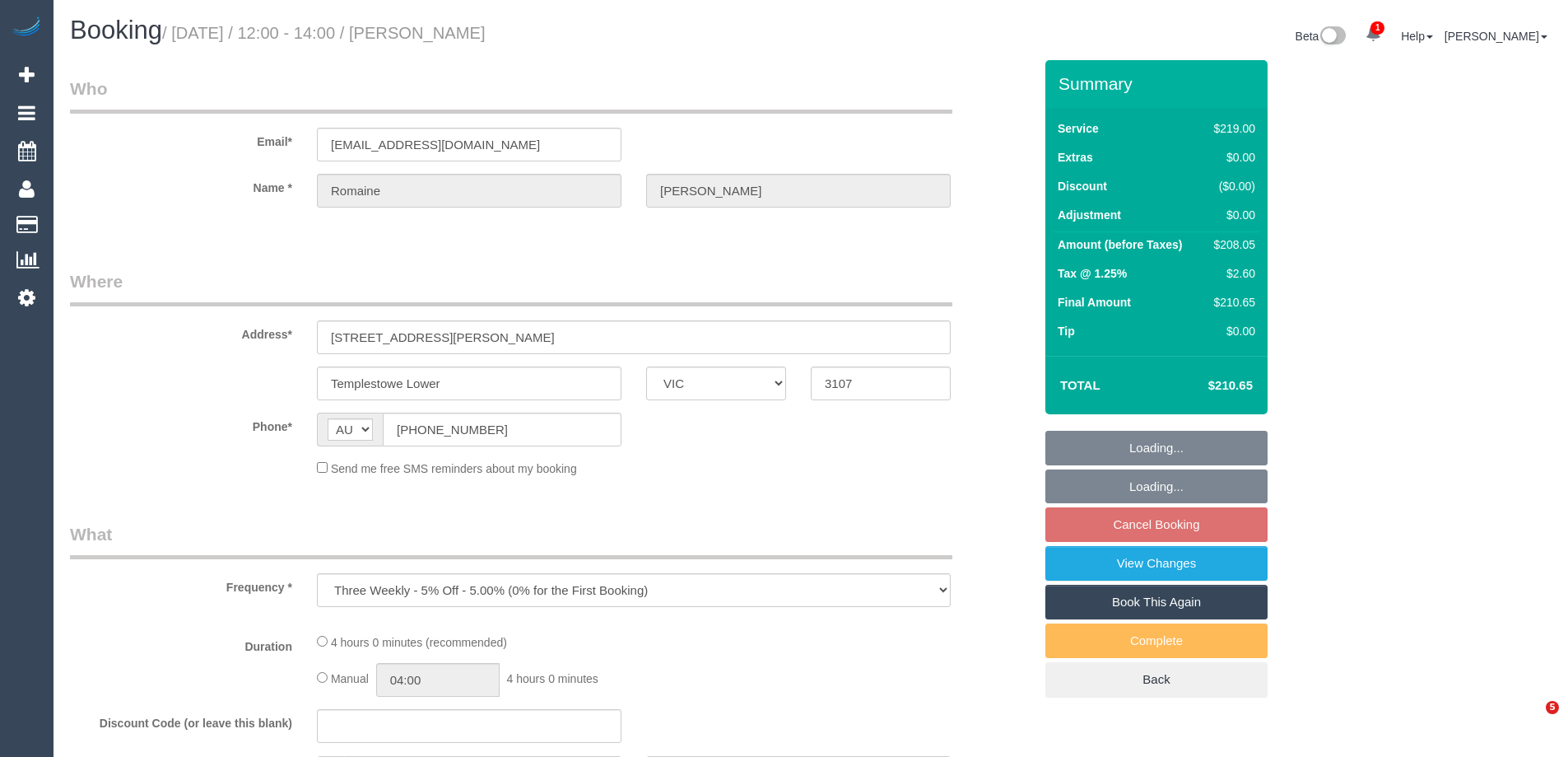
select select "VIC"
select select "object:1161"
select select "string:stripe-pm_1QutQa2GScqysDRViileoCF5"
select select "number:28"
select select "number:14"
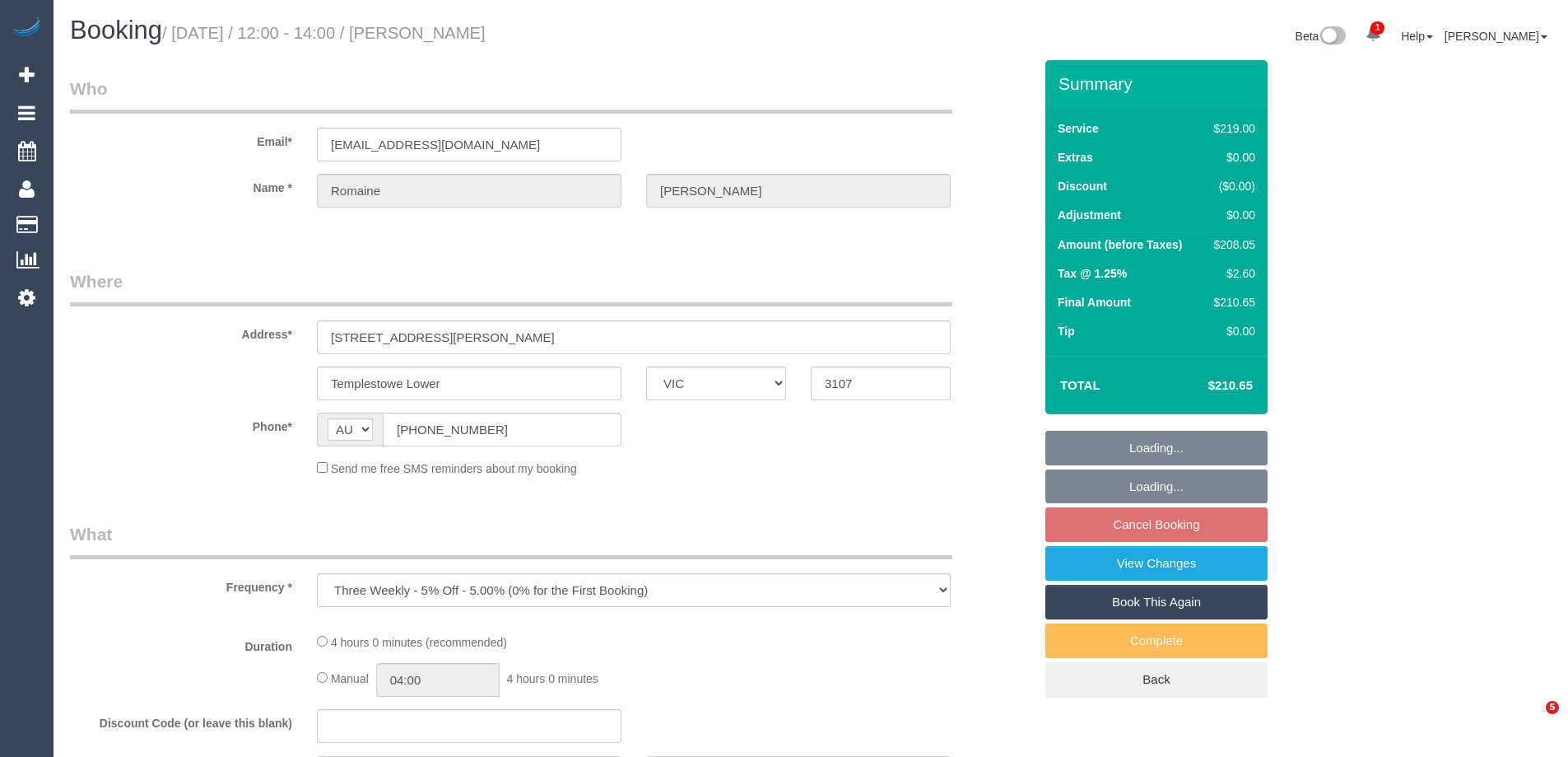
select select "number:18"
select select "number:36"
select select "number:33"
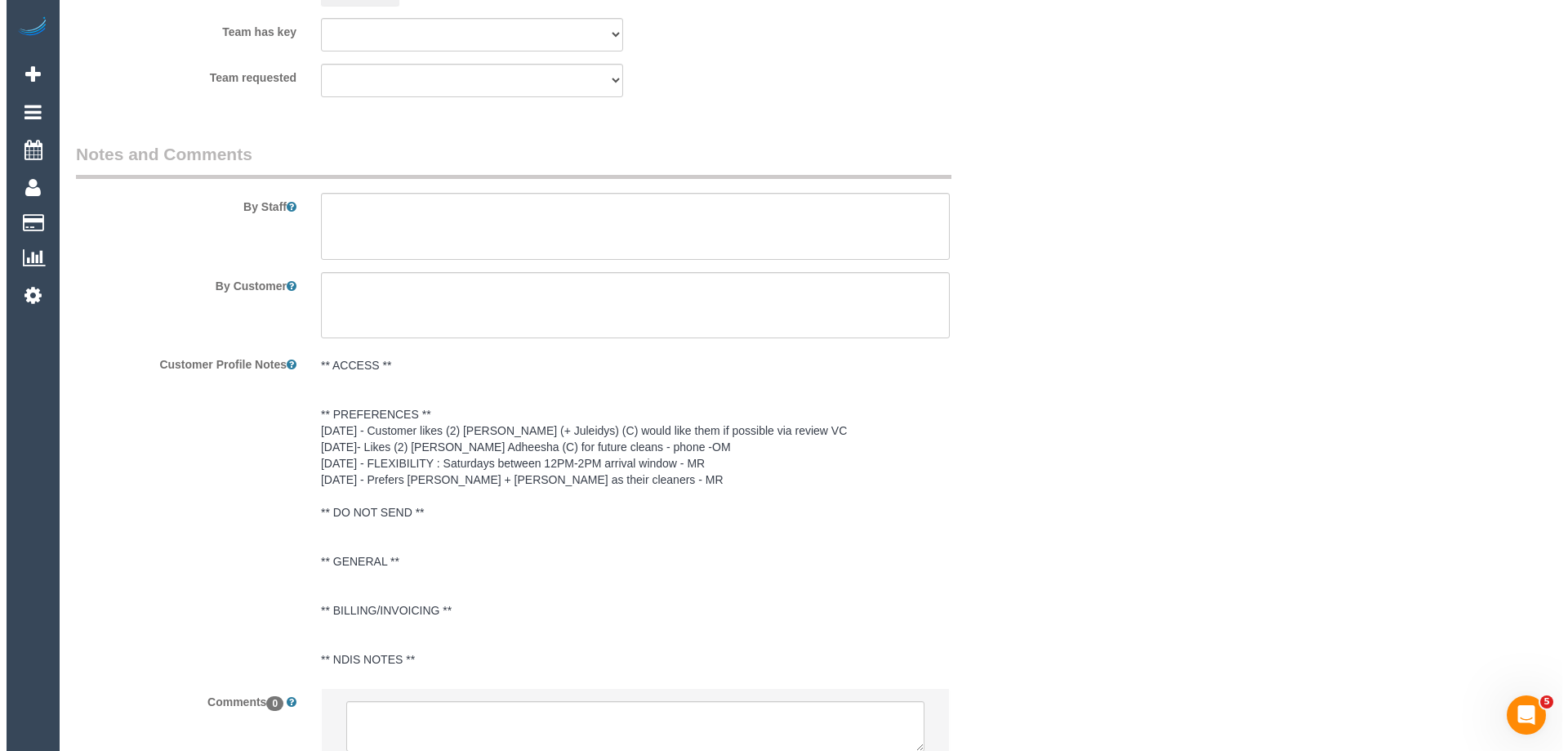
scroll to position [2614, 0]
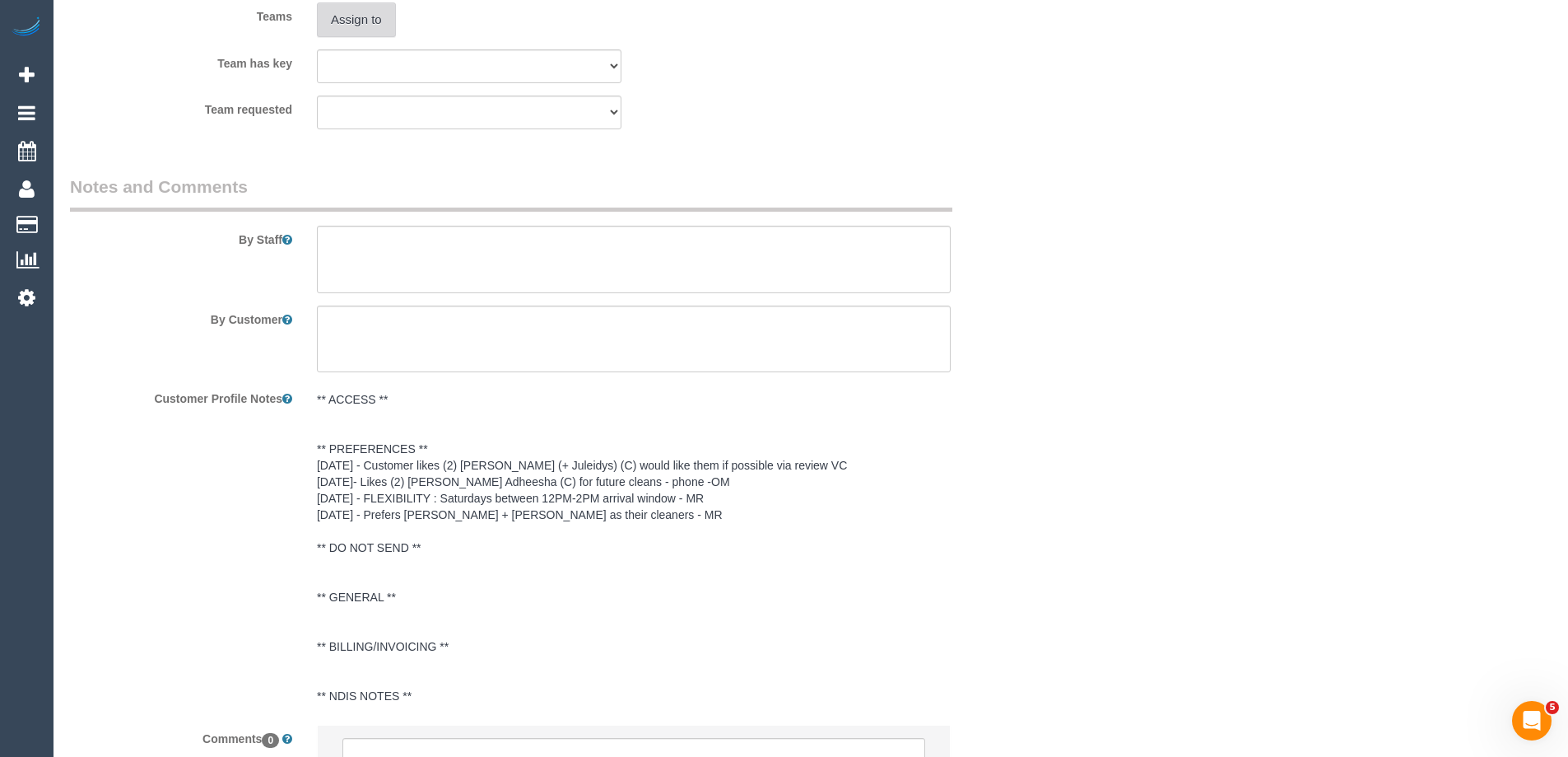
click at [347, 13] on button "Assign to" at bounding box center [356, 20] width 79 height 34
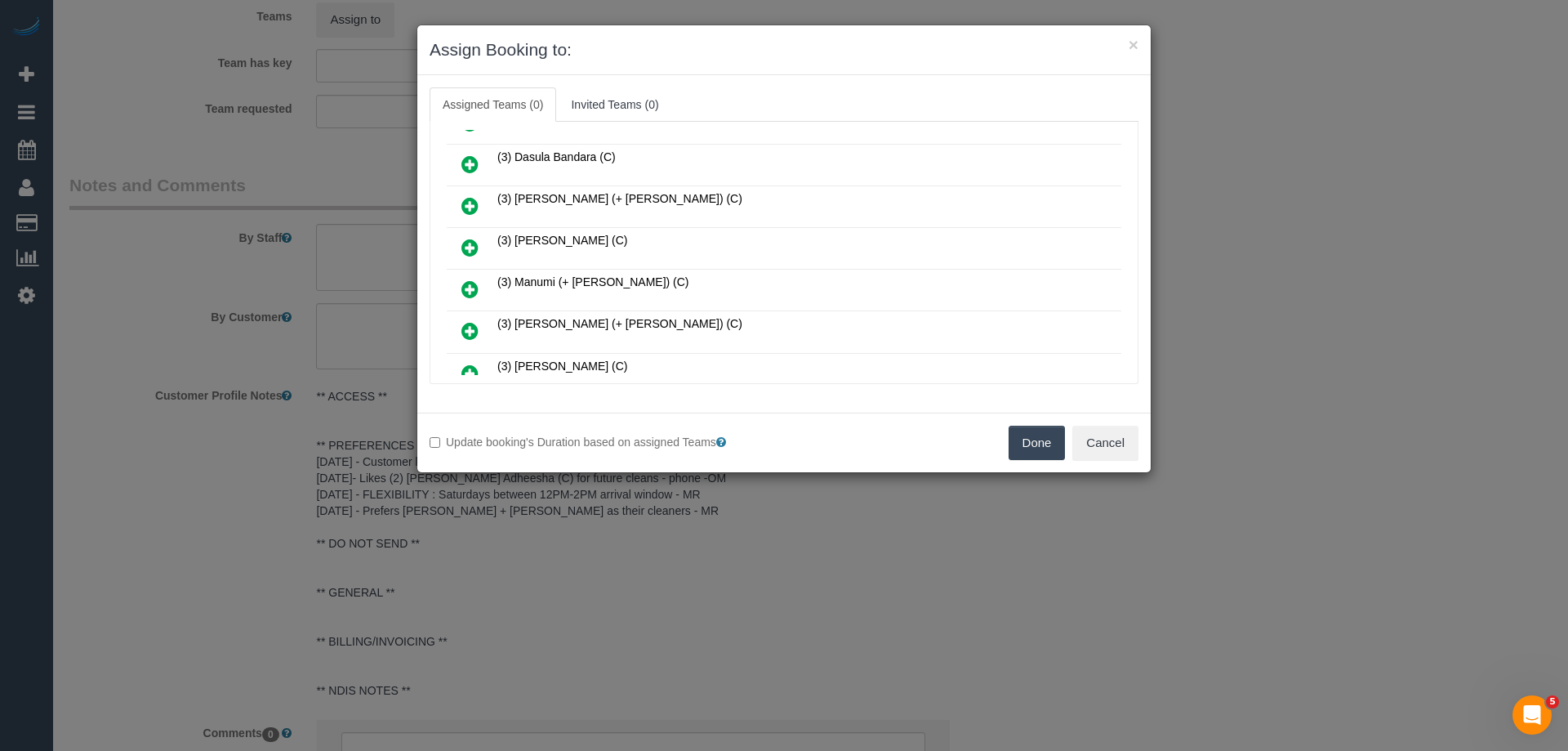
scroll to position [408, 0]
click at [473, 247] on icon at bounding box center [470, 249] width 17 height 19
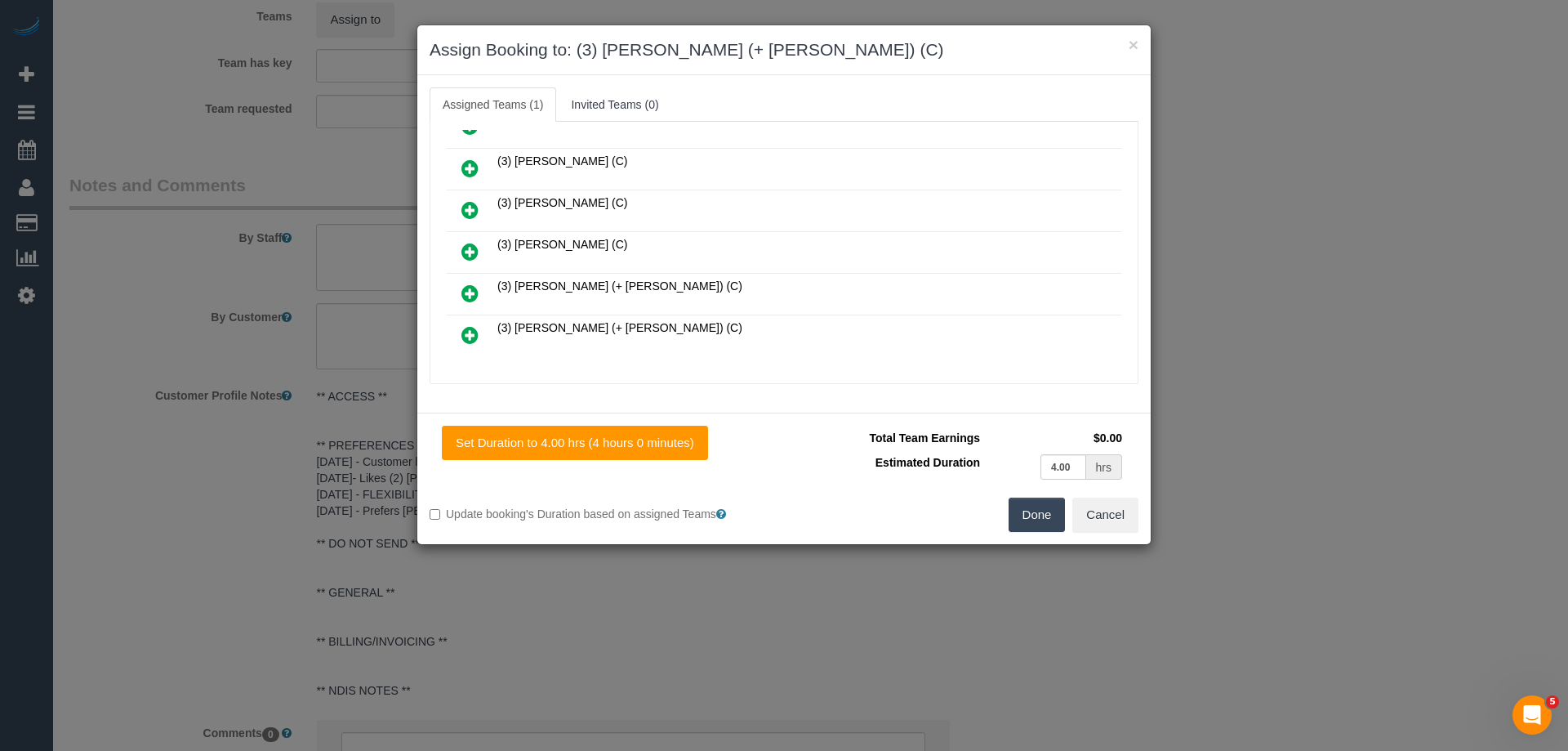
click at [471, 291] on icon at bounding box center [470, 293] width 17 height 19
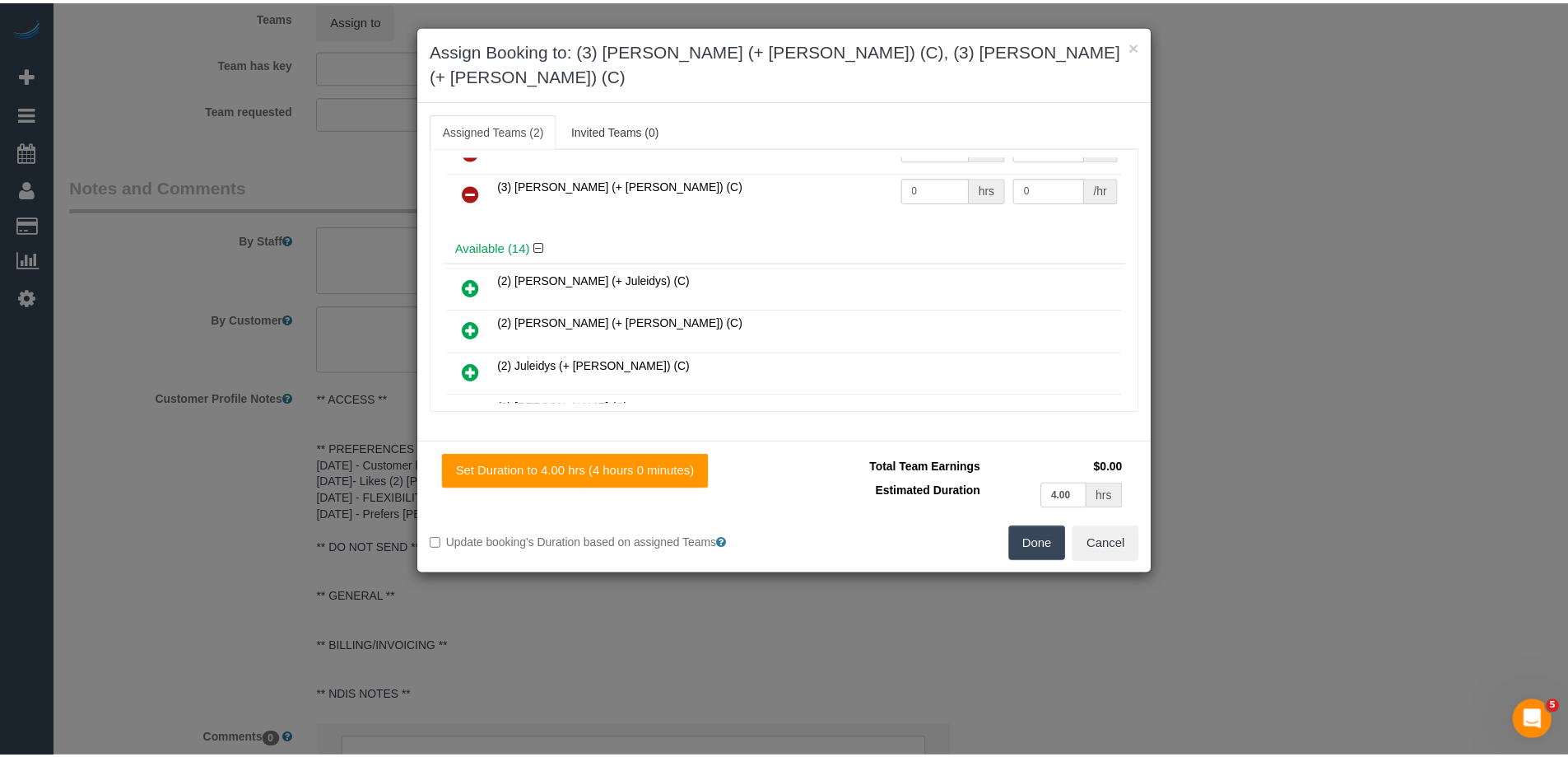
scroll to position [0, 0]
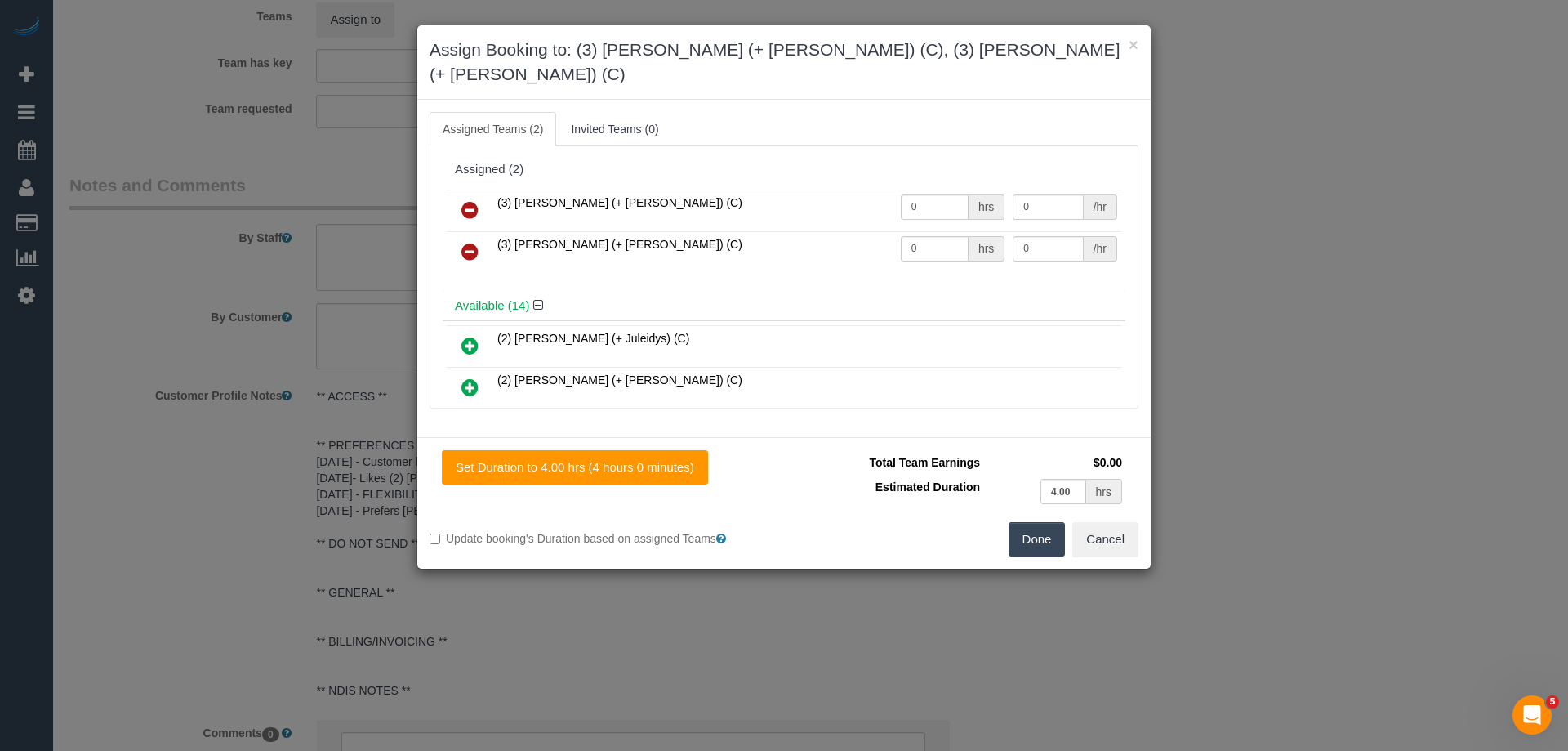
click at [1043, 522] on button "Done" at bounding box center [1037, 539] width 57 height 34
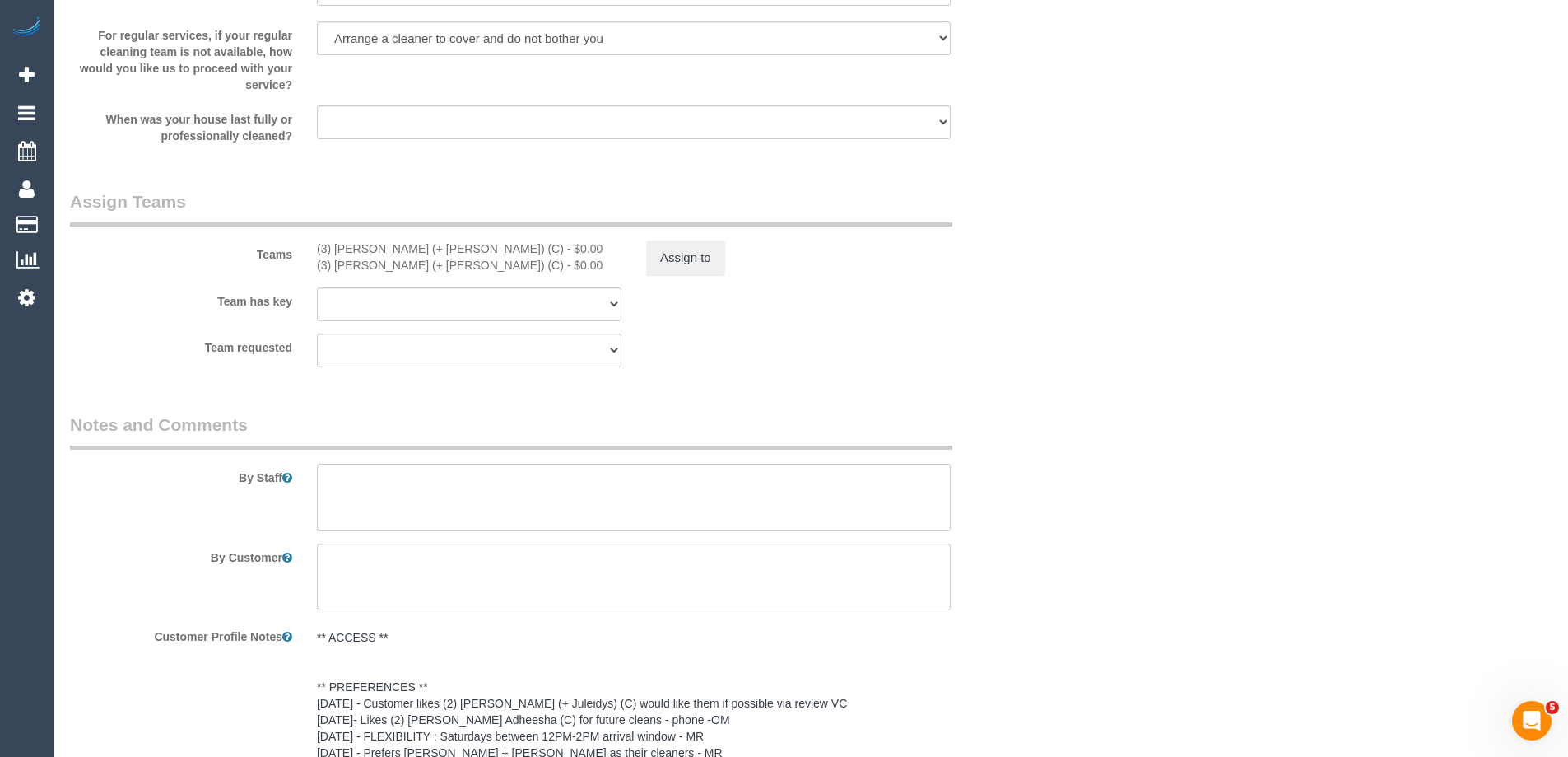
scroll to position [2634, 0]
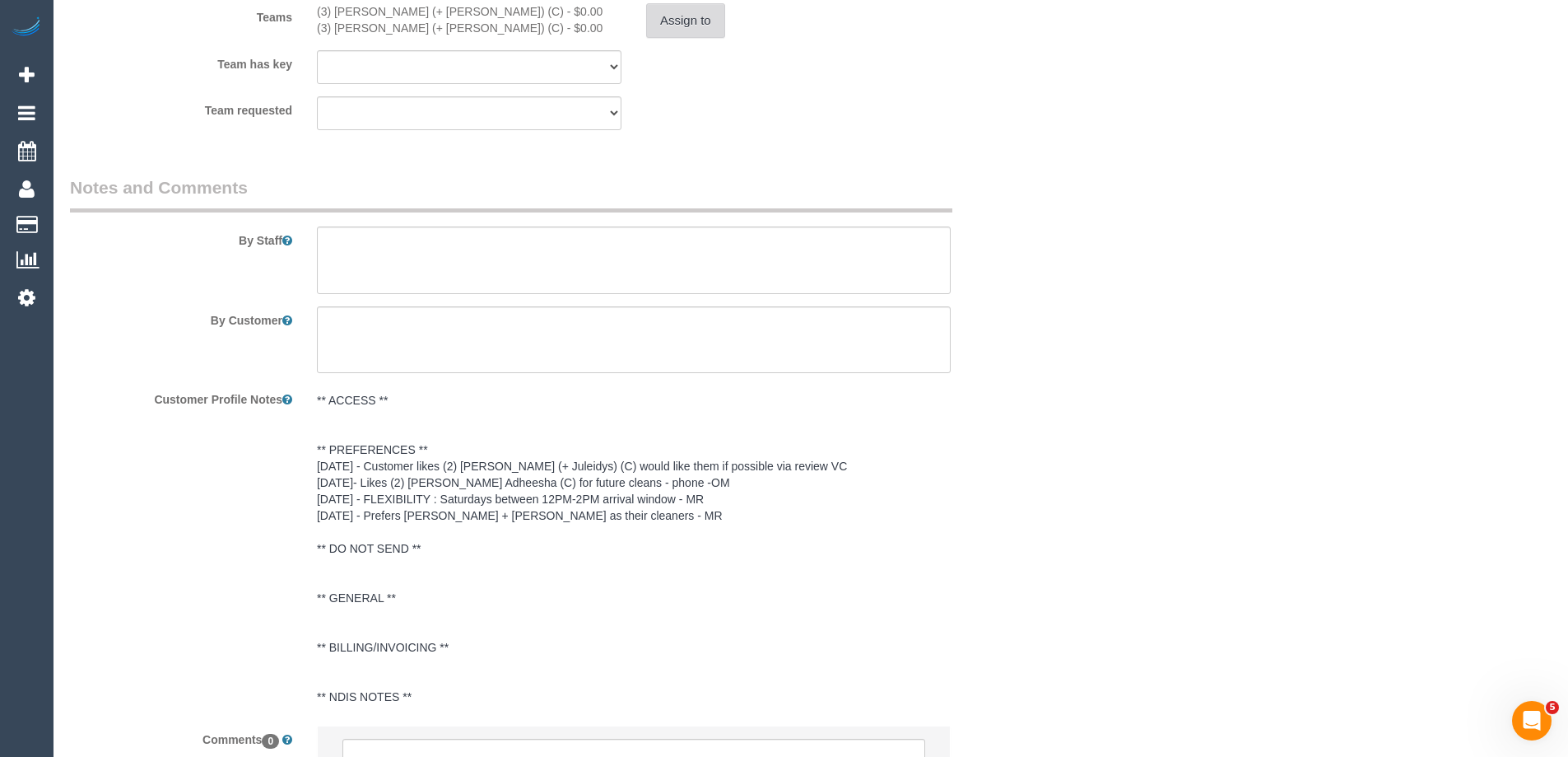
click at [684, 21] on button "Assign to" at bounding box center [685, 20] width 79 height 34
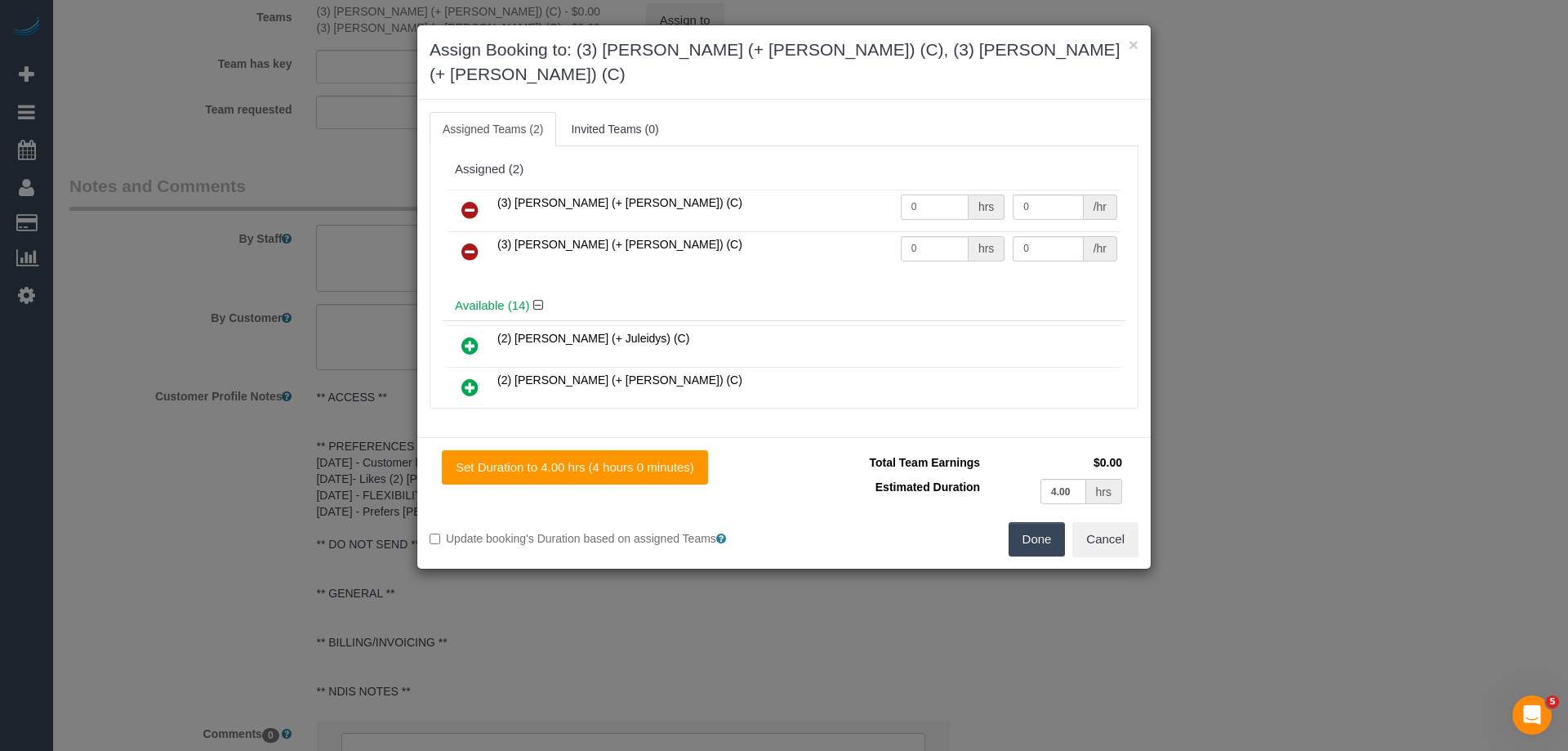
drag, startPoint x: 931, startPoint y: 178, endPoint x: 933, endPoint y: 217, distance: 39.1
click at [887, 190] on tr "(3) Melvin (+ Sahan) (C) 0 hrs 0 /hr" at bounding box center [784, 210] width 674 height 42
type input "1"
drag, startPoint x: 918, startPoint y: 224, endPoint x: 866, endPoint y: 218, distance: 52.3
click at [866, 232] on tr "(3) Sahan (+ Melvin) (C) 0 hrs 0 /hr" at bounding box center [784, 252] width 674 height 42
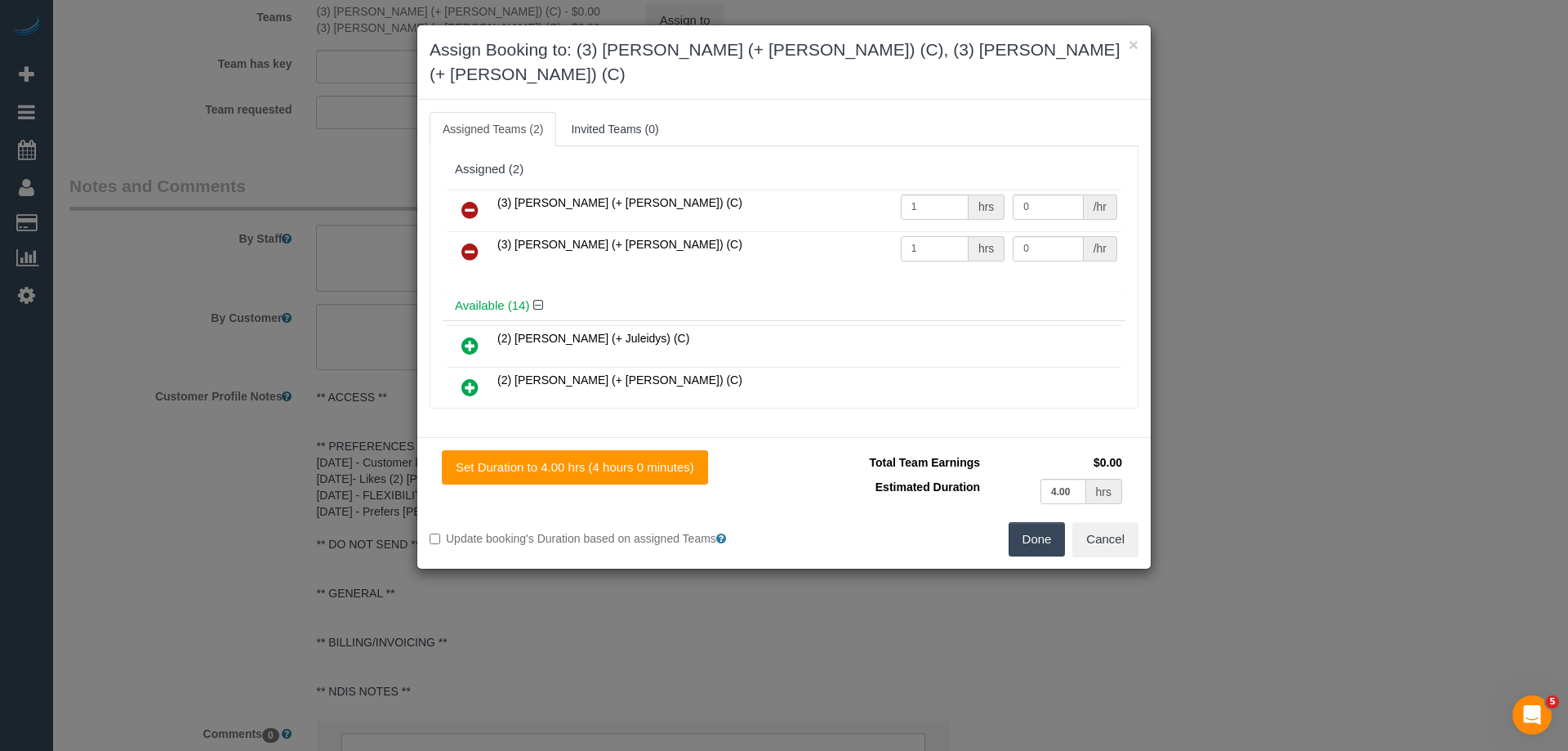
type input "1"
drag, startPoint x: 1049, startPoint y: 178, endPoint x: 955, endPoint y: 175, distance: 94.0
click at [954, 190] on tr "(3) Melvin (+ Sahan) (C) 1 hrs 0 /hr" at bounding box center [784, 210] width 674 height 42
type input "65"
drag, startPoint x: 1054, startPoint y: 227, endPoint x: 970, endPoint y: 228, distance: 84.0
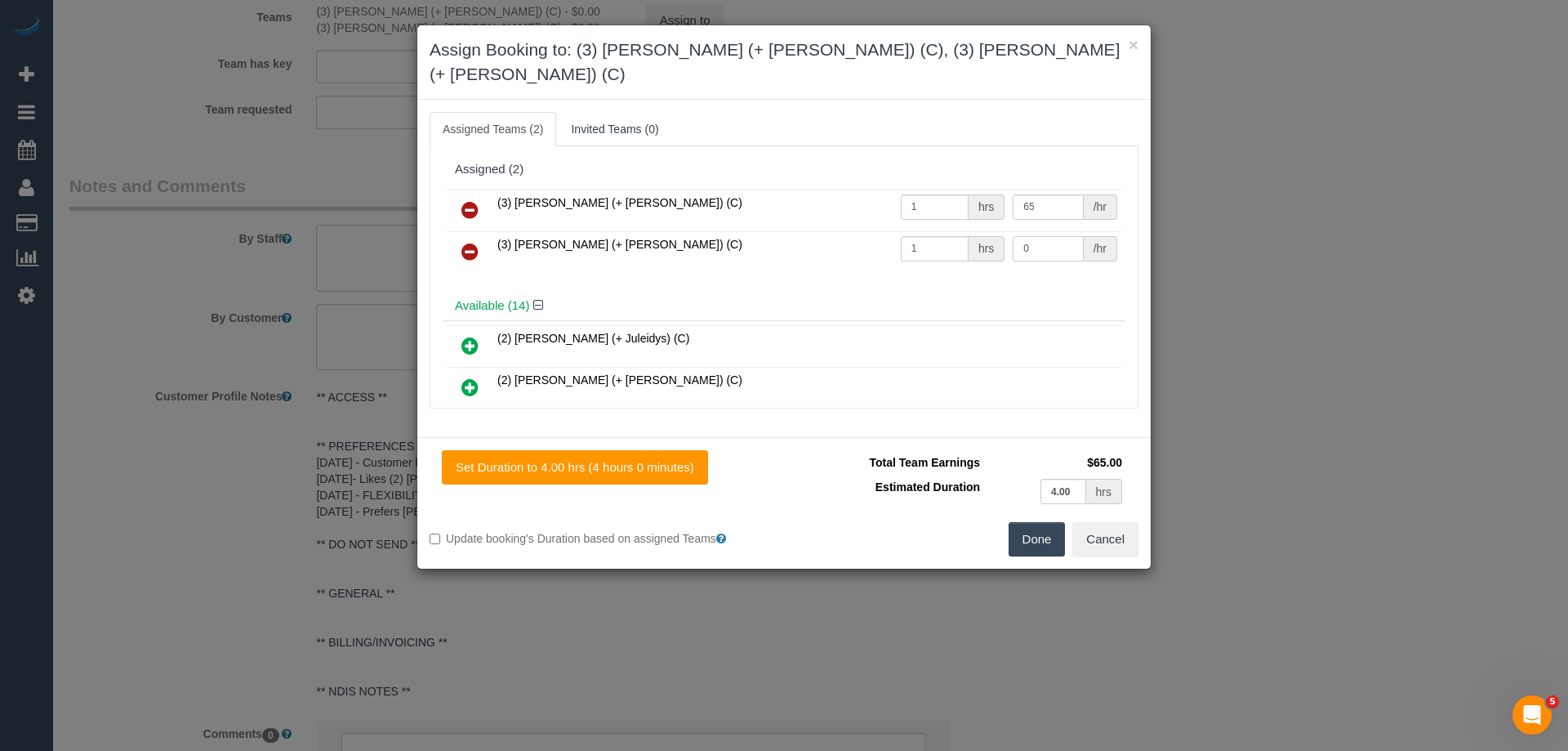
click at [993, 232] on tr "(3) Sahan (+ Melvin) (C) 1 hrs 0 /hr" at bounding box center [784, 252] width 674 height 42
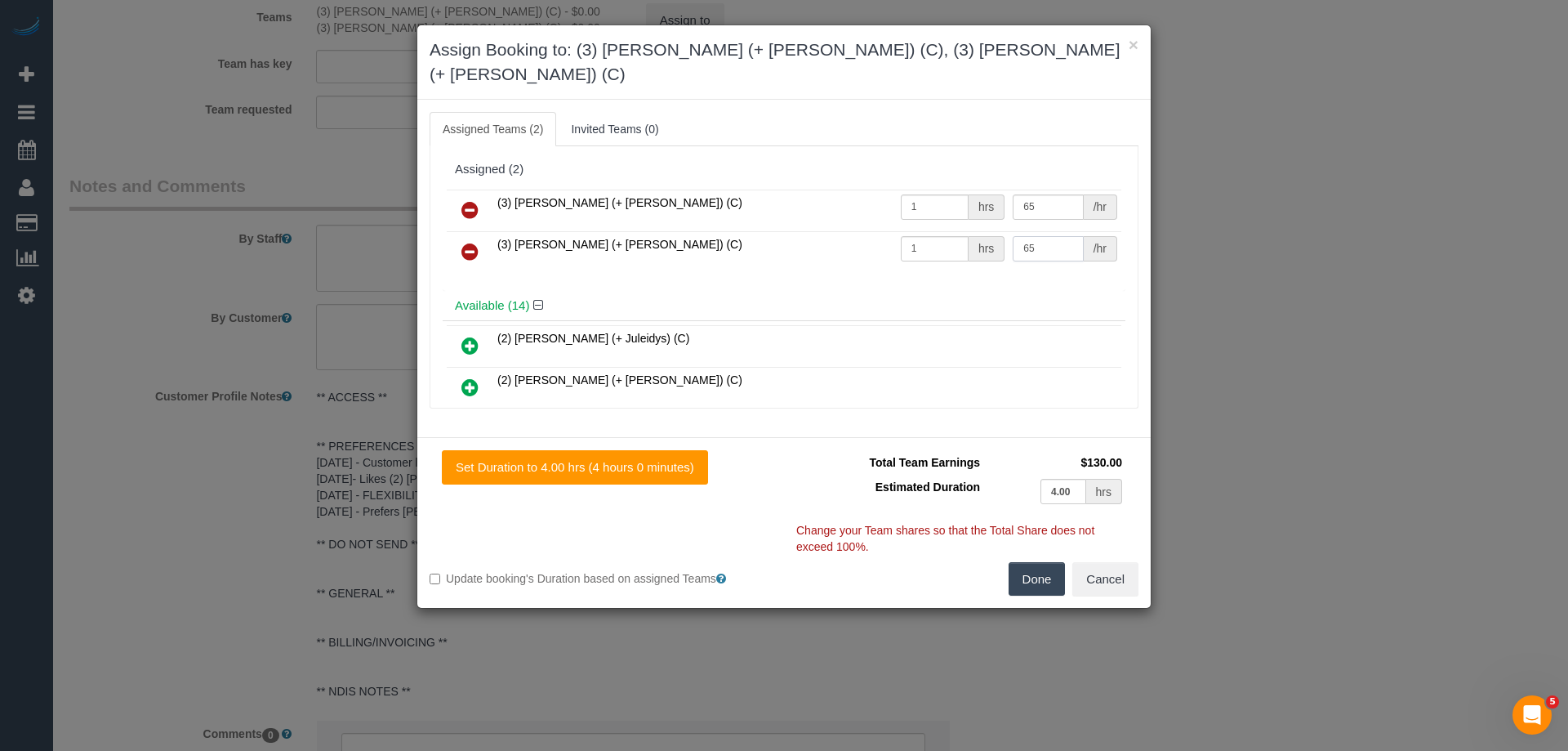
type input "65"
click at [1034, 562] on button "Done" at bounding box center [1037, 579] width 57 height 34
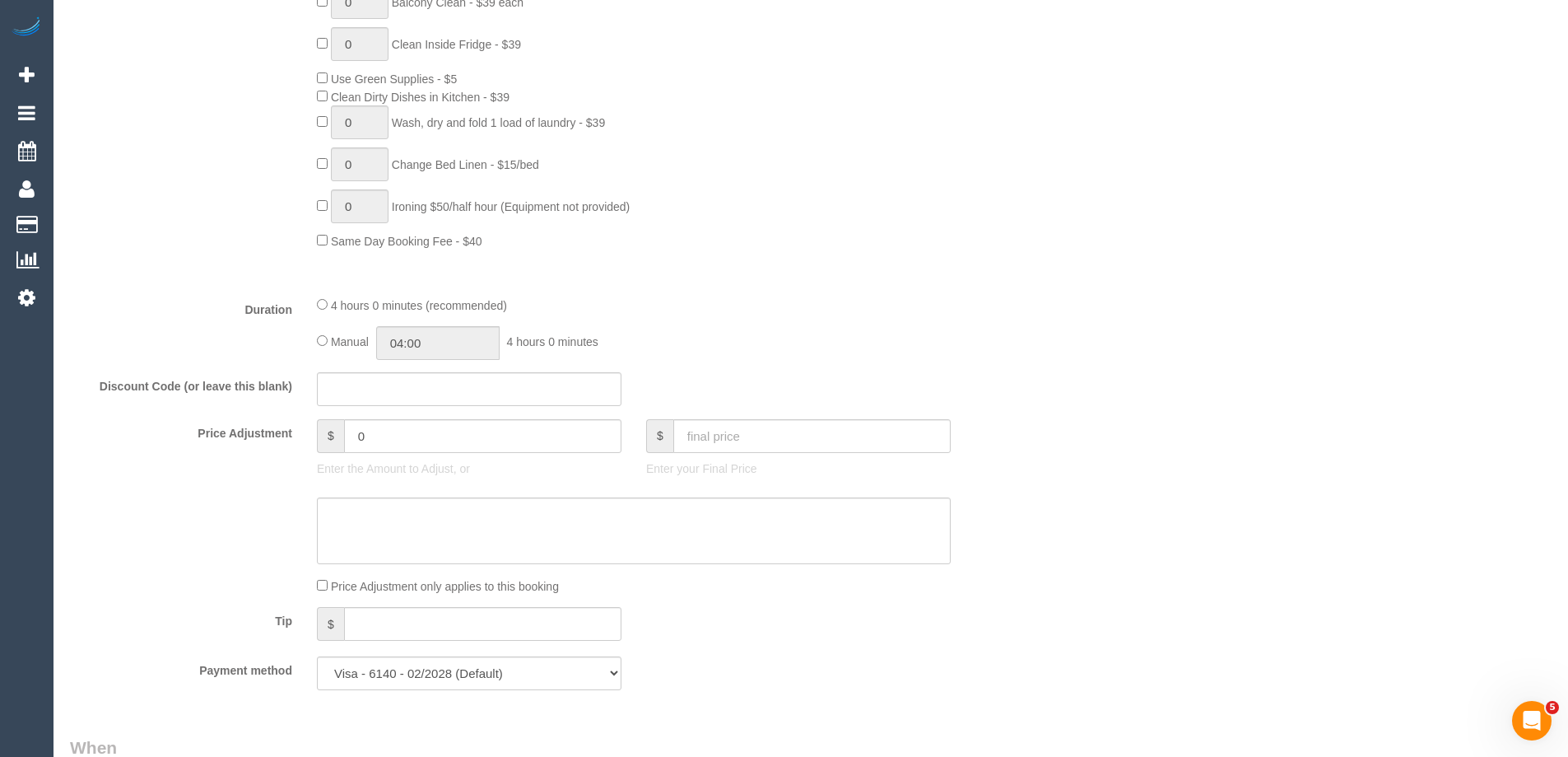
scroll to position [1071, 0]
click at [418, 356] on input "04:00" at bounding box center [437, 344] width 123 height 34
type input "02:00"
click at [420, 375] on li "02:00" at bounding box center [419, 375] width 73 height 21
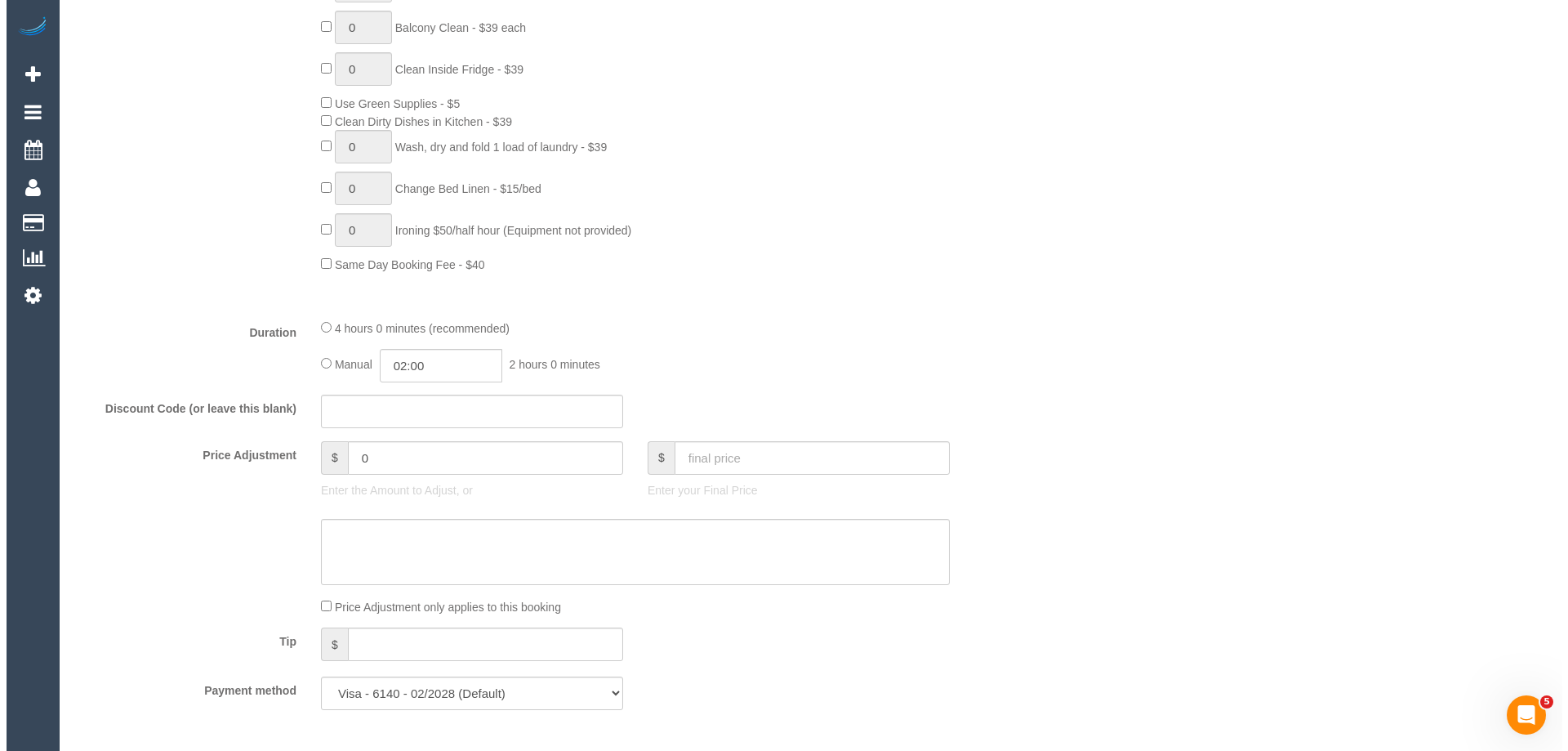
scroll to position [0, 0]
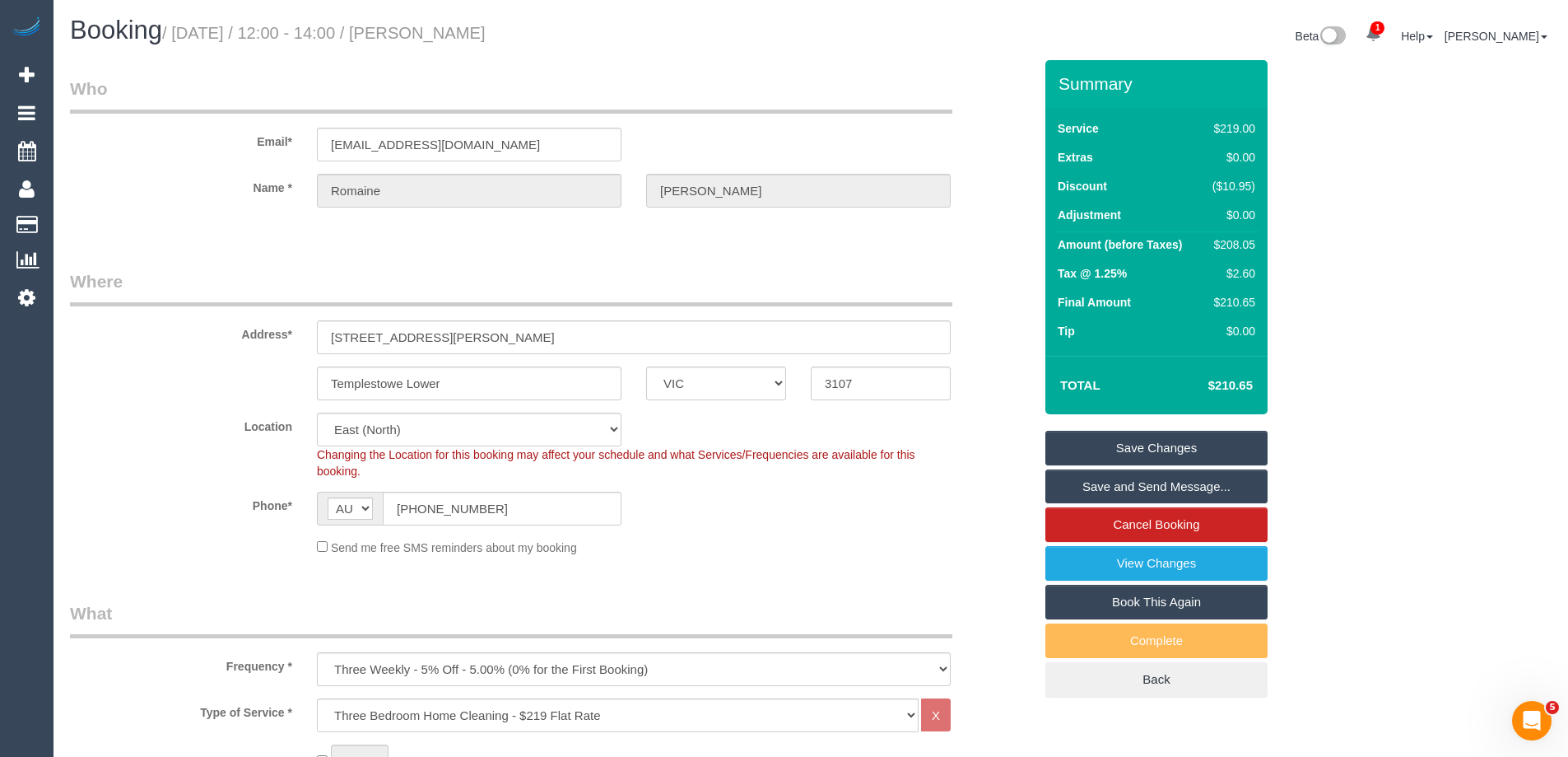
drag, startPoint x: 569, startPoint y: 30, endPoint x: 450, endPoint y: 29, distance: 119.0
click at [450, 29] on h1 "Booking / September 27, 2025 / 12:00 - 14:00 / Romaine Curtis" at bounding box center [434, 30] width 728 height 28
copy small "Romaine Curtis"
click at [1100, 453] on link "Save Changes" at bounding box center [1157, 447] width 223 height 34
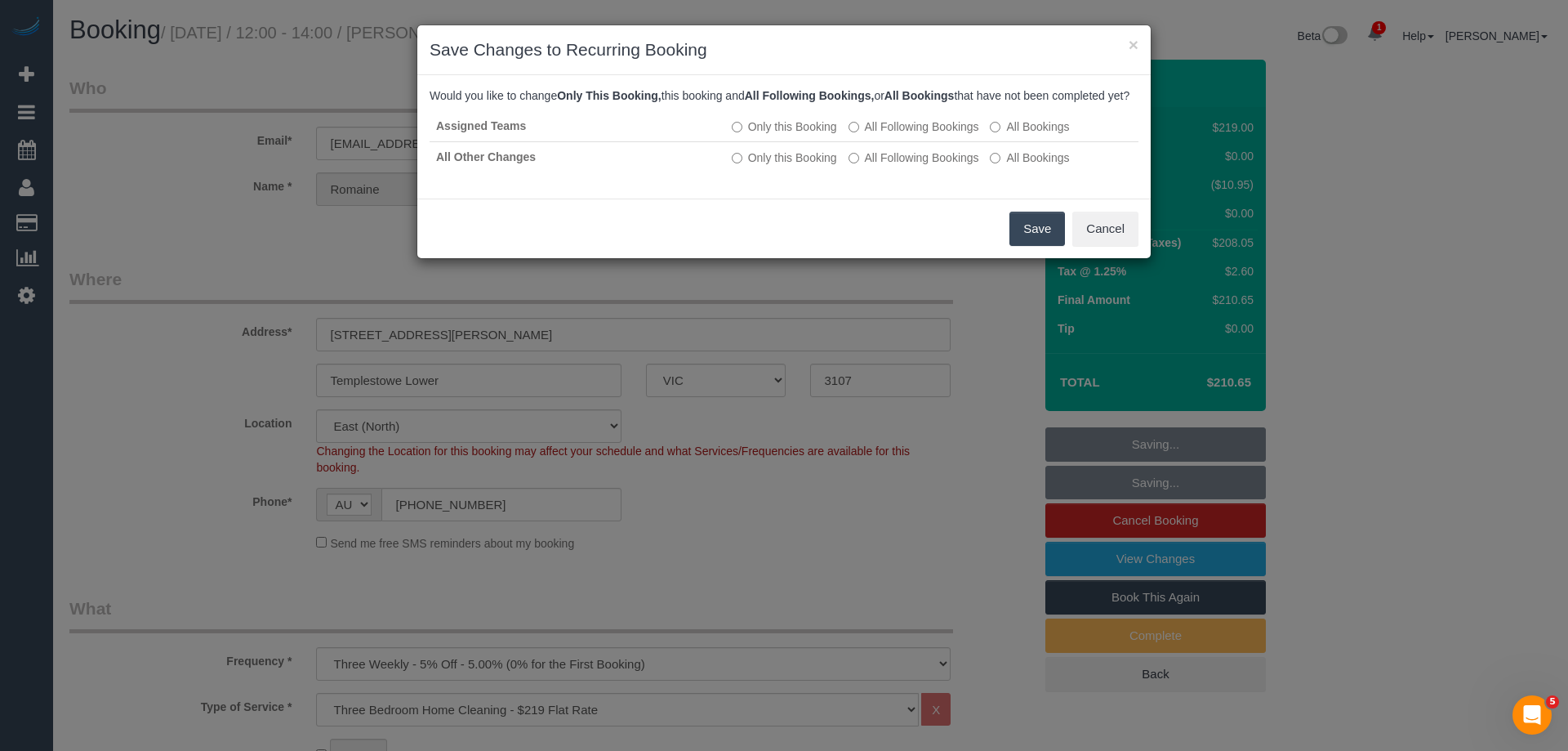
click at [1049, 246] on button "Save" at bounding box center [1037, 228] width 55 height 34
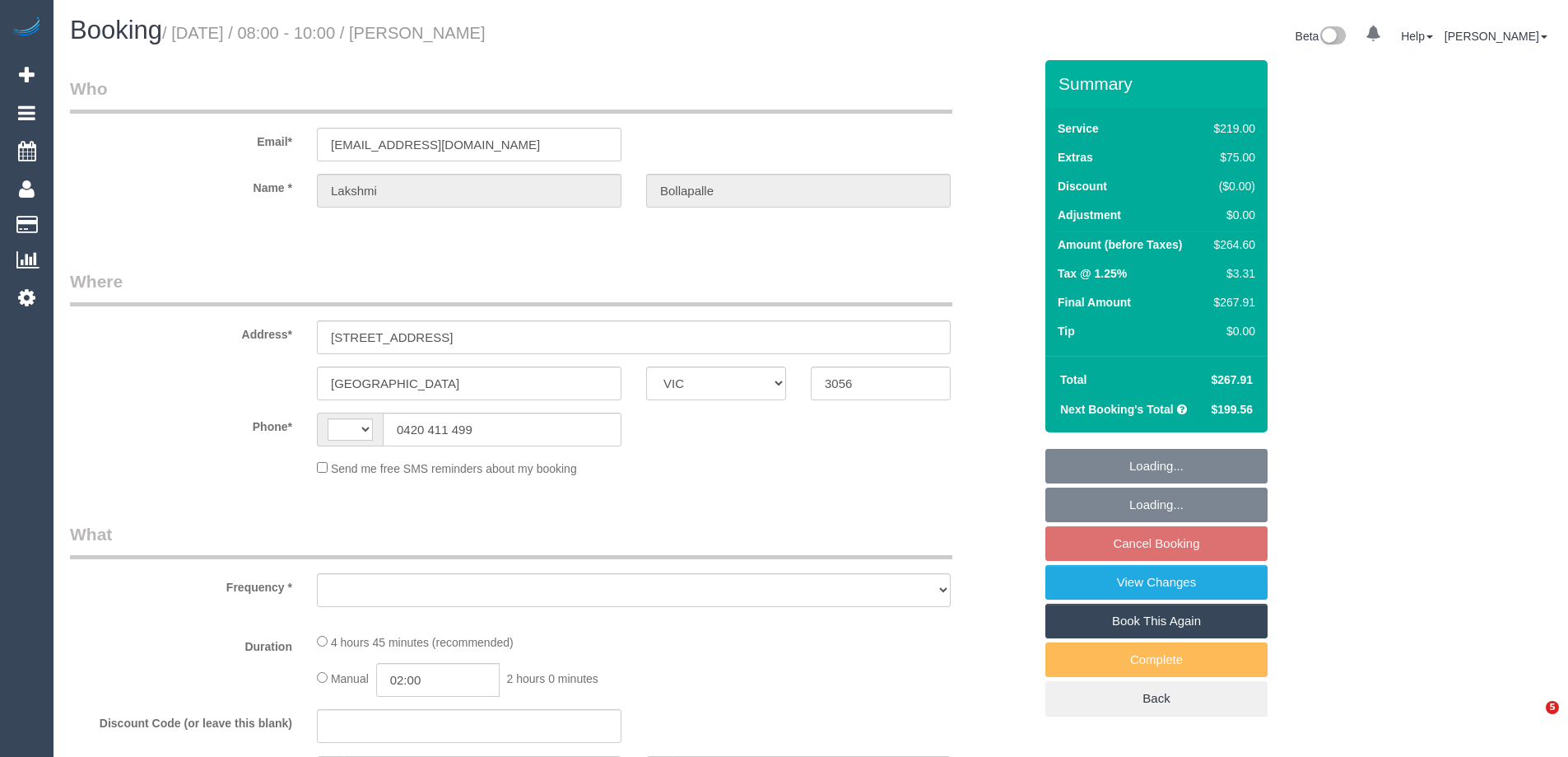
select select "VIC"
select select "string:AU"
select select "object:534"
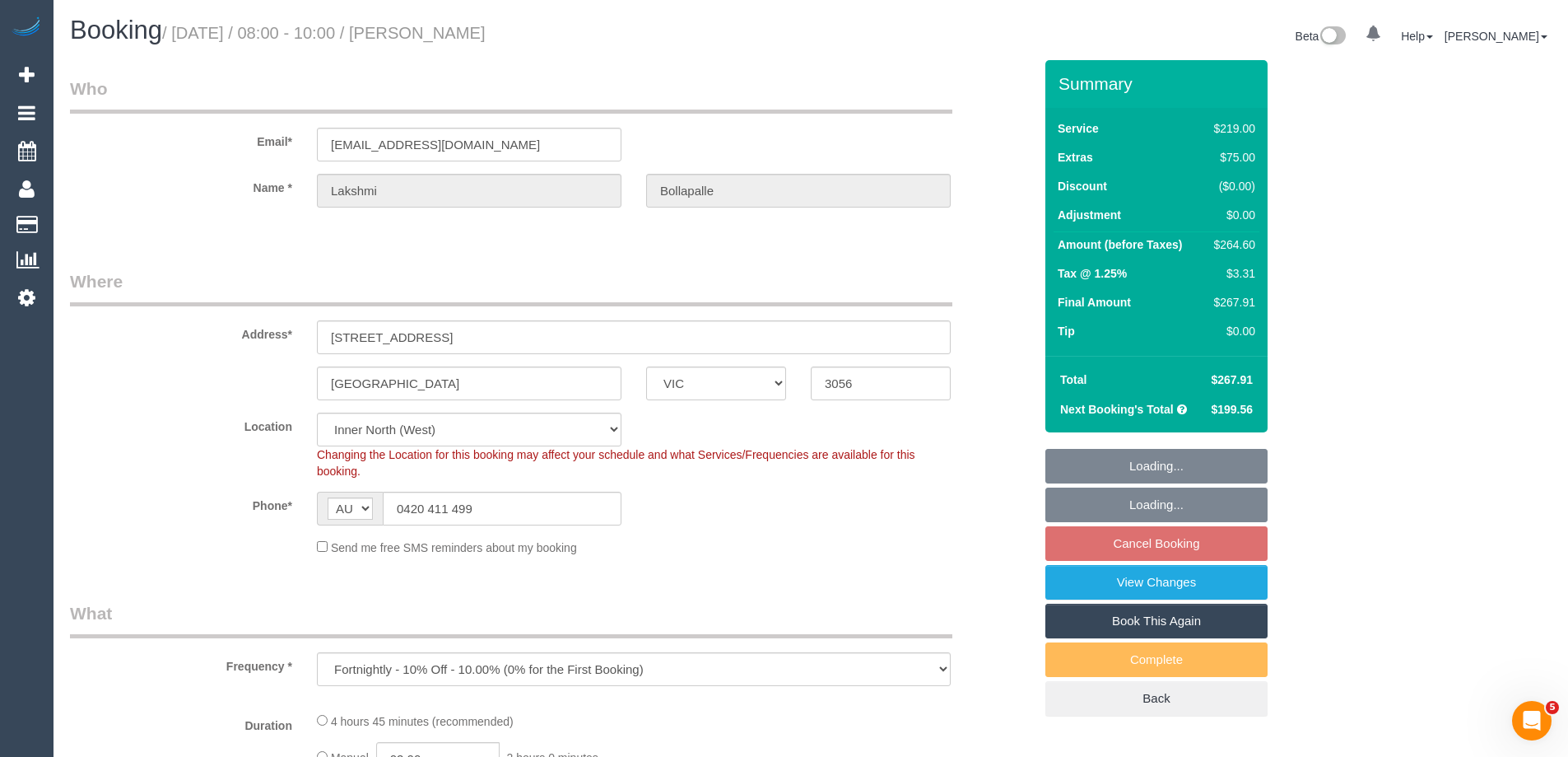
select select "string:stripe-pm_1Pgd3a2GScqysDRVYKXQcSX7"
select select "number:29"
select select "number:14"
select select "number:19"
select select "number:24"
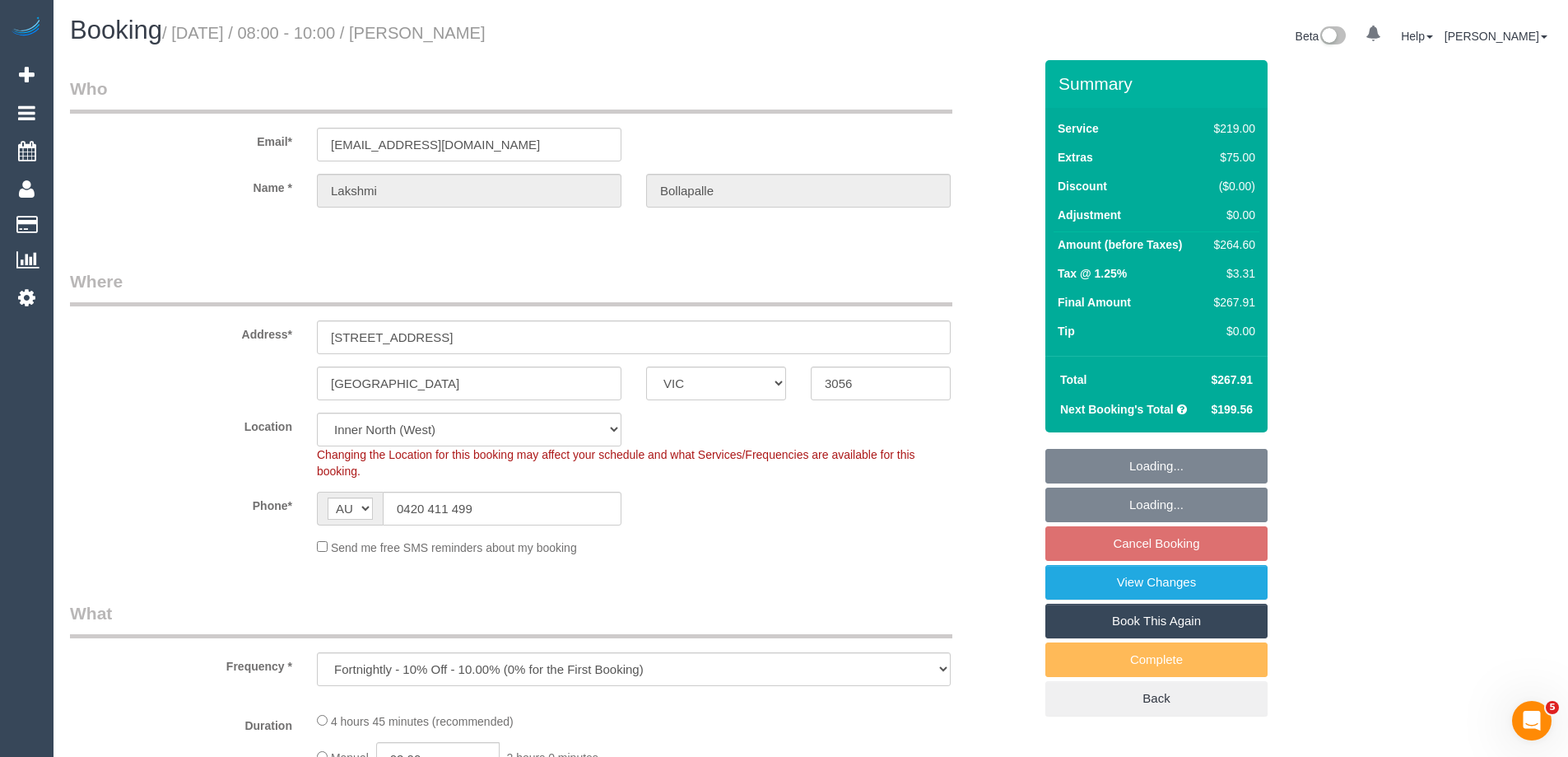
select select "number:34"
select select "number:26"
select select "object:1594"
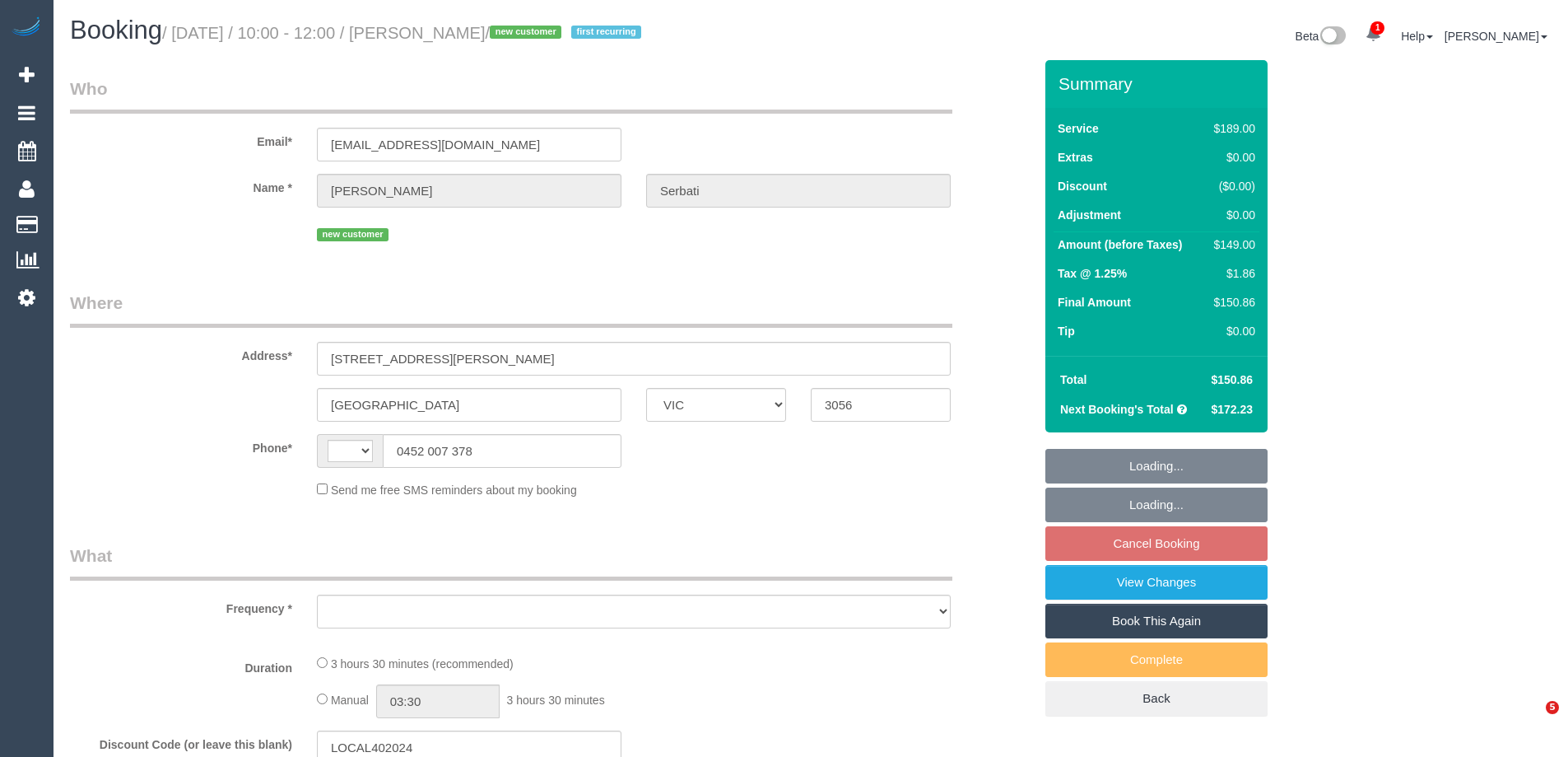
select select "VIC"
select select "string:AU"
select select "object:545"
select select "string:stripe-pm_1RxODp2GScqysDRV8UDJtdSi"
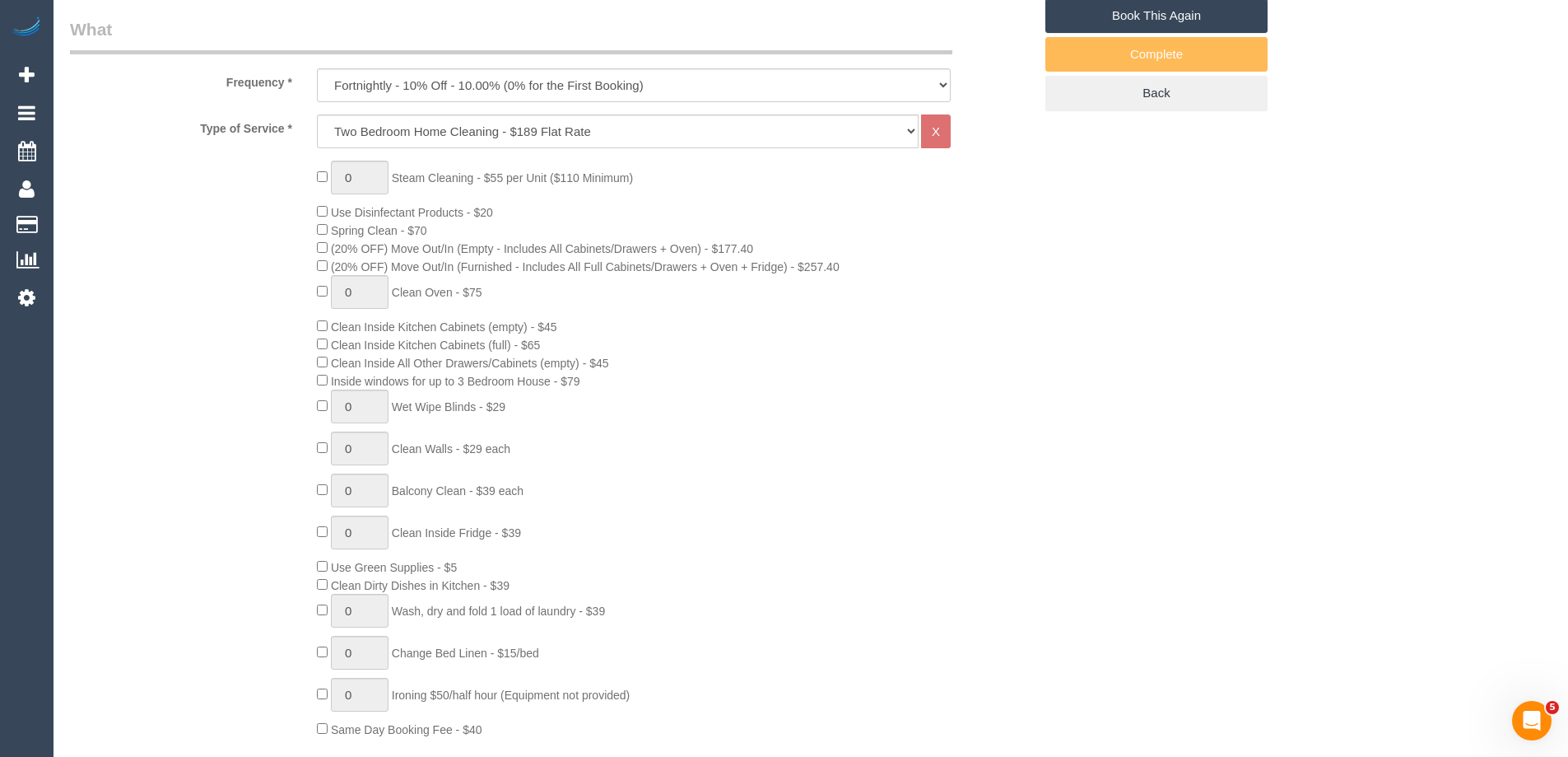
select select "object:648"
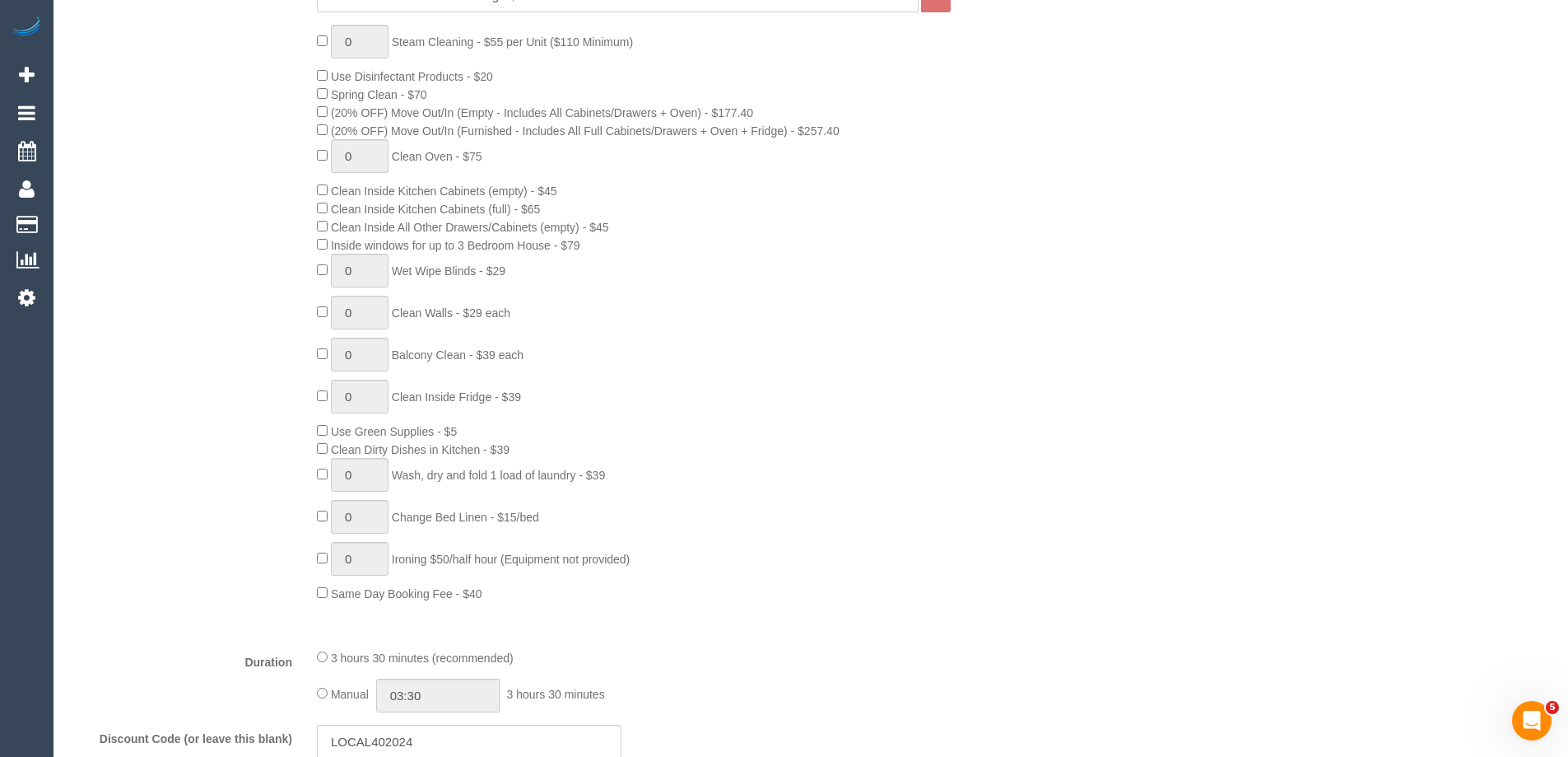
select select "number:27"
select select "number:14"
select select "number:19"
select select "number:25"
select select "number:34"
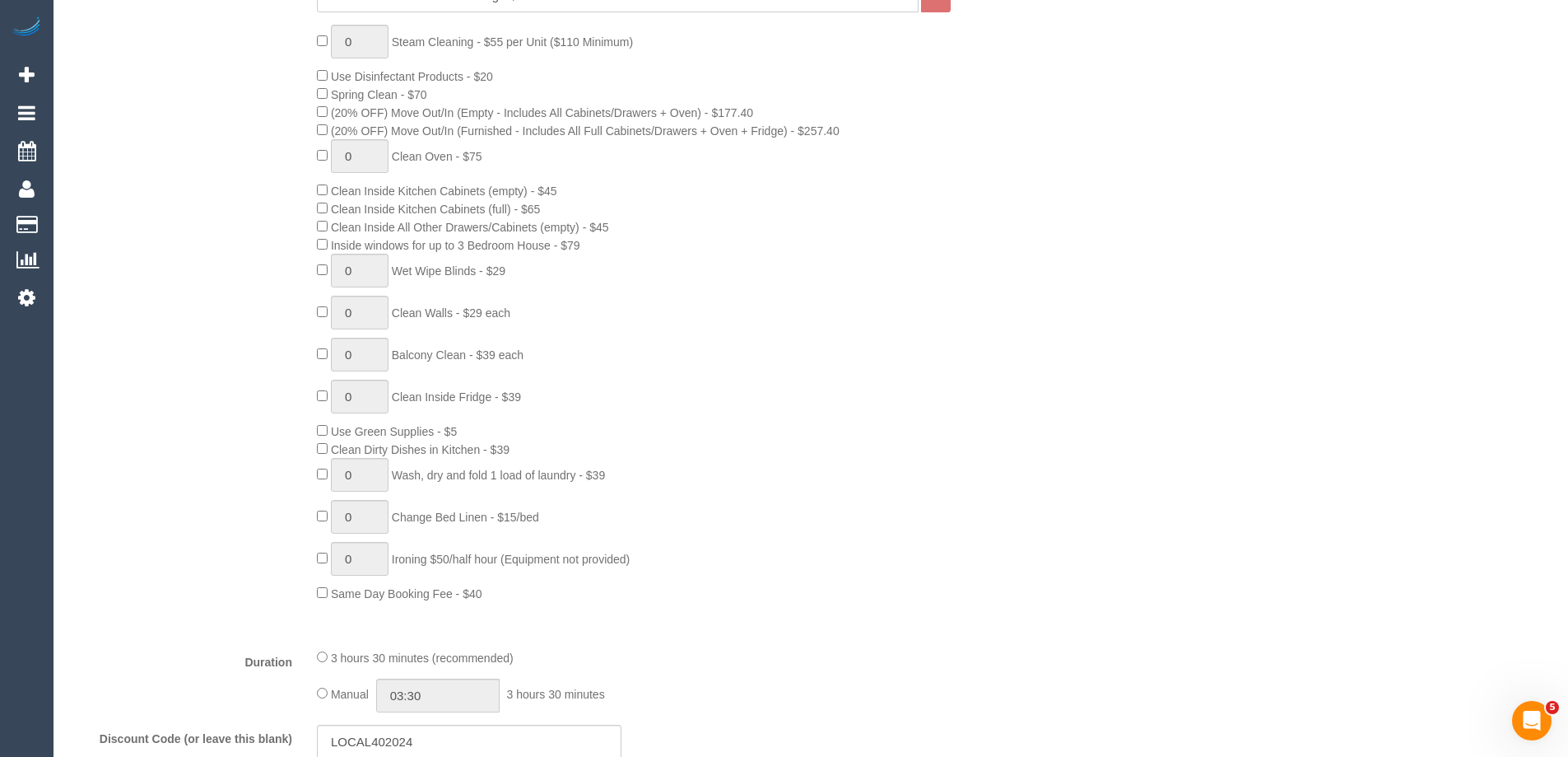
select select "number:13"
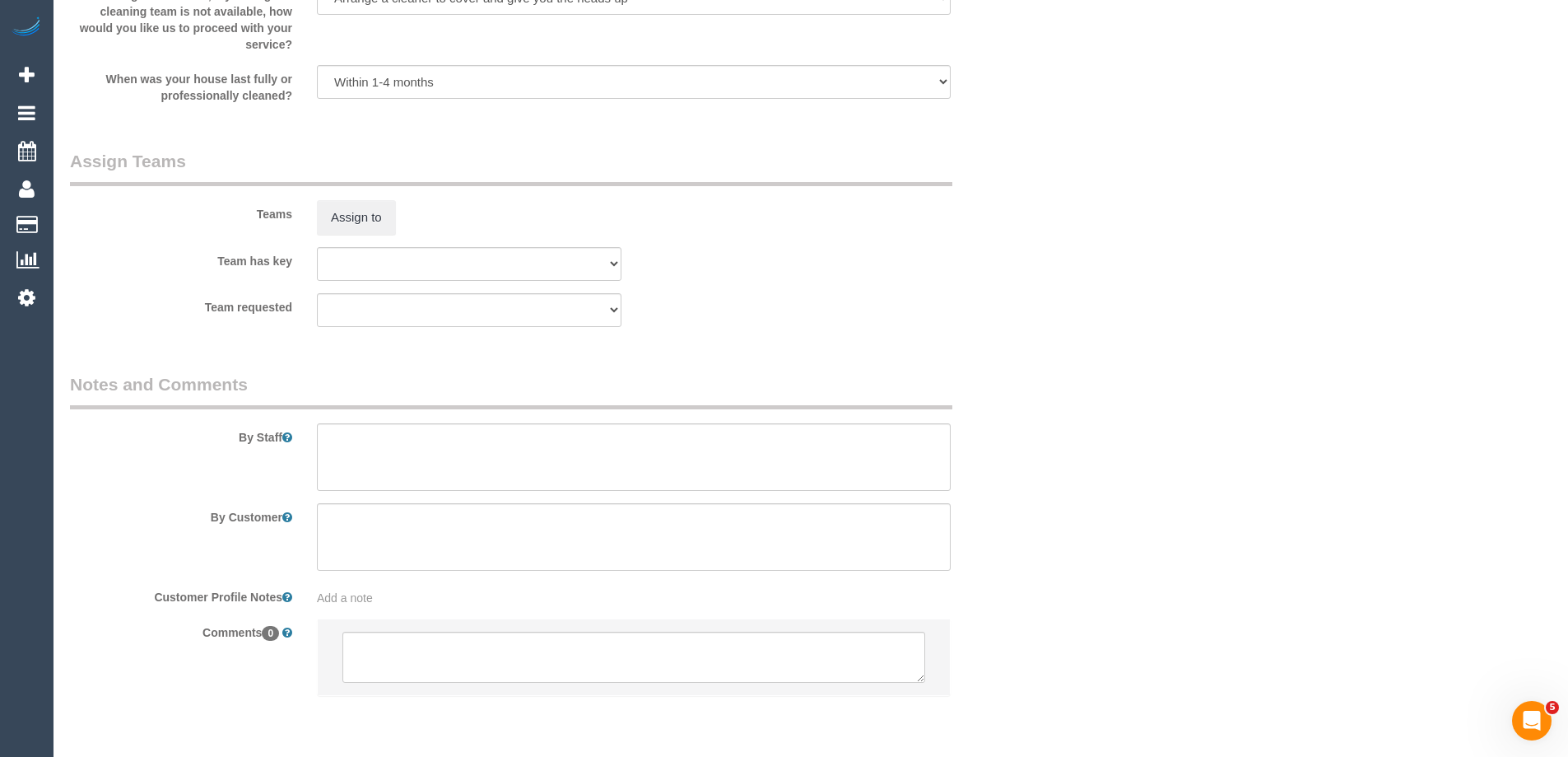
scroll to position [2518, 0]
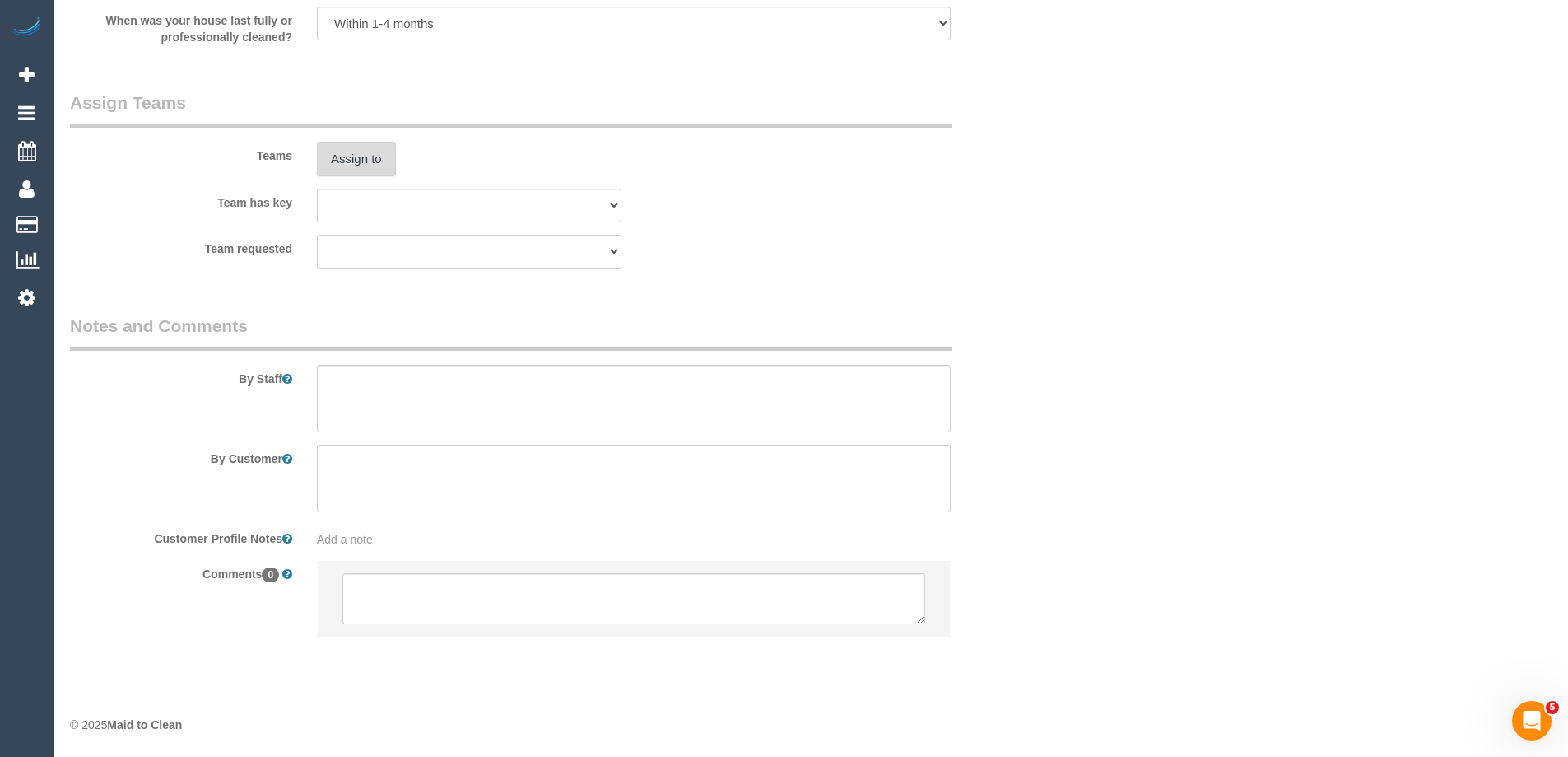
click at [361, 166] on button "Assign to" at bounding box center [356, 158] width 79 height 34
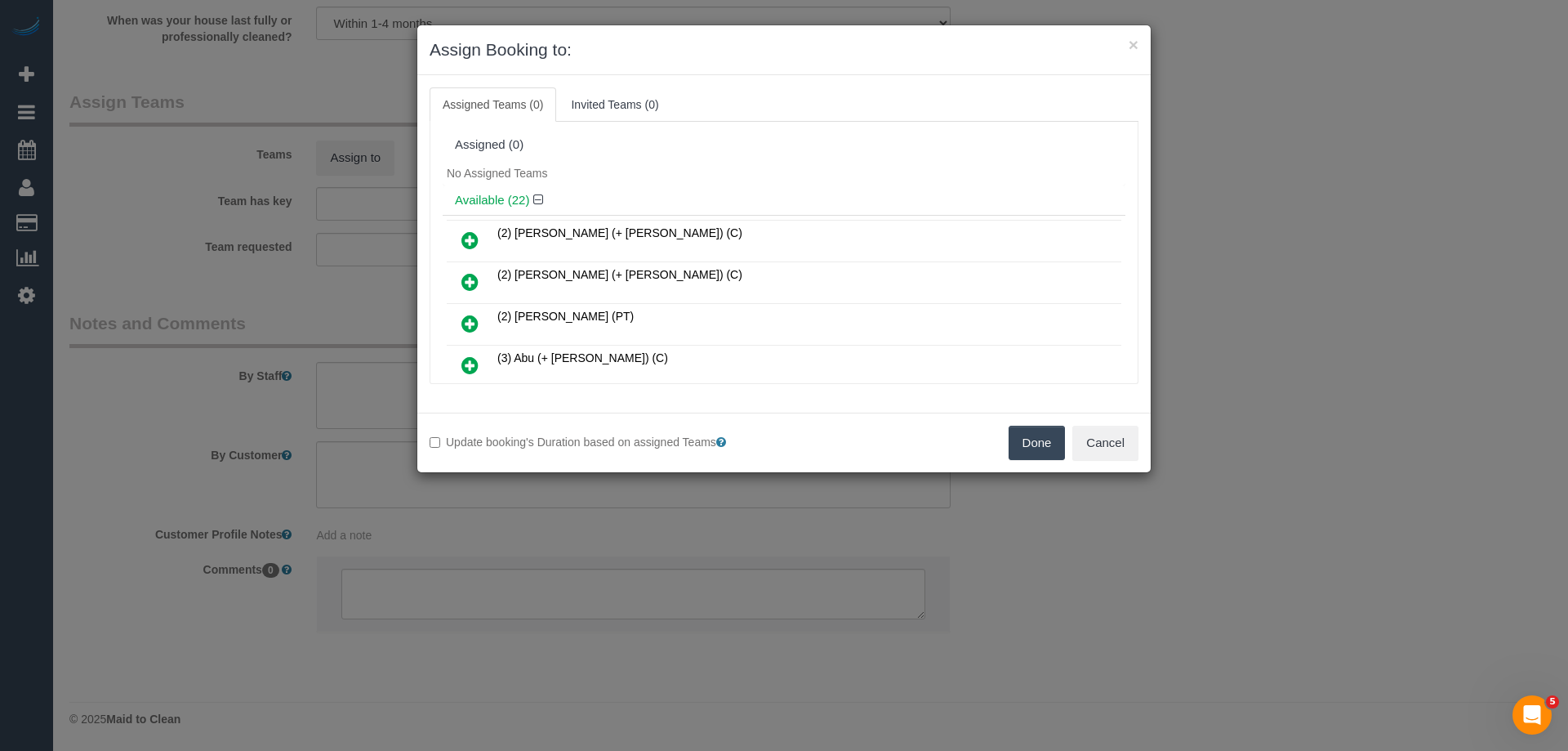
click at [468, 323] on icon at bounding box center [470, 324] width 17 height 19
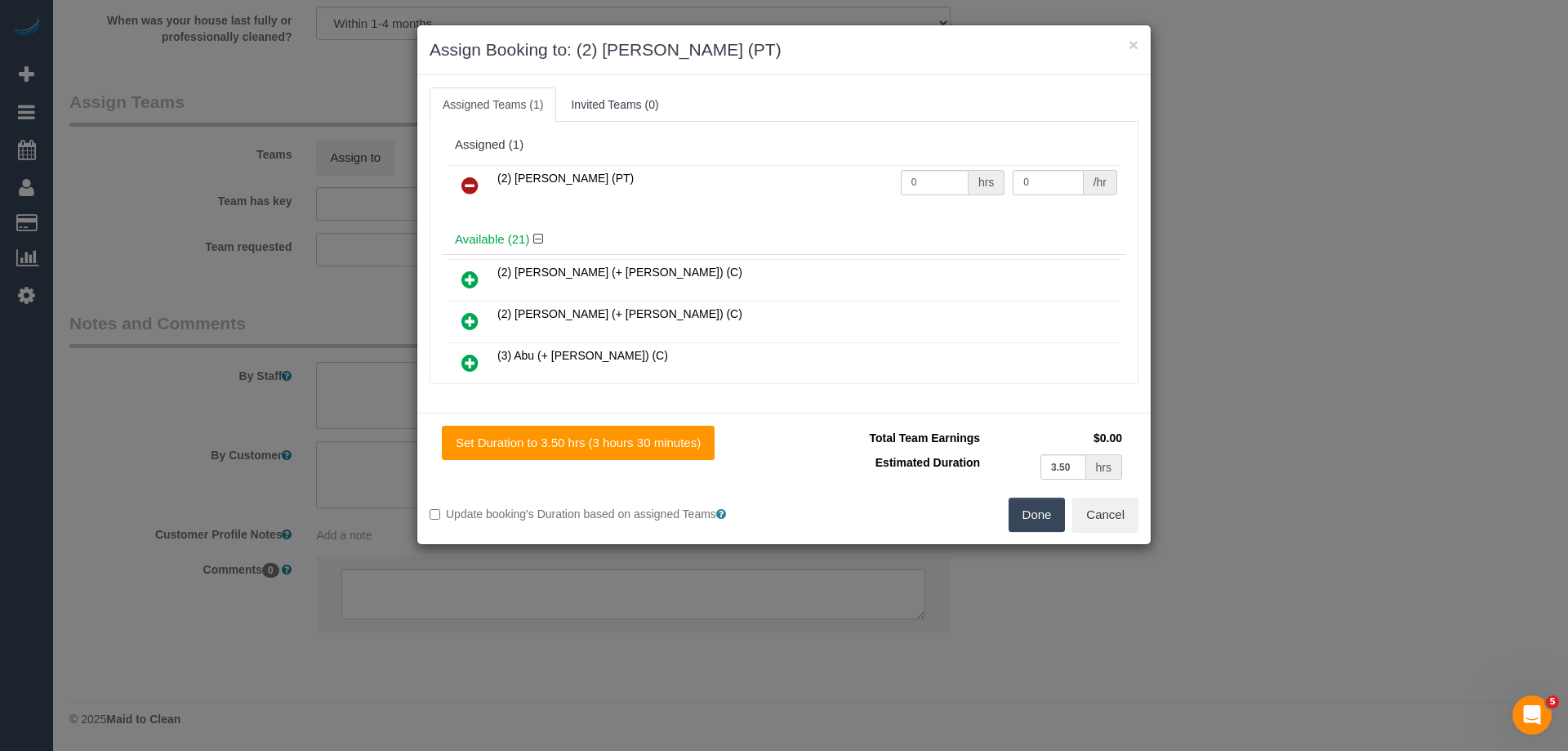
click at [1019, 517] on button "Done" at bounding box center [1037, 514] width 57 height 34
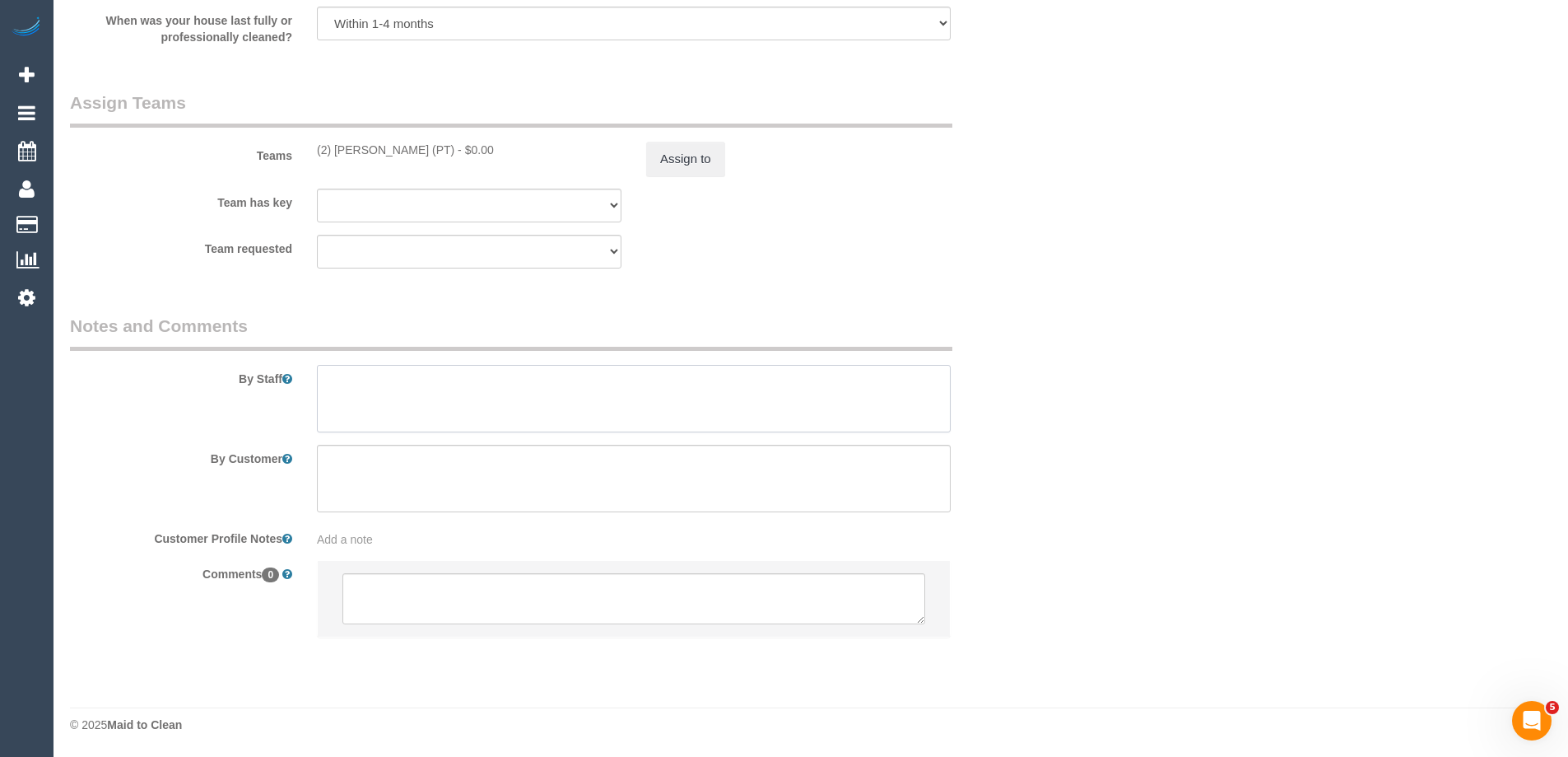
click at [408, 379] on textarea at bounding box center [634, 398] width 634 height 67
type textarea "Estimated time of 3-3.5 hrs"
click at [713, 151] on button "Assign to" at bounding box center [685, 158] width 79 height 34
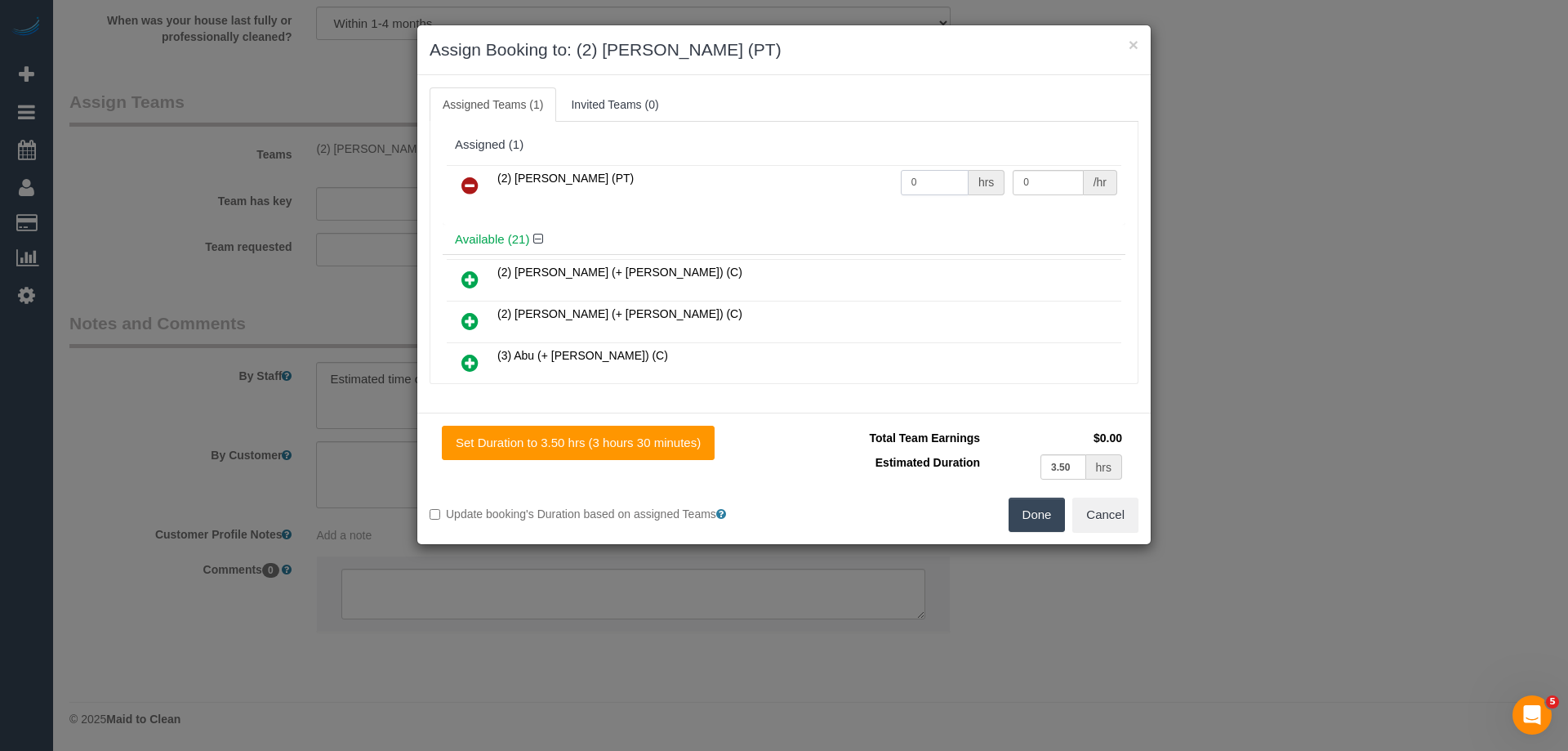
drag, startPoint x: 946, startPoint y: 179, endPoint x: 839, endPoint y: 181, distance: 107.0
click at [819, 177] on tr "(2) Reggy Cogulet (PT) 0 hrs 0 /hr" at bounding box center [784, 185] width 674 height 42
type input "1"
drag, startPoint x: 1027, startPoint y: 179, endPoint x: 922, endPoint y: 179, distance: 105.0
click at [922, 179] on tr "(2) Reggy Cogulet (PT) 1 hrs 0 /hr" at bounding box center [784, 185] width 674 height 42
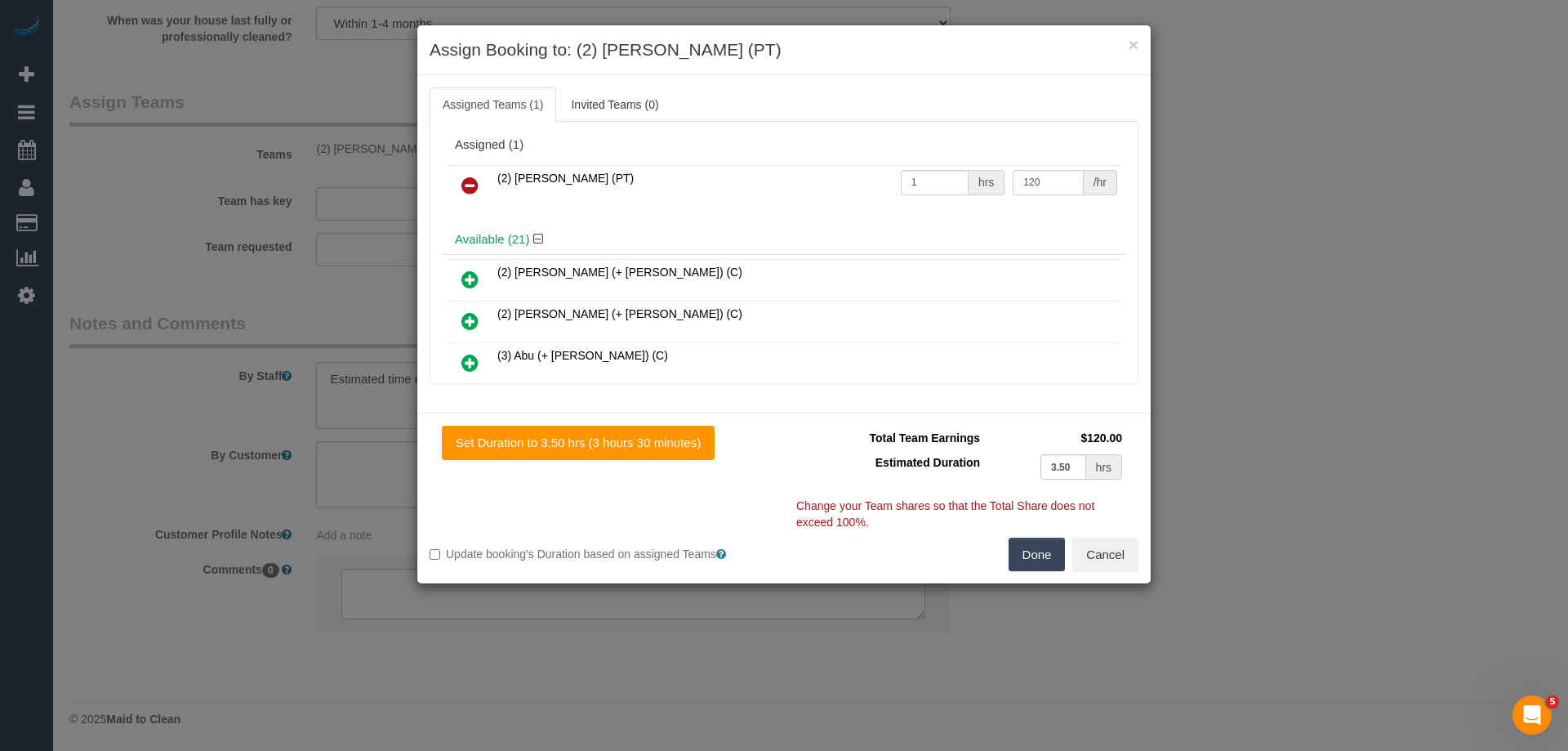
type input "120"
click at [1038, 565] on button "Done" at bounding box center [1037, 554] width 57 height 34
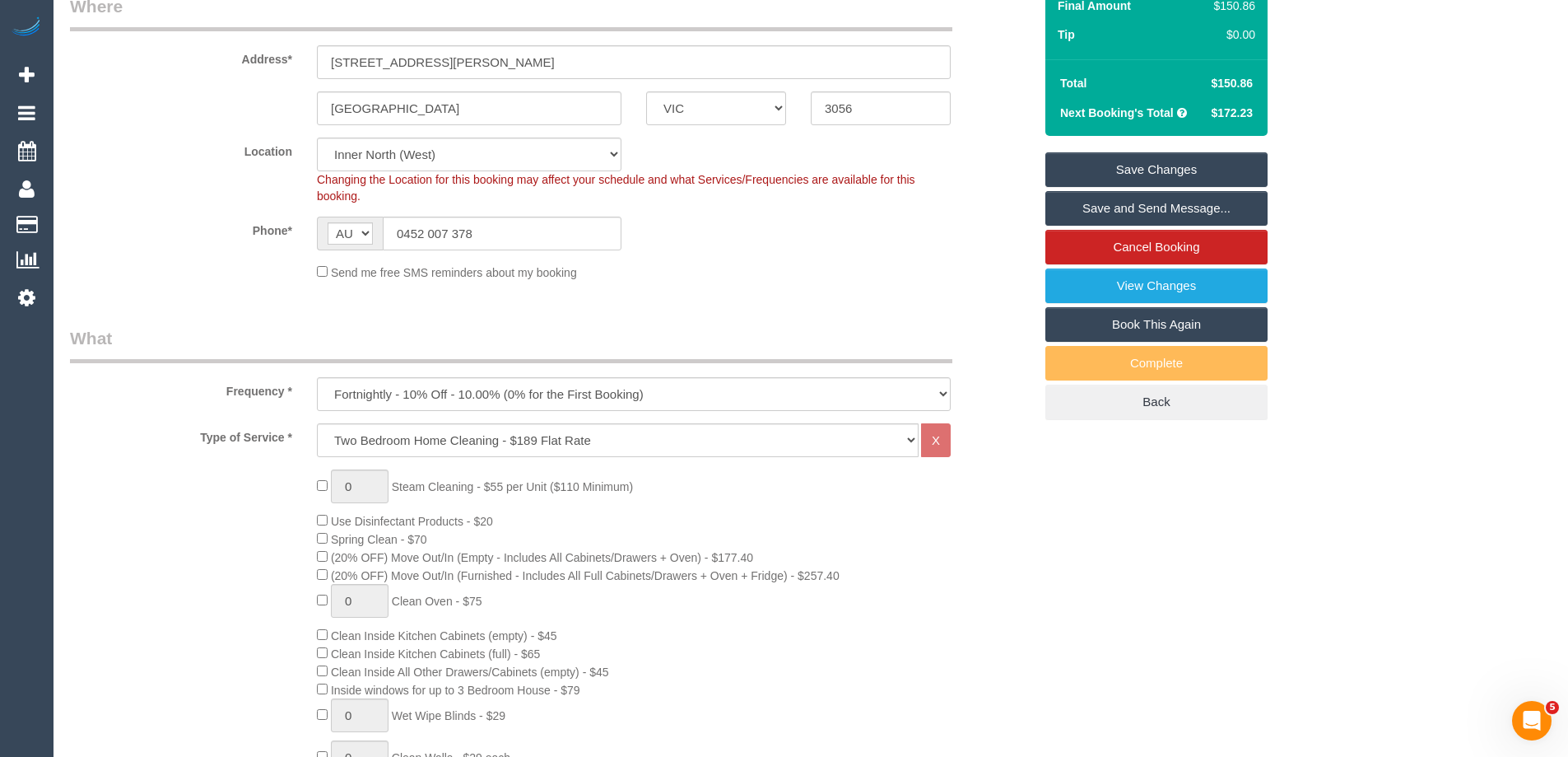
scroll to position [0, 0]
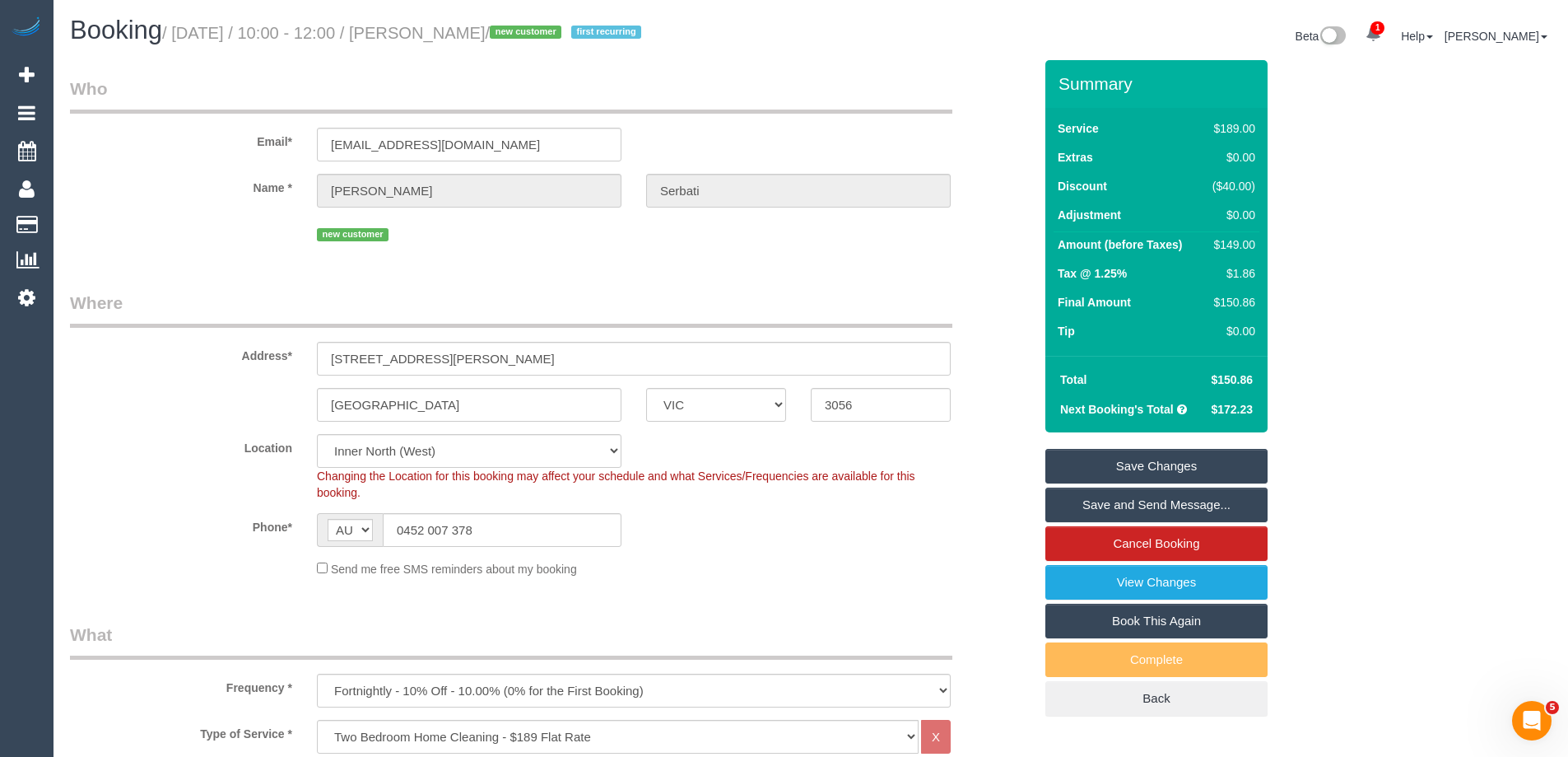
drag, startPoint x: 566, startPoint y: 27, endPoint x: 458, endPoint y: 20, distance: 108.2
click at [458, 20] on h1 "Booking / September 27, 2025 / 10:00 - 12:00 / Gianna Serbati / new customer fi…" at bounding box center [434, 30] width 728 height 28
copy small "Gianna Serbati"
click at [1089, 469] on link "Save Changes" at bounding box center [1157, 465] width 223 height 34
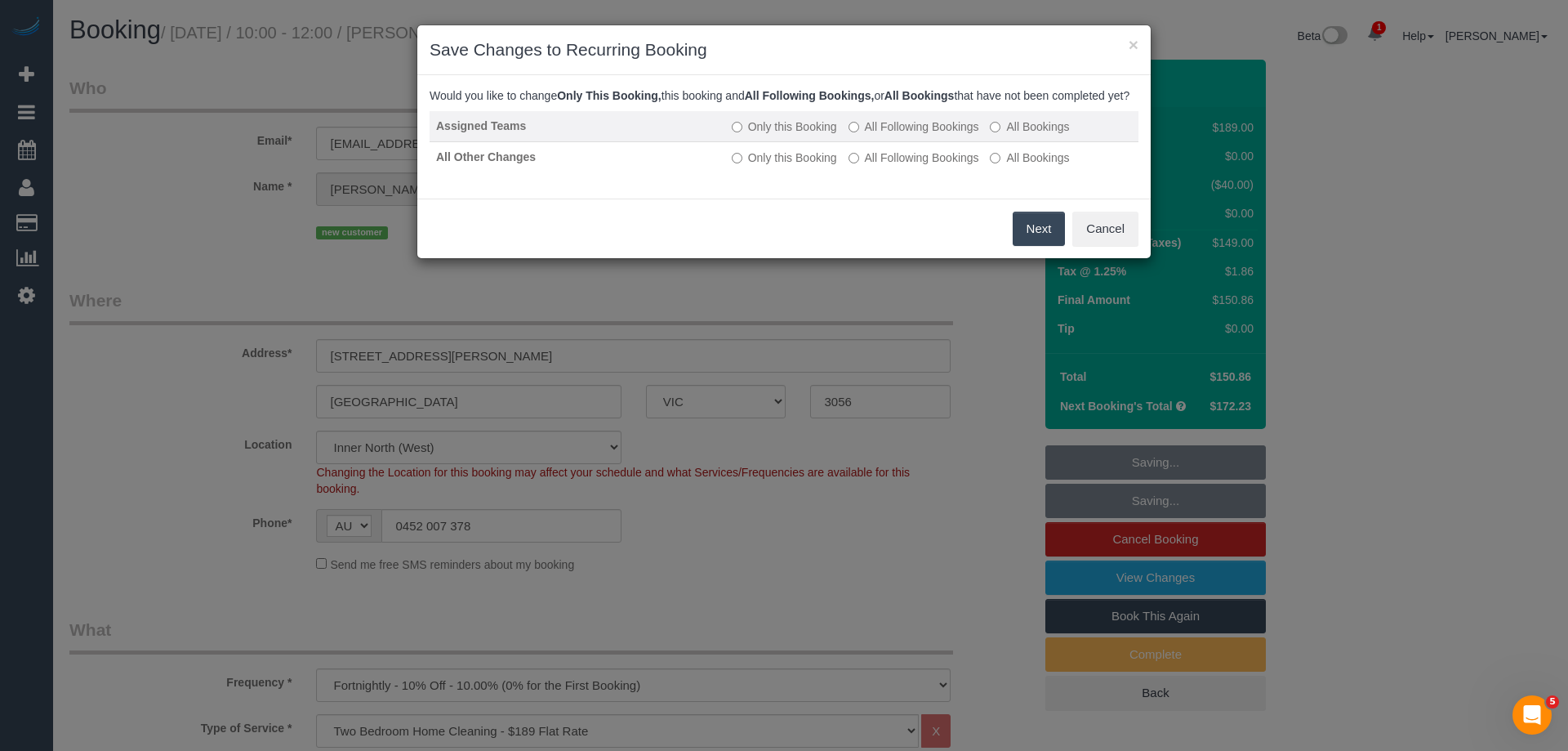
click at [866, 135] on label "All Following Bookings" at bounding box center [914, 126] width 131 height 16
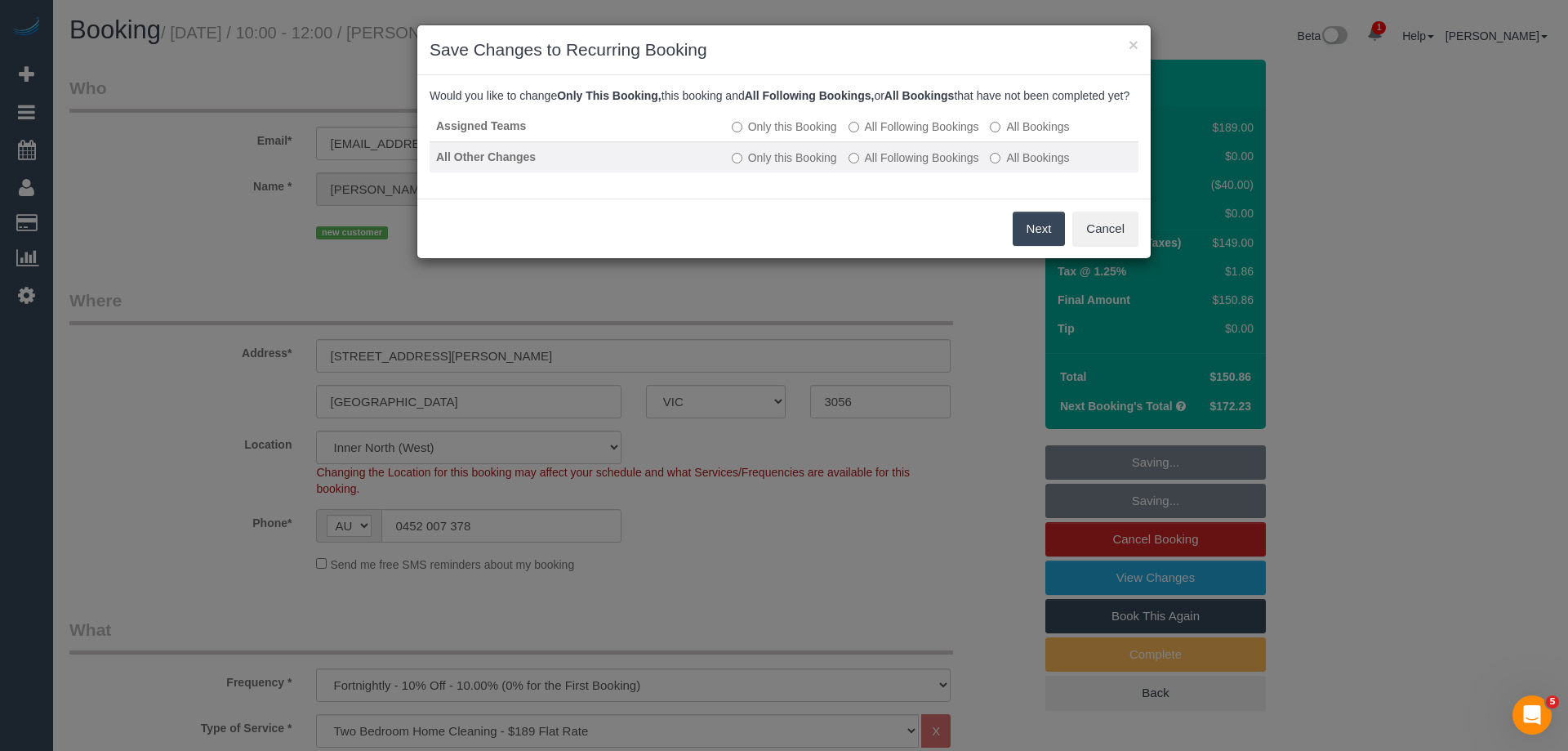
click at [863, 166] on label "All Following Bookings" at bounding box center [914, 157] width 131 height 16
click at [1041, 239] on button "Save" at bounding box center [1037, 228] width 55 height 34
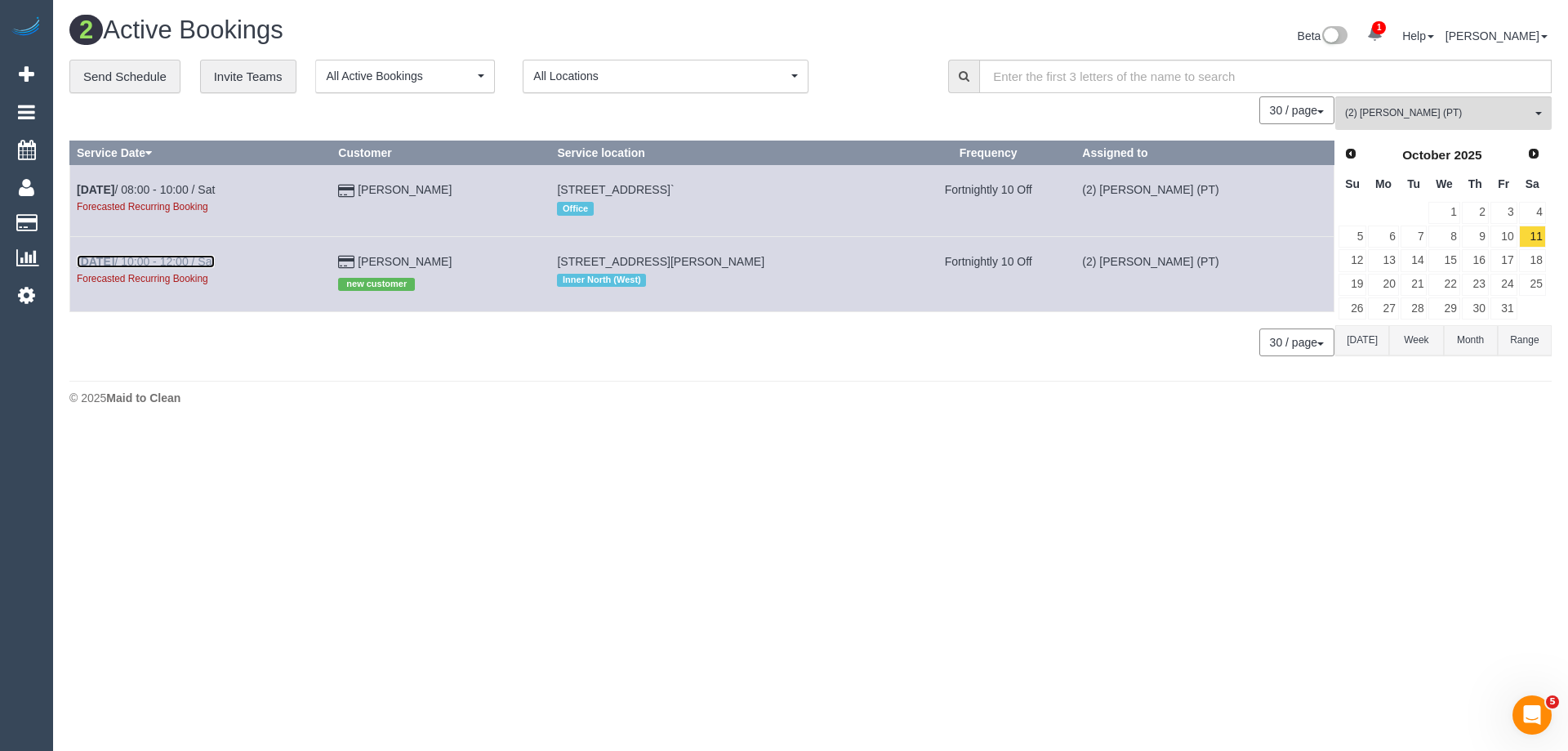
click at [156, 264] on link "Oct 11th / 10:00 - 12:00 / Sat" at bounding box center [145, 261] width 138 height 13
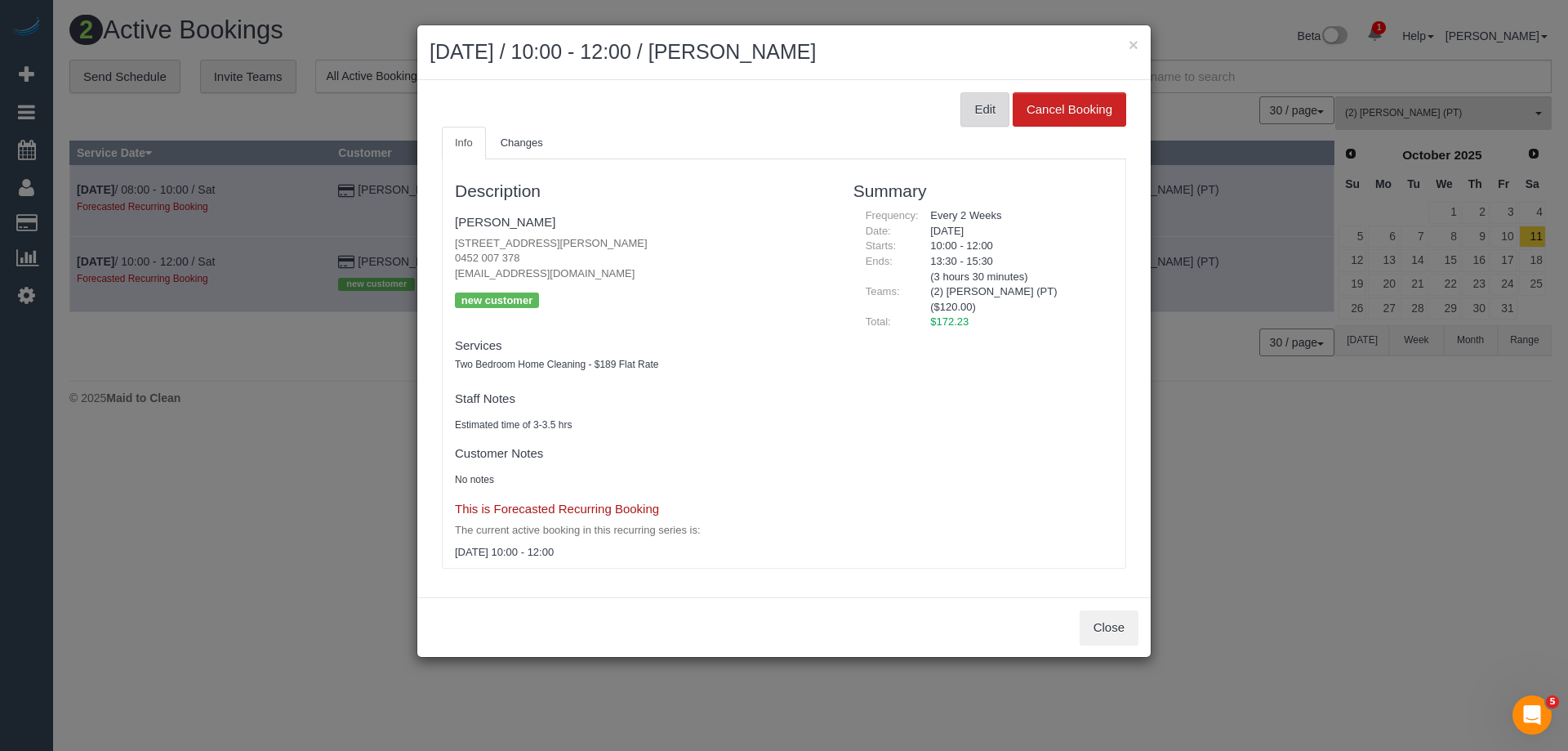
click at [978, 112] on button "Edit" at bounding box center [985, 109] width 49 height 34
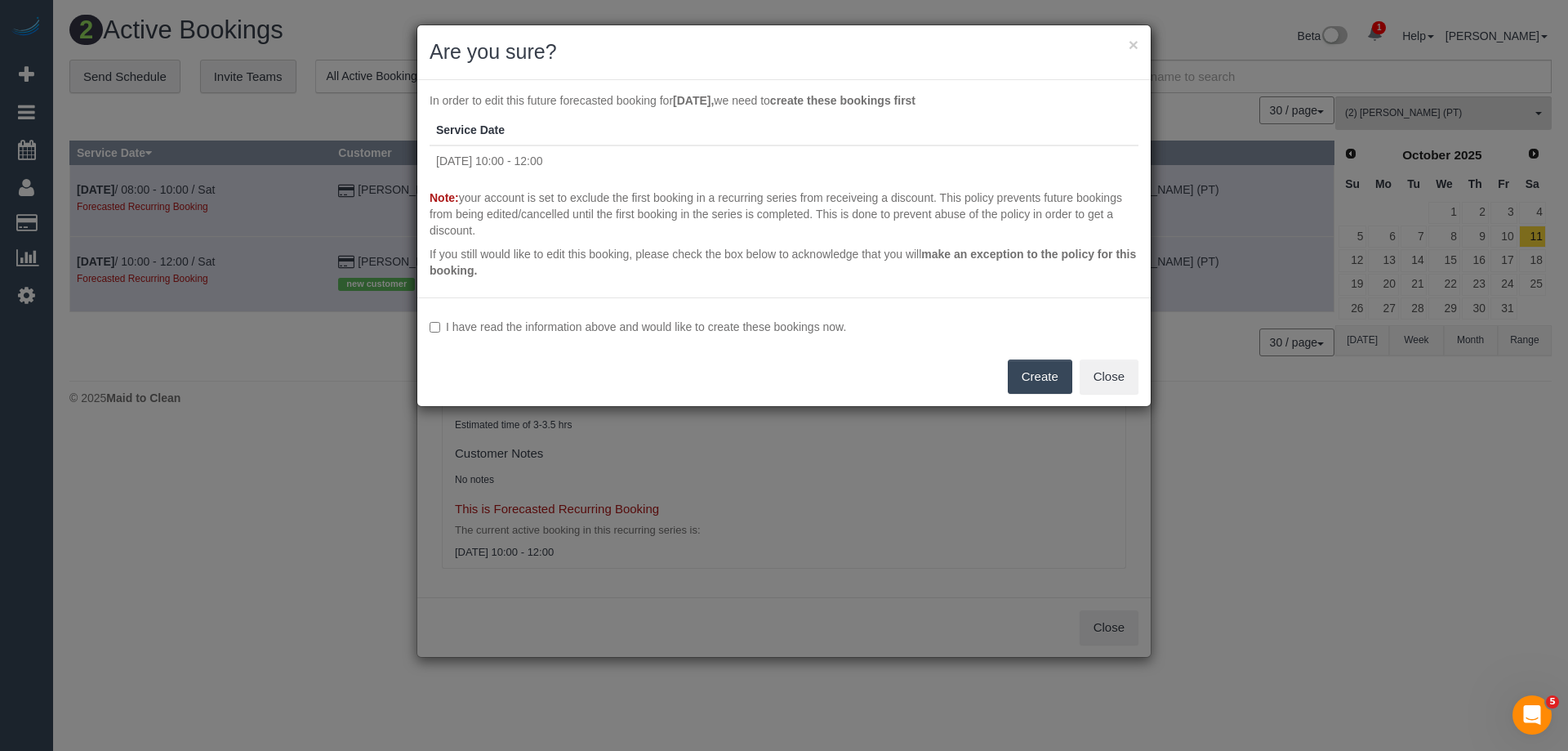
click at [776, 325] on label "I have read the information above and would like to create these bookings now." at bounding box center [784, 327] width 709 height 16
click at [1017, 374] on button "Create" at bounding box center [1040, 376] width 65 height 34
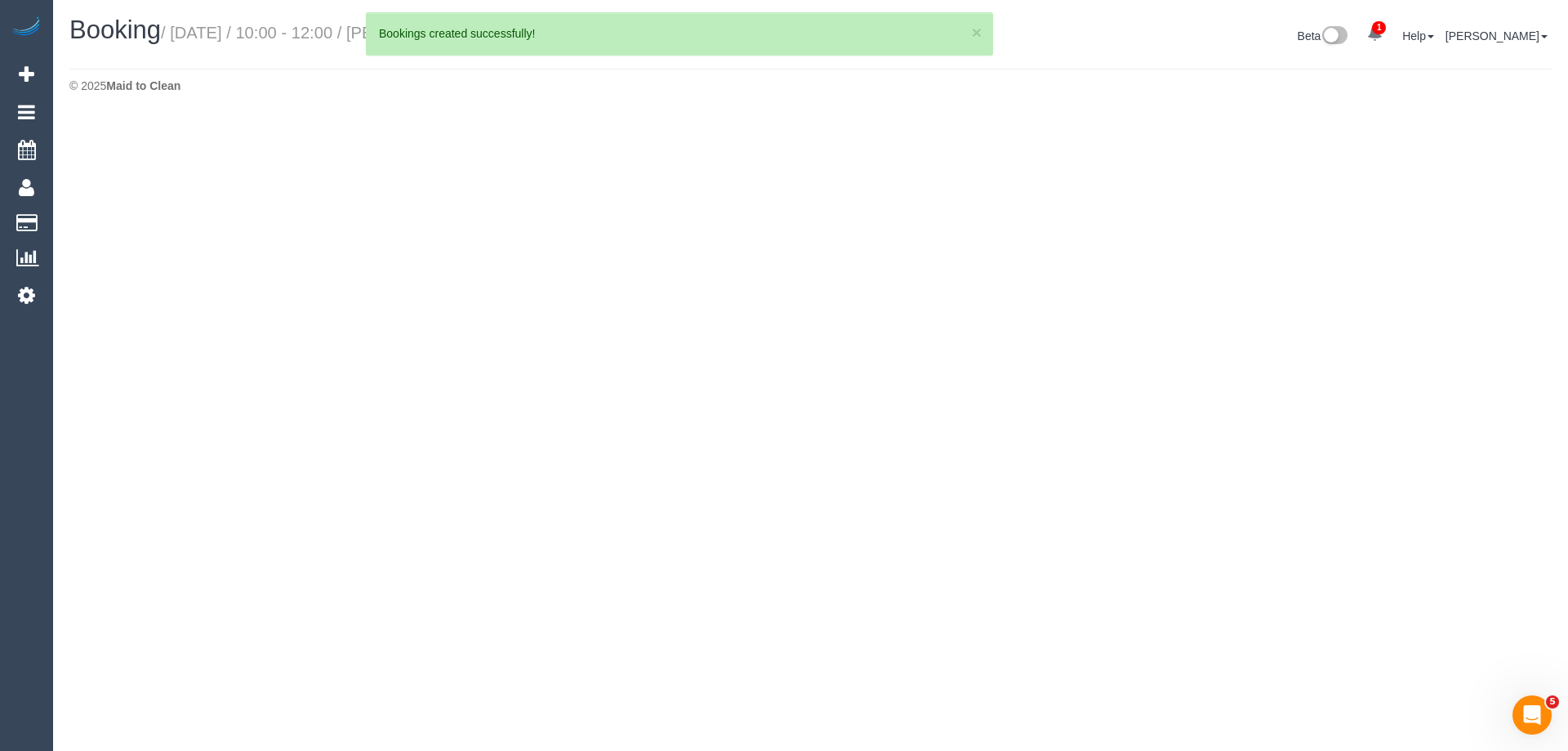
select select "VIC"
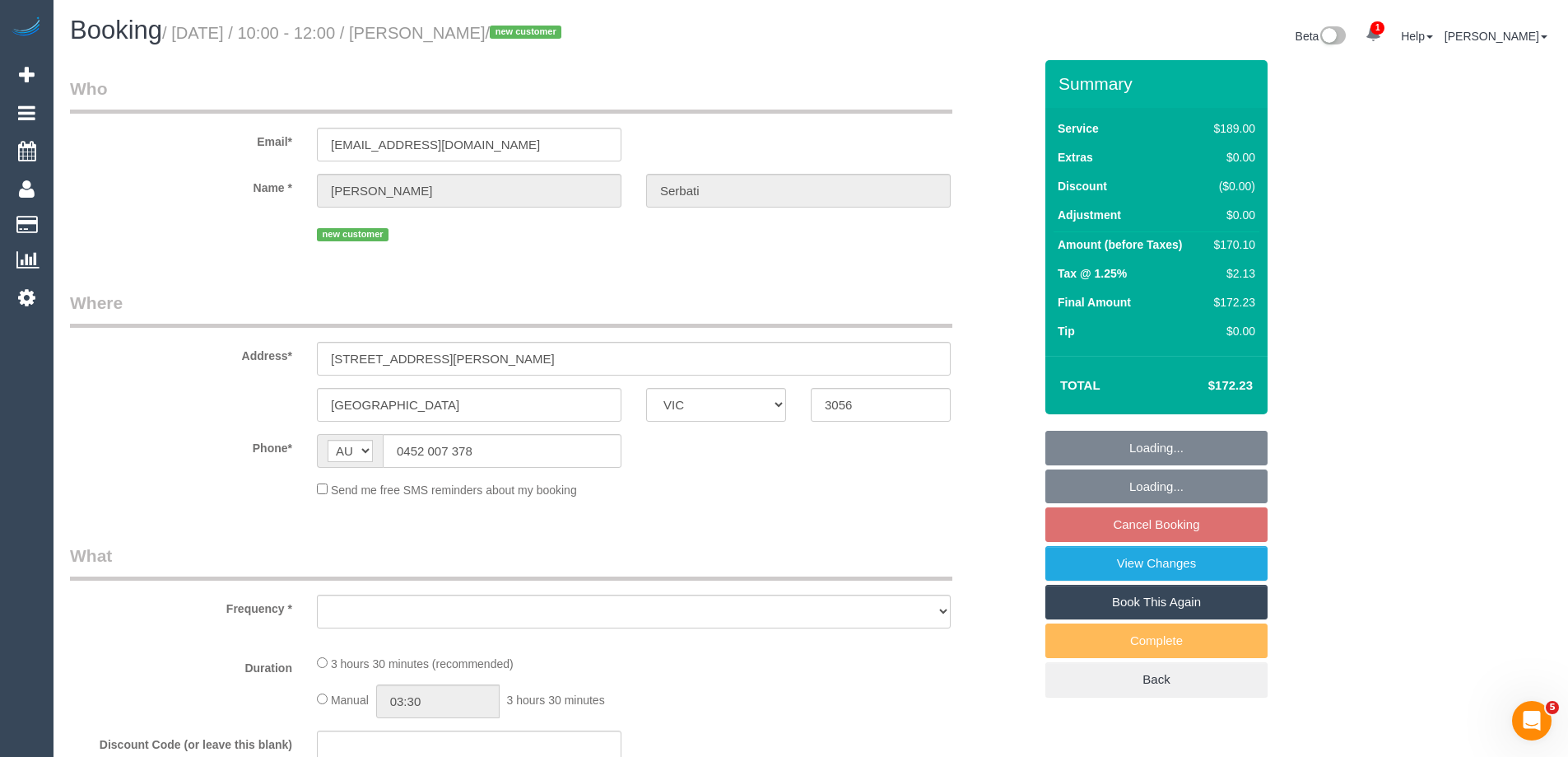
select select "string:stripe-pm_1RxODp2GScqysDRV8UDJtdSi"
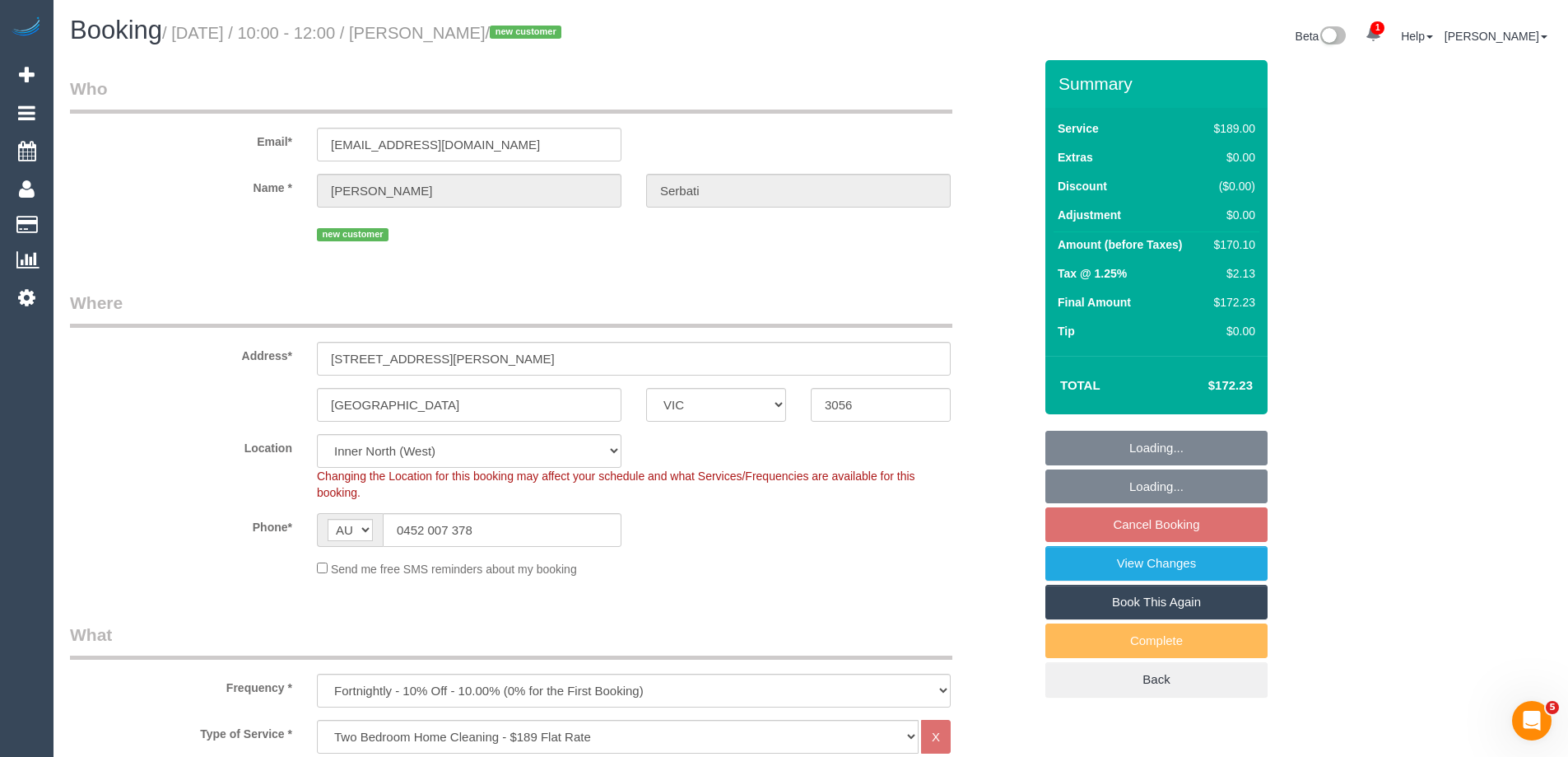
select select "object:9799"
select select "spot30"
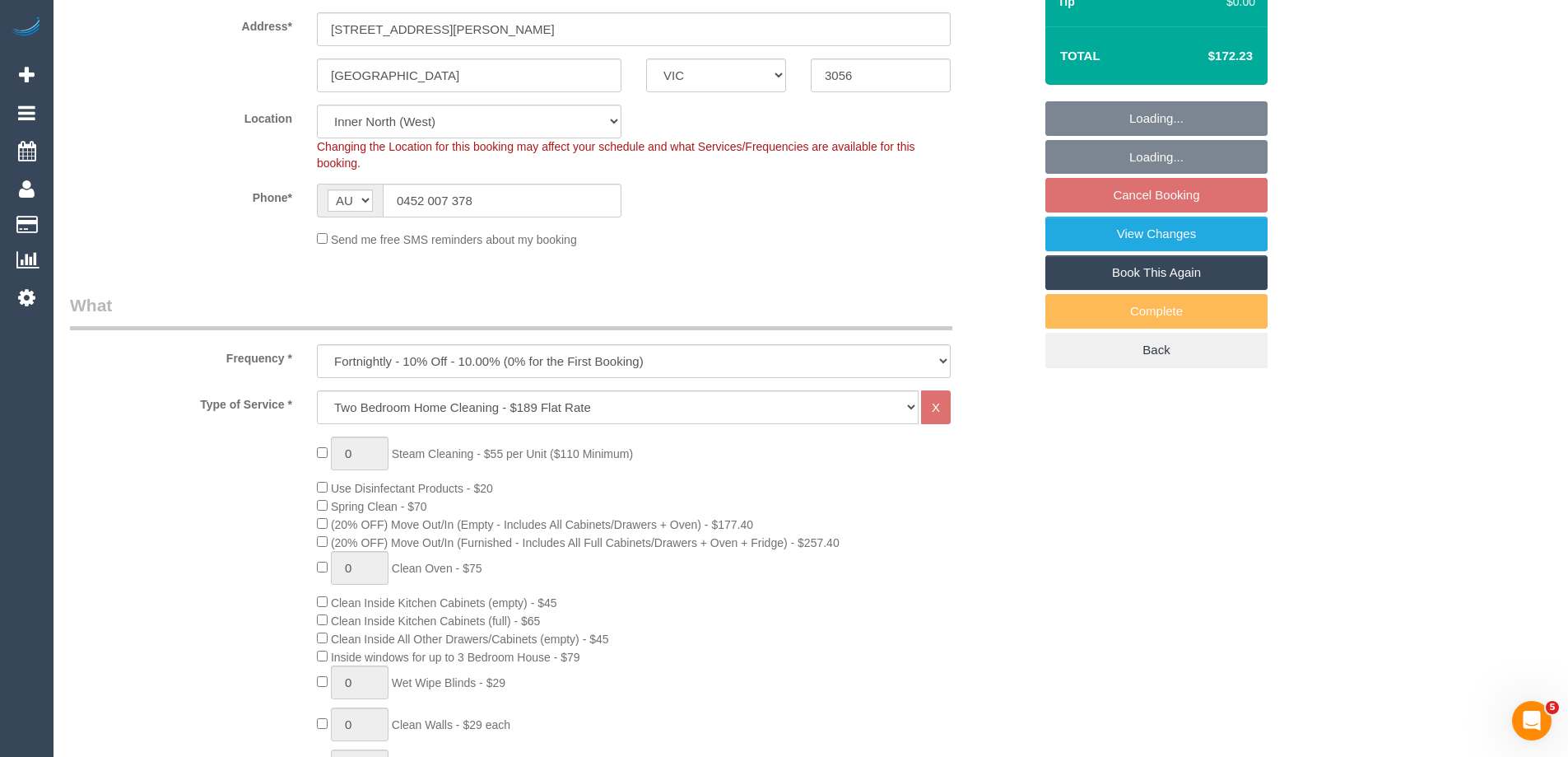
select select "number:27"
select select "number:14"
select select "number:19"
select select "number:25"
select select "number:34"
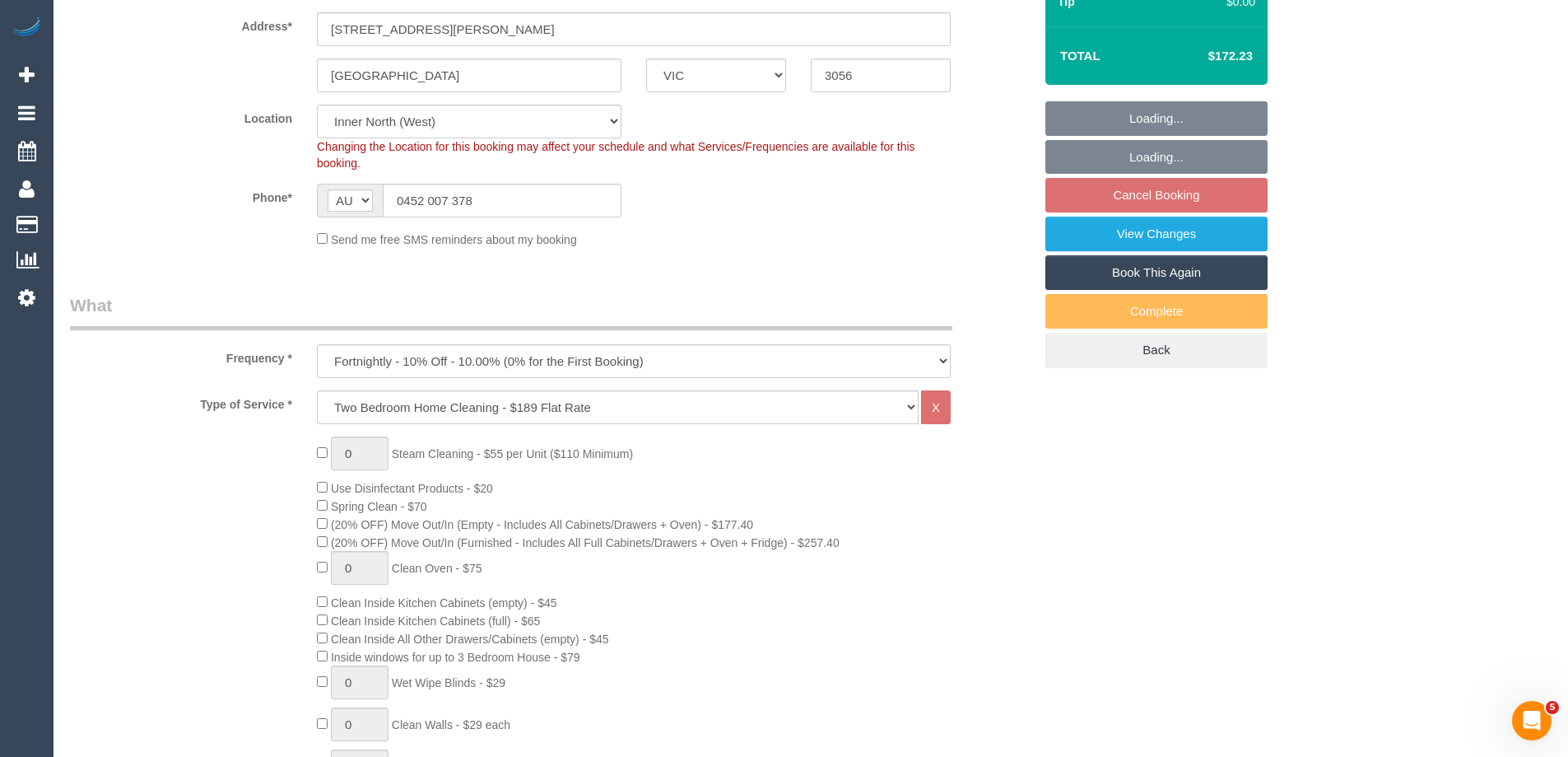
select select "number:13"
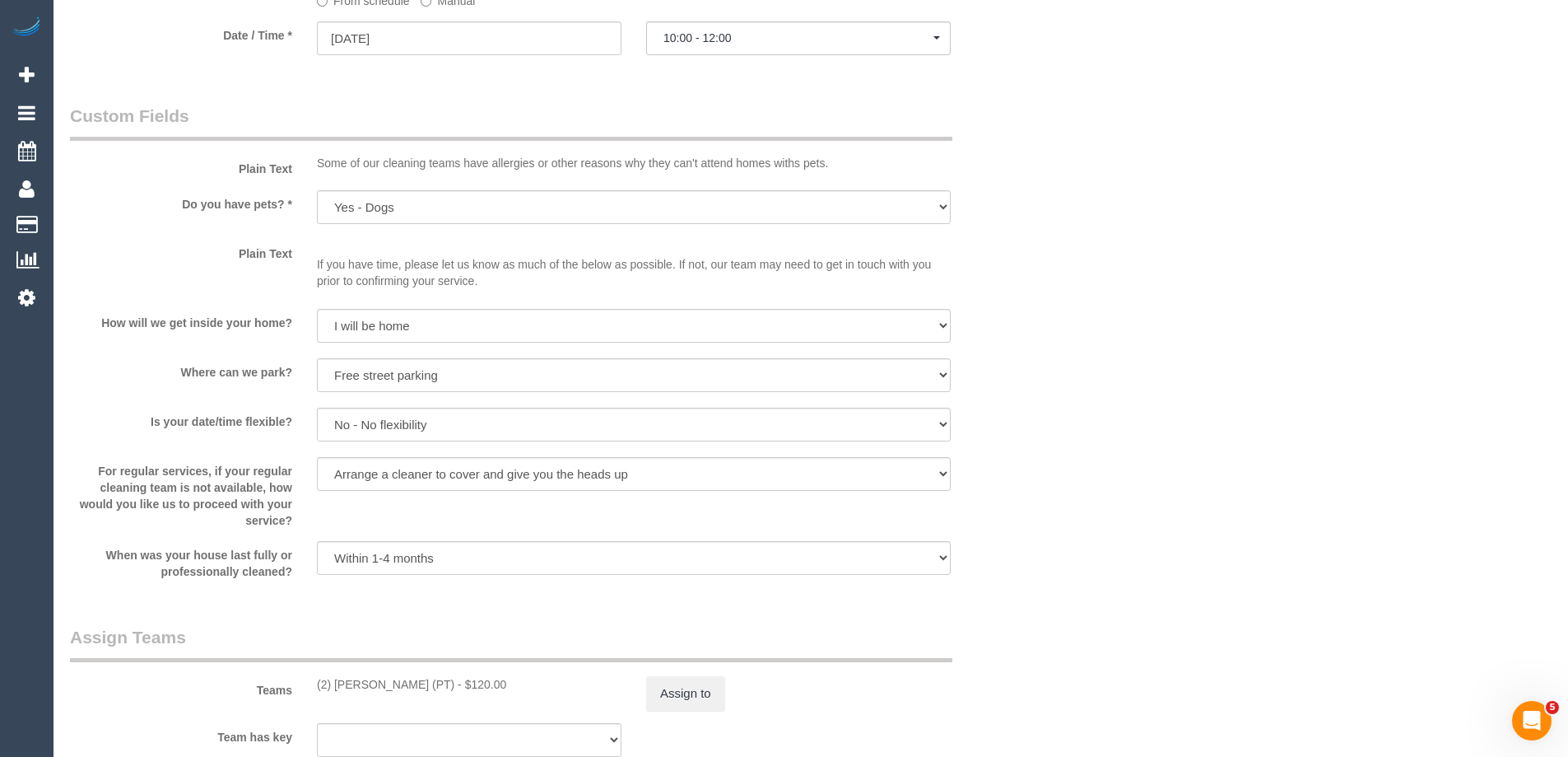
scroll to position [2223, 0]
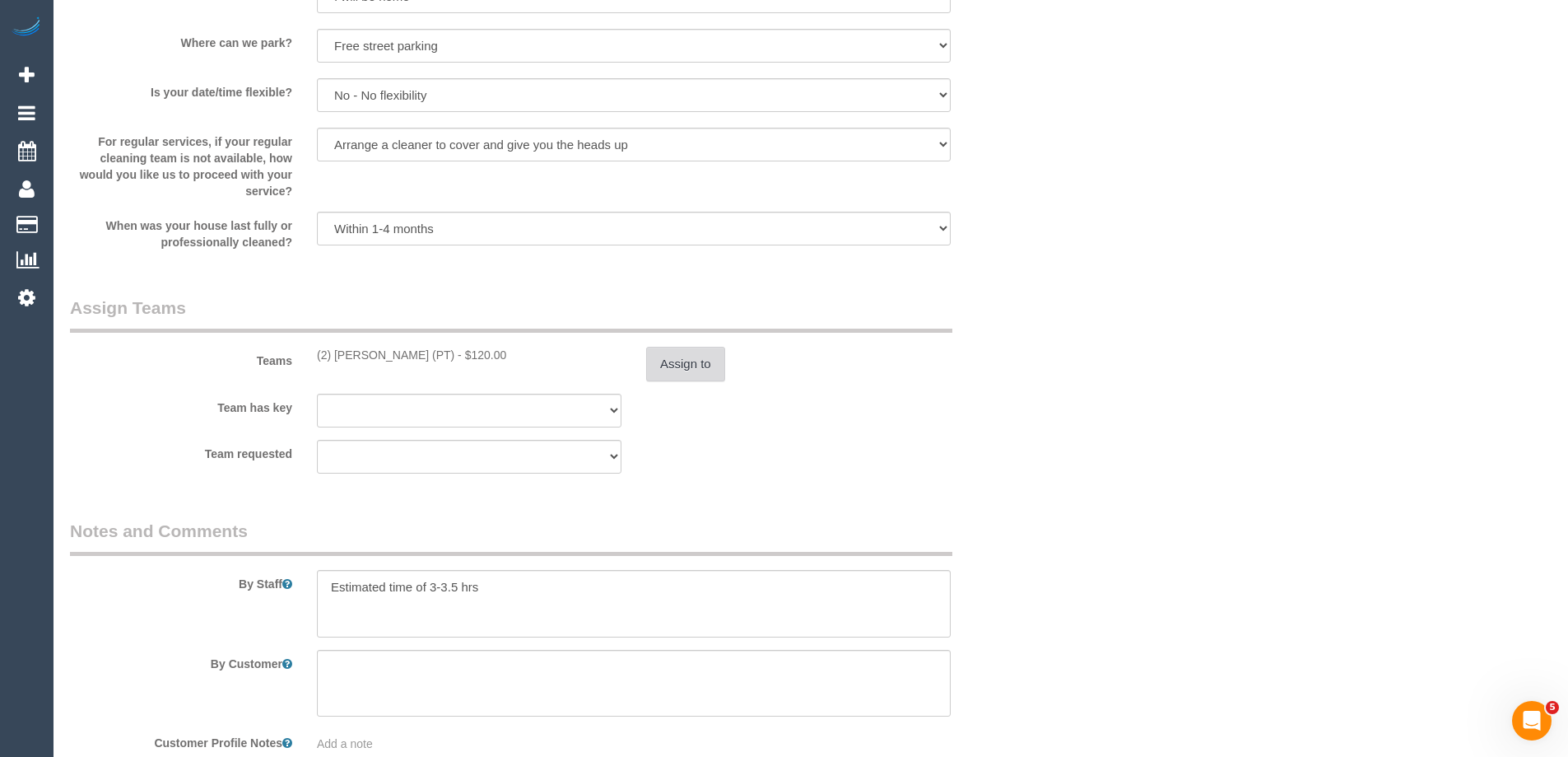
click at [696, 359] on button "Assign to" at bounding box center [685, 363] width 79 height 34
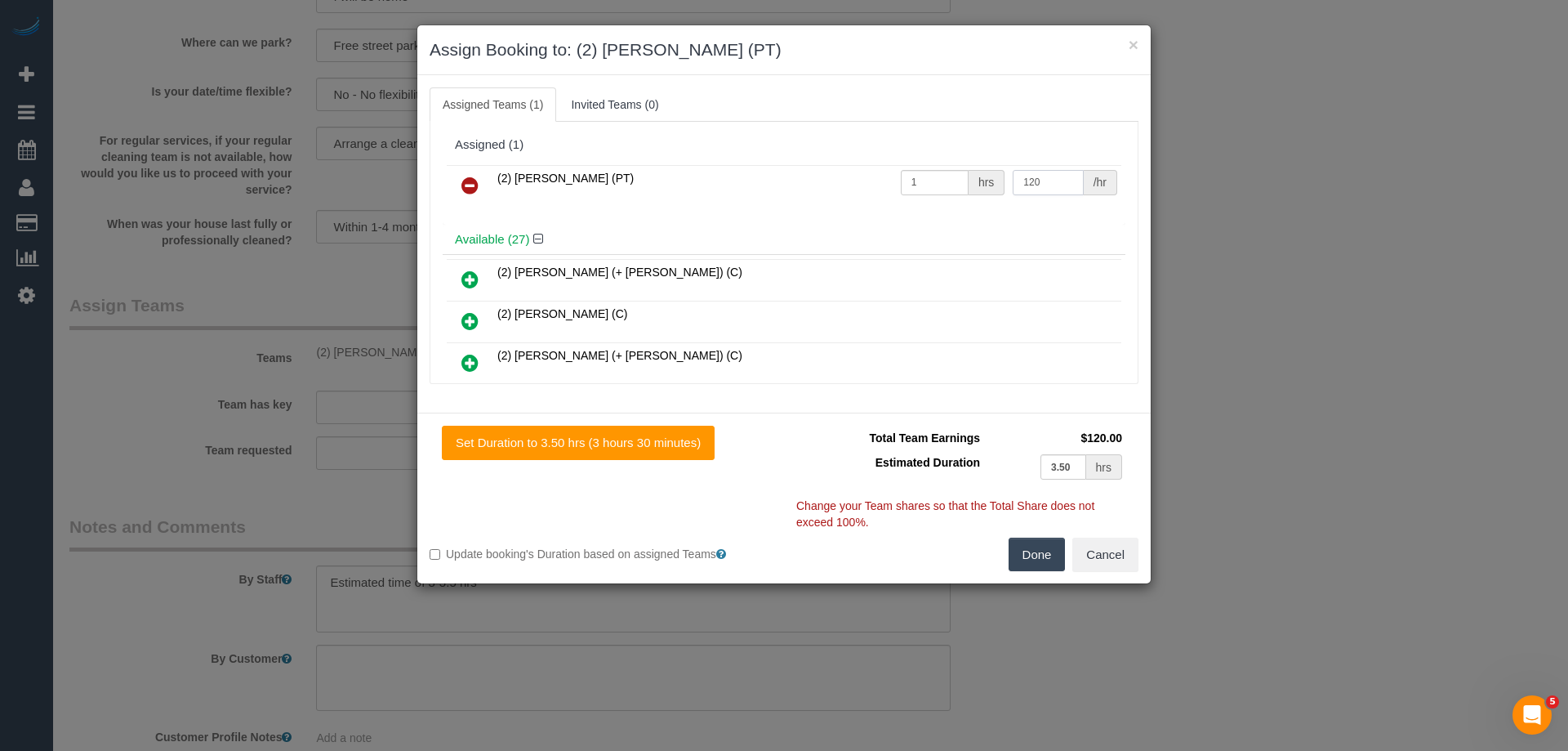
drag, startPoint x: 956, startPoint y: 174, endPoint x: 856, endPoint y: 173, distance: 100.0
click at [859, 173] on tr "(2) Reggy Cogulet (PT) 1 hrs 120 /hr" at bounding box center [784, 185] width 674 height 42
type input "110"
click at [1067, 558] on div "Done Cancel" at bounding box center [967, 554] width 366 height 34
click at [1031, 553] on button "Done" at bounding box center [1037, 554] width 57 height 34
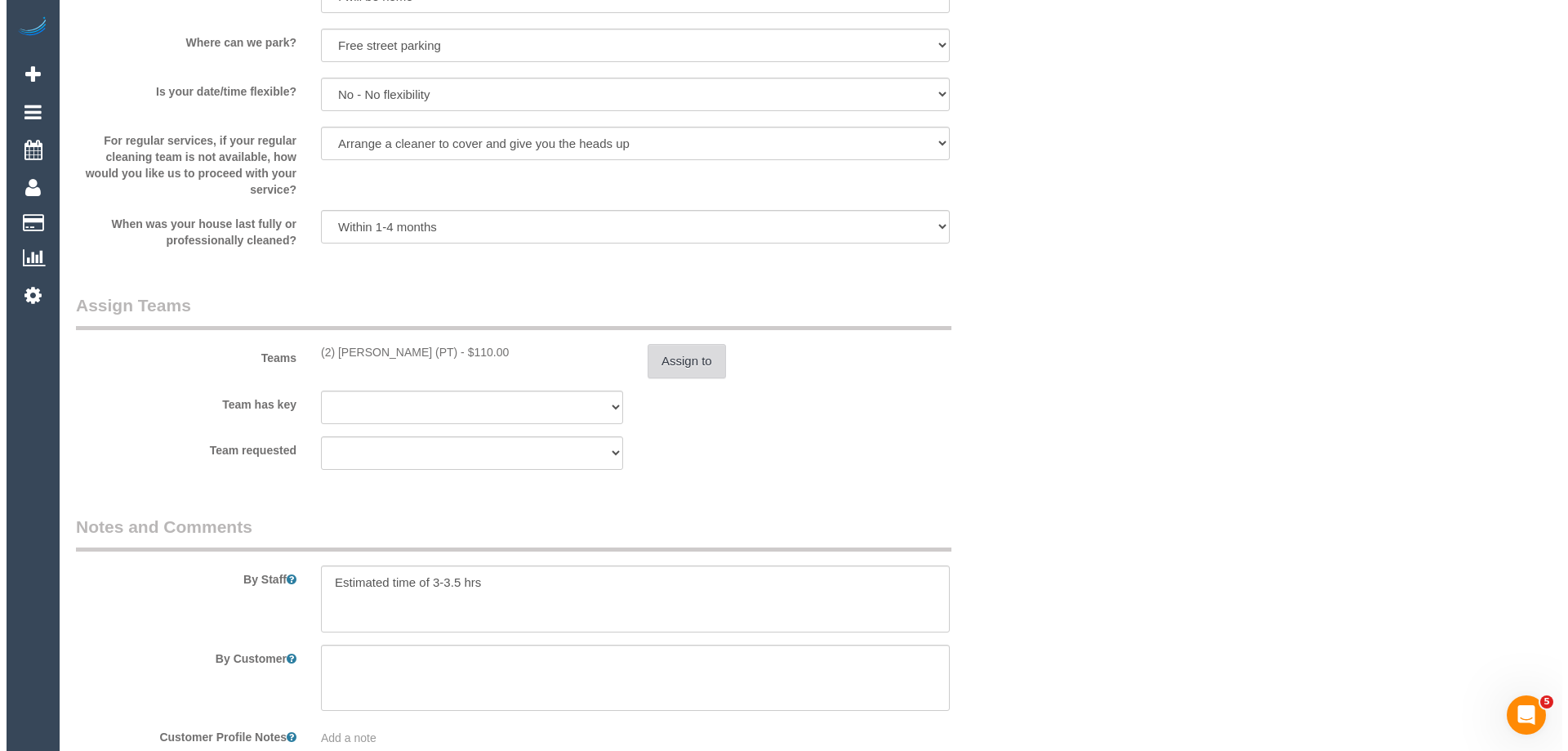
scroll to position [0, 0]
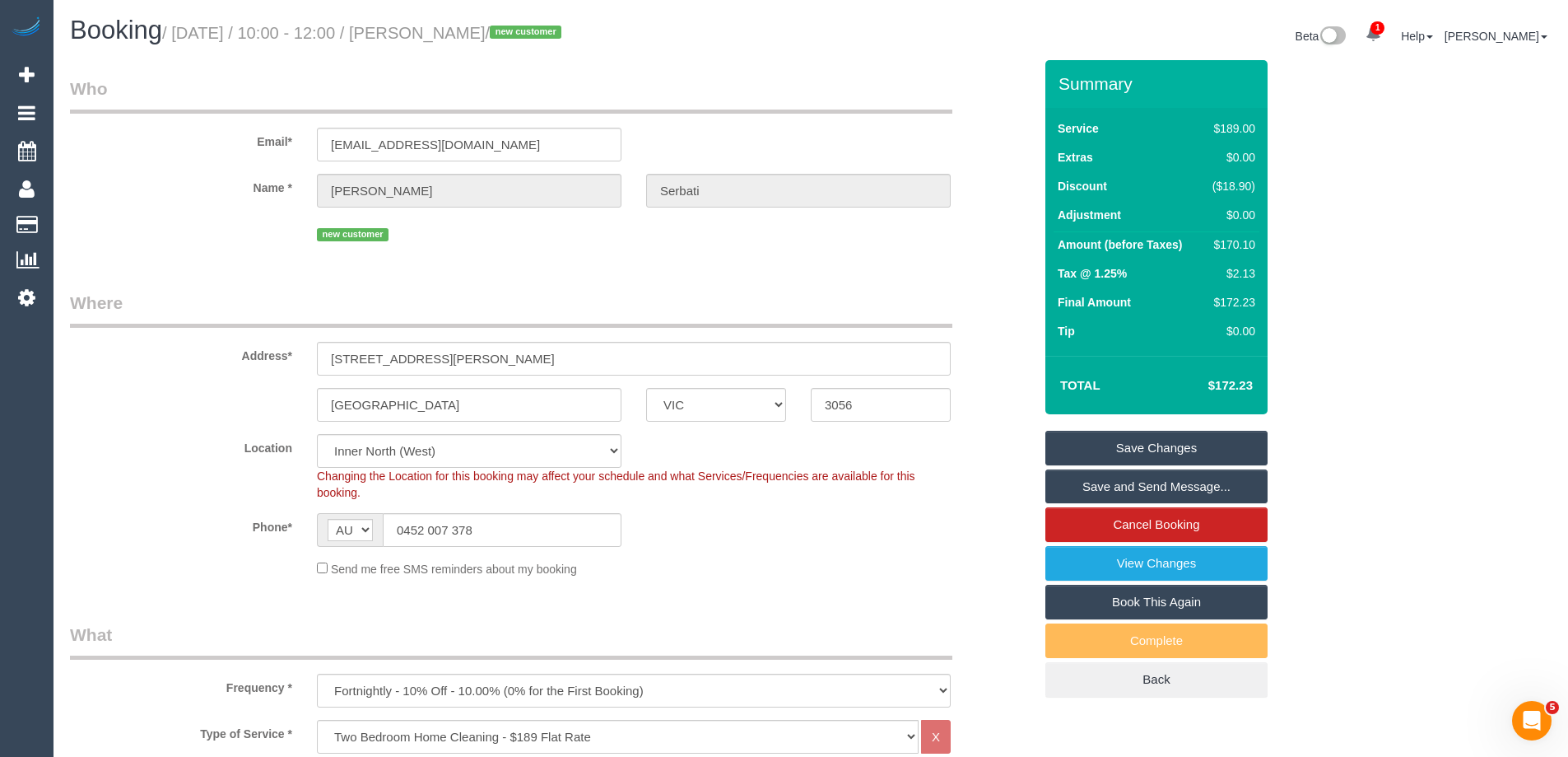
click at [1083, 446] on link "Save Changes" at bounding box center [1157, 447] width 223 height 34
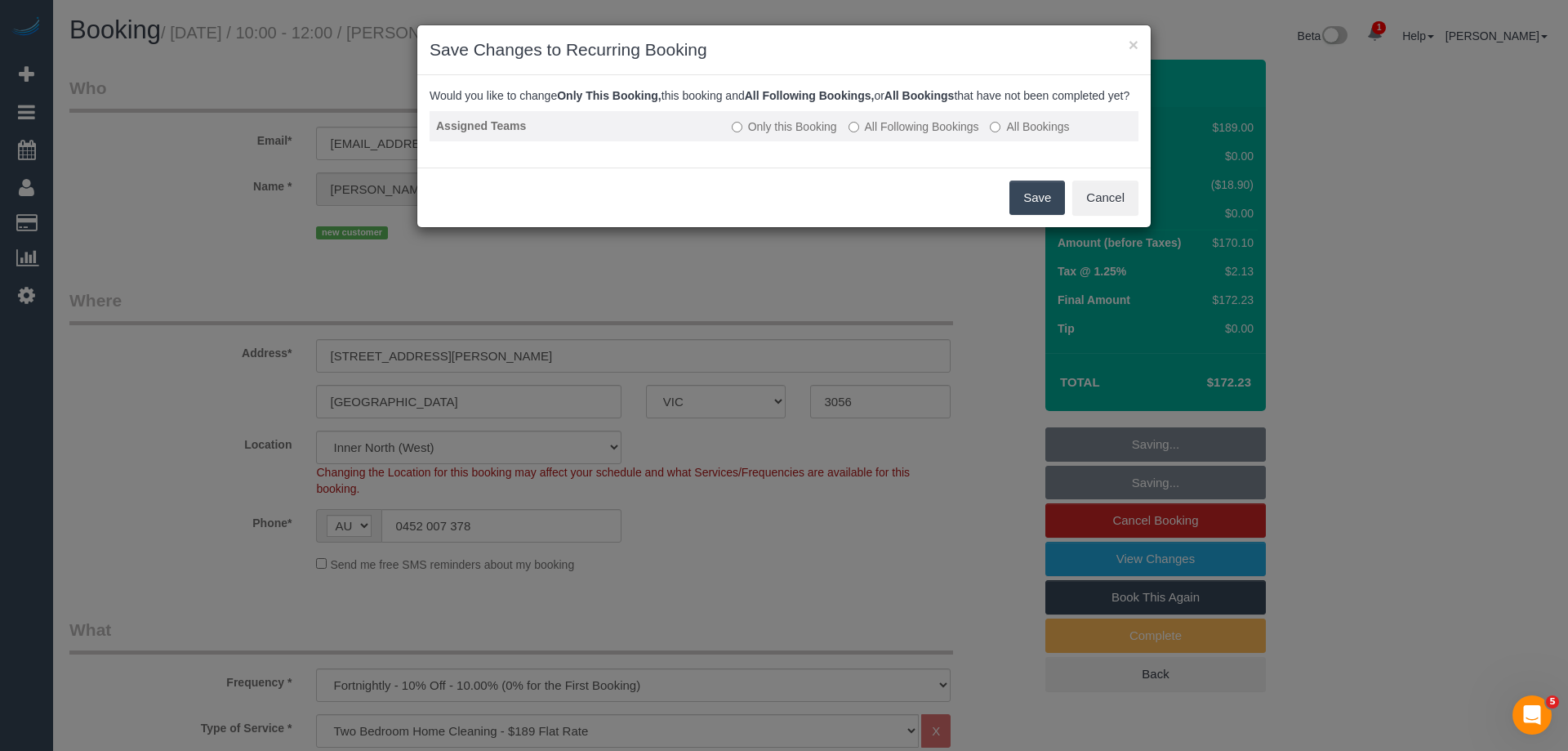
click at [882, 135] on label "All Following Bookings" at bounding box center [914, 126] width 131 height 16
click at [1038, 215] on button "Save" at bounding box center [1037, 197] width 55 height 34
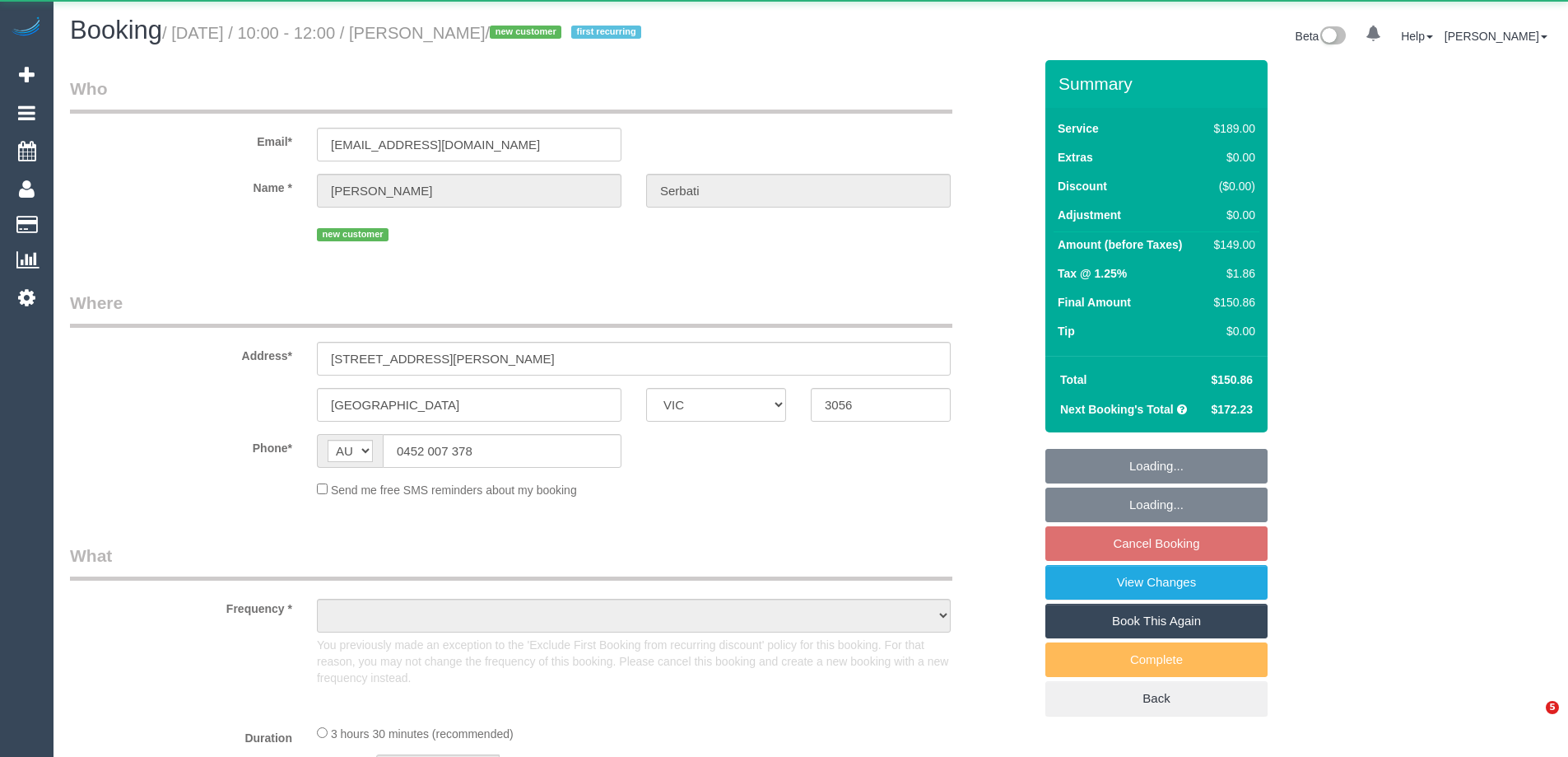
select select "VIC"
select select "object:547"
select select "string:stripe-pm_1RxODp2GScqysDRV8UDJtdSi"
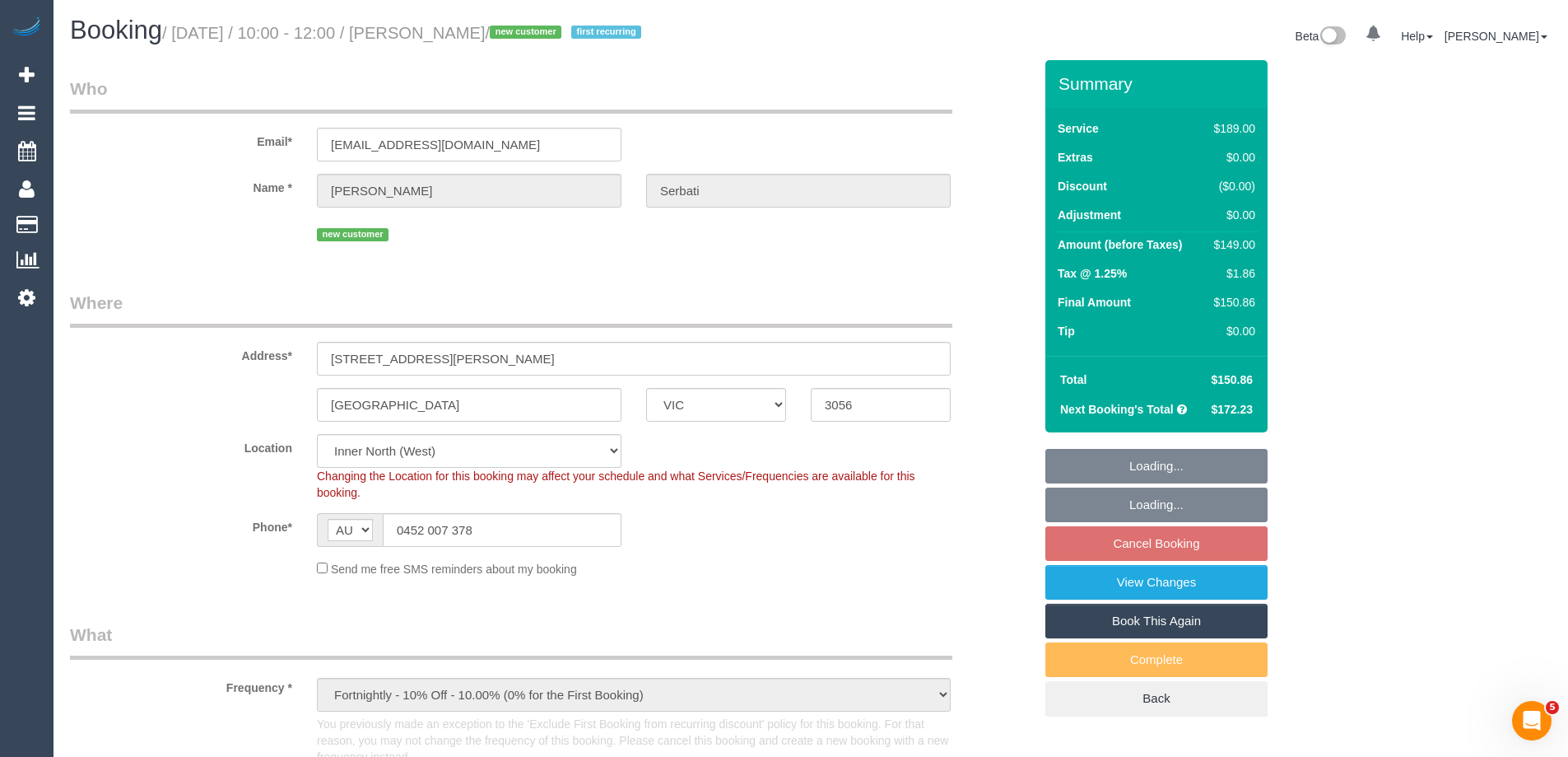
select select "number:27"
select select "number:14"
select select "number:19"
select select "number:25"
select select "number:34"
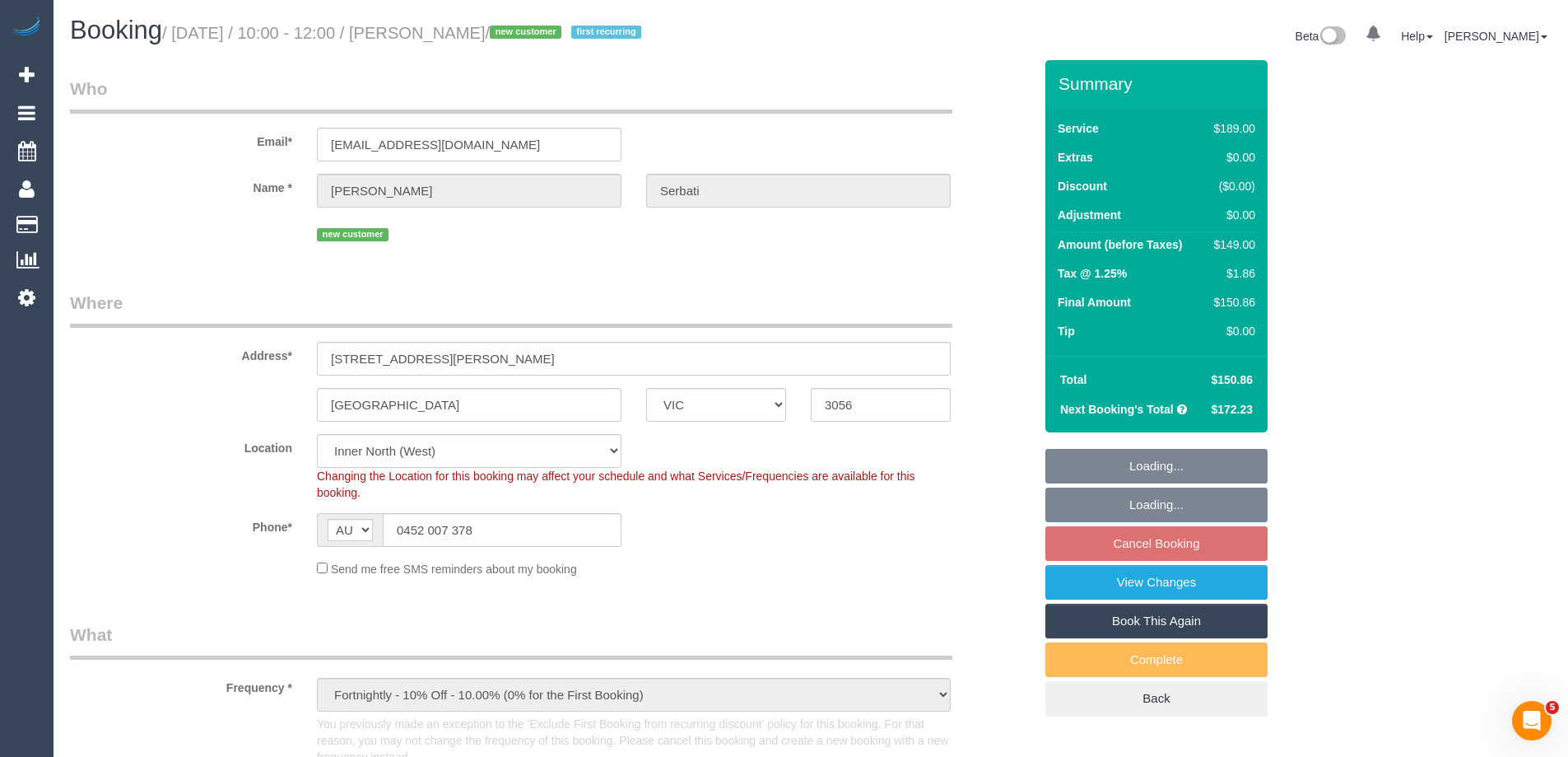
select select "number:13"
select select "object:810"
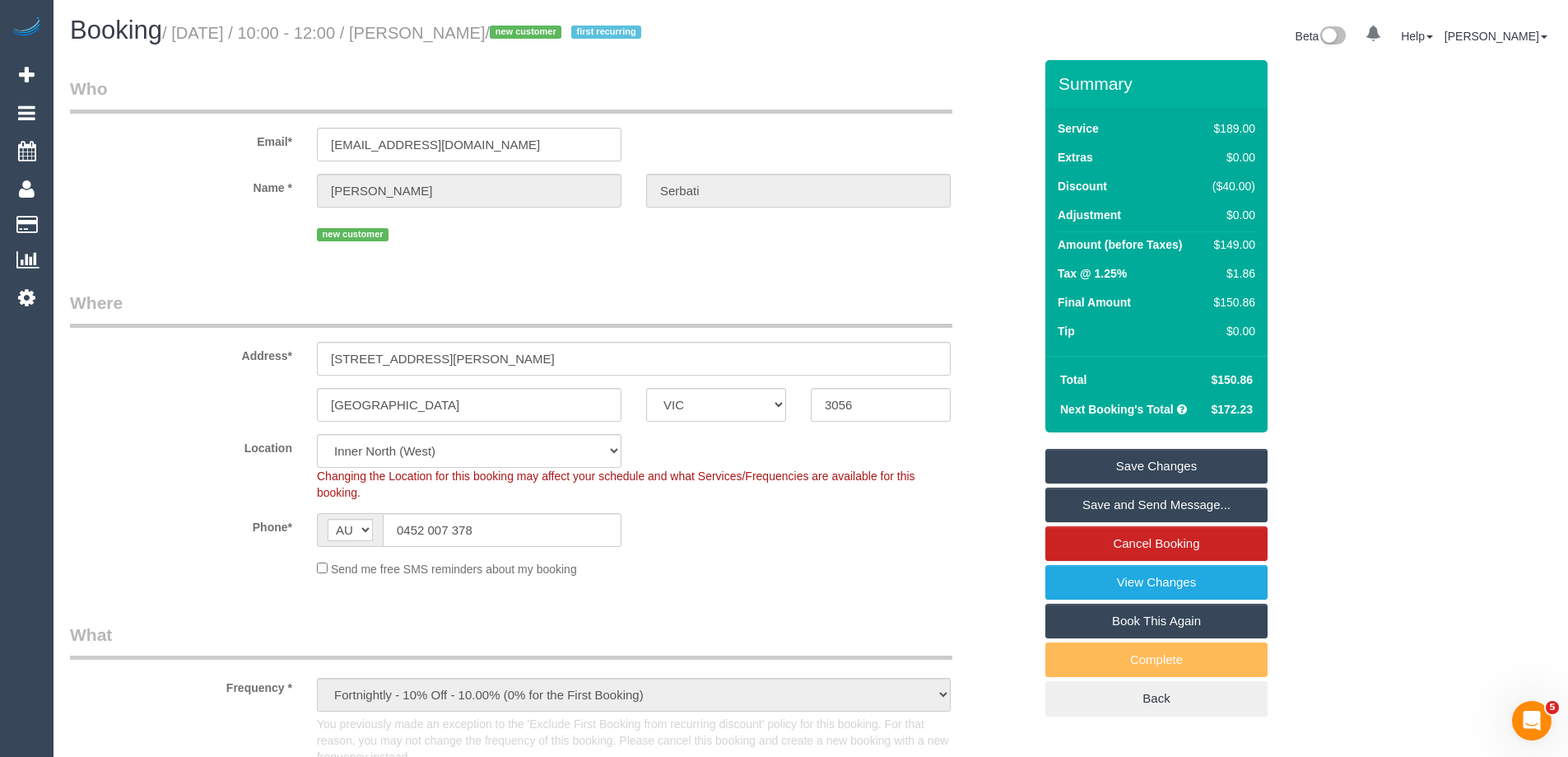
click at [1084, 498] on link "Save and Send Message..." at bounding box center [1157, 504] width 223 height 34
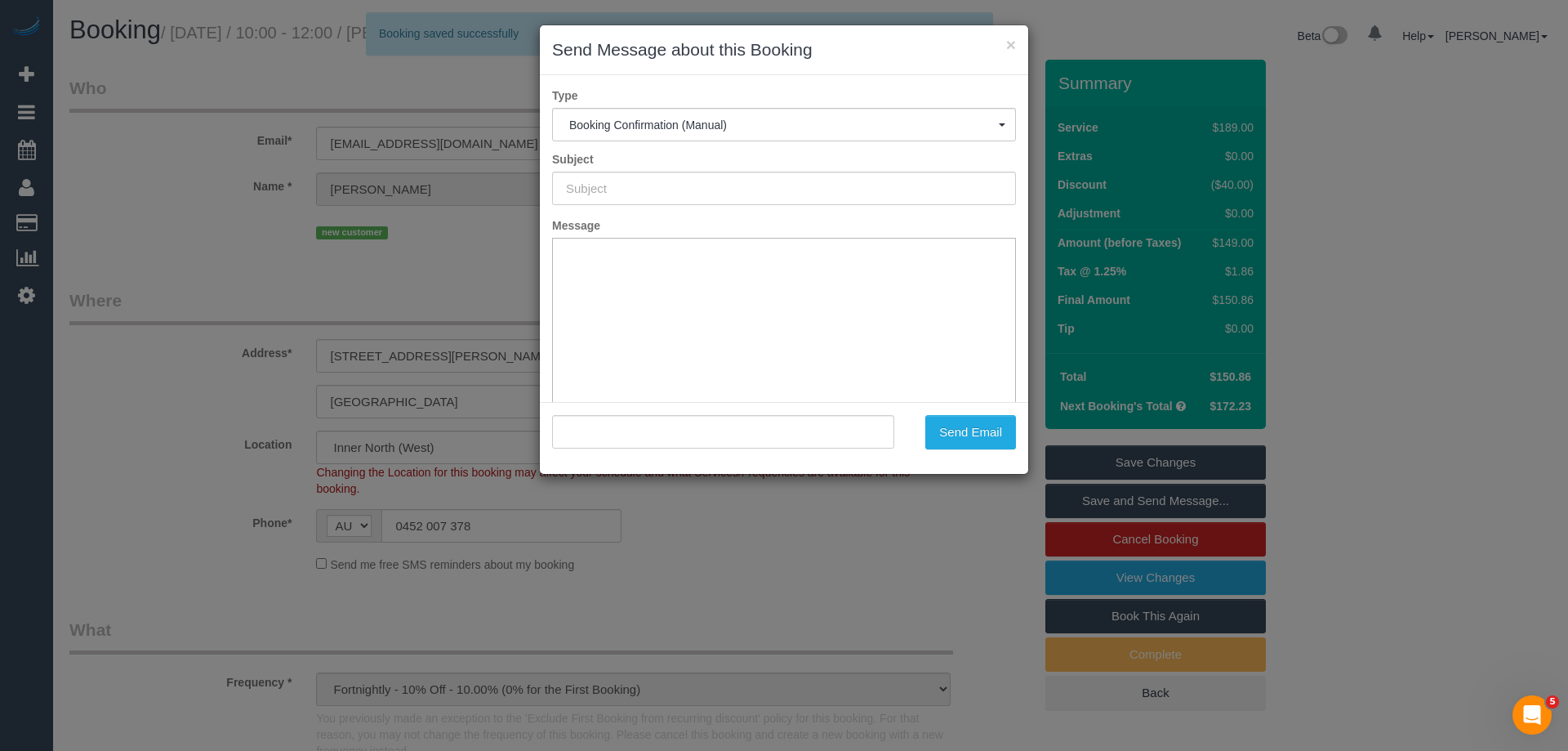
type input "Booking Confirmed"
type input ""Gianna Serbati" <gianna.serbati@gmail.com>"
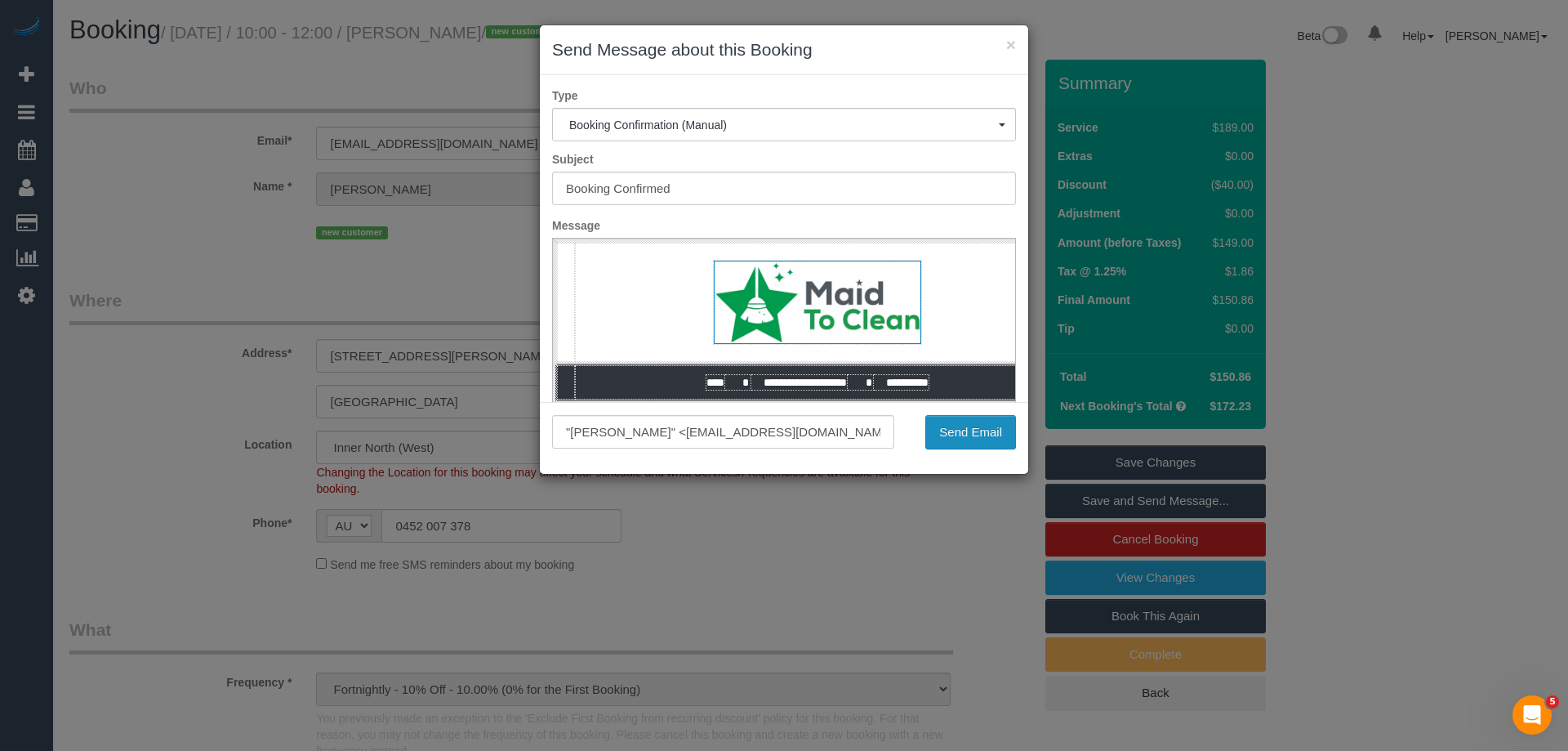
click at [953, 437] on button "Send Email" at bounding box center [971, 431] width 91 height 34
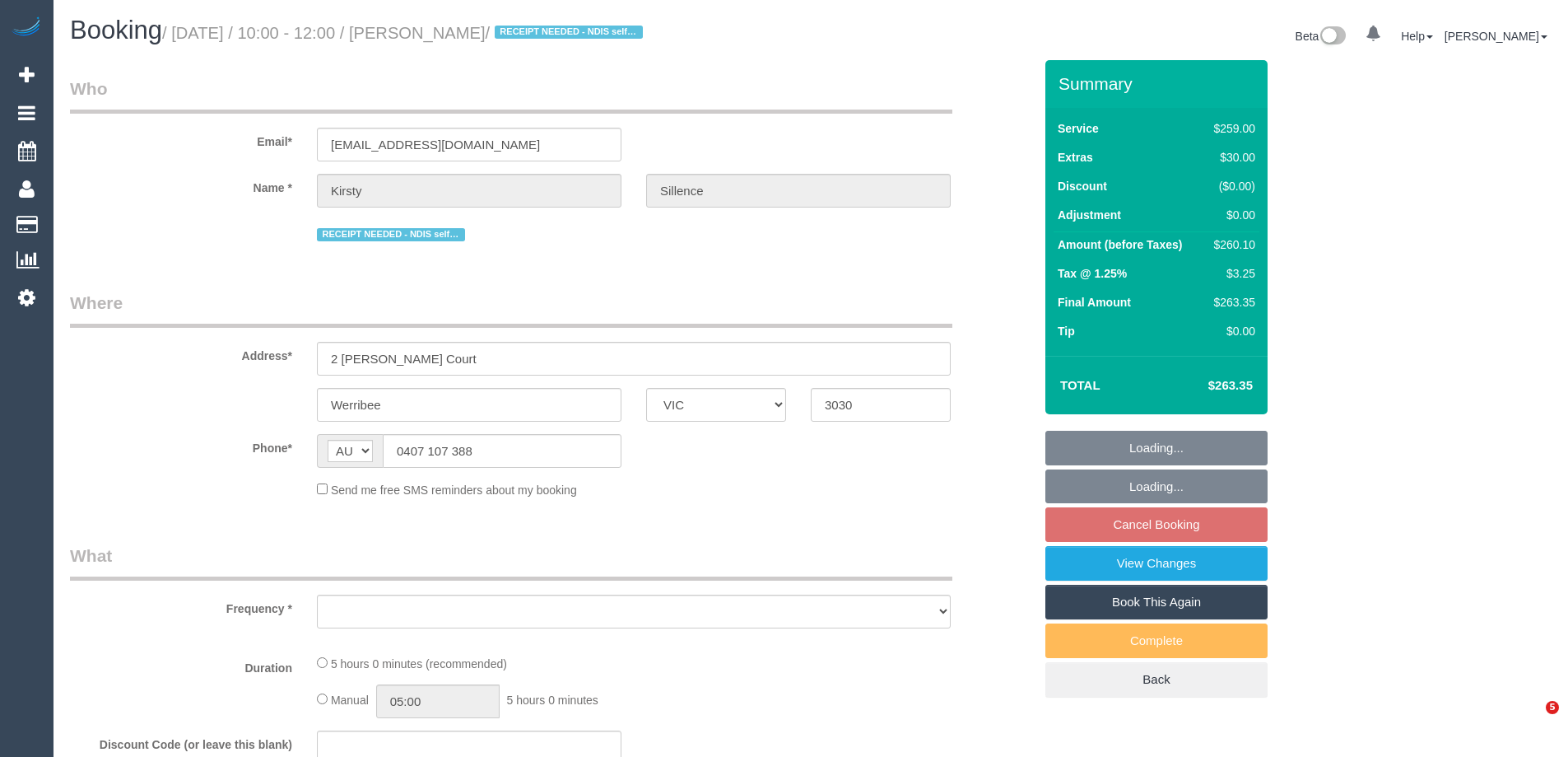
select select "VIC"
select select "string:stripe-pm_1S1avb2GScqysDRV1EGwo1dm"
select select "object:969"
select select "spot1"
select select "number:29"
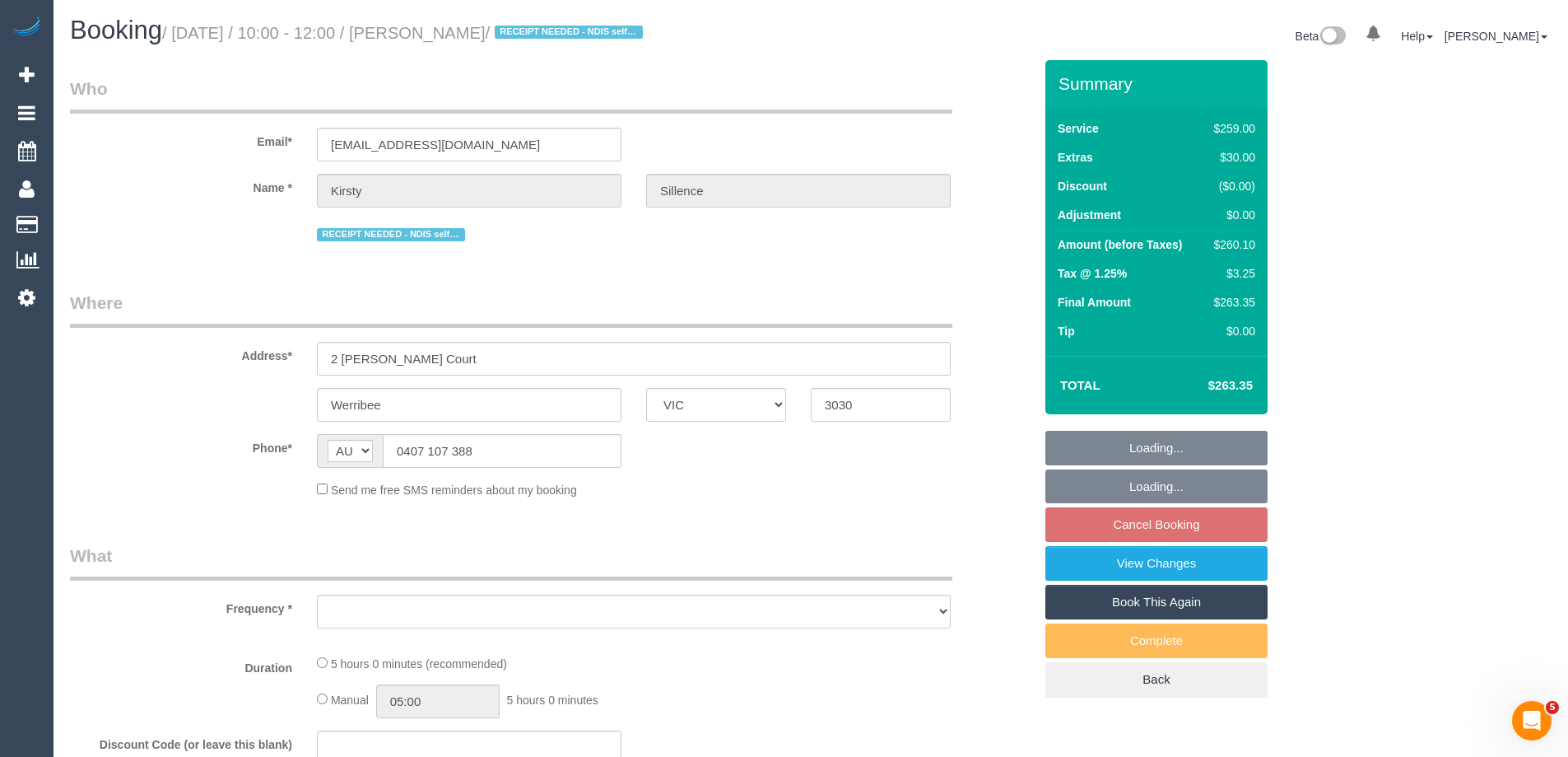
select select "number:14"
select select "number:19"
select select "number:22"
select select "number:33"
select select "number:26"
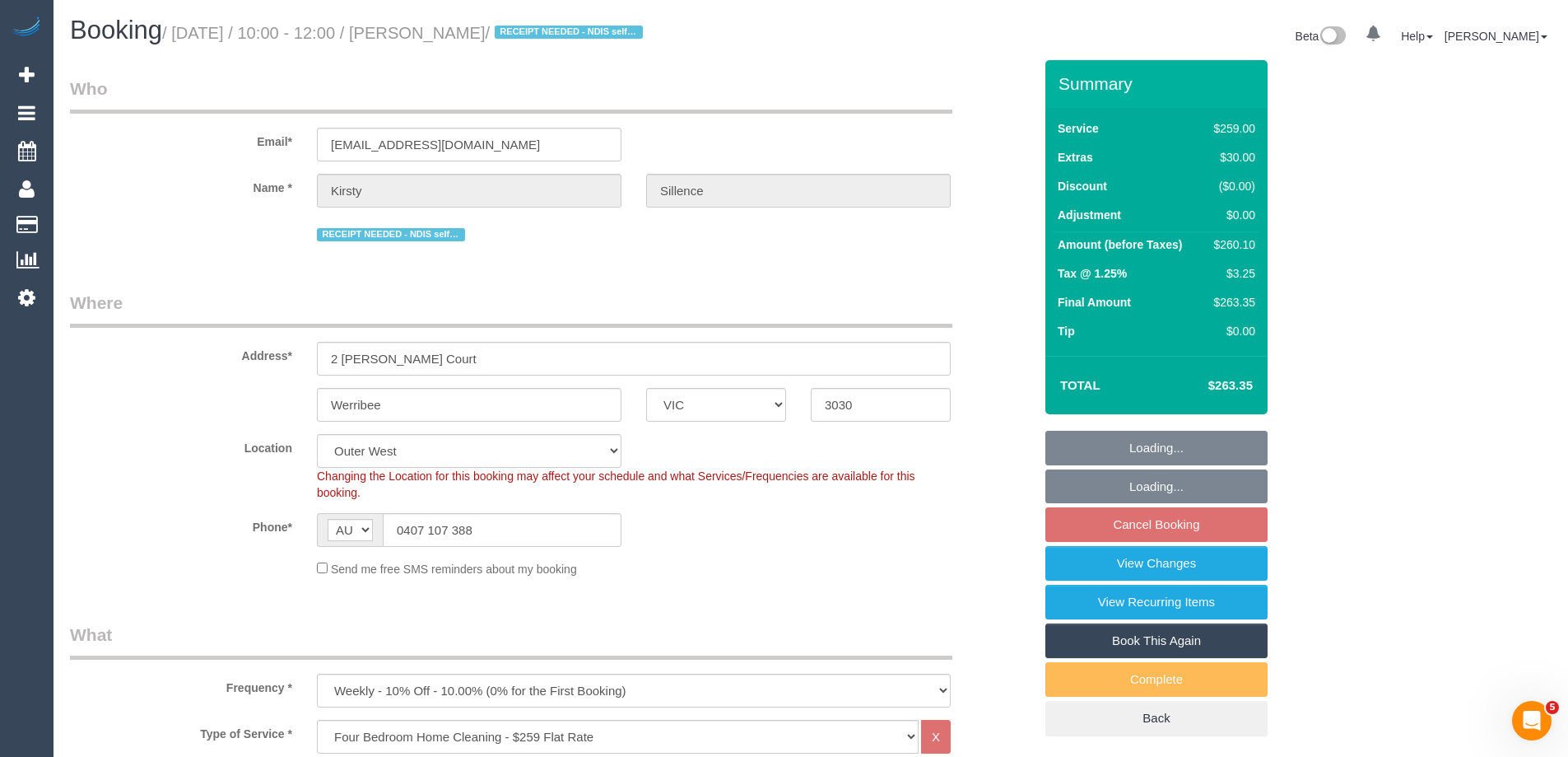
select select "object:1228"
select select "spot7"
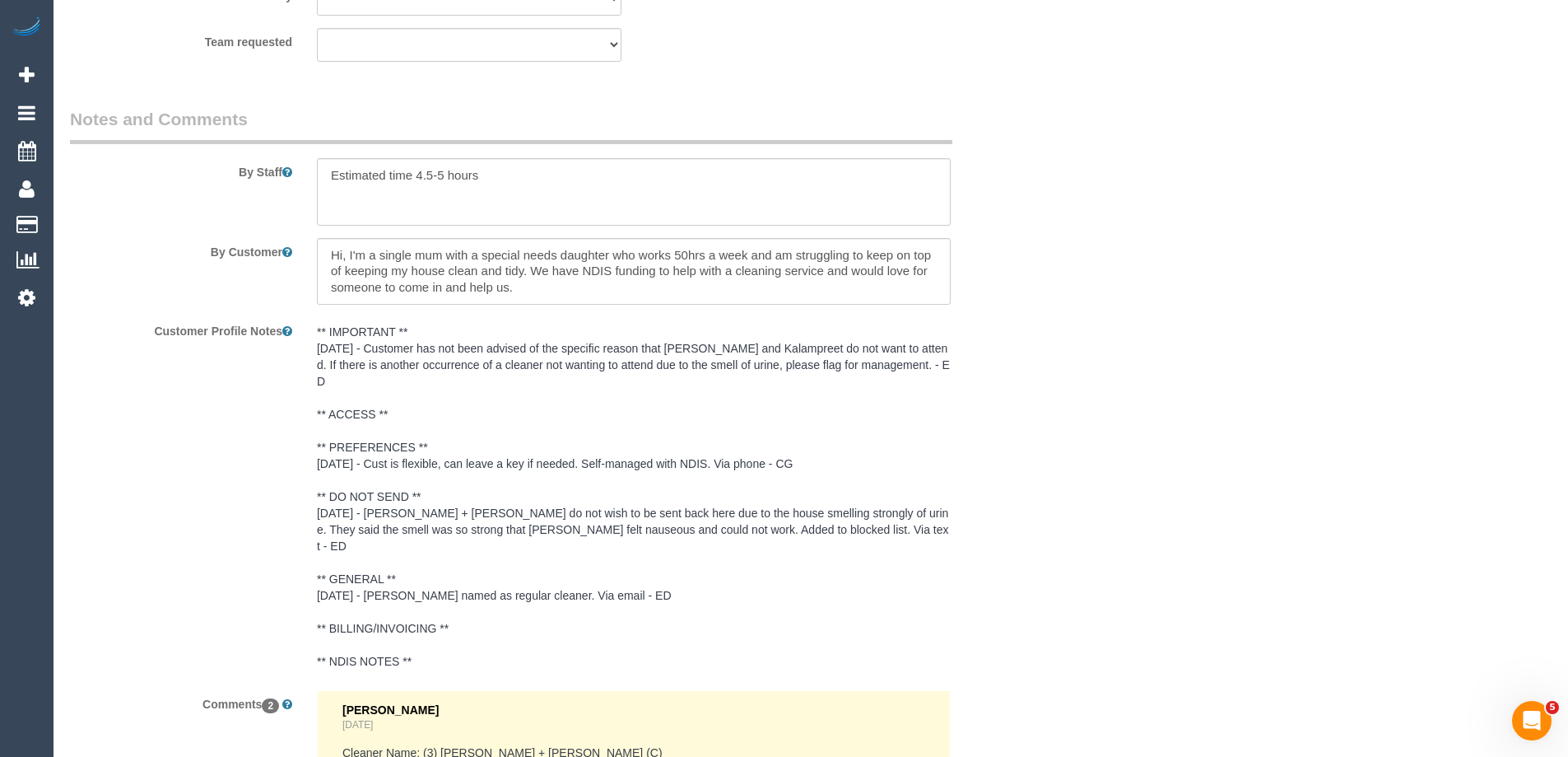
scroll to position [2634, 0]
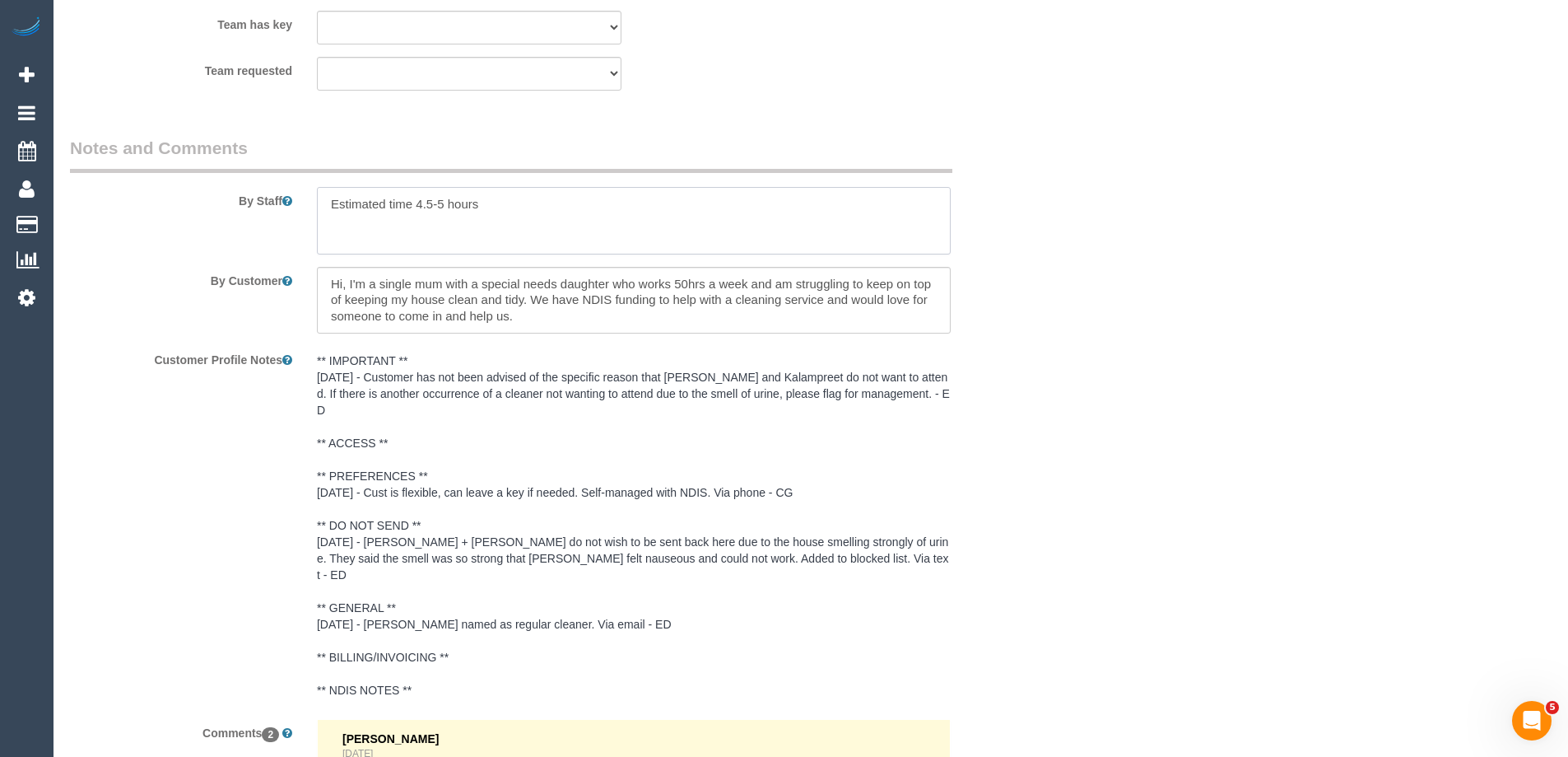
click at [332, 189] on textarea at bounding box center [634, 220] width 634 height 67
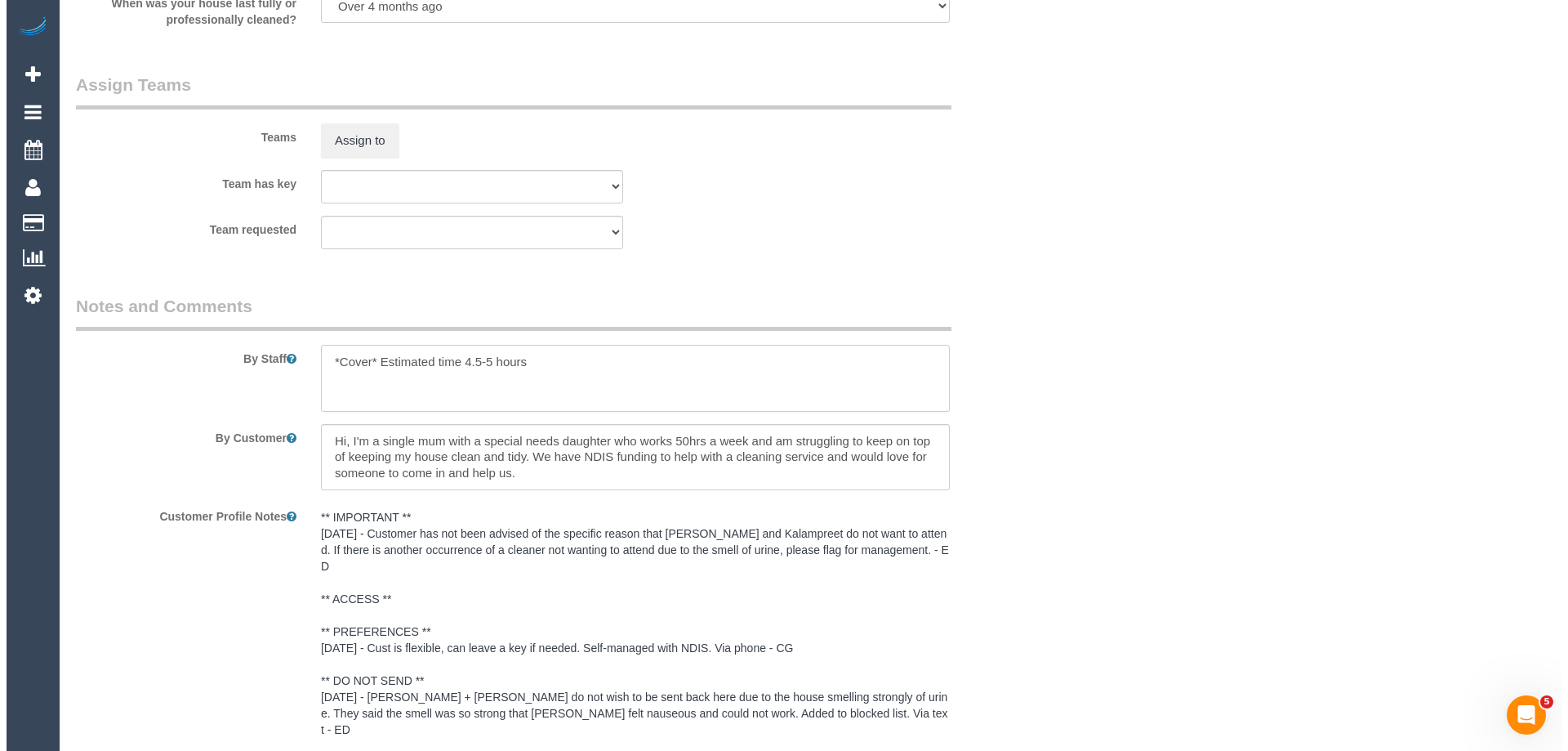
scroll to position [2451, 0]
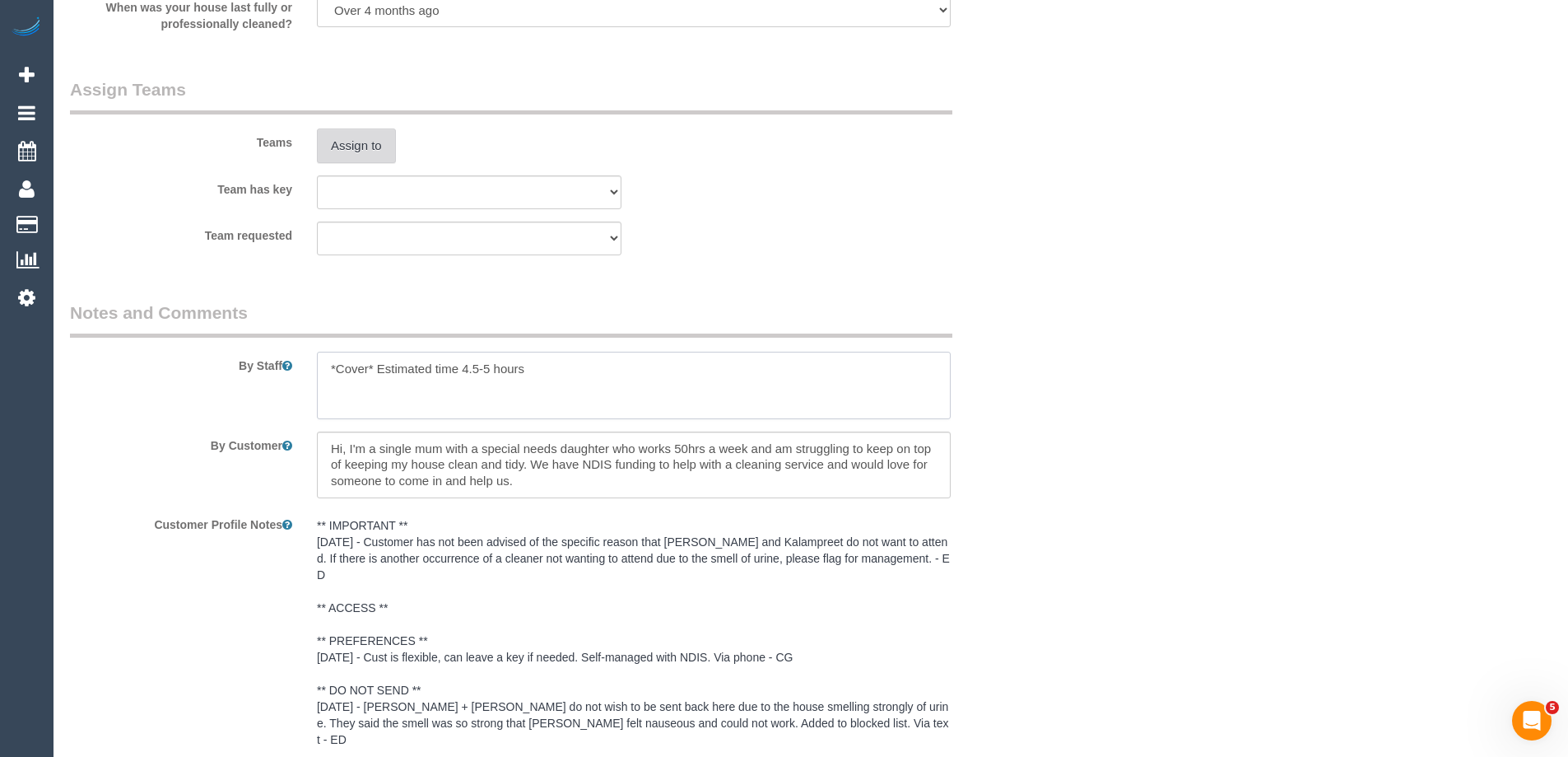
type textarea "*Cover* Estimated time 4.5-5 hours"
click at [373, 137] on button "Assign to" at bounding box center [356, 145] width 79 height 34
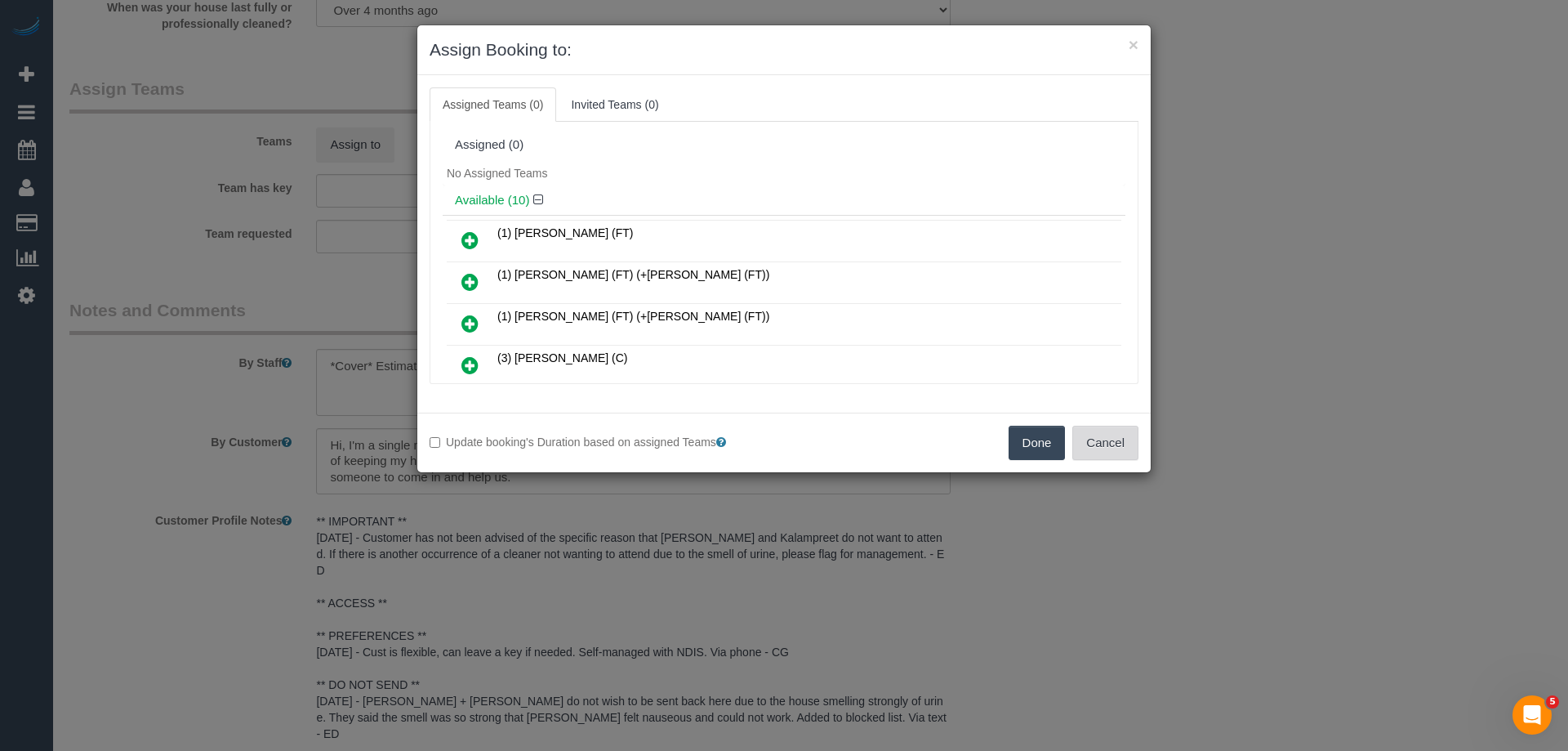
click at [1112, 438] on button "Cancel" at bounding box center [1106, 442] width 66 height 34
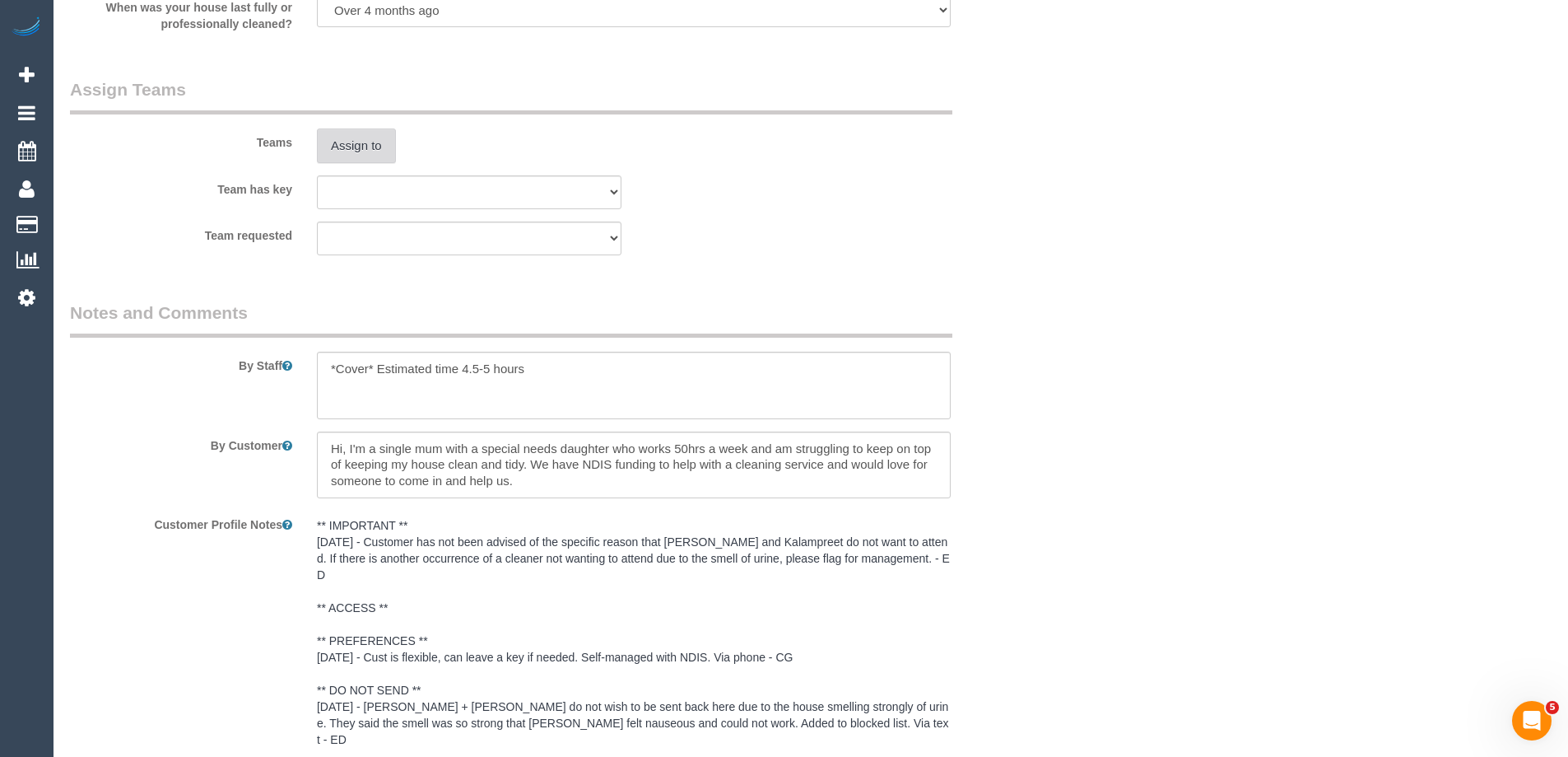
click at [370, 144] on button "Assign to" at bounding box center [356, 145] width 79 height 34
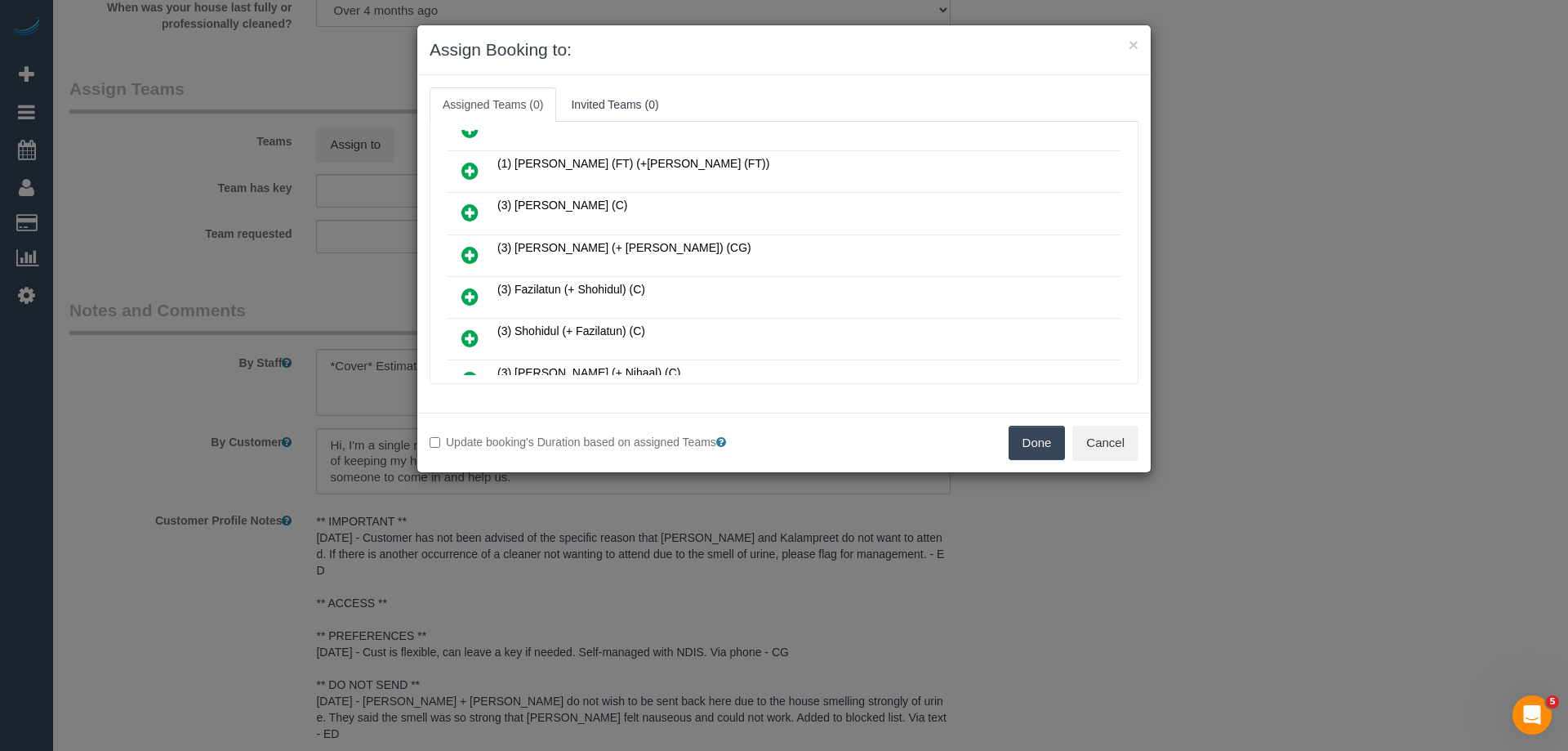
scroll to position [164, 0]
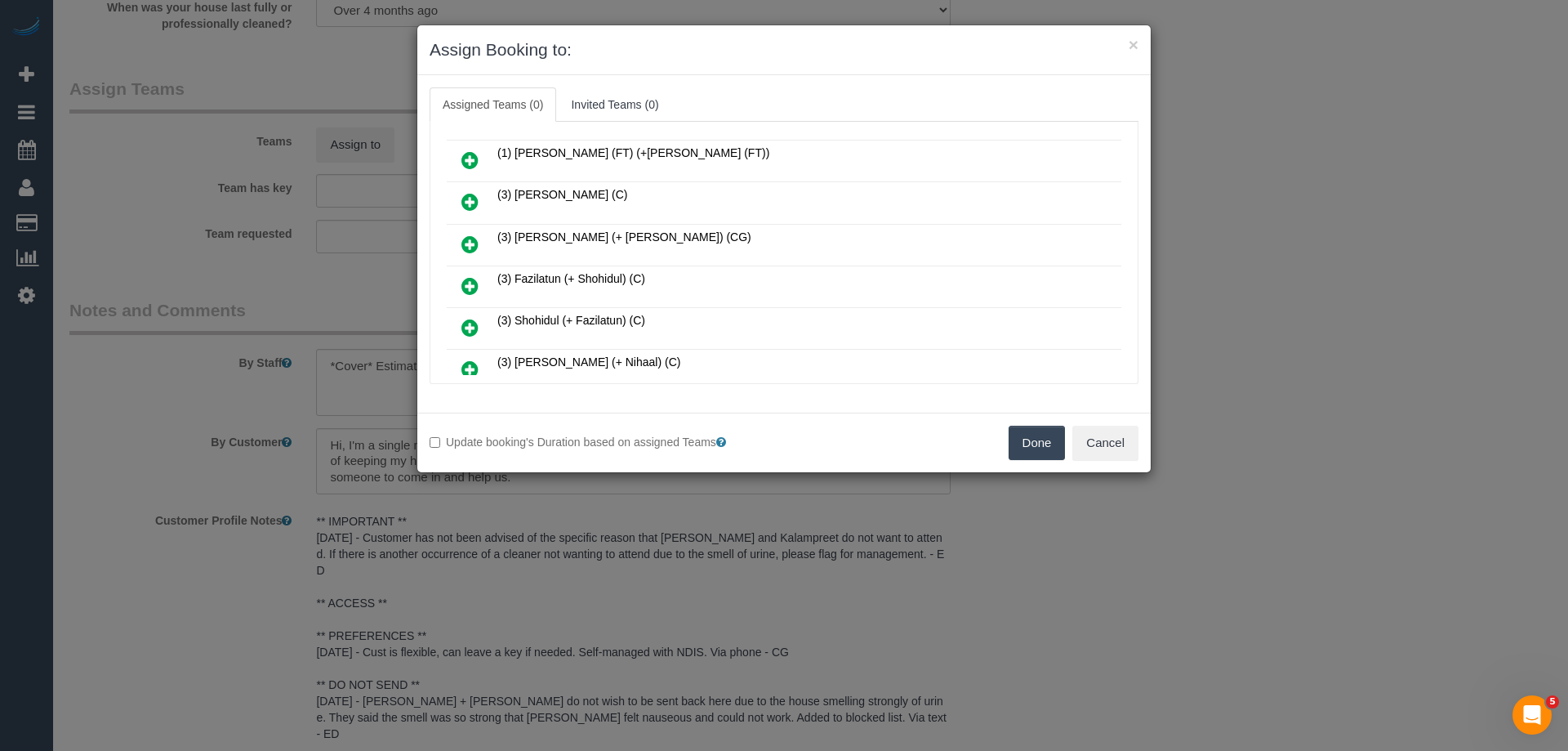
click at [466, 283] on icon at bounding box center [470, 286] width 17 height 19
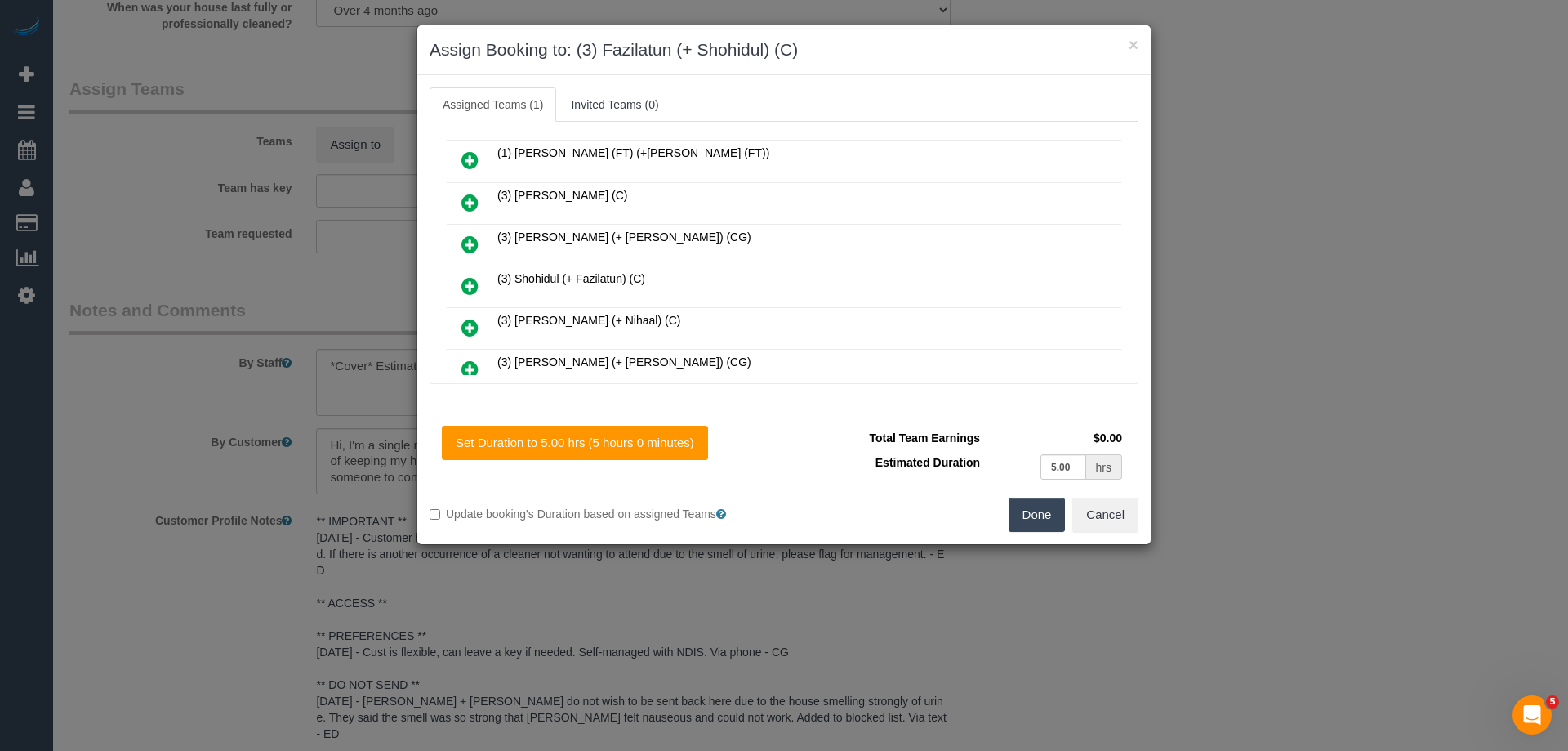
click at [466, 283] on icon at bounding box center [470, 286] width 17 height 19
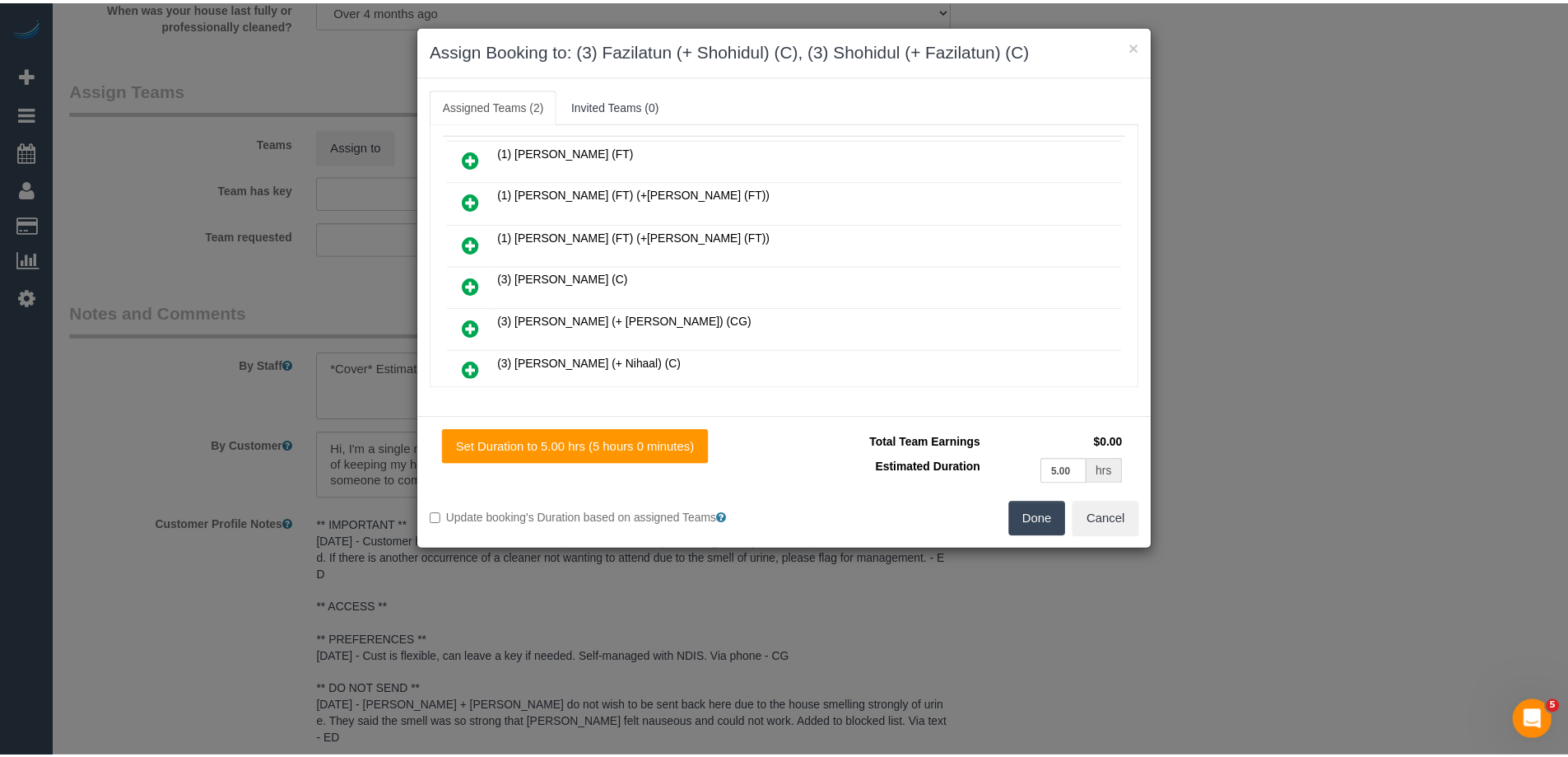
scroll to position [0, 0]
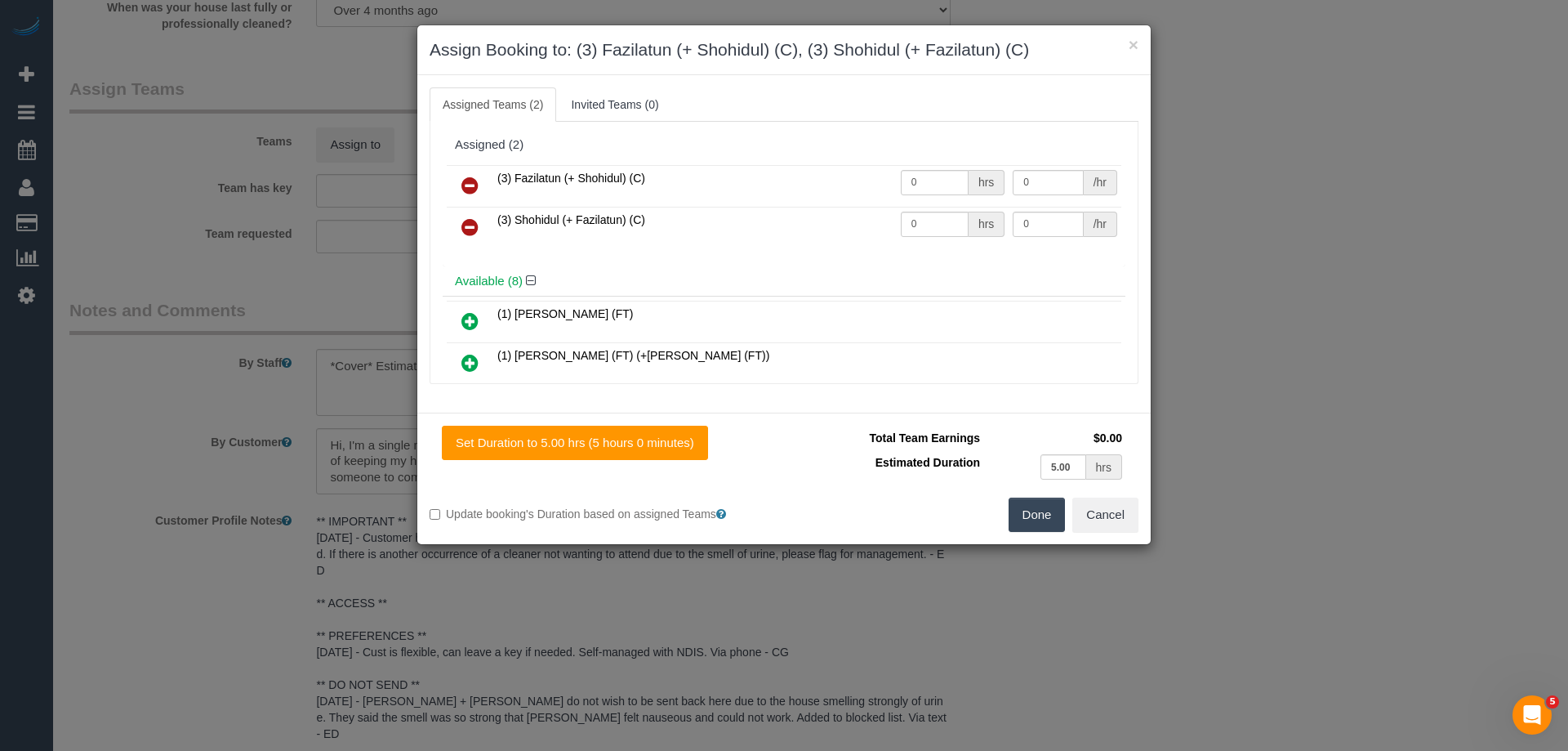
click at [1040, 518] on button "Done" at bounding box center [1037, 514] width 57 height 34
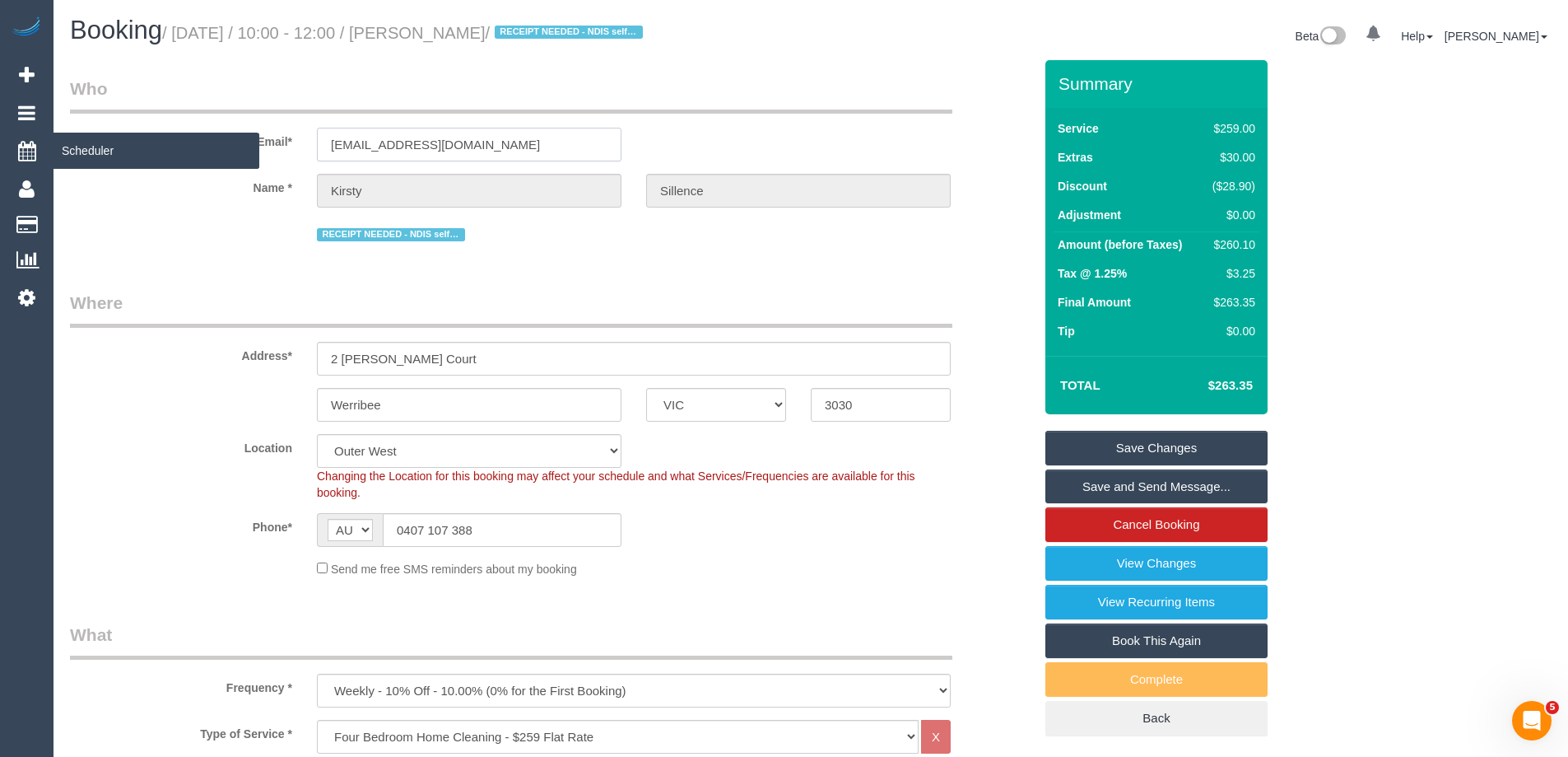
drag, startPoint x: 476, startPoint y: 148, endPoint x: 6, endPoint y: 152, distance: 470.0
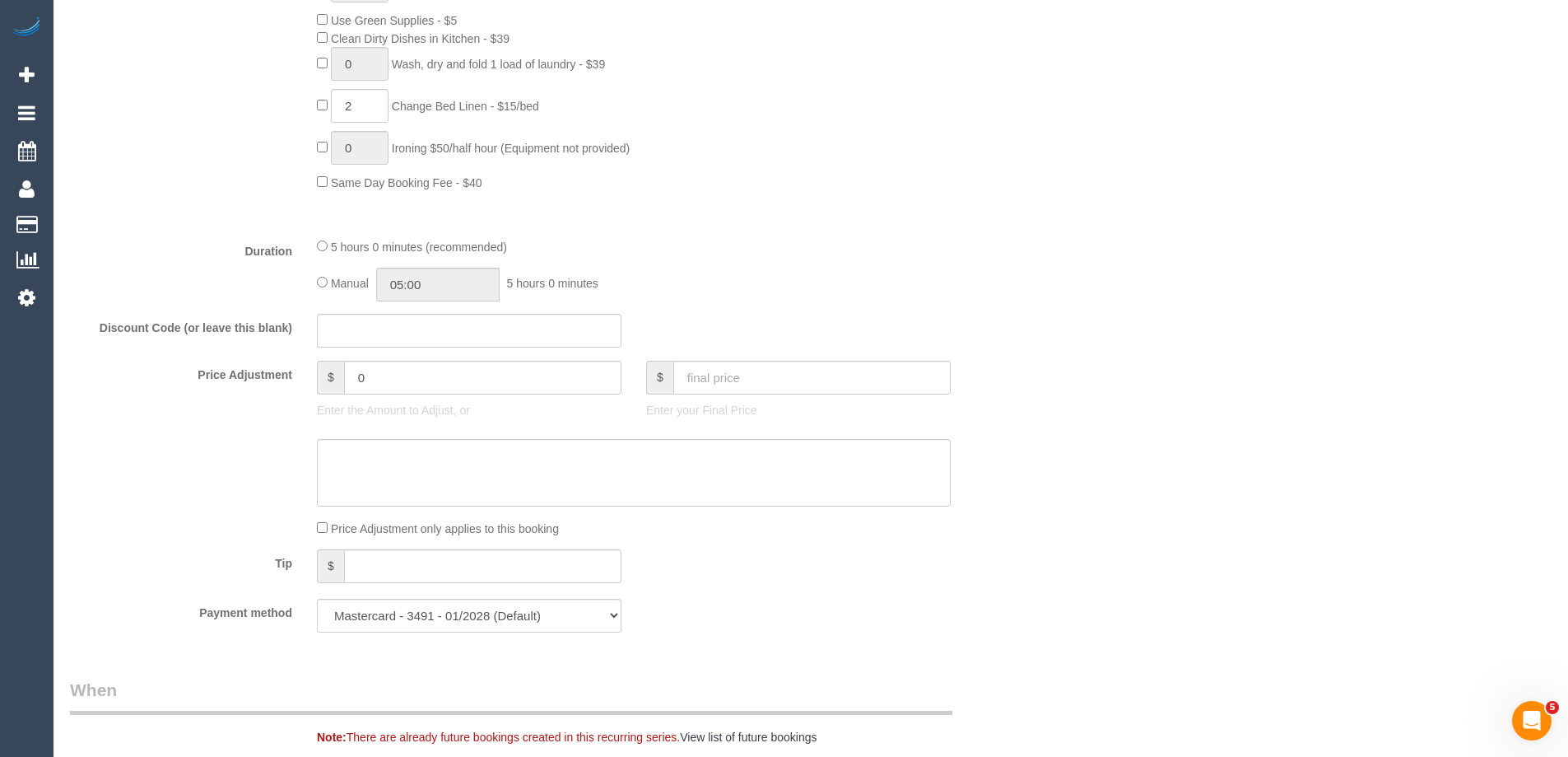
scroll to position [1153, 0]
click at [479, 292] on input "05:00" at bounding box center [437, 283] width 123 height 34
type input "02:30"
click at [421, 321] on li "02:30" at bounding box center [419, 325] width 73 height 21
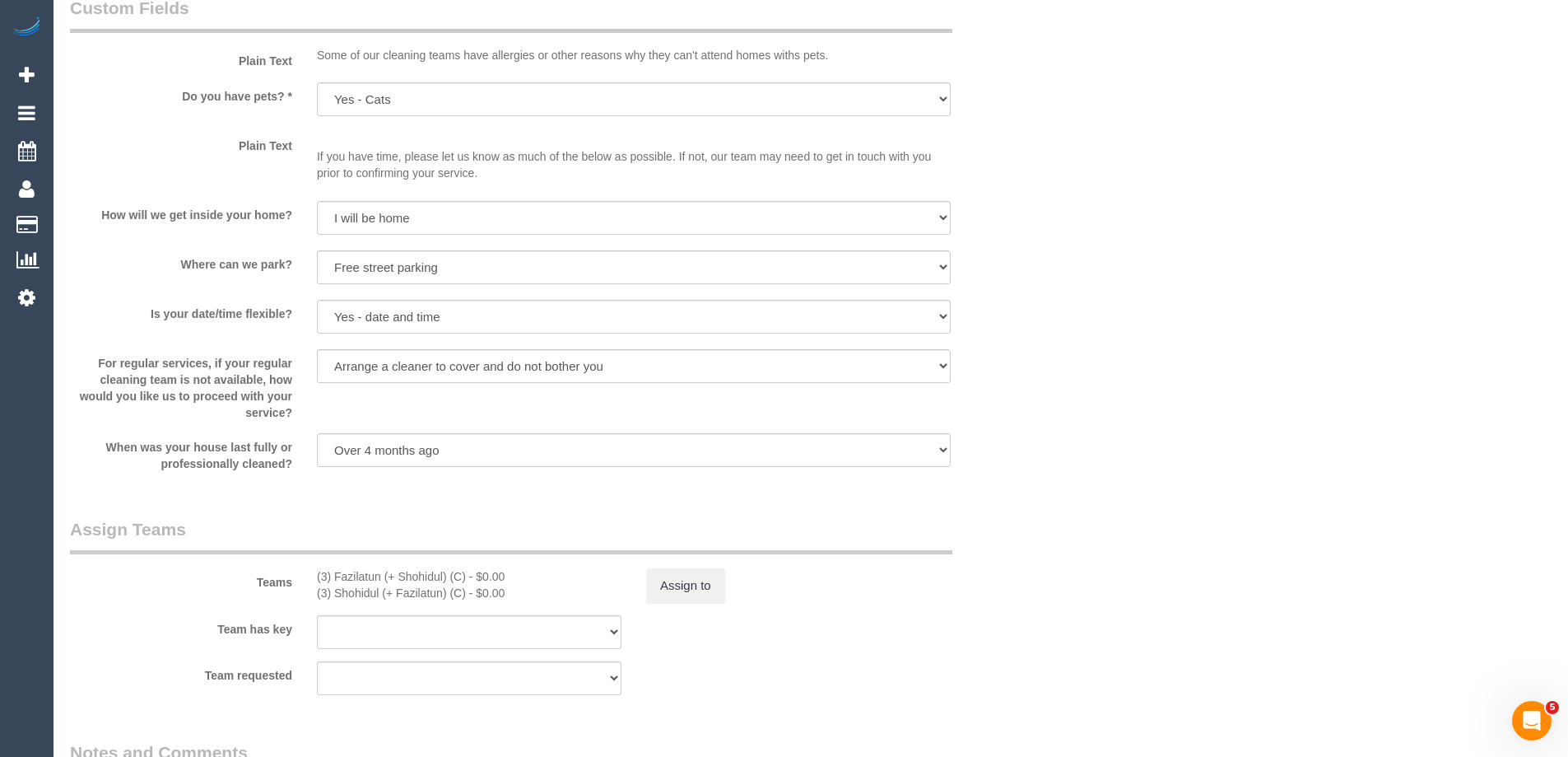
select select "spot13"
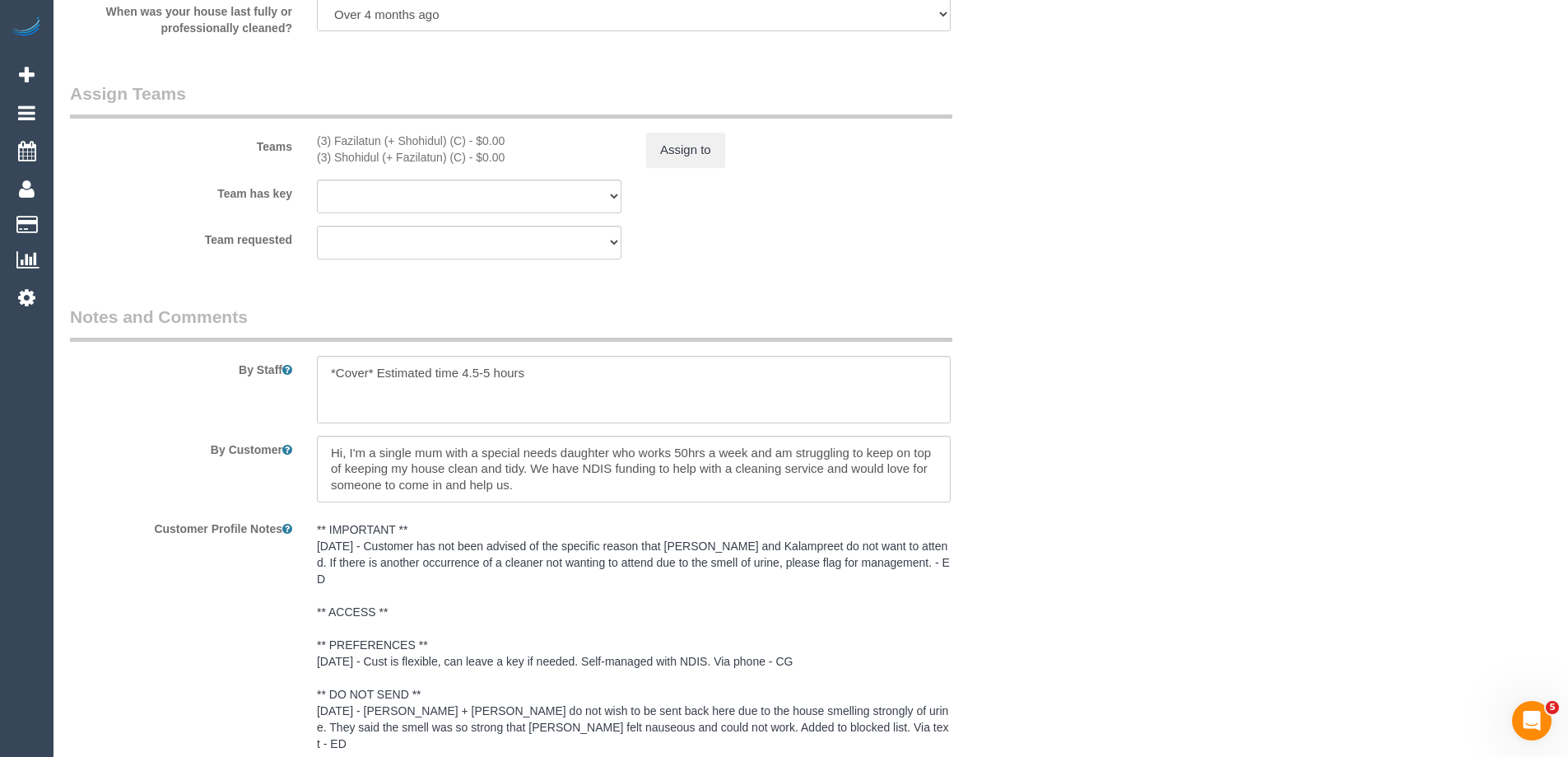
scroll to position [2470, 0]
click at [664, 147] on button "Assign to" at bounding box center [685, 145] width 79 height 34
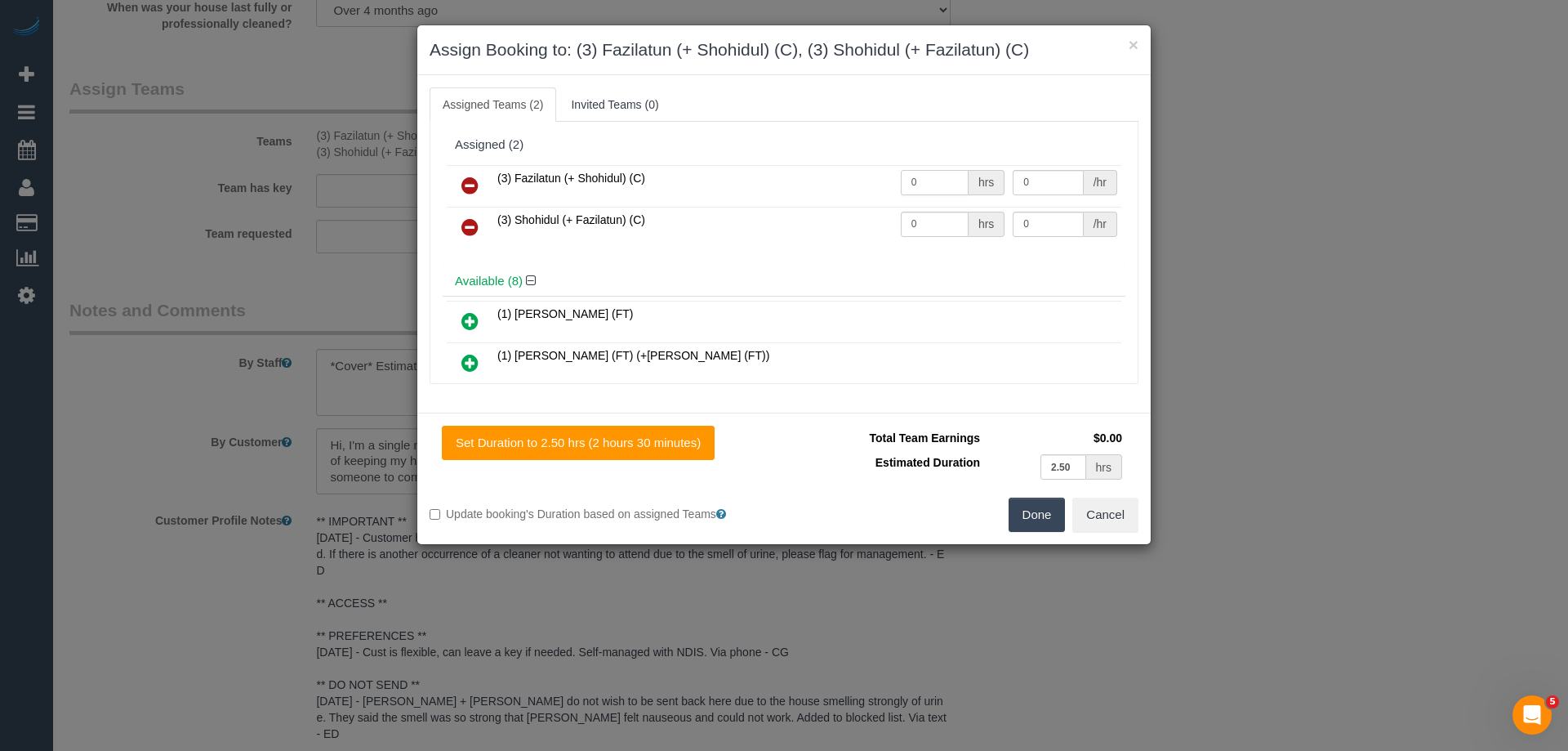
drag, startPoint x: 876, startPoint y: 179, endPoint x: 917, endPoint y: 214, distance: 53.9
click at [822, 179] on tr "(3) Fazilatun (+ Shohidul) (C) 0 hrs 0 /hr" at bounding box center [784, 185] width 674 height 42
type input "1"
drag, startPoint x: 930, startPoint y: 220, endPoint x: 830, endPoint y: 218, distance: 100.0
click at [828, 219] on tr "(3) Shohidul (+ Fazilatun) (C) 0 hrs 0 /hr" at bounding box center [784, 227] width 674 height 42
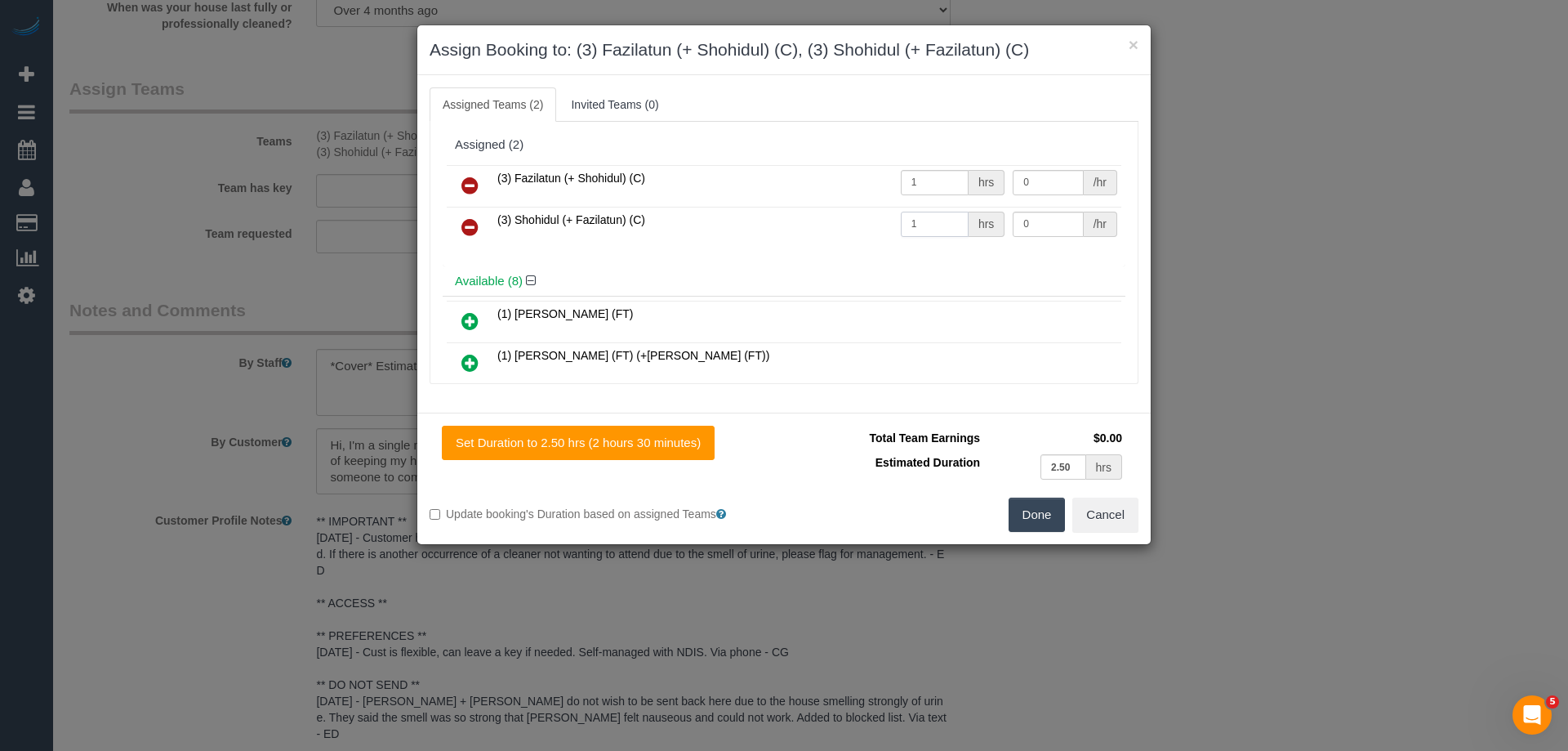
type input "1"
drag, startPoint x: 1043, startPoint y: 176, endPoint x: 927, endPoint y: 176, distance: 116.0
click at [927, 176] on tr "(3) Fazilatun (+ Shohidul) (C) 1 hrs 0 /hr" at bounding box center [784, 185] width 674 height 42
type input "82.5"
drag, startPoint x: 1012, startPoint y: 223, endPoint x: 918, endPoint y: 211, distance: 94.8
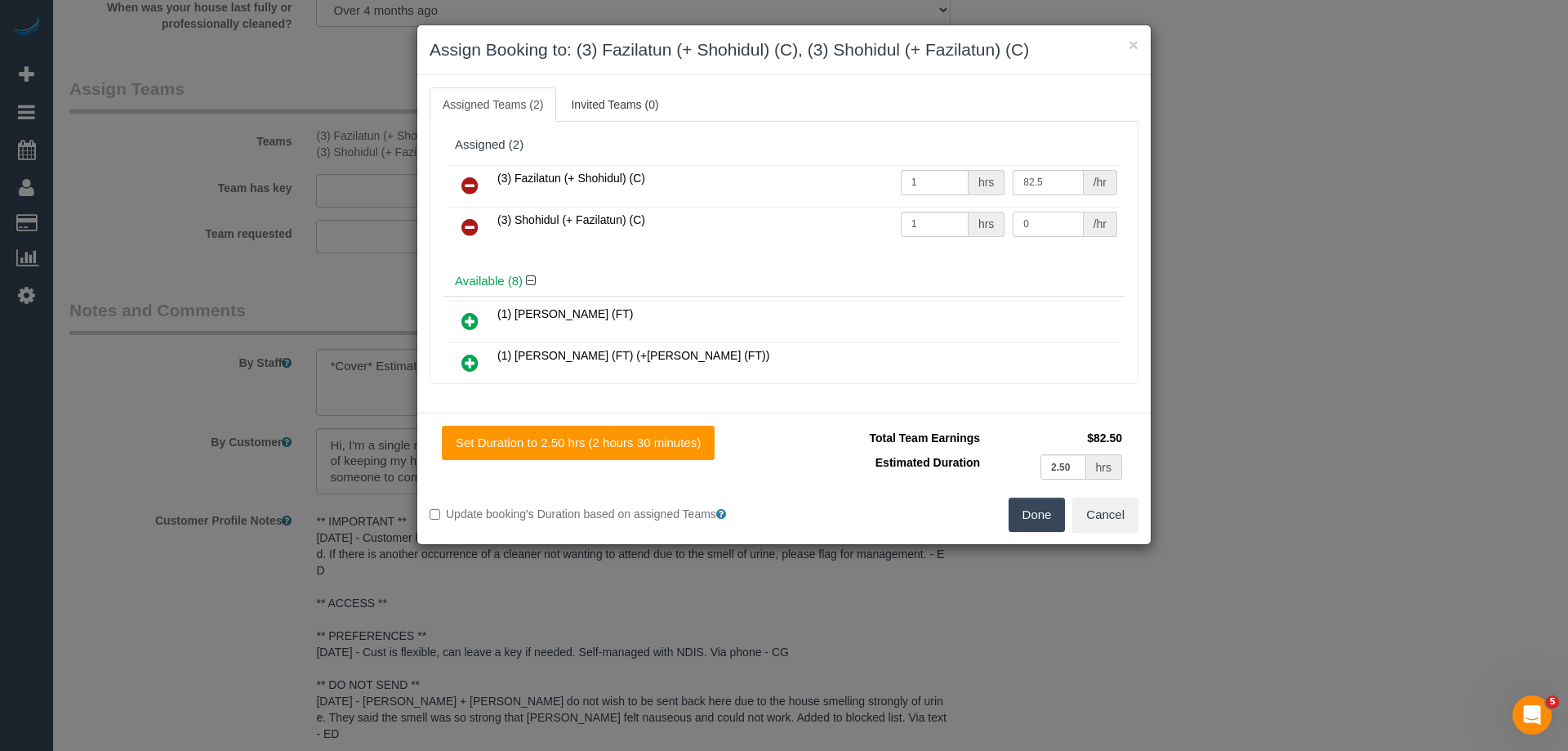
click at [918, 211] on tr "(3) Shohidul (+ Fazilatun) (C) 1 hrs 0 /hr" at bounding box center [784, 227] width 674 height 42
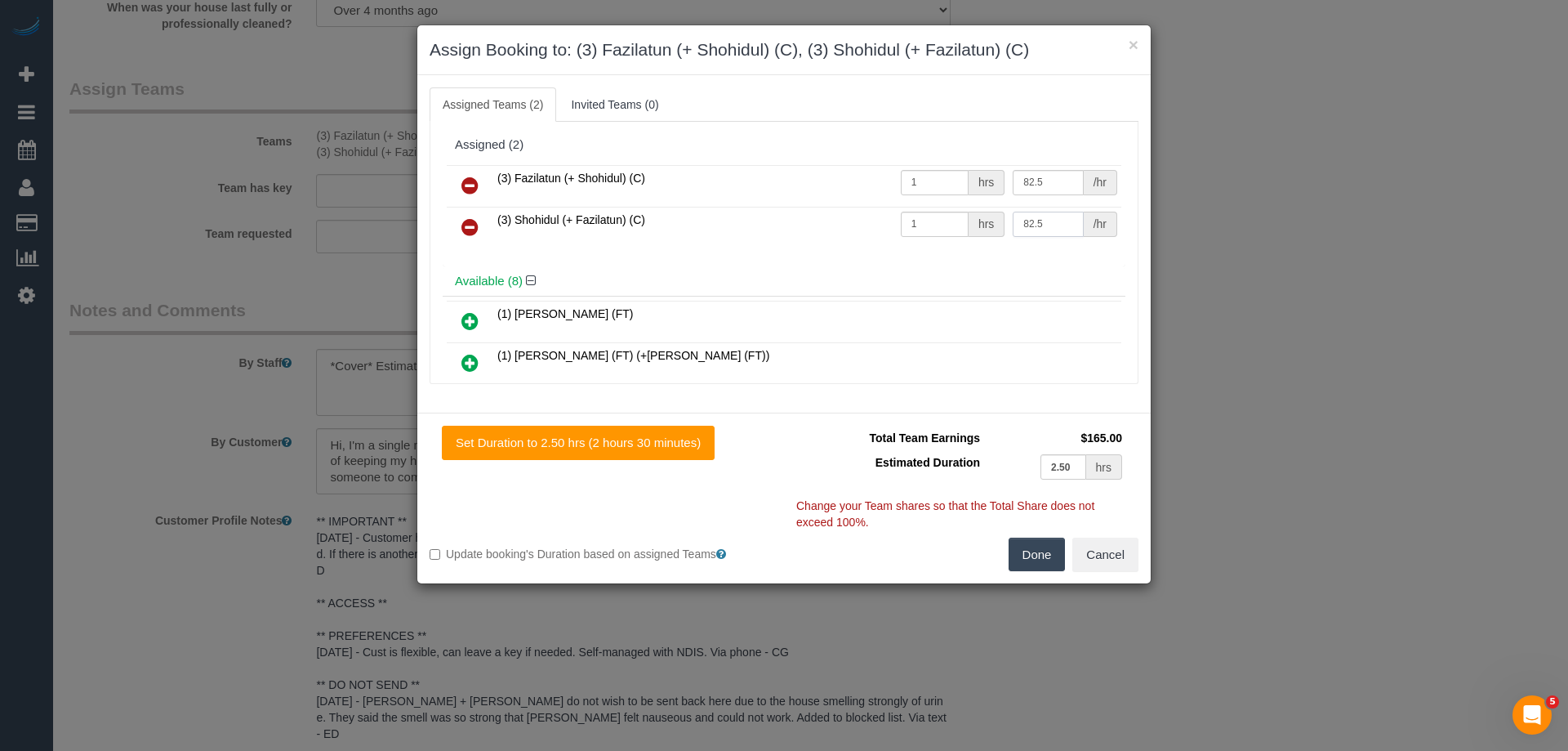
type input "82.5"
drag, startPoint x: 1038, startPoint y: 557, endPoint x: 1049, endPoint y: 536, distance: 23.7
click at [1039, 550] on button "Done" at bounding box center [1037, 554] width 57 height 34
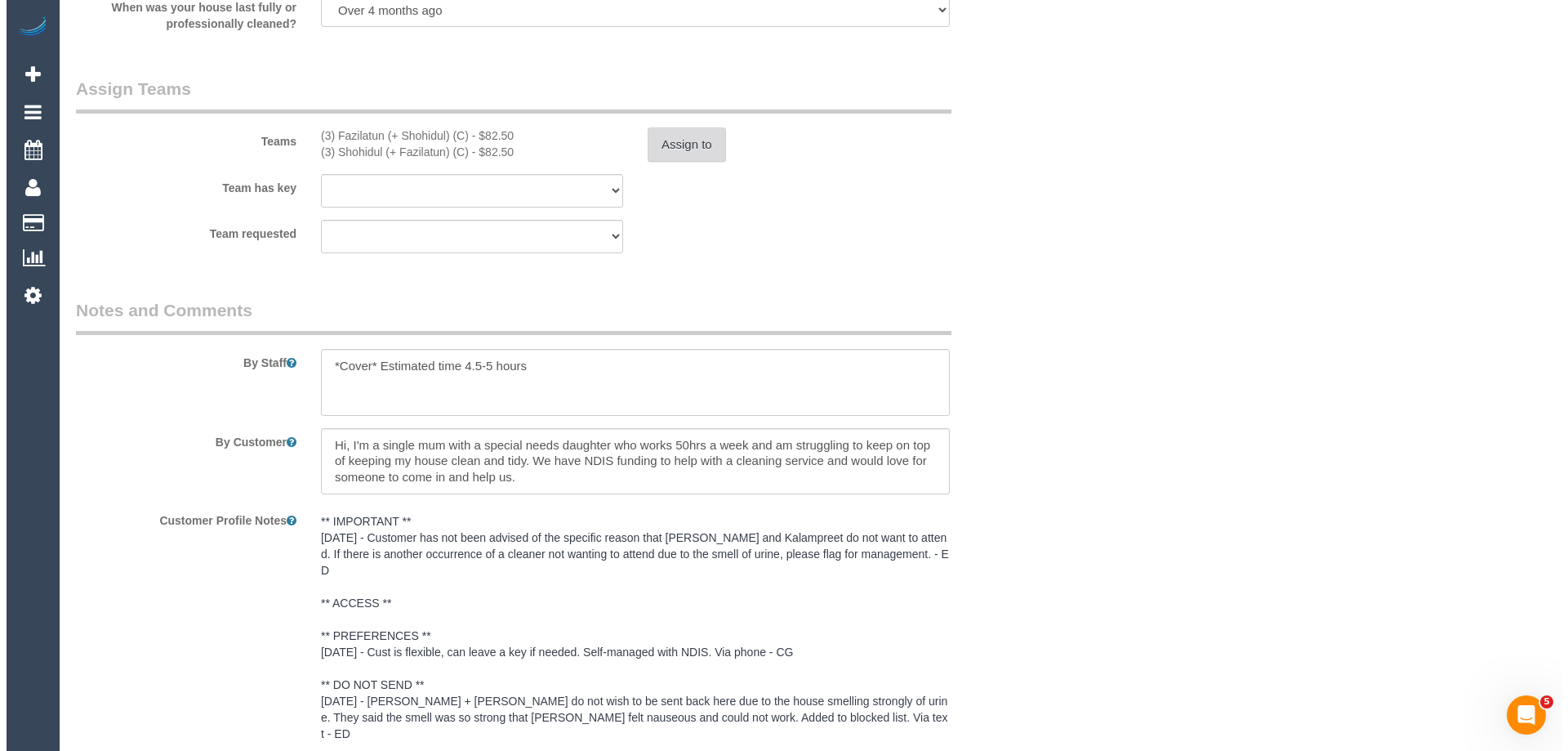
scroll to position [0, 0]
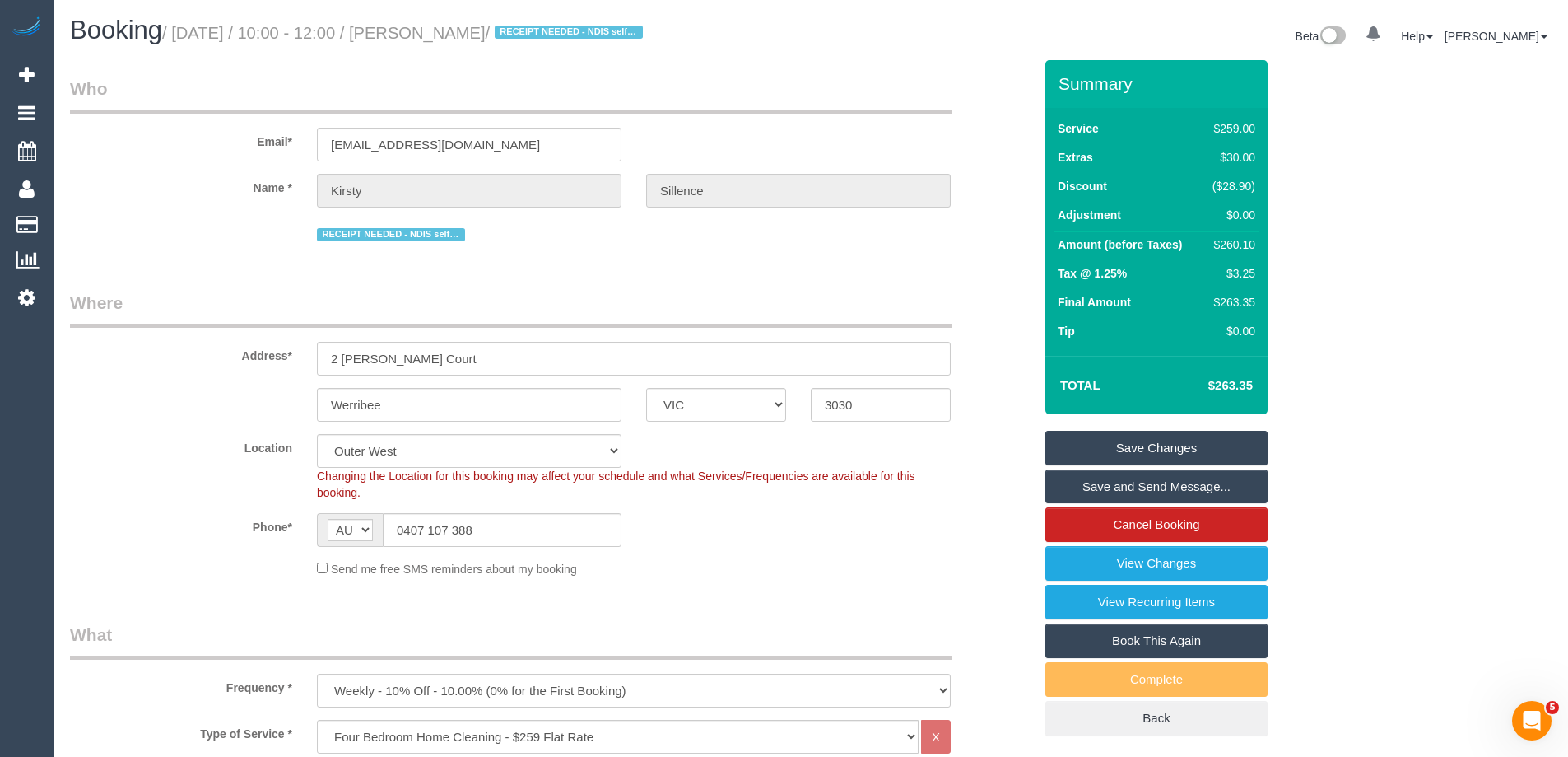
drag, startPoint x: 556, startPoint y: 34, endPoint x: 458, endPoint y: 31, distance: 98.0
click at [458, 31] on small "/ [DATE] / 10:00 - 12:00 / [PERSON_NAME] / RECEIPT NEEDED - NDIS self-managed" at bounding box center [404, 32] width 485 height 19
copy small "[PERSON_NAME]"
click at [1078, 484] on link "Save and Send Message..." at bounding box center [1157, 485] width 223 height 34
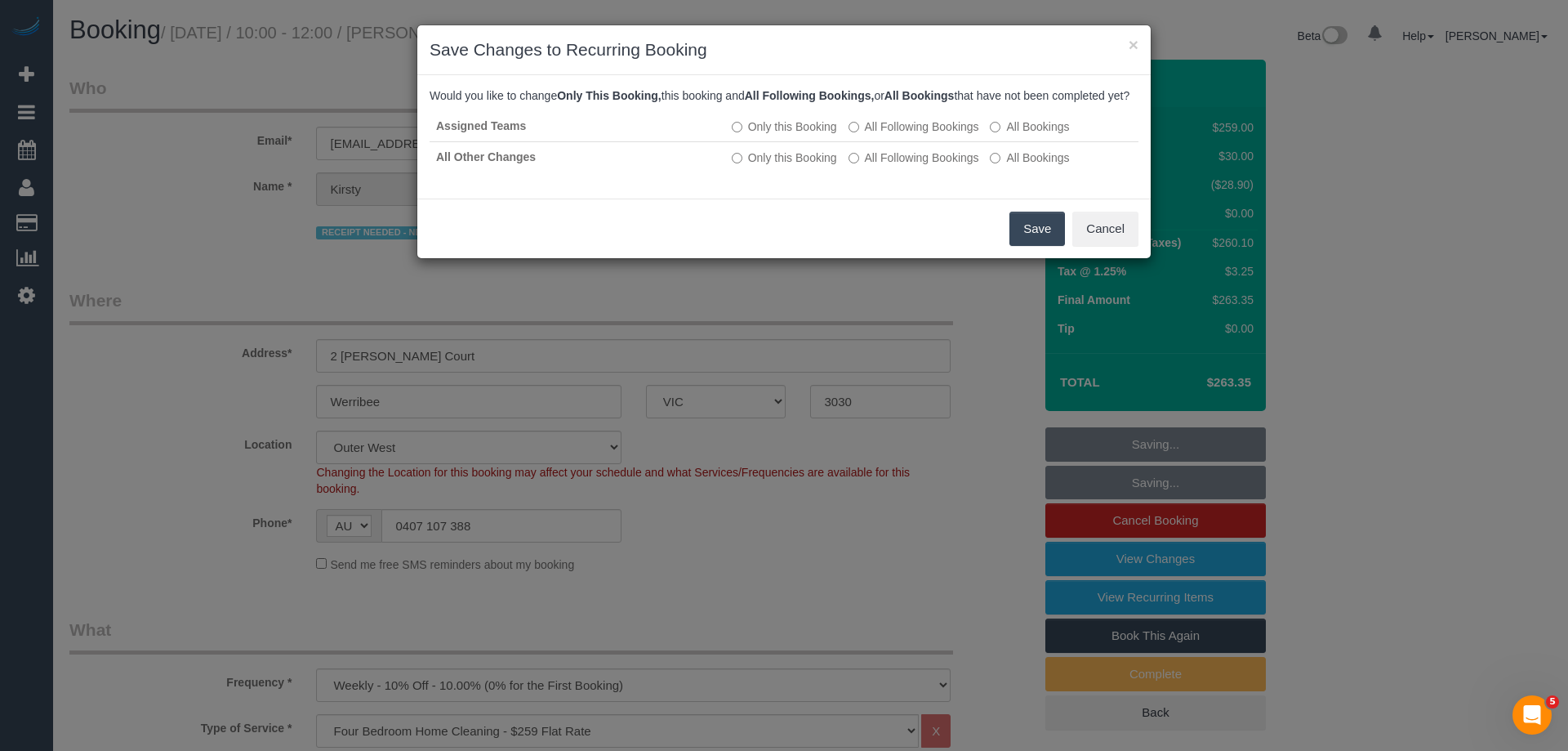
click at [1030, 246] on button "Save" at bounding box center [1037, 228] width 55 height 34
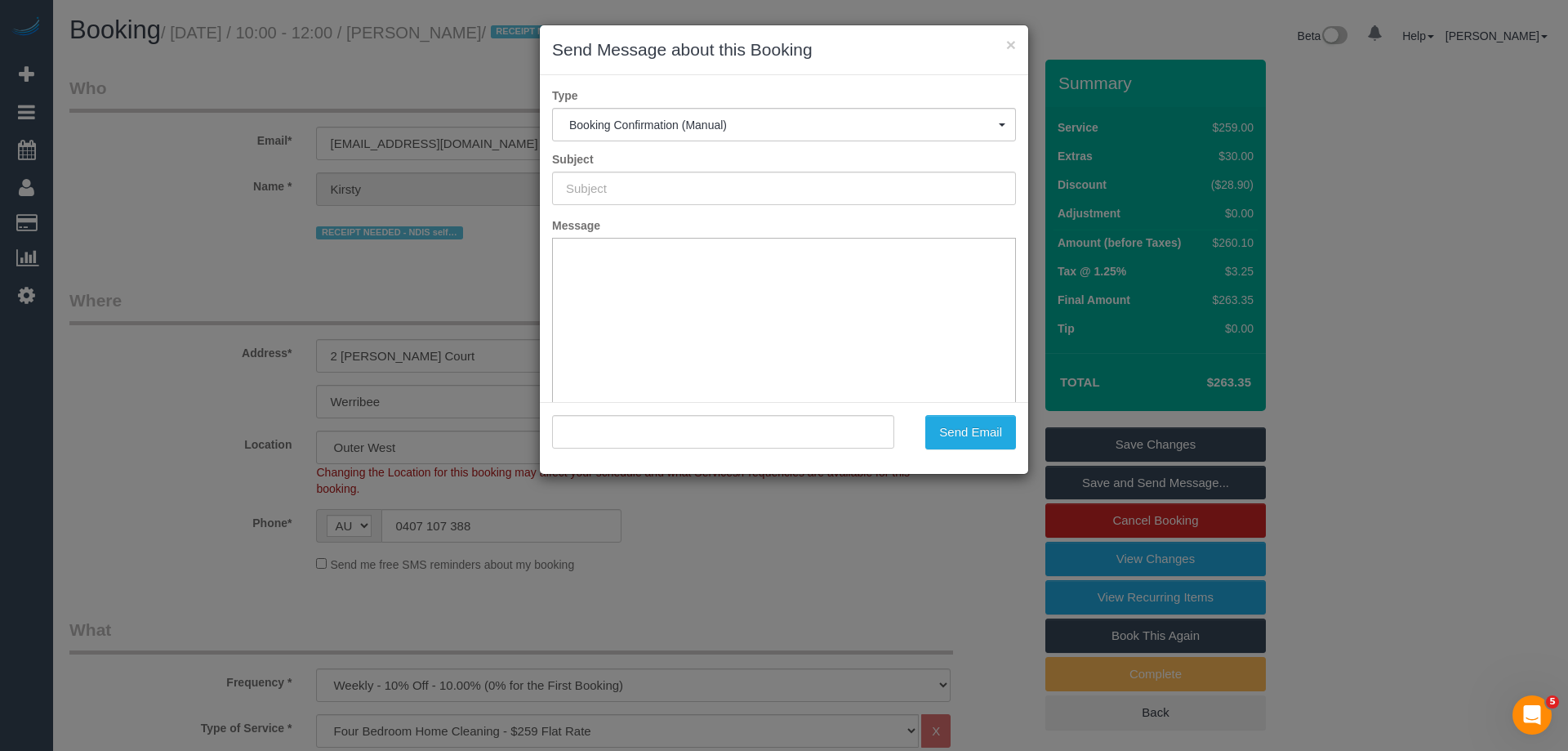
type input "Booking Confirmed"
type input ""Kirsty Sillence" <kirsty.sillence@hotmail.com>"
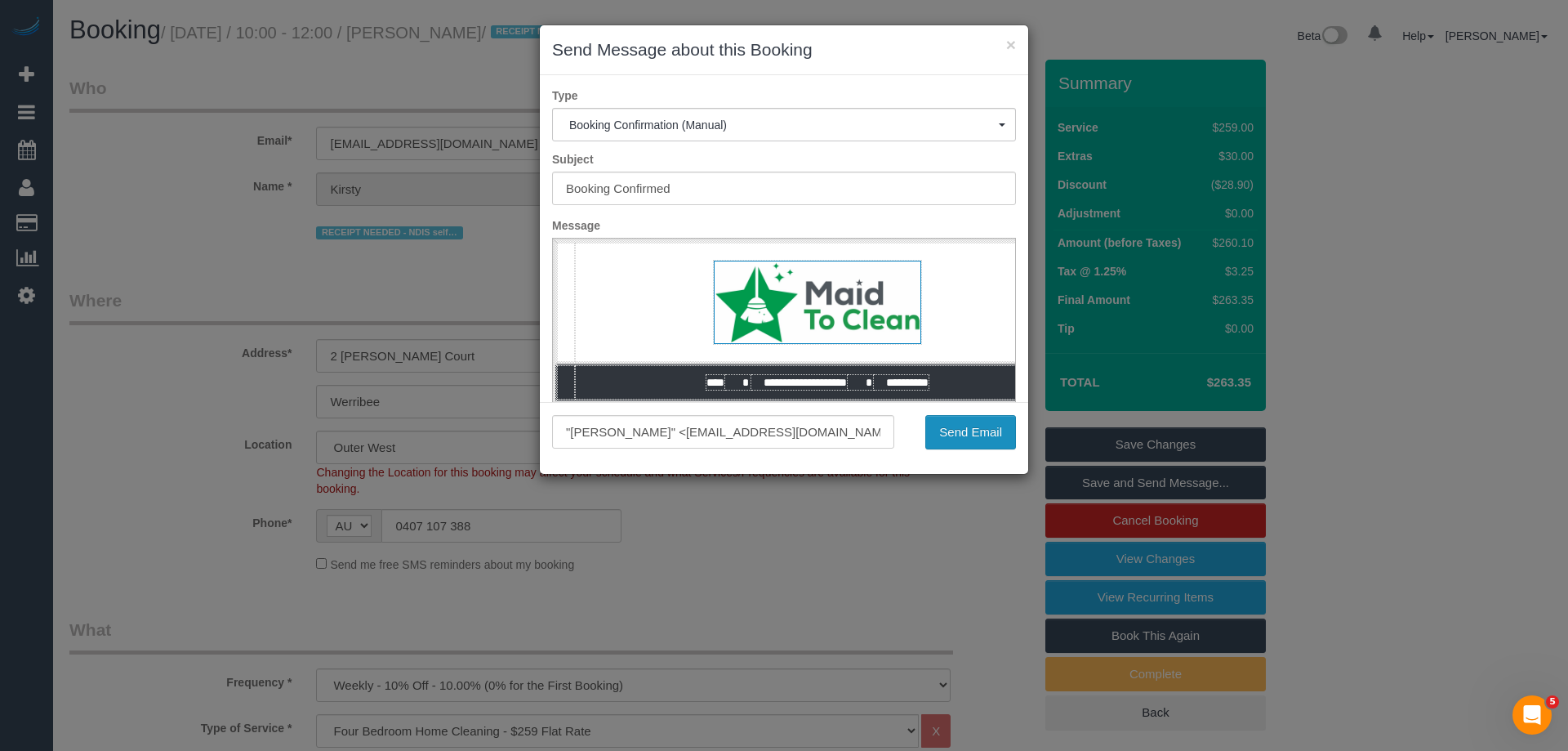
click at [964, 436] on button "Send Email" at bounding box center [971, 431] width 91 height 34
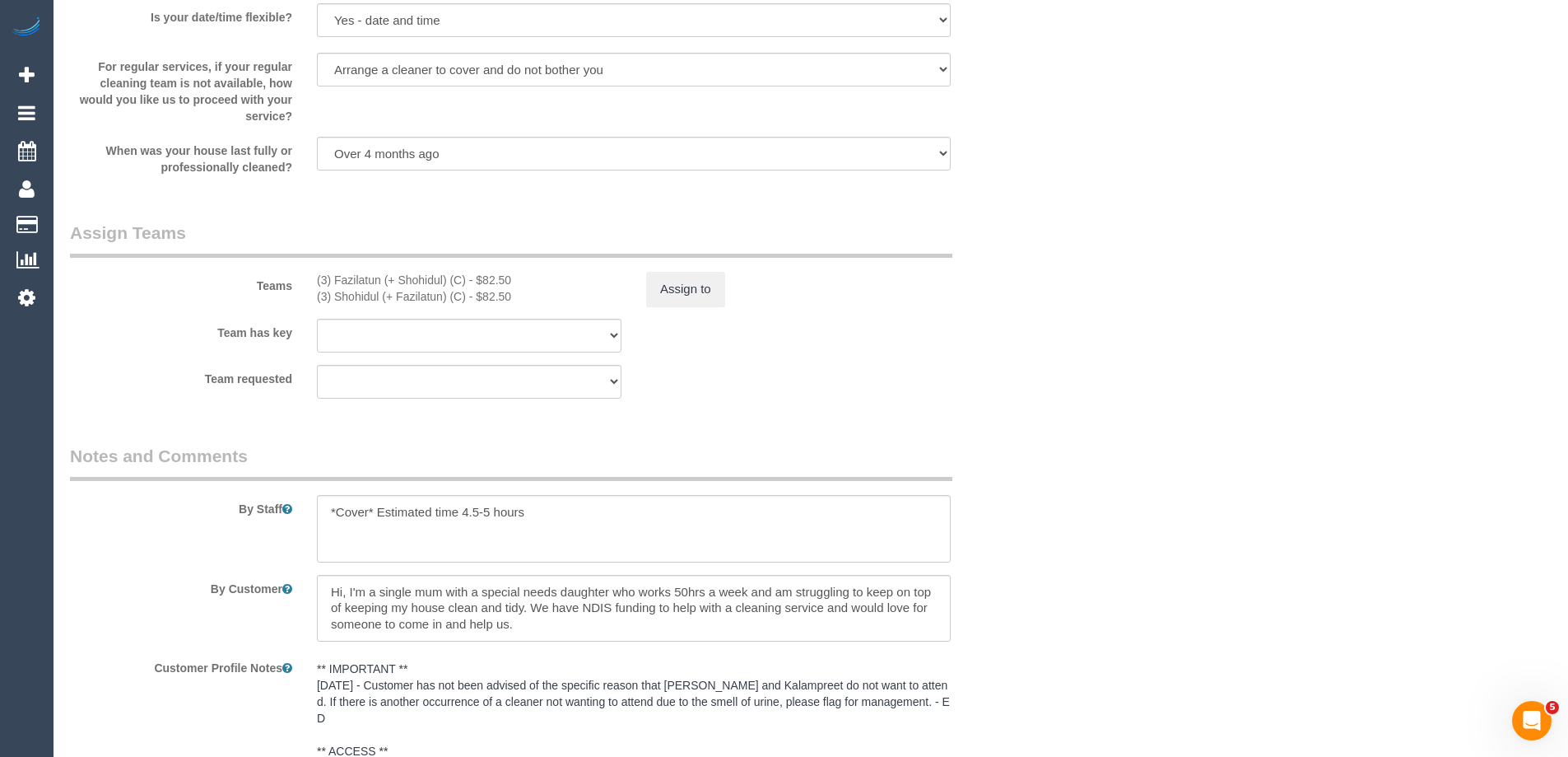
scroll to position [2387, 0]
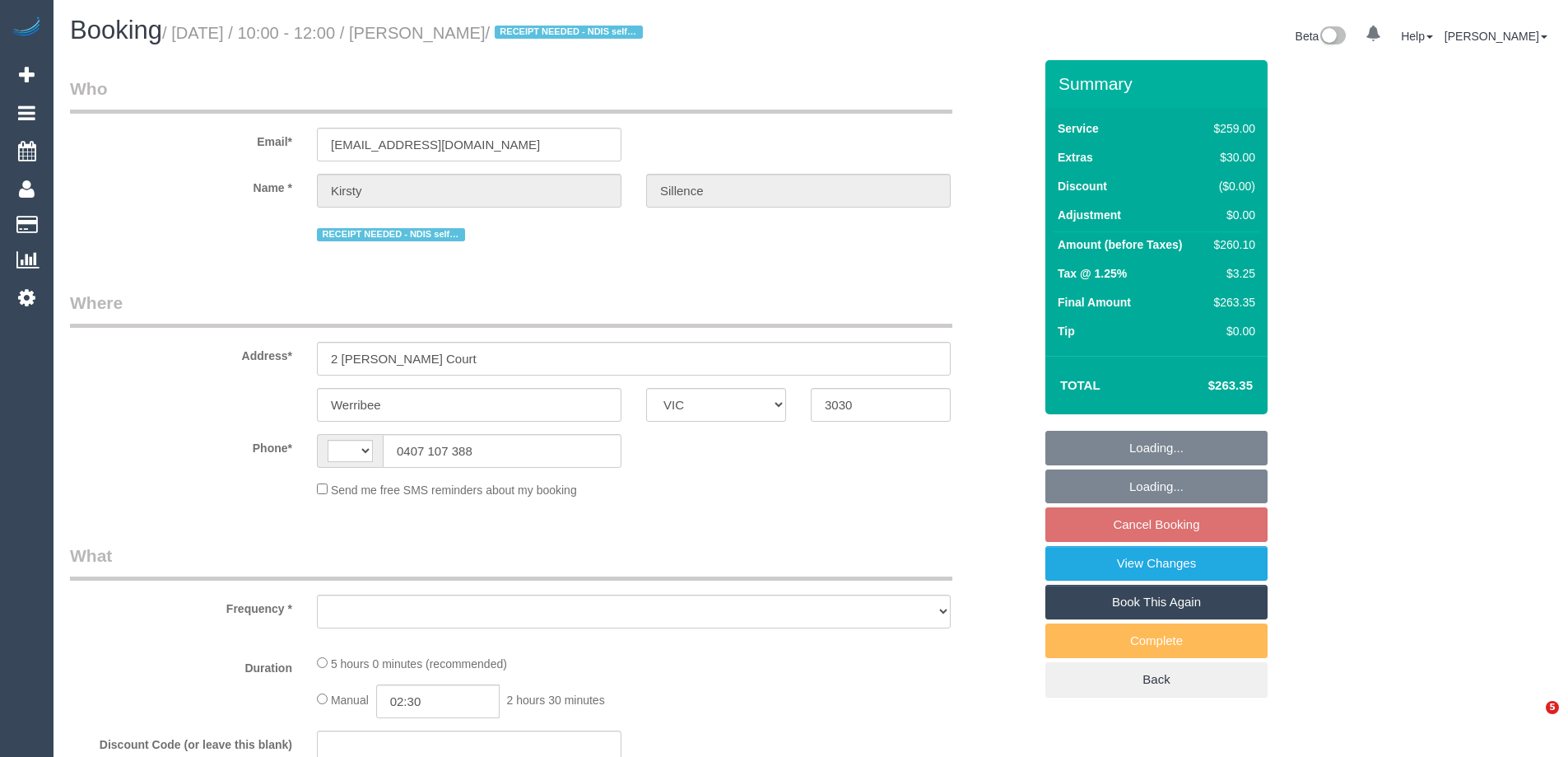
select select "VIC"
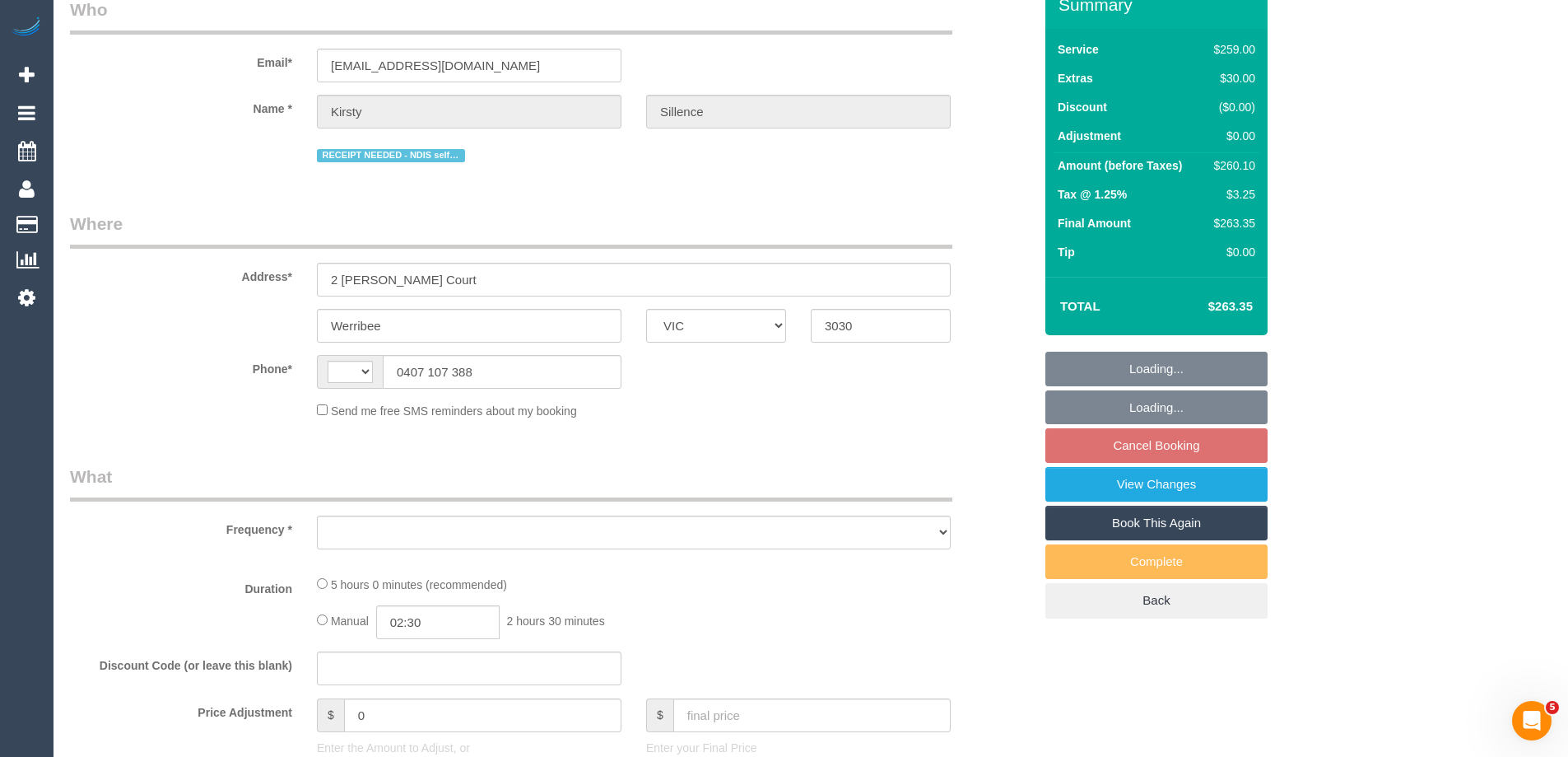
select select "string:AU"
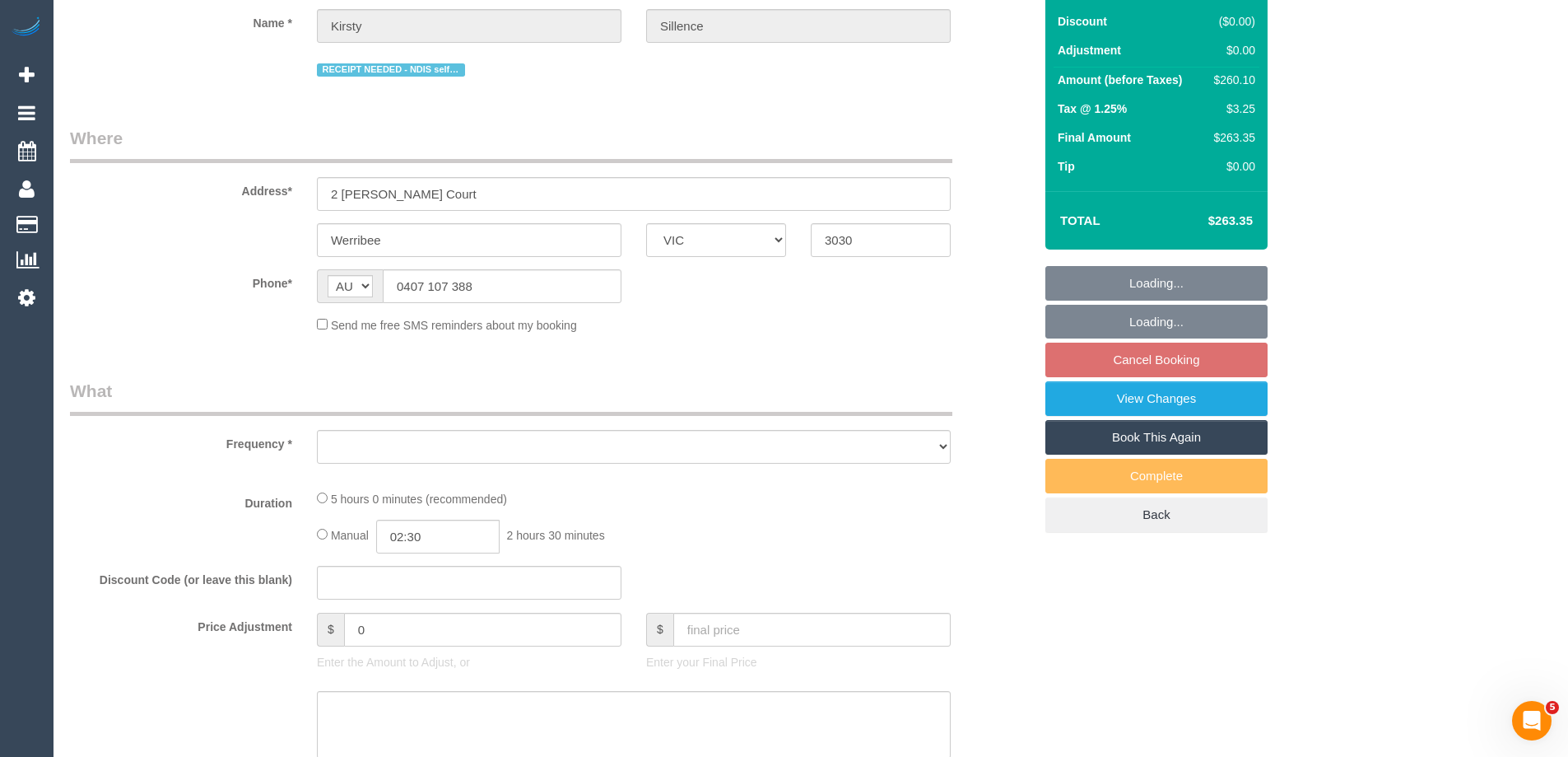
select select "object:583"
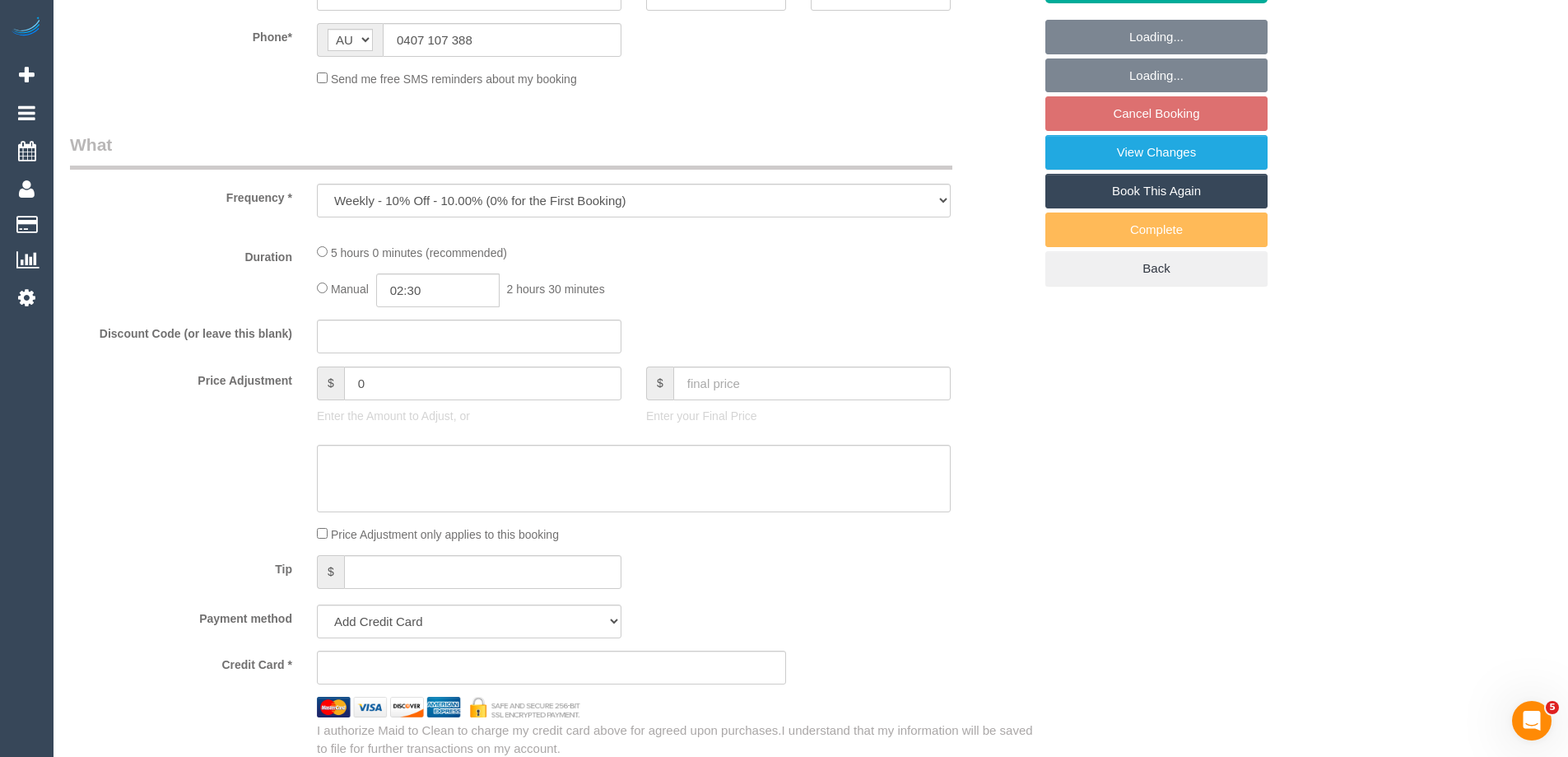
select select "string:stripe-pm_1S1avb2GScqysDRV1EGwo1dm"
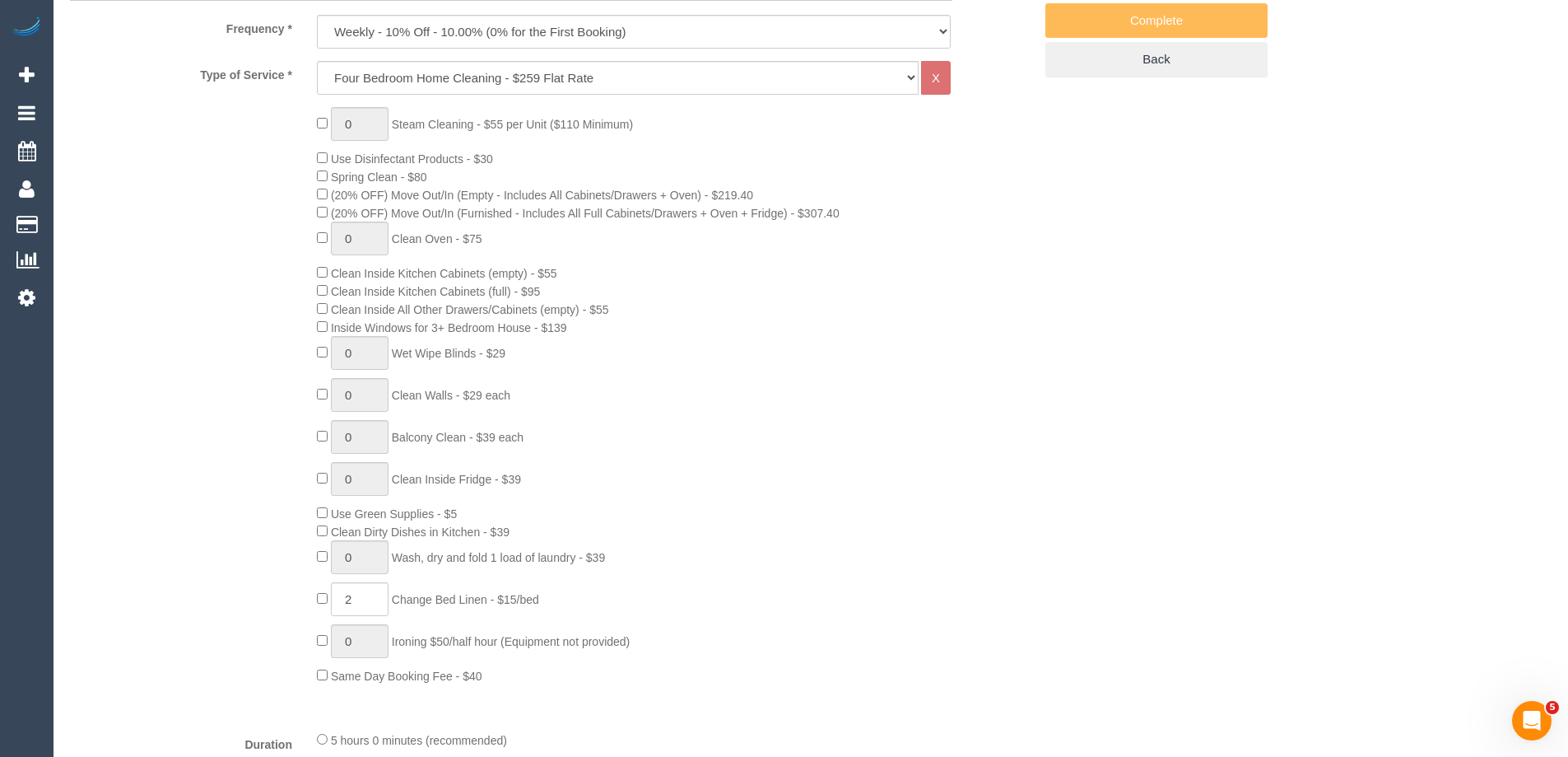
select select "object:1093"
select select "spot1"
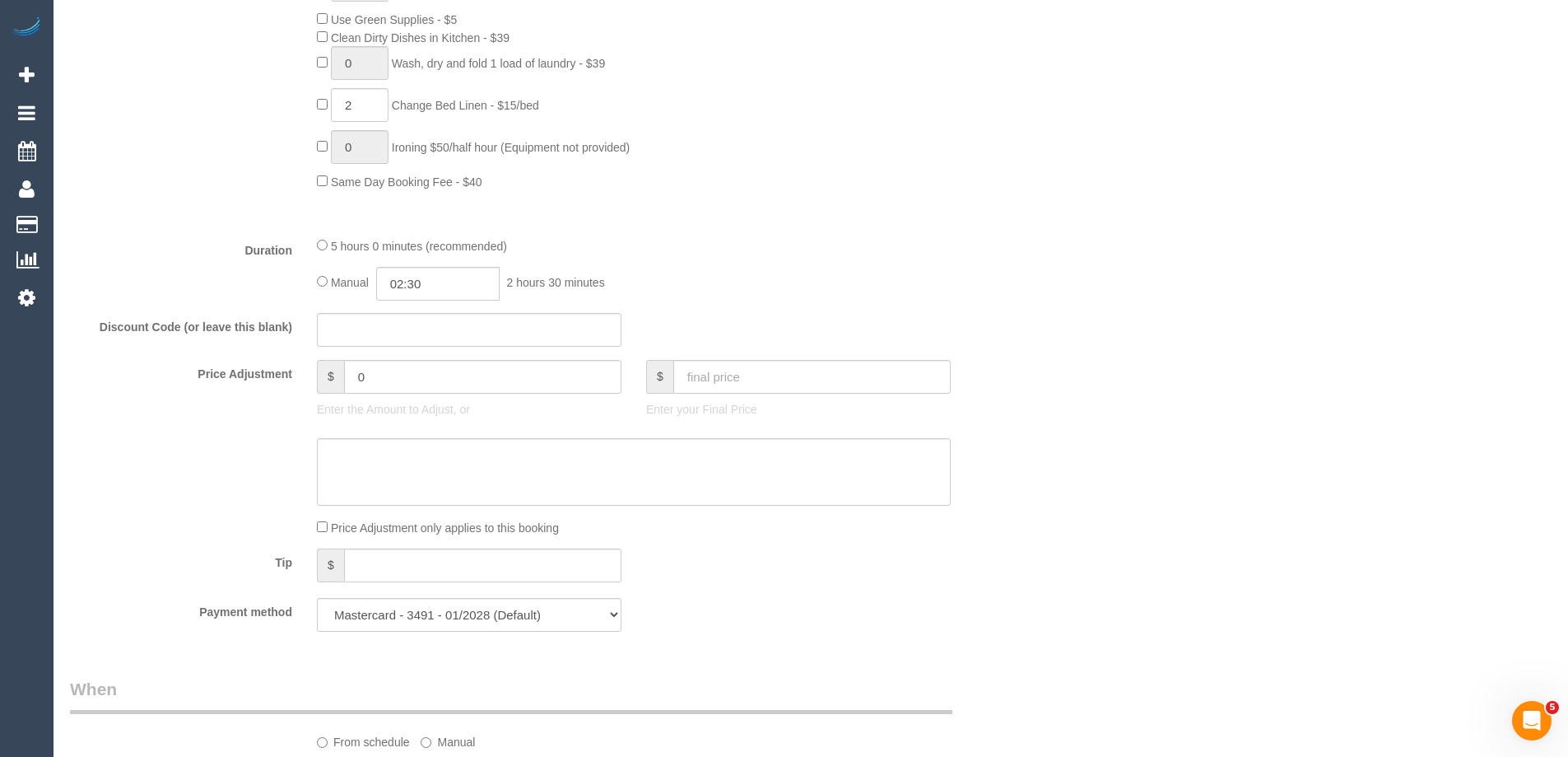
select select "number:29"
select select "number:14"
select select "number:19"
select select "number:22"
select select "number:33"
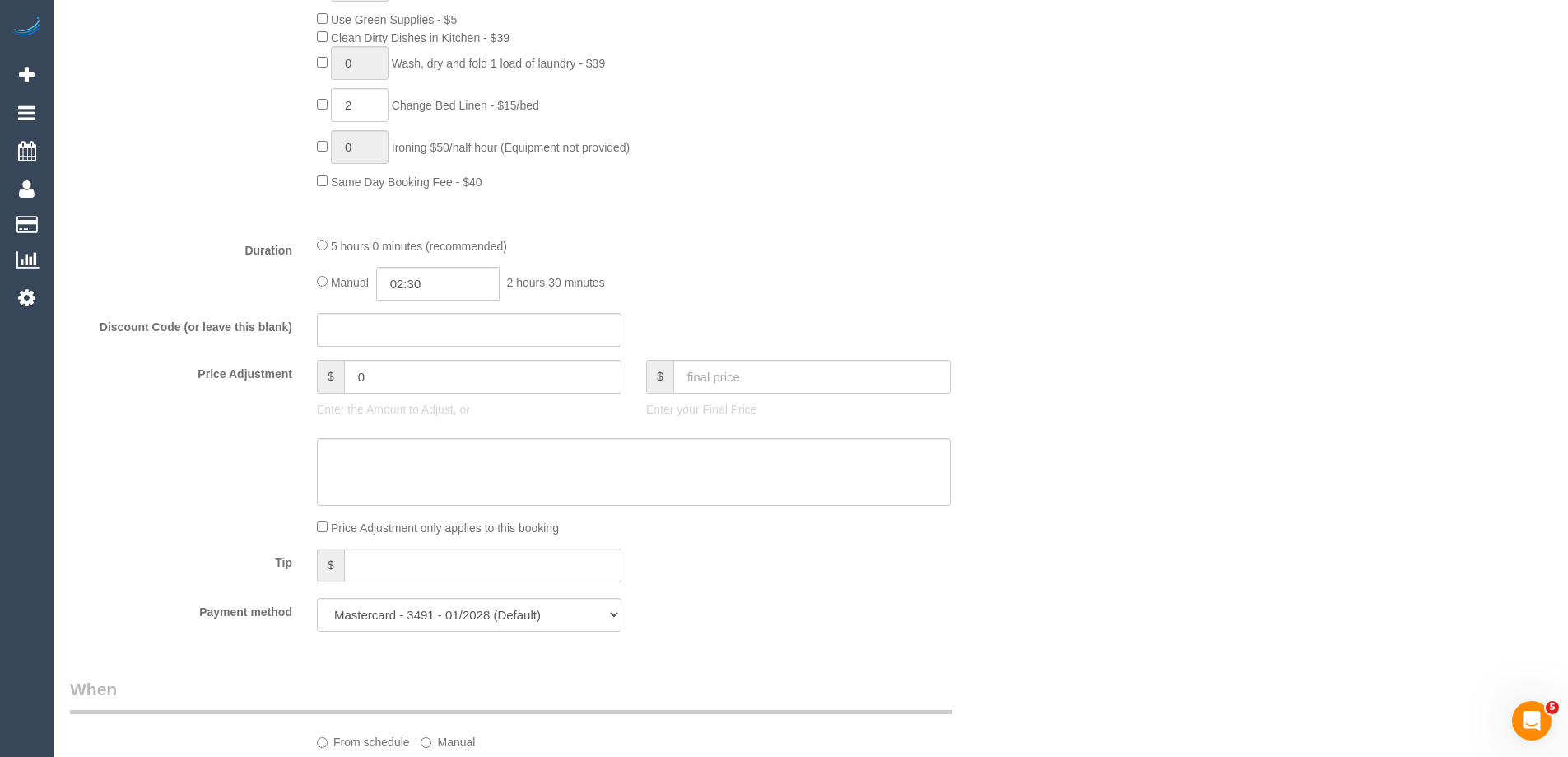
select select "number:26"
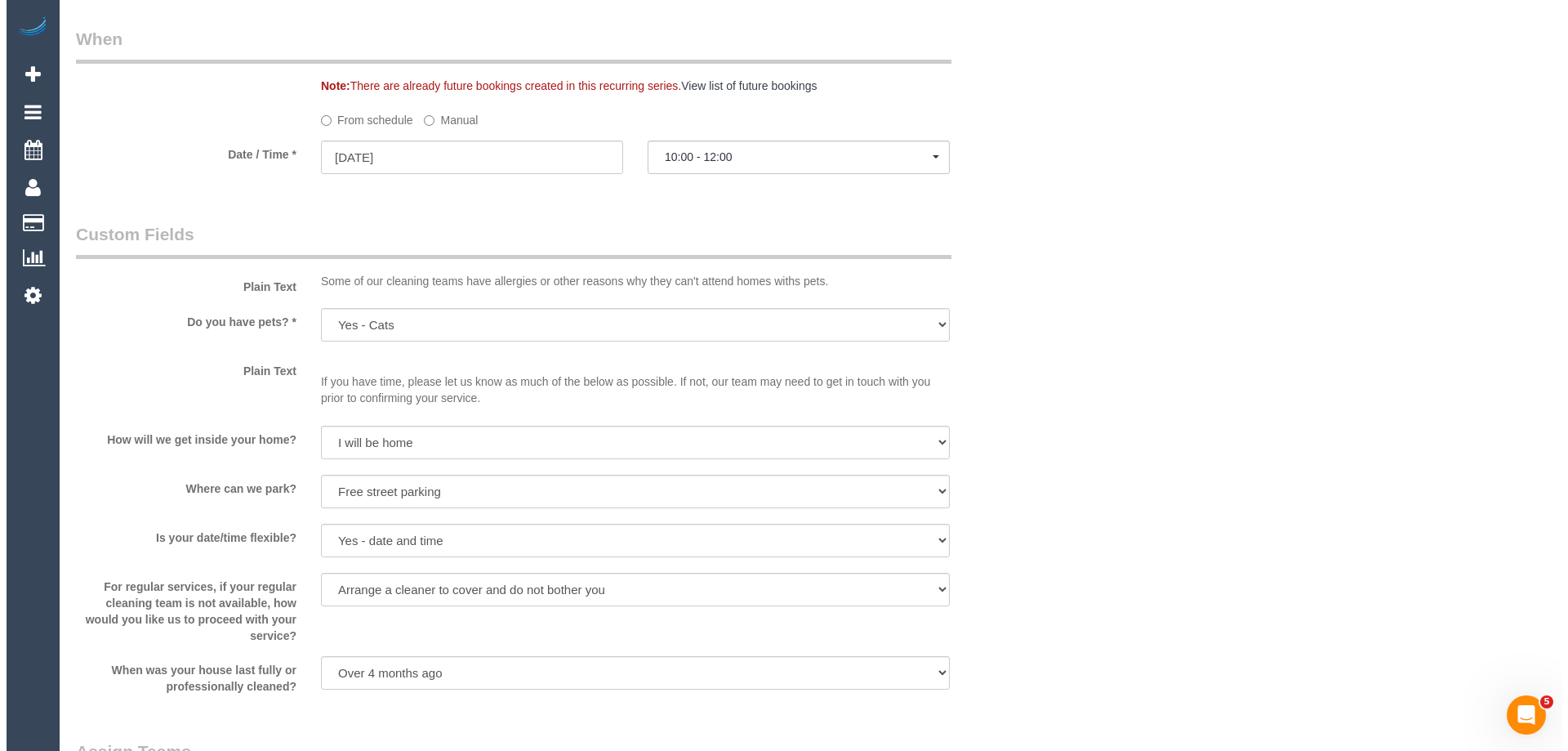
scroll to position [2124, 0]
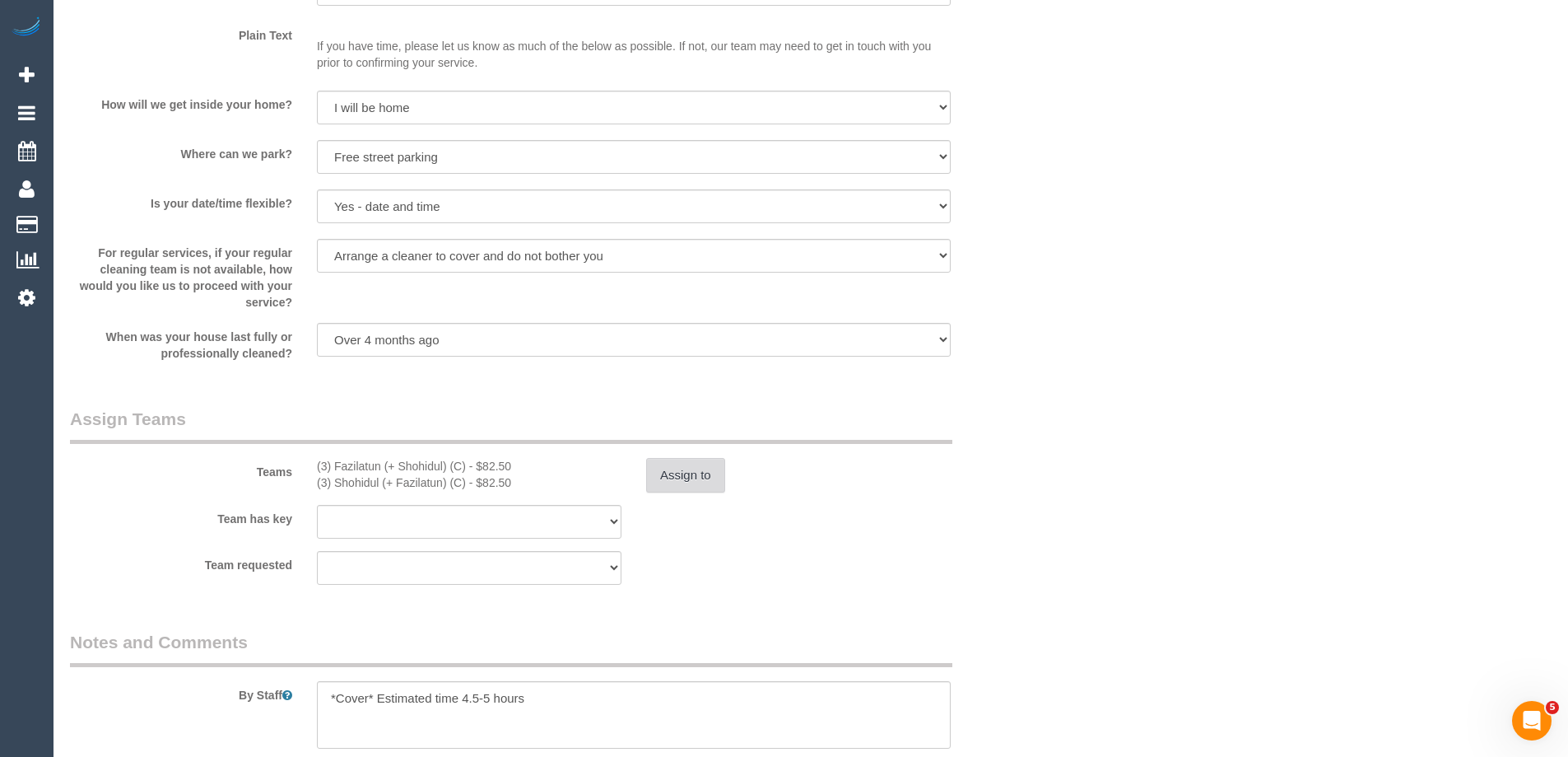
click at [683, 484] on button "Assign to" at bounding box center [685, 475] width 79 height 34
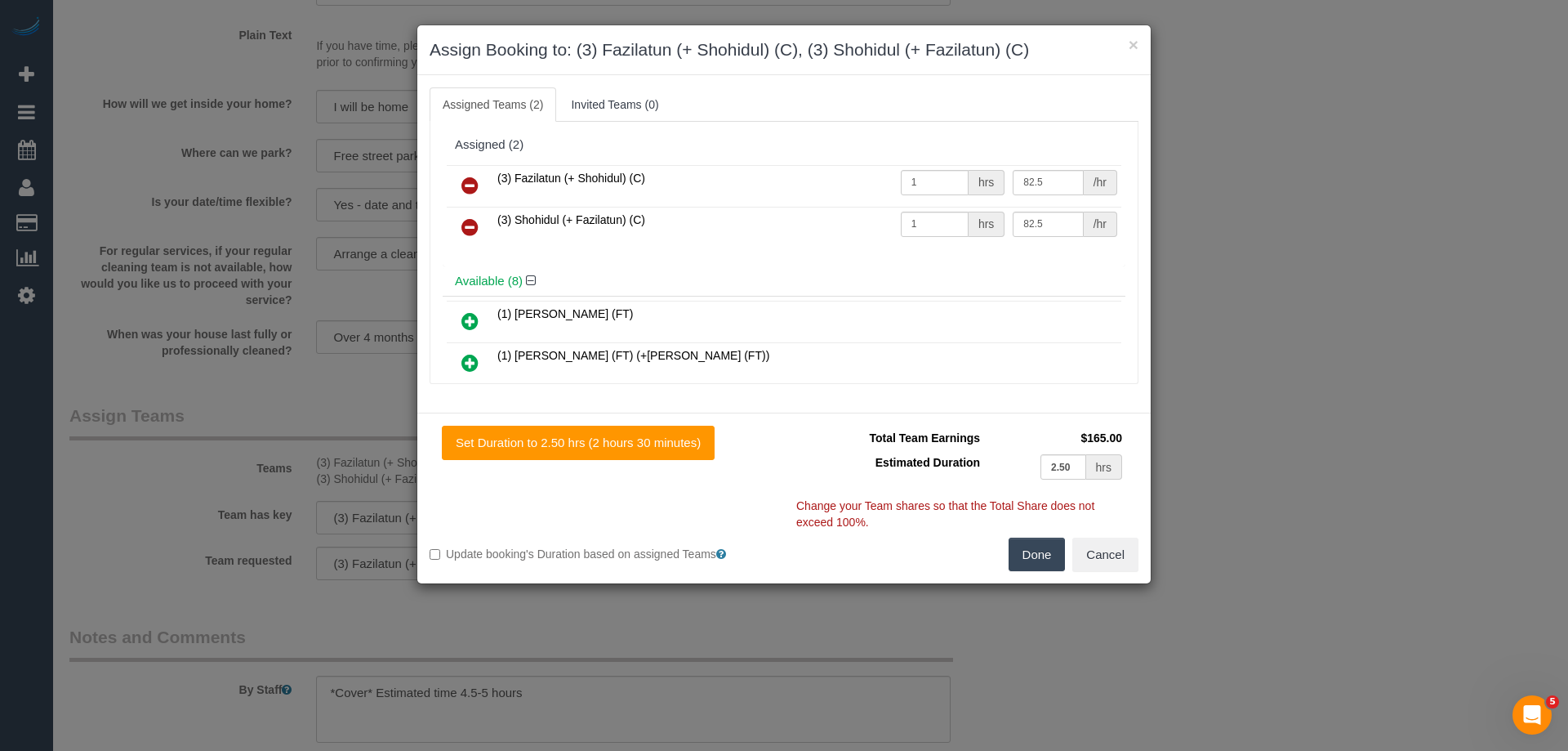
click at [472, 175] on icon at bounding box center [470, 185] width 17 height 19
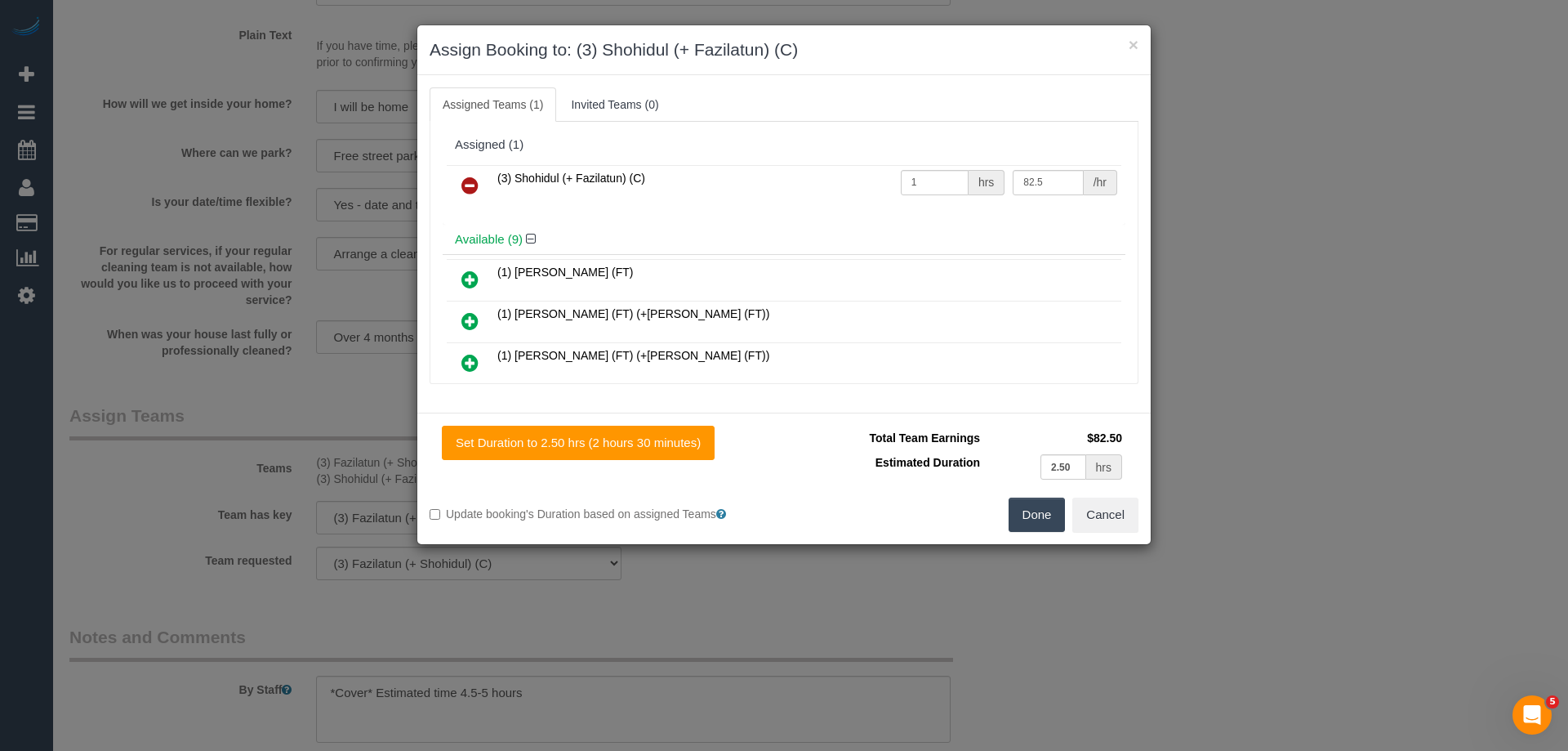
click at [469, 186] on icon at bounding box center [470, 185] width 17 height 19
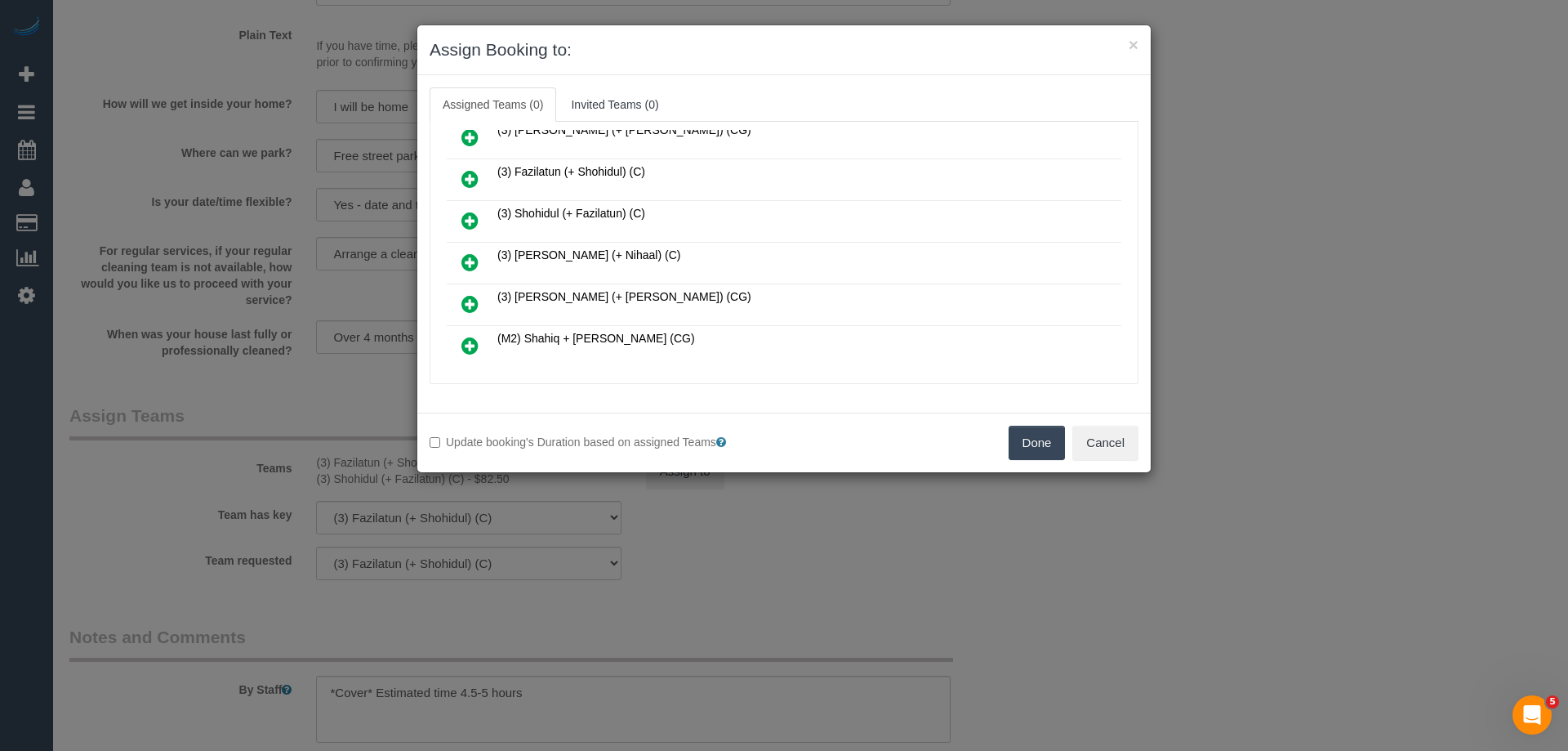
scroll to position [245, 0]
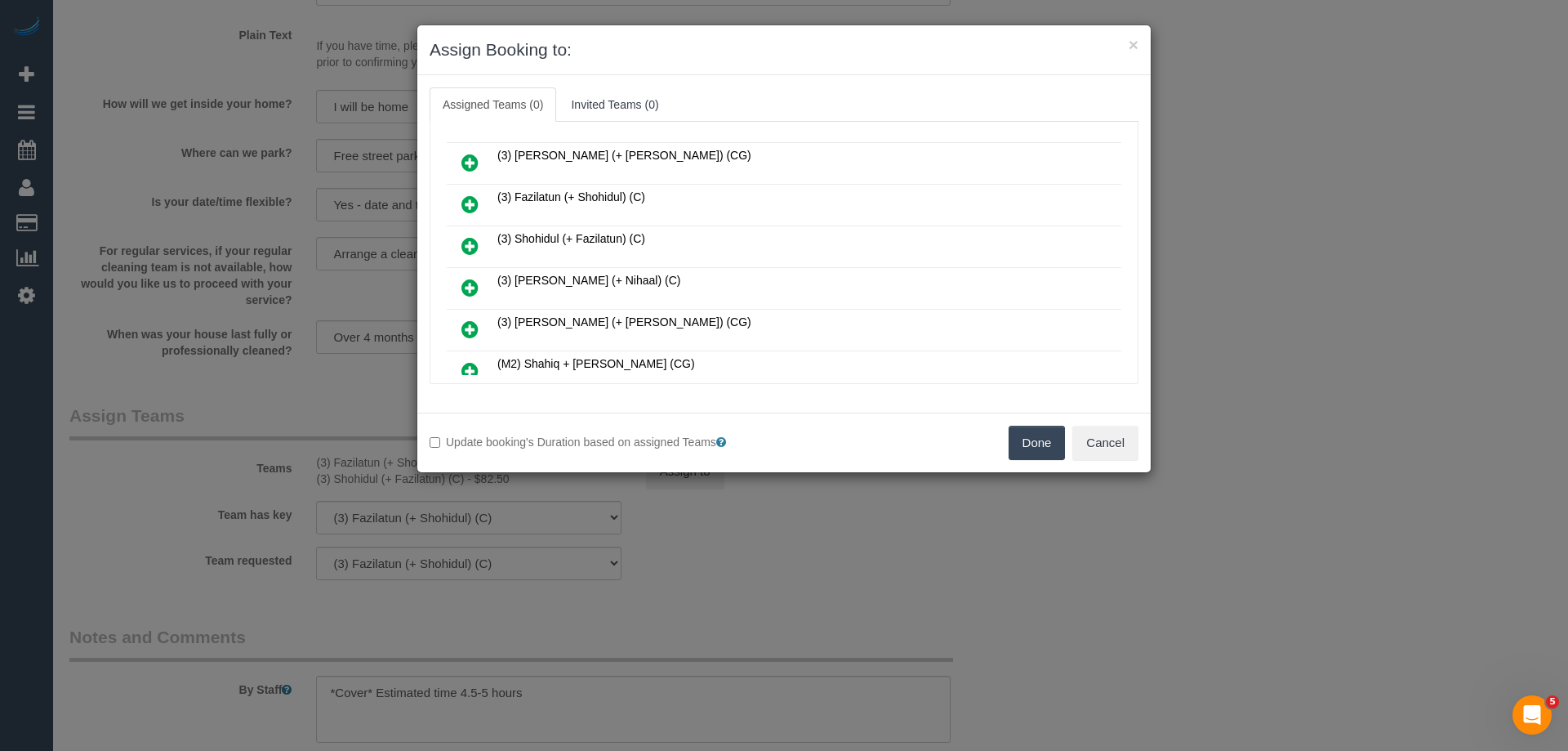
click at [465, 329] on icon at bounding box center [470, 329] width 17 height 19
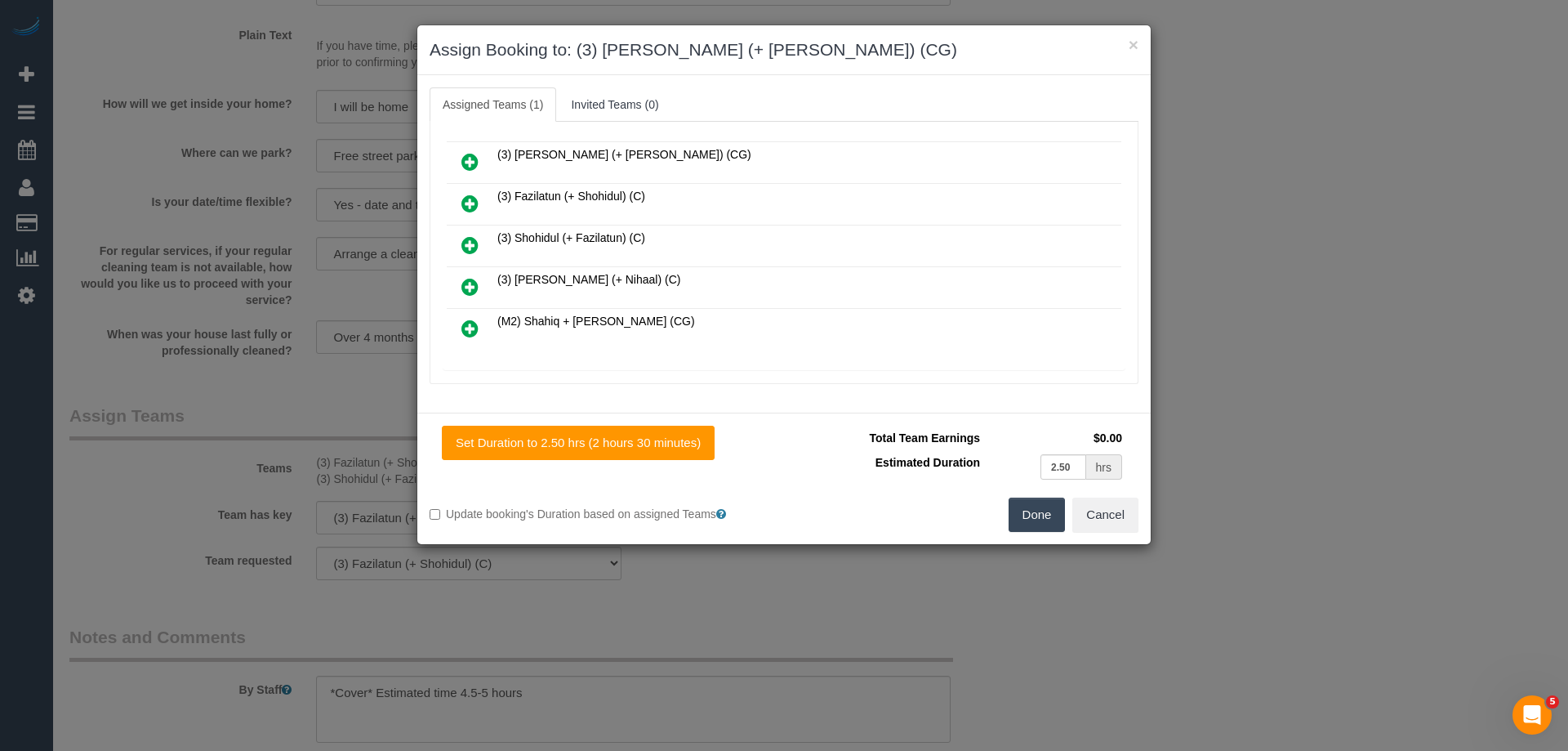
click at [476, 159] on icon at bounding box center [470, 162] width 17 height 19
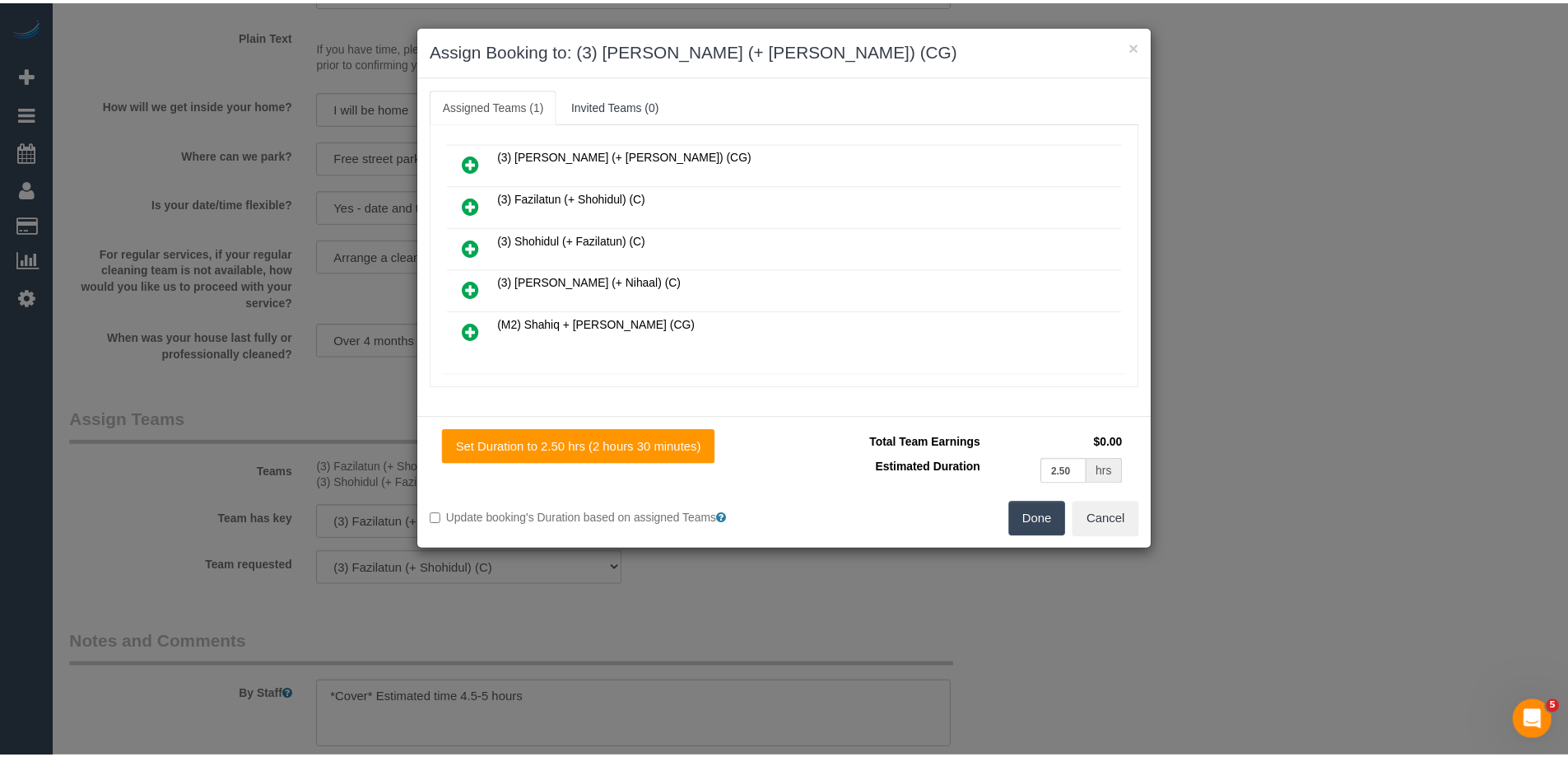
scroll to position [329, 0]
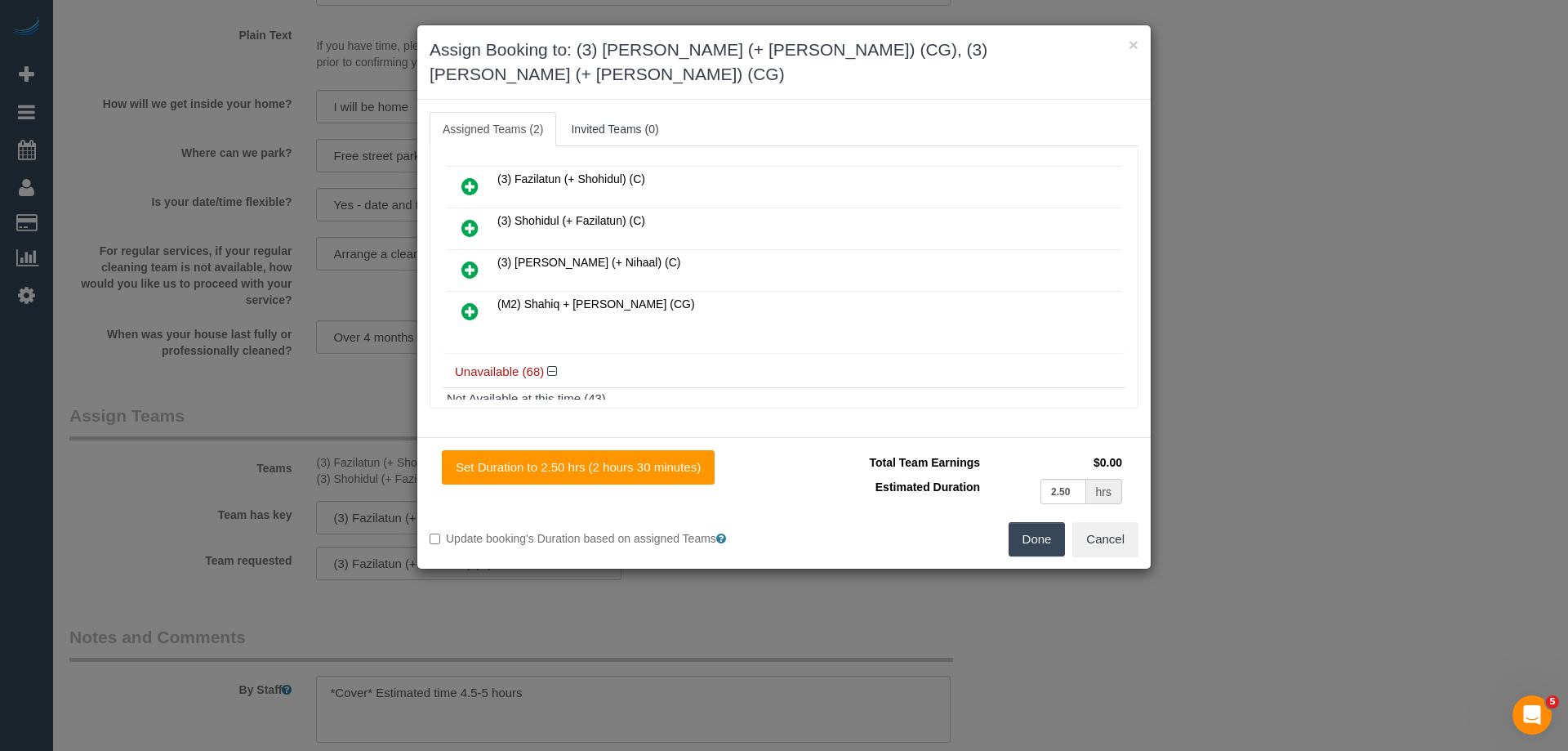
click at [1038, 522] on button "Done" at bounding box center [1037, 539] width 57 height 34
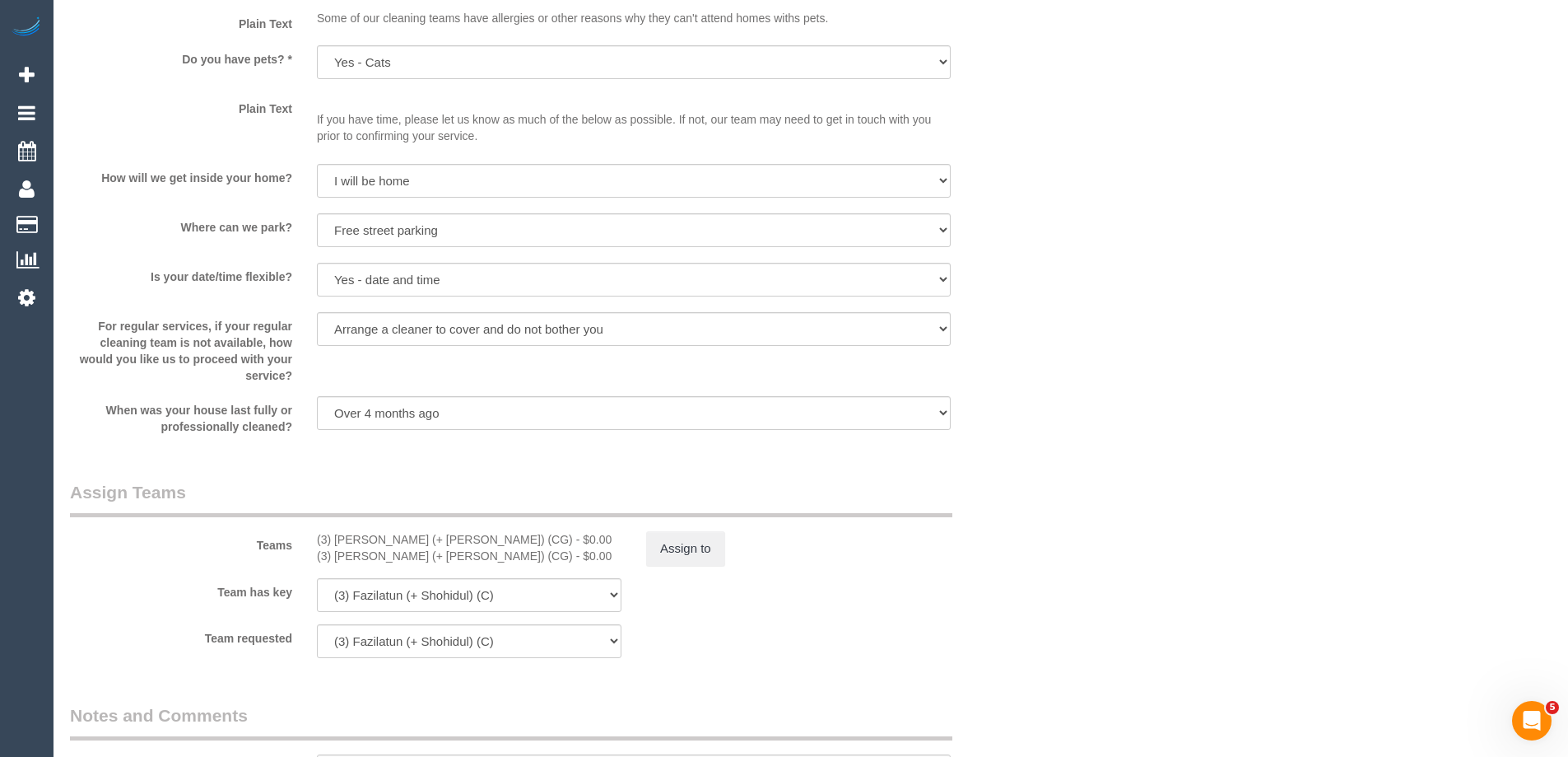
scroll to position [2305, 0]
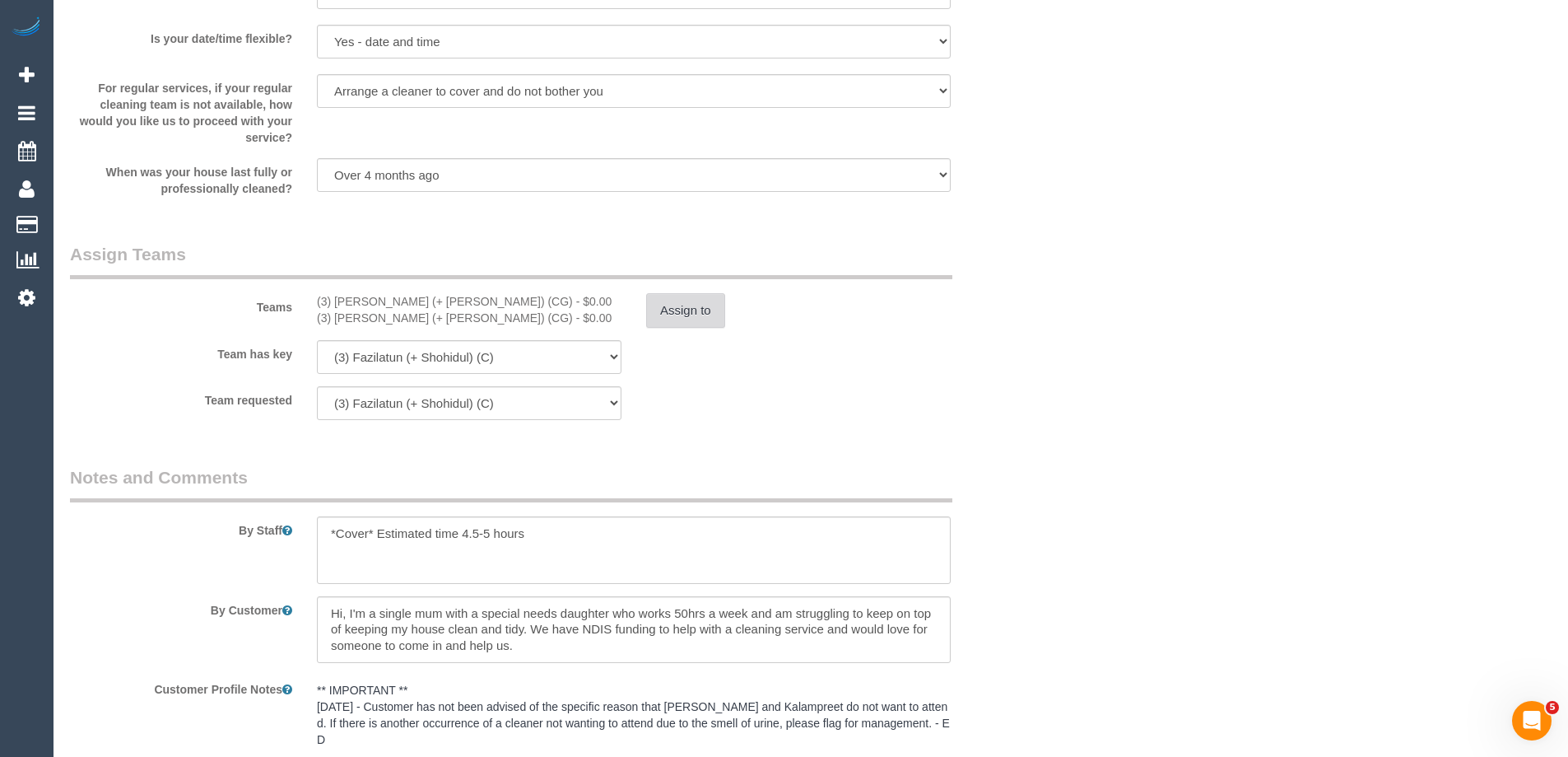
click at [698, 311] on button "Assign to" at bounding box center [685, 310] width 79 height 34
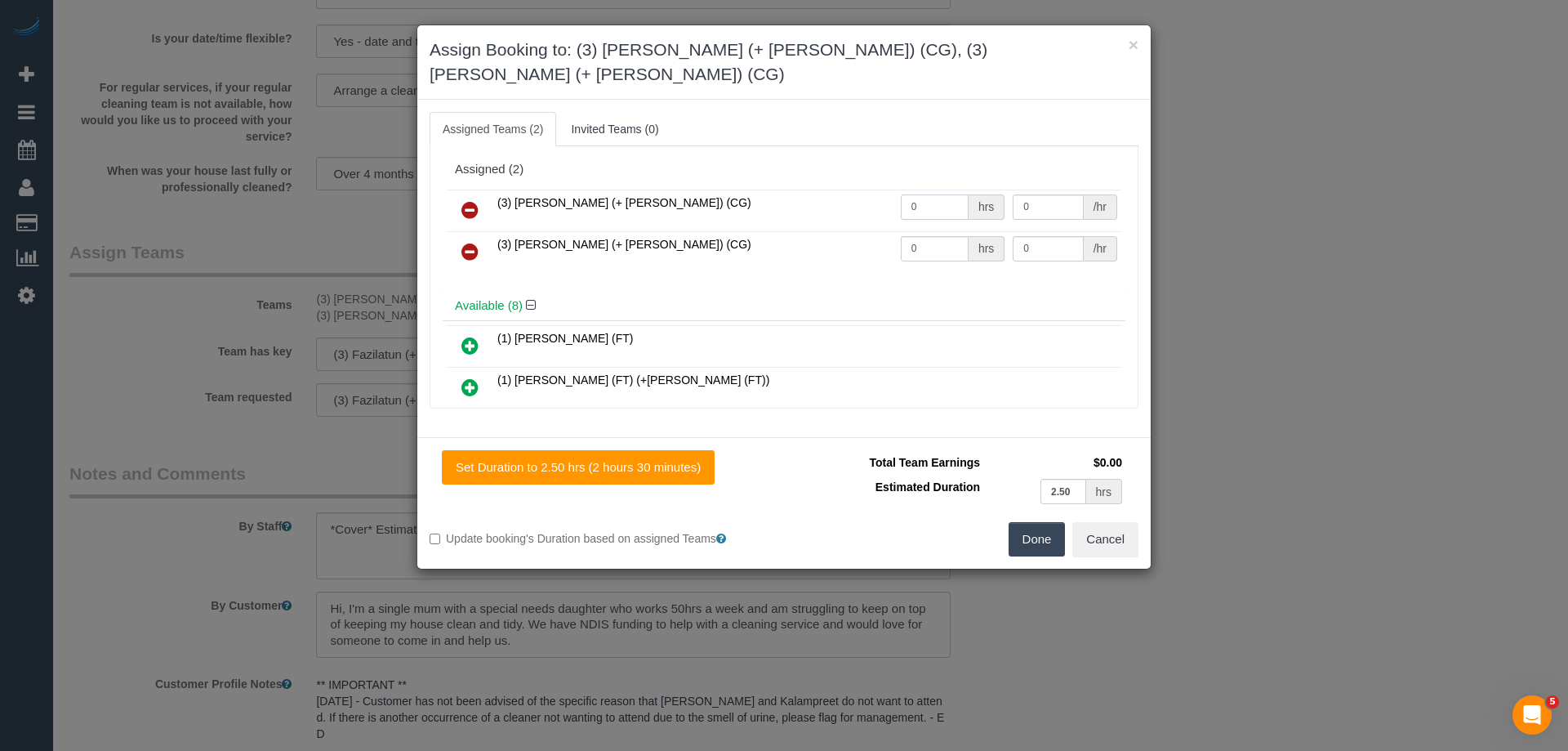
drag, startPoint x: 922, startPoint y: 175, endPoint x: 847, endPoint y: 174, distance: 75.0
click at [847, 190] on tr "(3) [PERSON_NAME] (+ [PERSON_NAME]) (CG) 0 hrs 0 /hr" at bounding box center [784, 210] width 674 height 42
type input "1"
drag, startPoint x: 922, startPoint y: 223, endPoint x: 837, endPoint y: 219, distance: 85.1
click at [838, 232] on tr "(3) [PERSON_NAME] (+ [PERSON_NAME]) (CG) 0 hrs 0 /hr" at bounding box center [784, 252] width 674 height 42
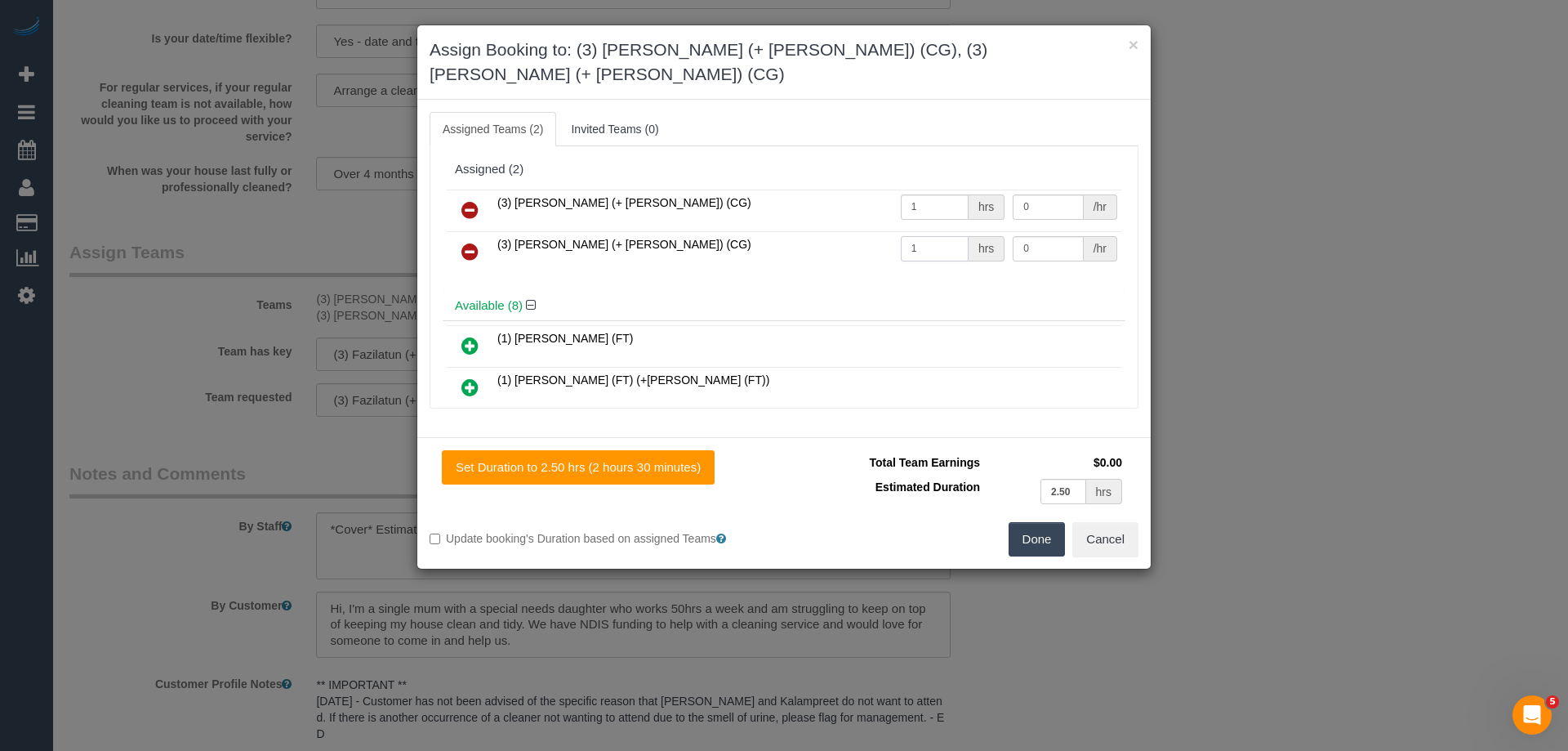
type input "1"
drag, startPoint x: 989, startPoint y: 179, endPoint x: 966, endPoint y: 181, distance: 23.1
click at [964, 190] on tr "(3) [PERSON_NAME] (+ [PERSON_NAME]) (CG) 1 hrs 0 /hr" at bounding box center [784, 210] width 674 height 42
type input "90"
click at [969, 232] on tr "(3) [PERSON_NAME] (+ [PERSON_NAME]) (CG) 1 hrs 0 /hr" at bounding box center [784, 252] width 674 height 42
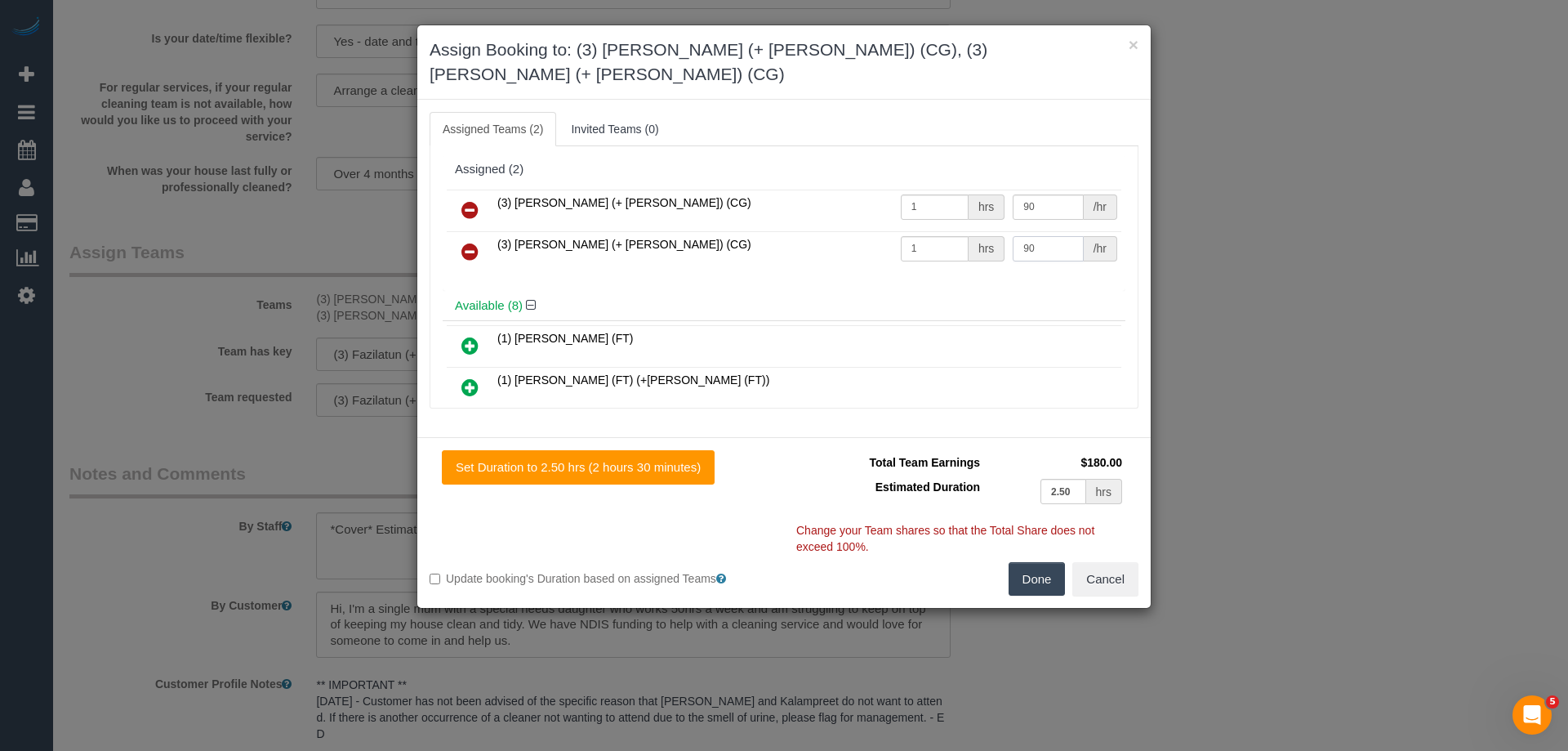
type input "90"
drag, startPoint x: 1024, startPoint y: 552, endPoint x: 1074, endPoint y: 549, distance: 50.1
click at [1029, 562] on button "Done" at bounding box center [1037, 579] width 57 height 34
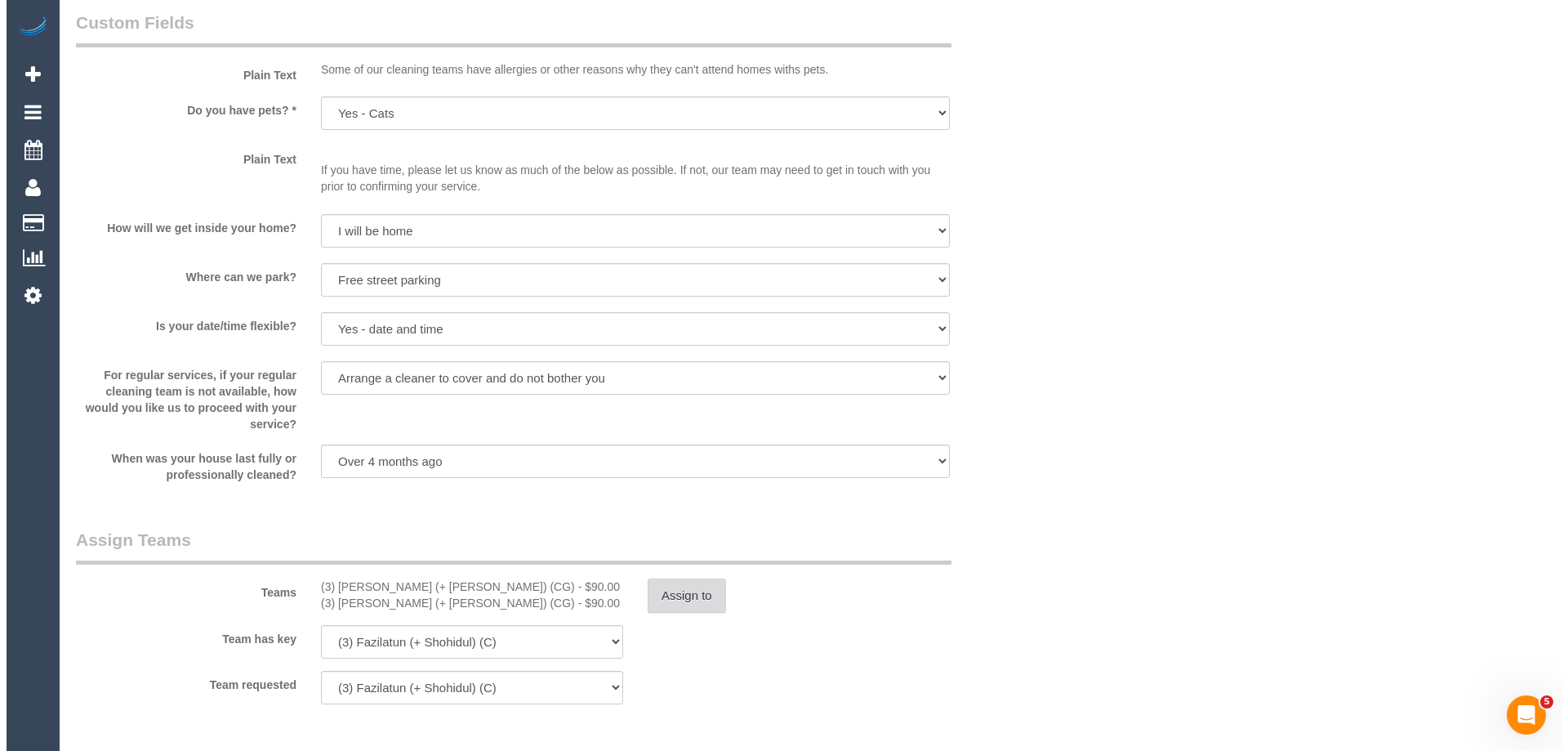
scroll to position [0, 0]
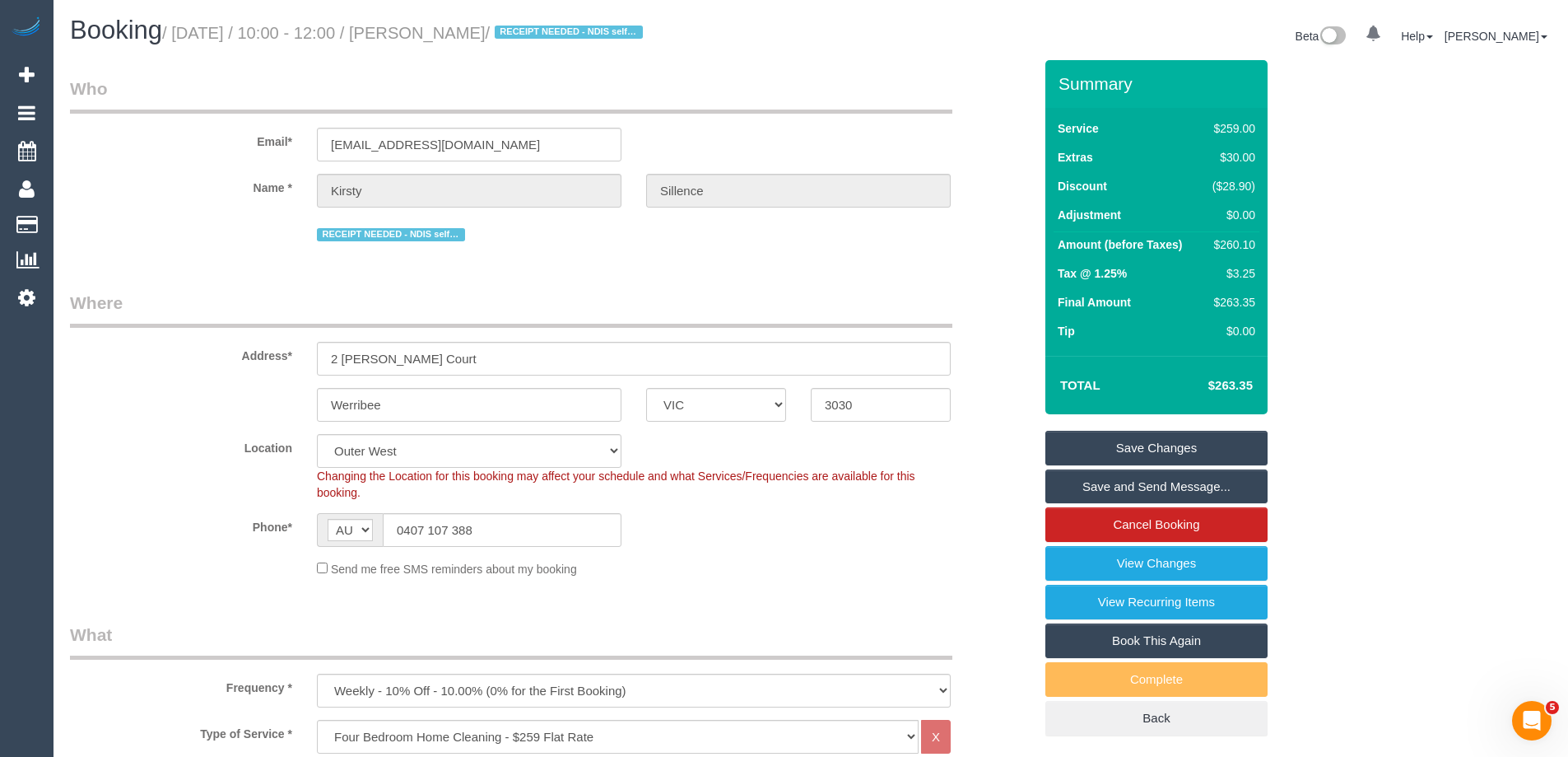
click at [1119, 448] on link "Save Changes" at bounding box center [1157, 447] width 223 height 34
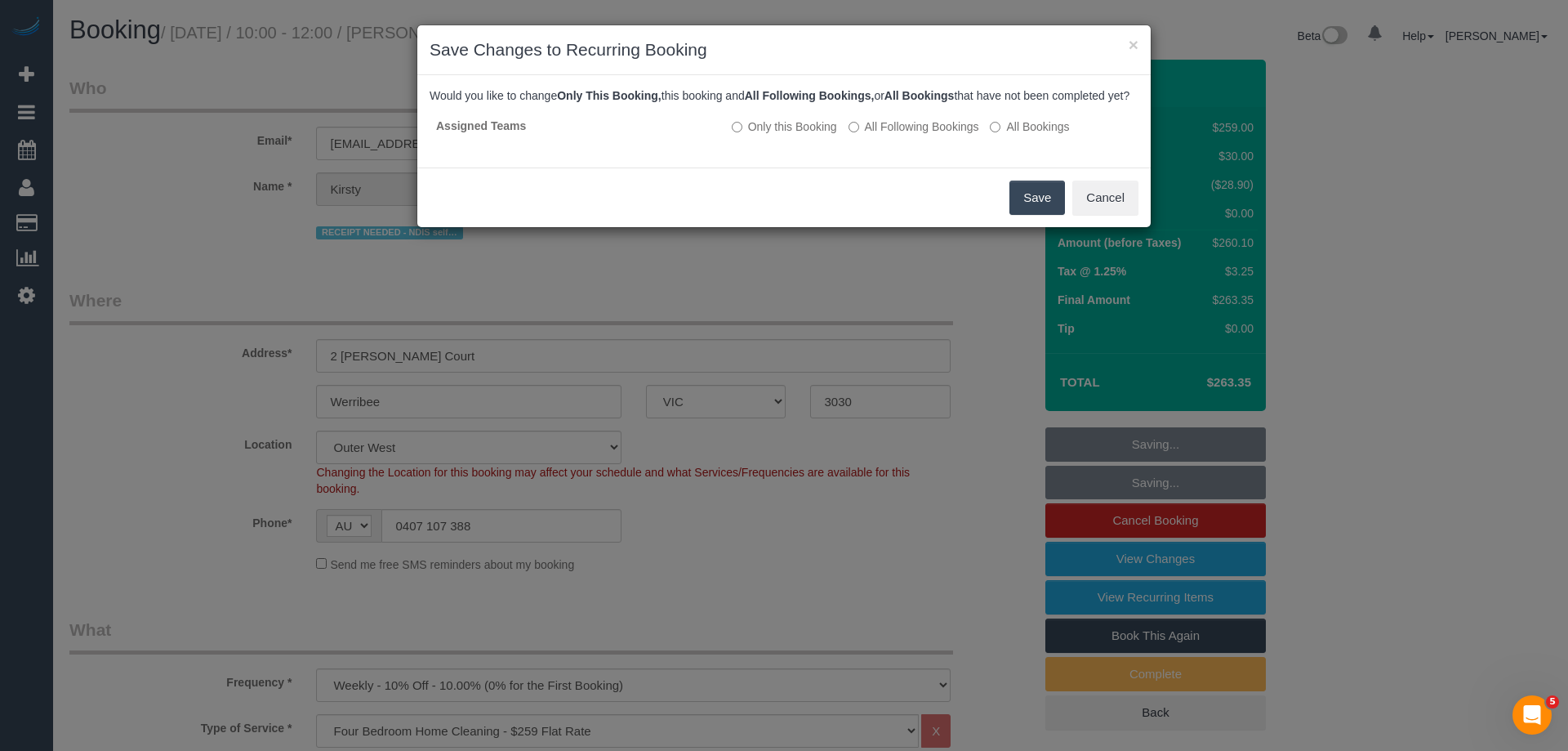
click at [1024, 215] on button "Save" at bounding box center [1037, 197] width 55 height 34
